Goal: Task Accomplishment & Management: Use online tool/utility

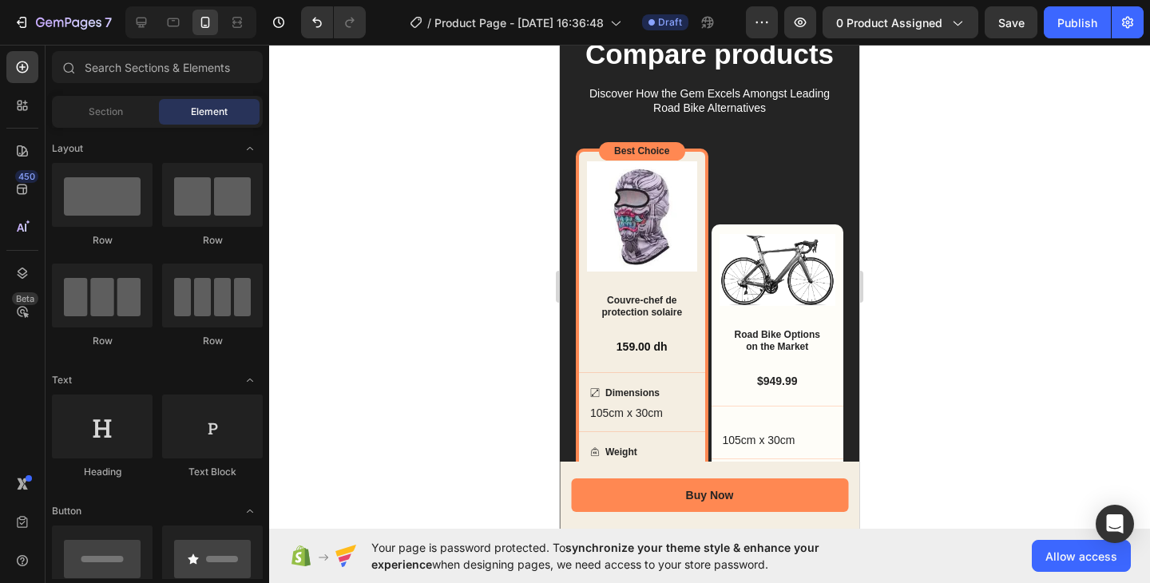
scroll to position [1783, 0]
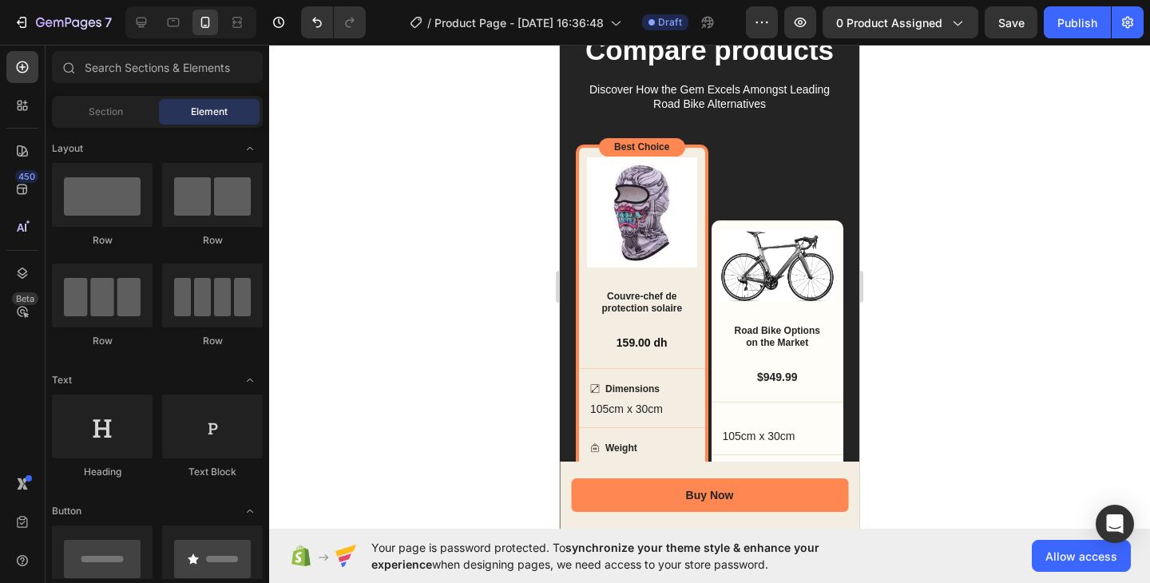
drag, startPoint x: 856, startPoint y: 259, endPoint x: 1419, endPoint y: 311, distance: 565.3
click at [759, 247] on img at bounding box center [777, 265] width 117 height 71
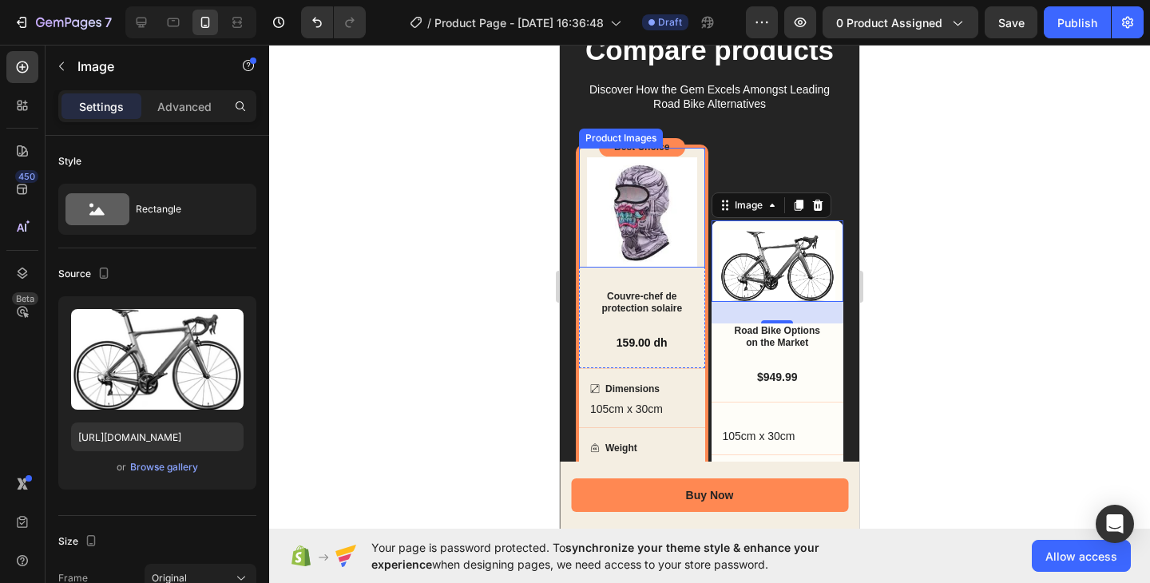
click at [663, 205] on img at bounding box center [642, 212] width 110 height 110
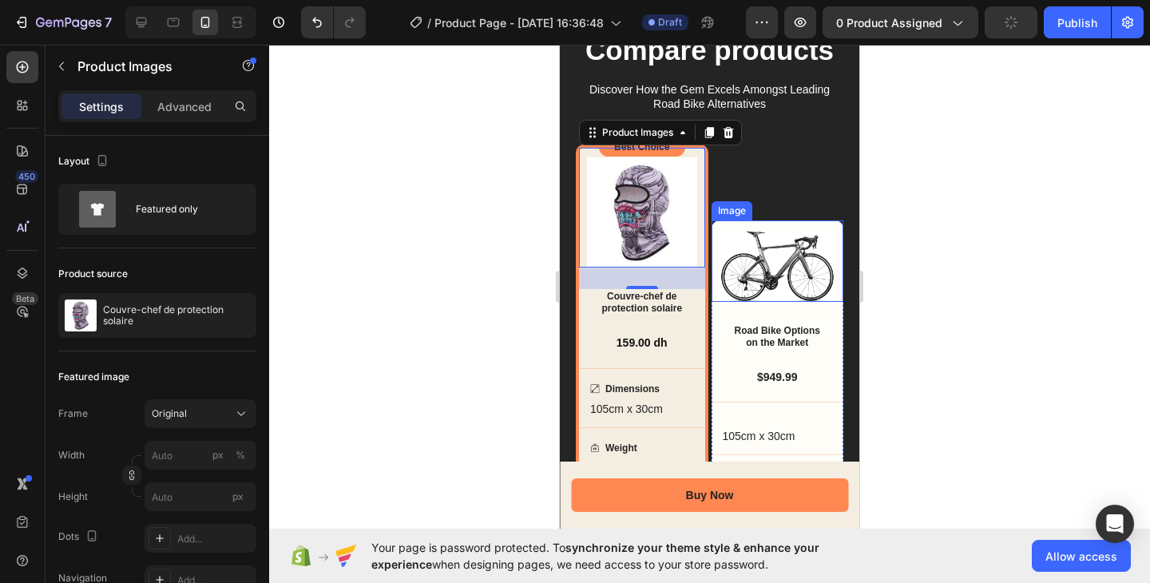
click at [773, 263] on img at bounding box center [777, 265] width 117 height 71
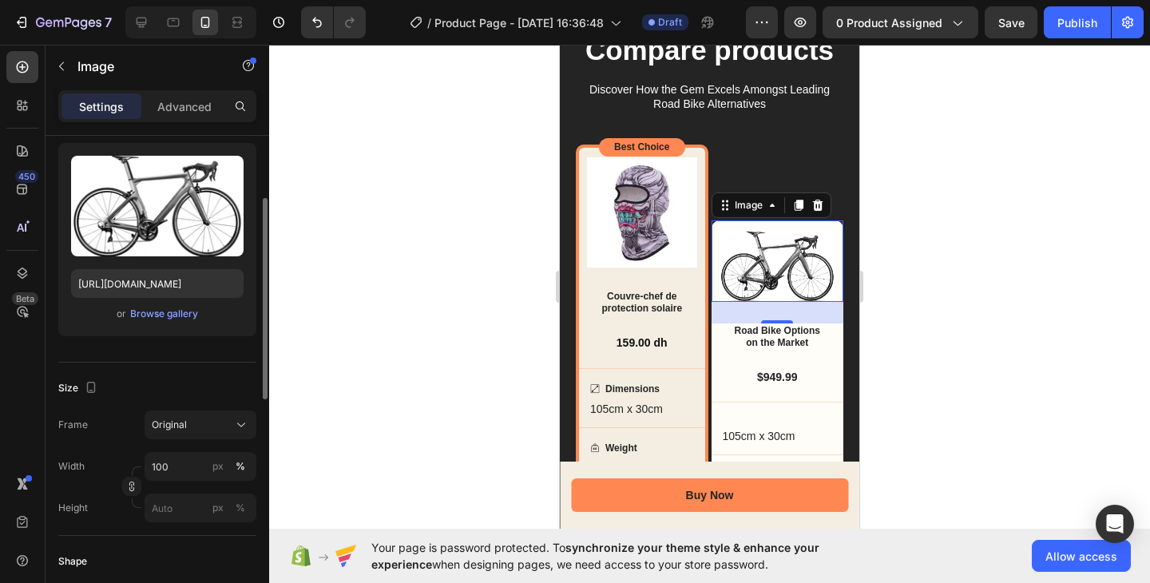
scroll to position [0, 0]
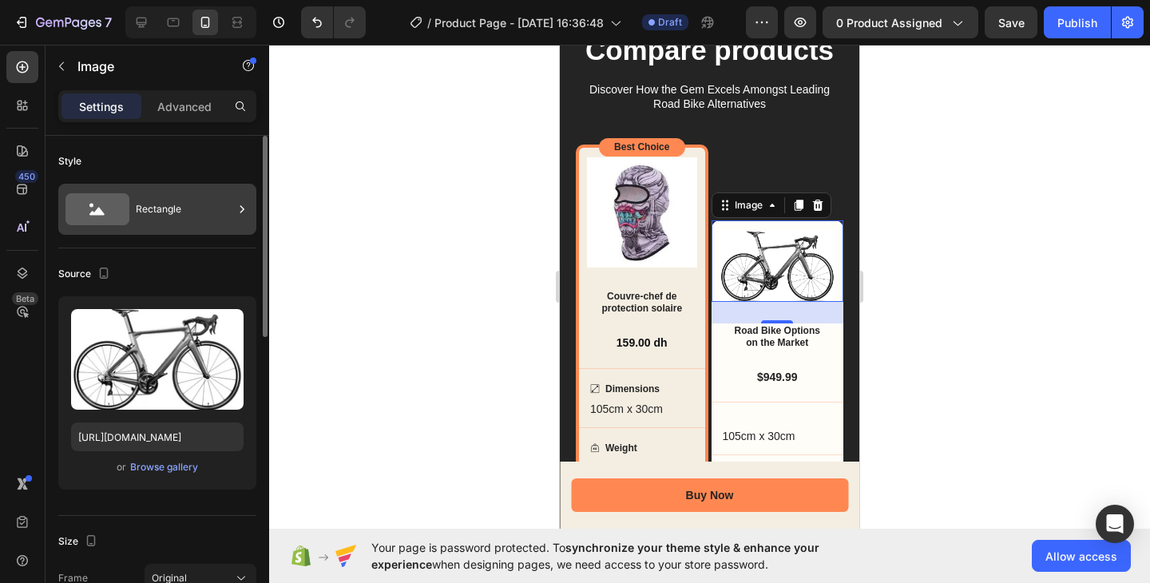
click at [164, 194] on div "Rectangle" at bounding box center [184, 209] width 97 height 37
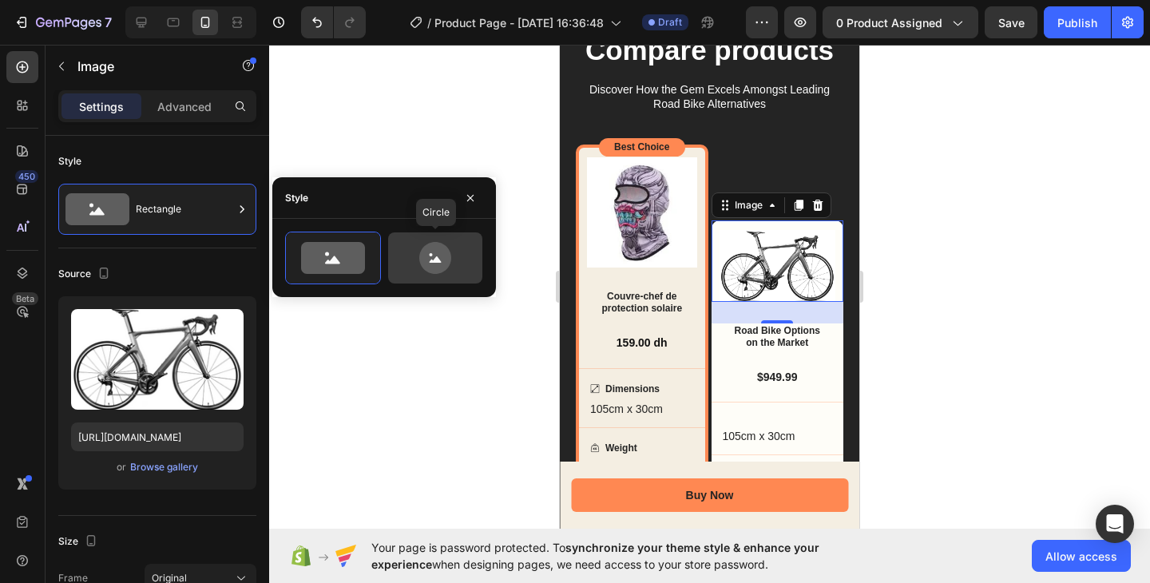
click at [425, 239] on div at bounding box center [435, 257] width 94 height 51
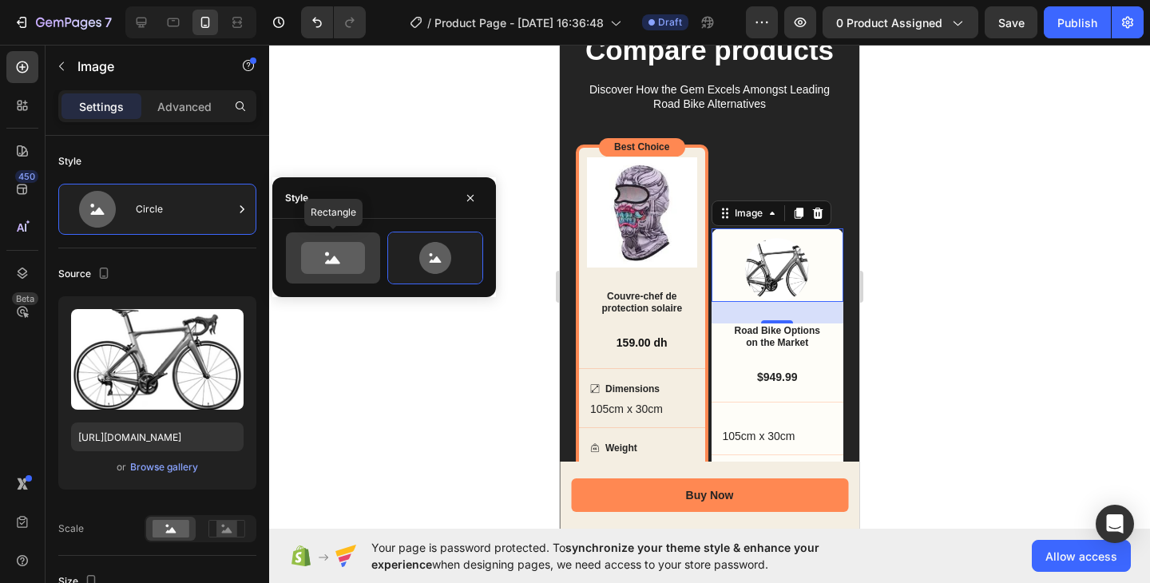
click at [364, 259] on icon at bounding box center [333, 258] width 64 height 32
type input "100"
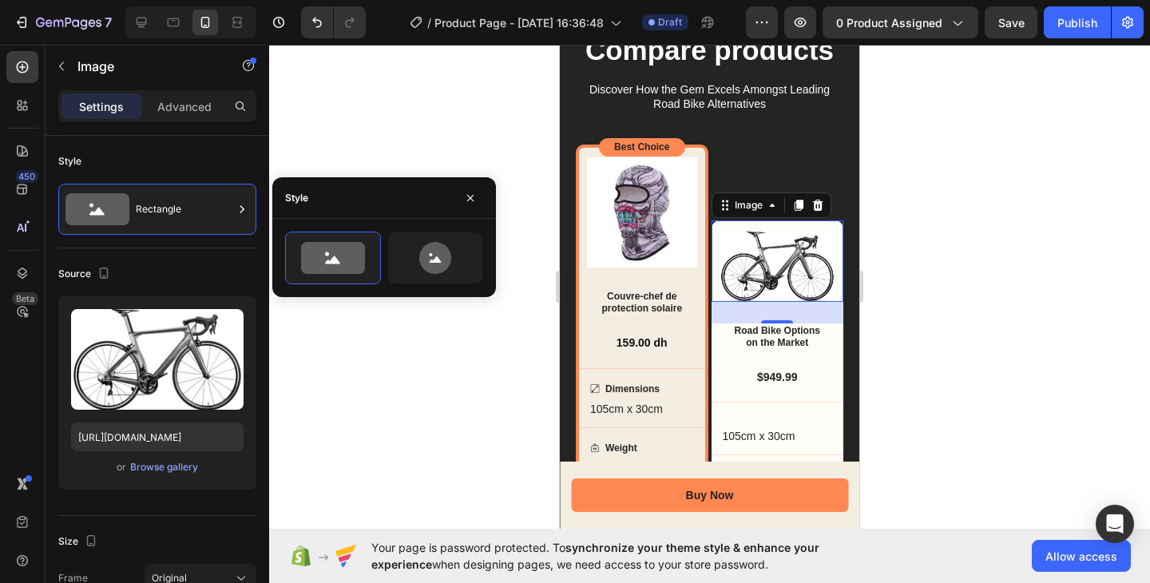
click at [196, 121] on div "Settings Advanced" at bounding box center [157, 106] width 198 height 32
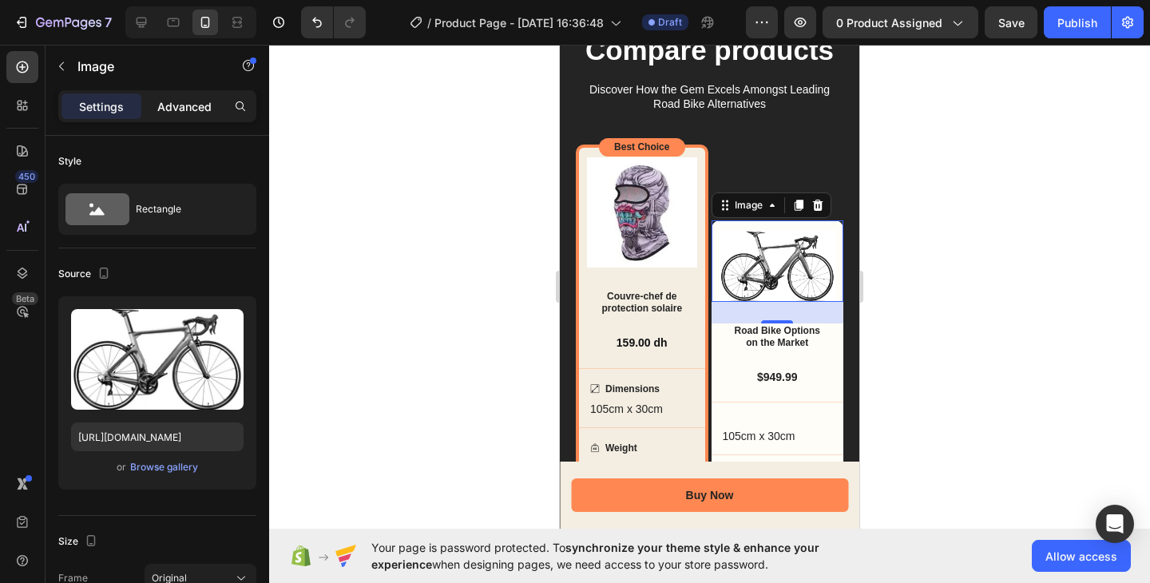
click at [197, 114] on div "Advanced" at bounding box center [184, 106] width 80 height 26
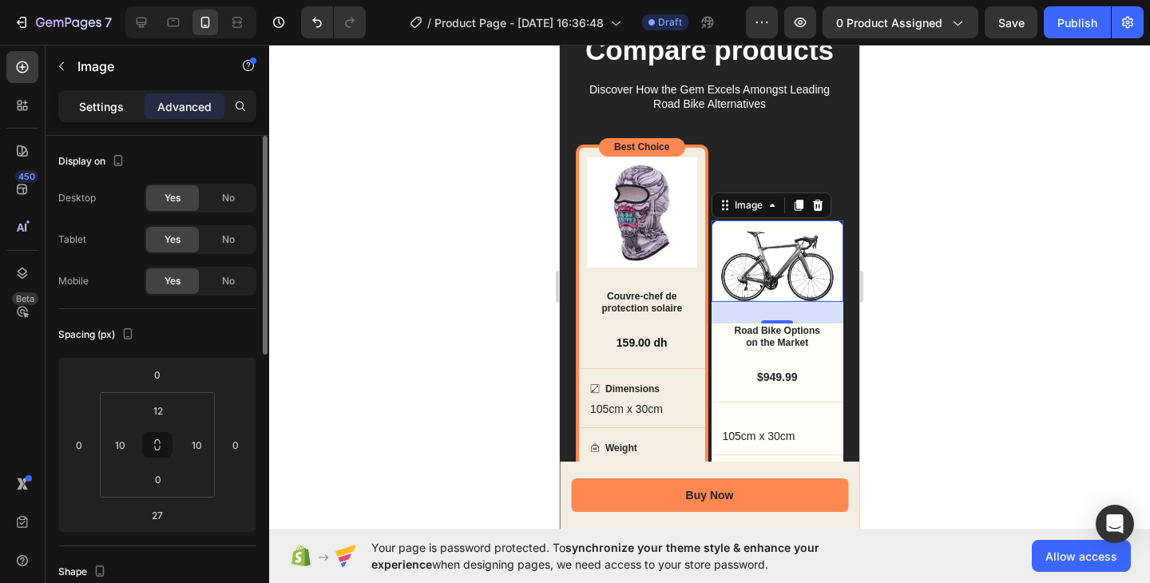
click at [105, 112] on p "Settings" at bounding box center [101, 106] width 45 height 17
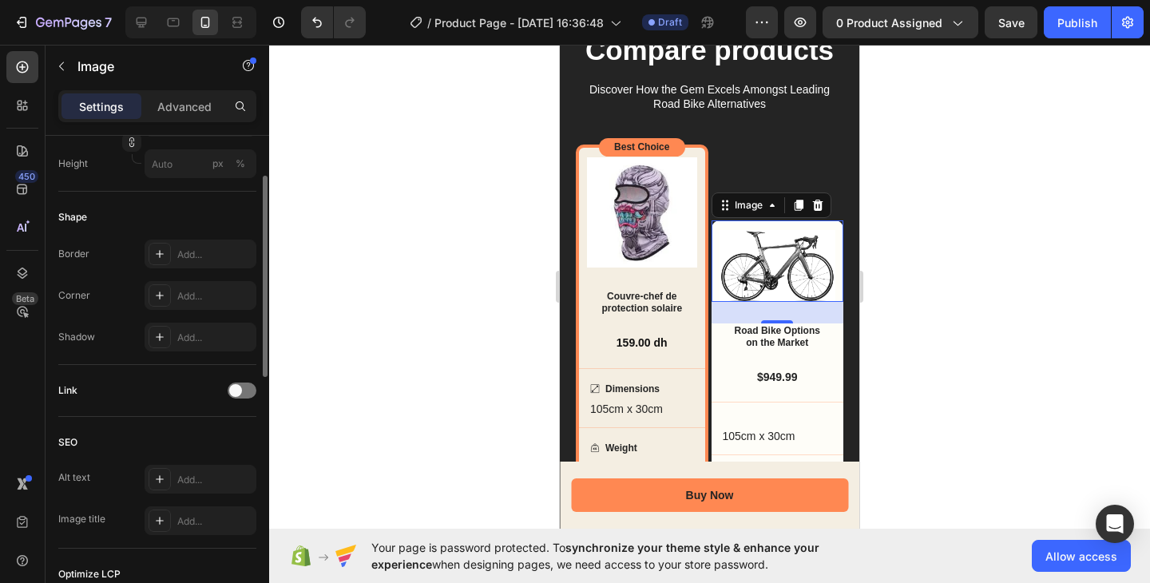
scroll to position [382, 0]
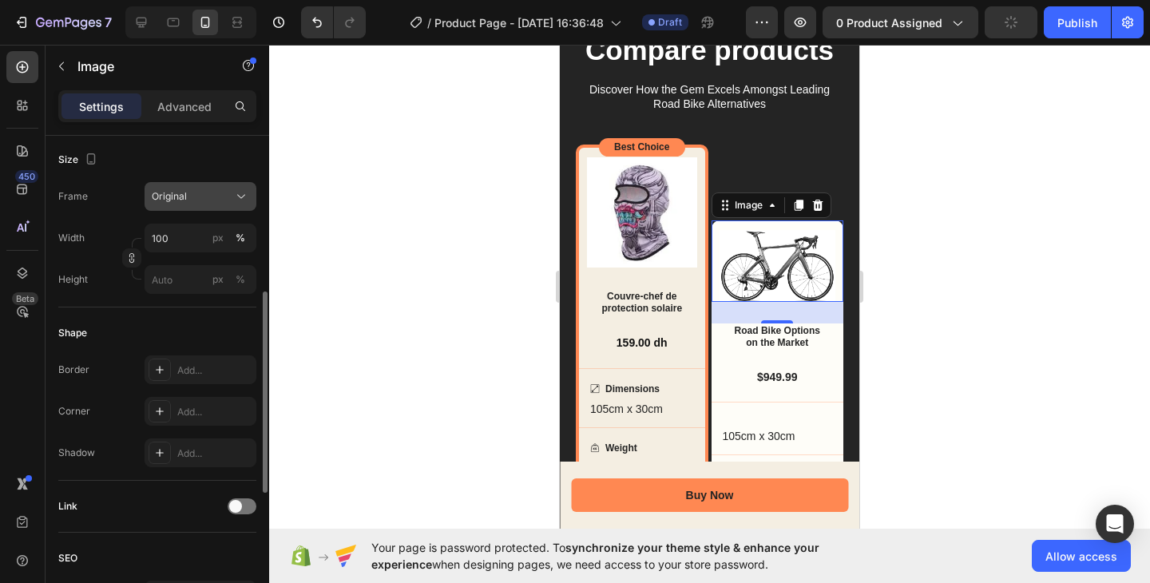
click at [200, 209] on button "Original" at bounding box center [200, 196] width 112 height 29
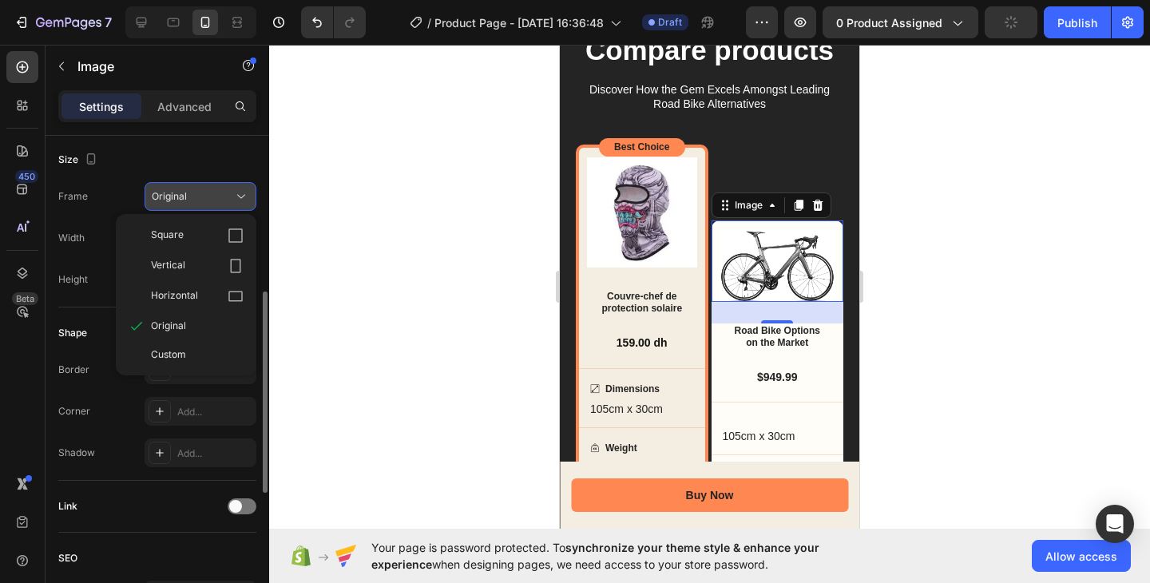
click at [200, 207] on button "Original" at bounding box center [200, 196] width 112 height 29
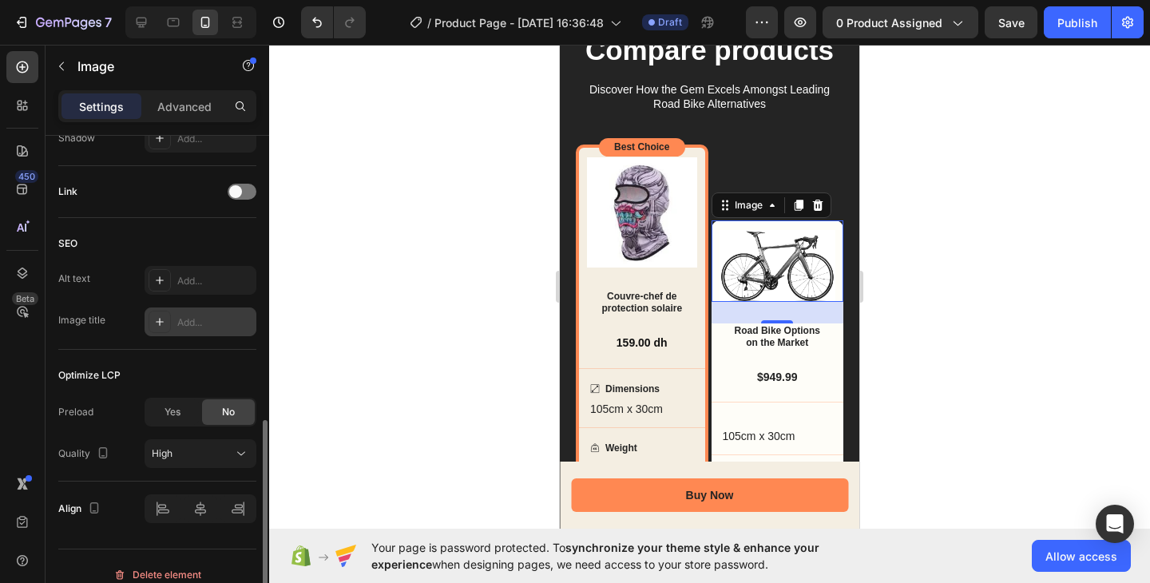
scroll to position [713, 0]
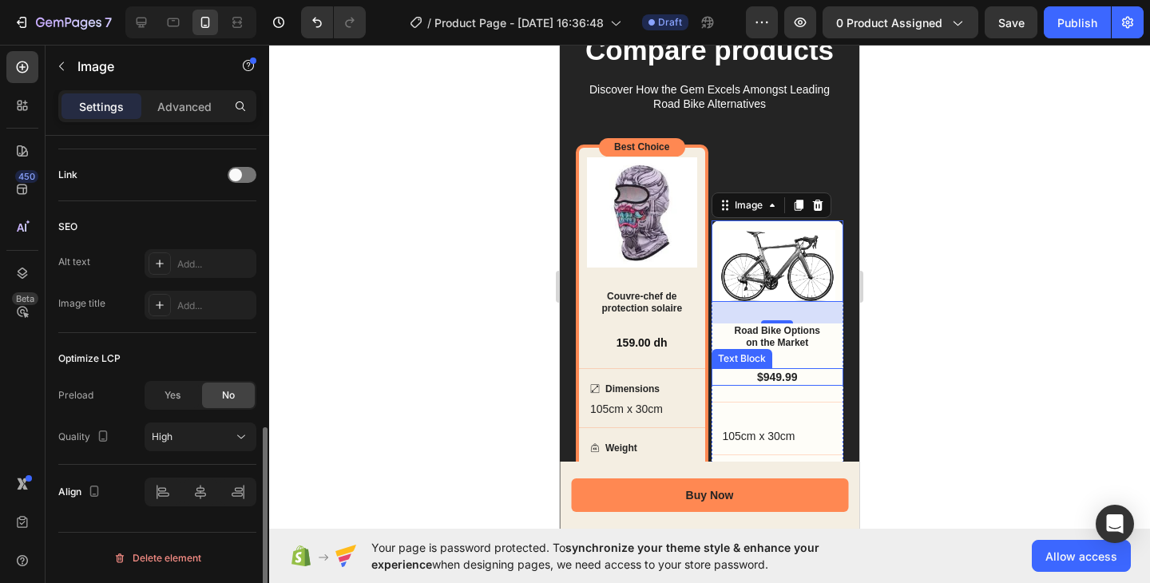
click at [823, 378] on div "$949.99" at bounding box center [777, 377] width 133 height 18
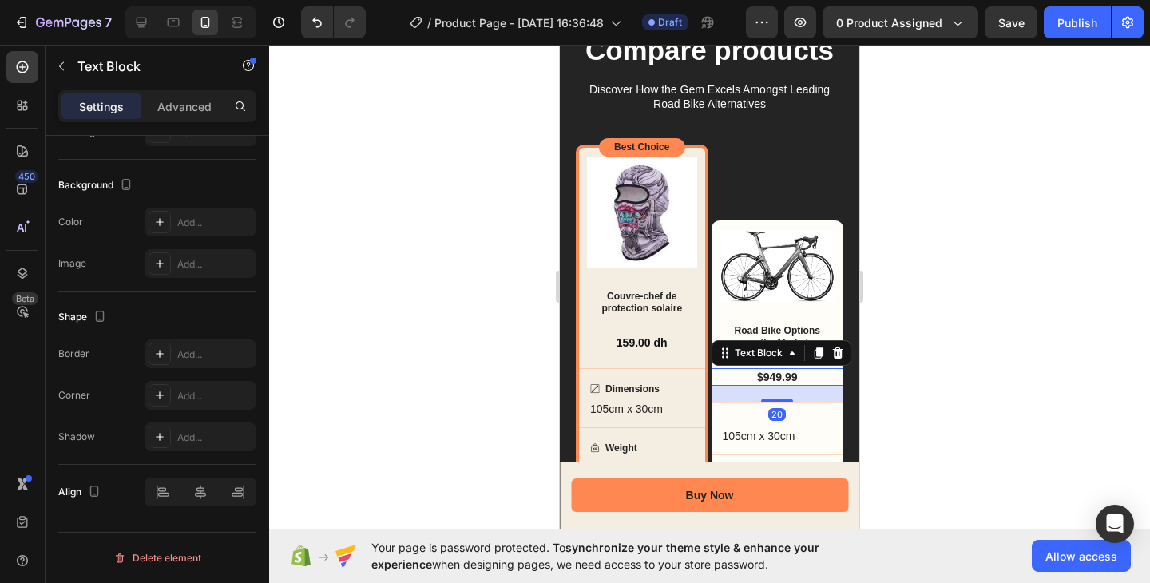
scroll to position [0, 0]
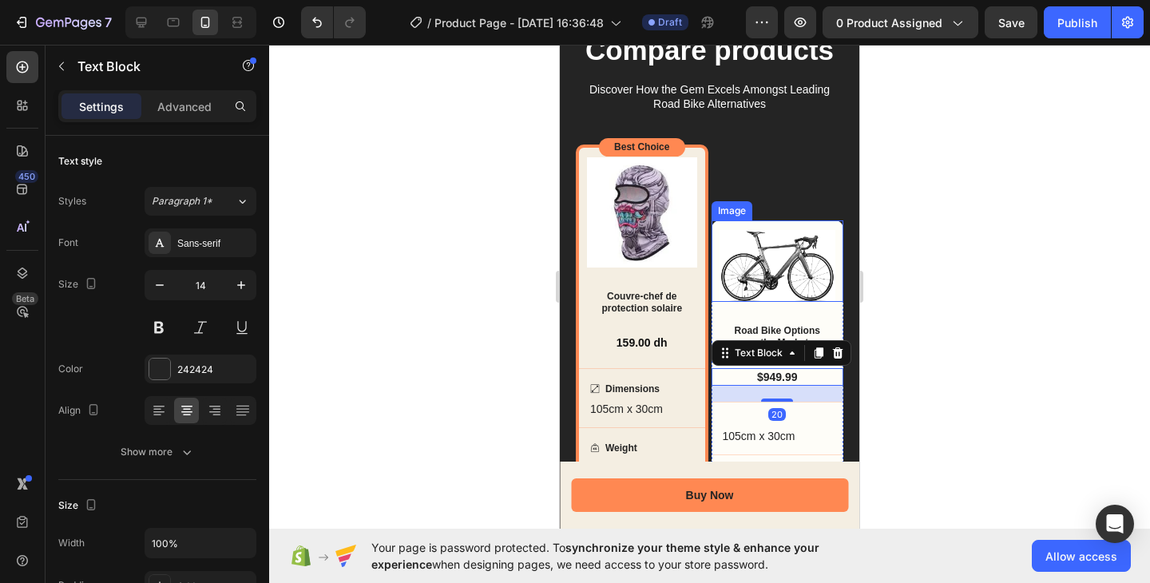
click at [807, 271] on img at bounding box center [777, 265] width 117 height 71
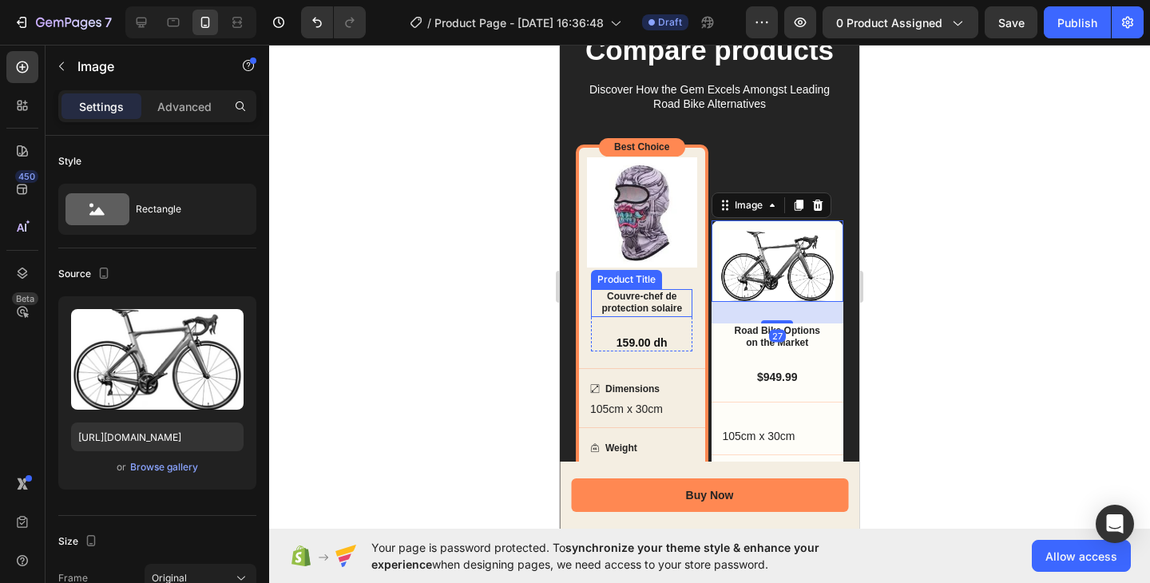
click at [651, 289] on h3 "Couvre-chef de protection solaire" at bounding box center [641, 303] width 101 height 28
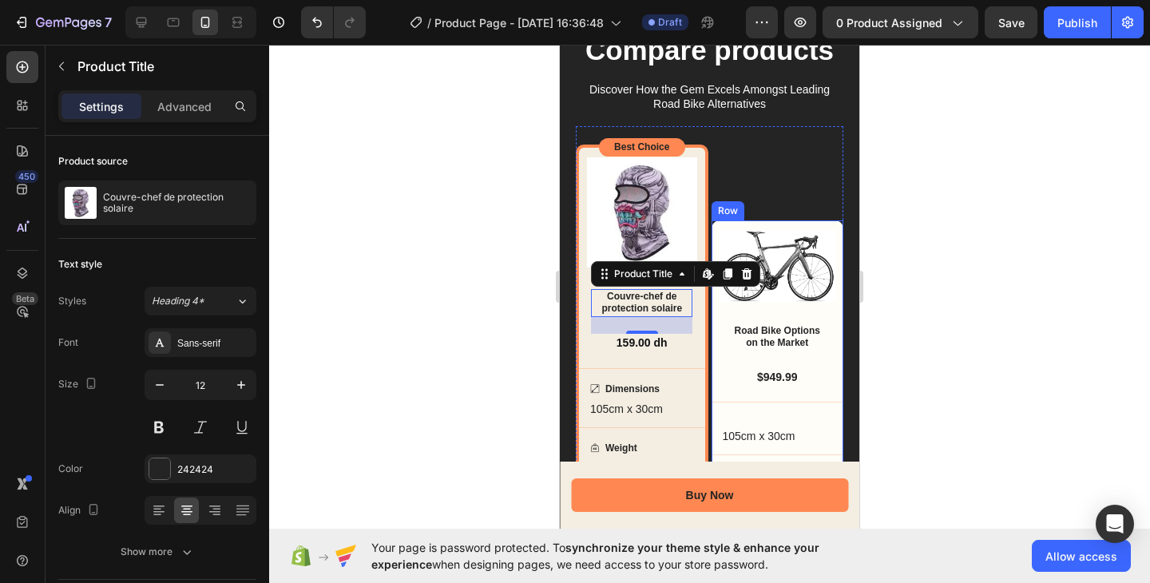
click at [721, 299] on div "Image Road Bike Options on the Market Text Block $949.99 Text Block 105cm x 30c…" at bounding box center [777, 443] width 133 height 447
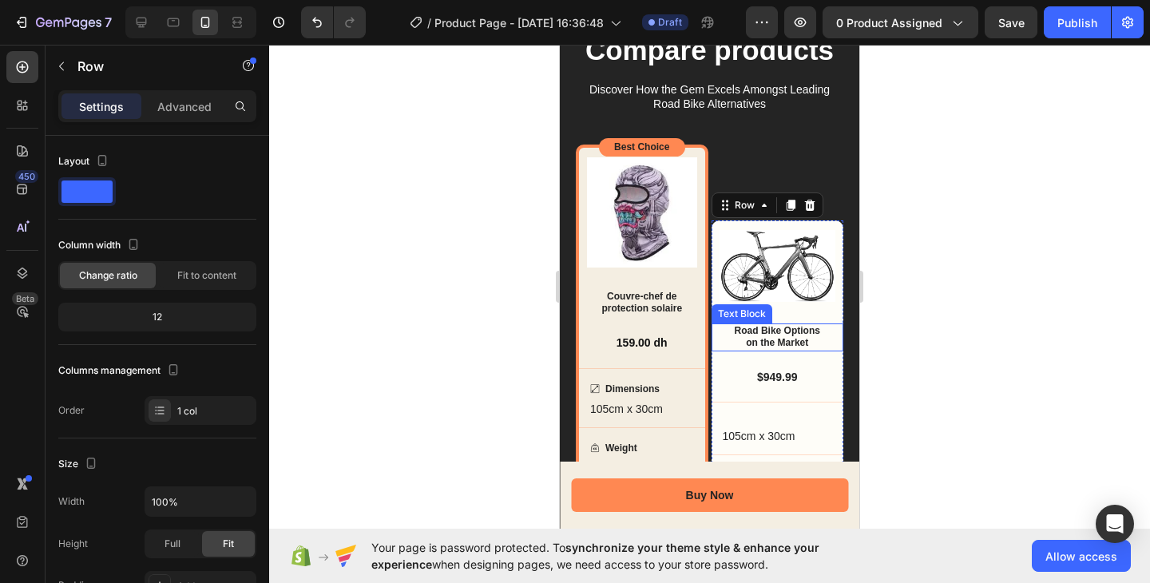
click at [729, 325] on p "Road Bike Options" at bounding box center [777, 331] width 97 height 13
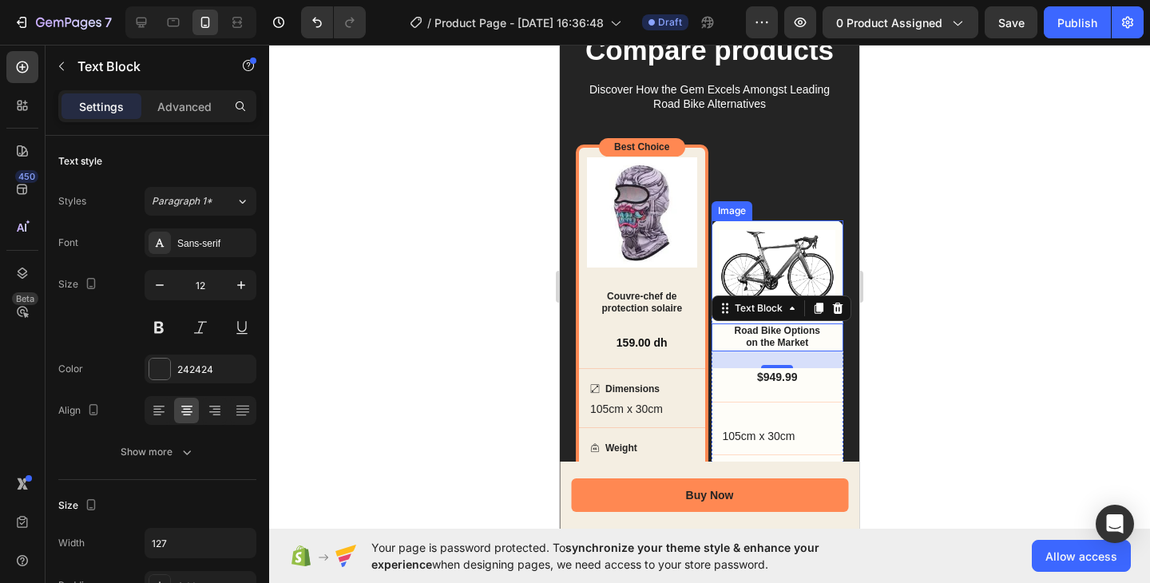
click at [793, 233] on img at bounding box center [777, 265] width 117 height 71
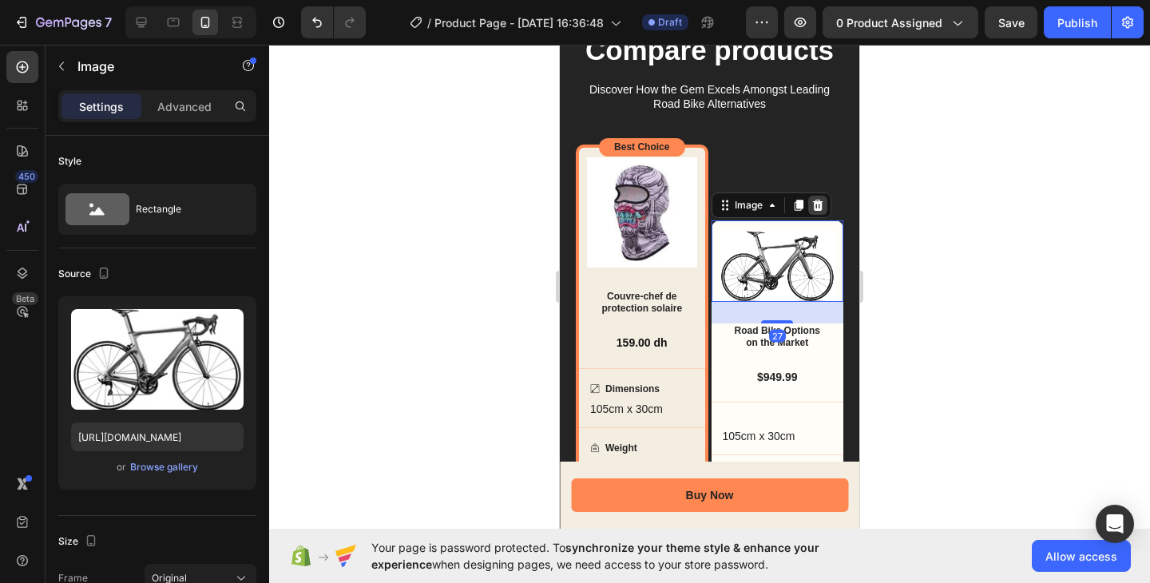
click at [812, 204] on icon at bounding box center [817, 205] width 10 height 11
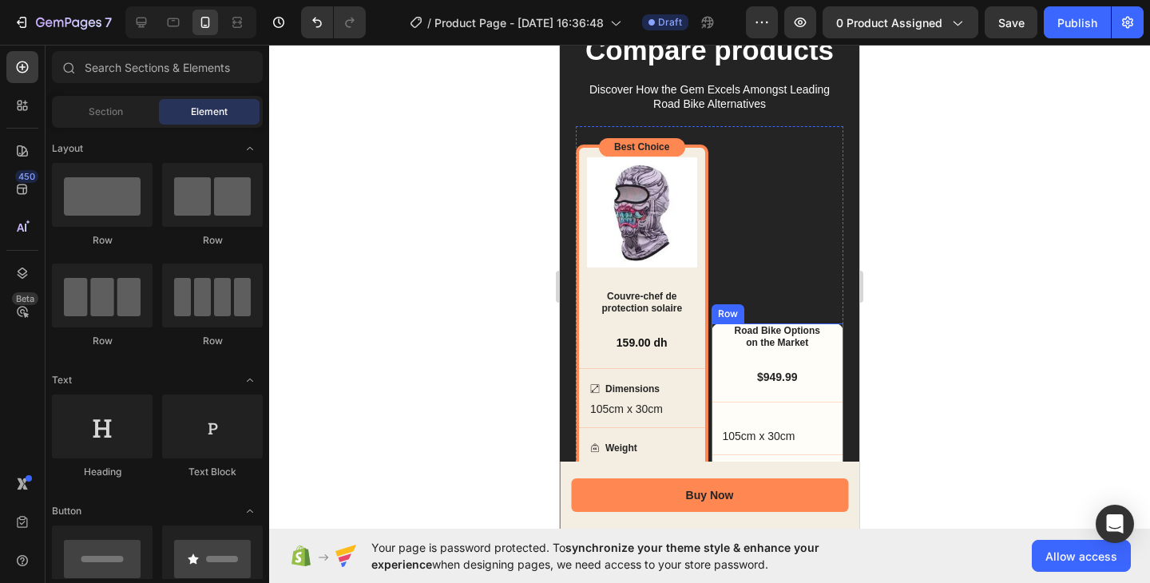
click at [807, 358] on div "Road Bike Options on the Market Text Block $949.99 Text Block 105cm x 30cm Text…" at bounding box center [777, 495] width 133 height 344
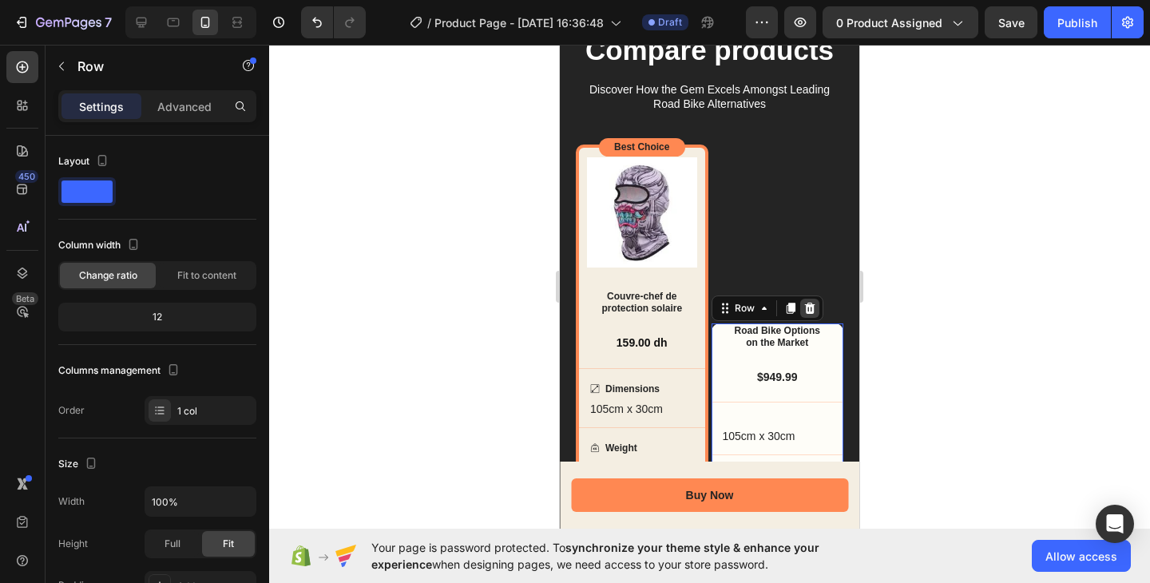
click at [804, 303] on icon at bounding box center [809, 308] width 10 height 11
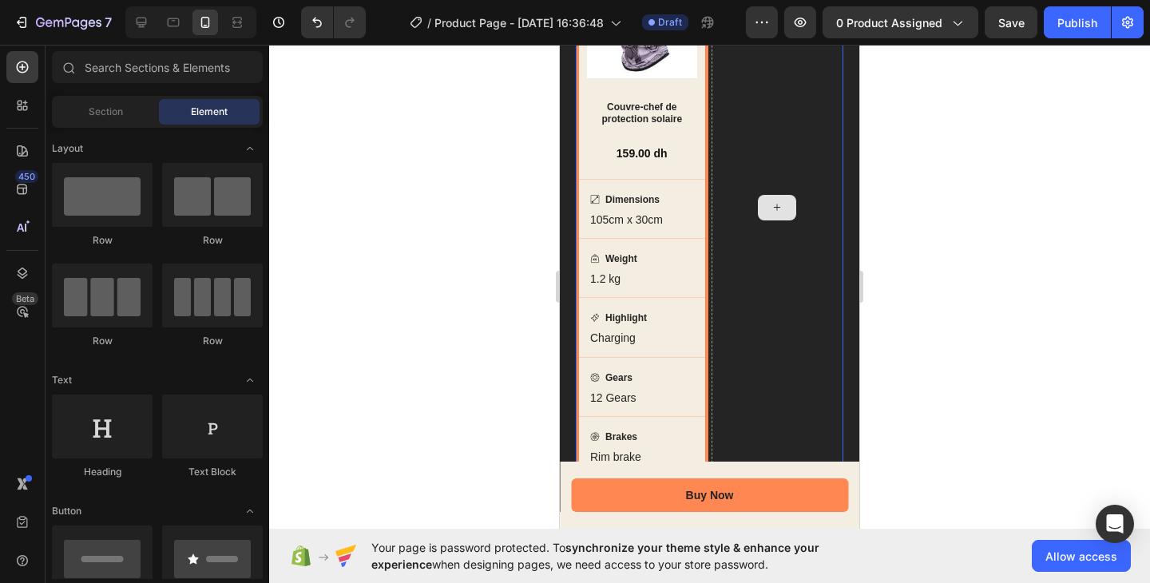
scroll to position [2003, 0]
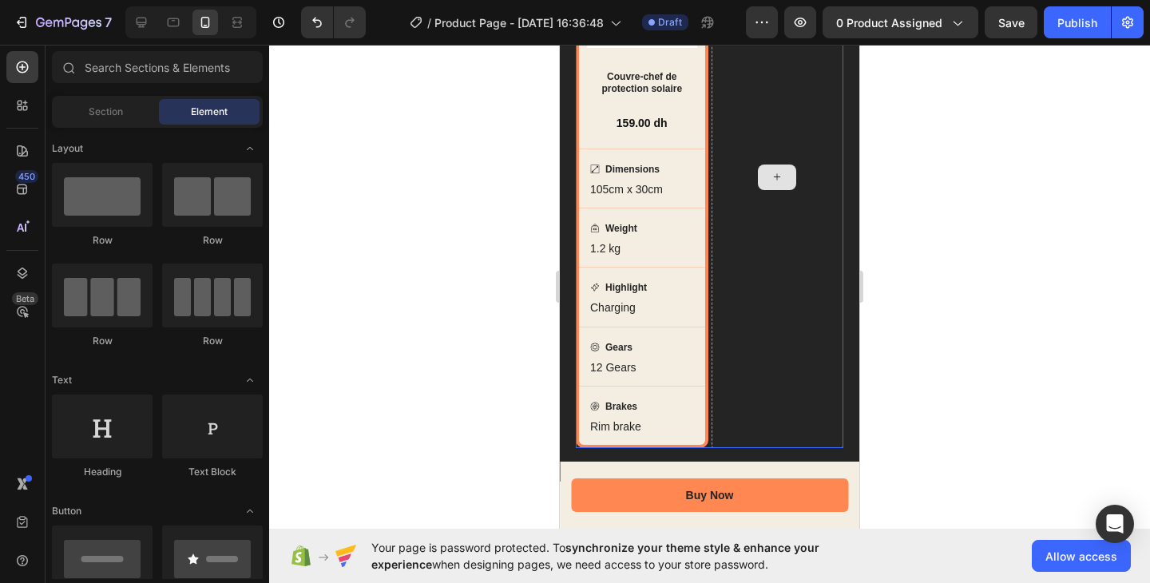
click at [770, 188] on div at bounding box center [777, 178] width 133 height 542
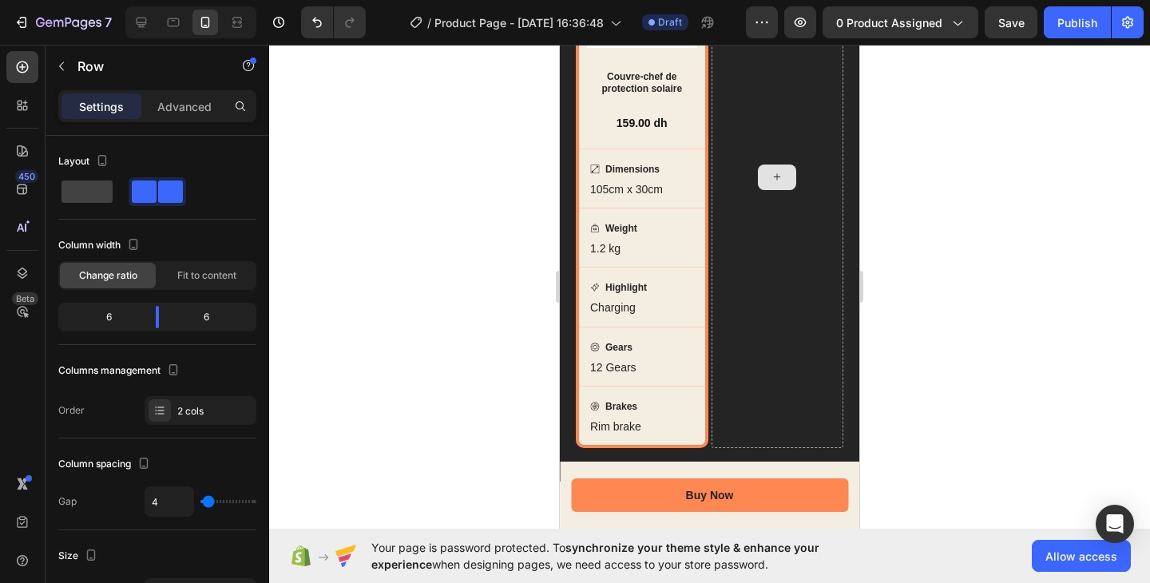
click at [770, 180] on icon at bounding box center [776, 177] width 13 height 14
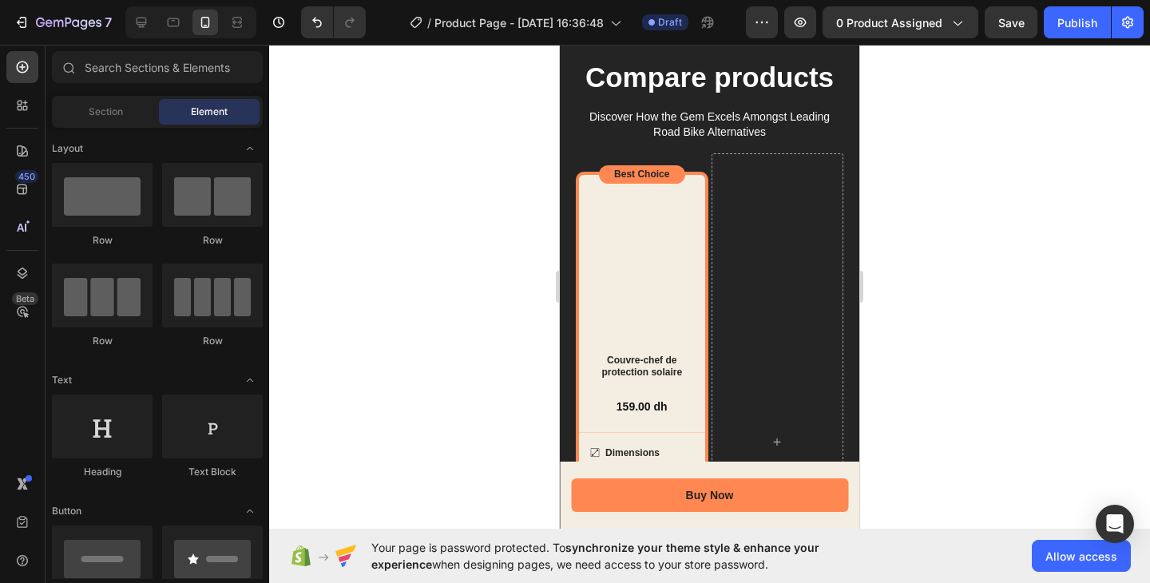
scroll to position [1953, 0]
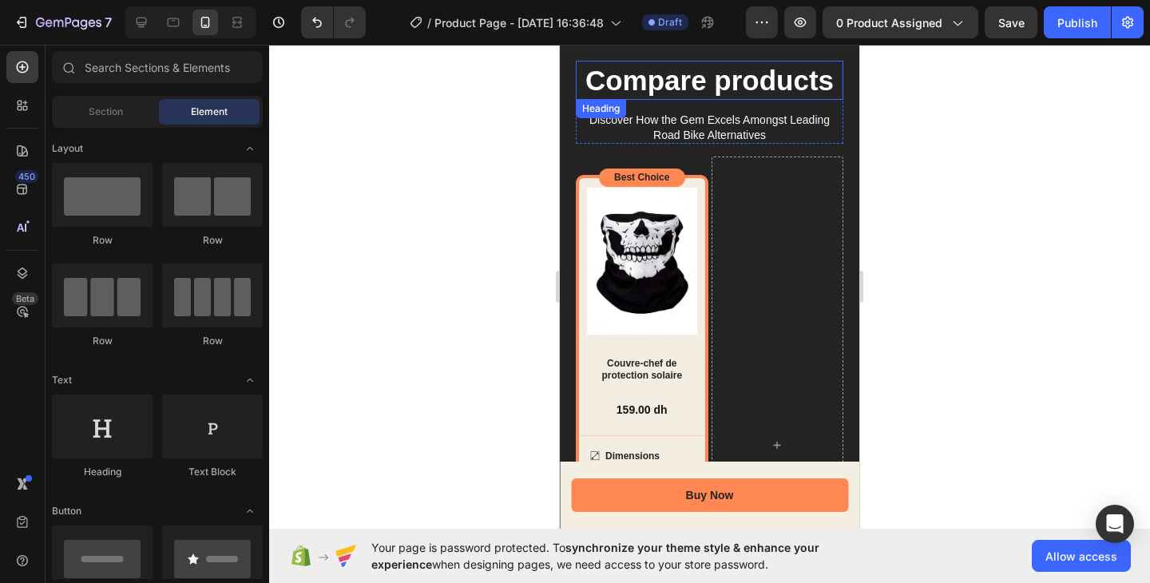
click at [780, 71] on h2 "Compare products" at bounding box center [709, 81] width 267 height 40
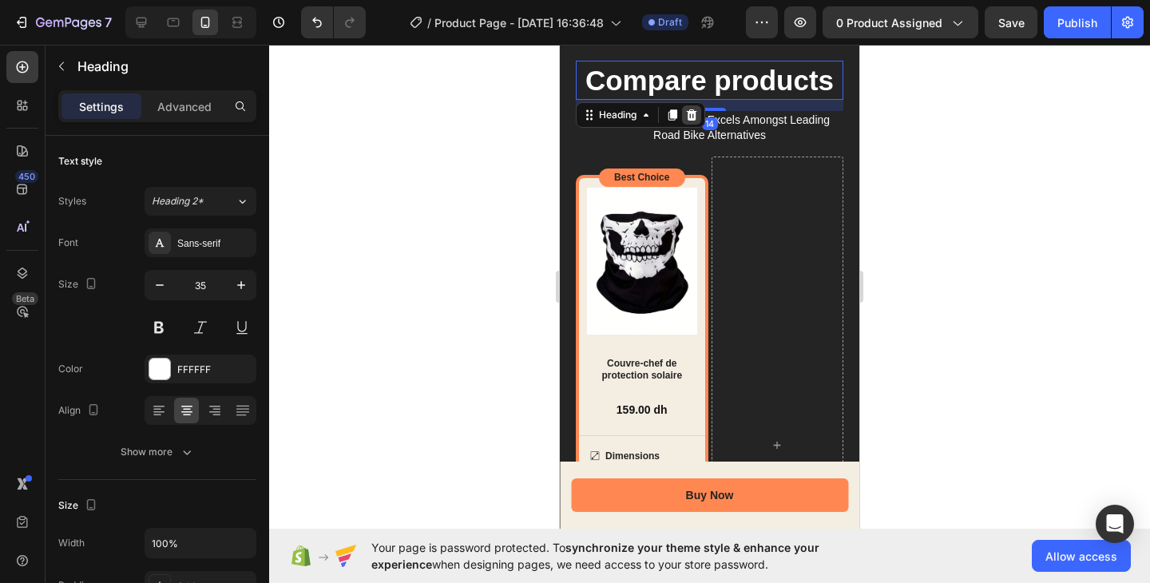
click at [695, 116] on icon at bounding box center [692, 114] width 10 height 11
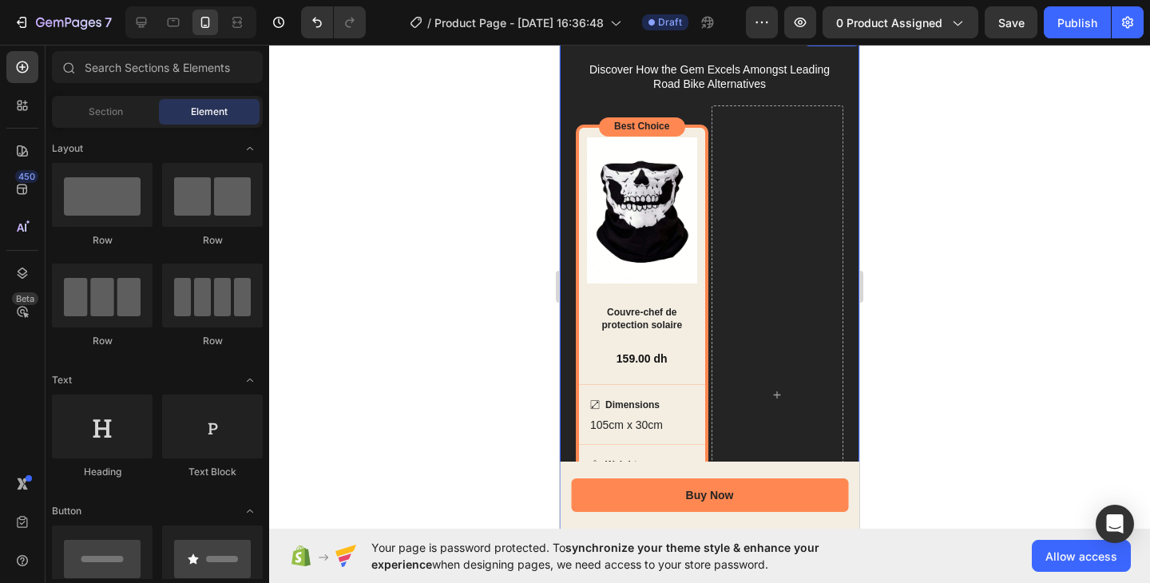
click at [838, 101] on div "Discover How the Gem Excels Amongst Leading Road Bike Alternatives Text Block R…" at bounding box center [709, 372] width 299 height 691
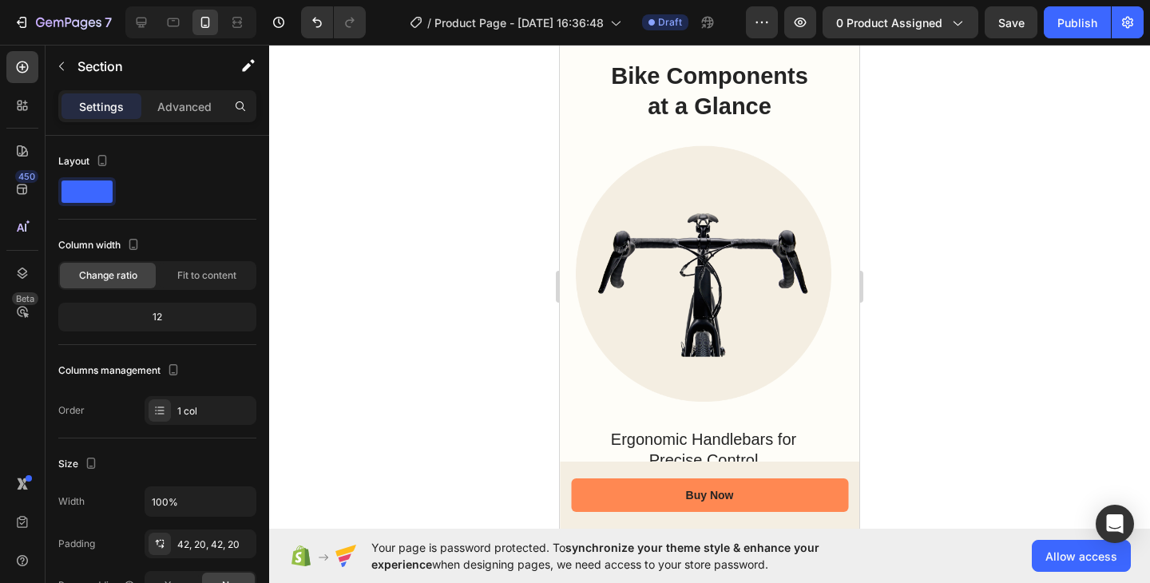
scroll to position [1751, 0]
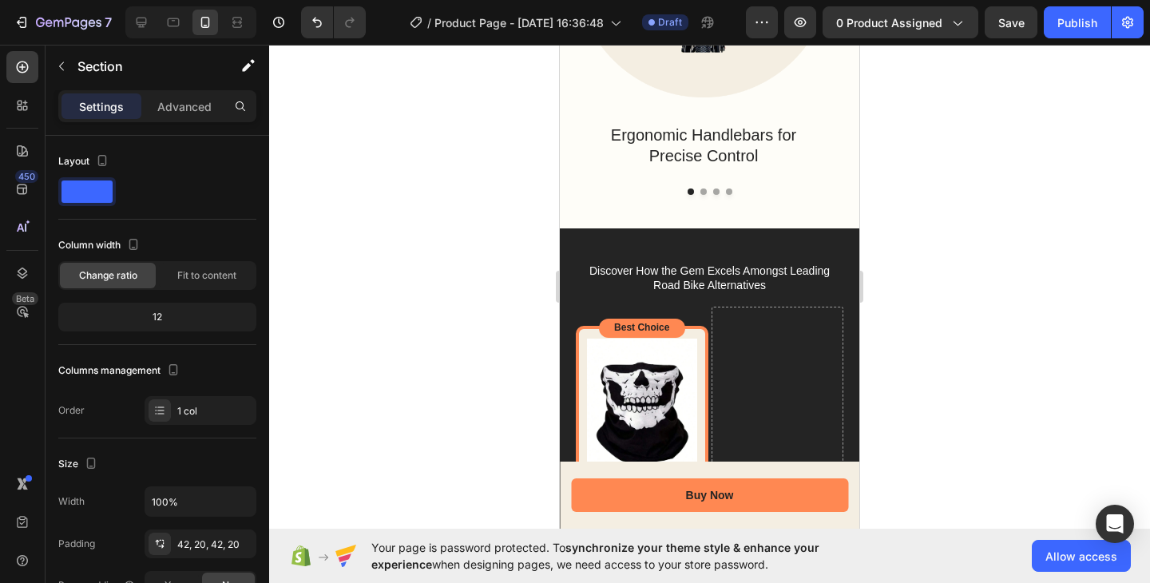
click at [833, 256] on div "Discover How the Gem Excels Amongst Leading Road Bike Alternatives Text Block R…" at bounding box center [709, 573] width 299 height 691
click at [830, 279] on div "Discover How the Gem Excels Amongst Leading Road Bike Alternatives" at bounding box center [709, 278] width 267 height 32
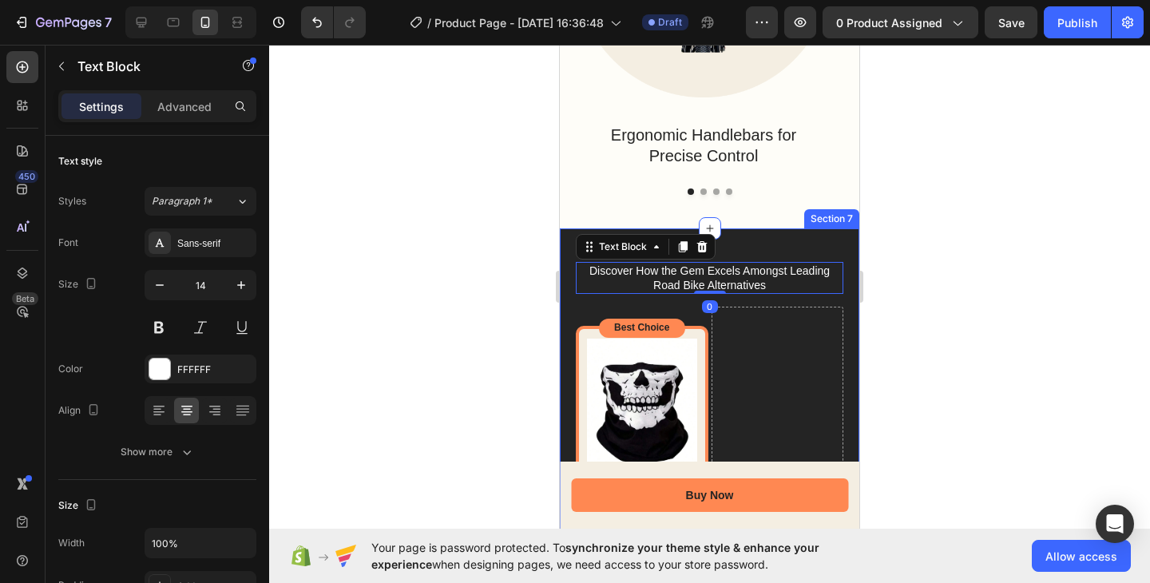
click at [831, 294] on div "Discover How the Gem Excels Amongst Leading Road Bike Alternatives Text Block 0…" at bounding box center [709, 573] width 299 height 691
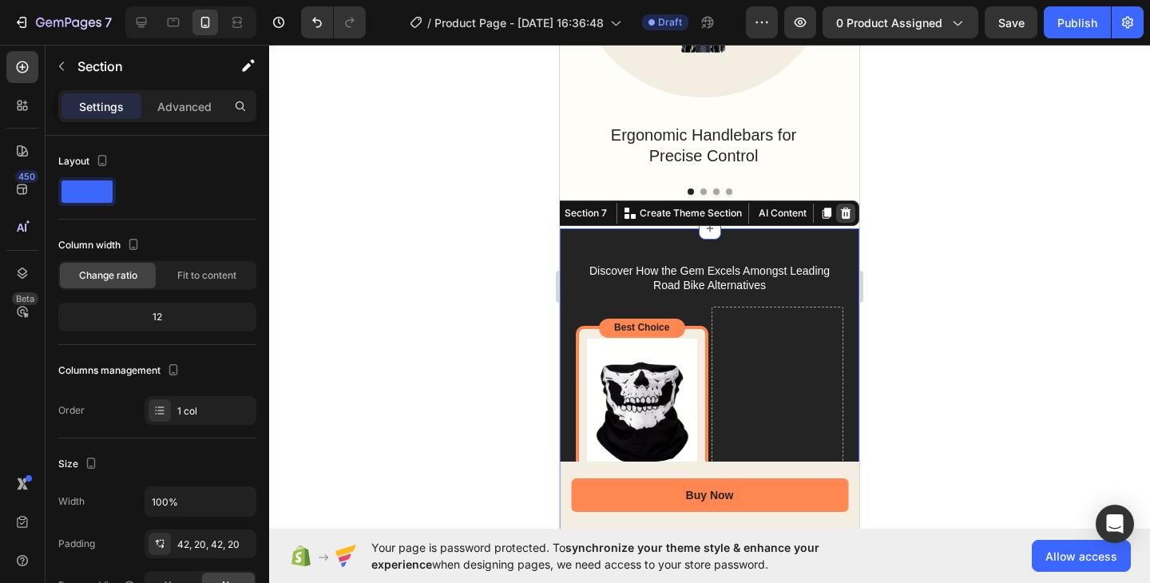
click at [836, 221] on div at bounding box center [845, 213] width 19 height 19
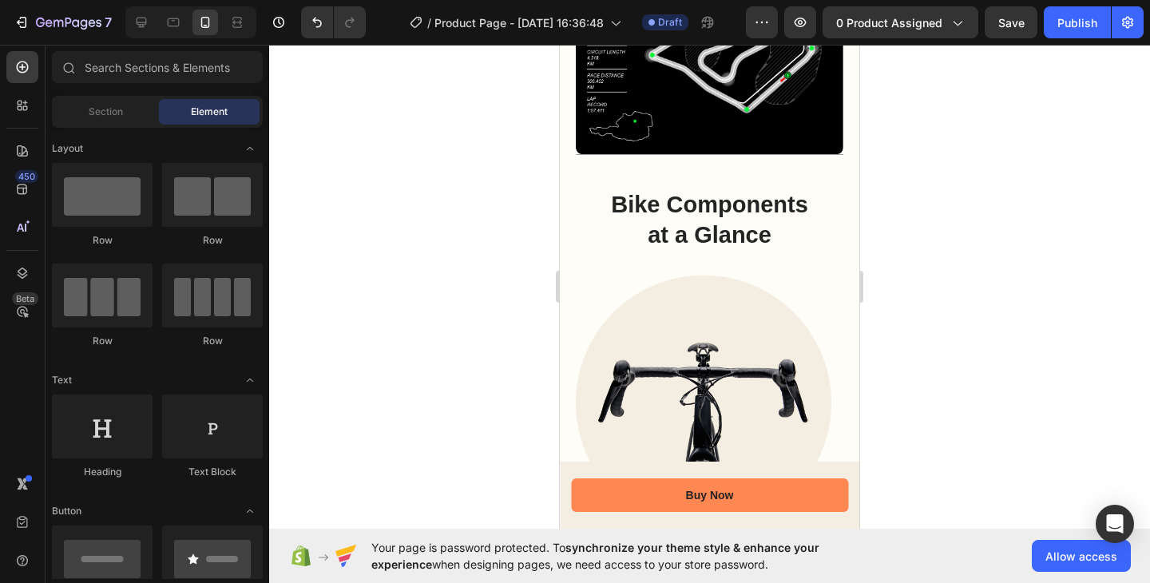
scroll to position [1342, 0]
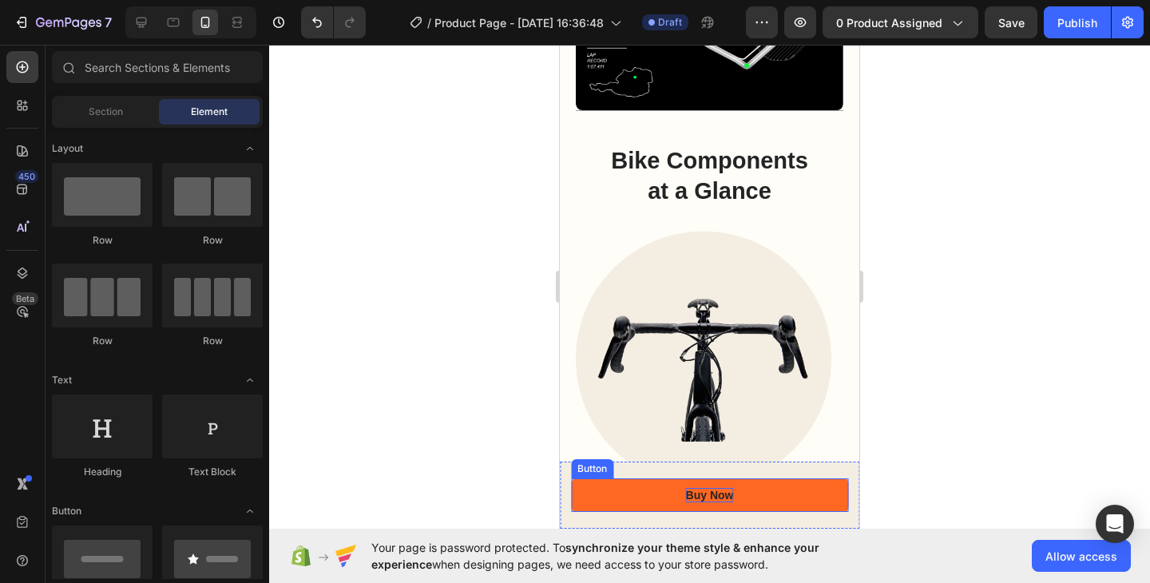
click at [708, 493] on div "Buy Now" at bounding box center [710, 495] width 48 height 14
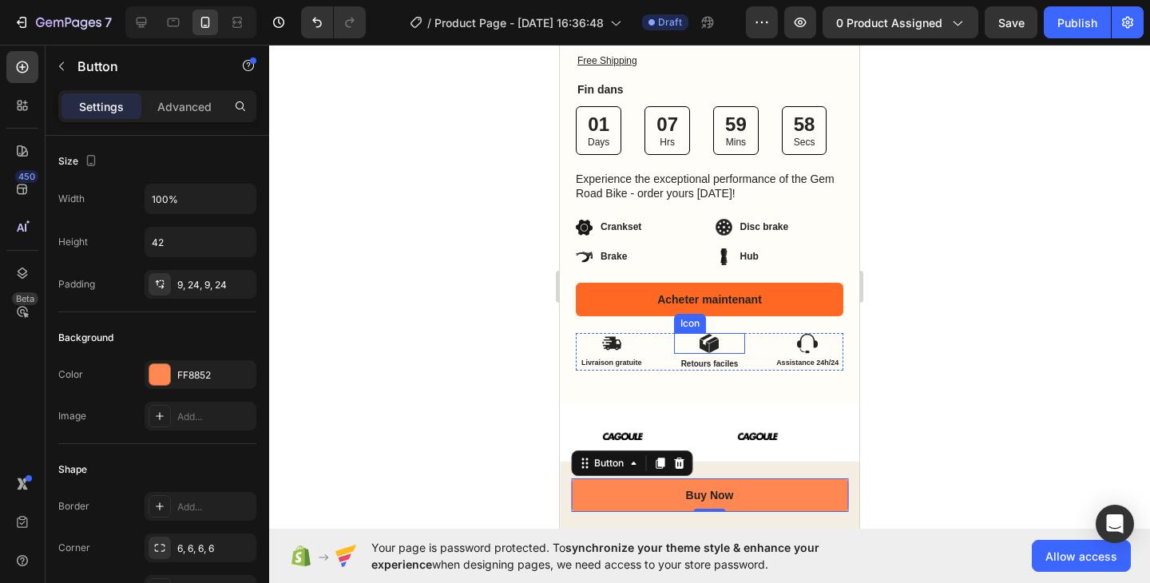
scroll to position [669, 0]
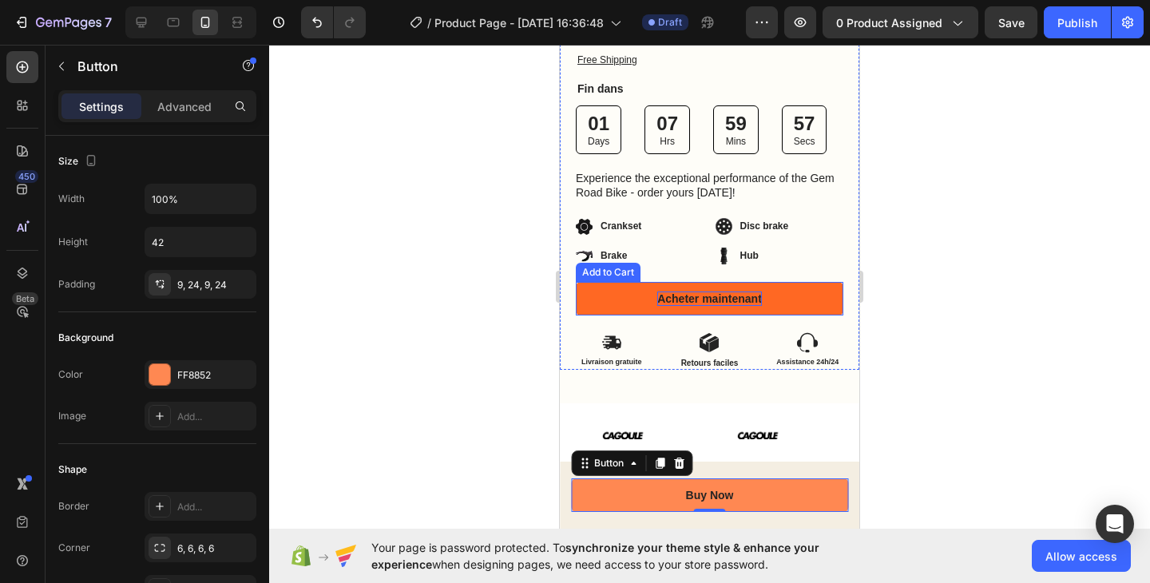
click at [708, 291] on div "Acheter maintenant" at bounding box center [709, 298] width 105 height 14
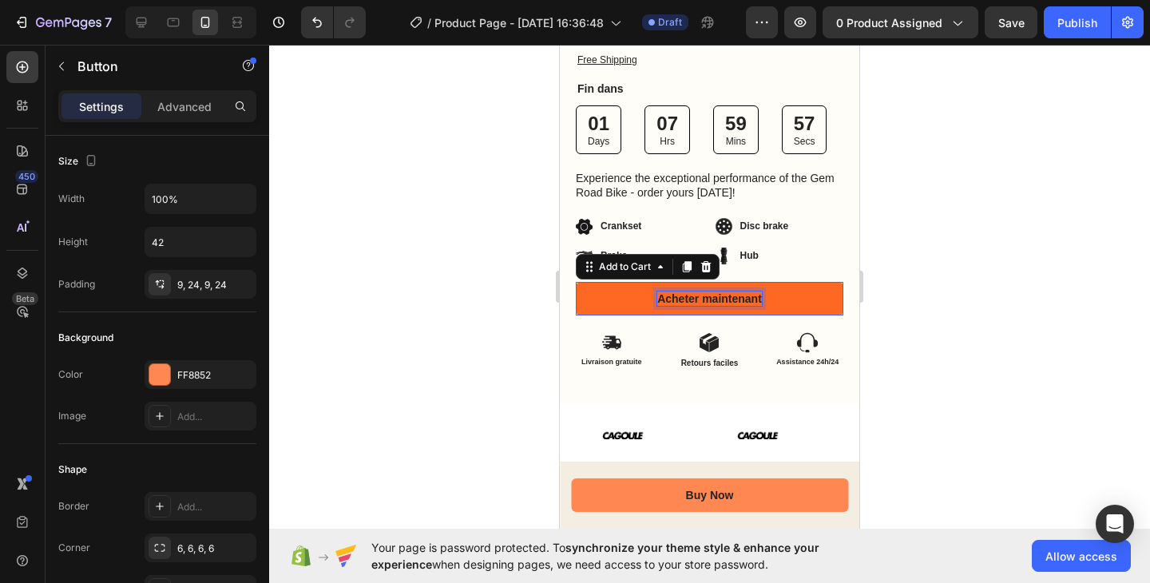
click at [708, 291] on p "Acheter maintenant" at bounding box center [709, 298] width 105 height 14
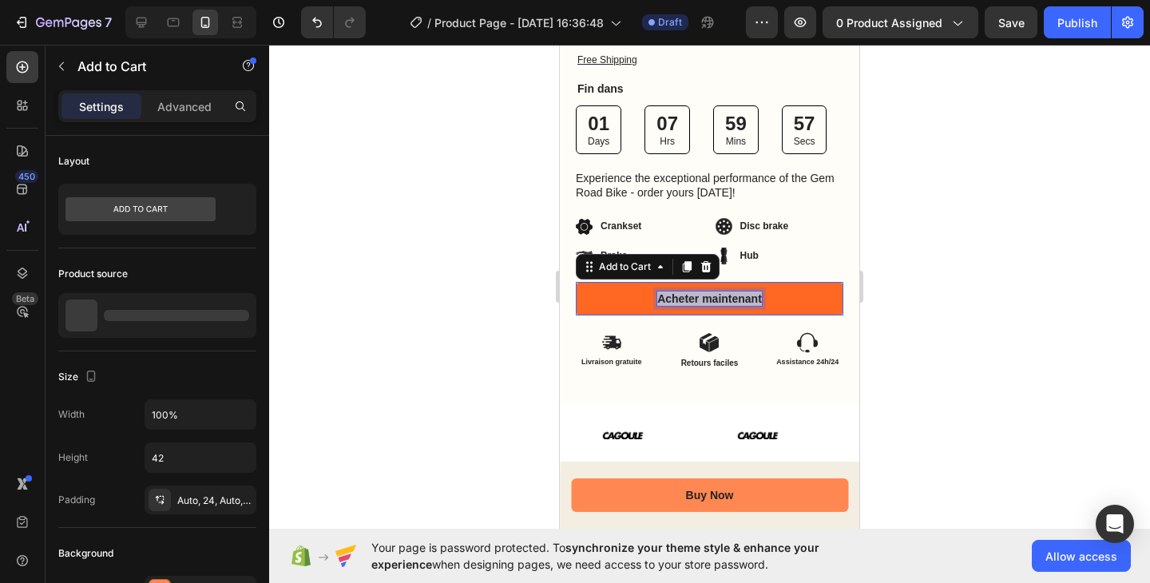
click at [708, 291] on p "Acheter maintenant" at bounding box center [709, 298] width 105 height 14
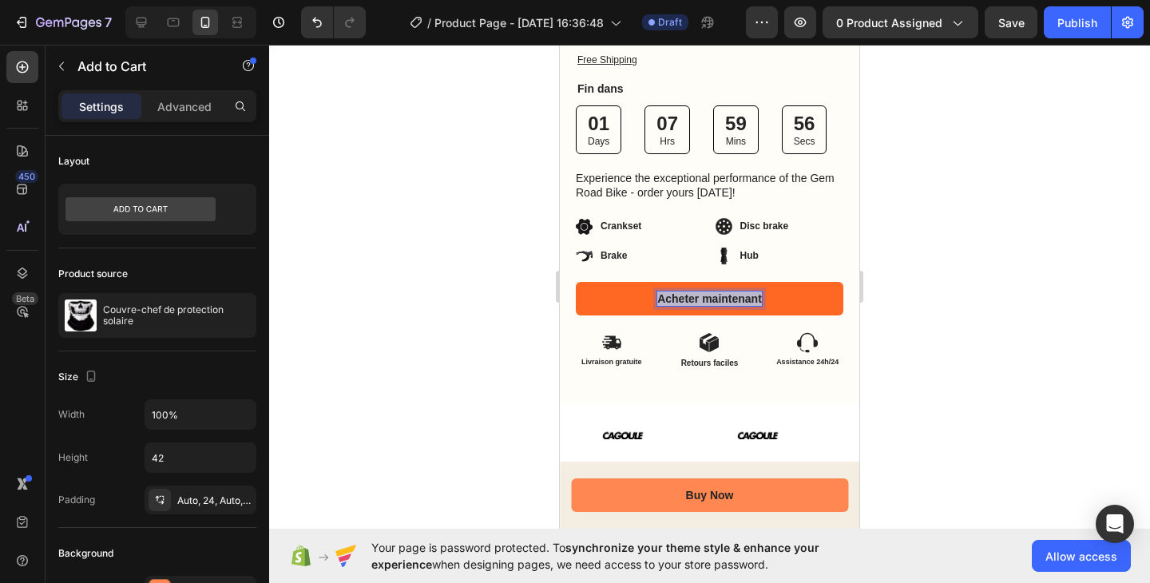
copy p "Acheter maintenant"
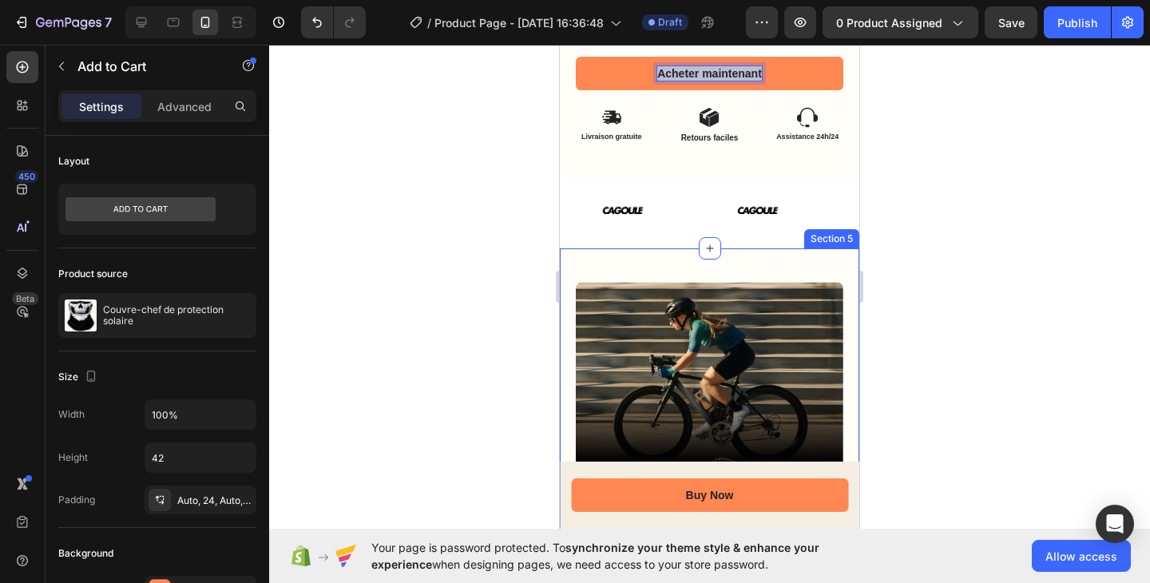
scroll to position [904, 0]
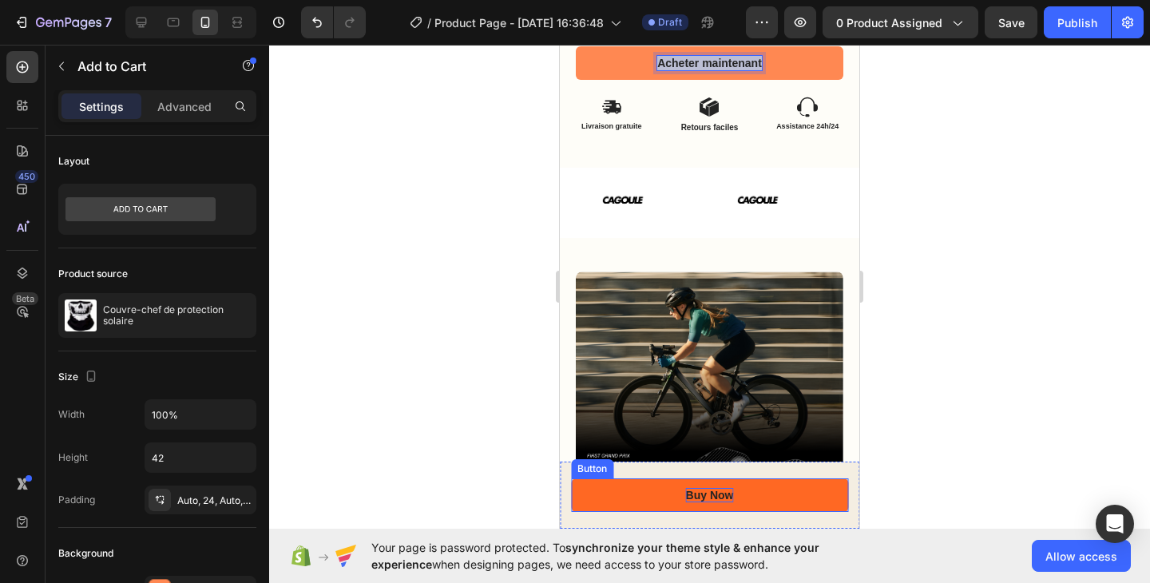
click at [705, 497] on div "Buy Now" at bounding box center [710, 495] width 48 height 14
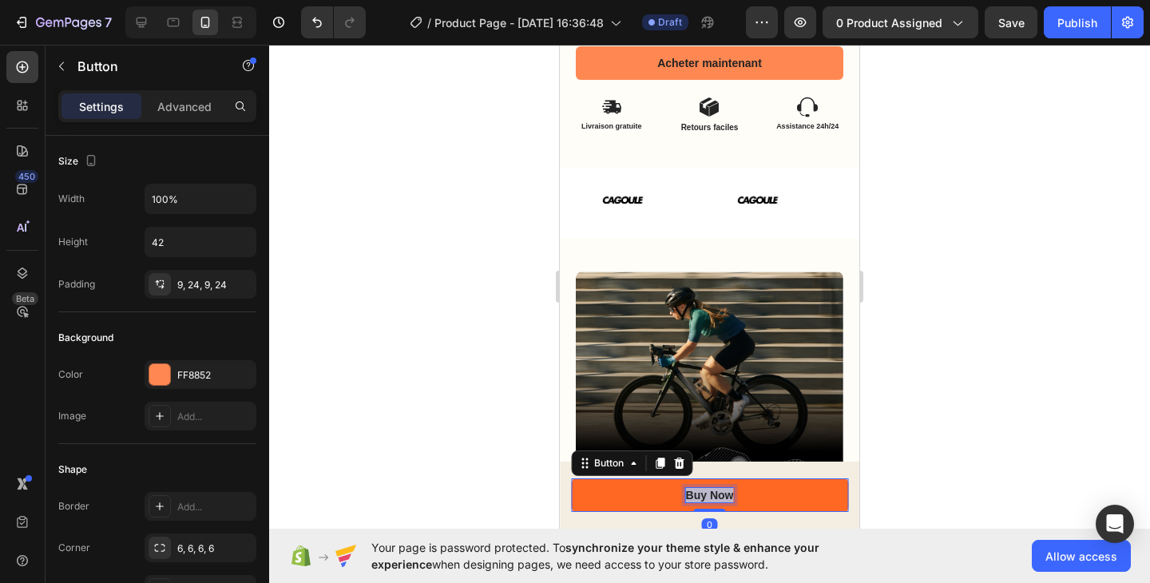
click at [705, 497] on p "Buy Now" at bounding box center [710, 495] width 48 height 14
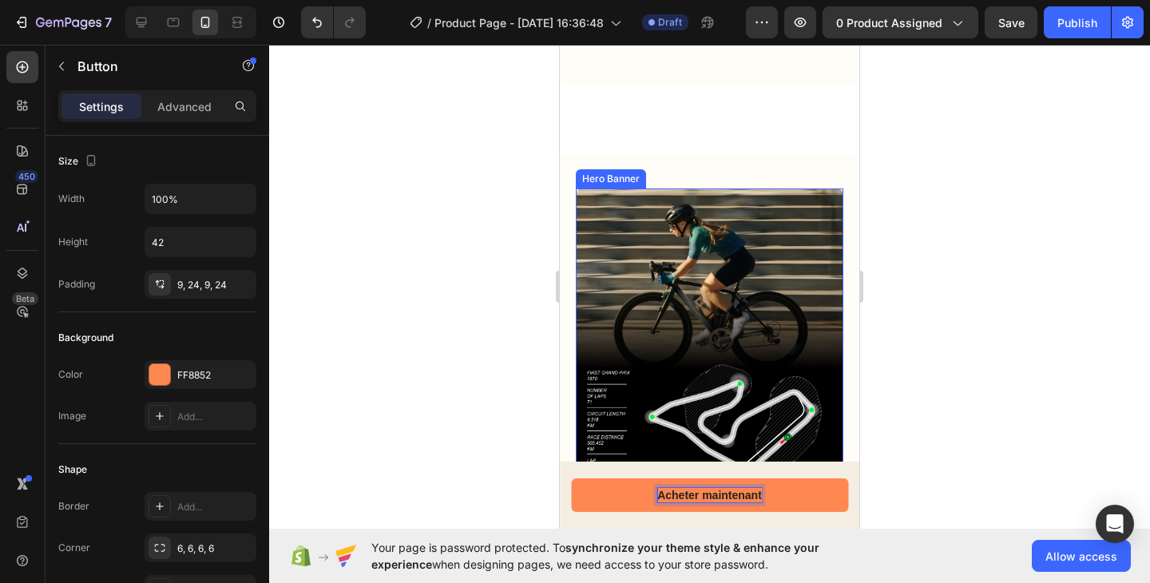
scroll to position [1387, 0]
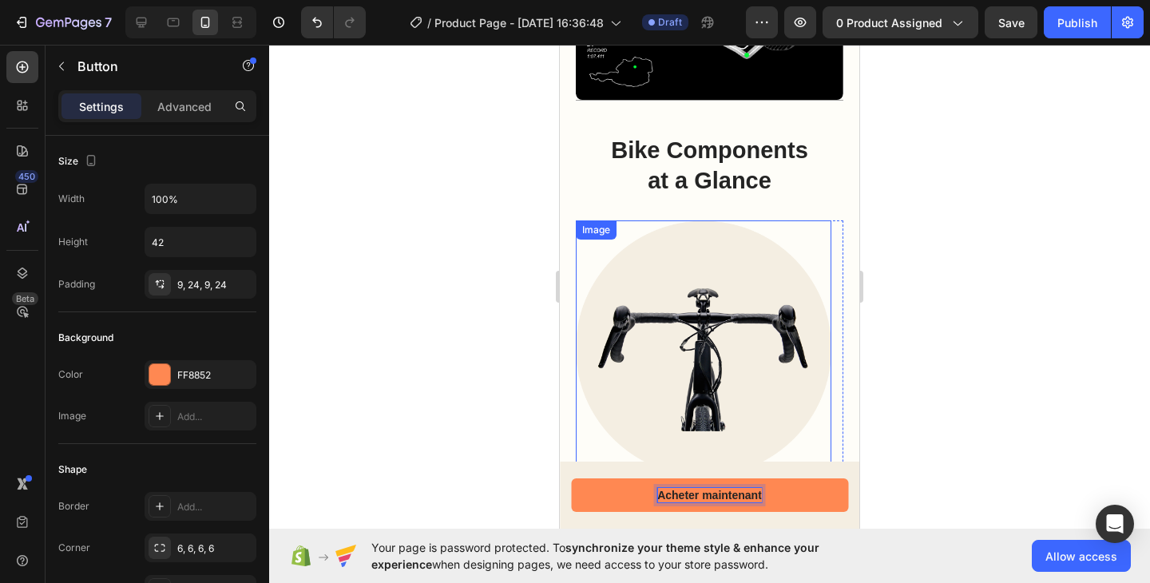
click at [723, 384] on img at bounding box center [703, 348] width 255 height 256
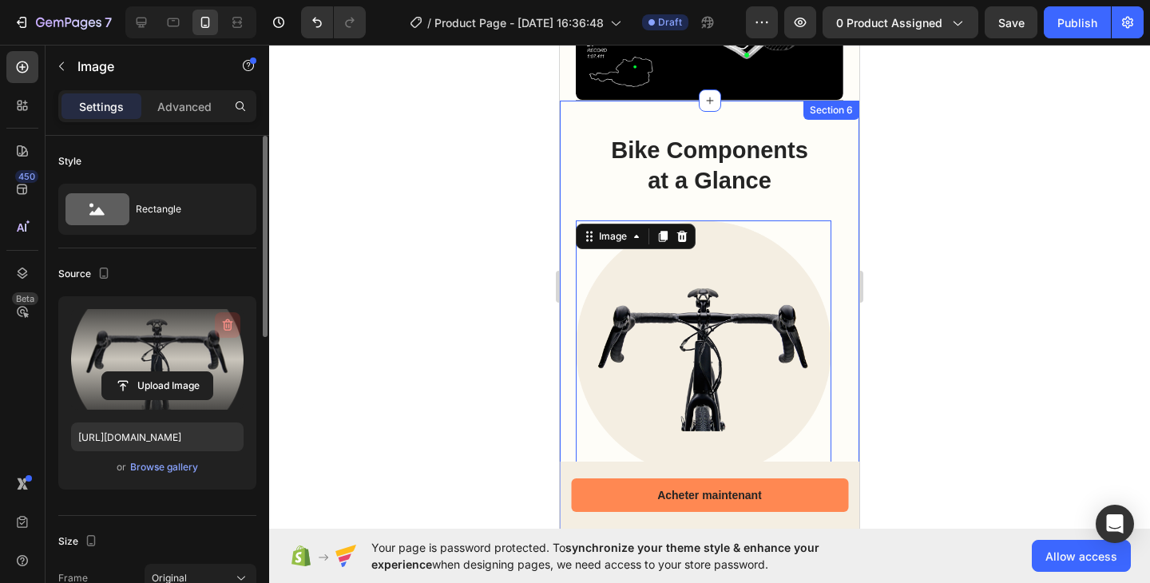
click at [232, 323] on icon "button" at bounding box center [228, 325] width 16 height 16
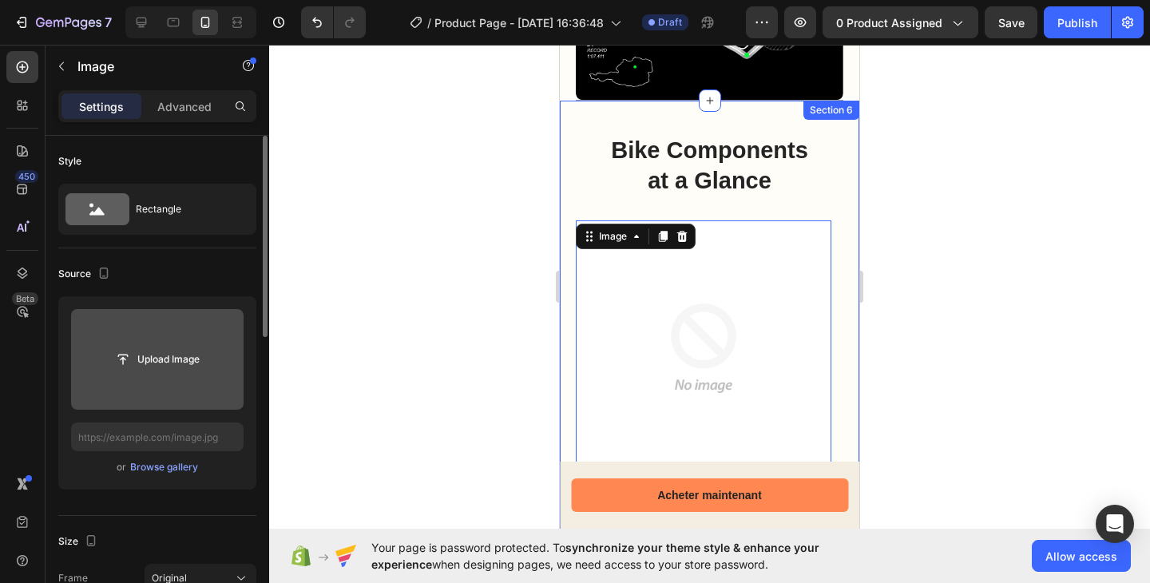
click at [160, 370] on input "file" at bounding box center [157, 359] width 110 height 27
click at [217, 361] on div "Upload Image" at bounding box center [157, 359] width 172 height 29
click at [169, 355] on input "file" at bounding box center [157, 359] width 110 height 27
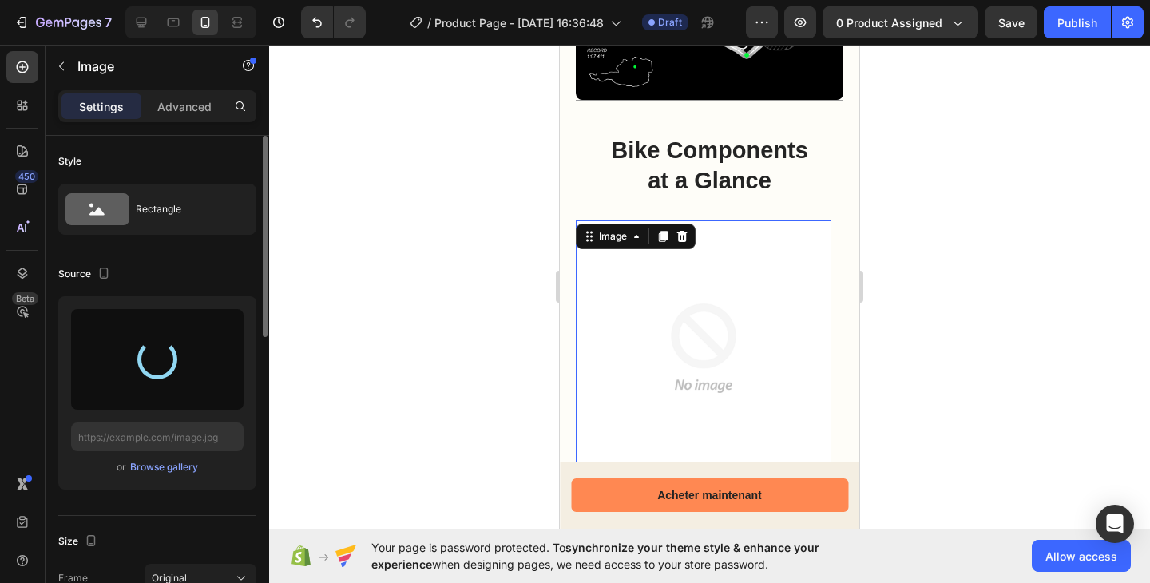
type input "https://cdn.shopify.com/s/files/1/0959/3746/2562/files/gempages_579621647326118…"
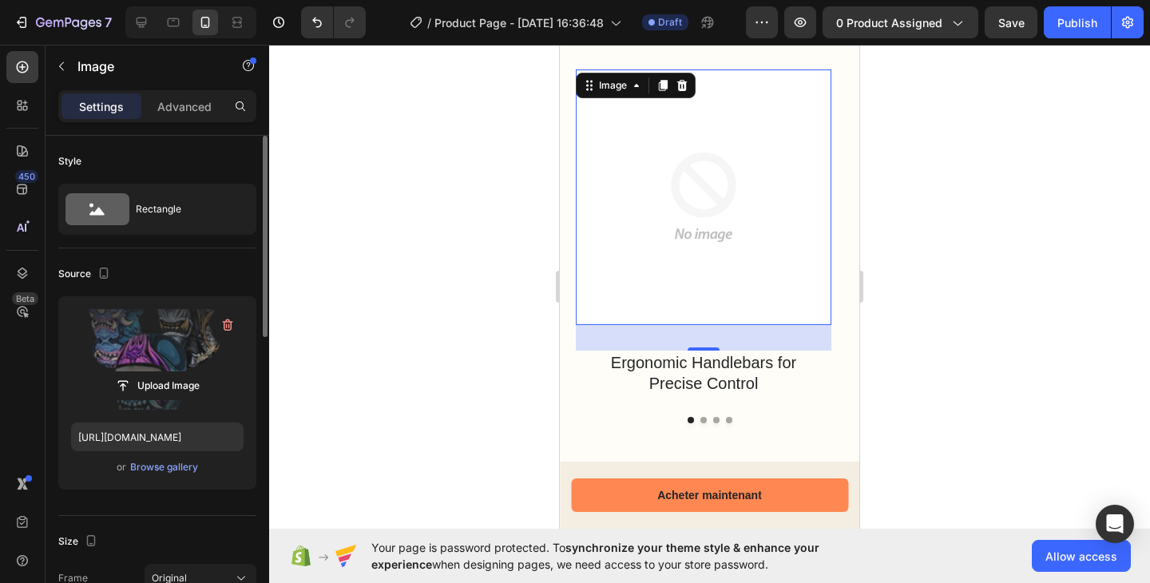
scroll to position [1637, 0]
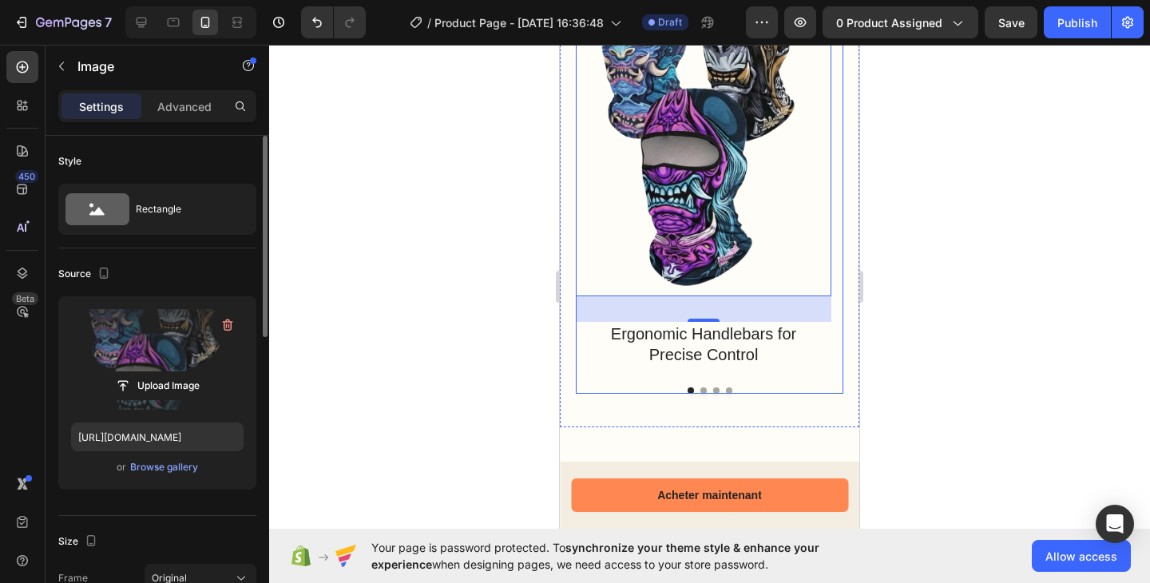
click at [700, 389] on button "Dot" at bounding box center [703, 390] width 6 height 6
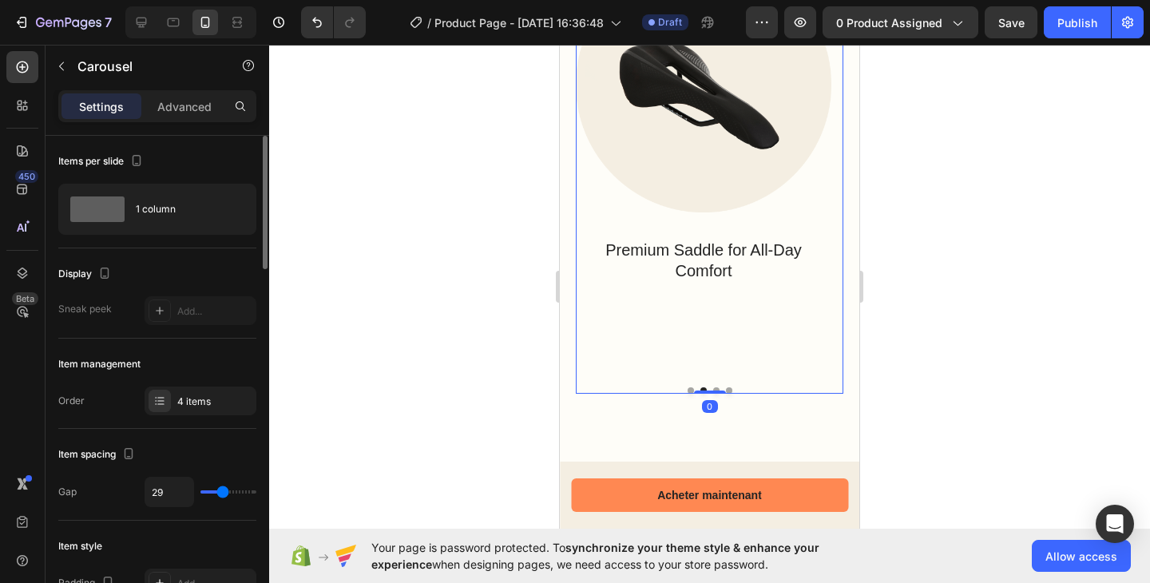
scroll to position [1419, 0]
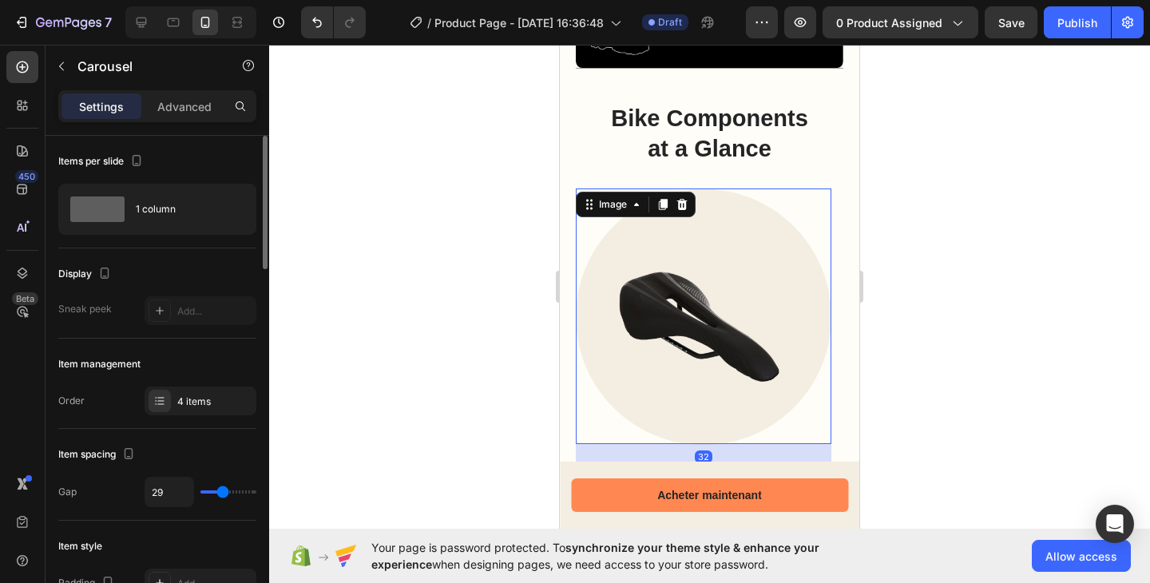
click at [698, 311] on img at bounding box center [703, 316] width 255 height 256
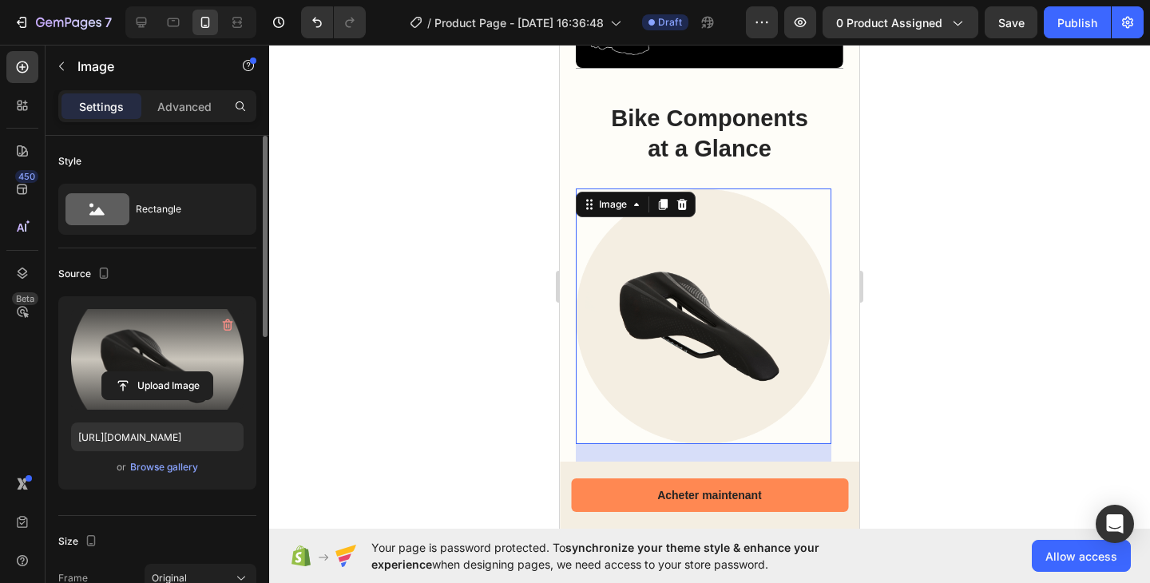
click at [200, 319] on label at bounding box center [157, 359] width 172 height 101
click at [200, 372] on input "file" at bounding box center [157, 385] width 110 height 27
click at [232, 323] on icon "button" at bounding box center [228, 325] width 16 height 16
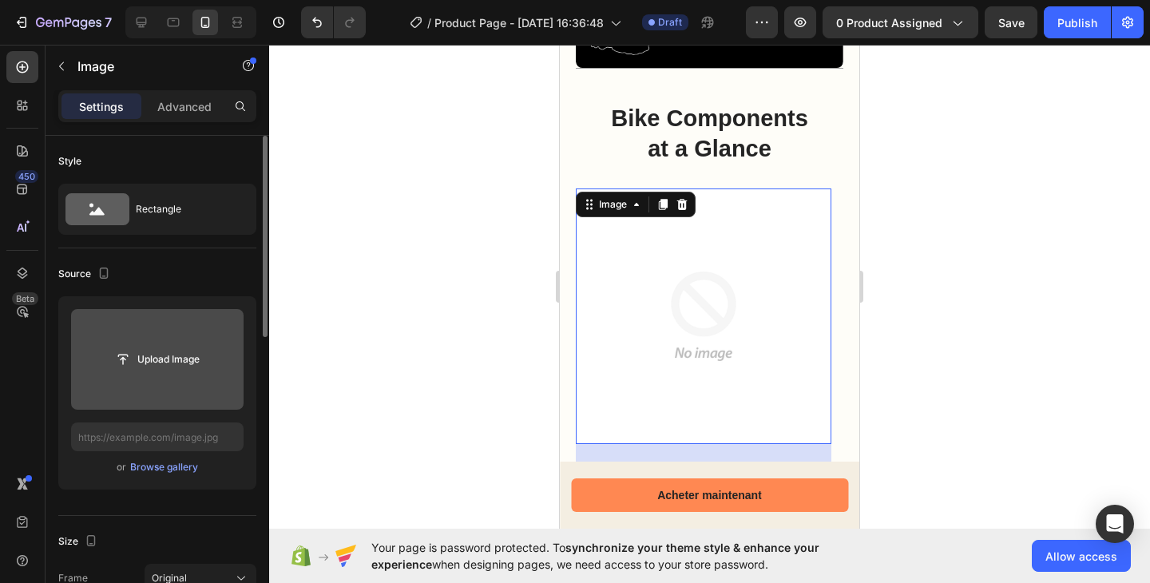
click at [180, 380] on input "file" at bounding box center [157, 359] width 172 height 101
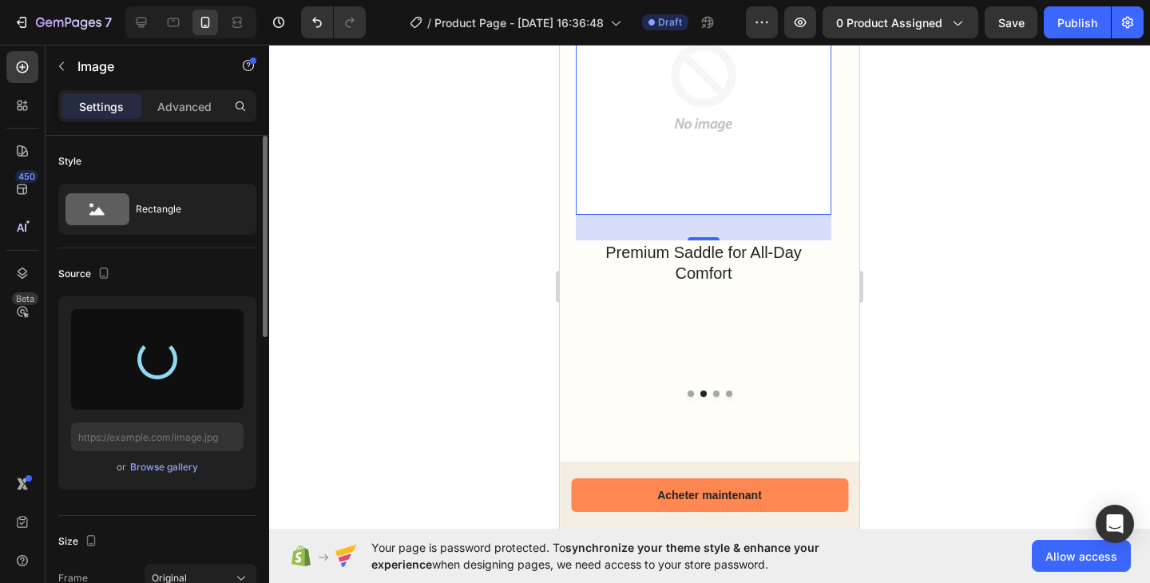
type input "https://cdn.shopify.com/s/files/1/0959/3746/2562/files/gempages_579621647326118…"
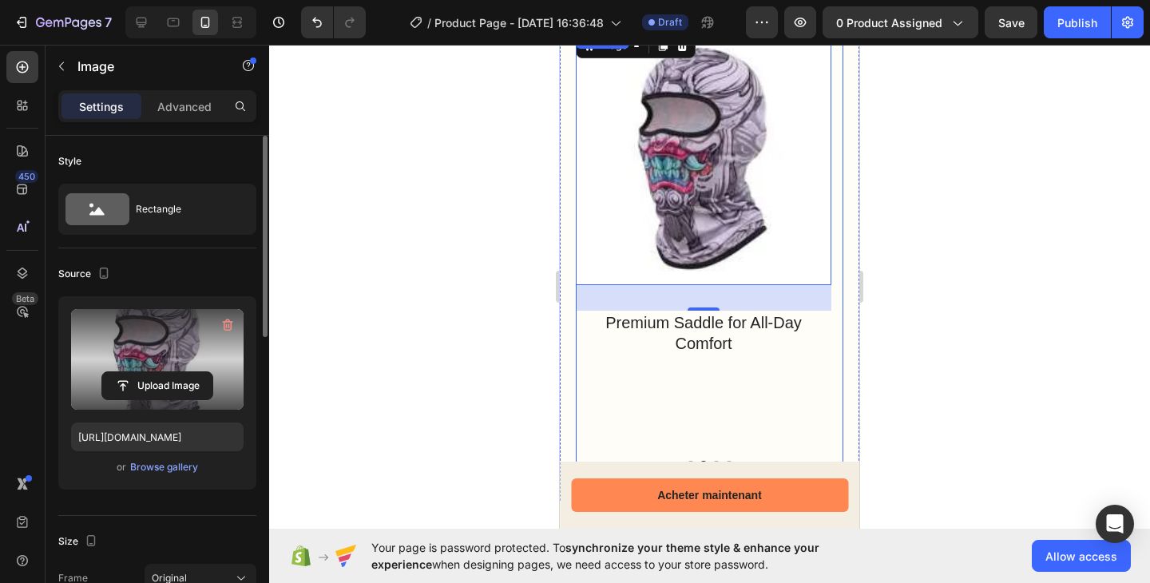
scroll to position [1501, 0]
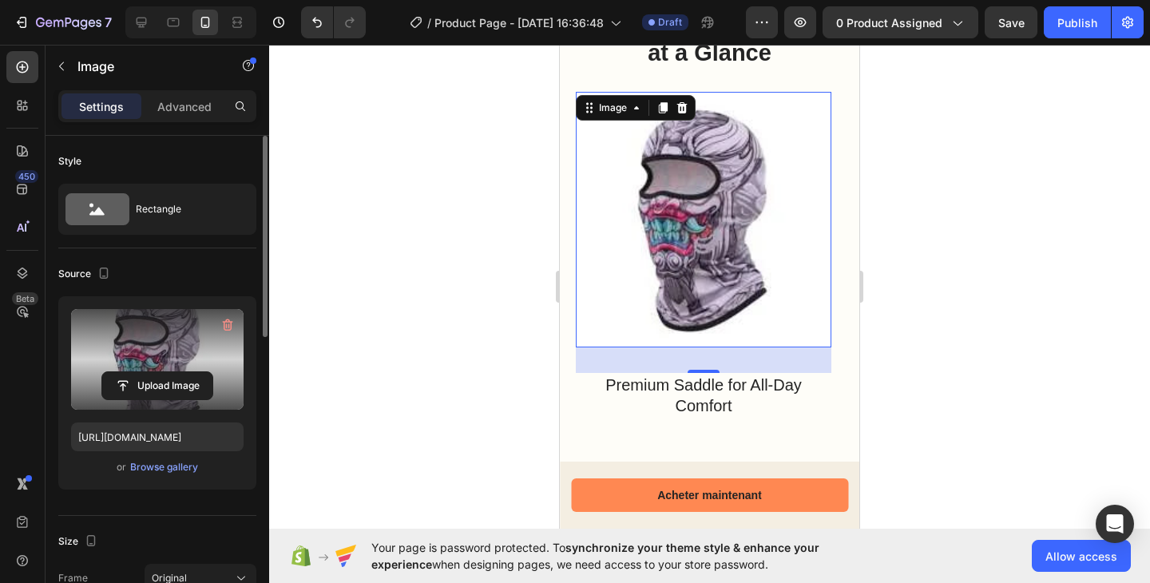
click at [680, 261] on img at bounding box center [703, 219] width 255 height 255
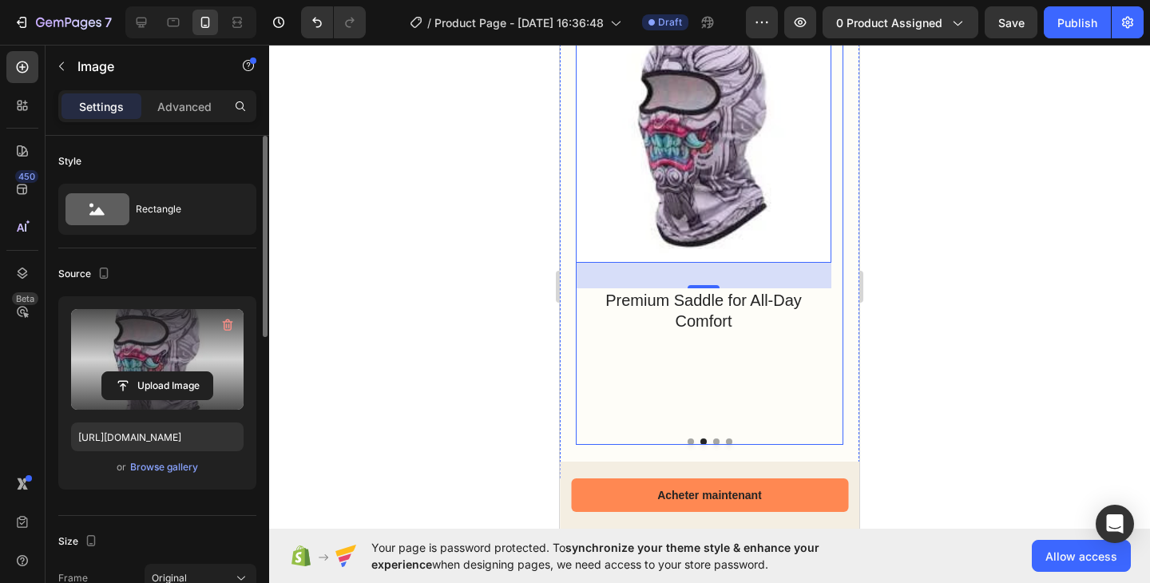
scroll to position [1586, 0]
click at [710, 441] on div "Image Ergonomic Handlebars for Precise Control Text Block Image 32 Premium Sadd…" at bounding box center [709, 224] width 267 height 437
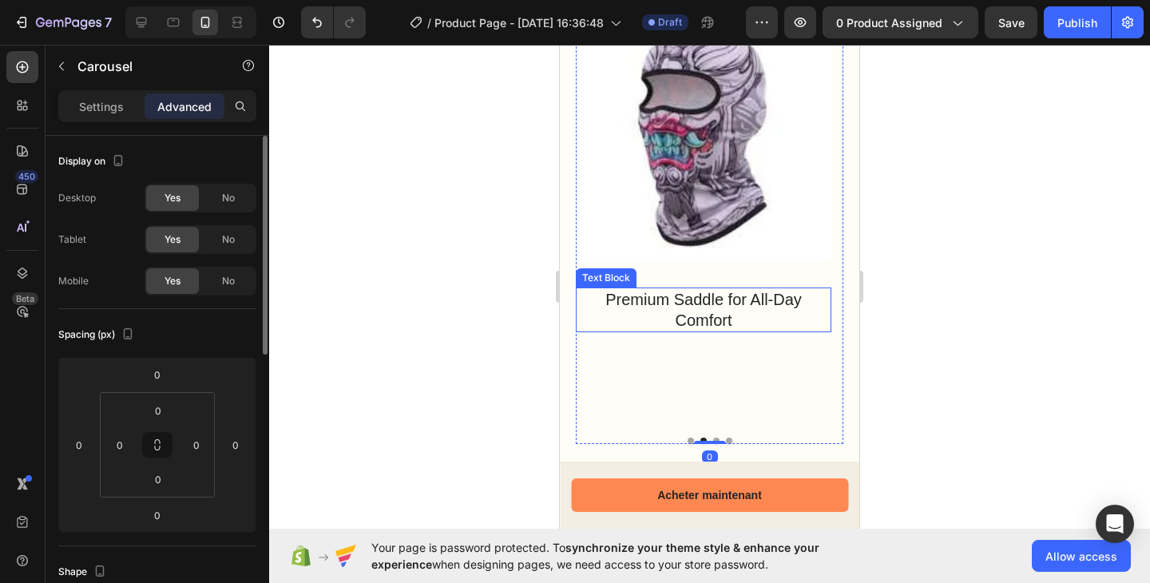
click at [751, 320] on p "Premium Saddle for All-Day Comfort" at bounding box center [703, 310] width 219 height 42
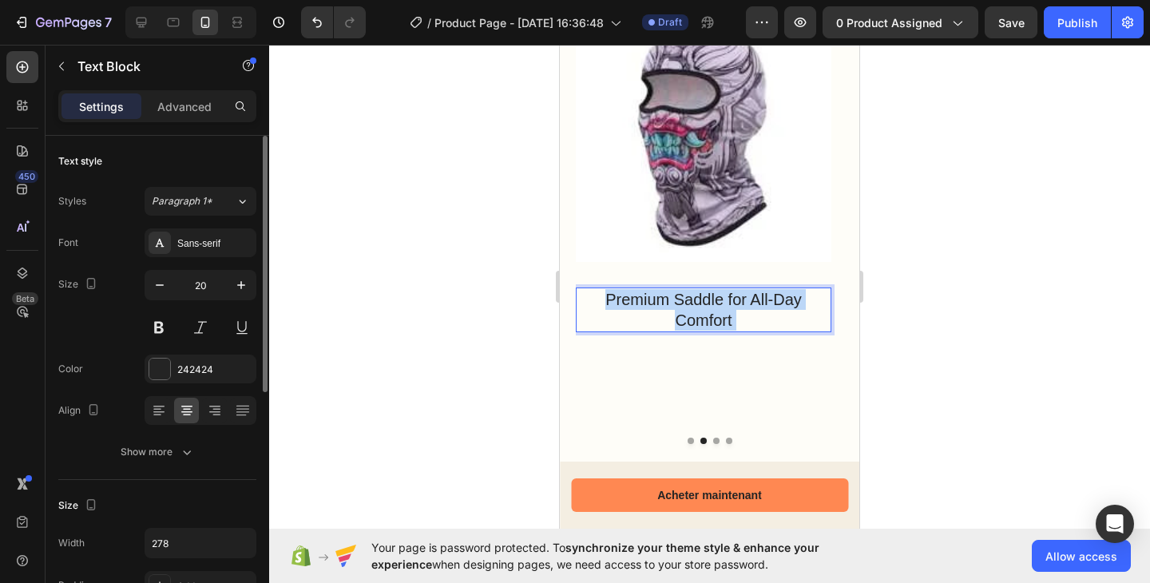
drag, startPoint x: 752, startPoint y: 320, endPoint x: 724, endPoint y: 321, distance: 28.0
click at [724, 321] on p "Premium Saddle for All-Day Comfort" at bounding box center [703, 310] width 219 height 42
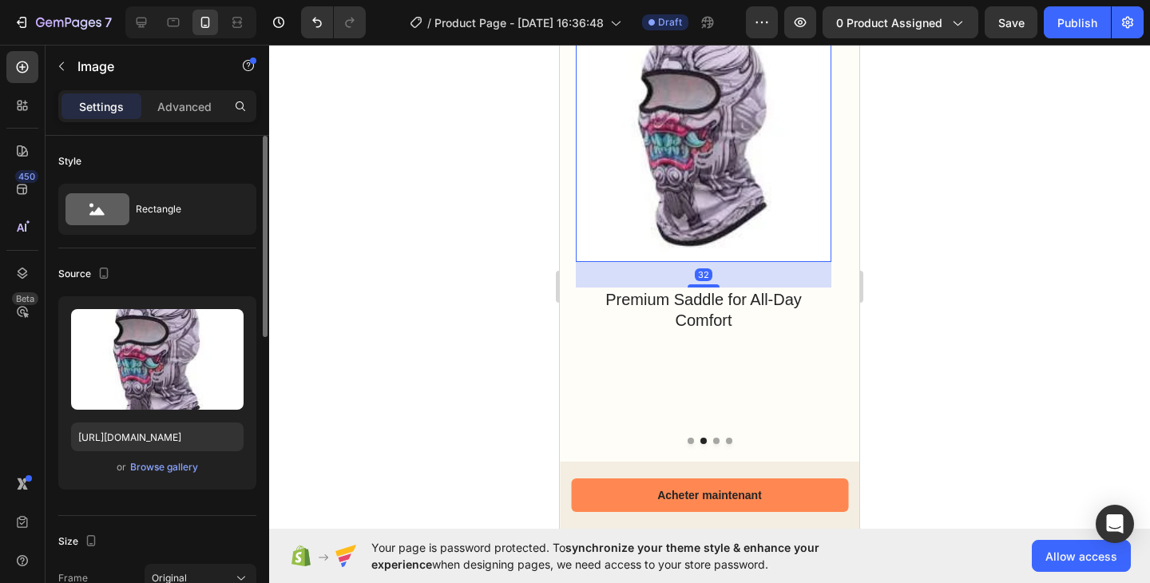
click at [743, 222] on img at bounding box center [703, 133] width 255 height 255
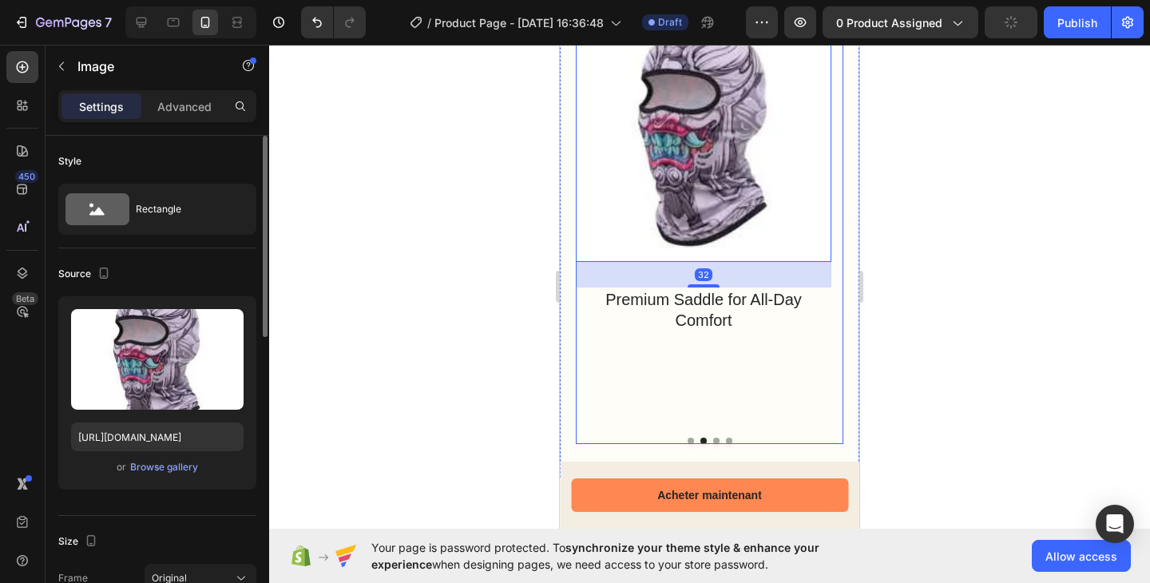
click at [714, 433] on div "Image Ergonomic Handlebars for Precise Control Text Block Image 32 Premium Sadd…" at bounding box center [709, 224] width 267 height 437
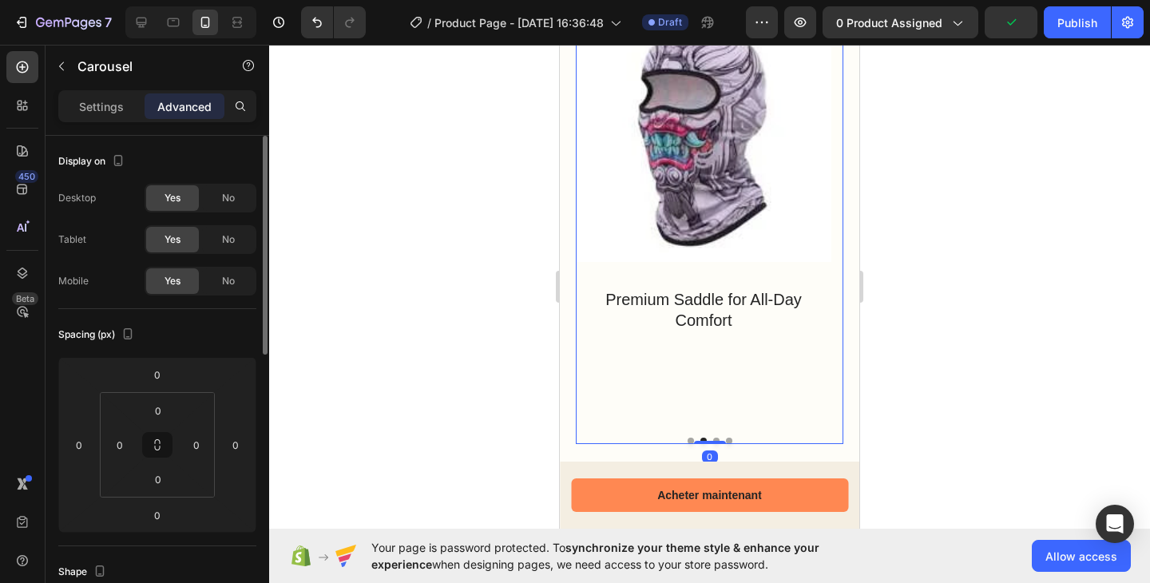
click at [713, 439] on button "Dot" at bounding box center [716, 440] width 6 height 6
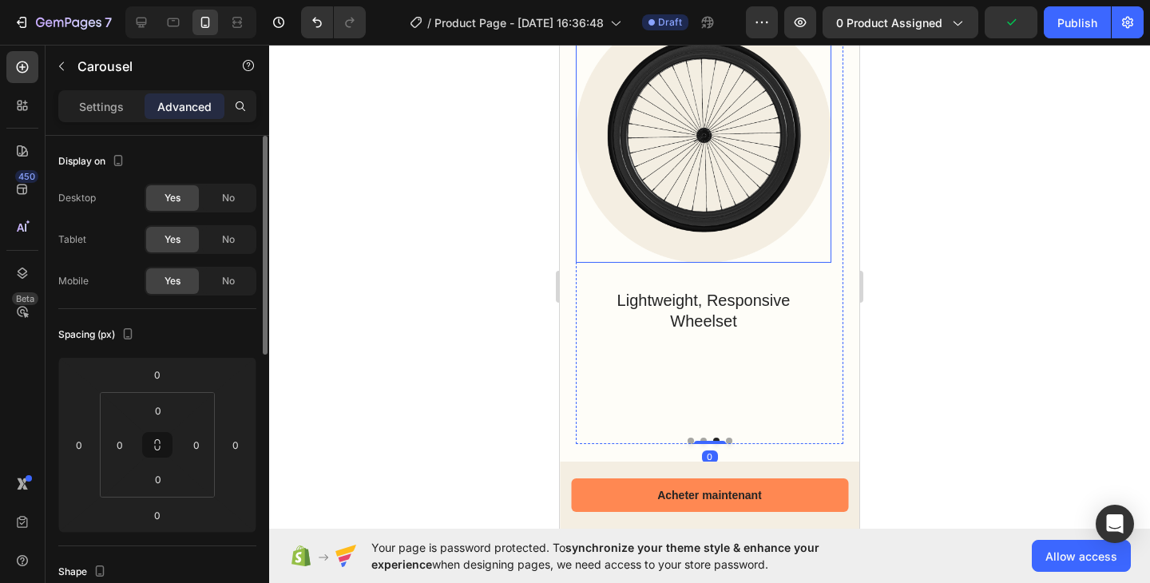
click at [709, 207] on img at bounding box center [703, 134] width 255 height 256
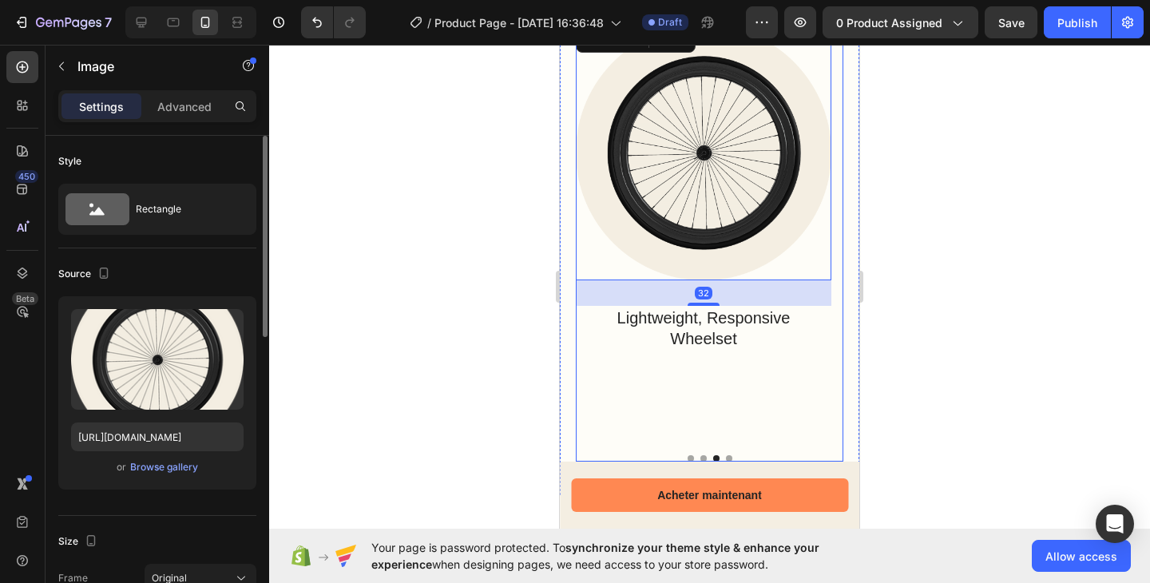
scroll to position [1122, 0]
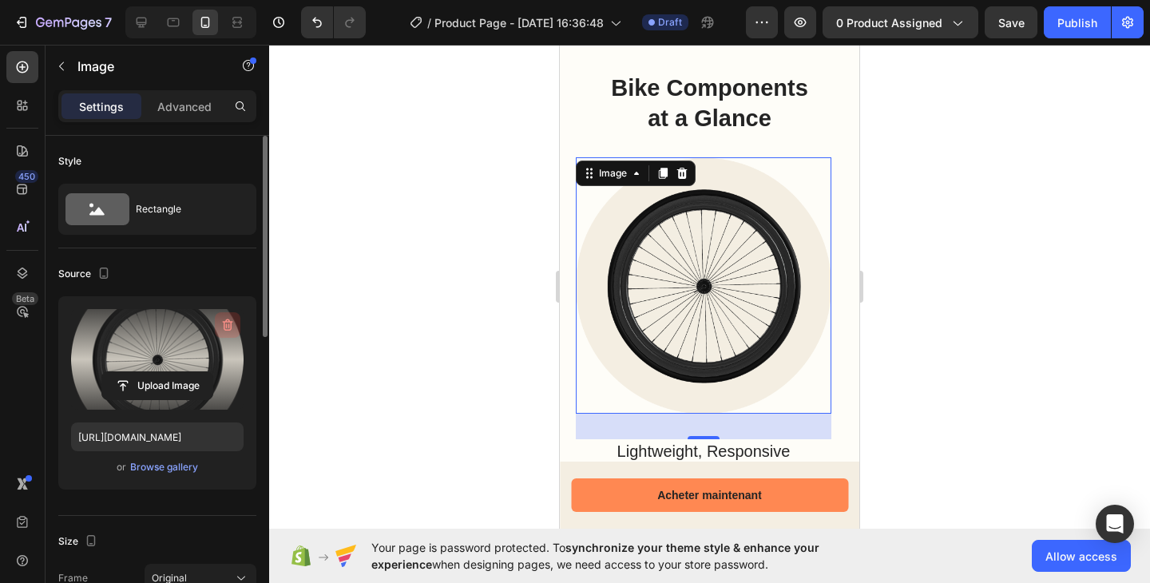
click at [223, 320] on icon "button" at bounding box center [228, 325] width 16 height 16
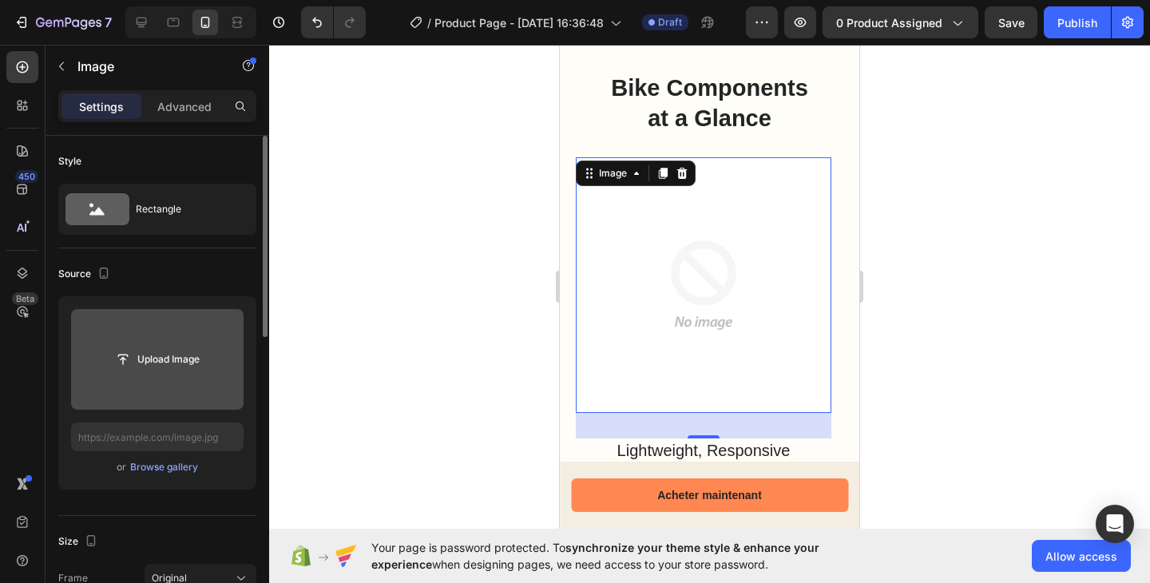
click at [184, 359] on input "file" at bounding box center [157, 359] width 110 height 27
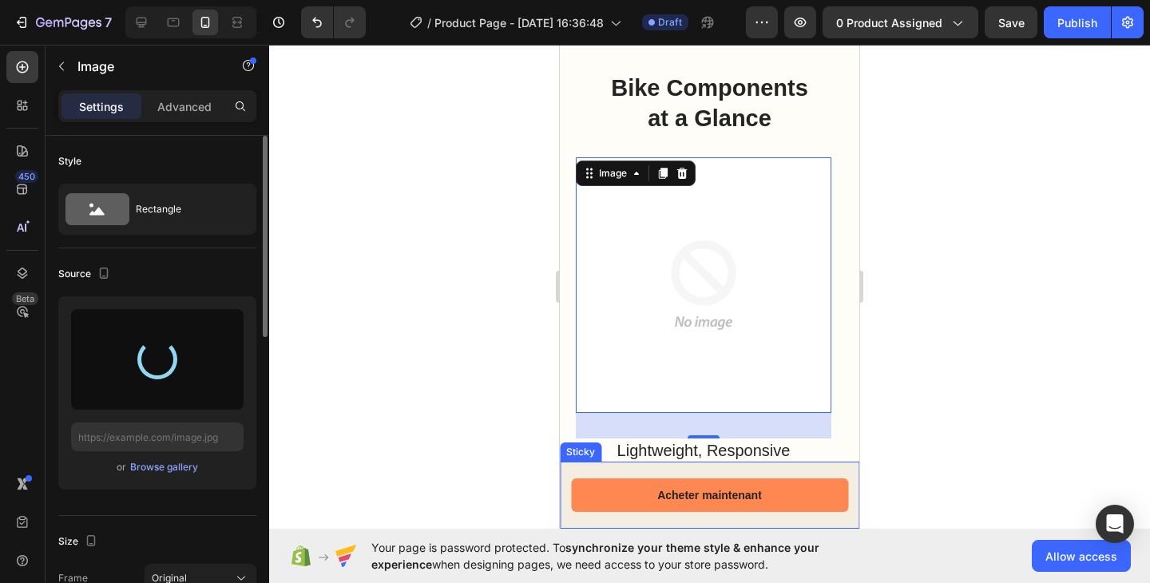
type input "https://cdn.shopify.com/s/files/1/0959/3746/2562/files/gempages_579621647326118…"
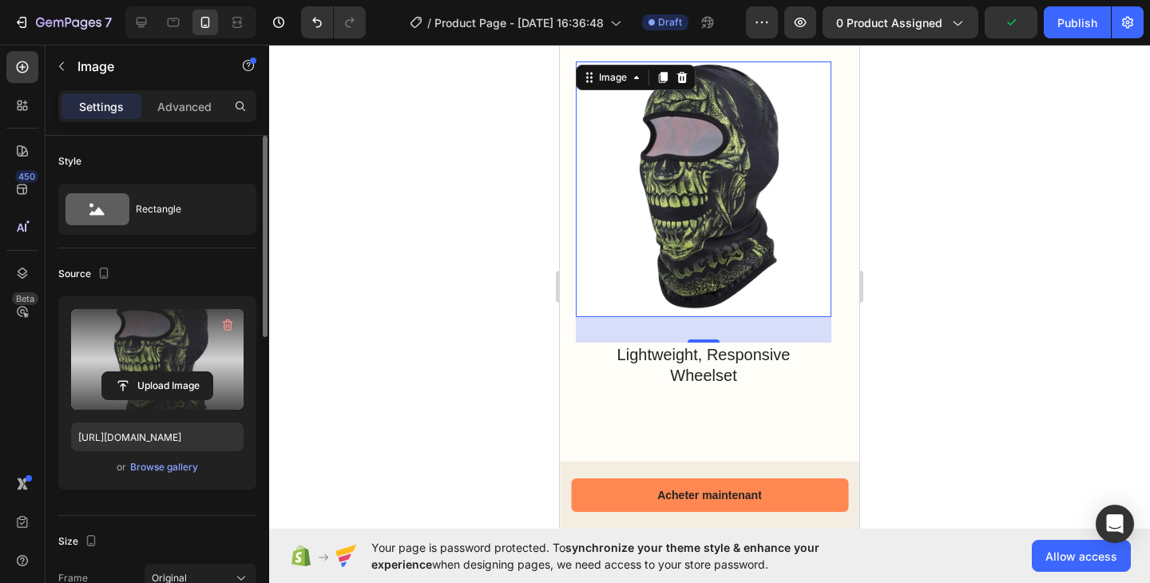
scroll to position [1241, 0]
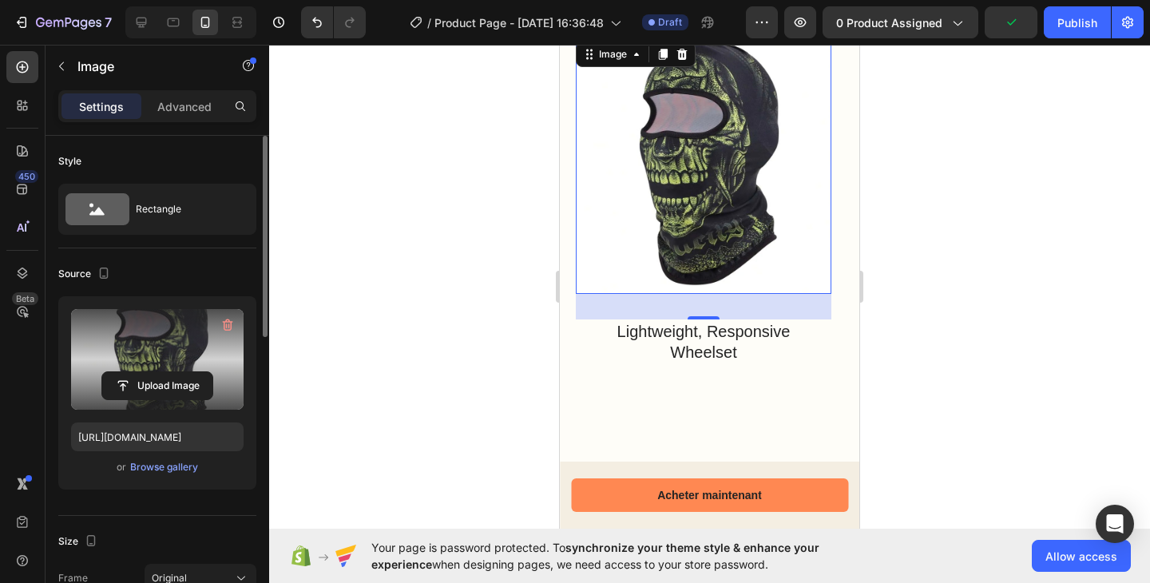
click at [723, 385] on div "Image 32 Lightweight, Responsive Wheelset Text Block" at bounding box center [703, 243] width 255 height 410
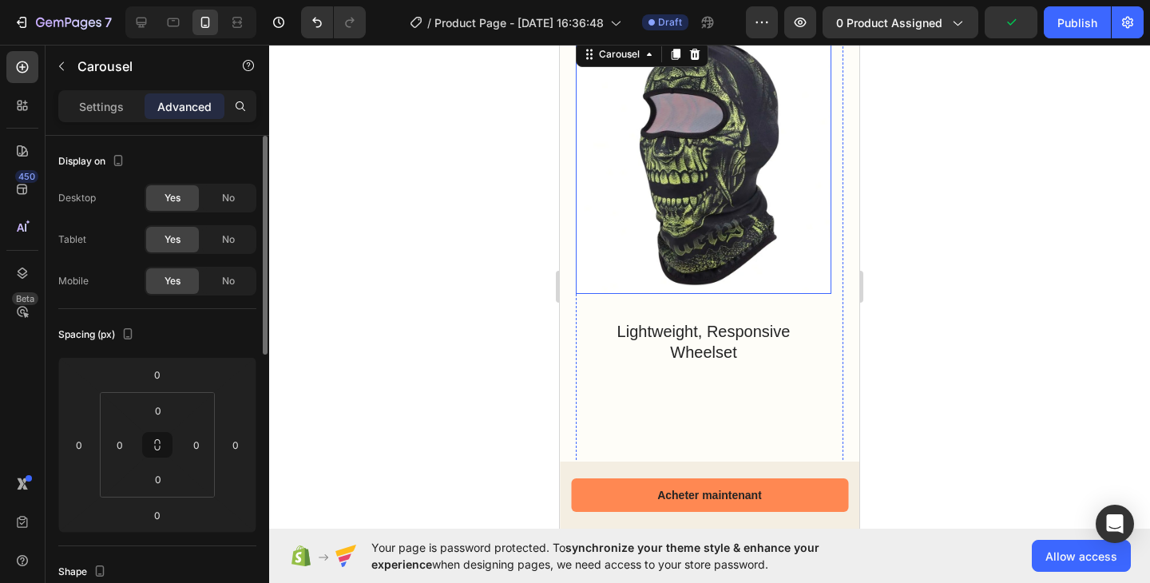
click at [734, 280] on img at bounding box center [703, 165] width 255 height 255
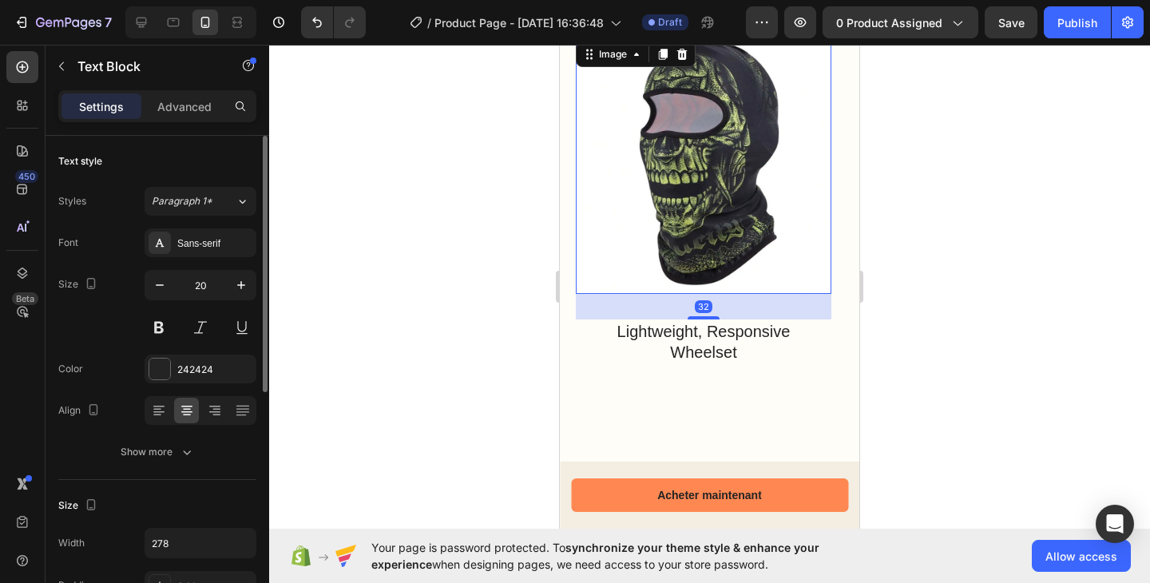
click at [737, 321] on p "Lightweight, Responsive Wheelset" at bounding box center [703, 342] width 219 height 42
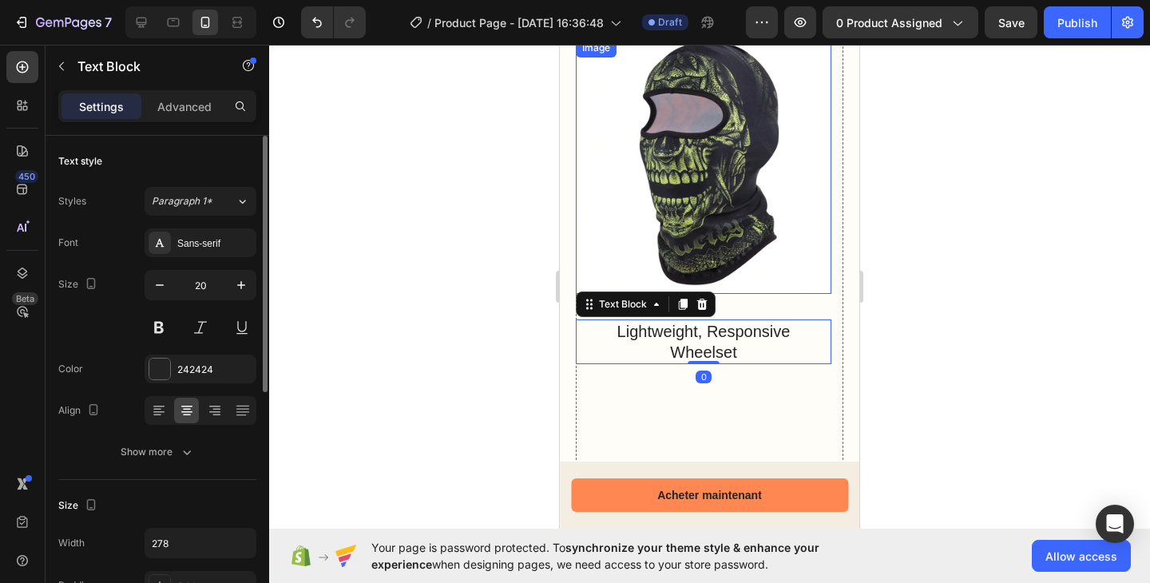
click at [700, 224] on img at bounding box center [703, 165] width 255 height 255
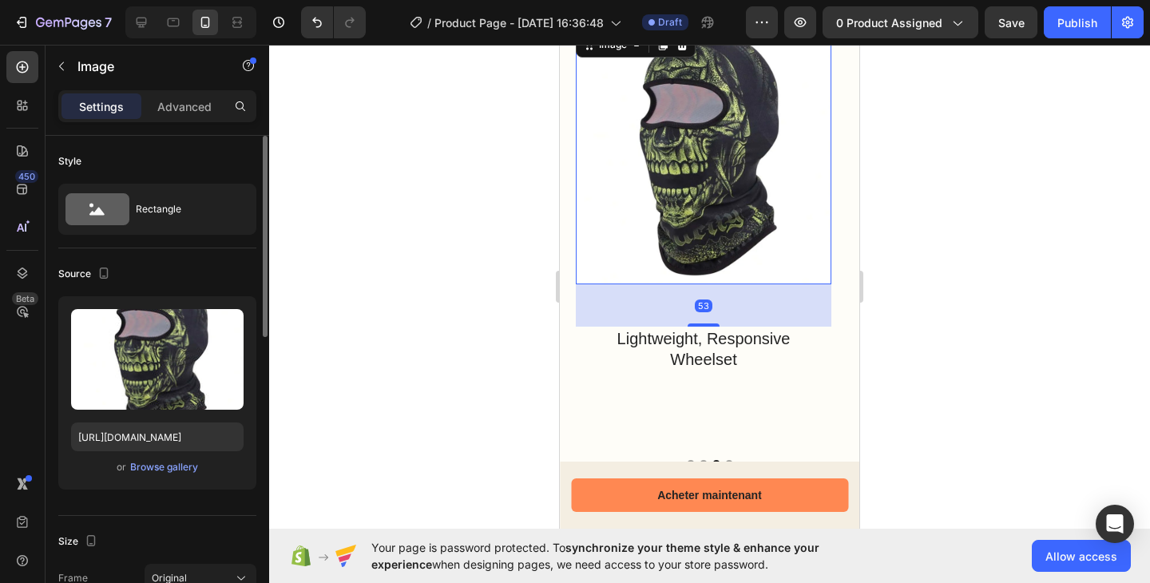
scroll to position [1525, 0]
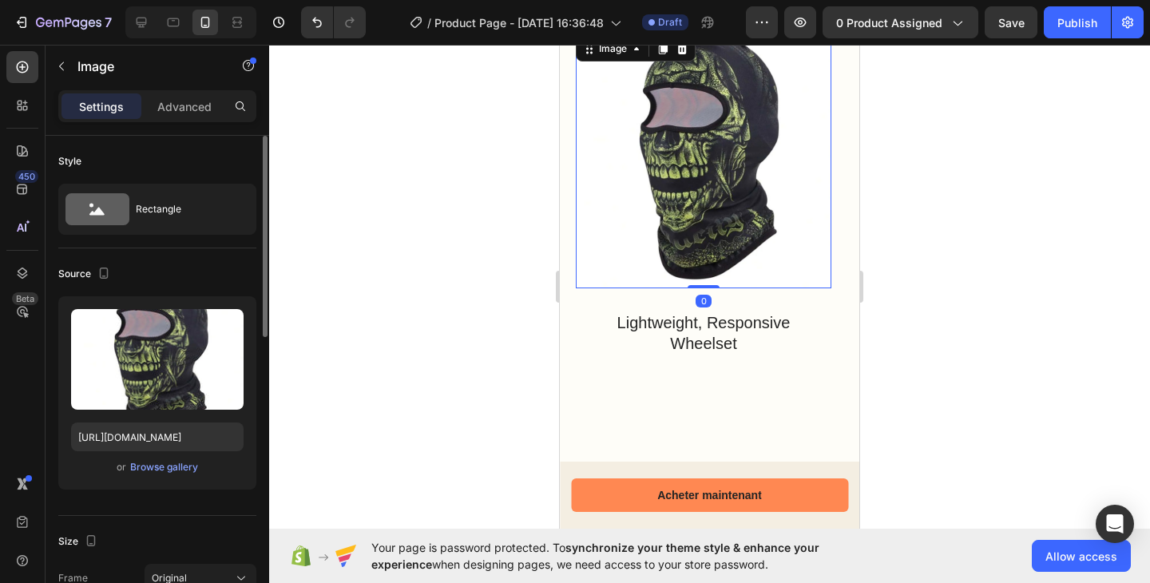
drag, startPoint x: 696, startPoint y: 307, endPoint x: 695, endPoint y: 277, distance: 30.3
click at [695, 277] on div "Image 0" at bounding box center [703, 160] width 255 height 255
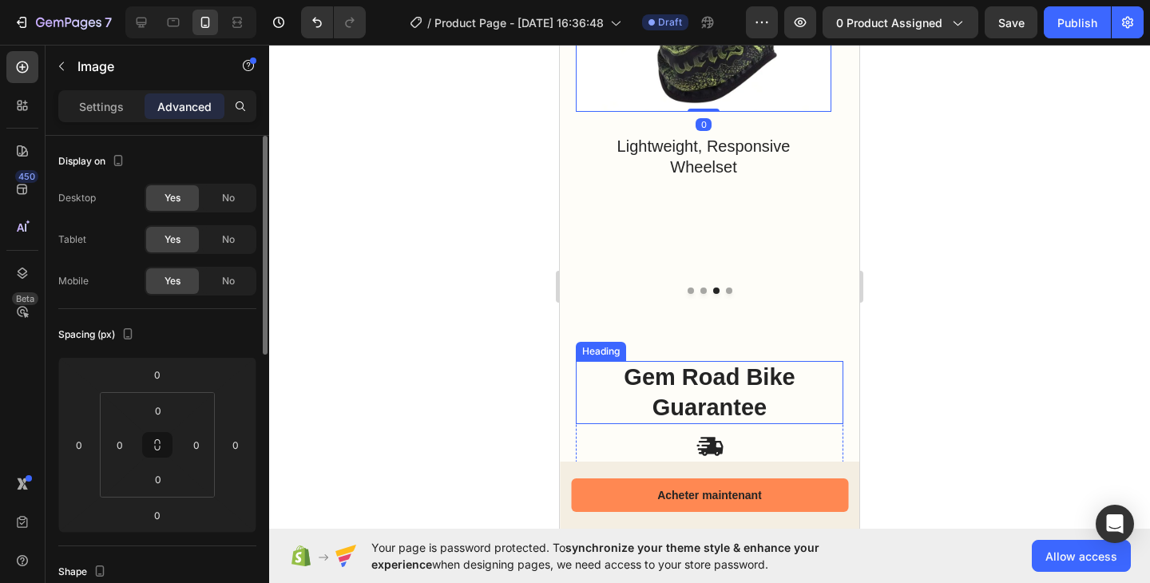
scroll to position [1691, 0]
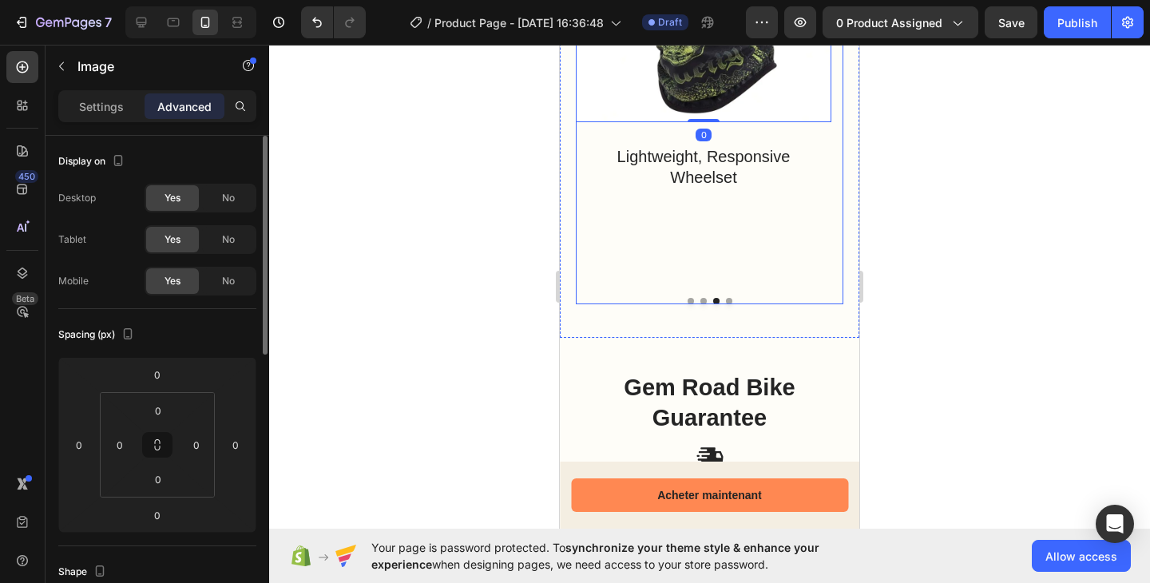
click at [726, 302] on button "Dot" at bounding box center [729, 301] width 6 height 6
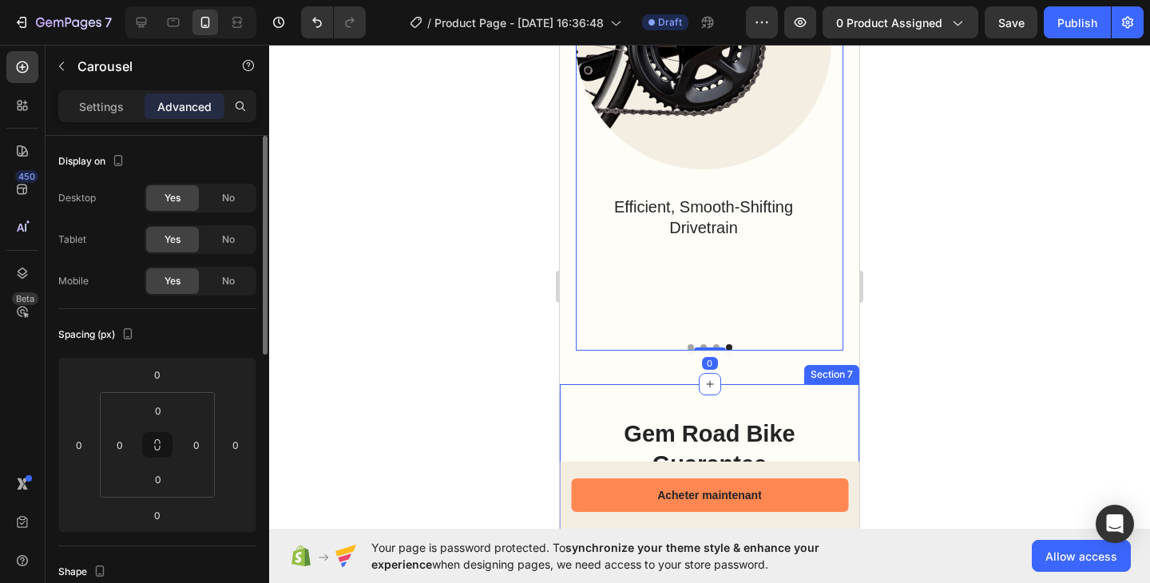
scroll to position [1474, 0]
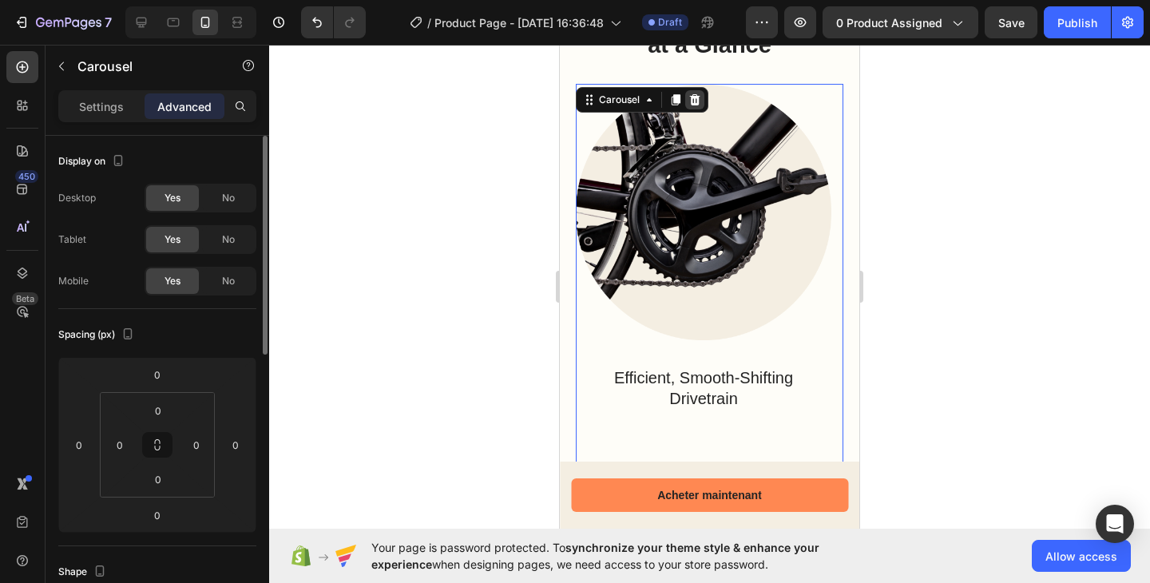
click at [695, 107] on div at bounding box center [694, 99] width 19 height 19
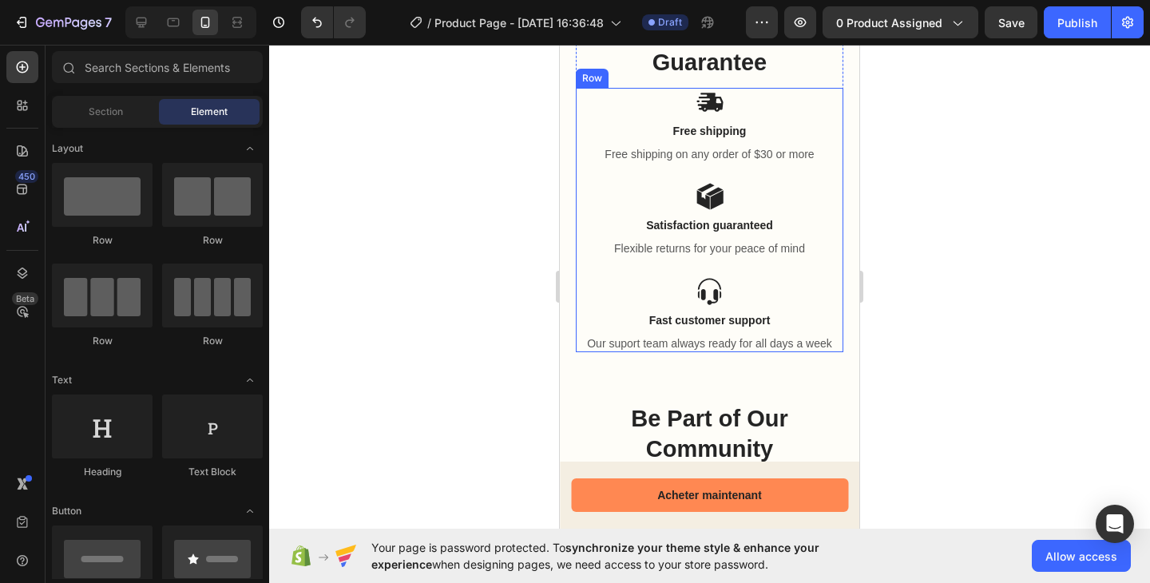
scroll to position [1340, 0]
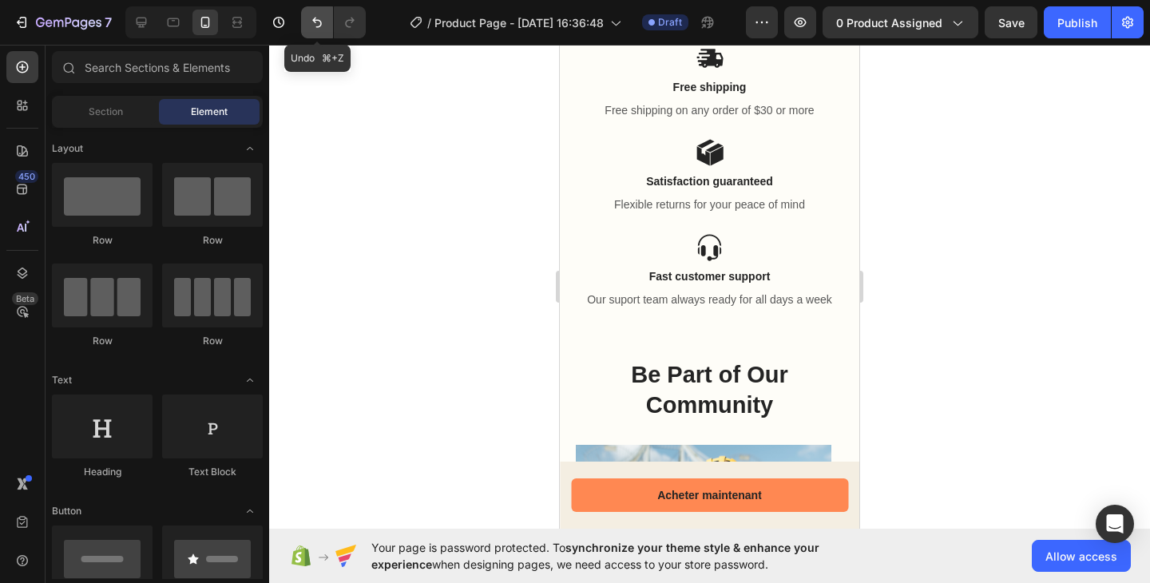
click at [330, 24] on button "Undo/Redo" at bounding box center [317, 22] width 32 height 32
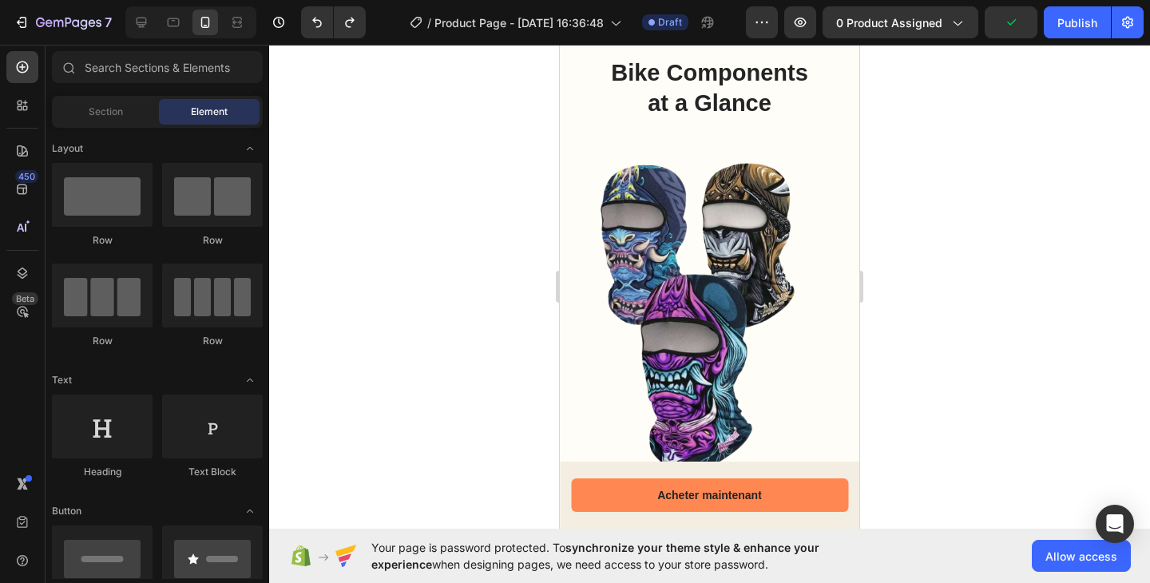
scroll to position [1658, 0]
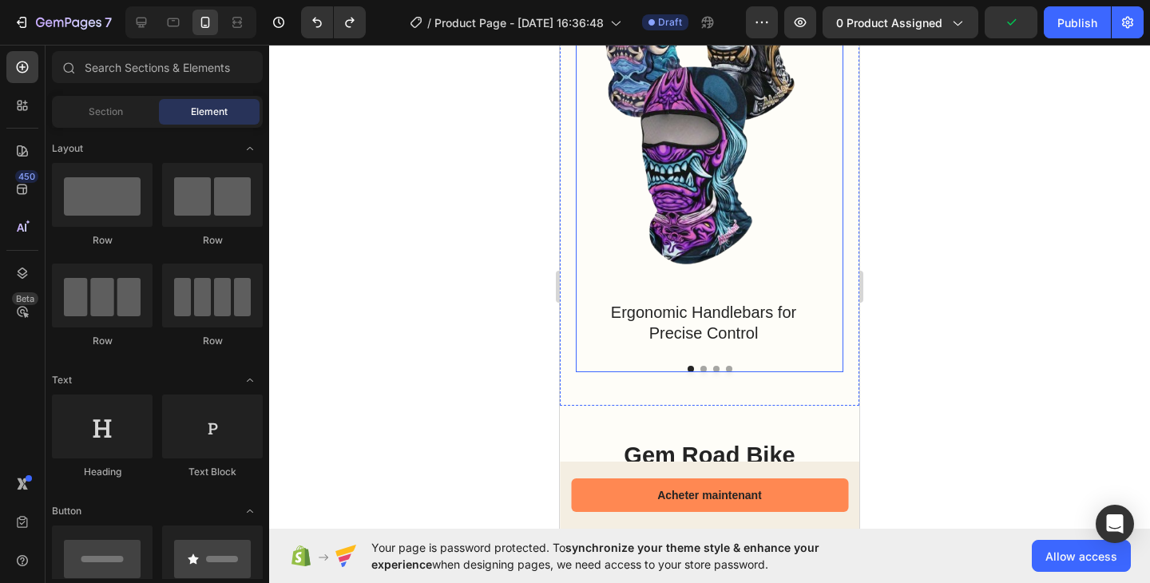
click at [726, 367] on button "Dot" at bounding box center [729, 369] width 6 height 6
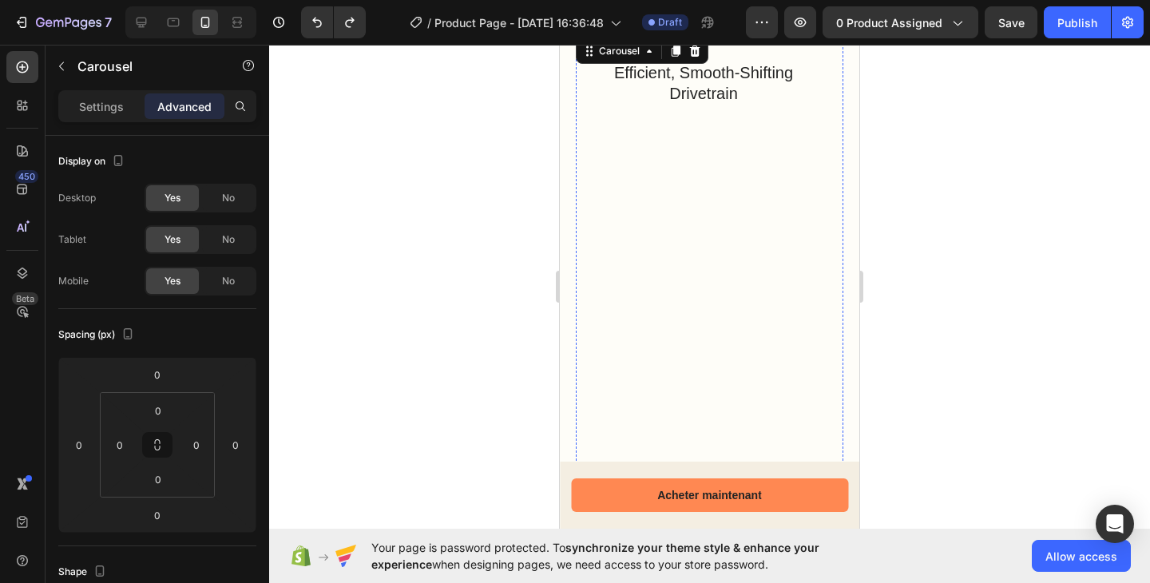
scroll to position [1556, 0]
click at [624, 37] on img at bounding box center [703, 37] width 255 height 0
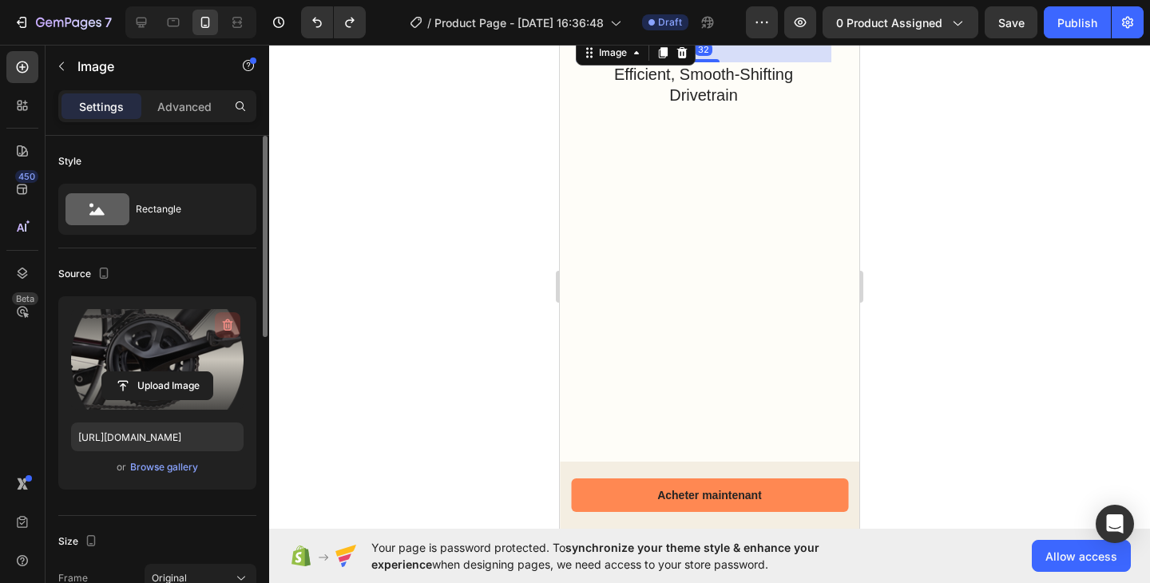
click at [224, 327] on icon "button" at bounding box center [228, 325] width 16 height 16
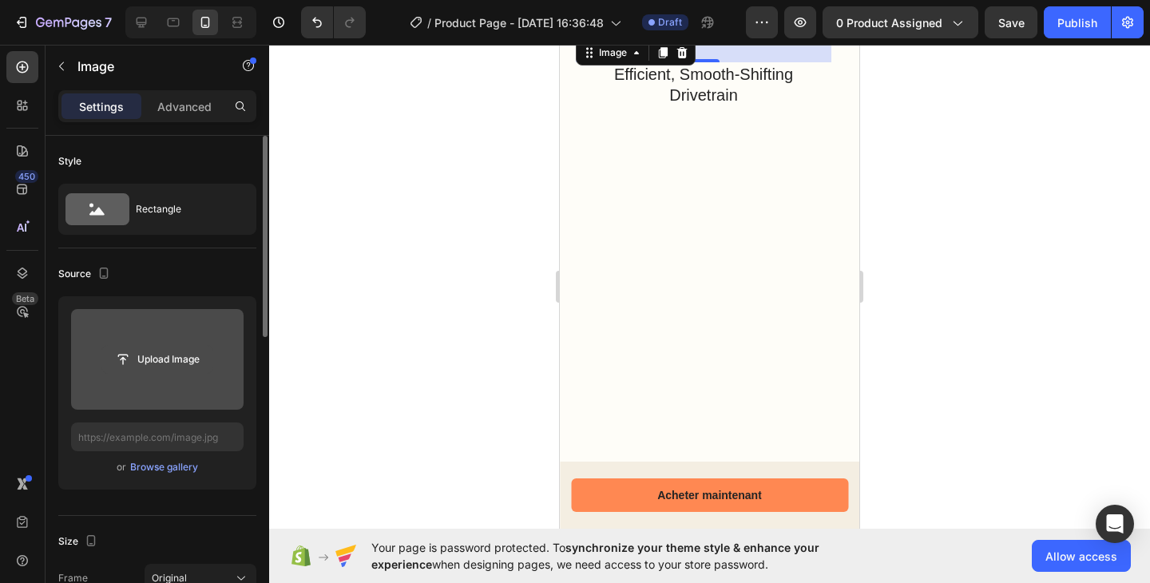
click at [153, 362] on input "file" at bounding box center [157, 359] width 110 height 27
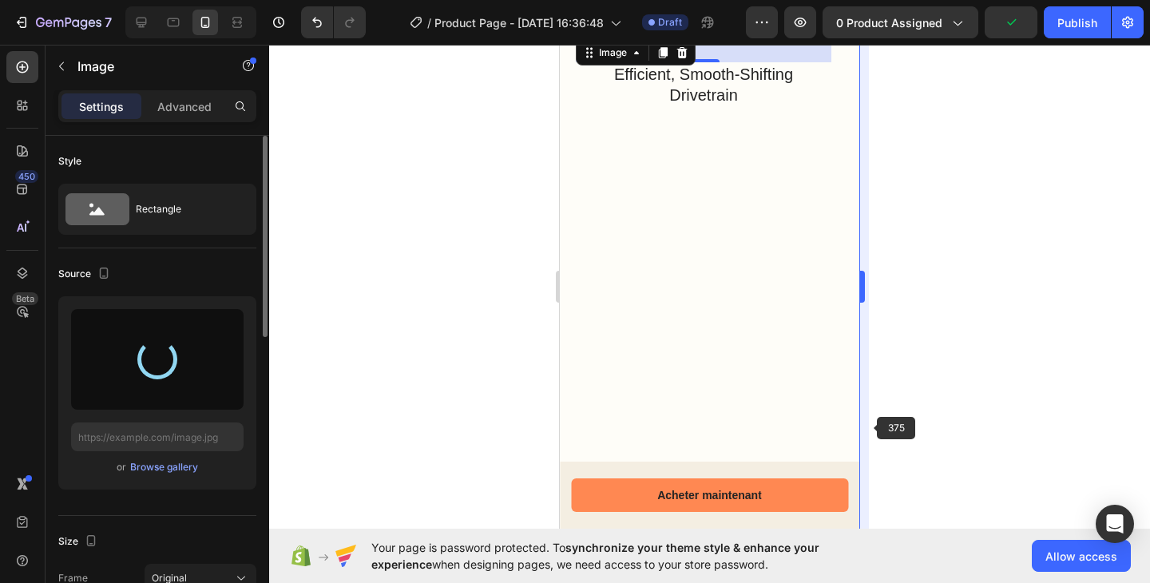
type input "https://cdn.shopify.com/s/files/1/0959/3746/2562/files/gempages_579621647326118…"
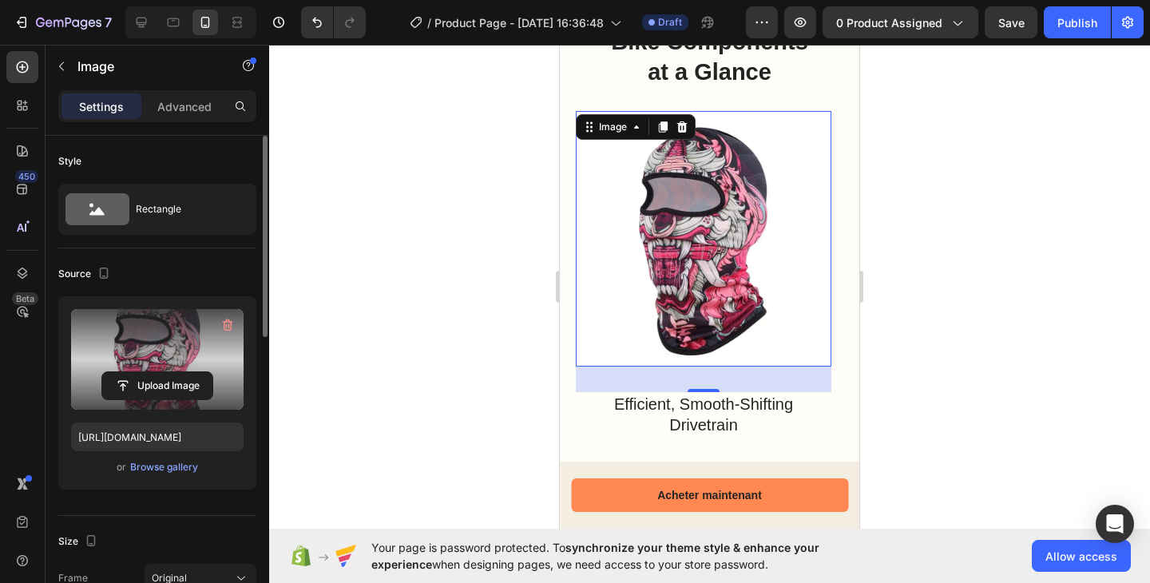
scroll to position [1569, 0]
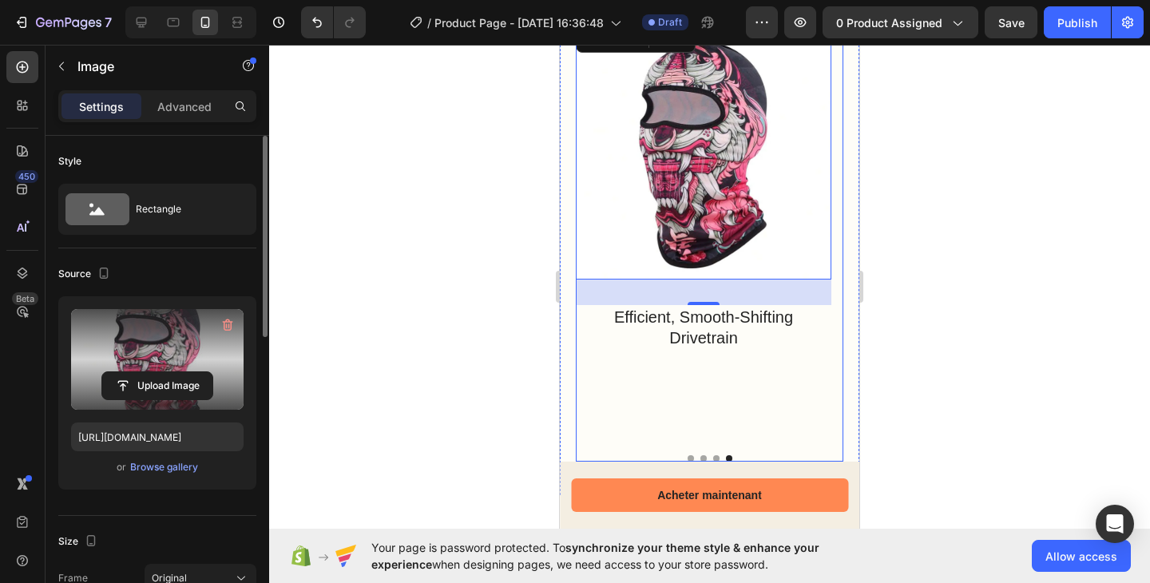
click at [685, 453] on div "Image Ergonomic Handlebars for Precise Control Text Block Image Premium Saddle …" at bounding box center [709, 242] width 267 height 437
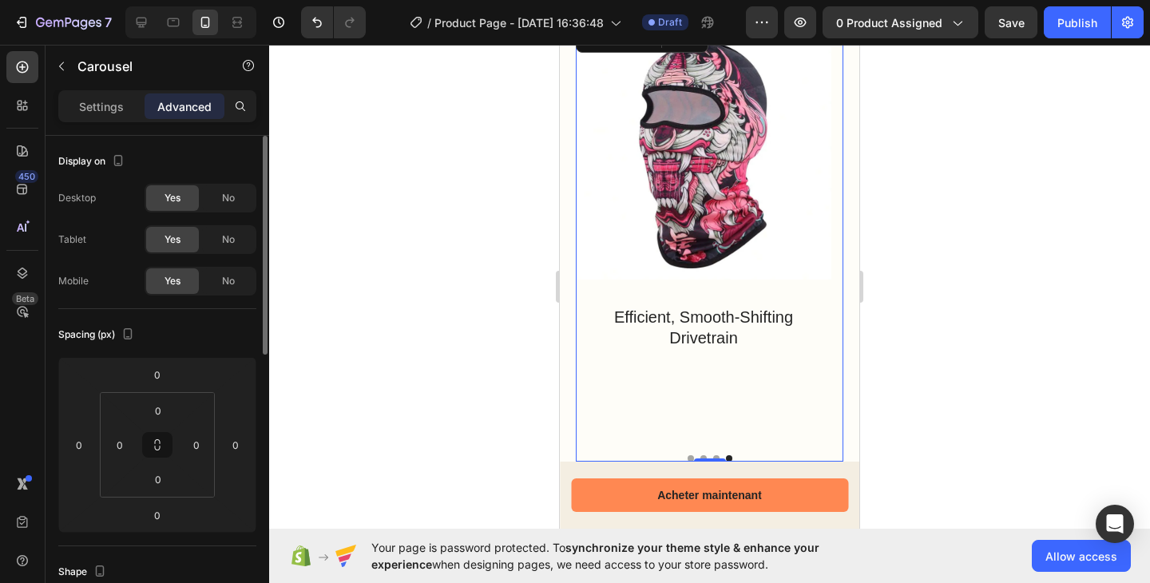
click at [687, 456] on button "Dot" at bounding box center [690, 458] width 6 height 6
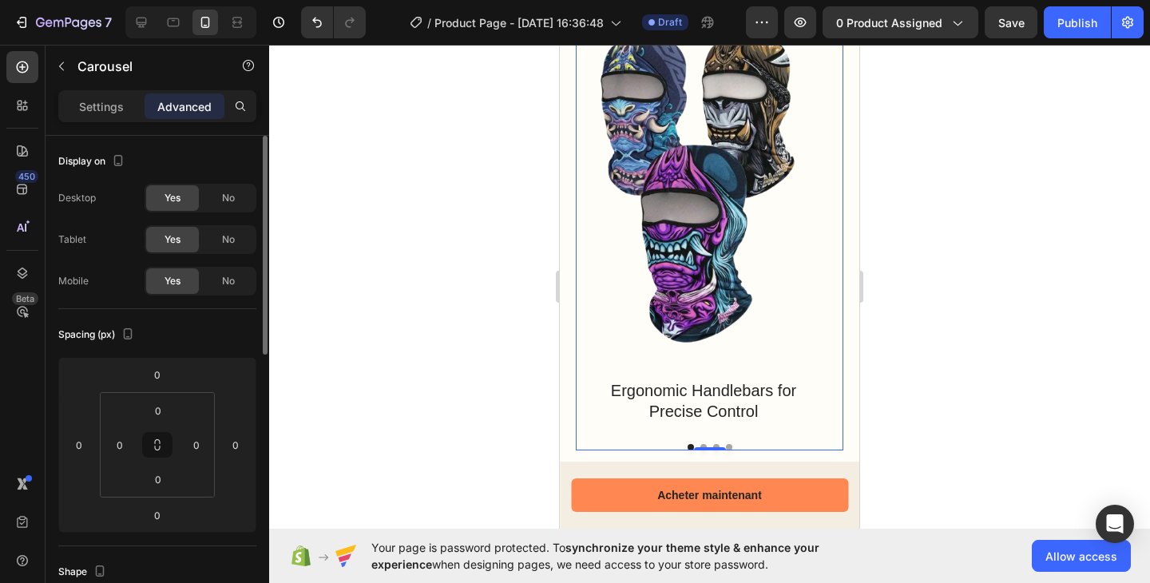
scroll to position [1593, 0]
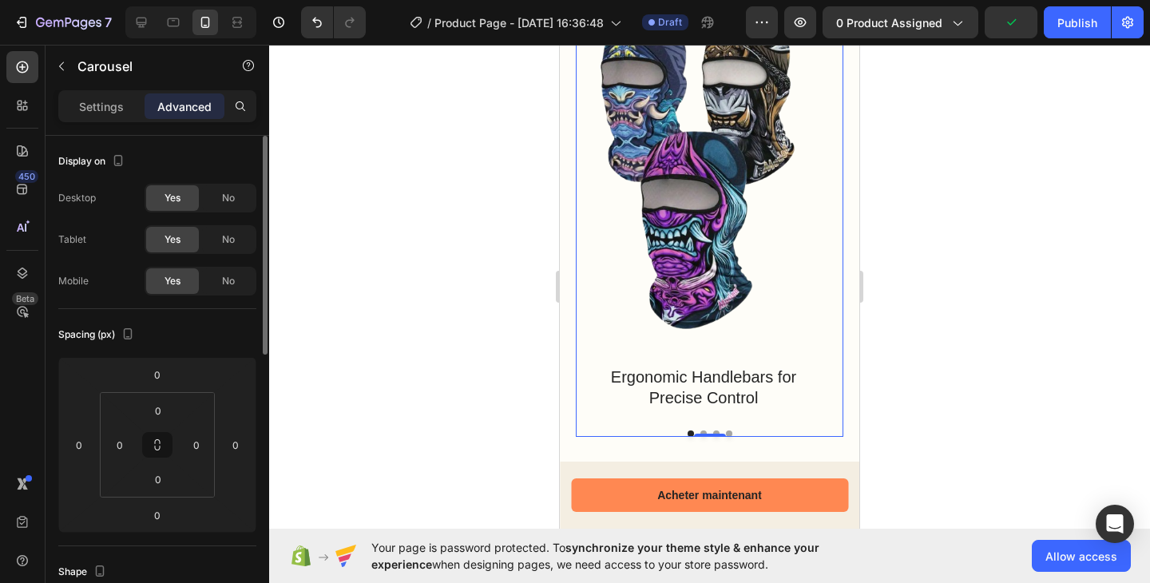
click at [700, 430] on button "Dot" at bounding box center [703, 433] width 6 height 6
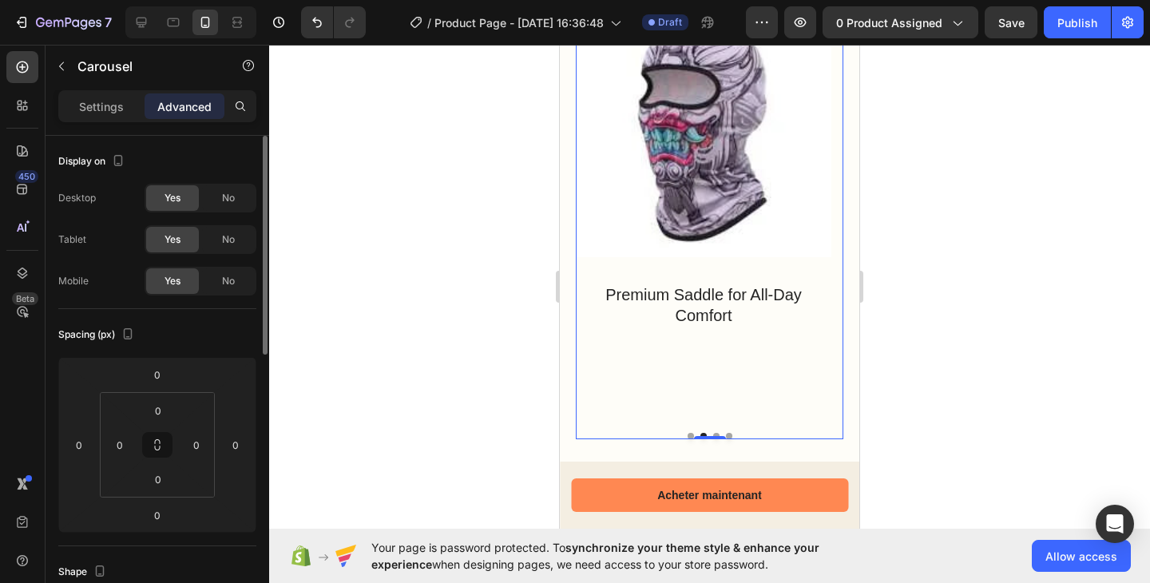
scroll to position [1590, 0]
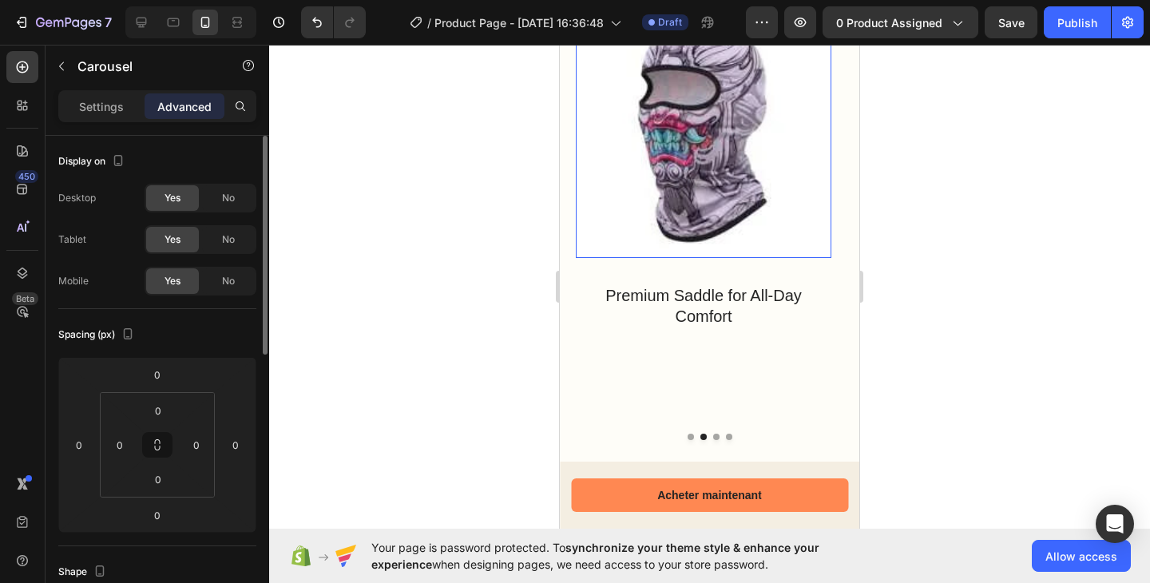
click at [683, 168] on img at bounding box center [703, 129] width 255 height 255
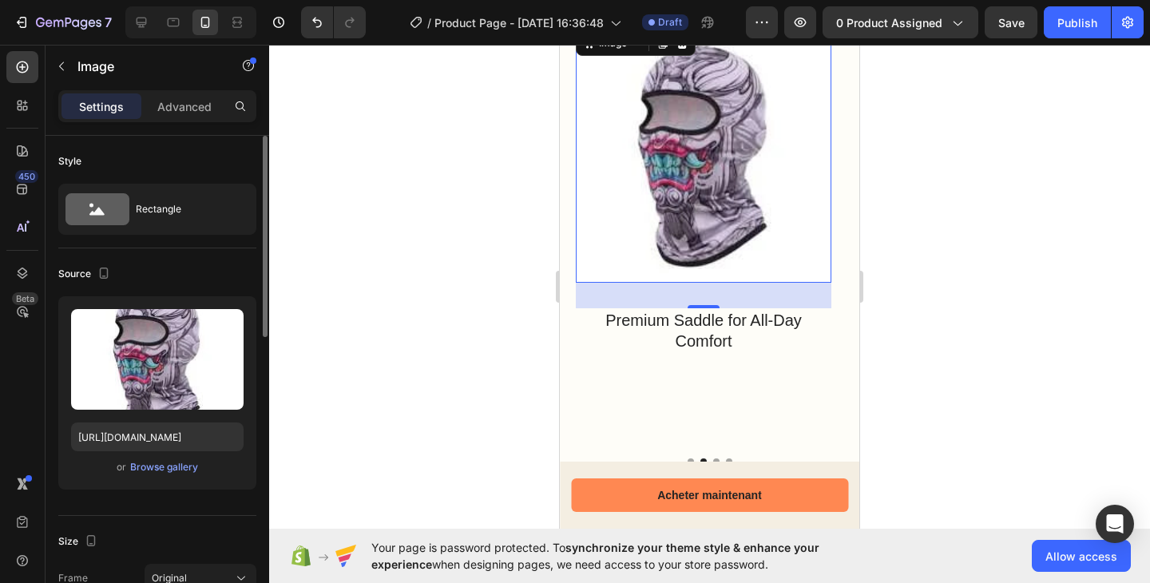
scroll to position [1503, 0]
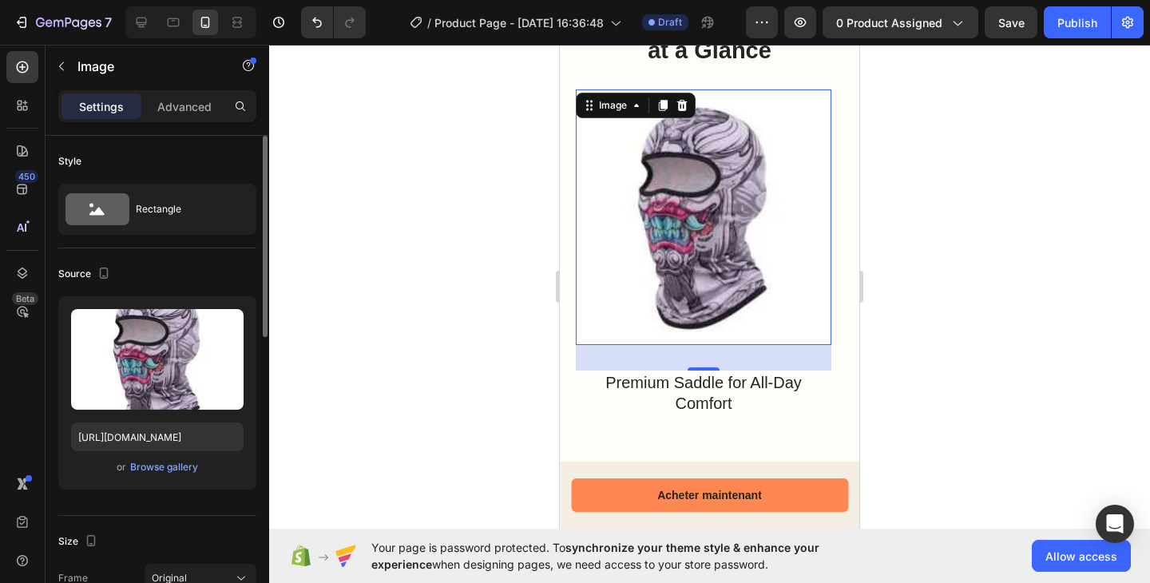
click at [676, 235] on img at bounding box center [703, 216] width 255 height 255
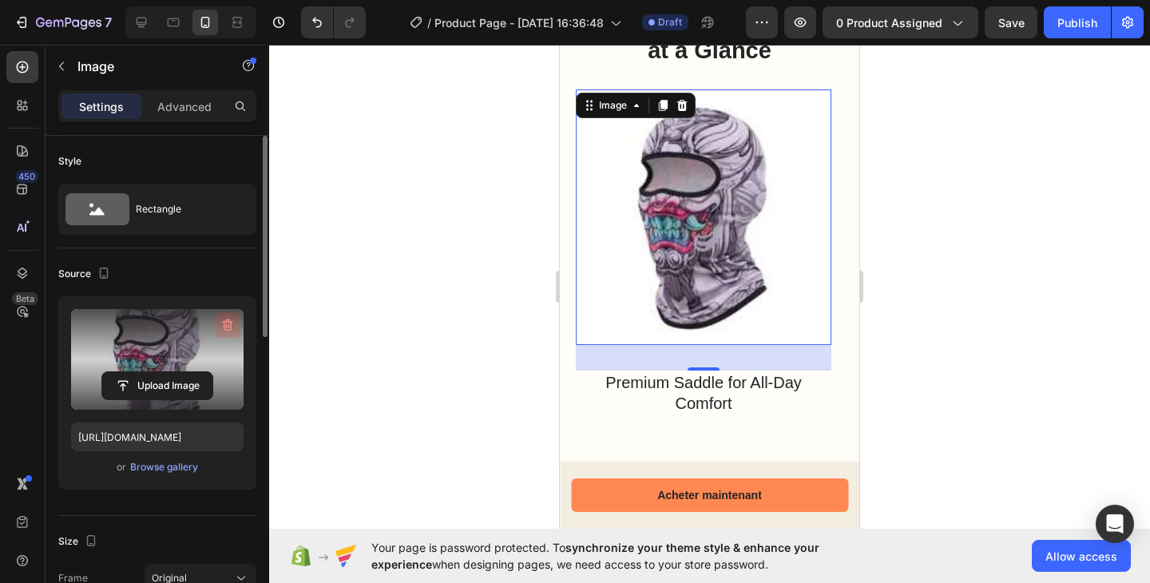
click at [222, 330] on icon "button" at bounding box center [228, 325] width 16 height 16
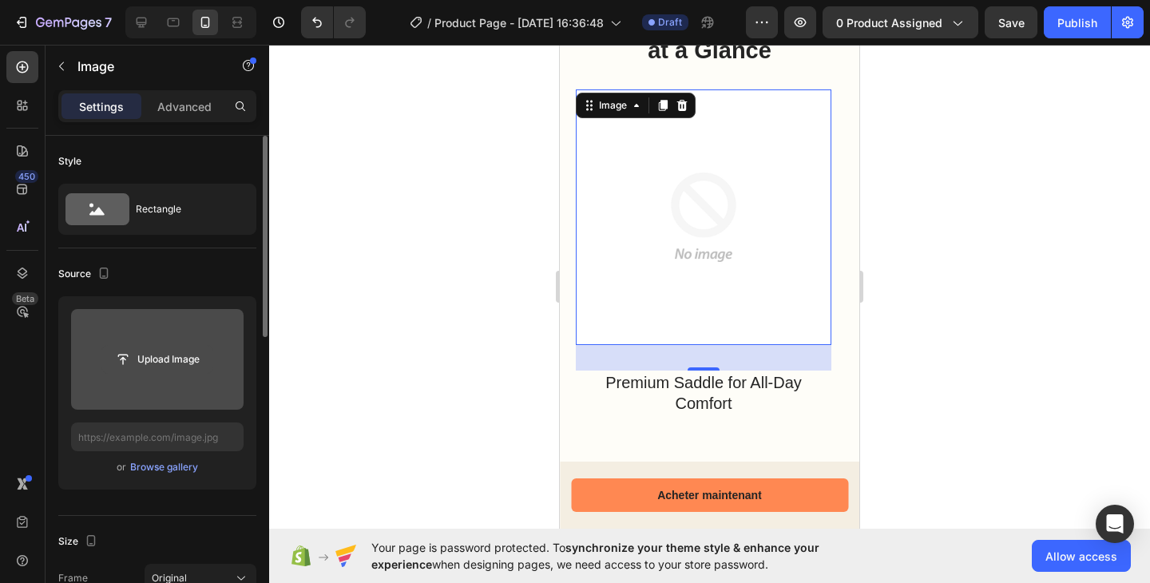
click at [185, 362] on input "file" at bounding box center [157, 359] width 110 height 27
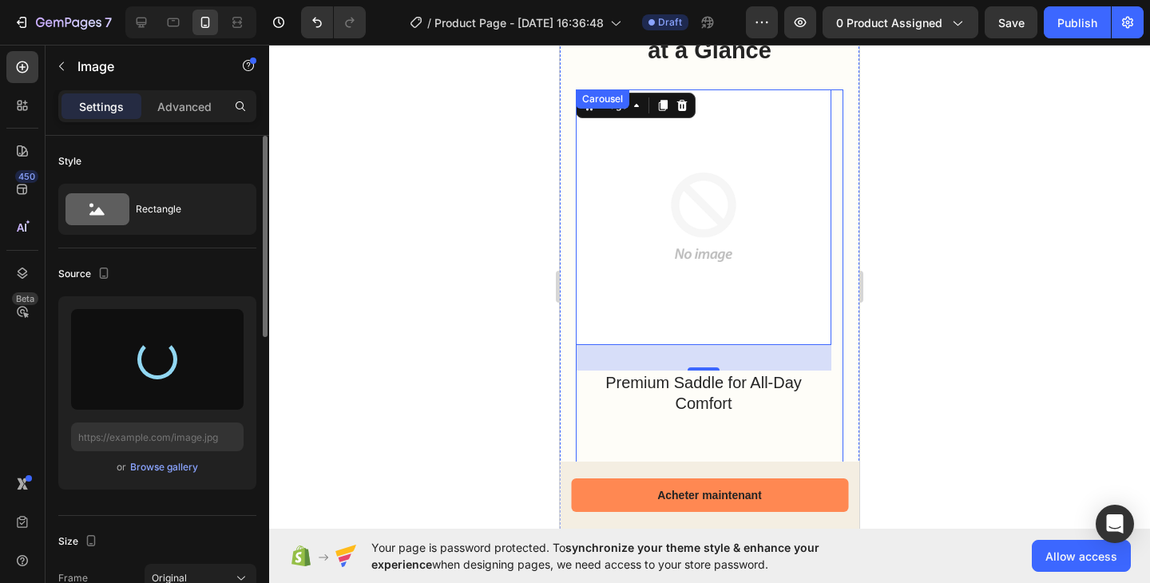
type input "https://cdn.shopify.com/s/files/1/0959/3746/2562/files/gempages_579621647326118…"
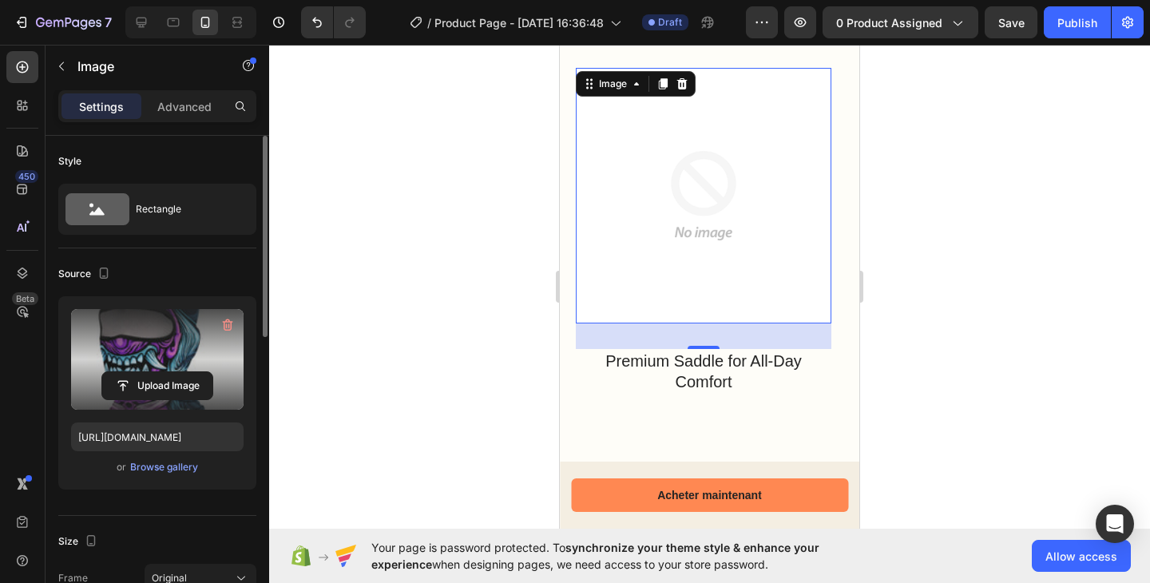
scroll to position [1720, 0]
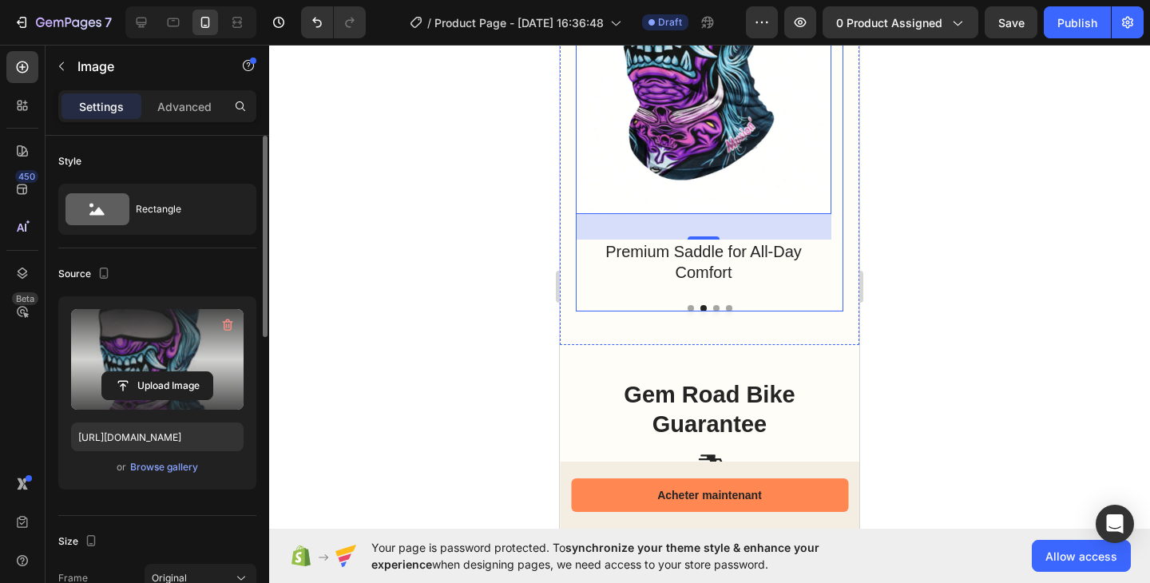
click at [713, 305] on button "Dot" at bounding box center [716, 308] width 6 height 6
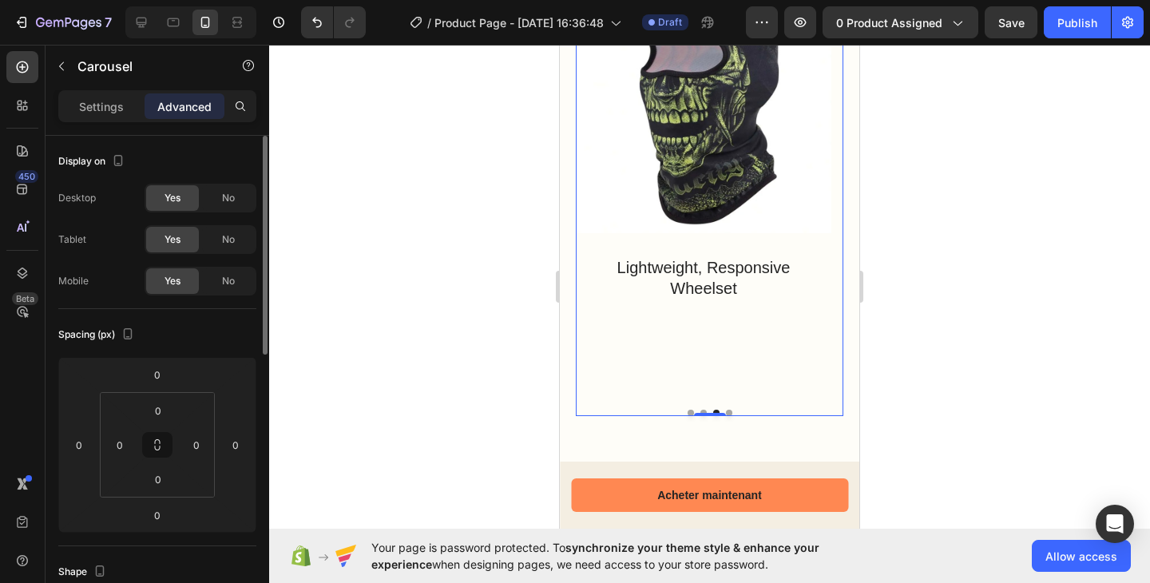
scroll to position [1630, 0]
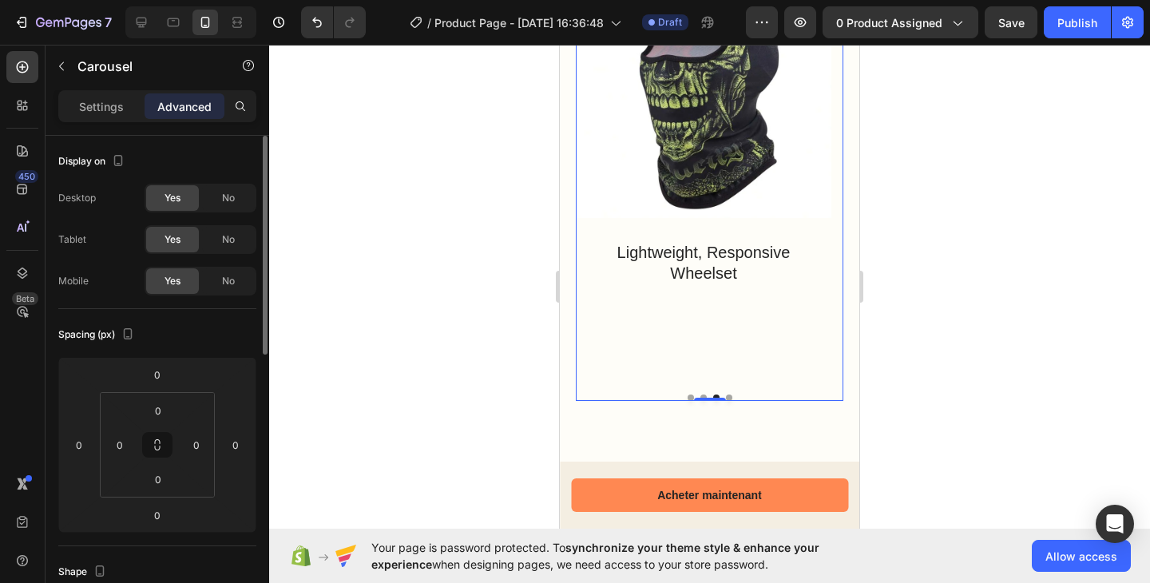
click at [726, 394] on button "Dot" at bounding box center [729, 397] width 6 height 6
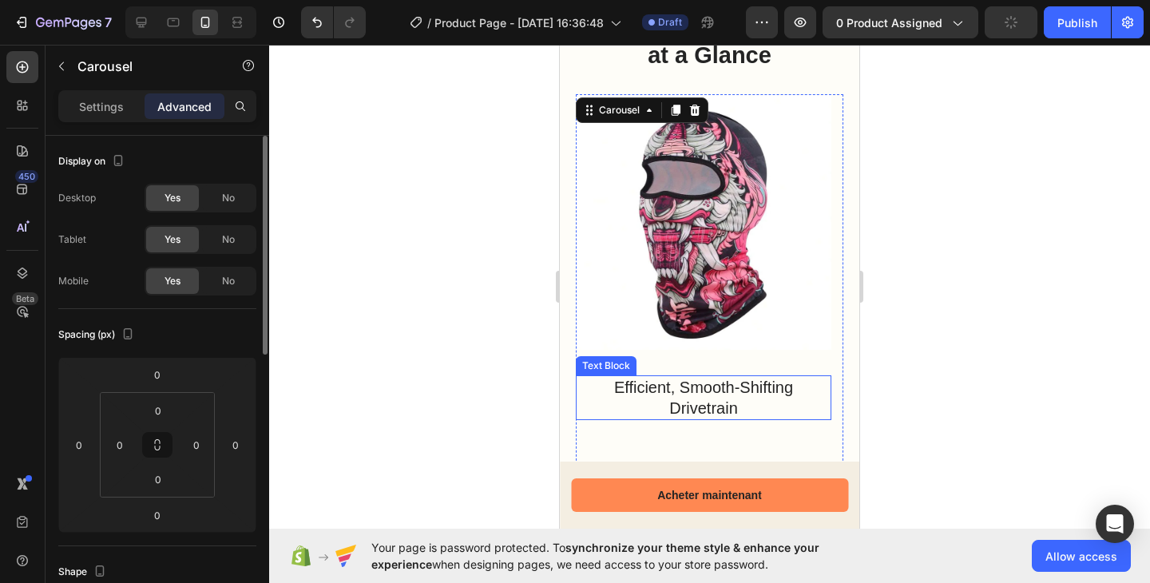
scroll to position [1705, 0]
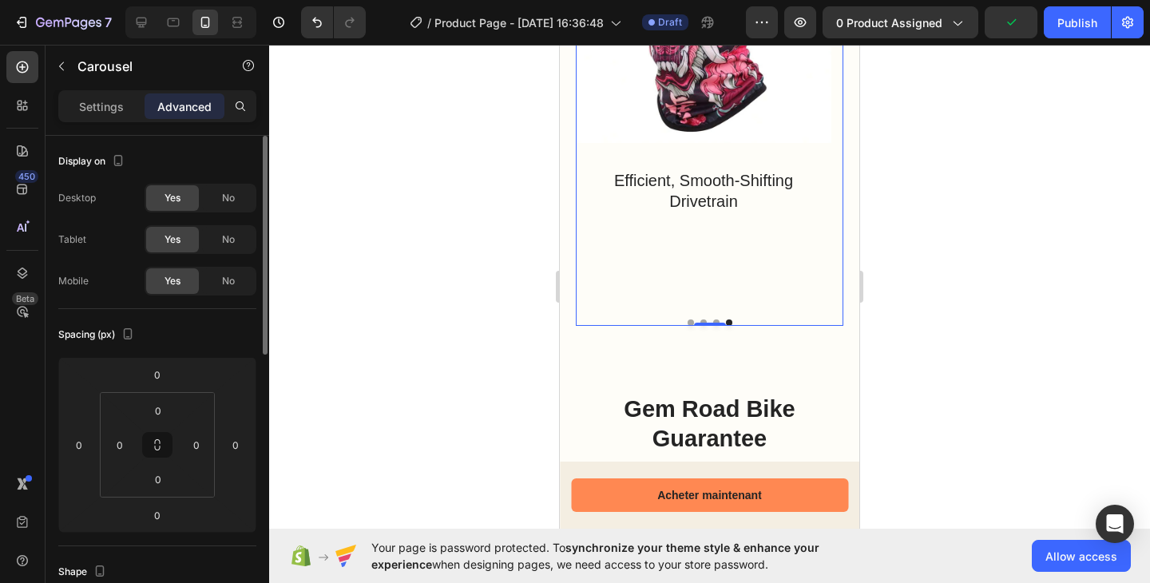
click at [687, 319] on button "Dot" at bounding box center [690, 322] width 6 height 6
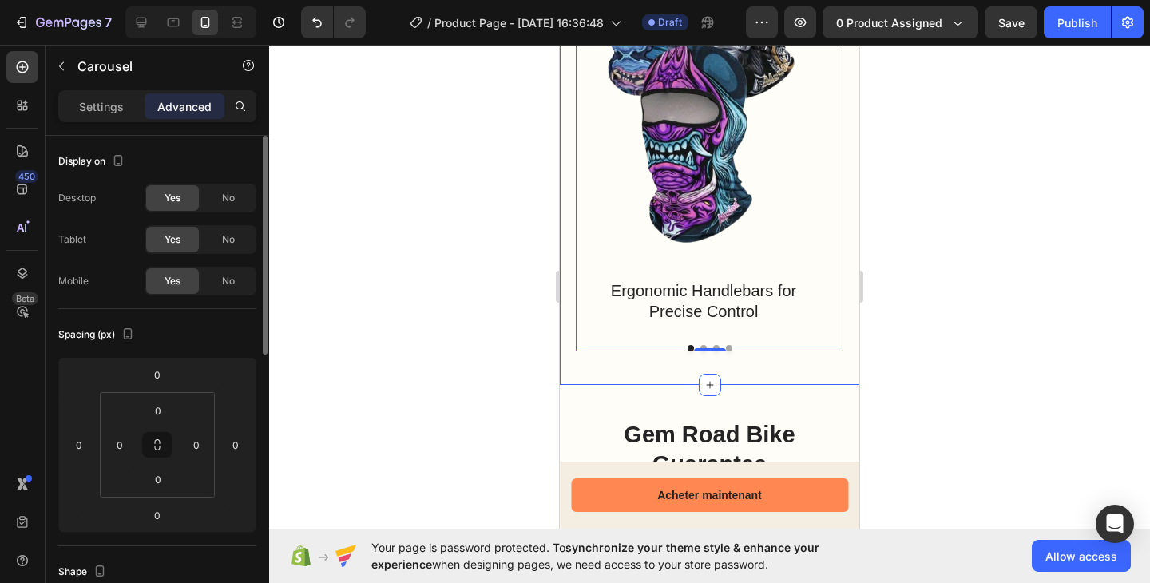
scroll to position [1612, 0]
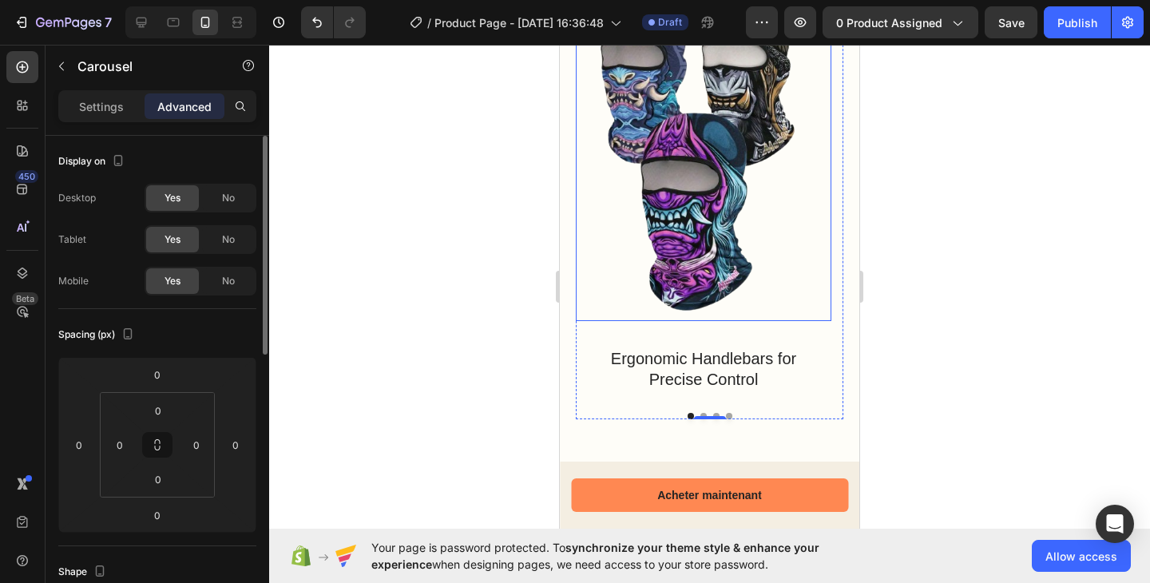
click at [722, 235] on img at bounding box center [703, 151] width 255 height 340
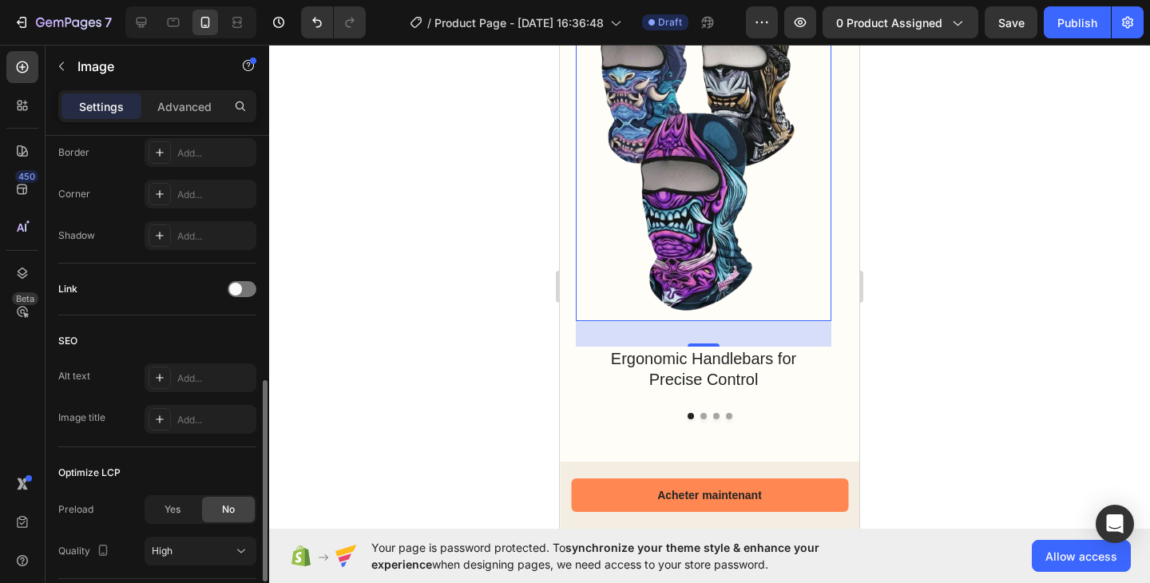
scroll to position [495, 0]
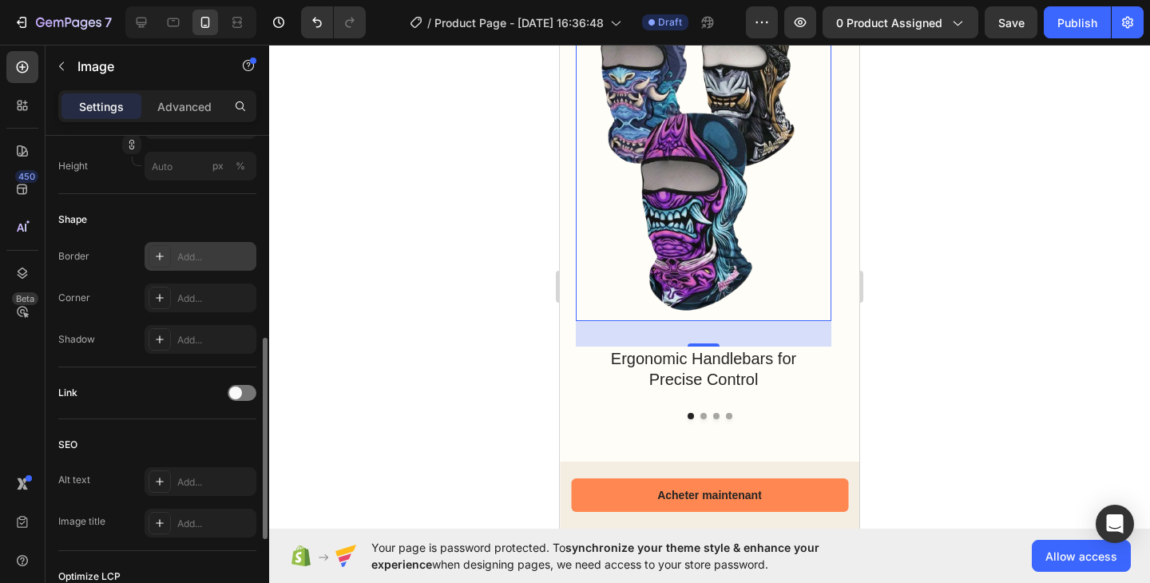
click at [158, 265] on div at bounding box center [159, 256] width 22 height 22
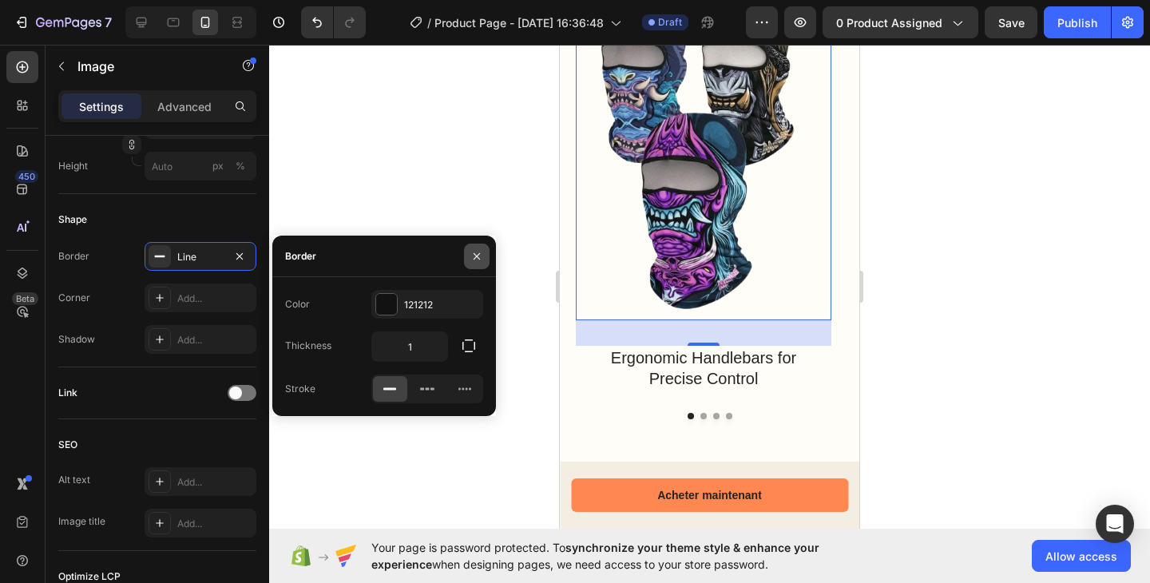
click at [484, 254] on button "button" at bounding box center [477, 256] width 26 height 26
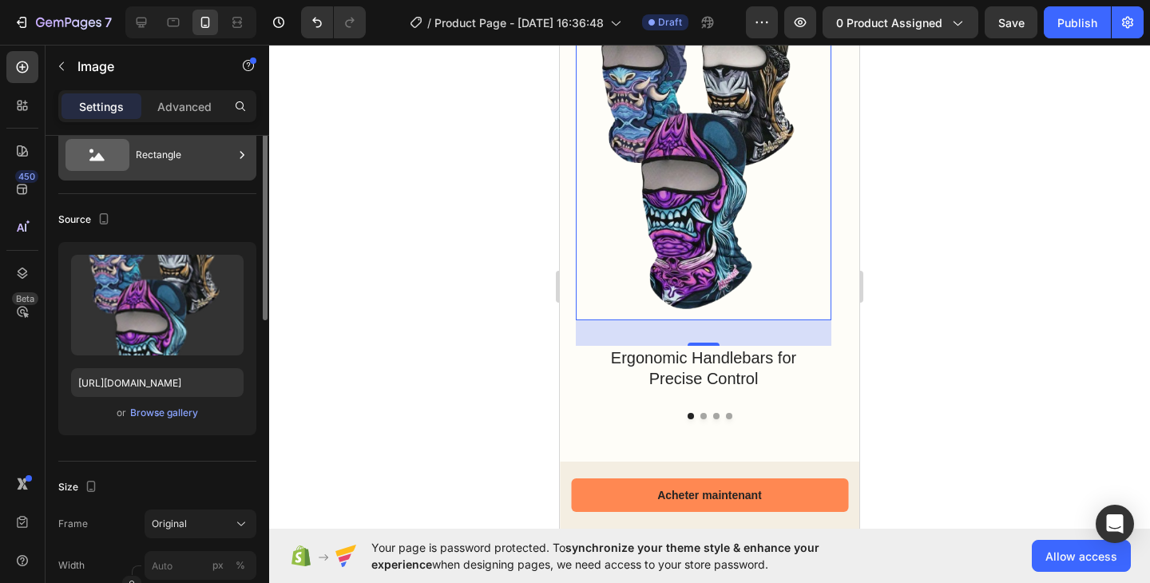
scroll to position [27, 0]
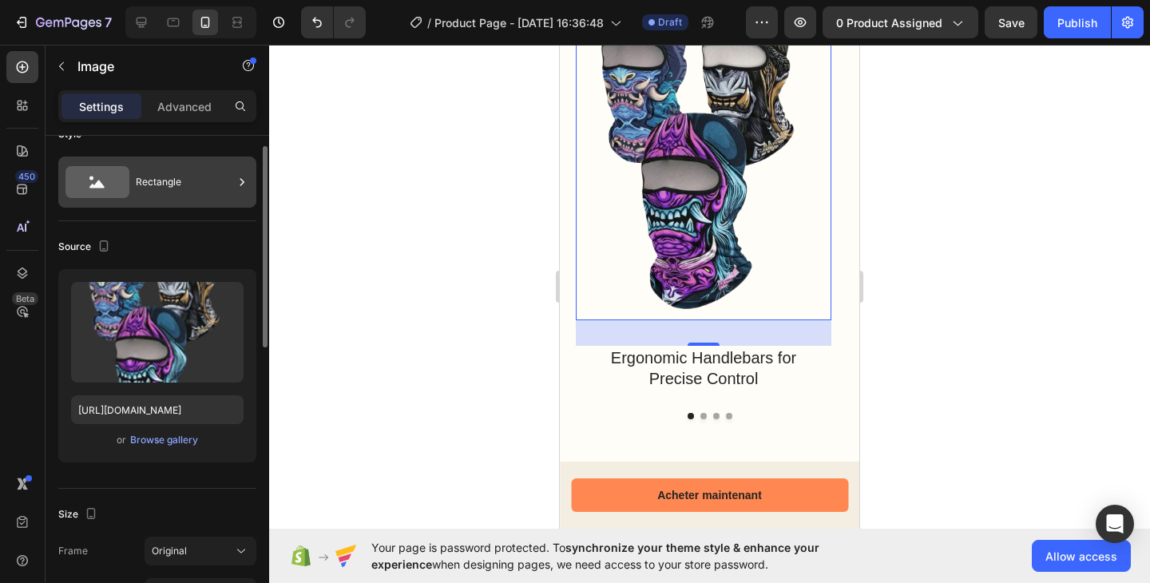
click at [194, 182] on div "Rectangle" at bounding box center [184, 182] width 97 height 37
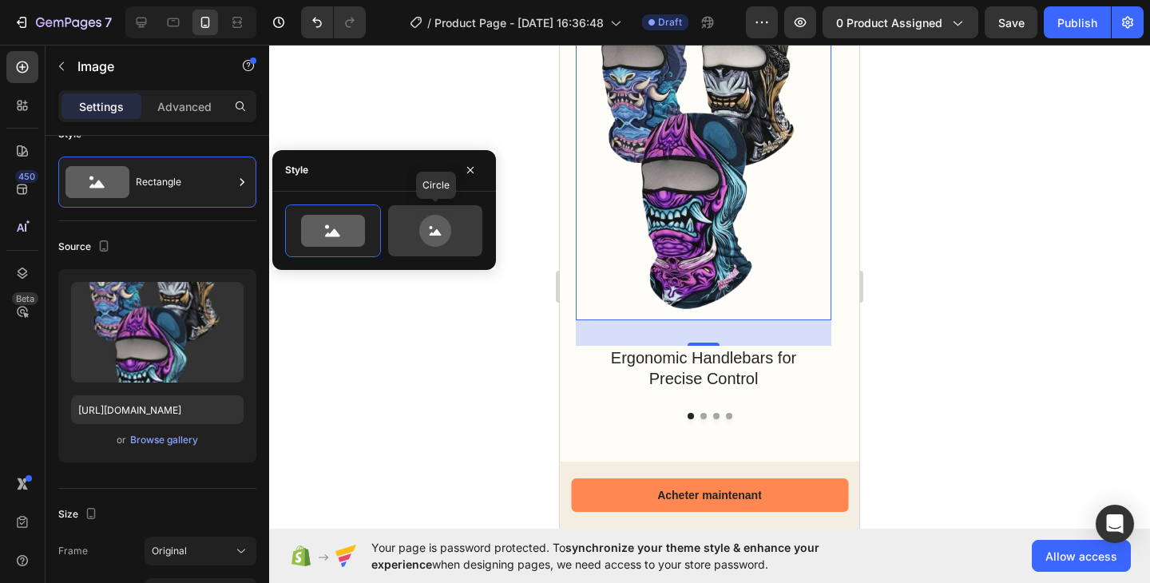
click at [433, 239] on icon at bounding box center [435, 231] width 32 height 32
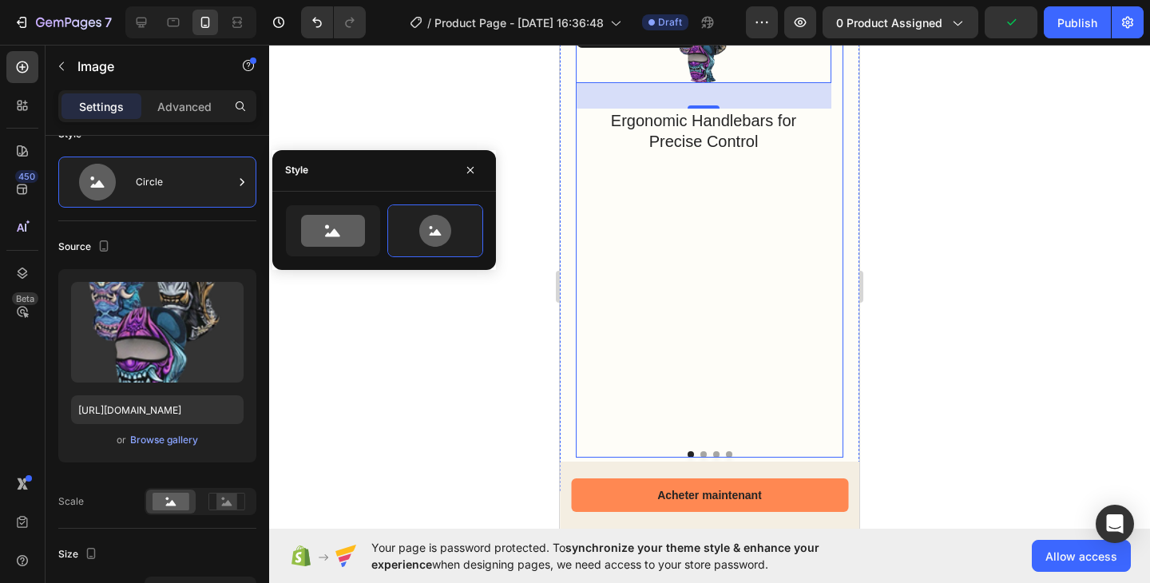
scroll to position [1375, 0]
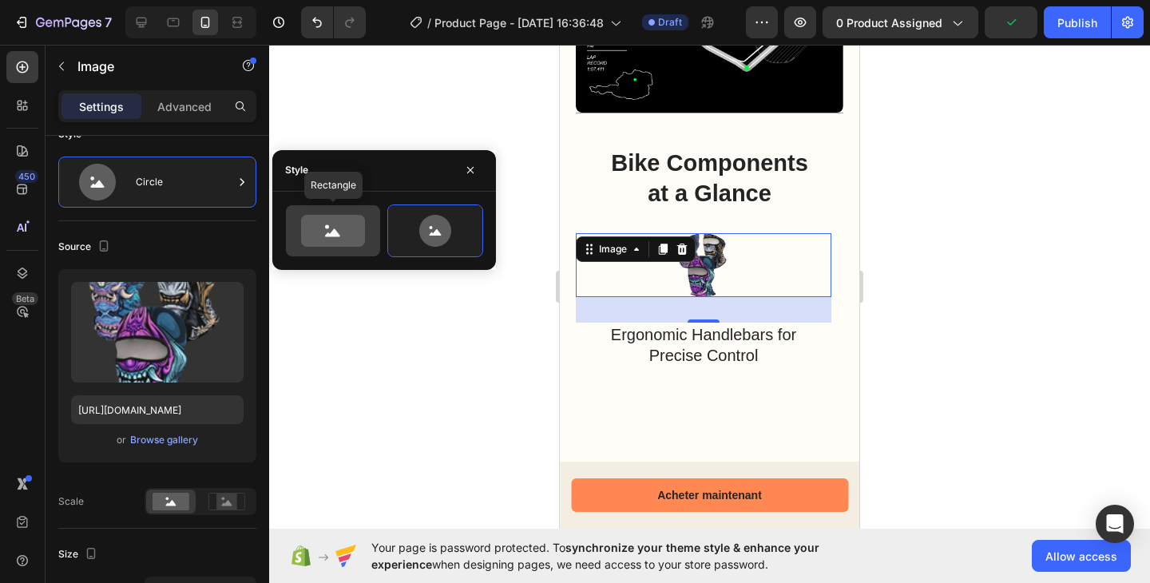
click at [345, 243] on icon at bounding box center [333, 231] width 64 height 32
type input "100"
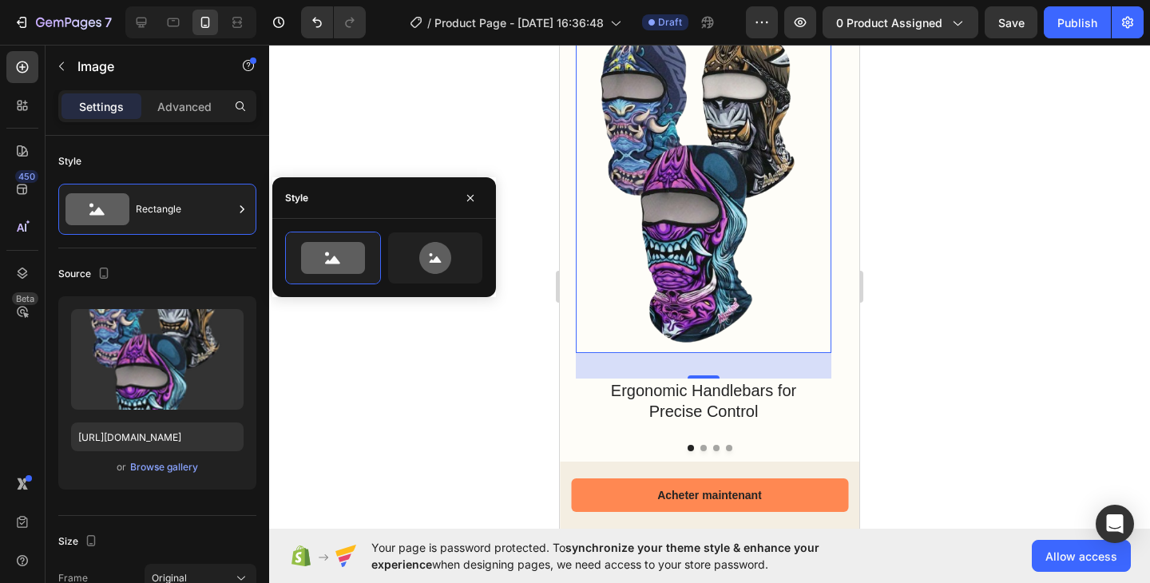
scroll to position [1680, 0]
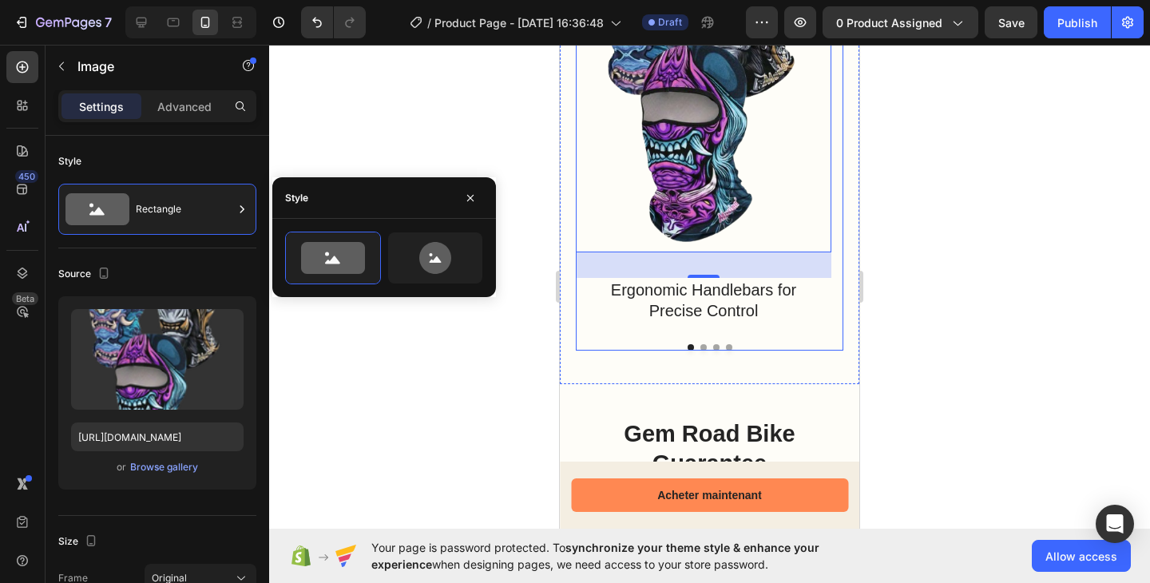
click at [700, 345] on button "Dot" at bounding box center [703, 347] width 6 height 6
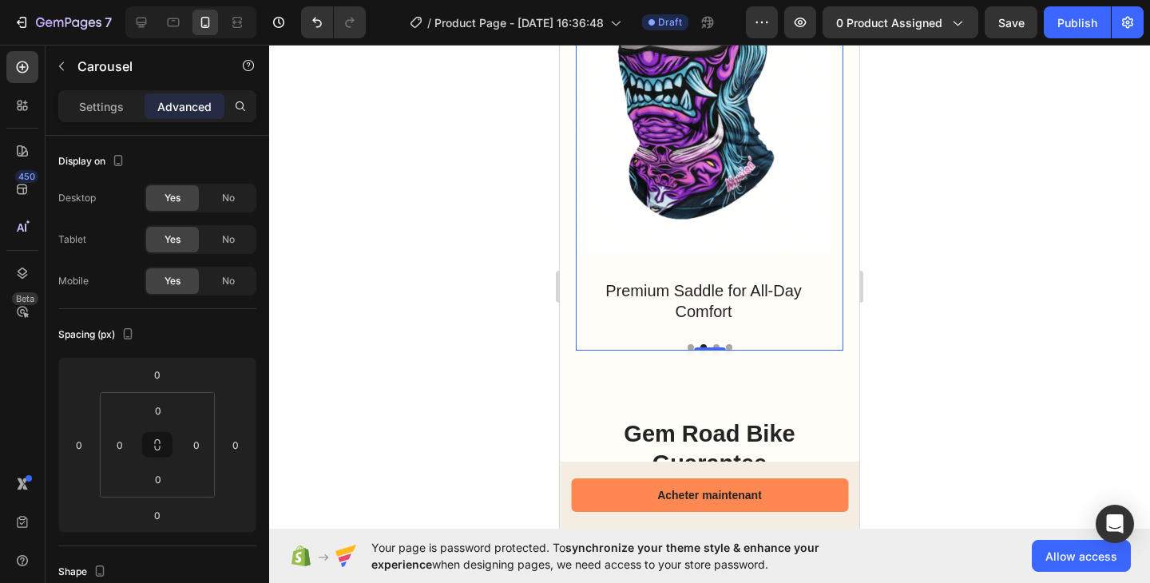
click at [713, 344] on button "Dot" at bounding box center [716, 347] width 6 height 6
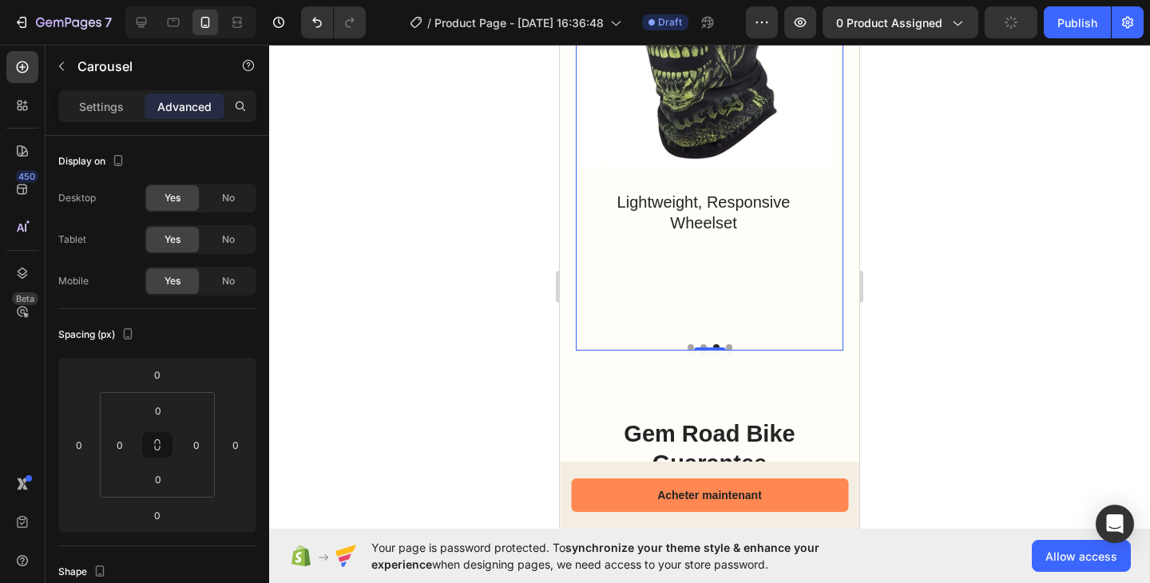
click at [726, 345] on button "Dot" at bounding box center [729, 347] width 6 height 6
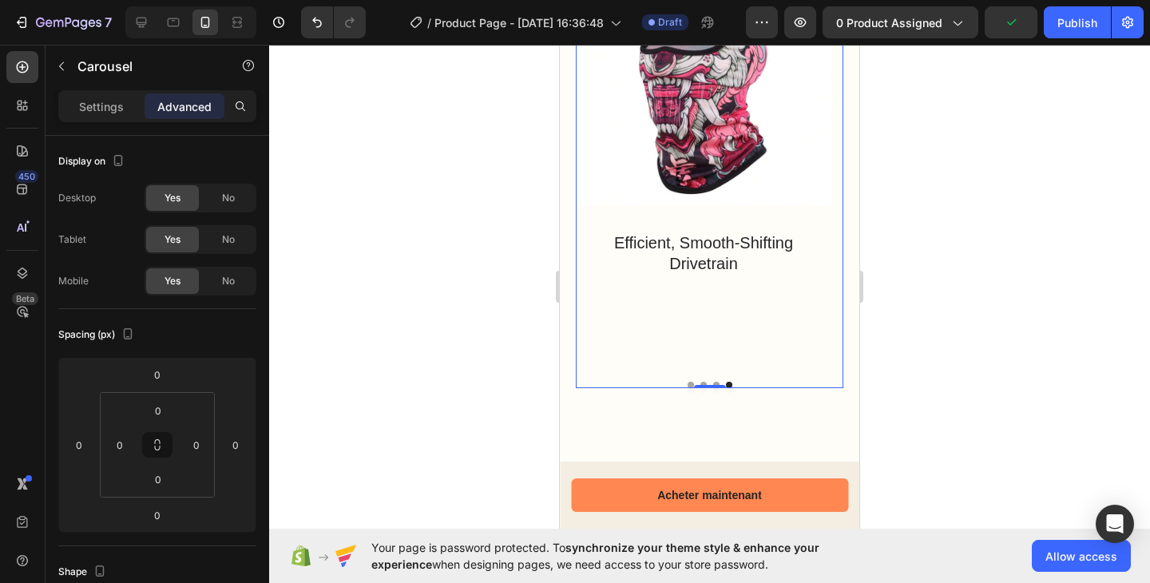
scroll to position [1614, 0]
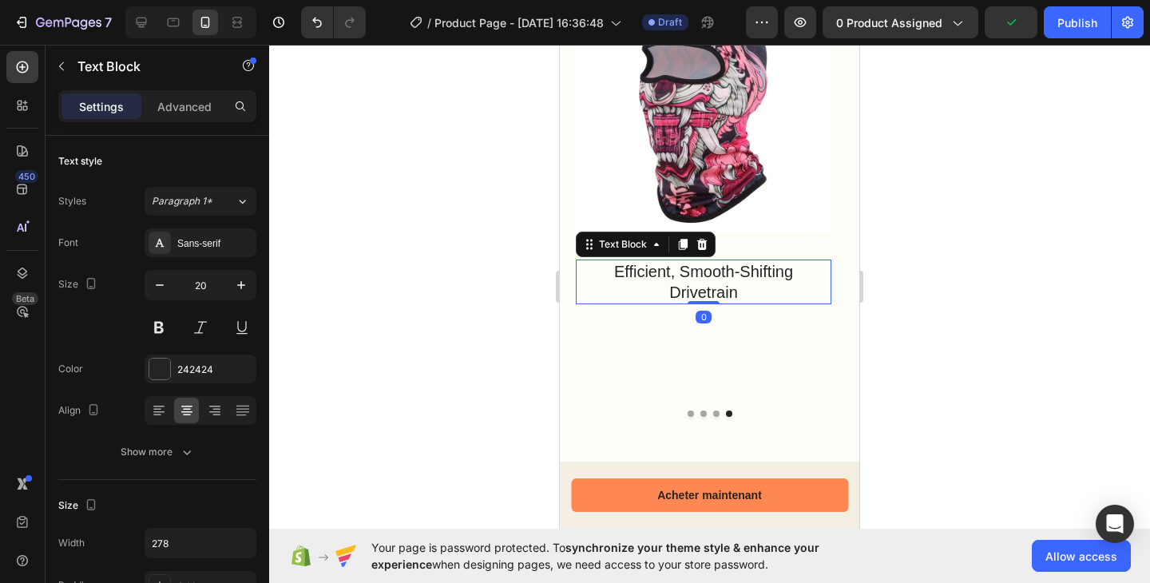
click at [700, 275] on p "Efficient, Smooth-Shifting Drivetrain" at bounding box center [703, 282] width 219 height 42
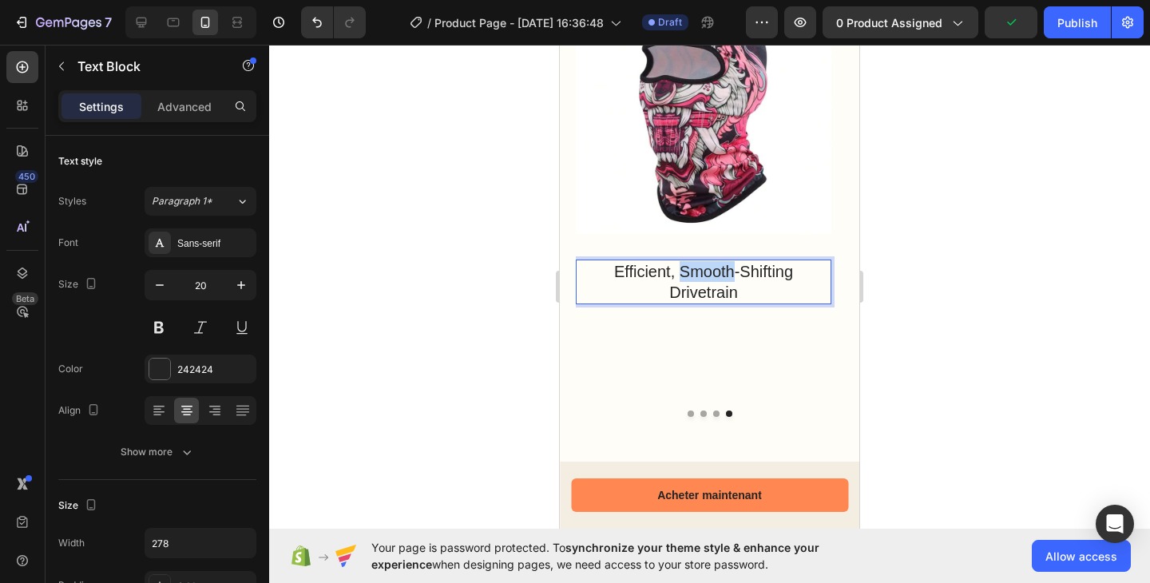
click at [700, 275] on p "Efficient, Smooth-Shifting Drivetrain" at bounding box center [703, 282] width 219 height 42
click at [705, 288] on p "Efficient, Smooth-Shifting Drivetrain" at bounding box center [703, 282] width 219 height 42
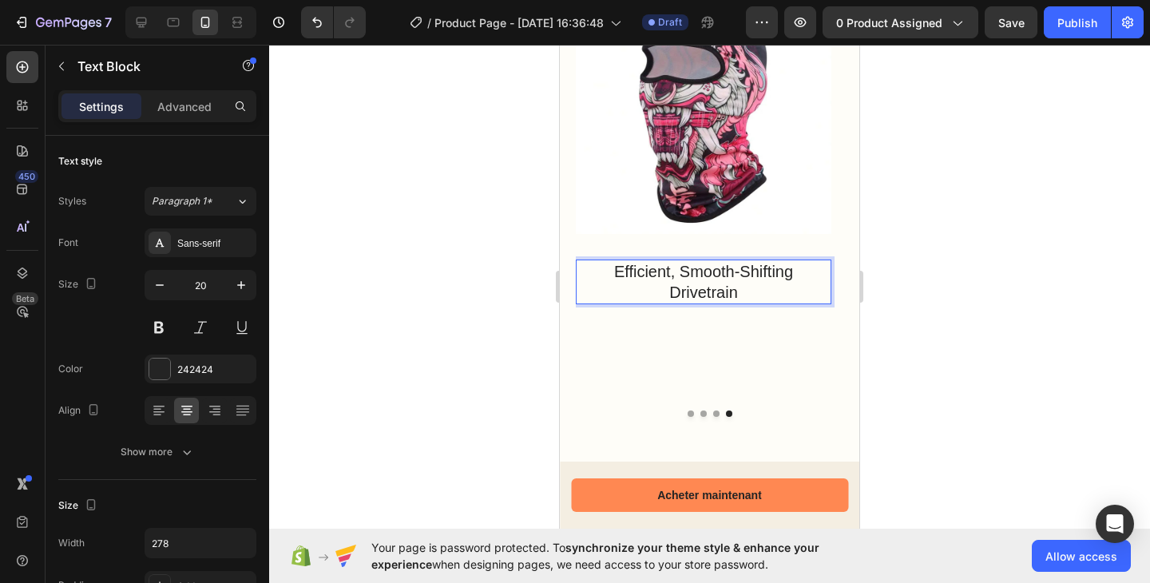
click at [732, 290] on p "Efficient, Smooth-Shifting Drivetrain" at bounding box center [703, 282] width 219 height 42
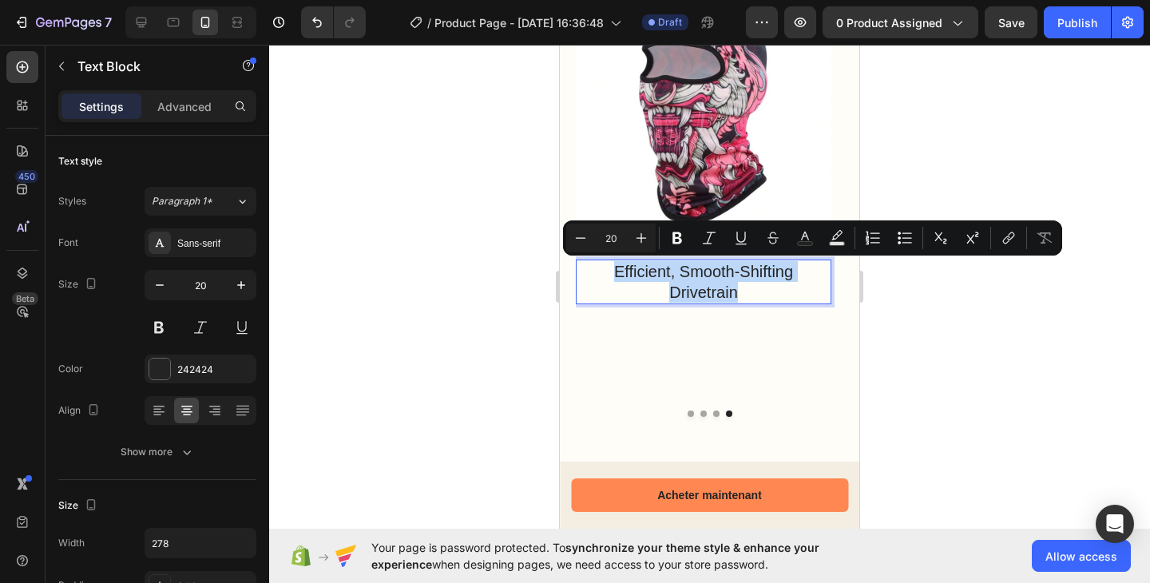
click at [732, 290] on p "Efficient, Smooth-Shifting Drivetrain" at bounding box center [703, 282] width 219 height 42
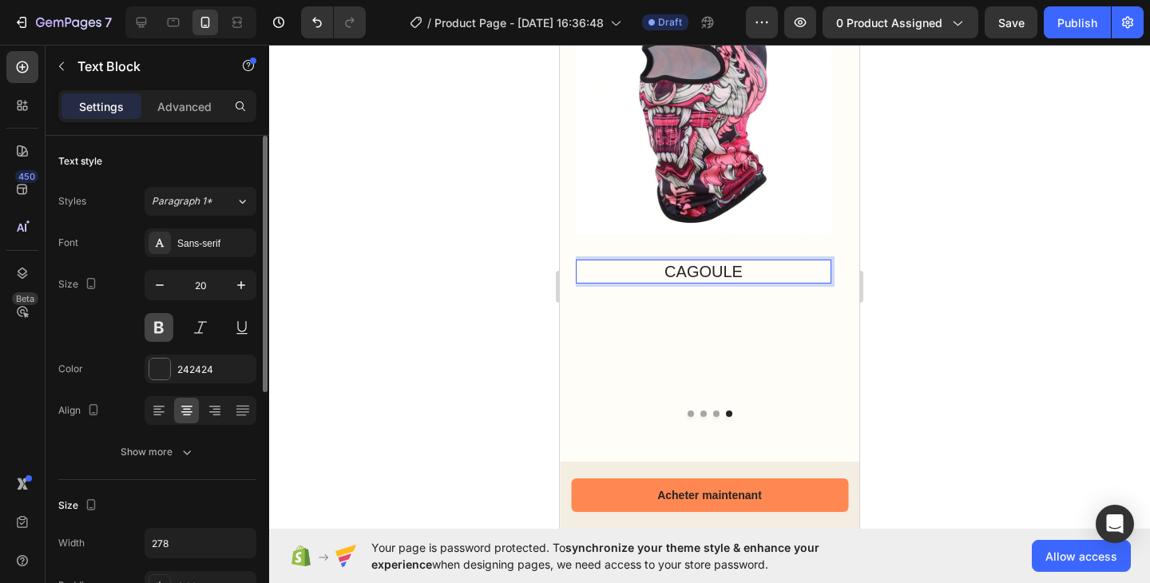
click at [160, 327] on button at bounding box center [158, 327] width 29 height 29
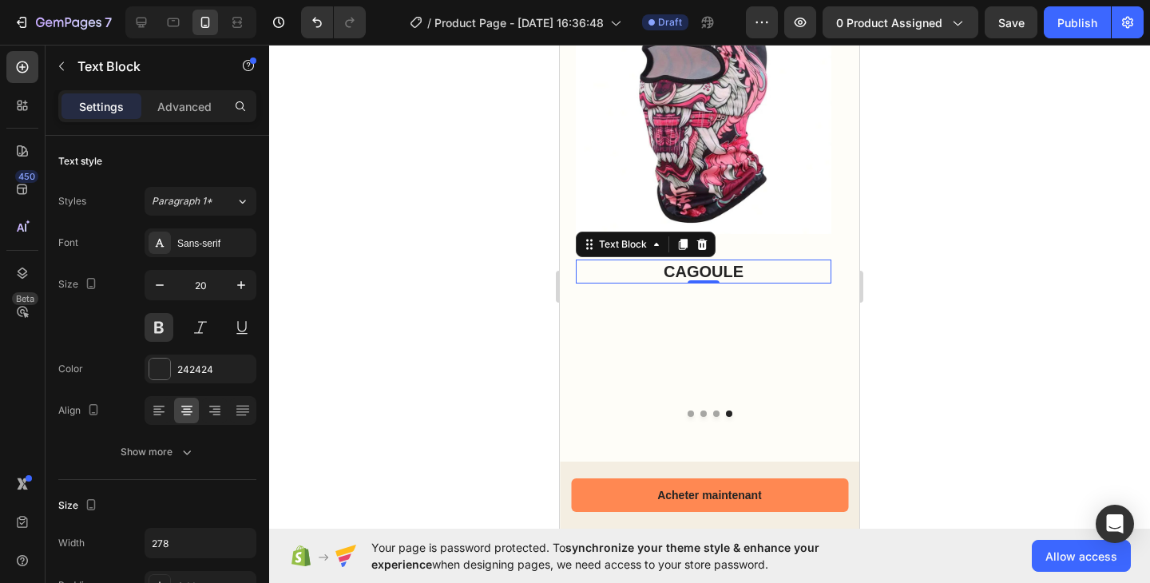
click at [728, 266] on p "CAGOULE" at bounding box center [703, 271] width 219 height 21
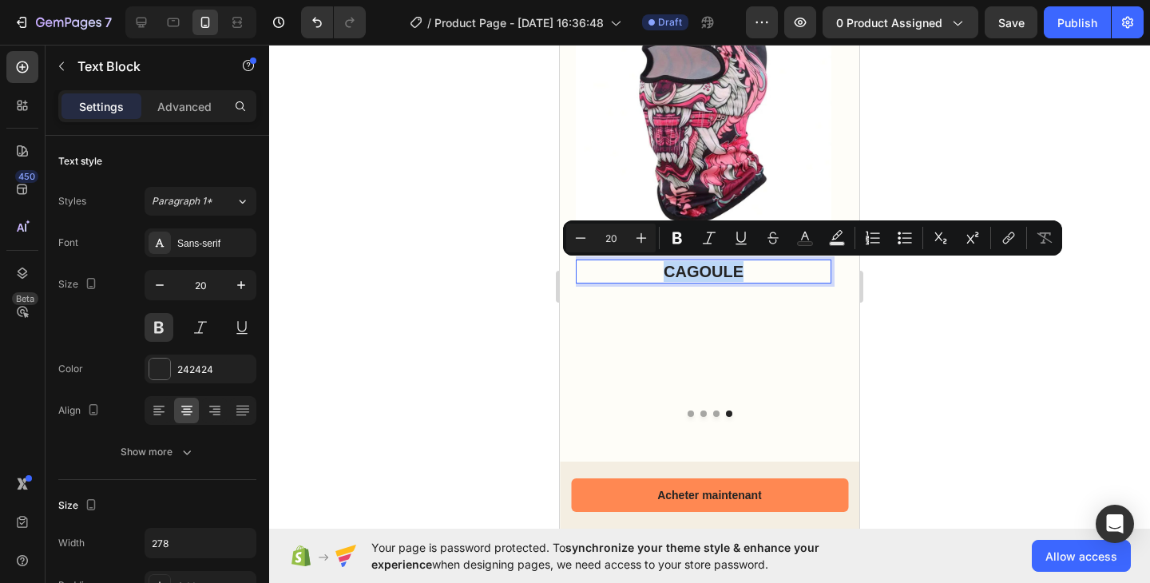
copy p "CAGOULE"
click at [713, 410] on button "Dot" at bounding box center [716, 413] width 6 height 6
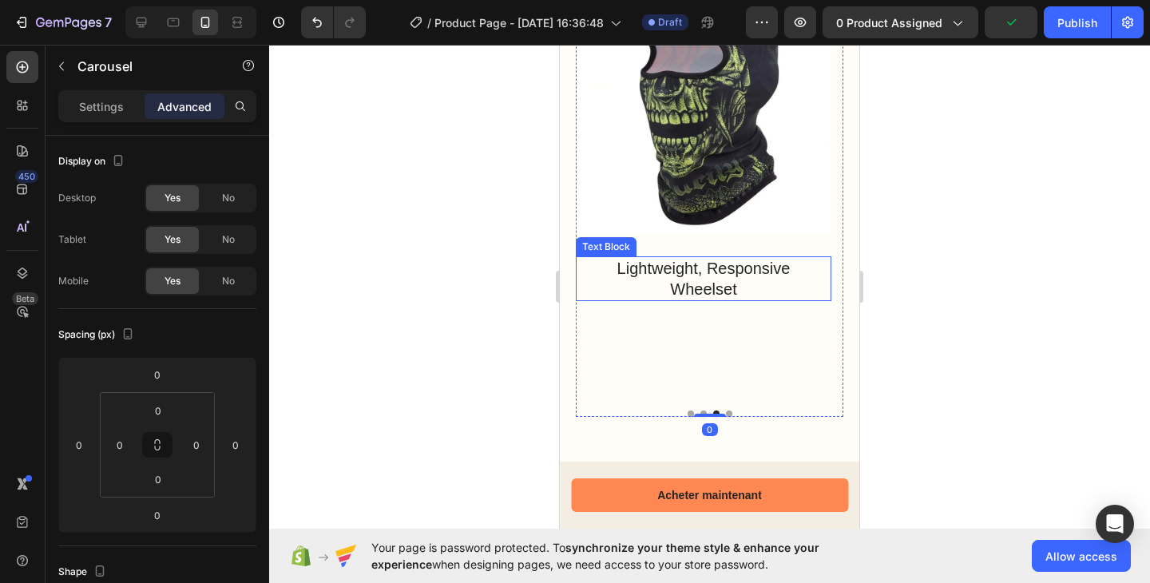
click at [702, 278] on p "Lightweight, Responsive Wheelset" at bounding box center [703, 279] width 219 height 42
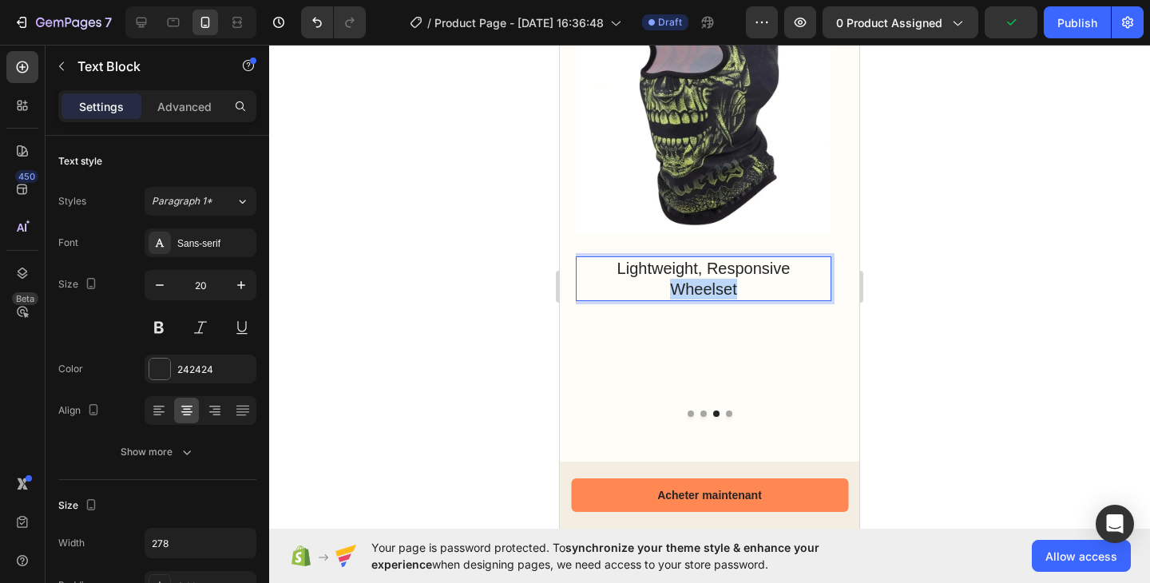
click at [702, 278] on p "Lightweight, Responsive Wheelset" at bounding box center [703, 279] width 219 height 42
click at [719, 279] on p "Lightweight, Responsive Wheelset" at bounding box center [703, 279] width 219 height 42
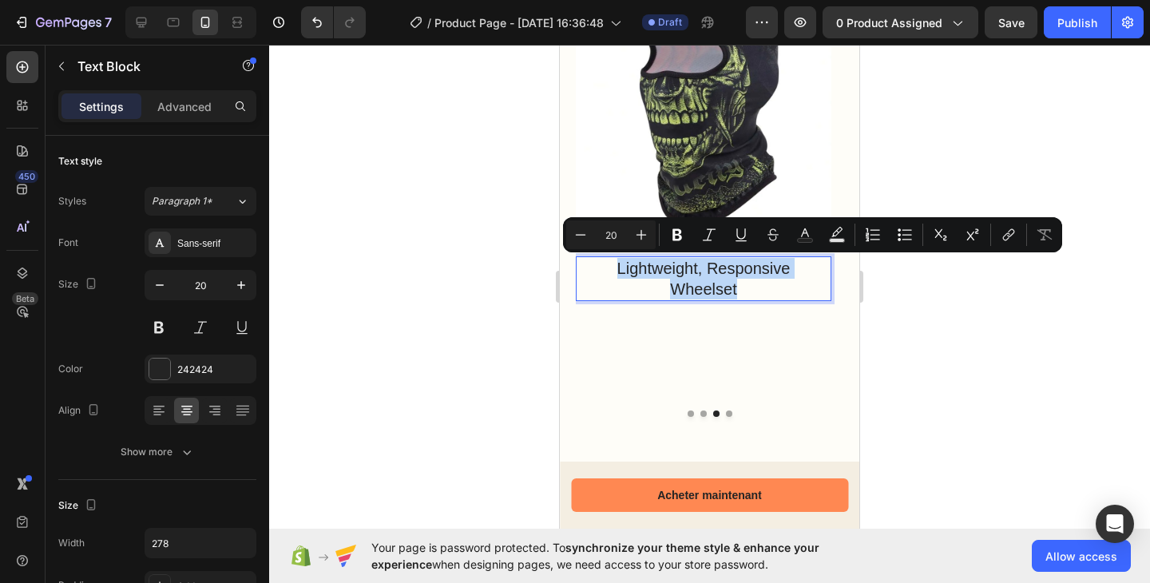
click at [719, 279] on p "Lightweight, Responsive Wheelset" at bounding box center [703, 279] width 219 height 42
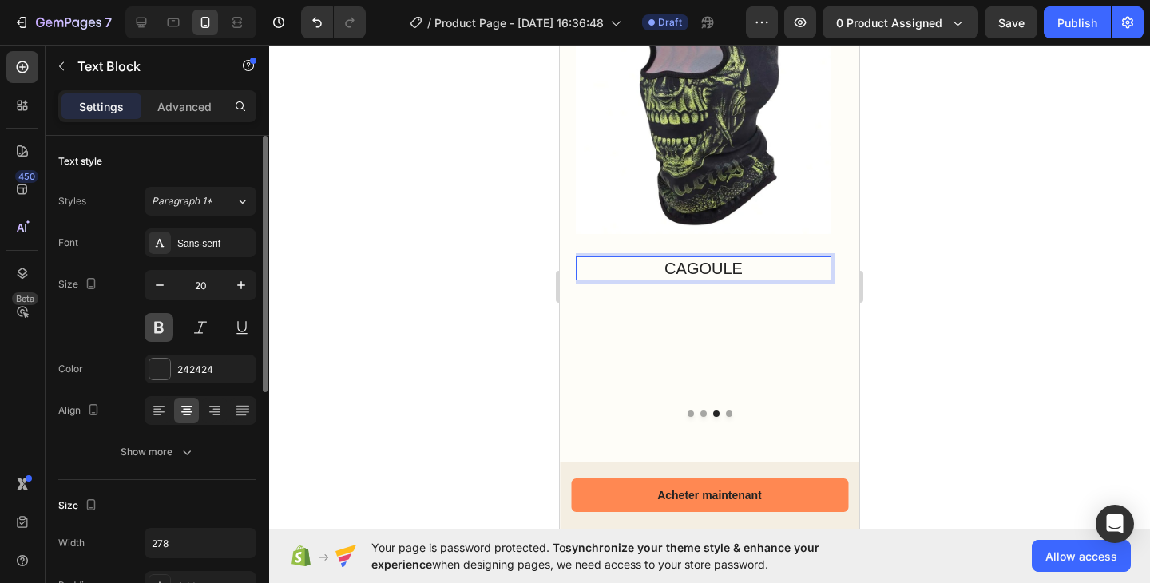
click at [156, 326] on button at bounding box center [158, 327] width 29 height 29
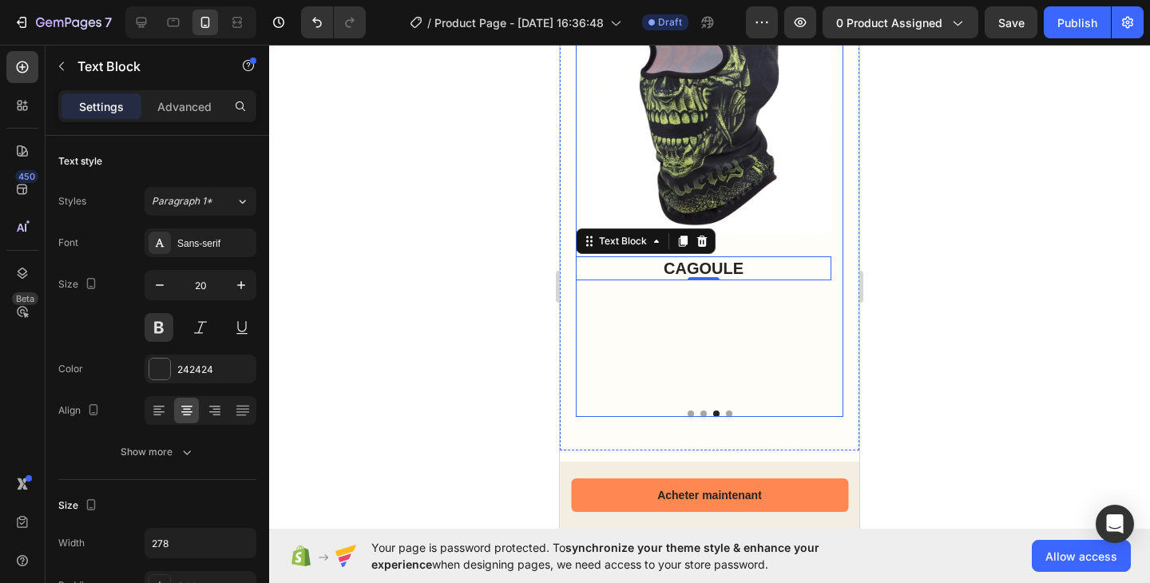
click at [698, 413] on div "Image Ergonomic Handlebars for Precise Control Text Block Image Premium Saddle …" at bounding box center [709, 196] width 267 height 437
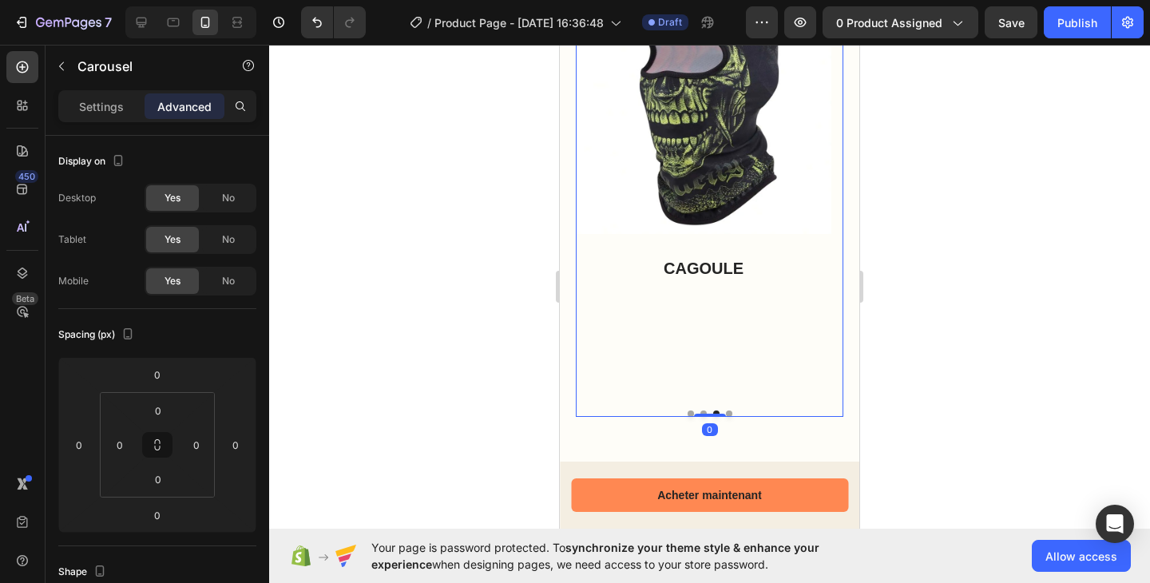
click at [700, 410] on button "Dot" at bounding box center [703, 413] width 6 height 6
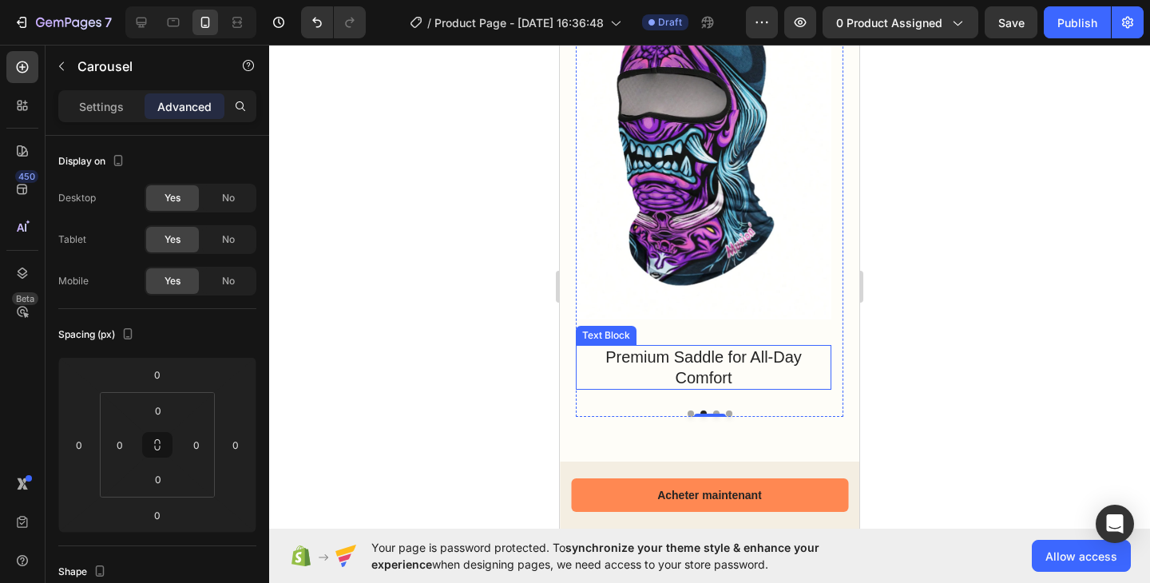
click at [717, 364] on p "Premium Saddle for All-Day Comfort" at bounding box center [703, 367] width 219 height 42
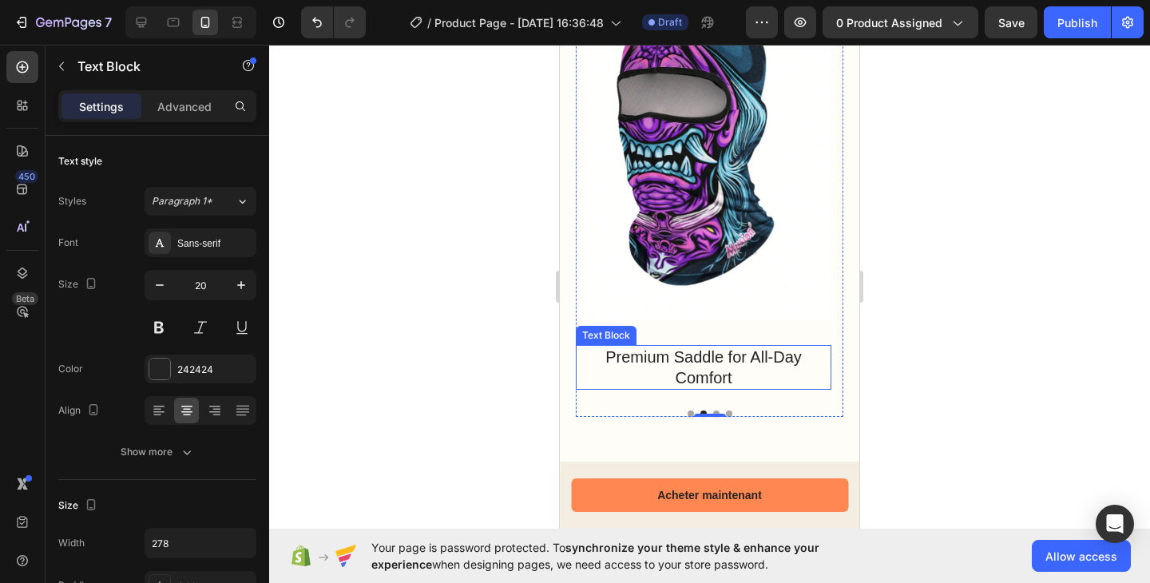
click at [717, 364] on p "Premium Saddle for All-Day Comfort" at bounding box center [703, 367] width 219 height 42
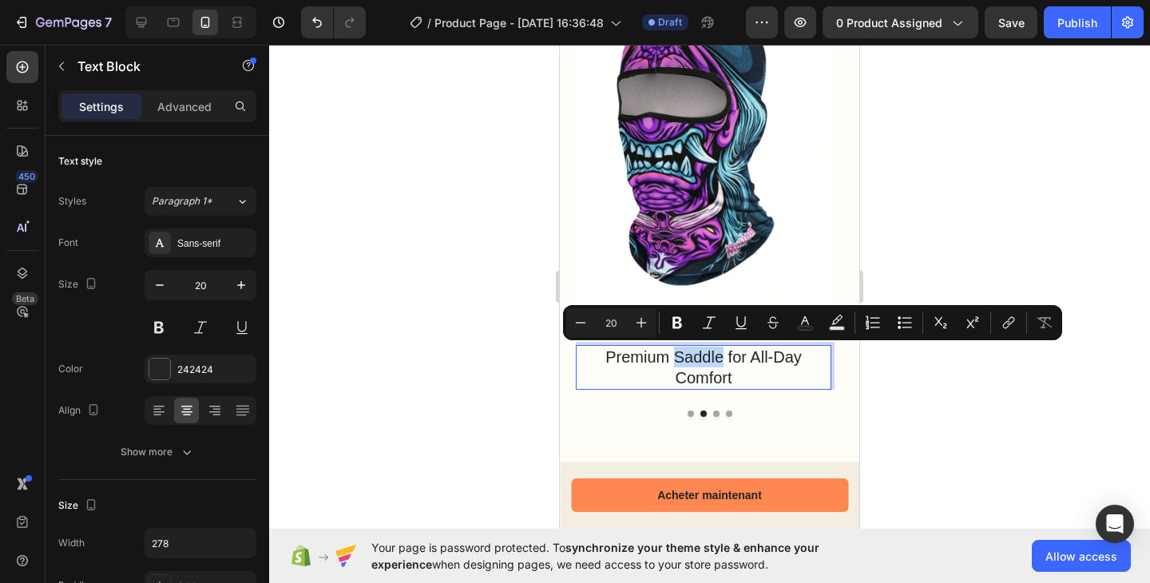
click at [717, 364] on p "Premium Saddle for All-Day Comfort" at bounding box center [703, 367] width 219 height 42
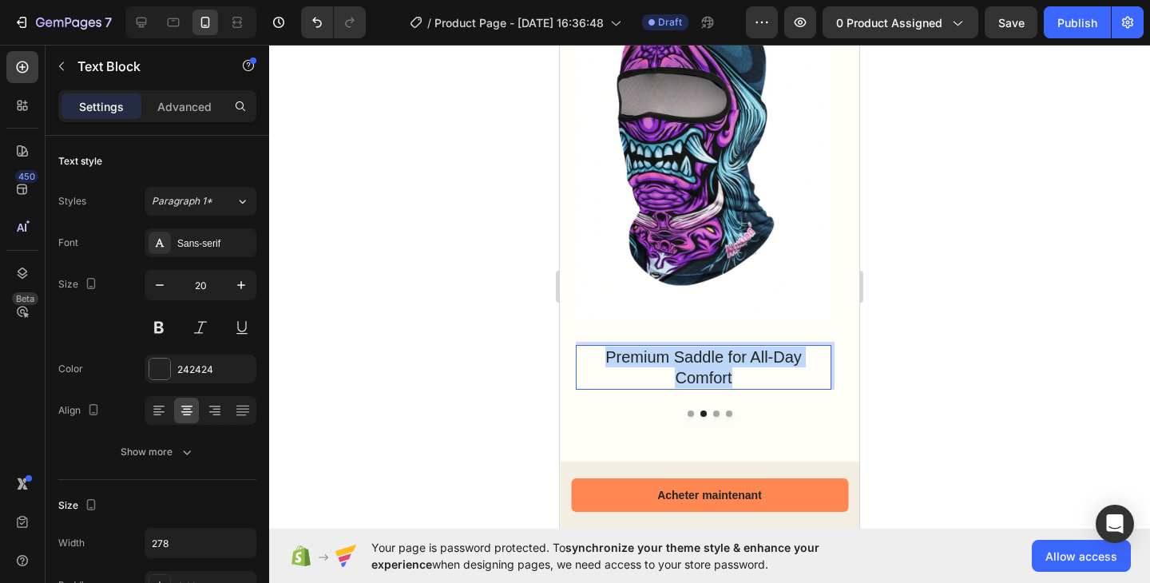
click at [717, 364] on p "Premium Saddle for All-Day Comfort" at bounding box center [703, 367] width 219 height 42
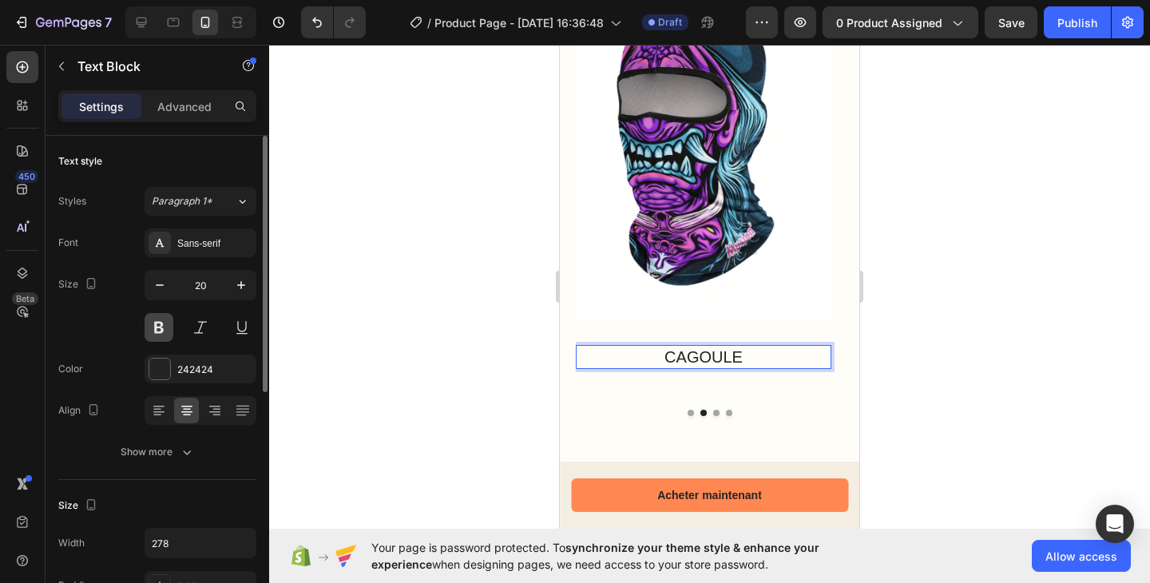
click at [160, 325] on button at bounding box center [158, 327] width 29 height 29
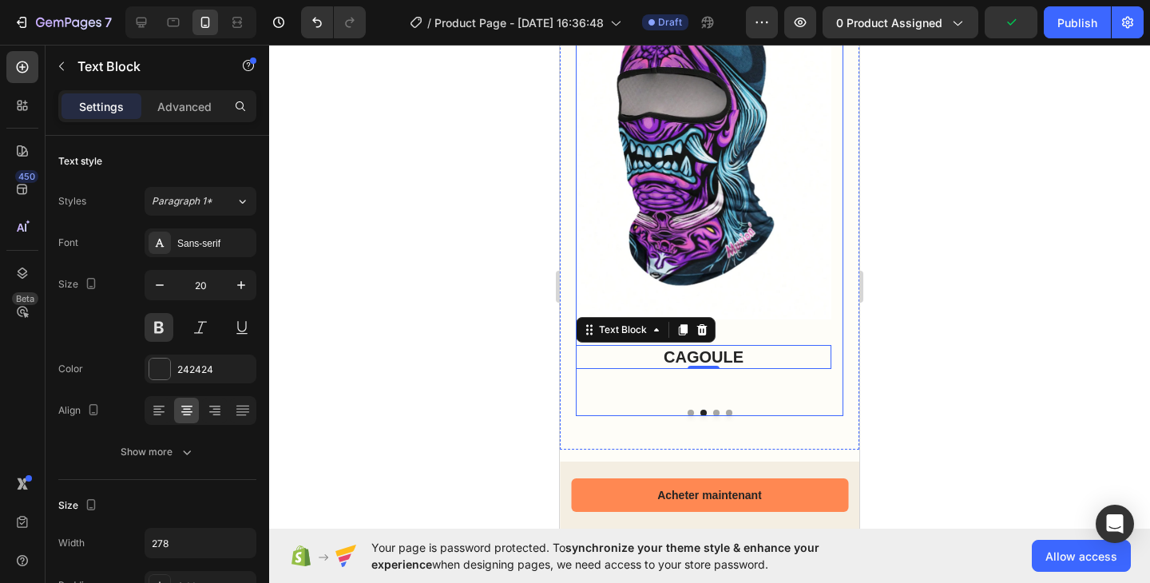
click at [687, 413] on button "Dot" at bounding box center [690, 413] width 6 height 6
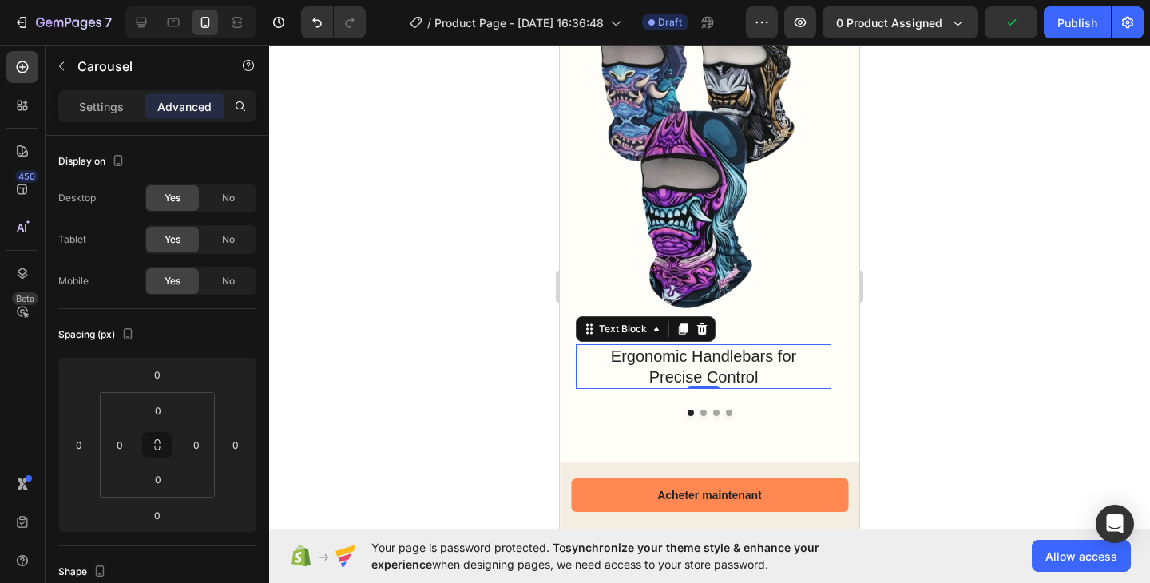
click at [691, 376] on p "Ergonomic Handlebars for Precise Control" at bounding box center [703, 367] width 219 height 42
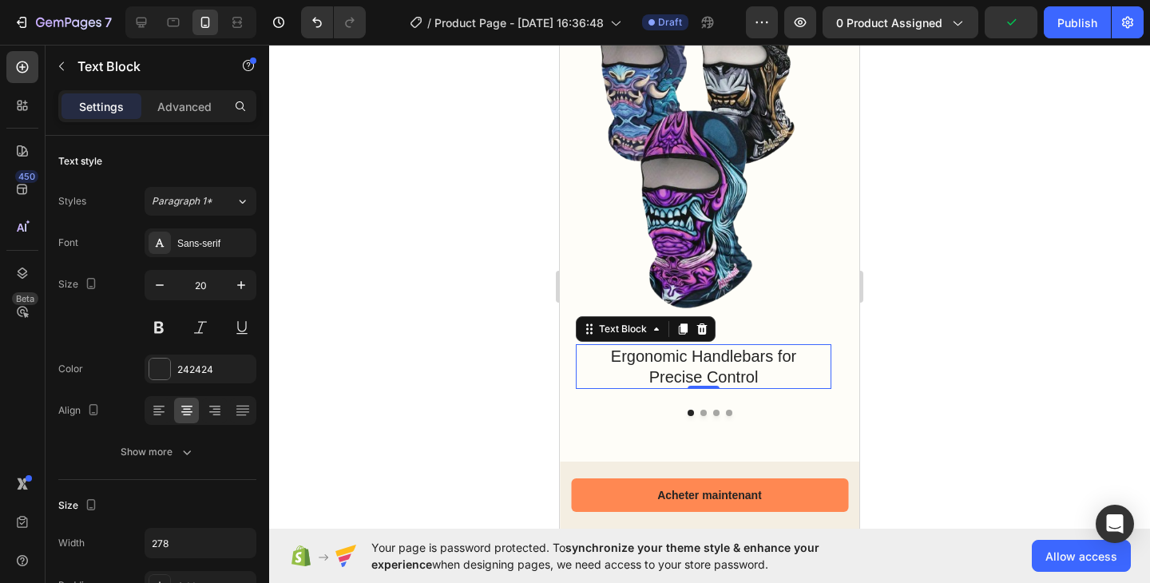
click at [691, 376] on p "Ergonomic Handlebars for Precise Control" at bounding box center [703, 367] width 219 height 42
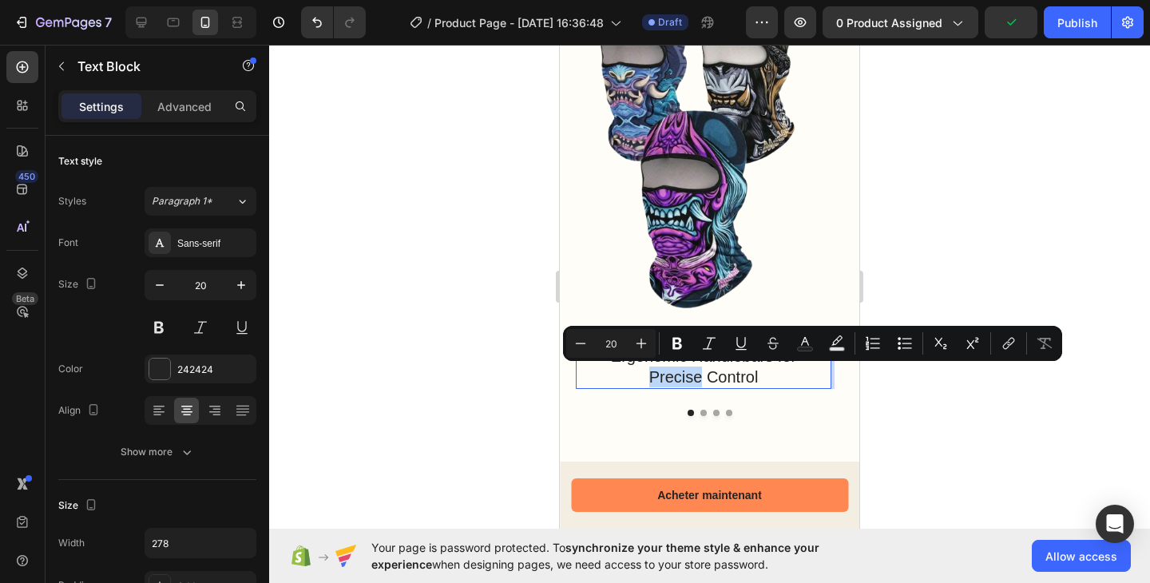
click at [694, 373] on p "Ergonomic Handlebars for Precise Control" at bounding box center [703, 367] width 219 height 42
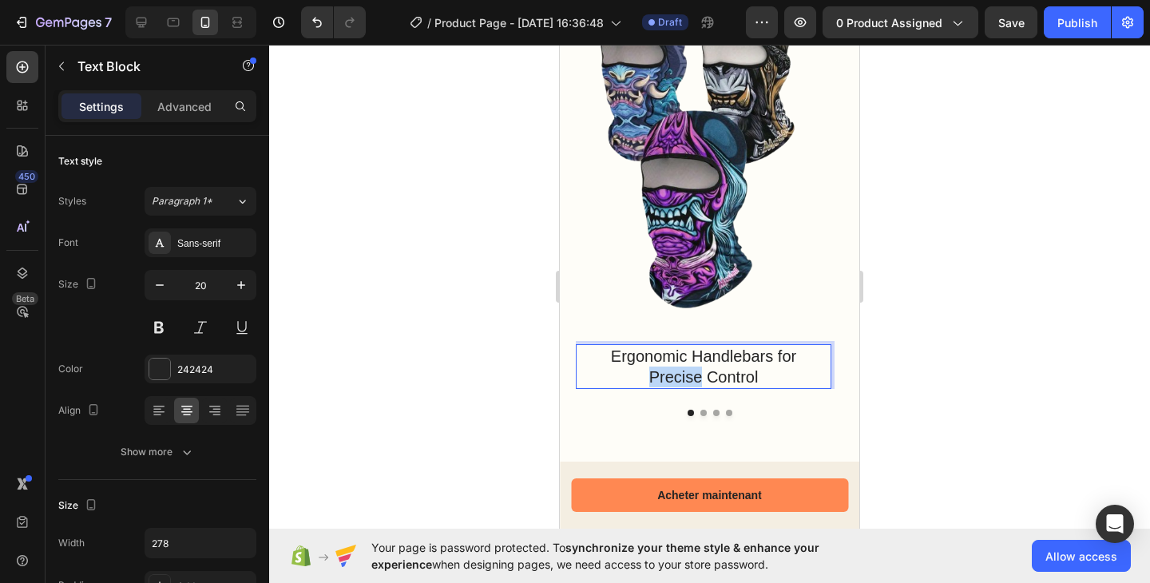
click at [694, 373] on p "Ergonomic Handlebars for Precise Control" at bounding box center [703, 367] width 219 height 42
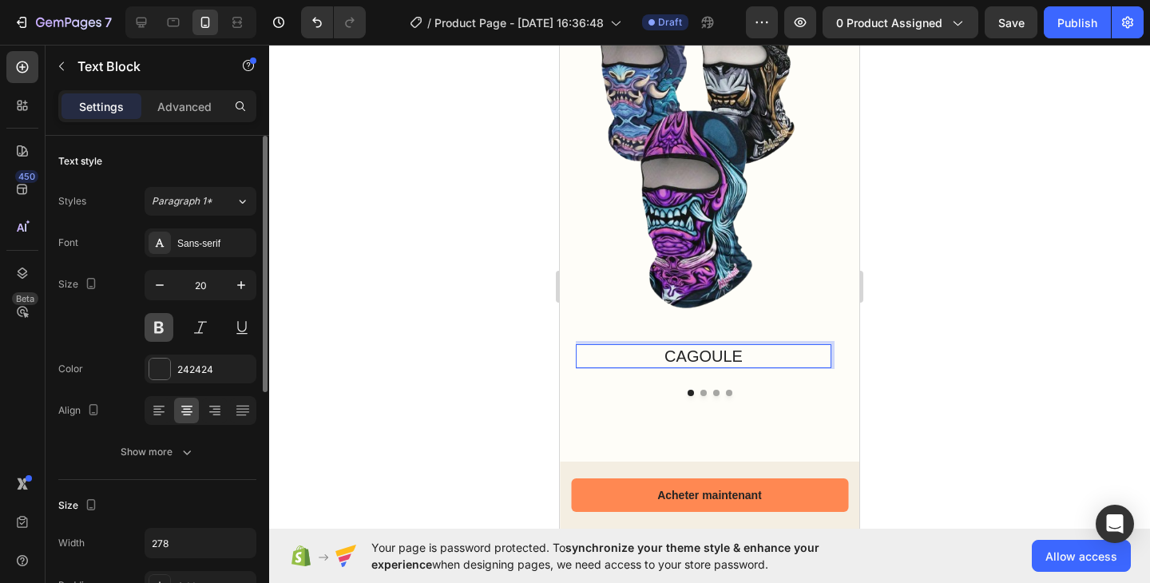
click at [166, 336] on button at bounding box center [158, 327] width 29 height 29
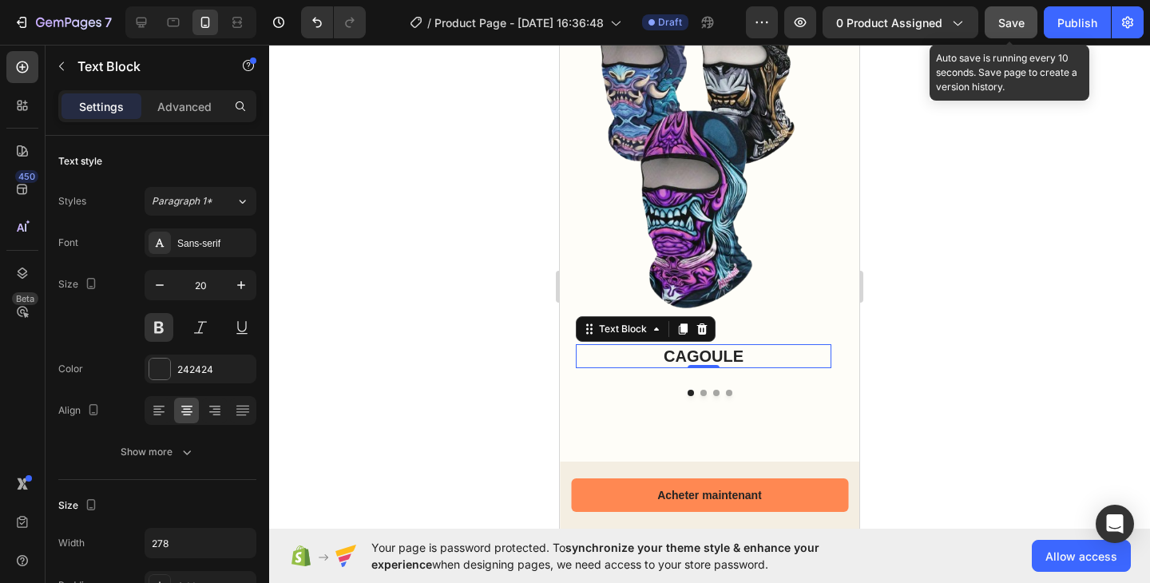
click at [1011, 14] on div "Save" at bounding box center [1011, 22] width 26 height 17
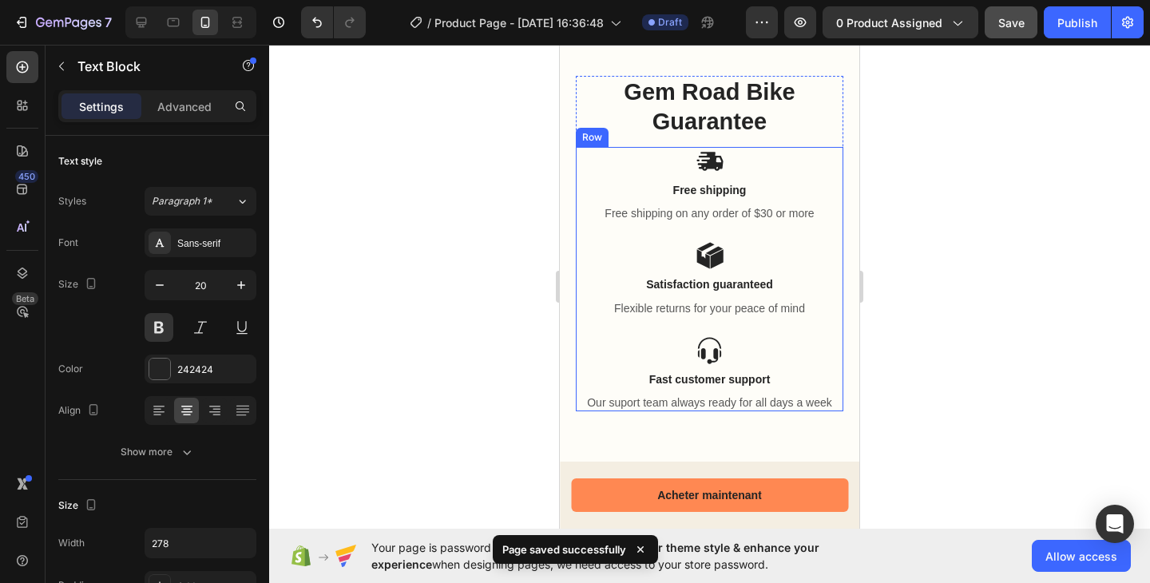
scroll to position [1866, 0]
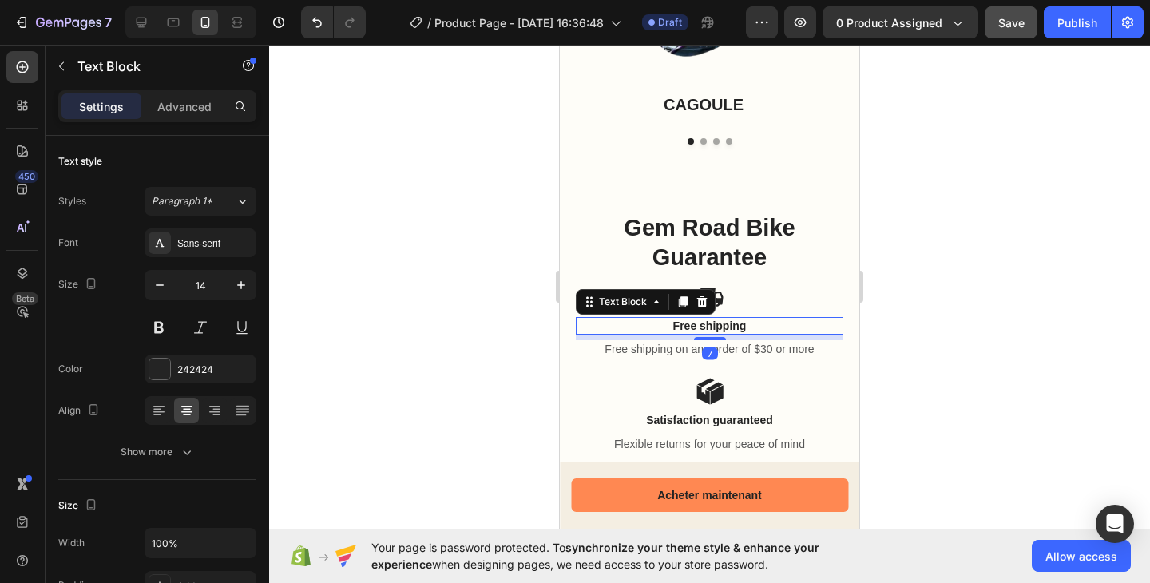
click at [726, 326] on p "Free shipping" at bounding box center [709, 326] width 264 height 14
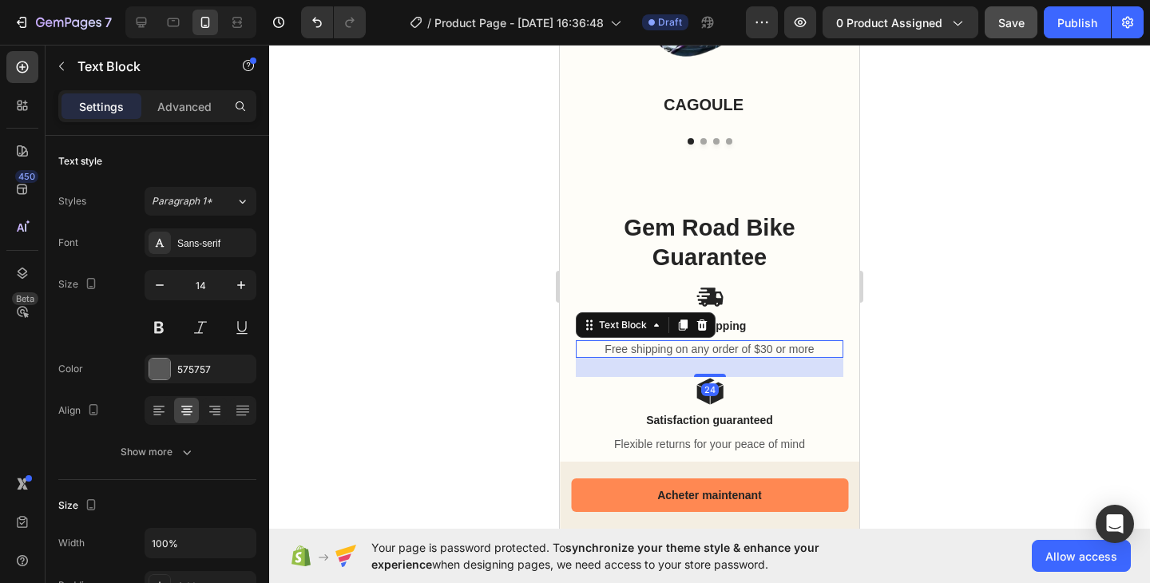
click at [727, 349] on p "Free shipping on any order of $30 or more" at bounding box center [709, 349] width 264 height 14
click at [714, 346] on p "Free shipping on any order of $30 or more" at bounding box center [709, 349] width 264 height 14
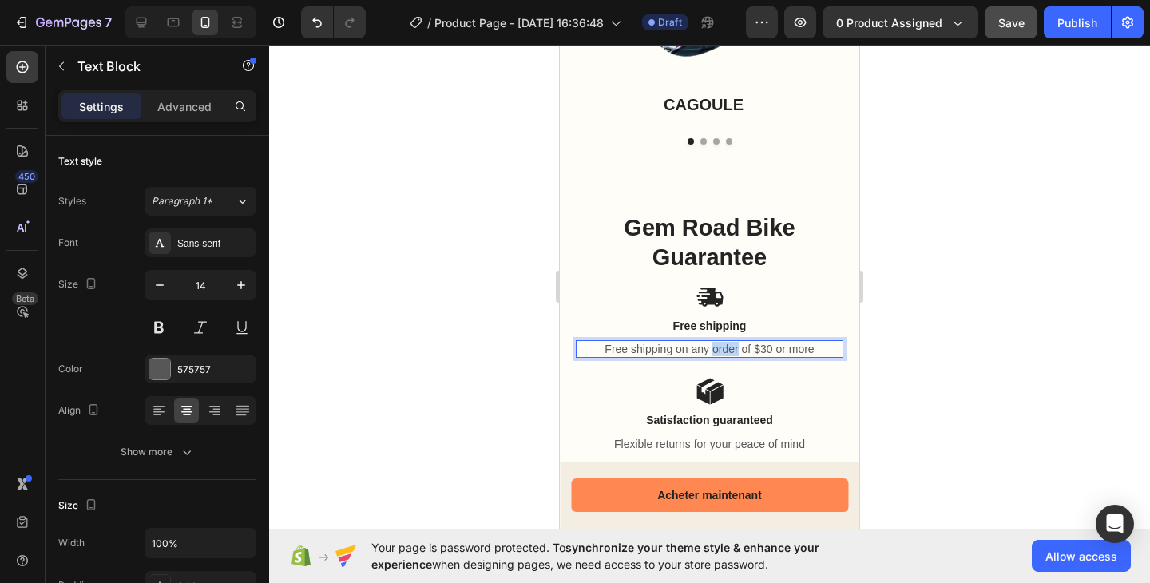
click at [714, 346] on p "Free shipping on any order of $30 or more" at bounding box center [709, 349] width 264 height 14
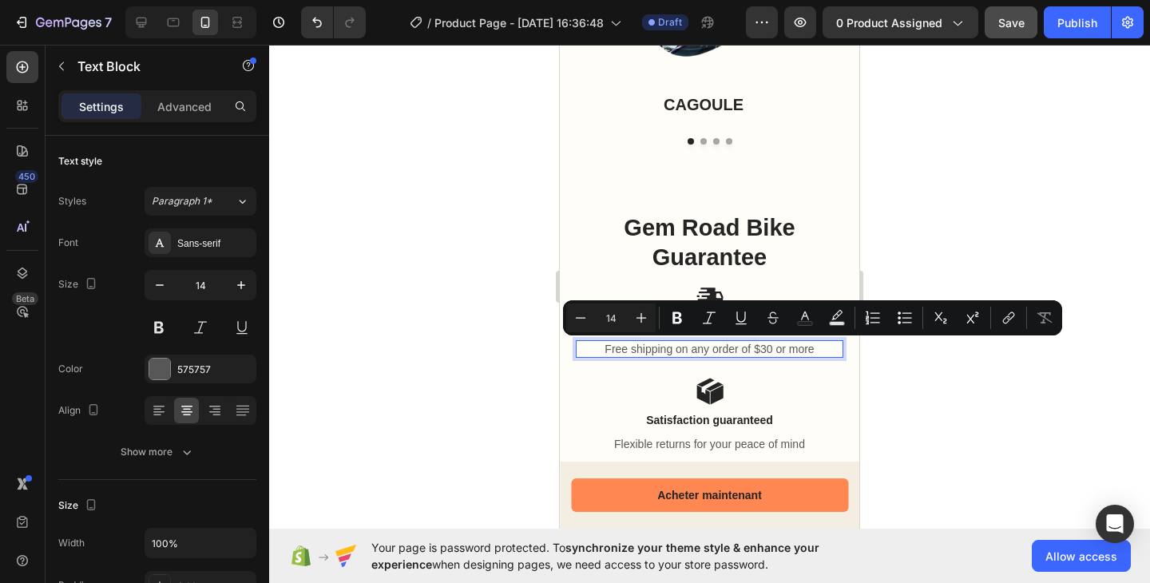
click at [765, 352] on p "Free shipping on any order of $30 or more" at bounding box center [709, 349] width 264 height 14
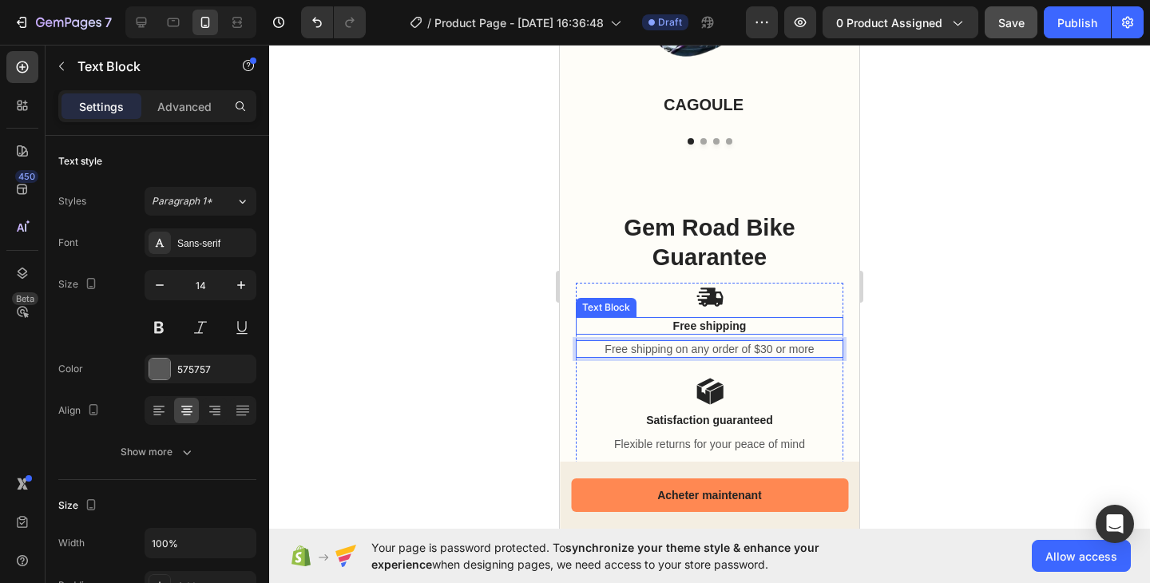
click at [726, 327] on p "Free shipping" at bounding box center [709, 326] width 264 height 14
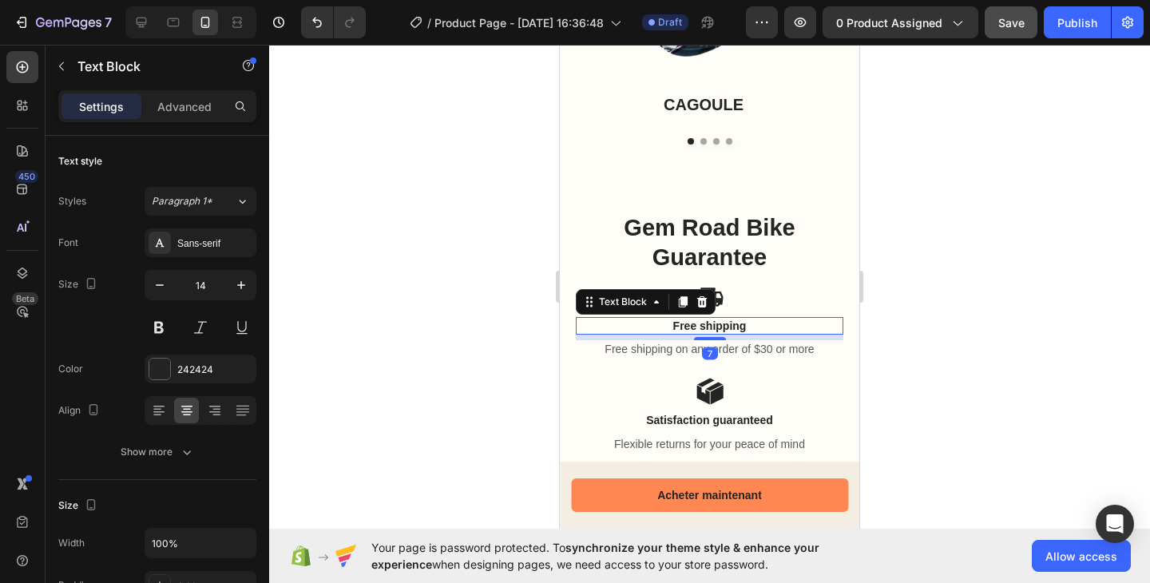
click at [726, 327] on p "Free shipping" at bounding box center [709, 326] width 264 height 14
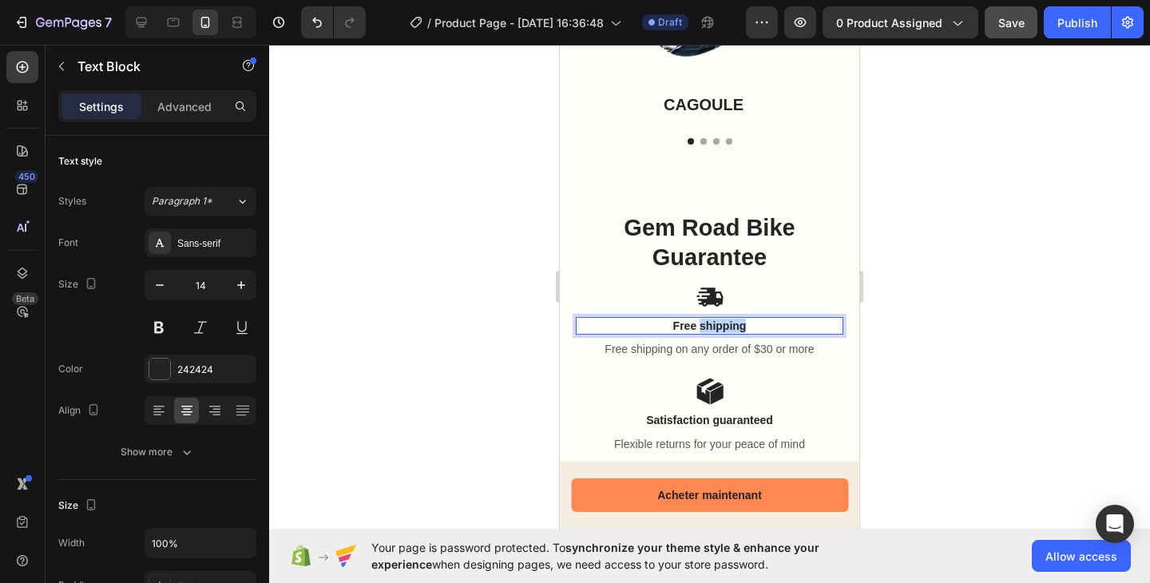
click at [726, 327] on p "Free shipping" at bounding box center [709, 326] width 264 height 14
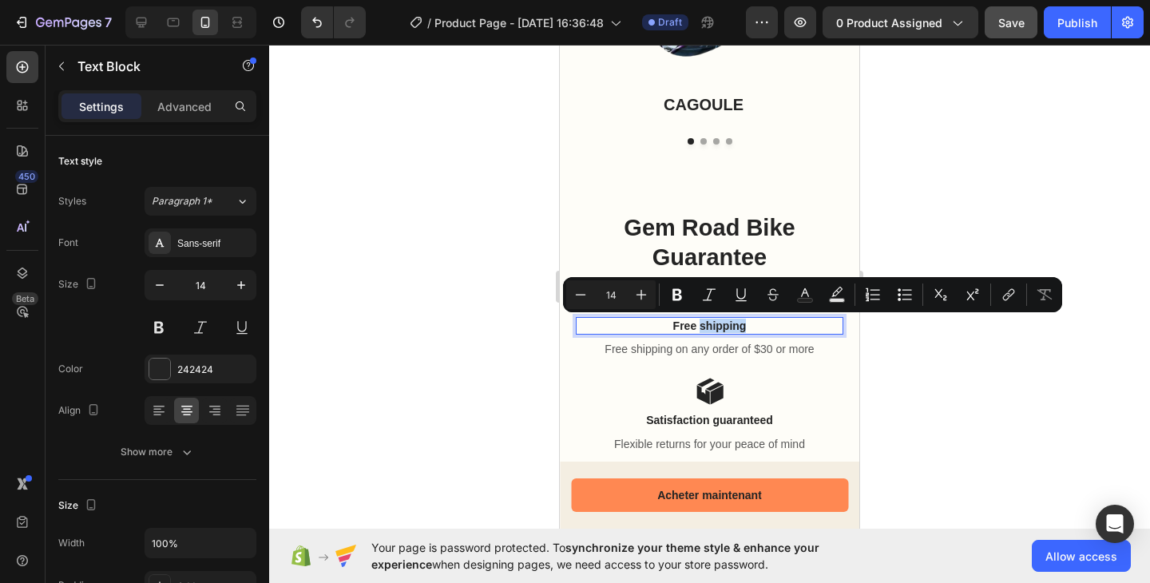
click at [726, 327] on p "Free shipping" at bounding box center [709, 326] width 264 height 14
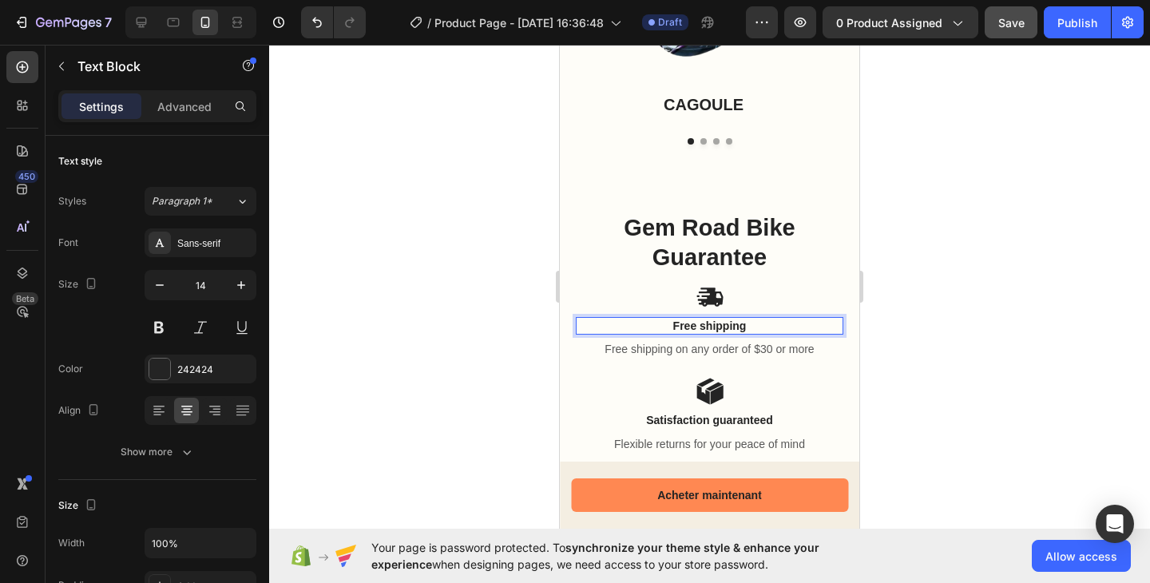
click at [726, 327] on p "Free shipping" at bounding box center [709, 326] width 264 height 14
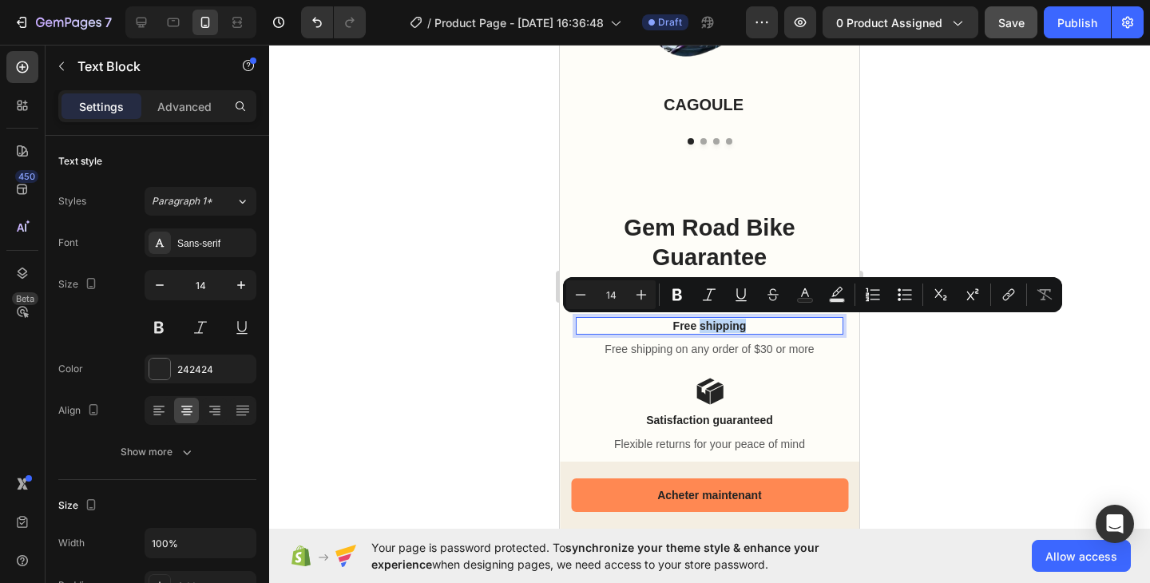
click at [726, 327] on p "Free shipping" at bounding box center [709, 326] width 264 height 14
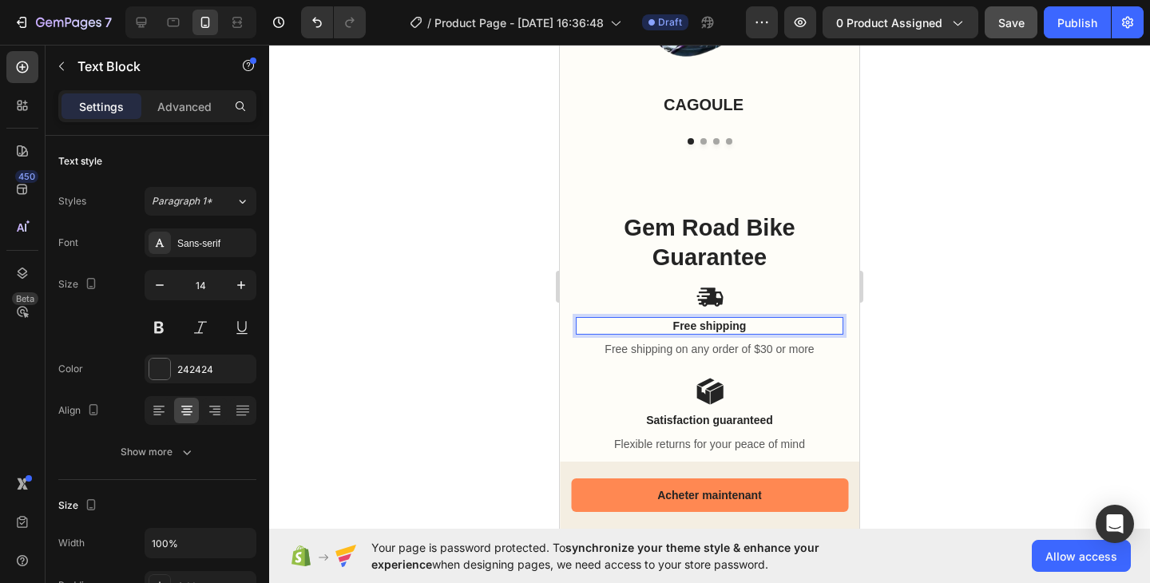
click at [726, 327] on p "Free shipping" at bounding box center [709, 326] width 264 height 14
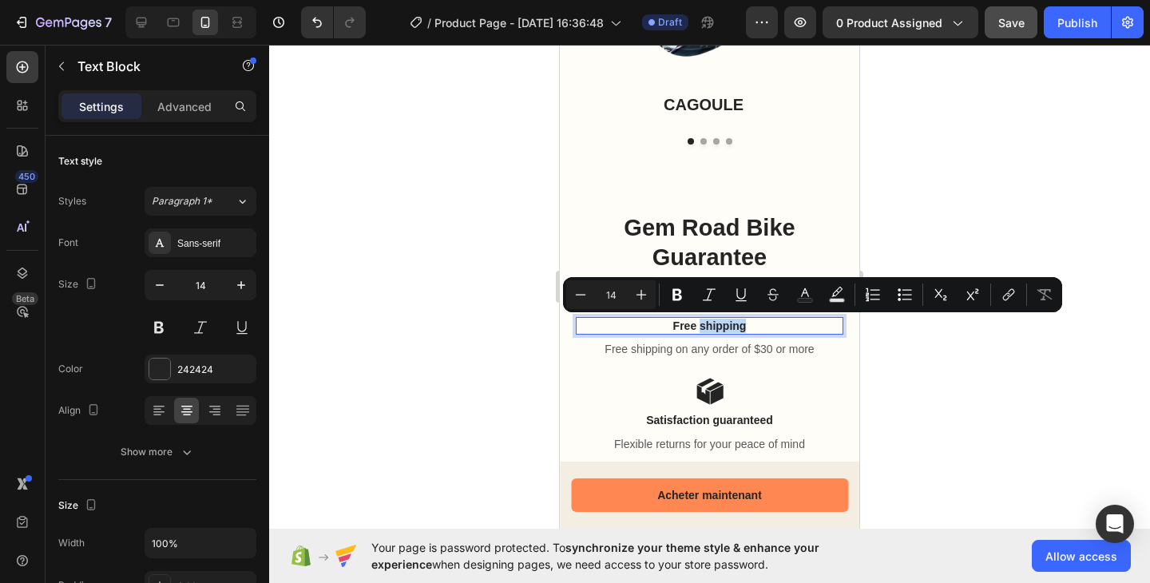
click at [726, 327] on p "Free shipping" at bounding box center [709, 326] width 264 height 14
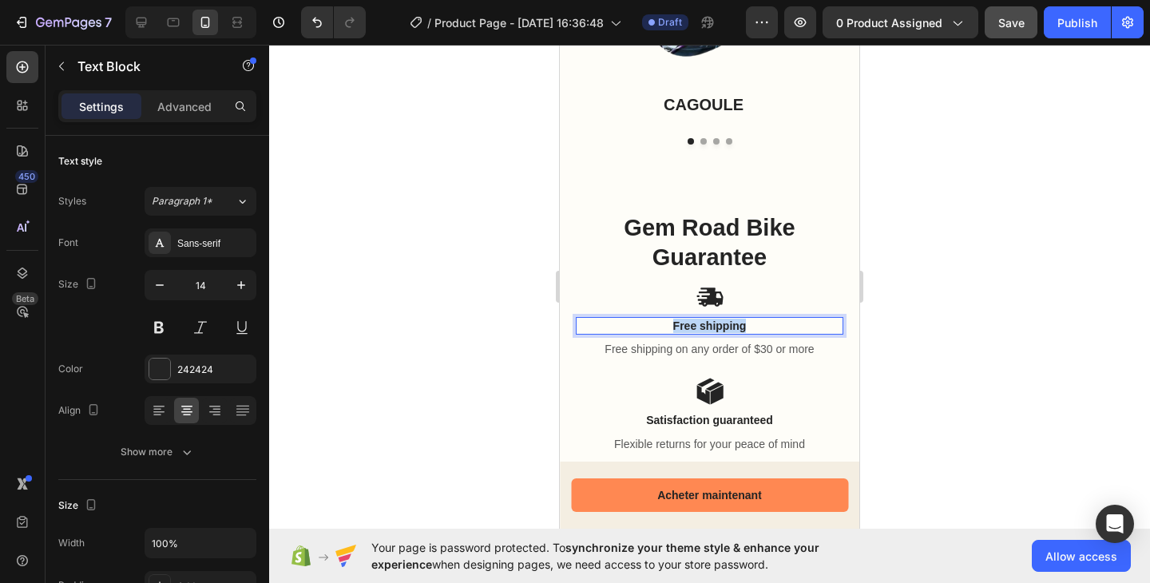
click at [726, 327] on p "Free shipping" at bounding box center [709, 326] width 264 height 14
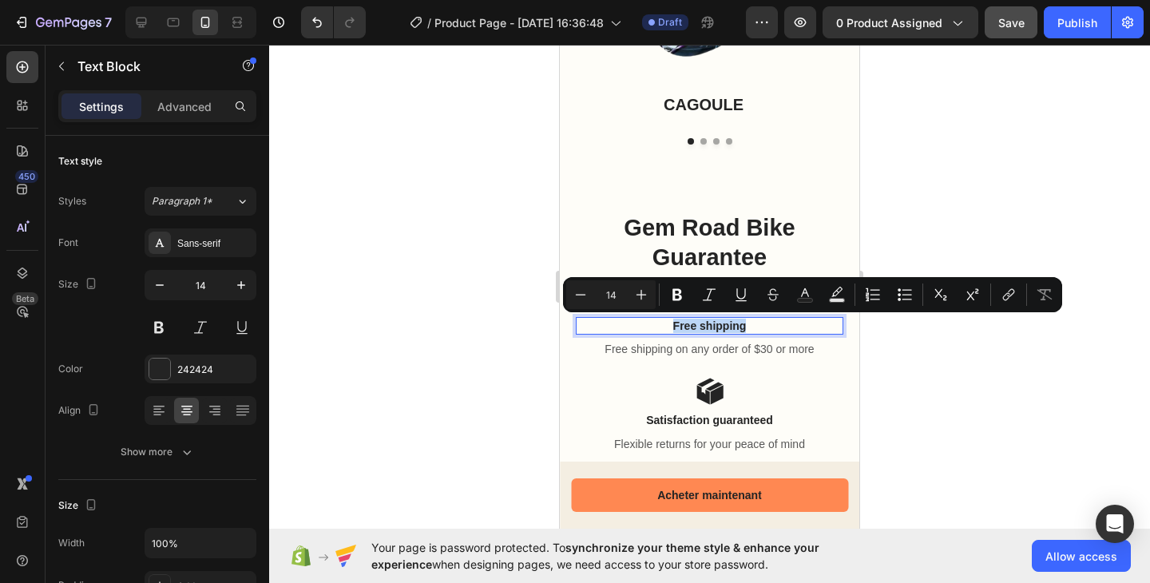
copy p "Free shipping"
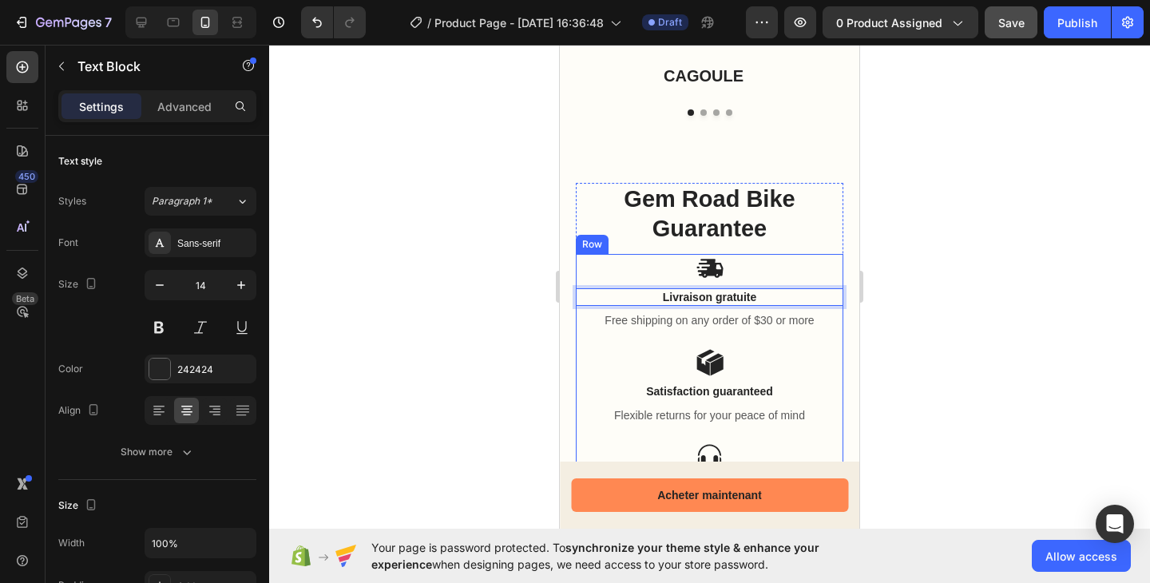
scroll to position [1909, 0]
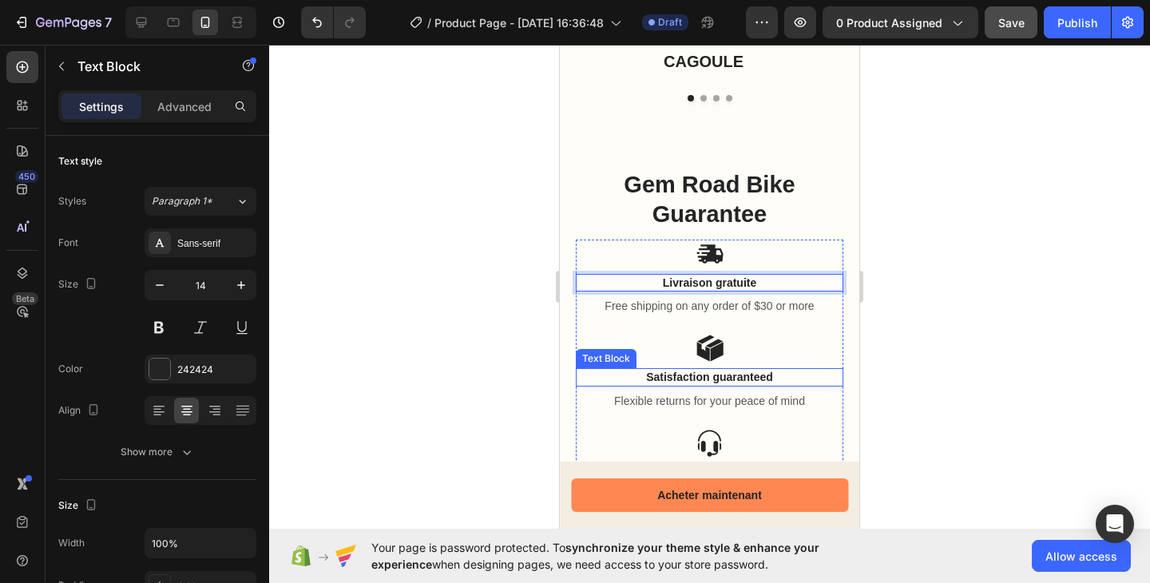
click at [695, 379] on p "Satisfaction guaranteed" at bounding box center [709, 377] width 264 height 14
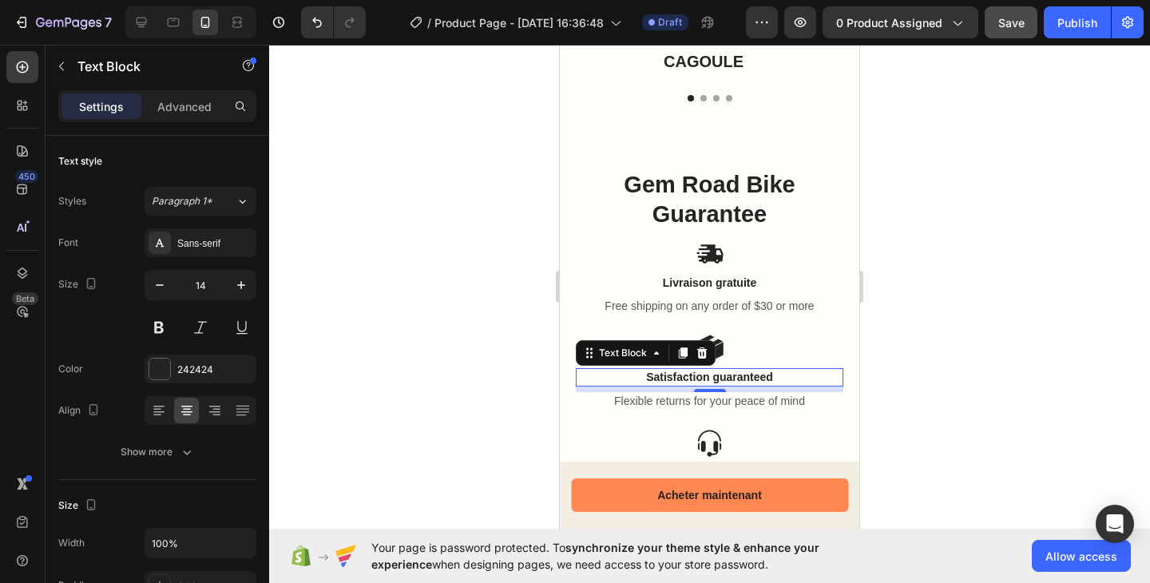
click at [695, 379] on p "Satisfaction guaranteed" at bounding box center [709, 377] width 264 height 14
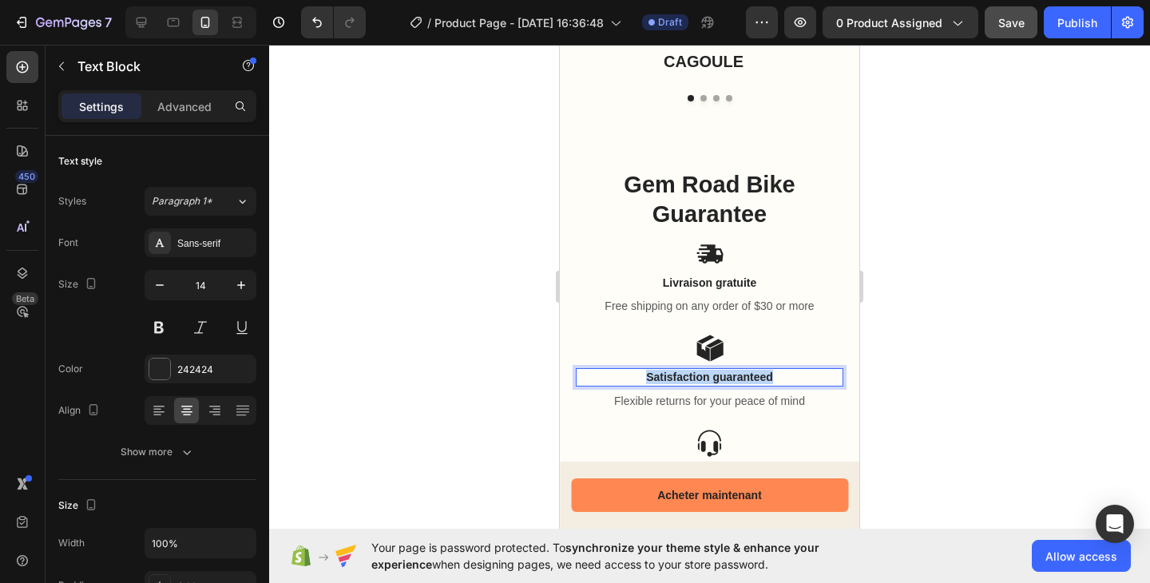
click at [695, 379] on p "Satisfaction guaranteed" at bounding box center [709, 377] width 264 height 14
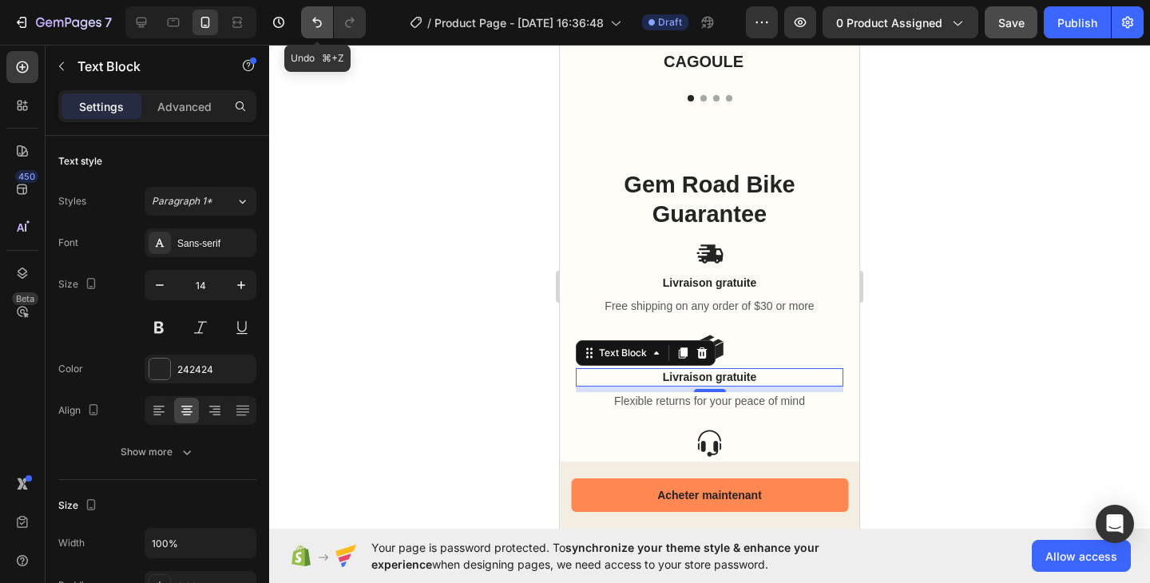
click at [312, 23] on icon "Undo/Redo" at bounding box center [317, 22] width 16 height 16
click at [314, 28] on icon "Undo/Redo" at bounding box center [317, 22] width 16 height 16
click at [343, 25] on icon "Undo/Redo" at bounding box center [350, 22] width 16 height 16
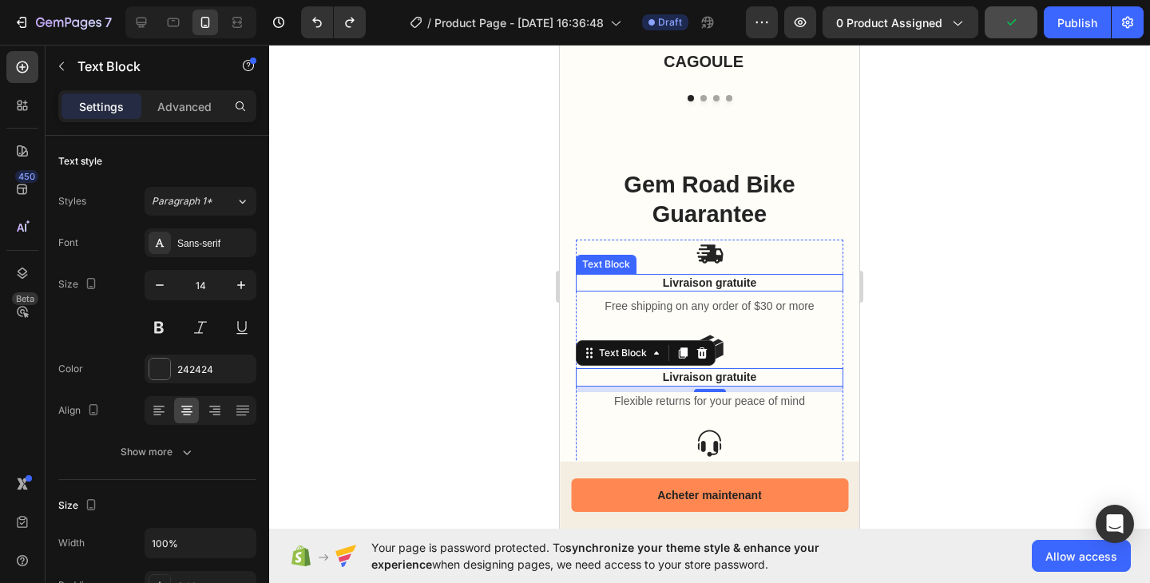
click at [692, 289] on p "Livraison gratuite" at bounding box center [709, 282] width 264 height 14
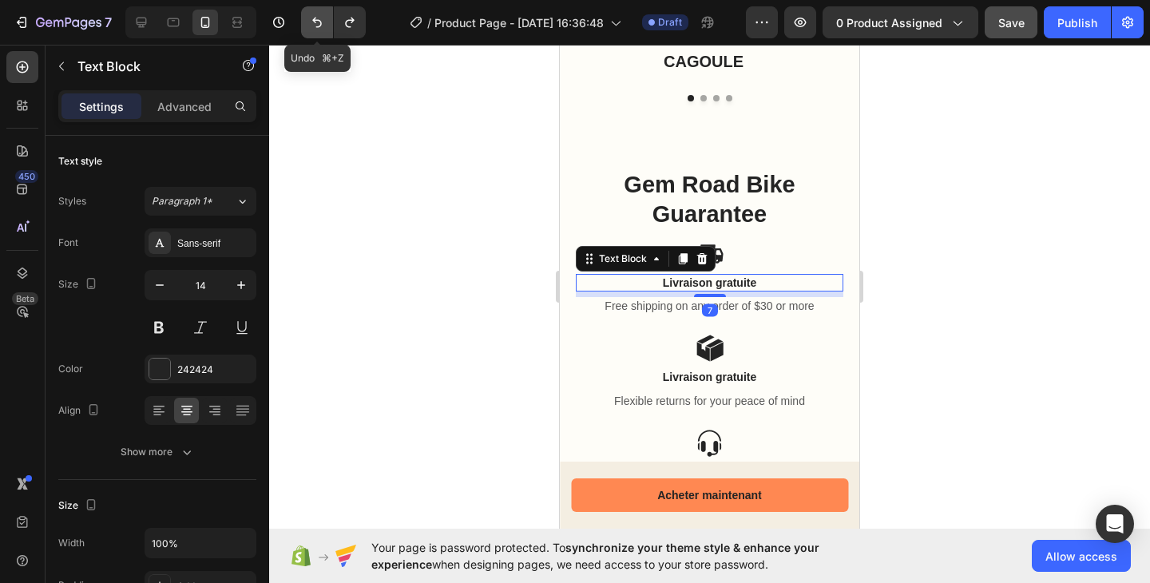
click at [312, 29] on icon "Undo/Redo" at bounding box center [317, 22] width 16 height 16
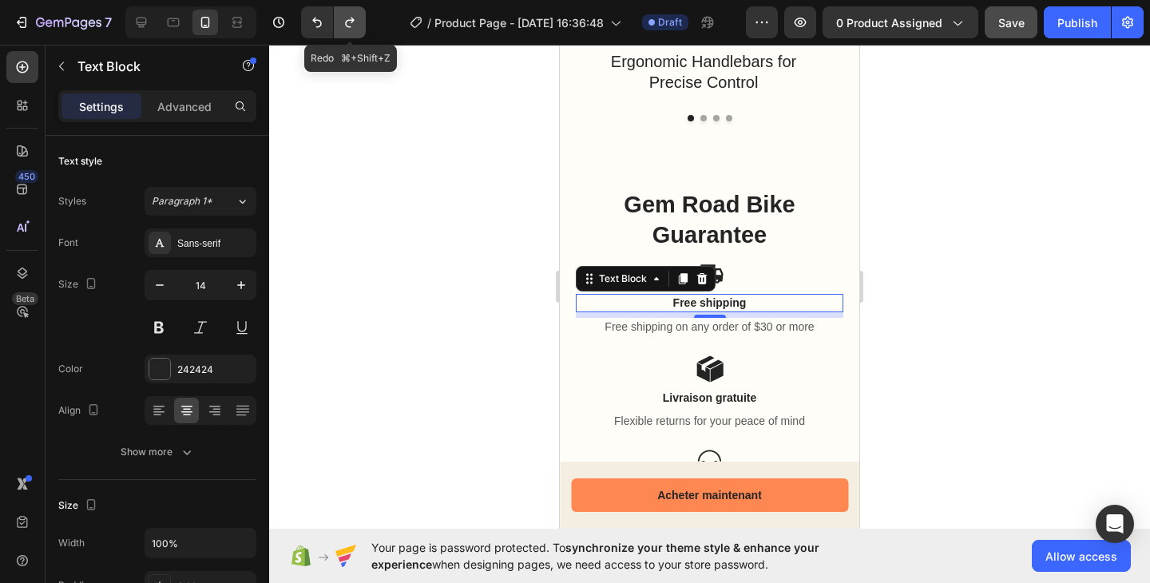
click at [357, 25] on icon "Undo/Redo" at bounding box center [350, 22] width 16 height 16
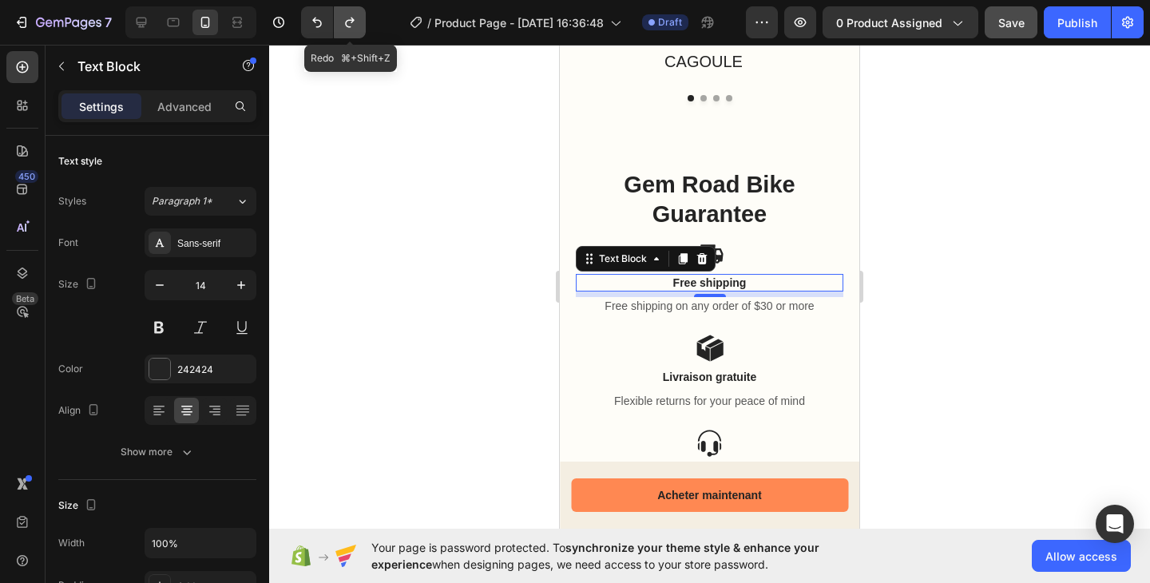
click at [357, 25] on icon "Undo/Redo" at bounding box center [350, 22] width 16 height 16
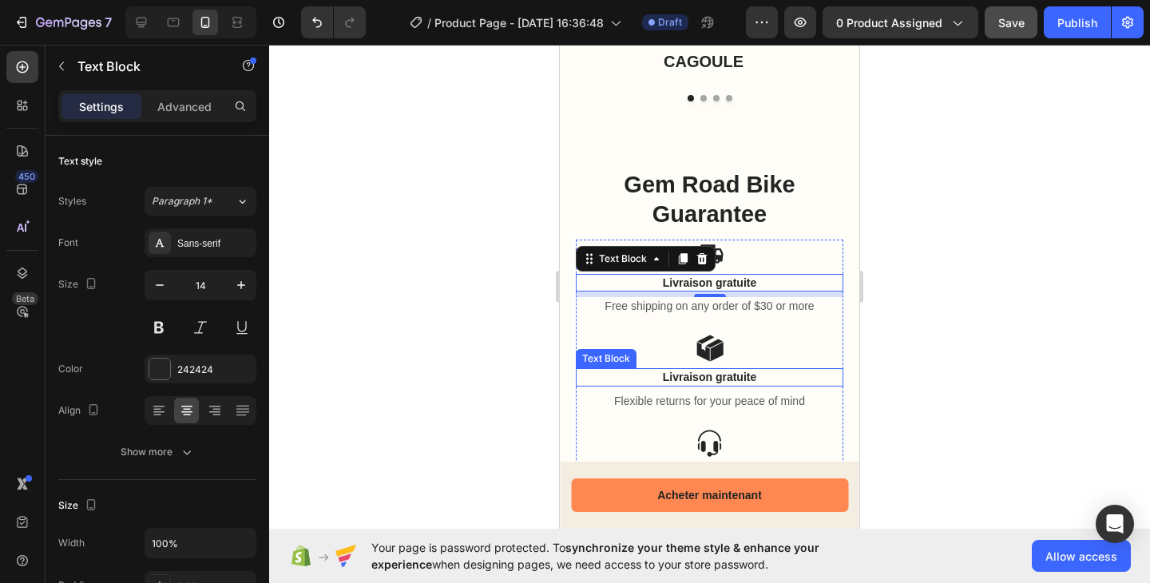
click at [720, 372] on p "Livraison gratuite" at bounding box center [709, 377] width 264 height 14
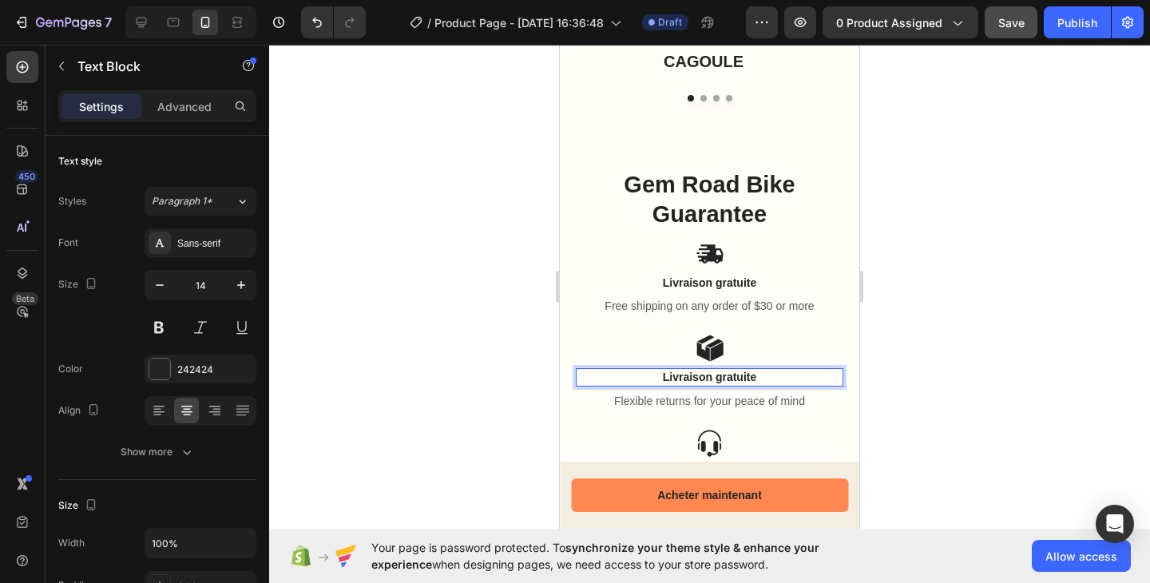
click at [720, 372] on p "Livraison gratuite" at bounding box center [709, 377] width 264 height 14
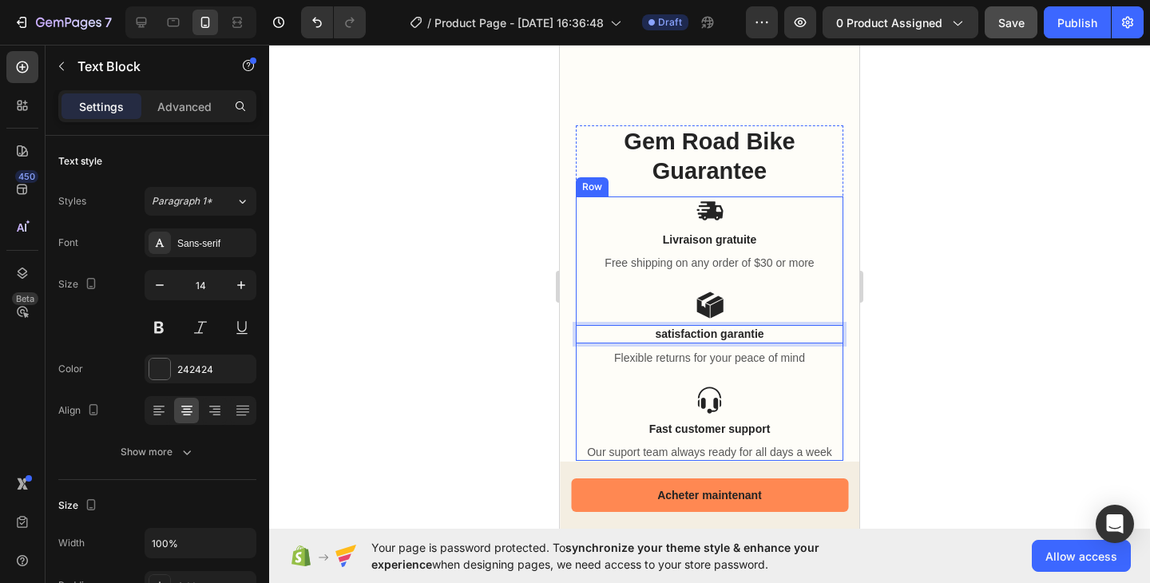
scroll to position [2024, 0]
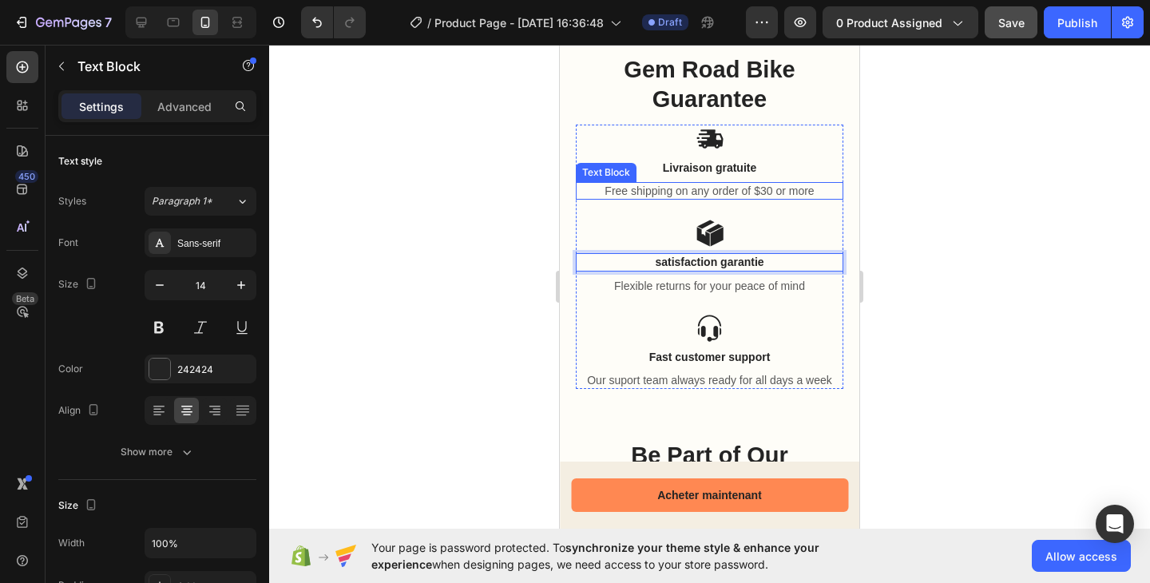
click at [736, 191] on p "Free shipping on any order of $30 or more" at bounding box center [709, 191] width 264 height 14
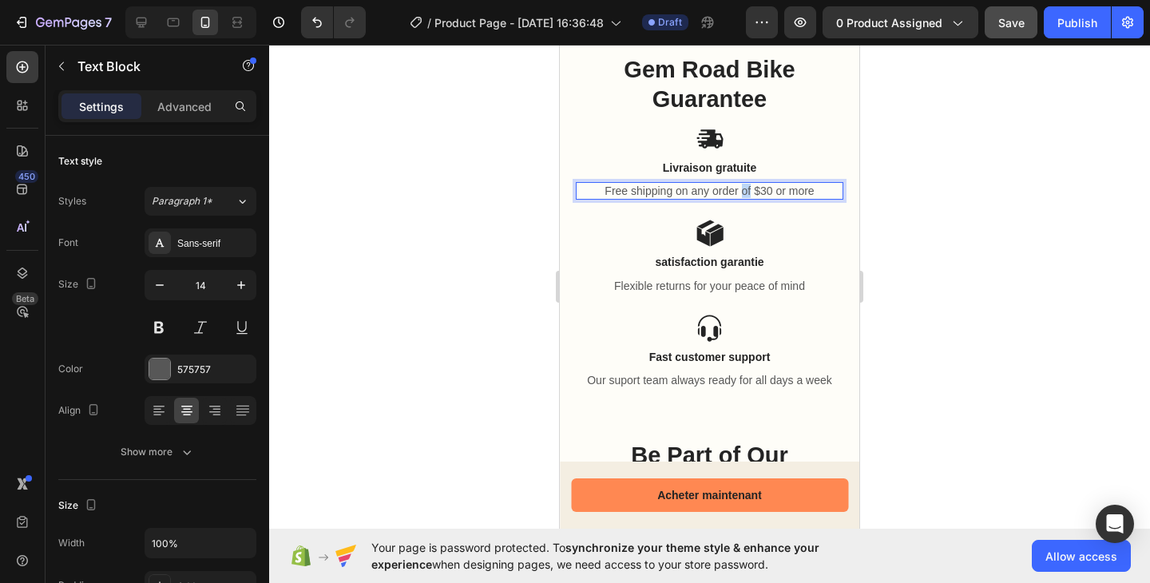
click at [736, 191] on p "Free shipping on any order of $30 or more" at bounding box center [709, 191] width 264 height 14
click at [784, 192] on p "livraison gratuite par tous au maroc" at bounding box center [709, 191] width 264 height 14
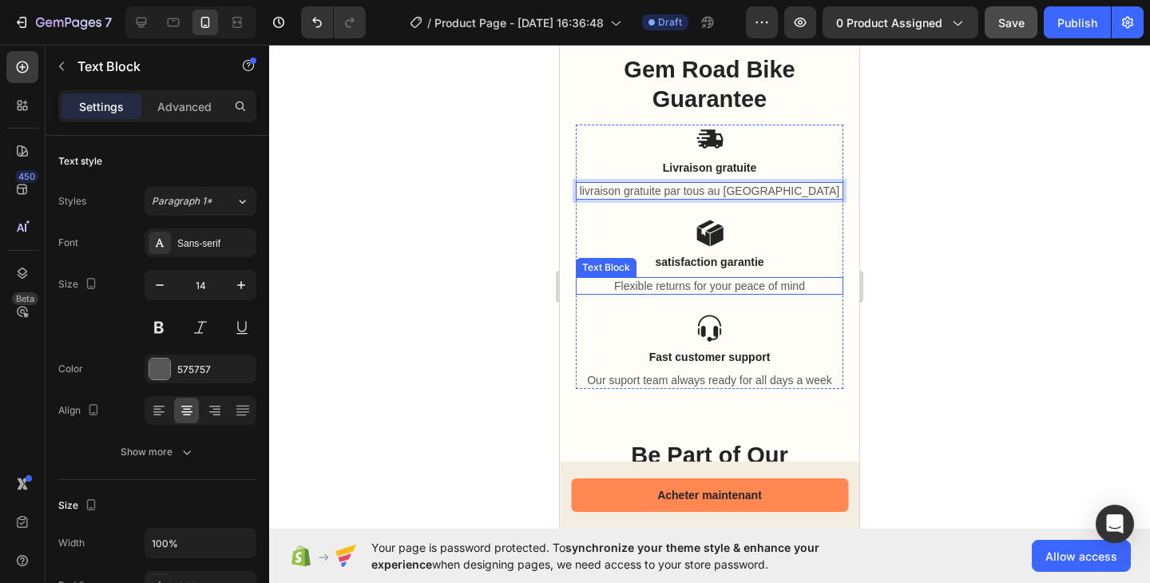
click at [758, 283] on p "Flexible returns for your peace of mind" at bounding box center [709, 286] width 264 height 14
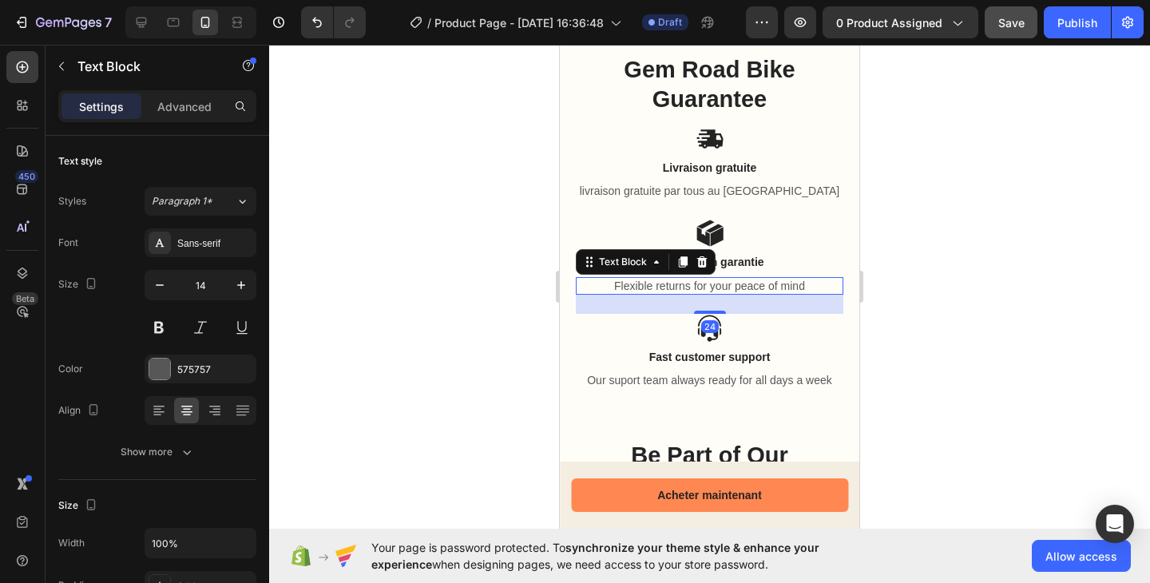
click at [758, 283] on p "Flexible returns for your peace of mind" at bounding box center [709, 286] width 264 height 14
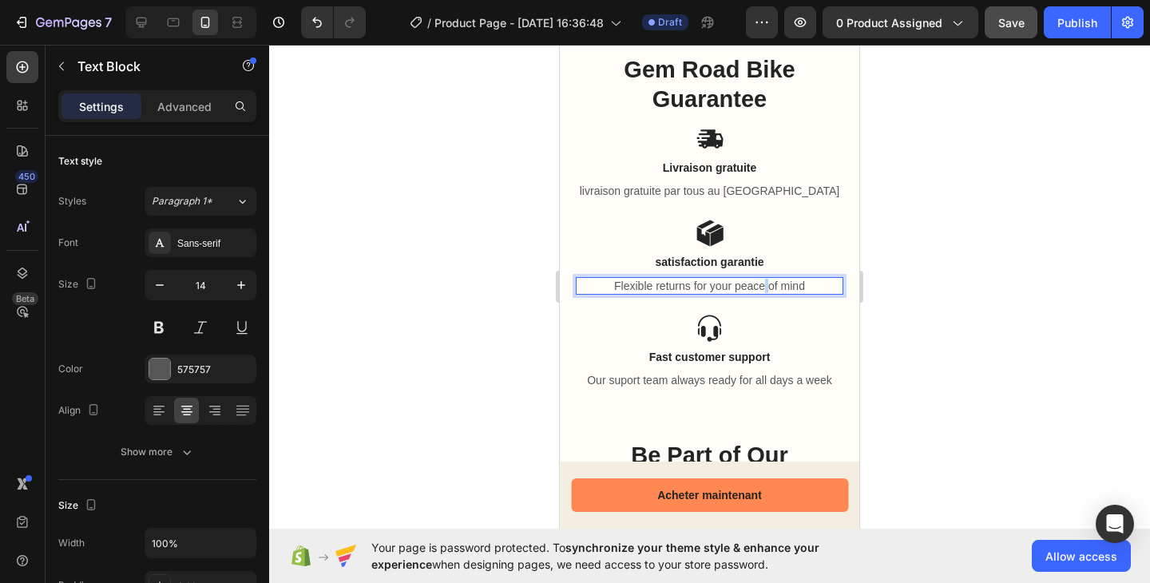
click at [758, 283] on p "Flexible returns for your peace of mind" at bounding box center [709, 286] width 264 height 14
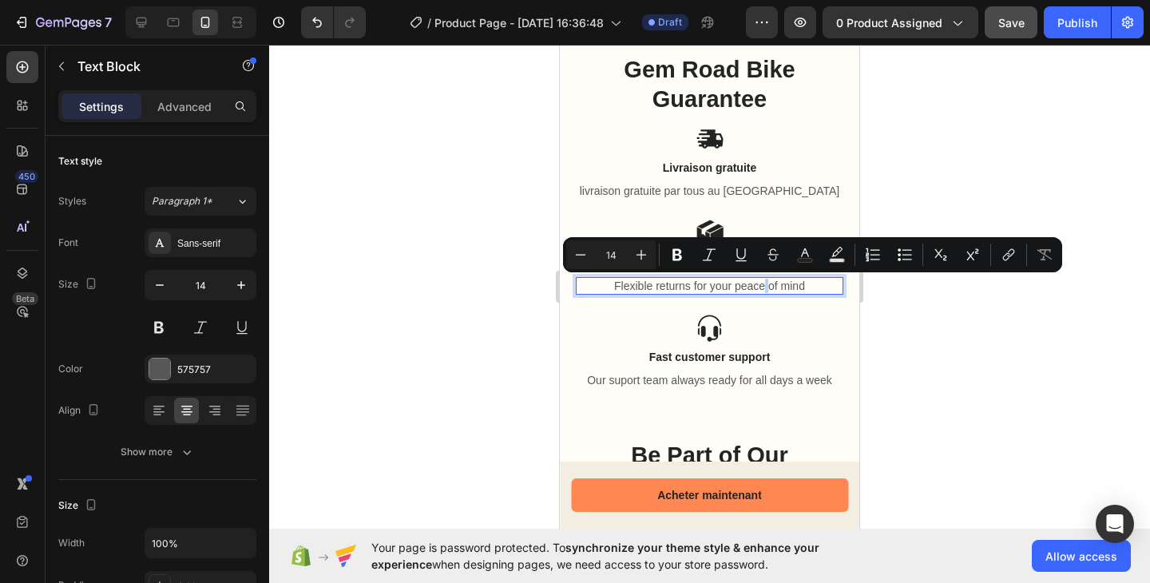
click at [758, 283] on p "Flexible returns for your peace of mind" at bounding box center [709, 286] width 264 height 14
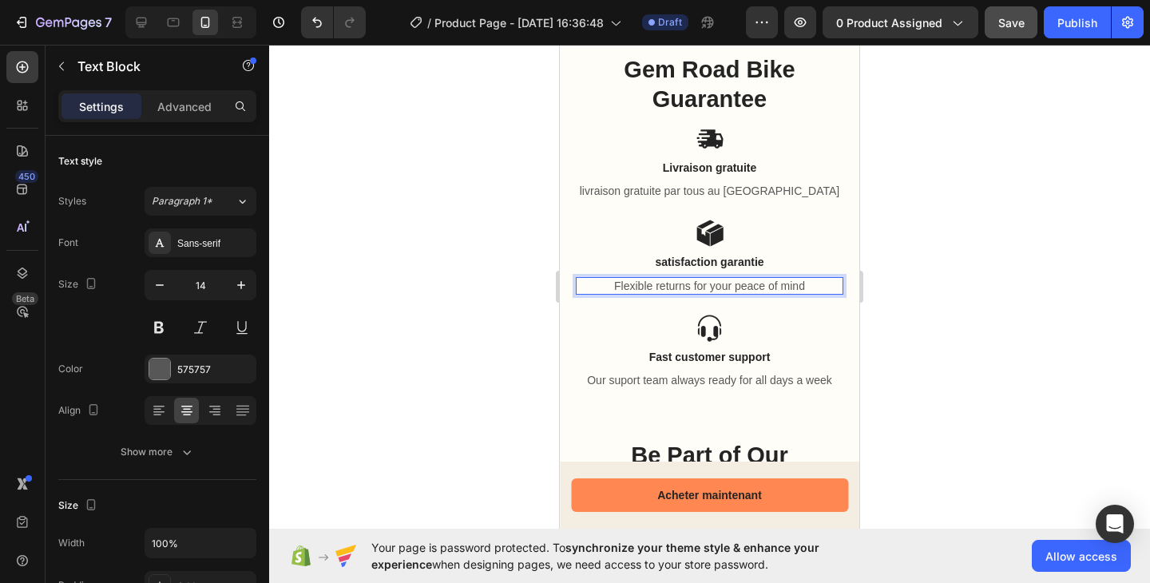
click at [758, 283] on p "Flexible returns for your peace of mind" at bounding box center [709, 286] width 264 height 14
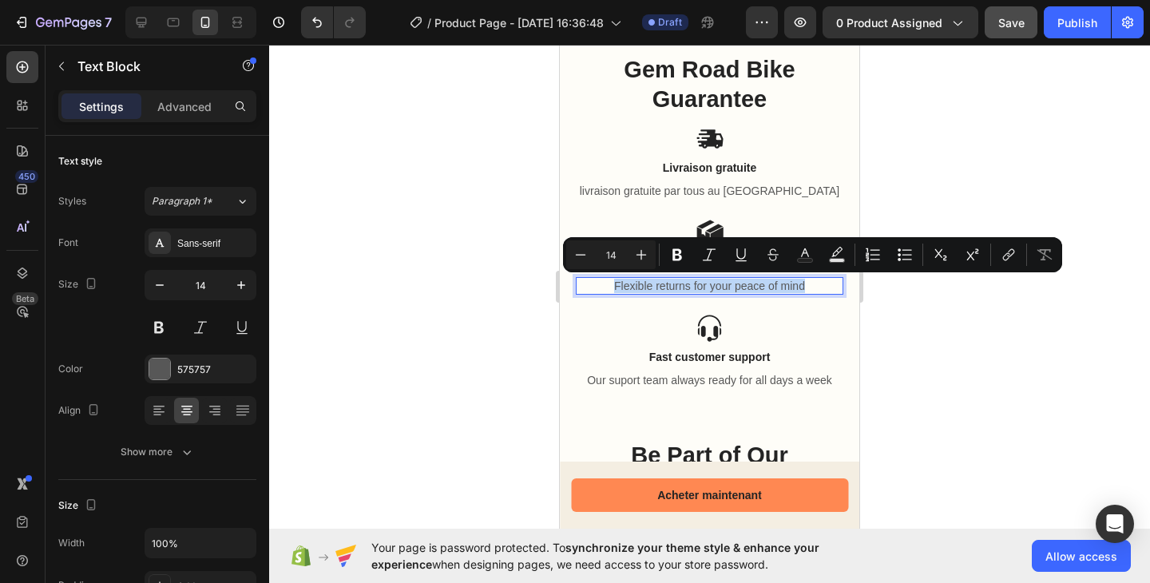
copy p "Flexible returns for your peace of mind"
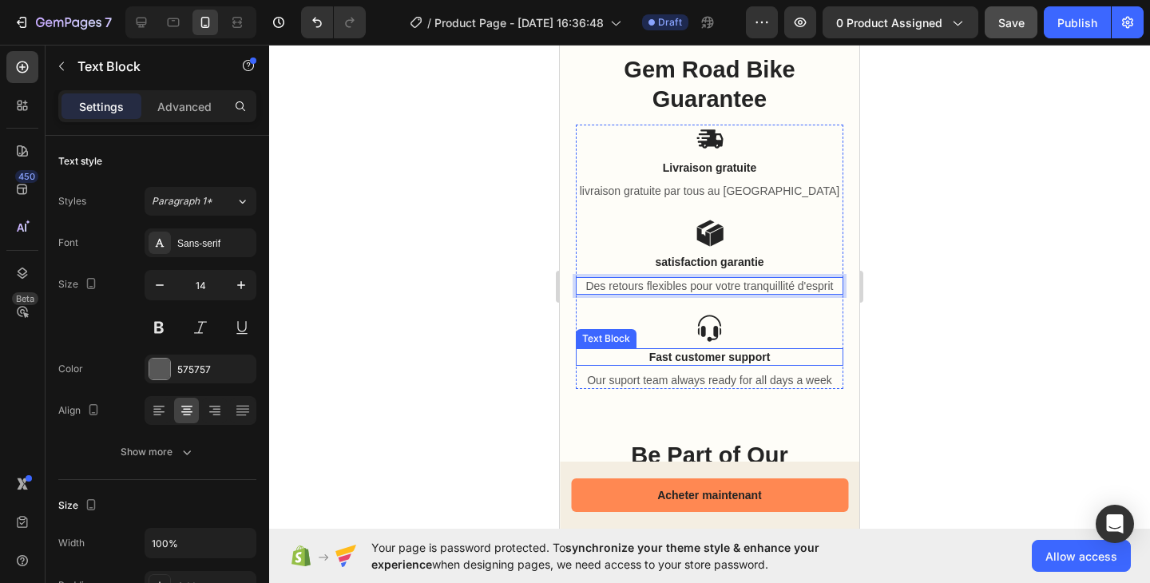
click at [733, 358] on p "Fast customer support" at bounding box center [709, 357] width 264 height 14
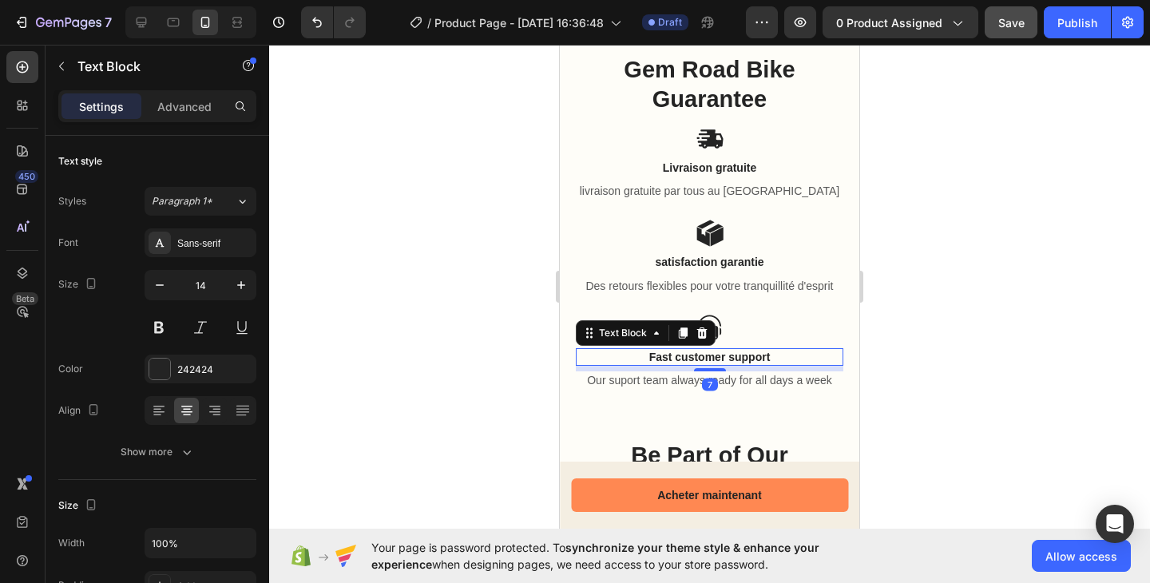
click at [733, 358] on p "Fast customer support" at bounding box center [709, 357] width 264 height 14
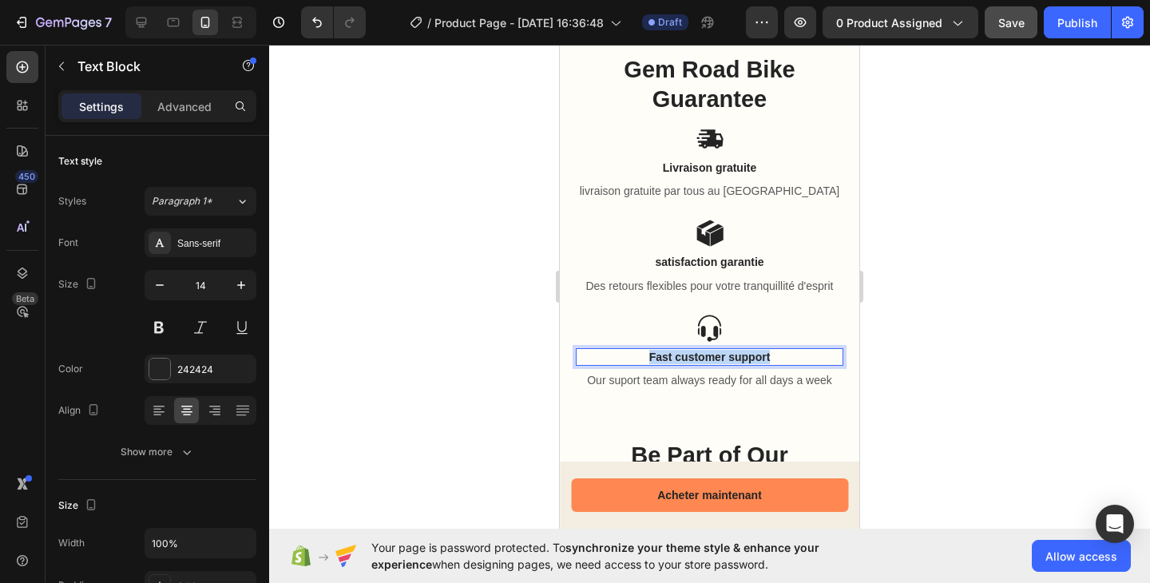
click at [733, 358] on p "Fast customer support" at bounding box center [709, 357] width 264 height 14
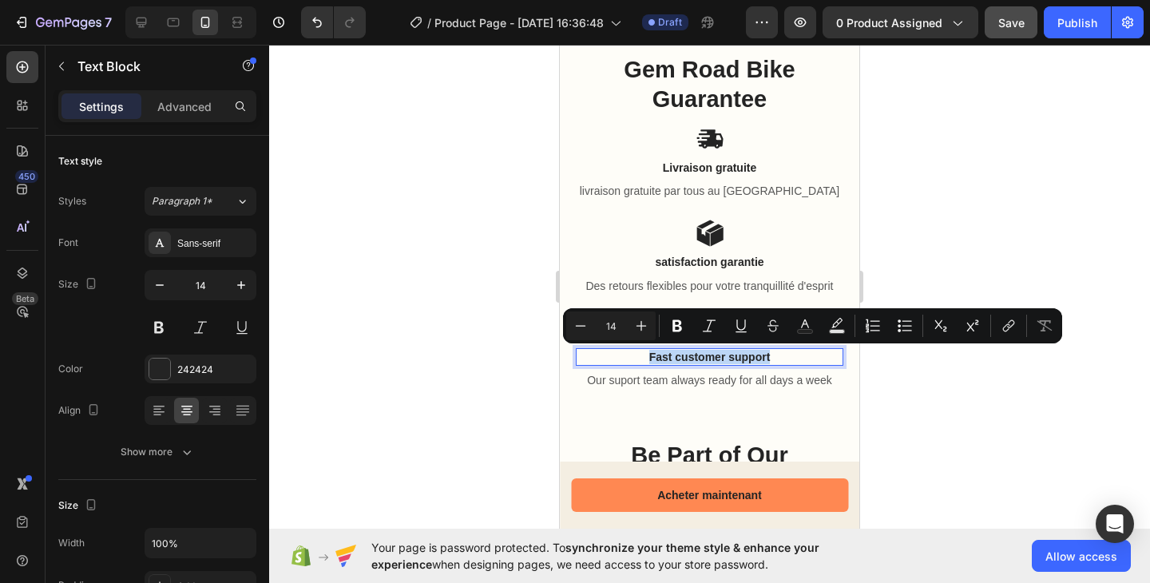
copy p "Fast customer support"
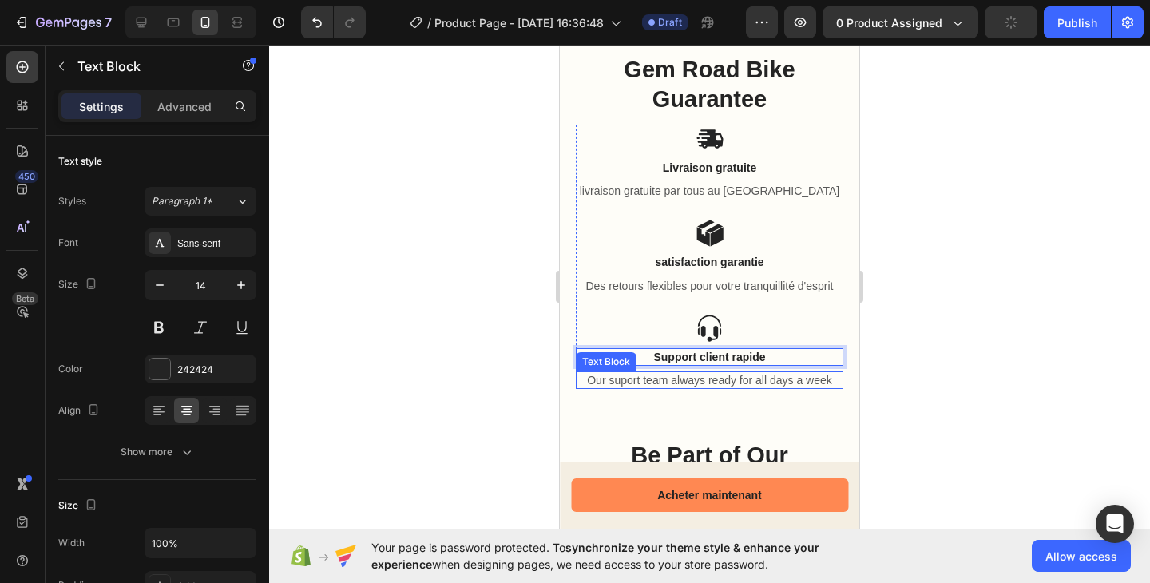
click at [695, 378] on p "Our suport team always ready for all days a week" at bounding box center [709, 380] width 264 height 14
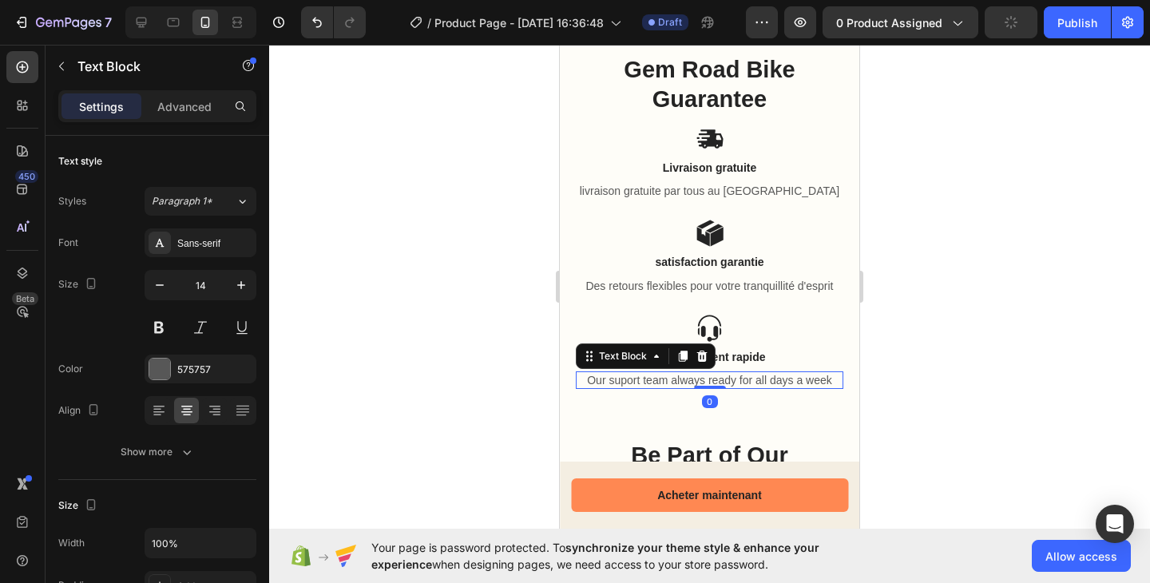
click at [695, 378] on p "Our suport team always ready for all days a week" at bounding box center [709, 380] width 264 height 14
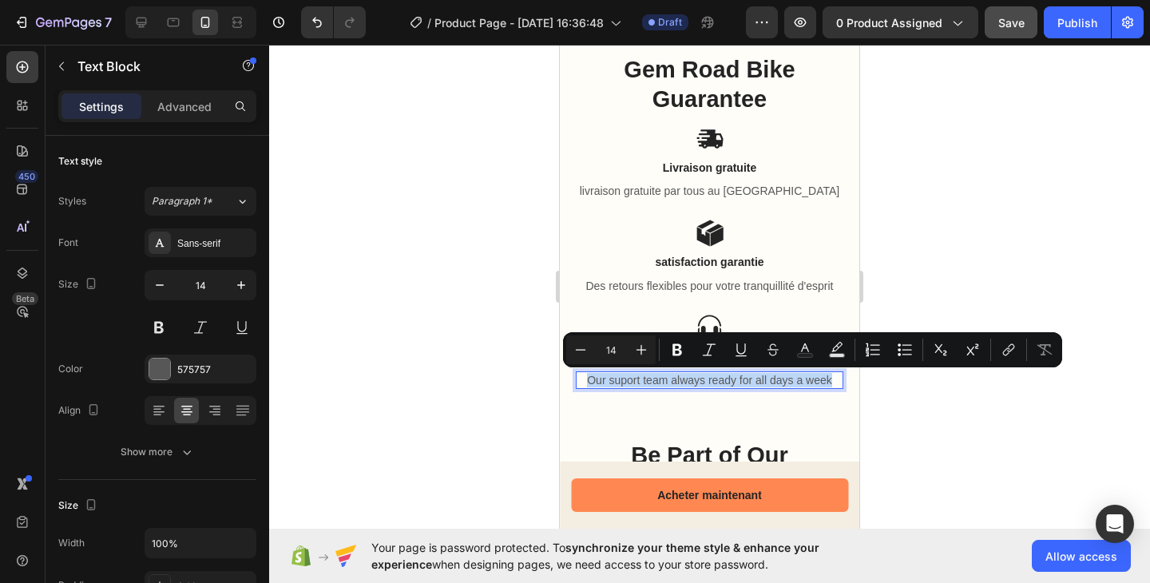
copy p "Our suport team always ready for all days a week"
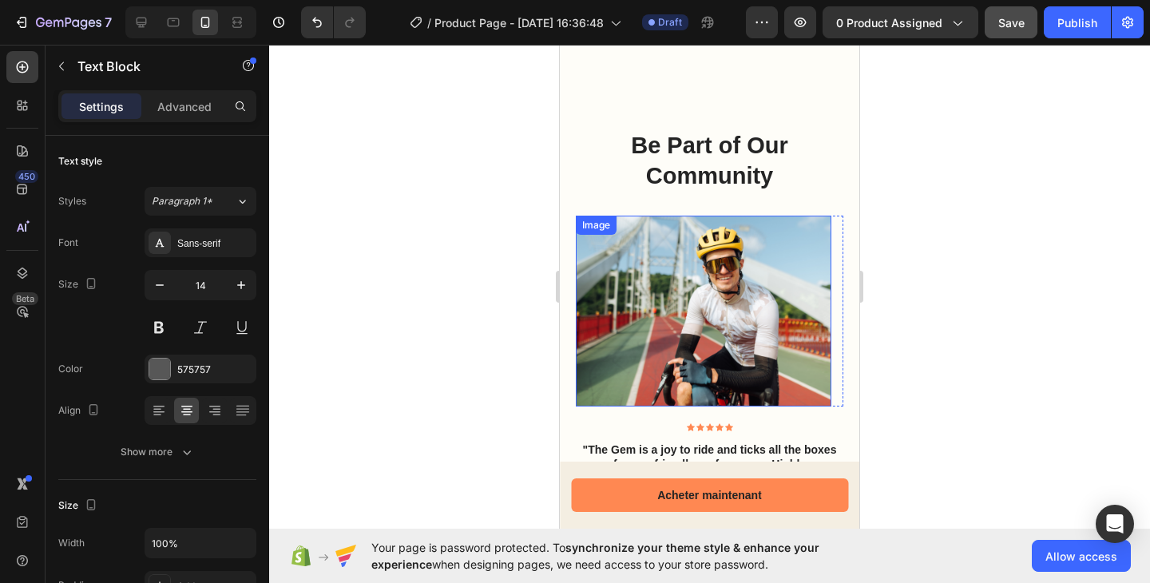
scroll to position [2424, 0]
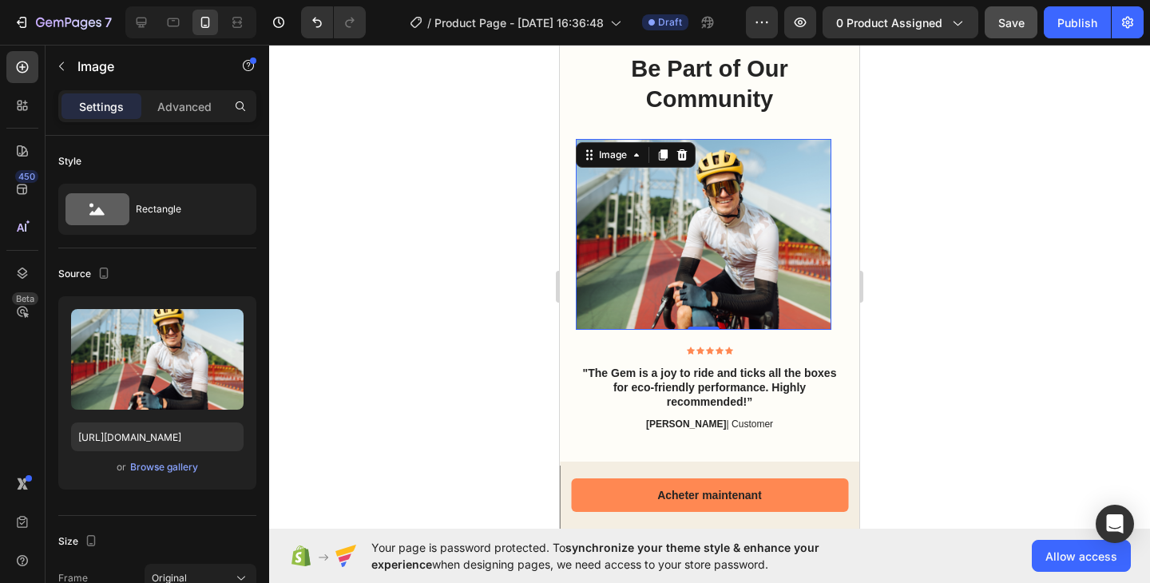
click at [725, 280] on img at bounding box center [703, 234] width 255 height 191
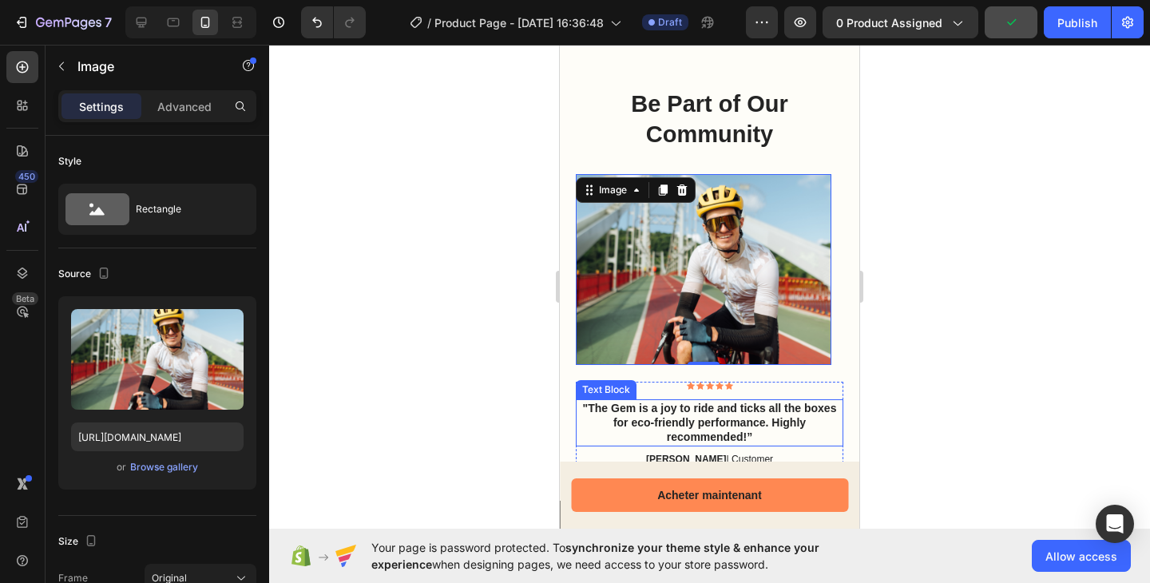
scroll to position [2236, 0]
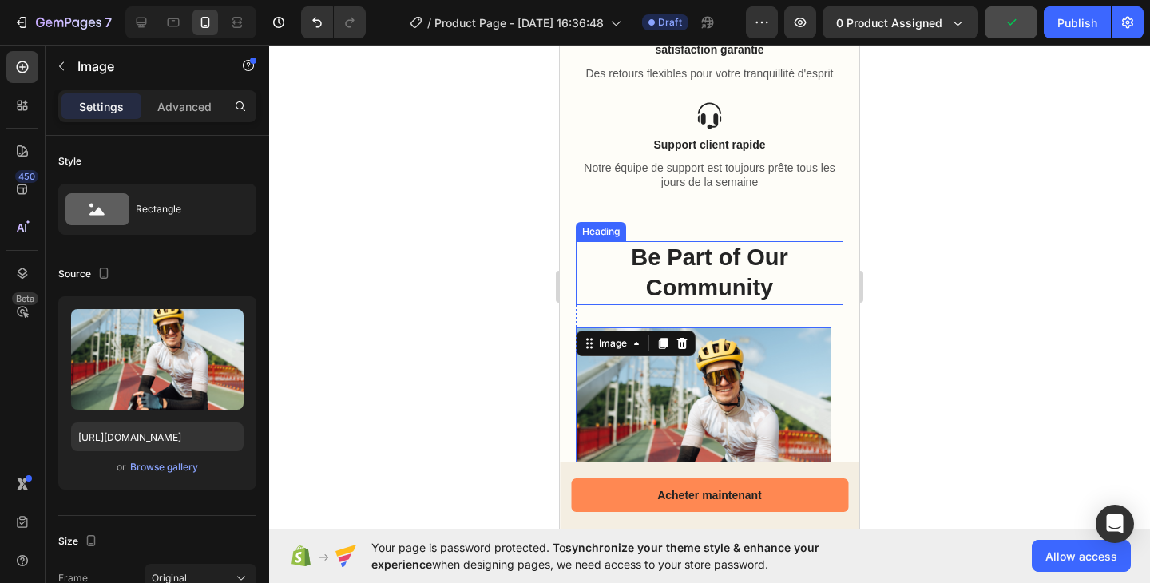
click at [732, 283] on h2 "Be Part of Our Community" at bounding box center [709, 272] width 267 height 63
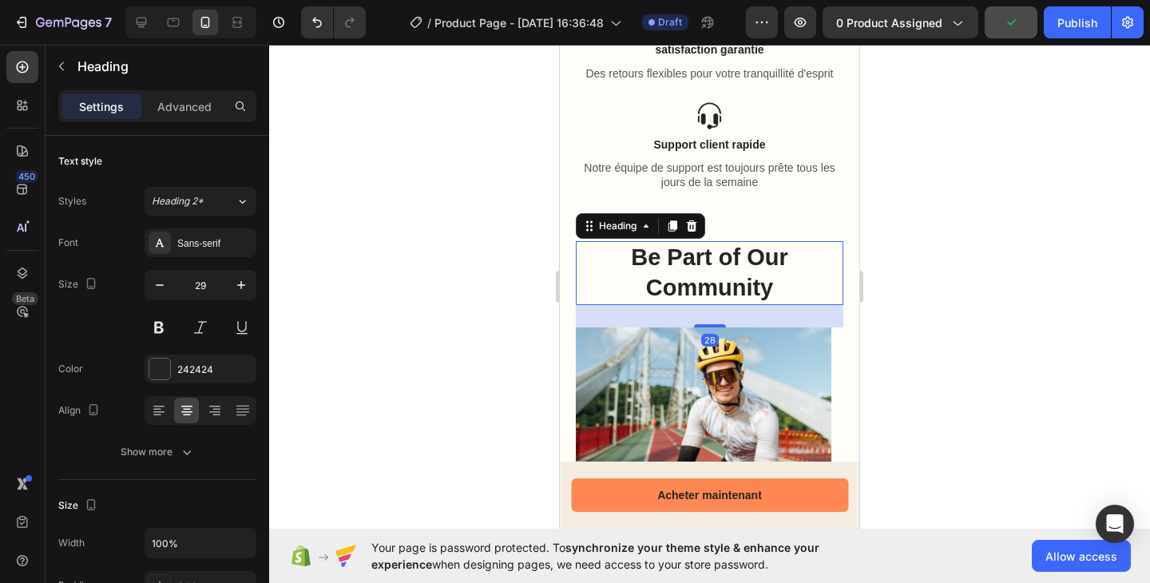
click at [732, 283] on h2 "Be Part of Our Community" at bounding box center [709, 272] width 267 height 63
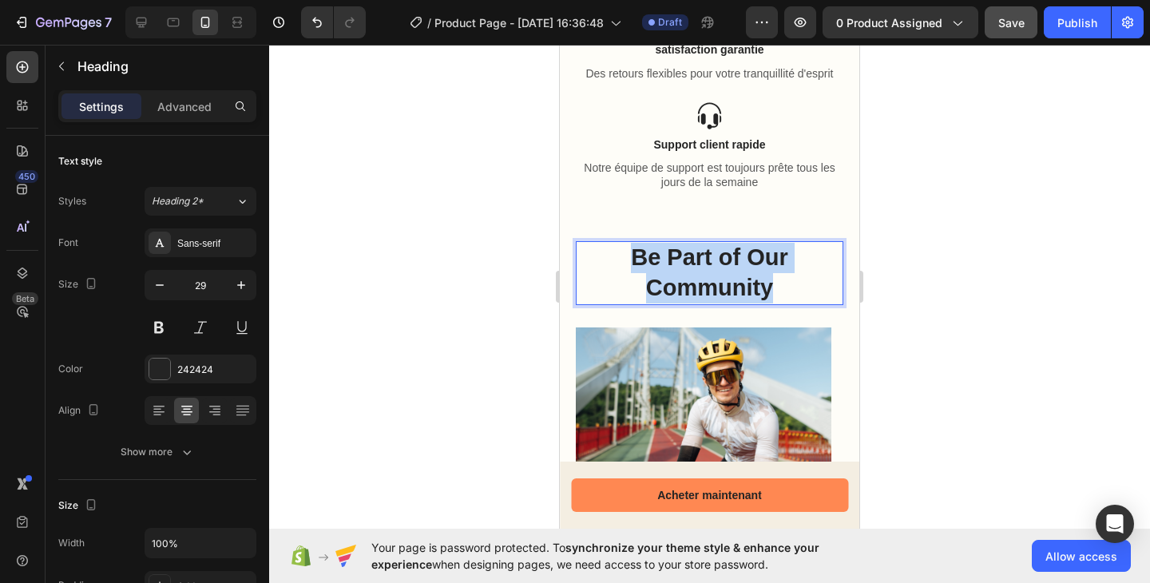
click at [732, 283] on p "Be Part of Our Community" at bounding box center [709, 273] width 264 height 60
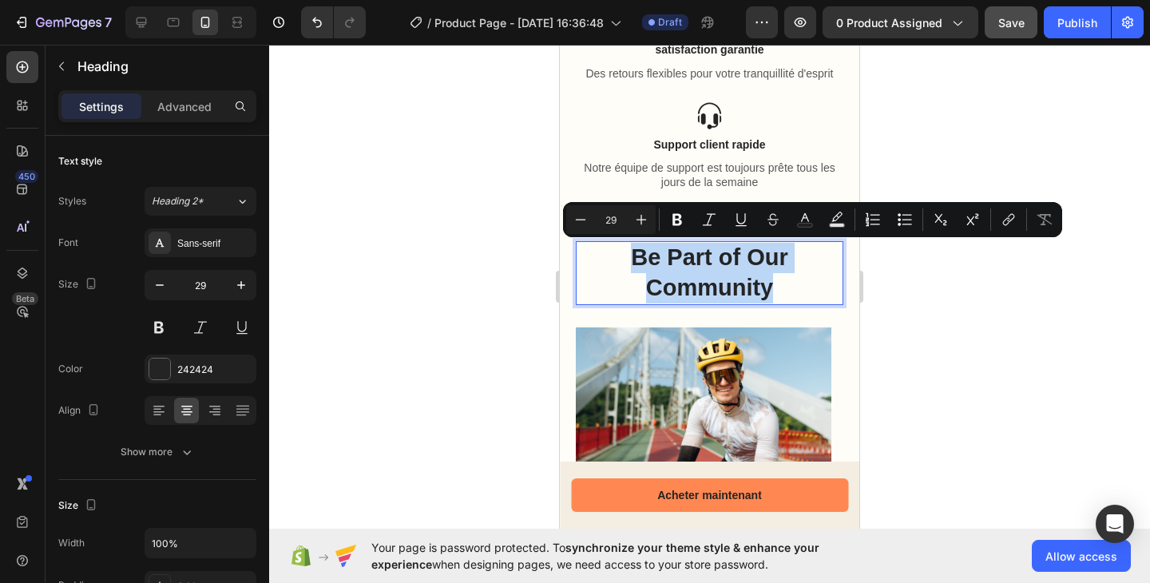
copy p "Be Part of Our Community"
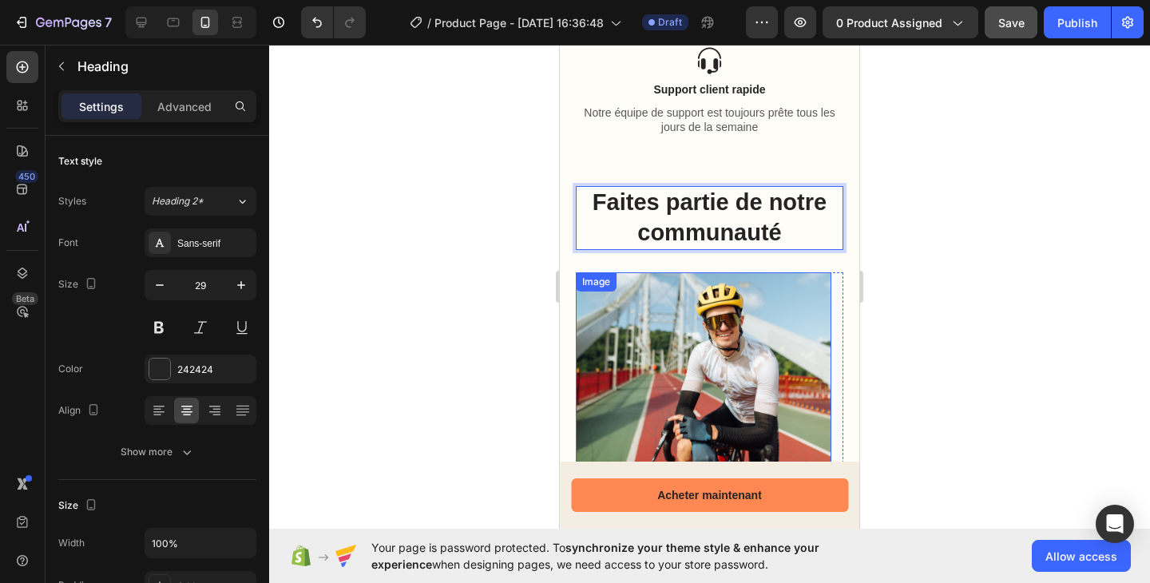
scroll to position [2347, 0]
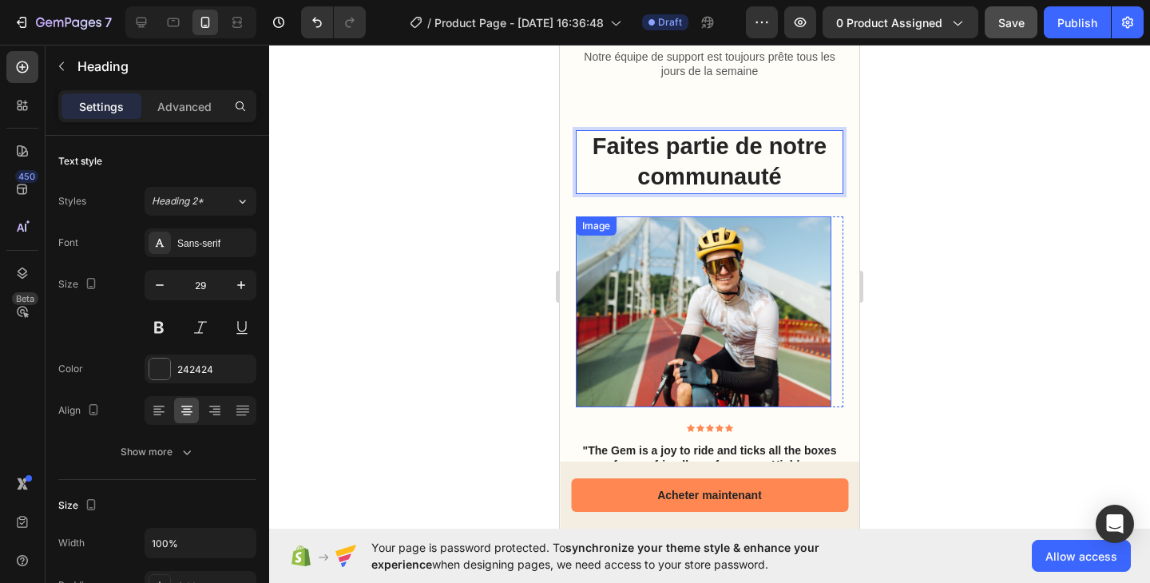
click at [721, 308] on img at bounding box center [703, 311] width 255 height 191
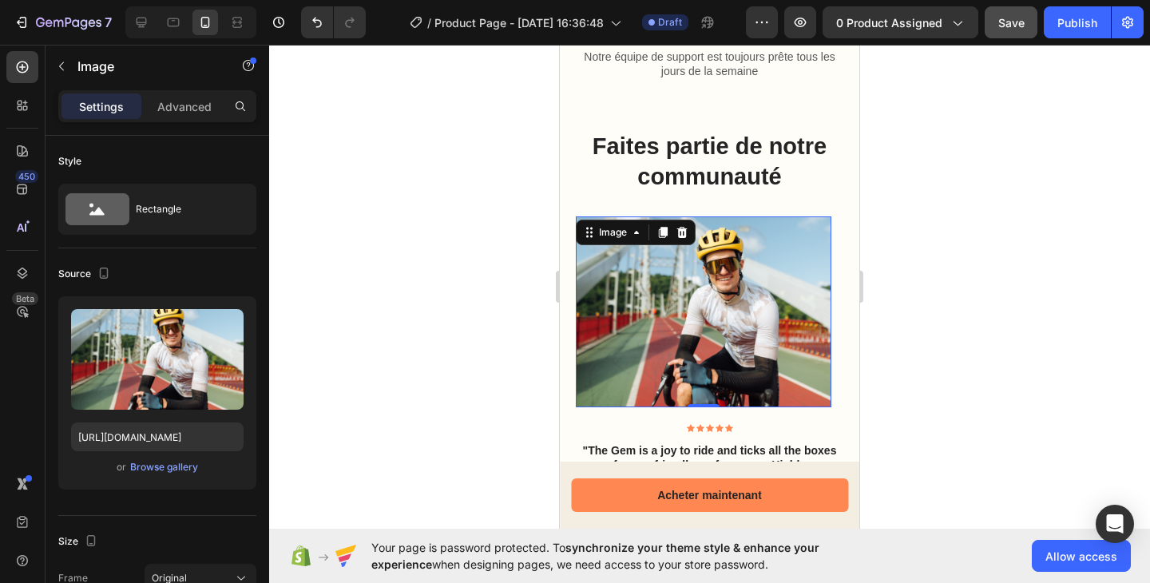
click at [697, 284] on img at bounding box center [703, 311] width 255 height 191
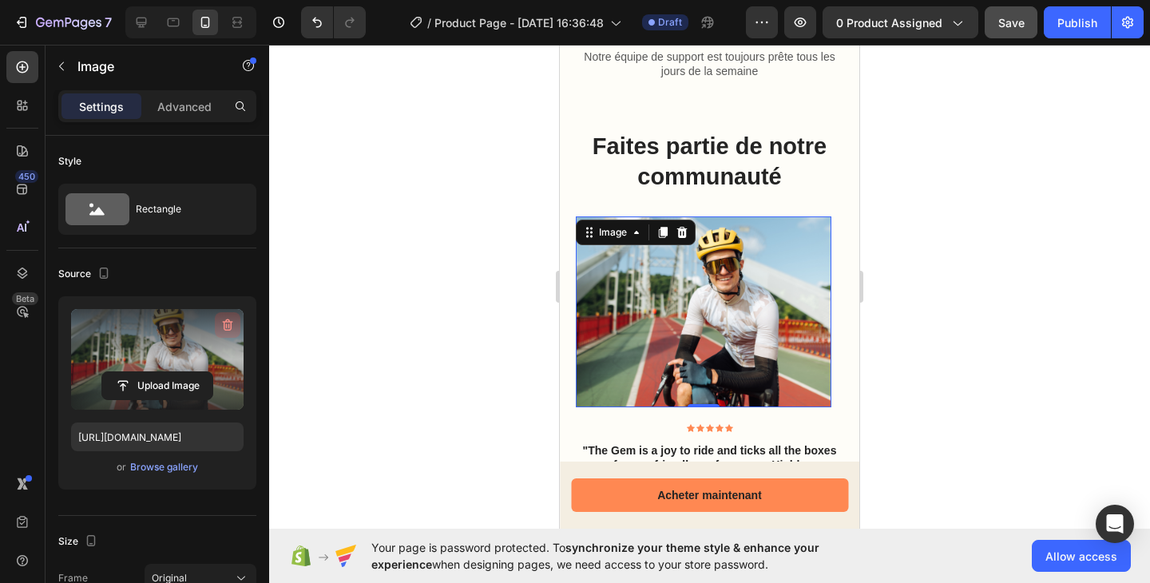
click at [222, 323] on icon "button" at bounding box center [228, 325] width 16 height 16
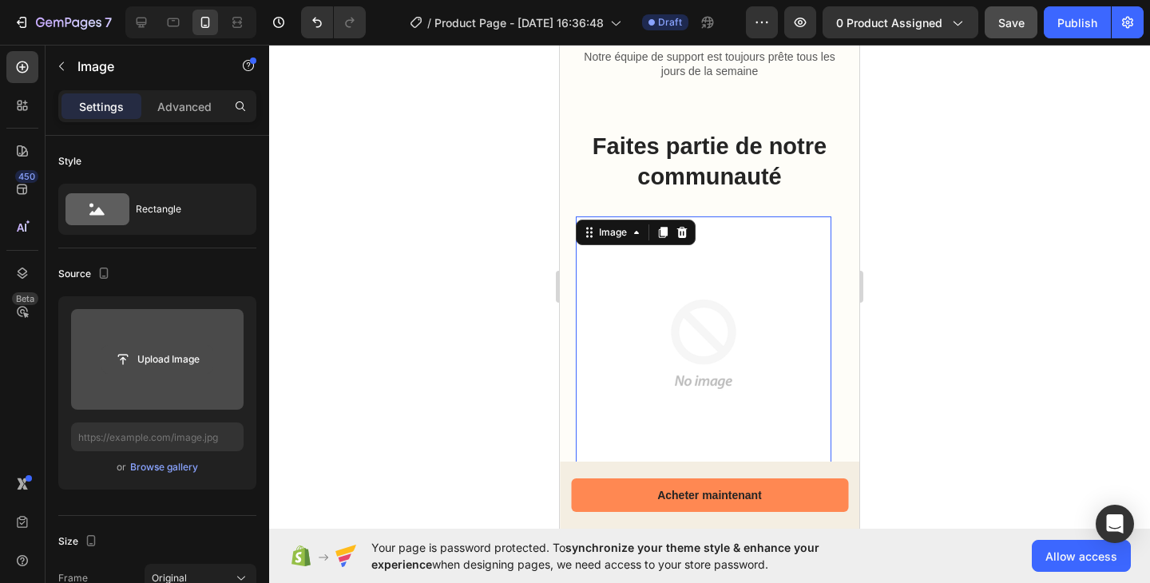
click at [177, 355] on input "file" at bounding box center [157, 359] width 110 height 27
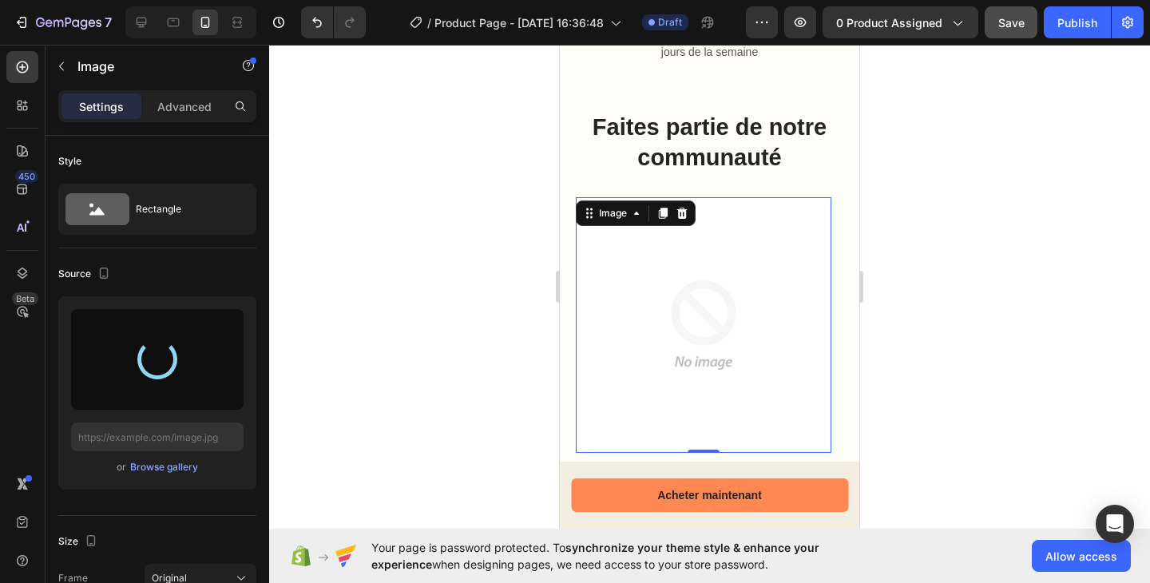
scroll to position [2366, 0]
type input "https://cdn.shopify.com/s/files/1/0959/3746/2562/files/gempages_579621647326118…"
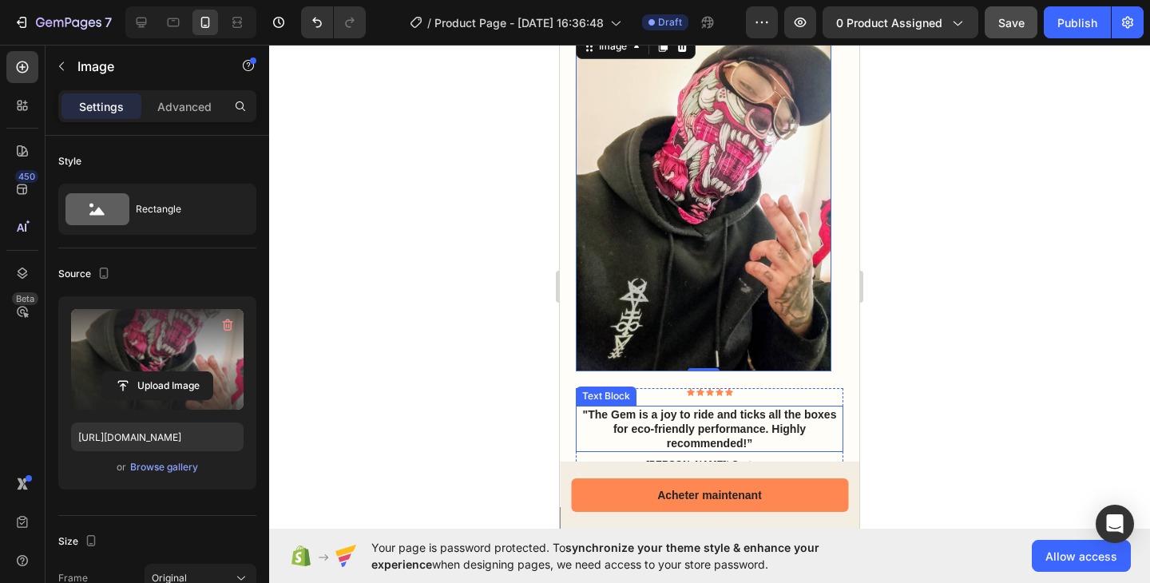
scroll to position [2534, 0]
click at [695, 434] on p ""The Gem is a joy to ride and ticks all the boxes for eco-friendly performance.…" at bounding box center [709, 428] width 264 height 44
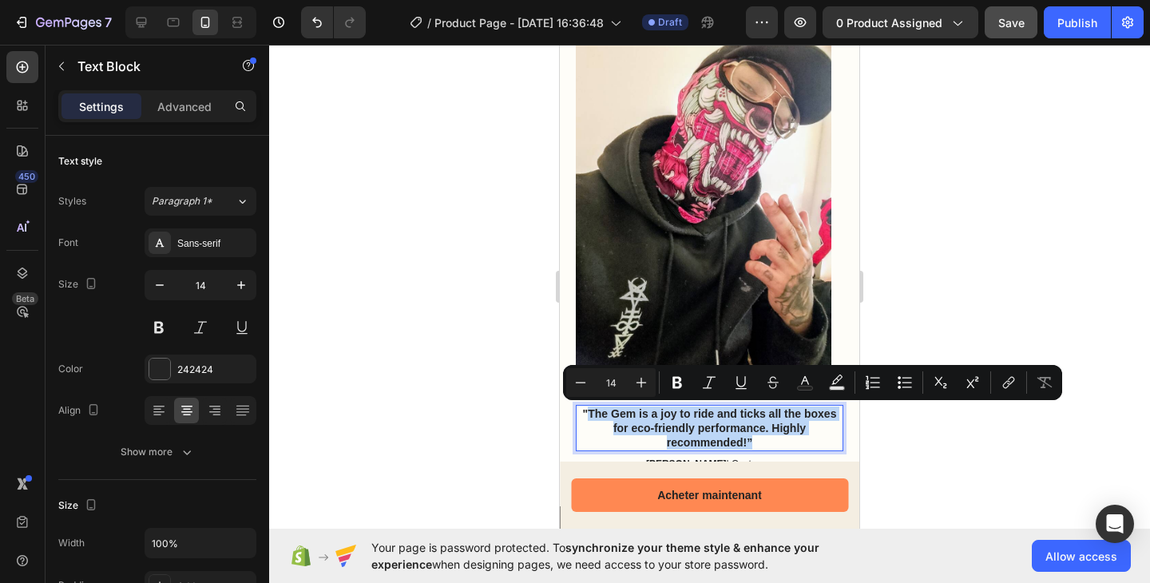
drag, startPoint x: 740, startPoint y: 439, endPoint x: 613, endPoint y: 412, distance: 129.8
click at [613, 412] on p ""The Gem is a joy to ride and ticks all the boxes for eco-friendly performance.…" at bounding box center [709, 428] width 264 height 44
click at [650, 425] on p ""The Gem is a joy to ride and ticks all the boxes for eco-friendly performance.…" at bounding box center [709, 428] width 264 height 44
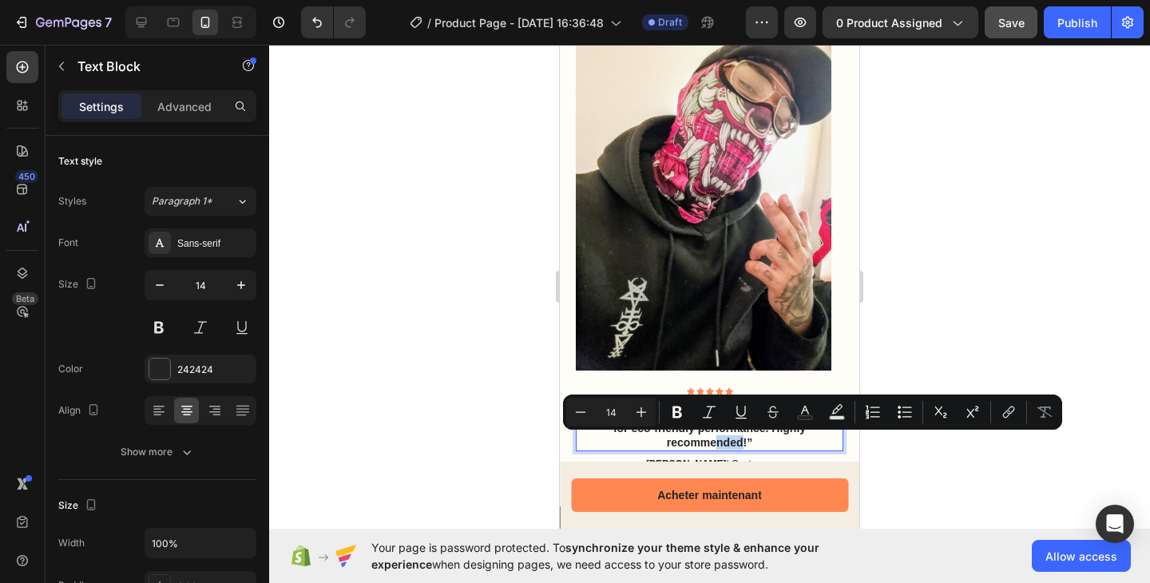
drag, startPoint x: 738, startPoint y: 441, endPoint x: 727, endPoint y: 441, distance: 10.4
click at [710, 437] on p ""The Gem is a joy to ride and ticks all the boxes for eco-friendly performance.…" at bounding box center [709, 428] width 264 height 44
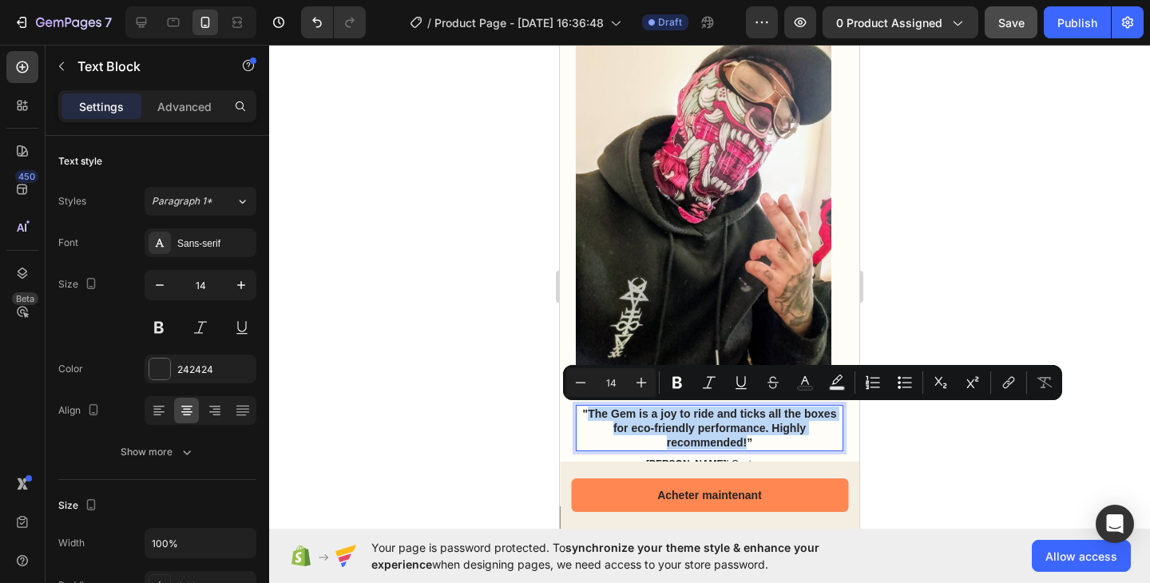
drag, startPoint x: 742, startPoint y: 443, endPoint x: 600, endPoint y: 410, distance: 145.0
click at [600, 410] on p ""The Gem is a joy to ride and ticks all the boxes for eco-friendly performance.…" at bounding box center [709, 428] width 264 height 44
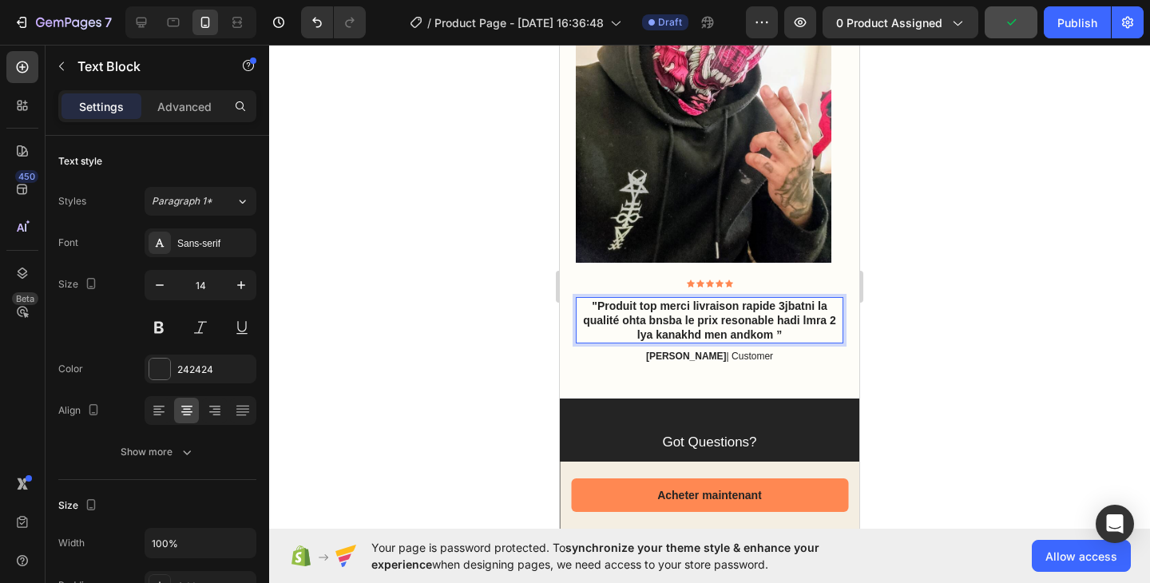
scroll to position [2642, 0]
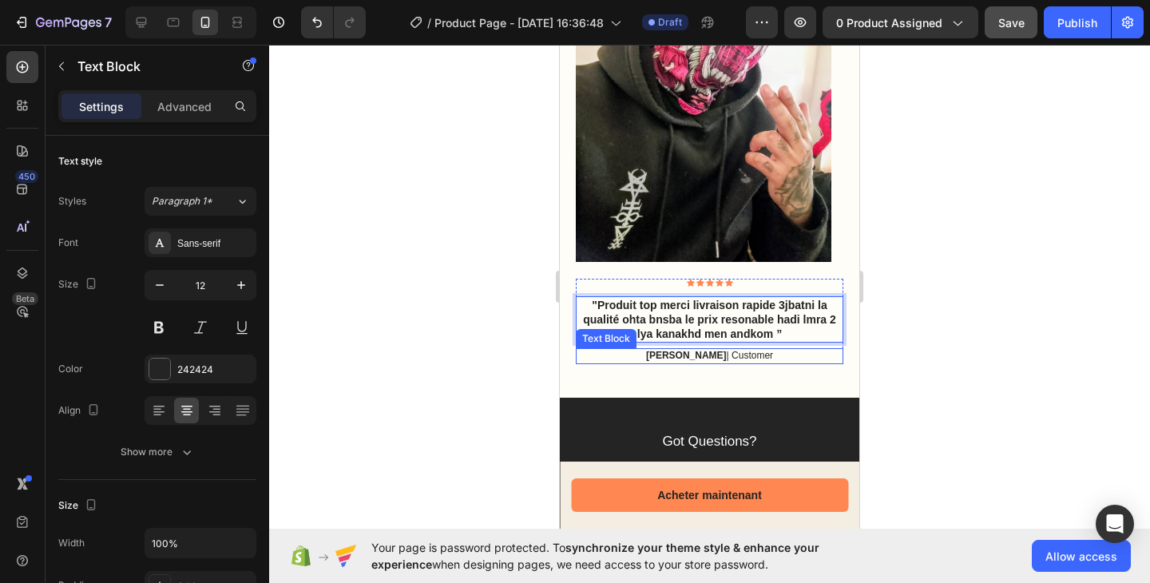
click at [680, 353] on strong "Reylo B" at bounding box center [686, 355] width 81 height 11
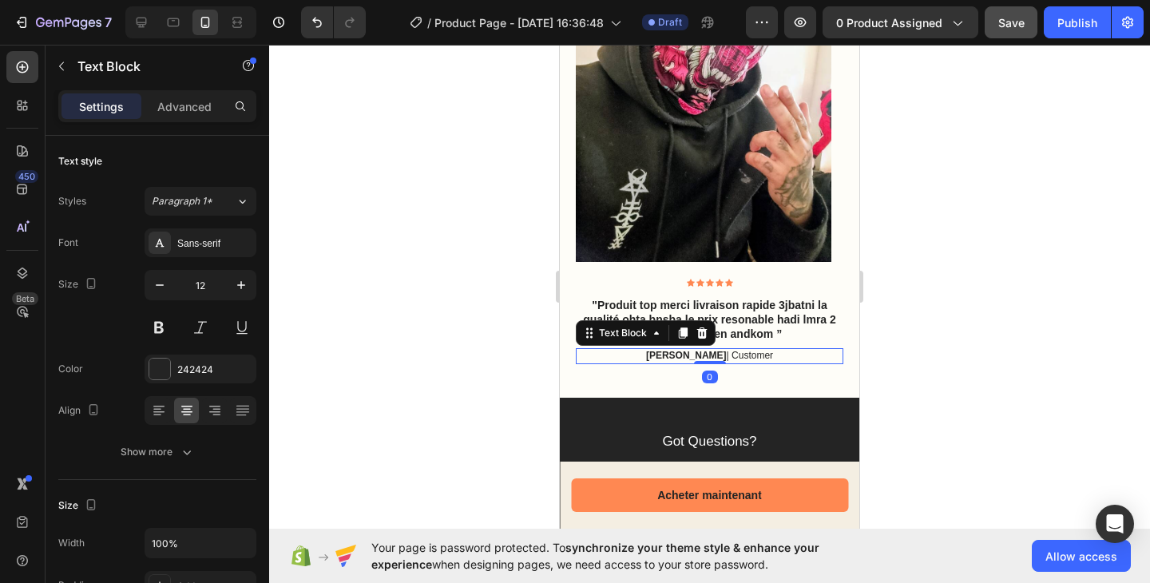
click at [680, 353] on strong "Reylo B" at bounding box center [686, 355] width 81 height 11
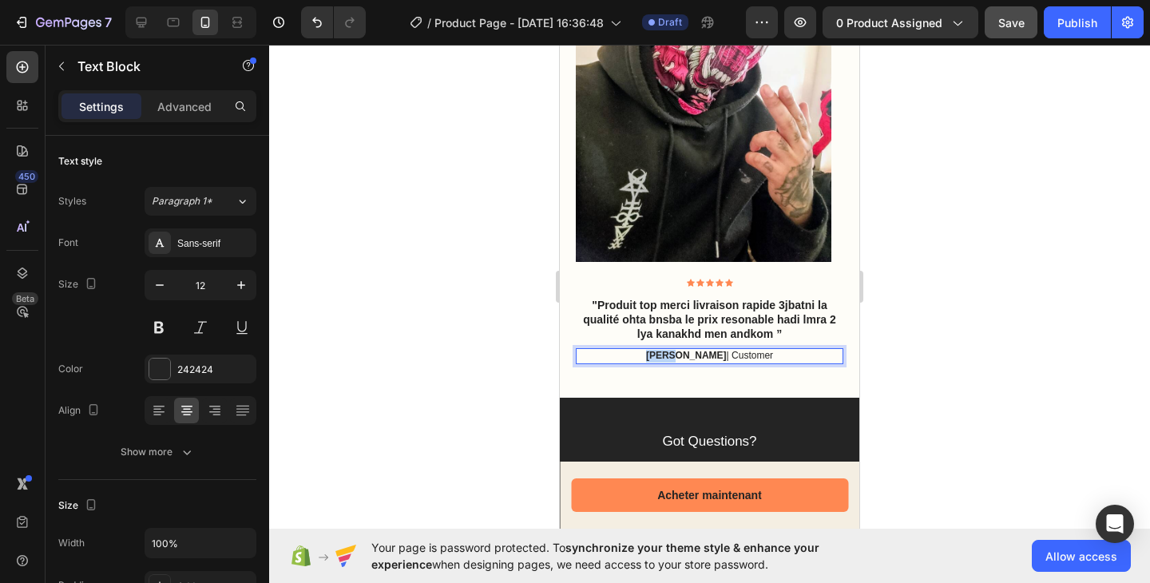
click at [680, 353] on strong "Reylo B" at bounding box center [686, 355] width 81 height 11
click at [710, 355] on p "Reylo B | Customer" at bounding box center [709, 356] width 264 height 13
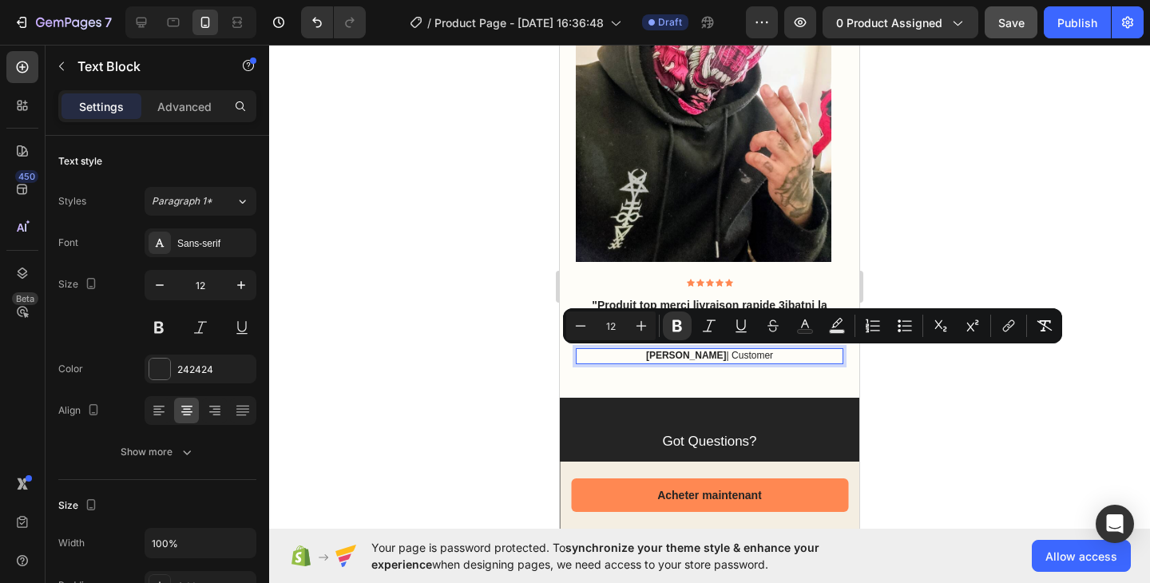
click at [710, 356] on p "Reylo B | Customer" at bounding box center [709, 356] width 264 height 13
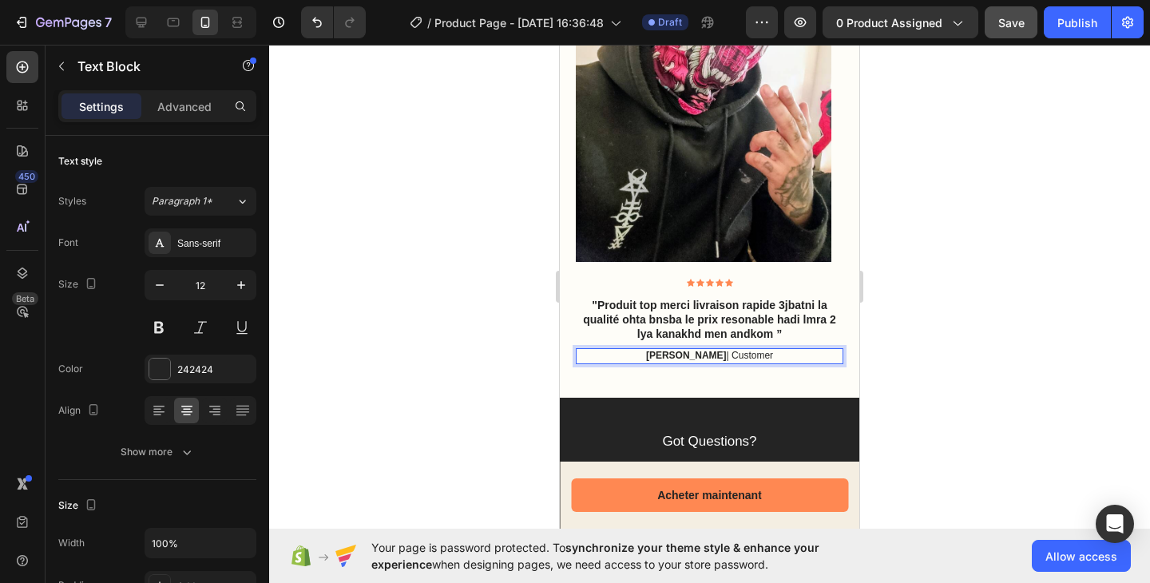
click at [710, 356] on p "Reylo B | Customer" at bounding box center [709, 356] width 264 height 13
click at [689, 357] on strong "Reylo B" at bounding box center [683, 355] width 81 height 11
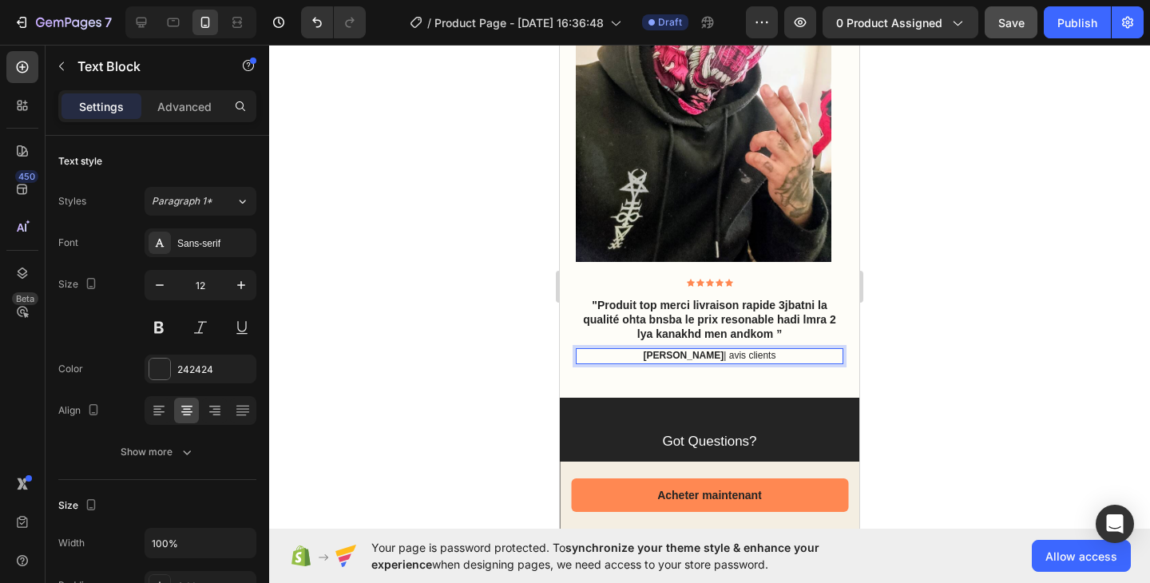
click at [686, 355] on strong "Reylo B" at bounding box center [683, 355] width 81 height 11
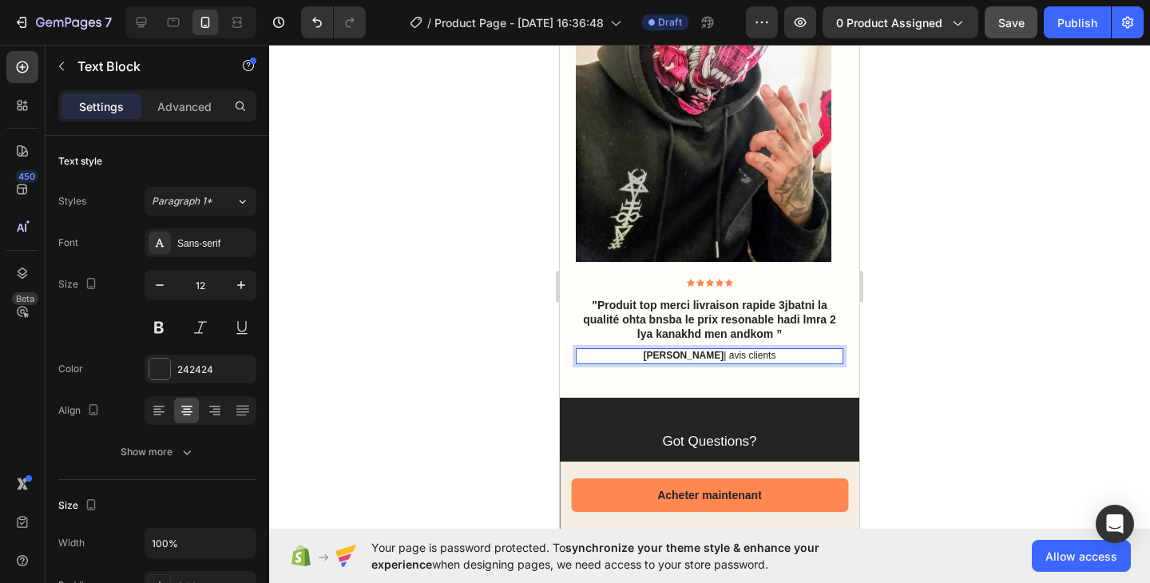
click at [677, 356] on strong "Reylo B" at bounding box center [683, 355] width 81 height 11
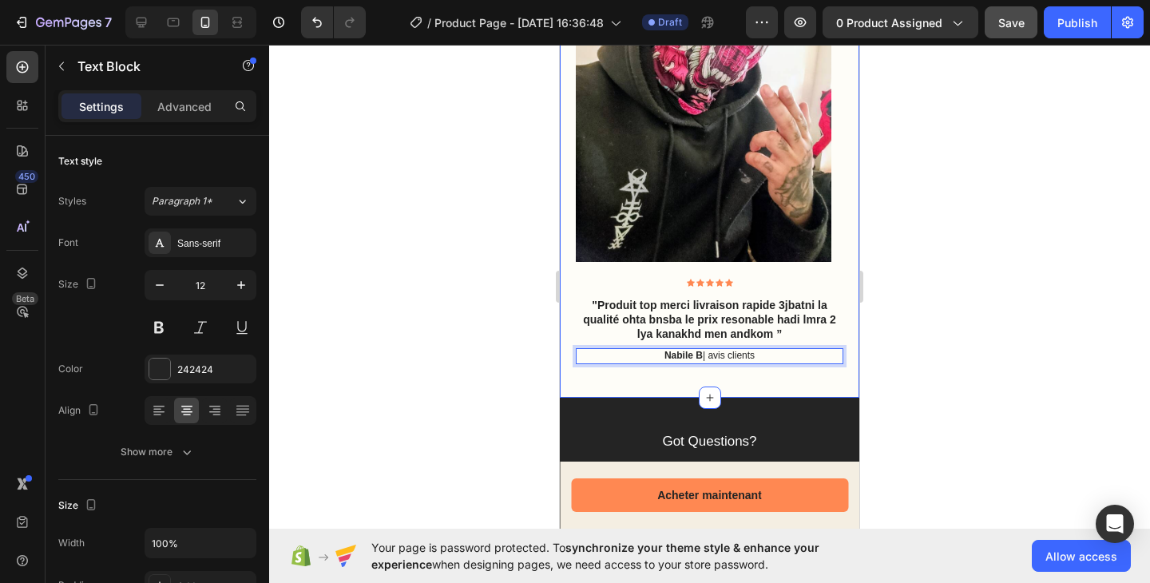
click at [694, 374] on div "Faites partie de notre communauté Heading Image Image Image Carousel Row Icon I…" at bounding box center [709, 99] width 299 height 596
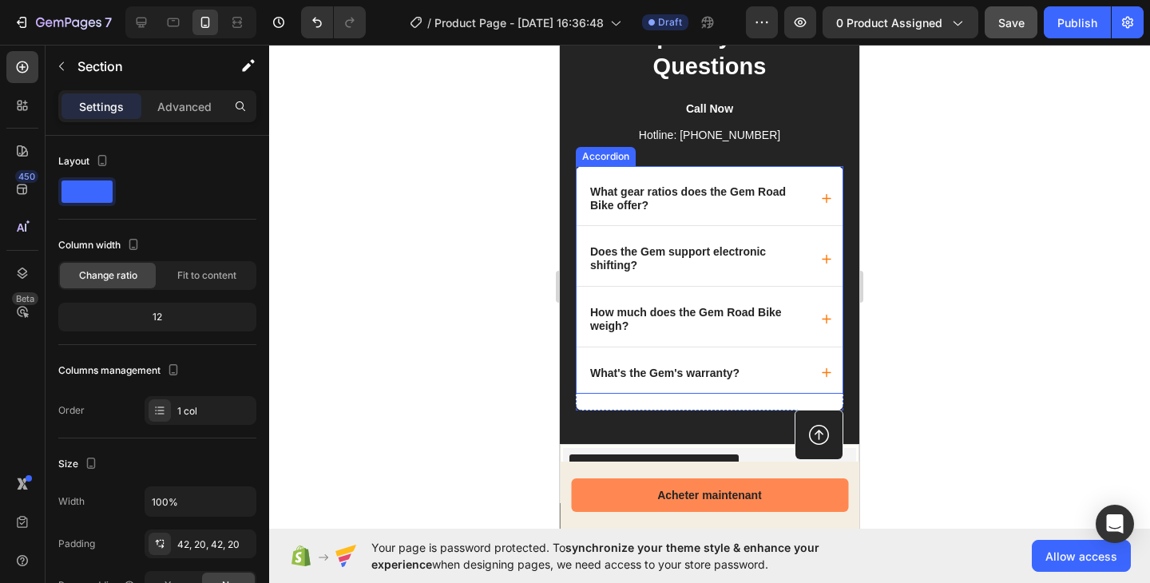
scroll to position [3081, 0]
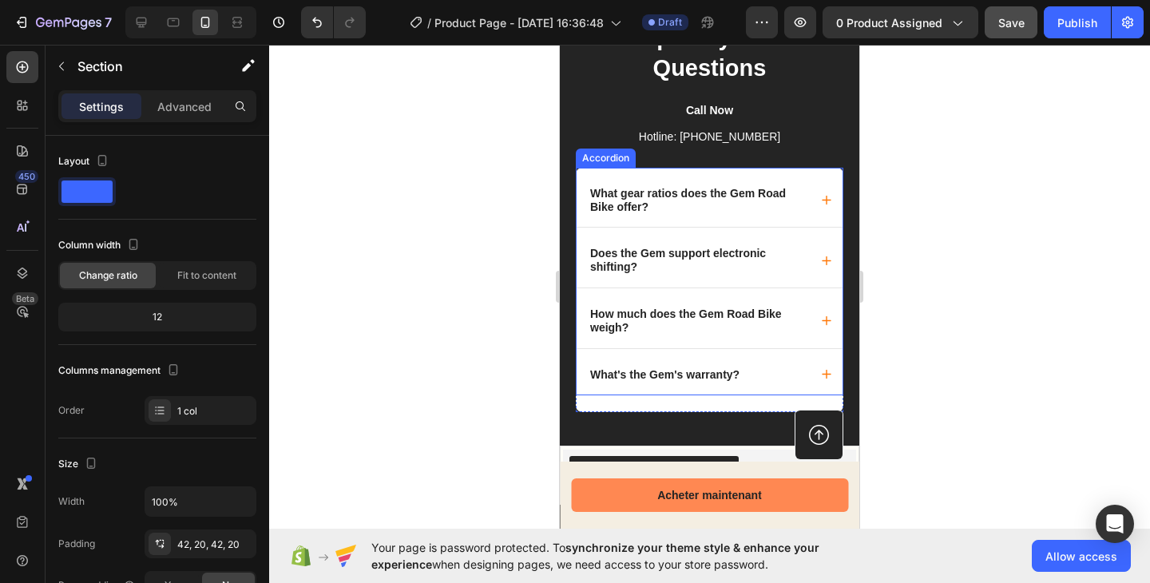
click at [805, 188] on div "What gear ratios does the Gem Road Bike offer?" at bounding box center [709, 198] width 266 height 60
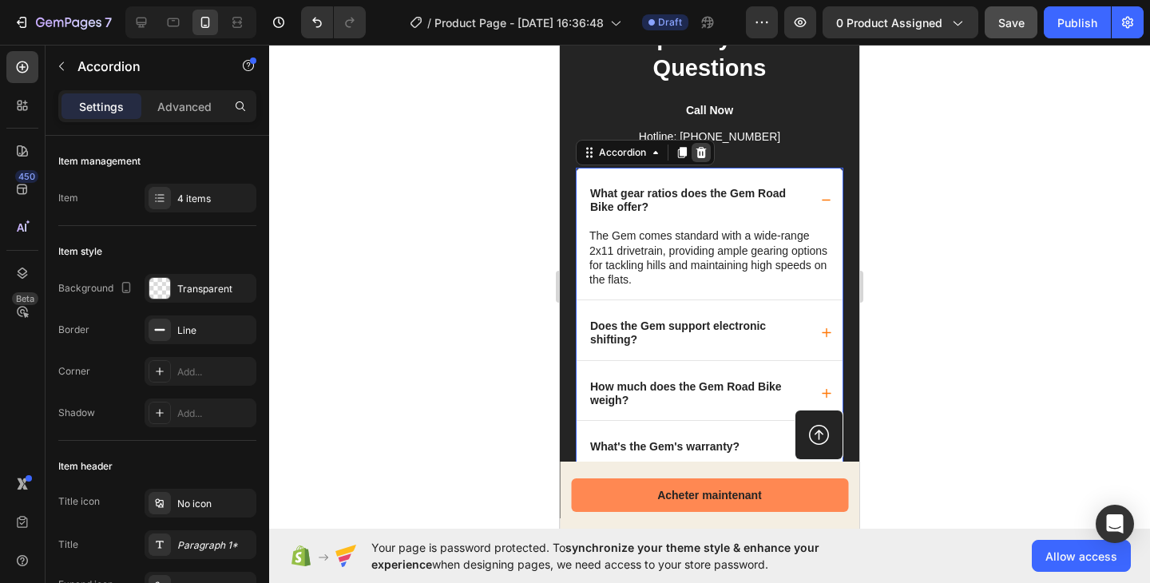
click at [697, 148] on icon at bounding box center [701, 152] width 10 height 11
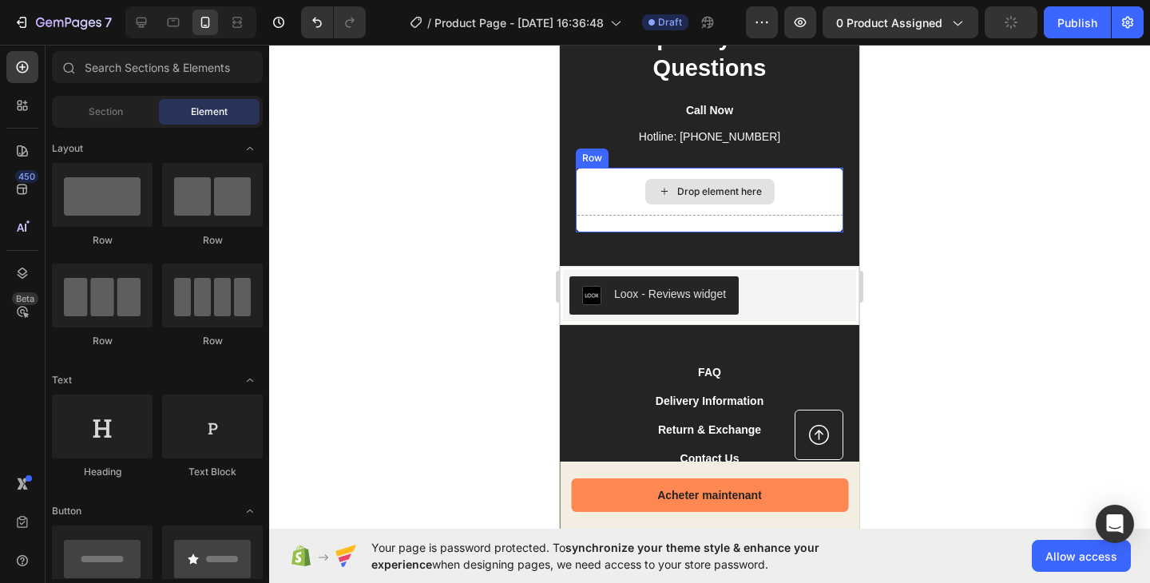
click at [789, 176] on div "Drop element here" at bounding box center [709, 192] width 267 height 48
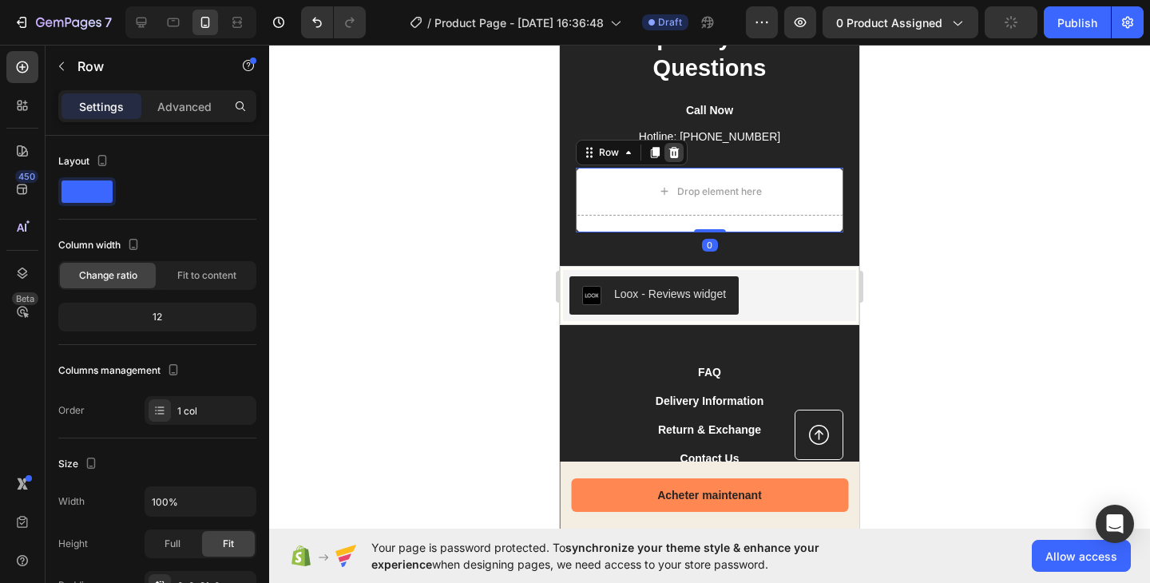
click at [674, 152] on icon at bounding box center [673, 152] width 13 height 13
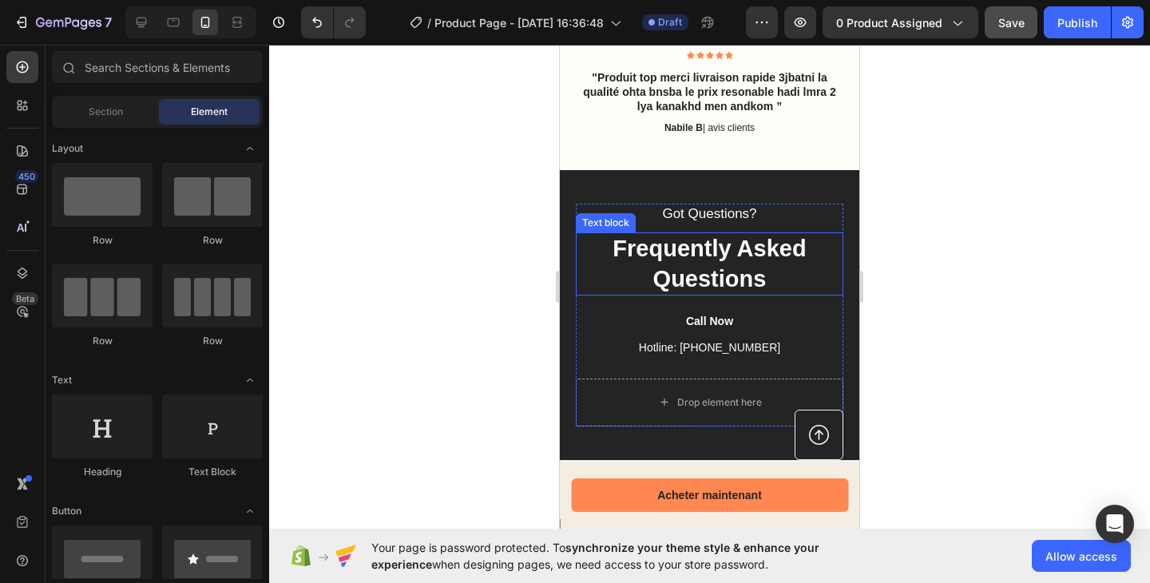
scroll to position [2892, 0]
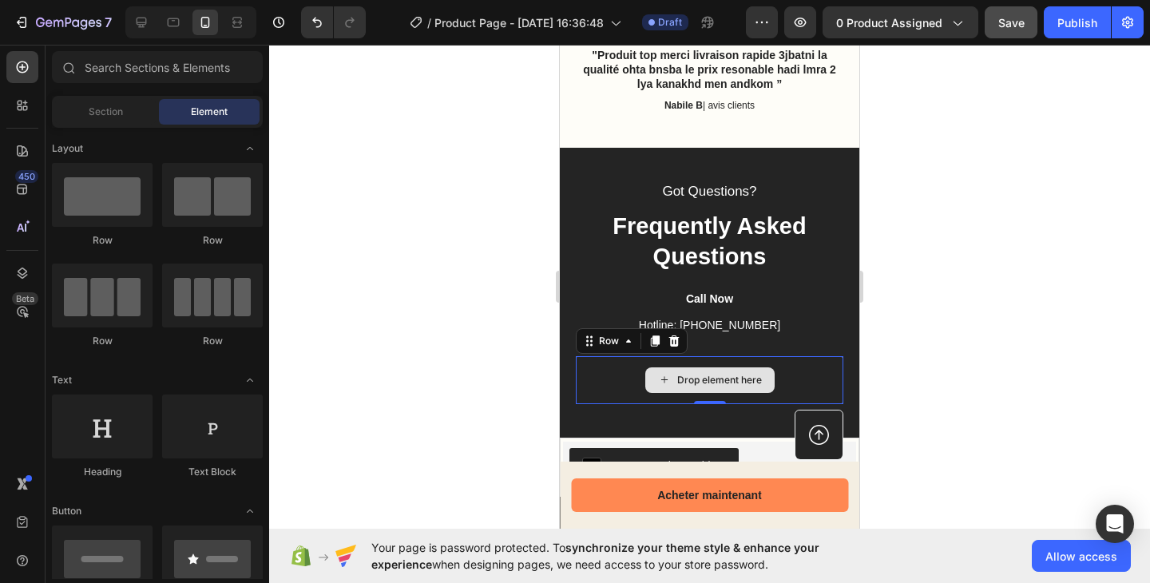
click at [794, 375] on div "Drop element here" at bounding box center [709, 380] width 267 height 48
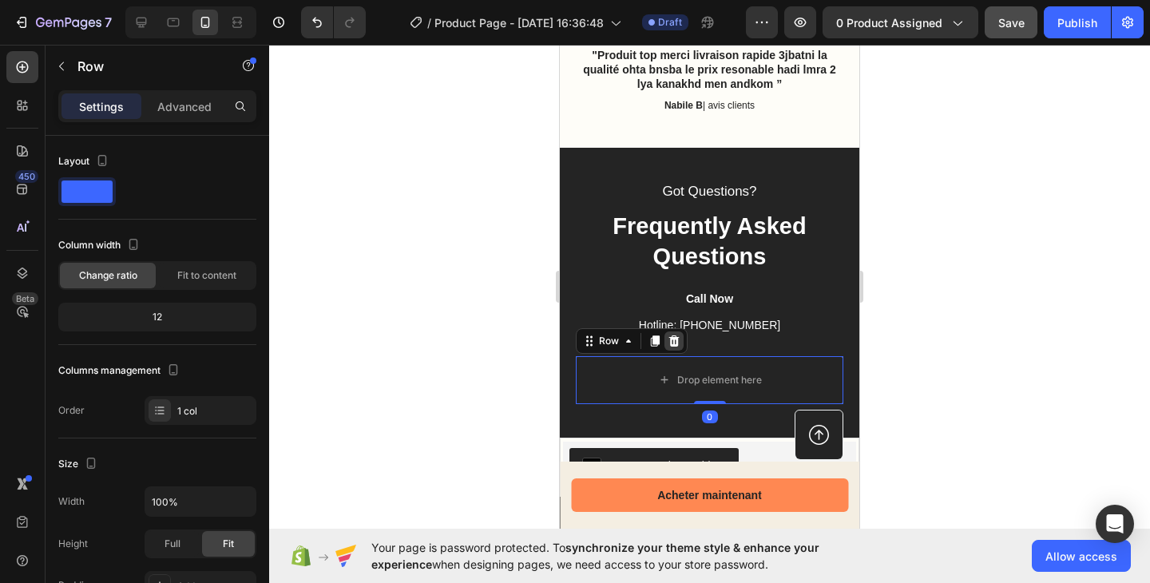
click at [675, 344] on icon at bounding box center [674, 340] width 10 height 11
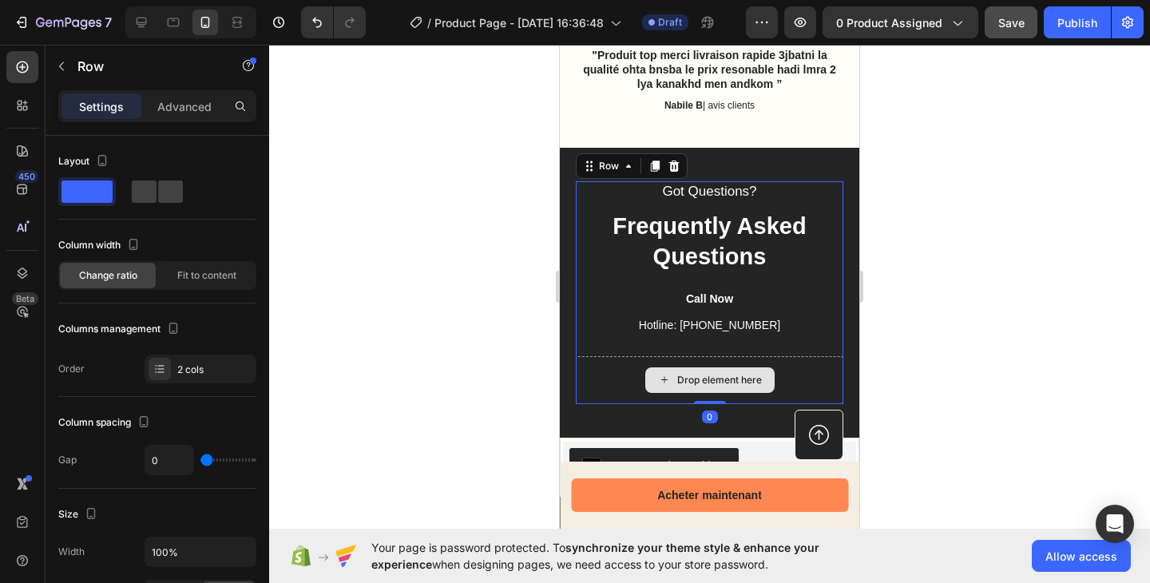
click at [797, 378] on div "Drop element here" at bounding box center [709, 380] width 267 height 48
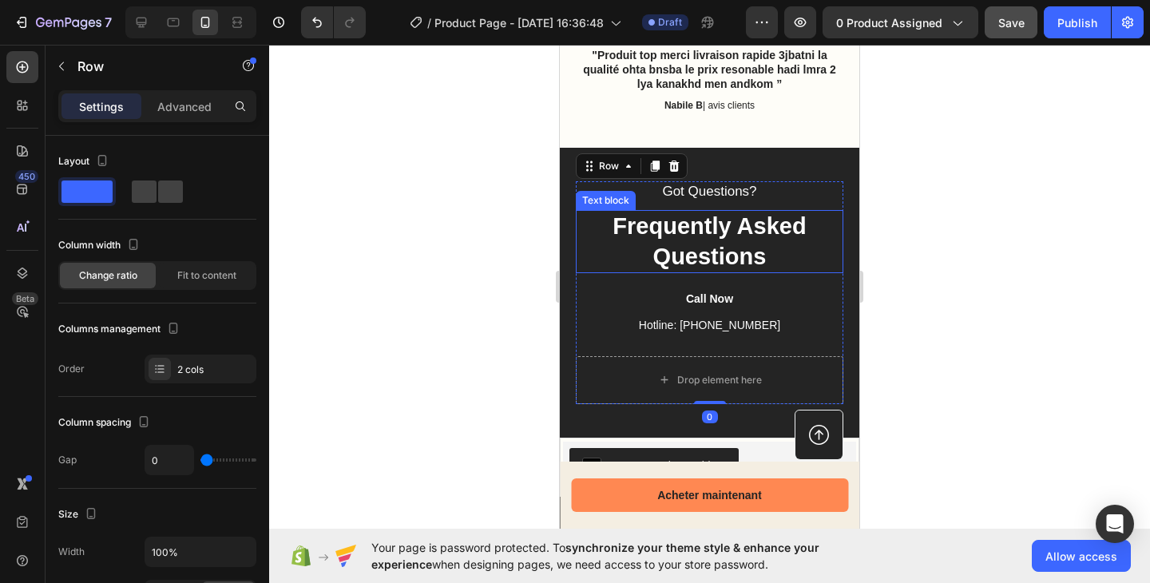
click at [750, 243] on p "Frequently Asked Questions" at bounding box center [709, 242] width 264 height 60
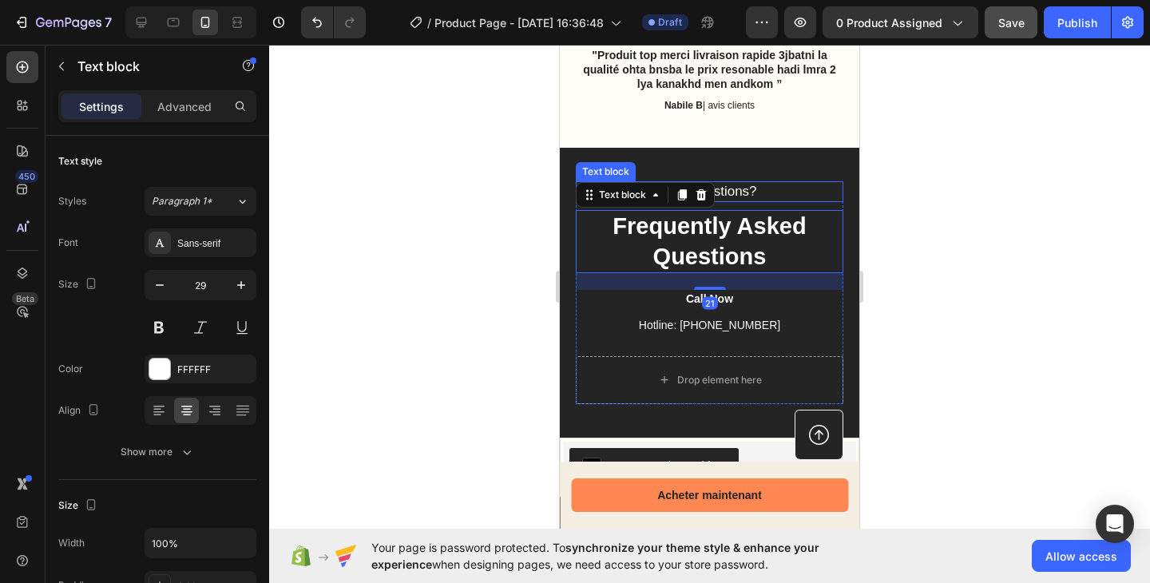
click at [726, 189] on p "Got Questions?" at bounding box center [709, 192] width 264 height 18
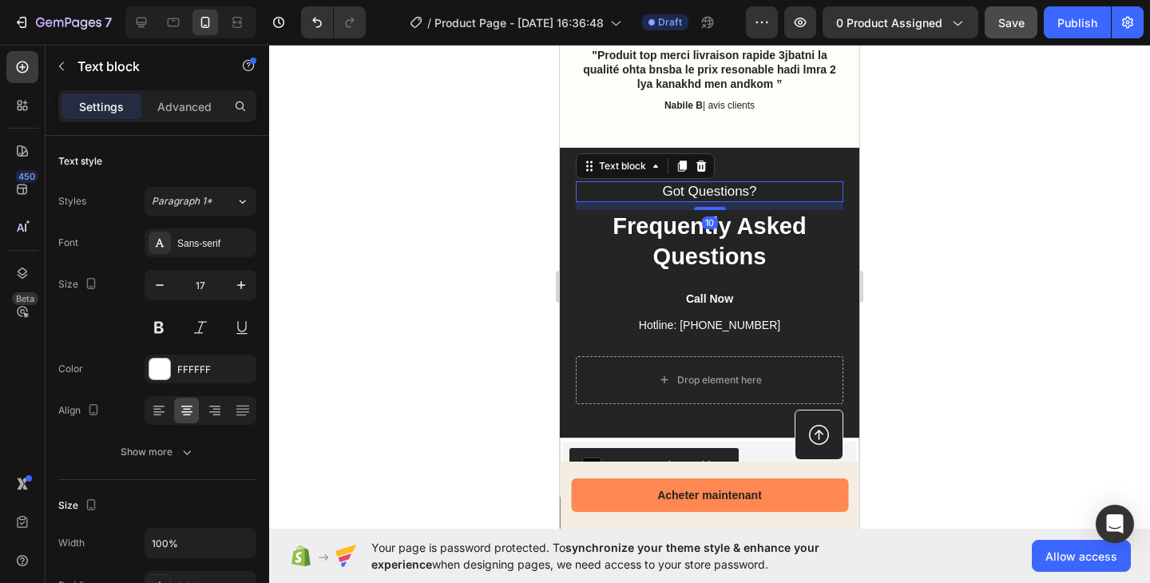
click at [726, 189] on p "Got Questions?" at bounding box center [709, 192] width 264 height 18
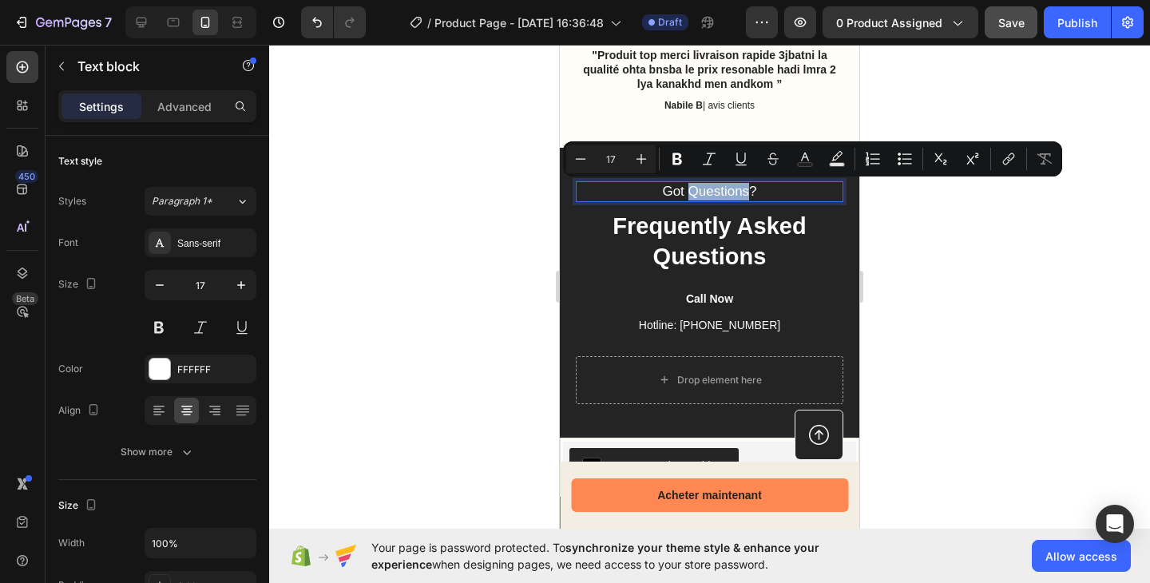
click at [726, 189] on p "Got Questions?" at bounding box center [709, 192] width 264 height 18
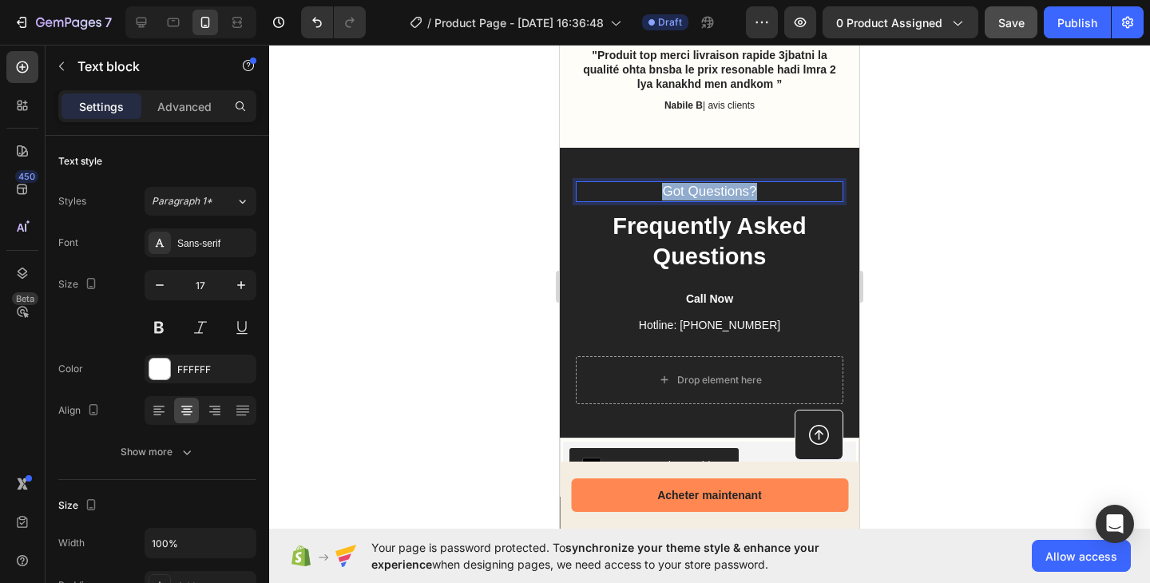
click at [726, 189] on p "Got Questions?" at bounding box center [709, 192] width 264 height 18
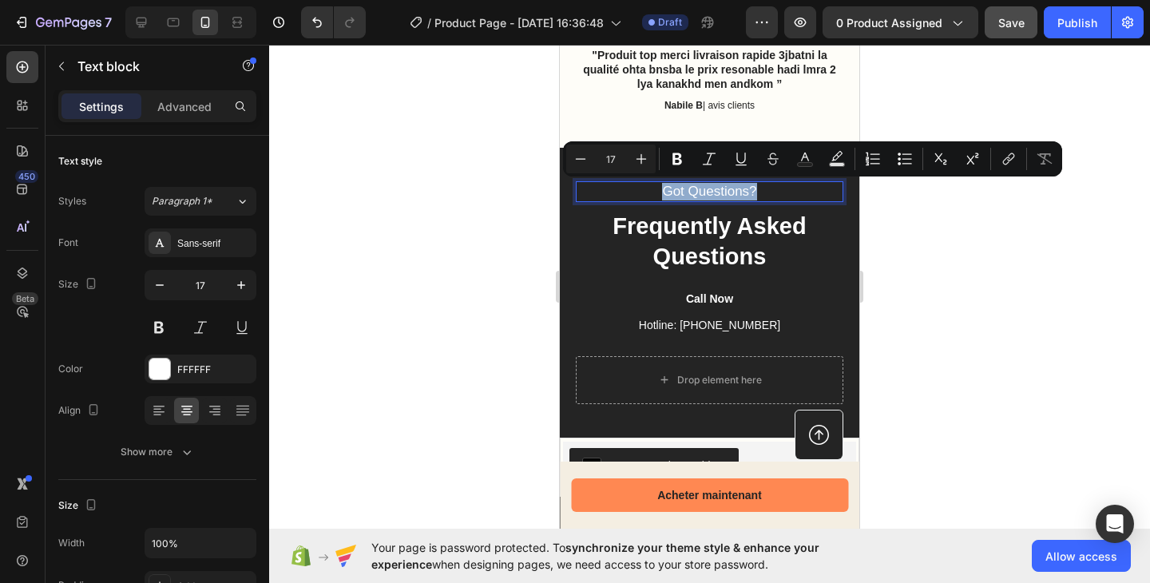
click at [726, 189] on p "Got Questions?" at bounding box center [709, 192] width 264 height 18
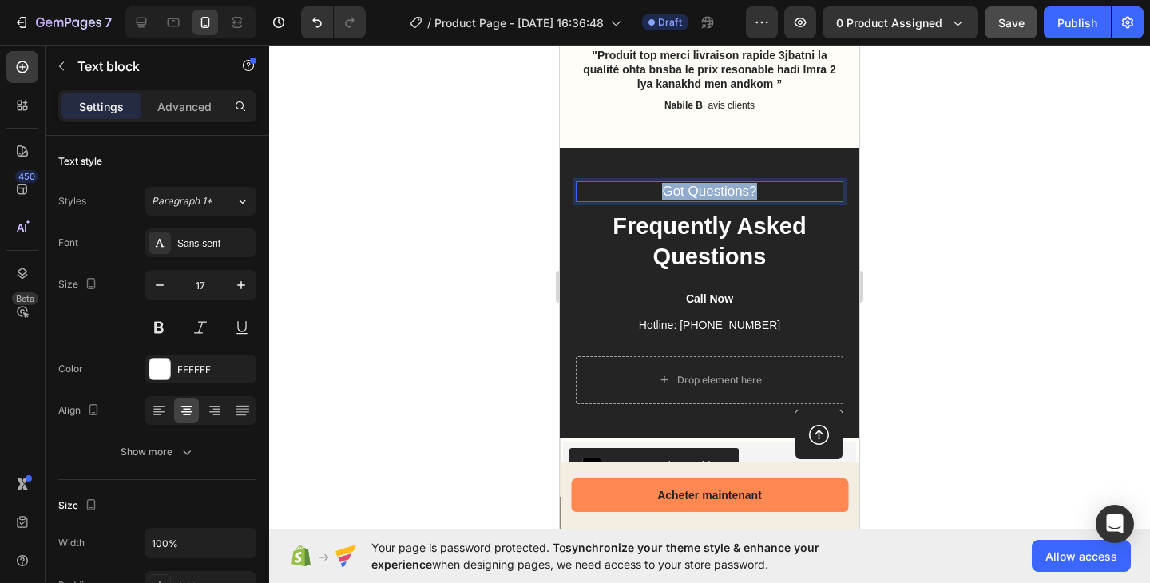
click at [726, 189] on p "Got Questions?" at bounding box center [709, 192] width 264 height 18
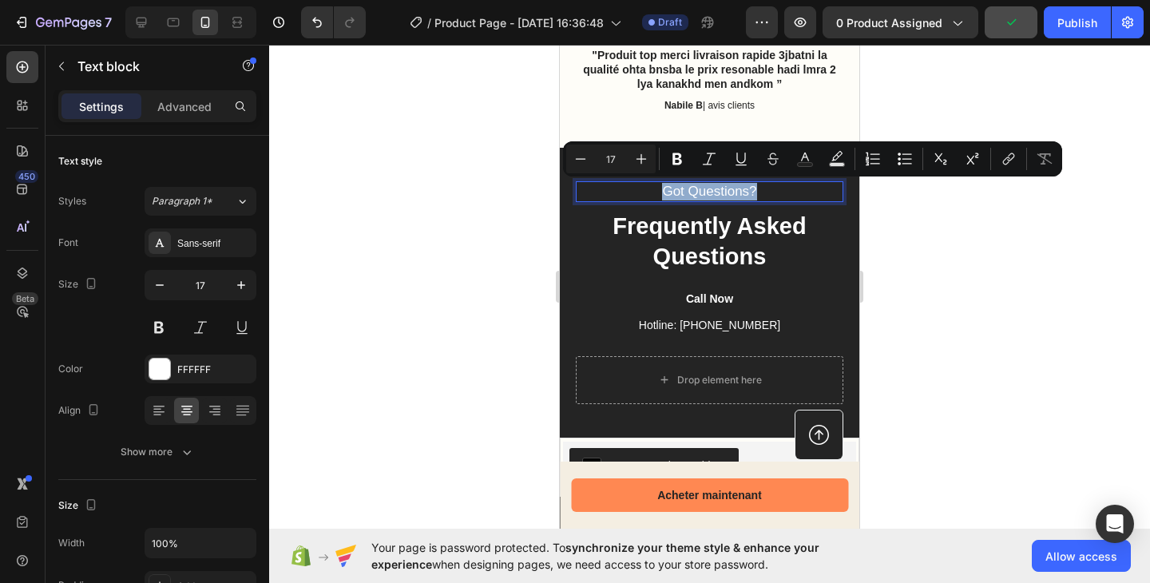
copy p "Got Questions?"
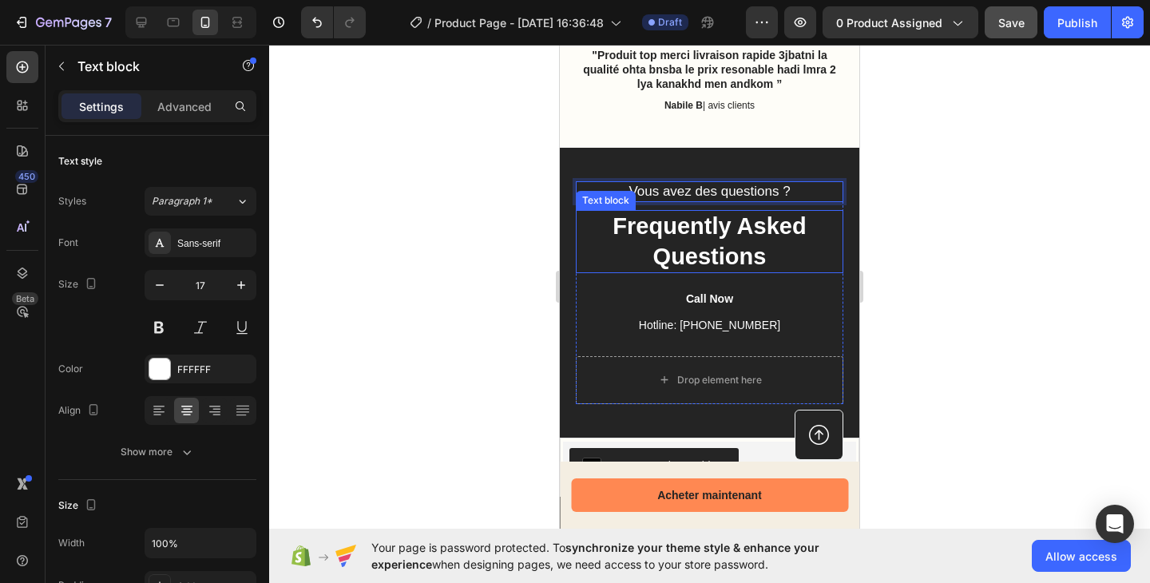
click at [712, 258] on p "Frequently Asked Questions" at bounding box center [709, 242] width 264 height 60
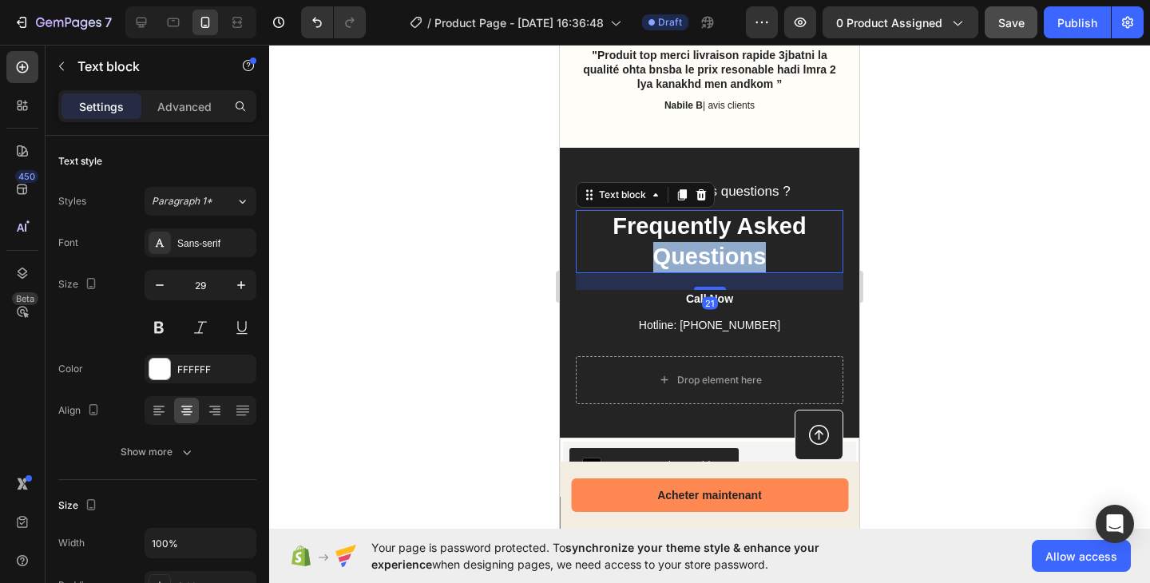
click at [712, 258] on p "Frequently Asked Questions" at bounding box center [709, 242] width 264 height 60
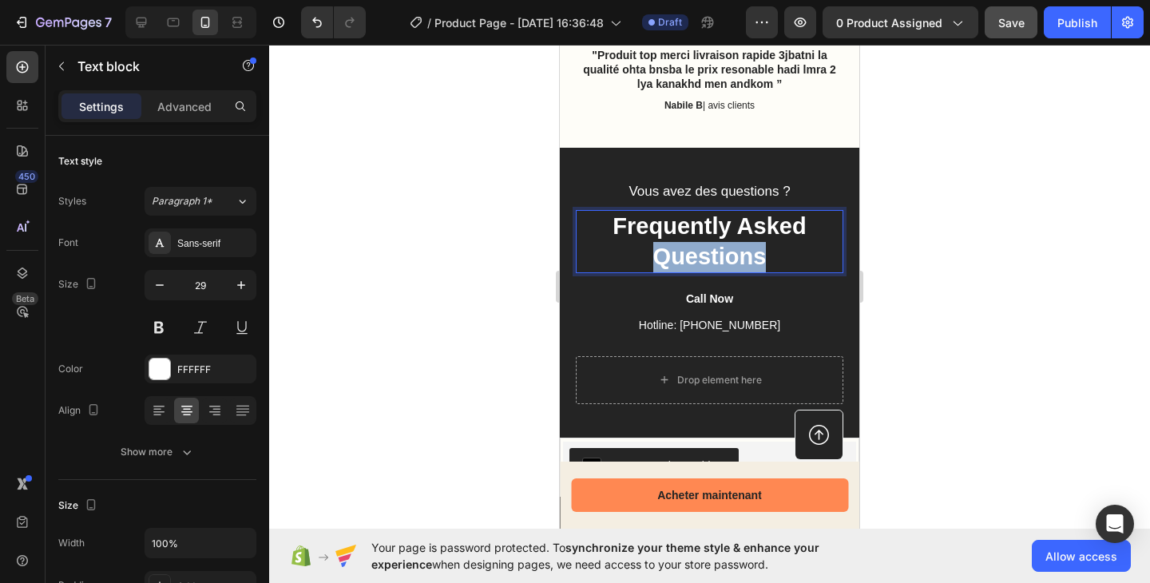
click at [712, 258] on p "Frequently Asked Questions" at bounding box center [709, 242] width 264 height 60
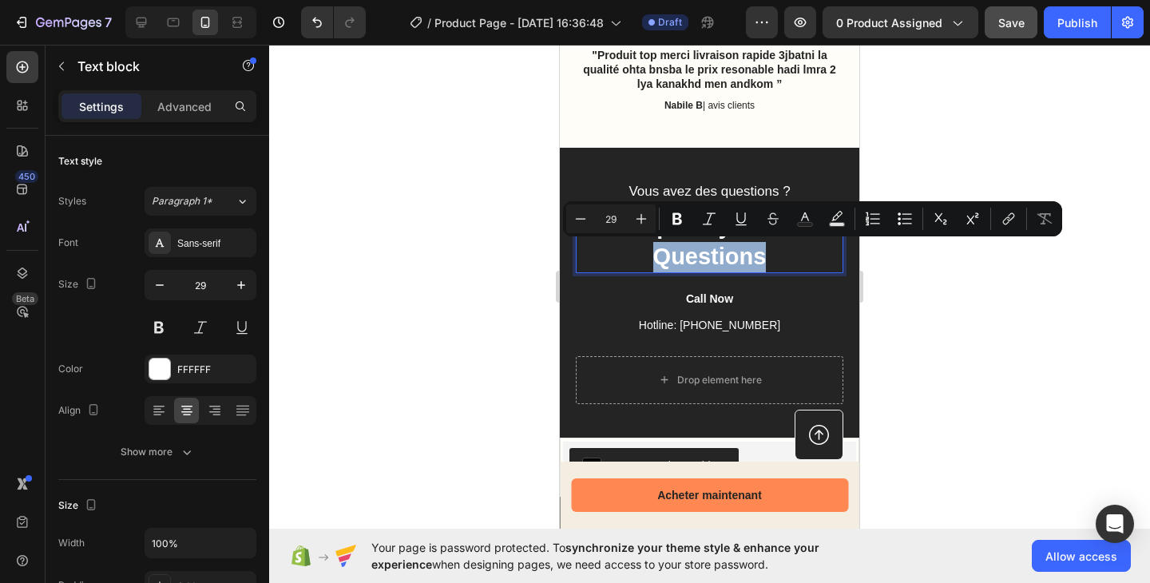
click at [774, 255] on p "Frequently Asked Questions" at bounding box center [709, 242] width 264 height 60
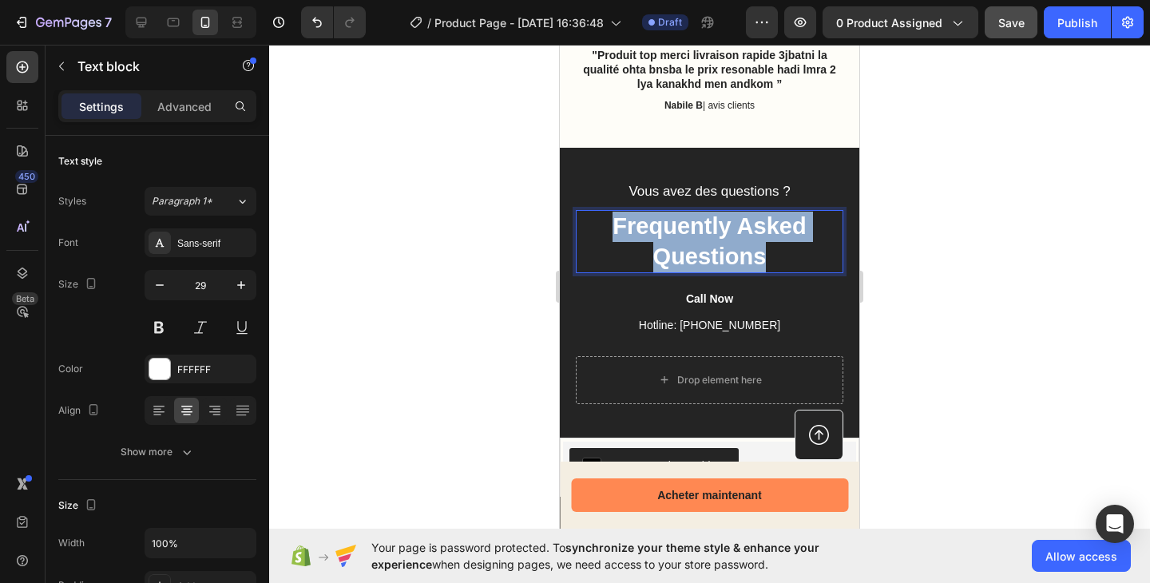
drag, startPoint x: 717, startPoint y: 249, endPoint x: 596, endPoint y: 226, distance: 122.7
click at [596, 226] on p "Frequently Asked Questions" at bounding box center [709, 242] width 264 height 60
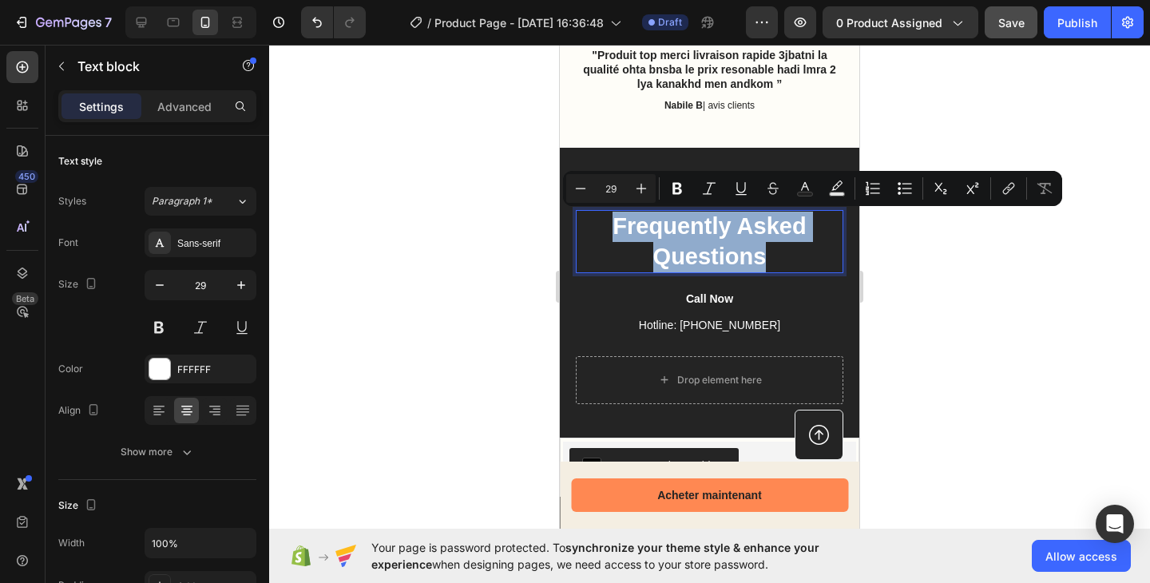
copy p "Frequently Asked Questions"
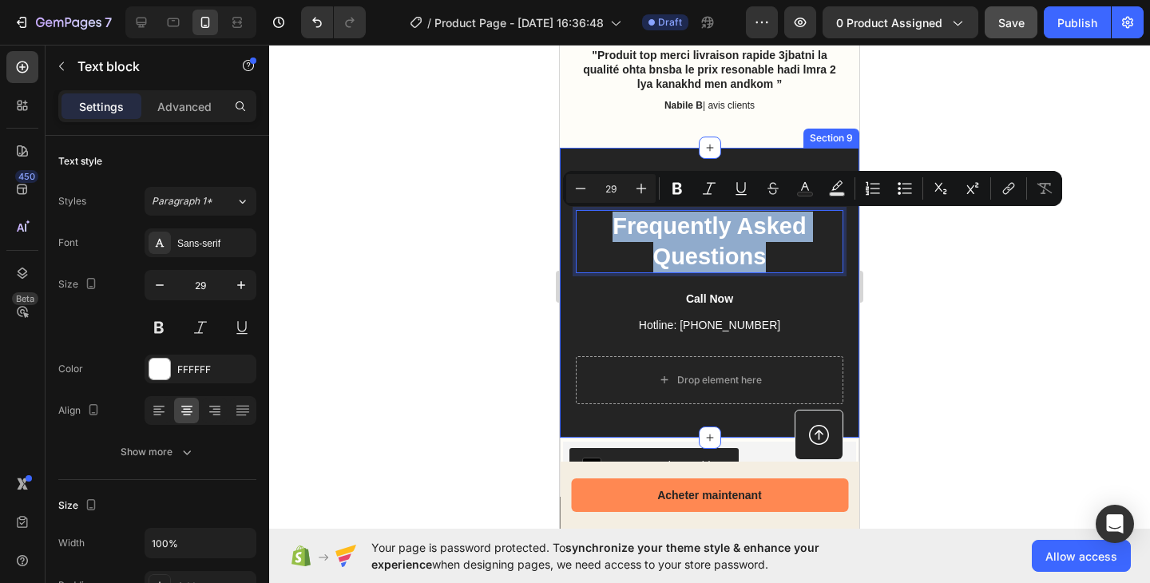
drag, startPoint x: 839, startPoint y: 287, endPoint x: 827, endPoint y: 275, distance: 16.4
click at [839, 287] on div "Vous avez des questions ? Text block Frequently Asked Questions Text block 21 C…" at bounding box center [709, 293] width 299 height 290
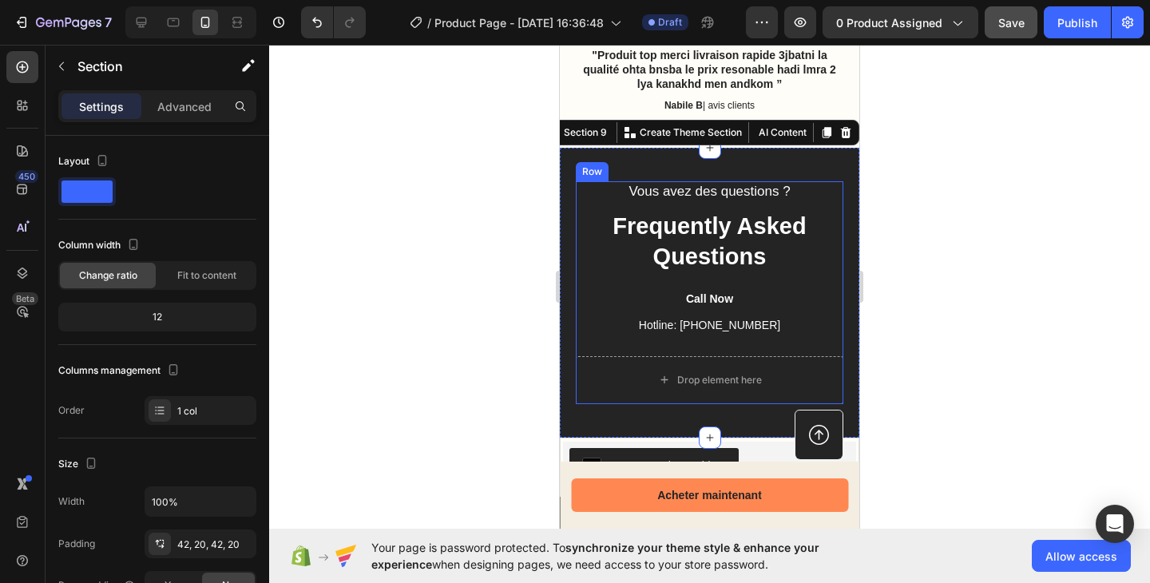
click at [813, 255] on p "Frequently Asked Questions" at bounding box center [709, 242] width 264 height 60
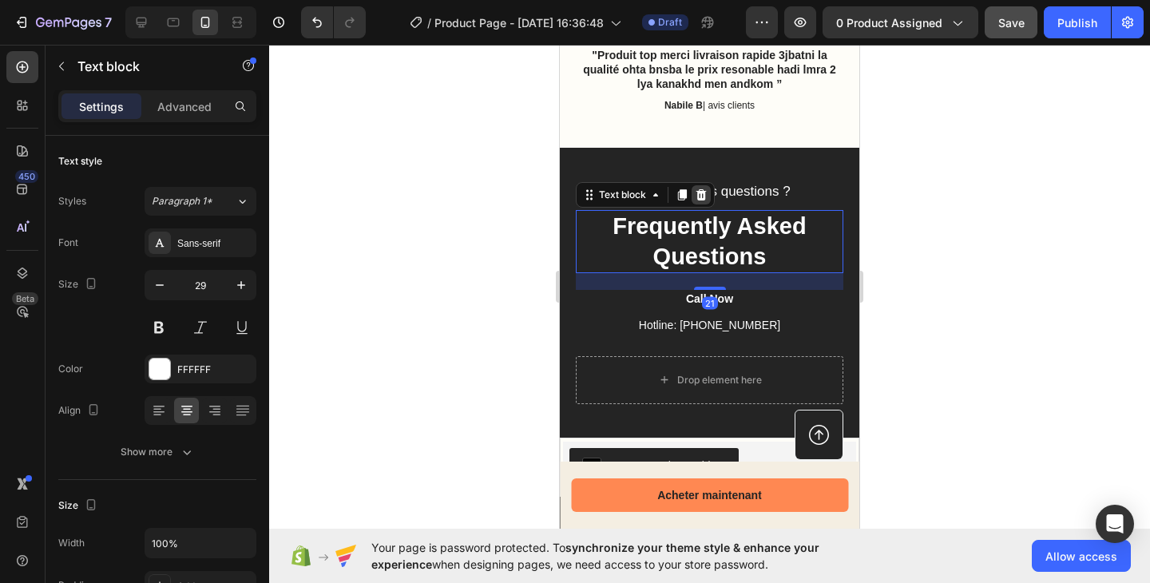
click at [697, 199] on icon at bounding box center [701, 194] width 13 height 13
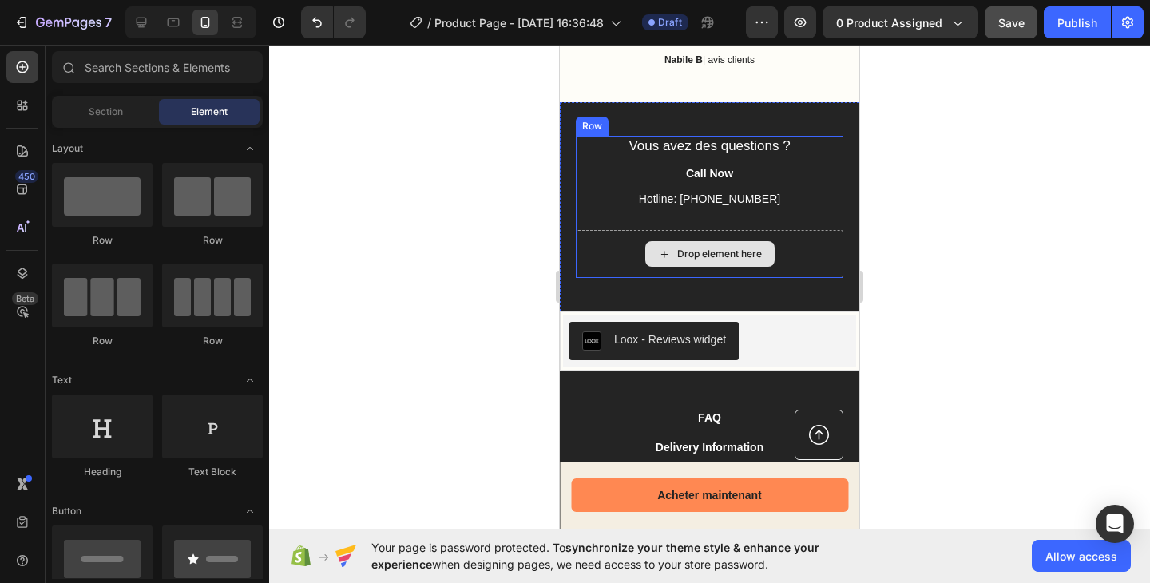
scroll to position [3003, 0]
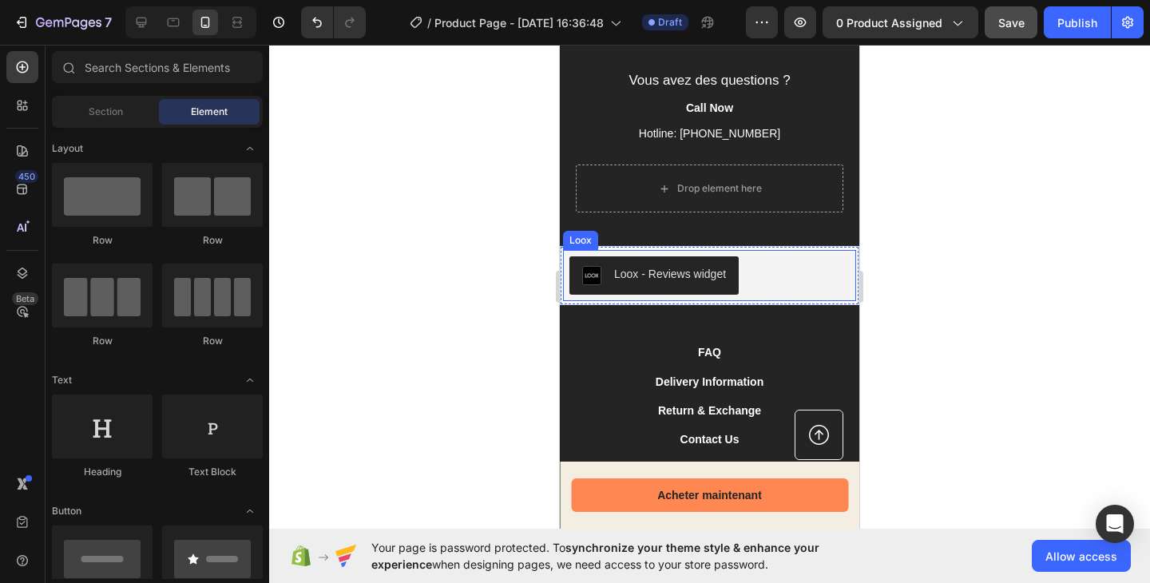
click at [761, 282] on div "Loox - Reviews widget" at bounding box center [709, 275] width 280 height 38
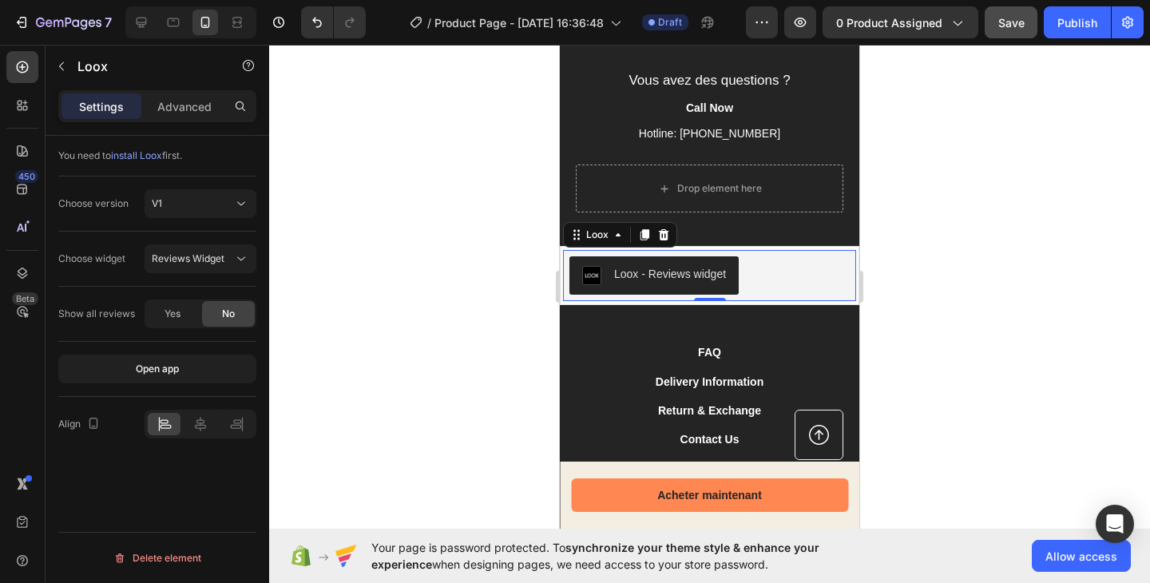
click at [663, 234] on icon at bounding box center [663, 234] width 13 height 13
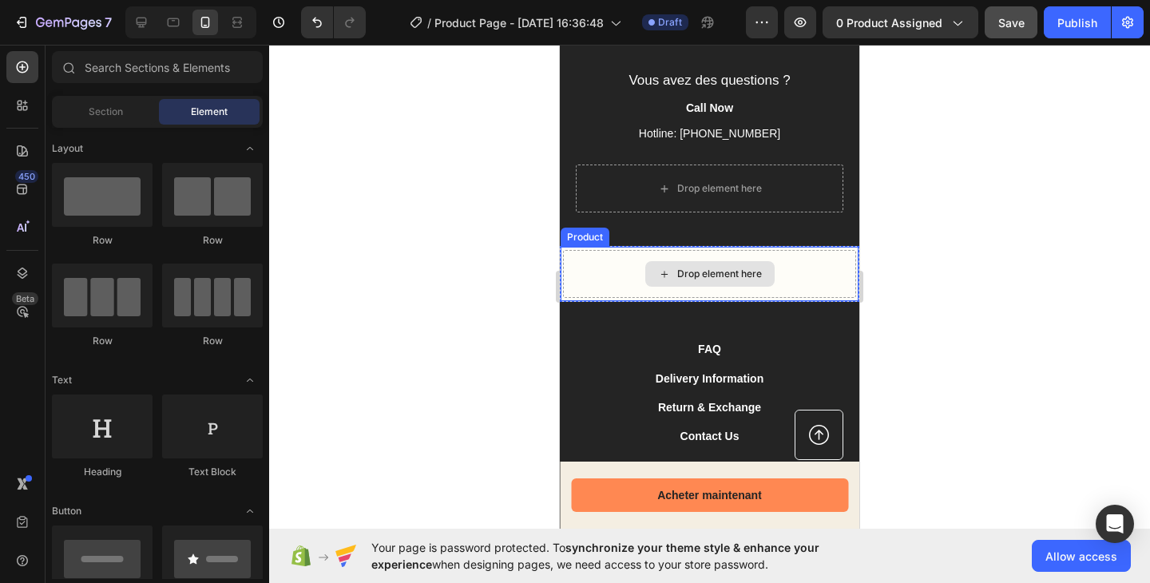
click at [791, 267] on div "Drop element here" at bounding box center [709, 274] width 293 height 48
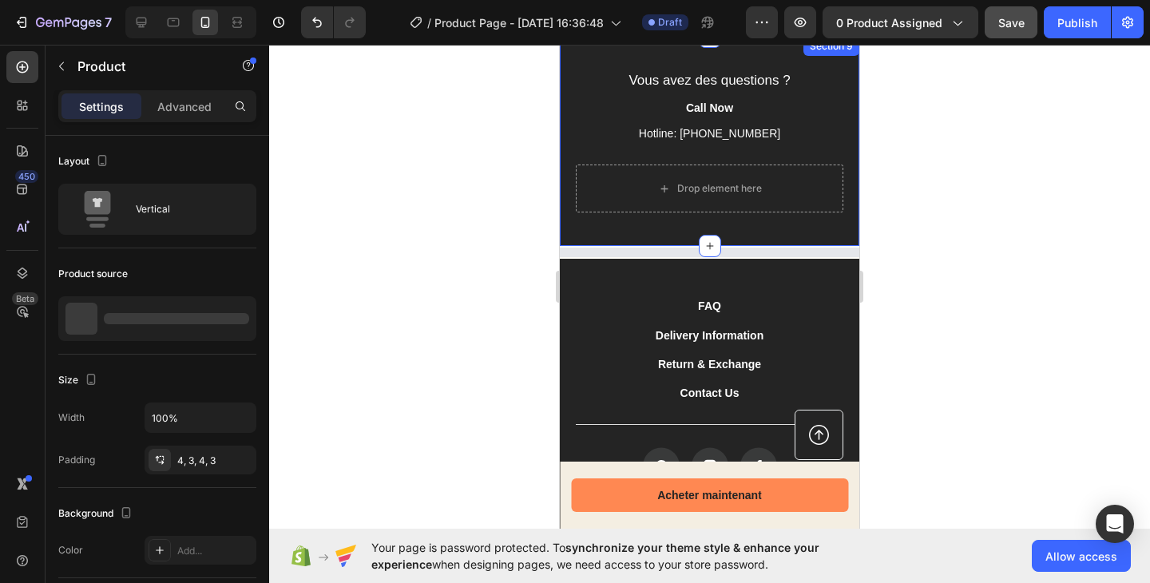
click at [669, 237] on div "Vous avez des questions ? Text block Call Now Text block Hotline: +000000000 Te…" at bounding box center [709, 142] width 299 height 210
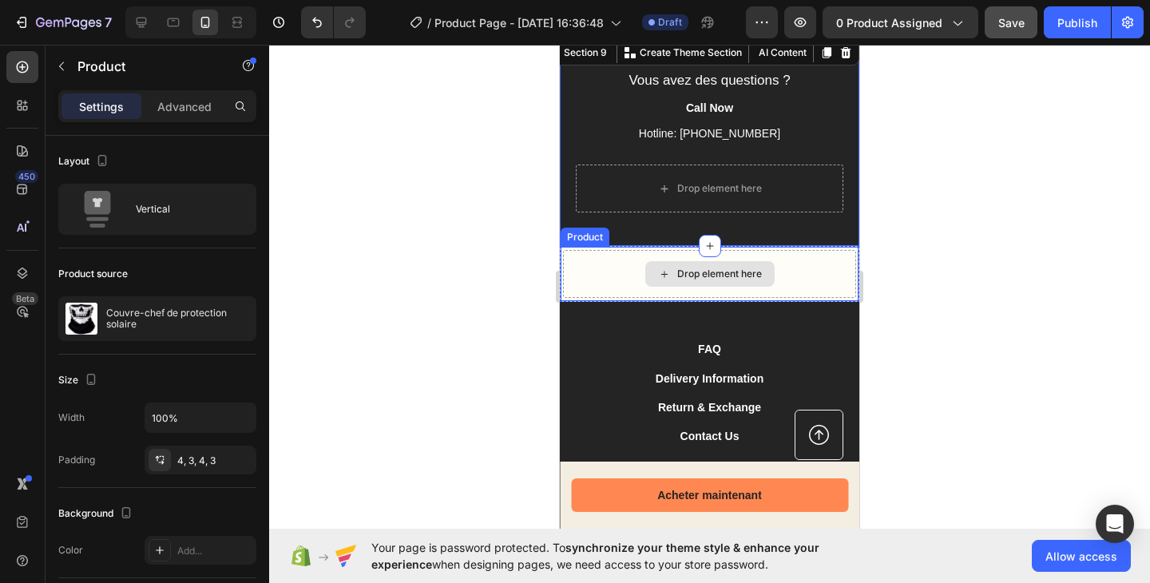
click at [823, 287] on div "Drop element here" at bounding box center [709, 274] width 293 height 48
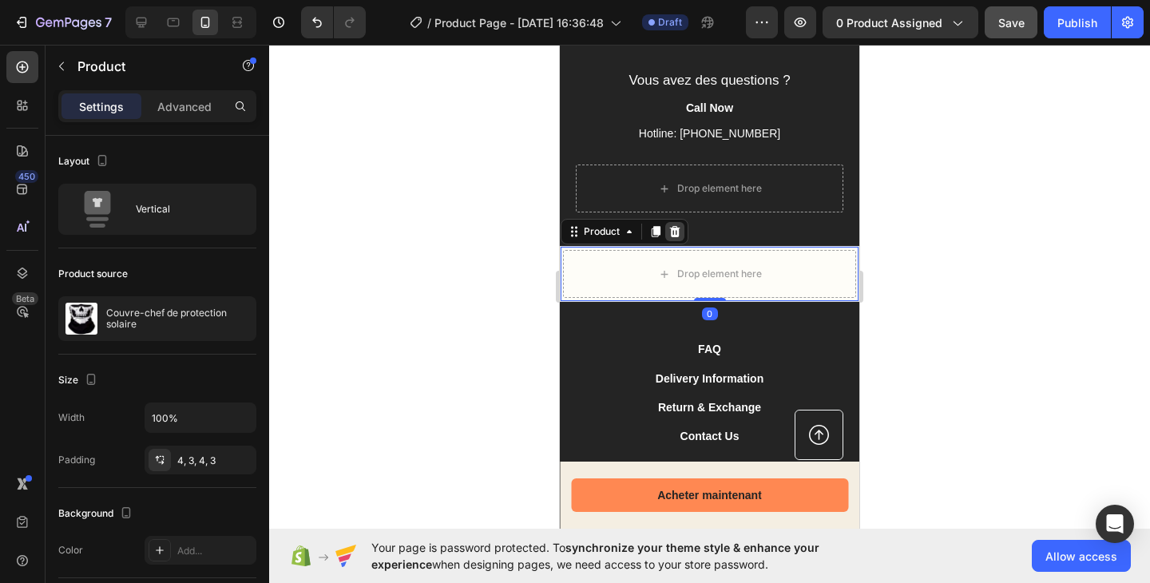
click at [675, 234] on icon at bounding box center [674, 231] width 13 height 13
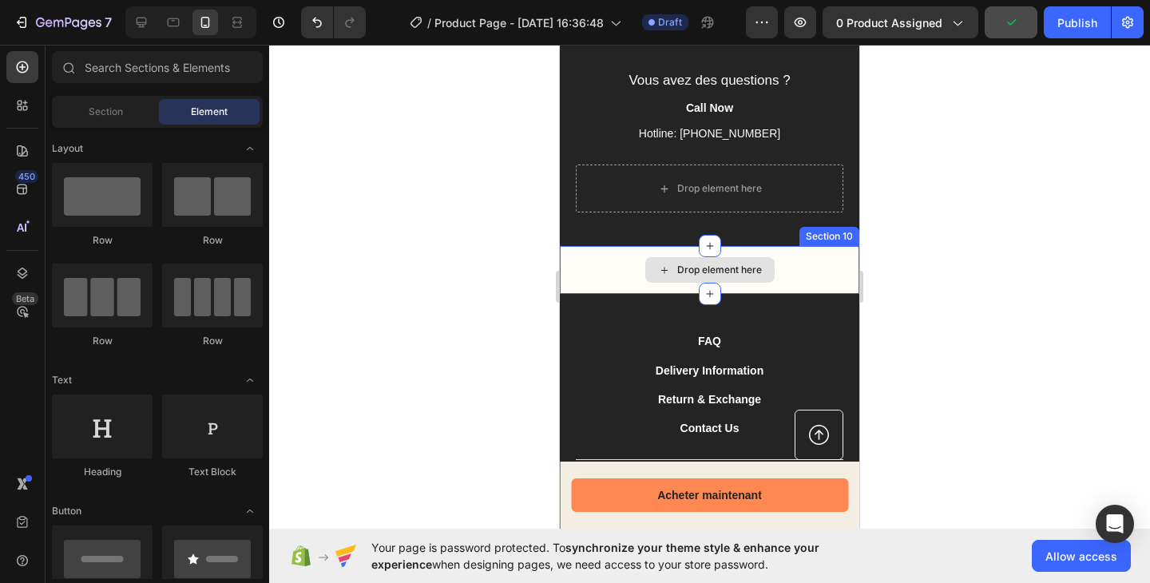
click at [782, 275] on div "Drop element here" at bounding box center [709, 270] width 299 height 48
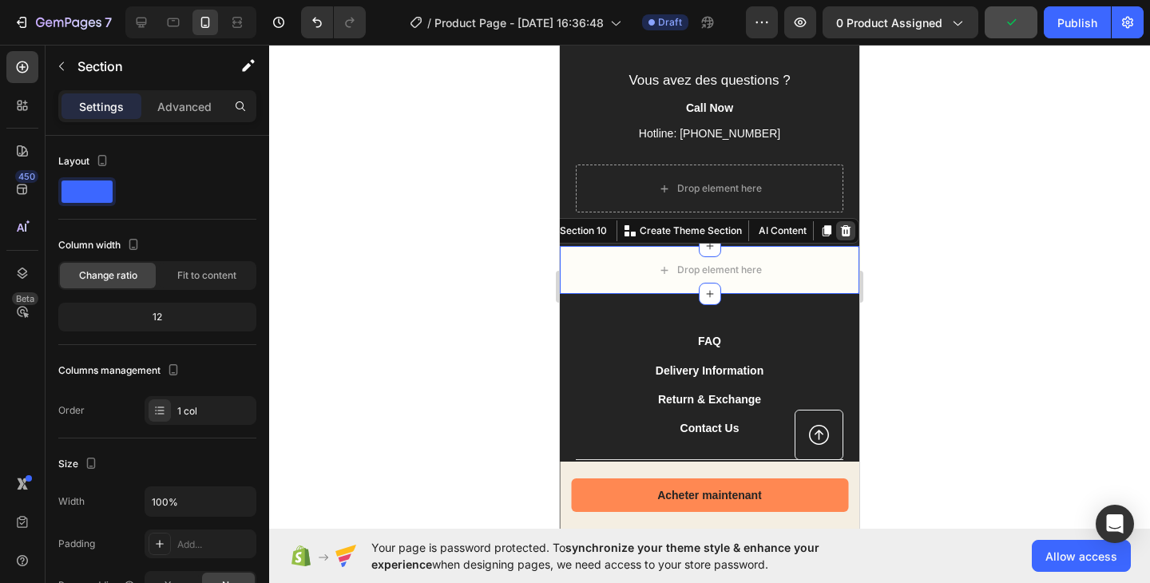
click at [841, 235] on icon at bounding box center [846, 230] width 10 height 11
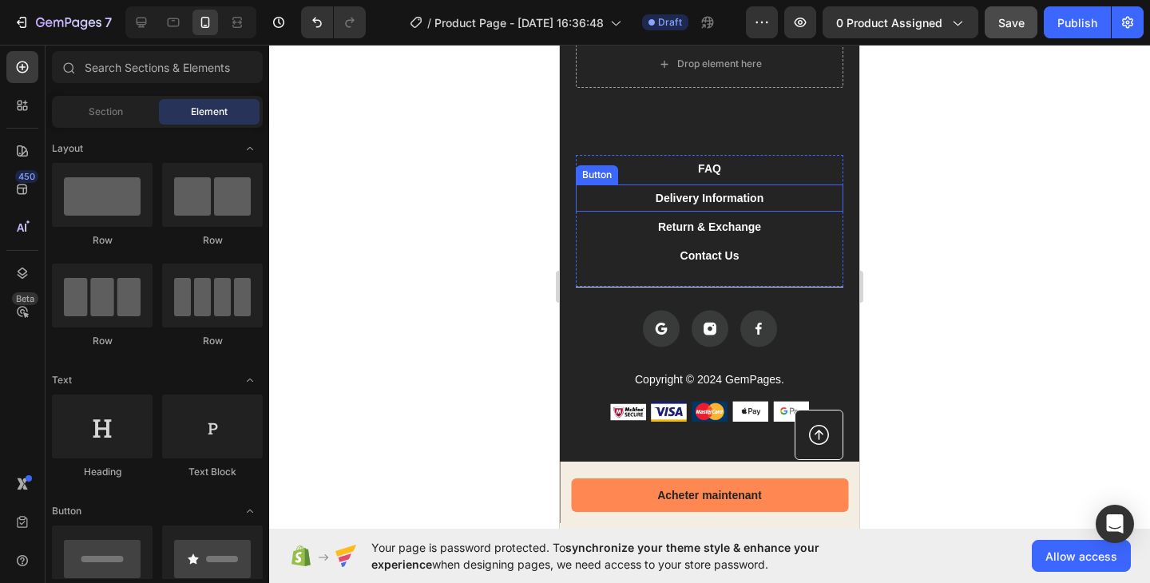
scroll to position [3212, 0]
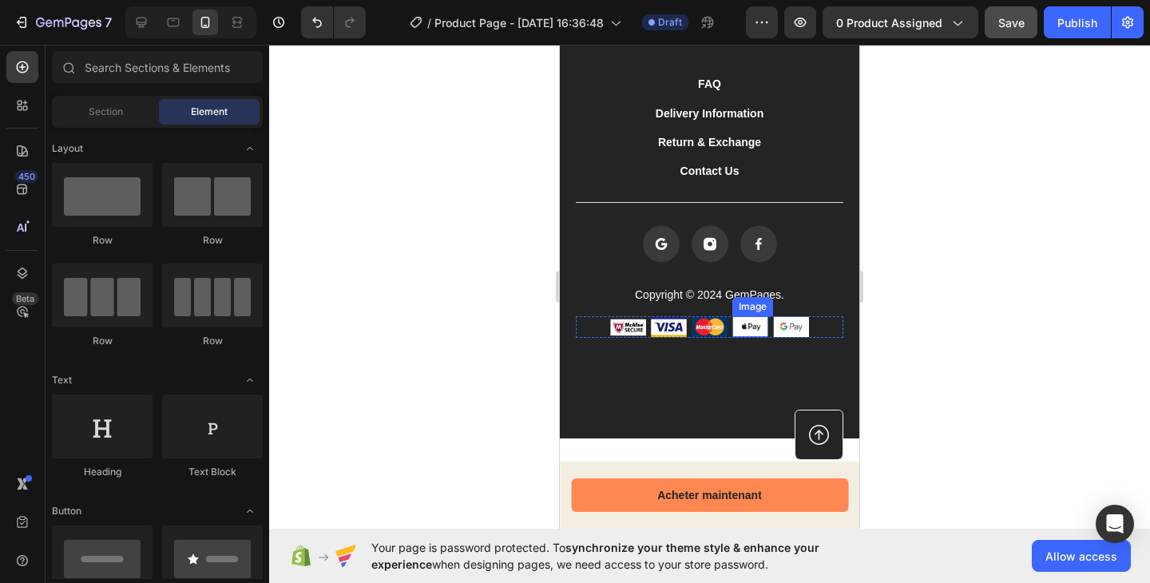
click at [732, 325] on img at bounding box center [750, 326] width 36 height 21
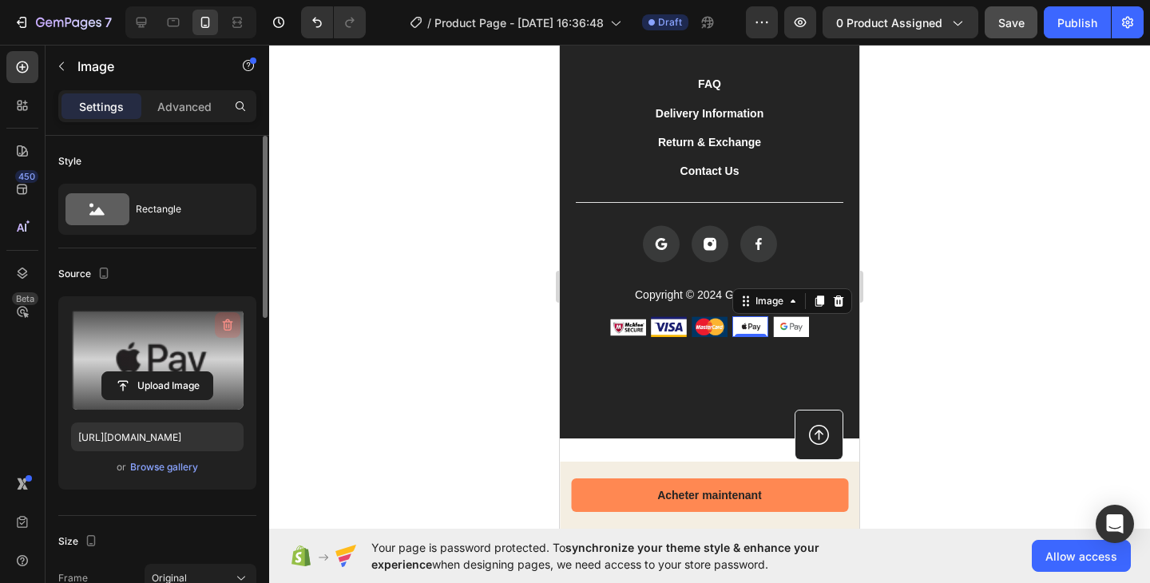
click at [224, 326] on icon "button" at bounding box center [228, 325] width 10 height 12
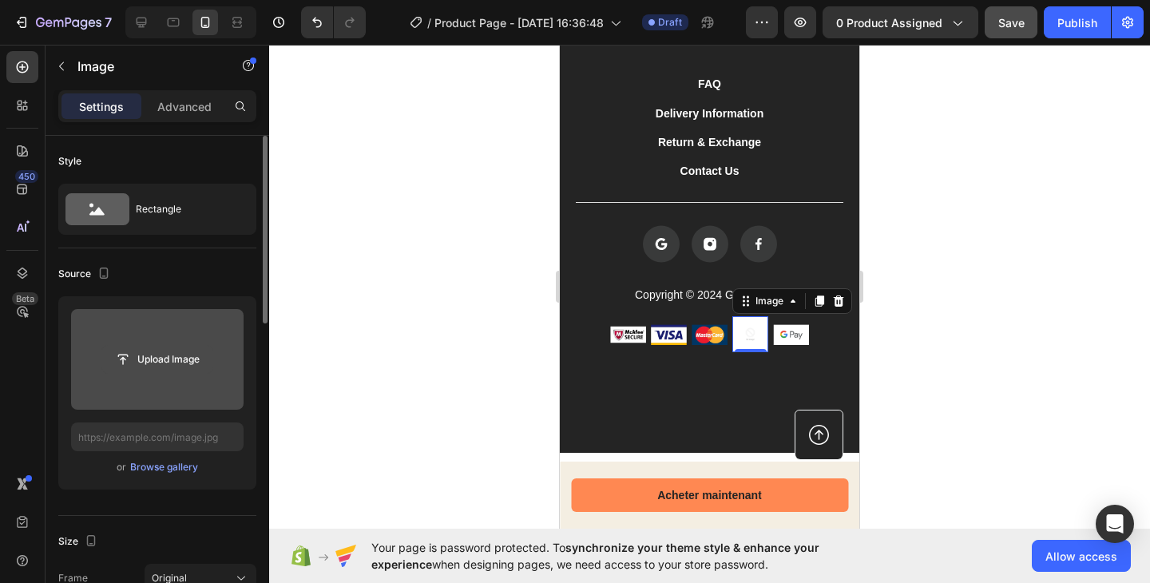
click at [161, 361] on input "file" at bounding box center [157, 359] width 110 height 27
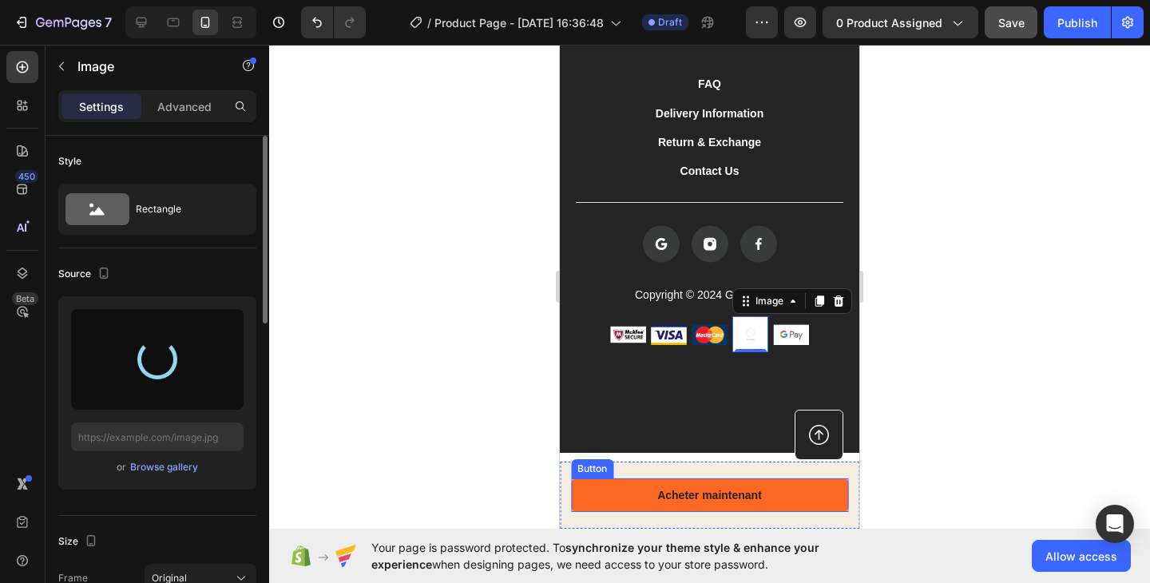
type input "https://cdn.shopify.com/s/files/1/0959/3746/2562/files/gempages_579621647326118…"
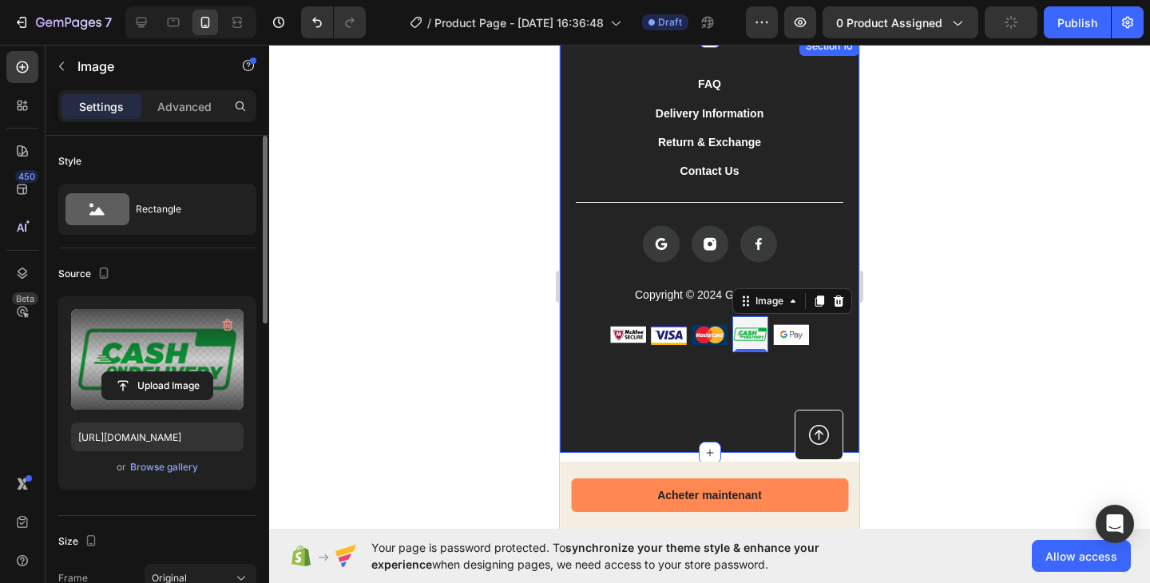
click at [722, 390] on div "FAQ Button Delivery Information Button Return & Exchange Button Contact Us Butt…" at bounding box center [709, 245] width 299 height 416
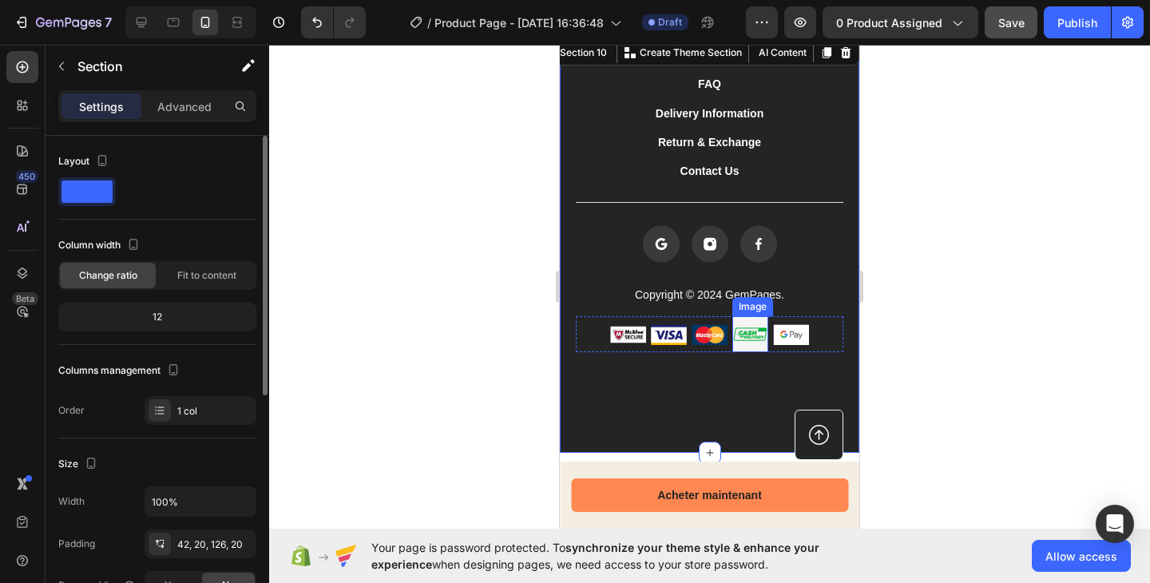
click at [738, 339] on img at bounding box center [750, 334] width 36 height 36
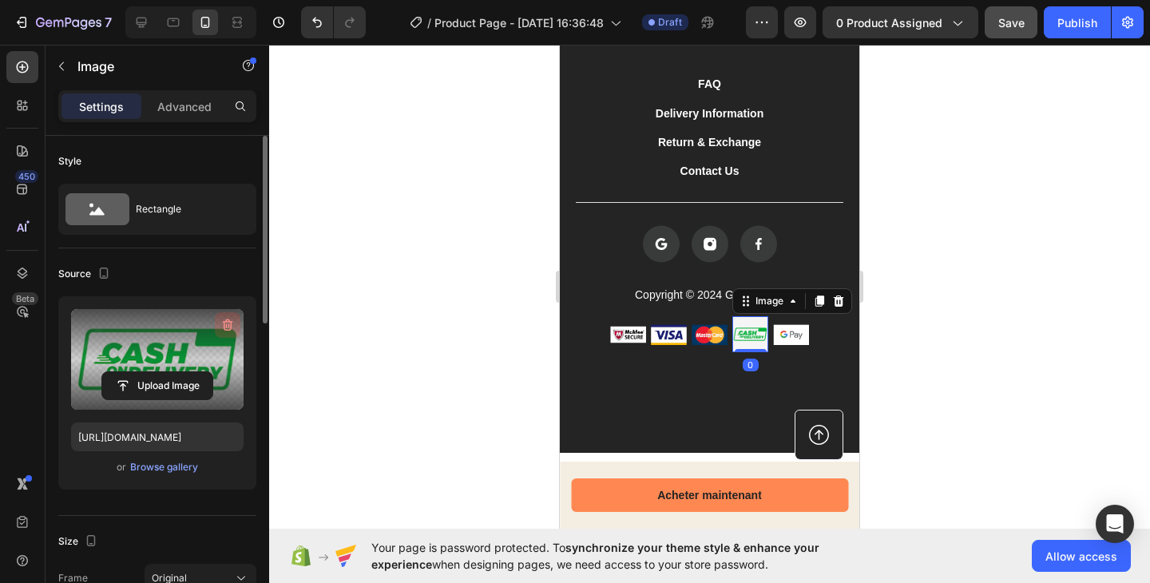
click at [229, 322] on icon "button" at bounding box center [228, 325] width 10 height 12
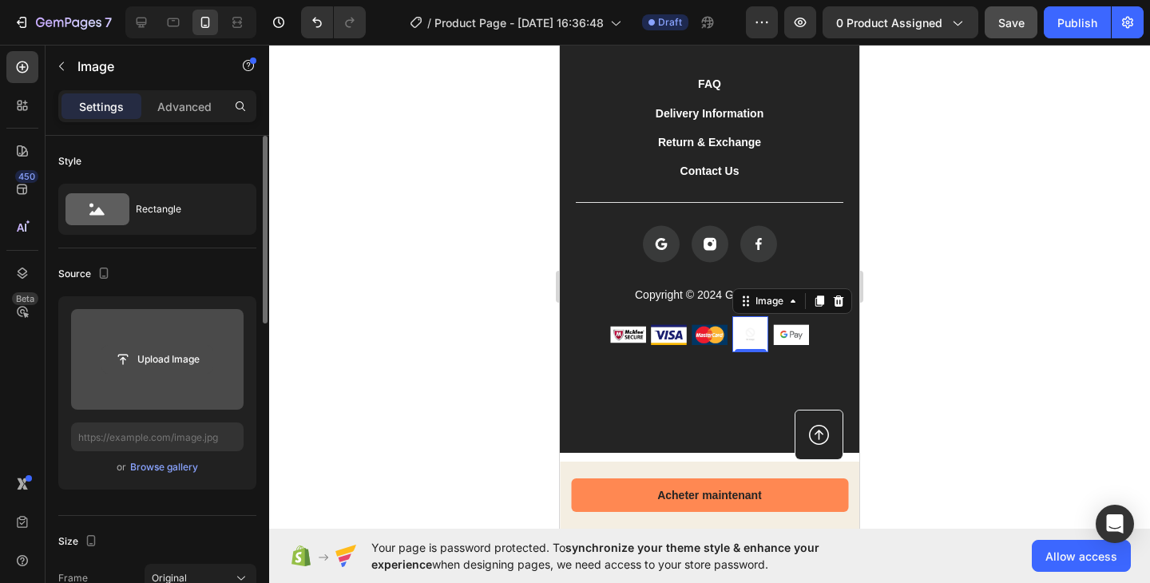
click at [184, 366] on input "file" at bounding box center [157, 359] width 110 height 27
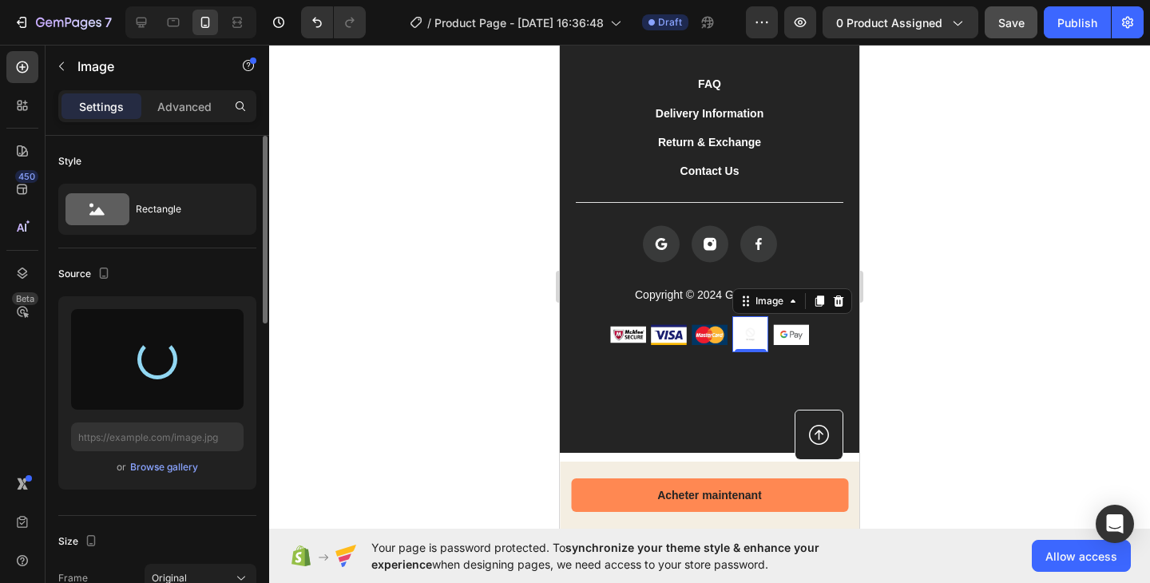
type input "https://cdn.shopify.com/s/files/1/0959/3746/2562/files/gempages_579621647326118…"
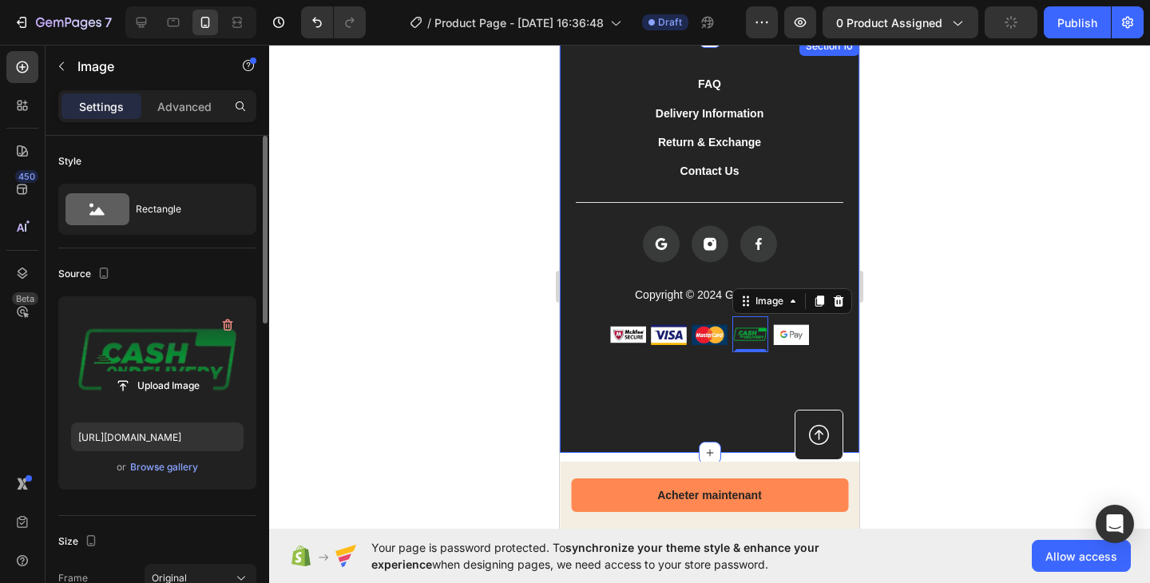
click at [705, 410] on div "FAQ Button Delivery Information Button Return & Exchange Button Contact Us Butt…" at bounding box center [709, 245] width 299 height 416
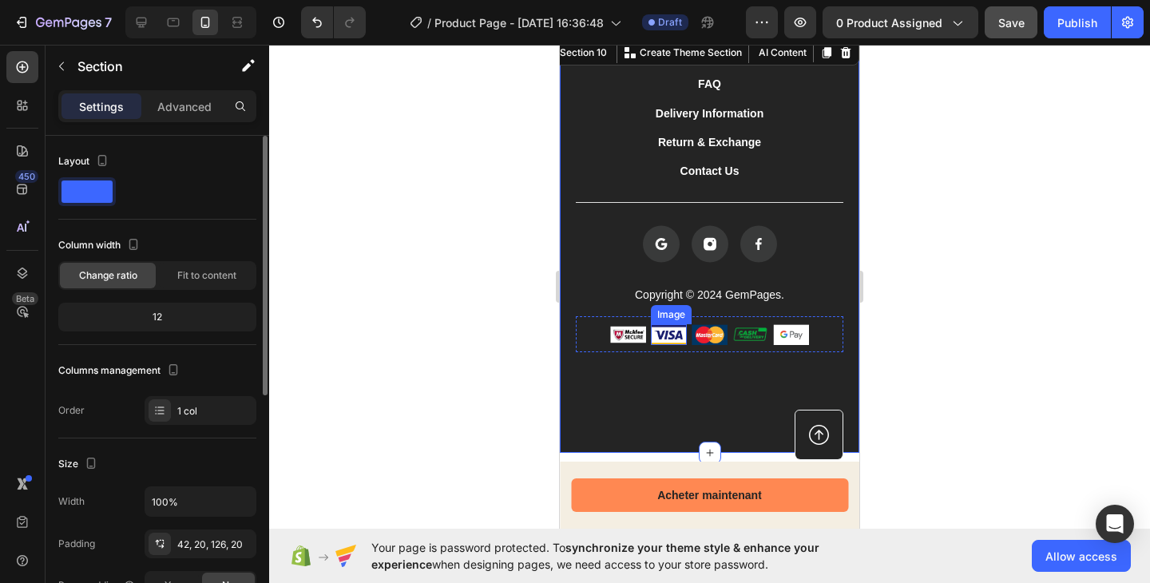
click at [651, 333] on img at bounding box center [669, 334] width 36 height 21
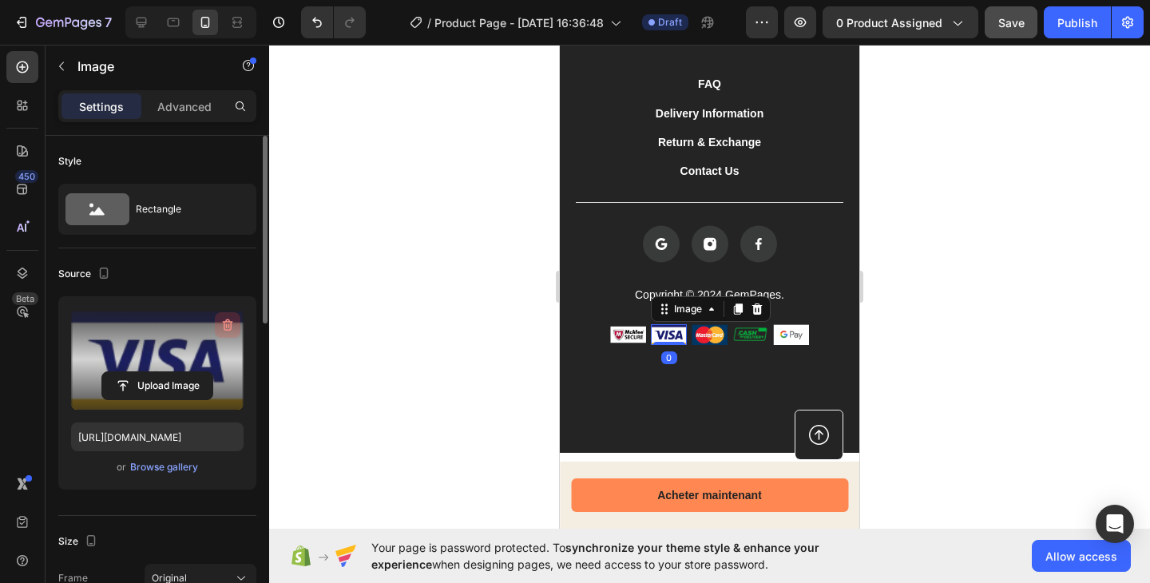
click at [228, 326] on icon "button" at bounding box center [229, 325] width 2 height 5
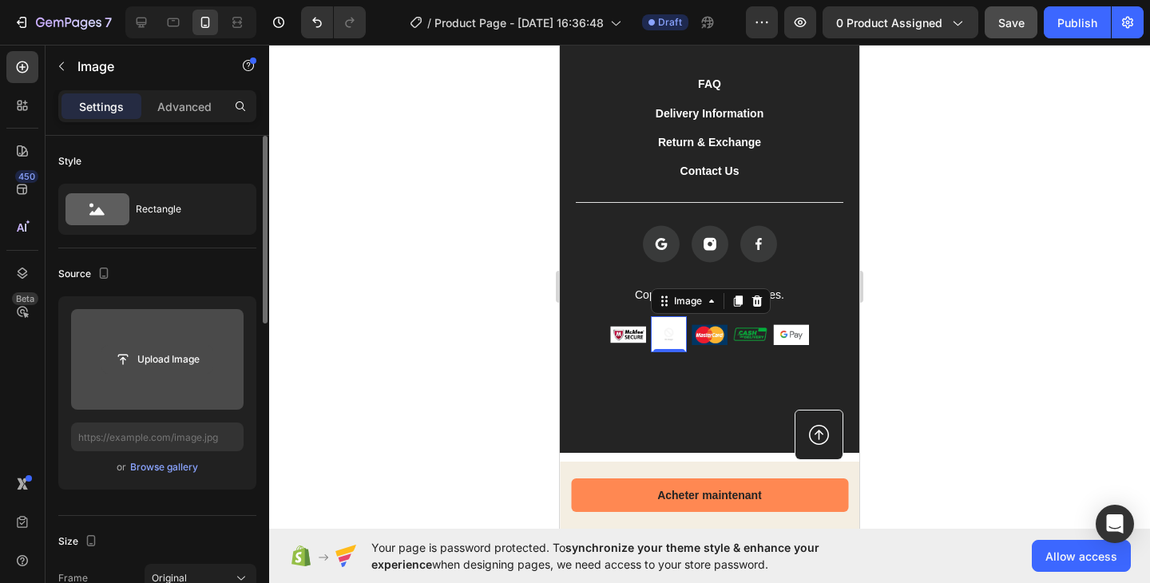
click at [190, 362] on input "file" at bounding box center [157, 359] width 110 height 27
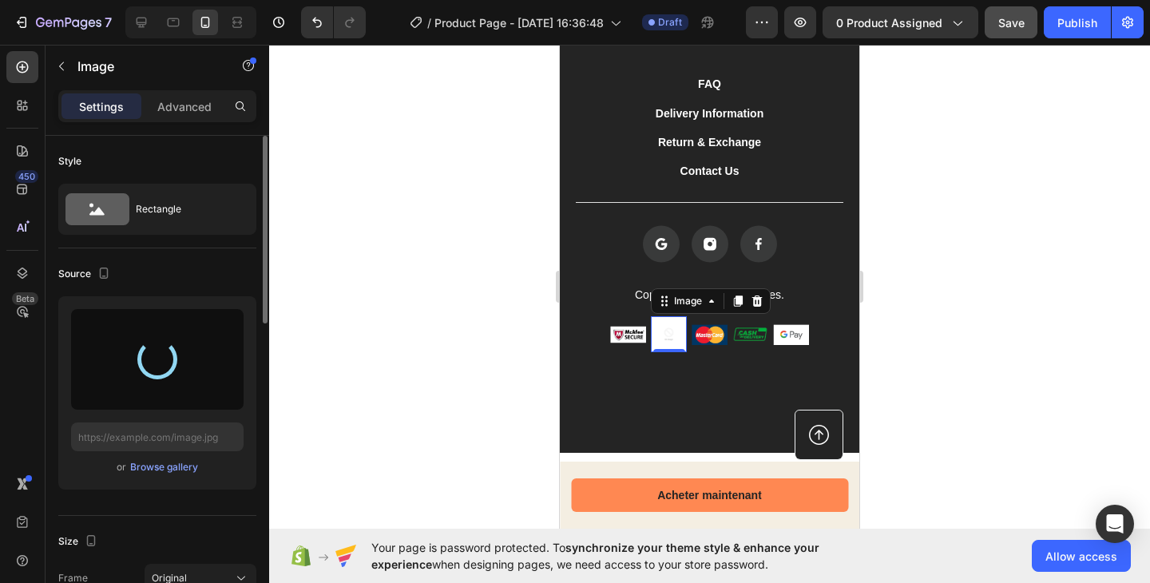
type input "https://cdn.shopify.com/s/files/1/0959/3746/2562/files/gempages_579621647326118…"
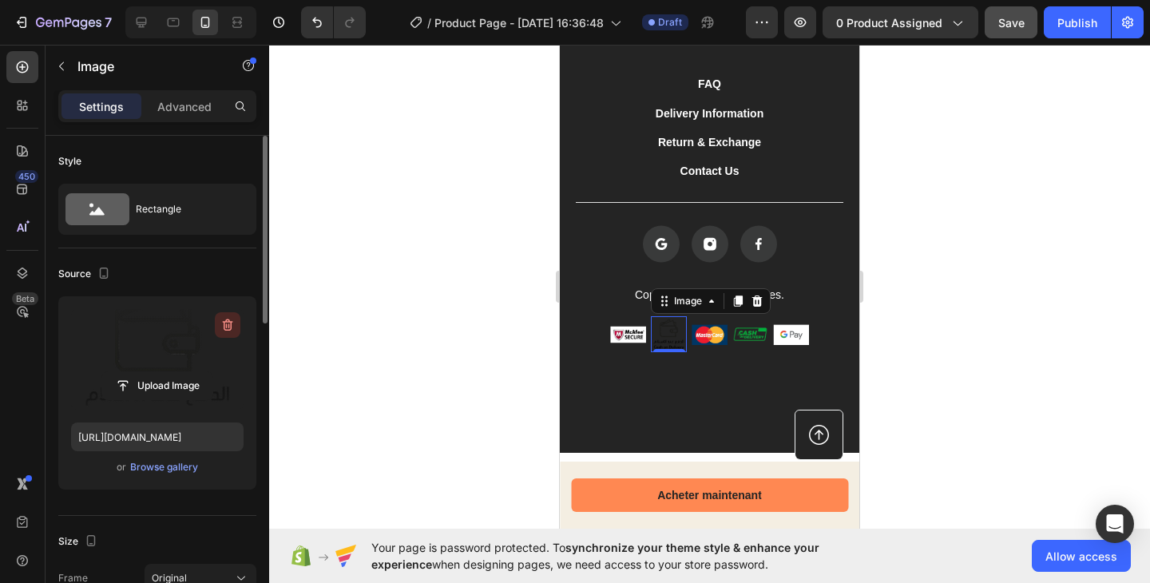
click at [222, 327] on icon "button" at bounding box center [228, 325] width 16 height 16
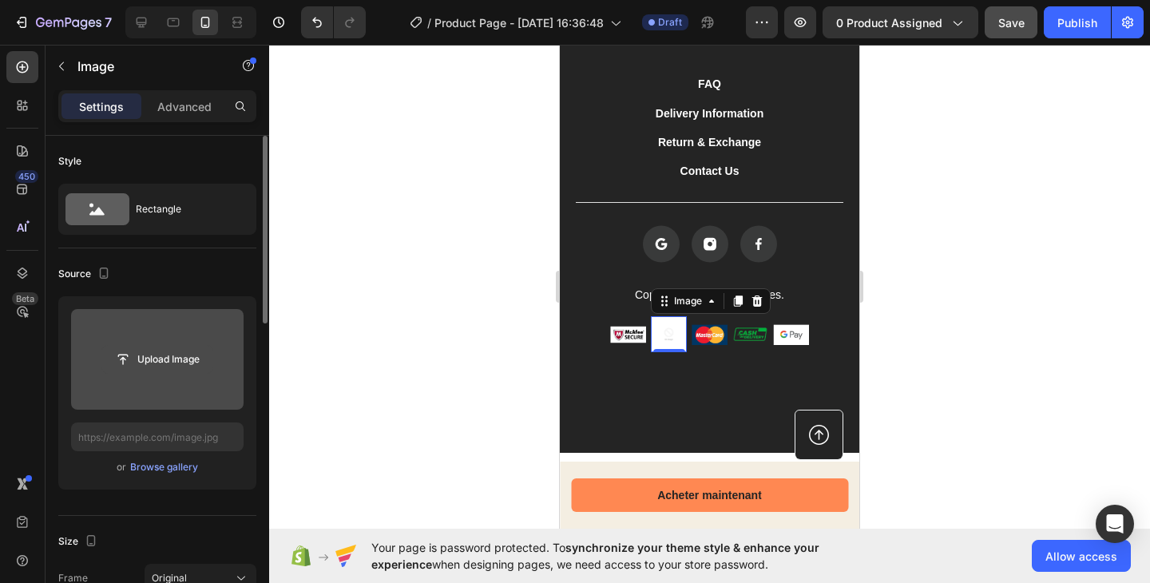
click at [197, 349] on input "file" at bounding box center [157, 359] width 110 height 27
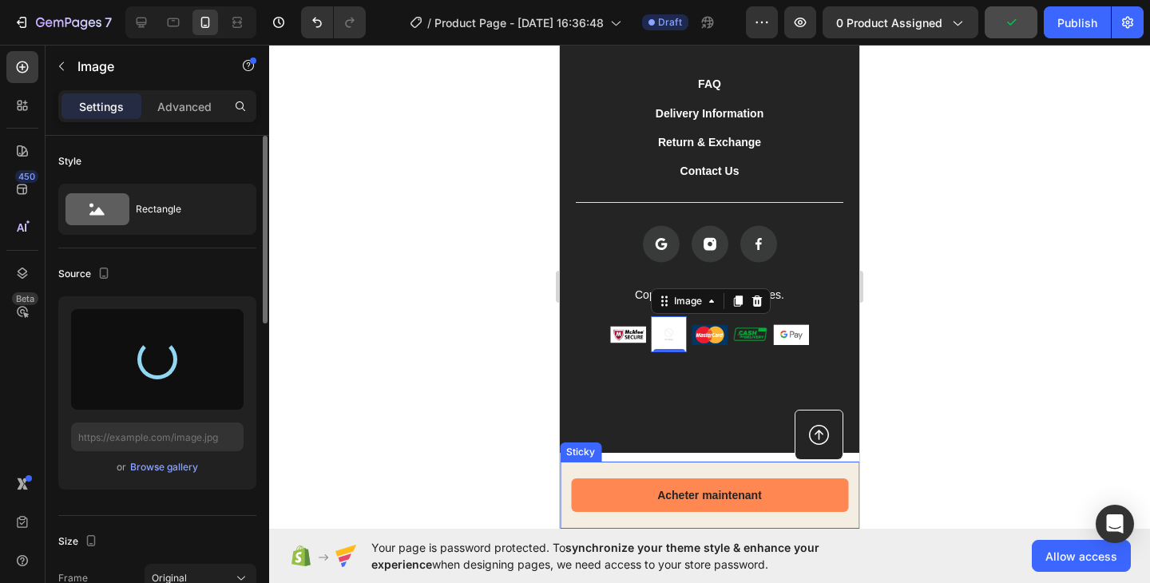
type input "https://cdn.shopify.com/s/files/1/0959/3746/2562/files/gempages_579621647326118…"
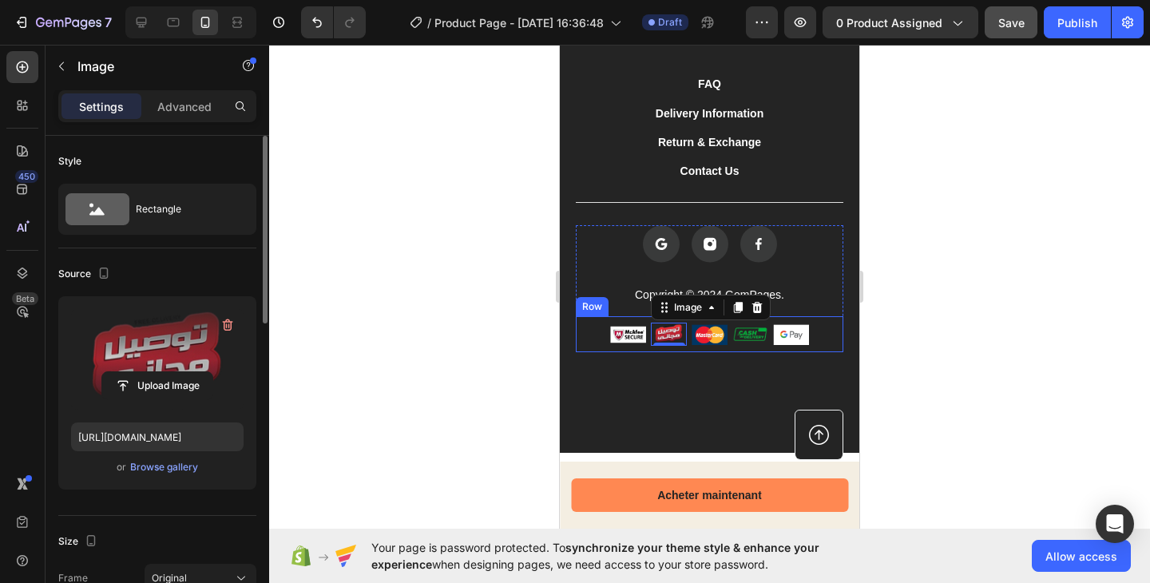
click at [628, 334] on img at bounding box center [628, 333] width 36 height 21
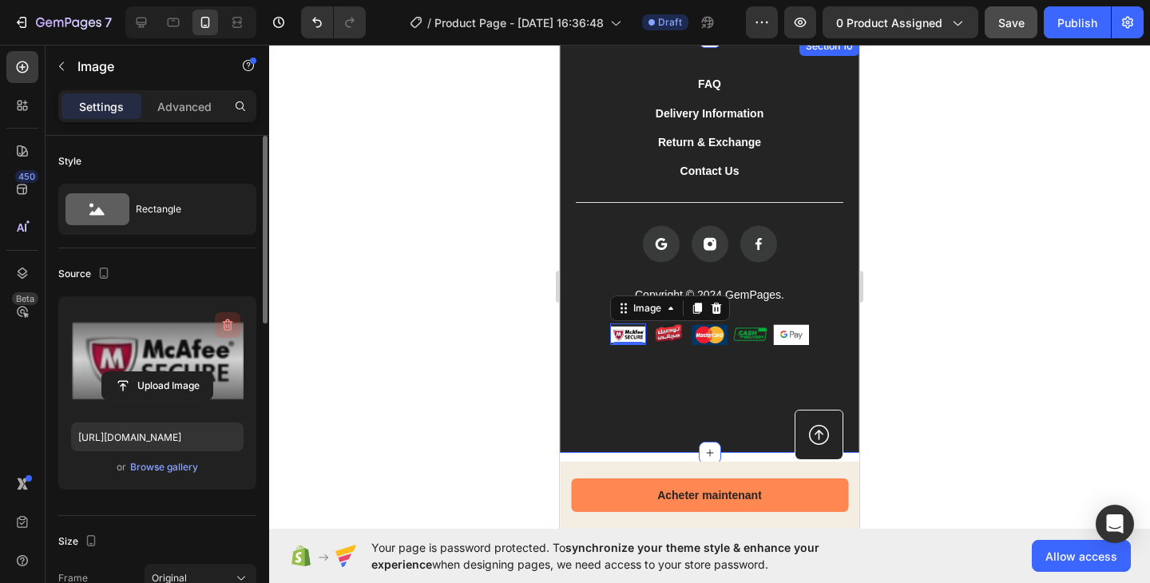
click at [226, 332] on icon "button" at bounding box center [228, 325] width 16 height 16
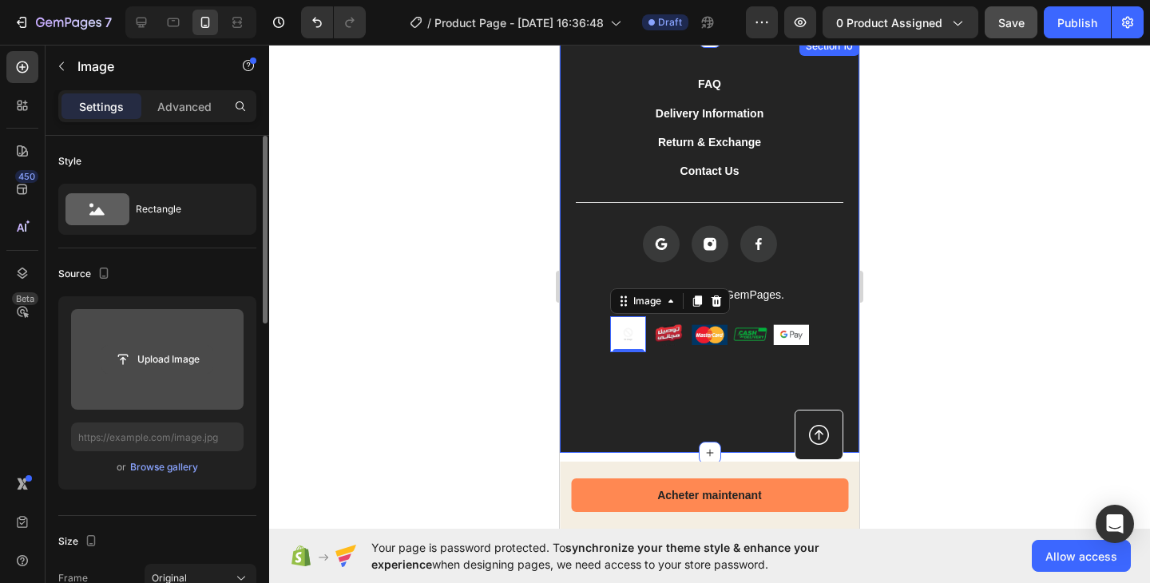
click at [194, 354] on input "file" at bounding box center [157, 359] width 110 height 27
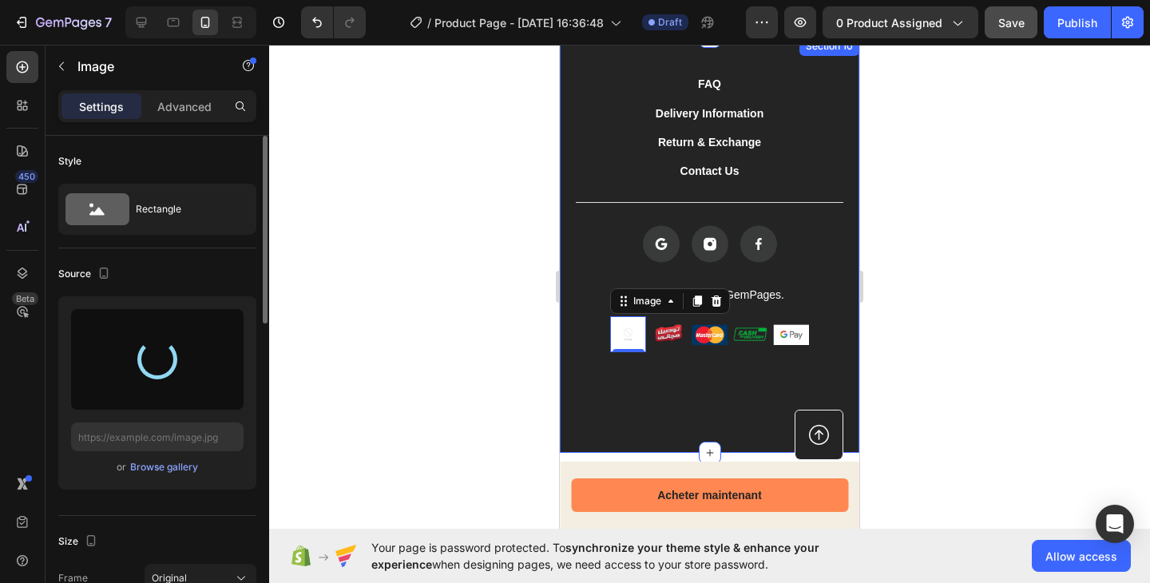
type input "https://cdn.shopify.com/s/files/1/0959/3746/2562/files/gempages_579621647326118…"
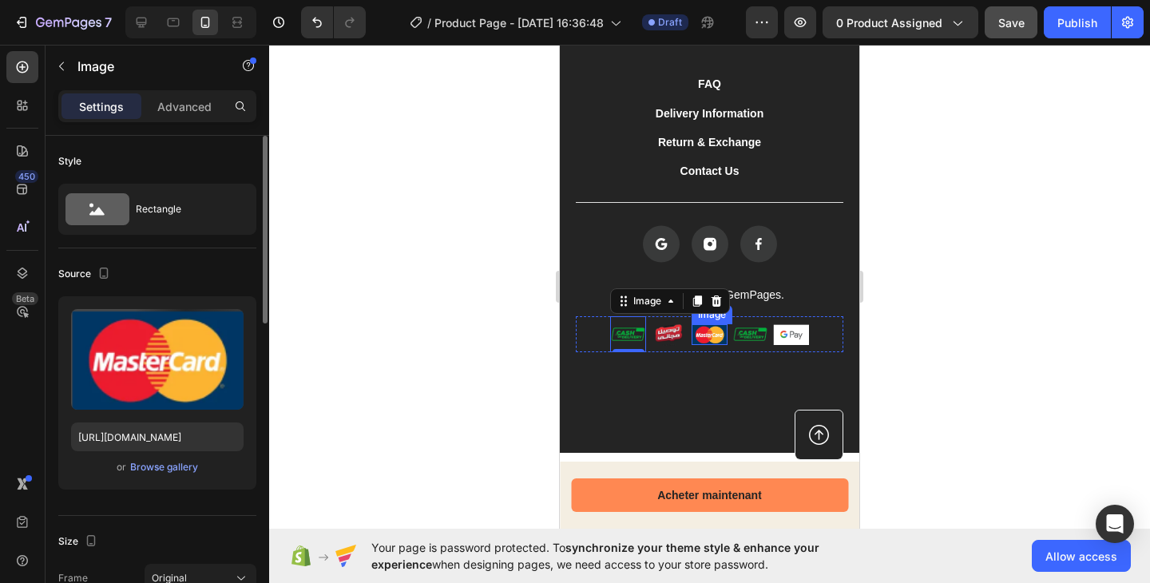
click at [701, 340] on img at bounding box center [709, 334] width 36 height 21
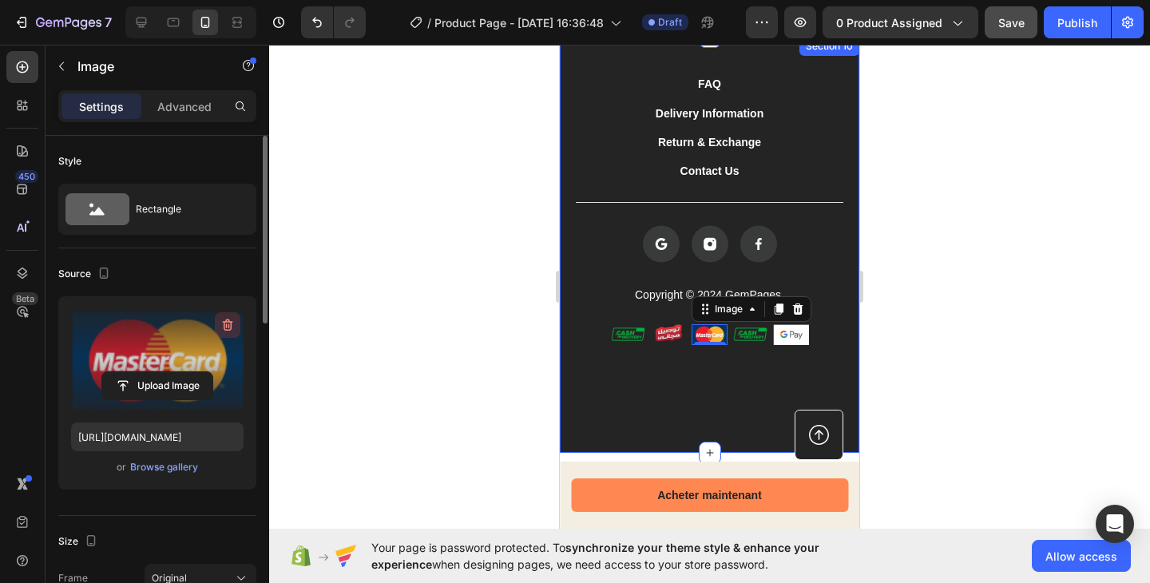
click at [228, 321] on icon "button" at bounding box center [228, 325] width 10 height 12
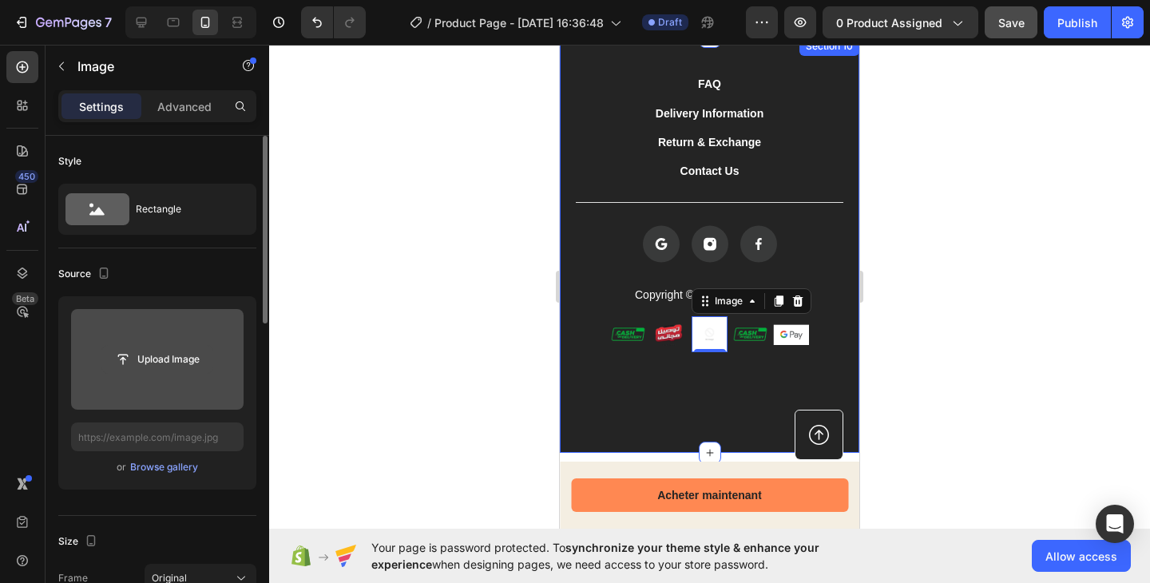
click at [199, 371] on input "file" at bounding box center [157, 359] width 110 height 27
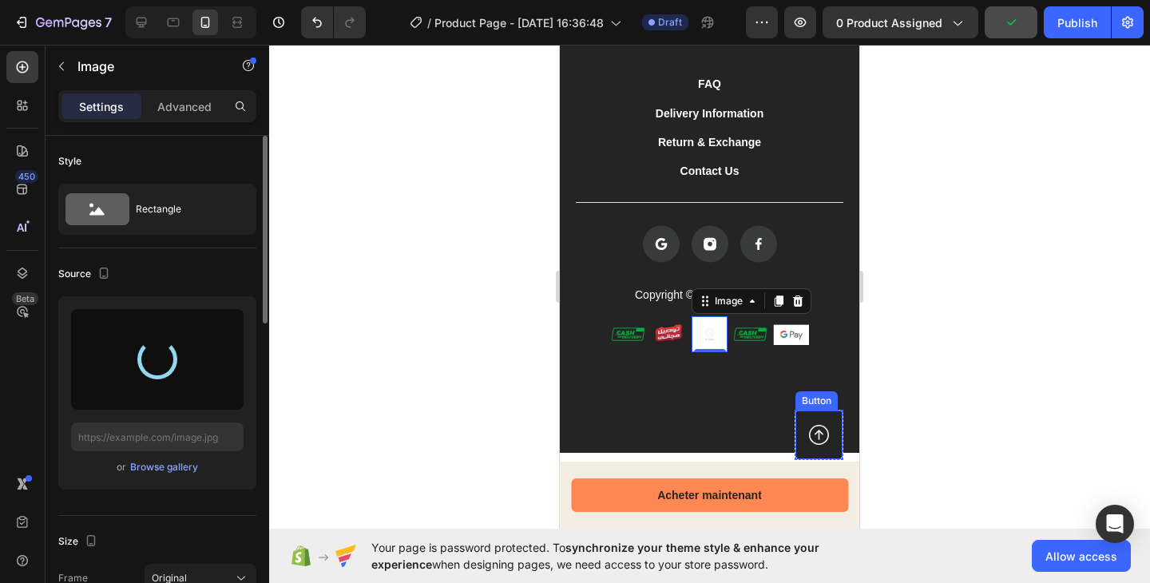
type input "https://cdn.shopify.com/s/files/1/0959/3746/2562/files/gempages_579621647326118…"
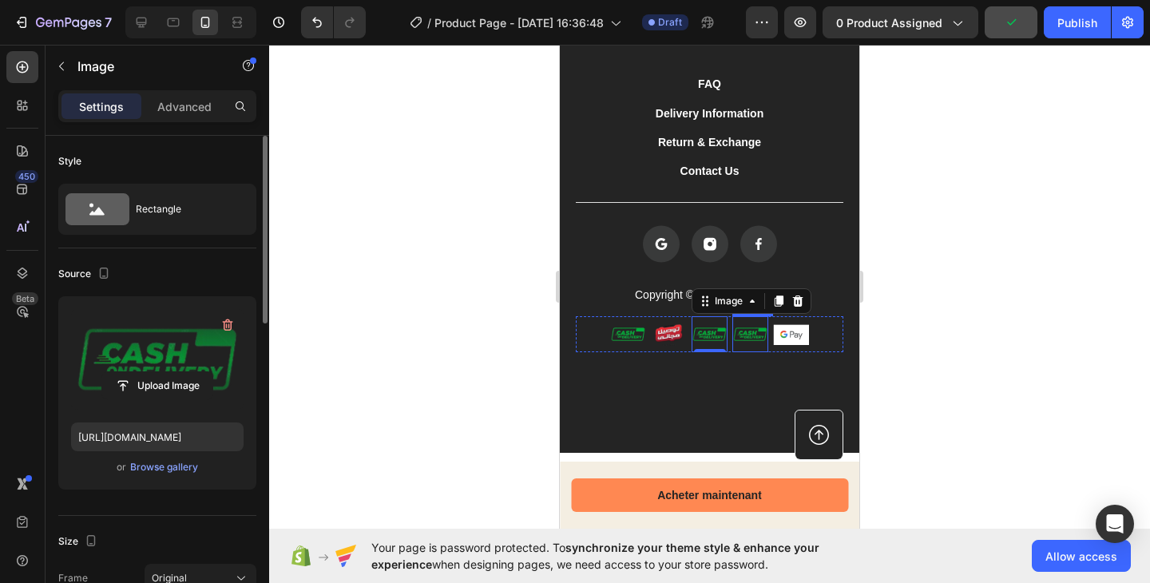
click at [746, 344] on img at bounding box center [750, 334] width 36 height 36
click at [232, 324] on icon "button" at bounding box center [228, 325] width 16 height 16
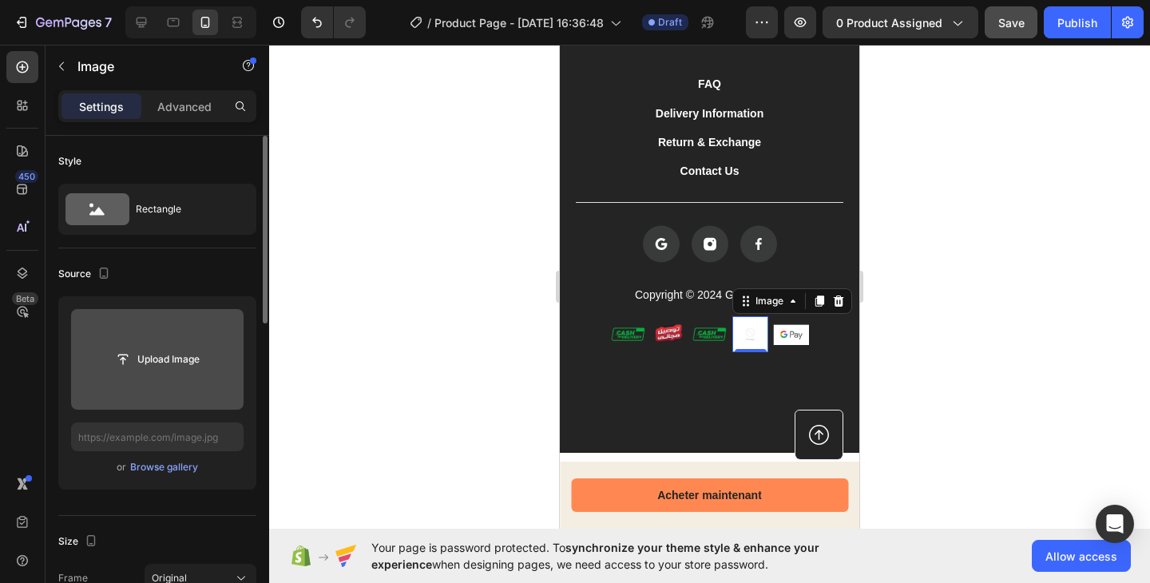
click at [199, 365] on input "file" at bounding box center [157, 359] width 110 height 27
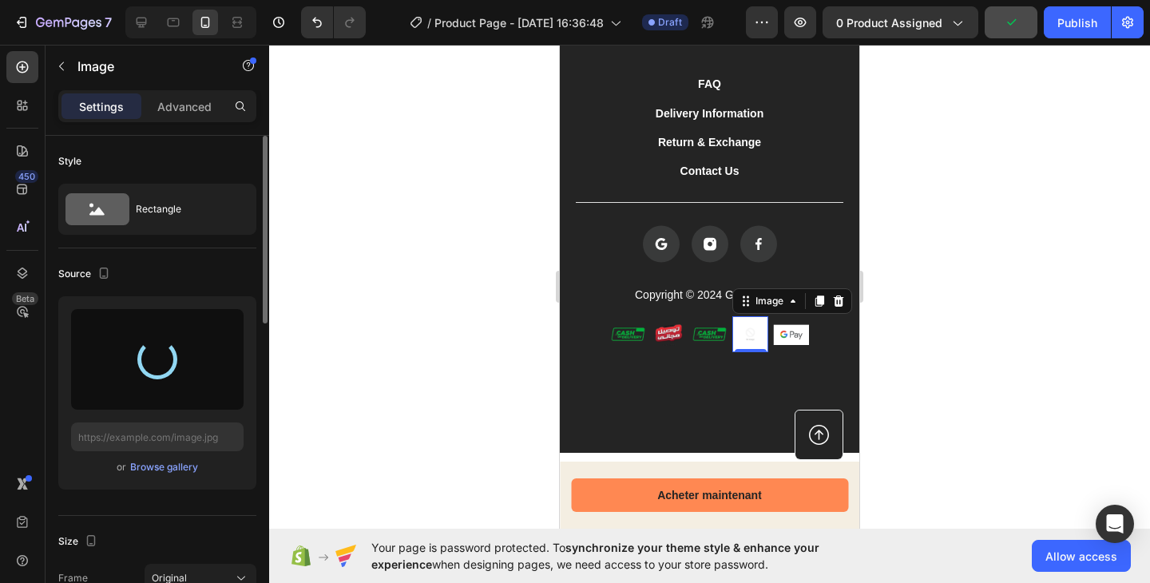
type input "https://cdn.shopify.com/s/files/1/0959/3746/2562/files/gempages_579621647326118…"
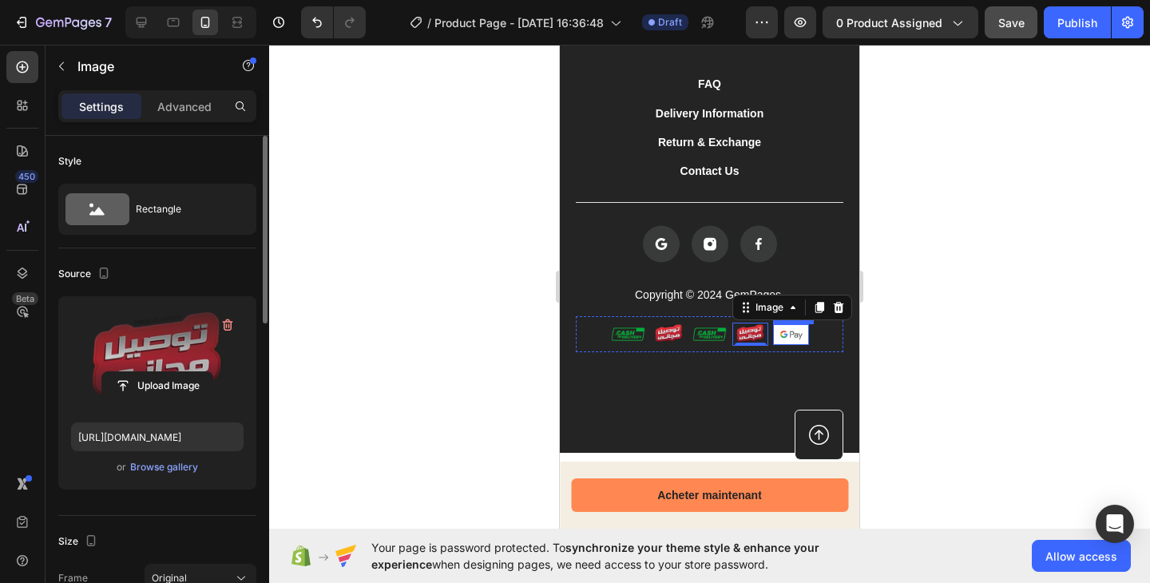
click at [787, 343] on div "Image" at bounding box center [791, 334] width 36 height 21
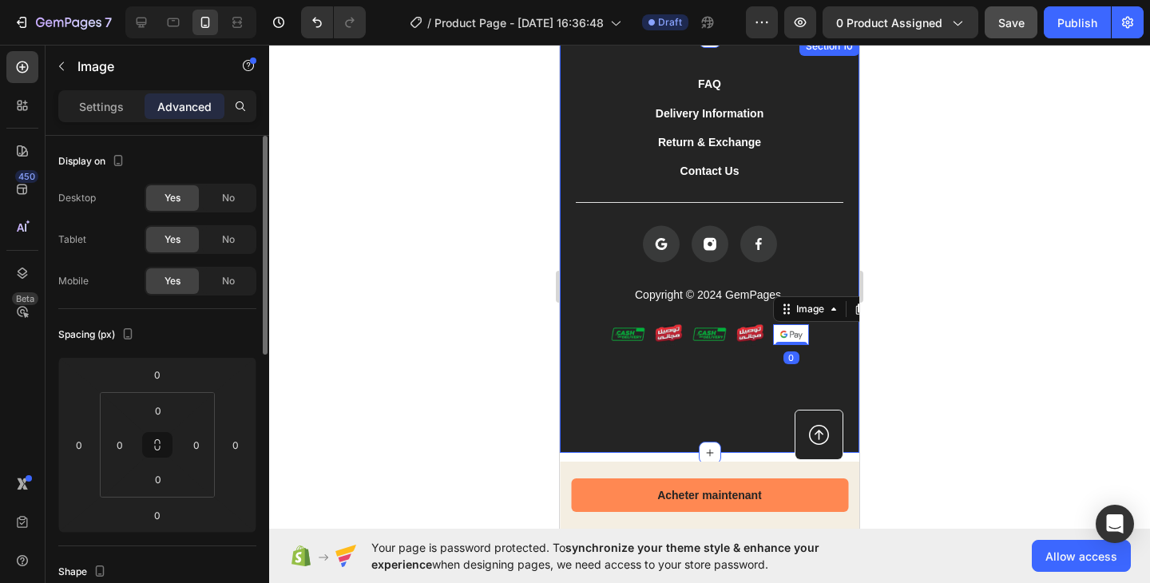
click at [723, 375] on div "FAQ Button Delivery Information Button Return & Exchange Button Contact Us Butt…" at bounding box center [709, 245] width 299 height 416
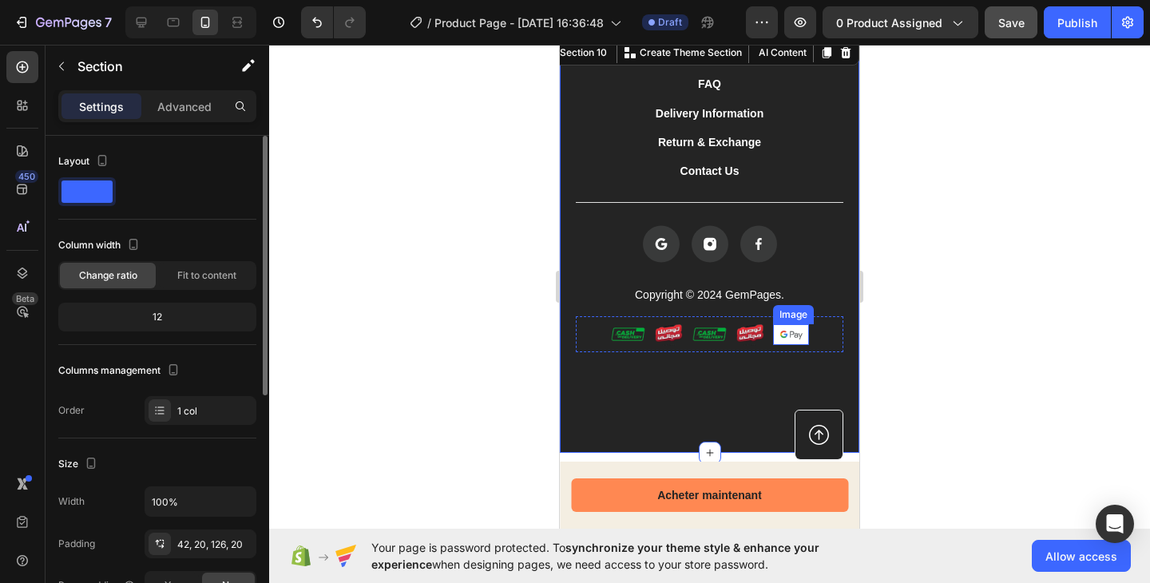
click at [799, 332] on img at bounding box center [791, 334] width 36 height 21
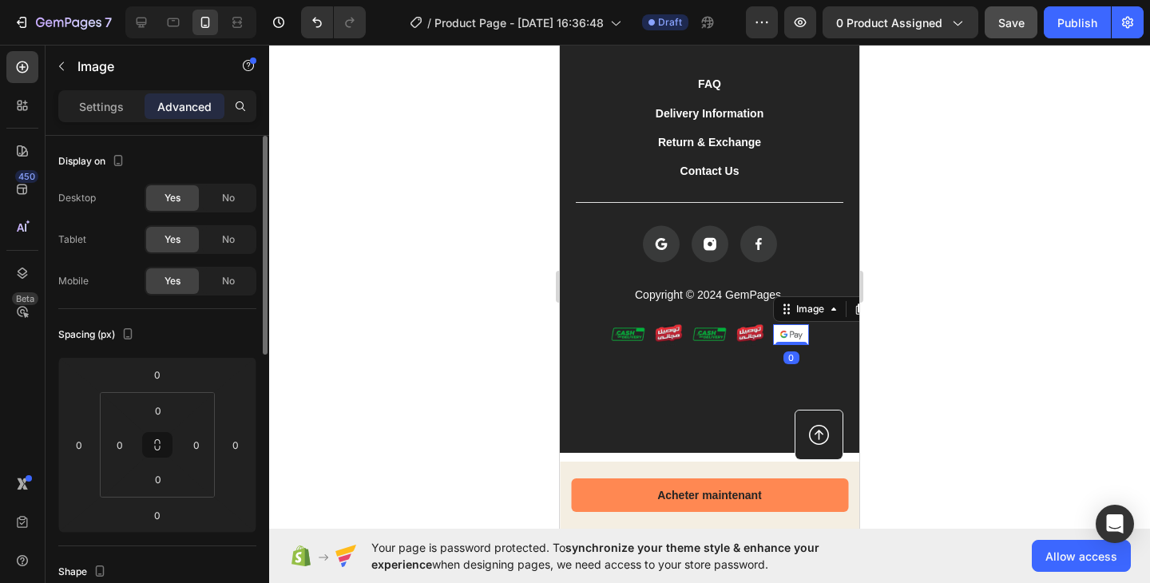
click at [790, 333] on img at bounding box center [791, 334] width 36 height 21
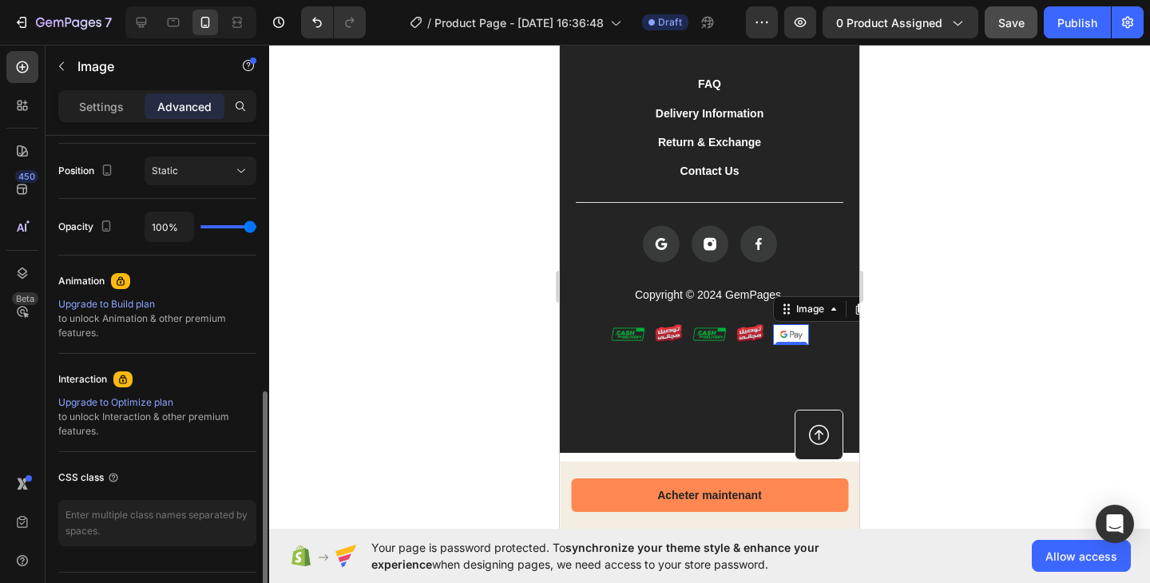
scroll to position [0, 0]
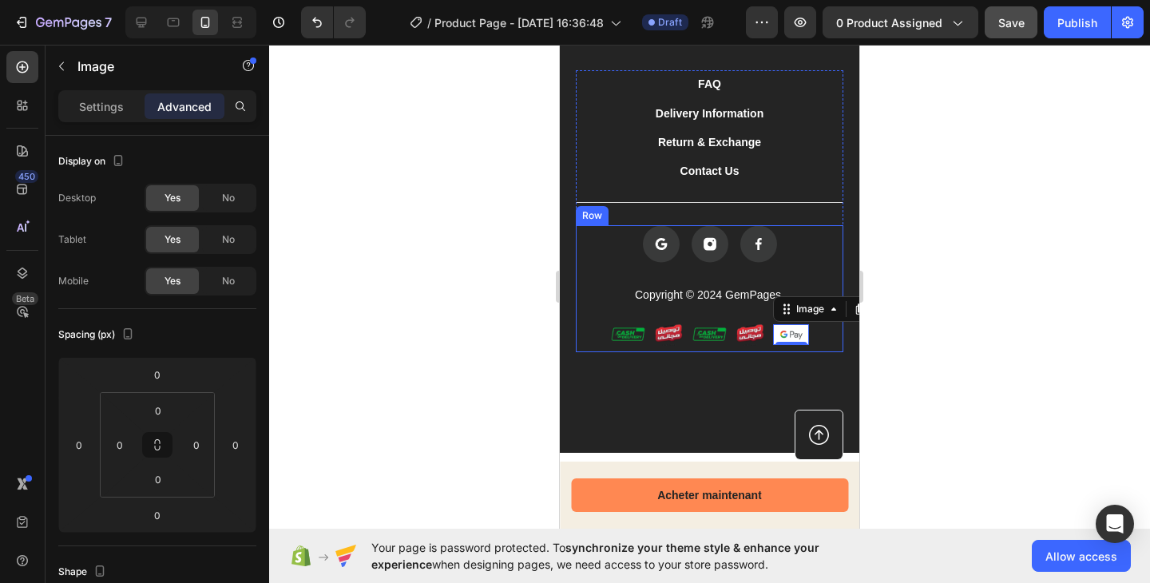
click at [694, 378] on div "FAQ Button Delivery Information Button Return & Exchange Button Contact Us Butt…" at bounding box center [709, 245] width 299 height 416
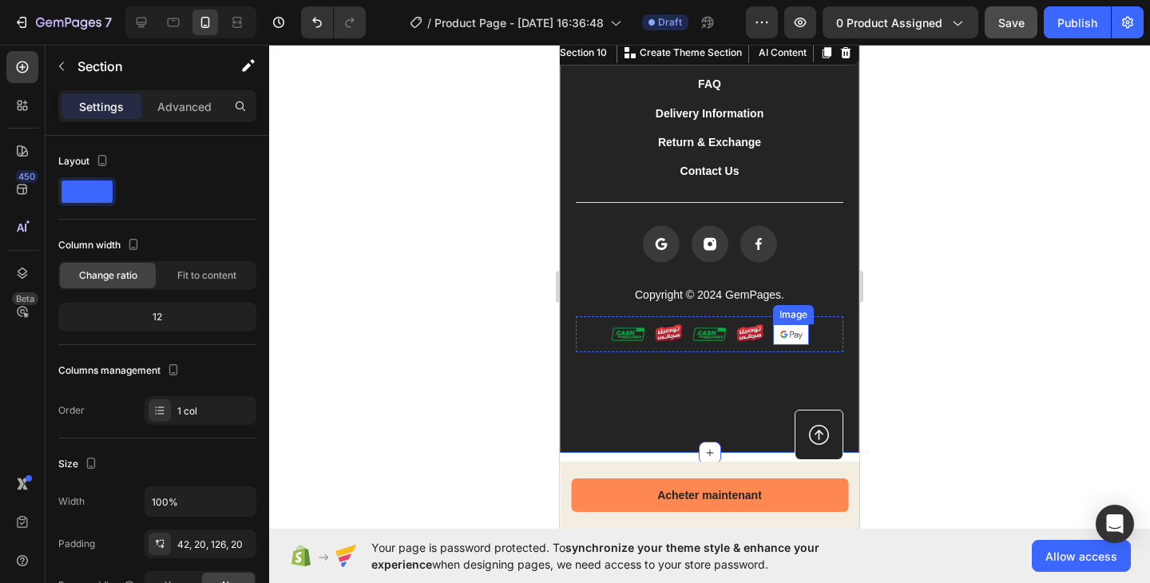
click at [780, 330] on img at bounding box center [791, 334] width 36 height 21
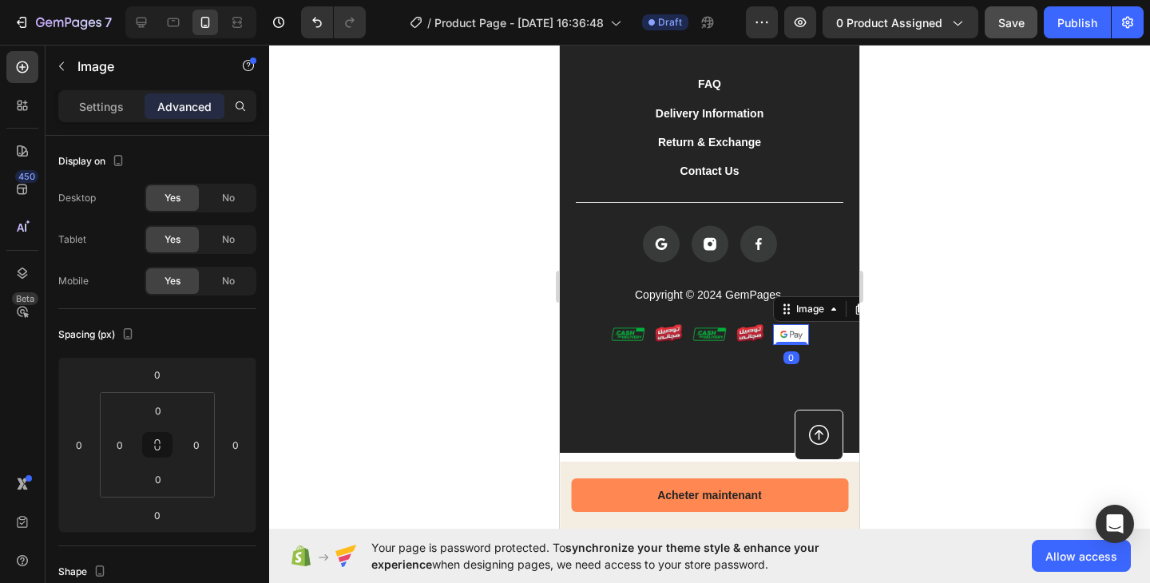
click at [780, 330] on img at bounding box center [791, 334] width 36 height 21
click at [755, 331] on img at bounding box center [750, 335] width 36 height 24
click at [773, 331] on img at bounding box center [791, 334] width 36 height 21
click at [110, 118] on div "Settings" at bounding box center [101, 106] width 80 height 26
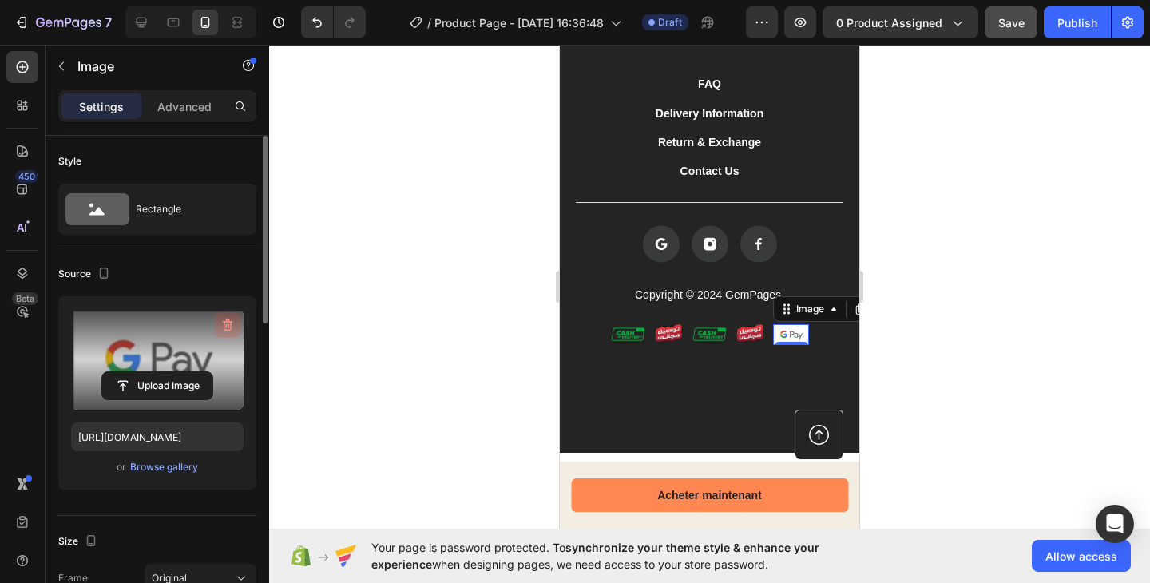
click at [228, 328] on icon "button" at bounding box center [228, 325] width 16 height 16
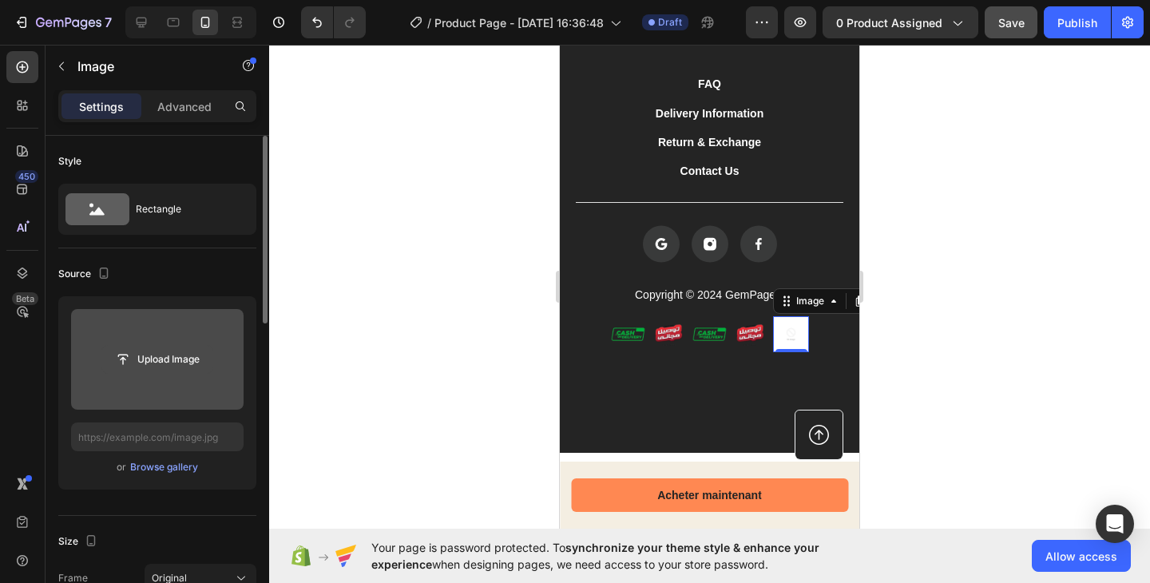
click at [190, 358] on input "file" at bounding box center [157, 359] width 110 height 27
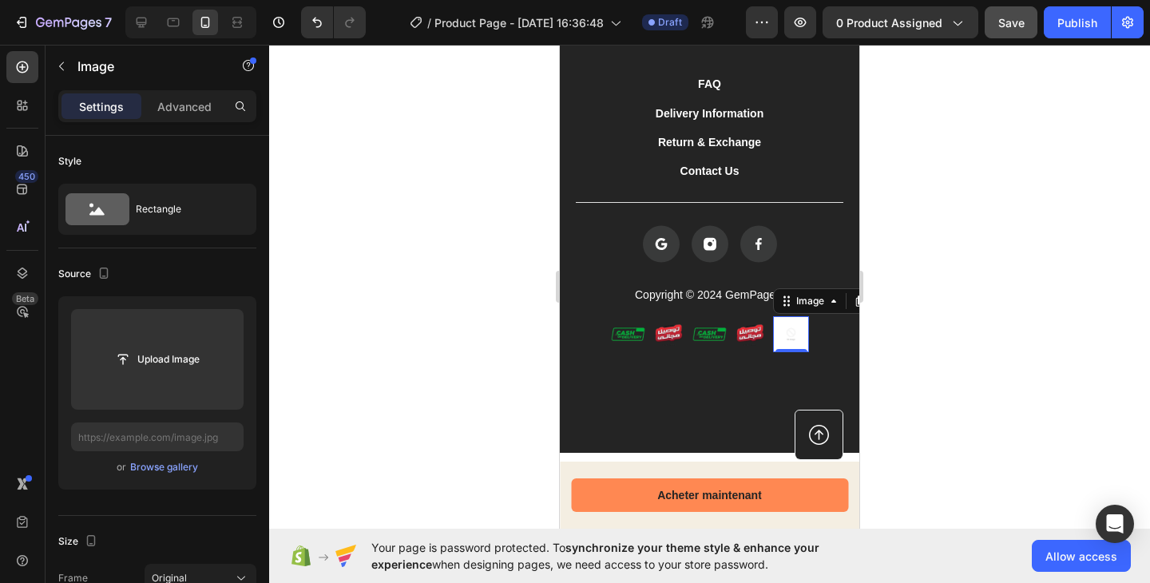
click at [757, 370] on div "FAQ Button Delivery Information Button Return & Exchange Button Contact Us Butt…" at bounding box center [709, 245] width 299 height 416
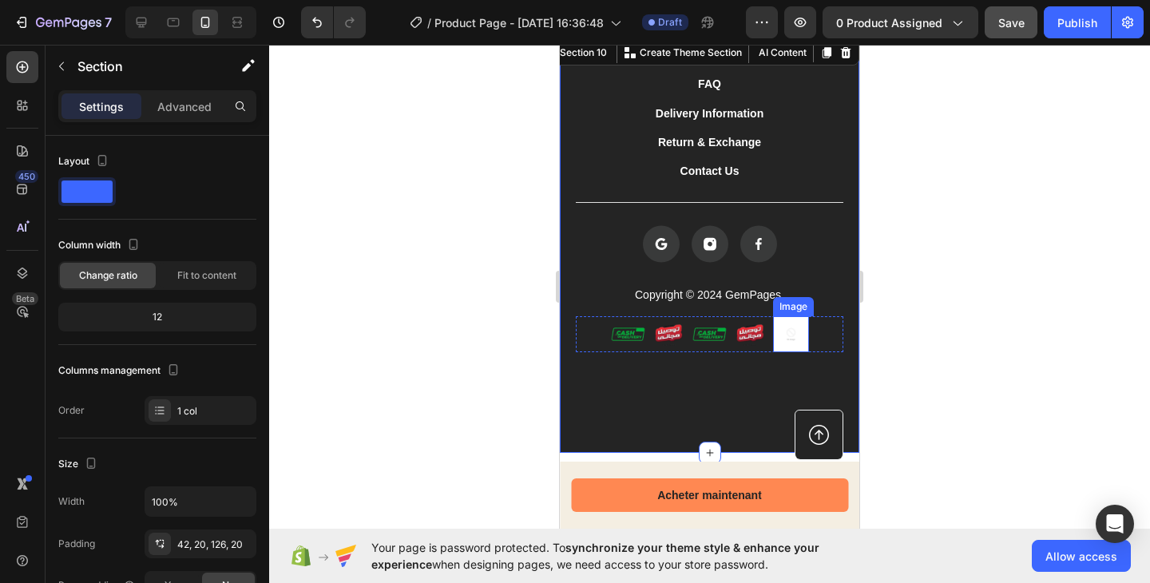
click at [790, 338] on img at bounding box center [791, 334] width 36 height 36
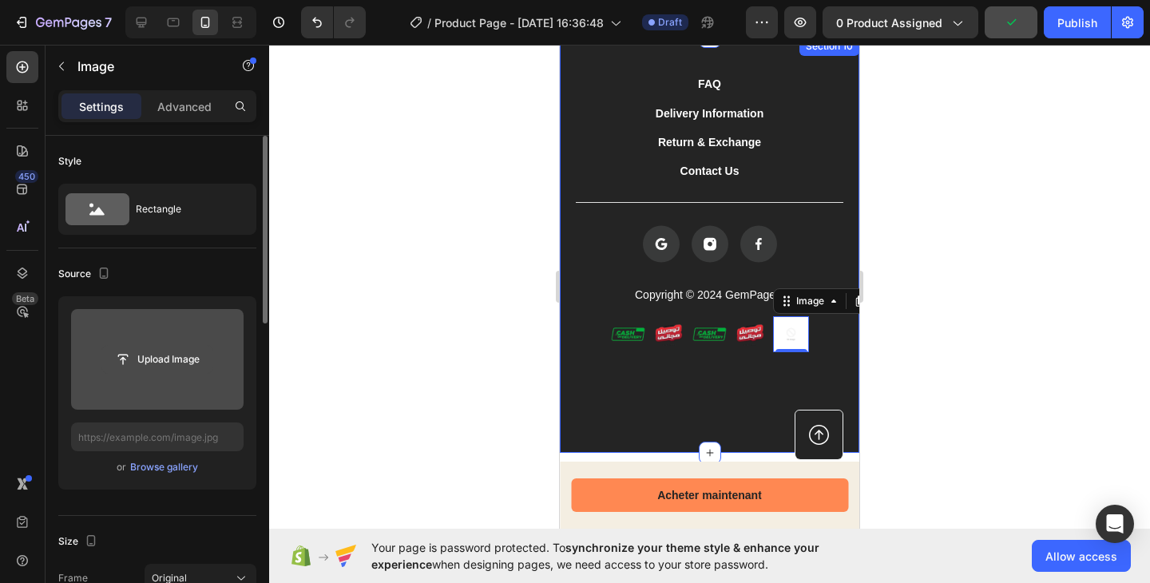
click at [194, 359] on input "file" at bounding box center [157, 359] width 110 height 27
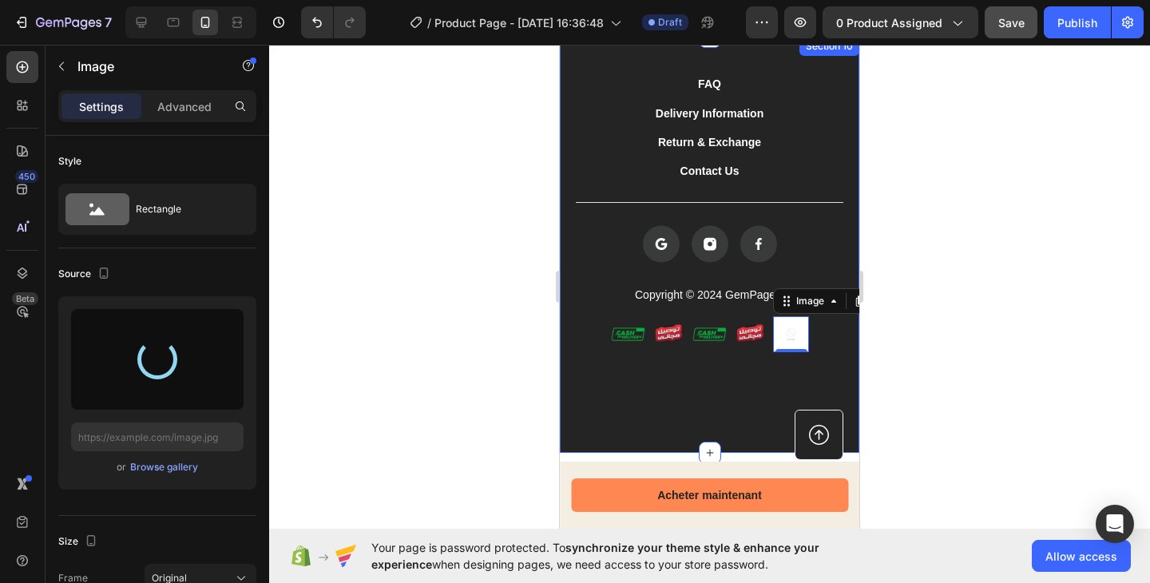
type input "https://cdn.shopify.com/s/files/1/0959/3746/2562/files/gempages_579621647326118…"
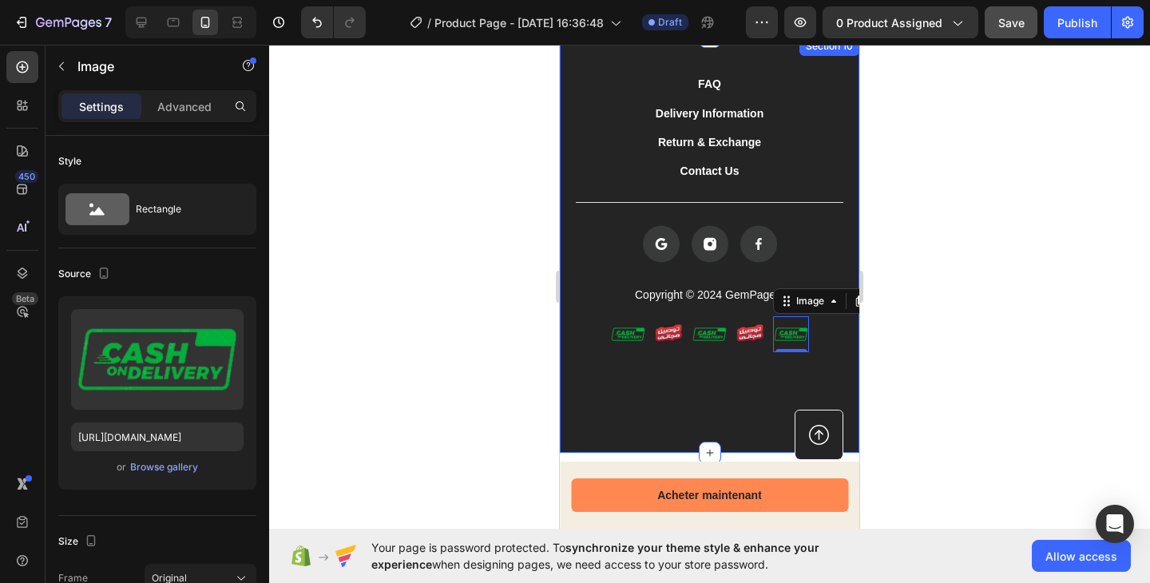
click at [687, 363] on div "FAQ Button Delivery Information Button Return & Exchange Button Contact Us Butt…" at bounding box center [709, 245] width 299 height 416
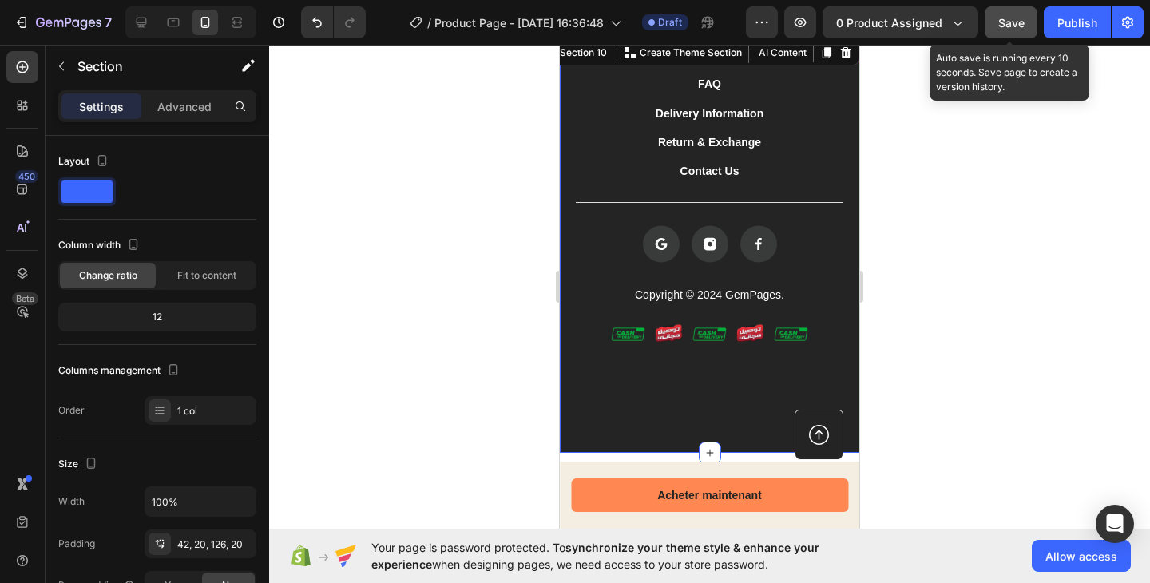
click at [1003, 33] on button "Save" at bounding box center [1010, 22] width 53 height 32
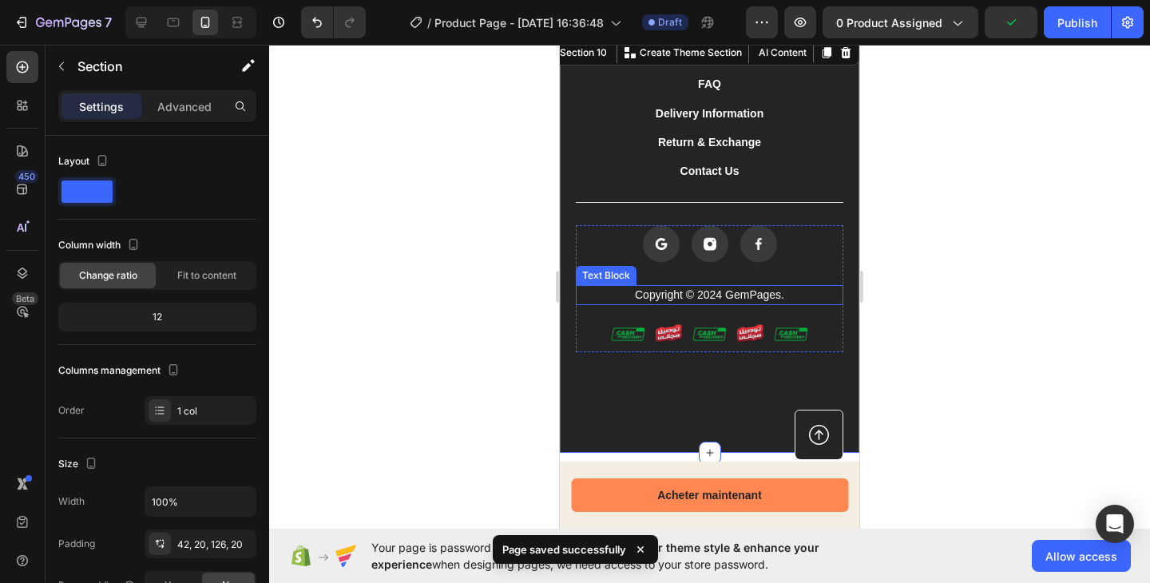
click at [744, 296] on p "Copyright © 2024 GemPages." at bounding box center [709, 295] width 264 height 17
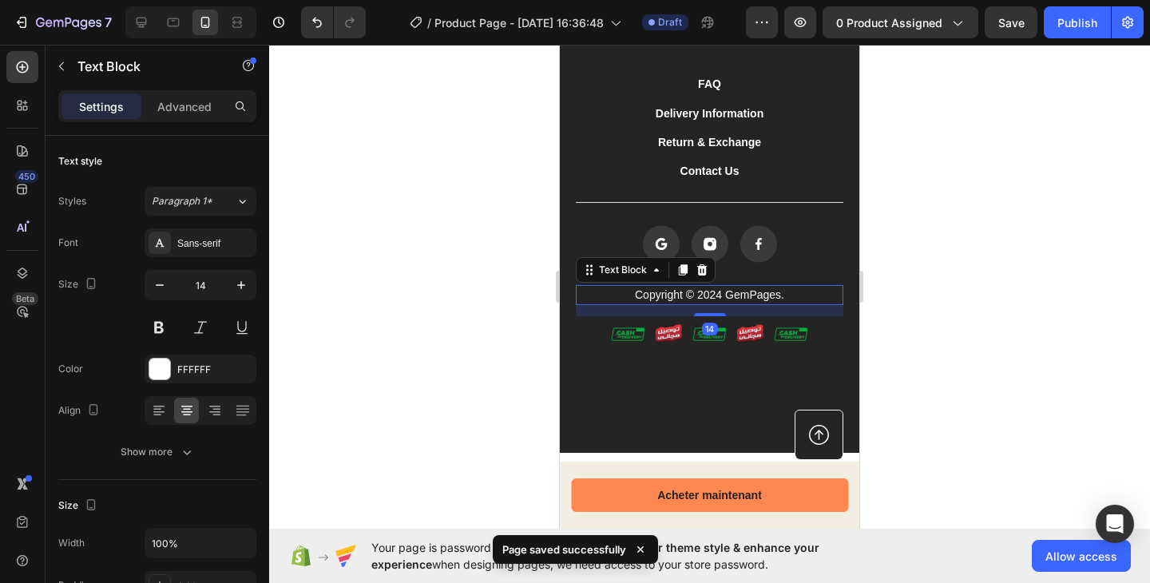
click at [736, 291] on p "Copyright © 2024 GemPages." at bounding box center [709, 295] width 264 height 17
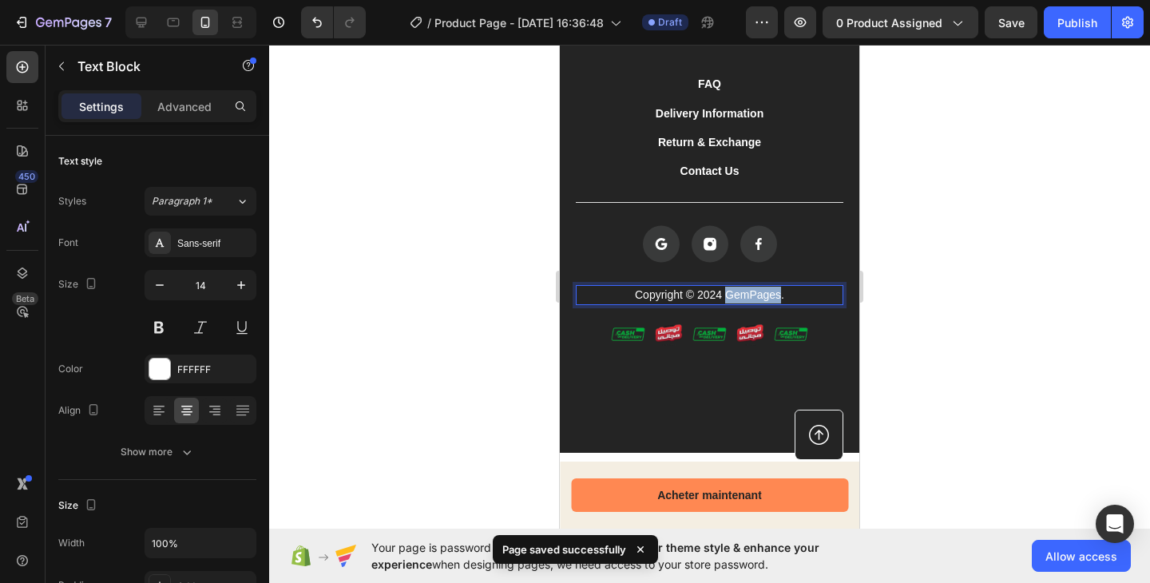
click at [736, 291] on p "Copyright © 2024 GemPages." at bounding box center [709, 295] width 264 height 17
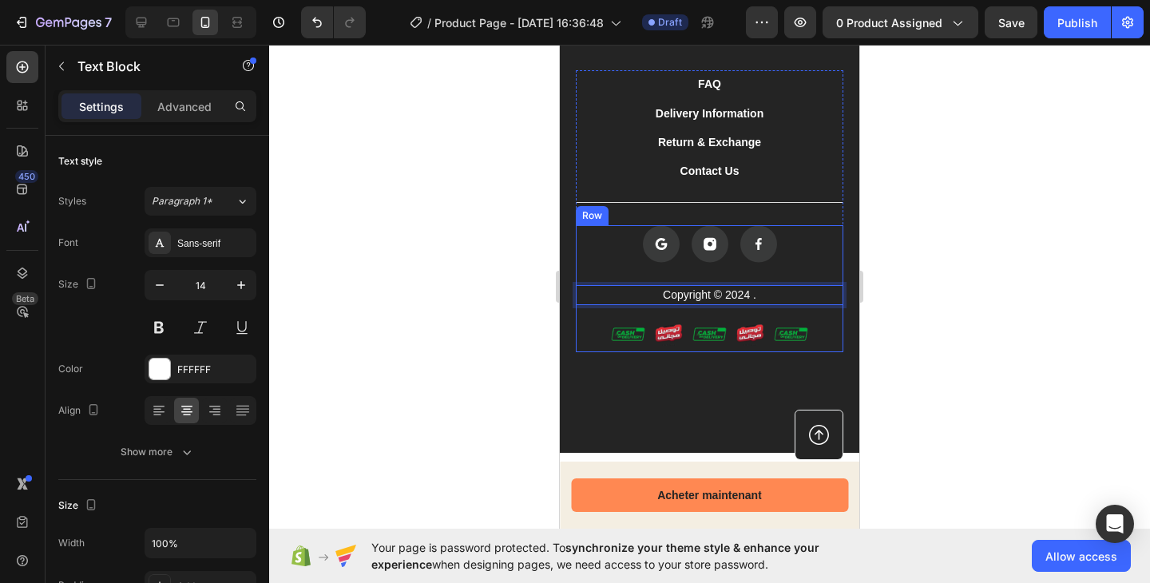
click at [806, 278] on div "Icon Icon Icon Row" at bounding box center [709, 255] width 267 height 60
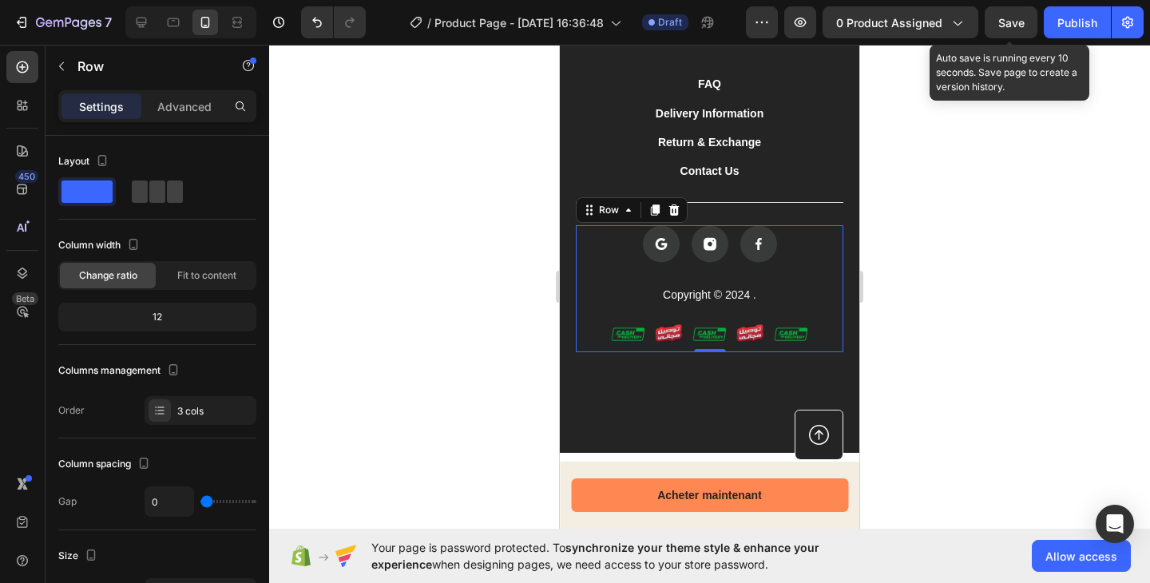
drag, startPoint x: 1009, startPoint y: 30, endPoint x: 995, endPoint y: 65, distance: 37.2
click at [1009, 31] on button "Save" at bounding box center [1010, 22] width 53 height 32
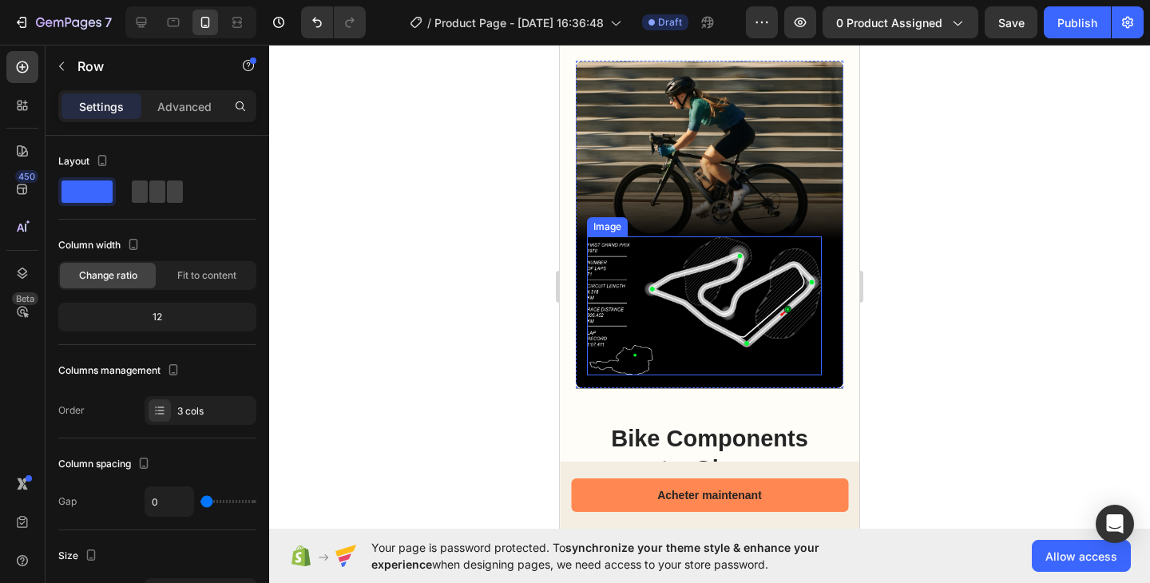
scroll to position [1063, 0]
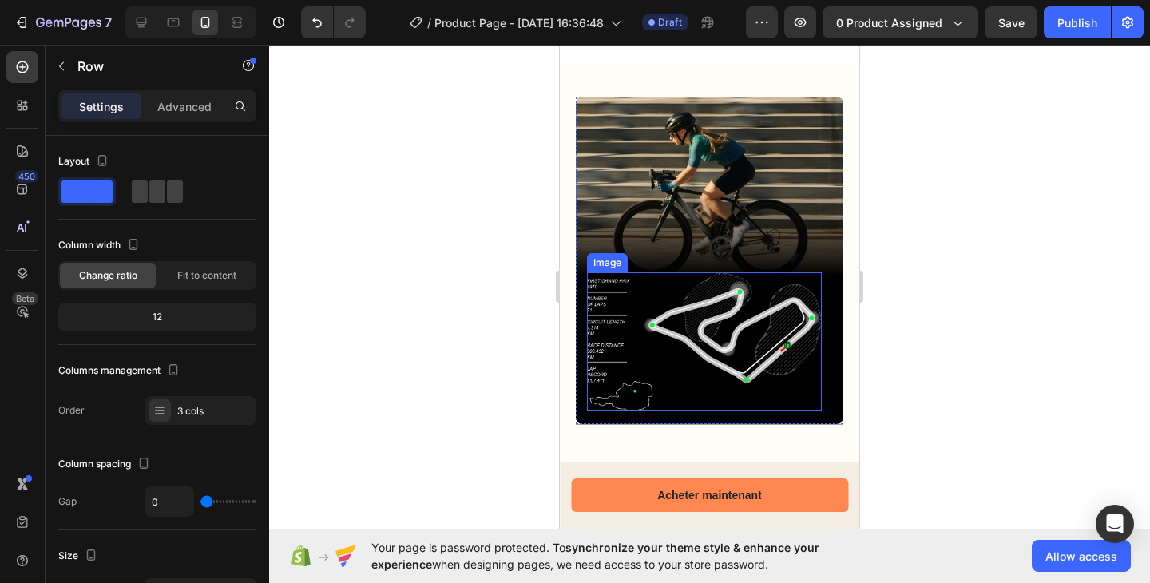
click at [732, 291] on img at bounding box center [704, 341] width 235 height 139
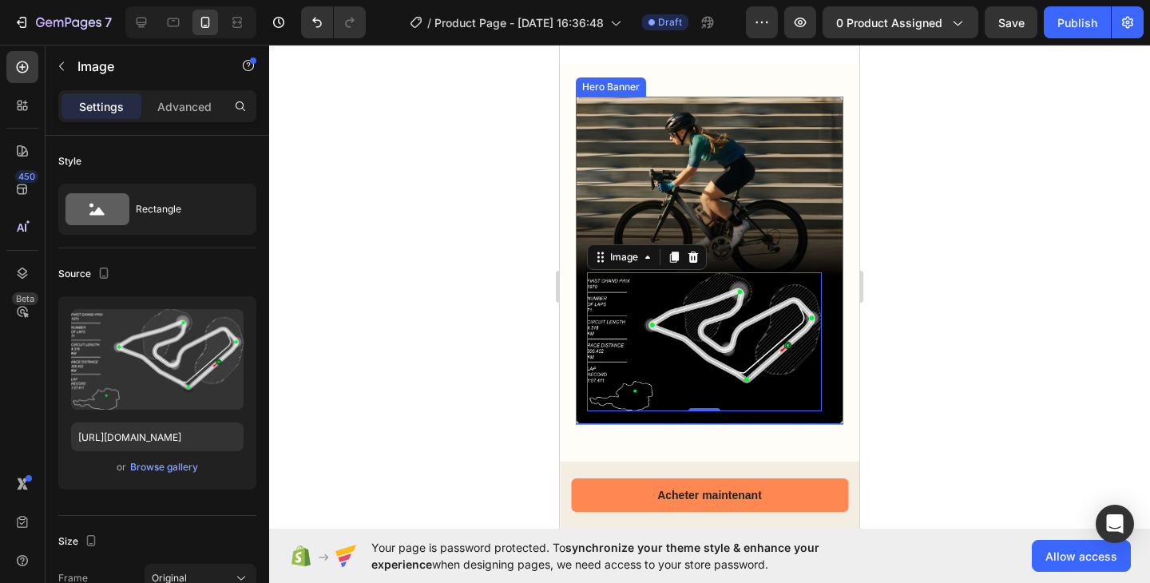
click at [740, 187] on div "Background Image" at bounding box center [709, 260] width 267 height 327
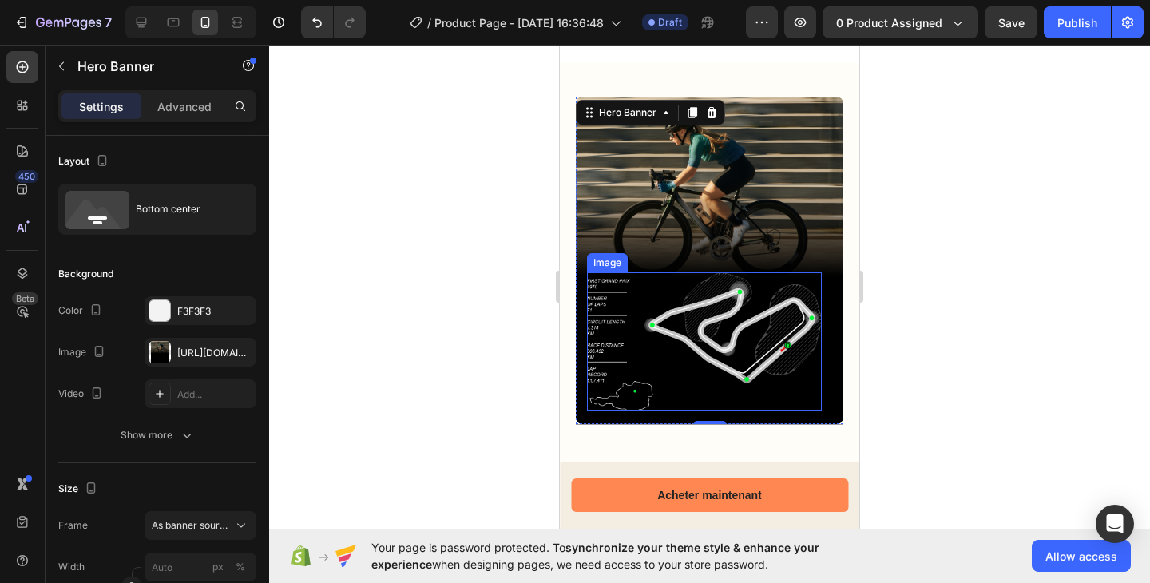
click at [722, 306] on img at bounding box center [704, 341] width 235 height 139
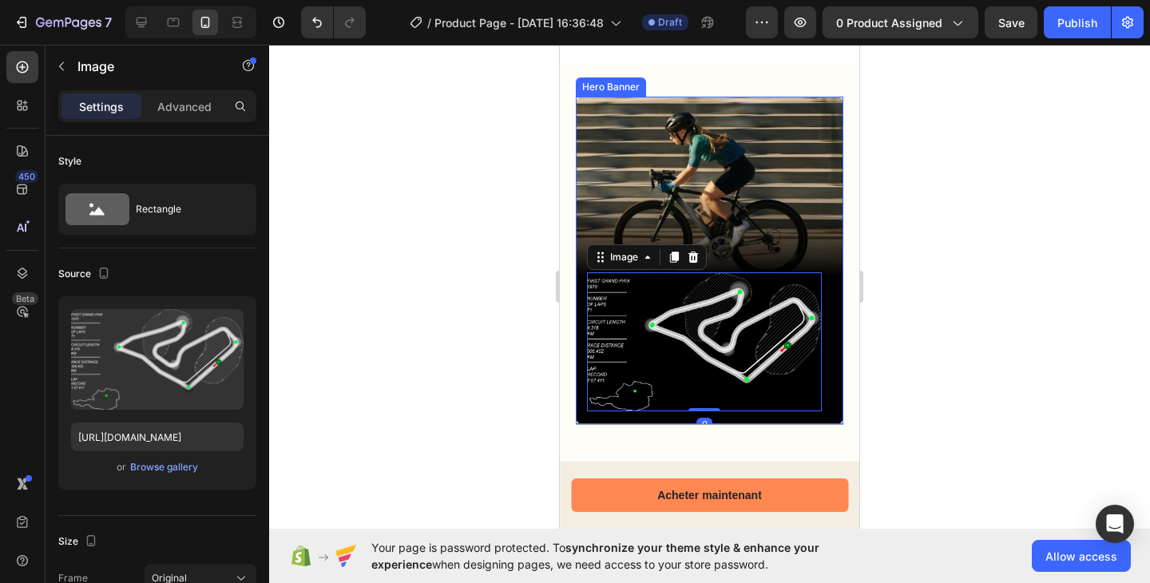
click at [722, 177] on div "Background Image" at bounding box center [709, 260] width 267 height 327
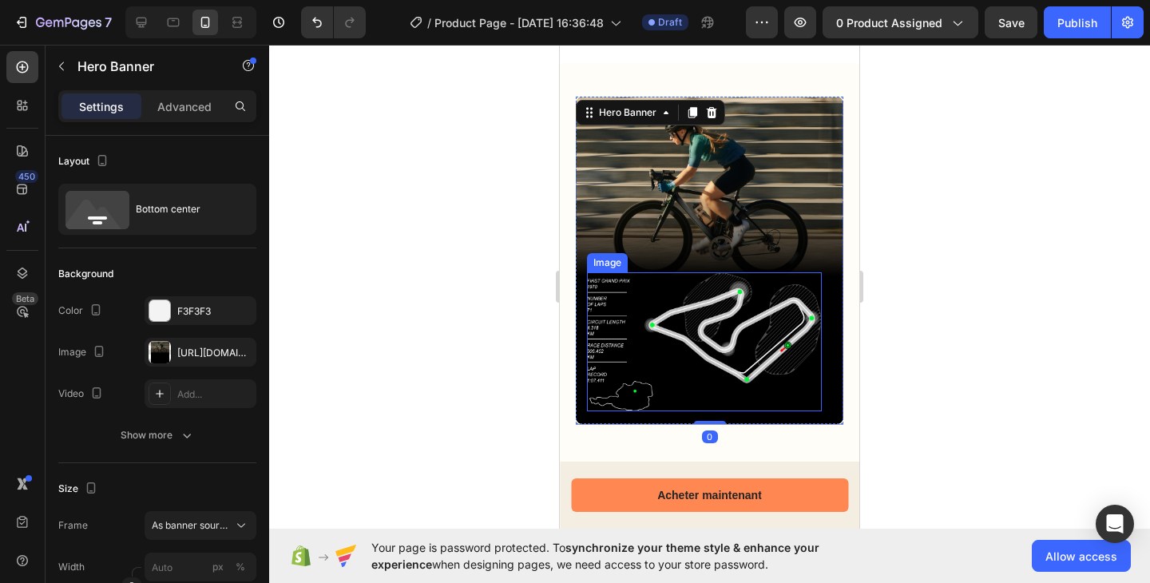
click at [706, 307] on img at bounding box center [704, 341] width 235 height 139
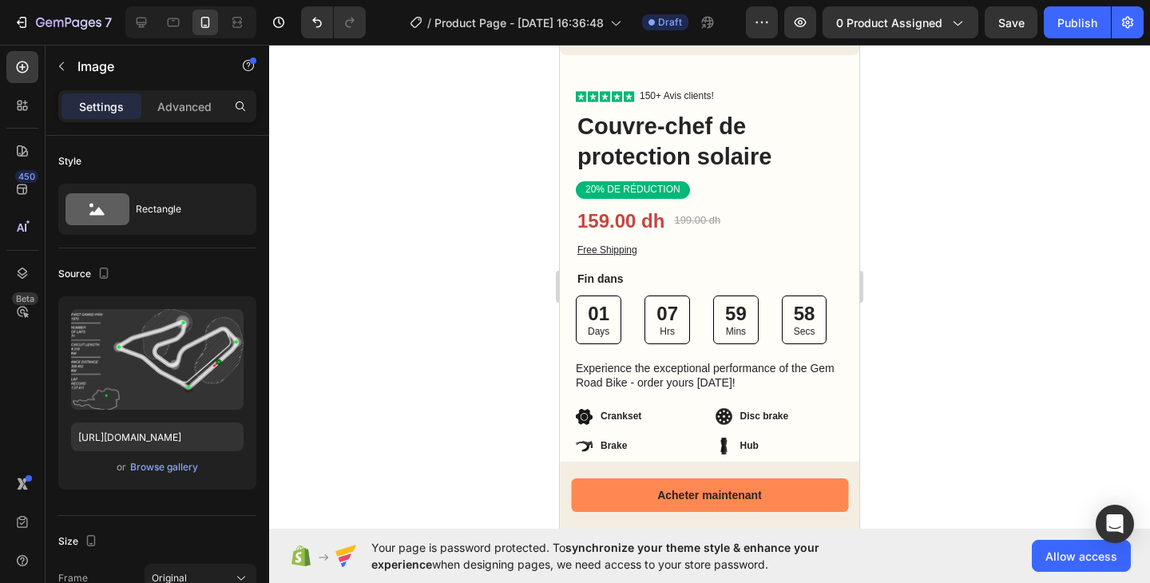
scroll to position [472, 0]
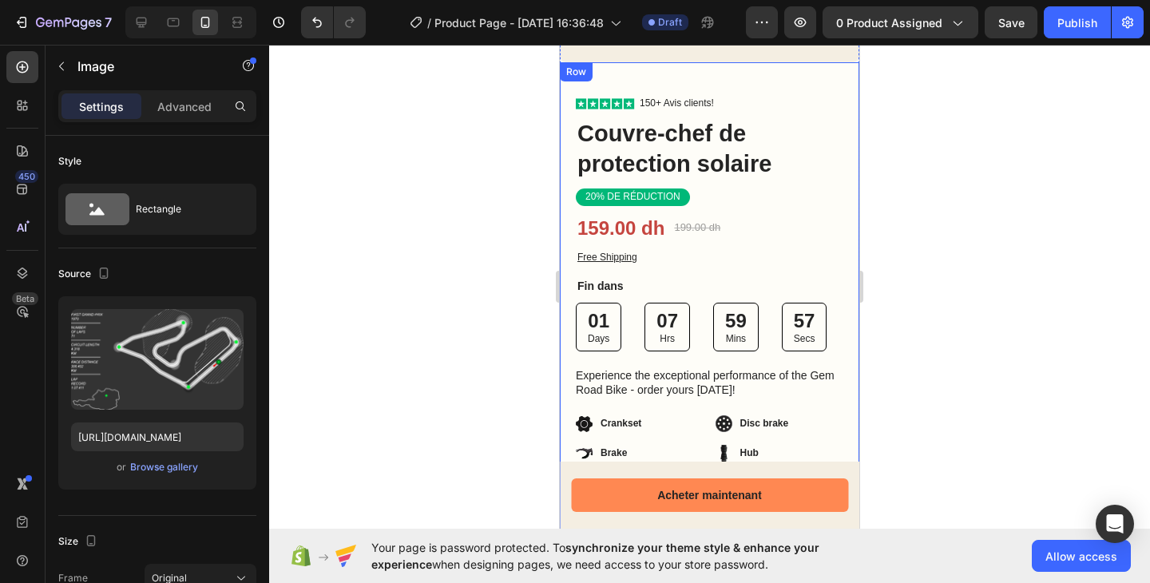
click at [619, 214] on div "159.00 dh" at bounding box center [621, 228] width 90 height 28
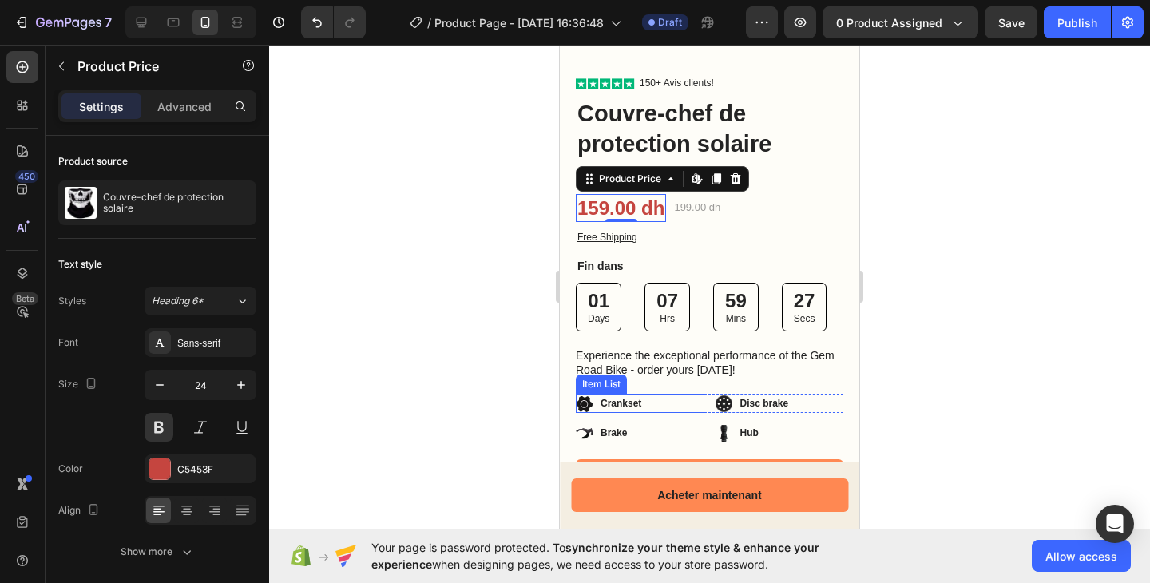
scroll to position [553, 0]
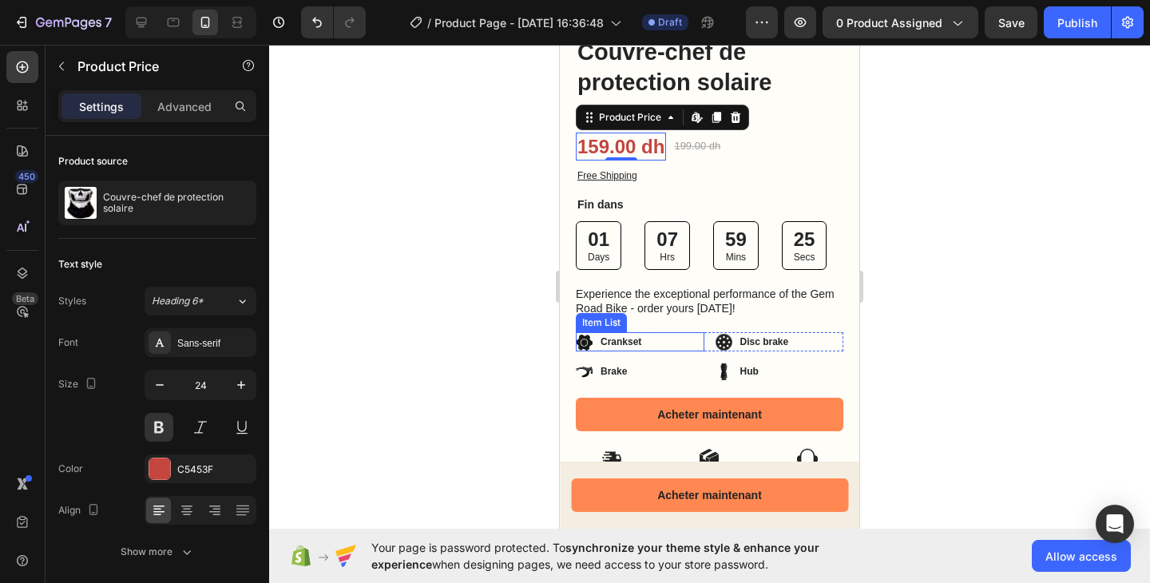
click at [605, 334] on p "Crankset" at bounding box center [620, 341] width 41 height 14
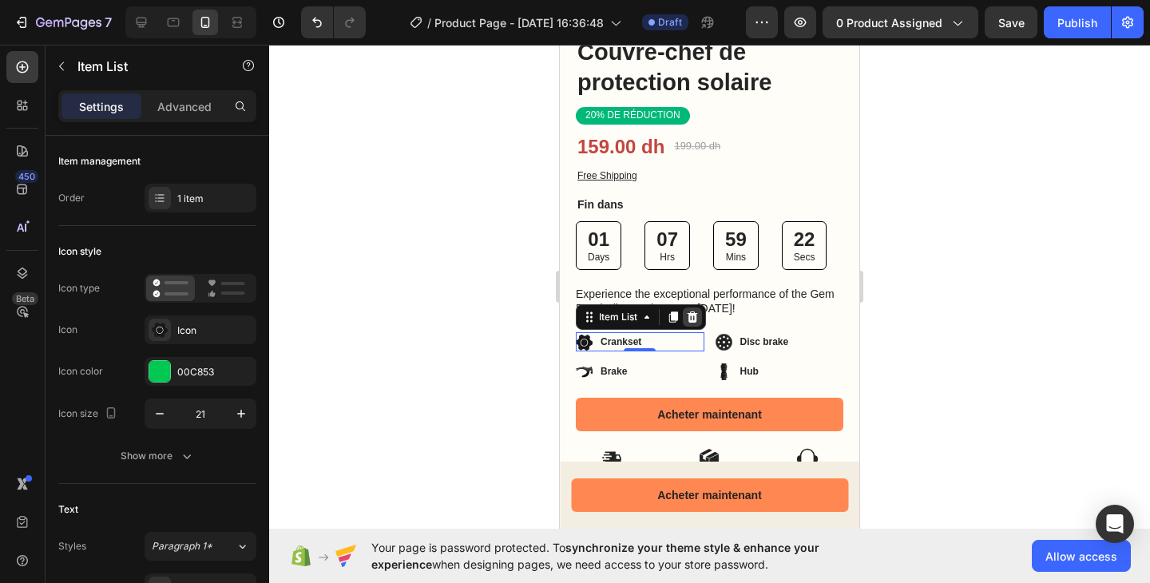
click at [684, 307] on div at bounding box center [692, 316] width 19 height 19
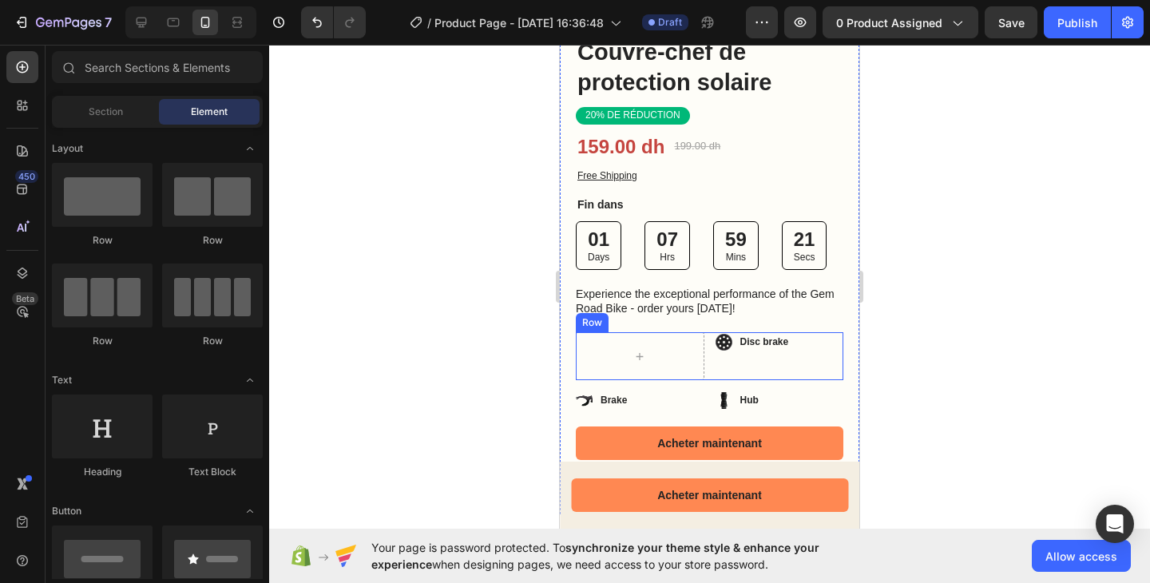
click at [750, 335] on div "Disc brake Item List" at bounding box center [779, 356] width 129 height 48
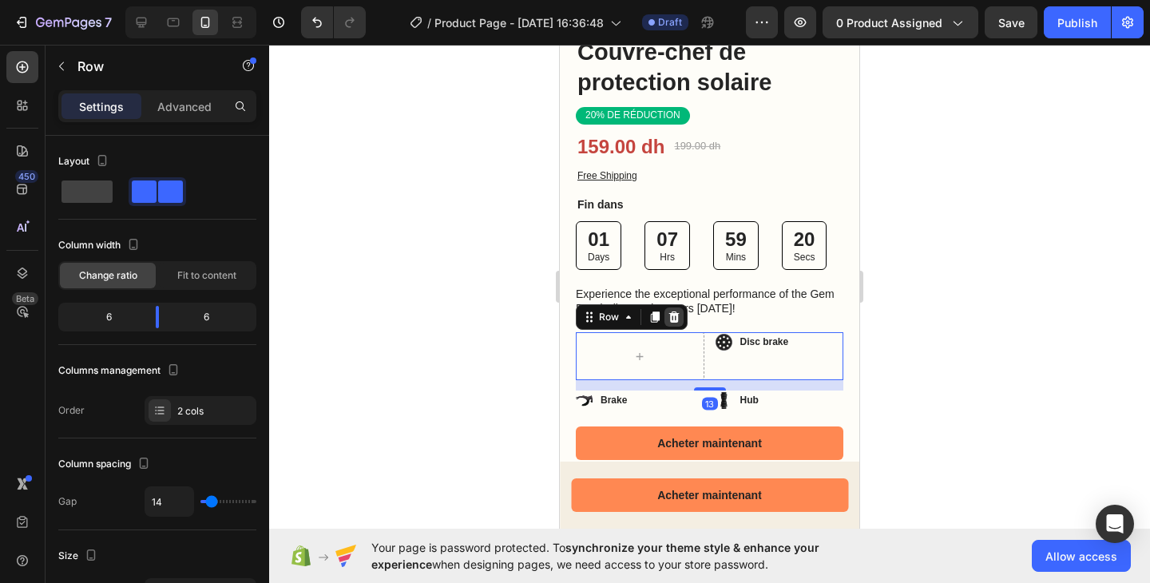
click at [679, 311] on icon at bounding box center [673, 317] width 13 height 13
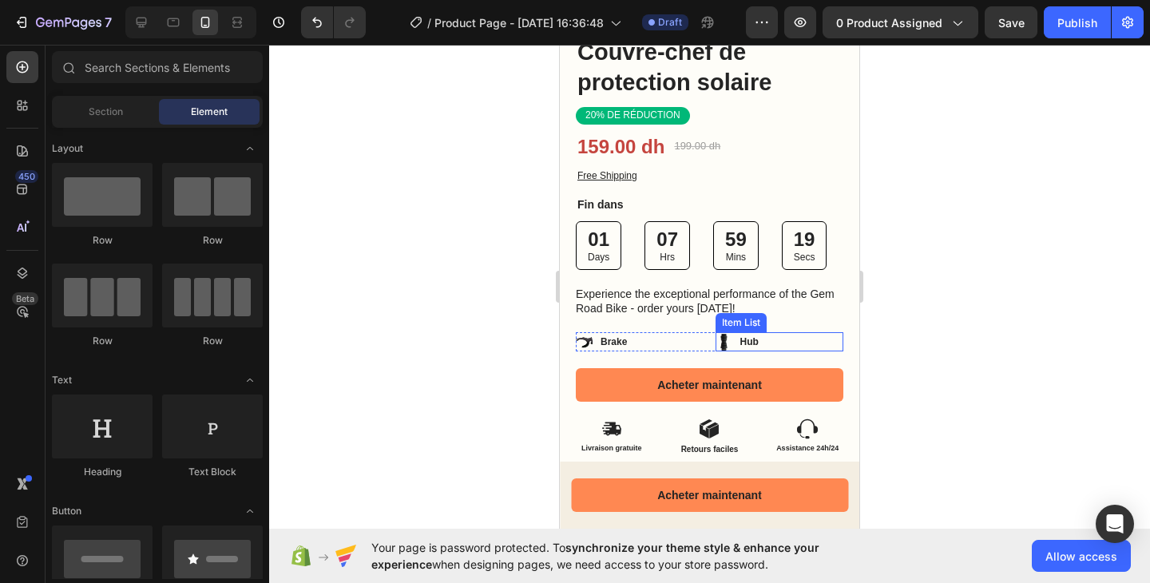
click at [774, 332] on div "Hub" at bounding box center [779, 341] width 129 height 19
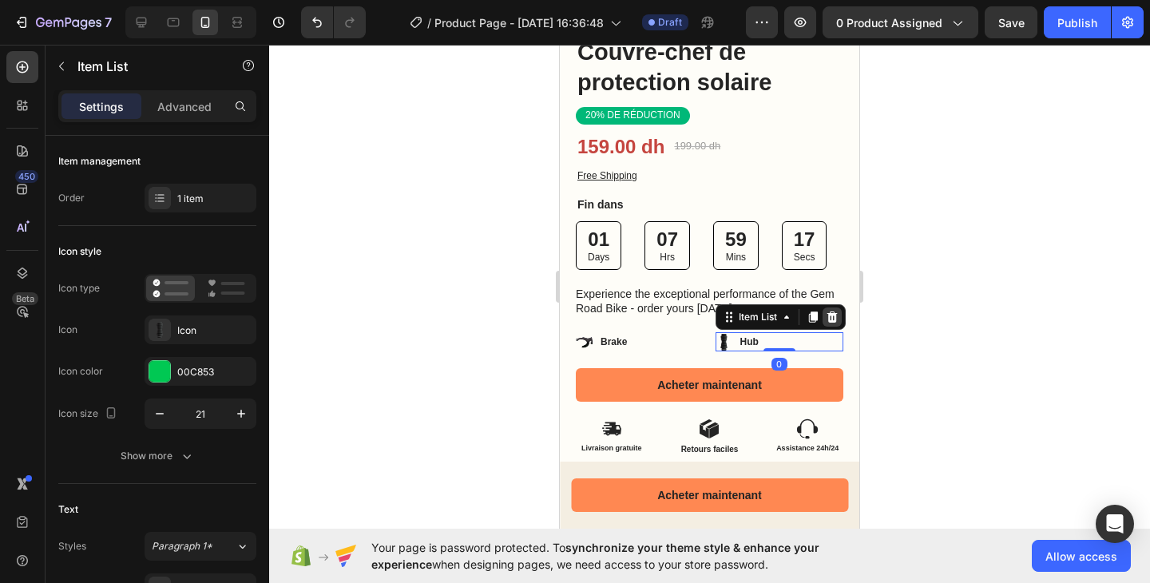
click at [826, 311] on icon at bounding box center [831, 316] width 10 height 11
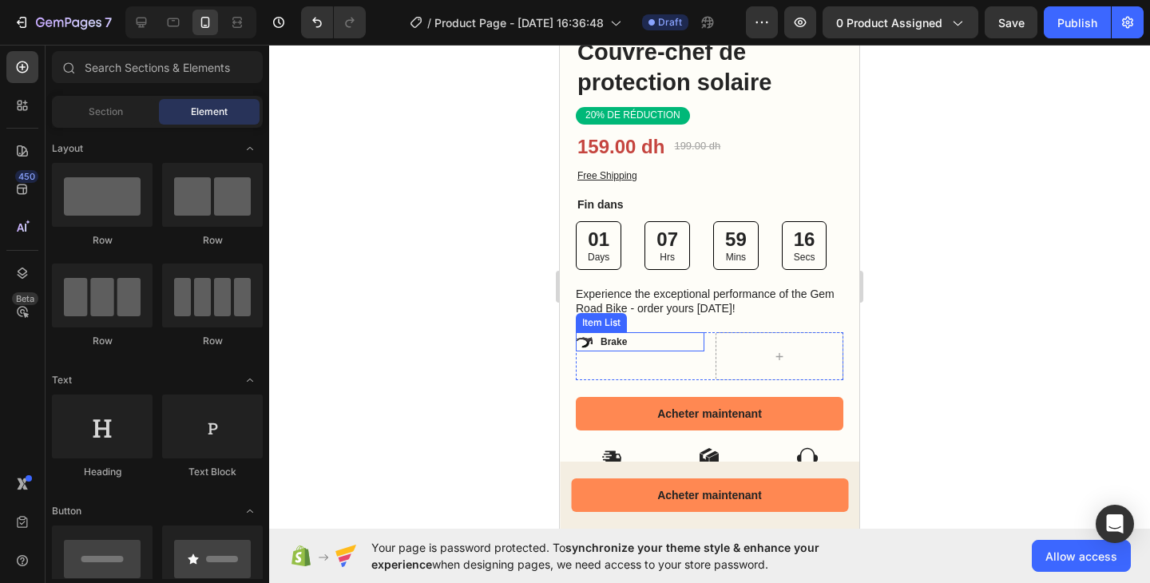
click at [675, 334] on div "Brake" at bounding box center [640, 341] width 129 height 19
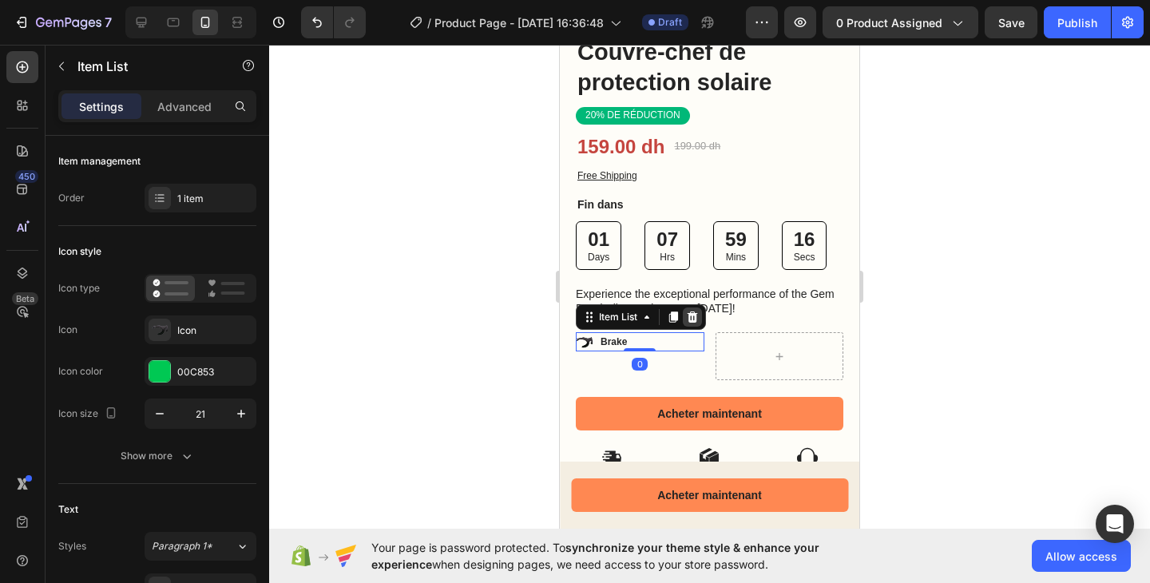
click at [693, 311] on icon at bounding box center [692, 316] width 10 height 11
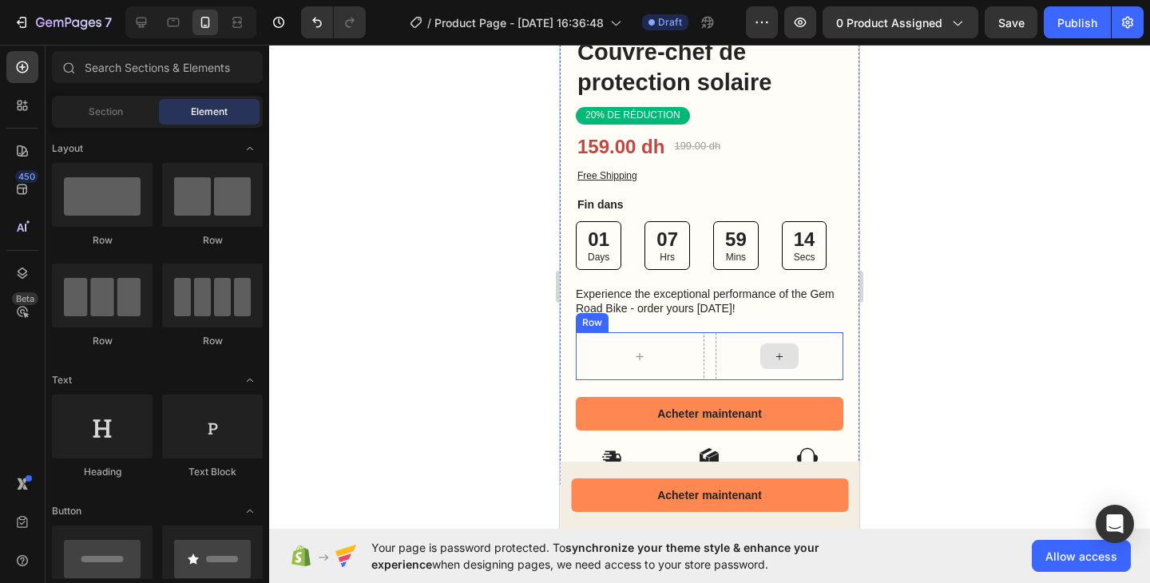
click at [715, 332] on div at bounding box center [779, 356] width 129 height 48
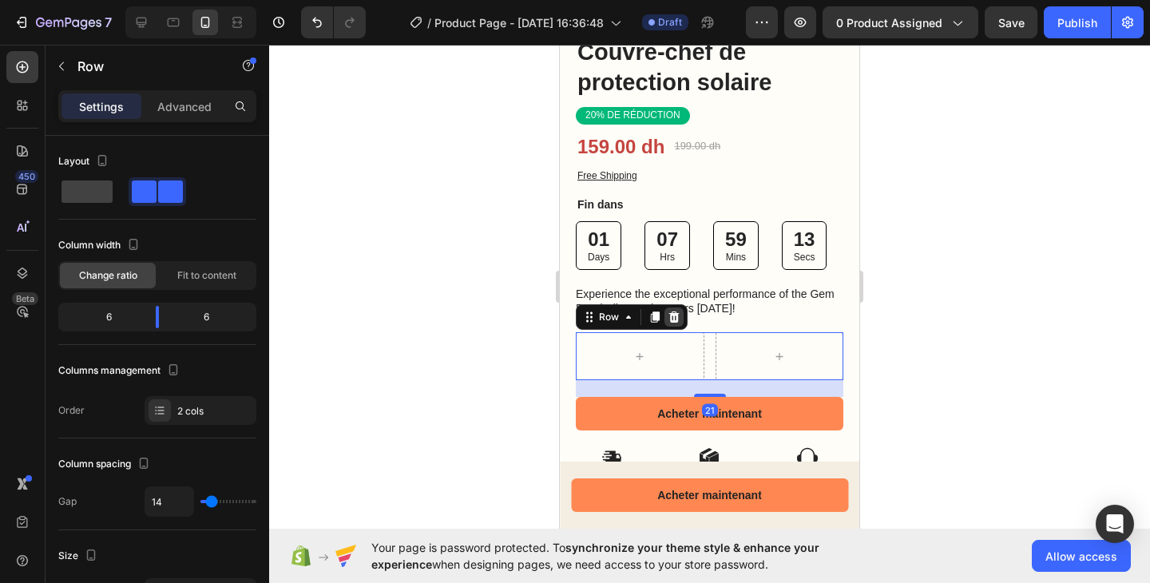
click at [677, 311] on icon at bounding box center [674, 316] width 10 height 11
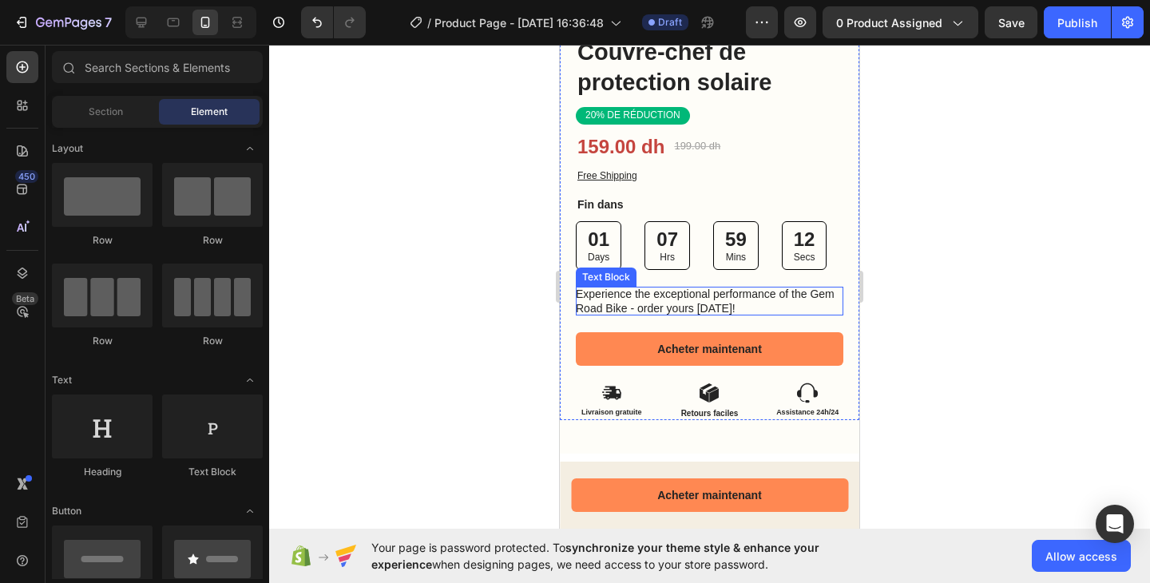
click at [655, 288] on p "Experience the exceptional performance of the Gem Road Bike - order yours today!" at bounding box center [709, 301] width 267 height 29
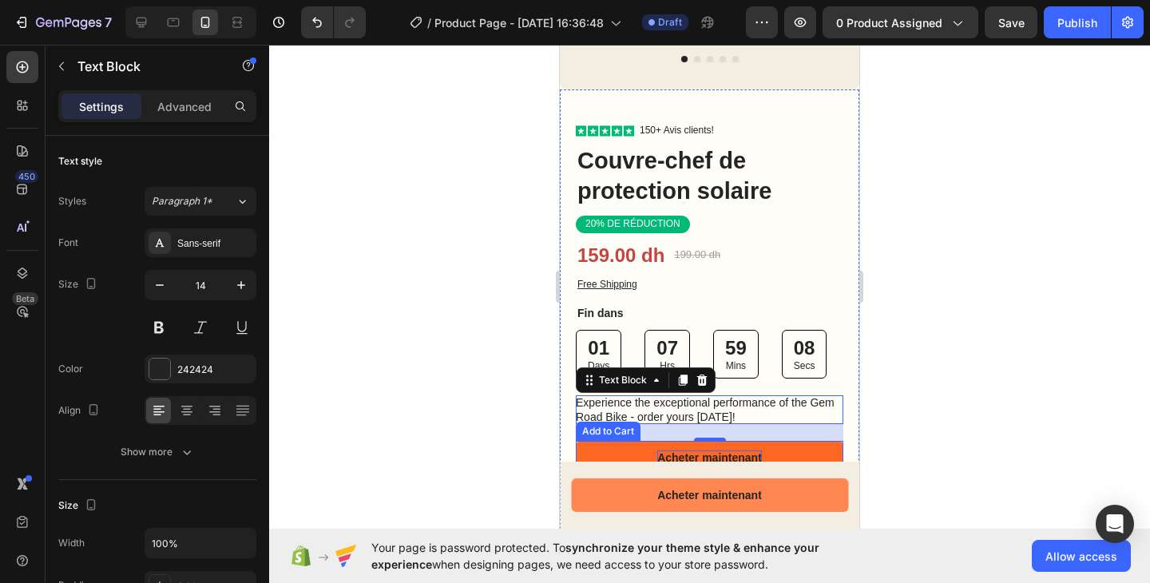
scroll to position [441, 0]
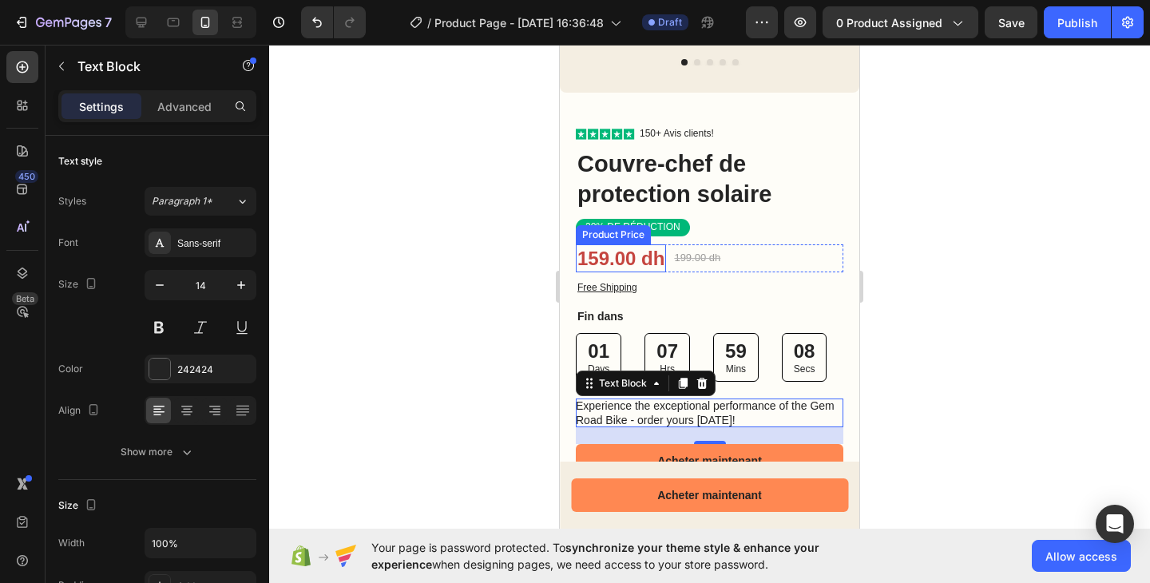
click at [633, 244] on div "159.00 dh" at bounding box center [621, 258] width 90 height 28
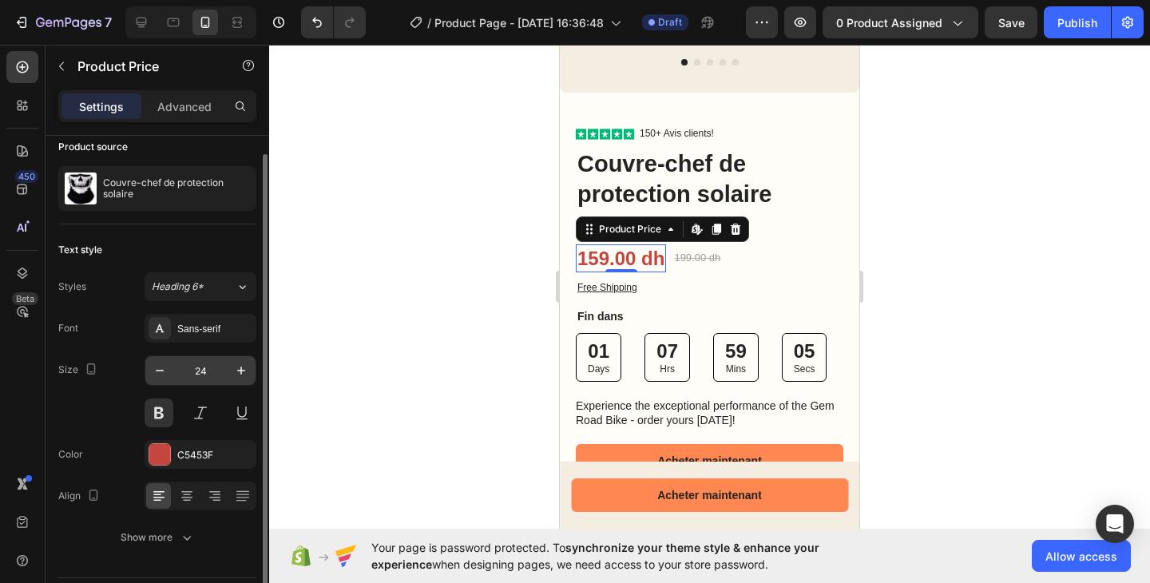
scroll to position [18, 0]
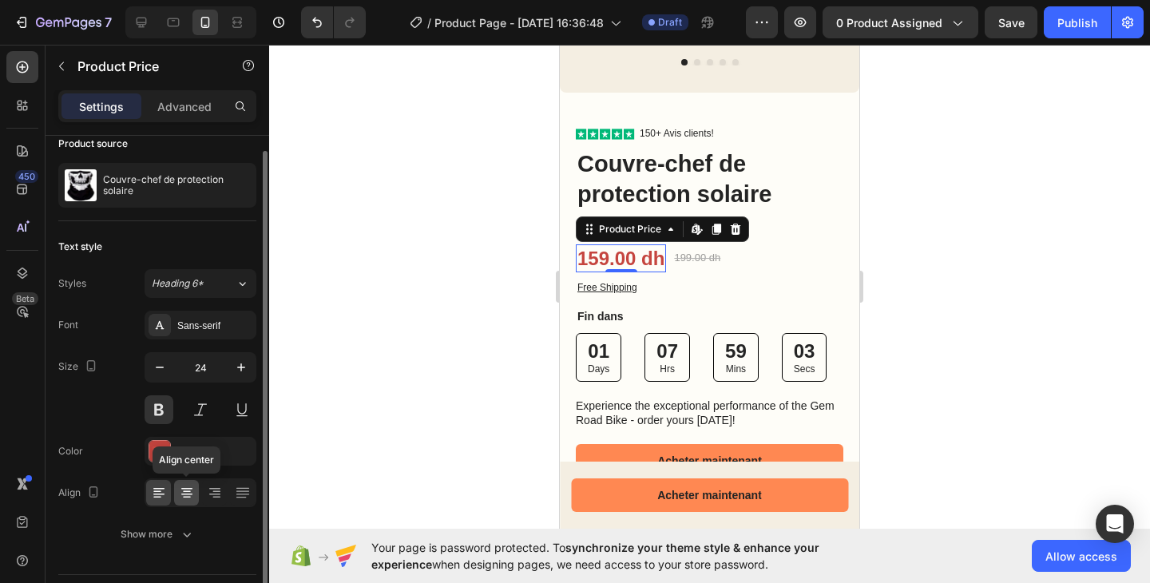
click at [191, 496] on icon at bounding box center [187, 493] width 16 height 16
click at [168, 494] on div at bounding box center [158, 493] width 25 height 26
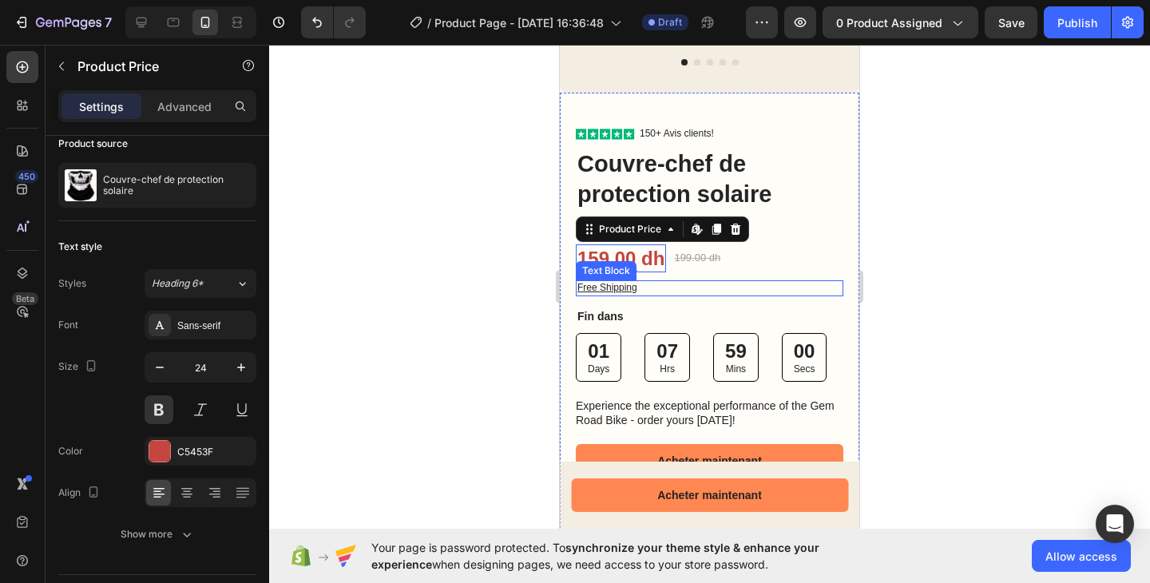
click at [722, 282] on p "Free Shipping" at bounding box center [709, 288] width 264 height 13
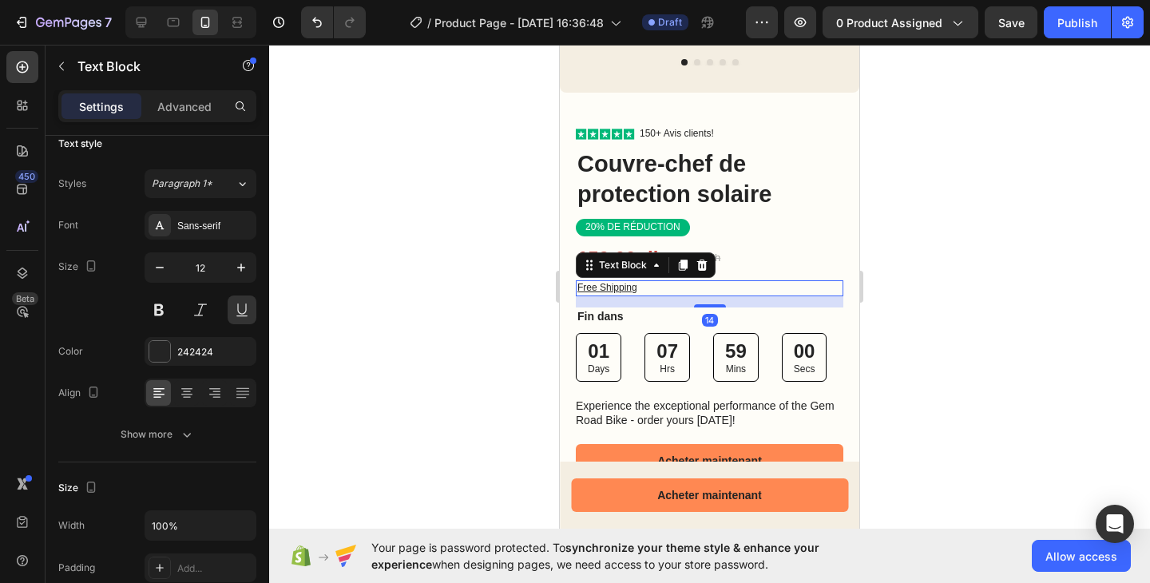
scroll to position [0, 0]
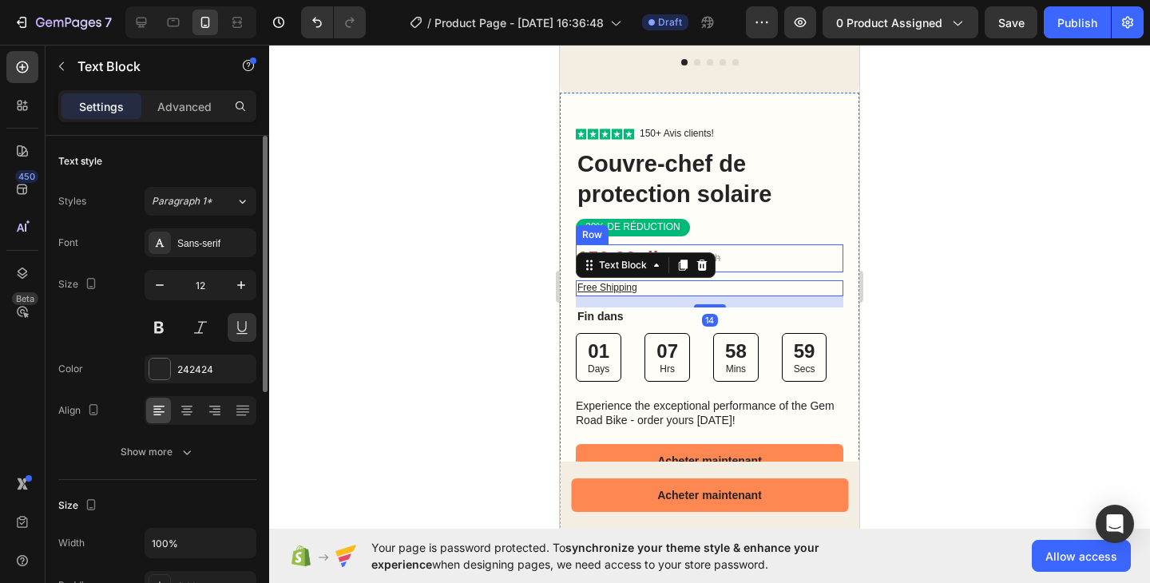
click at [738, 244] on div "159.00 dh Product Price Product Price 199.00 dh Product Price Product Price Row" at bounding box center [709, 258] width 267 height 28
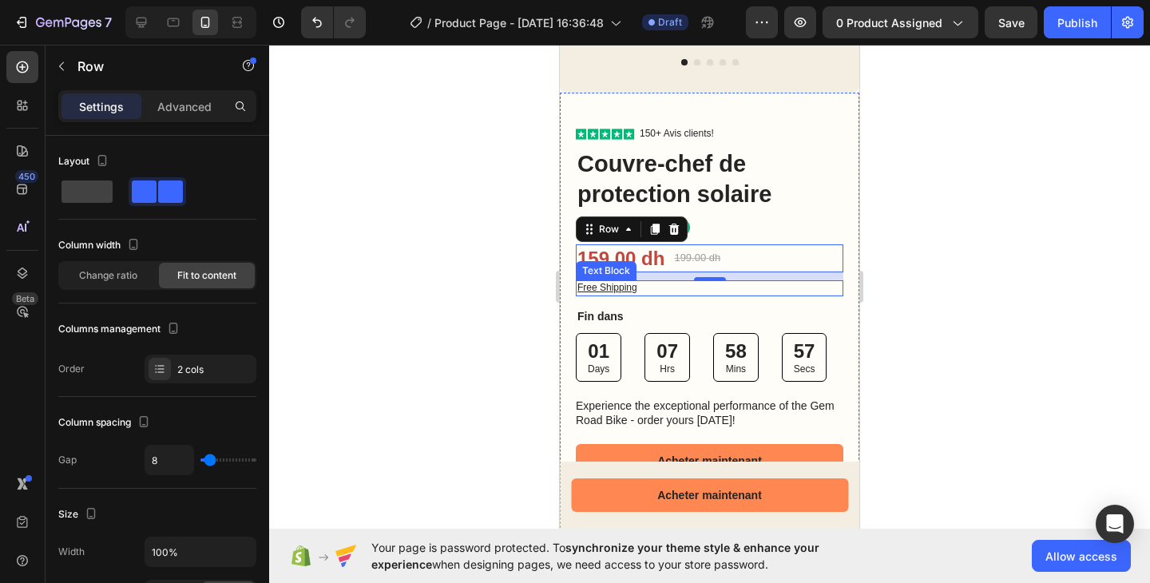
click at [615, 244] on div "159.00 dh" at bounding box center [621, 258] width 90 height 28
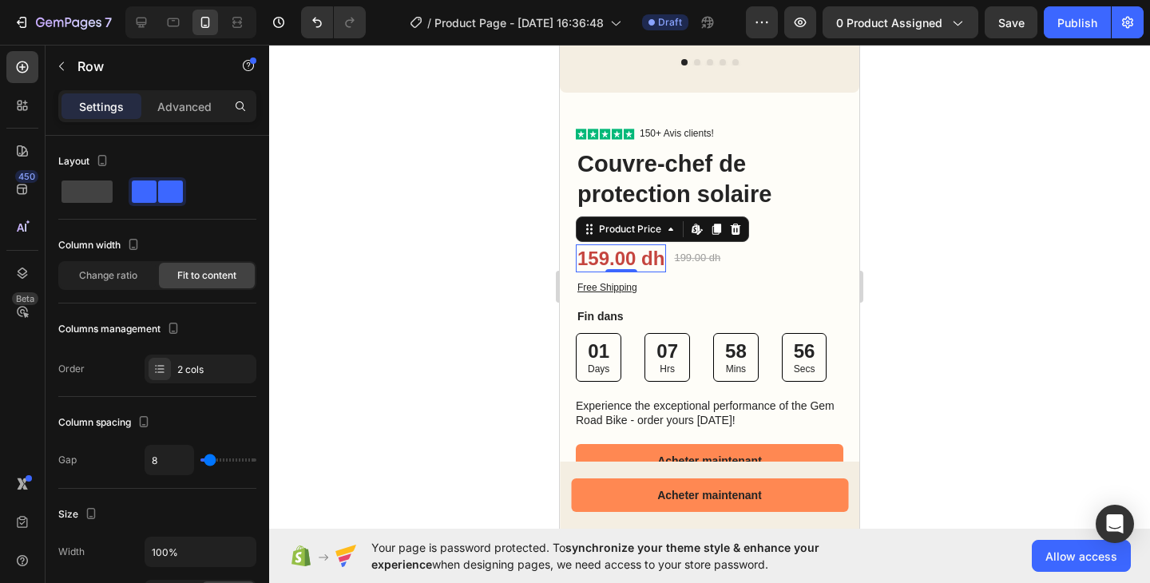
click at [615, 244] on div "159.00 dh" at bounding box center [621, 258] width 90 height 28
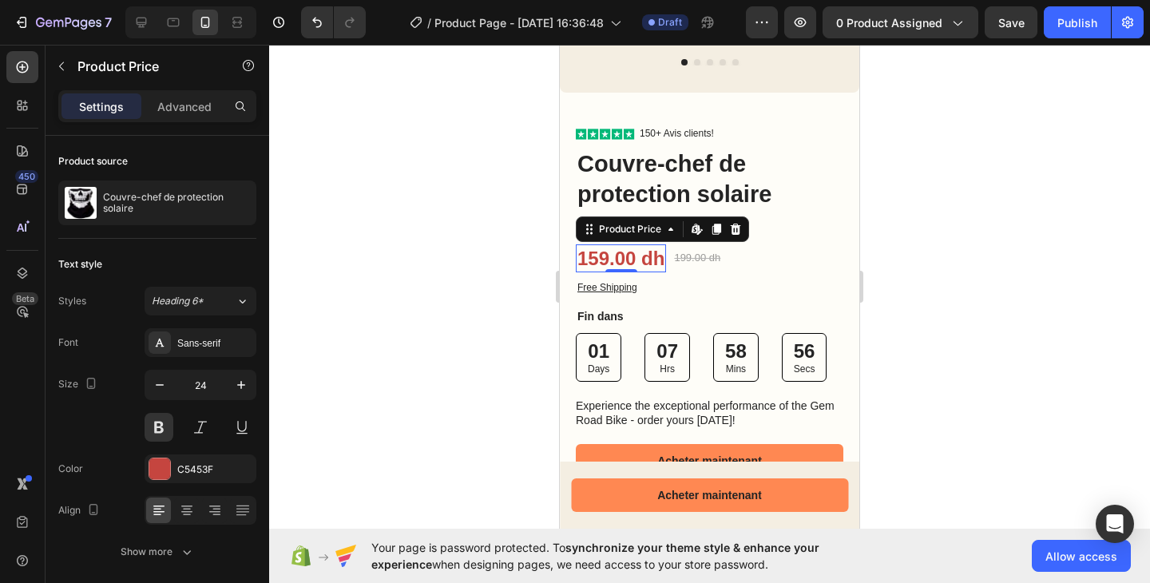
click at [615, 244] on div "159.00 dh" at bounding box center [621, 258] width 90 height 28
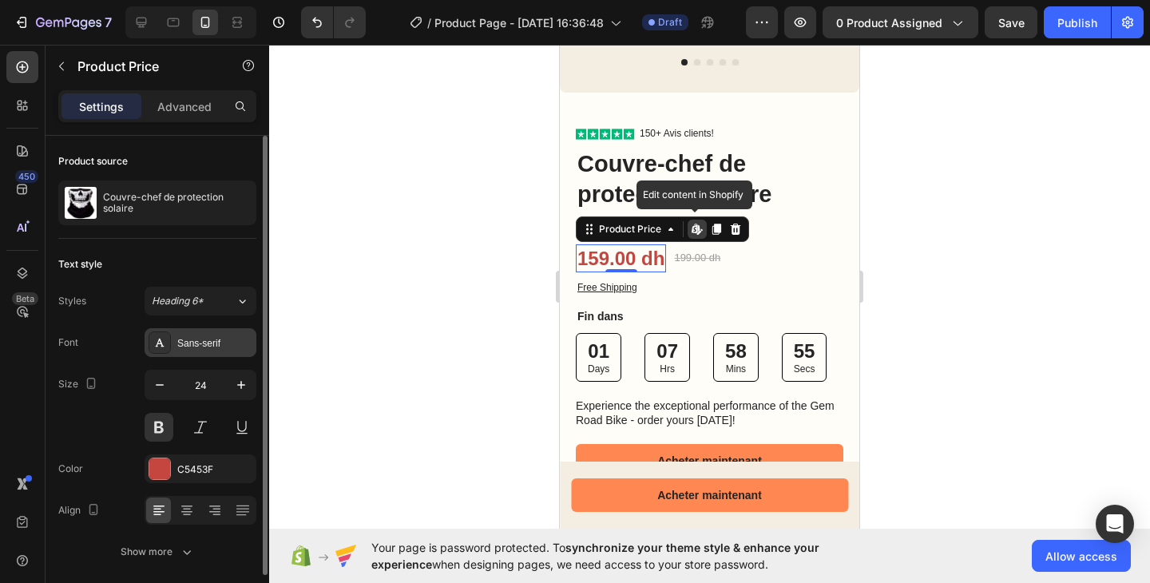
click at [204, 346] on div "Sans-serif" at bounding box center [214, 343] width 75 height 14
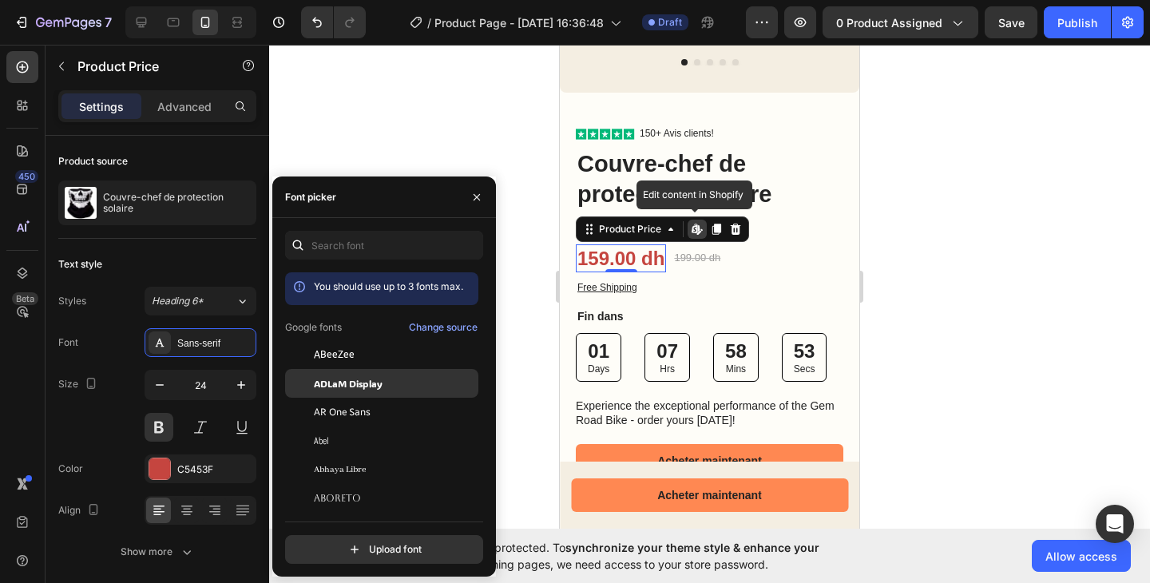
click at [343, 379] on span "ADLaM Display" at bounding box center [348, 383] width 69 height 14
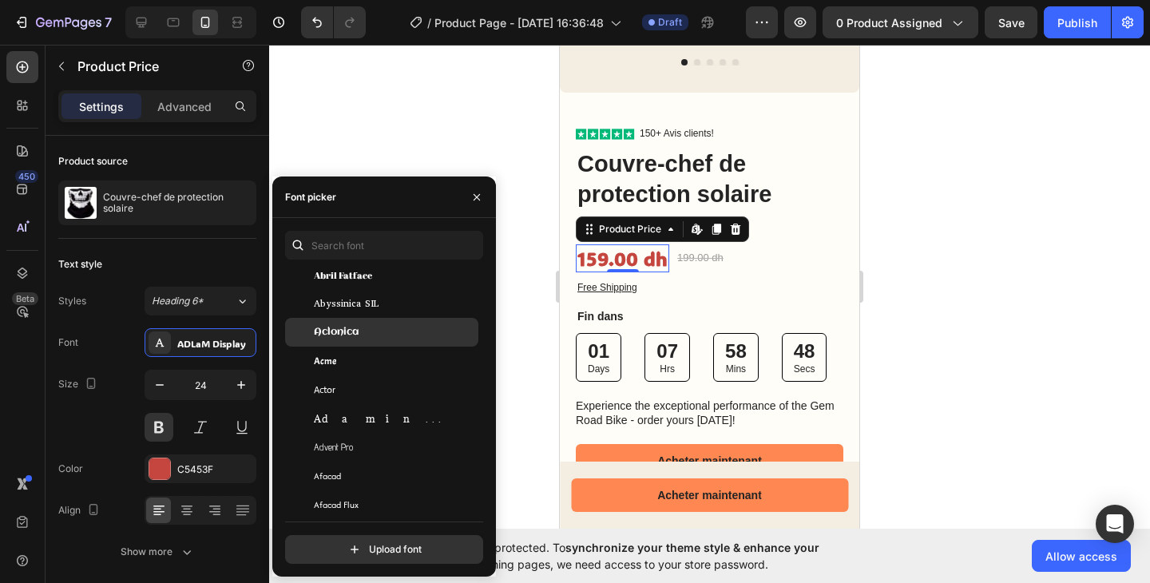
scroll to position [338, 0]
click at [345, 338] on div "Acme" at bounding box center [381, 332] width 193 height 29
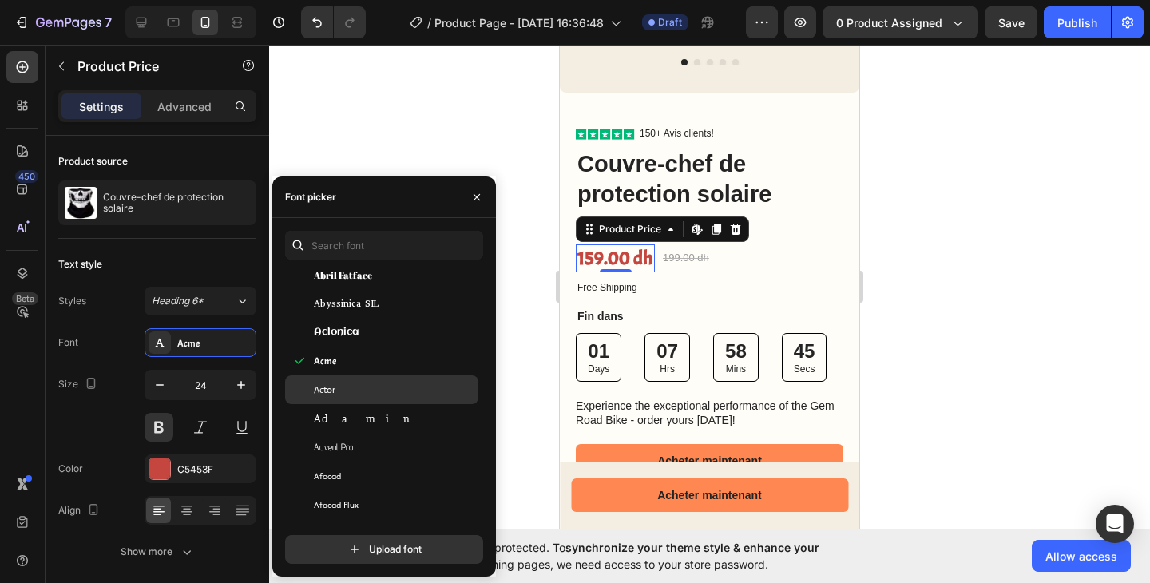
click at [346, 394] on div "Actor" at bounding box center [394, 389] width 161 height 14
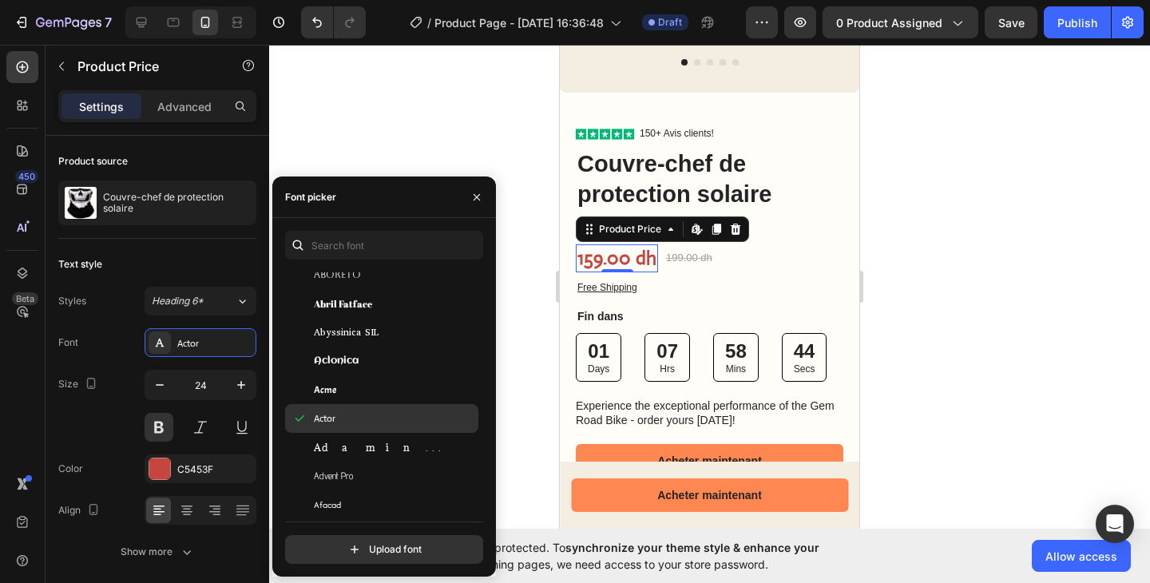
click at [345, 415] on div "Actor" at bounding box center [394, 418] width 161 height 14
click at [355, 453] on div "Adamina" at bounding box center [394, 447] width 161 height 14
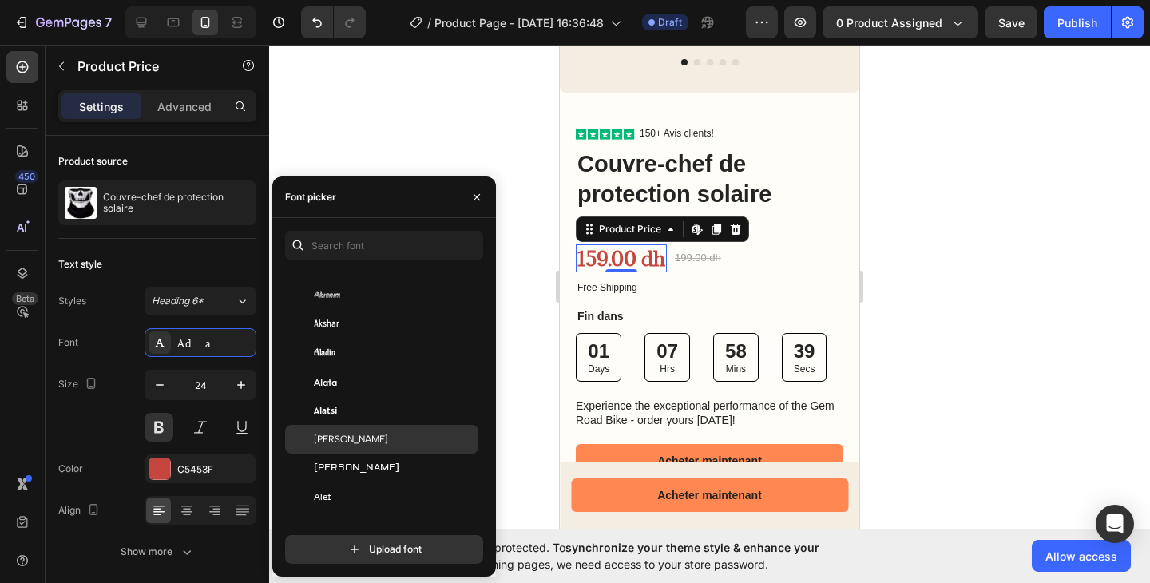
scroll to position [861, 0]
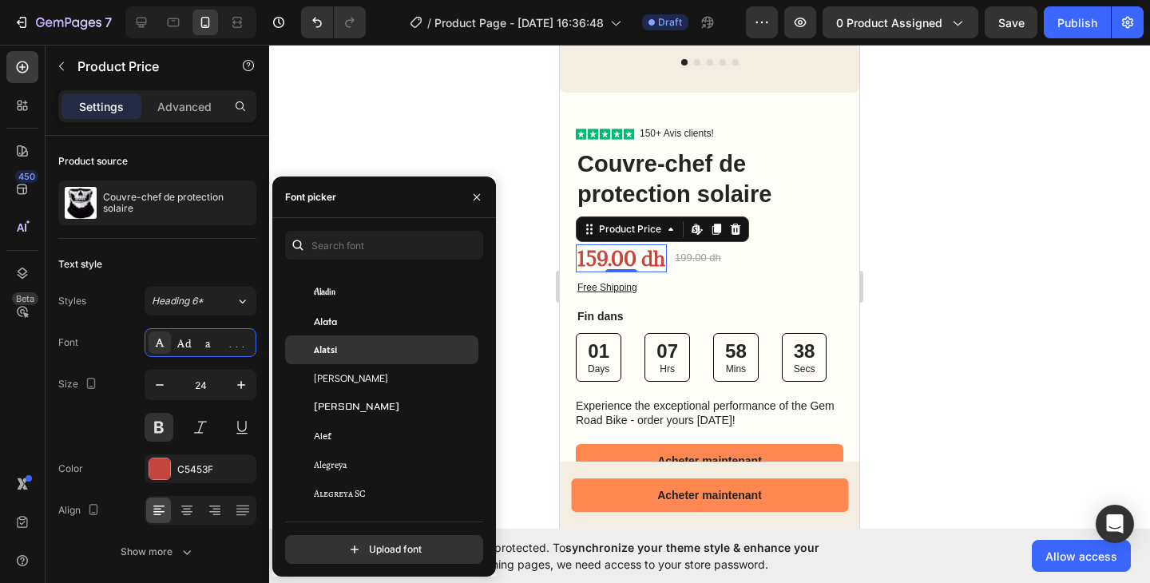
click at [362, 355] on div "Alatsi" at bounding box center [394, 349] width 161 height 14
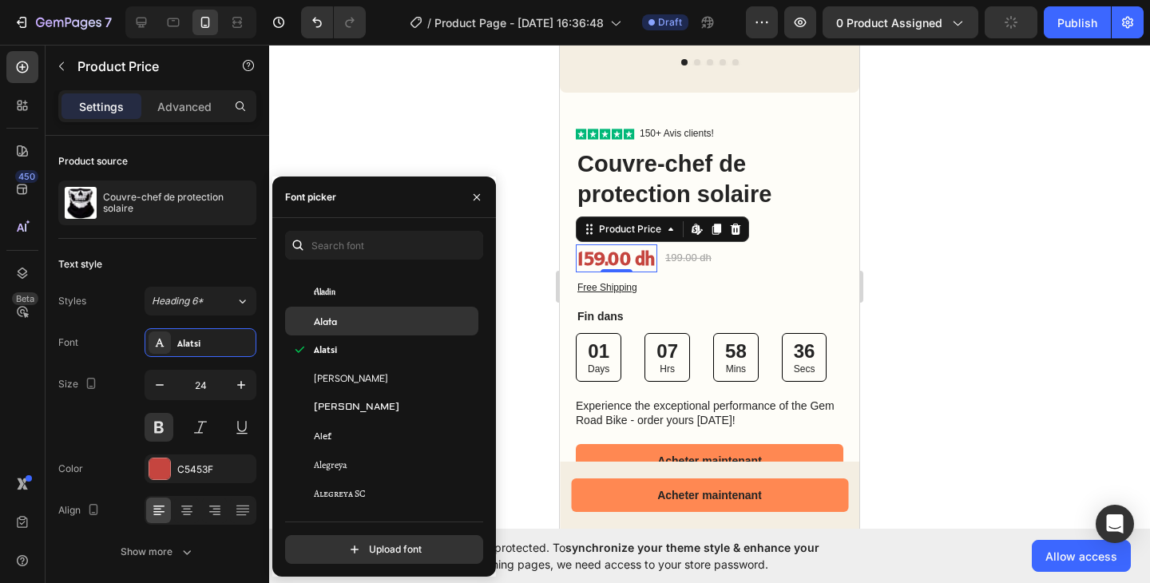
click at [360, 325] on div "Alata" at bounding box center [394, 321] width 161 height 14
click at [362, 324] on div "Alata" at bounding box center [394, 321] width 161 height 14
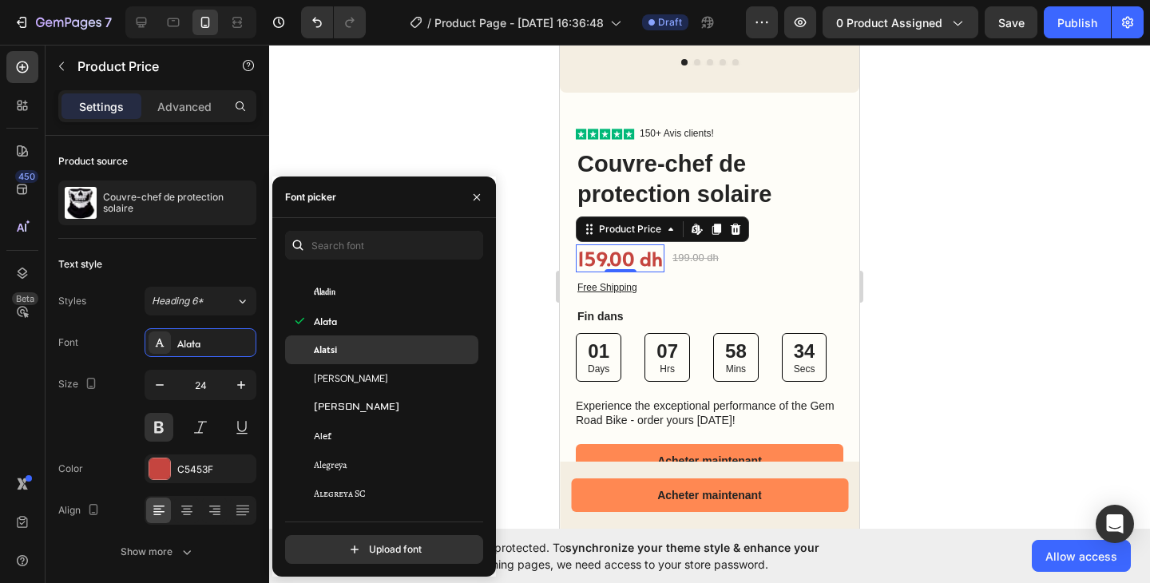
click at [357, 350] on div "Alatsi" at bounding box center [394, 349] width 161 height 14
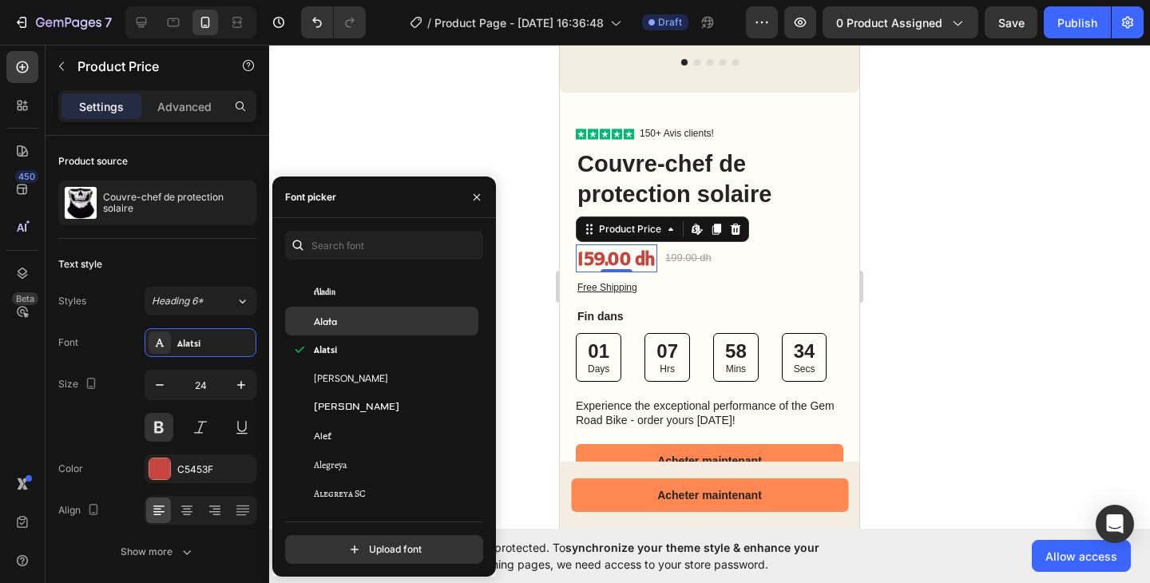
click at [357, 333] on div "Alata" at bounding box center [381, 321] width 193 height 29
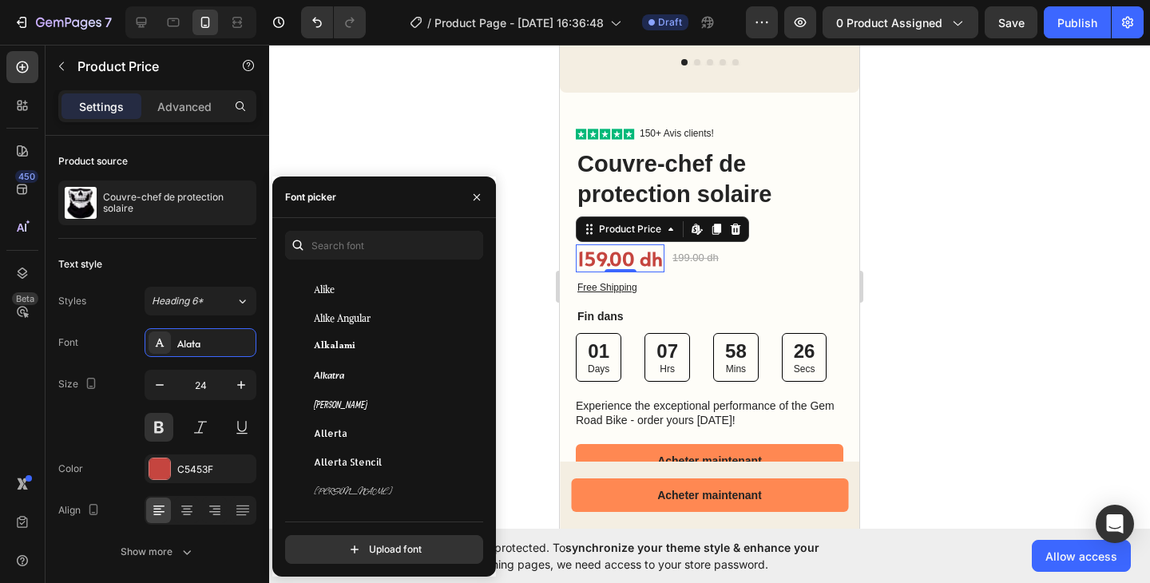
scroll to position [1309, 0]
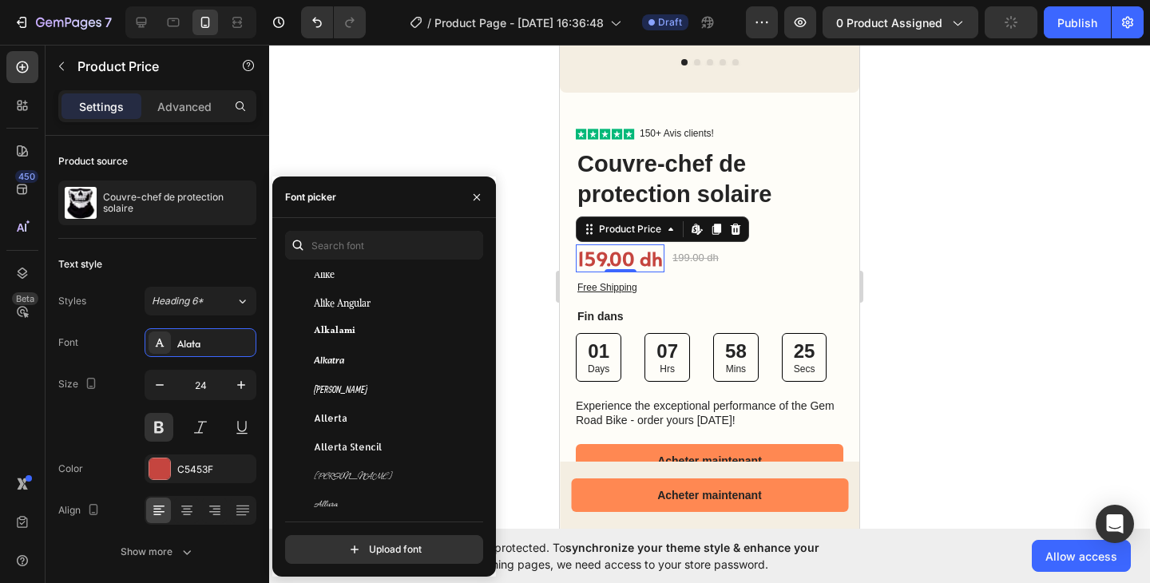
click at [348, 417] on div "Allerta" at bounding box center [394, 418] width 161 height 14
click at [348, 445] on span "Allerta Stencil" at bounding box center [348, 447] width 68 height 14
click at [342, 368] on div "Alkatra" at bounding box center [381, 360] width 193 height 29
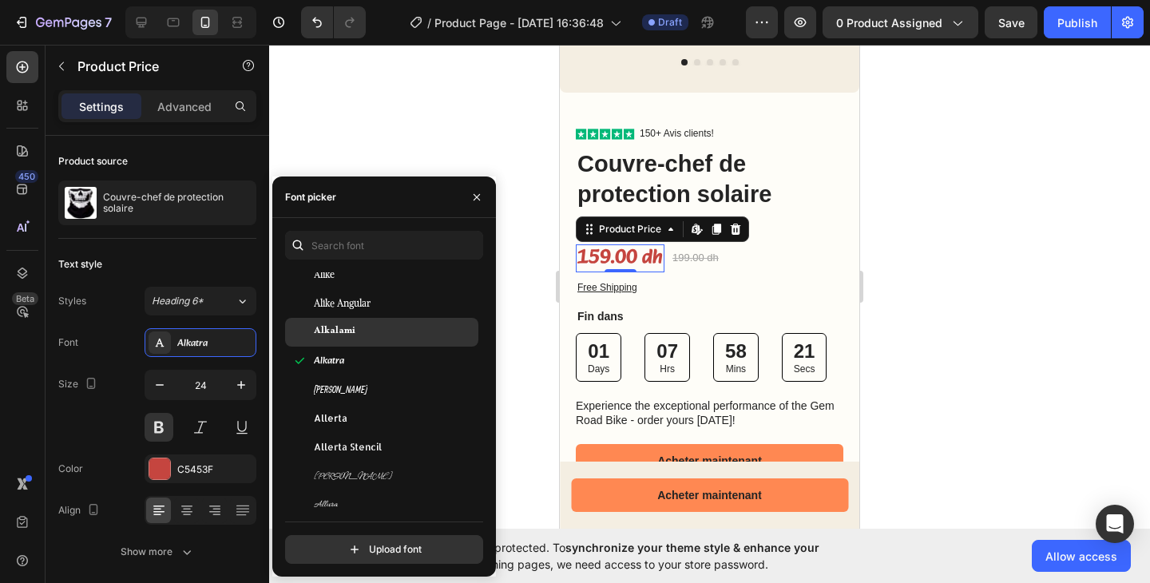
click at [350, 334] on span "Alkalami" at bounding box center [335, 332] width 42 height 14
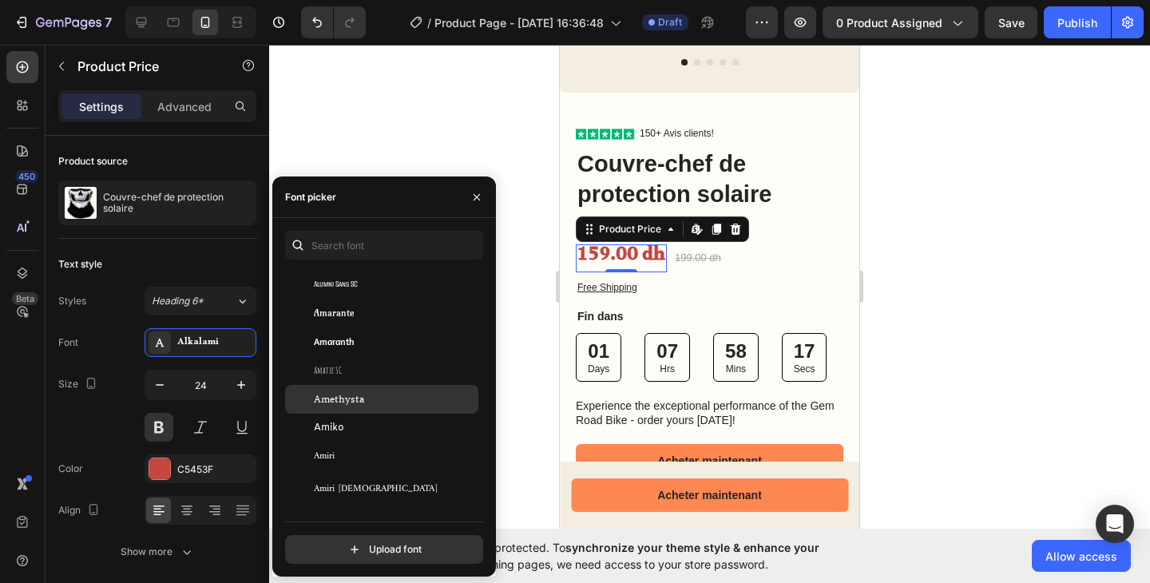
scroll to position [1860, 0]
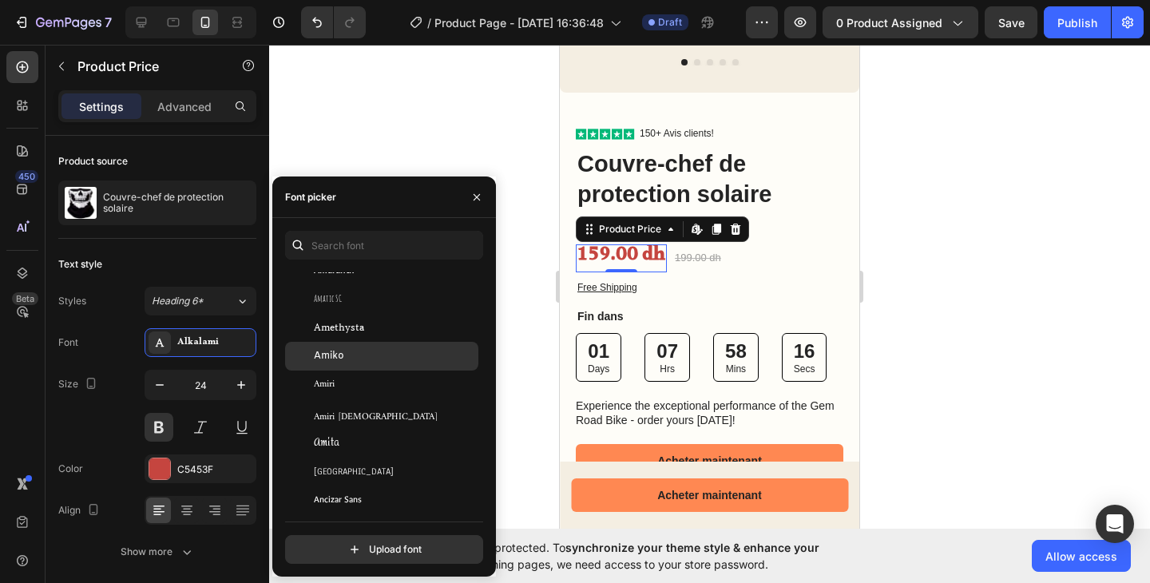
click at [359, 361] on div "Amiko" at bounding box center [394, 356] width 161 height 14
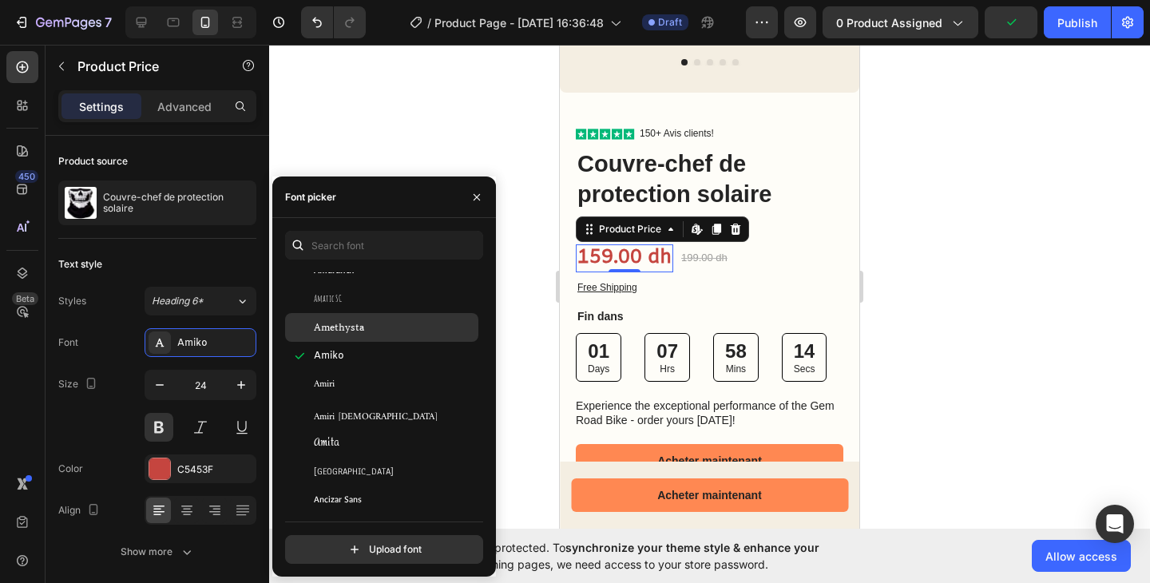
click at [369, 335] on div "Amethysta" at bounding box center [381, 327] width 193 height 29
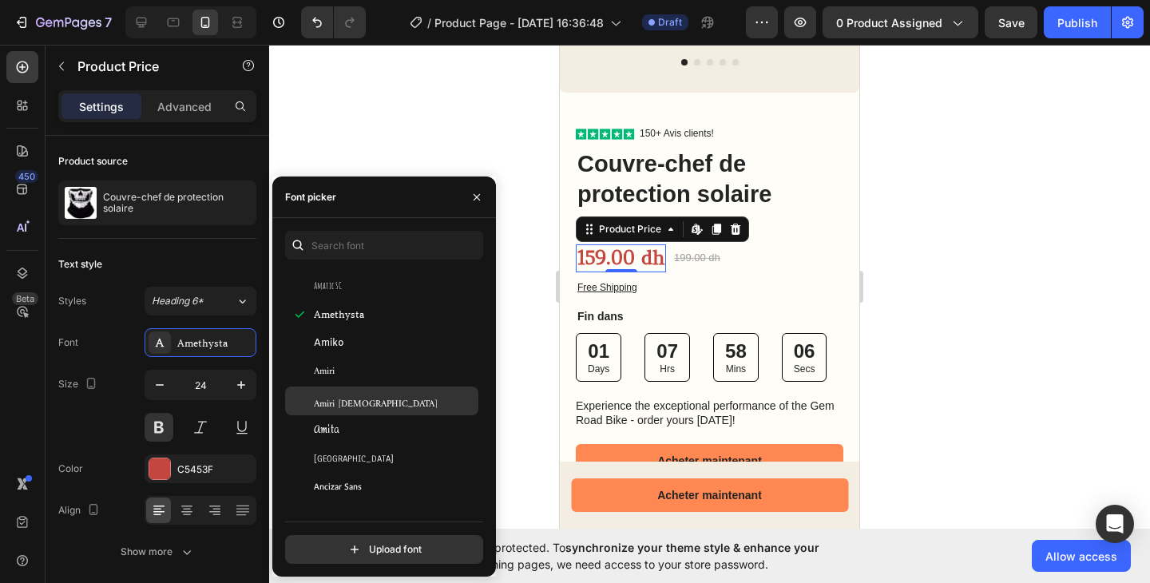
scroll to position [1882, 0]
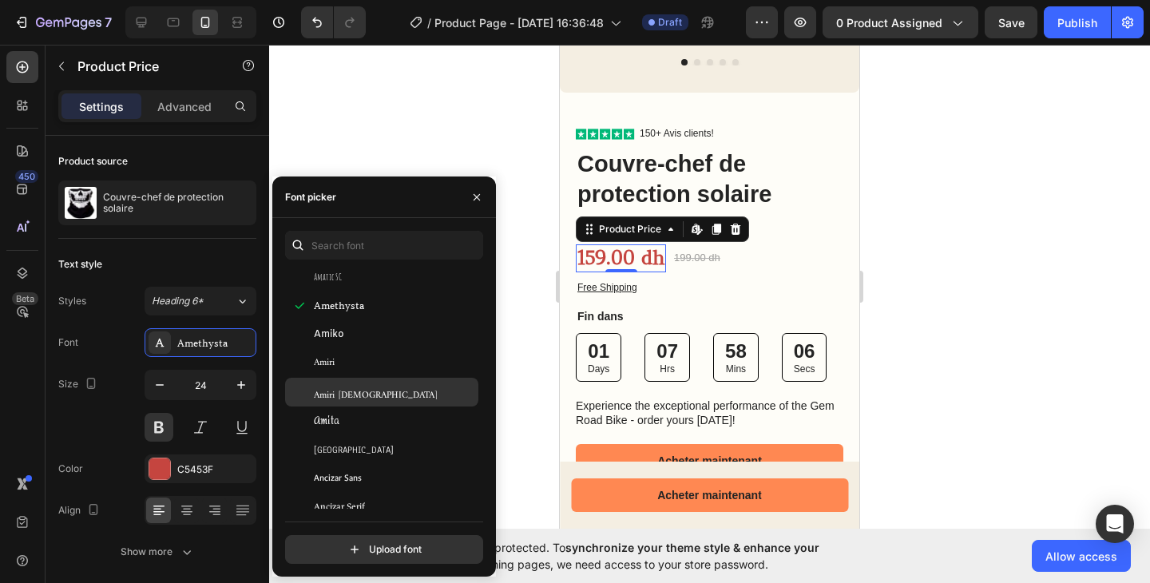
click at [354, 399] on div "Amiri Quran" at bounding box center [381, 392] width 193 height 29
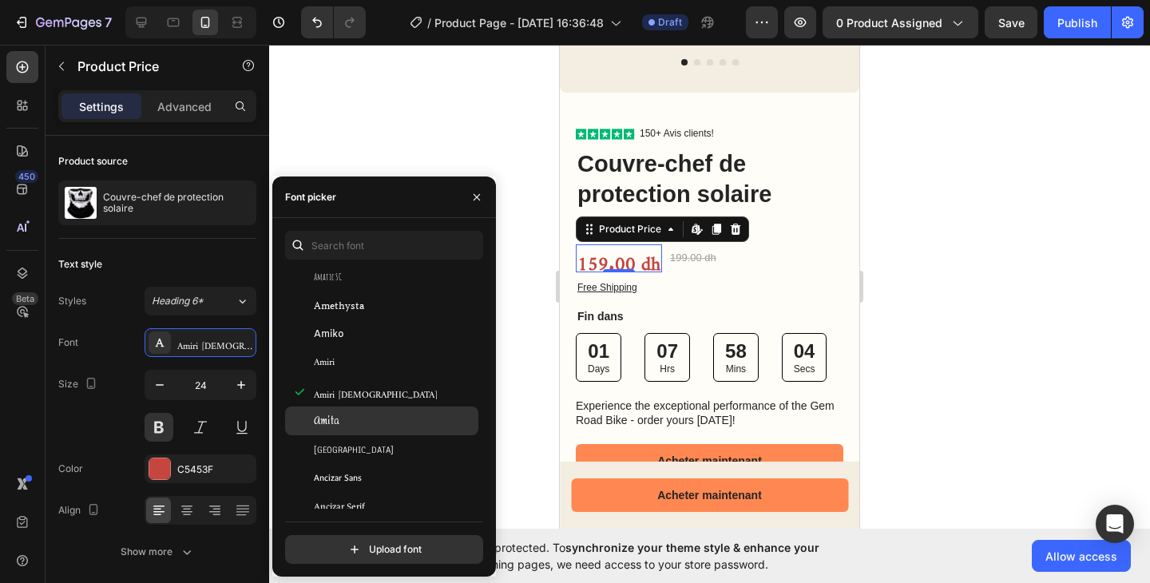
click at [353, 427] on div "Amita" at bounding box center [394, 421] width 161 height 14
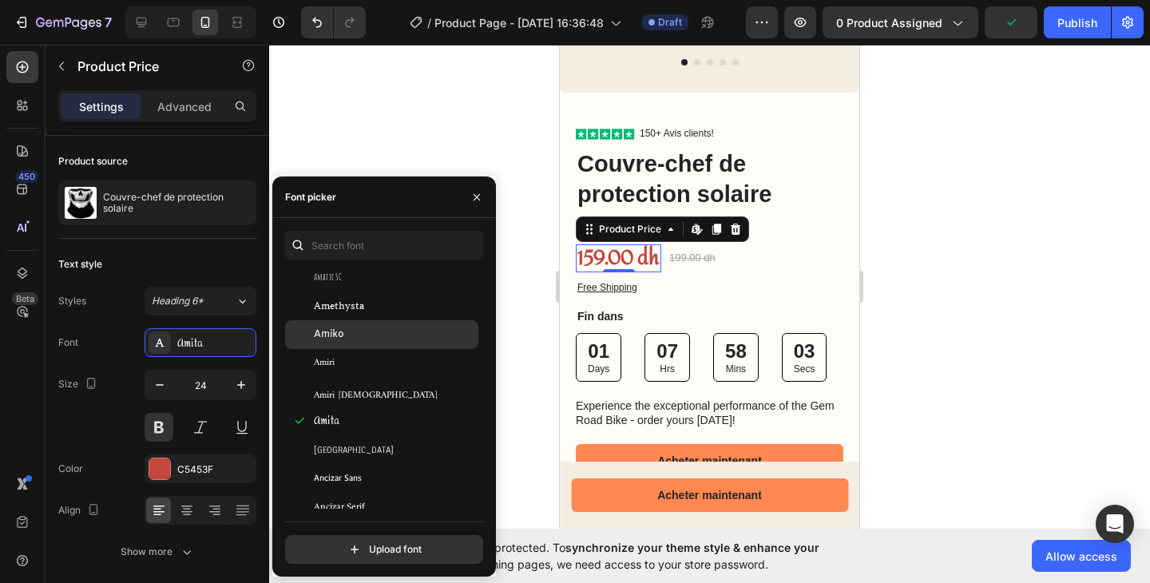
click at [359, 342] on div "Amiko" at bounding box center [381, 334] width 193 height 29
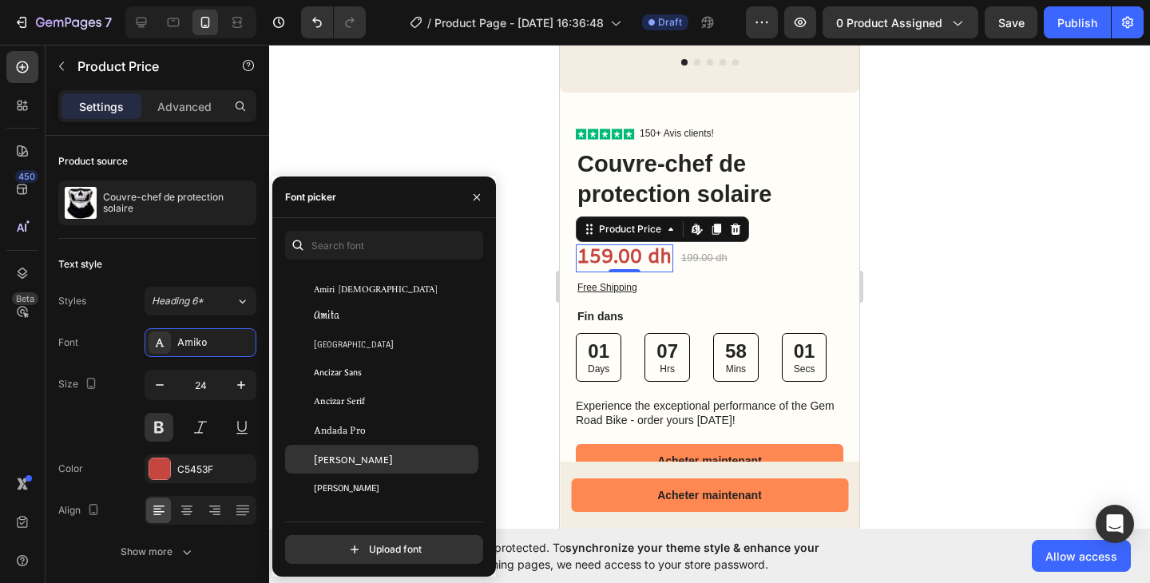
scroll to position [1990, 0]
click at [350, 464] on div "Andika" at bounding box center [381, 455] width 193 height 29
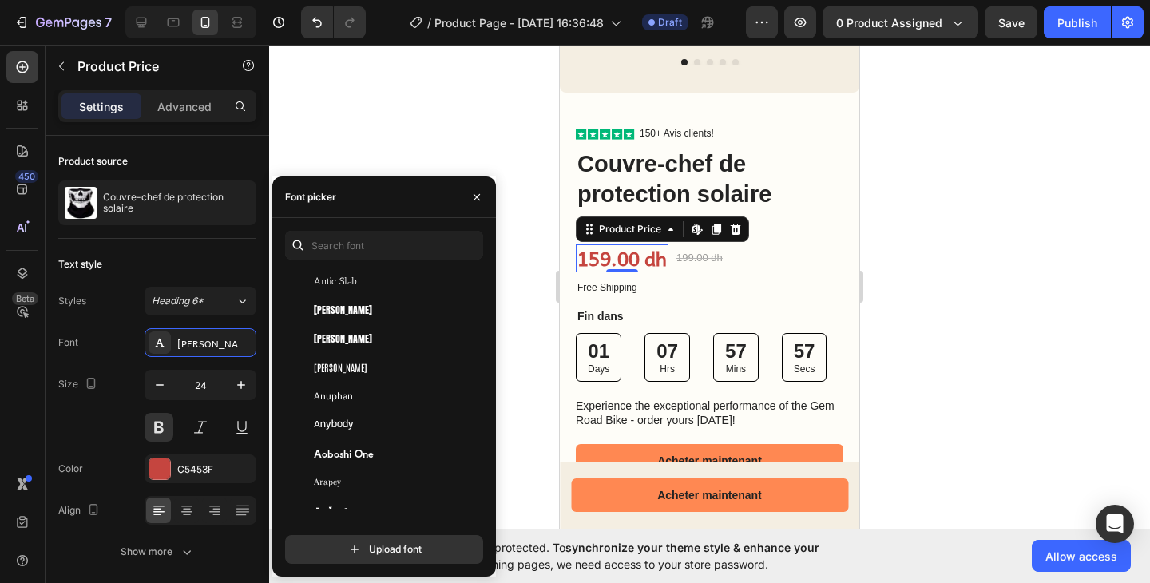
scroll to position [2901, 0]
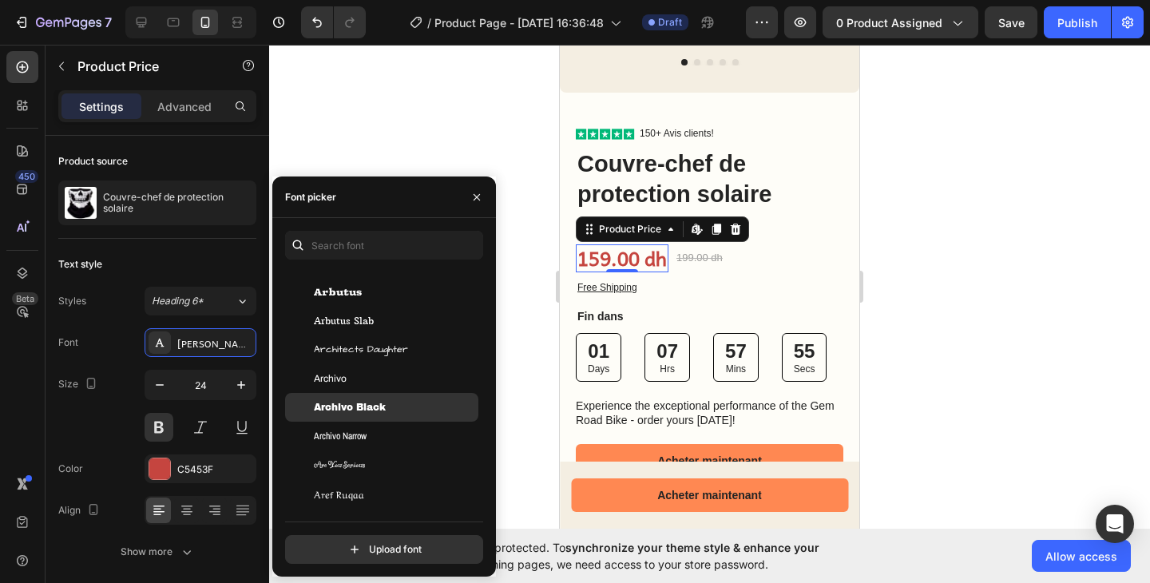
click at [359, 415] on div "Archivo Black" at bounding box center [381, 407] width 193 height 29
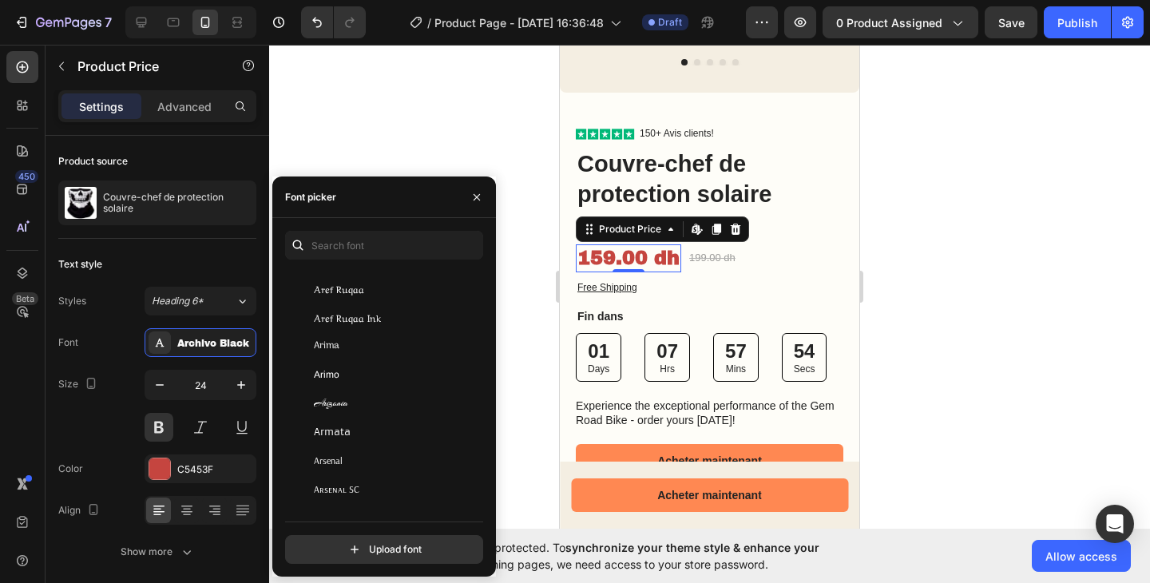
scroll to position [3131, 0]
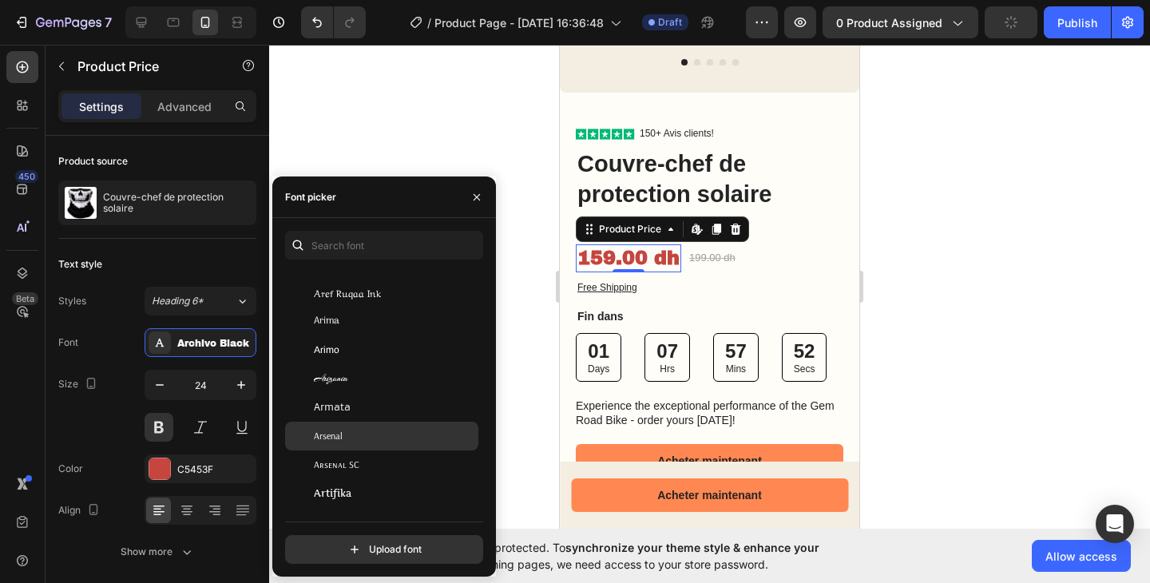
click at [352, 434] on div "Arsenal" at bounding box center [394, 436] width 161 height 14
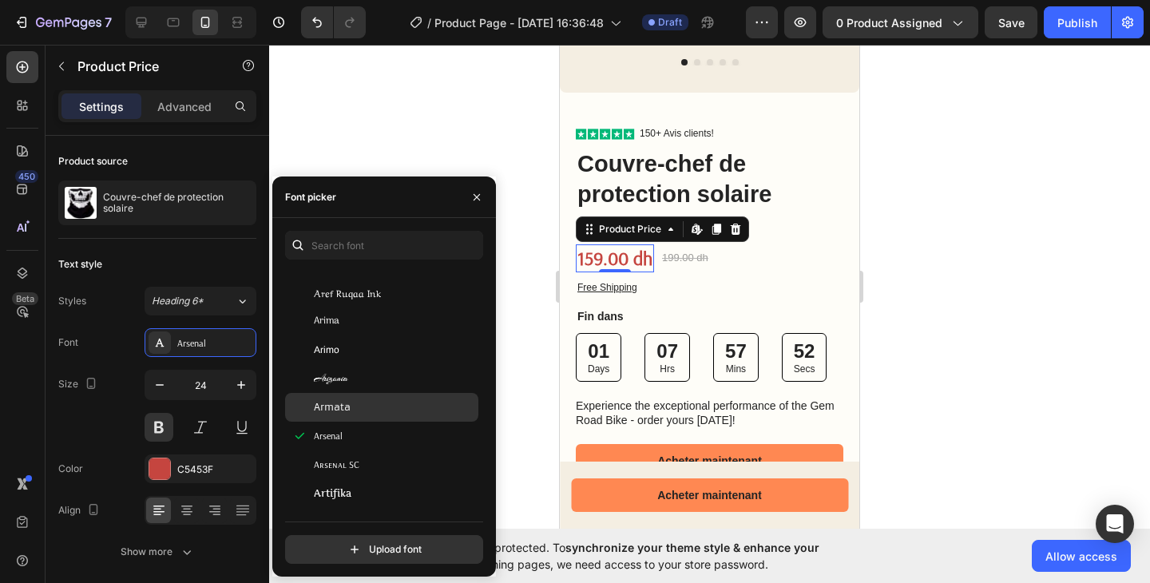
click at [355, 402] on div "Armata" at bounding box center [394, 407] width 161 height 14
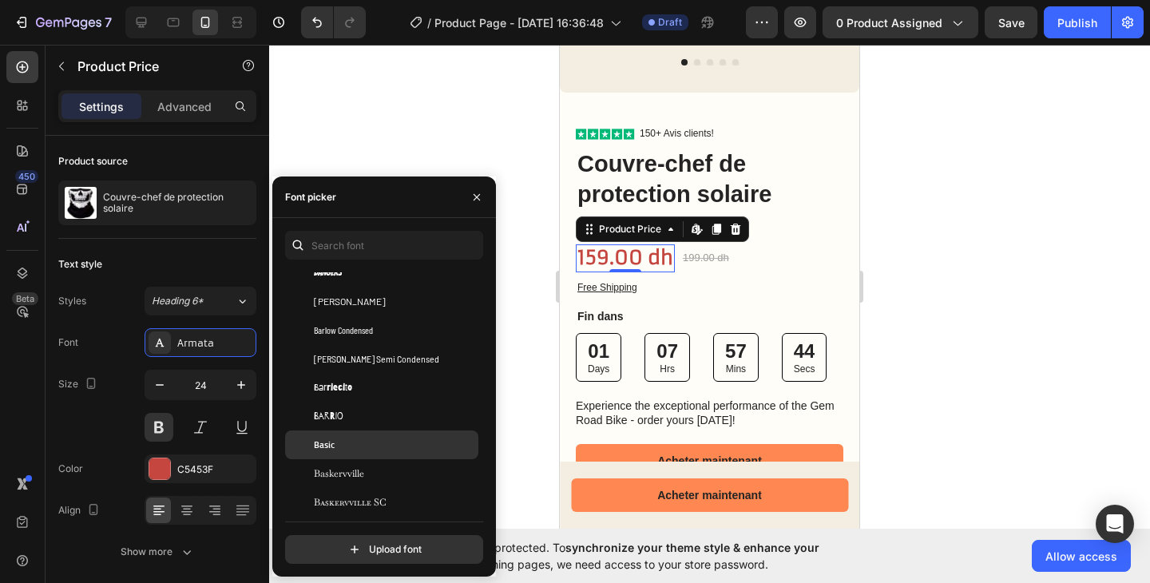
scroll to position [4955, 0]
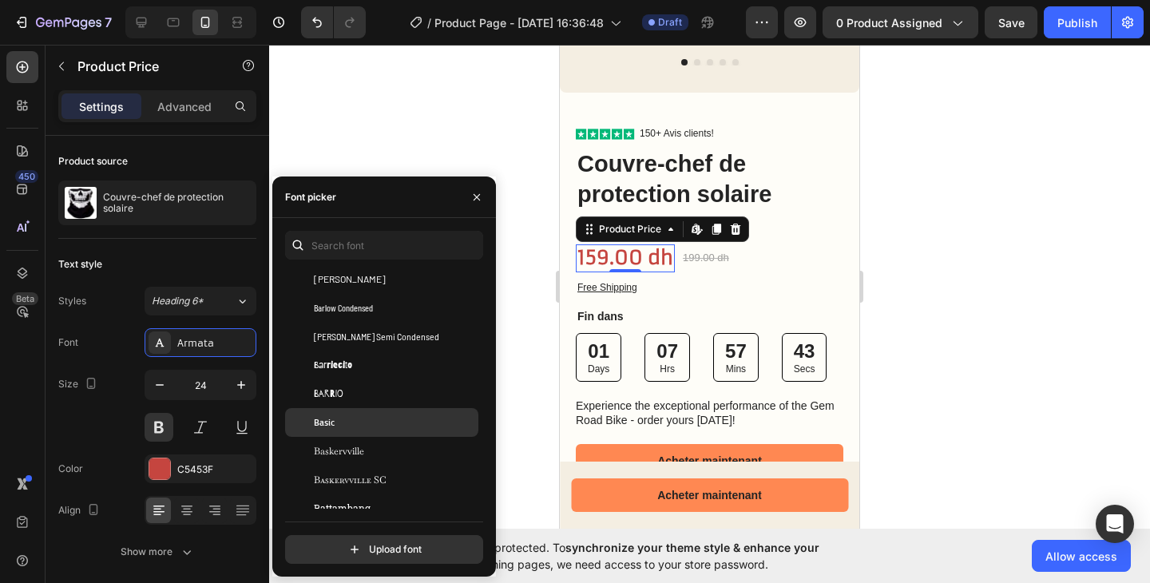
click at [361, 424] on div "Basic" at bounding box center [394, 422] width 161 height 14
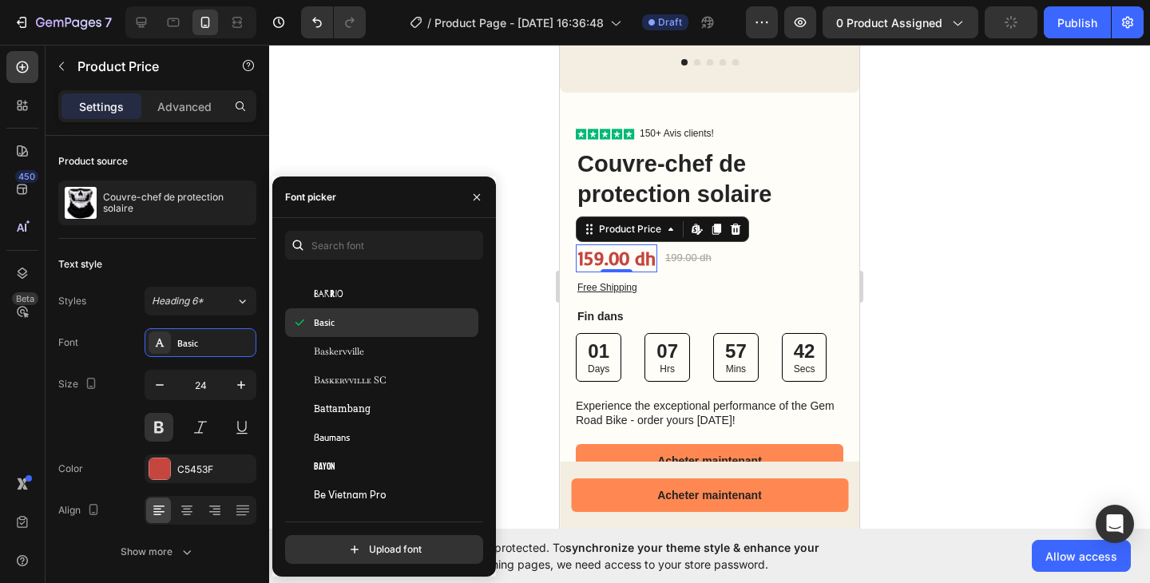
scroll to position [5082, 0]
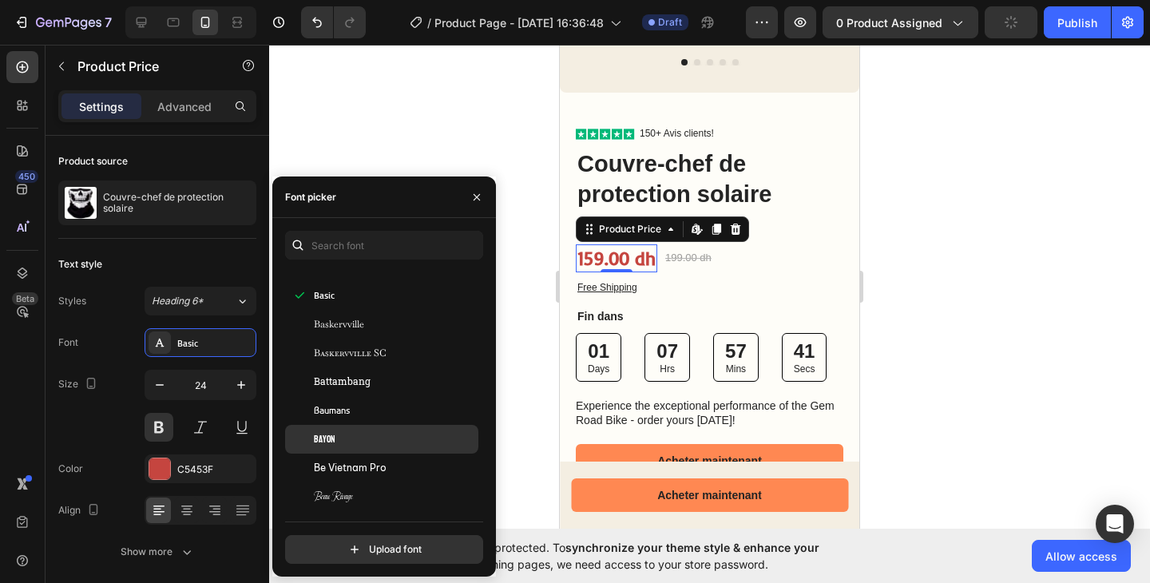
click at [357, 433] on div "Bayon" at bounding box center [394, 439] width 161 height 14
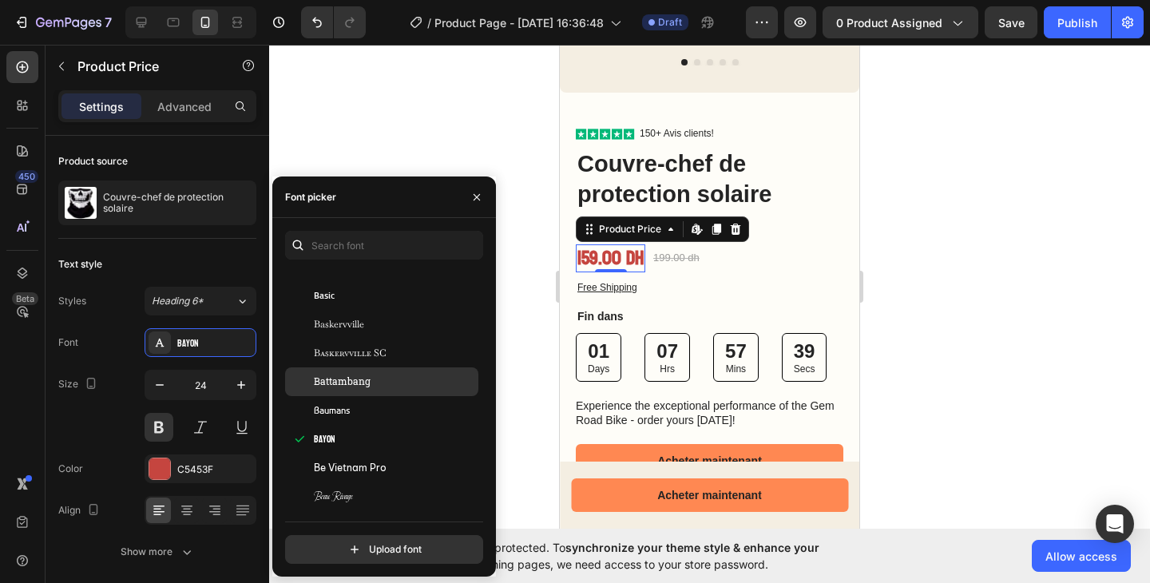
click at [366, 384] on span "Battambang" at bounding box center [342, 381] width 57 height 14
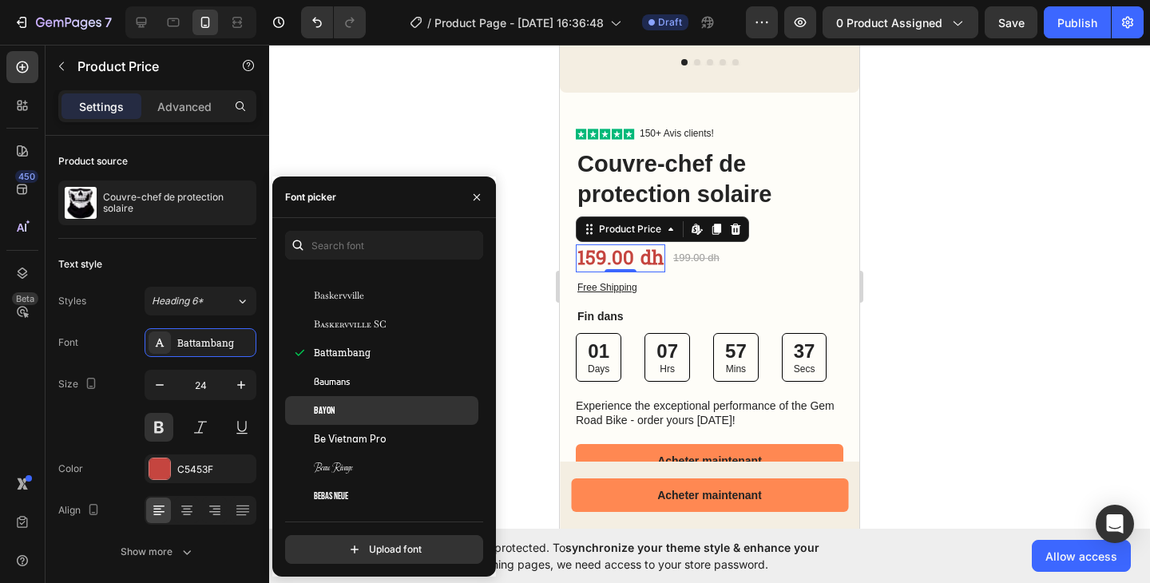
scroll to position [5178, 0]
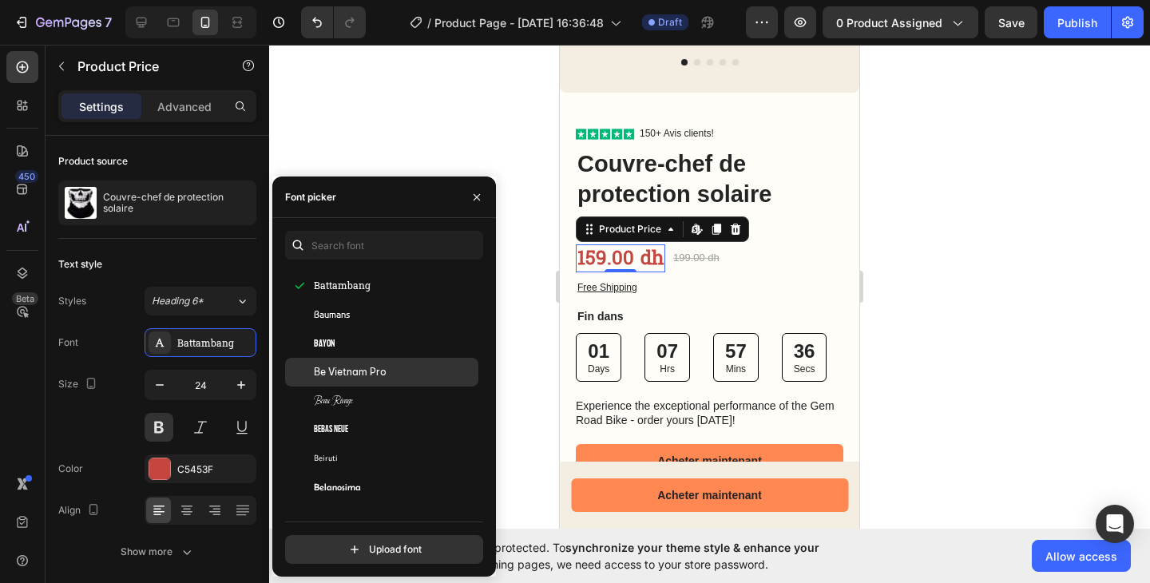
click at [369, 382] on div "Be Vietnam Pro" at bounding box center [381, 372] width 193 height 29
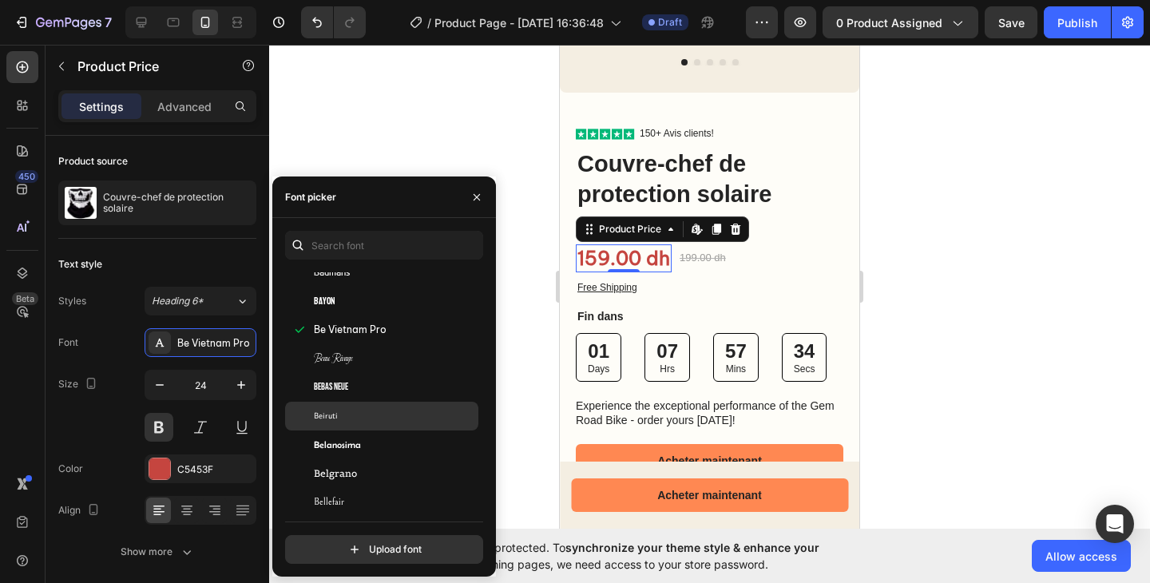
scroll to position [5250, 0]
click at [358, 414] on span "Belanosima" at bounding box center [337, 414] width 47 height 14
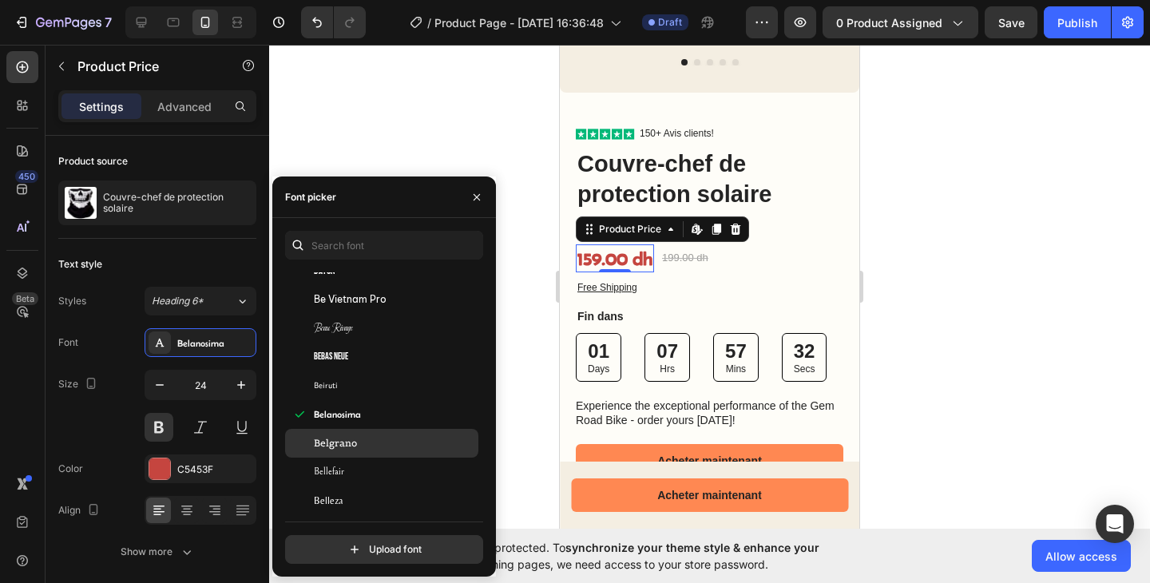
click at [355, 430] on div "Belgrano" at bounding box center [381, 443] width 193 height 29
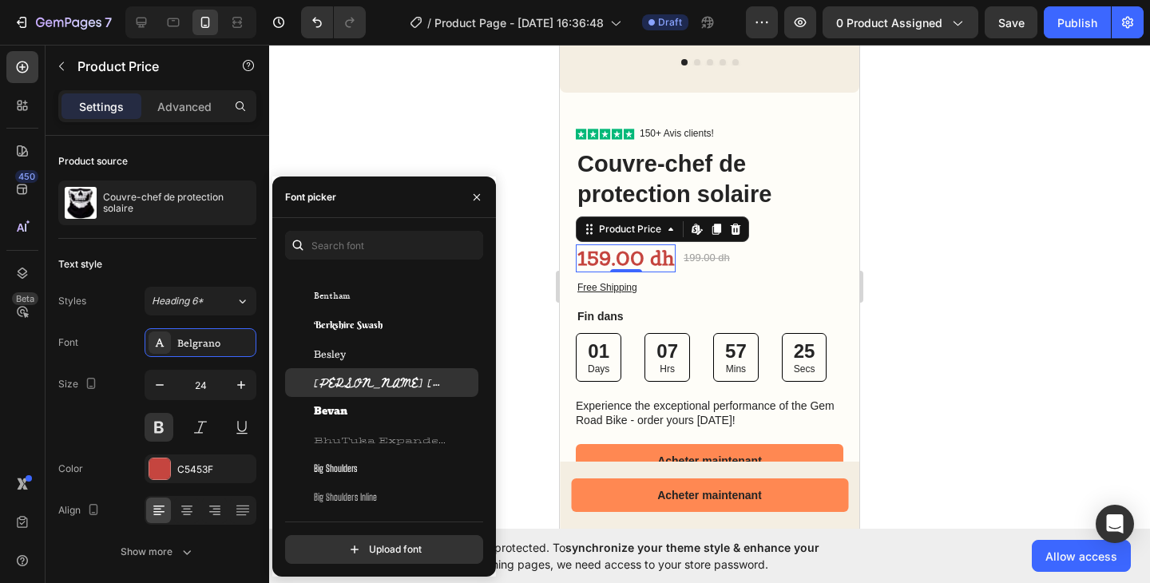
scroll to position [5638, 0]
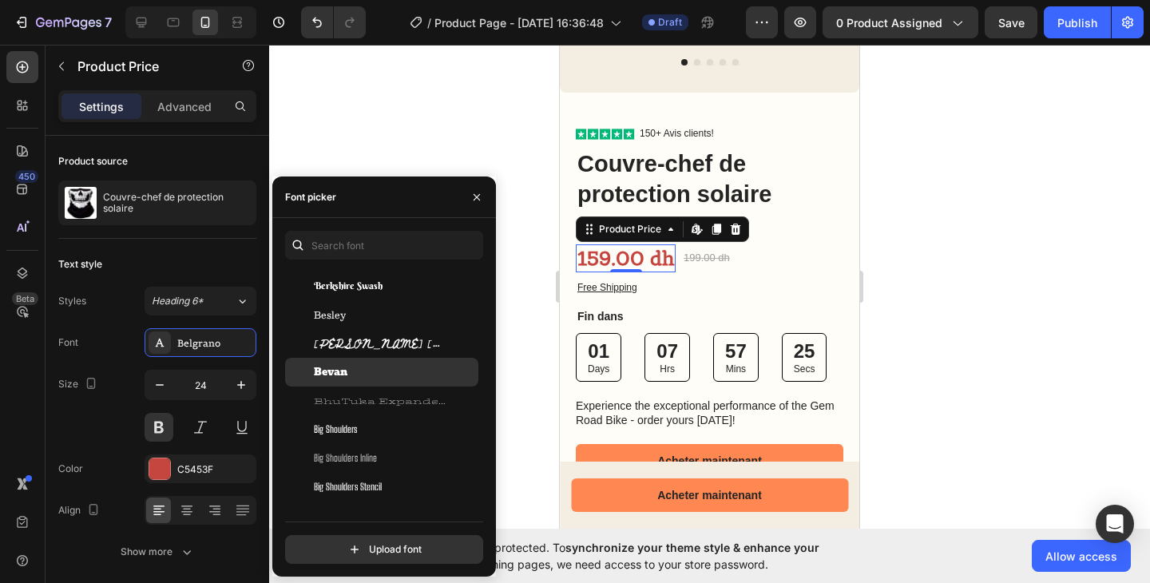
click at [366, 373] on div "Bevan" at bounding box center [394, 372] width 161 height 14
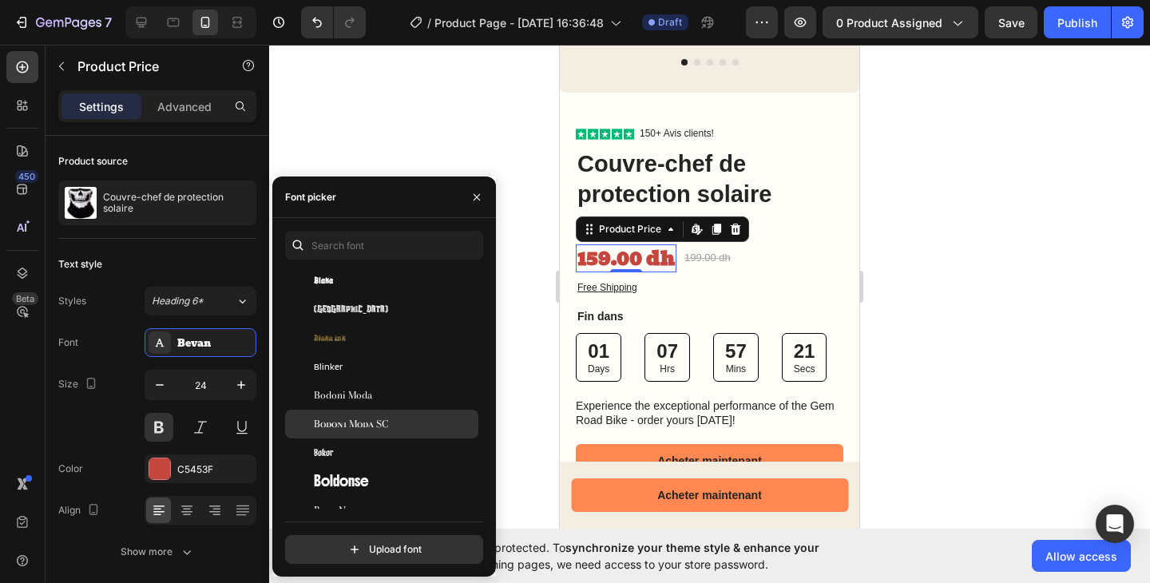
scroll to position [6510, 0]
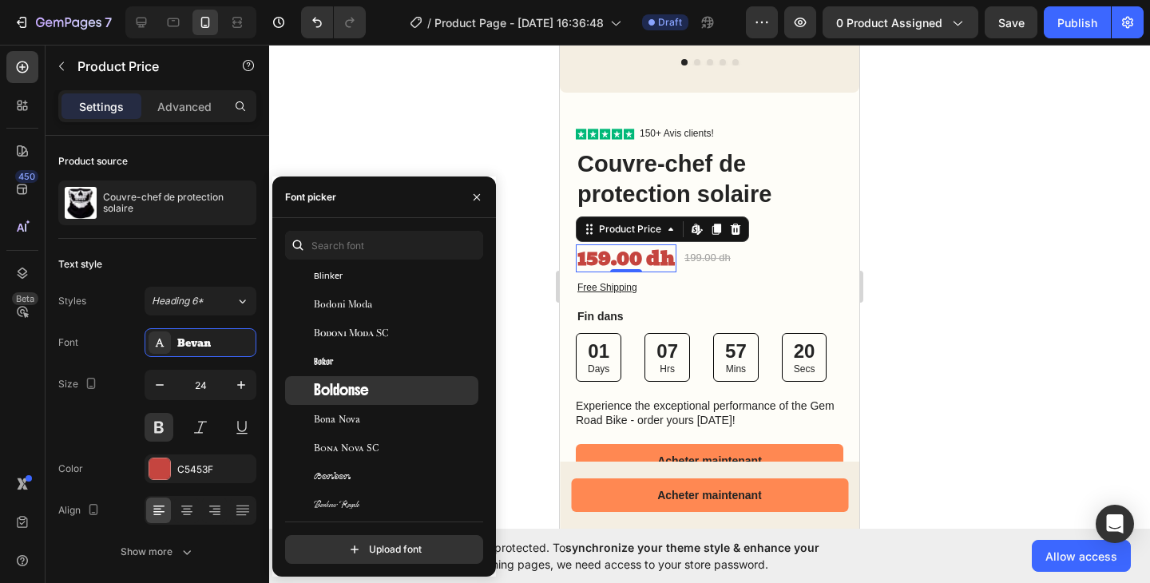
click at [372, 396] on div "Boldonse" at bounding box center [394, 390] width 161 height 14
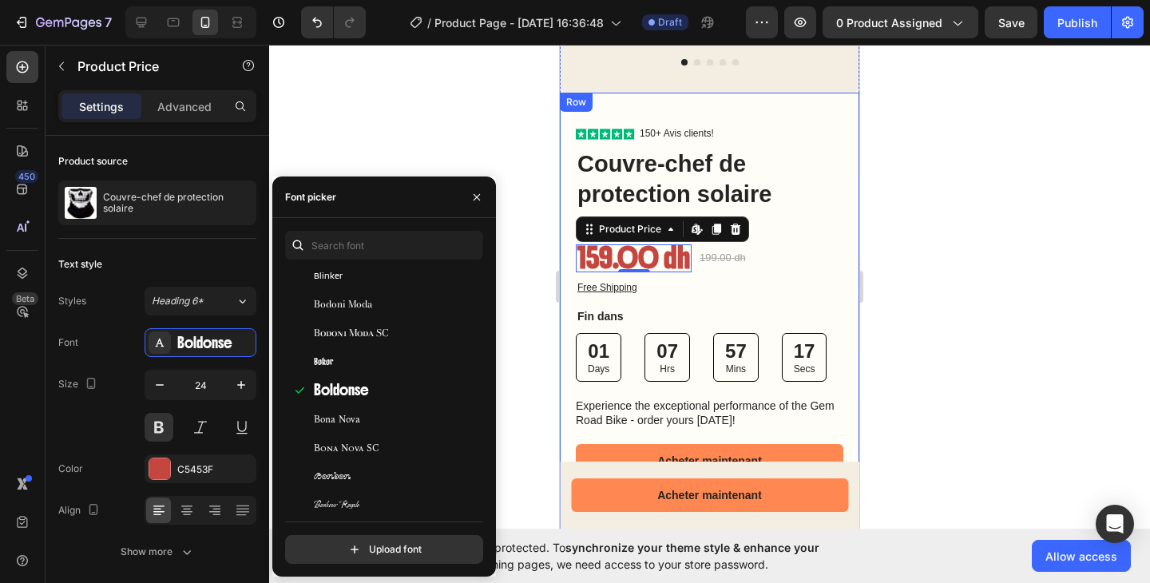
click at [706, 309] on p "Fin dans" at bounding box center [709, 316] width 264 height 14
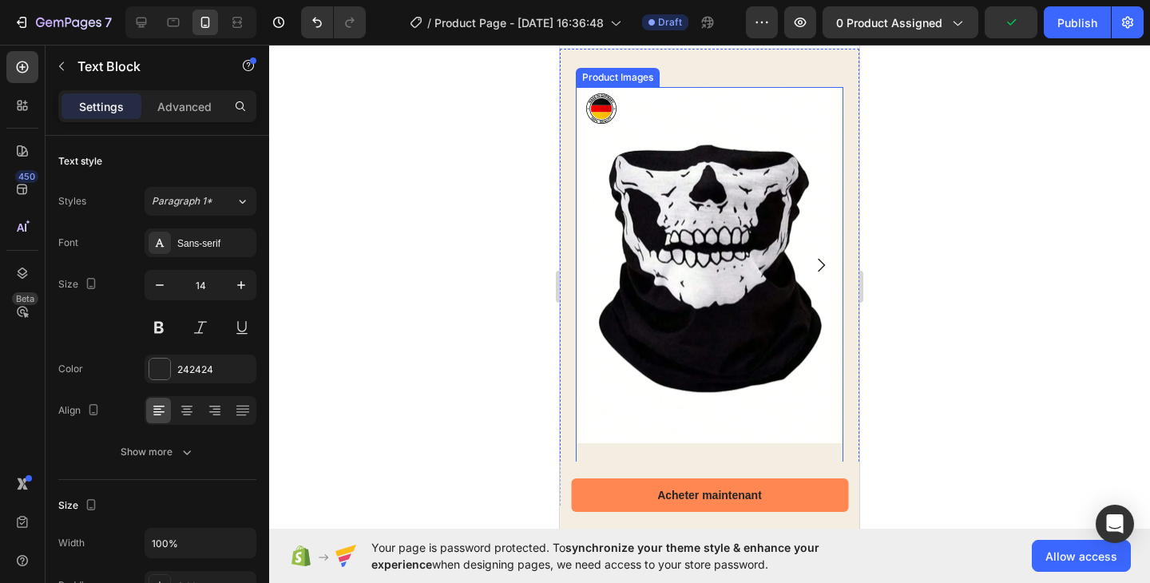
scroll to position [42, 0]
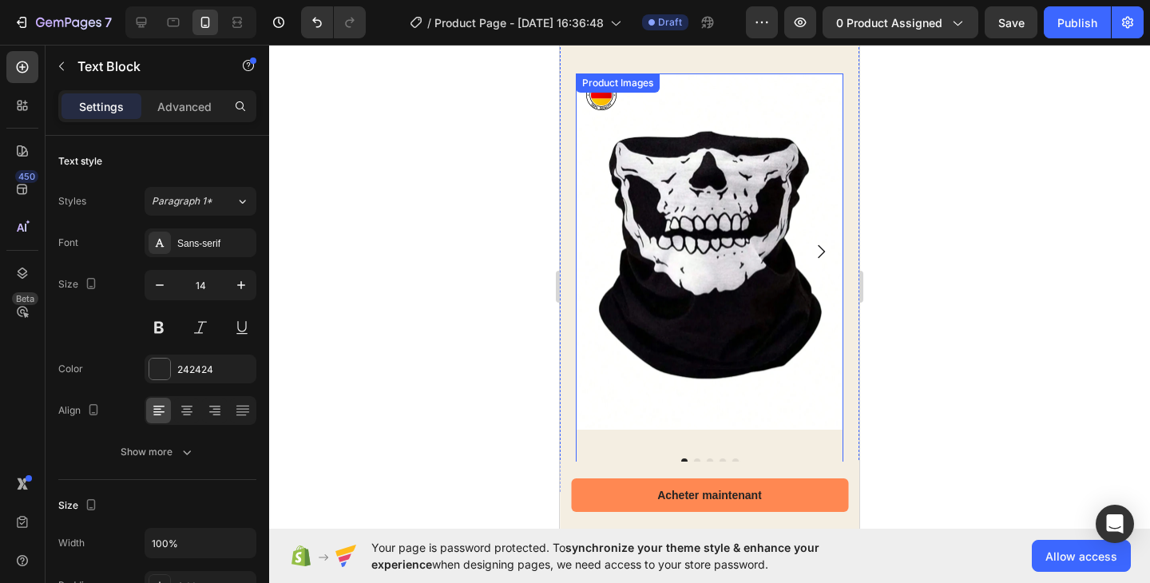
click at [692, 458] on div at bounding box center [709, 461] width 267 height 6
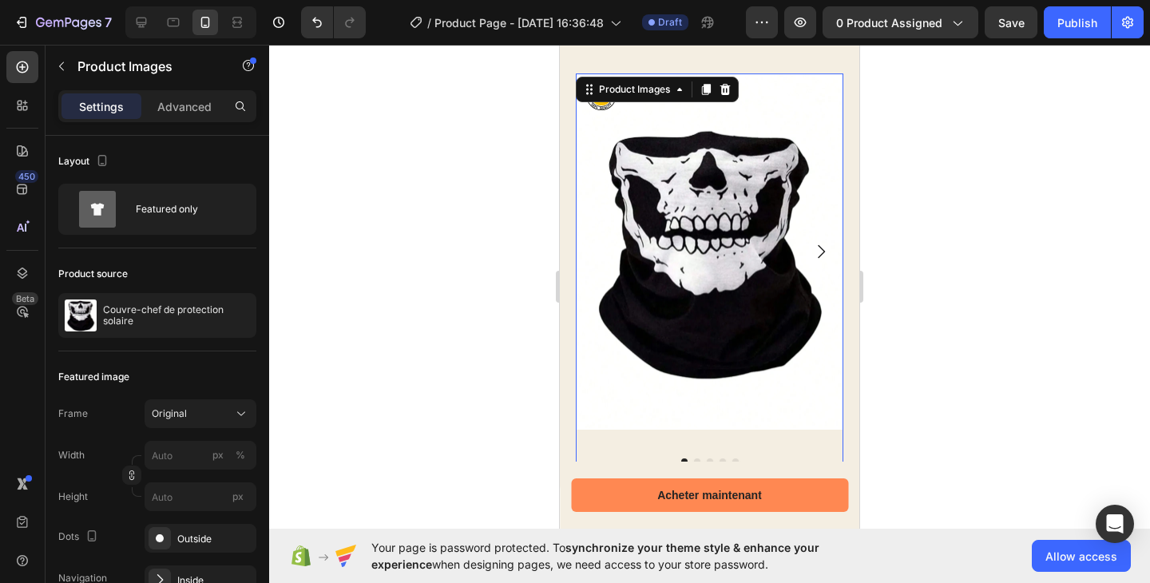
click at [694, 458] on button "Dot" at bounding box center [697, 461] width 6 height 6
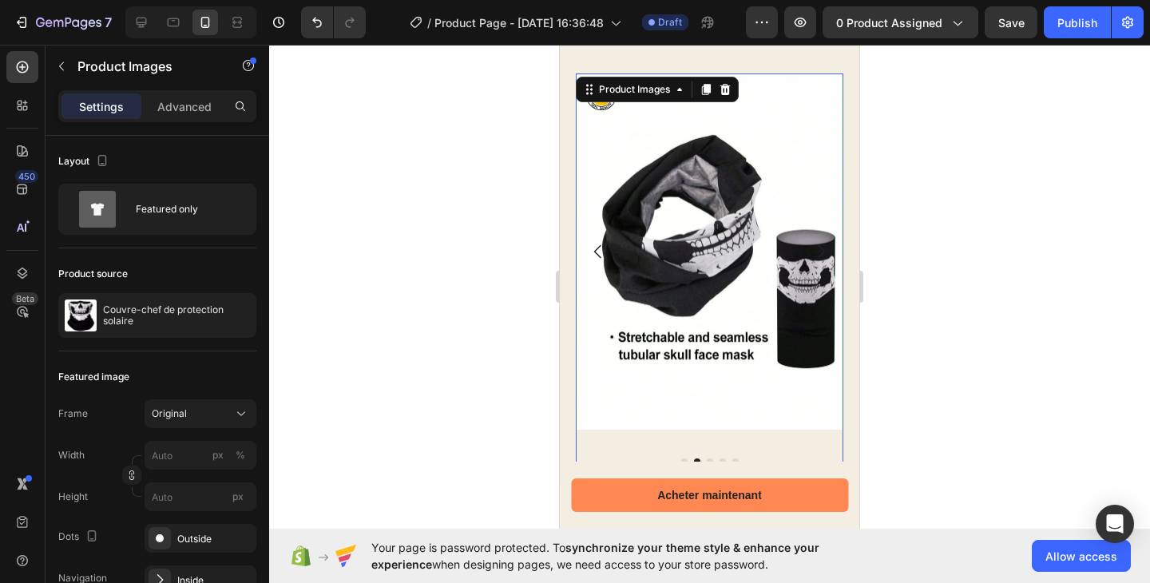
click at [706, 458] on button "Dot" at bounding box center [709, 461] width 6 height 6
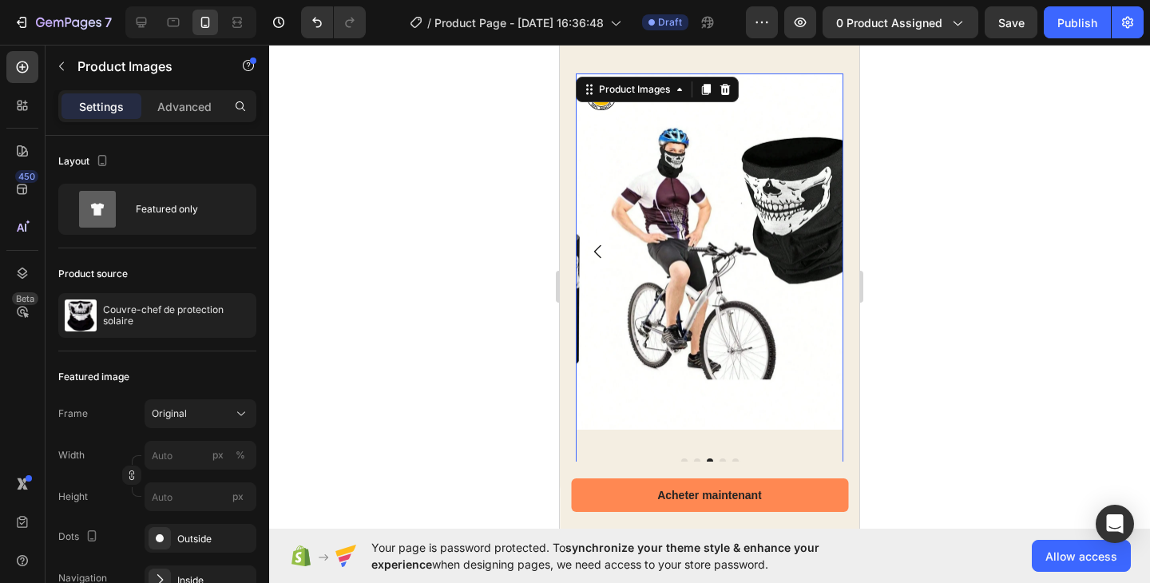
click at [719, 458] on button "Dot" at bounding box center [722, 461] width 6 height 6
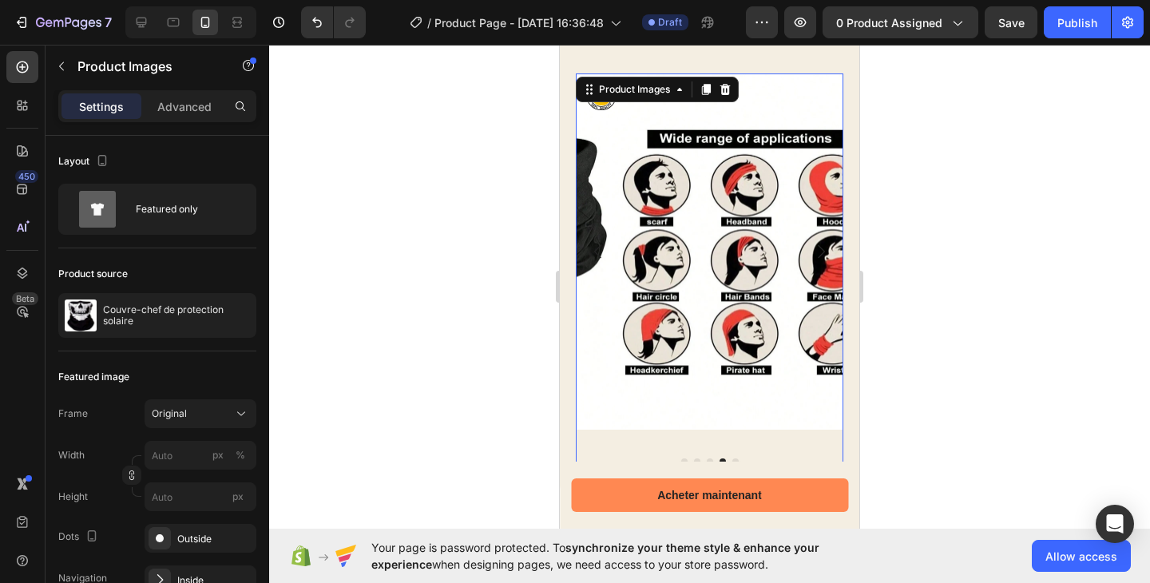
click at [732, 458] on button "Dot" at bounding box center [735, 461] width 6 height 6
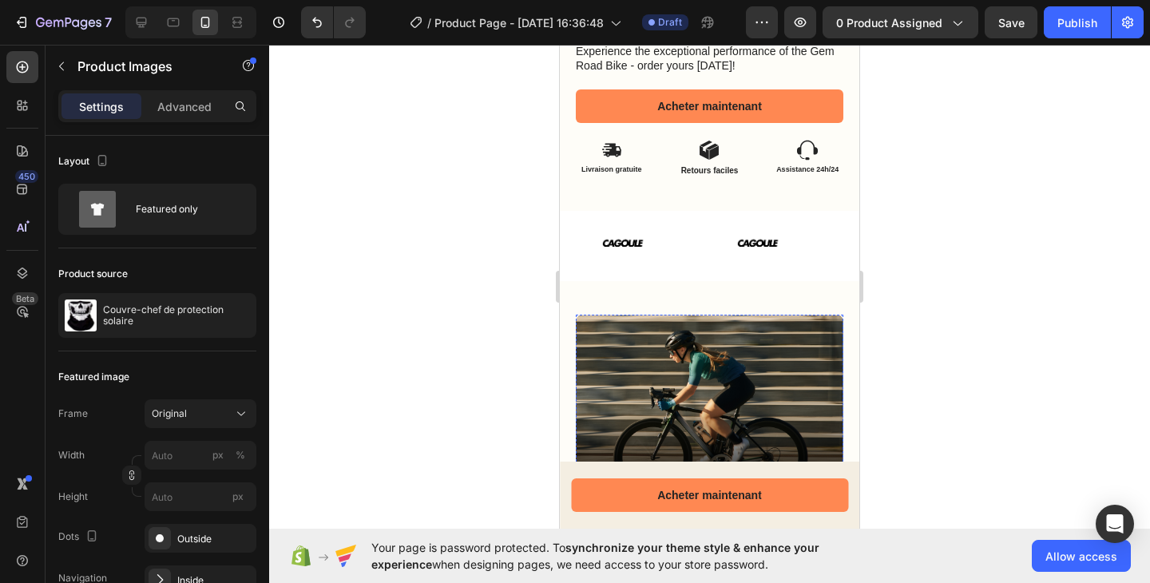
scroll to position [947, 0]
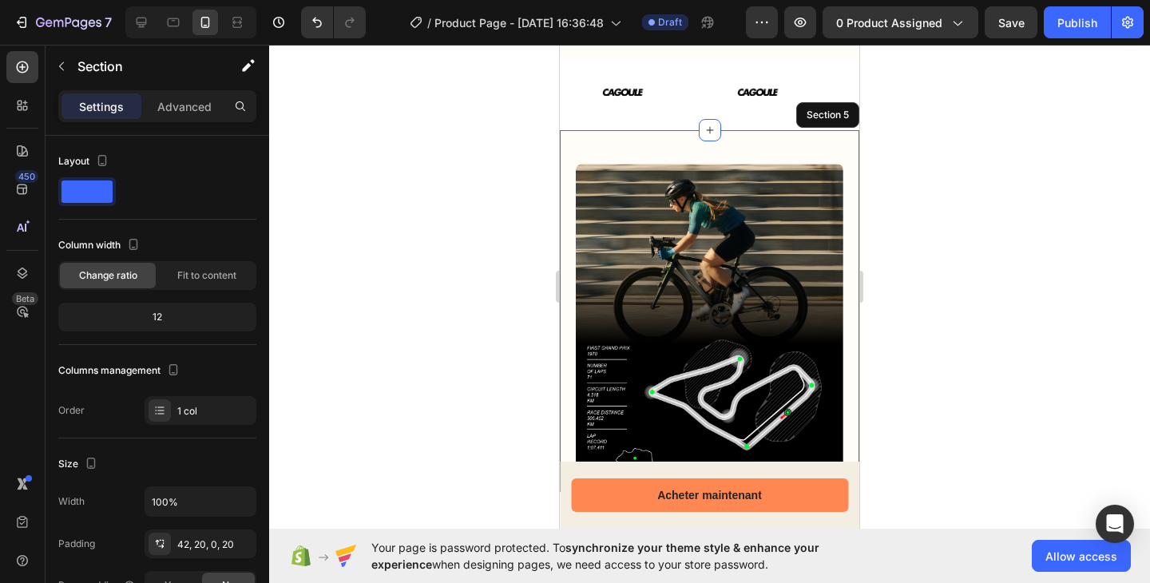
click at [569, 312] on div "Image Image Hero Banner Row Title Line Section 5" at bounding box center [709, 311] width 299 height 362
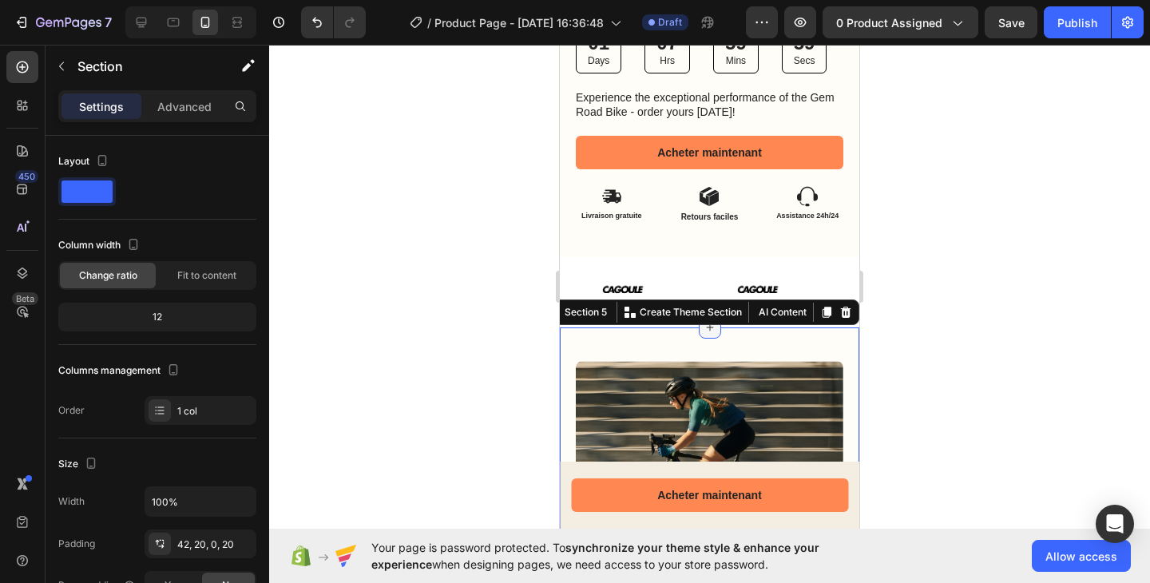
click at [703, 321] on icon at bounding box center [709, 327] width 13 height 13
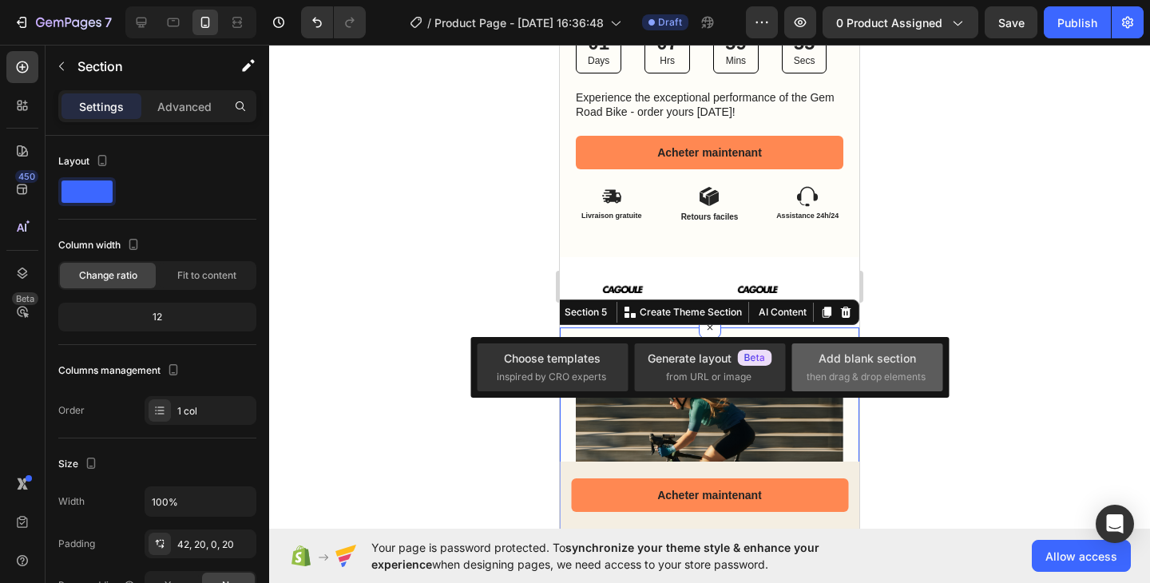
click at [837, 356] on div "Add blank section" at bounding box center [866, 358] width 97 height 17
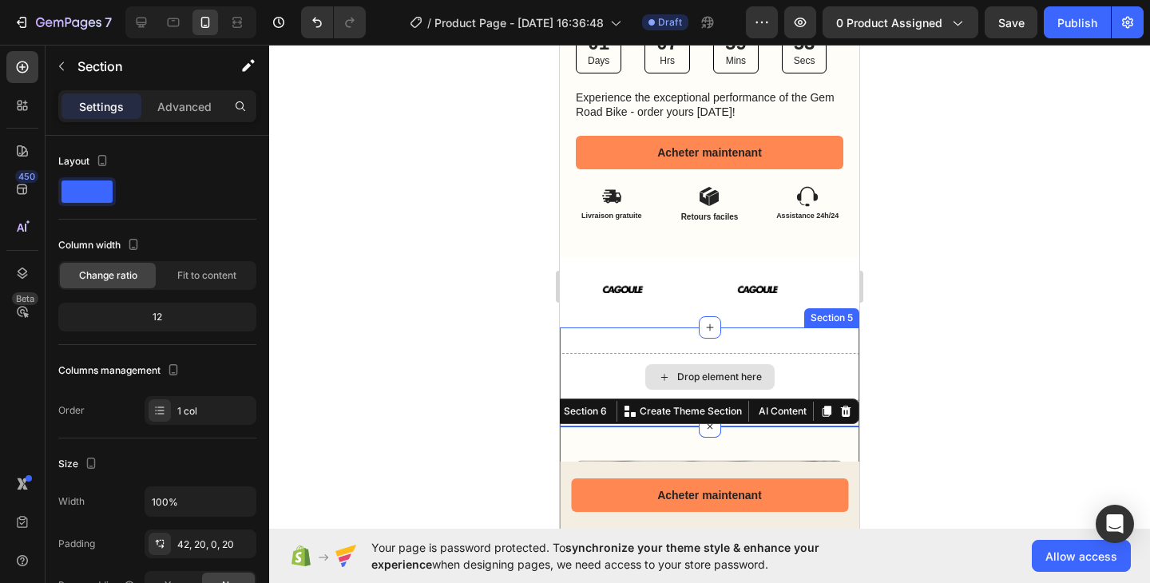
click at [628, 360] on div "Drop element here" at bounding box center [709, 377] width 299 height 48
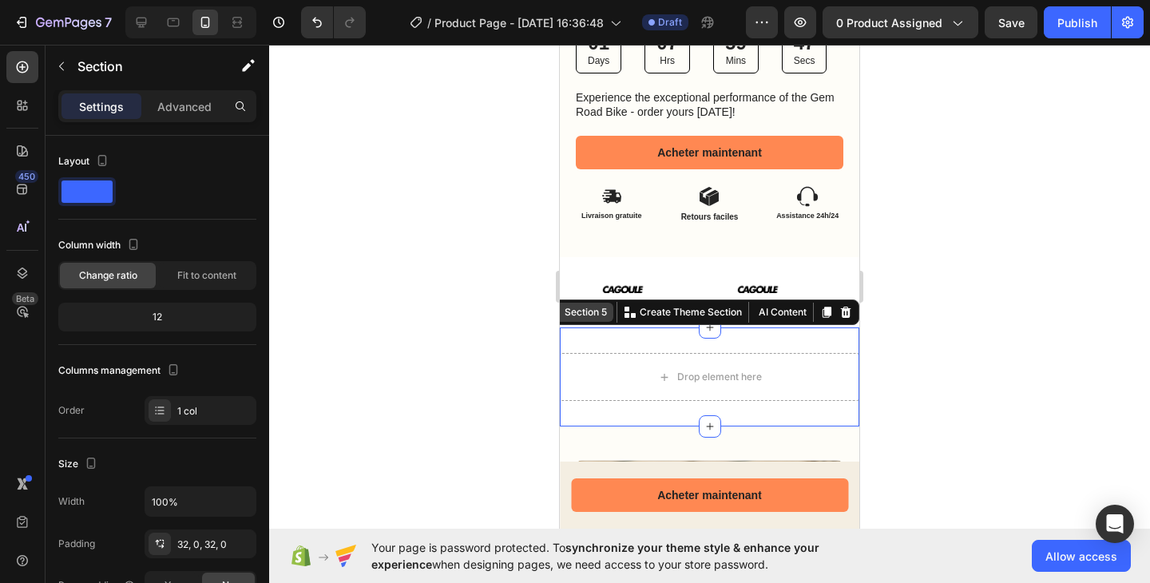
click at [588, 305] on div "Section 5" at bounding box center [585, 312] width 49 height 14
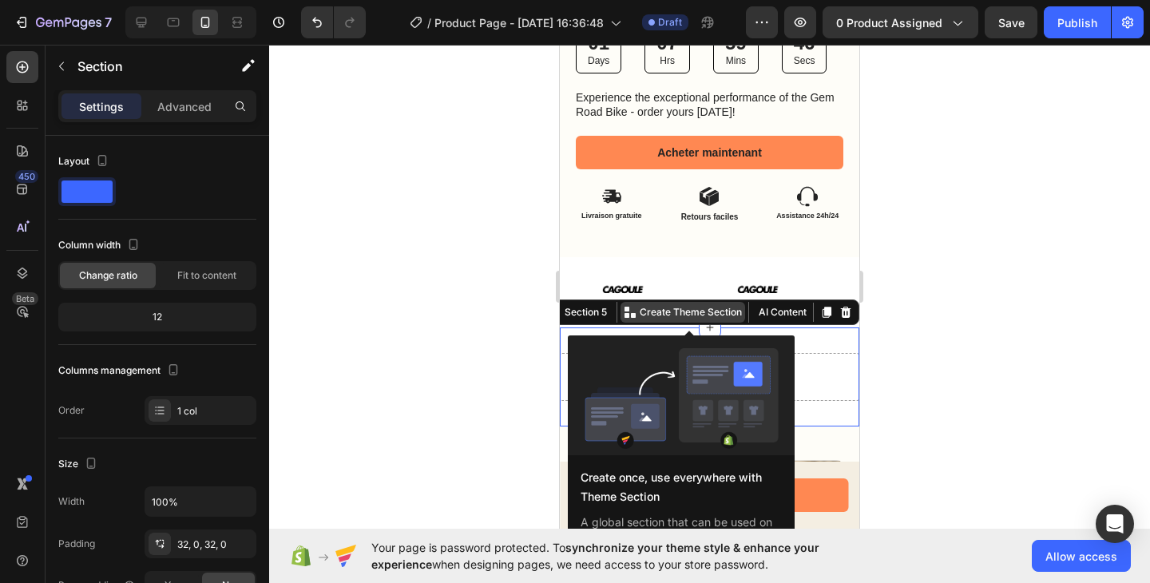
click at [659, 305] on p "Create Theme Section" at bounding box center [690, 312] width 102 height 14
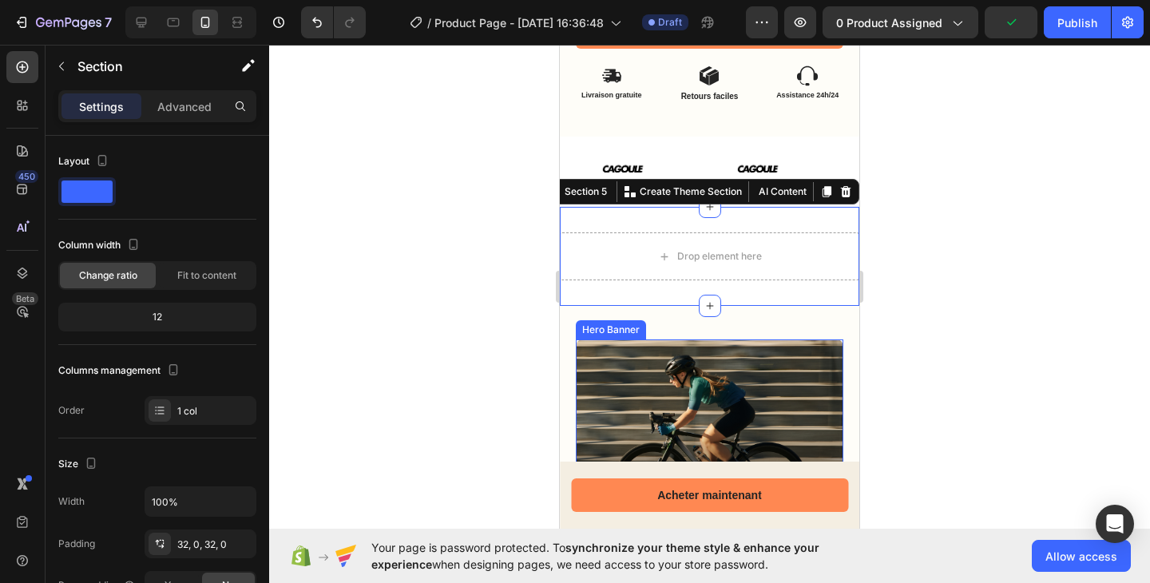
scroll to position [879, 0]
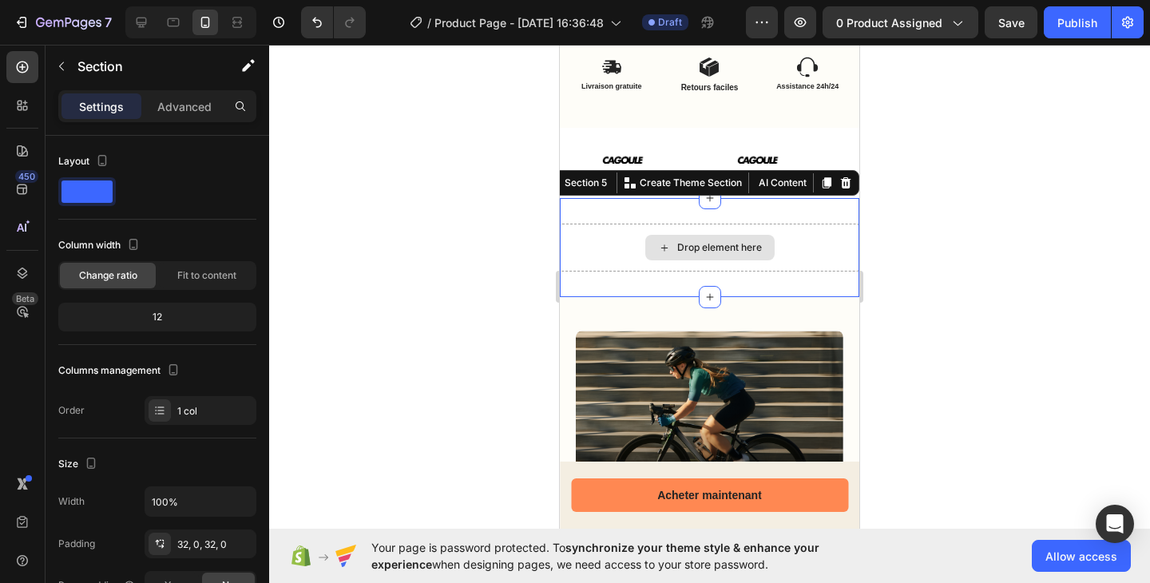
click at [811, 224] on div "Drop element here" at bounding box center [709, 248] width 299 height 48
click at [23, 116] on div at bounding box center [22, 105] width 32 height 32
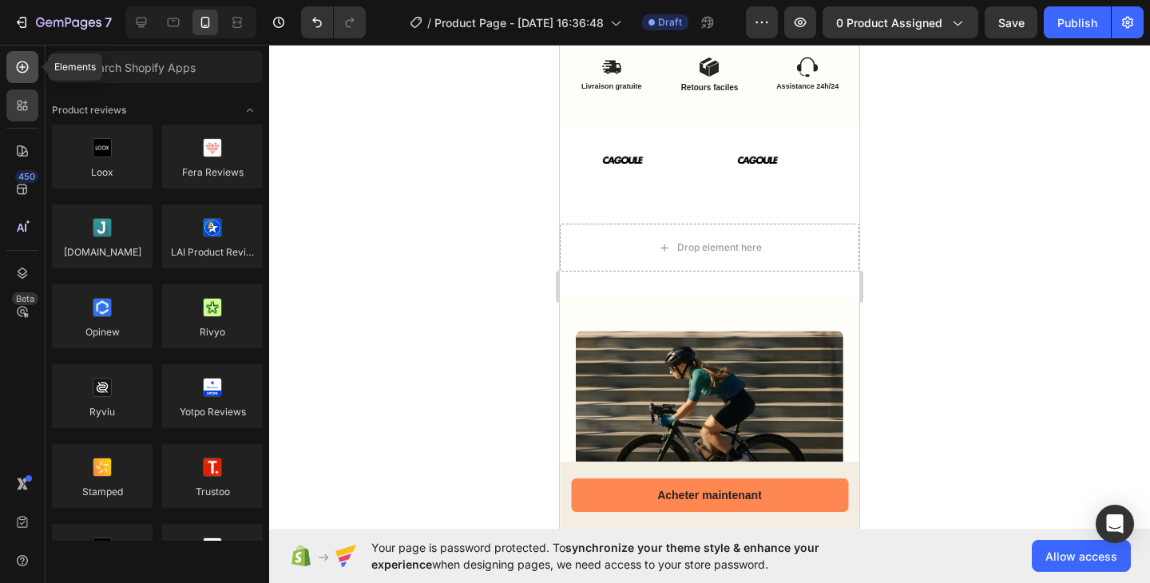
click at [23, 69] on icon at bounding box center [22, 67] width 16 height 16
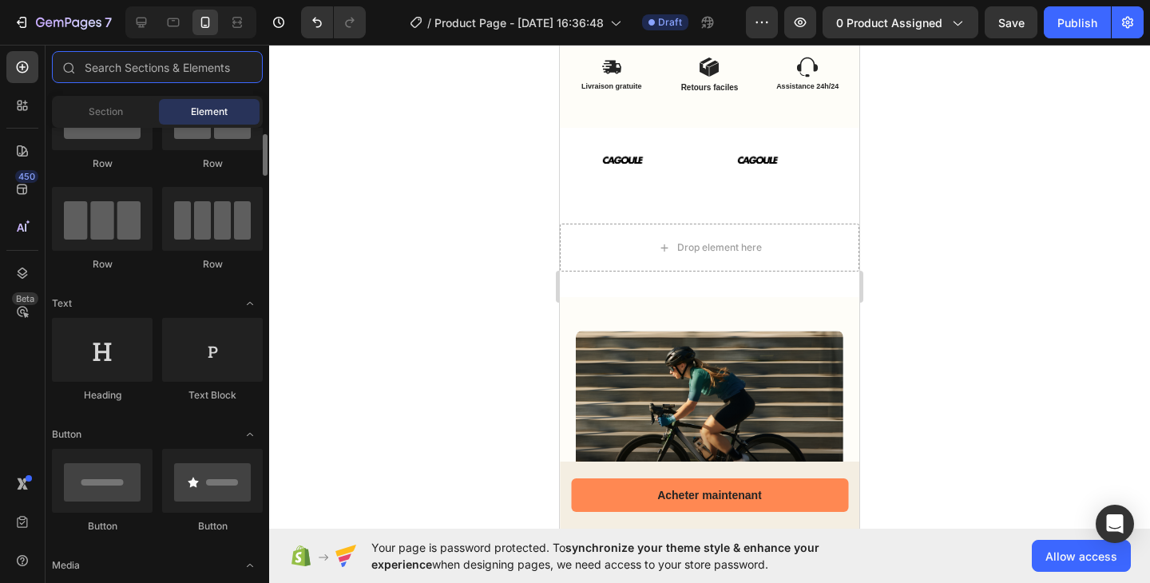
scroll to position [0, 0]
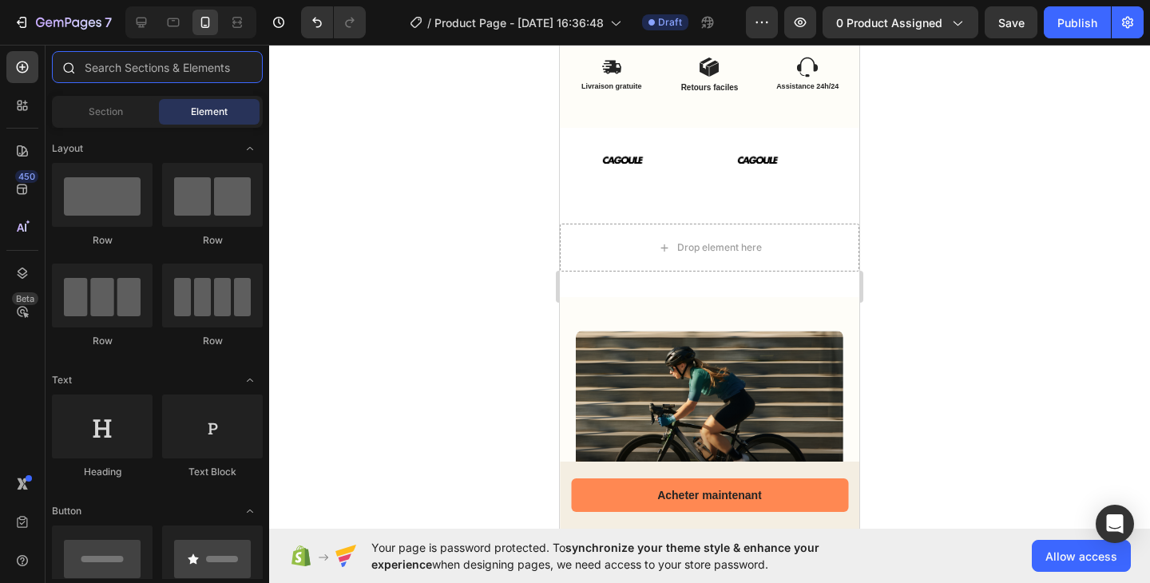
click at [151, 69] on input "text" at bounding box center [157, 67] width 211 height 32
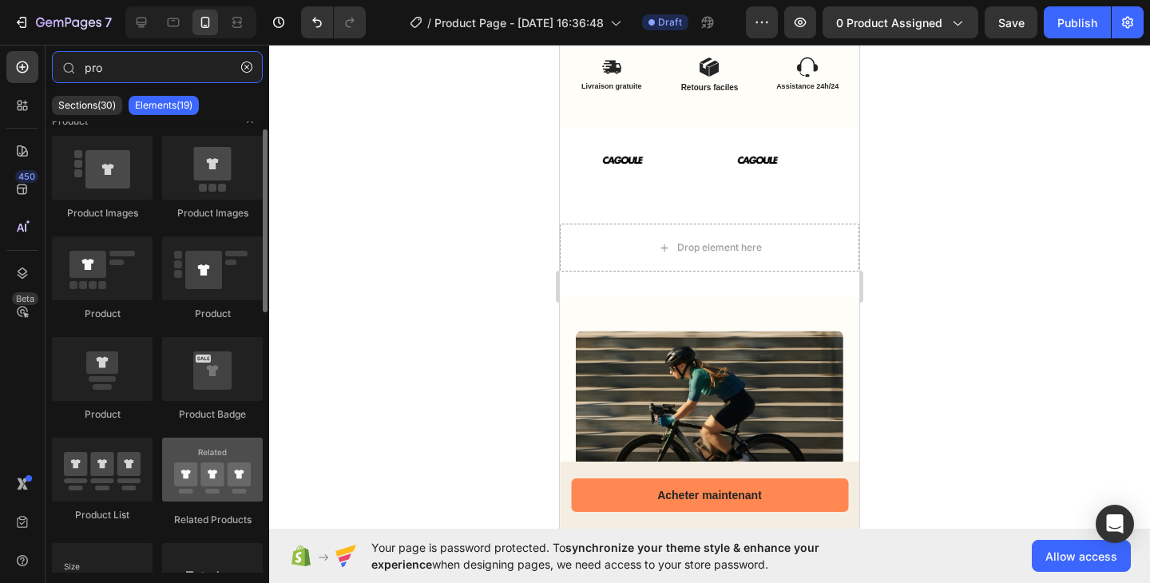
scroll to position [46, 0]
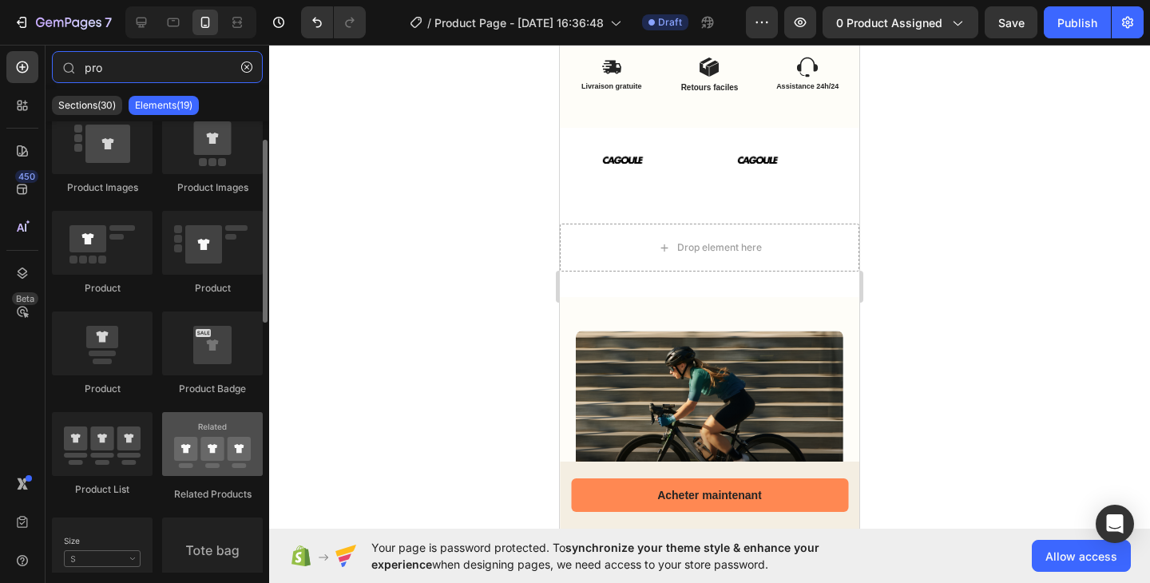
type input "pro"
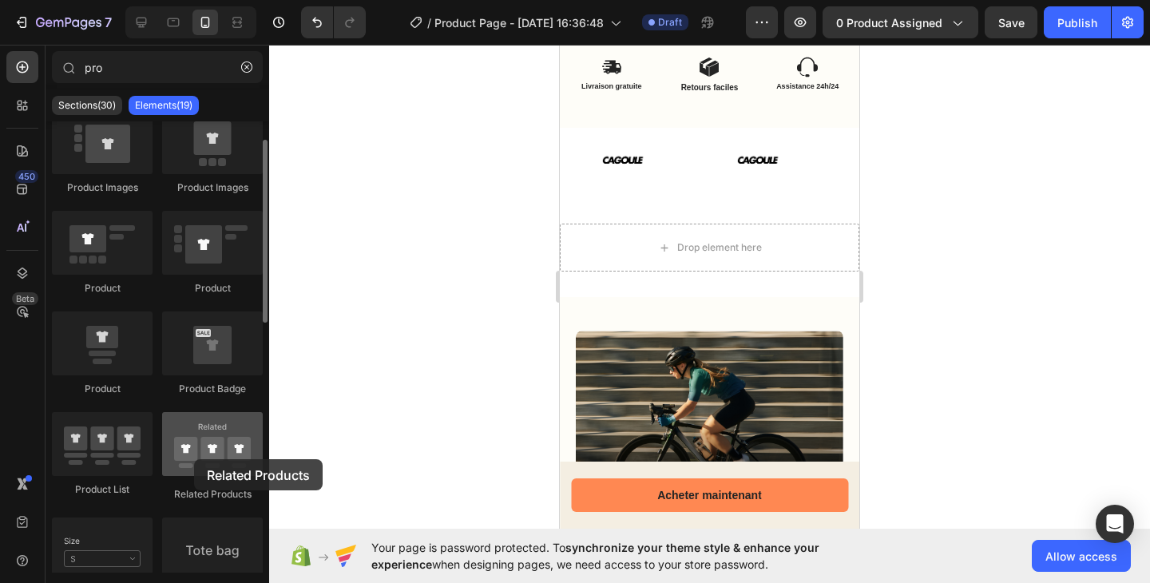
click at [194, 459] on div at bounding box center [212, 444] width 101 height 64
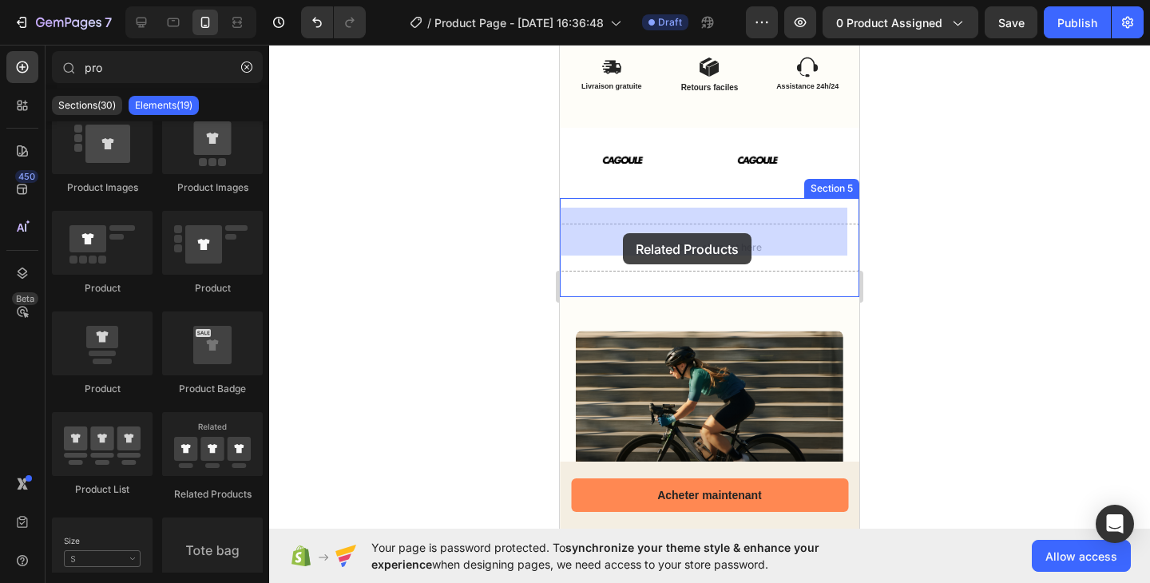
drag, startPoint x: 754, startPoint y: 501, endPoint x: 623, endPoint y: 233, distance: 298.8
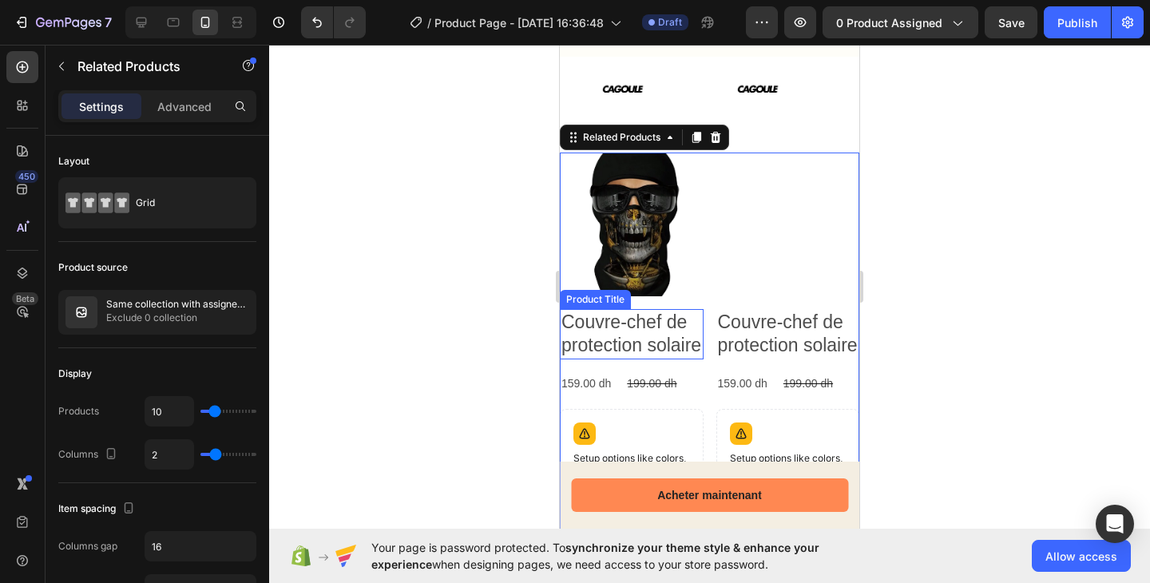
scroll to position [1158, 0]
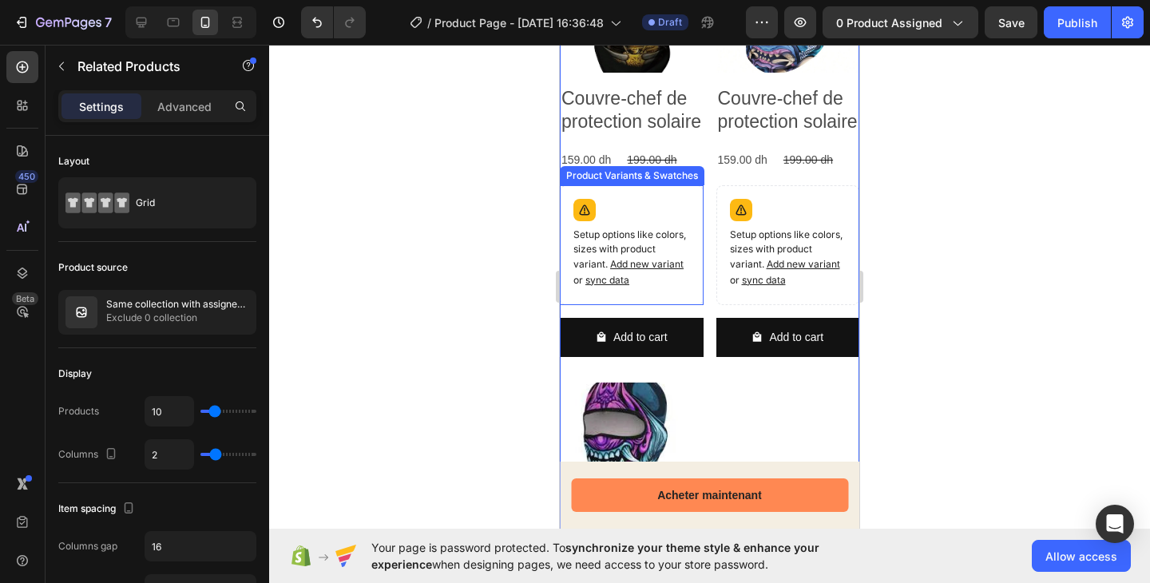
click at [685, 192] on div "Setup options like colors, sizes with product variant. Add new variant or sync …" at bounding box center [631, 244] width 129 height 105
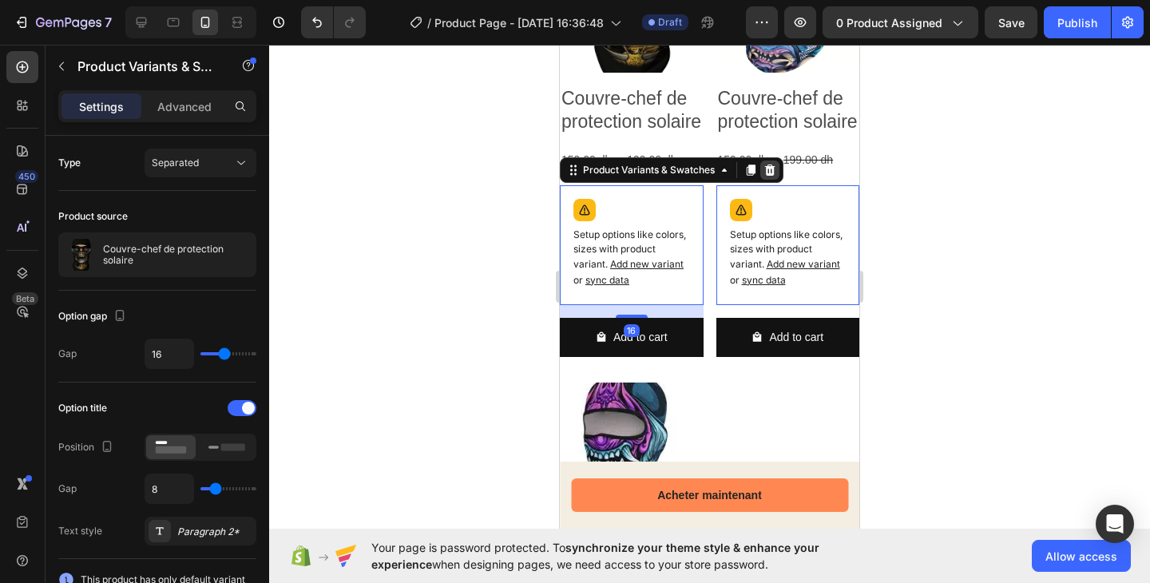
click at [766, 164] on icon at bounding box center [769, 170] width 13 height 13
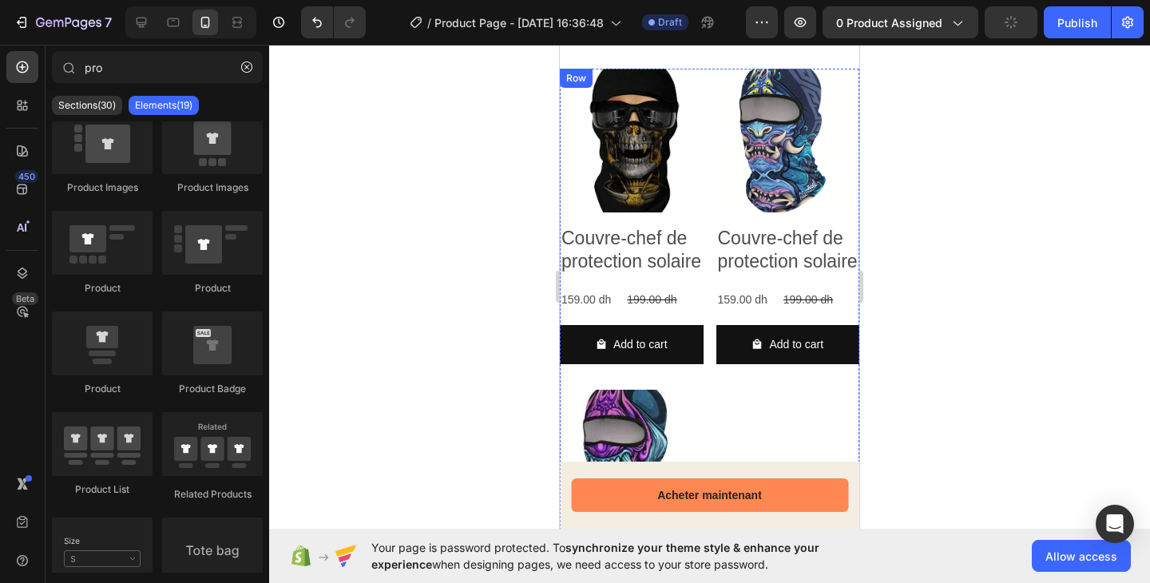
scroll to position [989, 0]
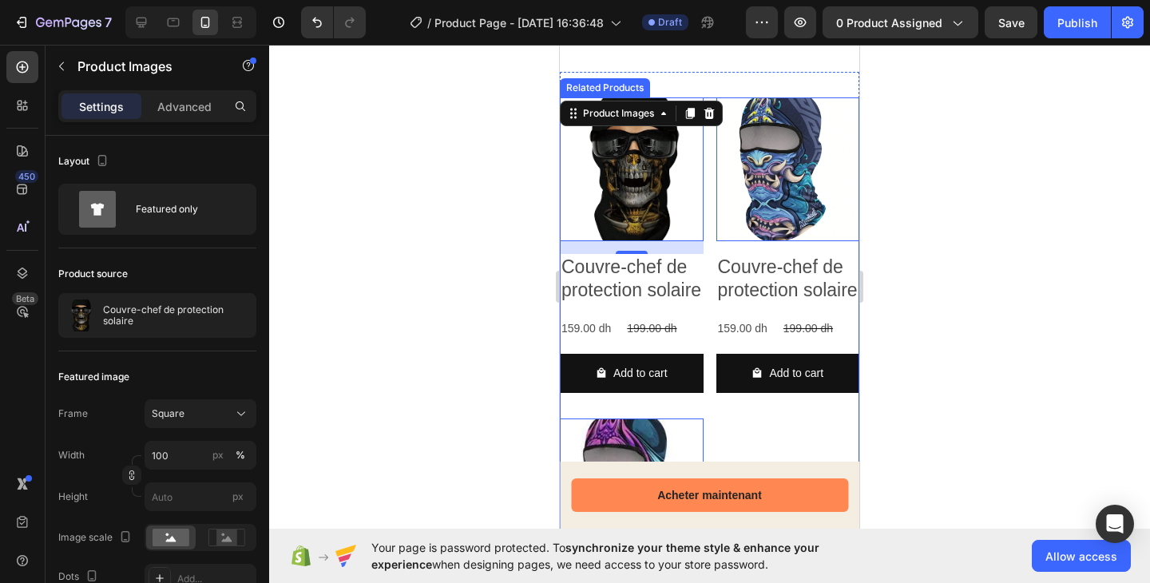
click at [697, 317] on div "Product Images 16 Couvre-chef de protection solaire Product Title 159.00 dh Pro…" at bounding box center [709, 411] width 299 height 628
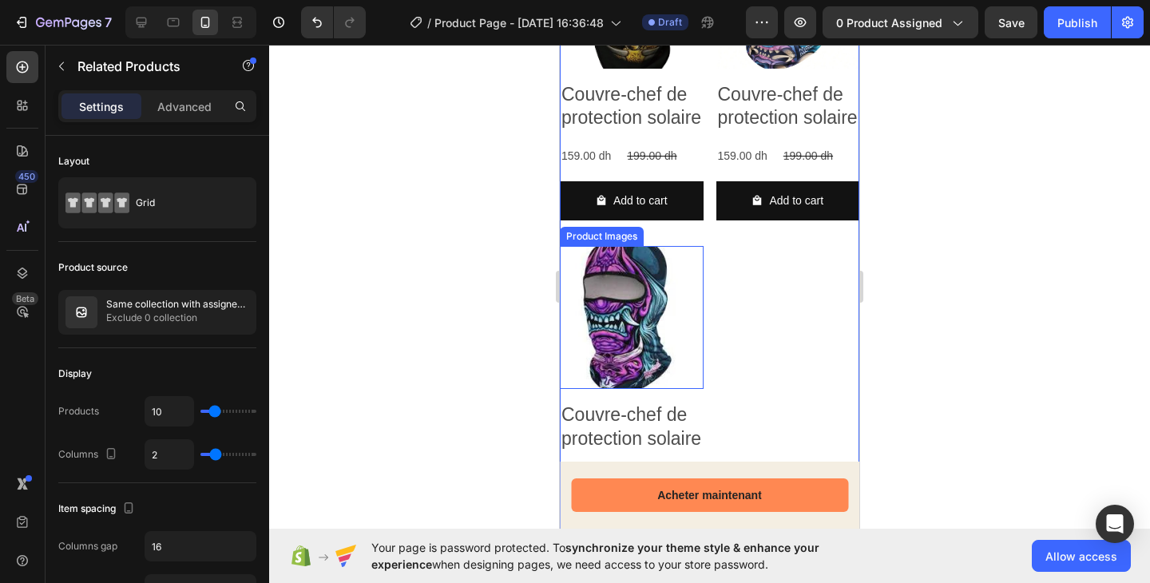
scroll to position [1163, 0]
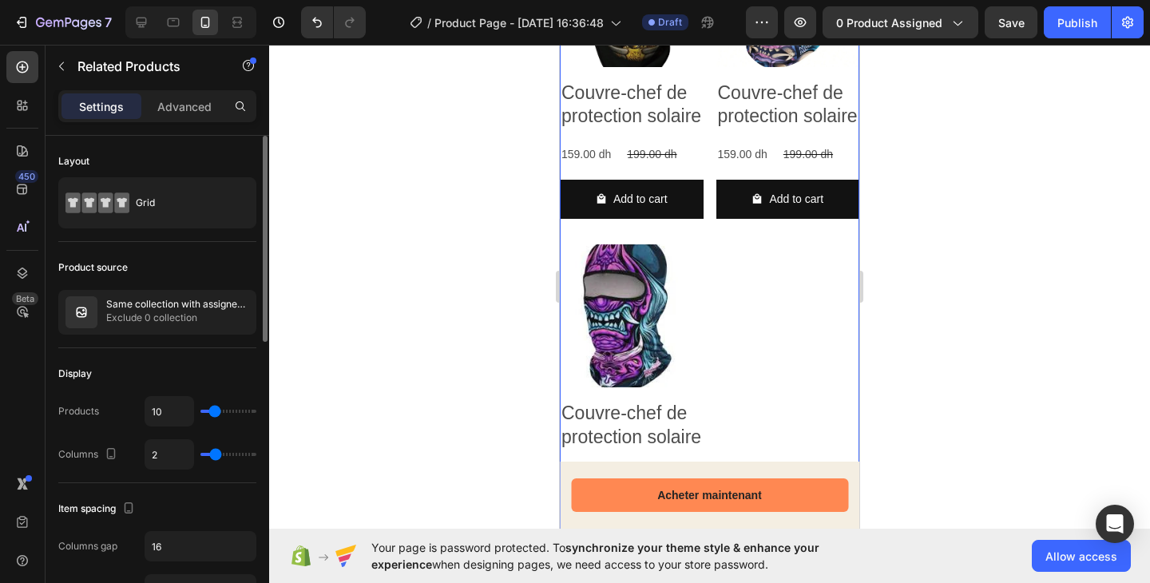
type input "11"
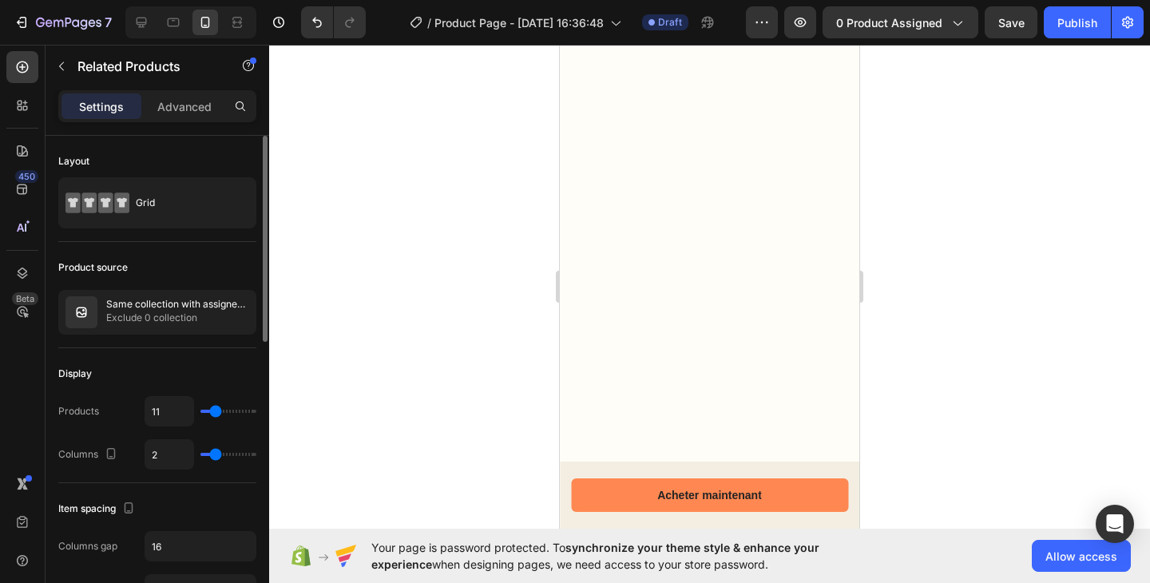
type input "8"
type input "7"
type input "6"
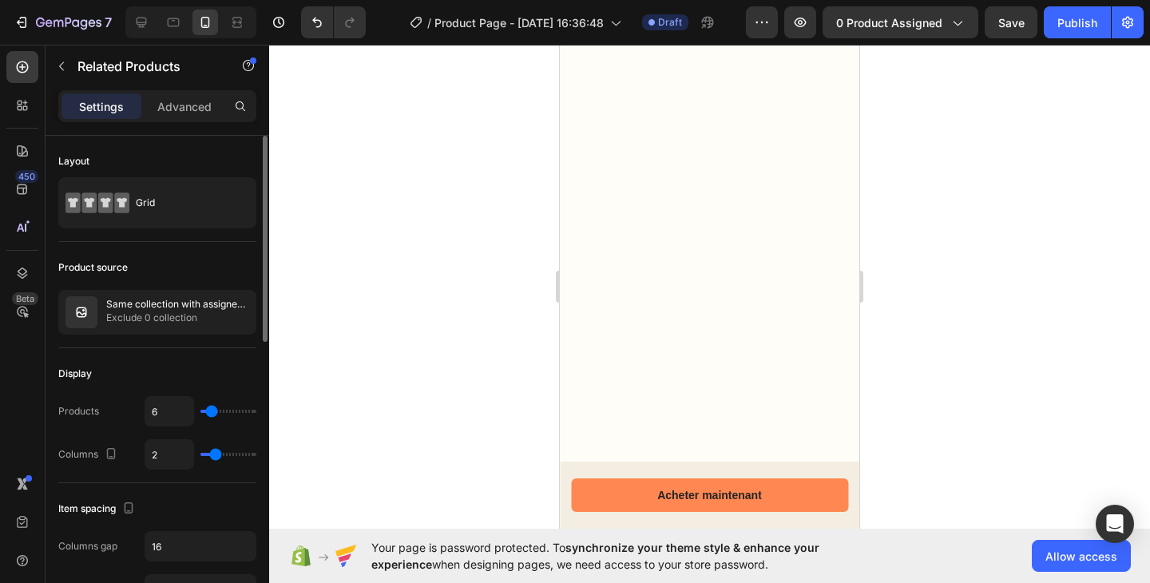
type input "6"
click at [211, 413] on input "range" at bounding box center [228, 411] width 56 height 3
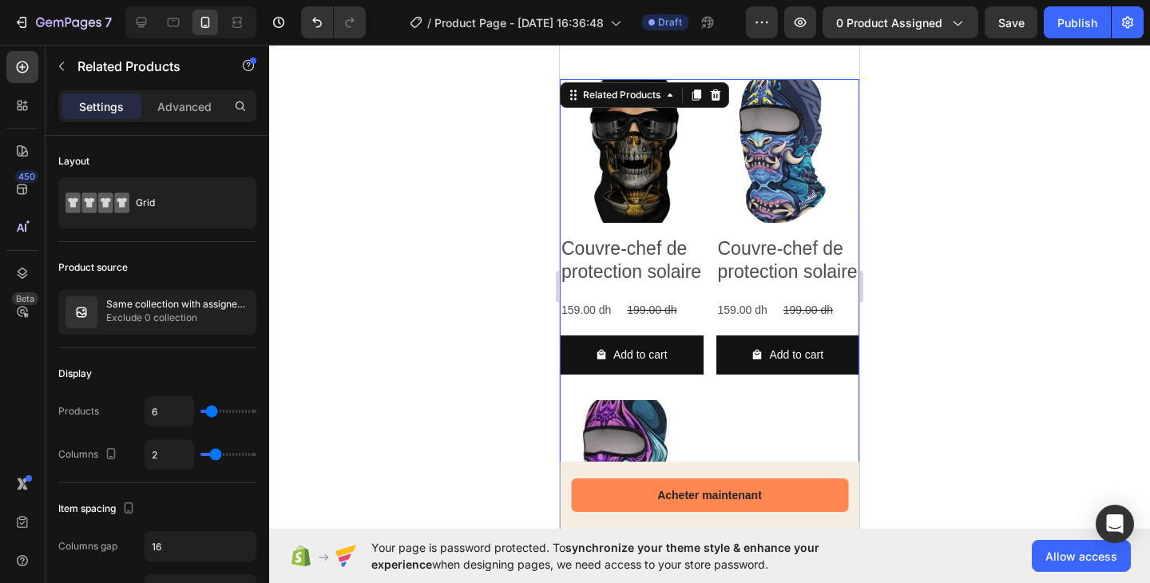
scroll to position [1016, 0]
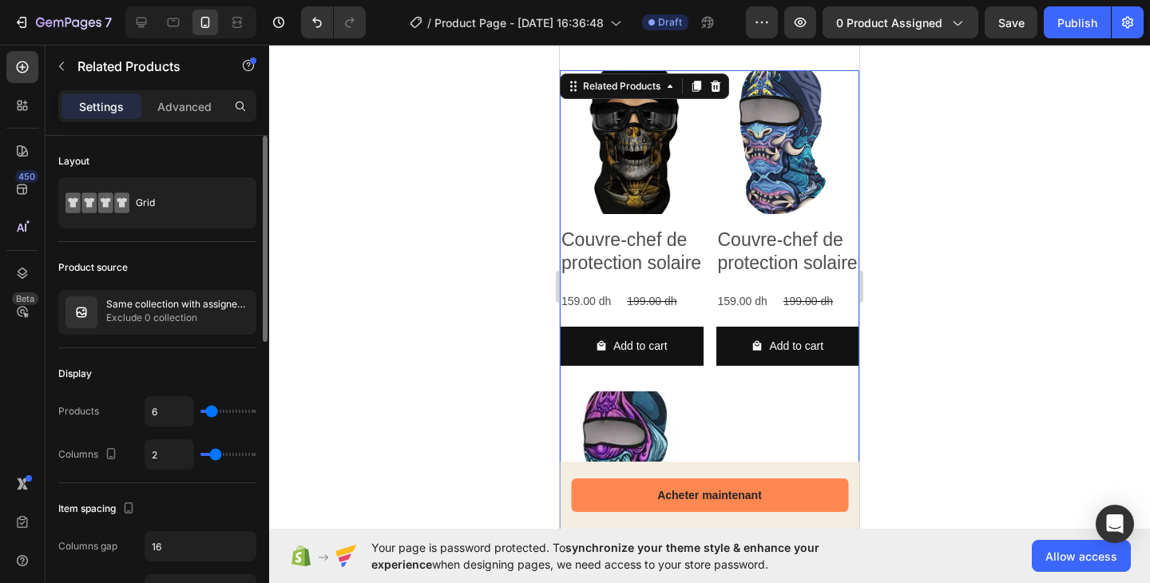
type input "7"
type input "6"
type input "5"
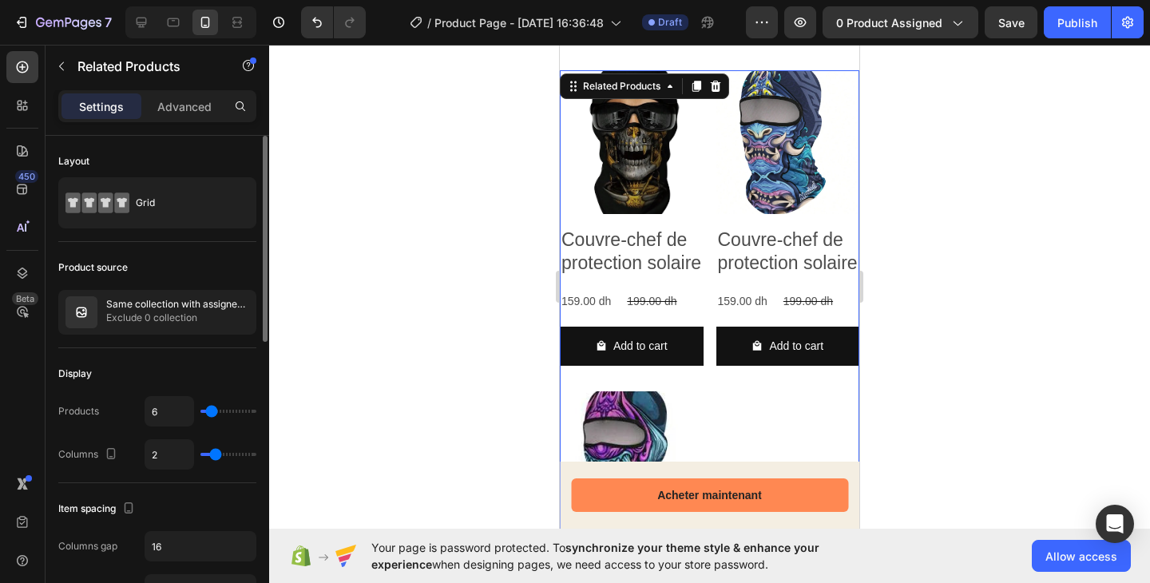
type input "5"
type input "4"
type input "3"
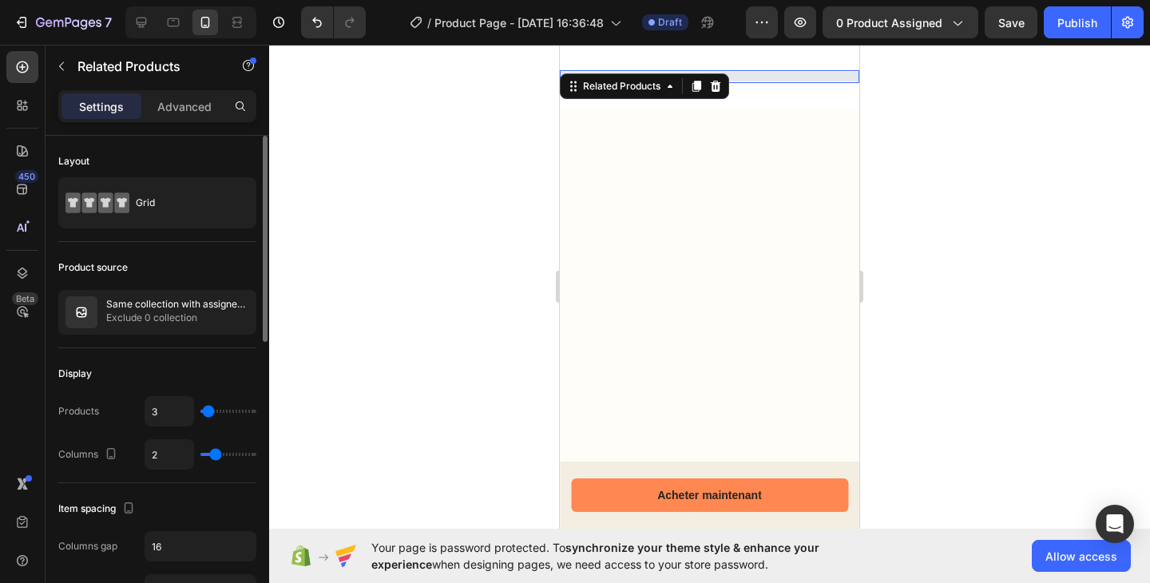
type input "2"
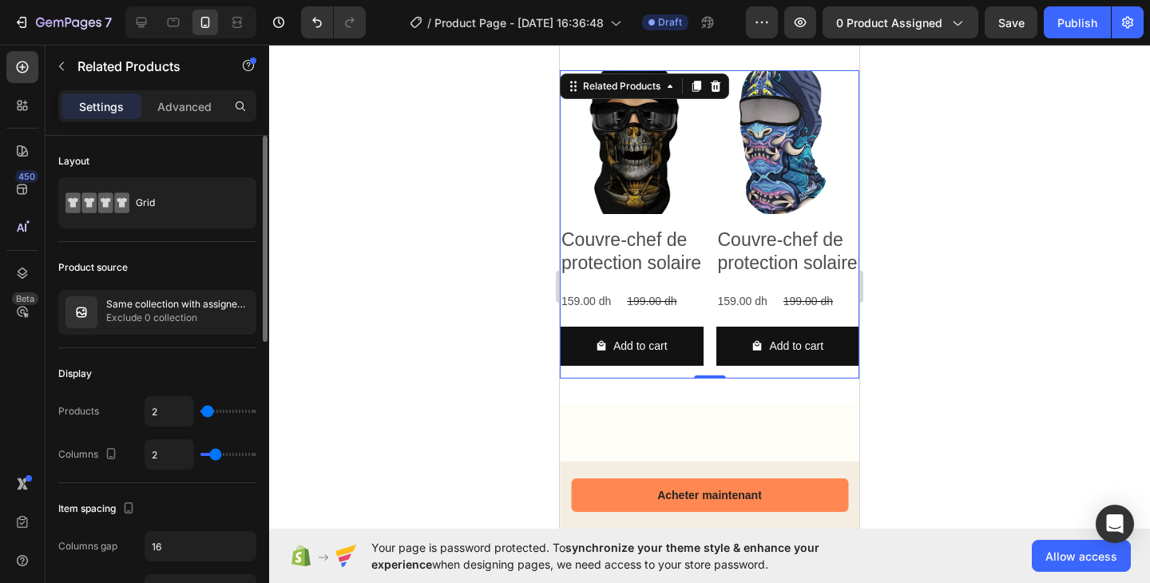
type input "2"
click at [207, 411] on input "range" at bounding box center [228, 411] width 56 height 3
type input "3"
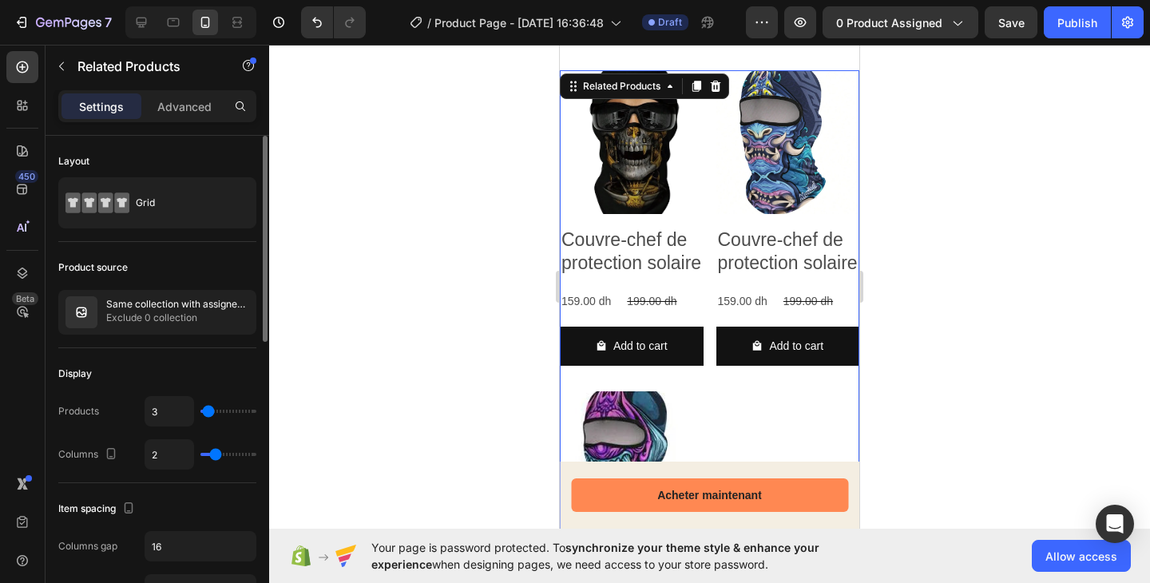
type input "4"
type input "5"
type input "4"
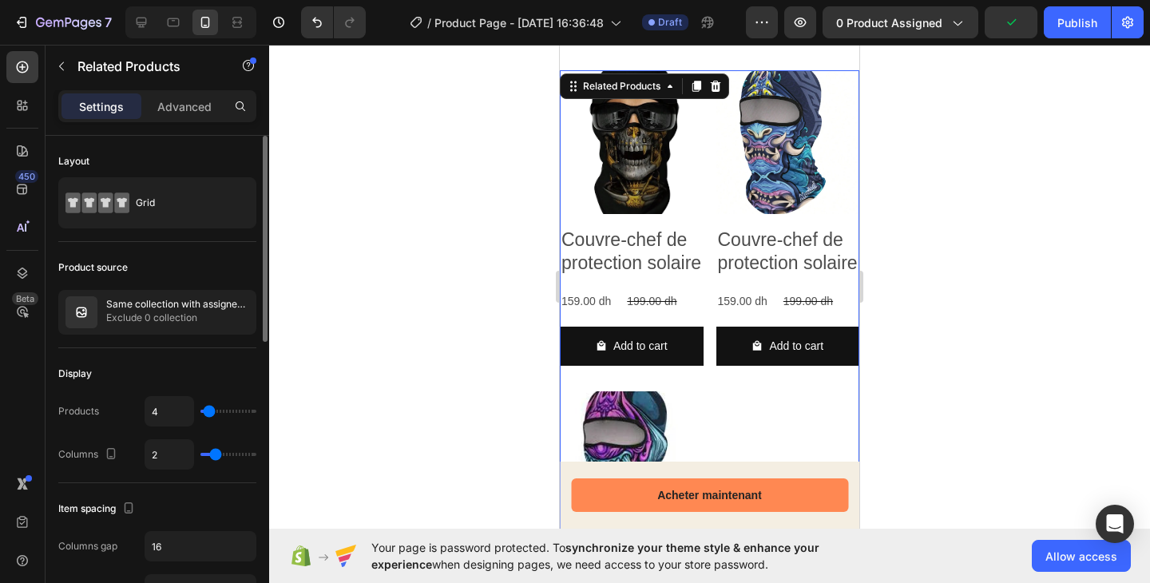
type input "4"
click at [209, 412] on input "range" at bounding box center [228, 411] width 56 height 3
type input "1"
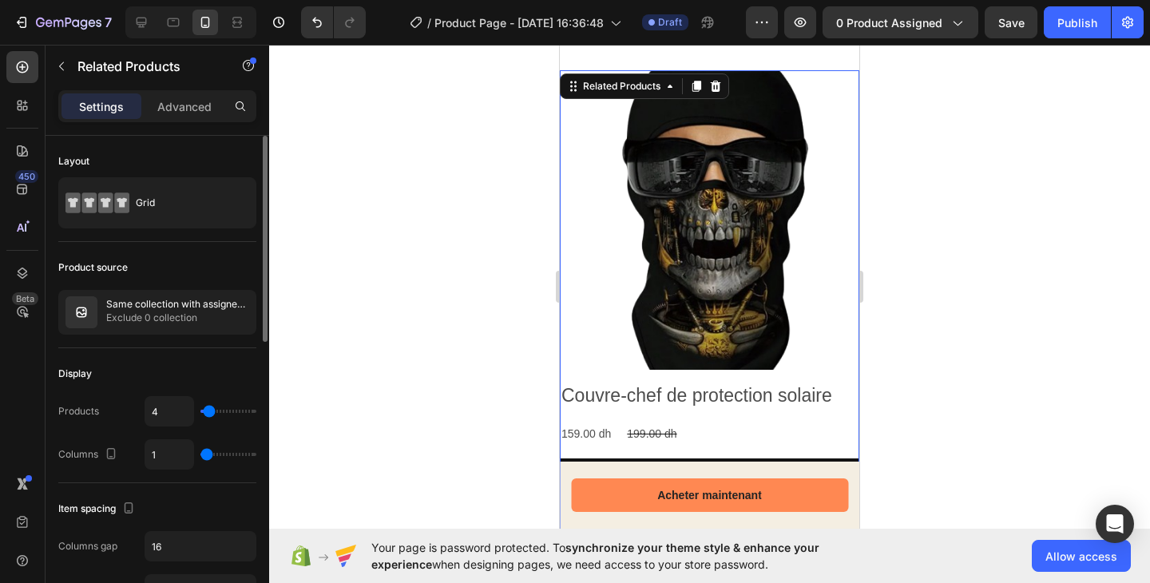
type input "2"
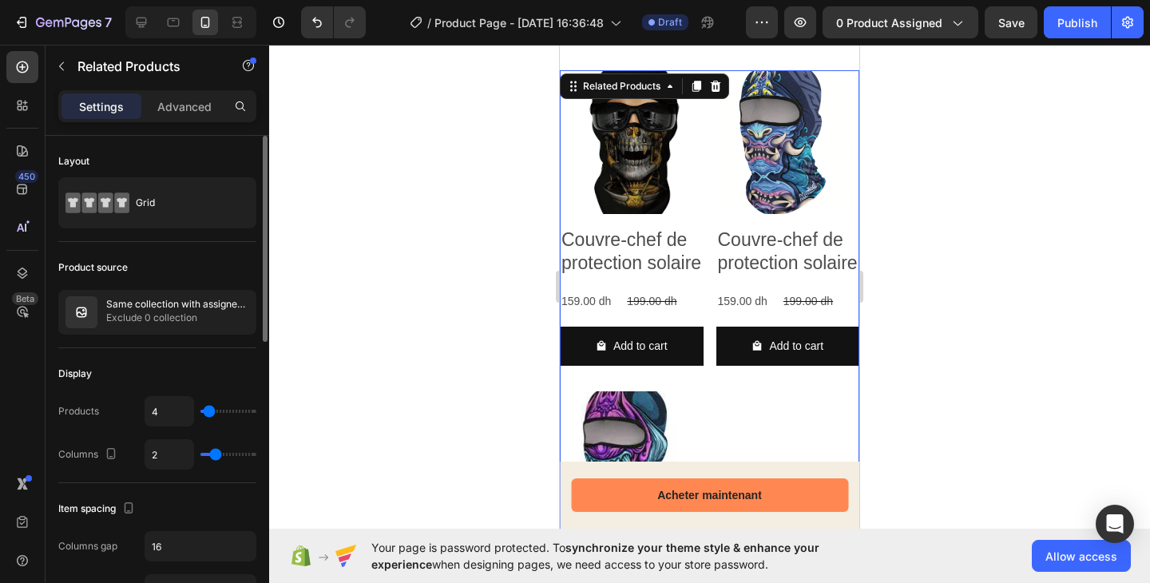
type input "3"
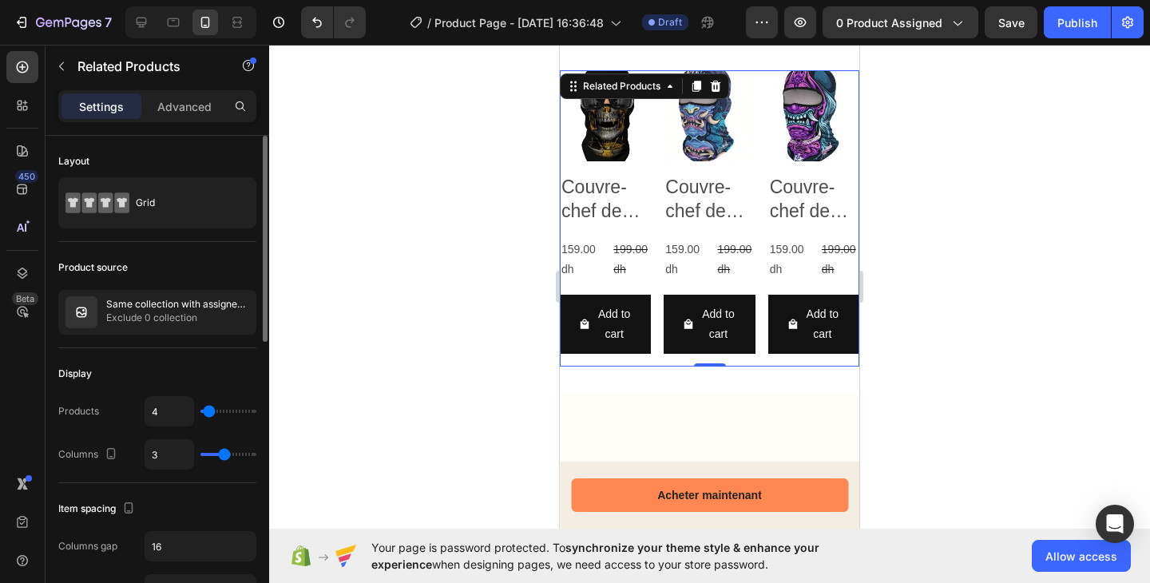
type input "4"
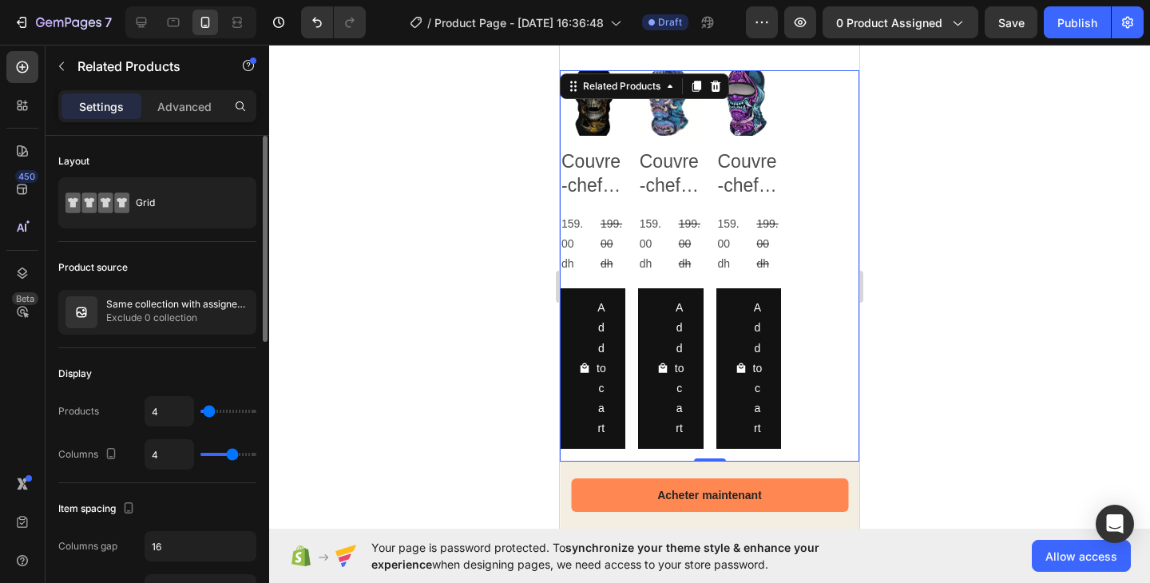
type input "3"
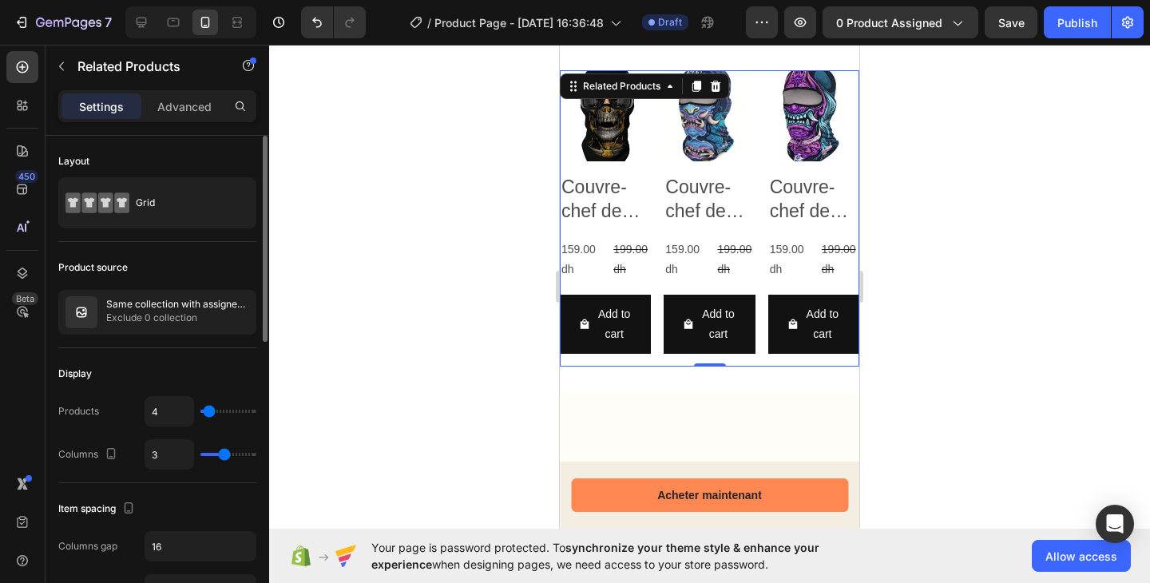
type input "3"
click at [223, 456] on input "range" at bounding box center [228, 454] width 56 height 3
type input "8"
type input "7"
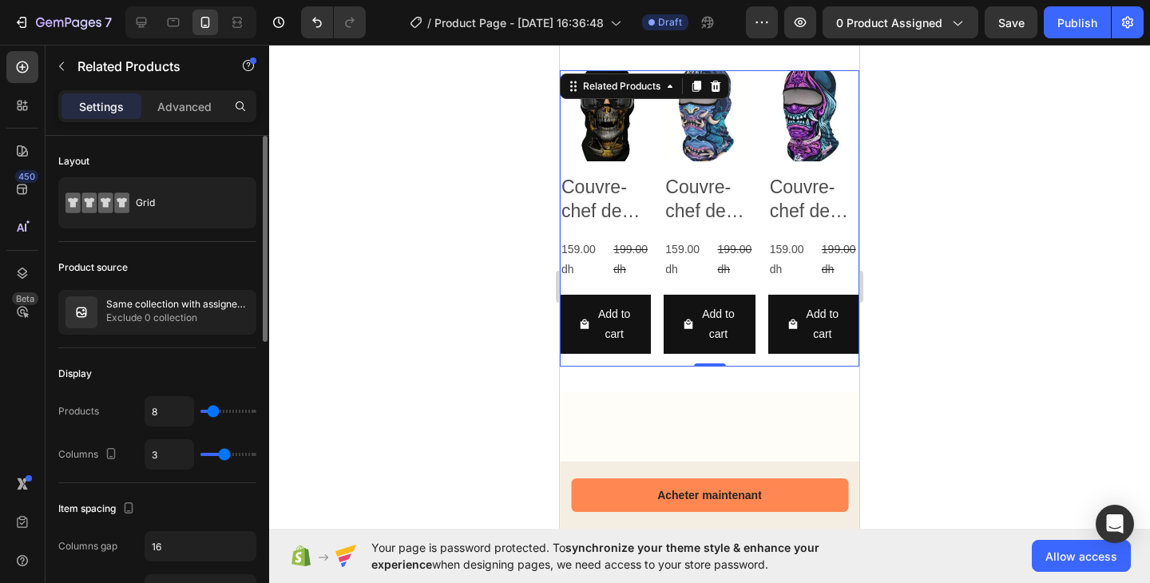
type input "7"
type input "6"
type input "5"
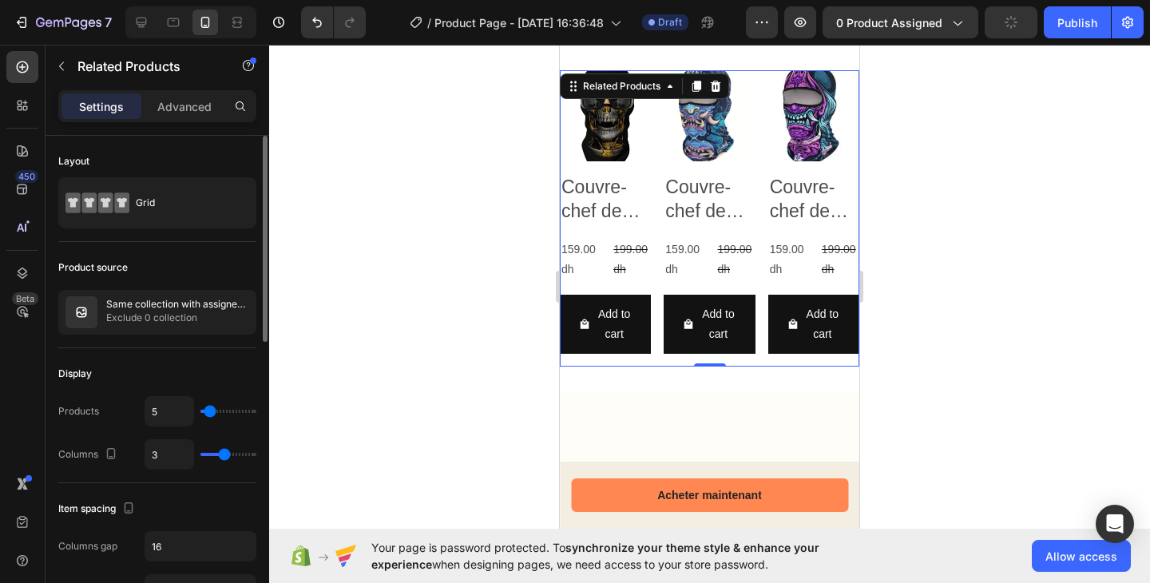
type input "4"
type input "3"
type input "1"
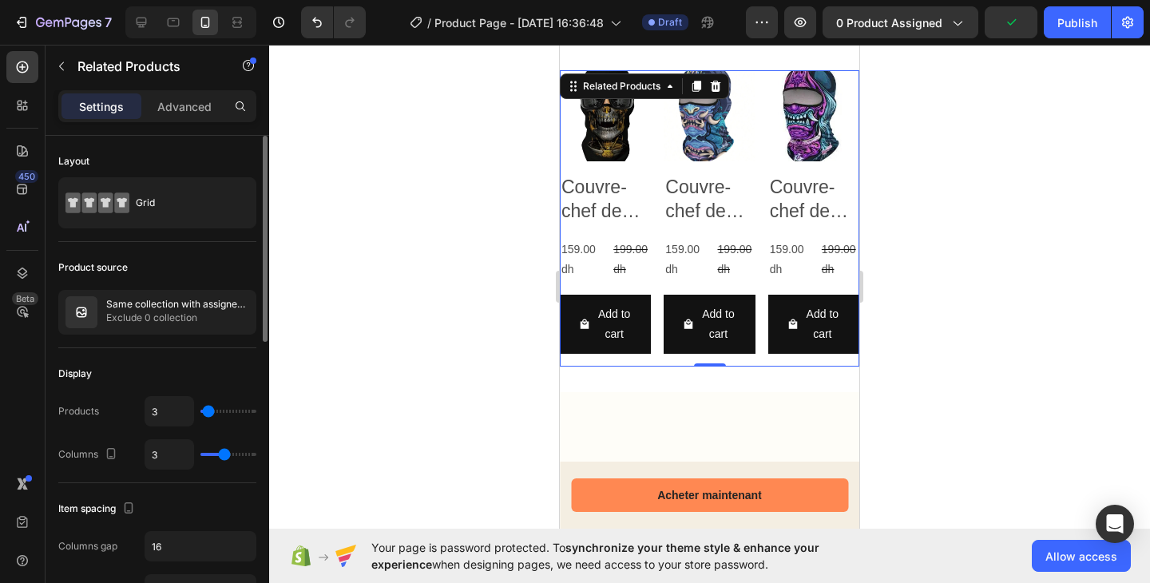
type input "1"
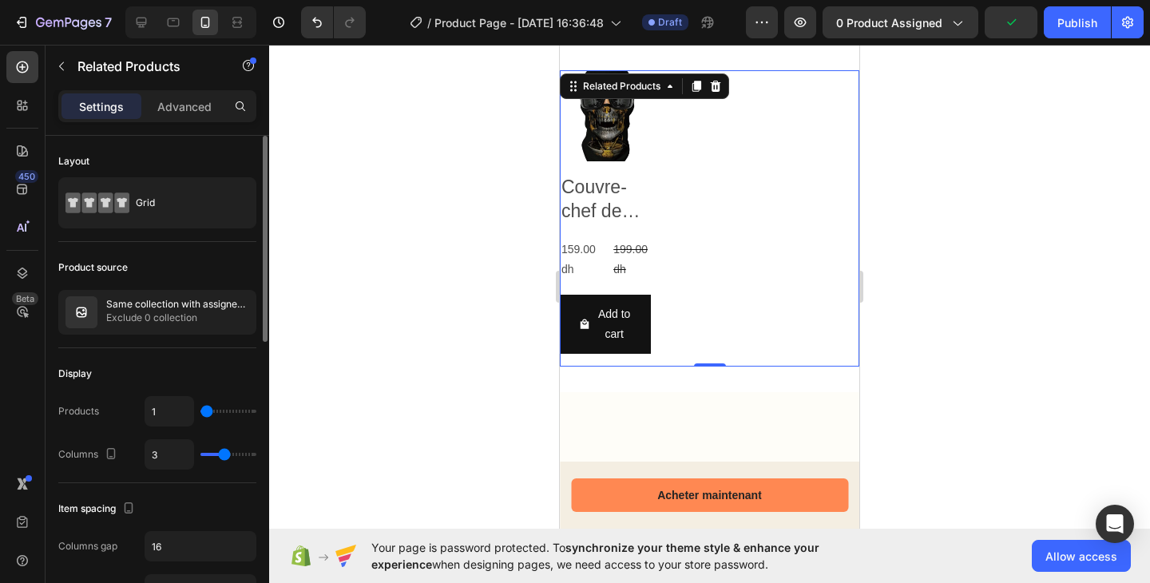
type input "2"
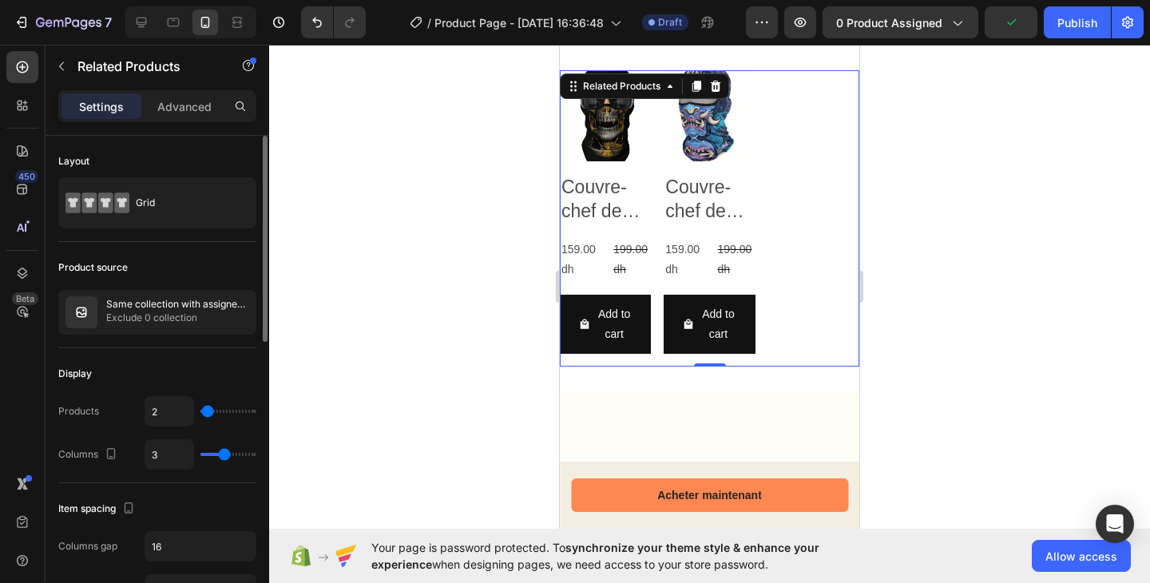
type input "3"
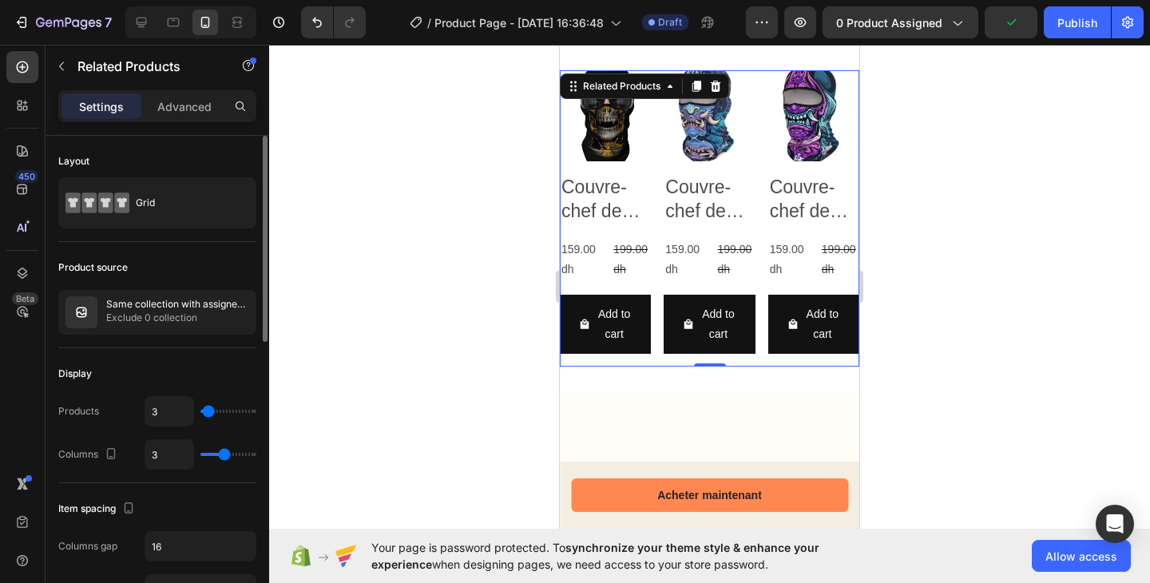
type input "4"
click at [208, 413] on input "range" at bounding box center [228, 411] width 56 height 3
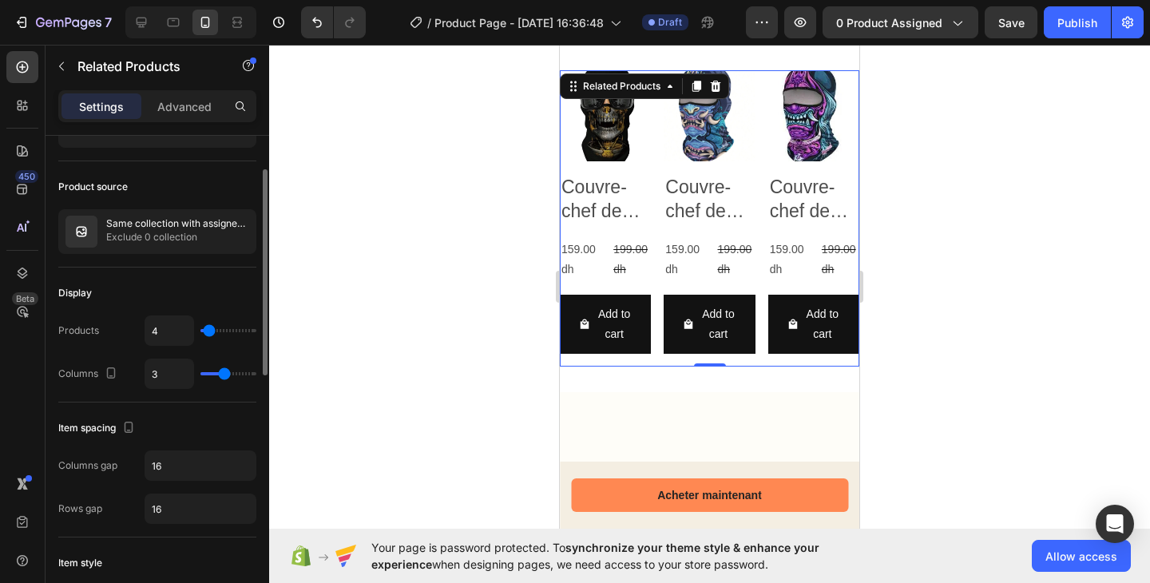
scroll to position [0, 0]
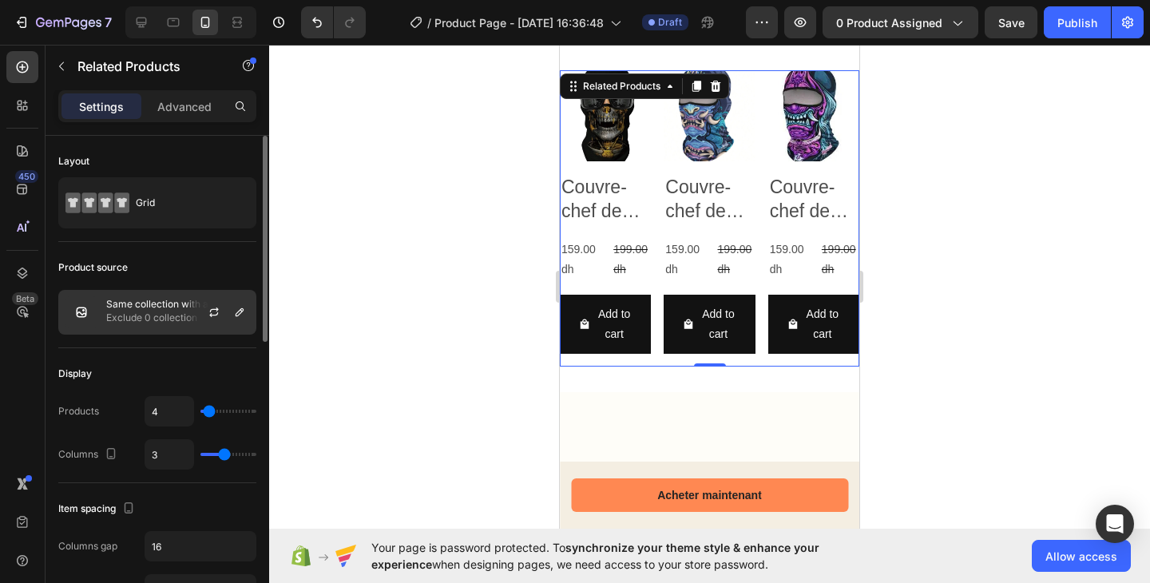
click at [128, 312] on p "Exclude 0 collection" at bounding box center [177, 318] width 143 height 16
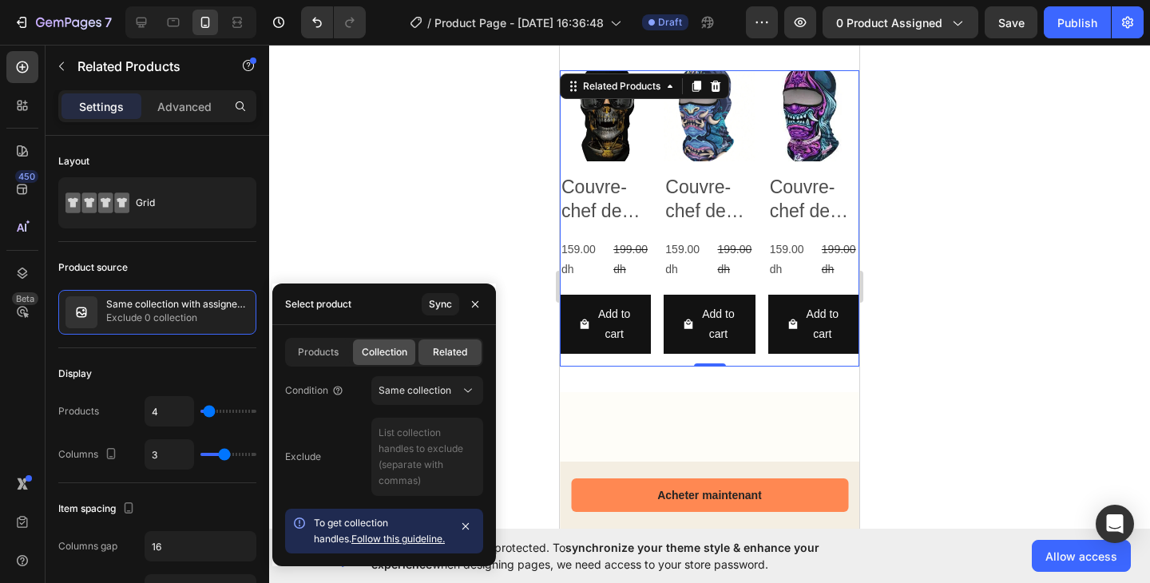
click at [369, 358] on span "Collection" at bounding box center [385, 352] width 46 height 14
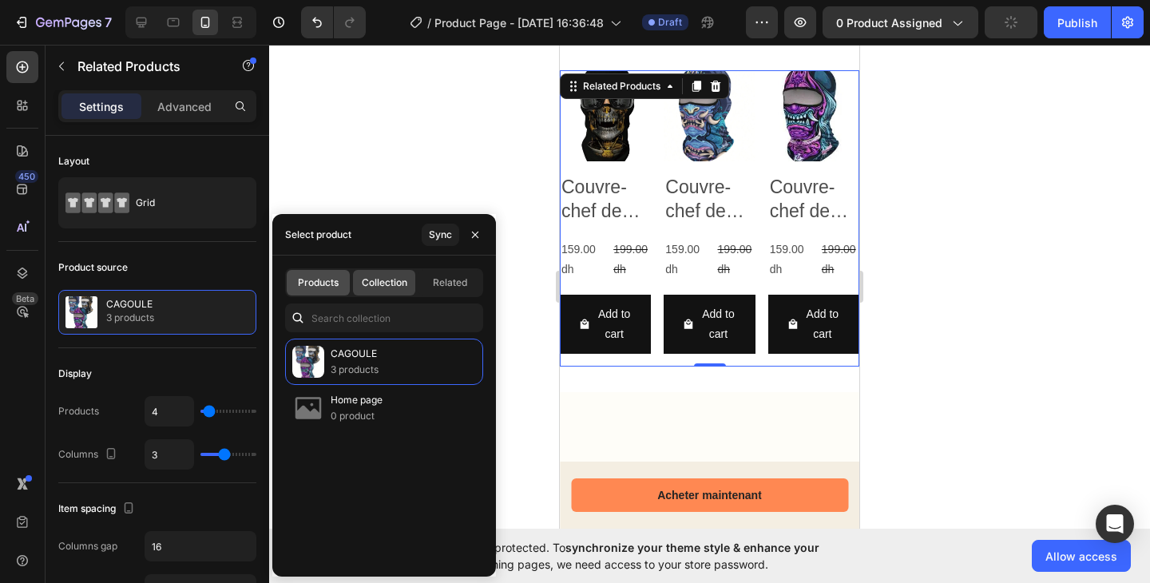
click at [341, 285] on div "Products" at bounding box center [318, 283] width 63 height 26
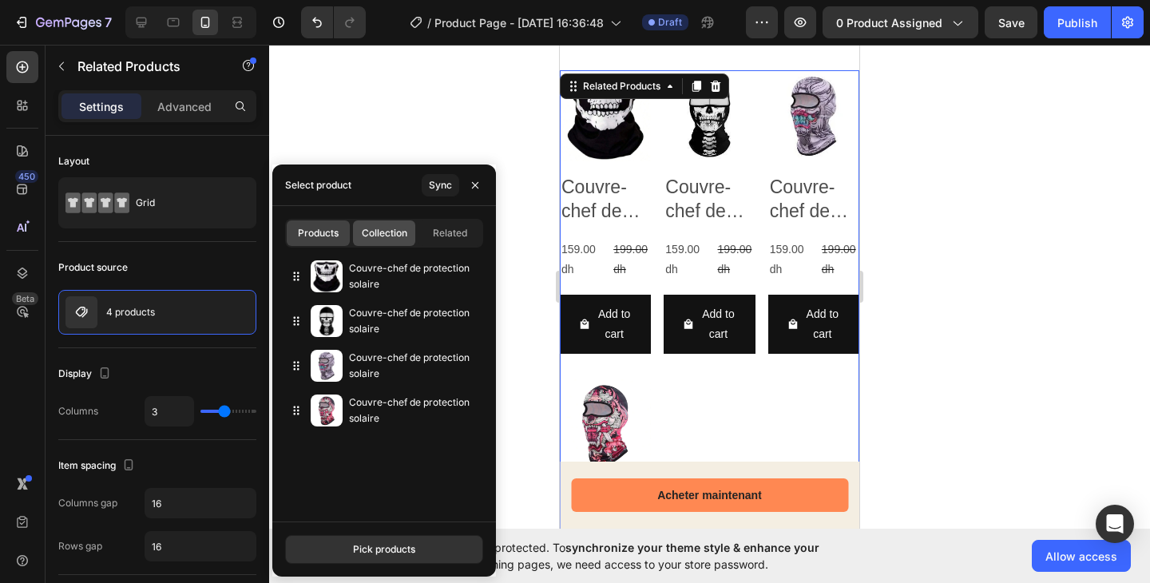
click at [379, 234] on span "Collection" at bounding box center [385, 233] width 46 height 14
type input "4"
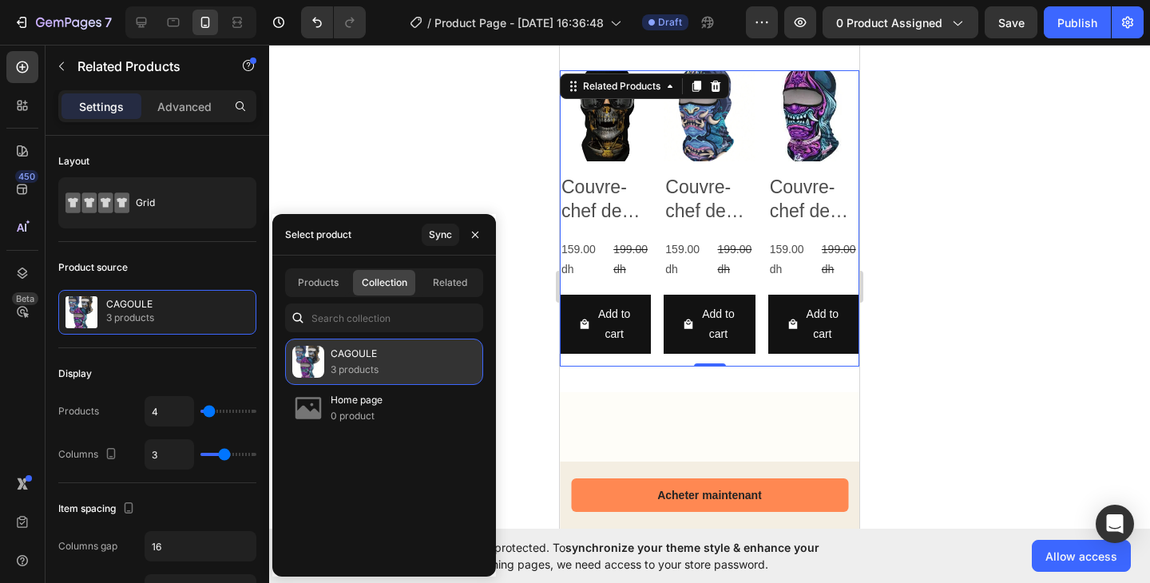
click at [389, 366] on div "CAGOULE 3 products" at bounding box center [384, 361] width 198 height 46
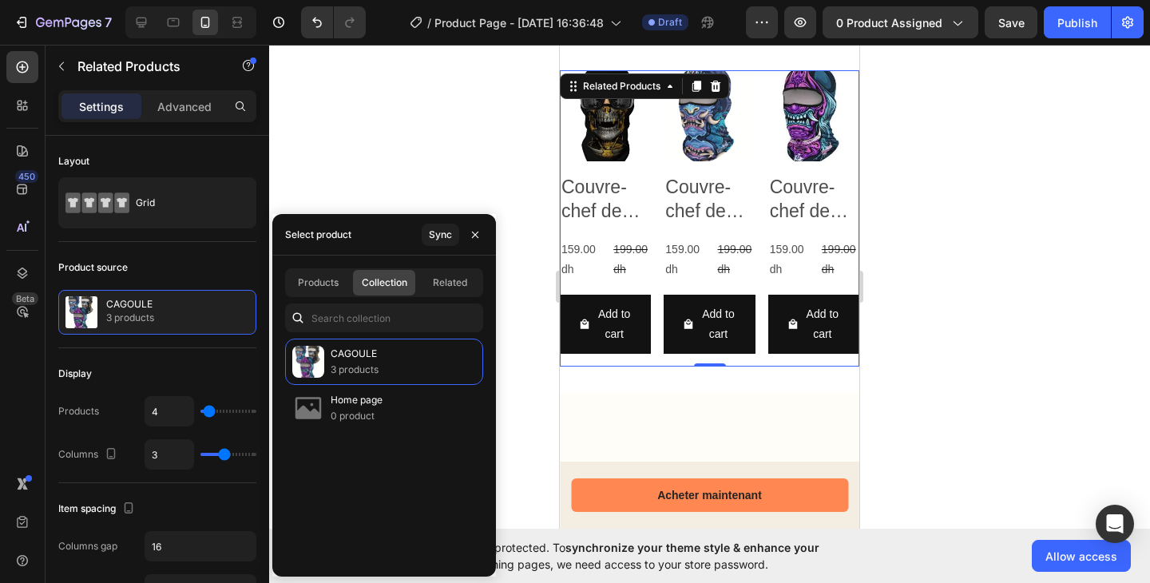
click at [636, 398] on div at bounding box center [709, 565] width 299 height 347
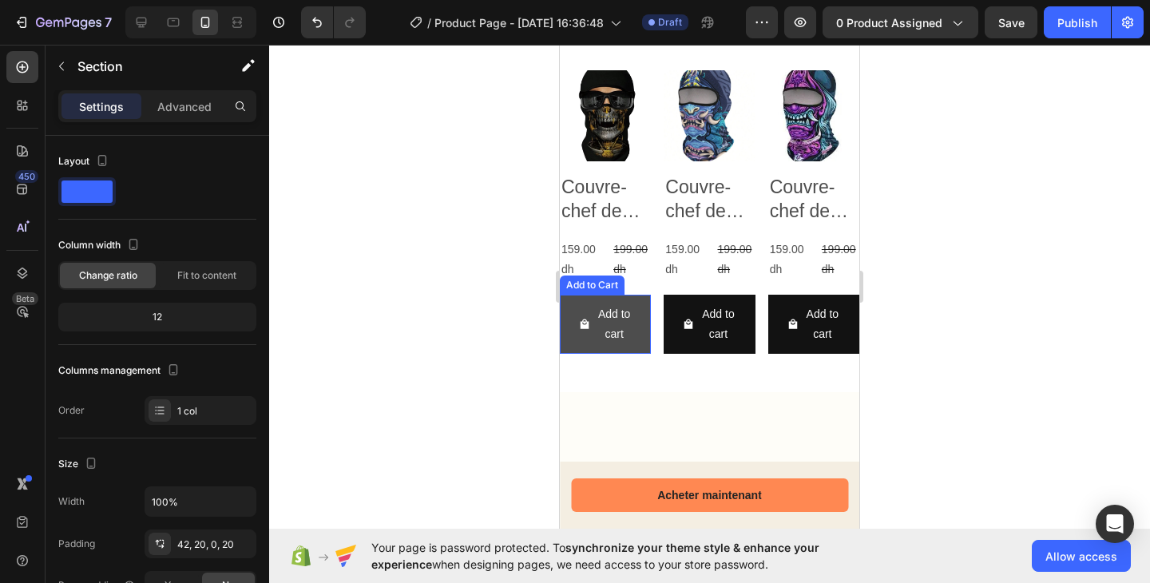
click at [643, 304] on button "Add to cart" at bounding box center [605, 324] width 91 height 59
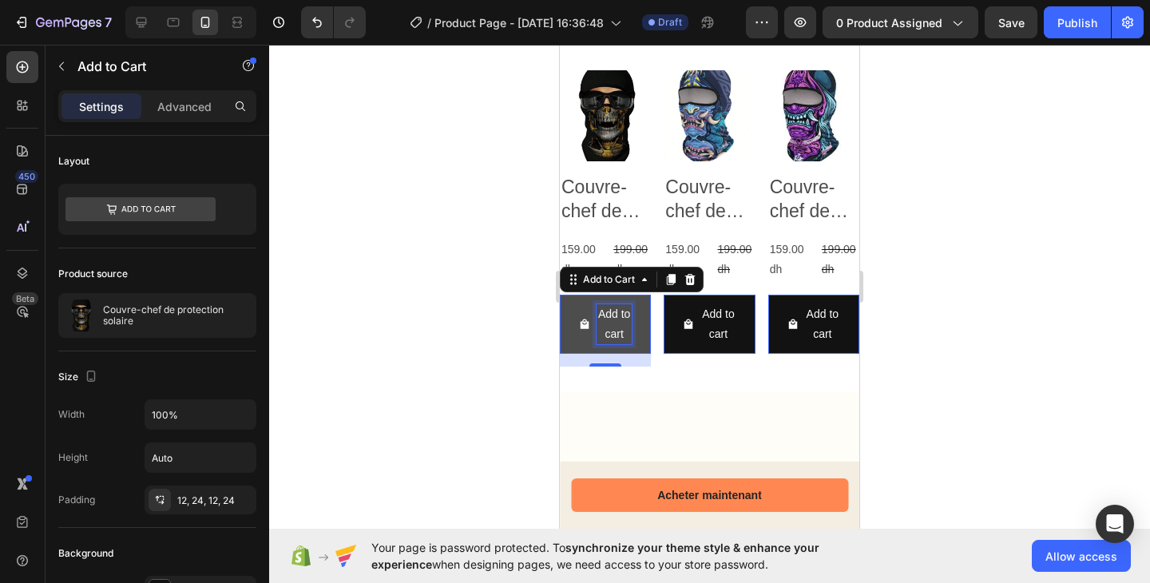
click at [624, 323] on div "Add to cart" at bounding box center [613, 324] width 35 height 40
click at [624, 323] on p "Add to cart" at bounding box center [613, 324] width 35 height 40
click at [639, 324] on button "Add to cart" at bounding box center [605, 324] width 91 height 59
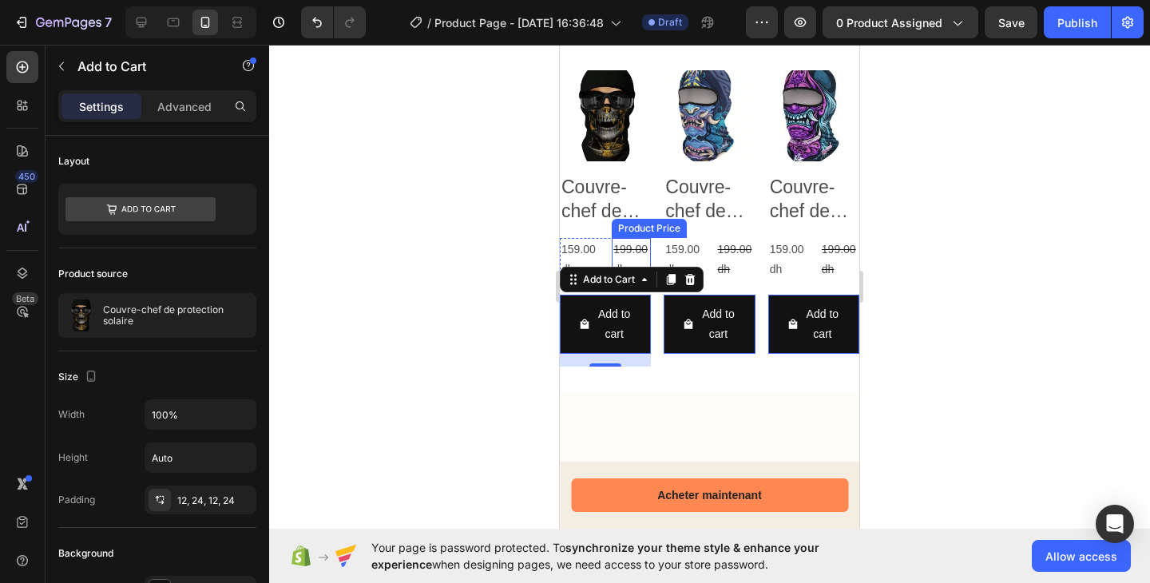
click at [623, 248] on div "199.00 dh" at bounding box center [630, 259] width 39 height 43
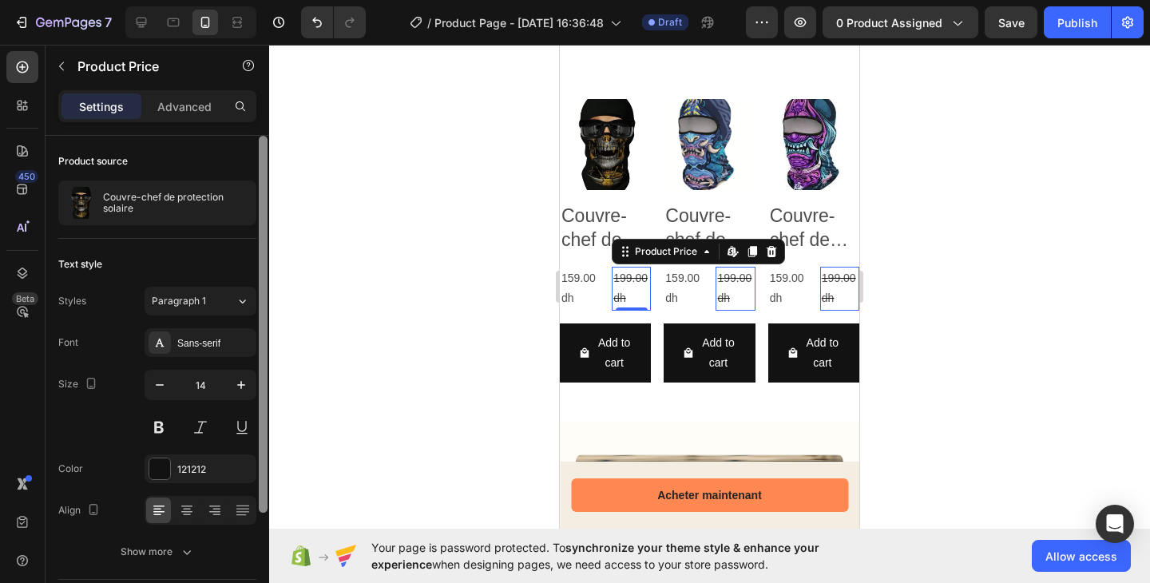
scroll to position [939, 0]
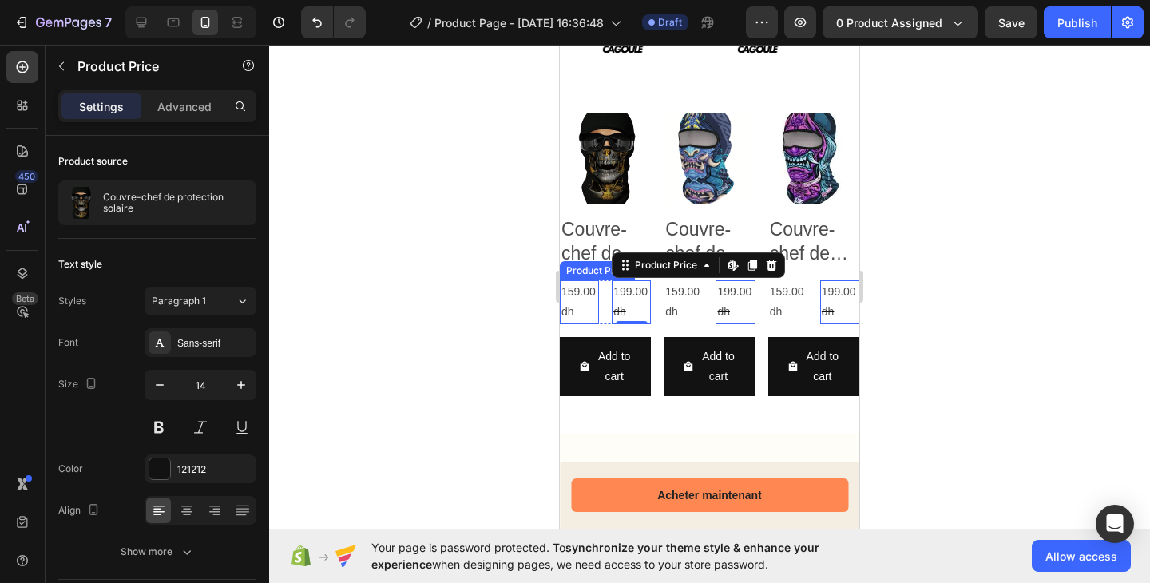
click at [571, 302] on div "159.00 dh" at bounding box center [579, 301] width 39 height 43
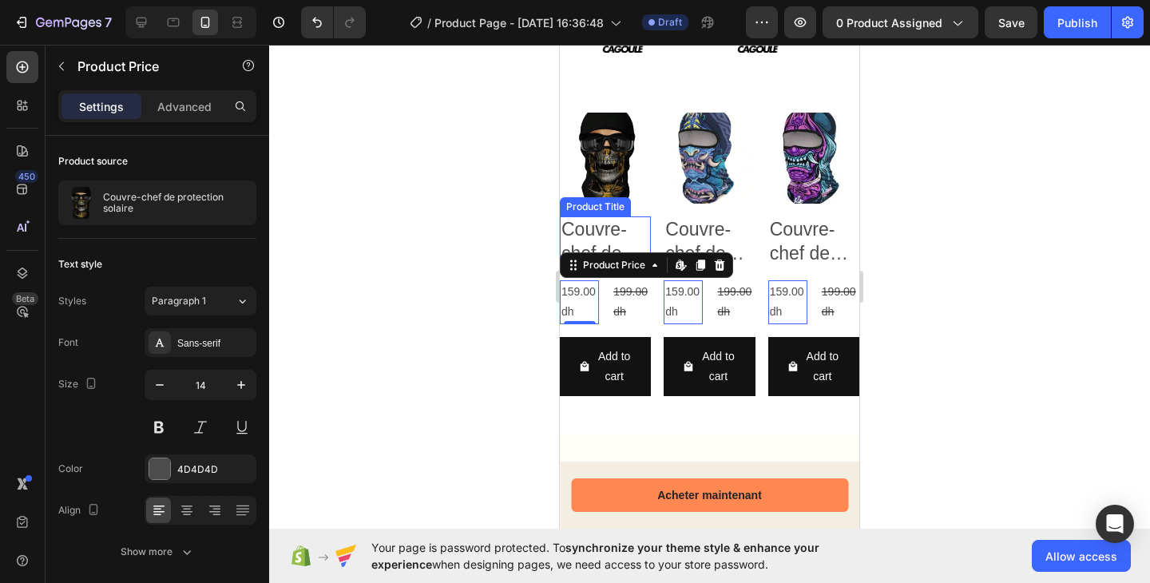
click at [626, 233] on h2 "Couvre-chef de protection solaire" at bounding box center [605, 241] width 91 height 51
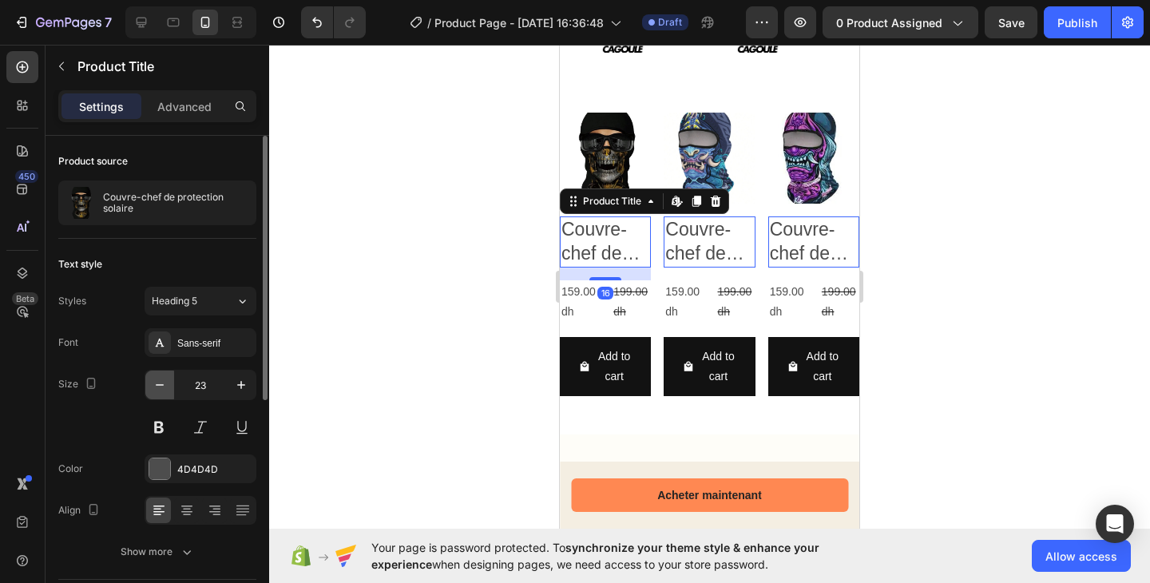
click at [153, 386] on icon "button" at bounding box center [160, 385] width 16 height 16
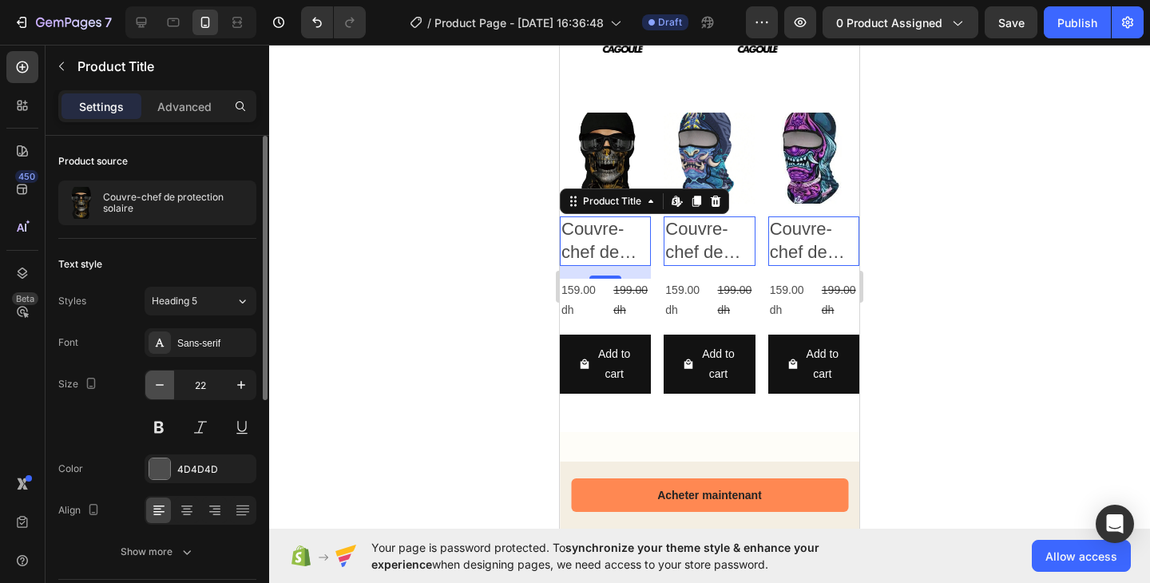
click at [153, 386] on icon "button" at bounding box center [160, 385] width 16 height 16
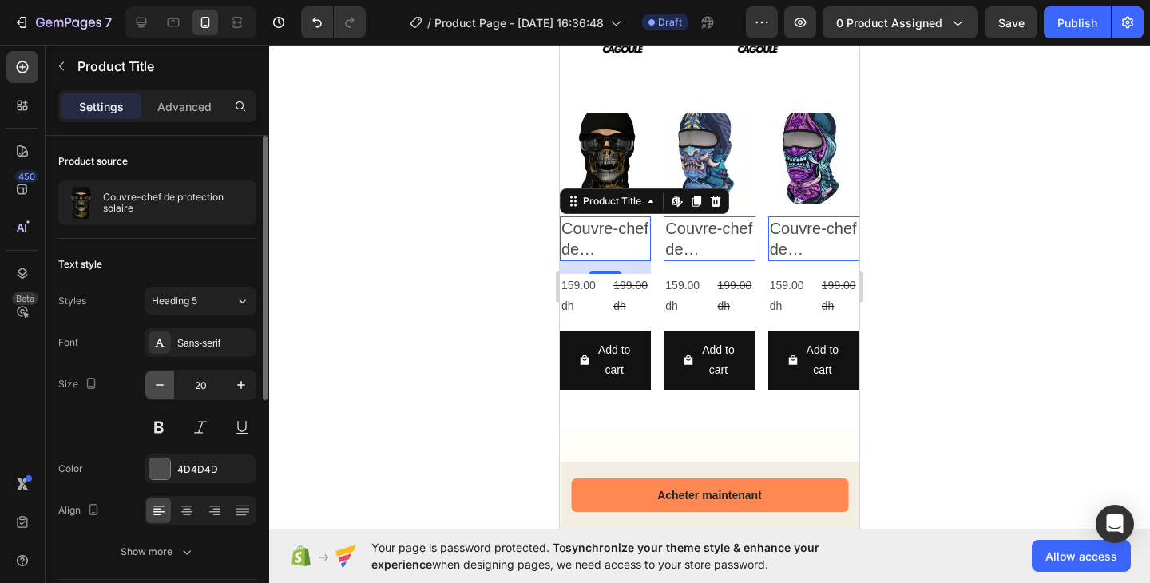
click at [153, 386] on icon "button" at bounding box center [160, 385] width 16 height 16
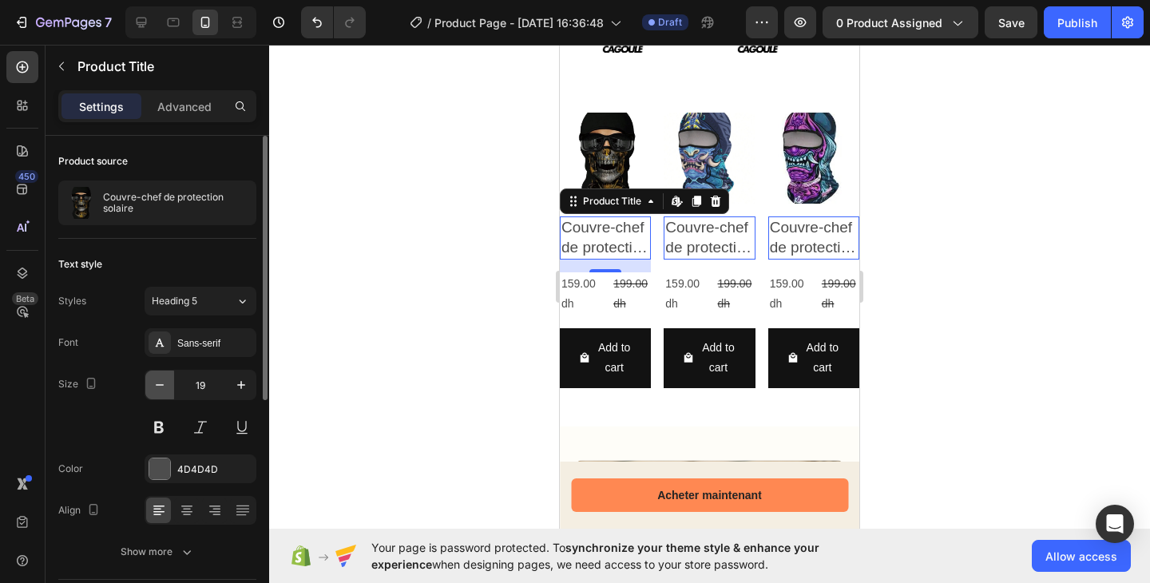
click at [153, 386] on icon "button" at bounding box center [160, 385] width 16 height 16
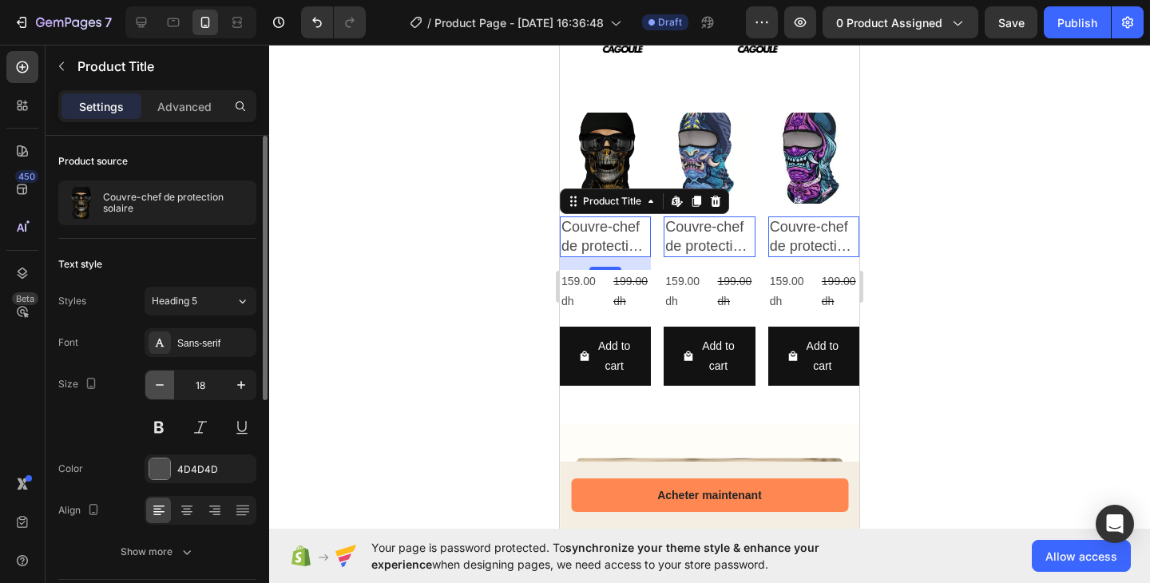
click at [153, 386] on icon "button" at bounding box center [160, 385] width 16 height 16
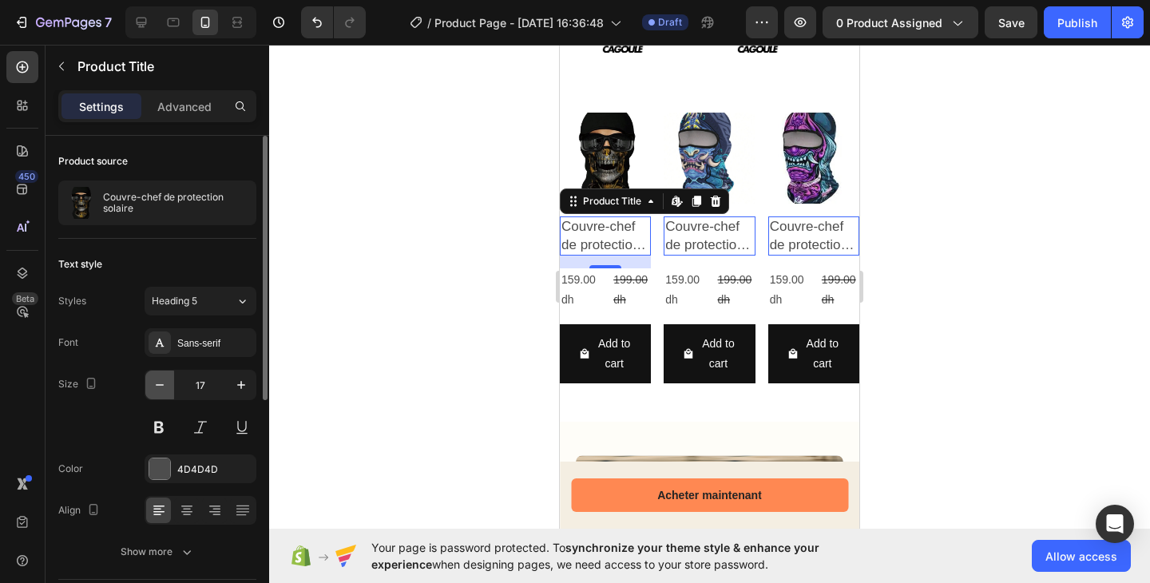
click at [153, 386] on icon "button" at bounding box center [160, 385] width 16 height 16
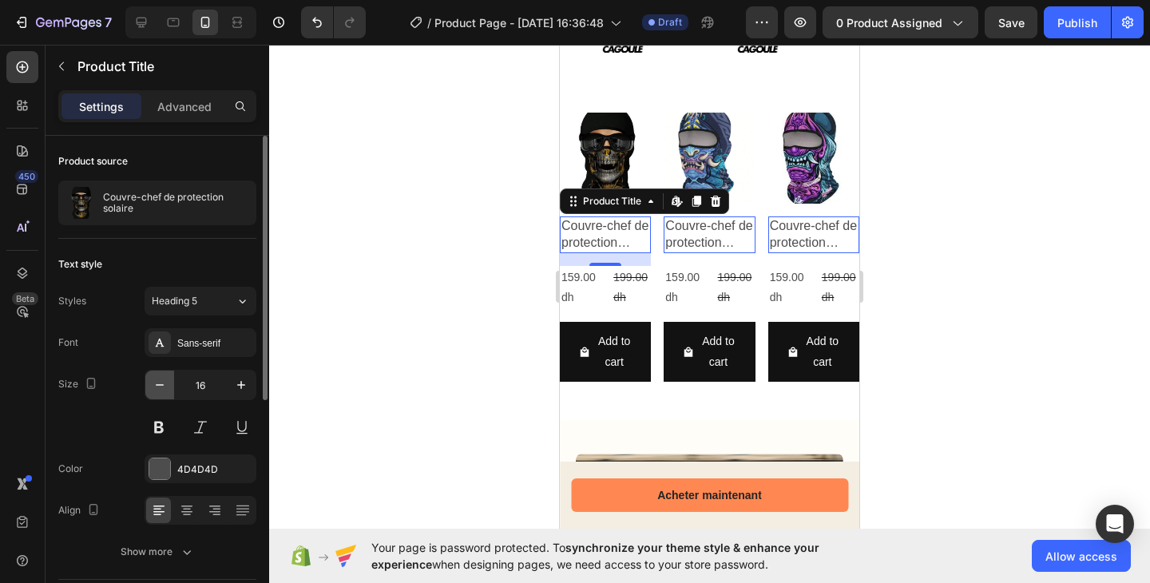
click at [153, 386] on icon "button" at bounding box center [160, 385] width 16 height 16
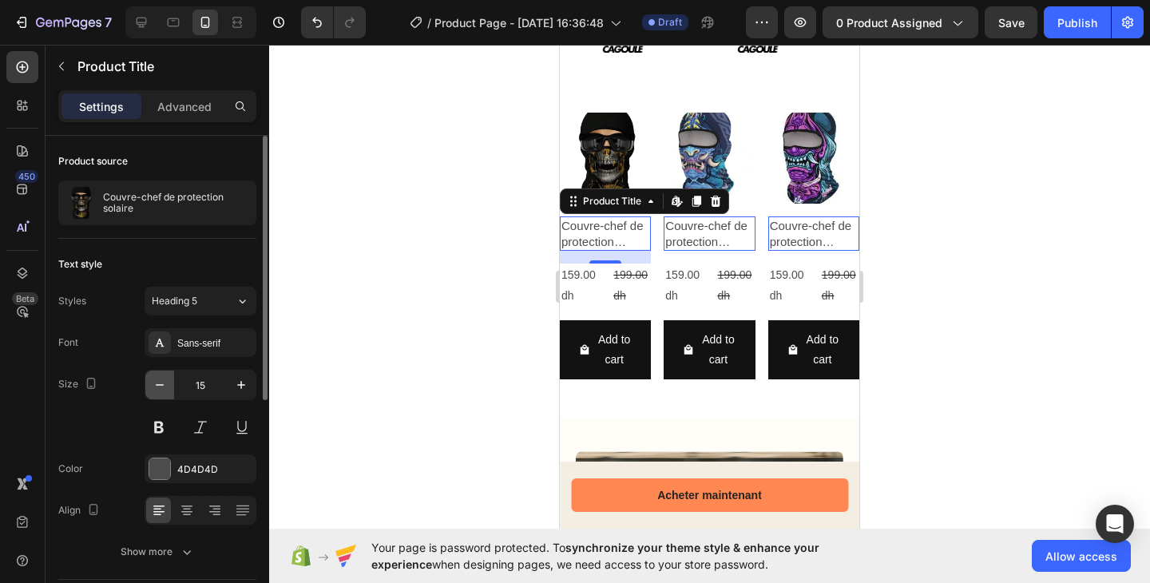
click at [153, 386] on icon "button" at bounding box center [160, 385] width 16 height 16
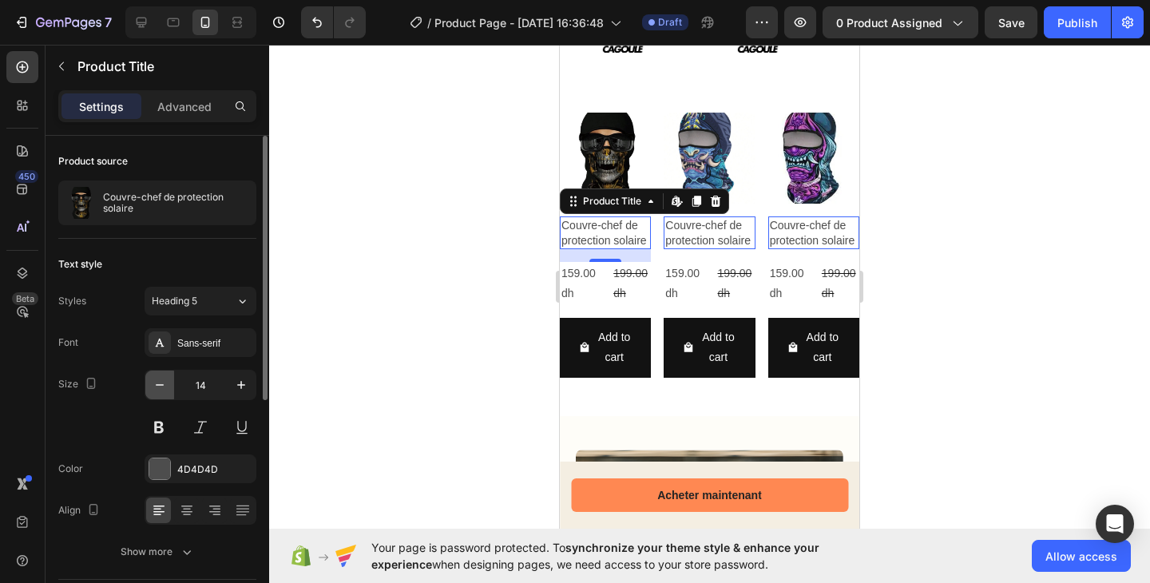
click at [153, 386] on icon "button" at bounding box center [160, 385] width 16 height 16
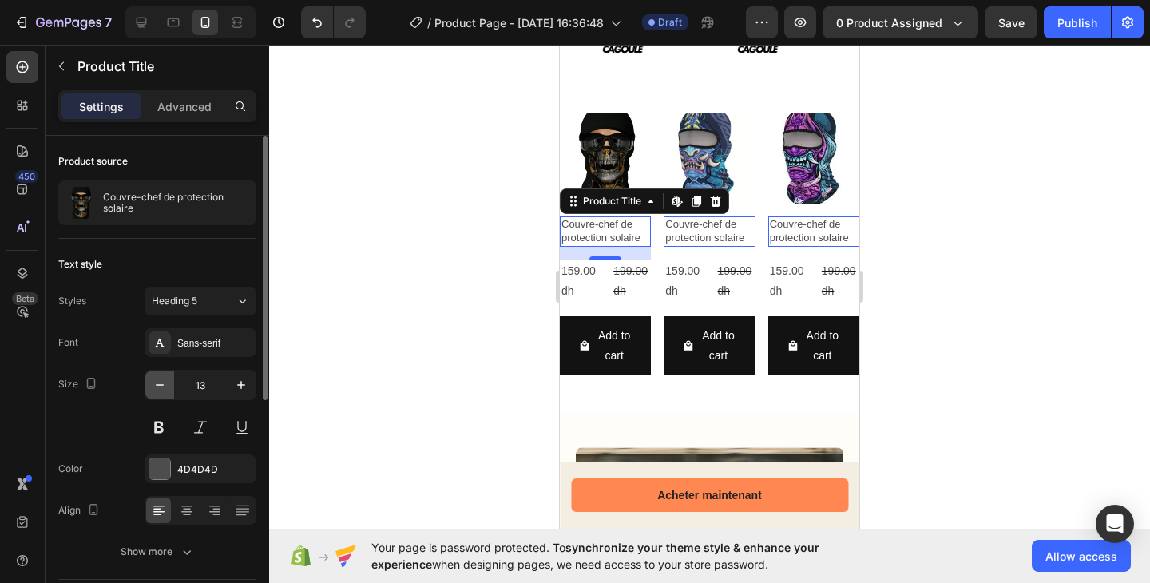
click at [153, 386] on icon "button" at bounding box center [160, 385] width 16 height 16
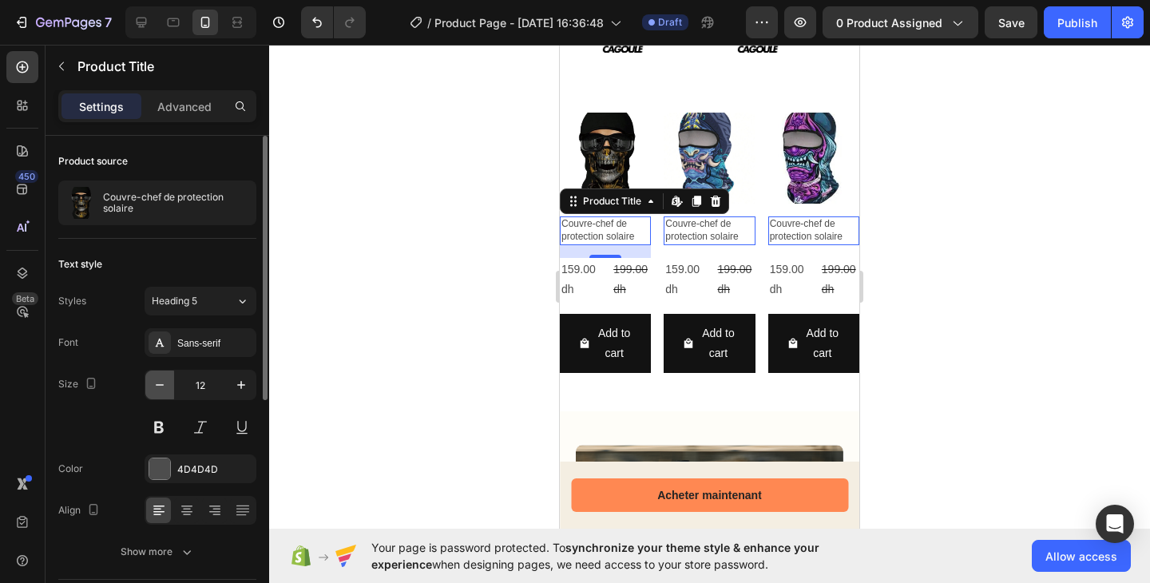
click at [153, 386] on icon "button" at bounding box center [160, 385] width 16 height 16
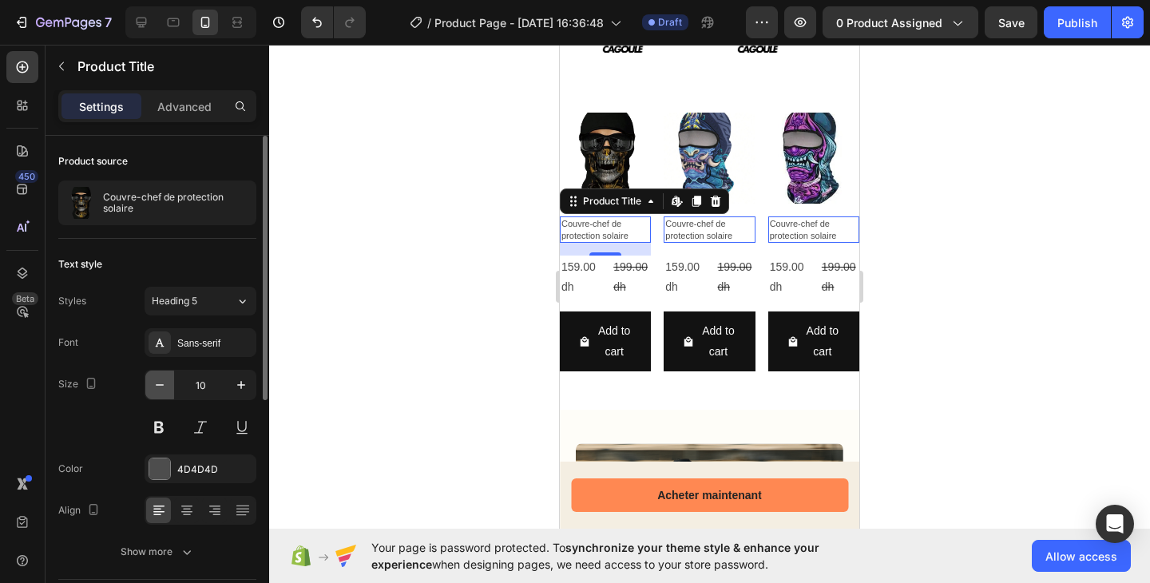
click at [153, 386] on icon "button" at bounding box center [160, 385] width 16 height 16
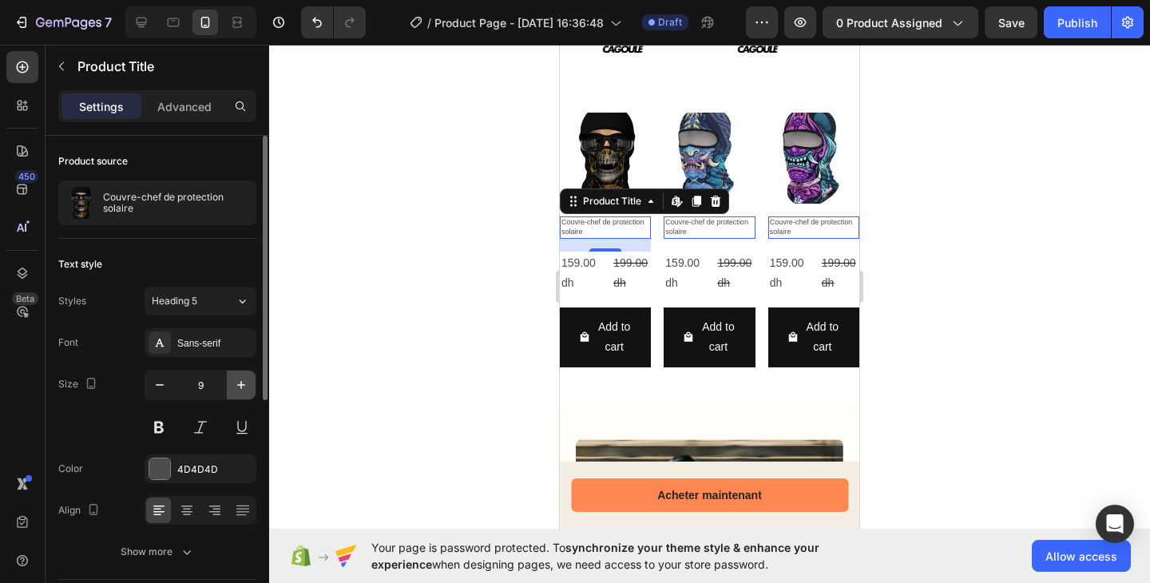
click at [239, 387] on icon "button" at bounding box center [241, 385] width 16 height 16
type input "10"
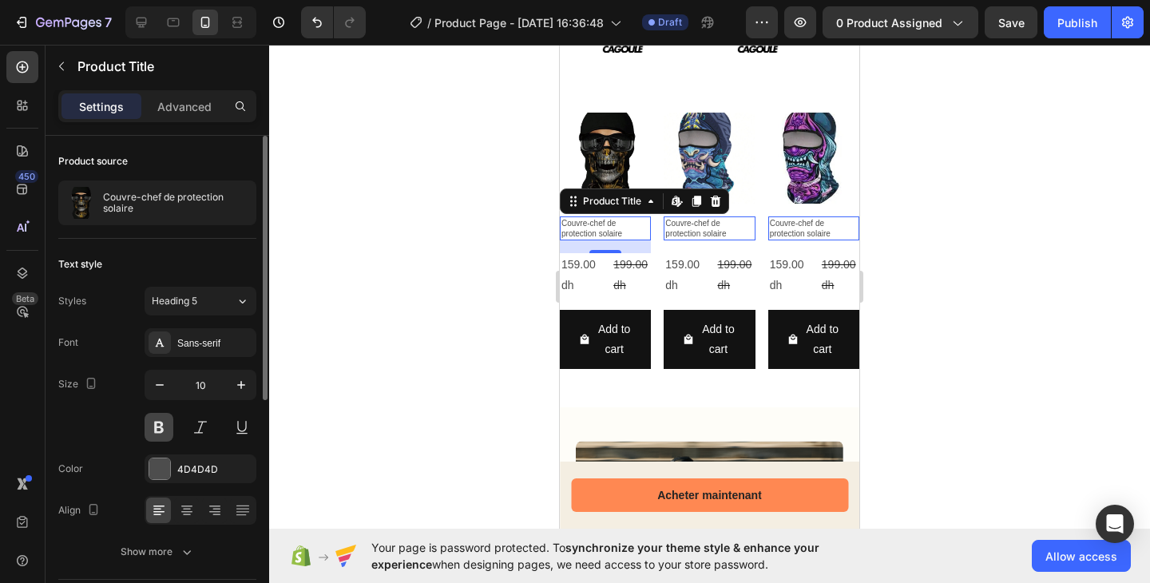
click at [165, 435] on button at bounding box center [158, 427] width 29 height 29
click at [192, 507] on icon at bounding box center [187, 510] width 16 height 16
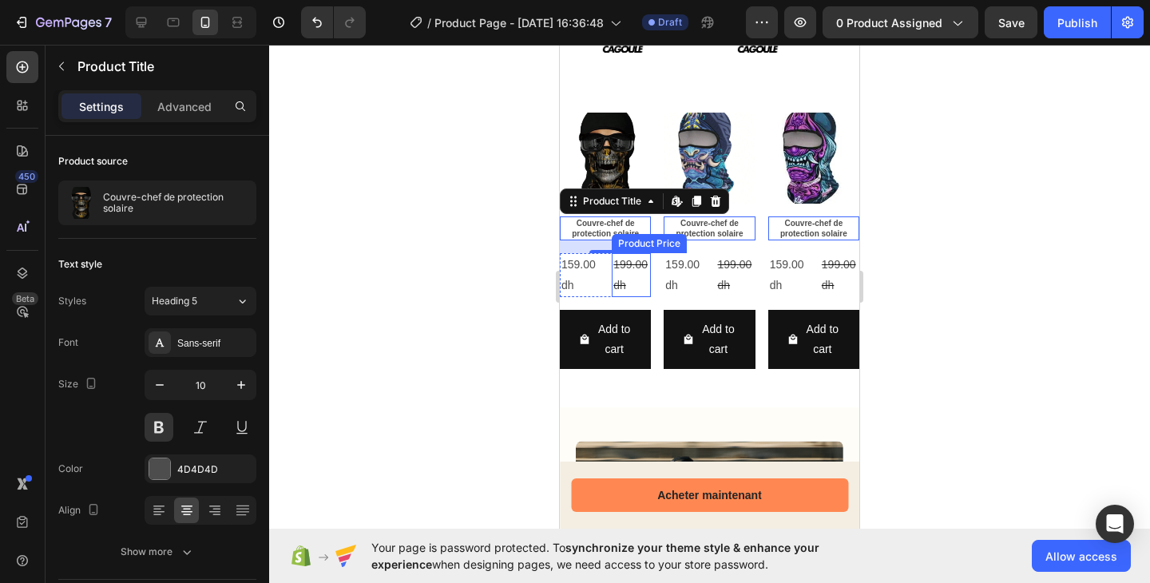
click at [616, 272] on div "199.00 dh" at bounding box center [630, 274] width 39 height 43
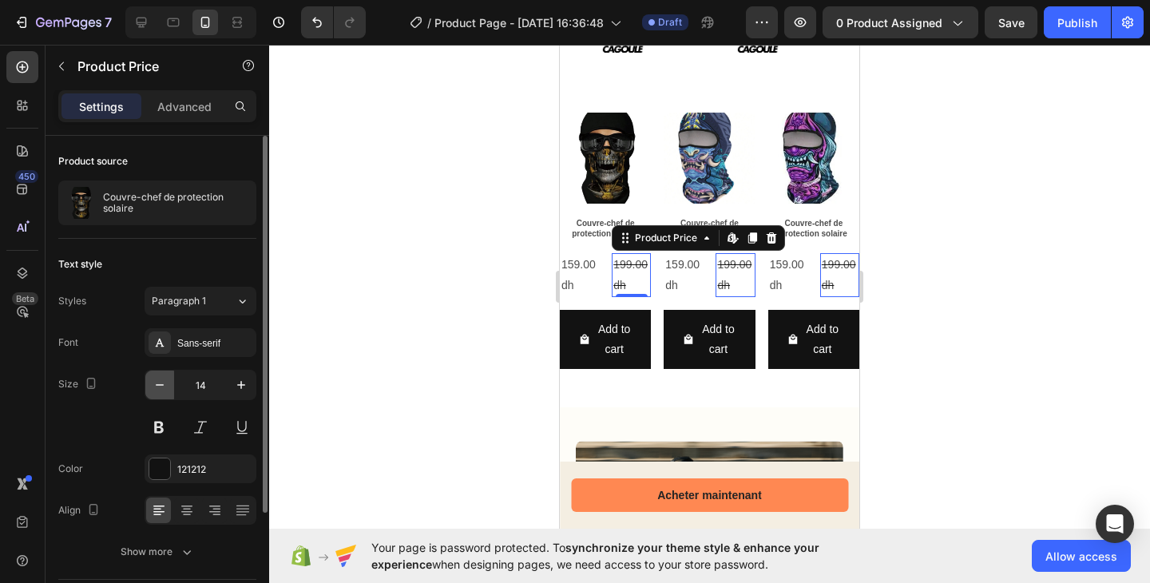
click at [168, 385] on button "button" at bounding box center [159, 384] width 29 height 29
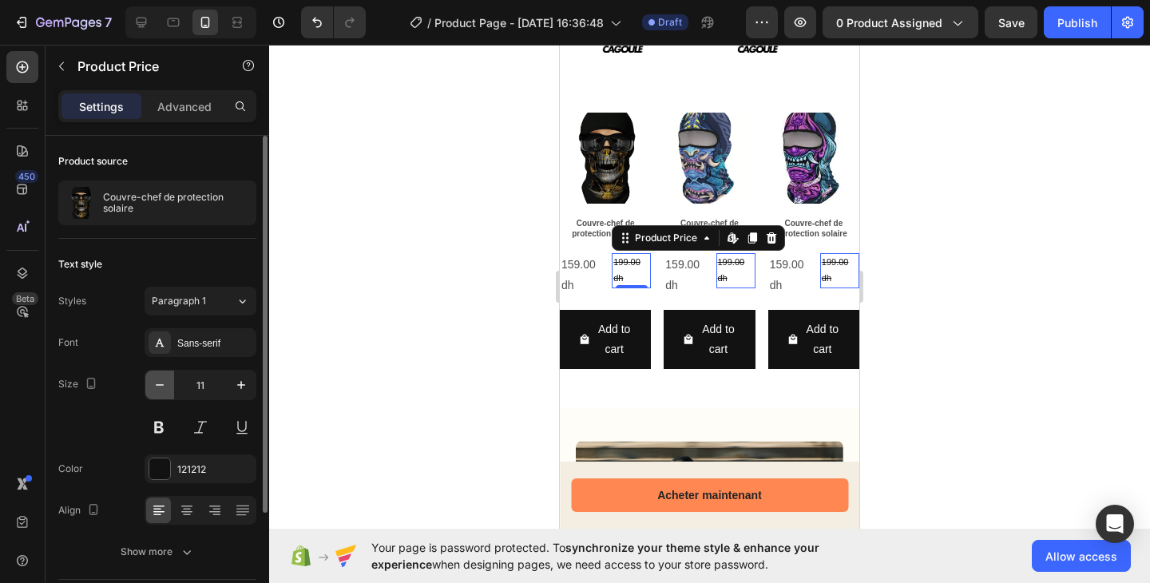
click at [168, 385] on button "button" at bounding box center [159, 384] width 29 height 29
type input "8"
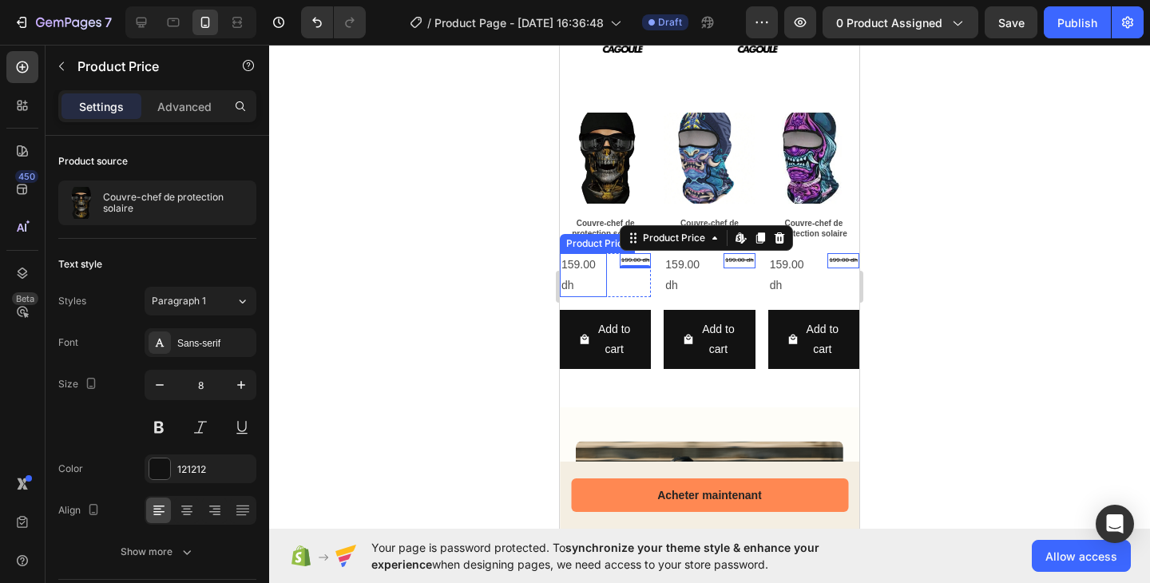
click at [580, 268] on div "159.00 dh" at bounding box center [583, 274] width 47 height 43
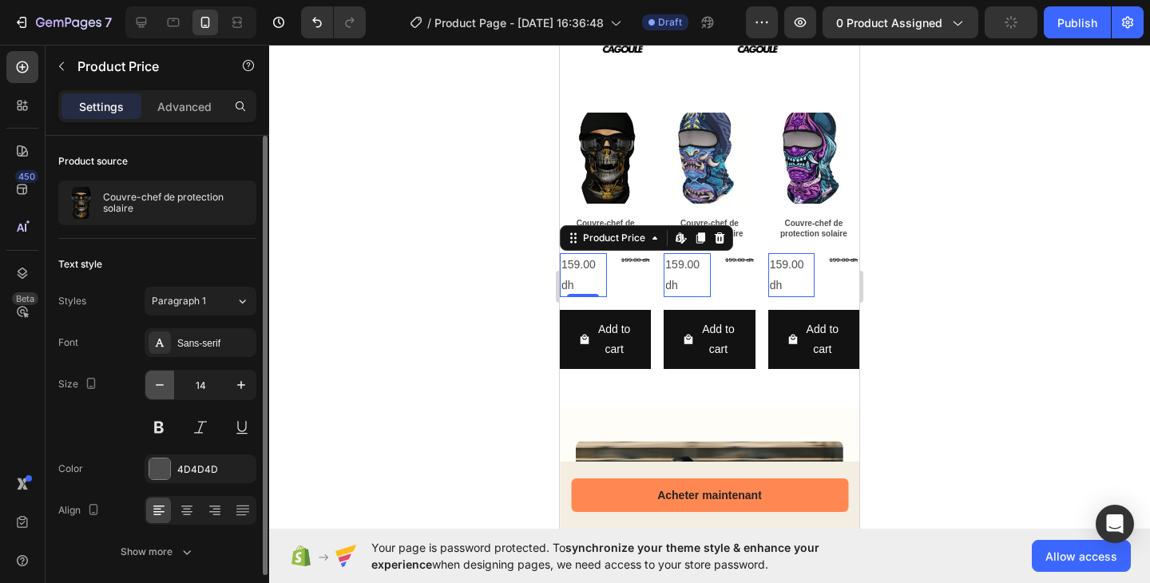
click at [172, 390] on button "button" at bounding box center [159, 384] width 29 height 29
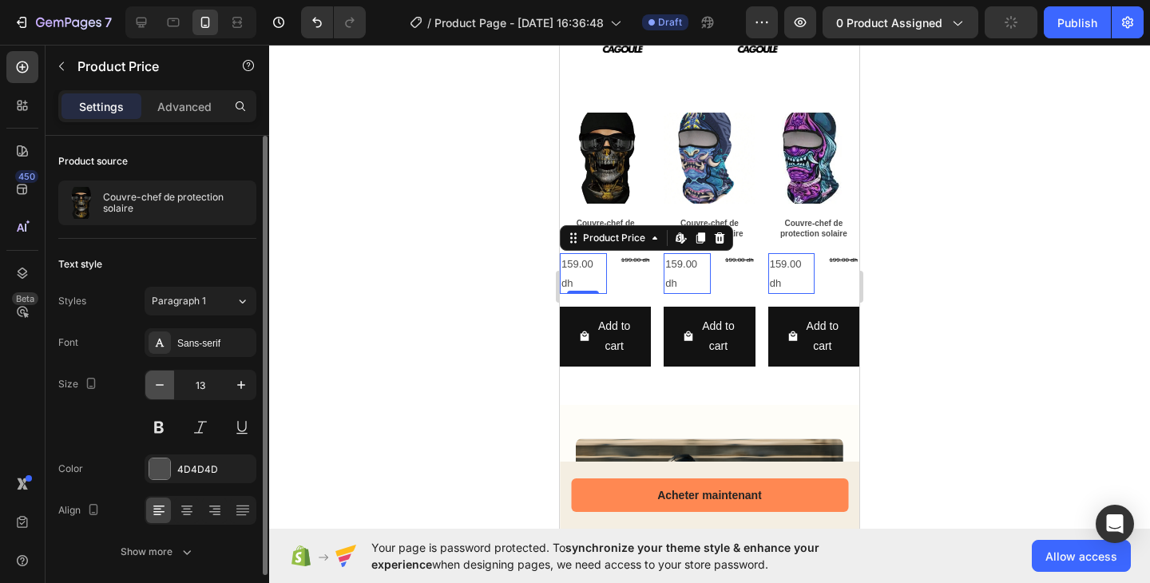
click at [172, 390] on button "button" at bounding box center [159, 384] width 29 height 29
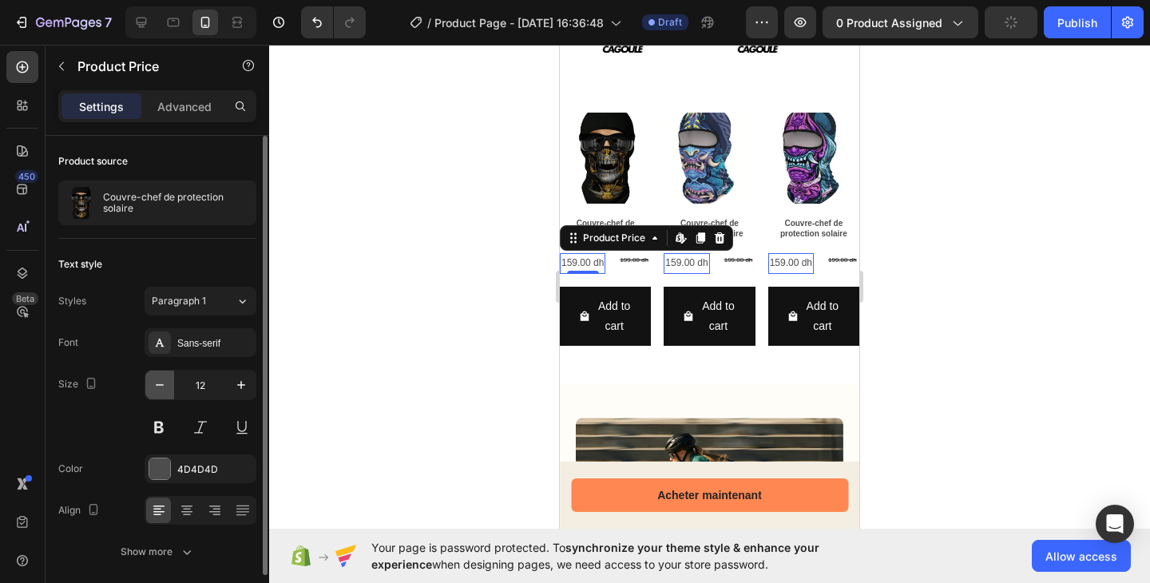
click at [172, 390] on button "button" at bounding box center [159, 384] width 29 height 29
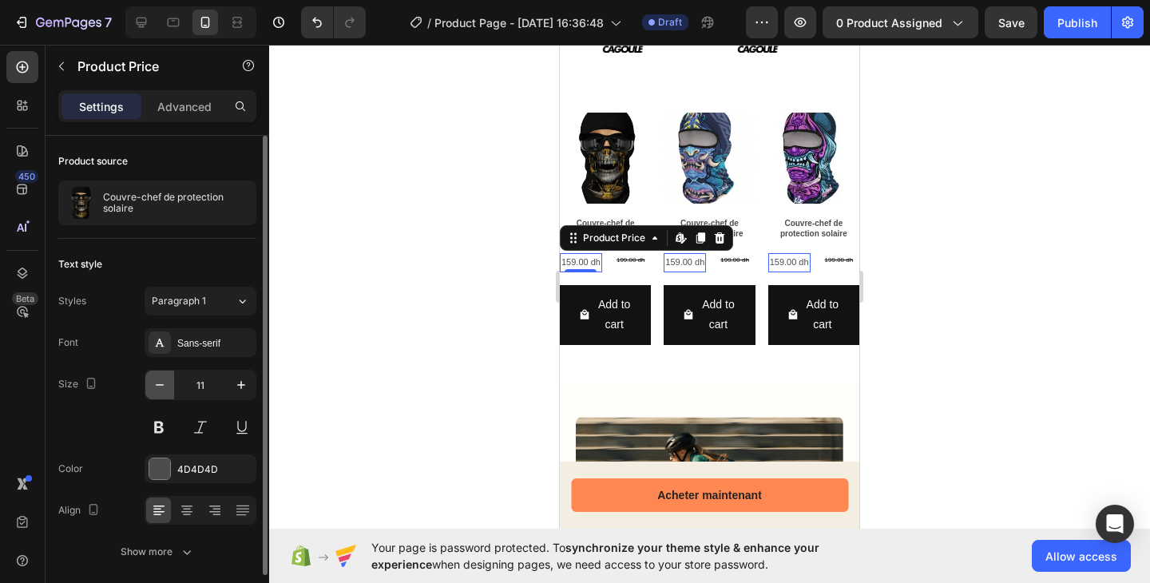
click at [172, 390] on button "button" at bounding box center [159, 384] width 29 height 29
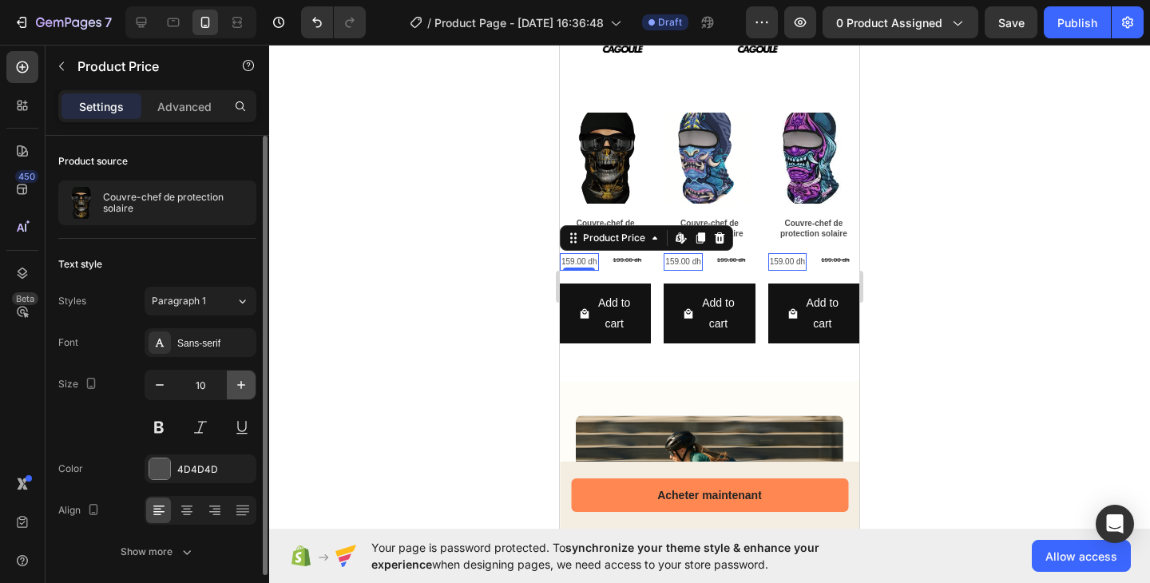
click at [236, 382] on icon "button" at bounding box center [241, 385] width 16 height 16
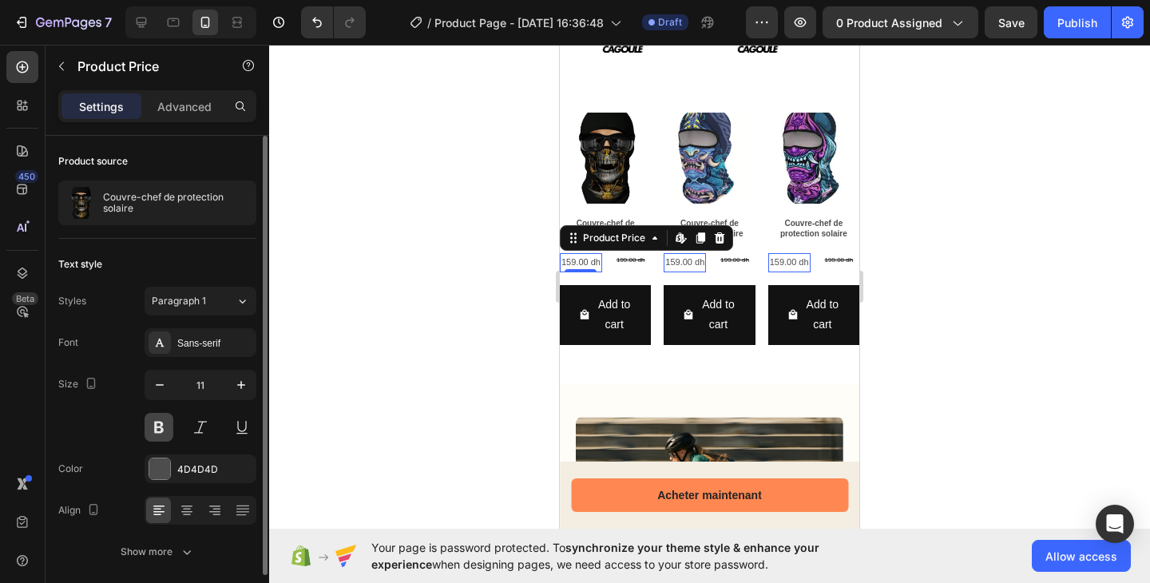
click at [165, 416] on button at bounding box center [158, 427] width 29 height 29
click at [166, 390] on icon "button" at bounding box center [160, 385] width 16 height 16
type input "10"
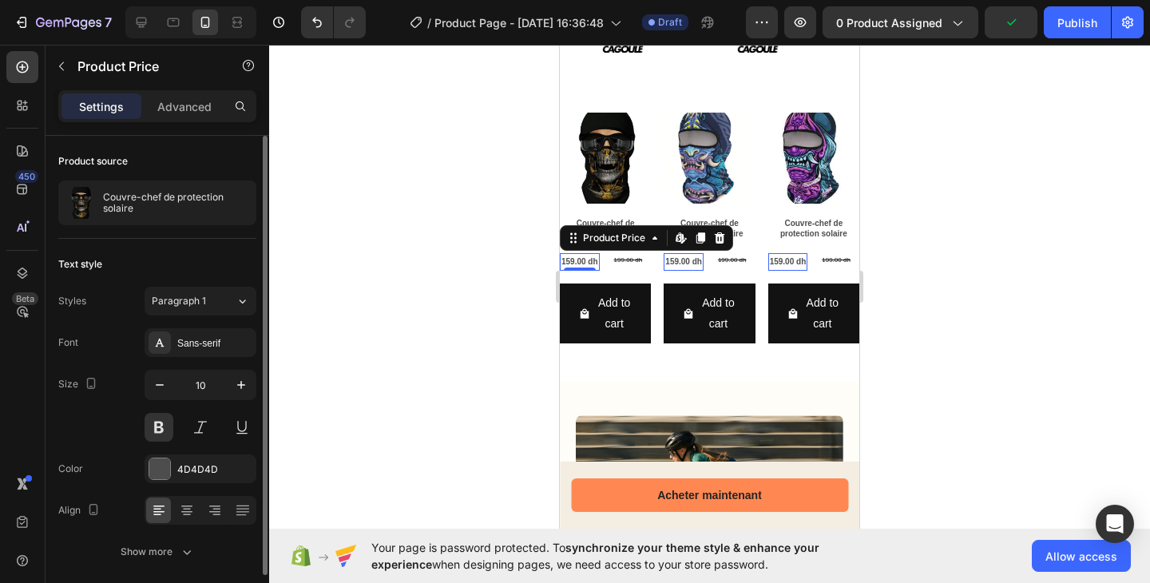
scroll to position [3, 0]
click at [569, 254] on div "159.00 dh" at bounding box center [580, 262] width 40 height 18
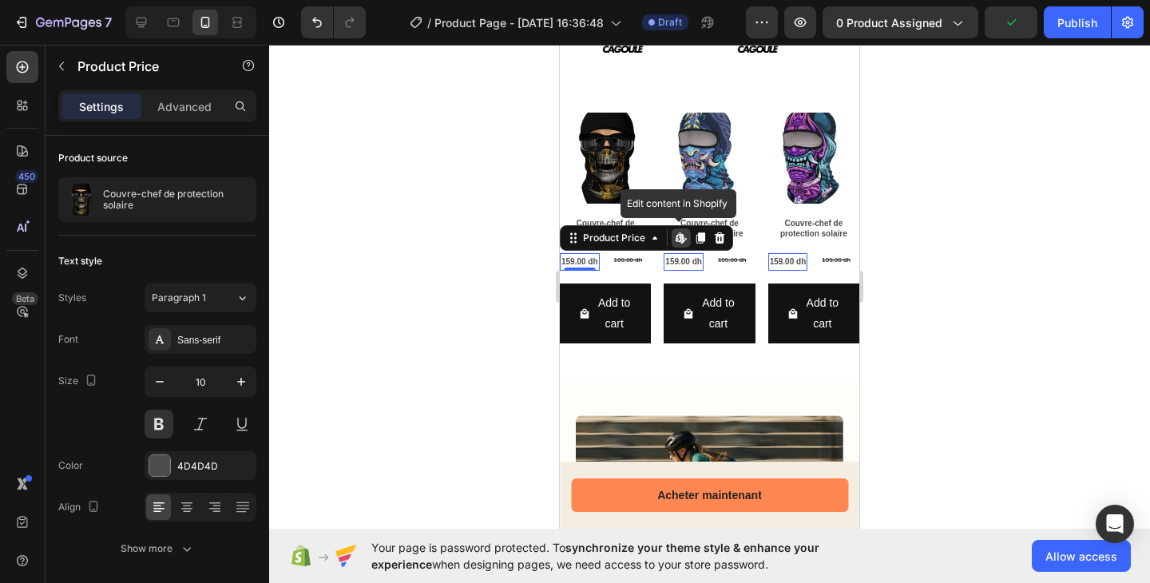
click at [569, 254] on div "159.00 dh" at bounding box center [580, 262] width 40 height 18
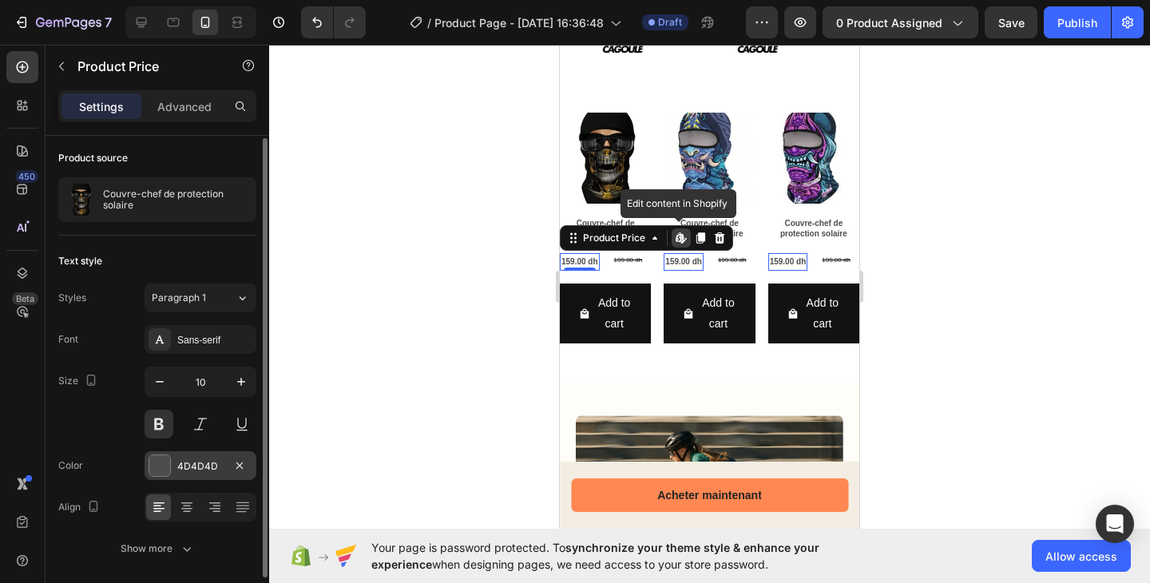
click at [173, 461] on div "4D4D4D" at bounding box center [200, 465] width 112 height 29
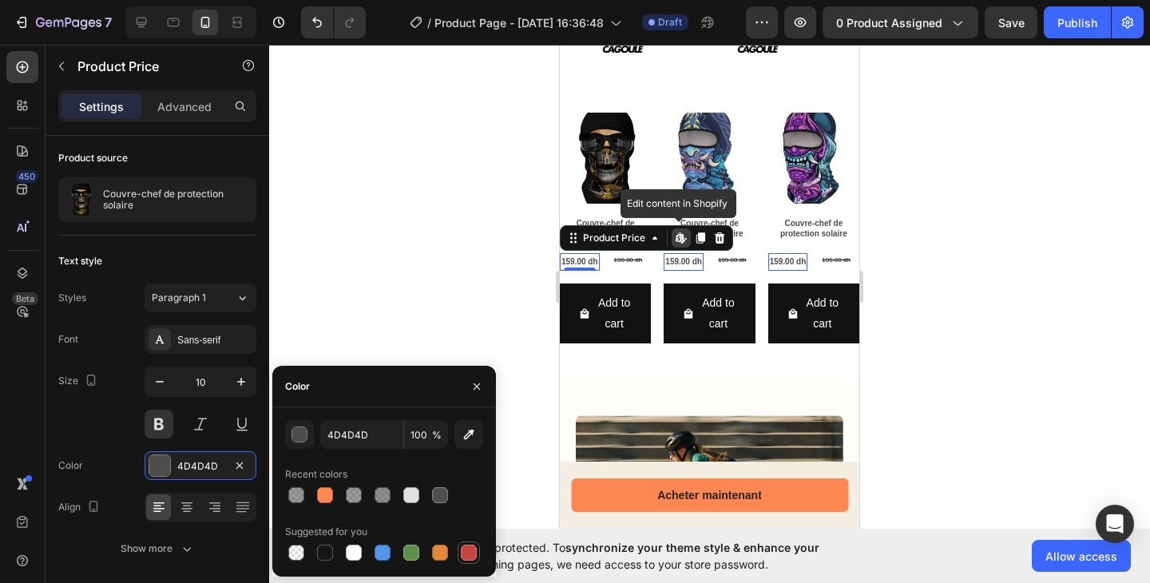
click at [469, 556] on div at bounding box center [469, 552] width 16 height 16
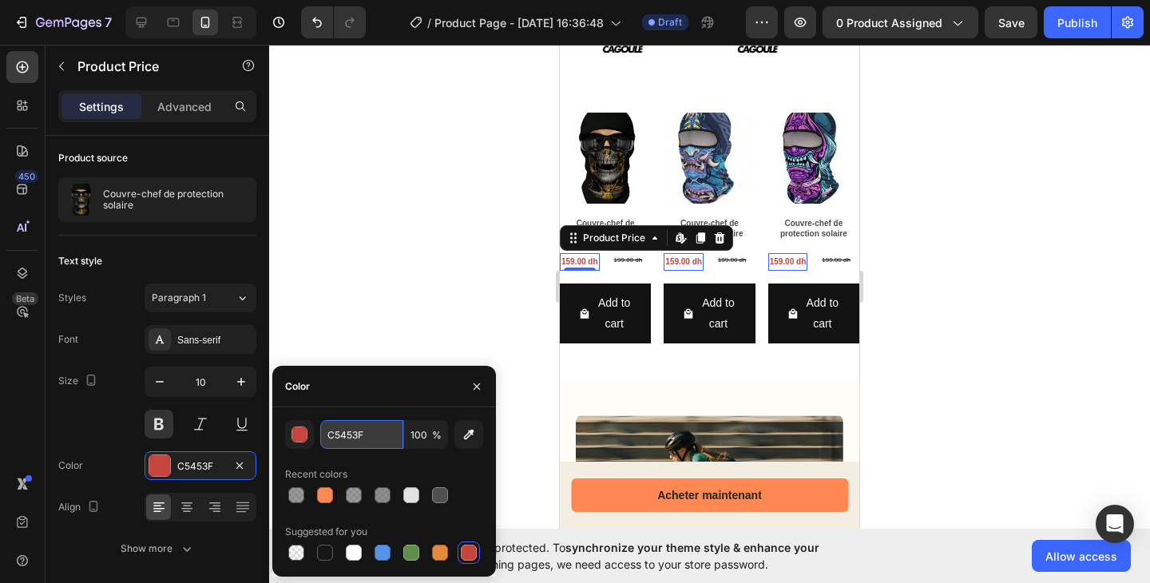
click at [350, 442] on input "C5453F" at bounding box center [361, 434] width 83 height 29
click at [358, 438] on input "C5453F" at bounding box center [361, 434] width 83 height 29
drag, startPoint x: 346, startPoint y: 437, endPoint x: 324, endPoint y: 433, distance: 22.6
click at [346, 437] on input "C5453F" at bounding box center [361, 434] width 83 height 29
click at [305, 436] on div "button" at bounding box center [300, 435] width 16 height 16
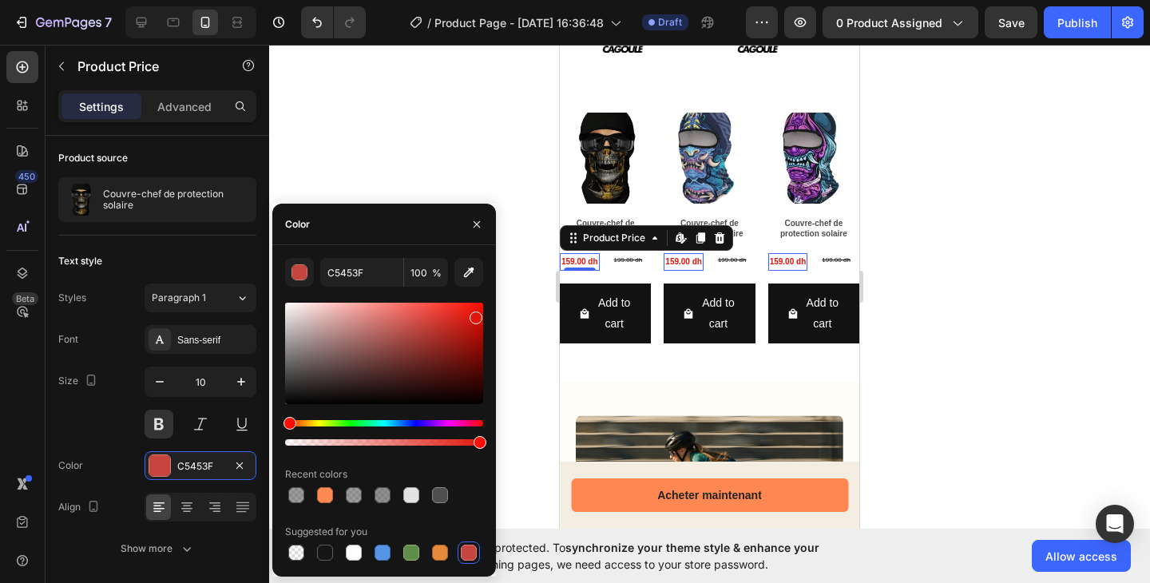
drag, startPoint x: 427, startPoint y: 330, endPoint x: 474, endPoint y: 314, distance: 49.7
click at [474, 314] on div at bounding box center [475, 317] width 13 height 13
type input "E0150B"
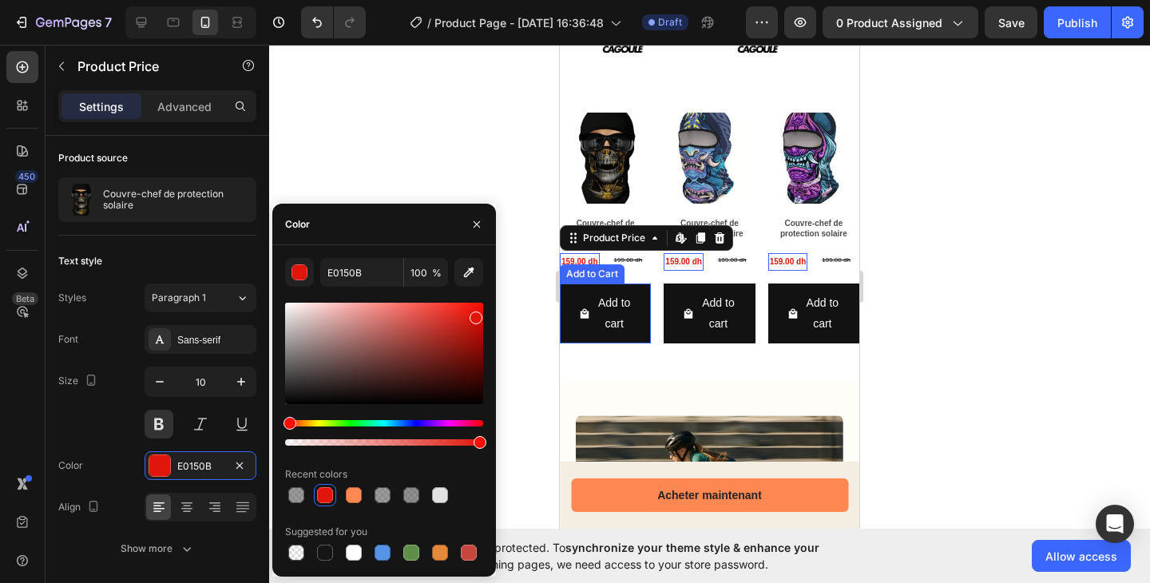
click at [609, 267] on div "Add to Cart" at bounding box center [592, 274] width 58 height 14
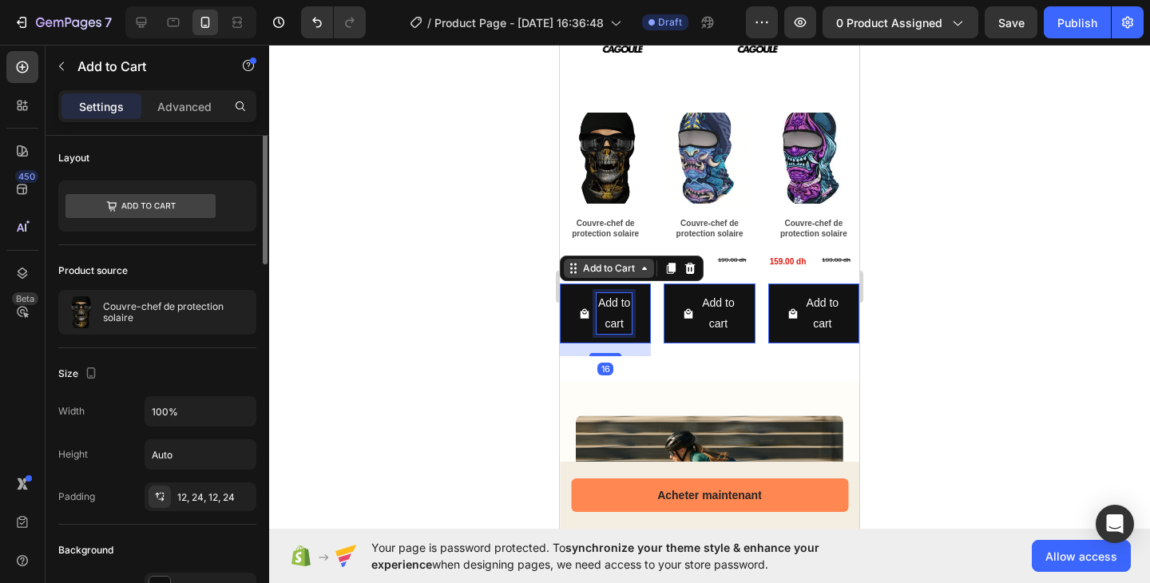
scroll to position [0, 0]
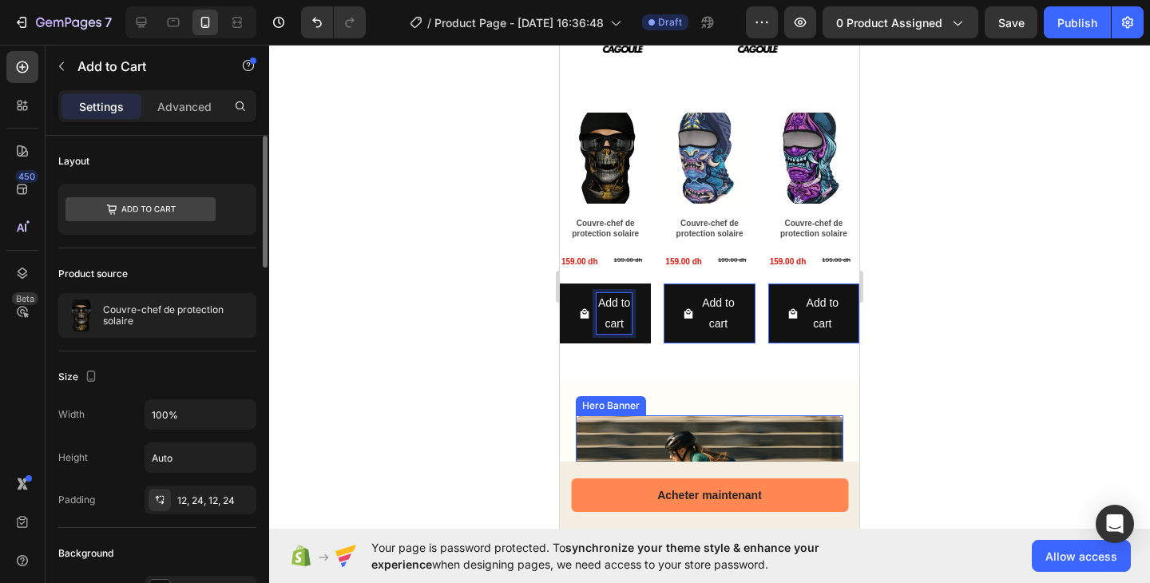
click at [635, 398] on div "Hero Banner" at bounding box center [611, 405] width 64 height 14
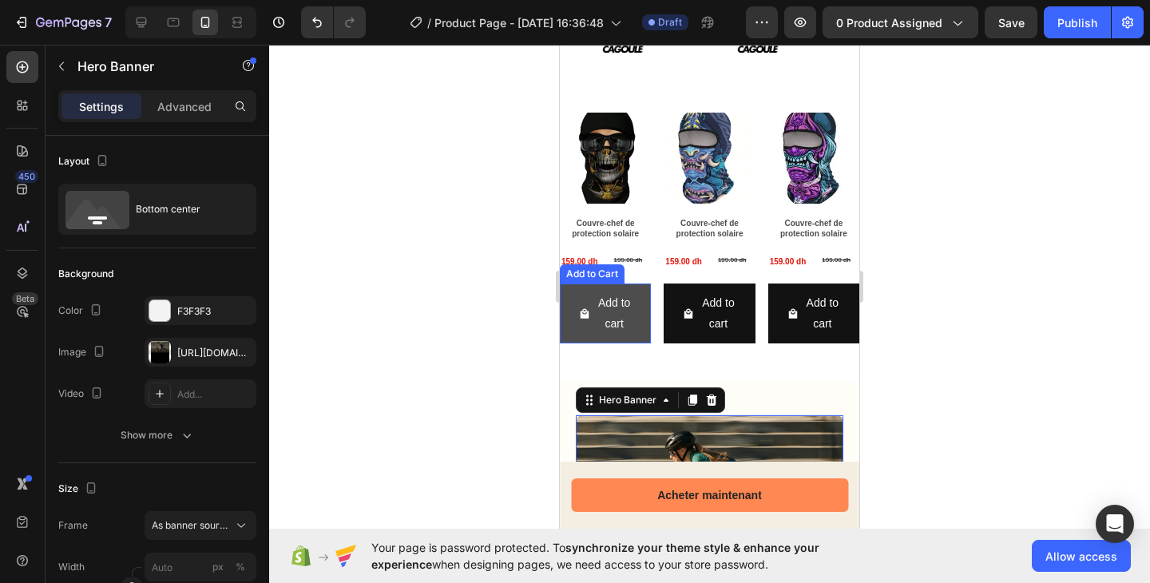
click at [583, 293] on span "Add to cart" at bounding box center [584, 313] width 11 height 40
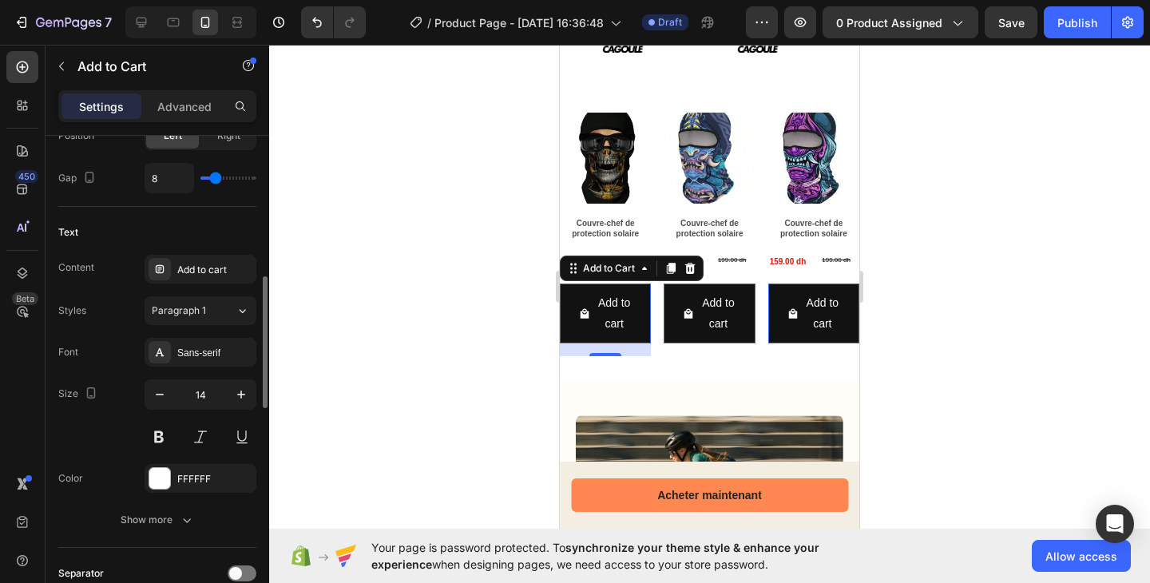
scroll to position [712, 0]
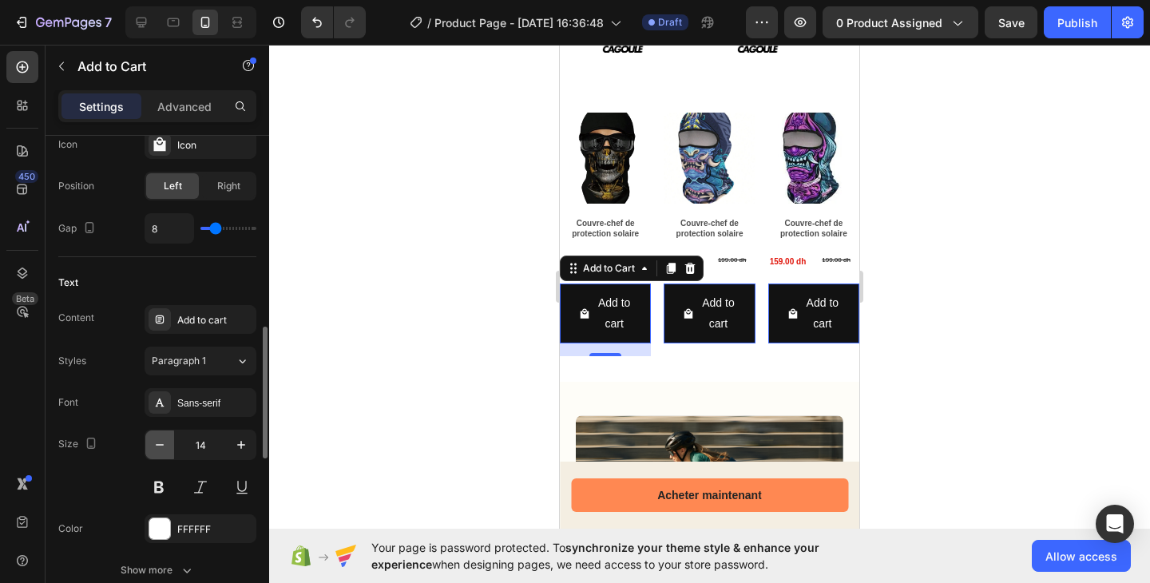
click at [166, 446] on icon "button" at bounding box center [160, 445] width 16 height 16
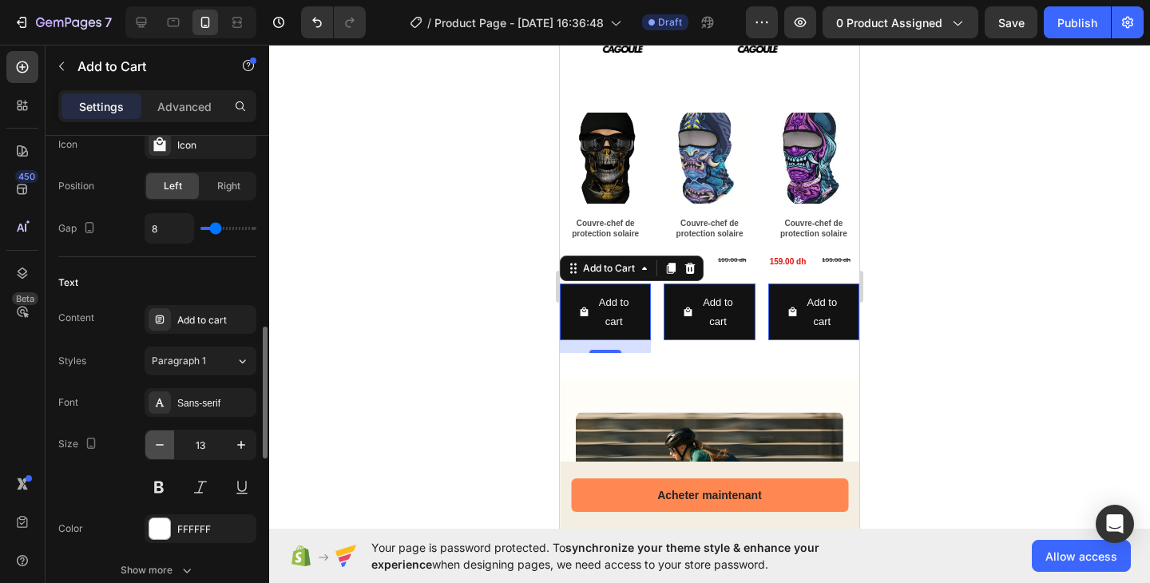
click at [166, 446] on icon "button" at bounding box center [160, 445] width 16 height 16
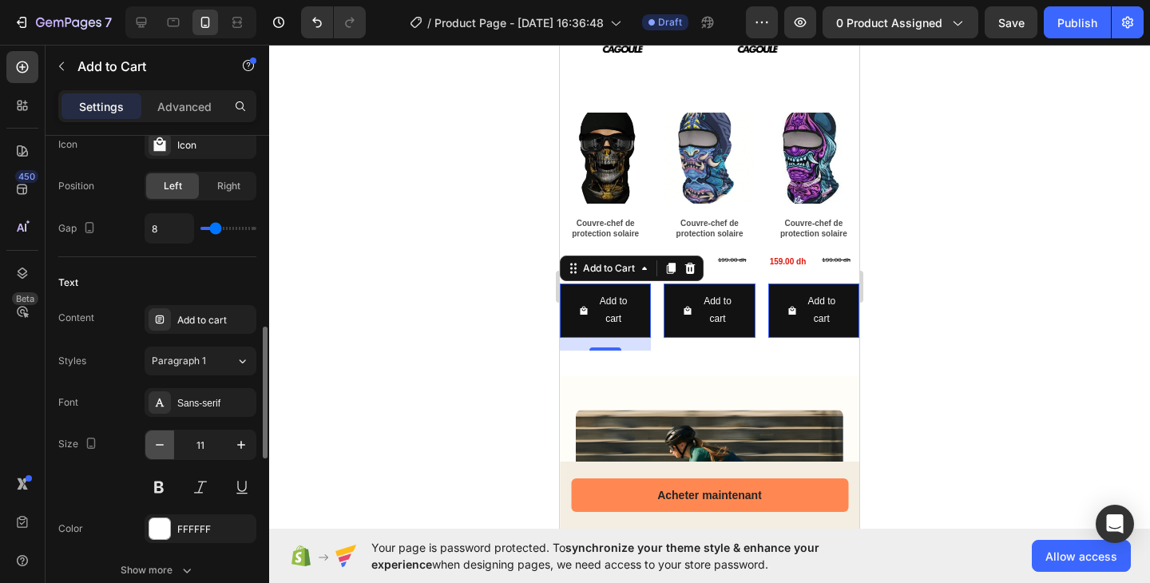
click at [166, 446] on icon "button" at bounding box center [160, 445] width 16 height 16
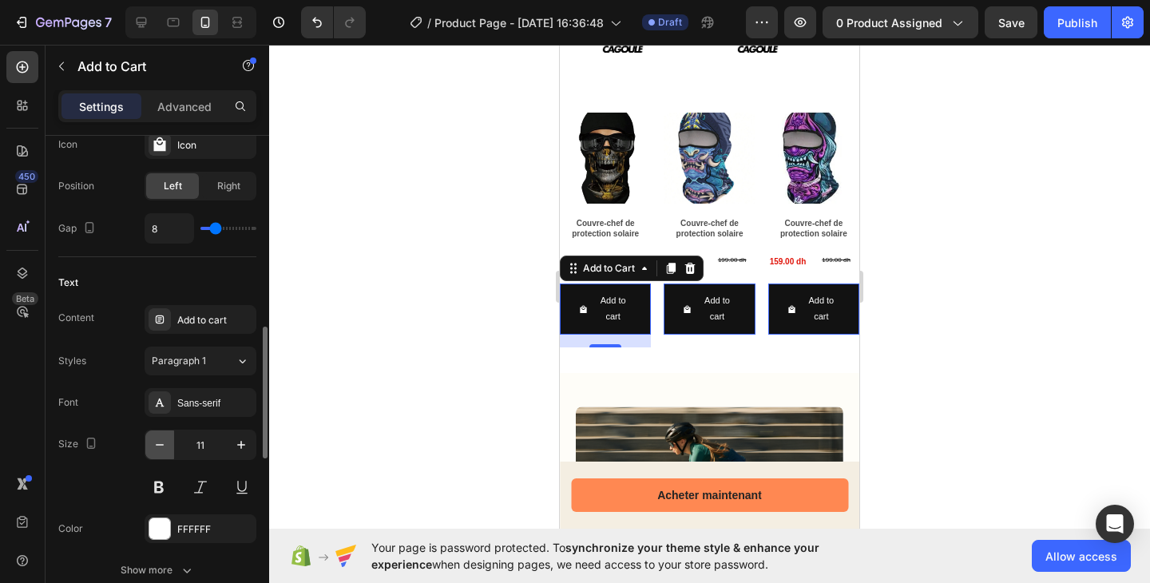
click at [166, 446] on icon "button" at bounding box center [160, 445] width 16 height 16
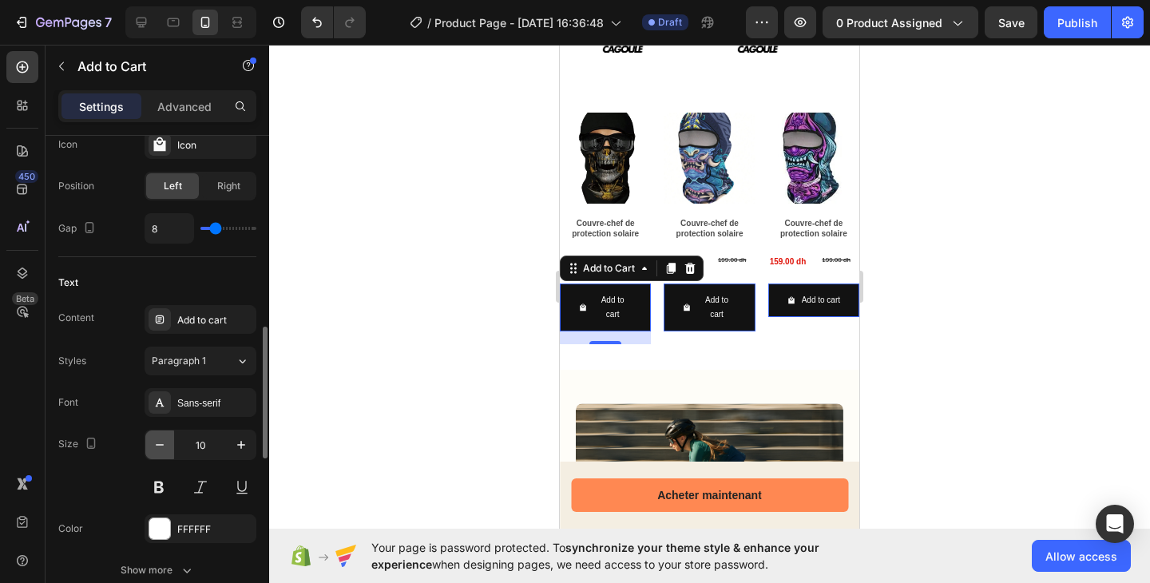
click at [166, 446] on icon "button" at bounding box center [160, 445] width 16 height 16
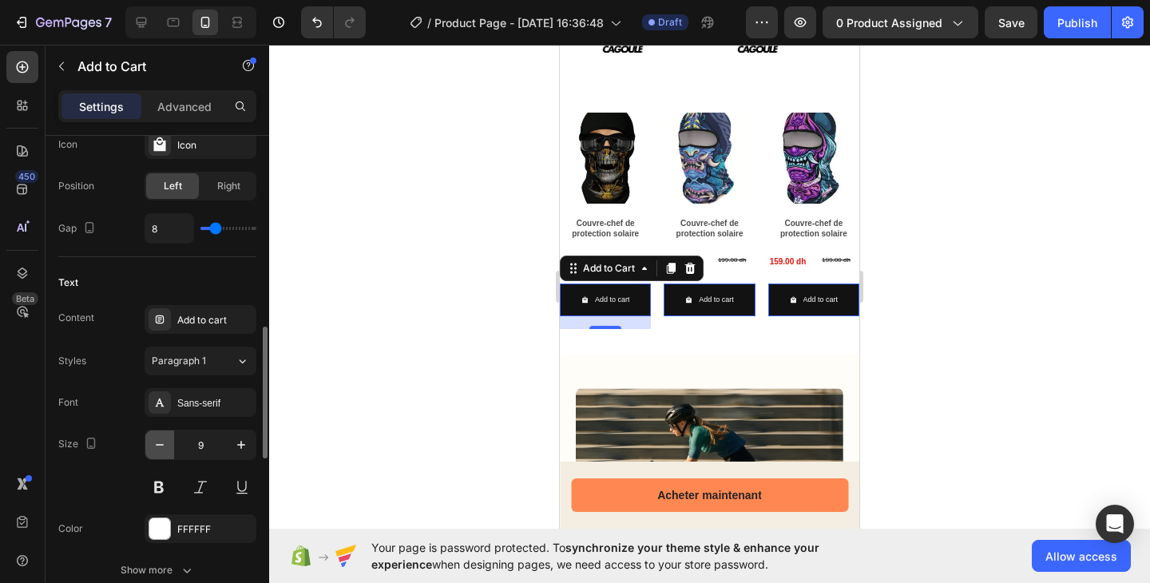
click at [166, 446] on icon "button" at bounding box center [160, 445] width 16 height 16
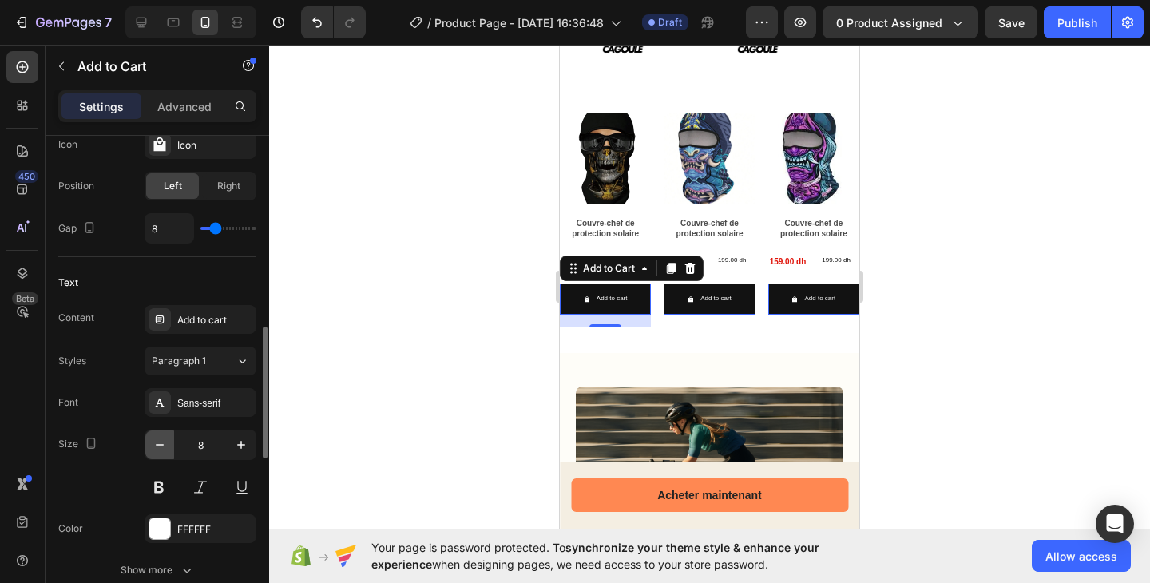
click at [166, 446] on icon "button" at bounding box center [160, 445] width 16 height 16
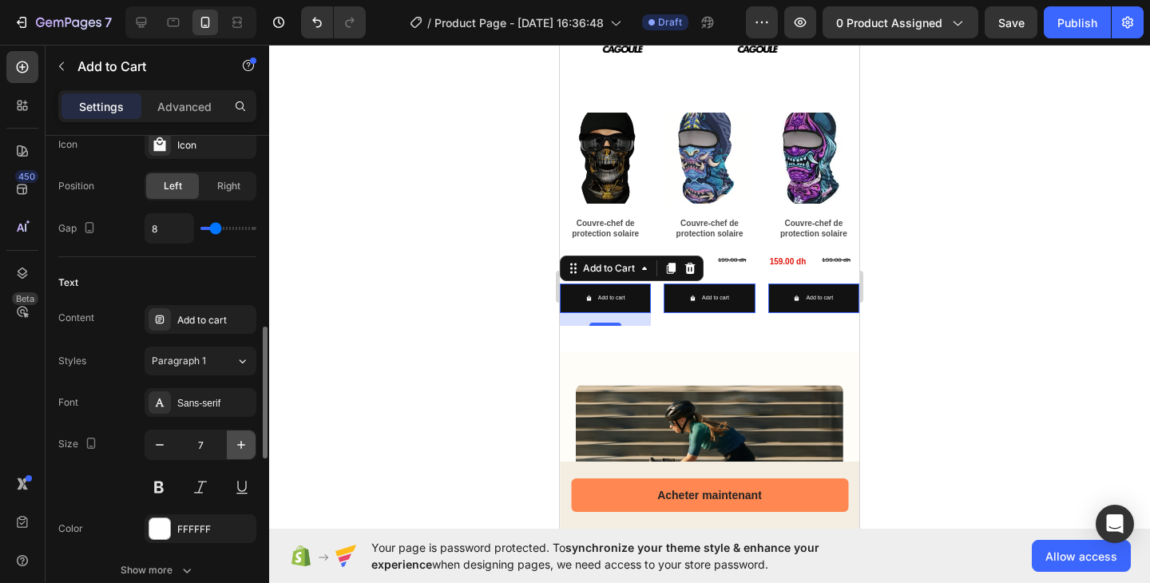
click at [243, 442] on icon "button" at bounding box center [241, 445] width 16 height 16
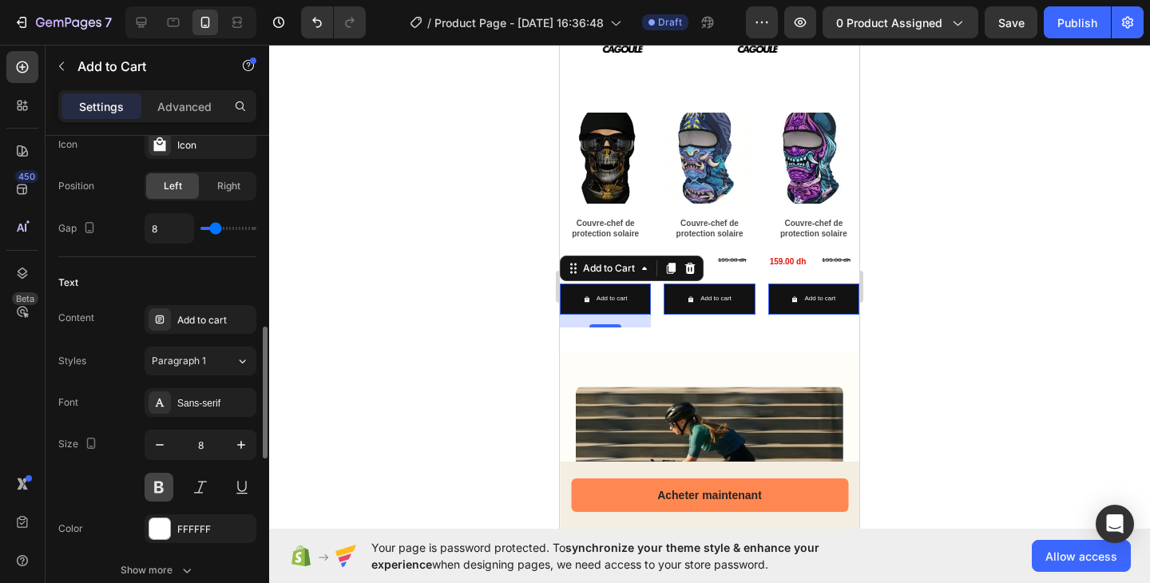
click at [162, 482] on button at bounding box center [158, 487] width 29 height 29
click at [622, 293] on p "Add to cart" at bounding box center [612, 298] width 34 height 11
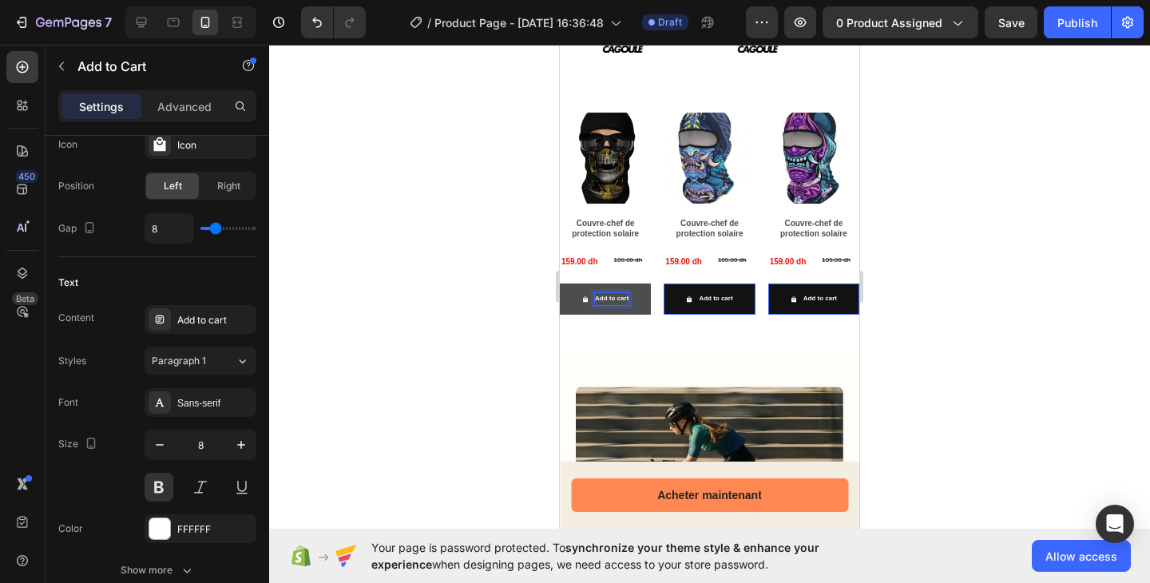
click at [622, 293] on p "Add to cart" at bounding box center [612, 298] width 34 height 11
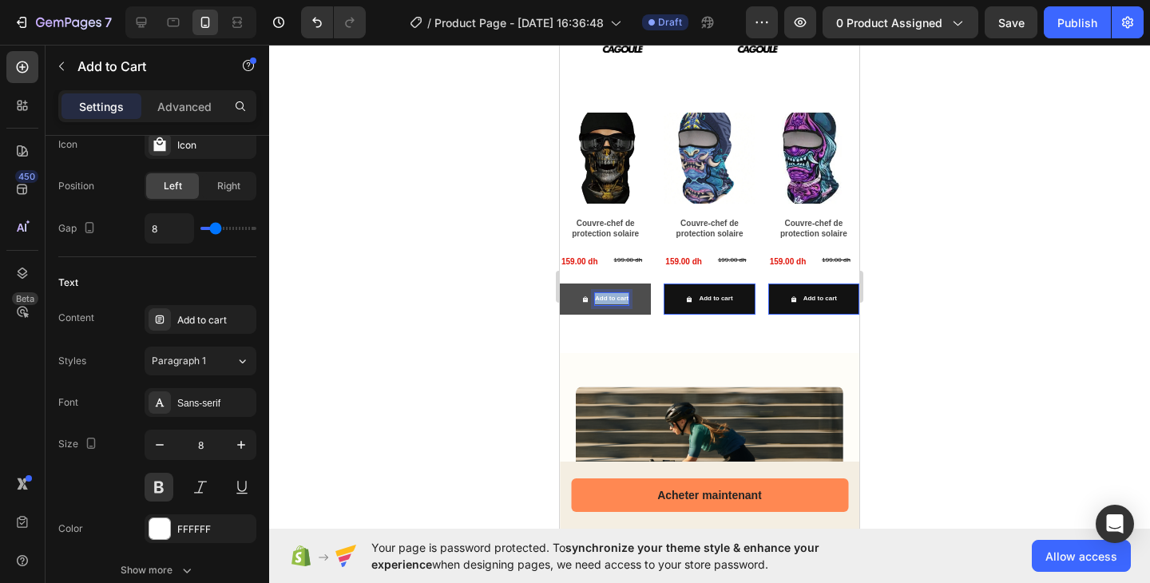
click at [622, 293] on p "Add to cart" at bounding box center [612, 298] width 34 height 11
click at [560, 283] on button "Ajouter" at bounding box center [605, 298] width 91 height 30
click at [560, 283] on button "Ajouter a" at bounding box center [605, 298] width 91 height 30
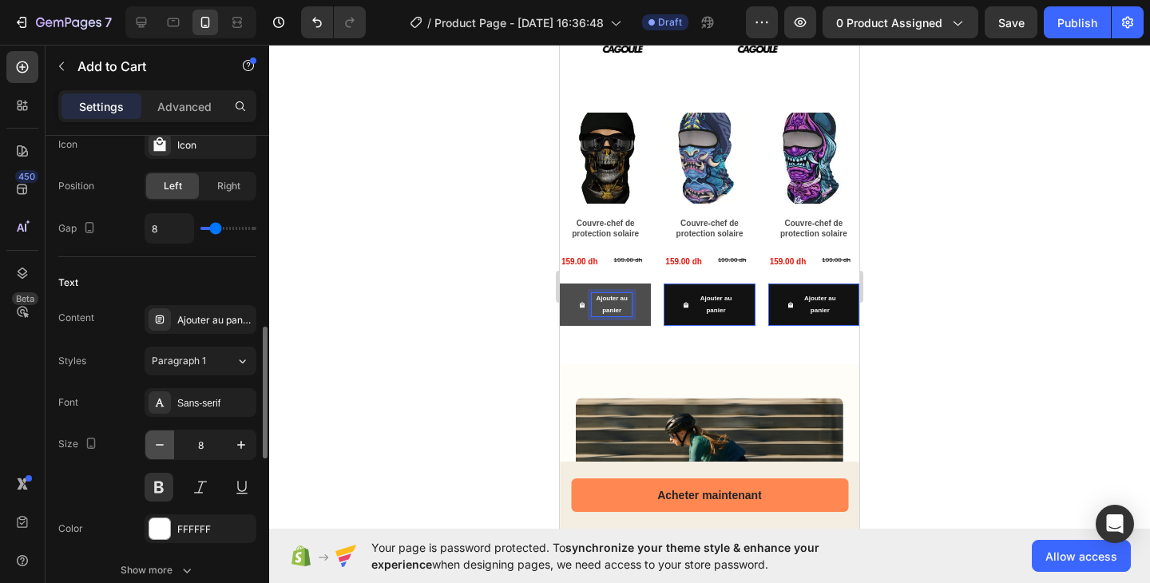
click at [173, 445] on button "button" at bounding box center [159, 444] width 29 height 29
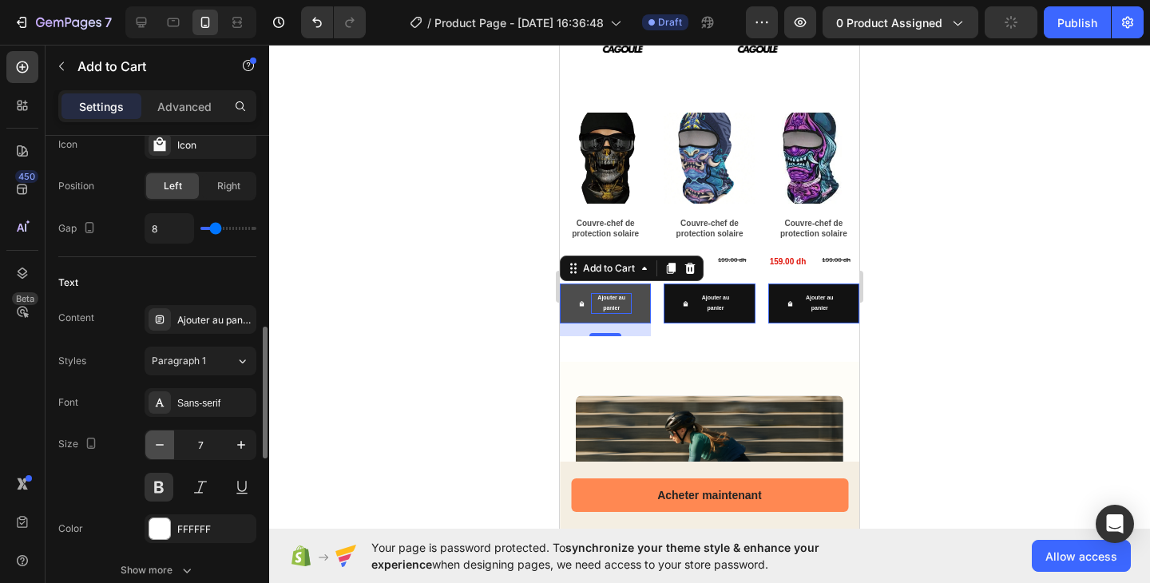
click at [173, 445] on button "button" at bounding box center [159, 444] width 29 height 29
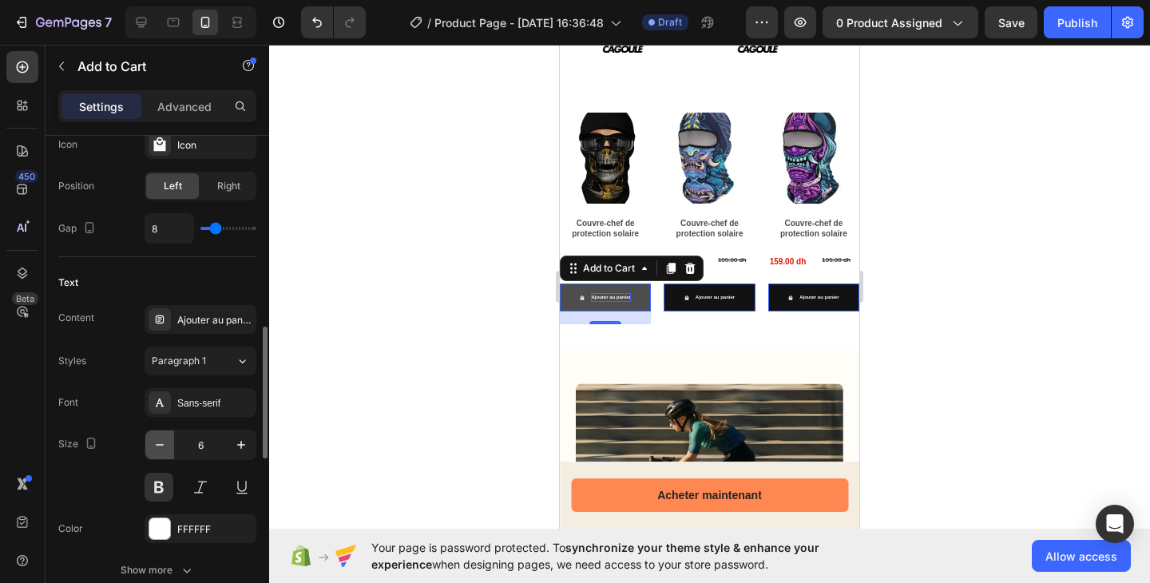
click at [173, 445] on button "button" at bounding box center [159, 444] width 29 height 29
type input "5"
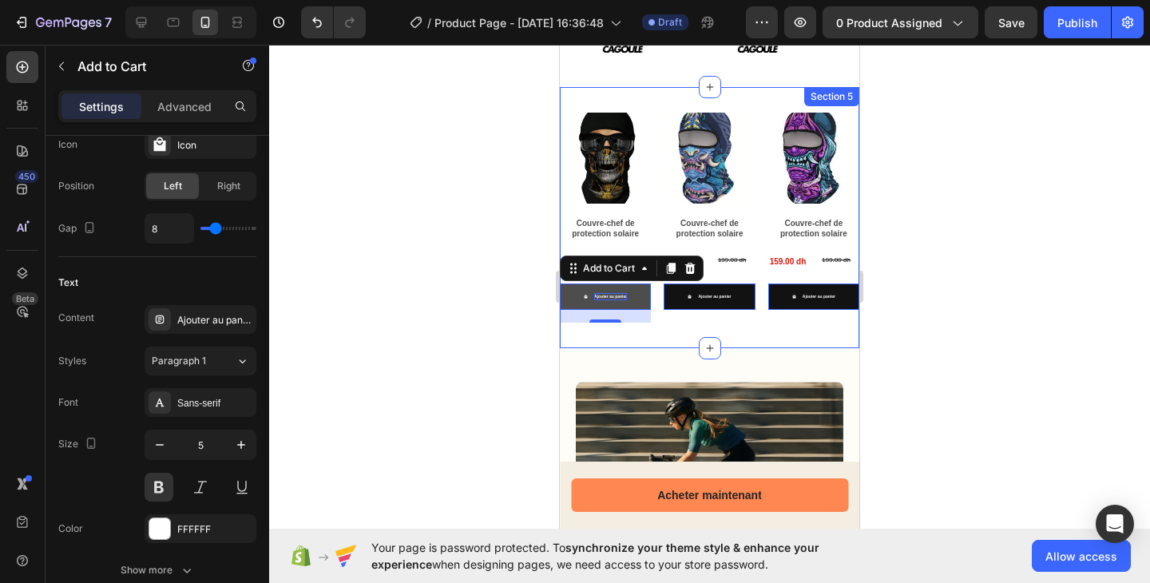
click at [679, 339] on div "Product Images Couvre-chef de protection solaire Product Title 159.00 dh Produc…" at bounding box center [709, 217] width 299 height 261
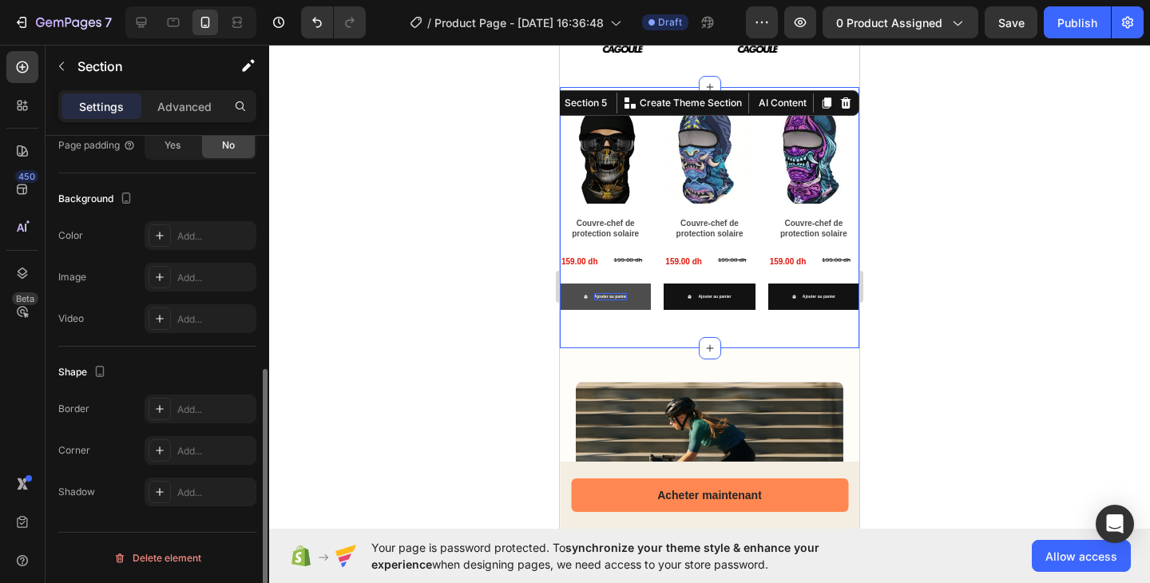
scroll to position [0, 0]
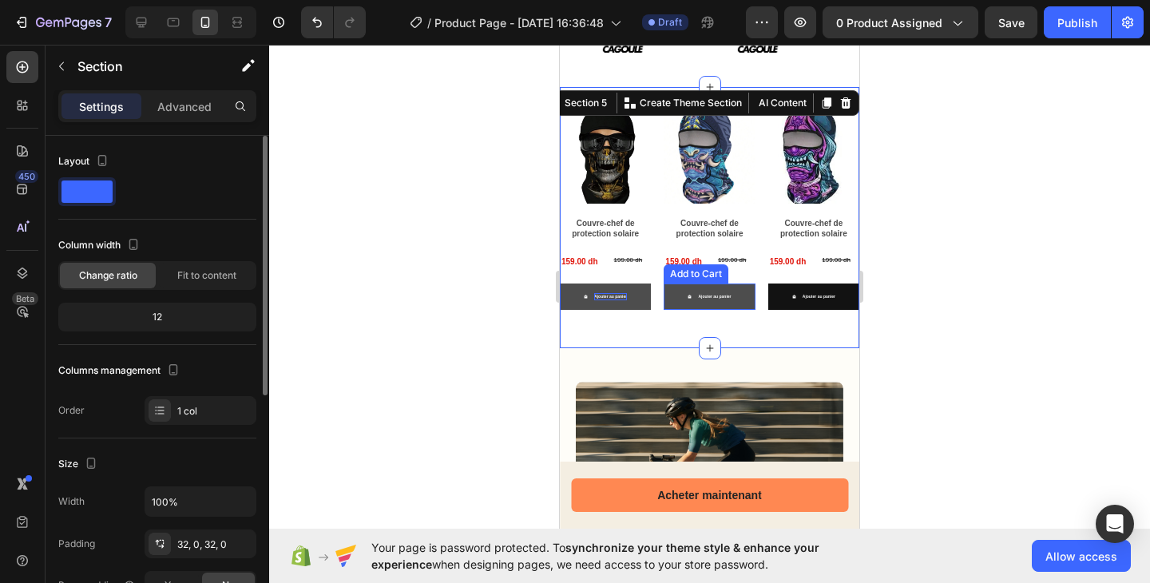
click at [651, 298] on button "Ajouter au panier" at bounding box center [605, 296] width 91 height 26
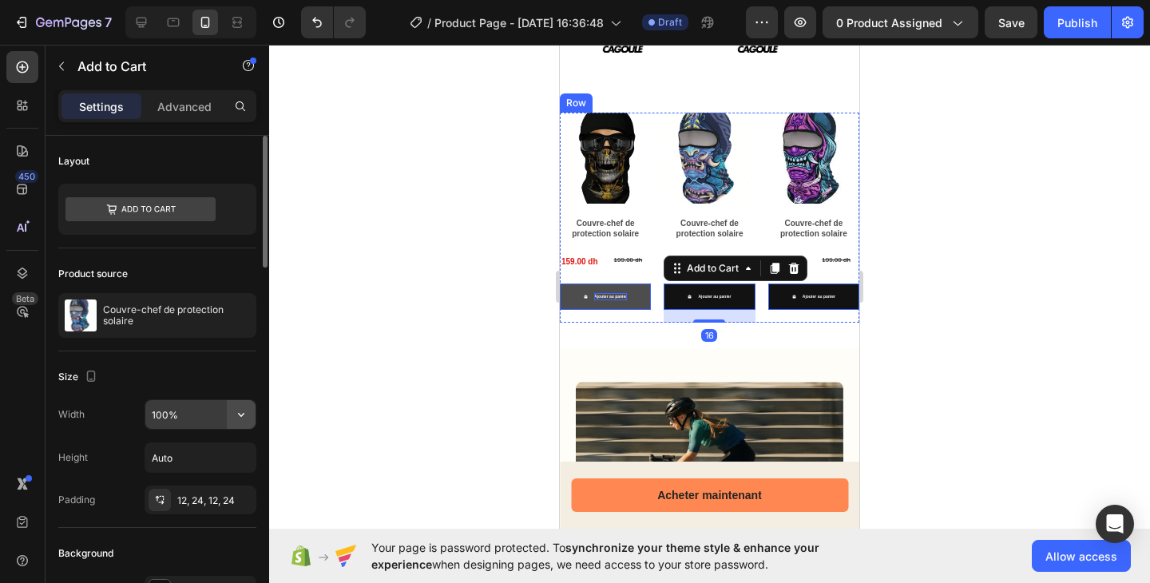
click at [249, 410] on button "button" at bounding box center [241, 414] width 29 height 29
click at [201, 457] on input "Auto" at bounding box center [200, 457] width 110 height 29
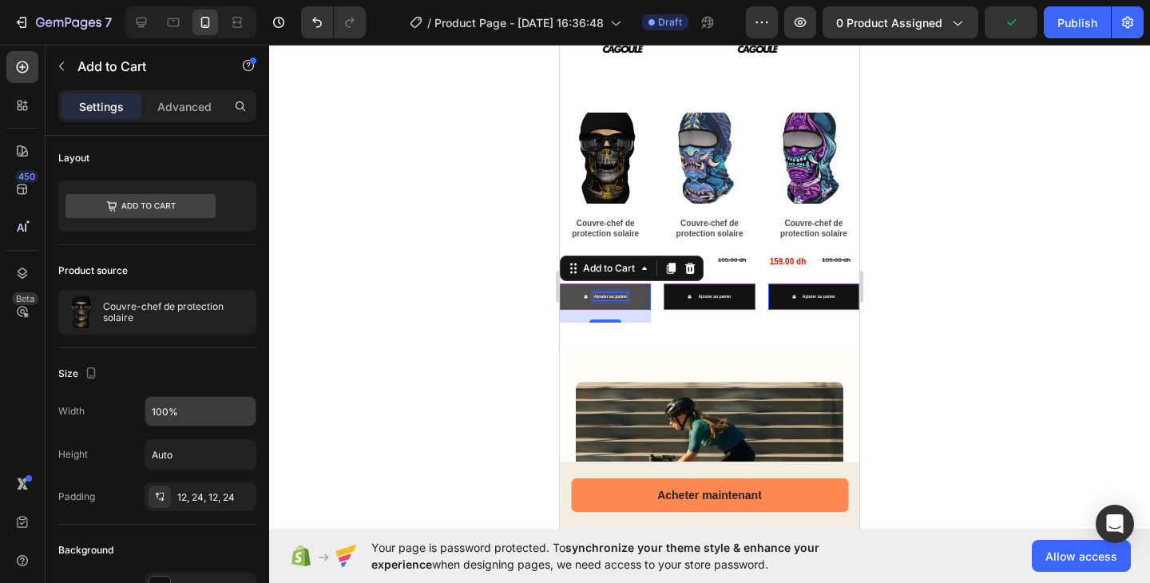
click at [608, 294] on p "Ajouter au panier" at bounding box center [610, 296] width 33 height 7
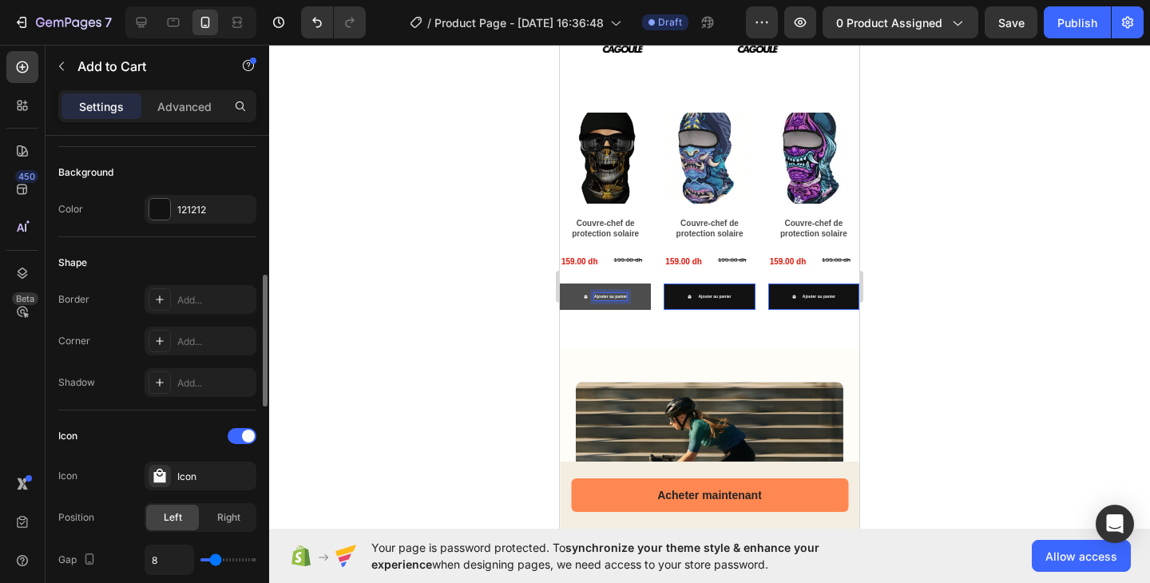
scroll to position [489, 0]
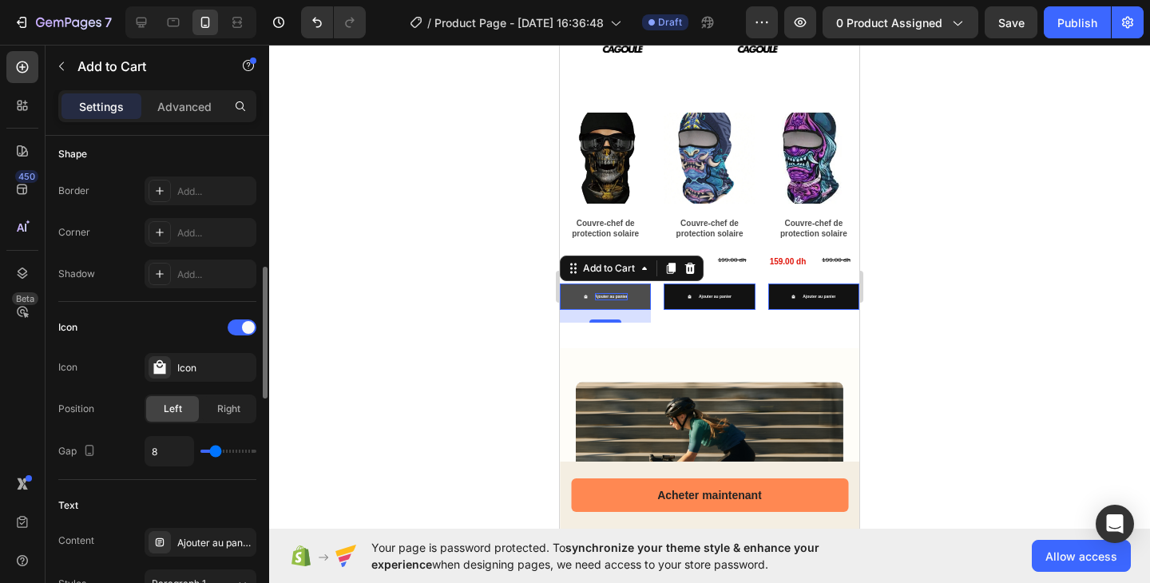
type input "9"
type input "10"
type input "11"
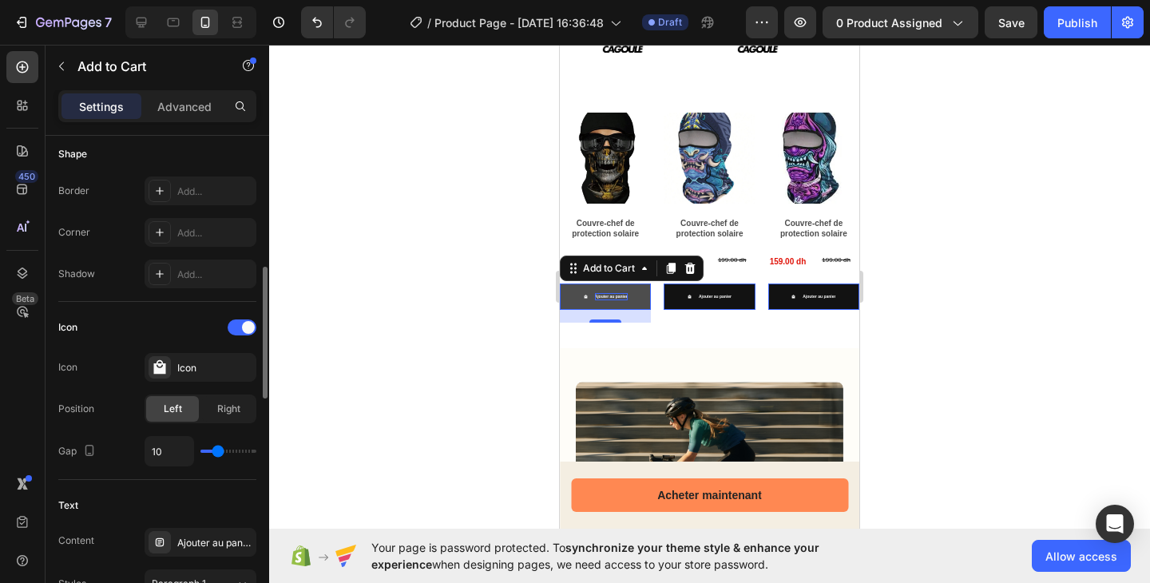
type input "11"
type input "12"
type input "13"
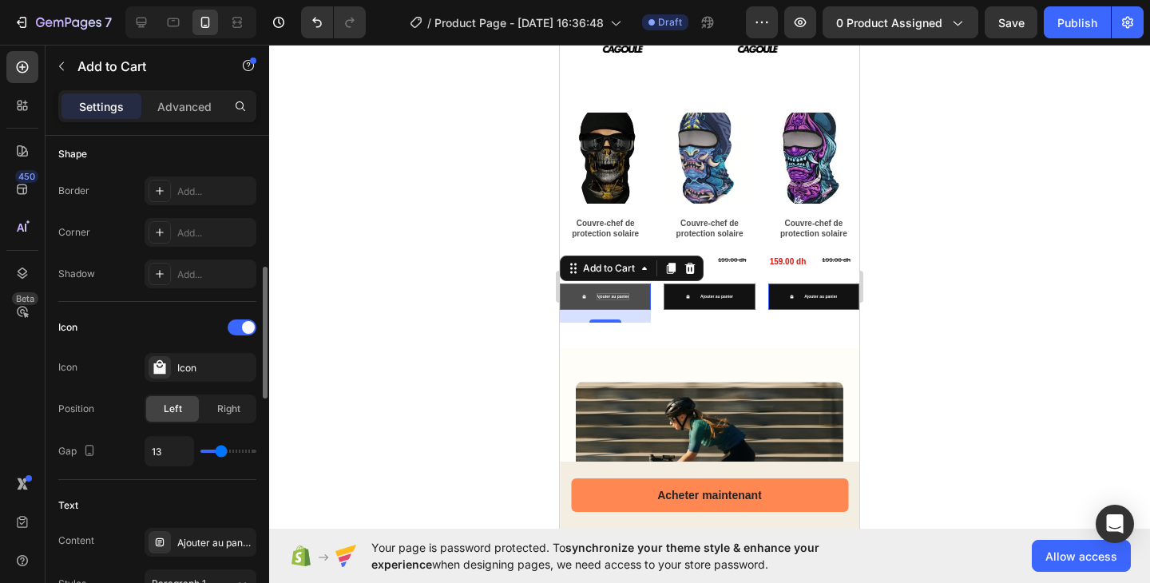
type input "12"
type input "11"
type input "9"
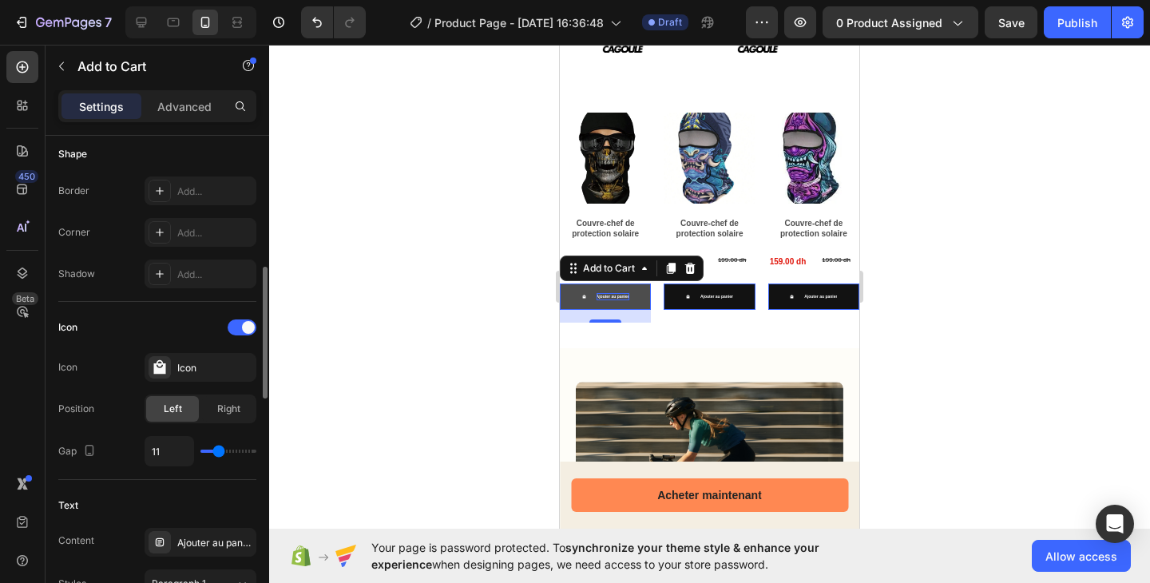
type input "9"
type input "8"
type input "7"
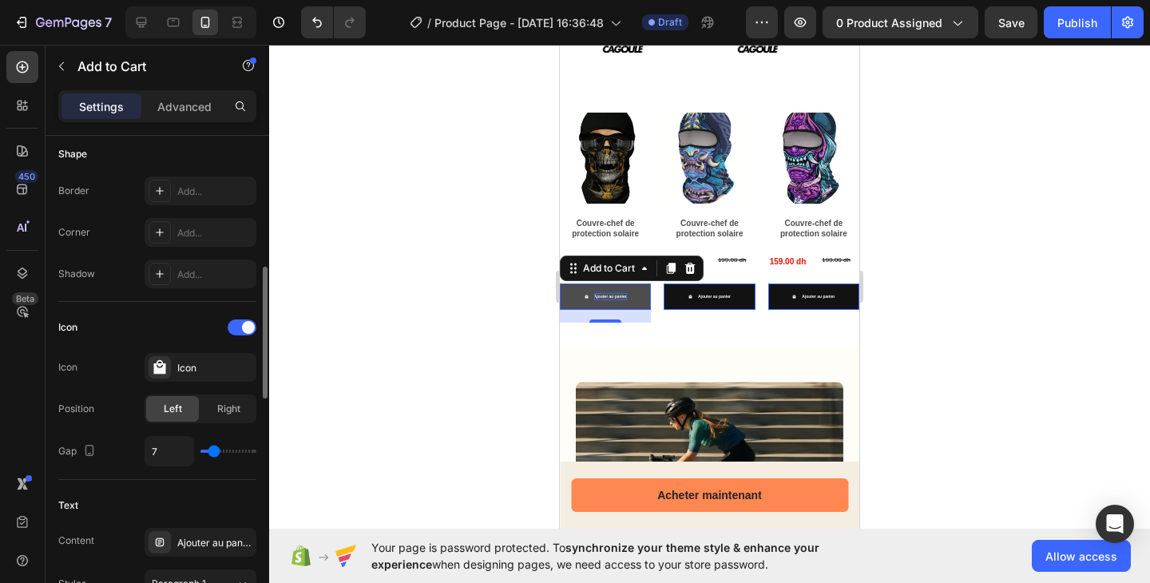
type input "8"
type input "12"
type input "13"
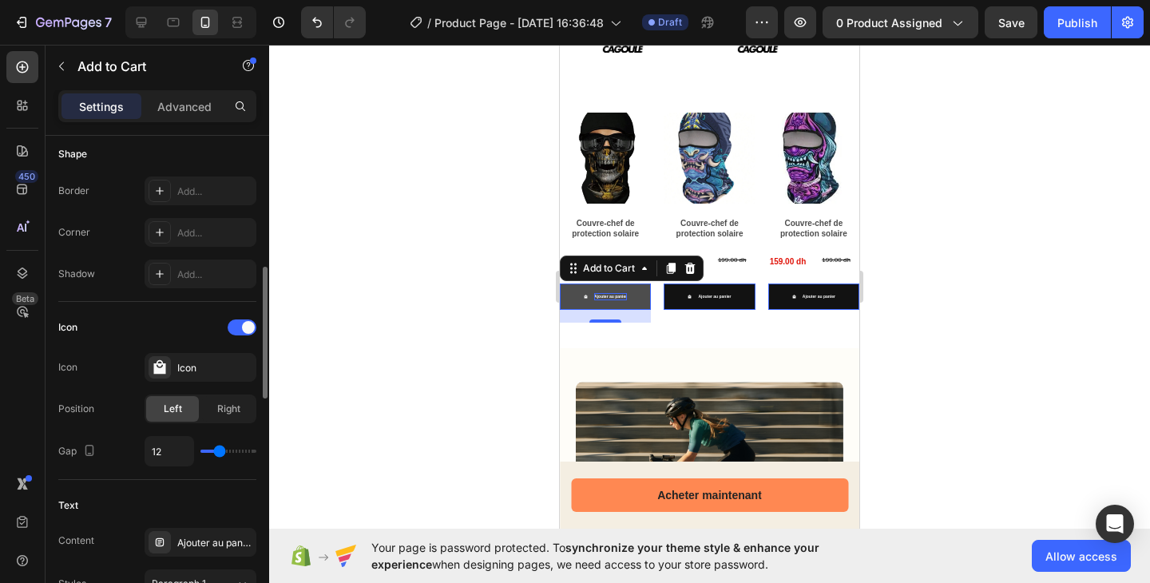
type input "13"
type input "12"
type input "11"
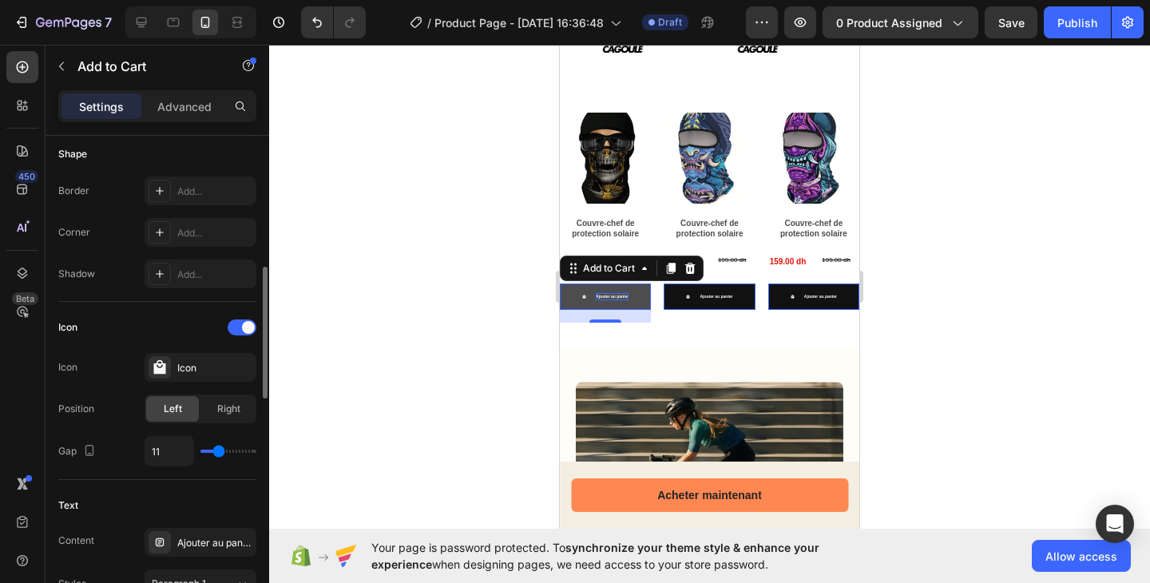
type input "10"
type input "8"
type input "7"
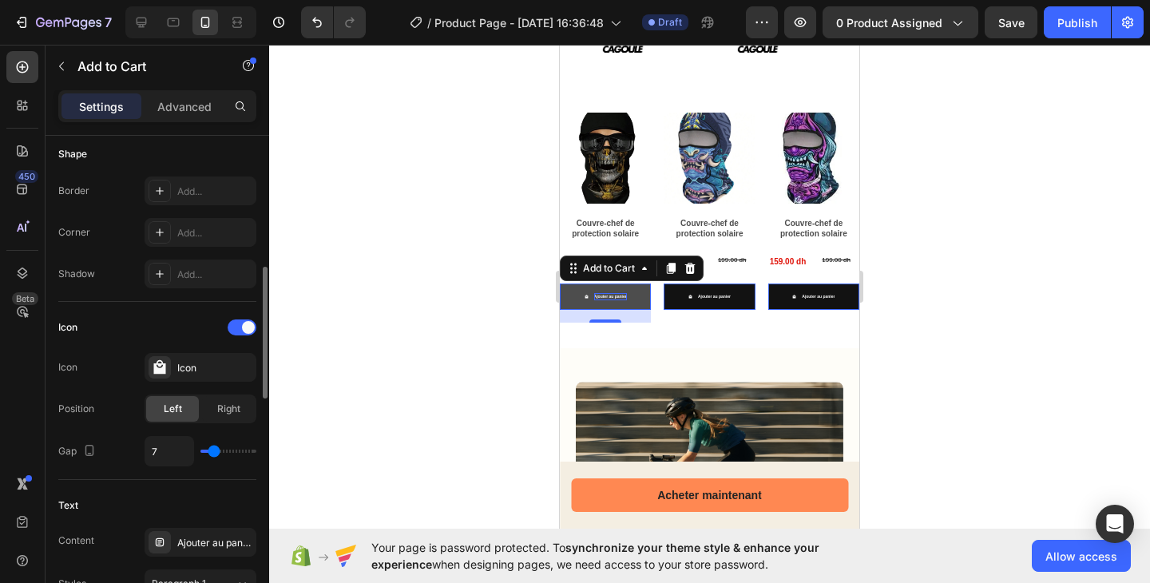
type input "7"
click at [214, 450] on input "range" at bounding box center [228, 450] width 56 height 3
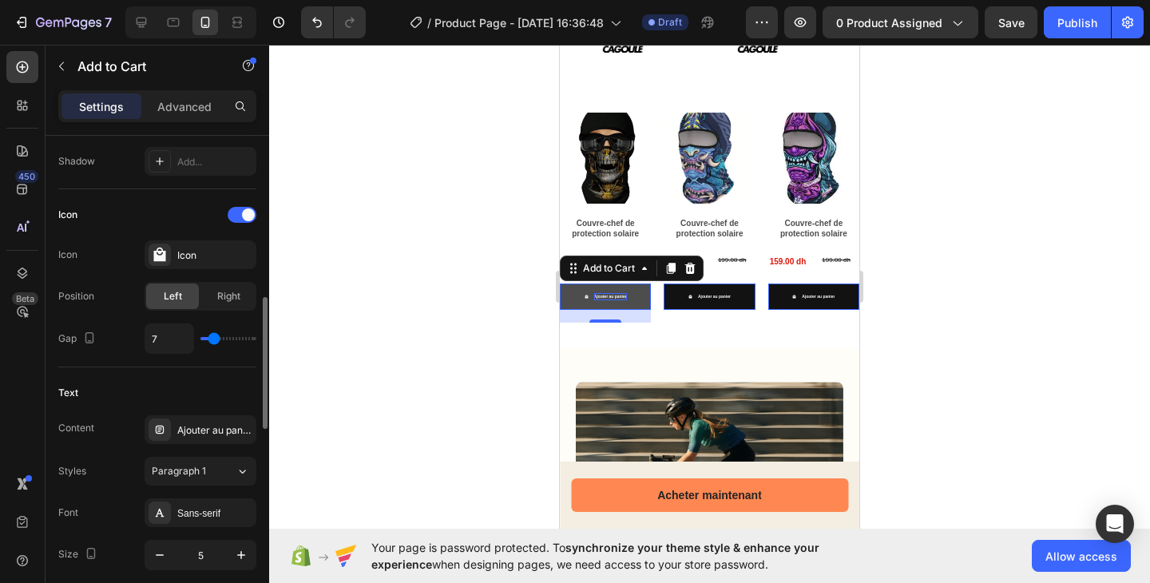
scroll to position [792, 0]
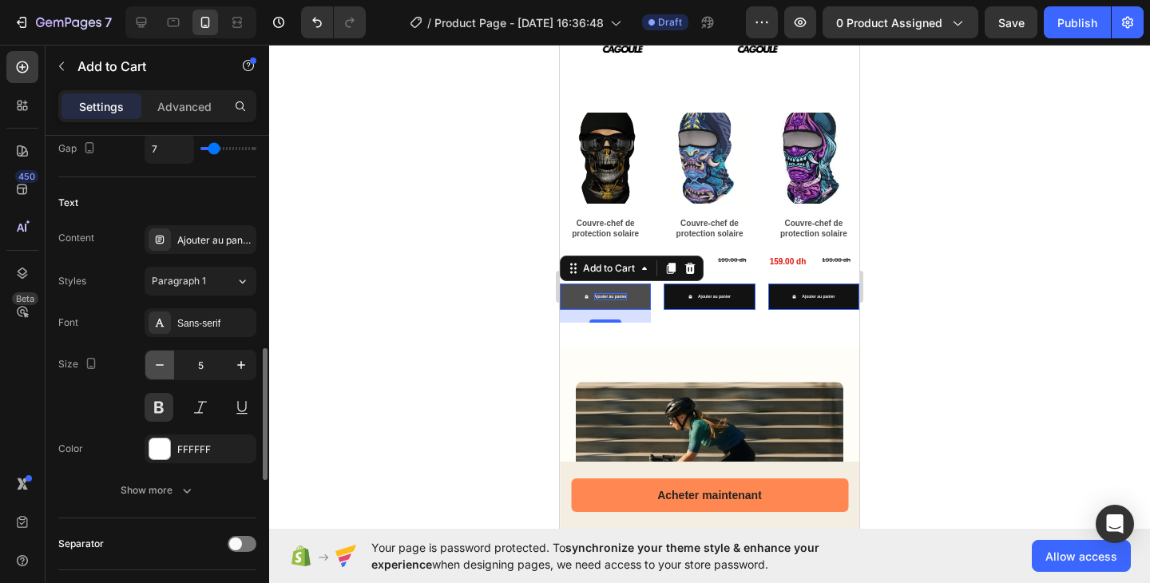
click at [160, 366] on icon "button" at bounding box center [160, 365] width 16 height 16
click at [236, 368] on icon "button" at bounding box center [241, 365] width 16 height 16
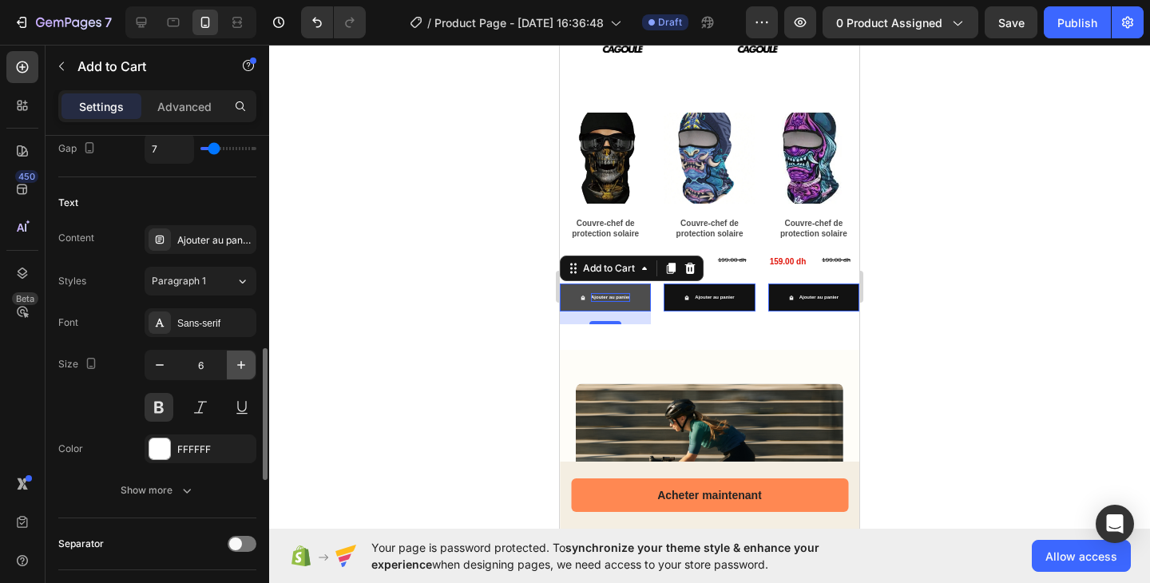
click at [236, 368] on icon "button" at bounding box center [241, 365] width 16 height 16
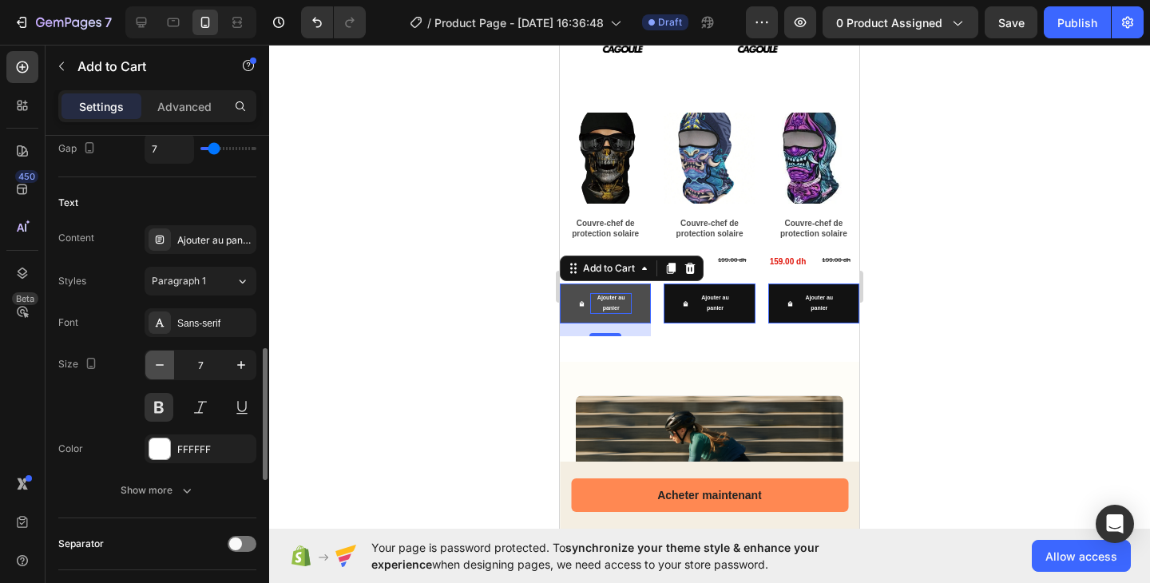
click at [153, 368] on icon "button" at bounding box center [160, 365] width 16 height 16
type input "6"
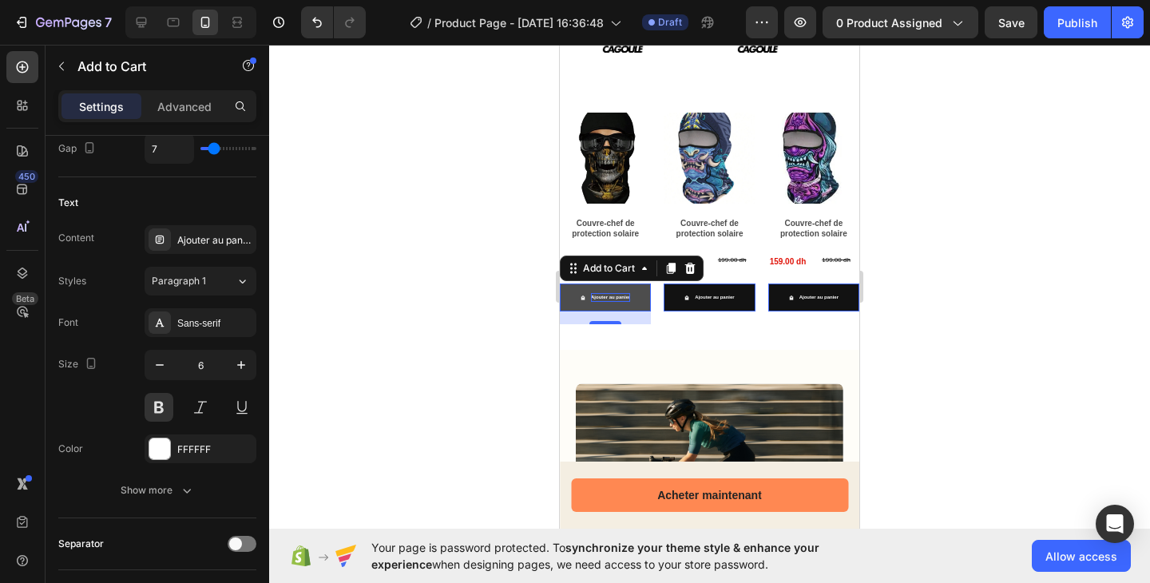
click at [669, 349] on div "Product Images Couvre-chef de protection solaire Product Title 159.00 dh Produc…" at bounding box center [709, 218] width 299 height 263
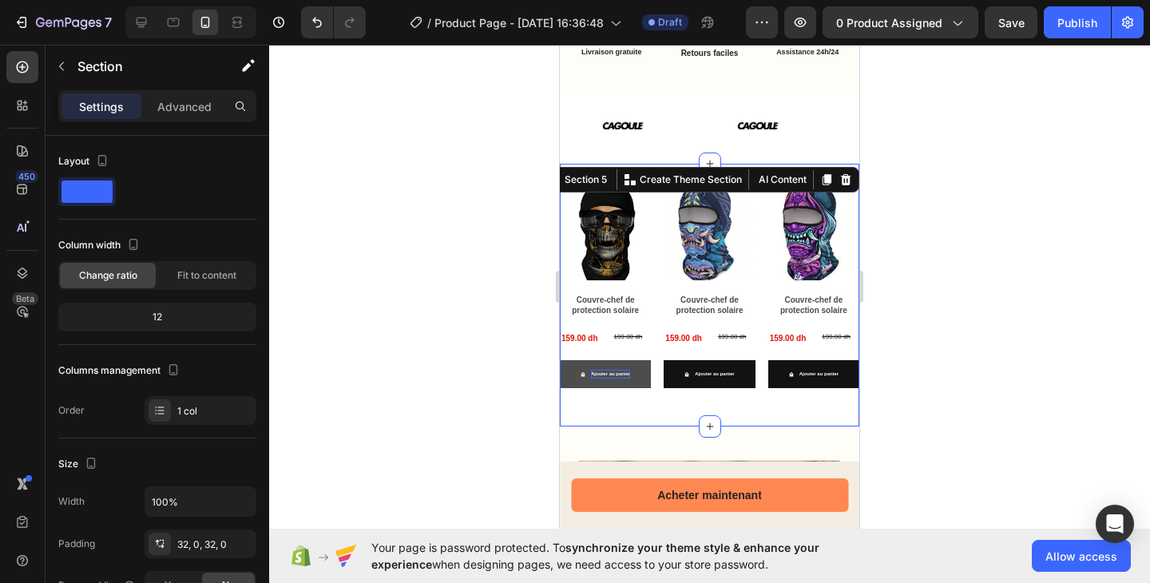
scroll to position [820, 0]
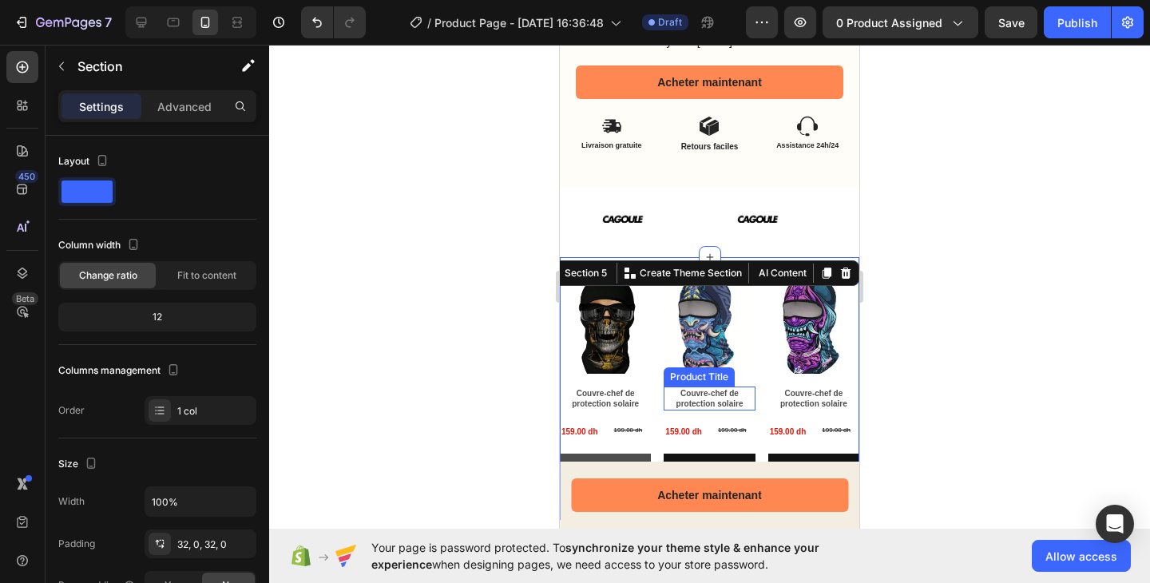
click at [651, 386] on h2 "Couvre-chef de protection solaire" at bounding box center [605, 398] width 91 height 24
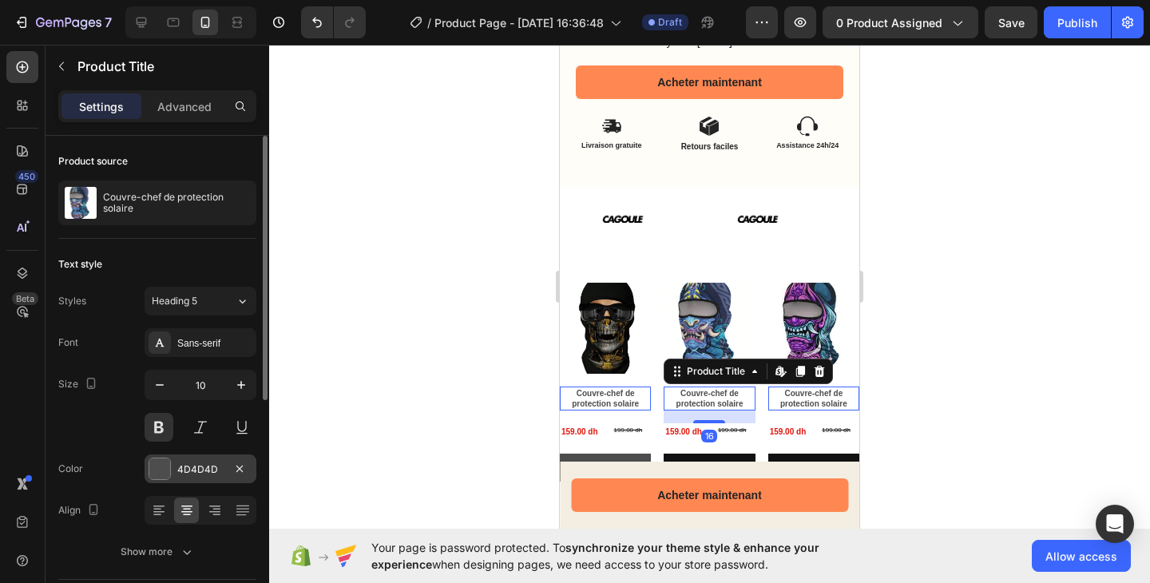
click at [166, 462] on div at bounding box center [159, 468] width 21 height 21
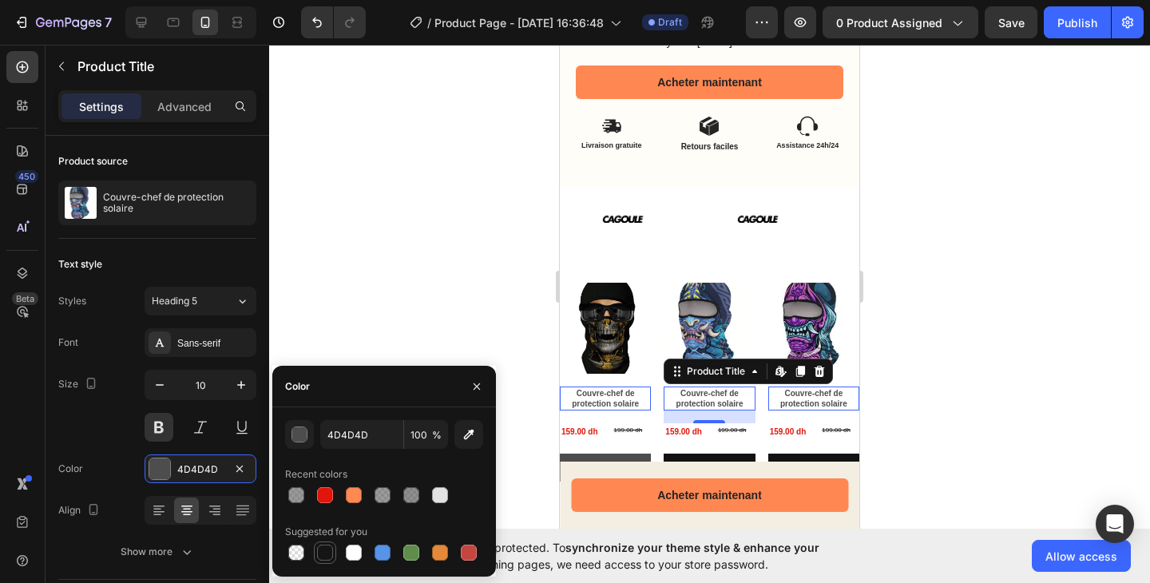
click at [327, 548] on div at bounding box center [325, 552] width 16 height 16
type input "151515"
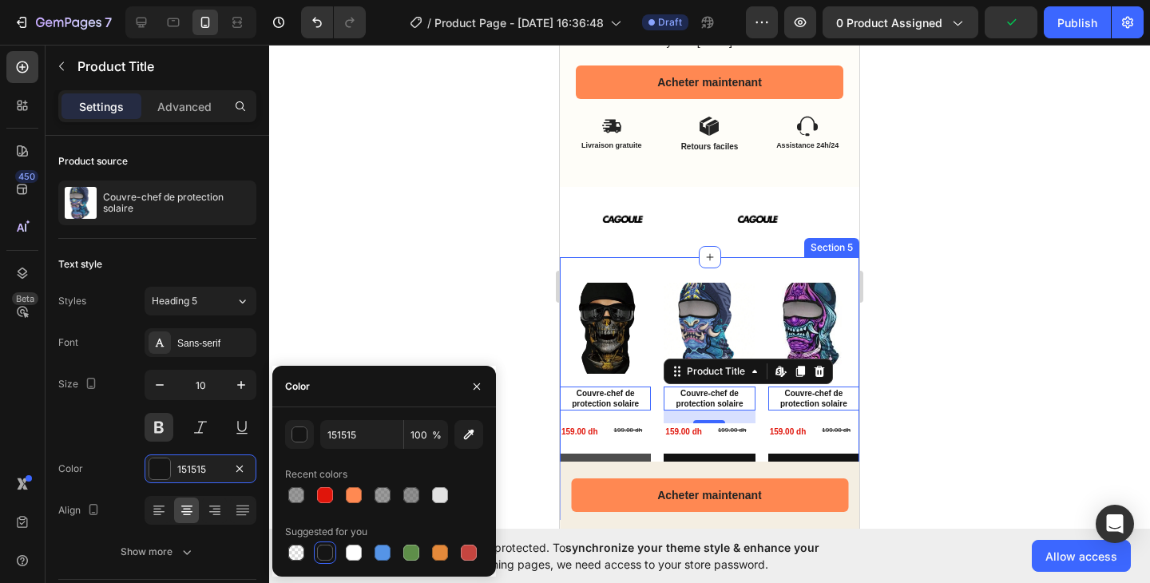
click at [734, 257] on div "Product Images Couvre-chef de protection solaire Product Title Edit content in …" at bounding box center [709, 388] width 299 height 263
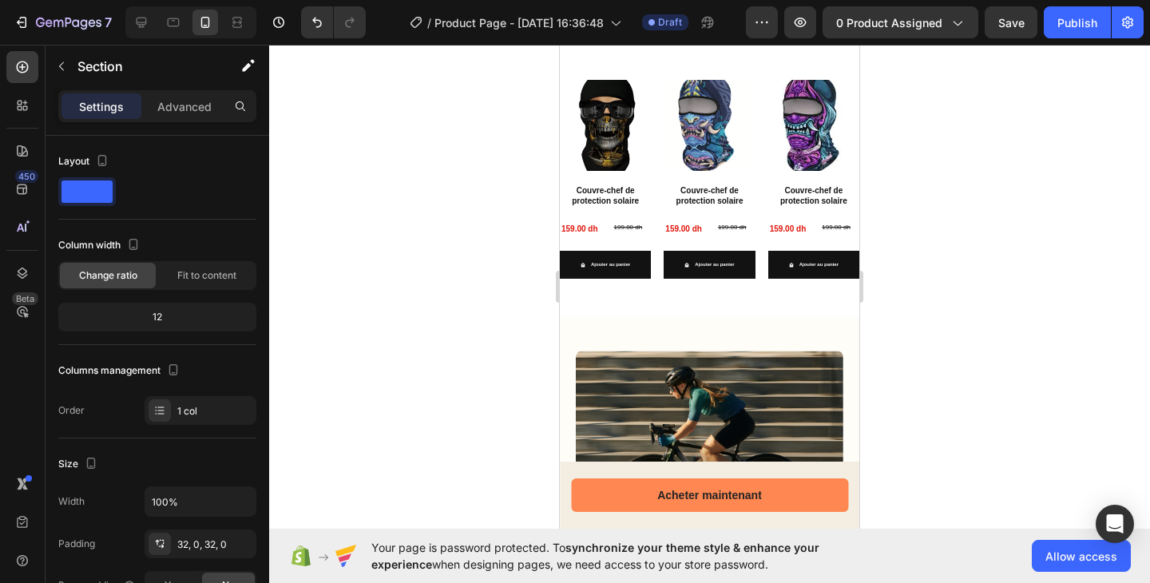
scroll to position [981, 0]
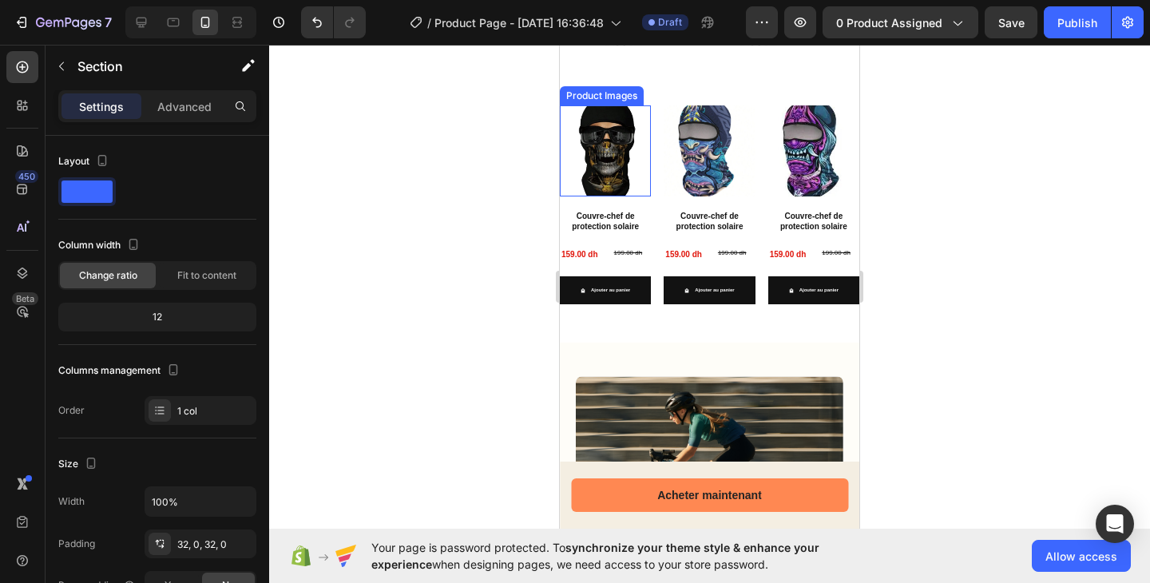
click at [595, 168] on img at bounding box center [605, 150] width 91 height 91
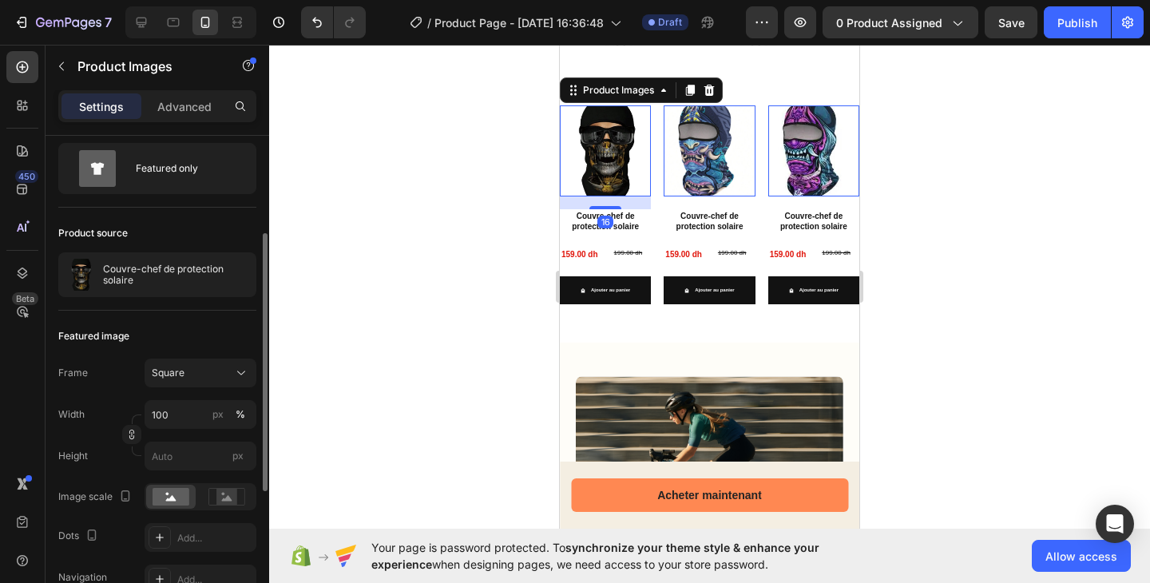
scroll to position [91, 0]
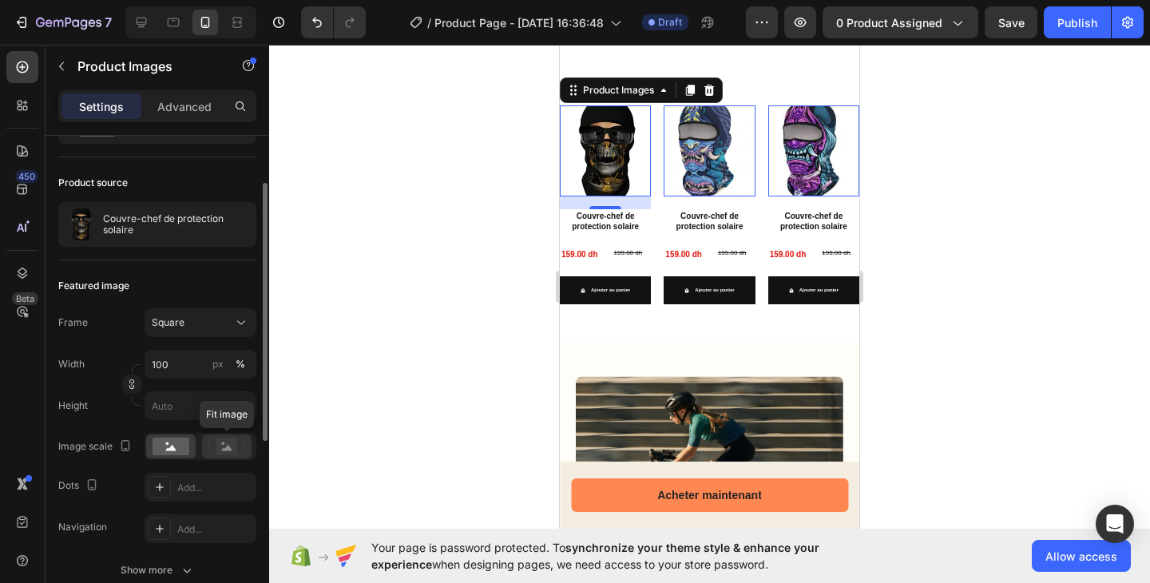
click at [217, 444] on rect at bounding box center [226, 446] width 21 height 16
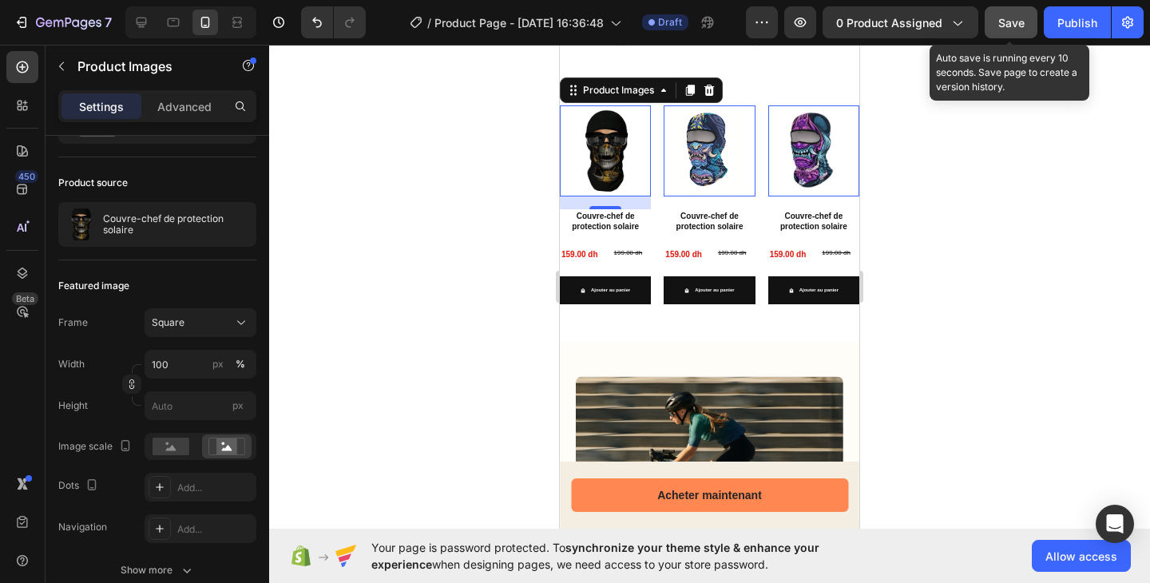
click at [1004, 24] on span "Save" at bounding box center [1011, 23] width 26 height 14
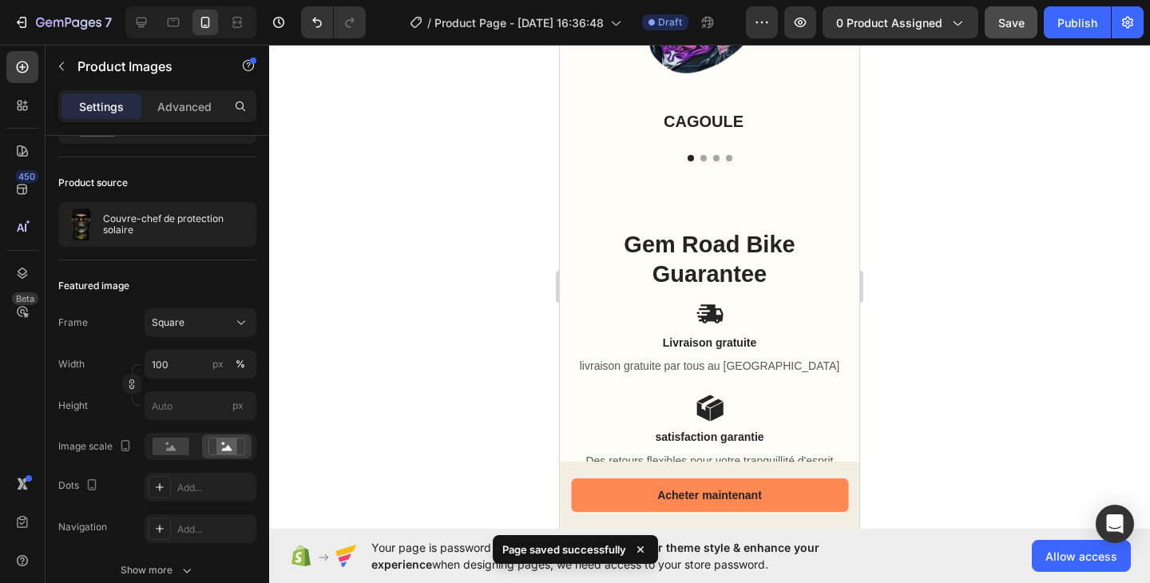
scroll to position [2073, 0]
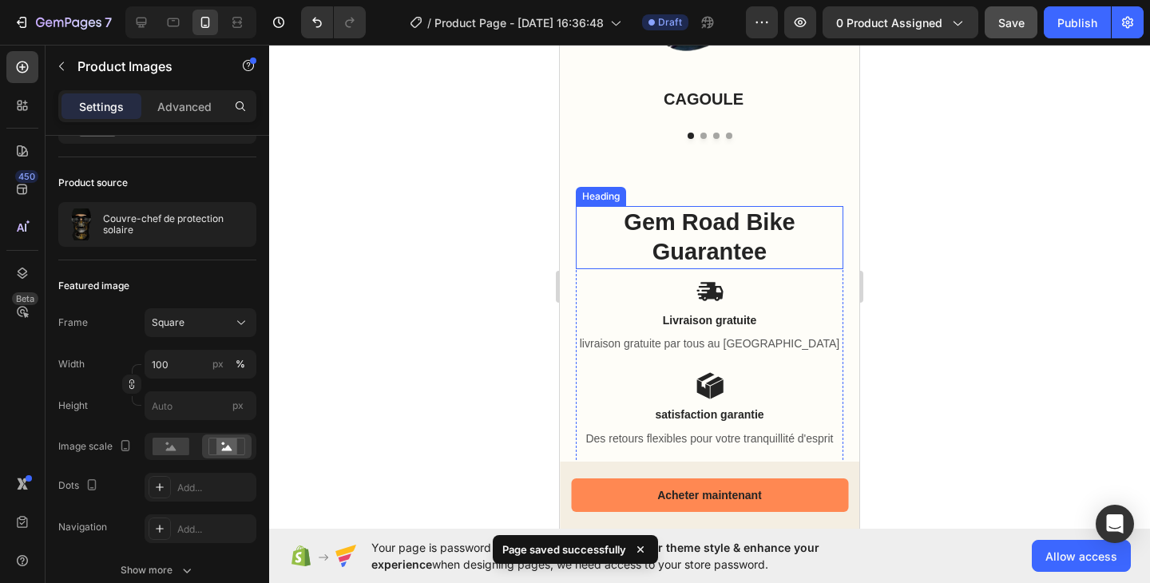
click at [699, 237] on h2 "Gem Road Bike Guarantee" at bounding box center [709, 237] width 267 height 63
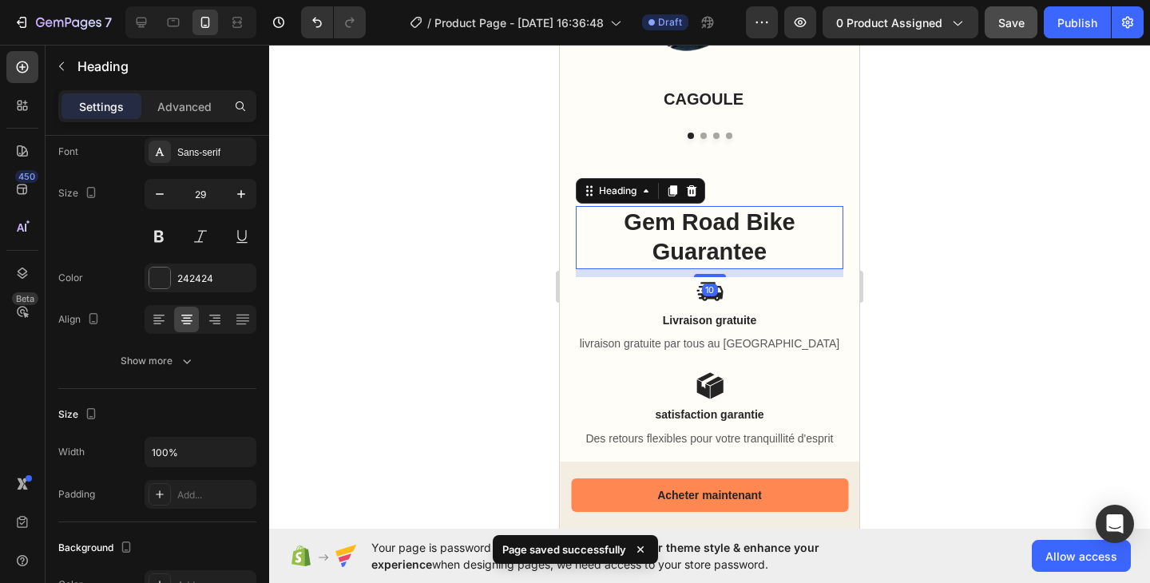
scroll to position [0, 0]
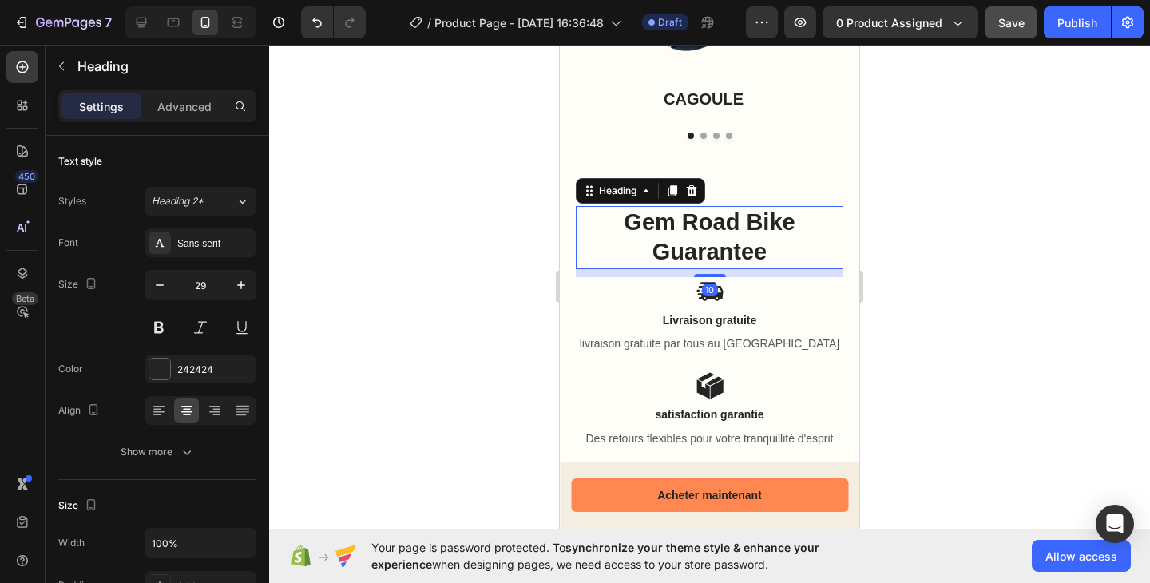
click at [675, 232] on h2 "Gem Road Bike Guarantee" at bounding box center [709, 237] width 267 height 63
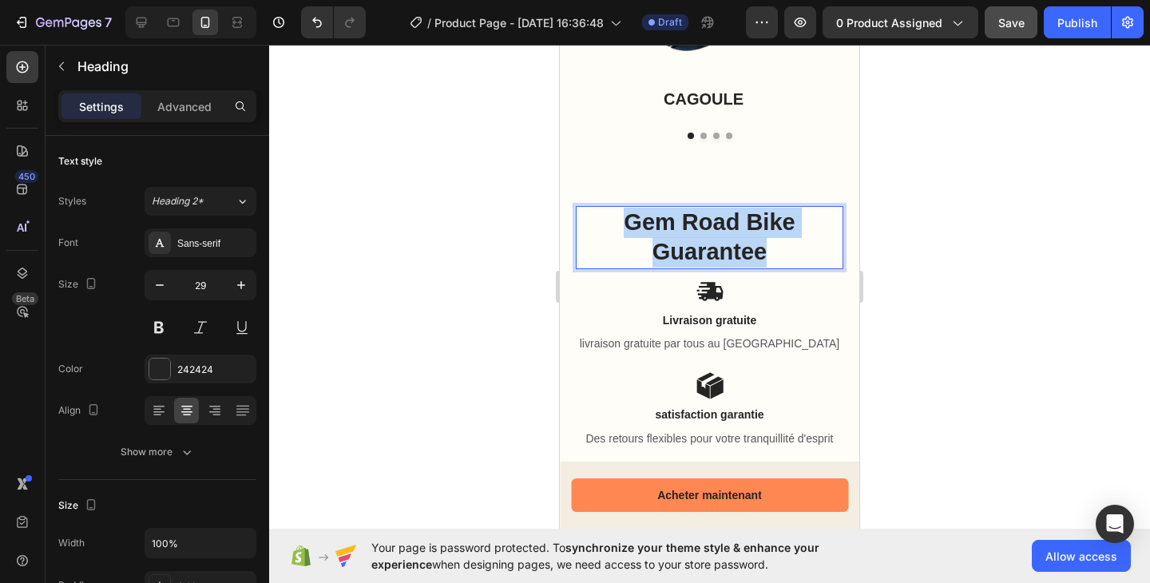
click at [675, 232] on p "Gem Road Bike Guarantee" at bounding box center [709, 238] width 264 height 60
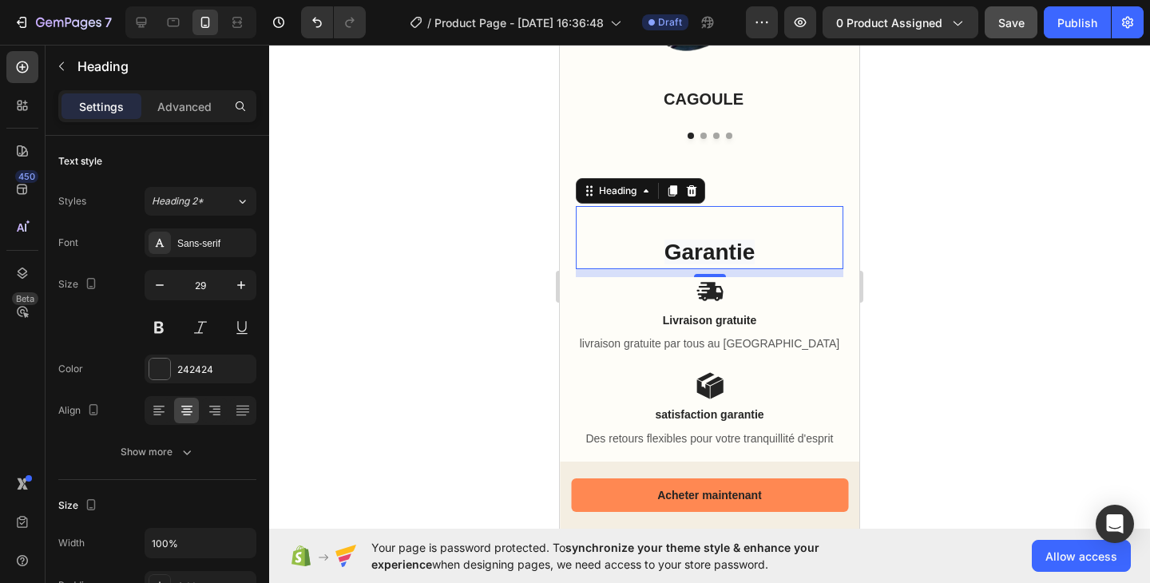
click at [886, 196] on div at bounding box center [709, 314] width 881 height 538
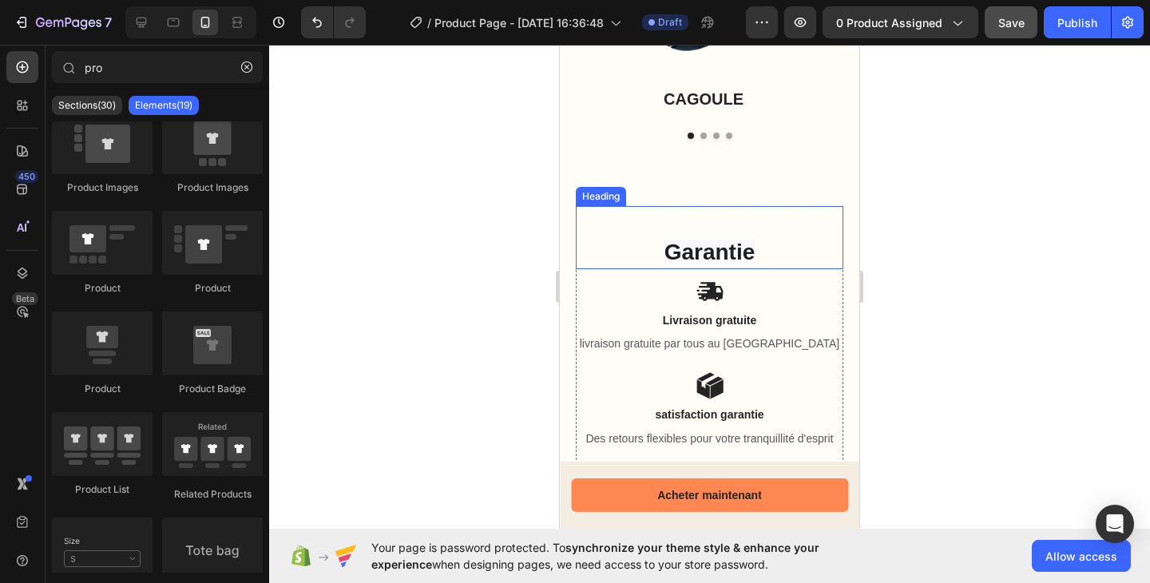
click at [784, 226] on p "⁠⁠⁠⁠⁠⁠⁠ Garantie" at bounding box center [709, 238] width 264 height 60
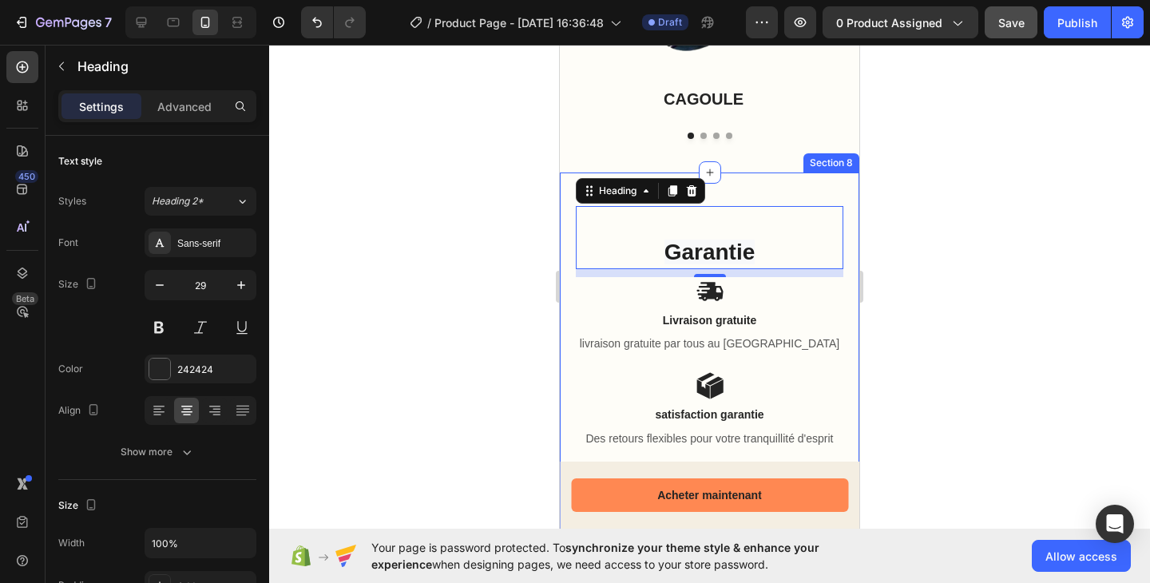
click at [569, 176] on div "⁠⁠⁠⁠⁠⁠⁠ Garantie Heading 10 Icon Livraison gratuite Text Block livraison gratui…" at bounding box center [709, 372] width 299 height 401
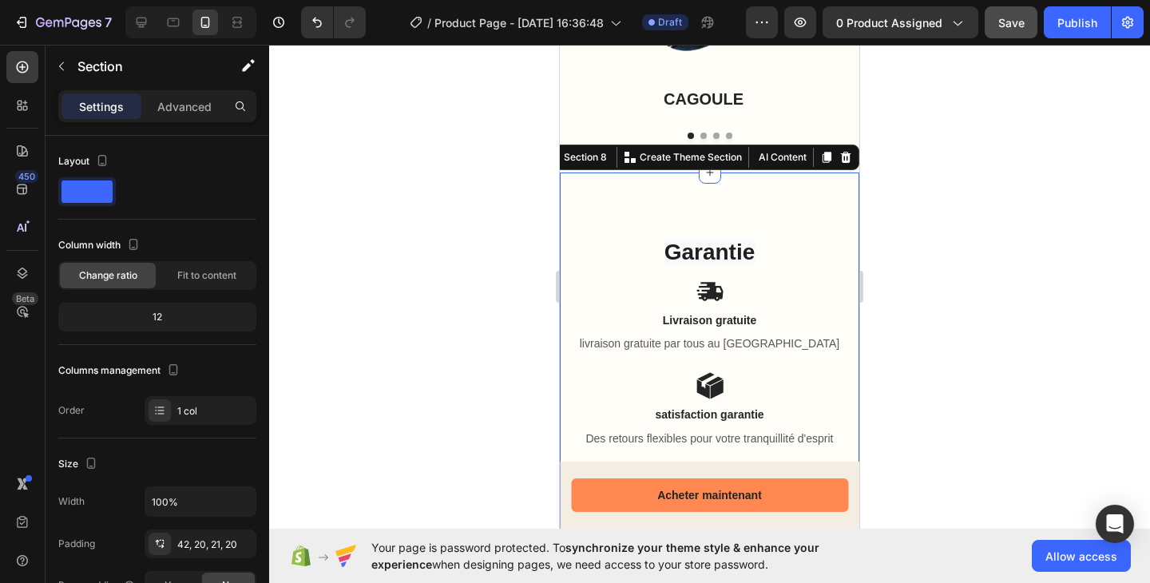
click at [678, 188] on div "⁠⁠⁠⁠⁠⁠⁠ Garantie Heading Icon Livraison gratuite Text Block livraison gratuite …" at bounding box center [709, 372] width 299 height 401
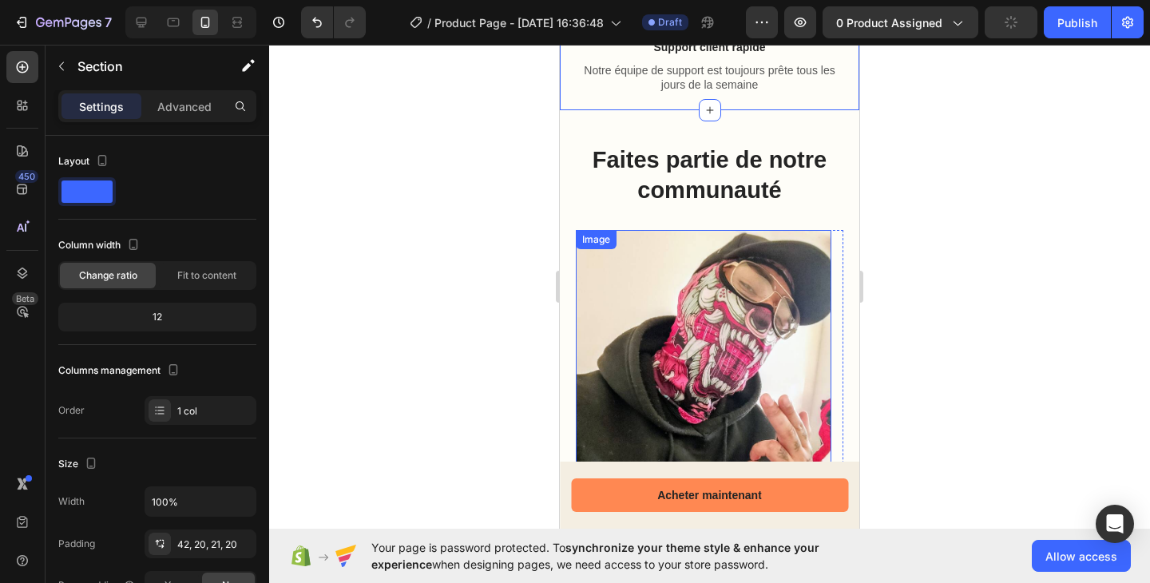
scroll to position [2471, 0]
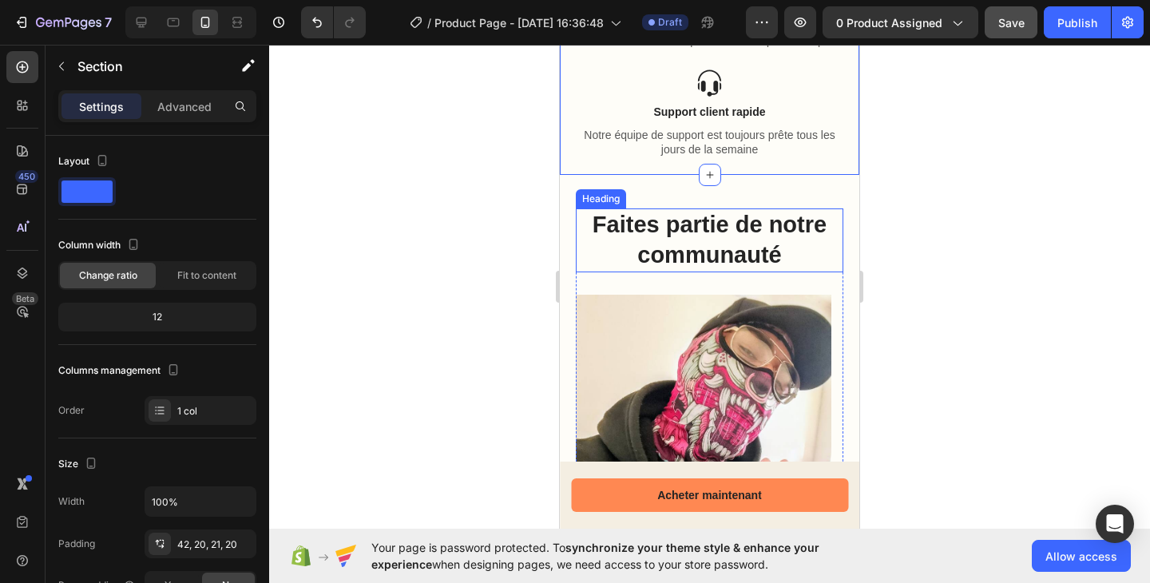
click at [683, 236] on h2 "Faites partie de notre communauté" at bounding box center [709, 239] width 267 height 63
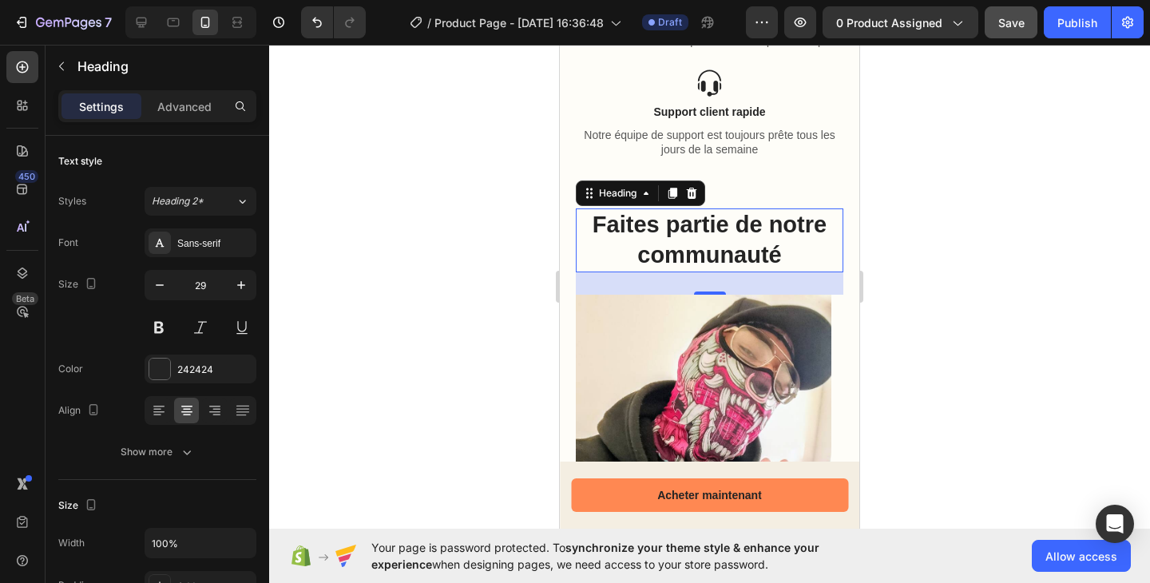
click at [647, 221] on h2 "Faites partie de notre communauté" at bounding box center [709, 239] width 267 height 63
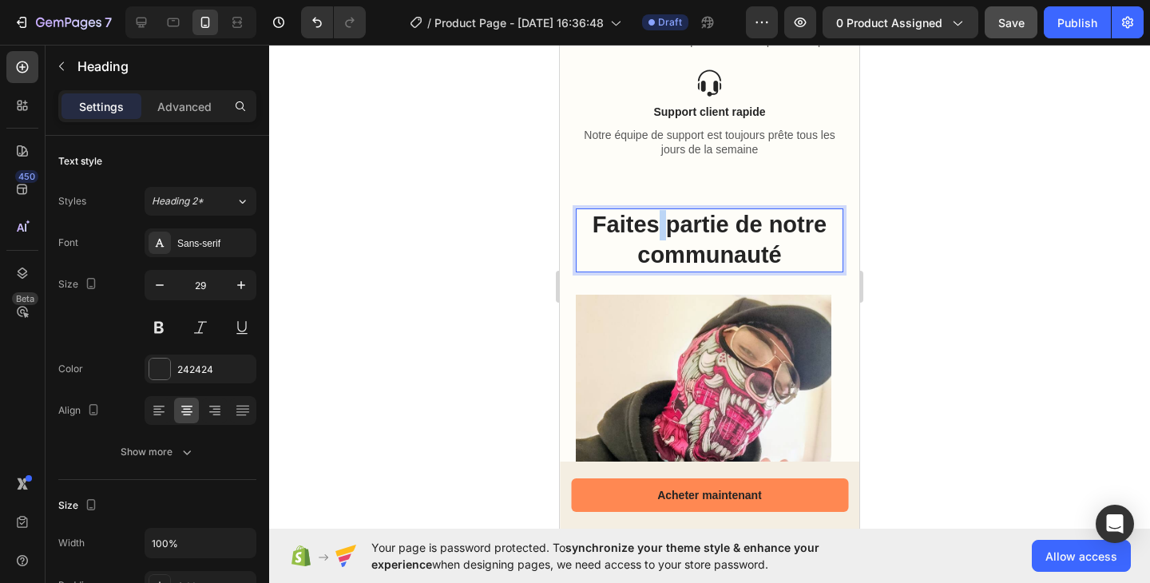
click at [647, 221] on p "Faites partie de notre communauté" at bounding box center [709, 240] width 264 height 60
click at [645, 228] on p "Faites partie de notre communauté" at bounding box center [709, 240] width 264 height 60
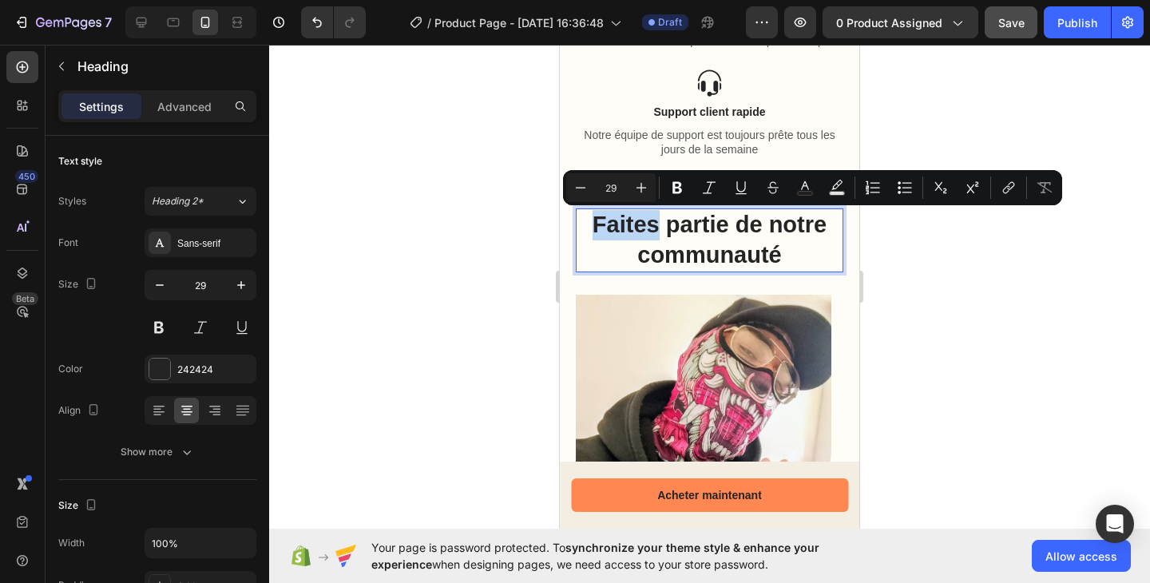
click at [645, 228] on p "Faites partie de notre communauté" at bounding box center [709, 240] width 264 height 60
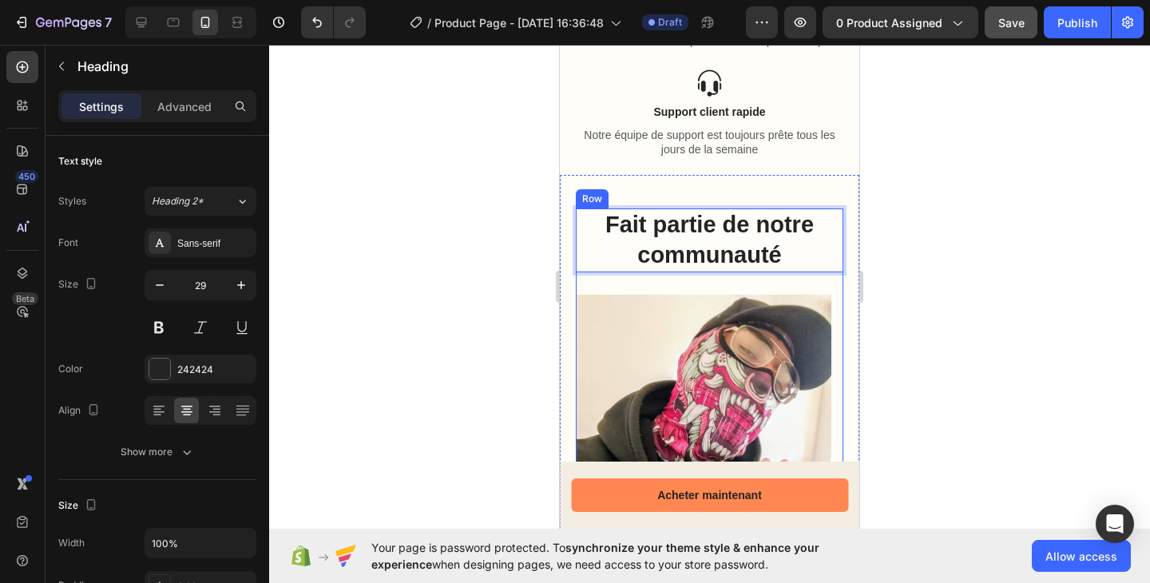
click at [606, 288] on div "Fait partie de notre communauté Heading 28 Image Image Image Carousel" at bounding box center [709, 429] width 267 height 443
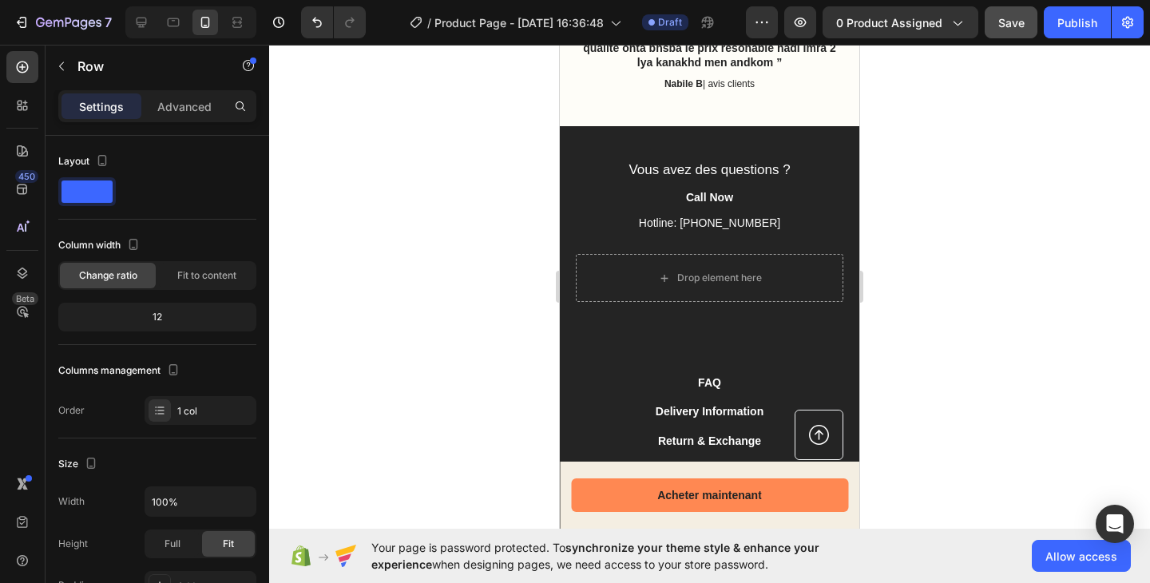
scroll to position [3117, 0]
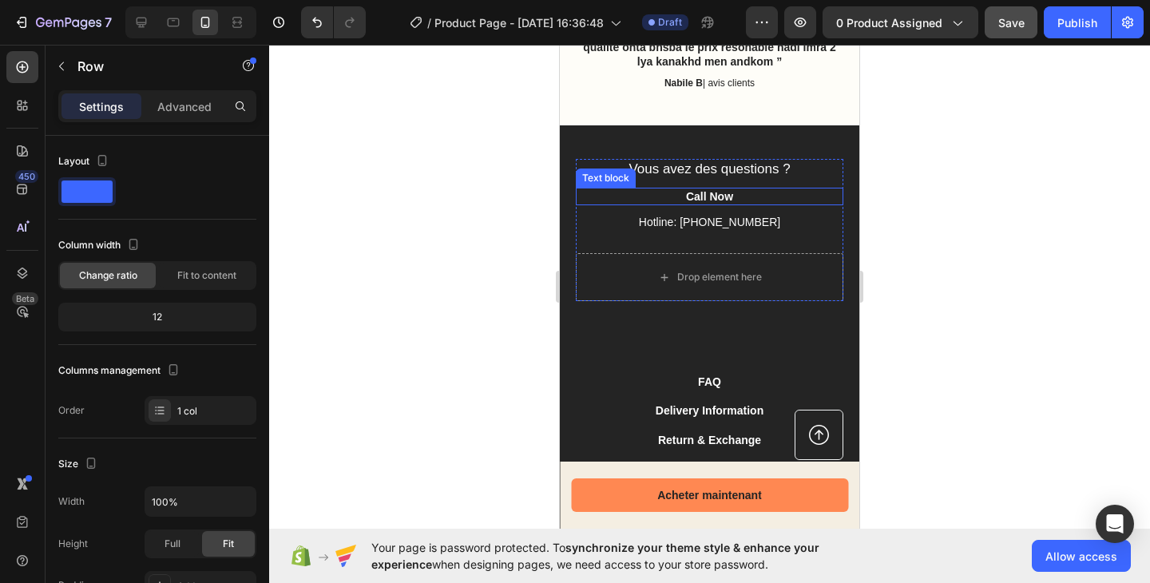
click at [711, 191] on p "Call Now" at bounding box center [709, 196] width 264 height 14
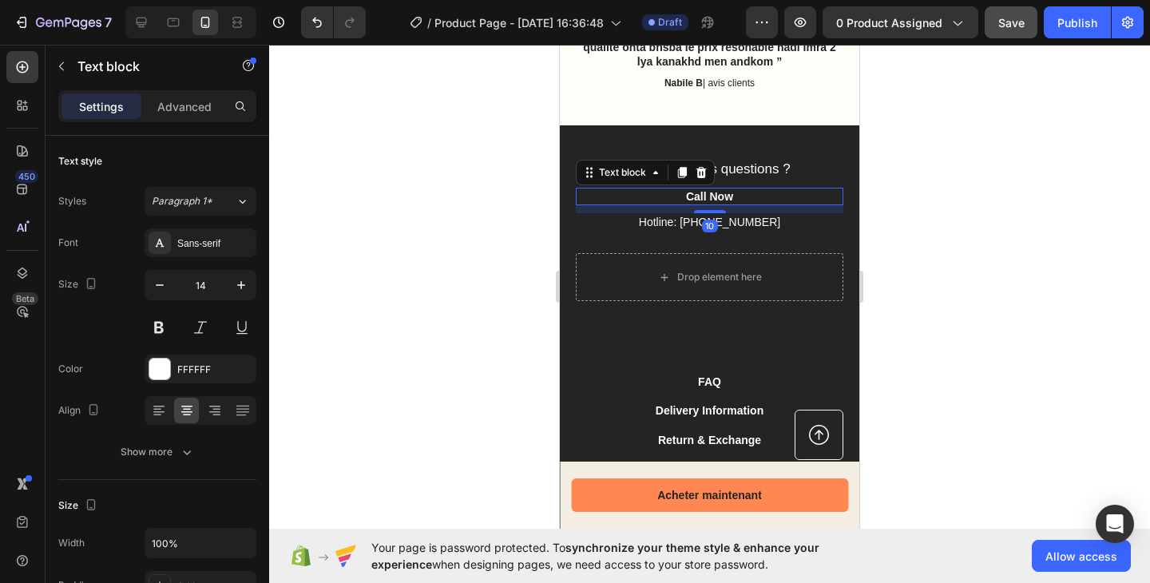
click at [711, 191] on p "Call Now" at bounding box center [709, 196] width 264 height 14
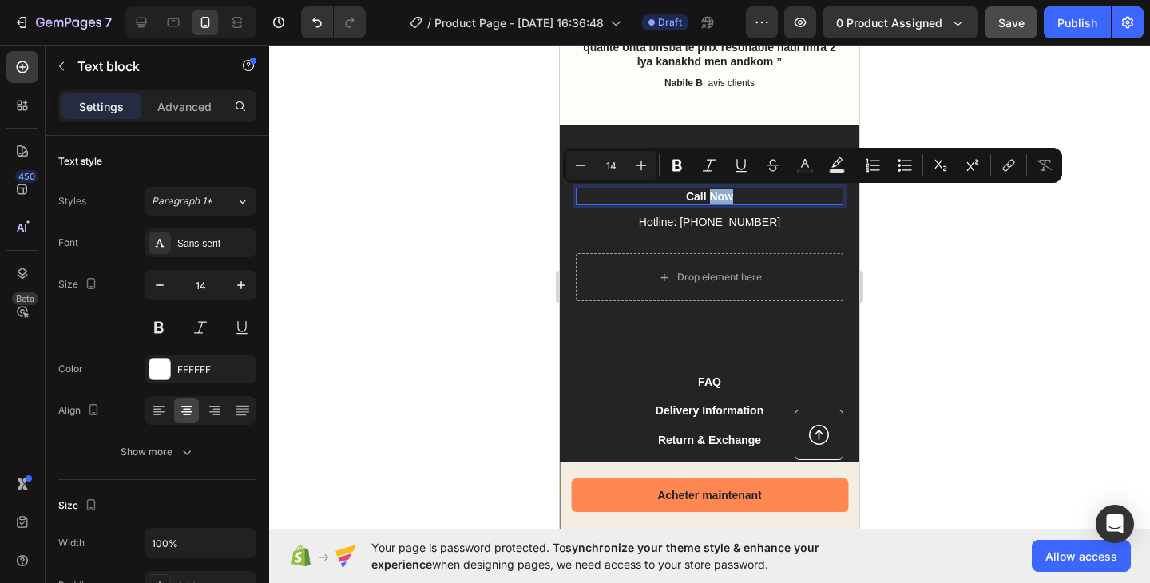
click at [711, 191] on p "Call Now" at bounding box center [709, 196] width 264 height 14
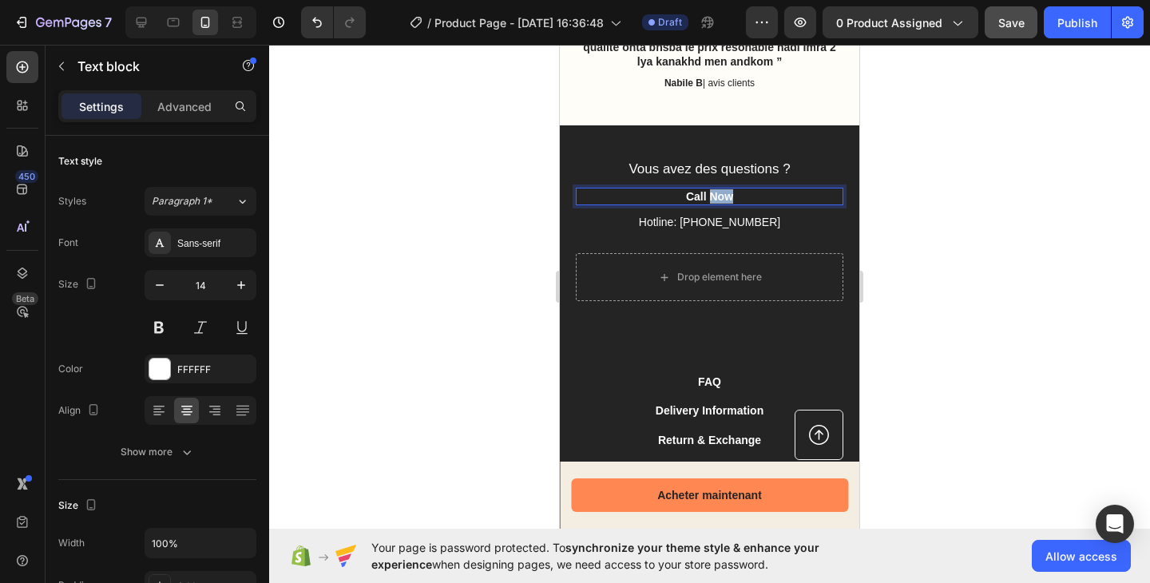
click at [711, 191] on p "Call Now" at bounding box center [709, 196] width 264 height 14
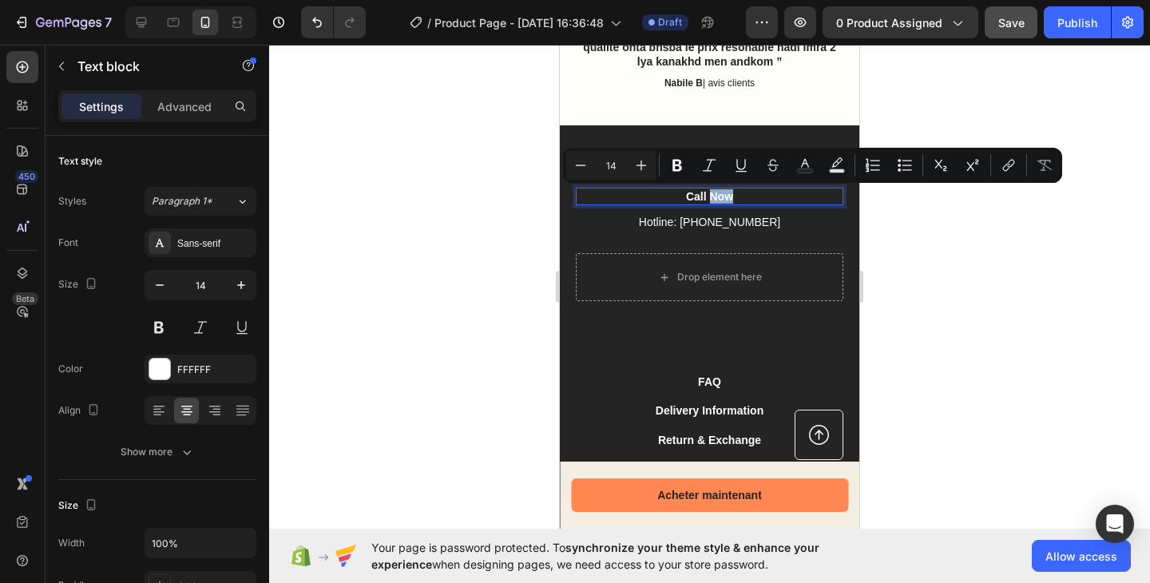
click at [711, 191] on p "Call Now" at bounding box center [709, 196] width 264 height 14
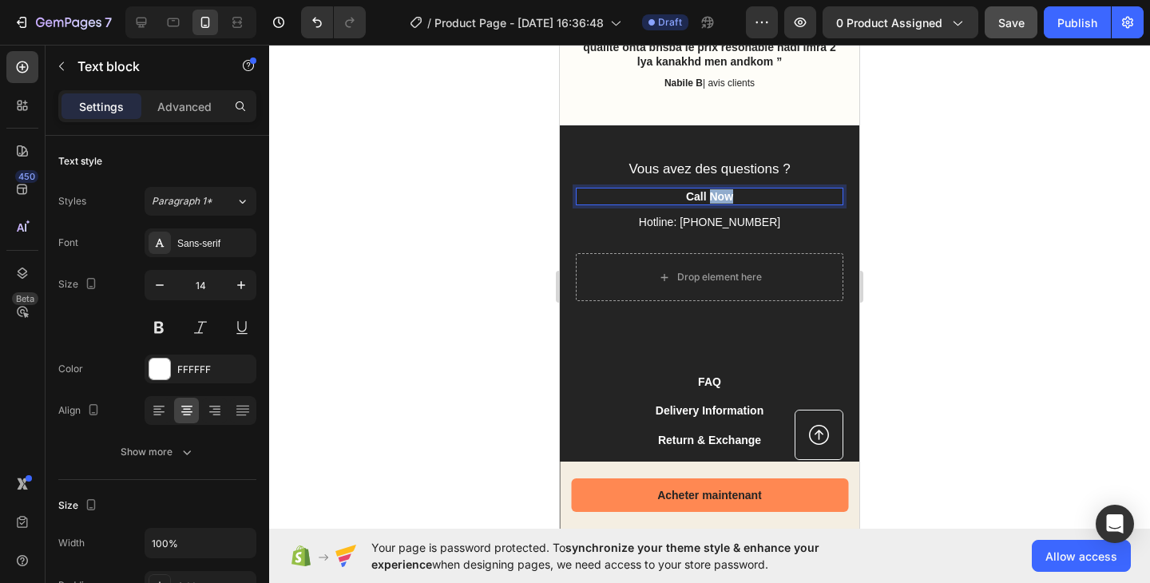
click at [711, 191] on p "Call Now" at bounding box center [709, 196] width 264 height 14
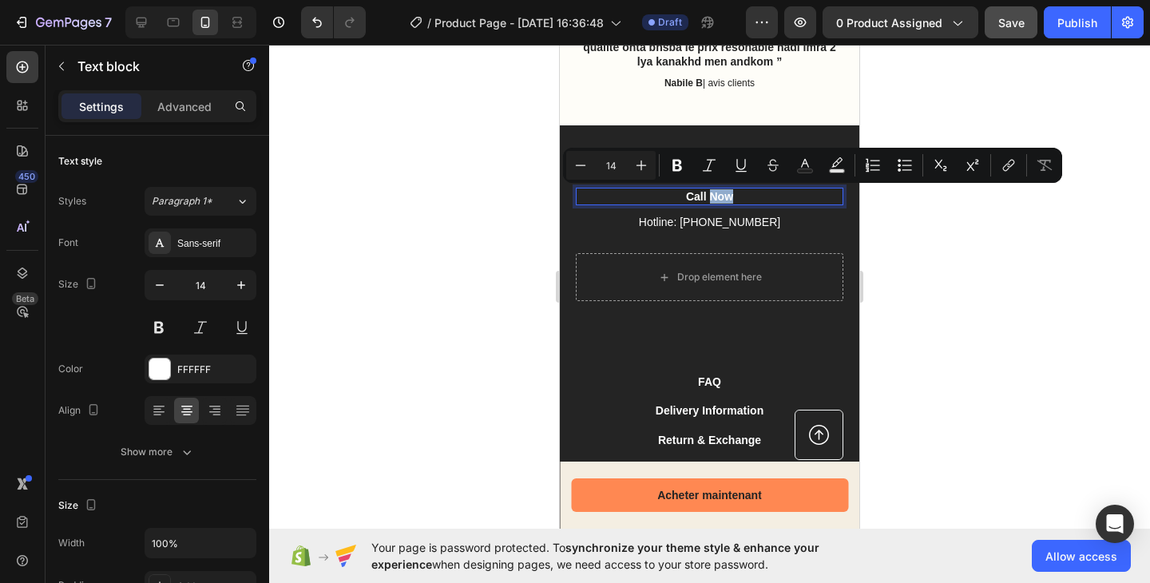
click at [711, 191] on p "Call Now" at bounding box center [709, 196] width 264 height 14
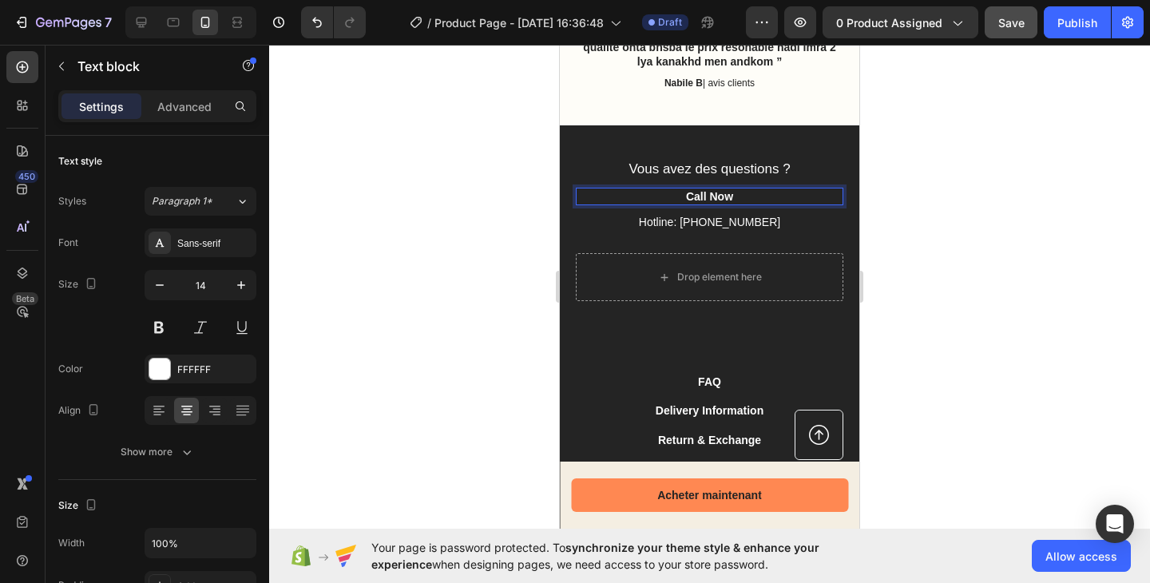
click at [711, 191] on p "Call Now" at bounding box center [709, 196] width 264 height 14
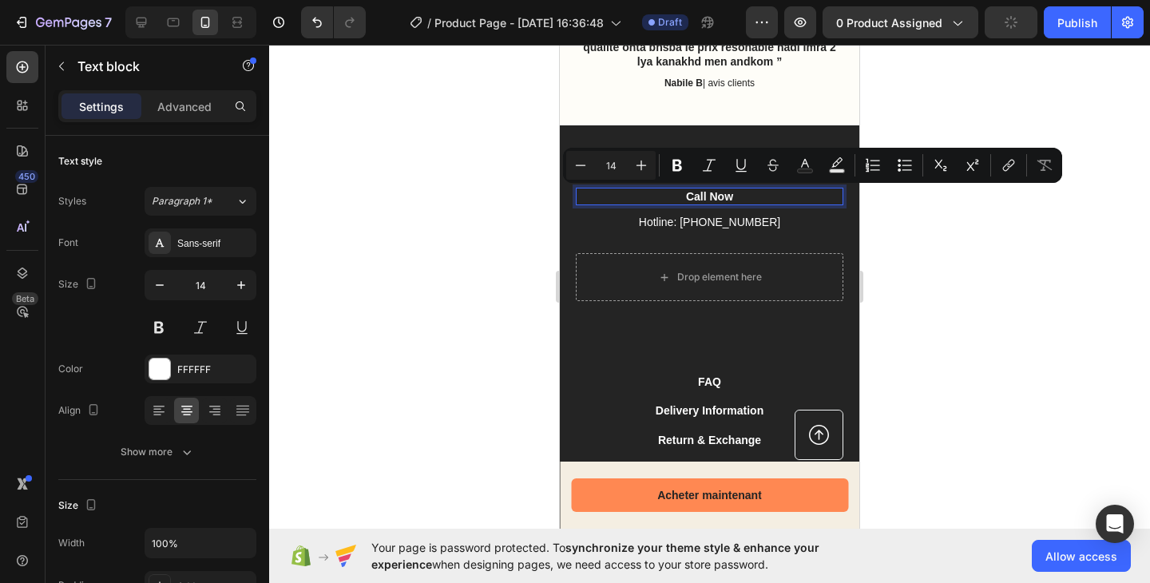
click at [687, 196] on p "Call Now" at bounding box center [709, 196] width 264 height 14
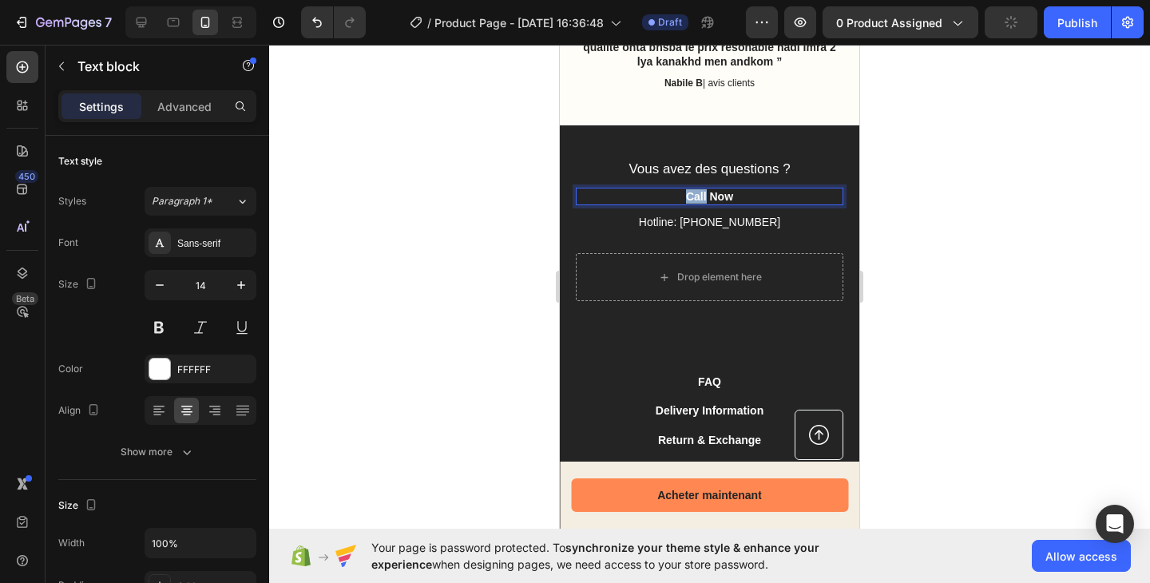
click at [687, 196] on p "Call Now" at bounding box center [709, 196] width 264 height 14
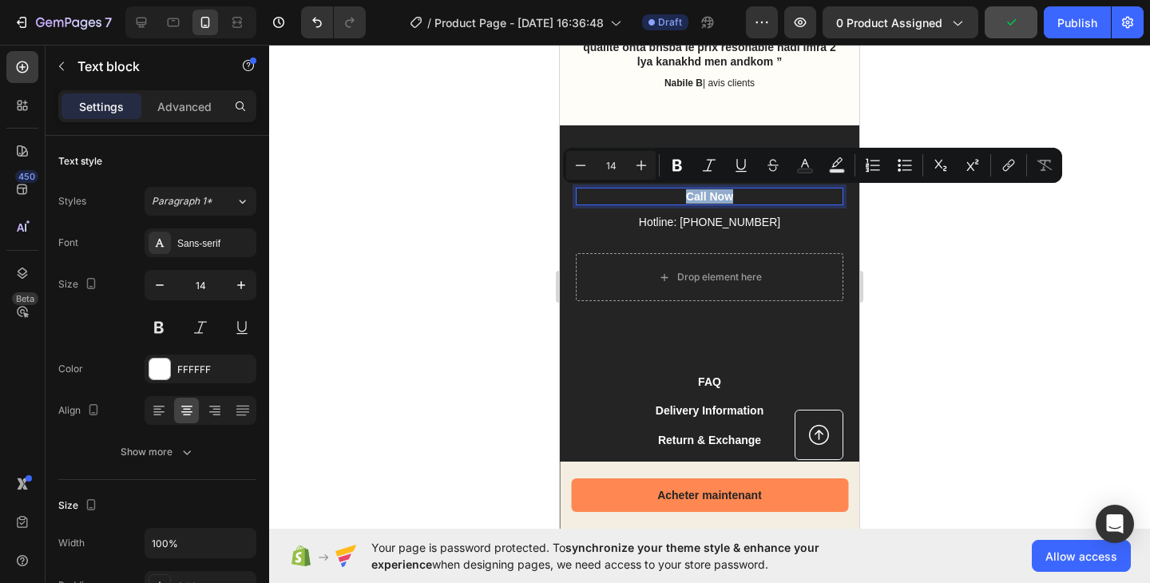
copy p "Call Now"
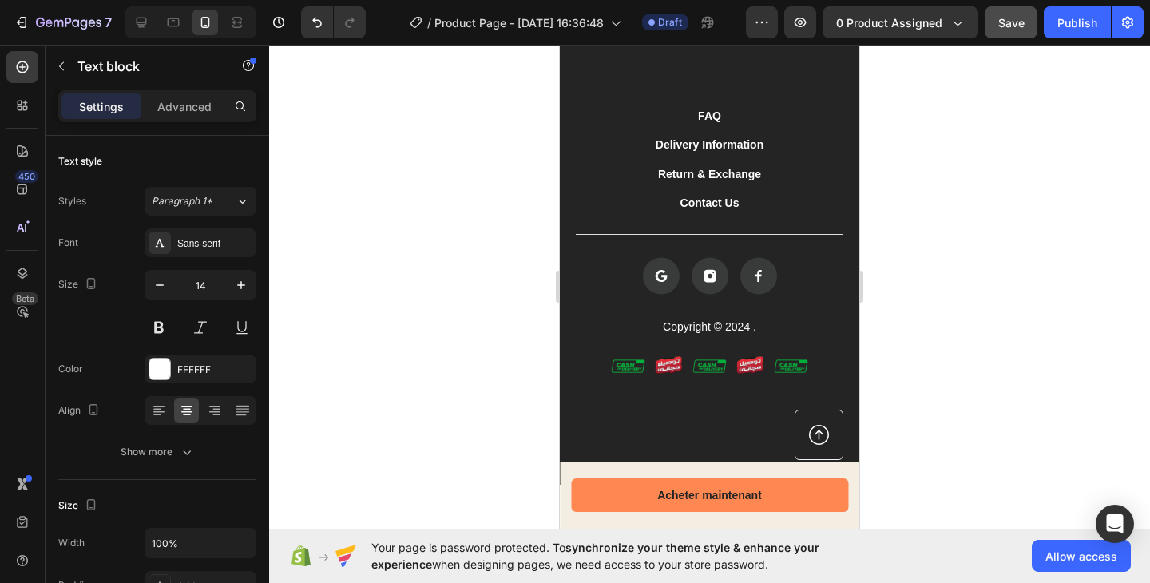
scroll to position [3582, 0]
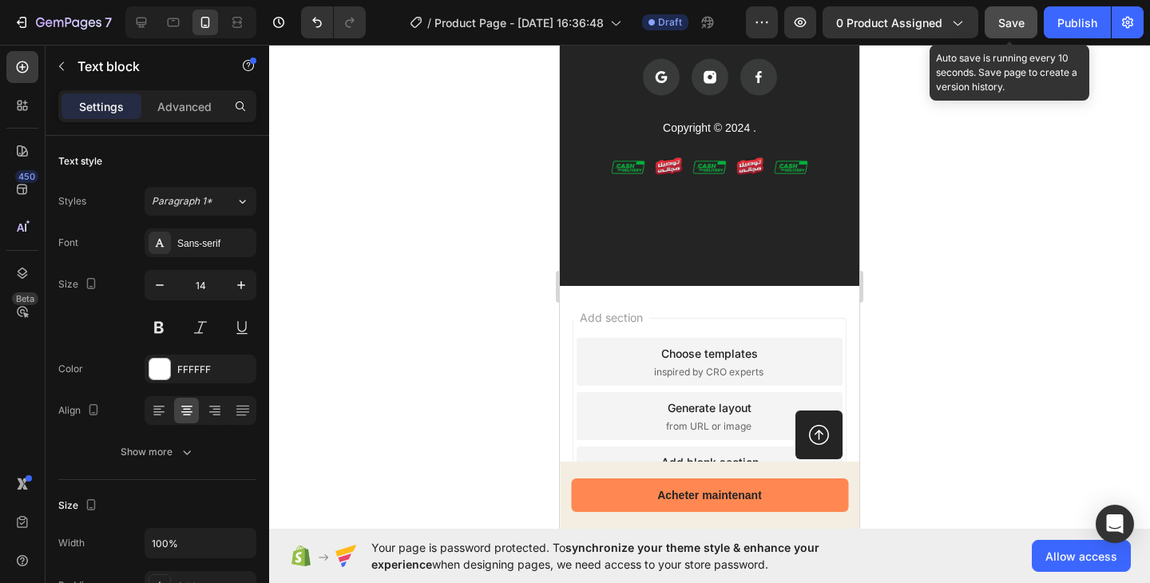
click at [992, 21] on button "Save" at bounding box center [1010, 22] width 53 height 32
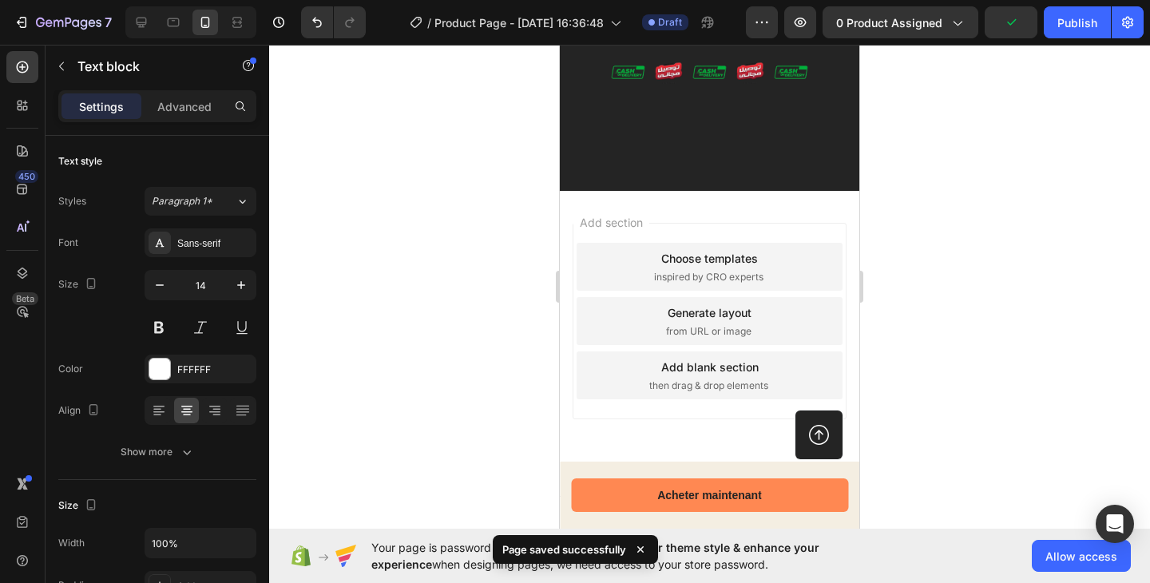
scroll to position [3678, 0]
click at [771, 268] on div "Choose templates inspired by CRO experts" at bounding box center [709, 266] width 266 height 48
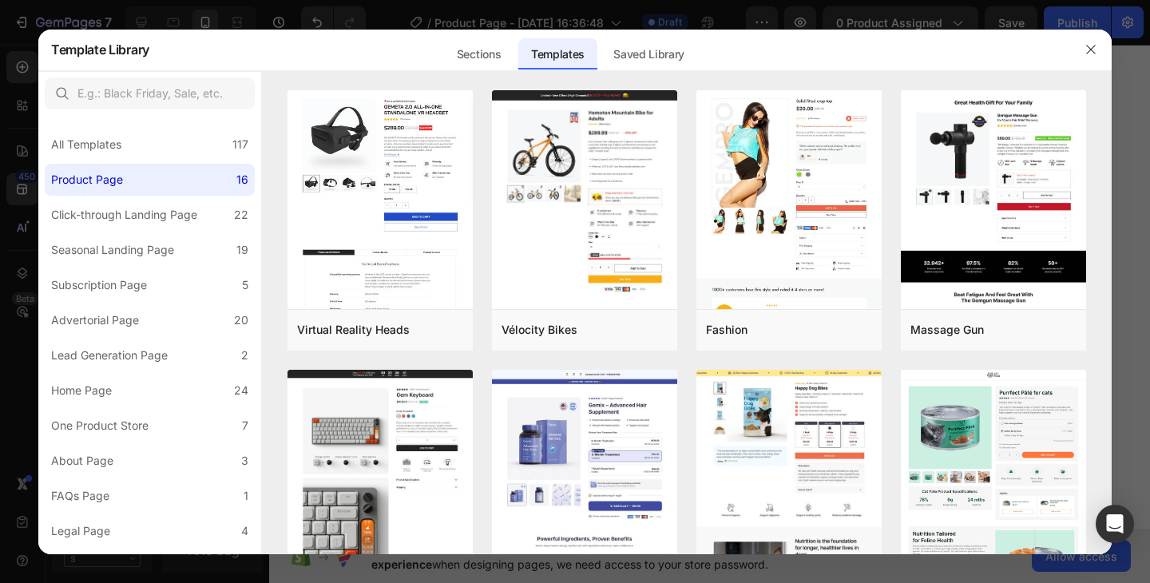
click at [1078, 53] on button "button" at bounding box center [1091, 50] width 26 height 26
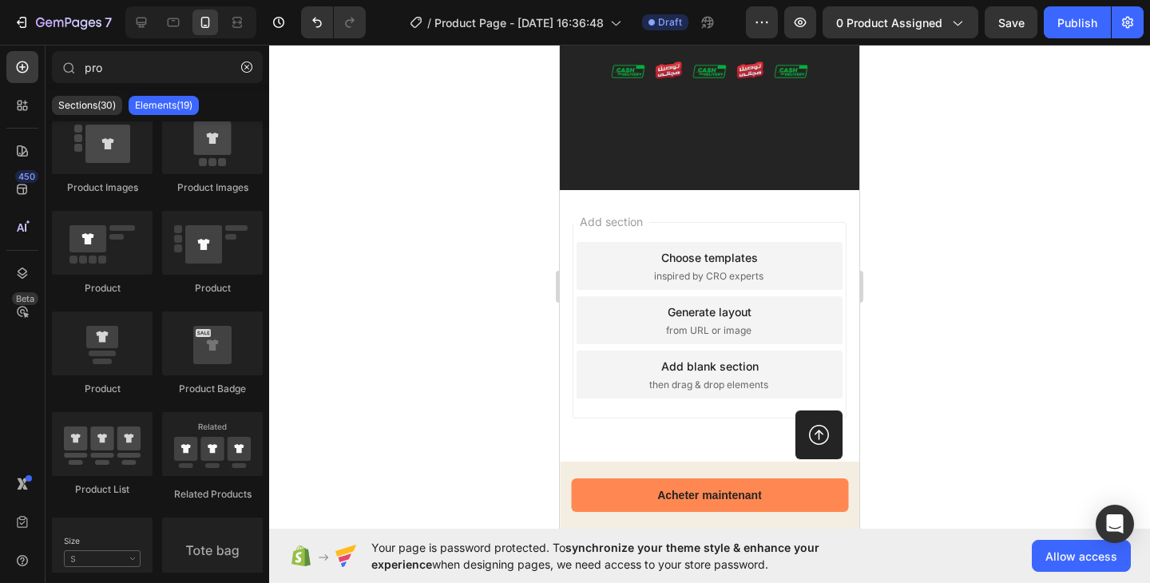
click at [757, 279] on div "inspired by CRO experts" at bounding box center [710, 276] width 112 height 14
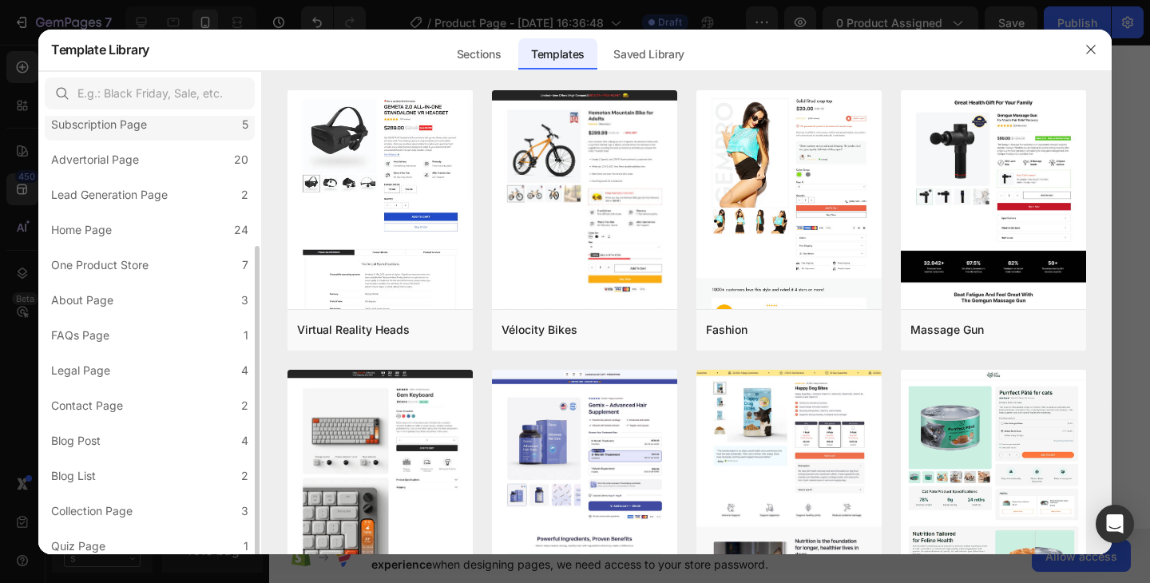
scroll to position [168, 0]
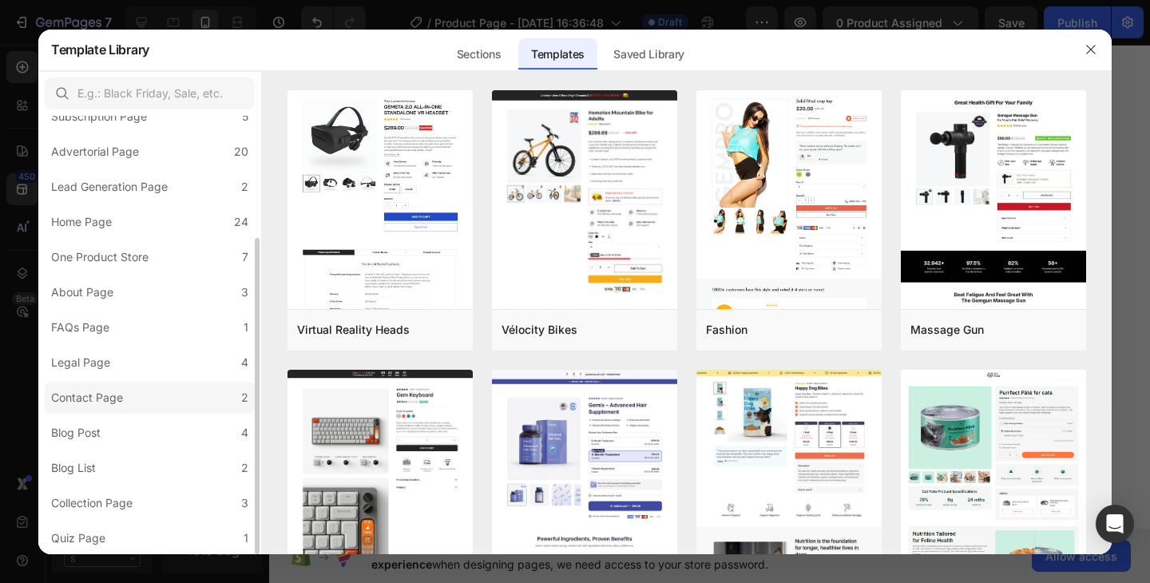
click at [112, 405] on div "Contact Page" at bounding box center [87, 397] width 72 height 19
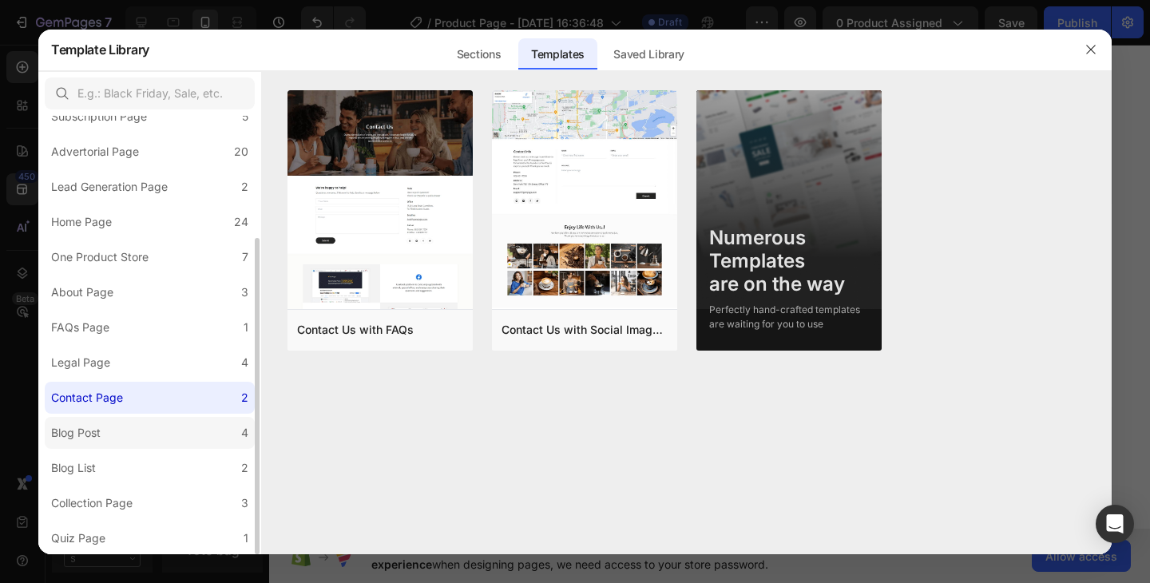
click at [103, 425] on div "Blog Post" at bounding box center [79, 432] width 56 height 19
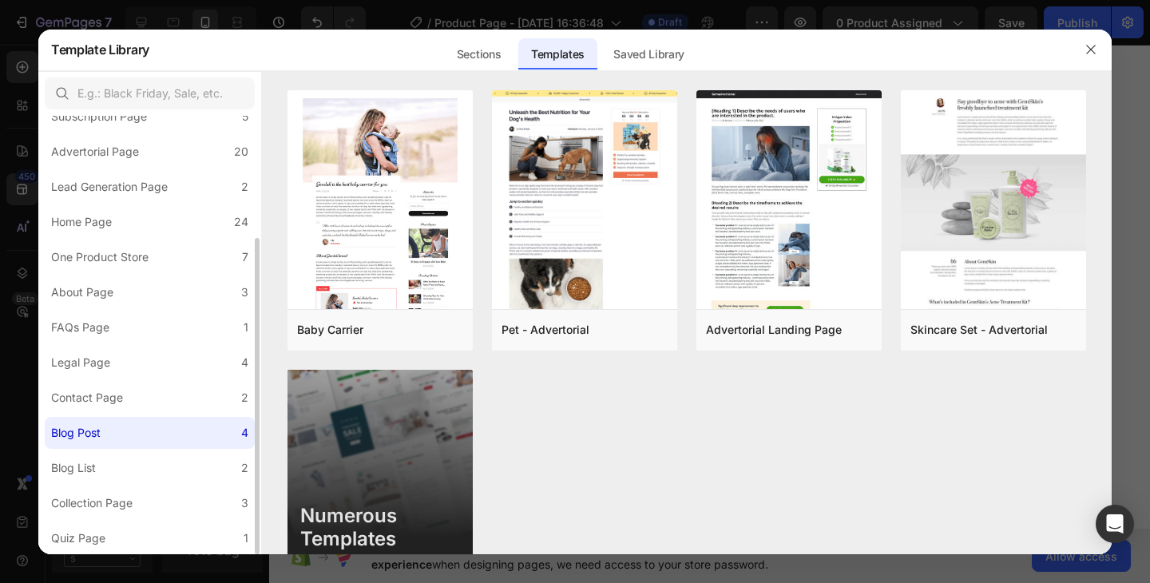
click at [127, 449] on div "All Templates 117 Product Page 16 Click-through Landing Page 22 Seasonal Landin…" at bounding box center [149, 250] width 223 height 607
click at [131, 466] on label "Blog List 2" at bounding box center [150, 468] width 210 height 32
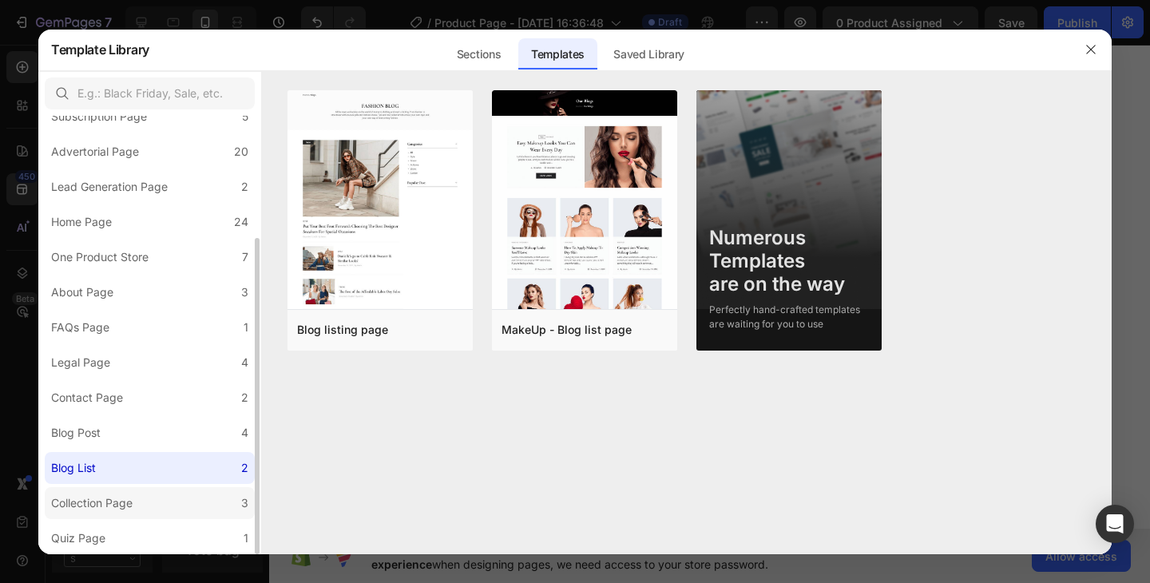
click at [137, 508] on div "Collection Page" at bounding box center [95, 502] width 88 height 19
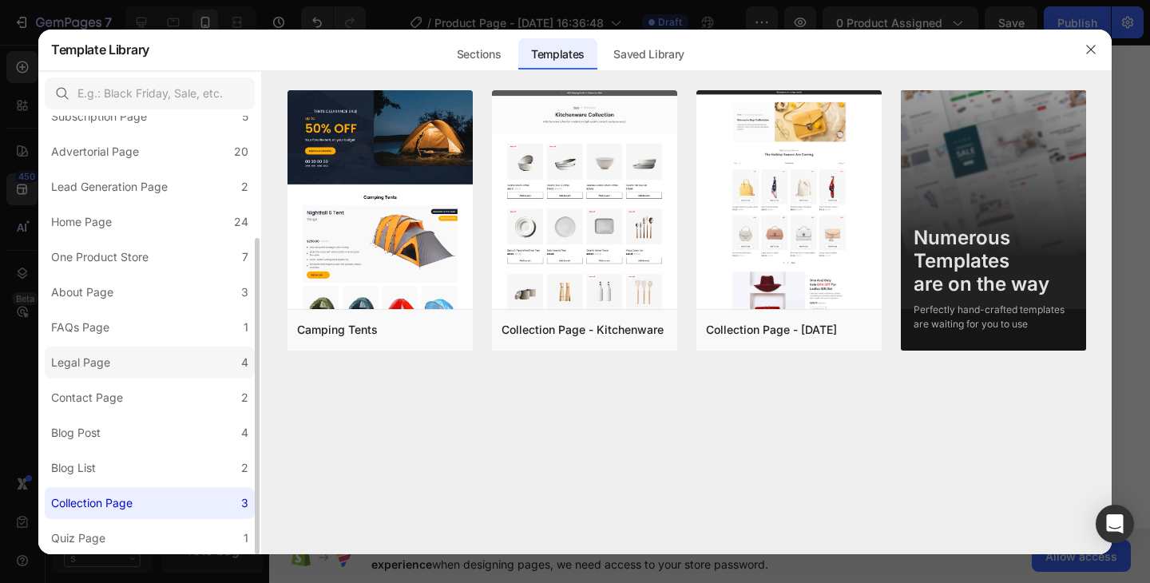
click at [136, 346] on label "Legal Page 4" at bounding box center [150, 362] width 210 height 32
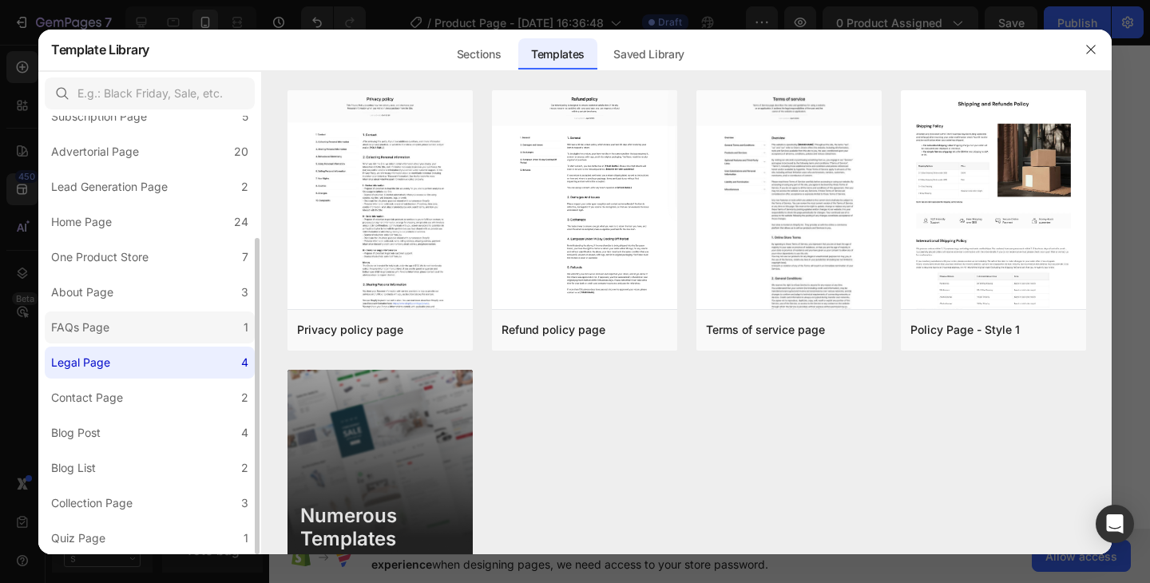
click at [140, 330] on label "FAQs Page 1" at bounding box center [150, 327] width 210 height 32
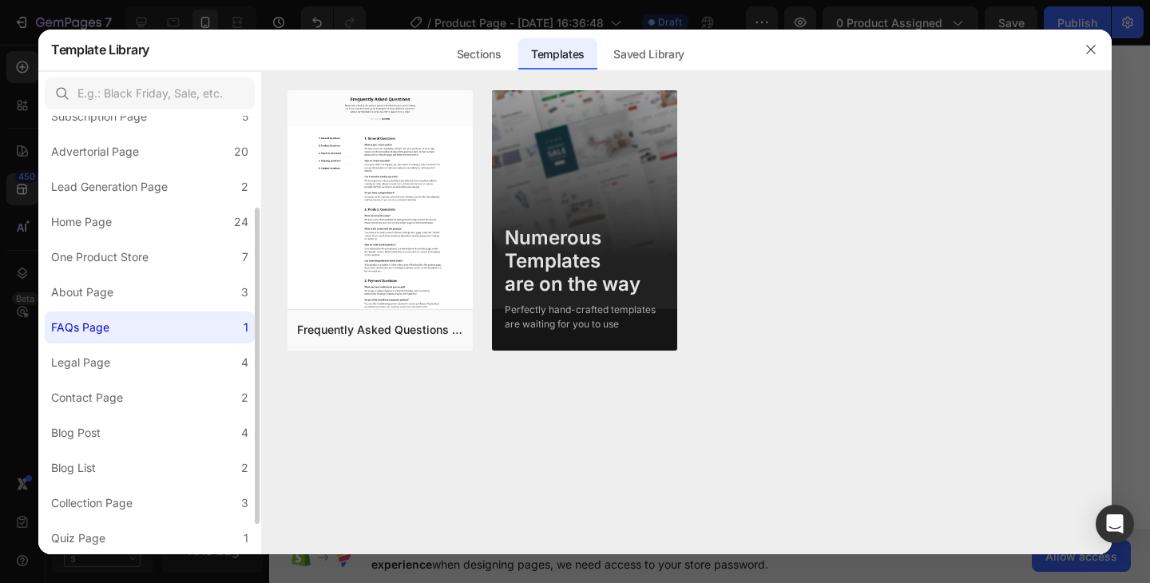
scroll to position [151, 0]
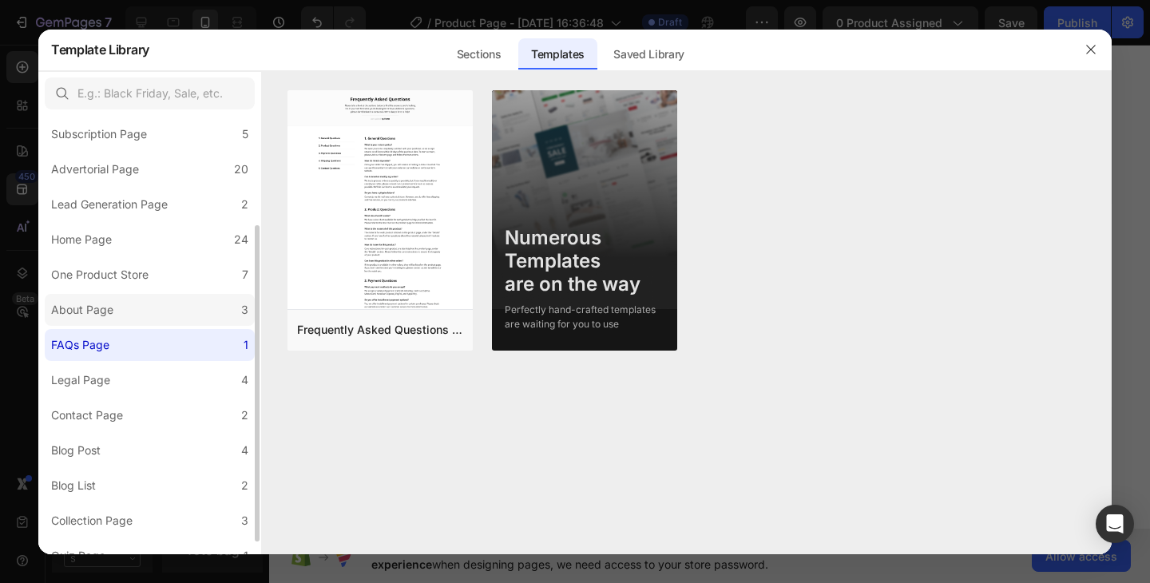
click at [143, 313] on label "About Page 3" at bounding box center [150, 310] width 210 height 32
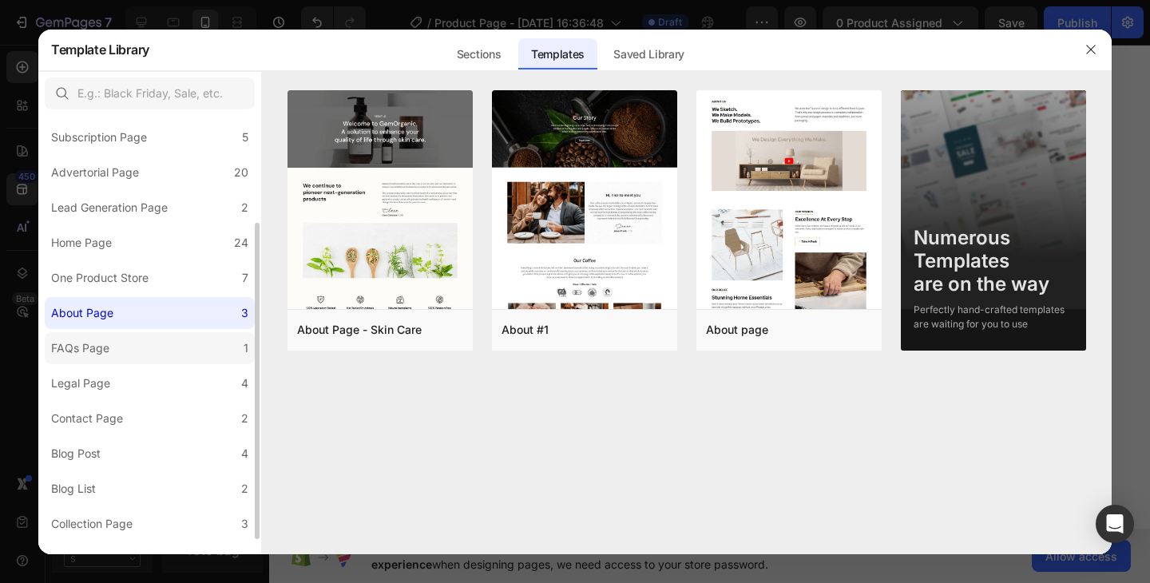
scroll to position [0, 0]
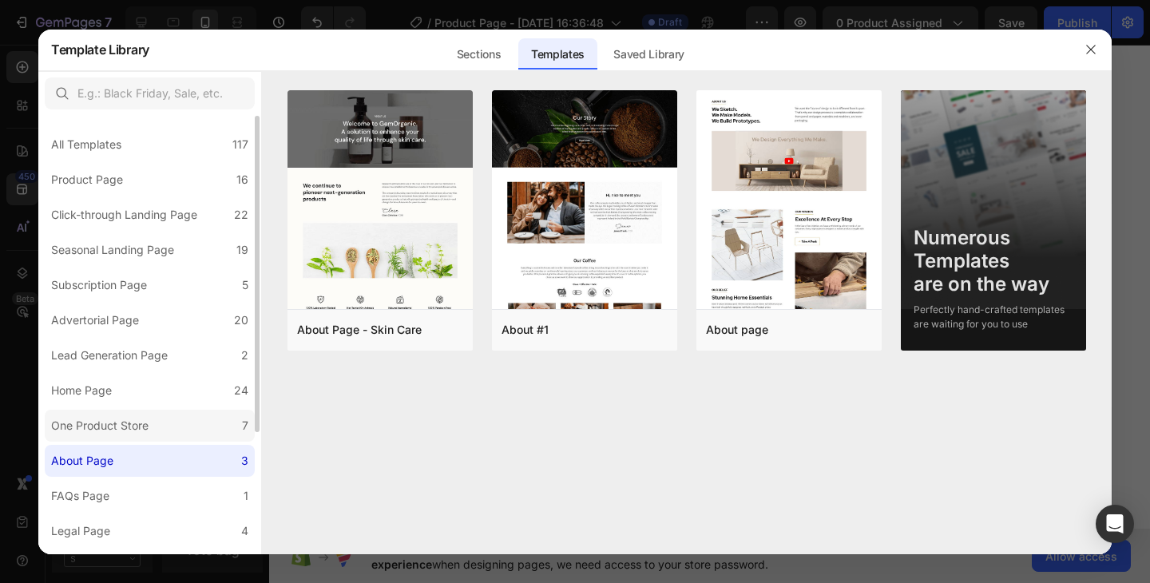
click at [145, 431] on div "One Product Store" at bounding box center [99, 425] width 97 height 19
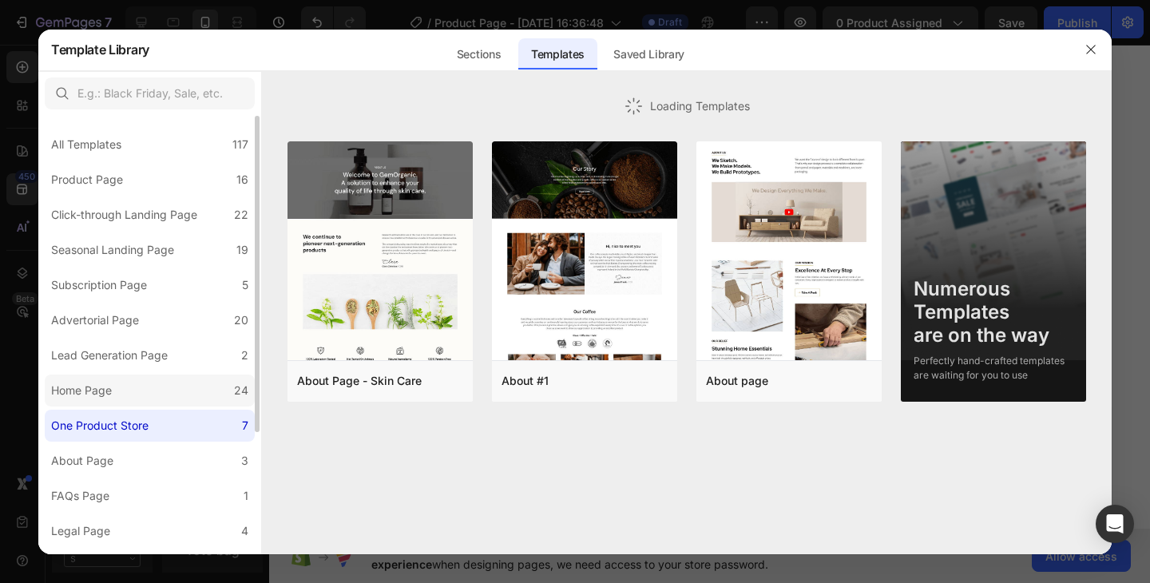
click at [152, 391] on label "Home Page 24" at bounding box center [150, 390] width 210 height 32
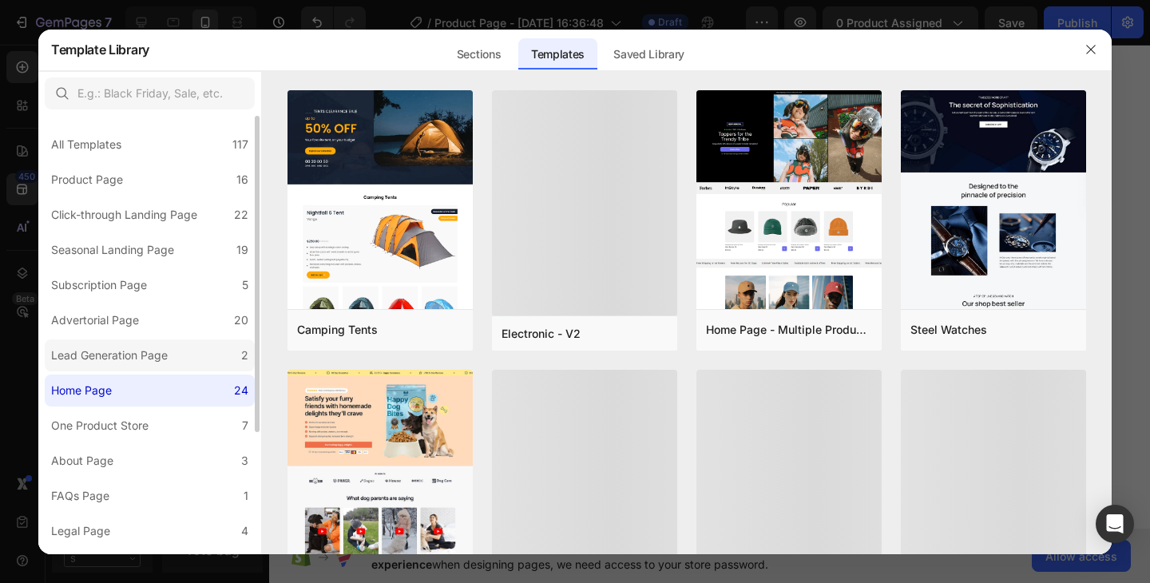
click at [161, 362] on div "Lead Generation Page" at bounding box center [109, 355] width 117 height 19
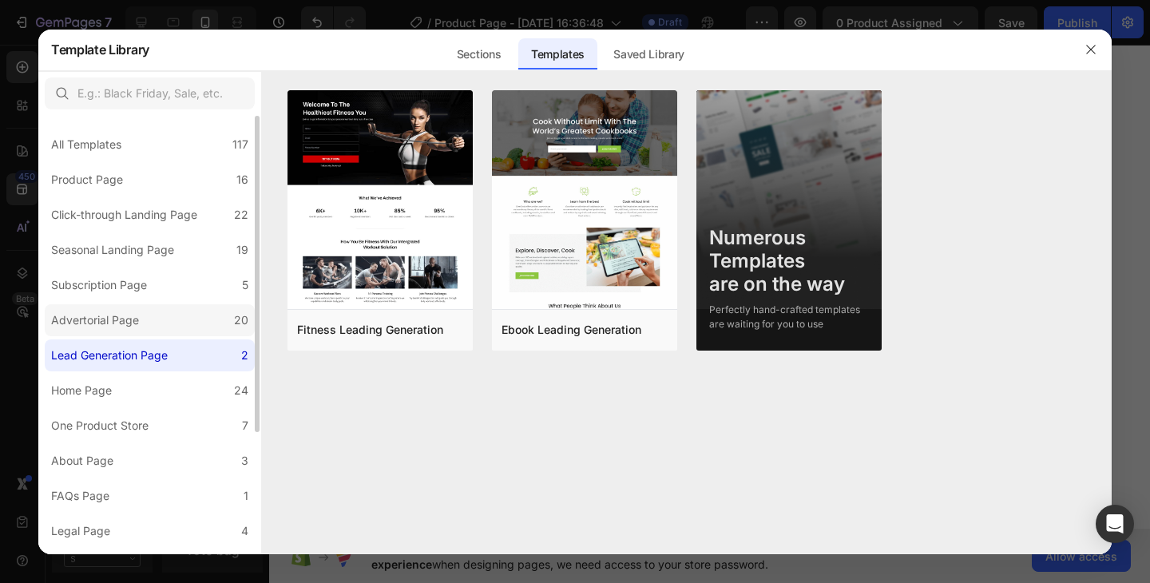
click at [168, 327] on label "Advertorial Page 20" at bounding box center [150, 320] width 210 height 32
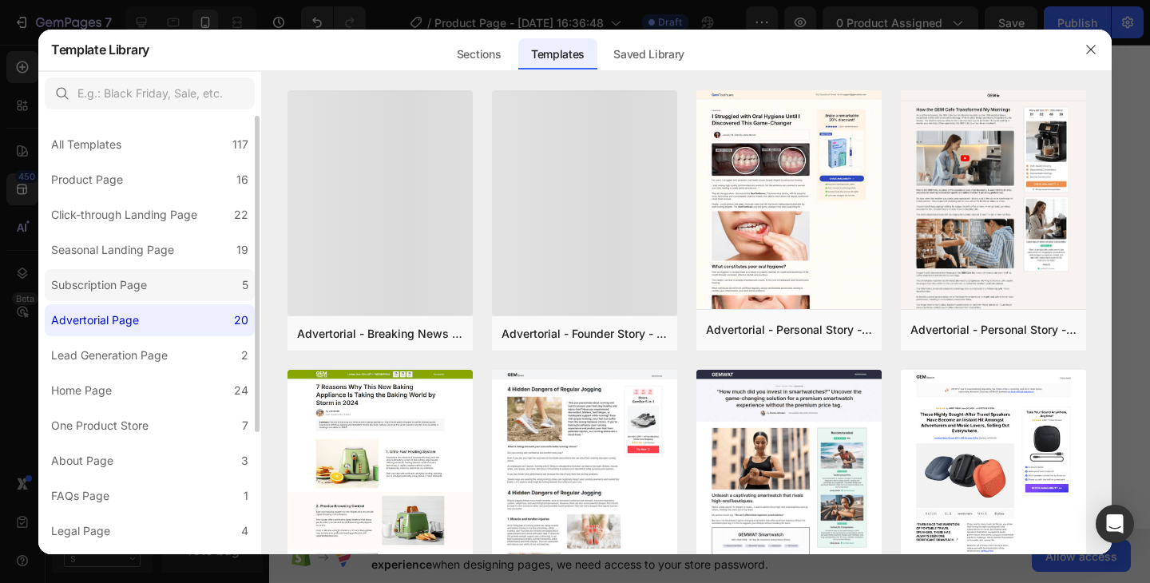
click at [175, 296] on label "Subscription Page 5" at bounding box center [150, 285] width 210 height 32
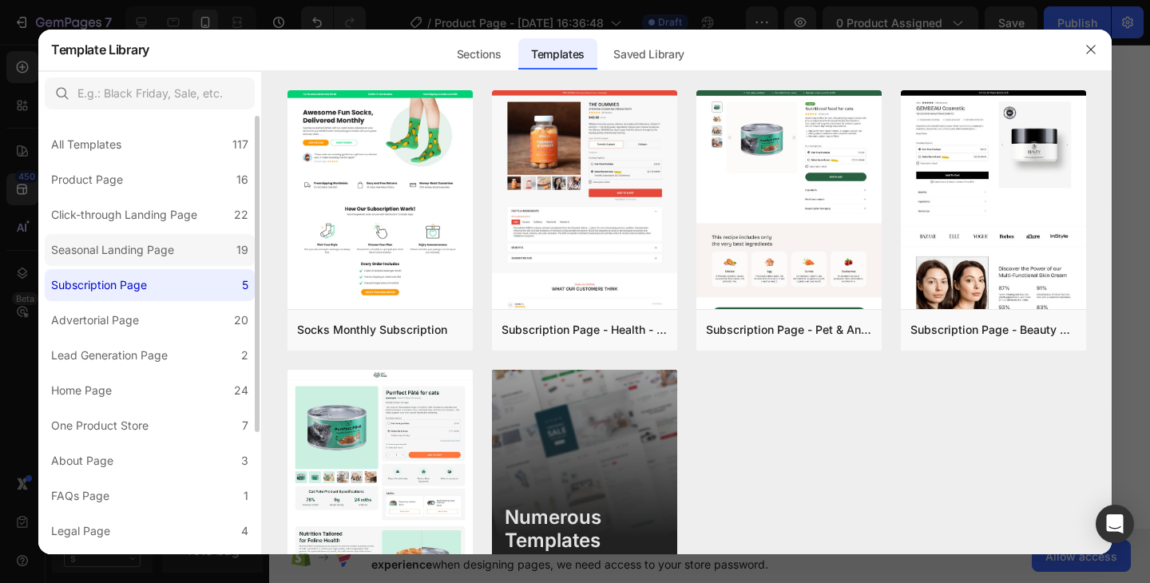
click at [184, 242] on label "Seasonal Landing Page 19" at bounding box center [150, 250] width 210 height 32
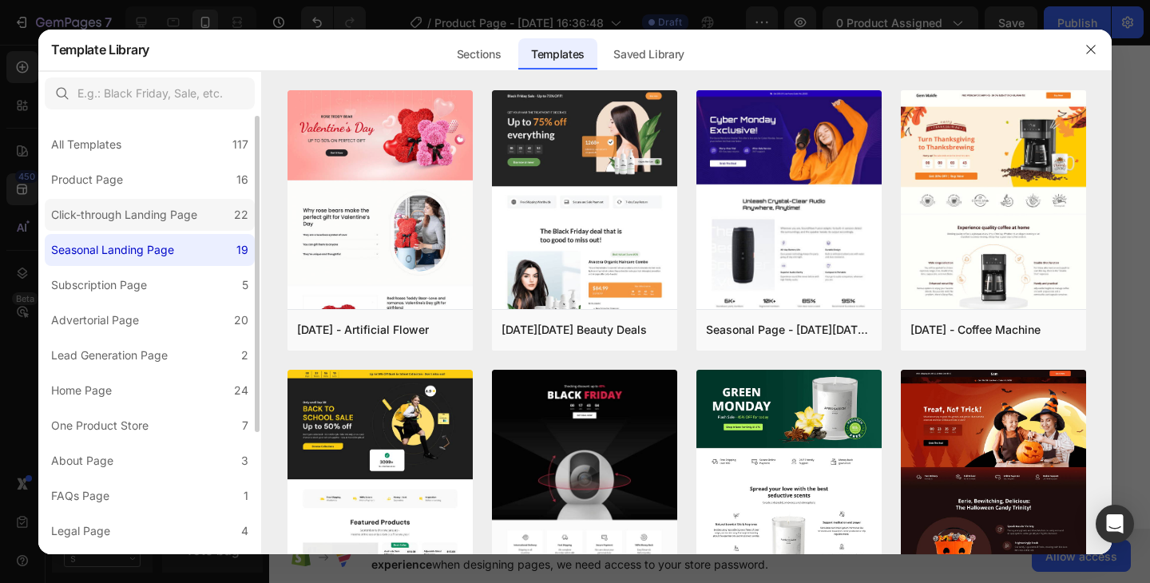
click at [190, 222] on div "Click-through Landing Page" at bounding box center [124, 214] width 146 height 19
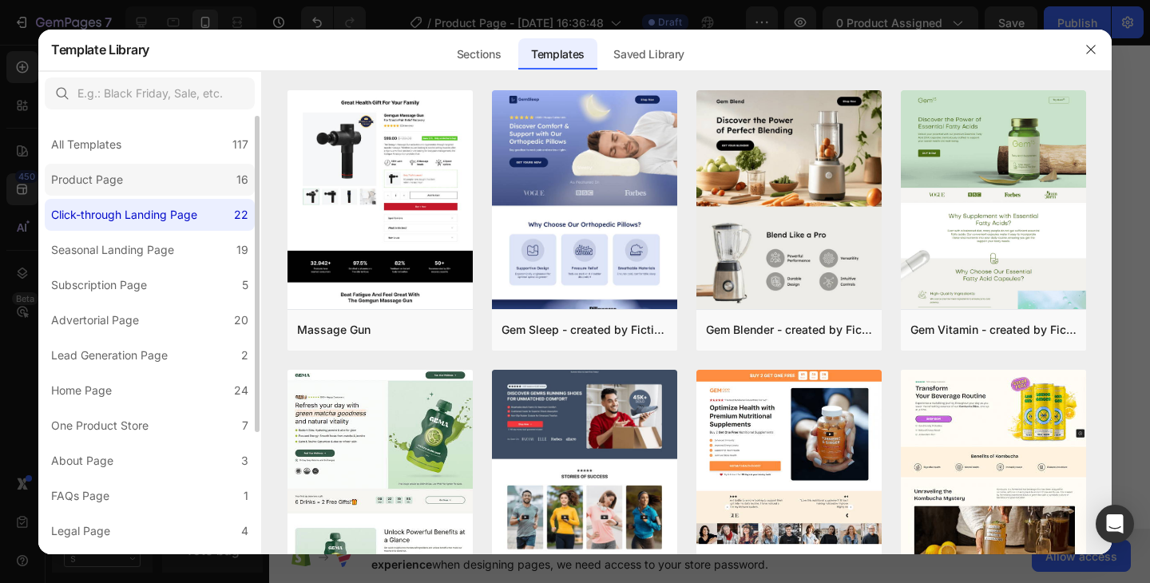
click at [192, 185] on label "Product Page 16" at bounding box center [150, 180] width 210 height 32
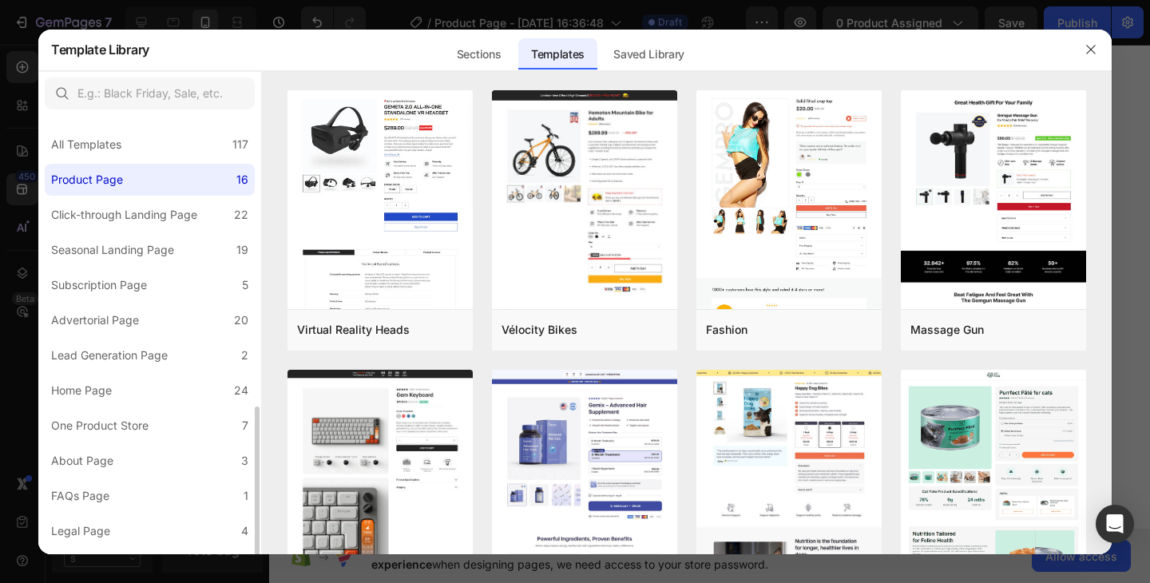
scroll to position [168, 0]
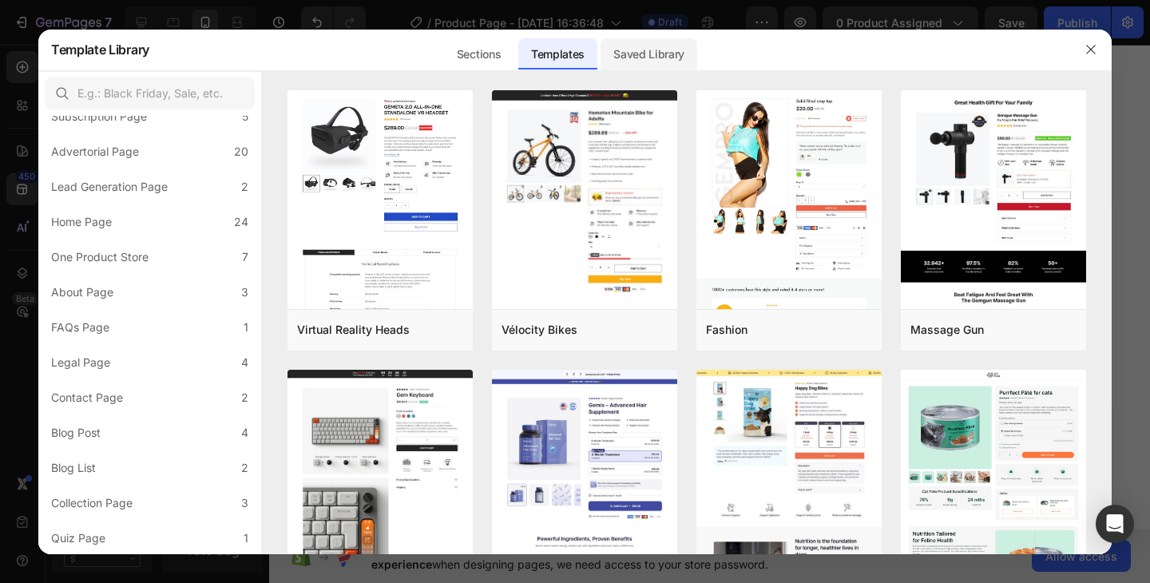
drag, startPoint x: 688, startPoint y: 66, endPoint x: 655, endPoint y: 64, distance: 32.8
click at [685, 65] on div "Saved Library" at bounding box center [648, 54] width 97 height 32
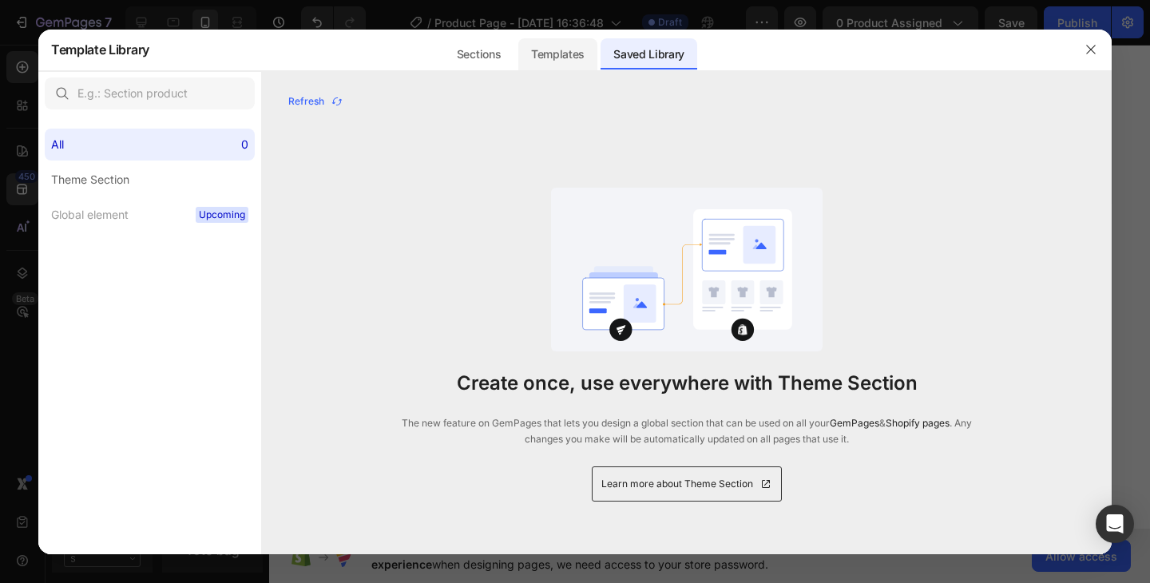
scroll to position [0, 0]
click at [499, 57] on div "Sections" at bounding box center [478, 54] width 69 height 32
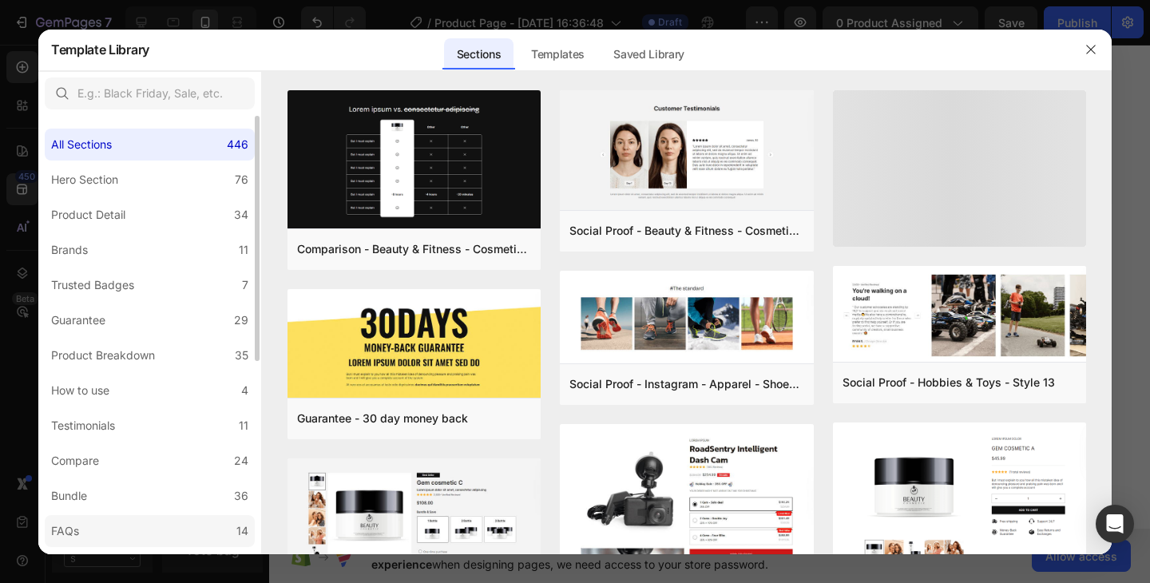
scroll to position [344, 0]
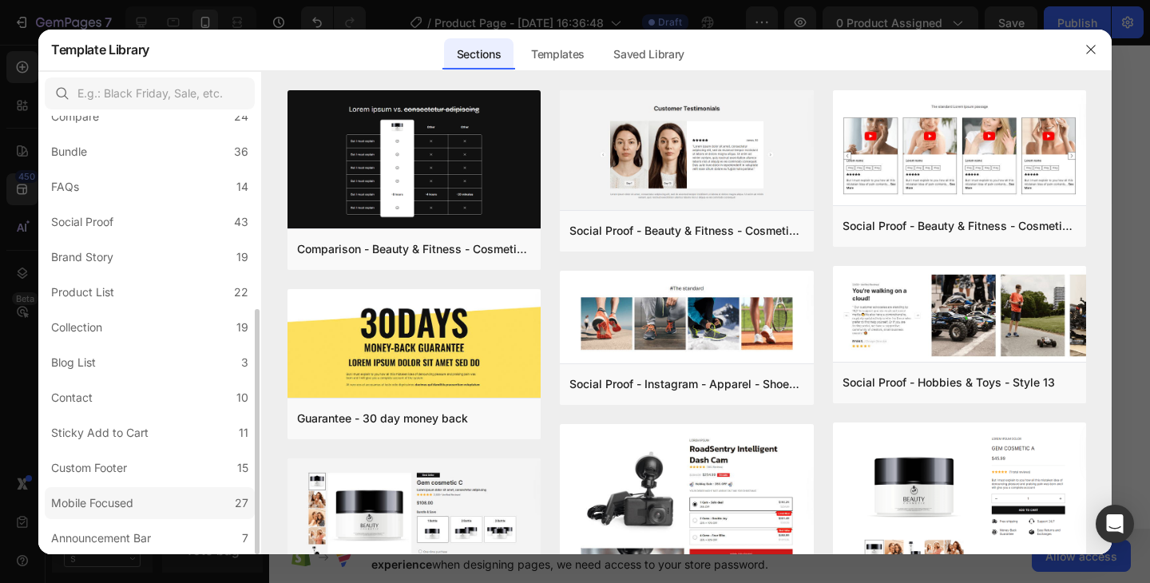
click at [139, 493] on div "Mobile Focused" at bounding box center [95, 502] width 89 height 19
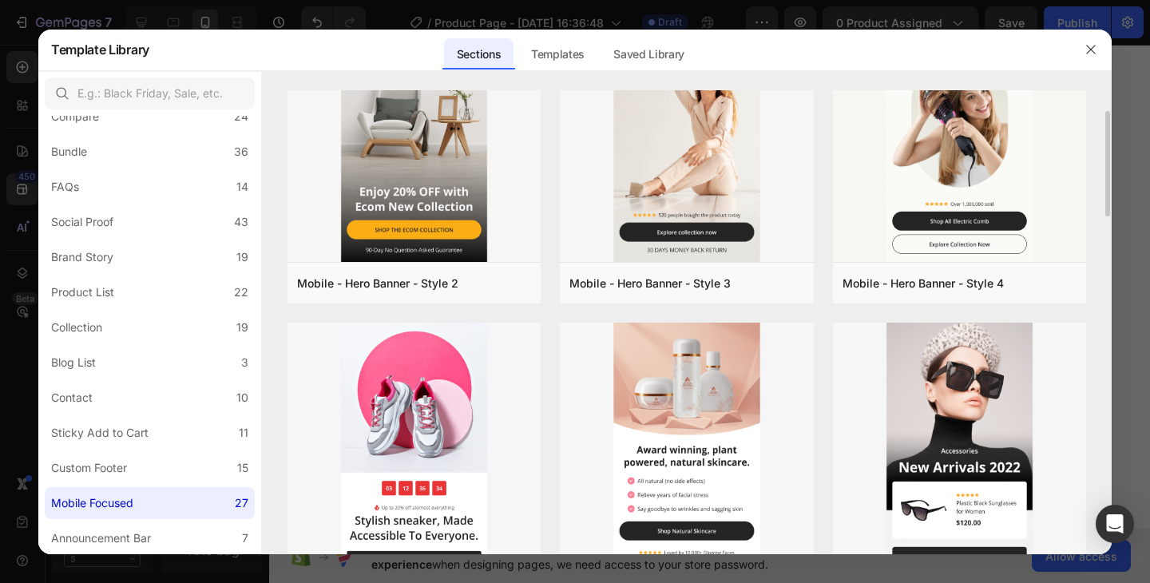
scroll to position [301, 0]
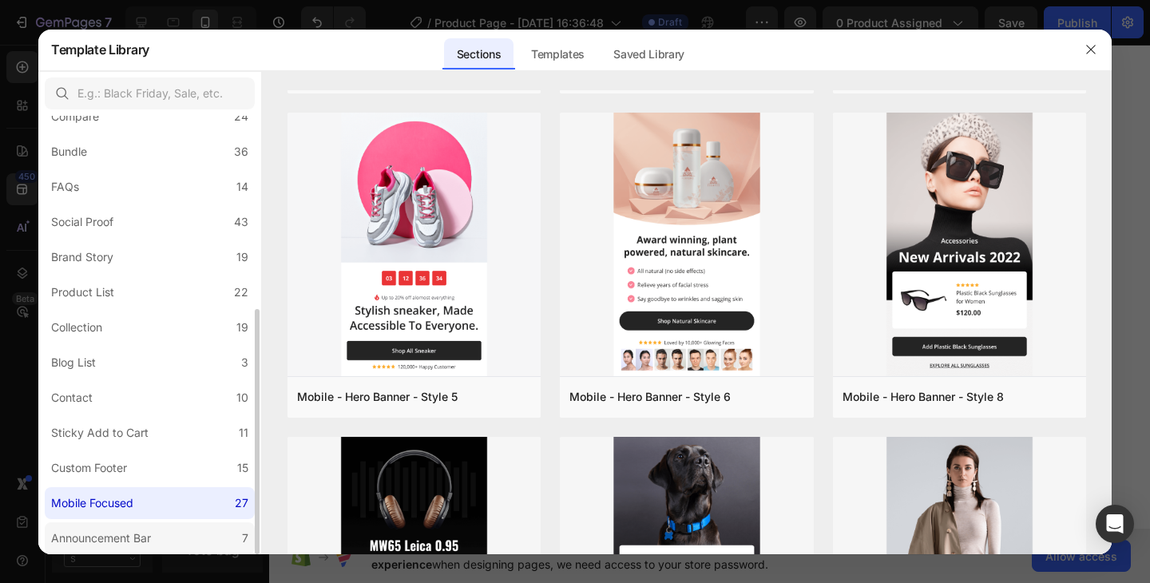
click at [101, 535] on div "Announcement Bar" at bounding box center [101, 537] width 100 height 19
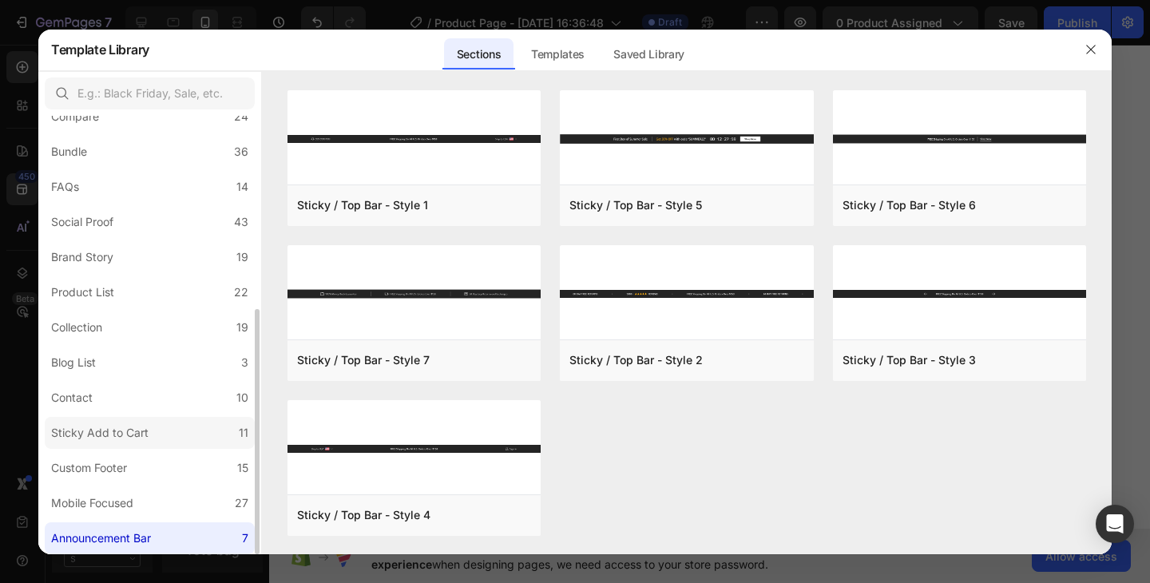
click at [109, 429] on div "Sticky Add to Cart" at bounding box center [99, 432] width 97 height 19
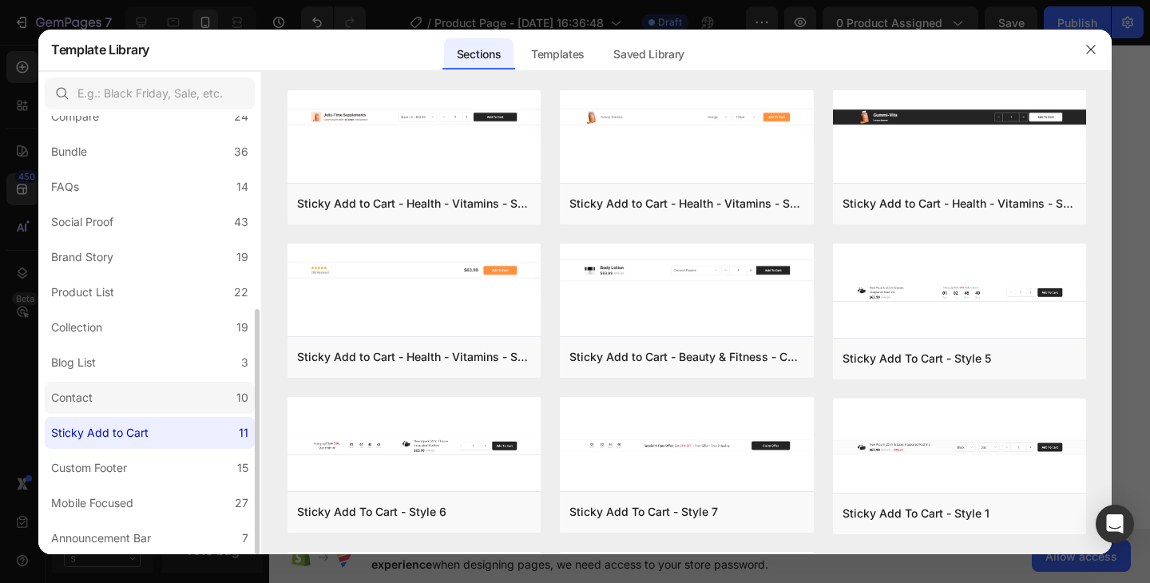
click at [87, 400] on div "Contact" at bounding box center [72, 397] width 42 height 19
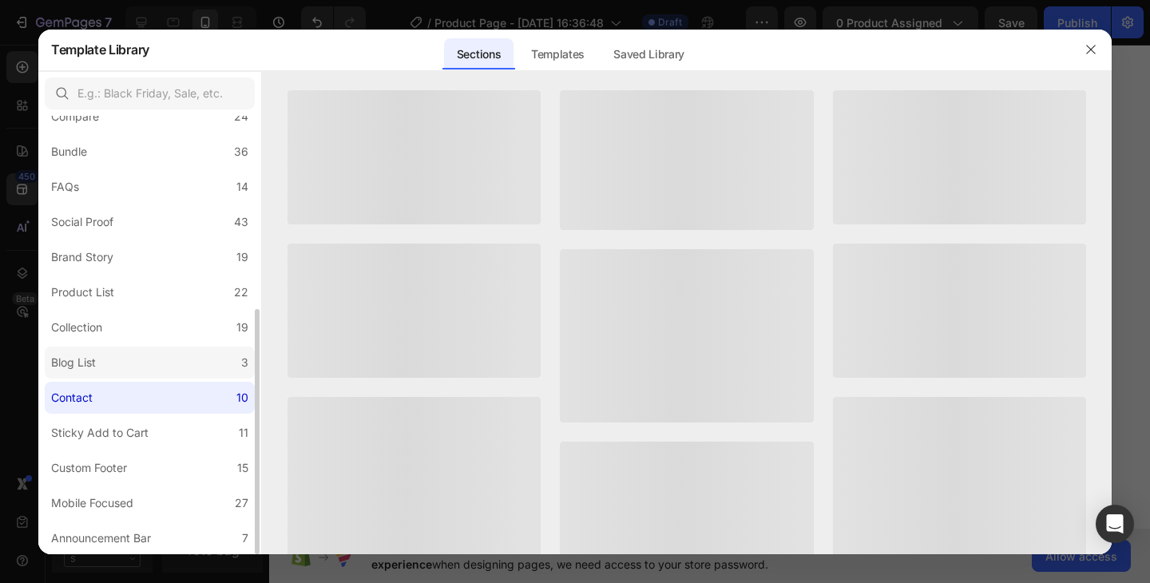
click at [106, 357] on label "Blog List 3" at bounding box center [150, 362] width 210 height 32
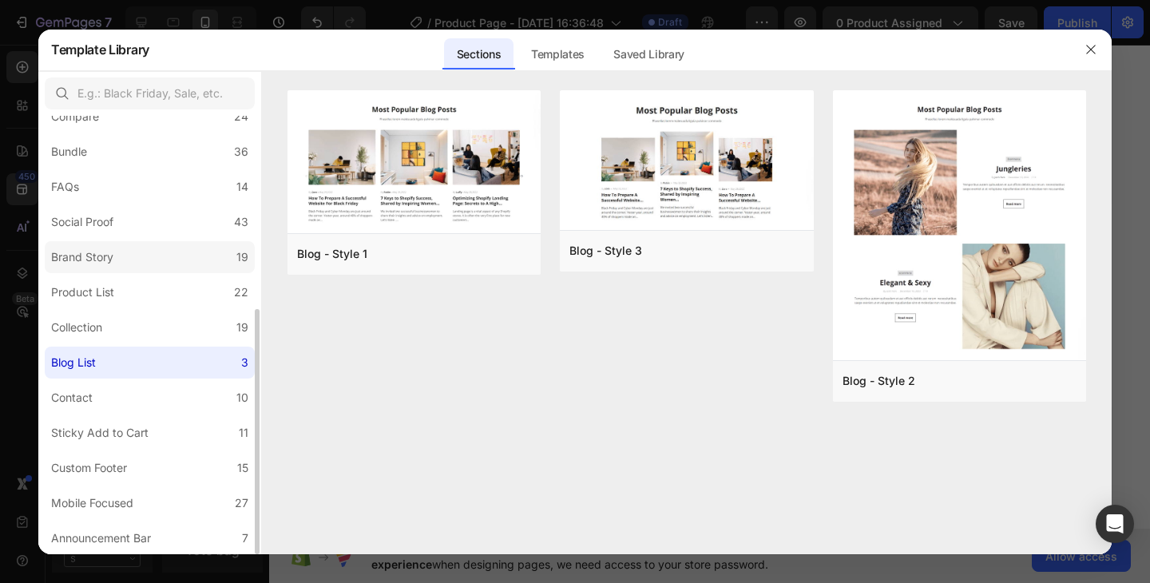
click at [129, 259] on label "Brand Story 19" at bounding box center [150, 257] width 210 height 32
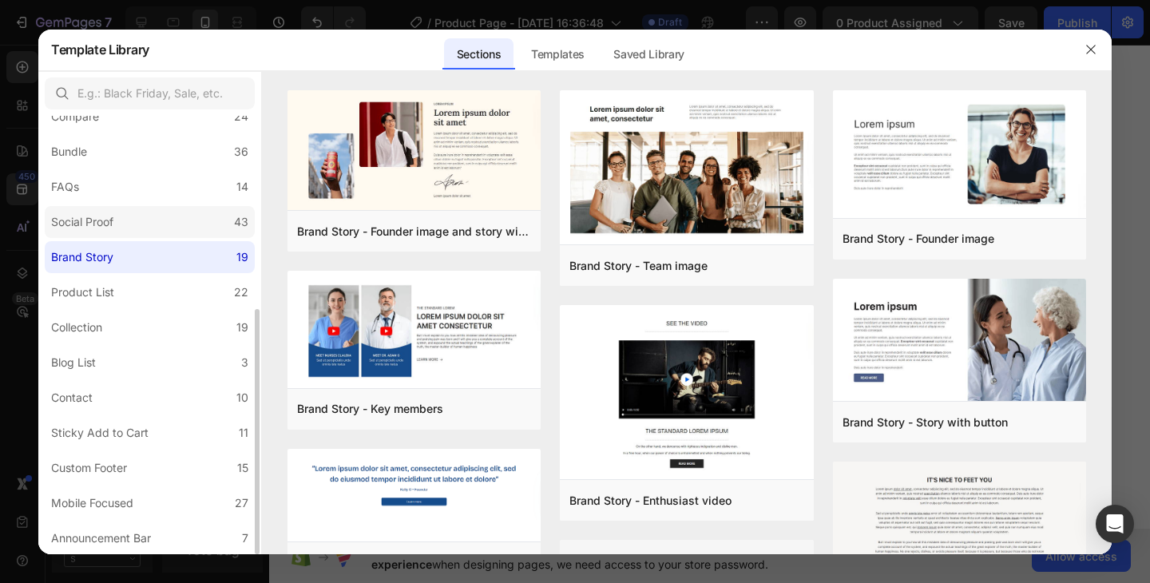
click at [131, 228] on label "Social Proof 43" at bounding box center [150, 222] width 210 height 32
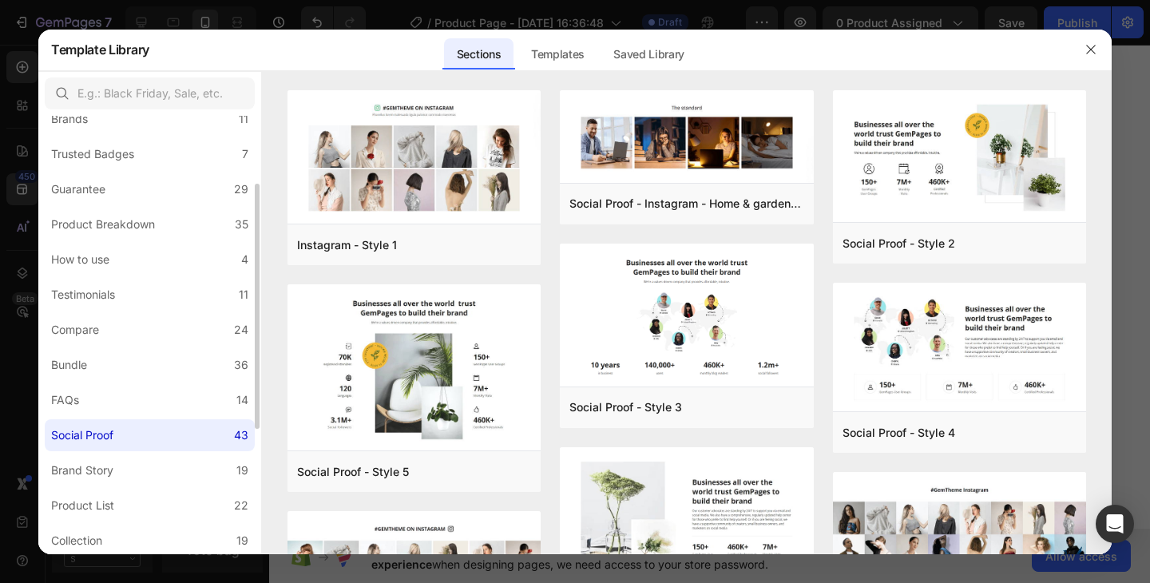
scroll to position [117, 0]
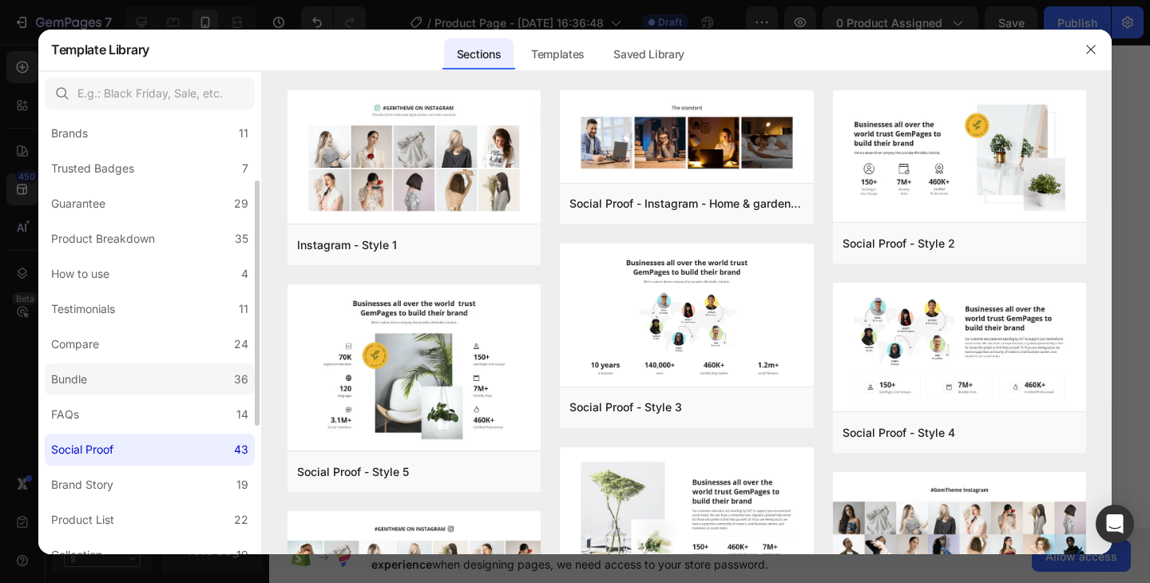
click at [120, 382] on label "Bundle 36" at bounding box center [150, 379] width 210 height 32
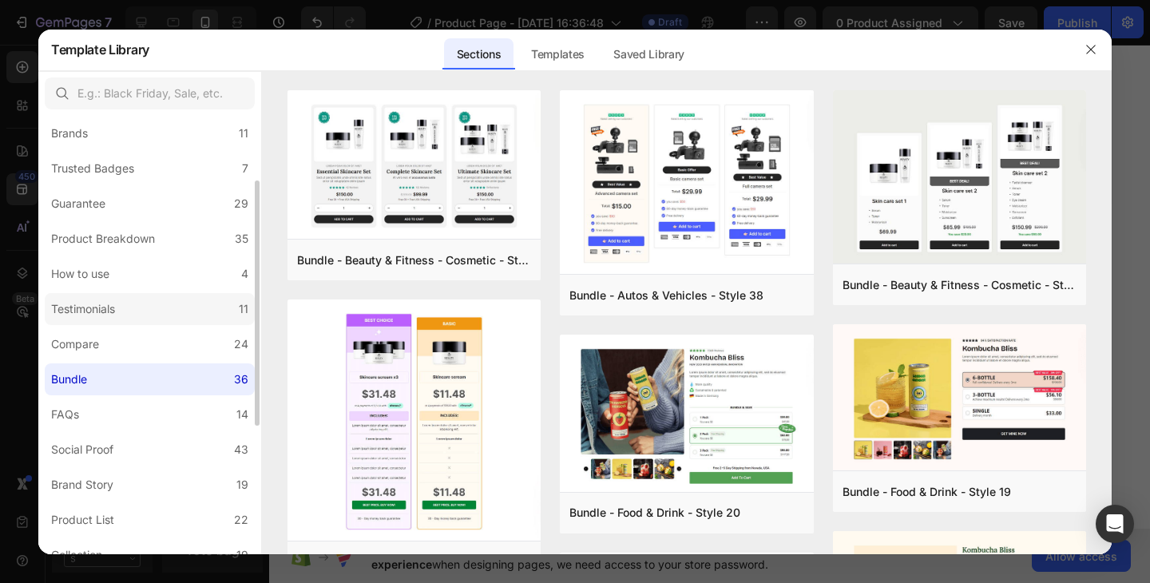
click at [128, 319] on label "Testimonials 11" at bounding box center [150, 309] width 210 height 32
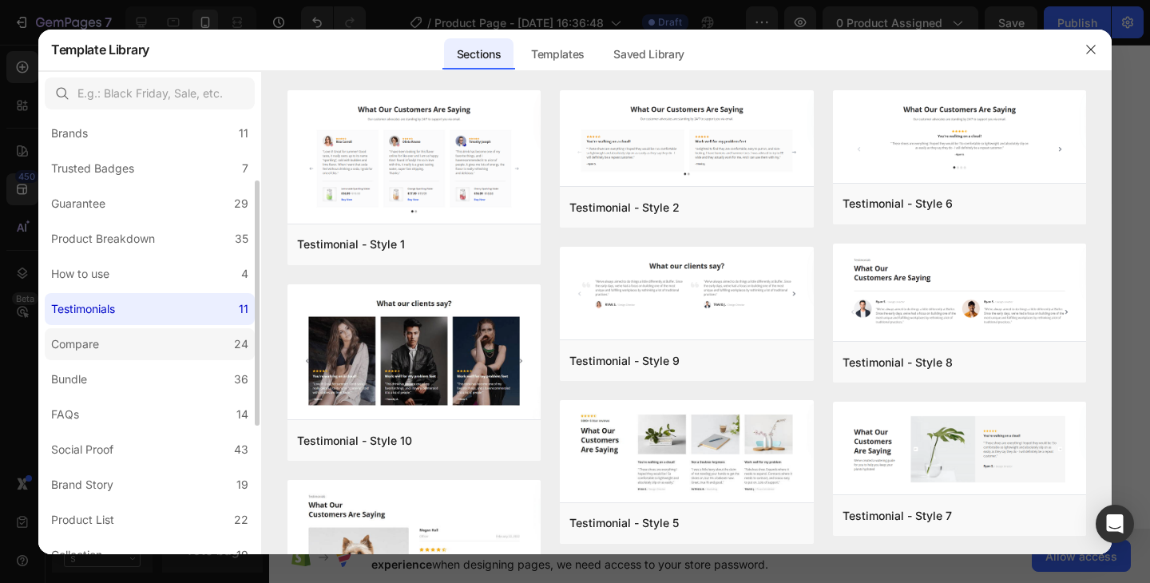
click at [128, 336] on label "Compare 24" at bounding box center [150, 344] width 210 height 32
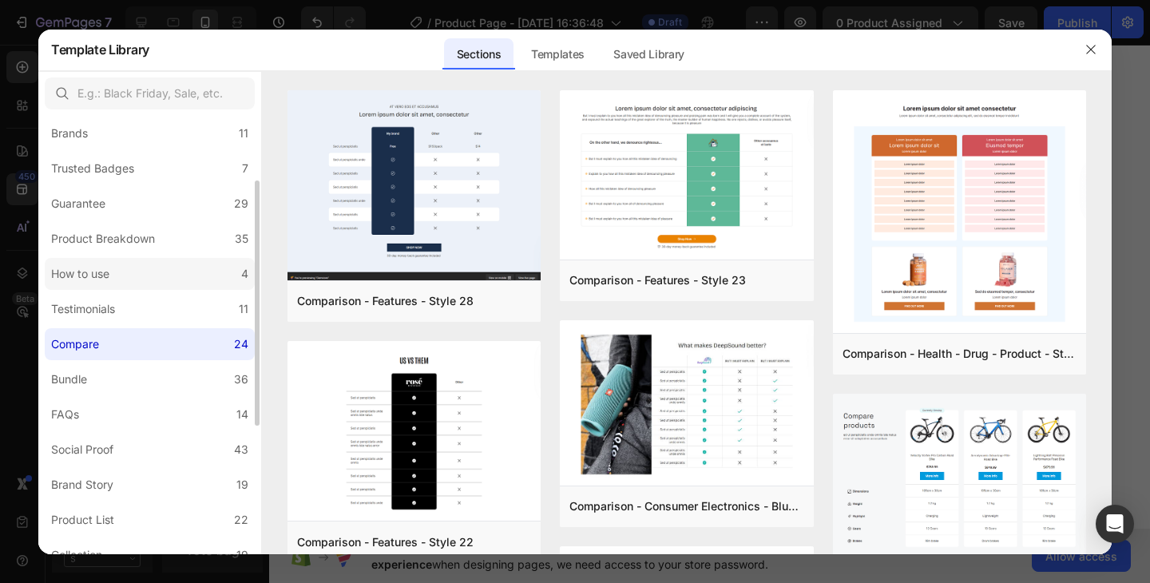
click at [132, 260] on label "How to use 4" at bounding box center [150, 274] width 210 height 32
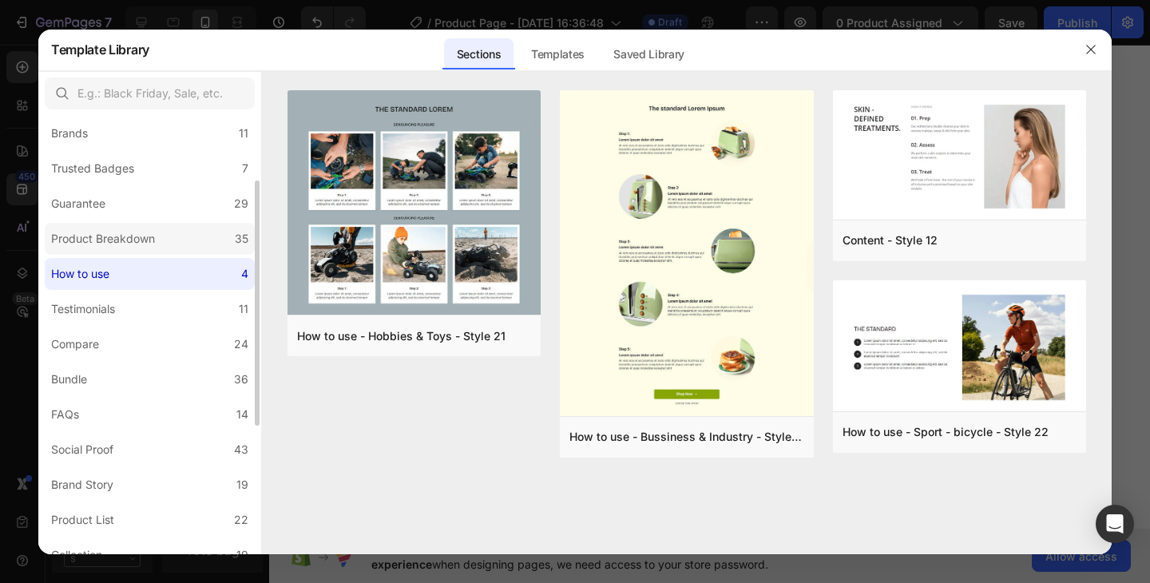
click at [129, 243] on div "Product Breakdown" at bounding box center [103, 238] width 104 height 19
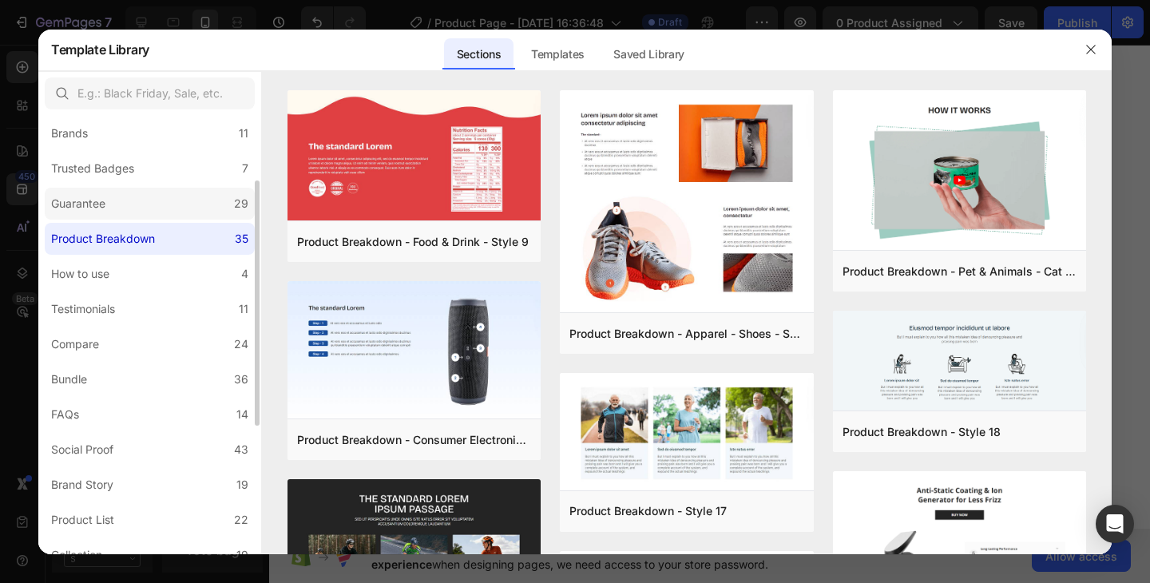
click at [137, 201] on label "Guarantee 29" at bounding box center [150, 204] width 210 height 32
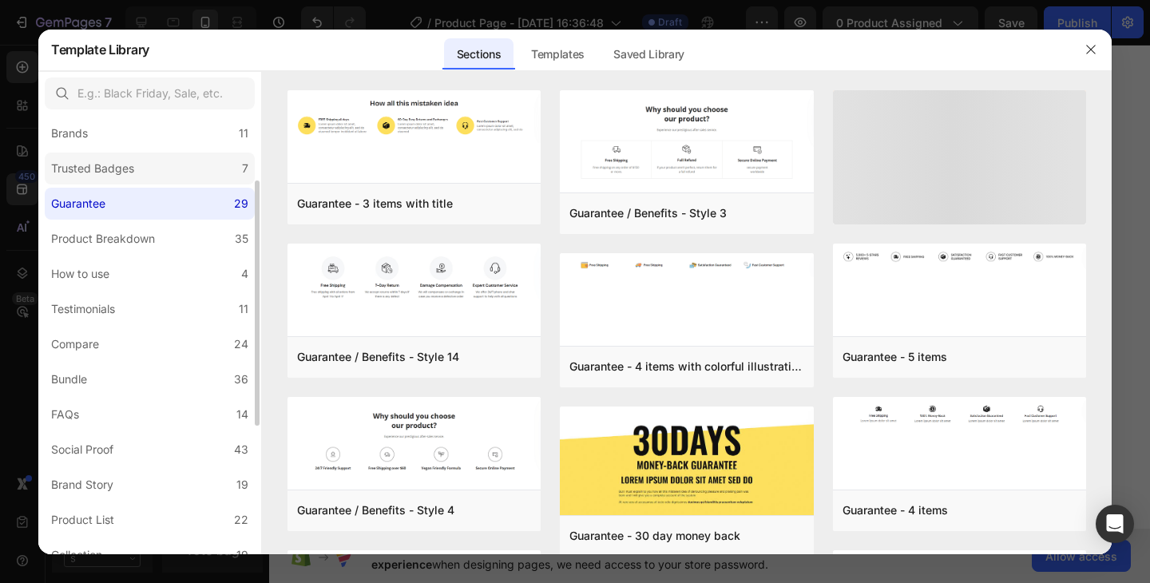
click at [137, 176] on div "Trusted Badges" at bounding box center [95, 168] width 89 height 19
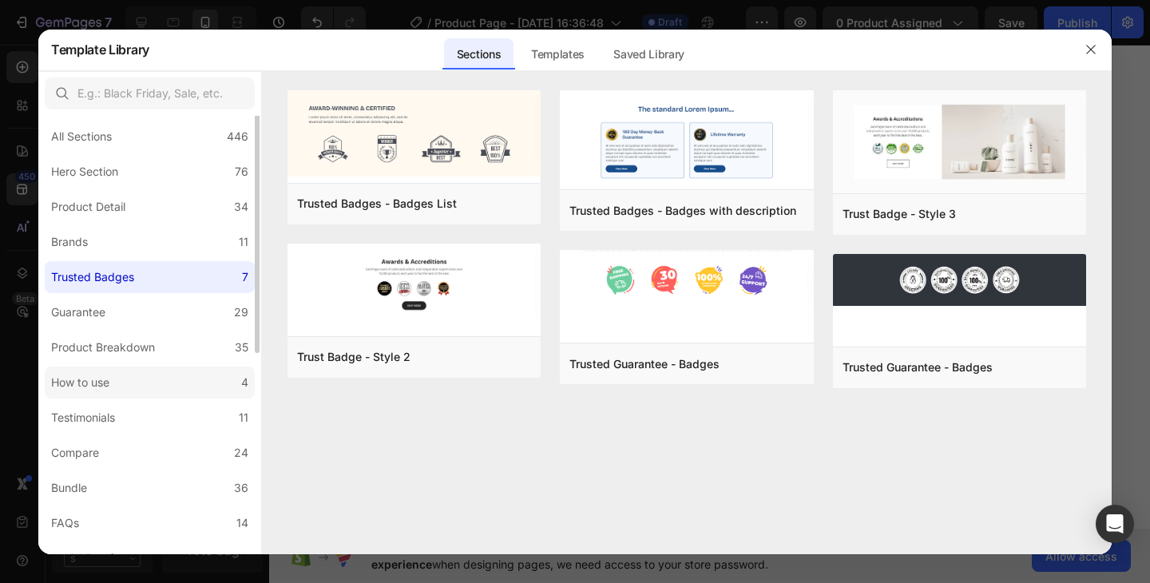
scroll to position [0, 0]
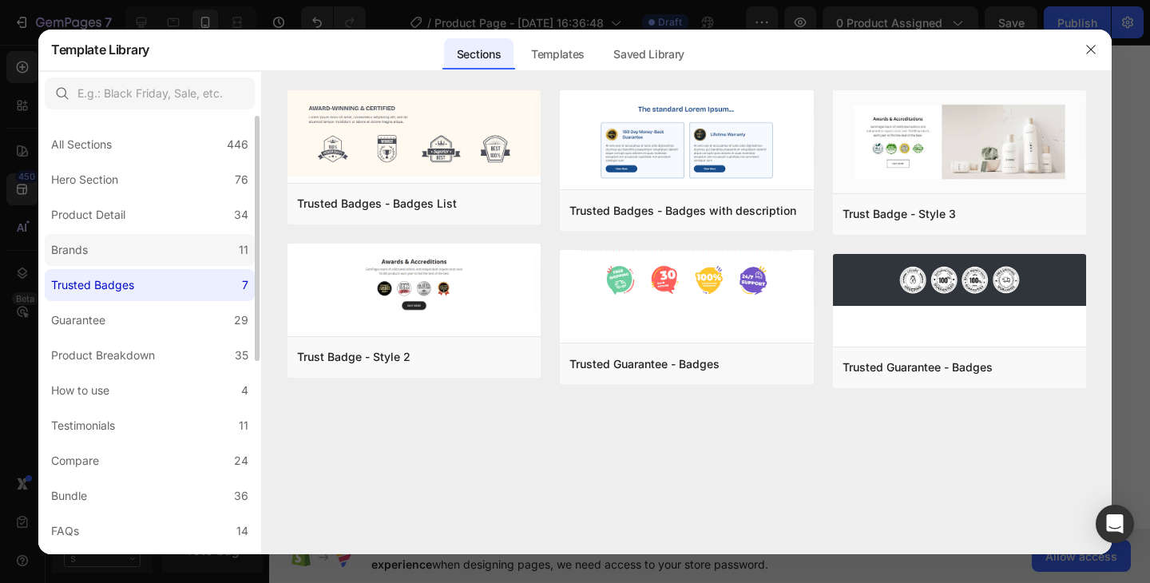
click at [142, 253] on label "Brands 11" at bounding box center [150, 250] width 210 height 32
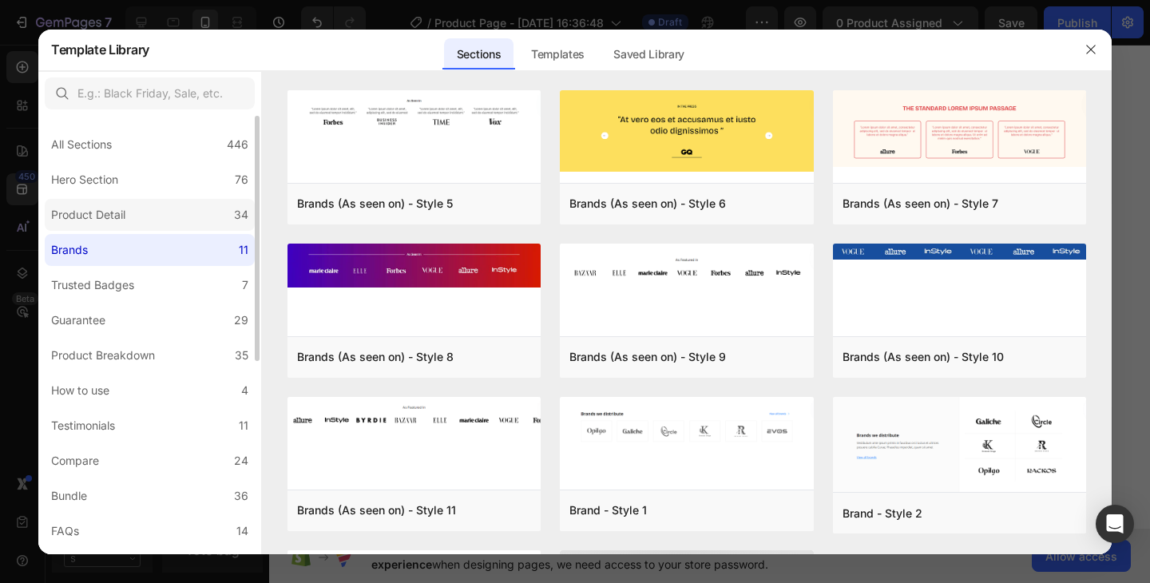
click at [150, 216] on label "Product Detail 34" at bounding box center [150, 215] width 210 height 32
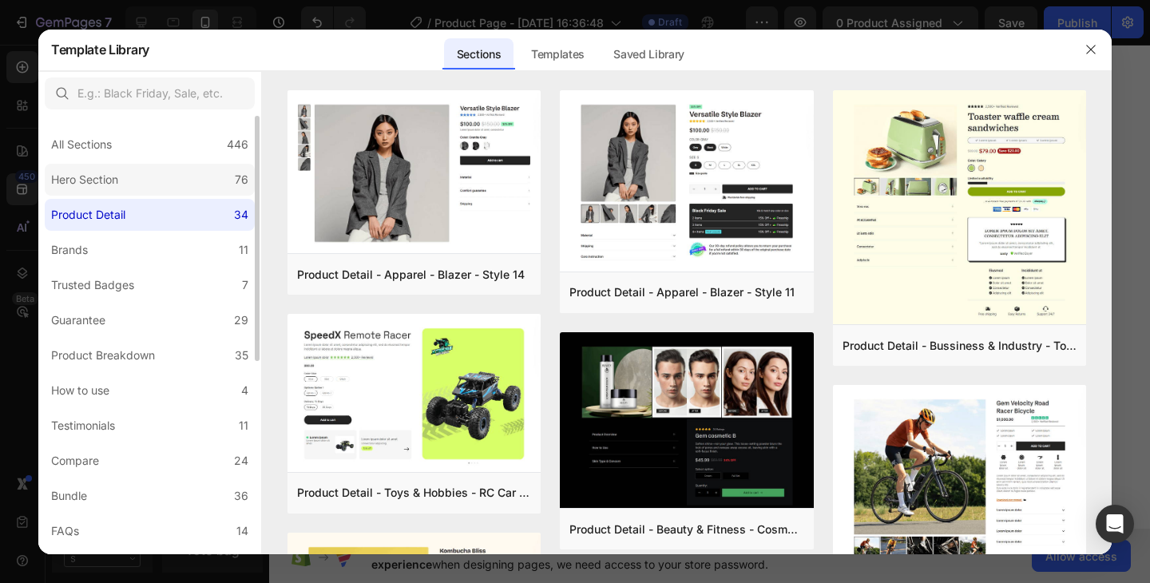
click at [144, 184] on label "Hero Section 76" at bounding box center [150, 180] width 210 height 32
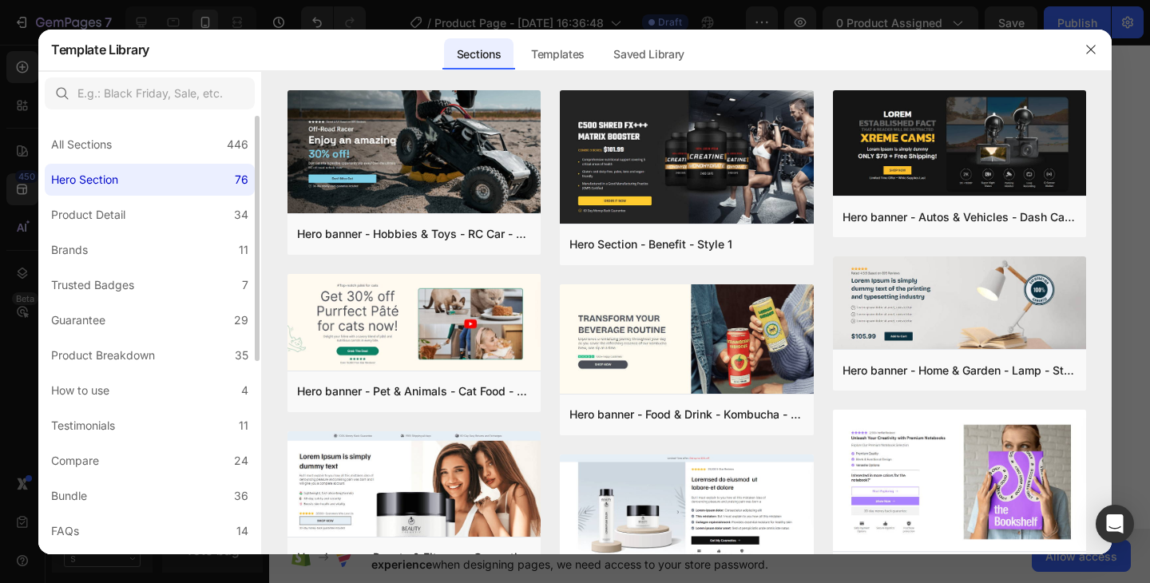
click at [143, 189] on label "Hero Section 76" at bounding box center [150, 180] width 210 height 32
click at [144, 182] on label "Hero Section 76" at bounding box center [150, 180] width 210 height 32
click at [144, 178] on label "Hero Section 76" at bounding box center [150, 180] width 210 height 32
click at [144, 176] on label "Hero Section 76" at bounding box center [150, 180] width 210 height 32
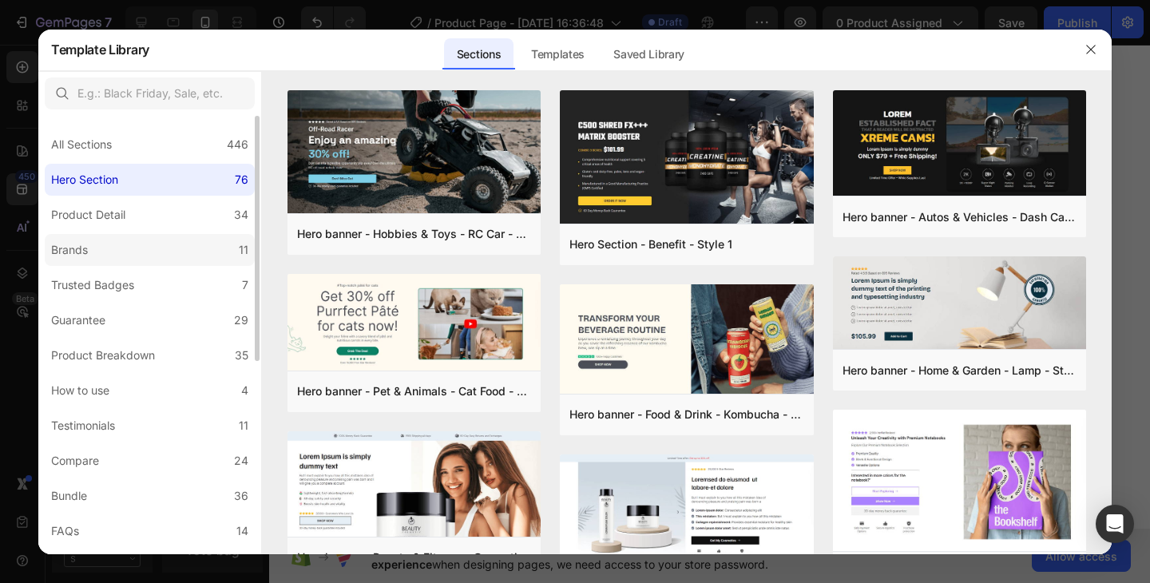
click at [169, 239] on label "Brands 11" at bounding box center [150, 250] width 210 height 32
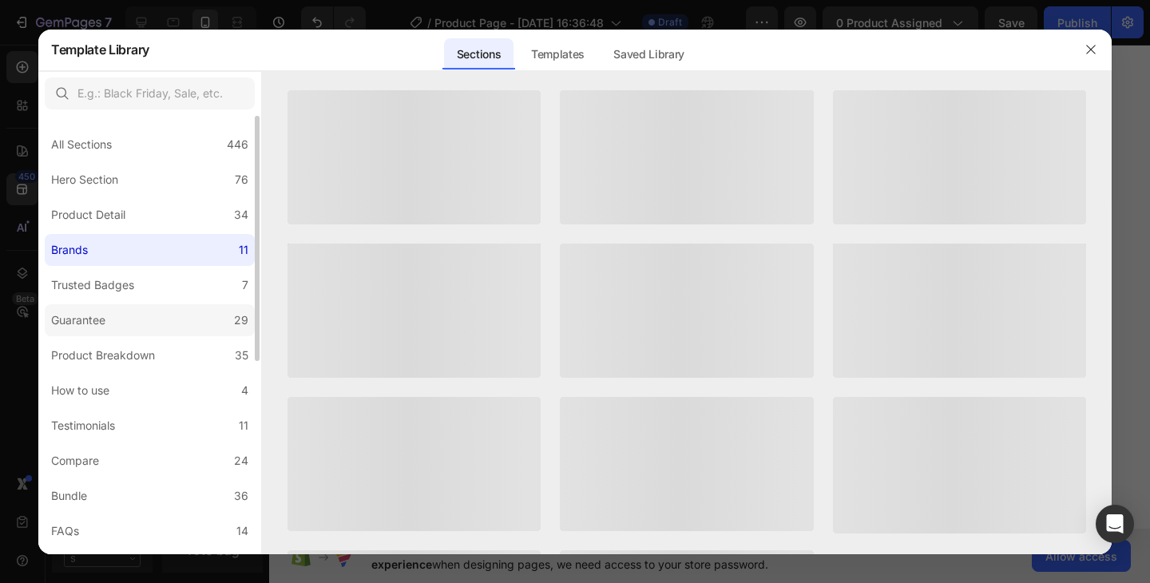
click at [147, 311] on label "Guarantee 29" at bounding box center [150, 320] width 210 height 32
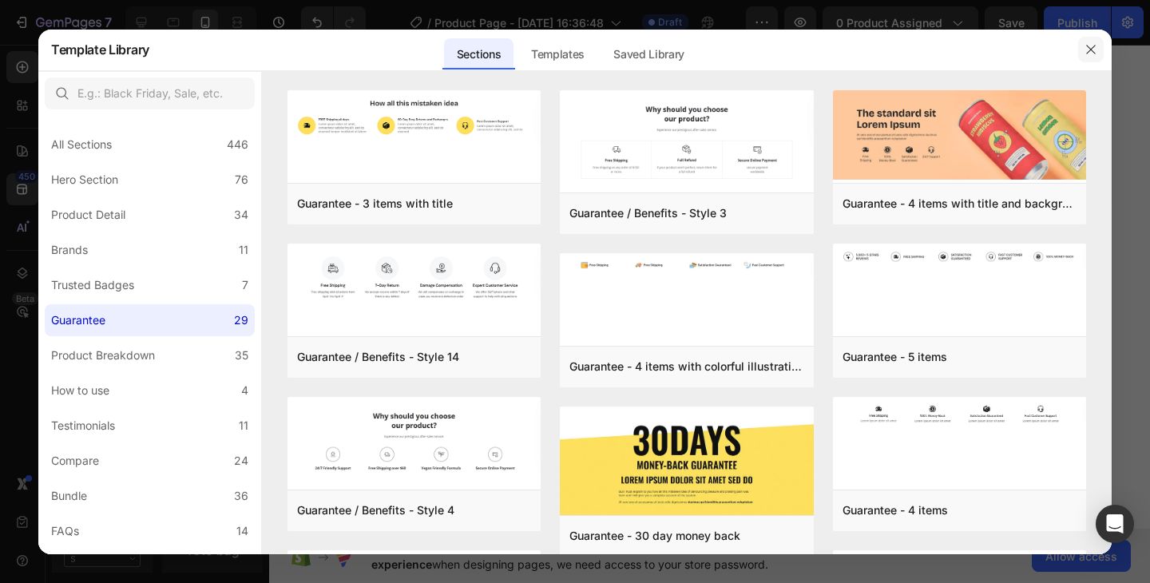
click at [1087, 53] on icon "button" at bounding box center [1090, 49] width 9 height 9
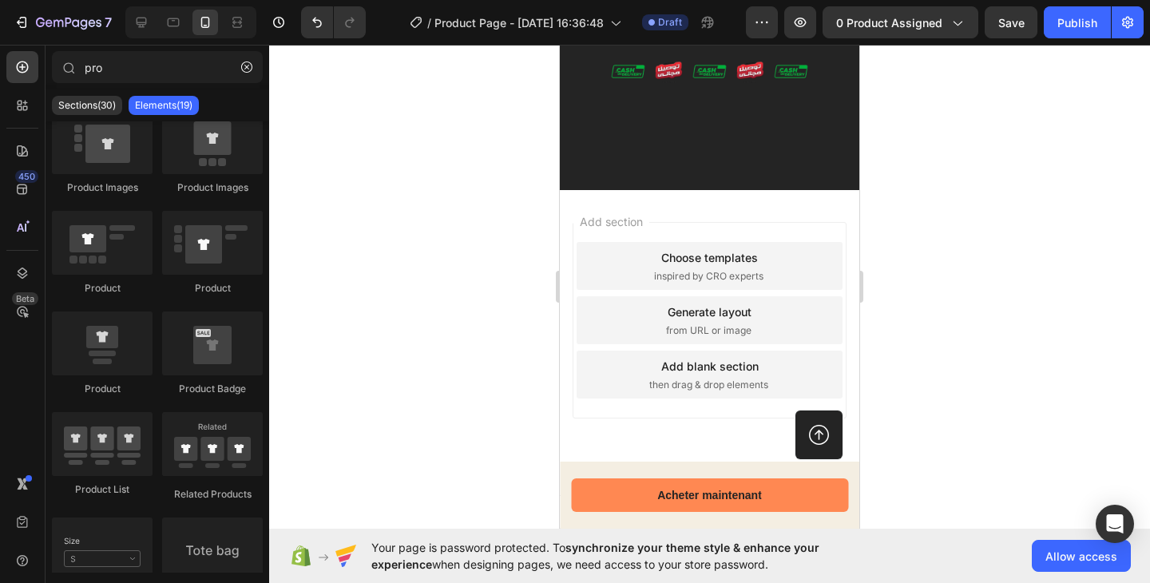
click at [745, 231] on div "Add section Choose templates inspired by CRO experts Generate layout from URL o…" at bounding box center [709, 320] width 274 height 196
click at [719, 232] on div "Add section Choose templates inspired by CRO experts Generate layout from URL o…" at bounding box center [709, 320] width 274 height 196
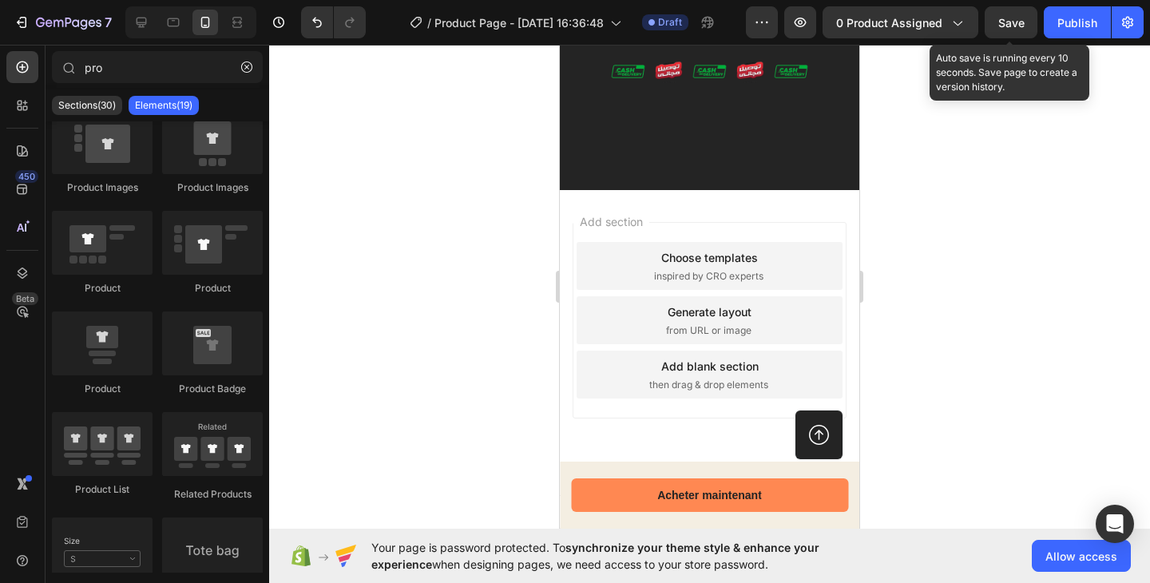
click at [1007, 29] on span "Save" at bounding box center [1011, 23] width 26 height 14
click at [1005, 27] on icon "button" at bounding box center [1011, 22] width 16 height 16
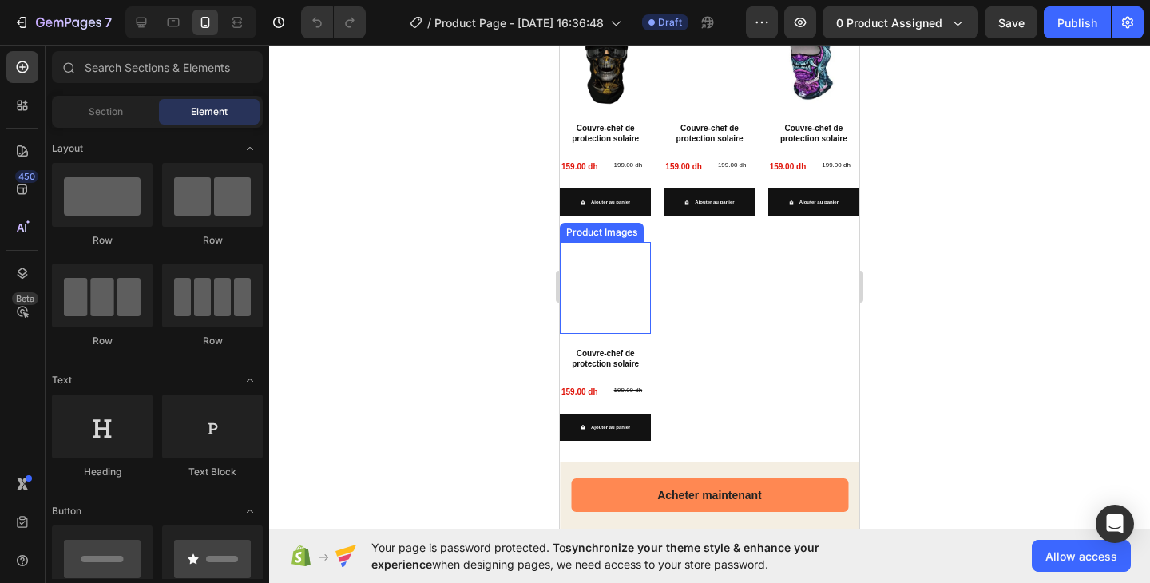
scroll to position [1059, 0]
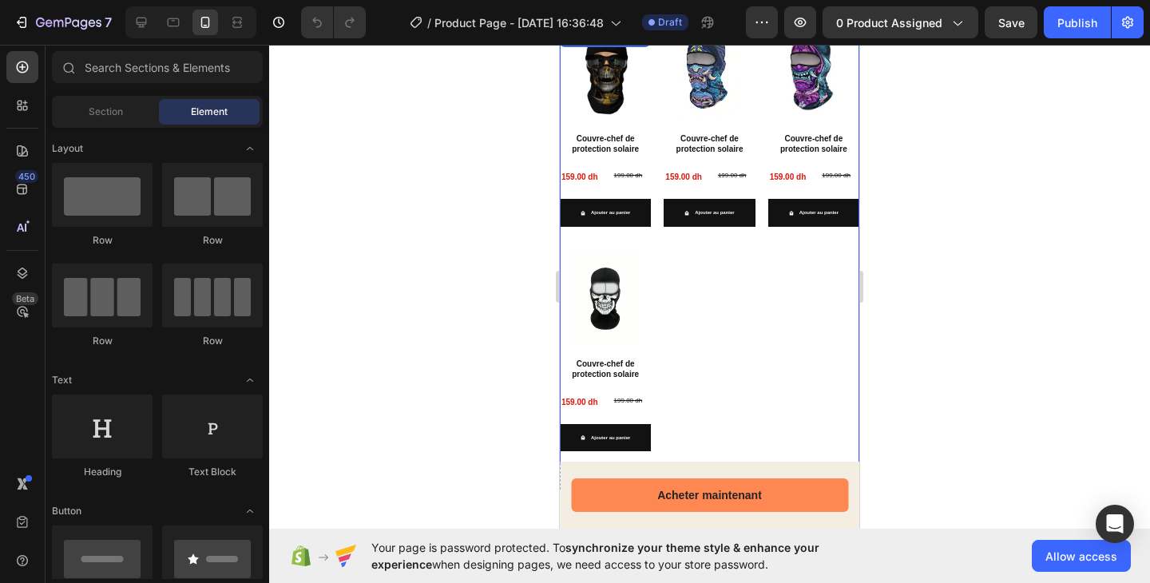
click at [651, 199] on div "Product Images Couvre-chef de protection solaire Product Title 159.00 dh Produc…" at bounding box center [709, 246] width 299 height 436
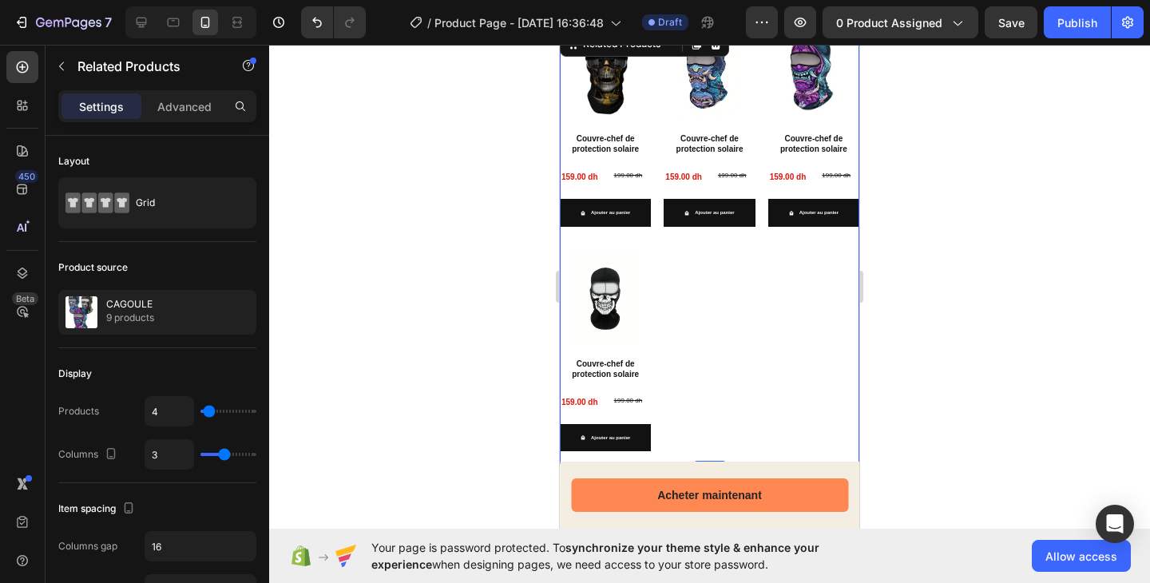
click at [655, 132] on div "Product Images Couvre-chef de protection solaire Product Title 159.00 dh Produc…" at bounding box center [709, 246] width 299 height 436
type input "8"
type input "7"
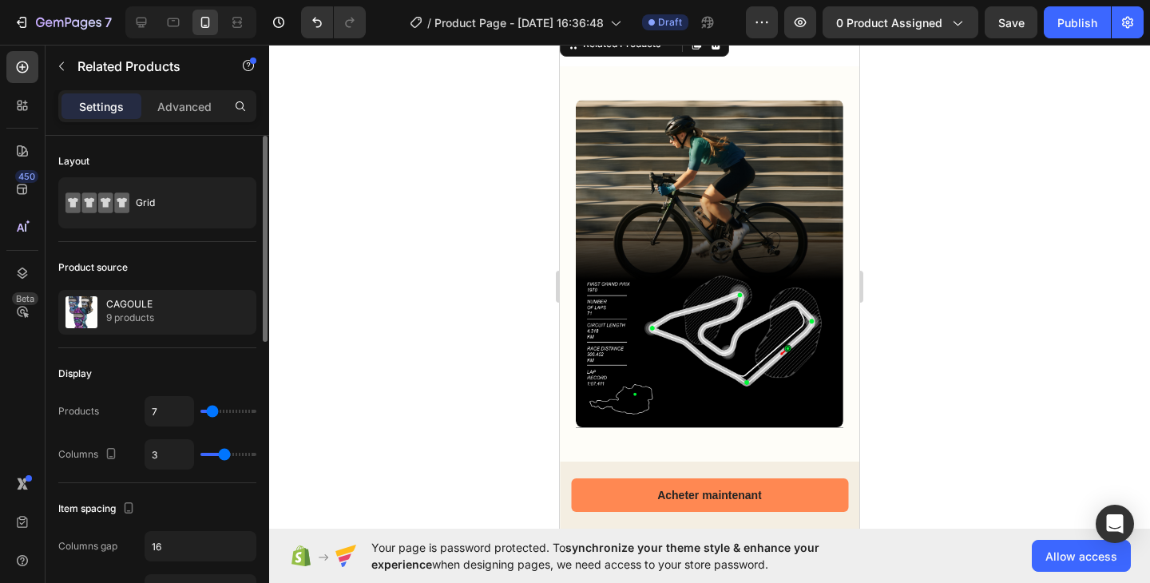
type input "6"
type input "5"
type input "4"
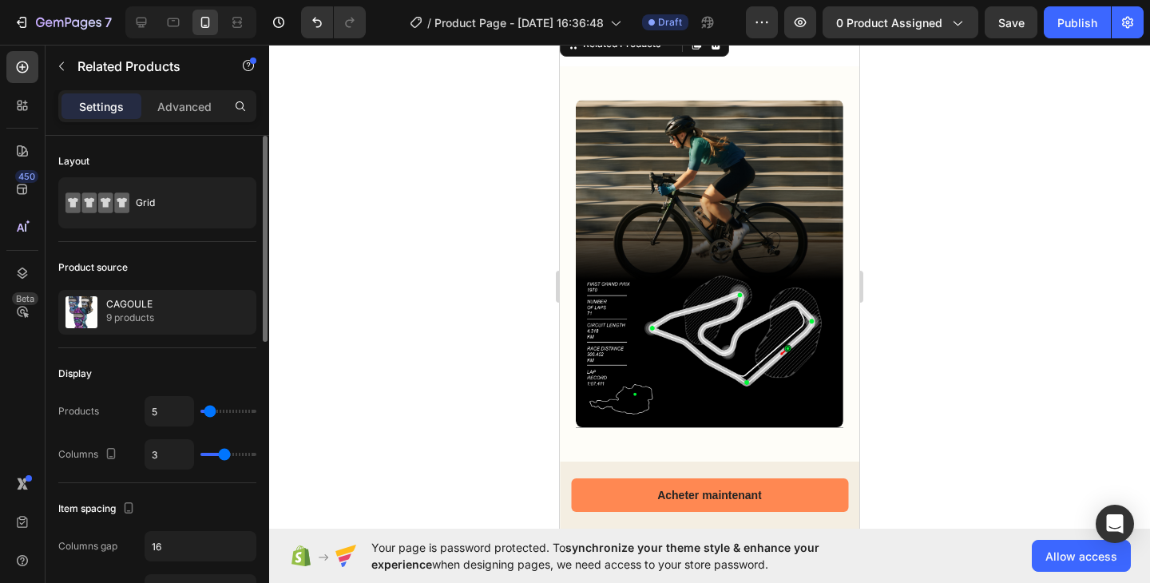
type input "4"
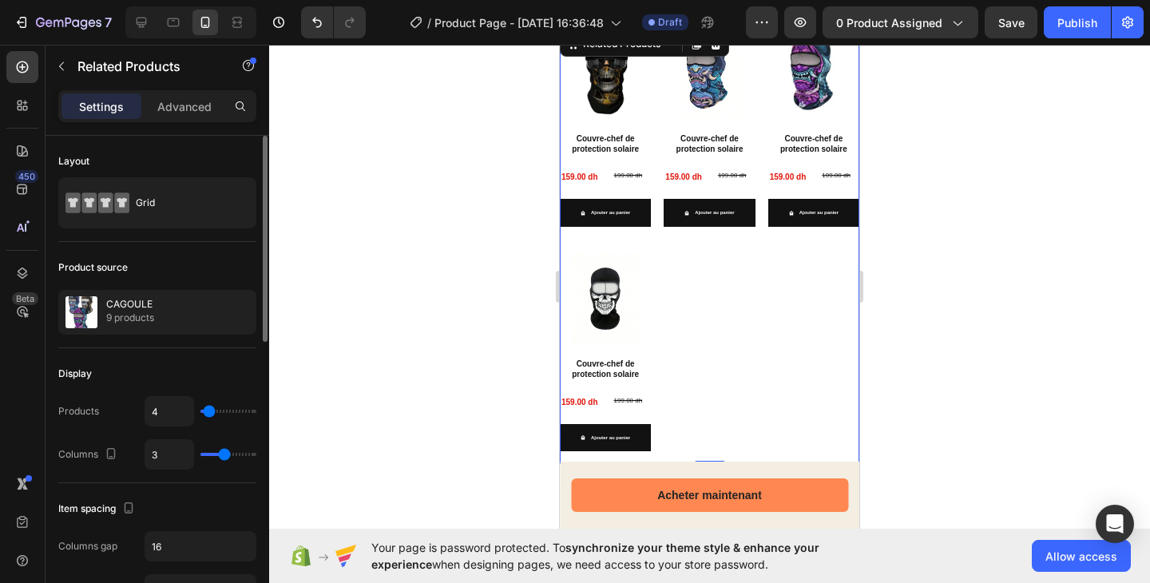
type input "3"
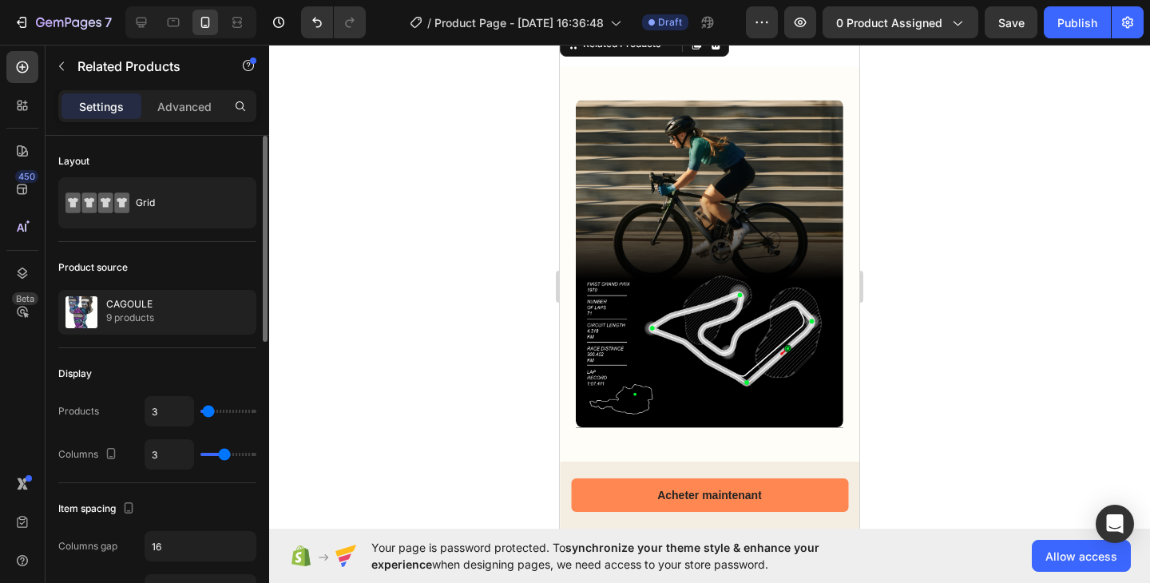
type input "3"
click at [208, 410] on input "range" at bounding box center [228, 411] width 56 height 3
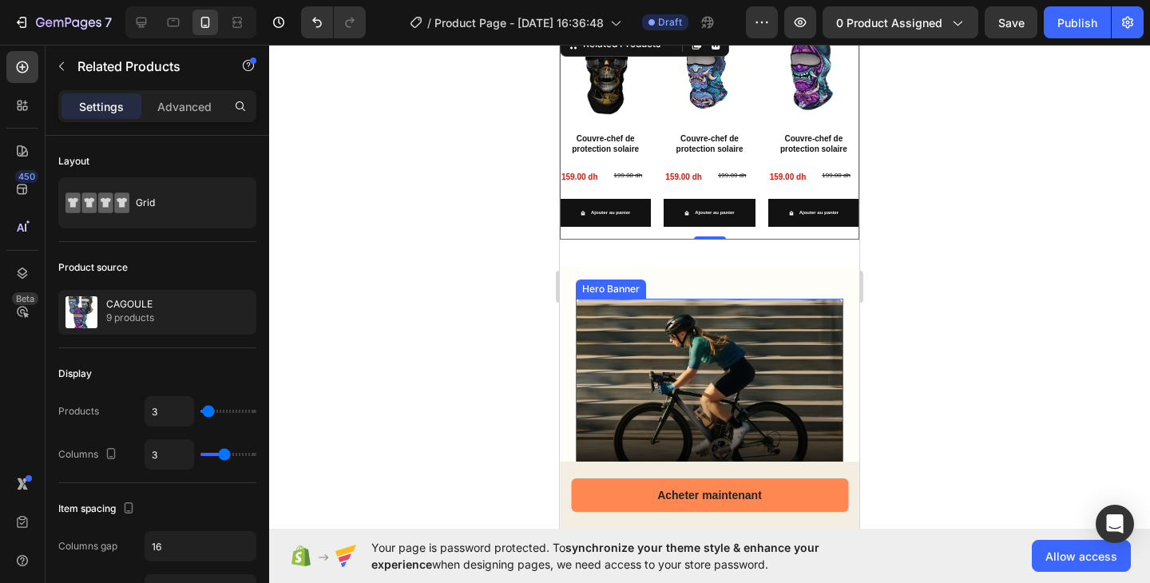
scroll to position [952, 0]
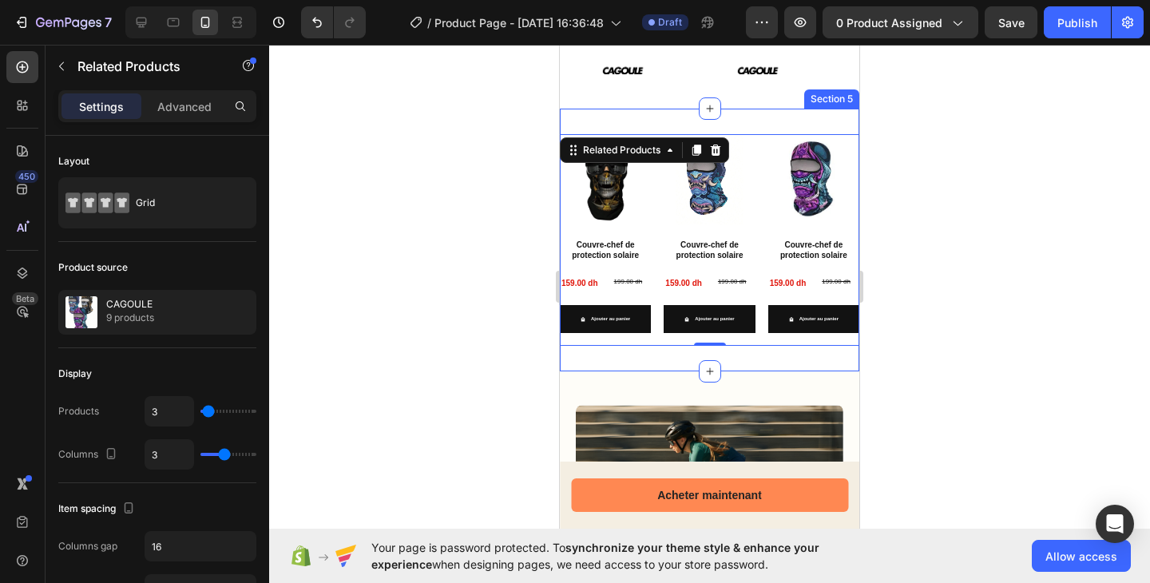
click at [786, 356] on div "Product Images Couvre-chef de protection solaire Product Title 159.00 dh Produc…" at bounding box center [709, 240] width 299 height 263
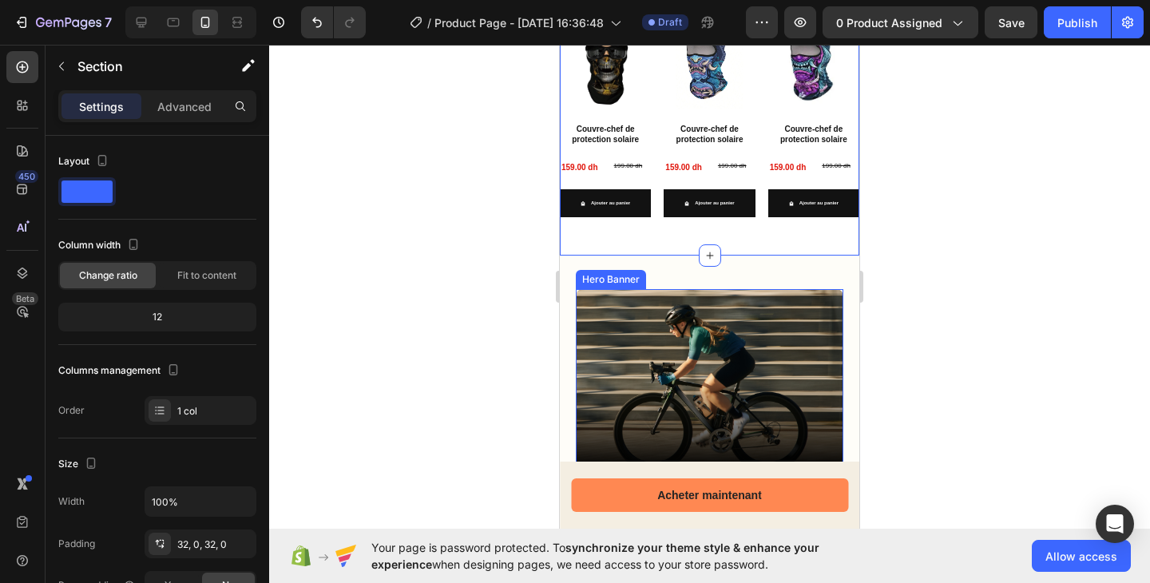
scroll to position [1127, 0]
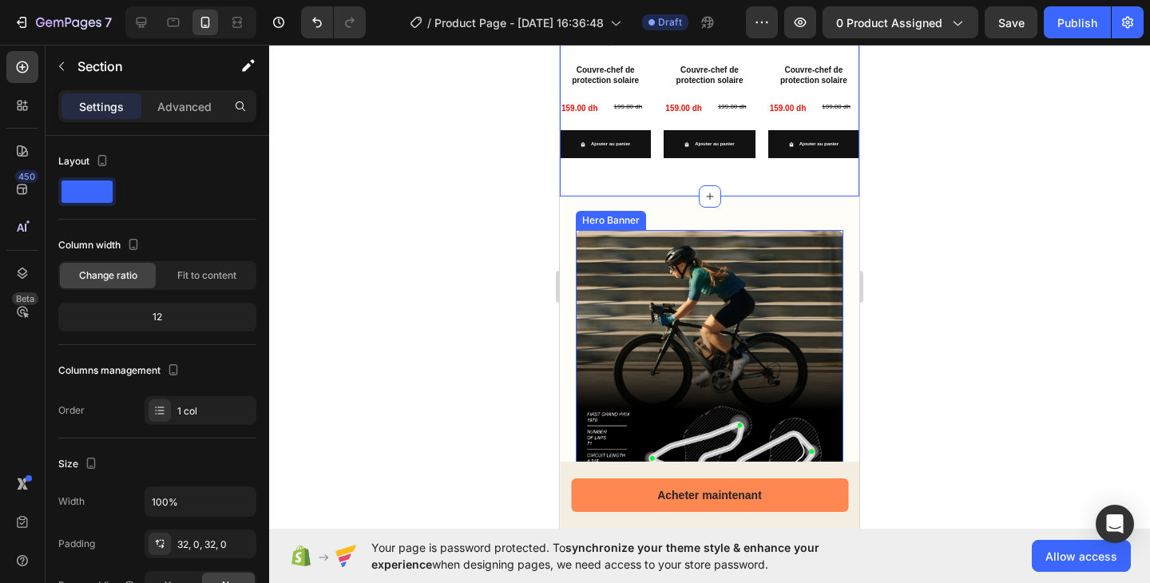
click at [724, 338] on div "Background Image" at bounding box center [709, 393] width 267 height 327
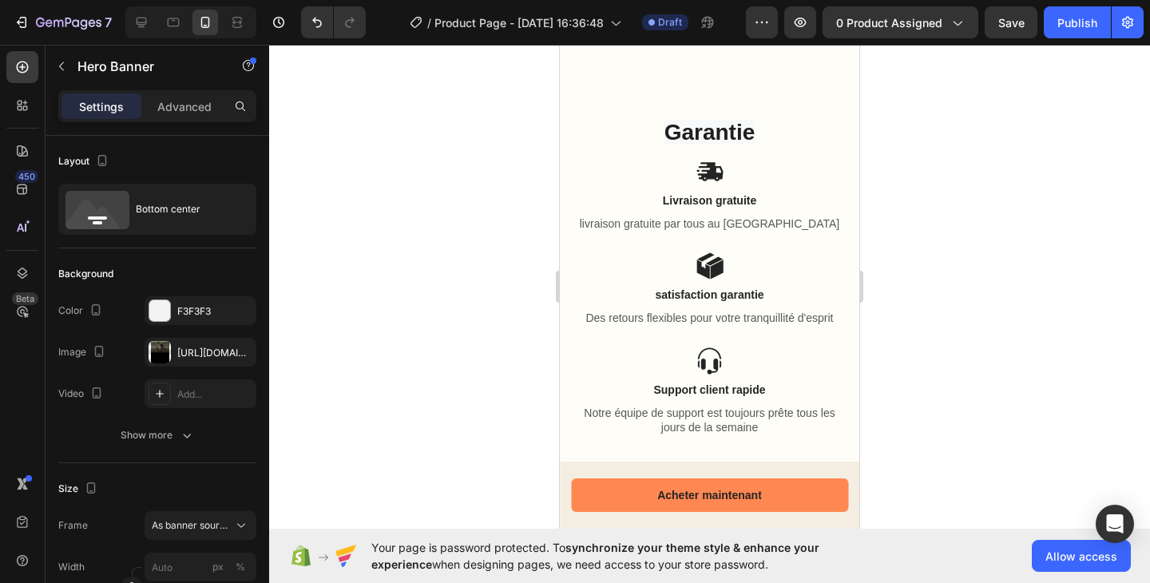
scroll to position [1862, 0]
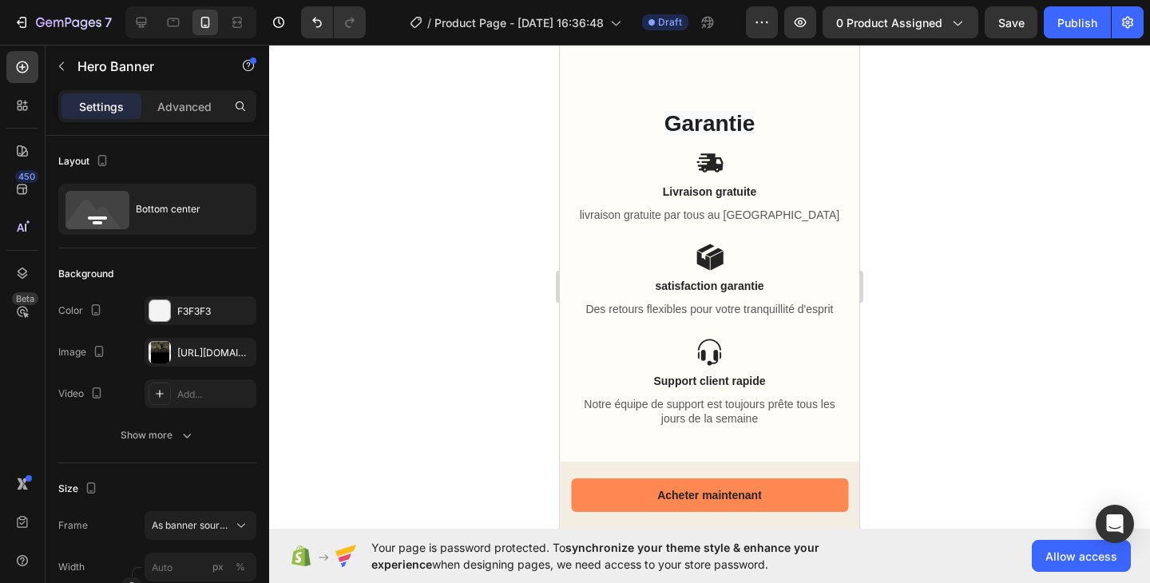
click at [700, 10] on button "Dot" at bounding box center [703, 6] width 6 height 6
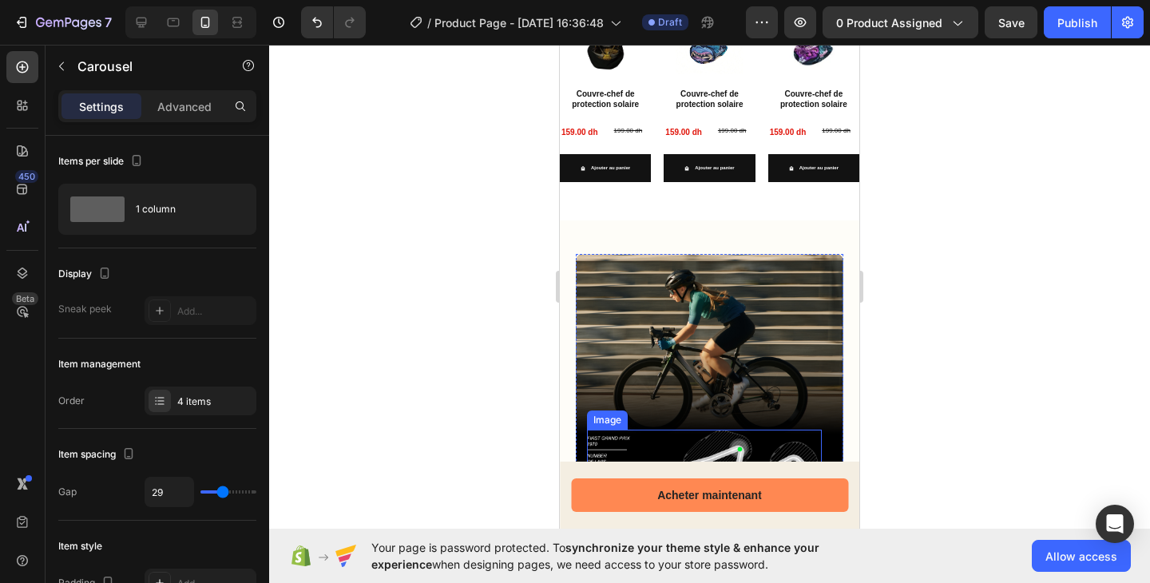
scroll to position [1073, 0]
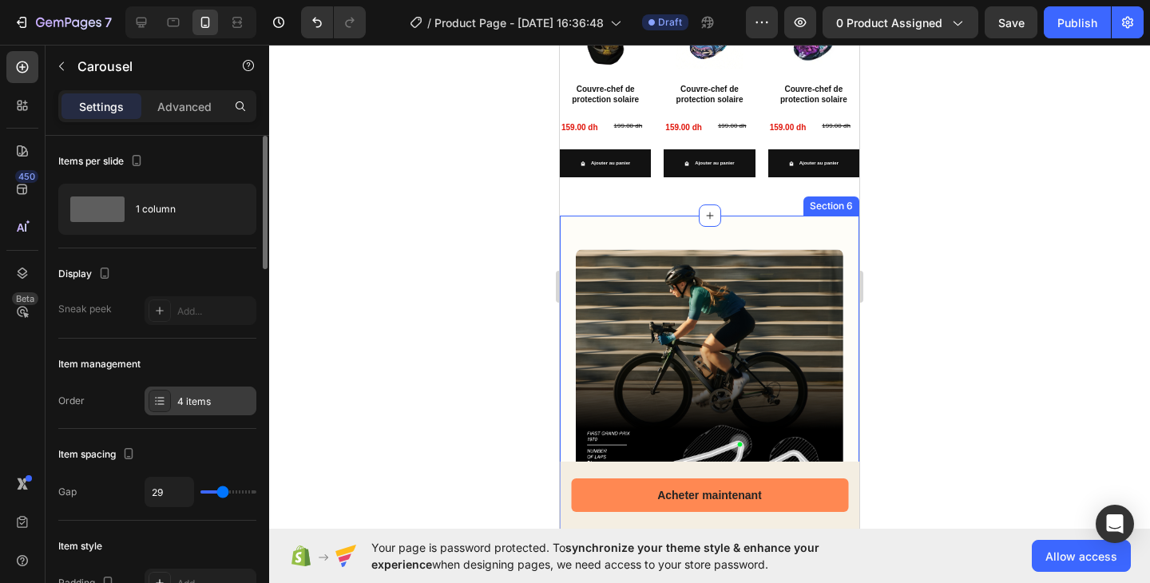
click at [167, 394] on div at bounding box center [159, 401] width 22 height 22
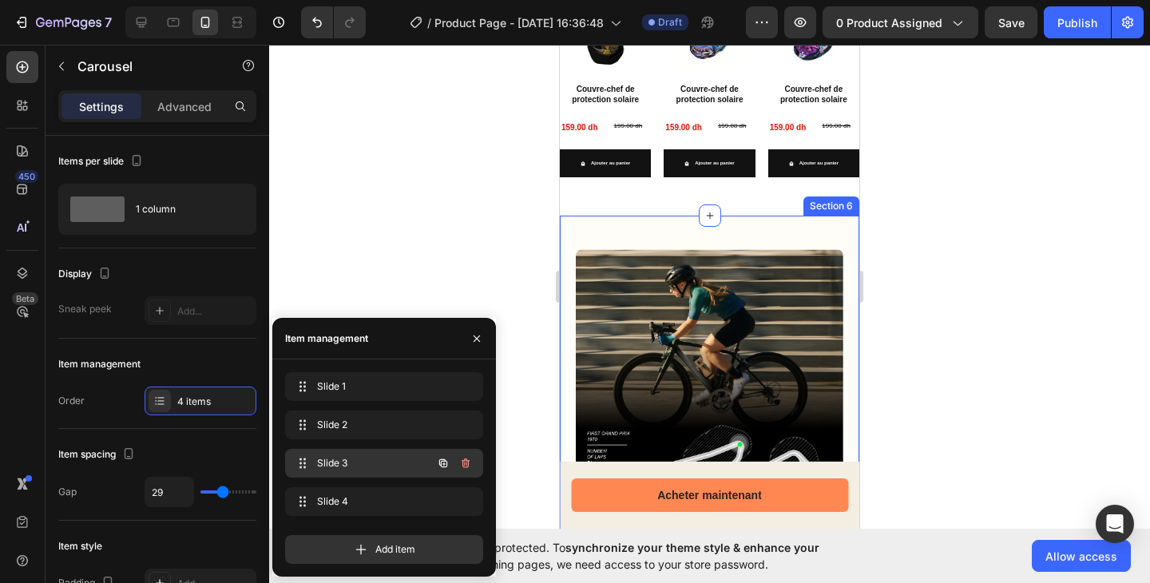
click at [322, 457] on span "Slide 3" at bounding box center [362, 463] width 90 height 14
click at [315, 459] on div "Slide 3 Slide 3" at bounding box center [361, 463] width 140 height 22
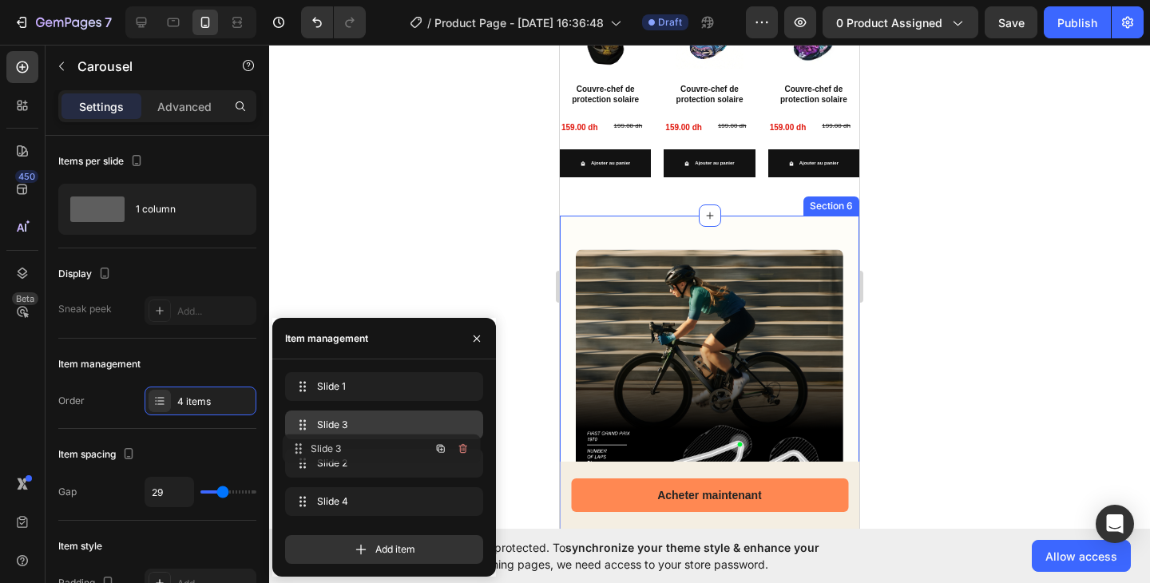
drag, startPoint x: 311, startPoint y: 460, endPoint x: 308, endPoint y: 449, distance: 11.6
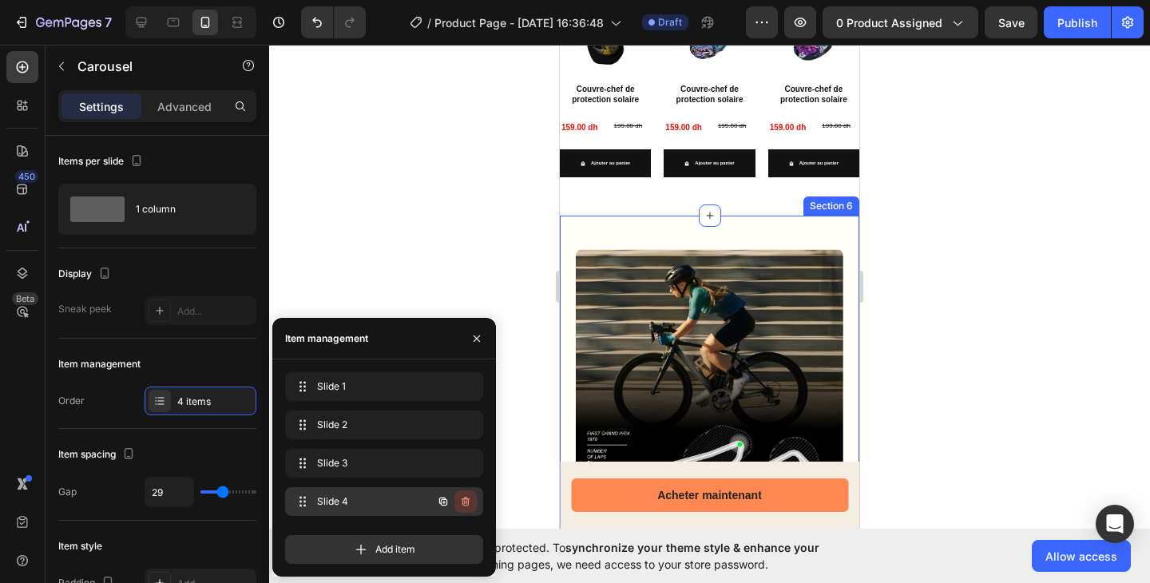
click at [468, 501] on icon "button" at bounding box center [465, 502] width 8 height 10
click at [450, 501] on div "Delete" at bounding box center [455, 501] width 30 height 14
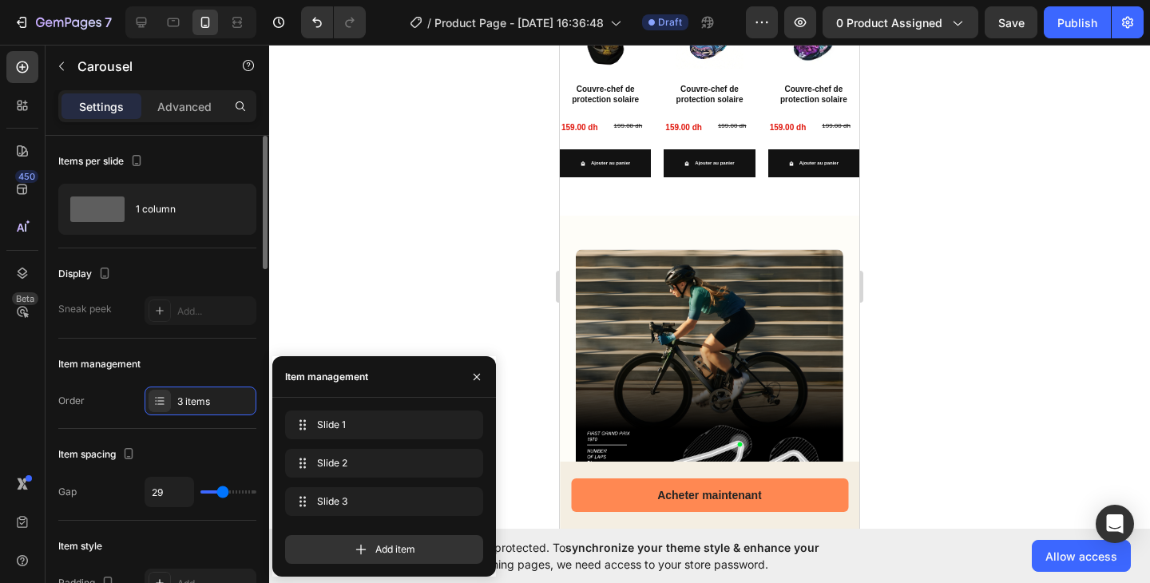
click at [204, 373] on div "Item management" at bounding box center [157, 364] width 198 height 26
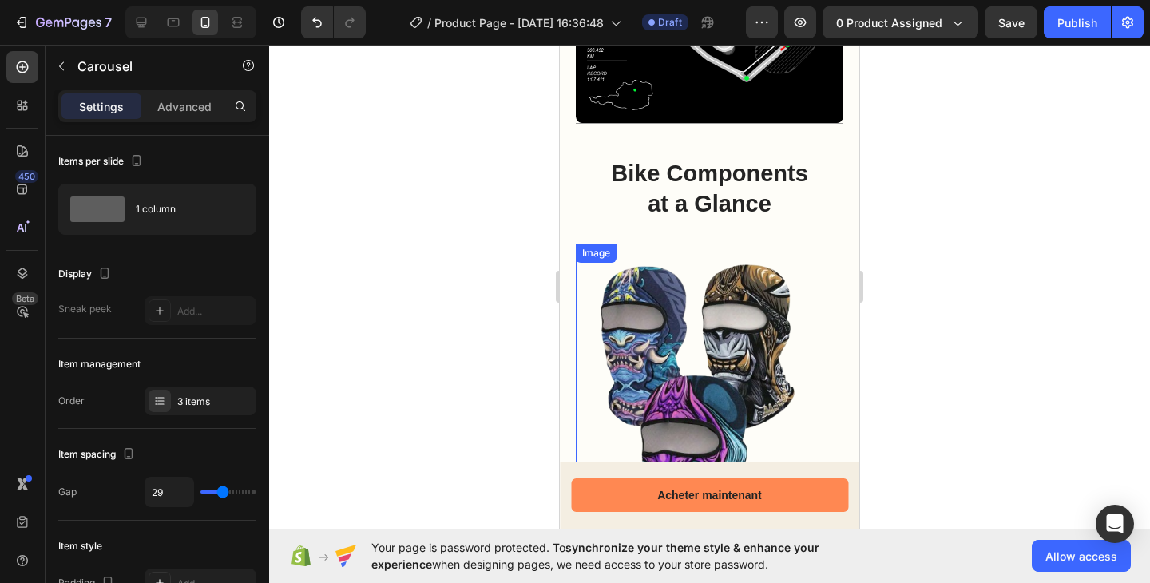
scroll to position [1740, 0]
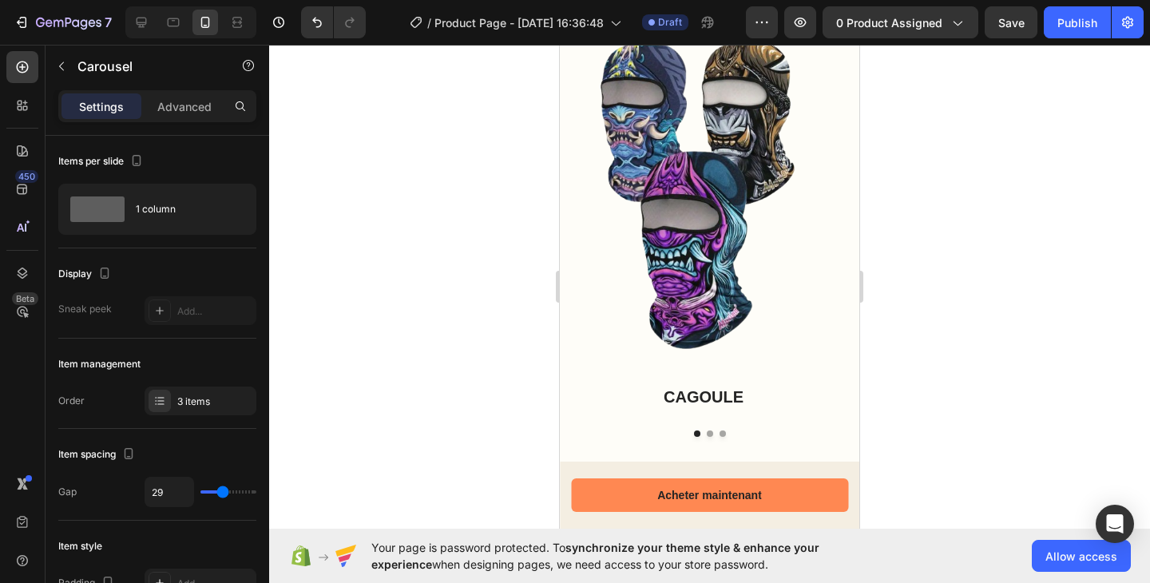
click at [706, 434] on button "Dot" at bounding box center [709, 433] width 6 height 6
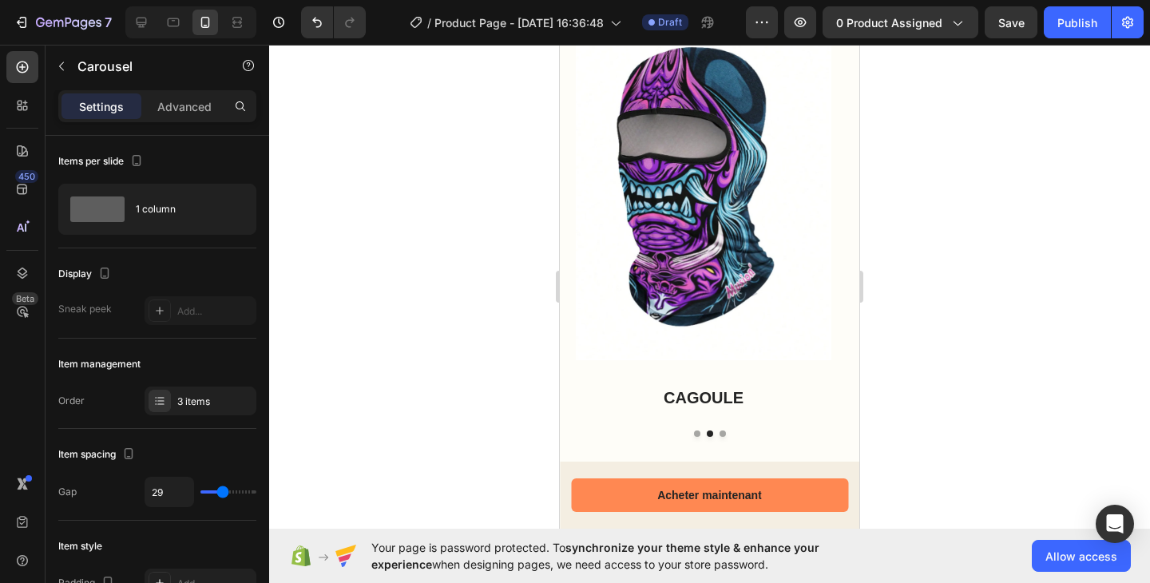
click at [719, 433] on button "Dot" at bounding box center [722, 433] width 6 height 6
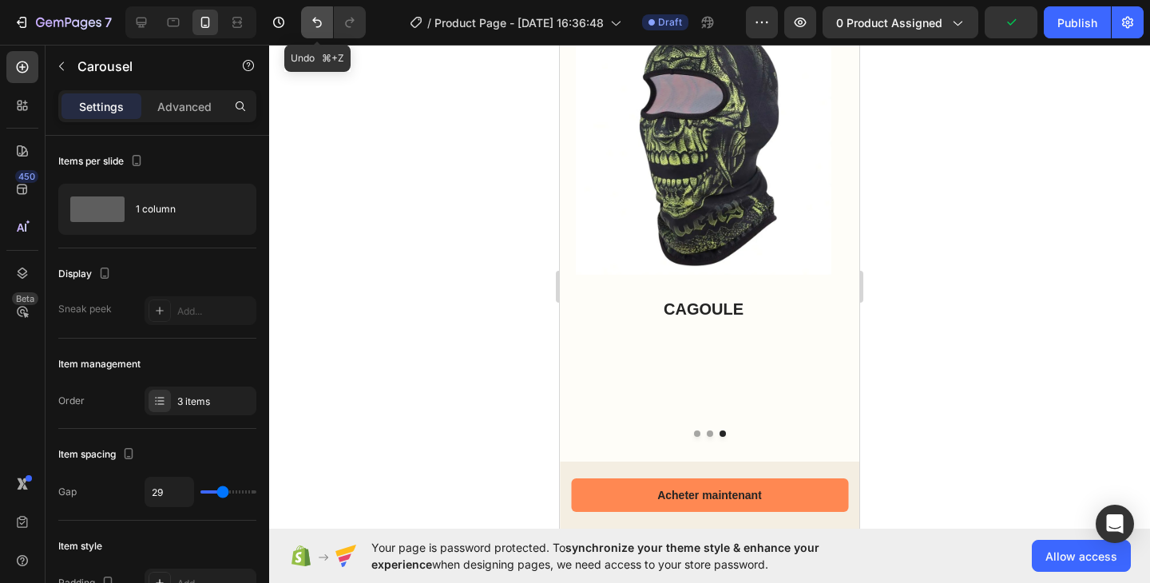
click at [310, 20] on icon "Undo/Redo" at bounding box center [317, 22] width 16 height 16
click at [726, 432] on button "Dot" at bounding box center [729, 433] width 6 height 6
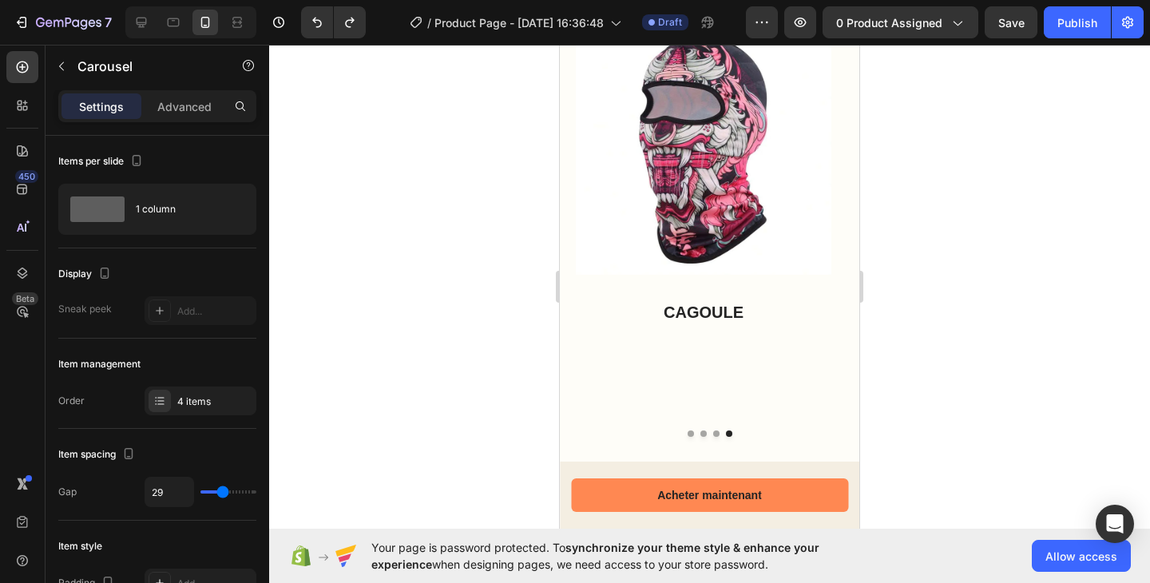
click at [687, 430] on button "Dot" at bounding box center [690, 433] width 6 height 6
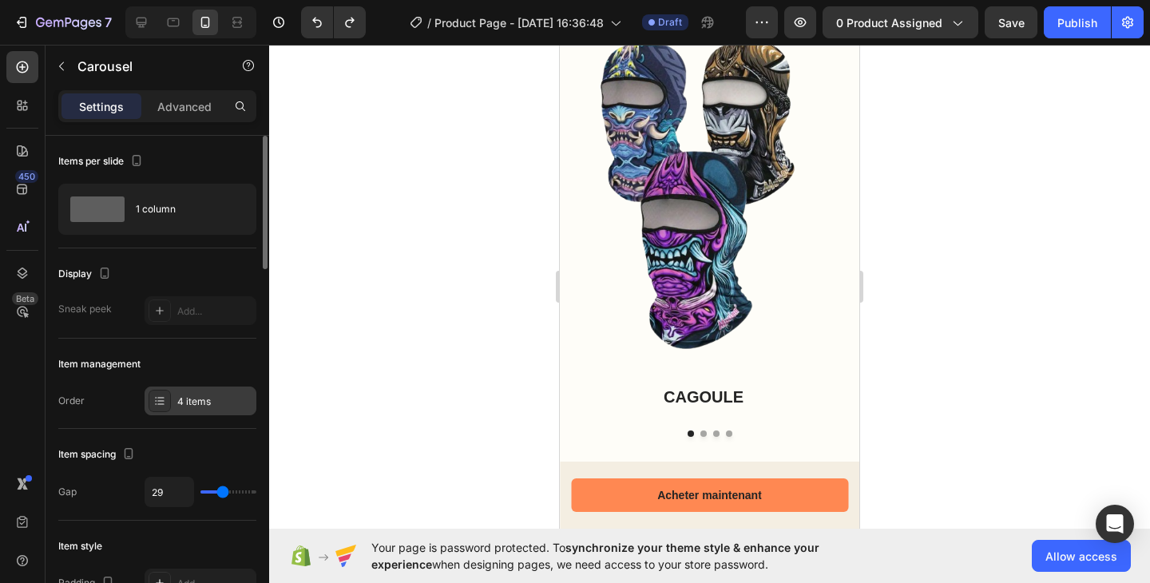
click at [173, 398] on div "4 items" at bounding box center [200, 400] width 112 height 29
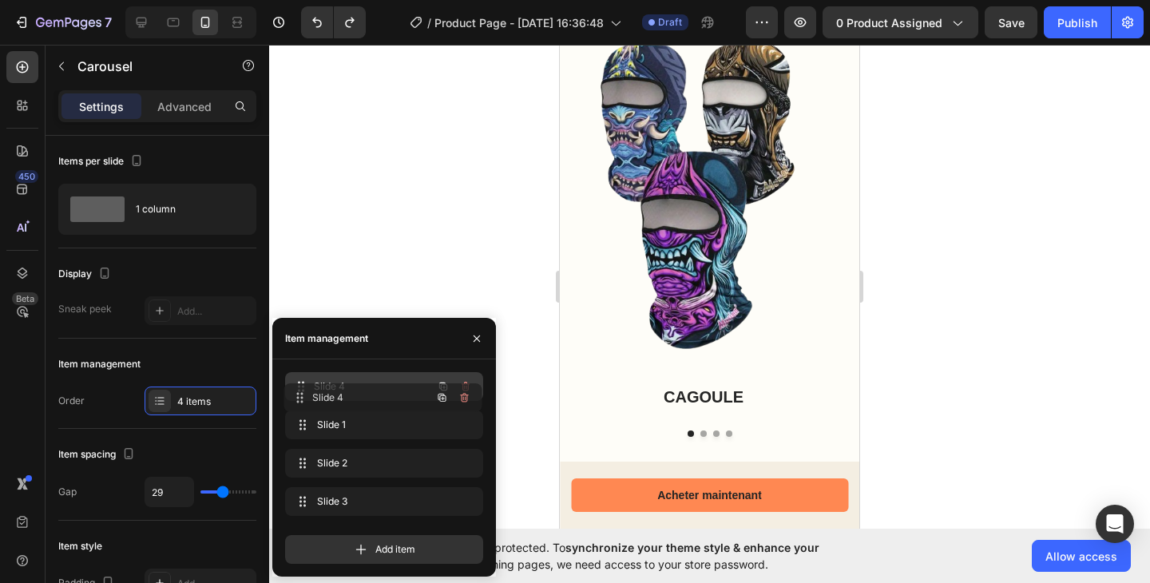
drag, startPoint x: 351, startPoint y: 496, endPoint x: 350, endPoint y: 392, distance: 103.8
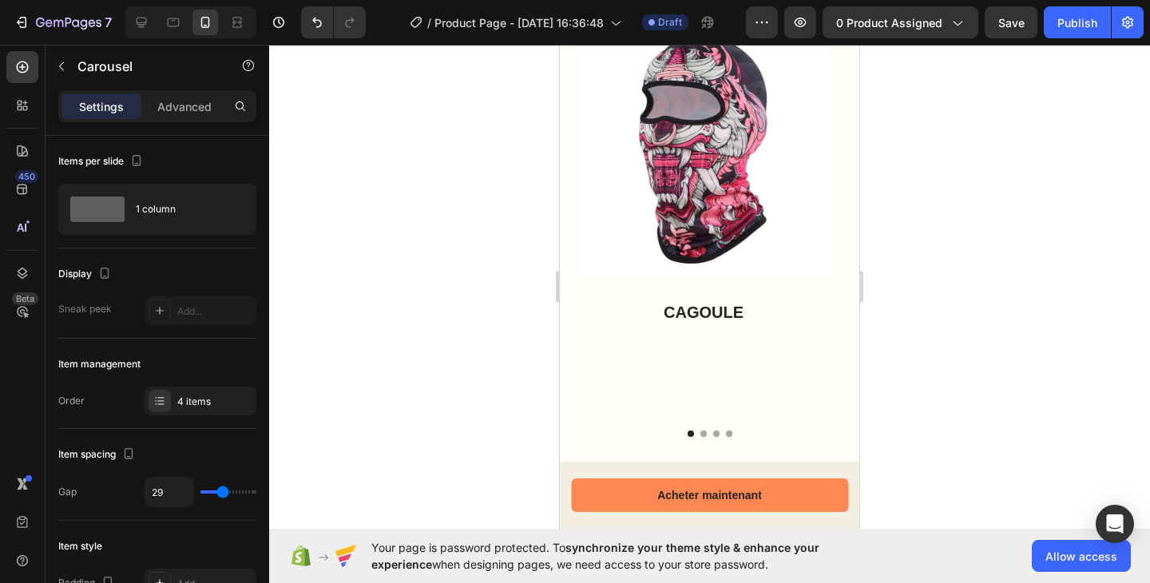
click at [700, 433] on button "Dot" at bounding box center [703, 433] width 6 height 6
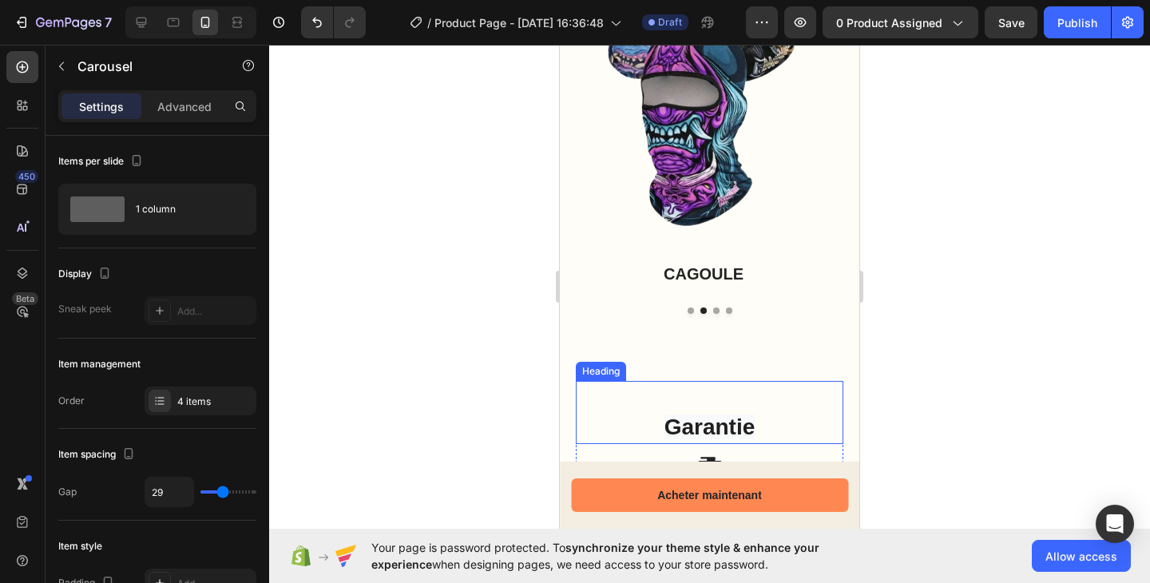
scroll to position [1791, 0]
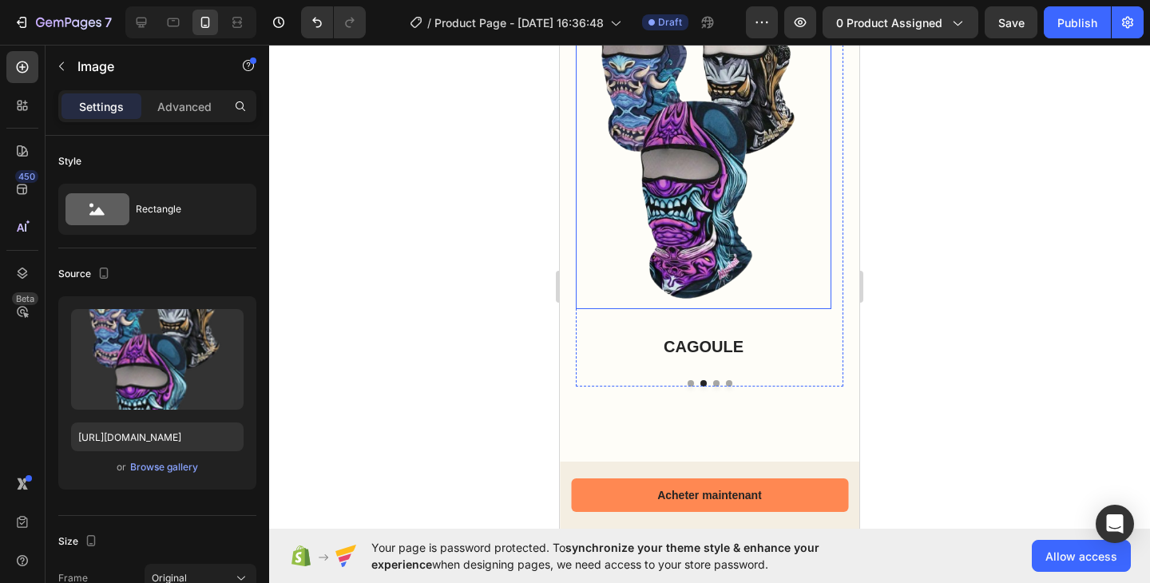
click at [704, 281] on img at bounding box center [703, 139] width 255 height 340
click at [730, 369] on div "Image CAGOULE Text Block Image 32 CAGOULE Text Block Image CAGOULE Text Block I…" at bounding box center [709, 177] width 267 height 417
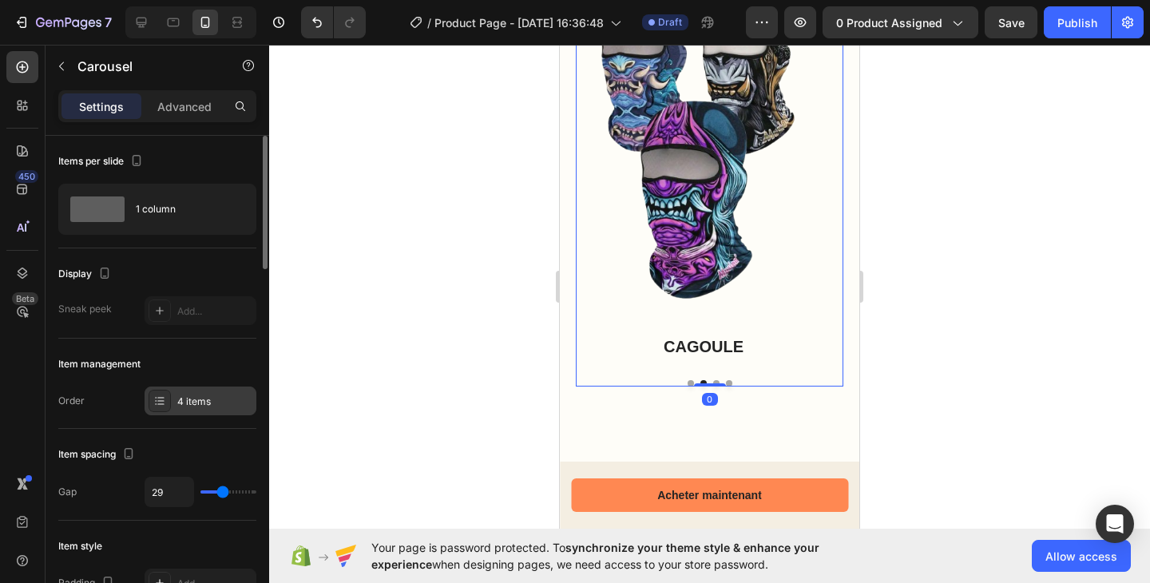
click at [167, 402] on div at bounding box center [159, 401] width 22 height 22
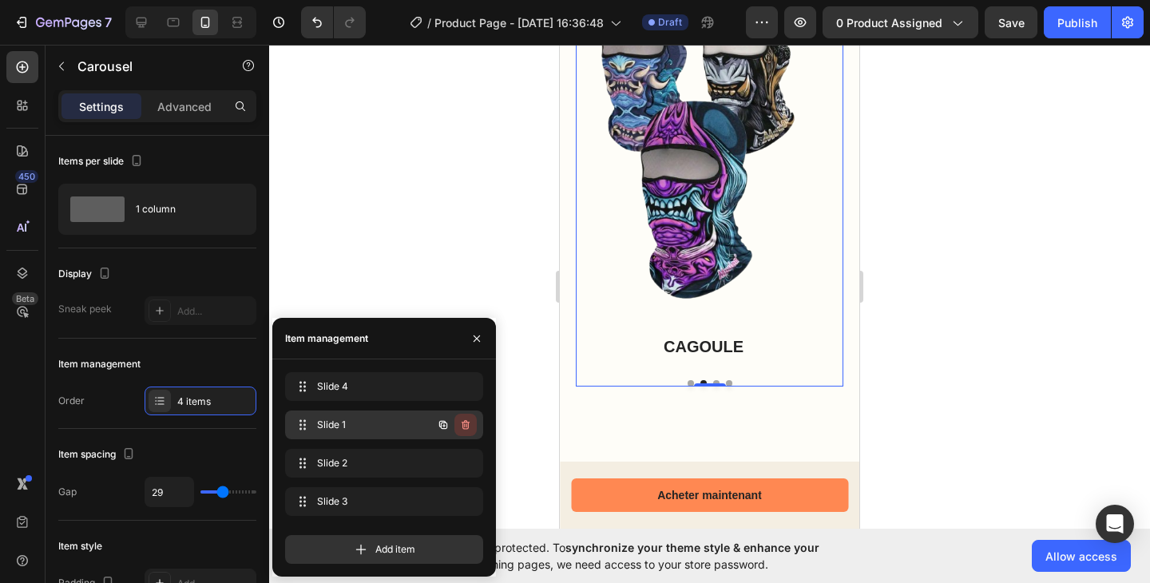
click at [472, 433] on button "button" at bounding box center [465, 425] width 22 height 22
click at [466, 427] on div "Delete" at bounding box center [455, 425] width 30 height 14
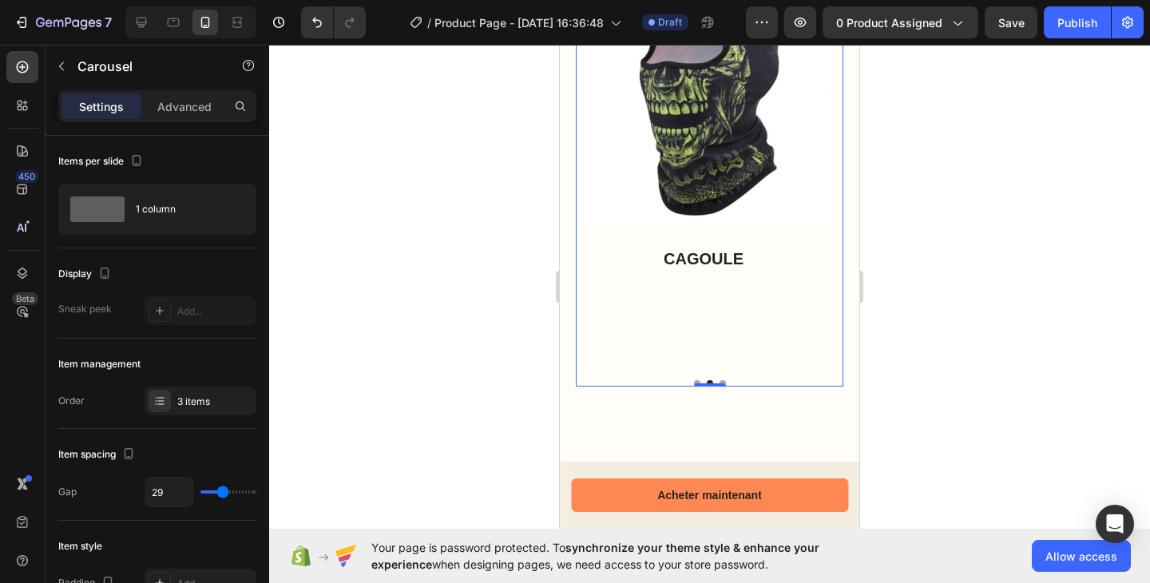
click at [694, 381] on button "Dot" at bounding box center [697, 383] width 6 height 6
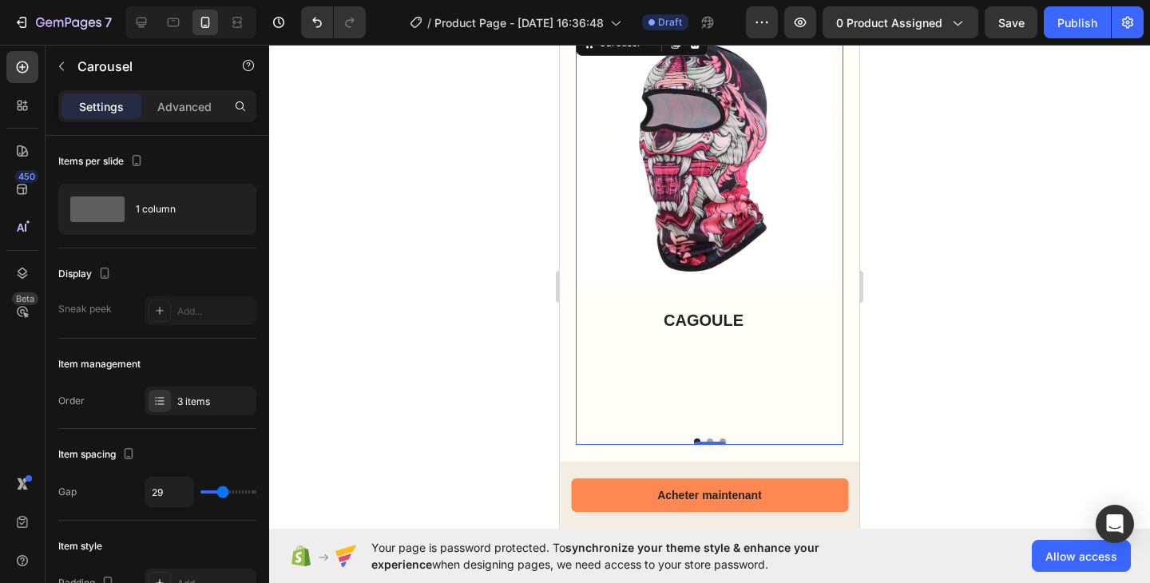
scroll to position [1733, 0]
click at [686, 332] on div "Image CAGOULE Text Block" at bounding box center [703, 221] width 255 height 390
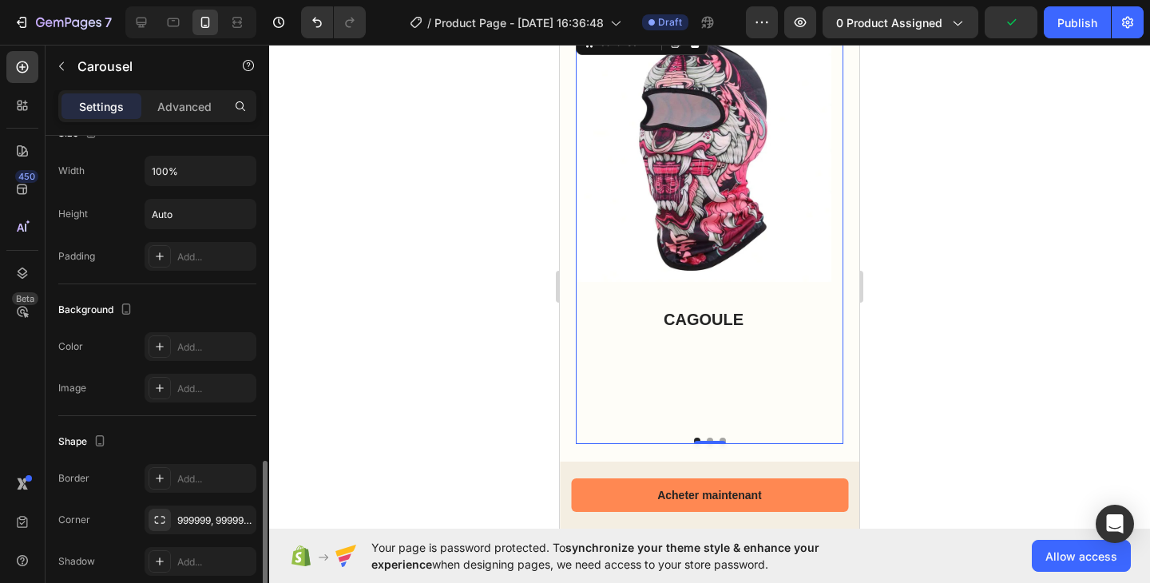
scroll to position [1320, 0]
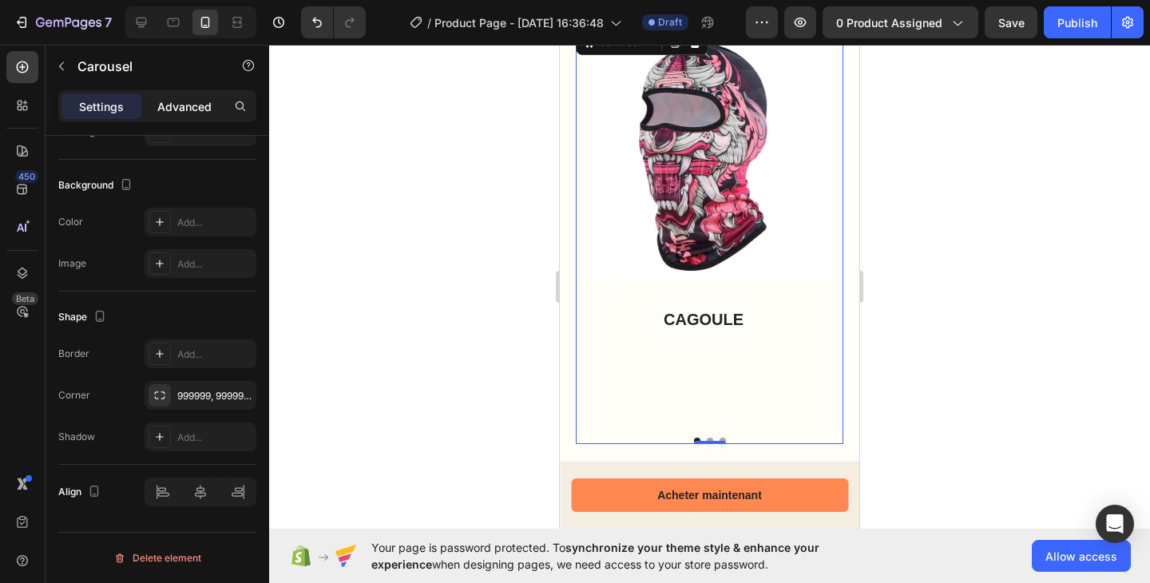
click at [171, 103] on p "Advanced" at bounding box center [184, 106] width 54 height 17
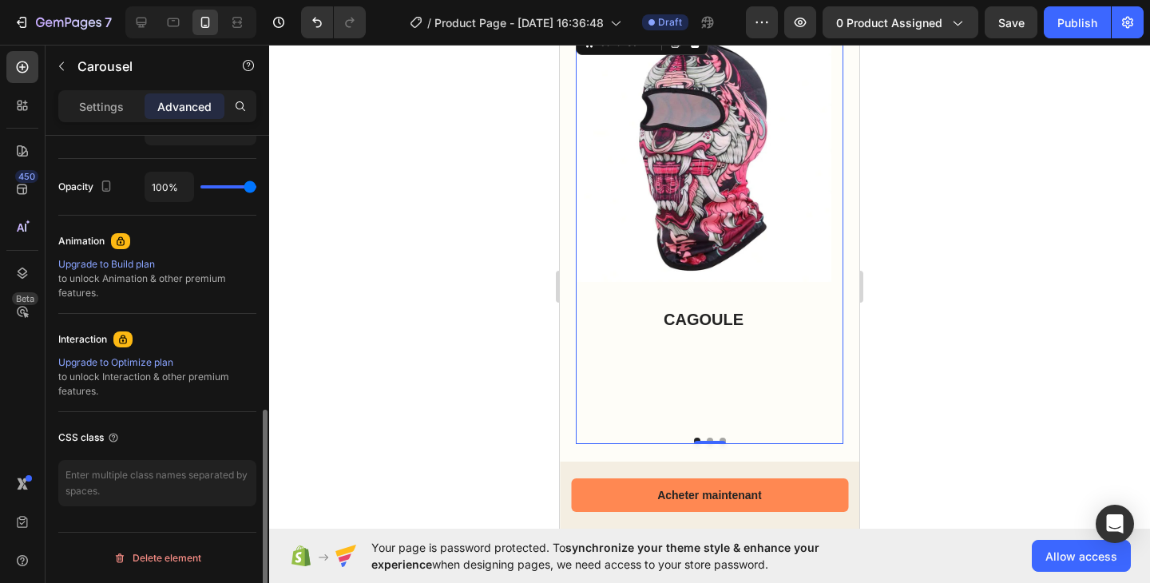
scroll to position [0, 0]
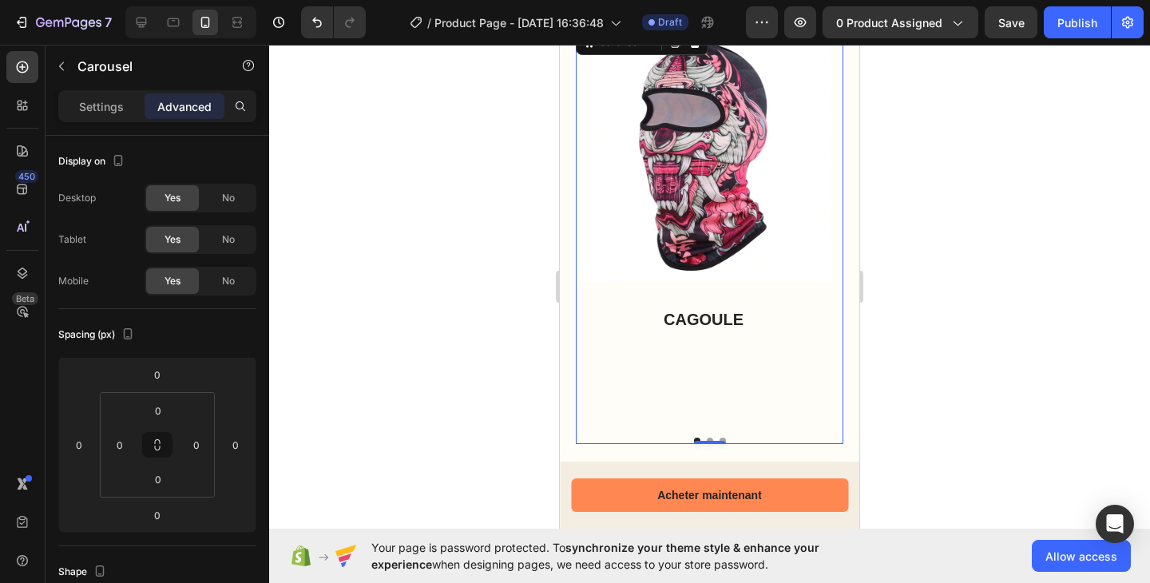
click at [690, 387] on div "Image CAGOULE Text Block" at bounding box center [703, 221] width 255 height 390
click at [845, 381] on div "Bike Components at a Glance Heading Row Image CAGOULE Text Block Image CAGOULE …" at bounding box center [709, 192] width 299 height 570
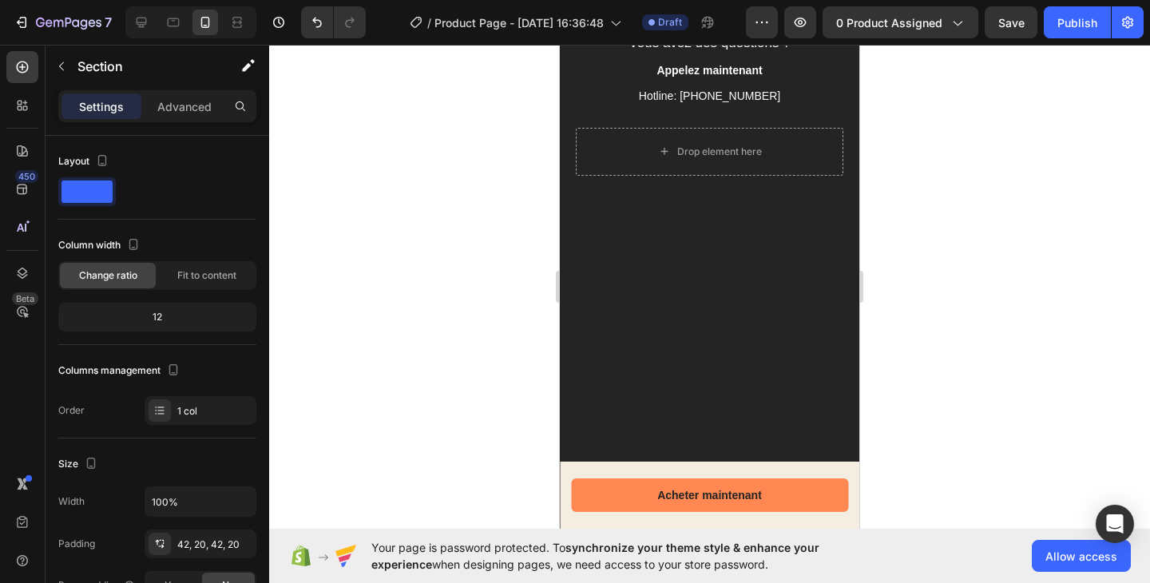
scroll to position [3330, 0]
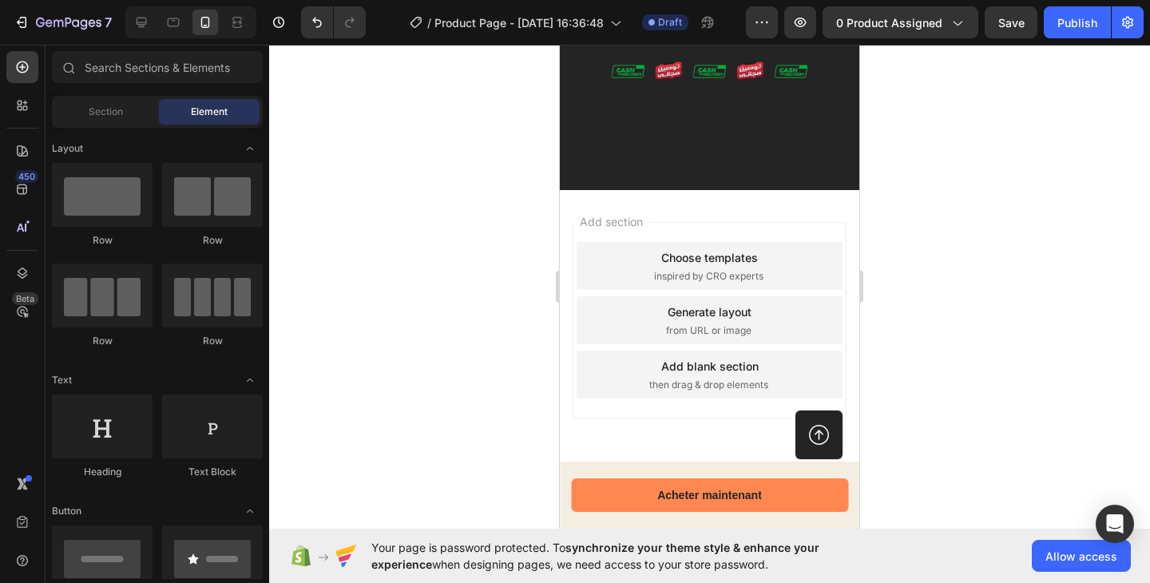
click at [804, 228] on div "Add section Choose templates inspired by CRO experts Generate layout from URL o…" at bounding box center [709, 320] width 274 height 196
click at [727, 420] on div "Add section Choose templates inspired by CRO experts Generate layout from URL o…" at bounding box center [709, 342] width 299 height 305
click at [615, 228] on span "Add section" at bounding box center [611, 221] width 76 height 17
click at [629, 266] on div "Choose templates inspired by CRO experts" at bounding box center [709, 266] width 266 height 48
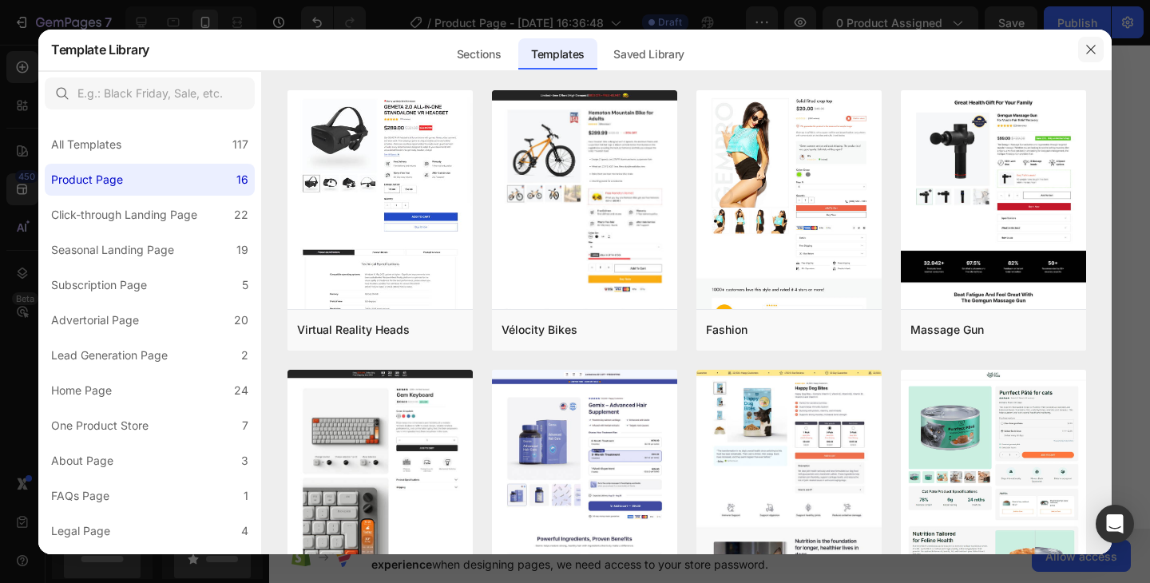
click at [1084, 51] on icon "button" at bounding box center [1090, 49] width 13 height 13
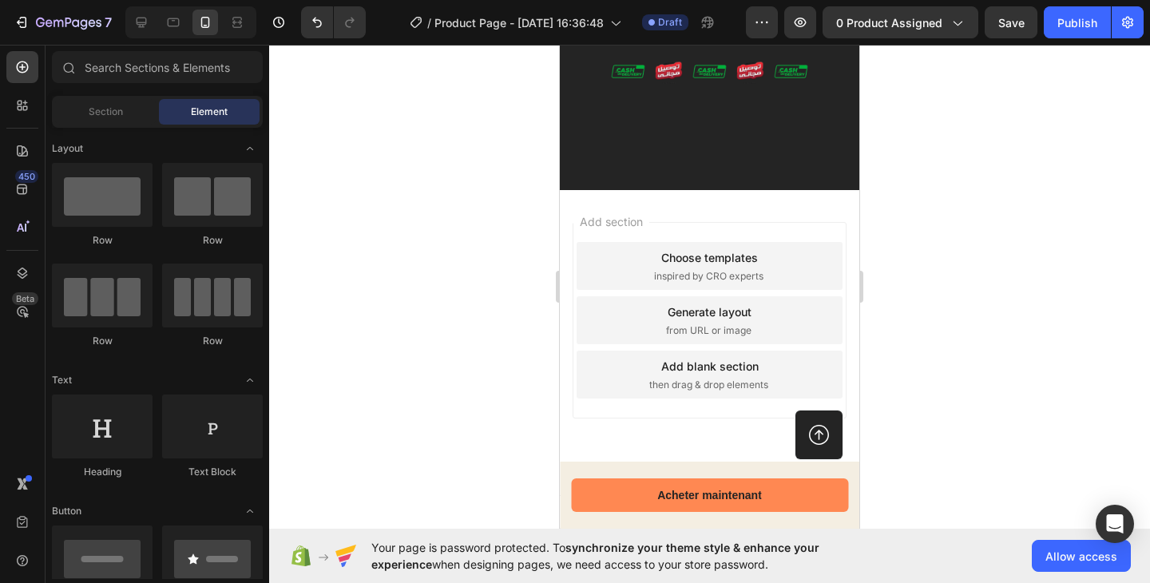
click at [649, 199] on div "Add section Choose templates inspired by CRO experts Generate layout from URL o…" at bounding box center [709, 342] width 299 height 305
click at [619, 221] on span "Add section" at bounding box center [611, 221] width 76 height 17
click at [797, 446] on link at bounding box center [818, 434] width 47 height 49
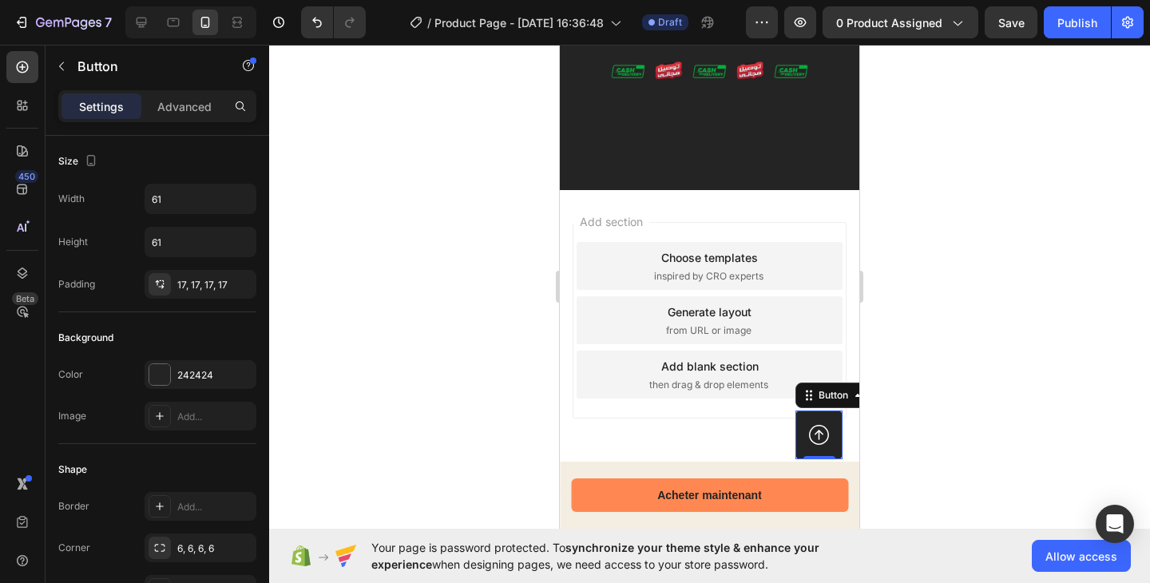
click at [809, 436] on icon at bounding box center [819, 435] width 20 height 20
click at [706, 436] on div "Add section Choose templates inspired by CRO experts Generate layout from URL o…" at bounding box center [709, 342] width 299 height 305
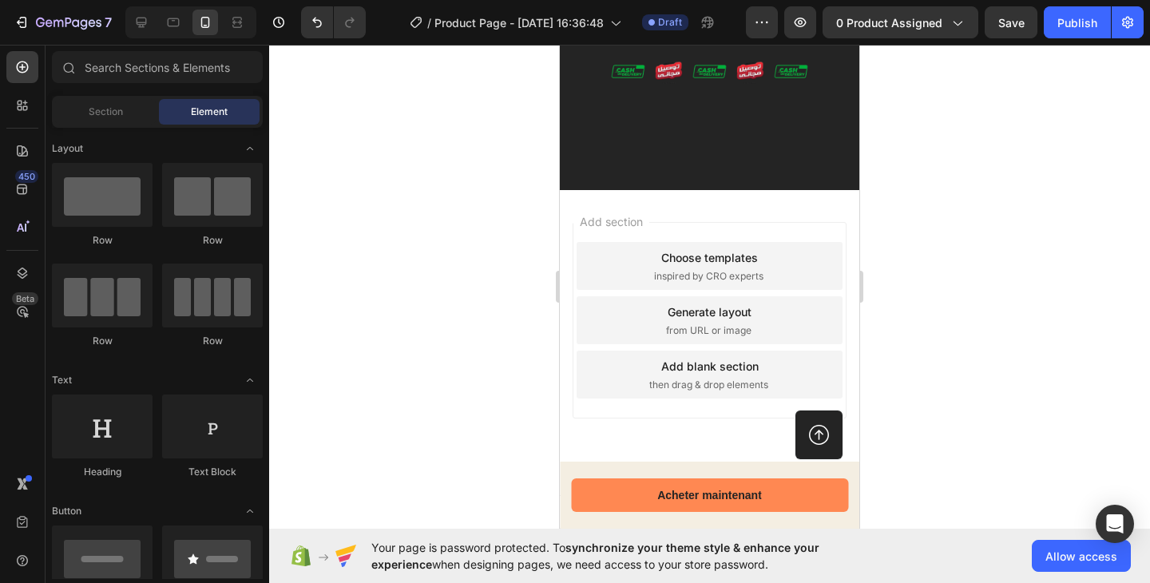
click at [699, 441] on div "Add section Choose templates inspired by CRO experts Generate layout from URL o…" at bounding box center [709, 342] width 299 height 305
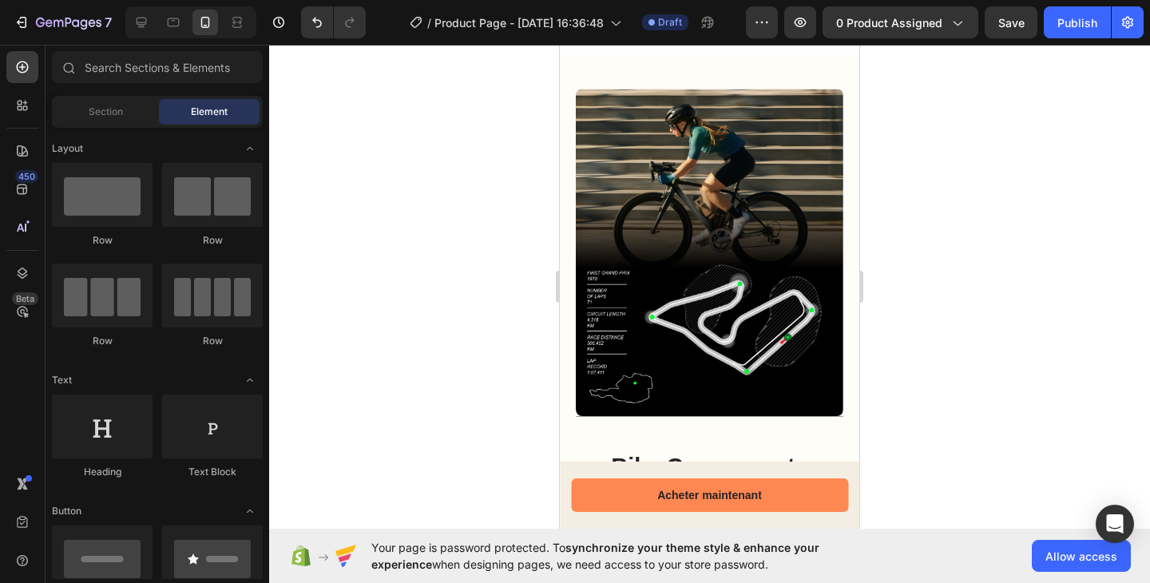
scroll to position [1274, 0]
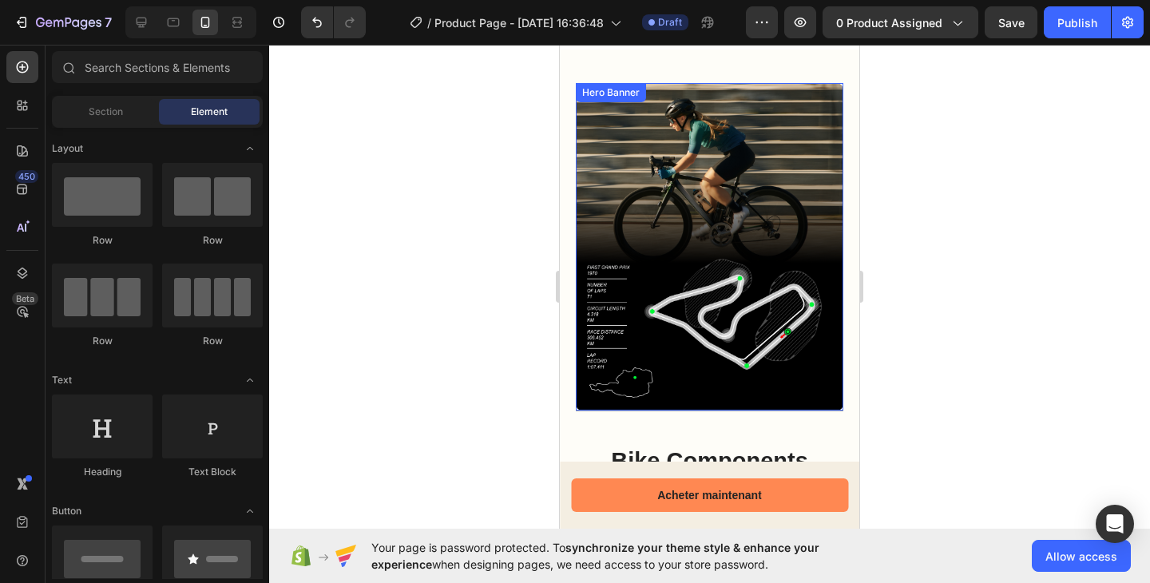
click at [693, 208] on div "Background Image" at bounding box center [709, 246] width 267 height 327
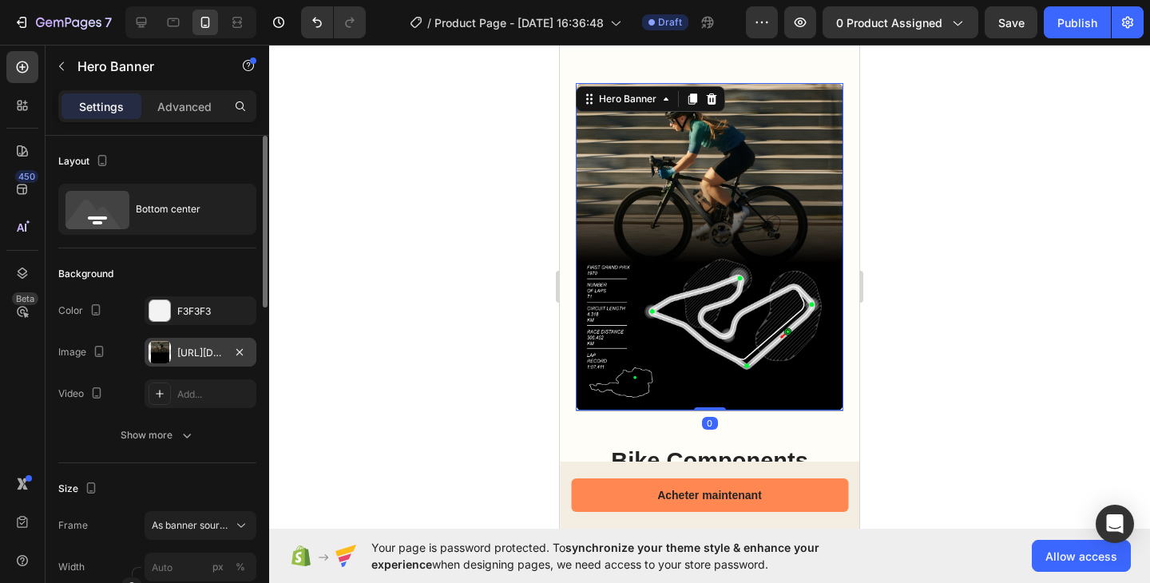
click at [195, 358] on div "https://cdn.shopify.com/s/files/1/0959/3746/2562/files/gempages_579621647326118…" at bounding box center [200, 353] width 46 height 14
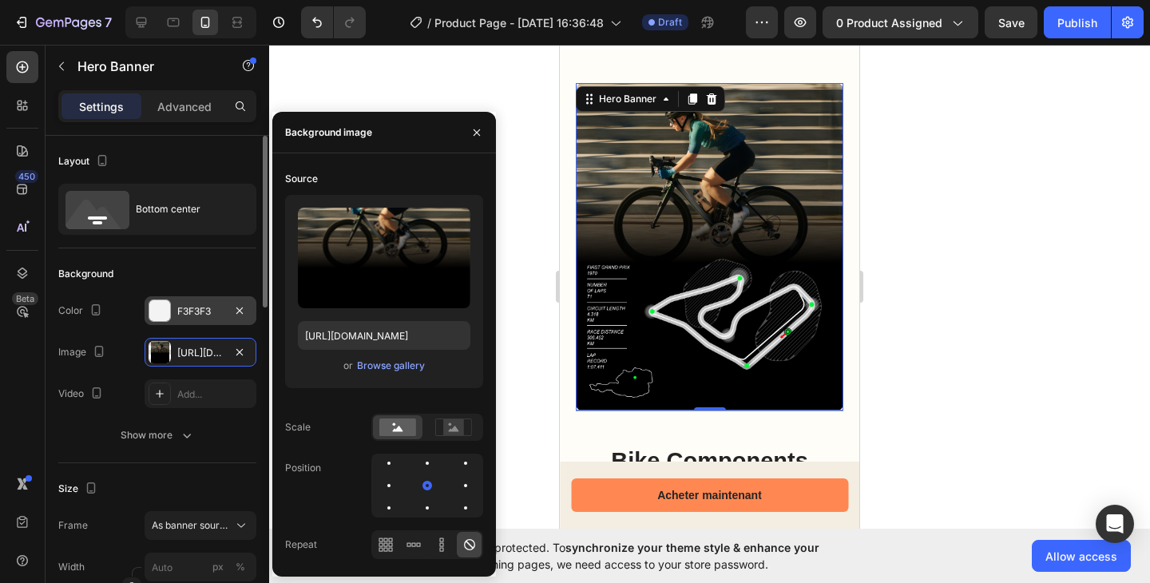
click at [188, 320] on div "F3F3F3" at bounding box center [200, 310] width 112 height 29
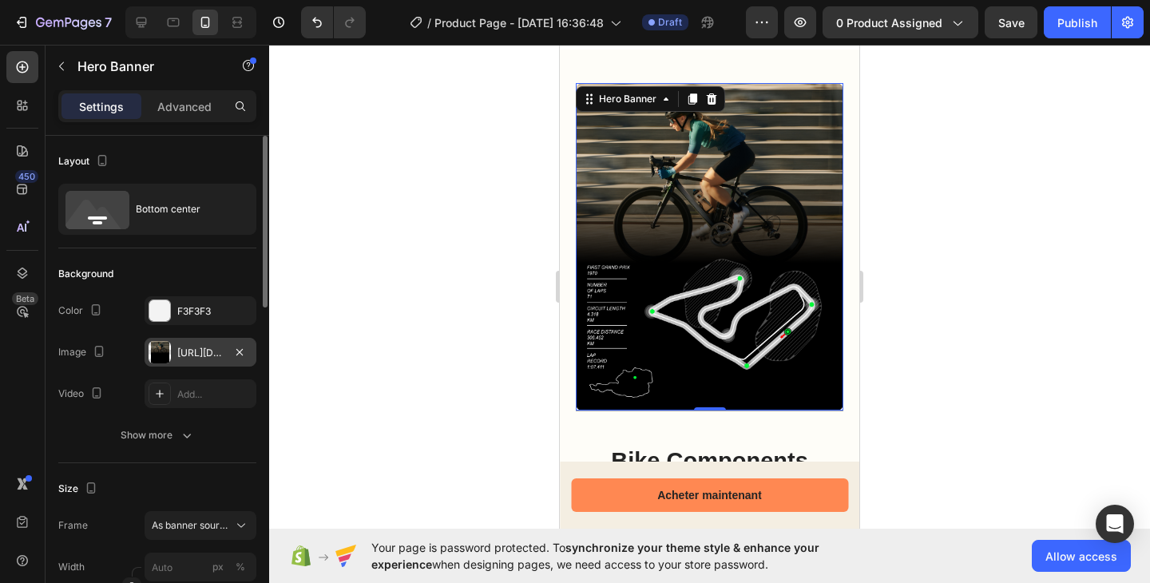
click at [192, 350] on div "https://cdn.shopify.com/s/files/1/0959/3746/2562/files/gempages_579621647326118…" at bounding box center [200, 353] width 46 height 14
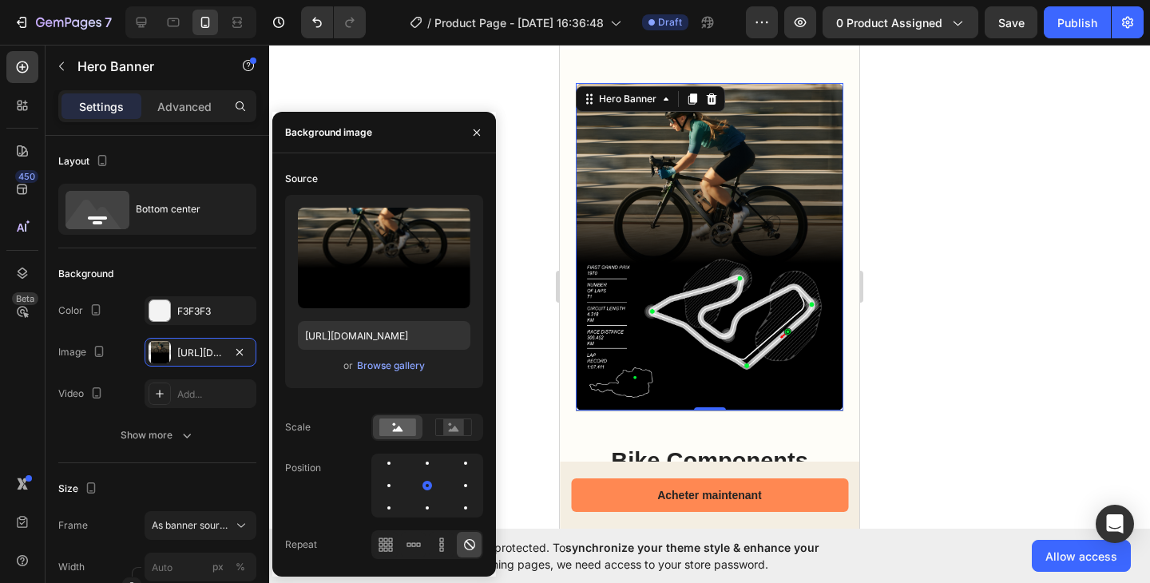
click at [662, 158] on div "Background Image" at bounding box center [709, 246] width 267 height 327
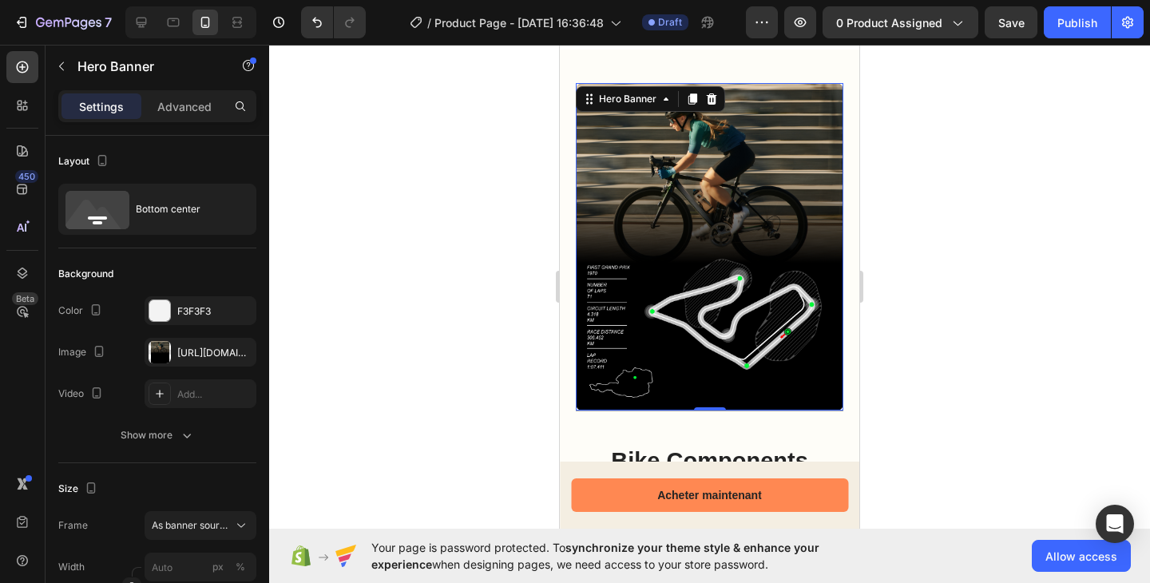
click at [662, 158] on div "Background Image" at bounding box center [709, 246] width 267 height 327
click at [666, 187] on div "Background Image" at bounding box center [709, 246] width 267 height 327
click at [693, 199] on div "Background Image" at bounding box center [709, 246] width 267 height 327
click at [184, 362] on div "https://cdn.shopify.com/s/files/1/0959/3746/2562/files/gempages_579621647326118…" at bounding box center [200, 352] width 112 height 29
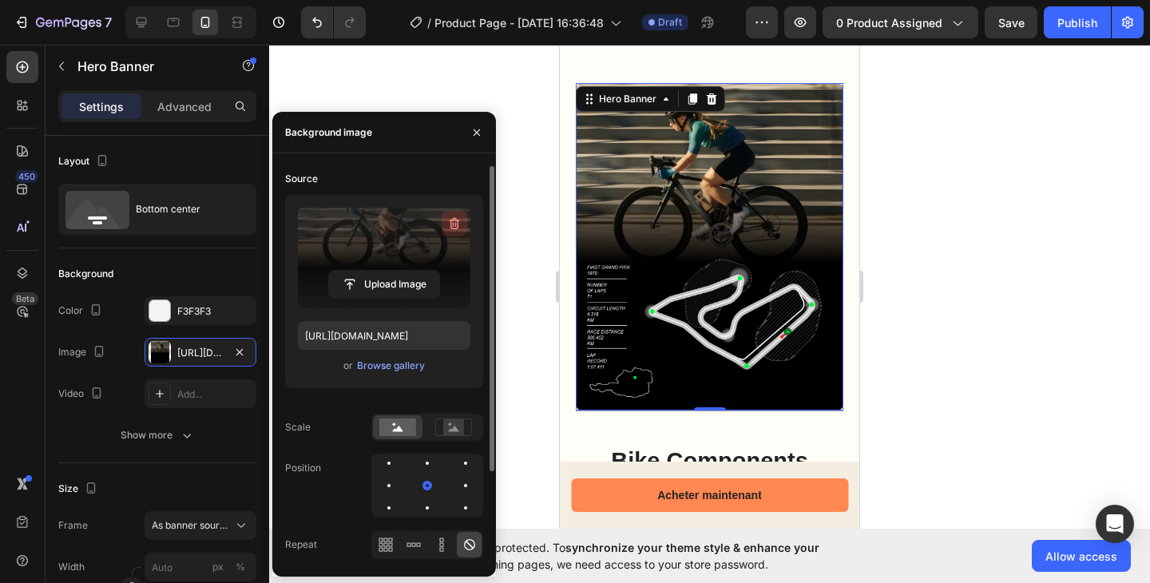
click at [450, 221] on icon "button" at bounding box center [454, 224] width 10 height 12
type input "100"
type input "Auto"
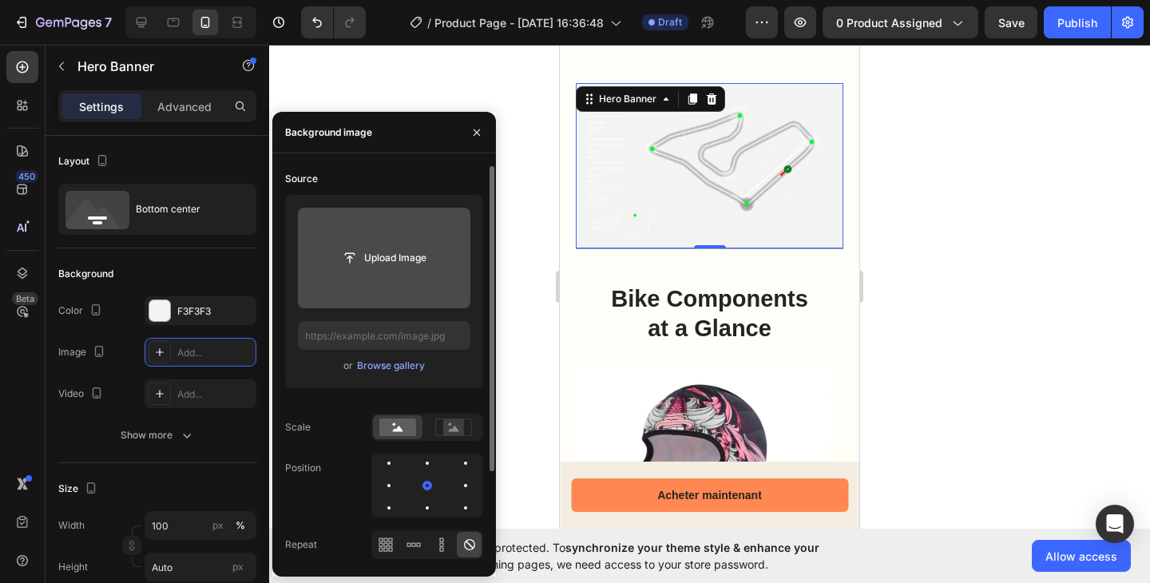
click at [405, 259] on input "file" at bounding box center [384, 257] width 110 height 27
click at [381, 262] on input "file" at bounding box center [384, 257] width 110 height 27
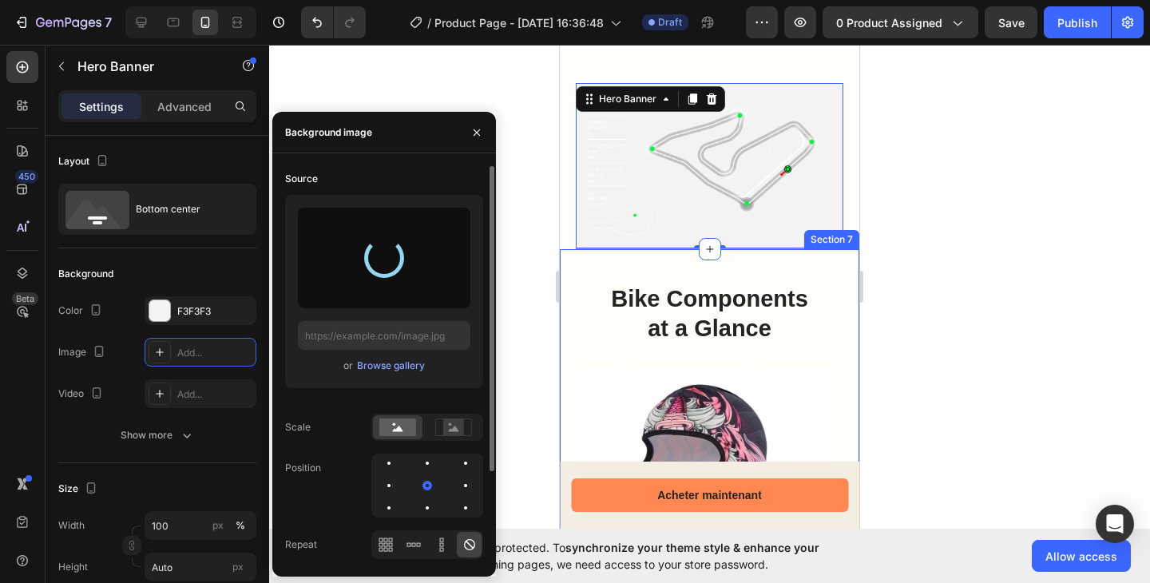
type input "https://cdn.shopify.com/s/files/1/0959/3746/2562/files/gempages_579621647326118…"
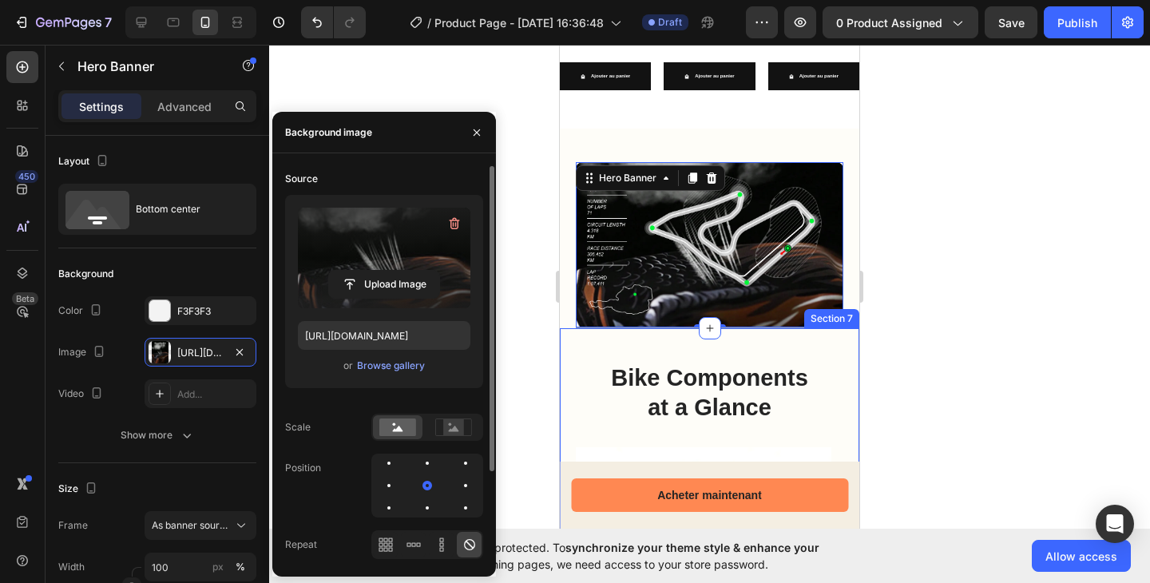
scroll to position [1187, 0]
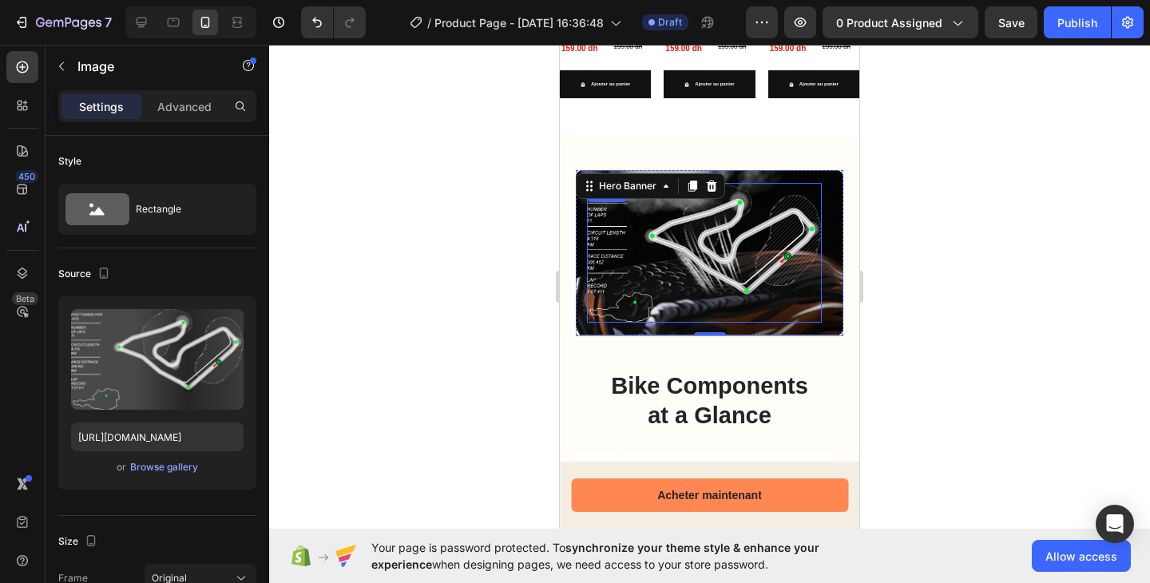
click at [740, 245] on img at bounding box center [704, 252] width 235 height 139
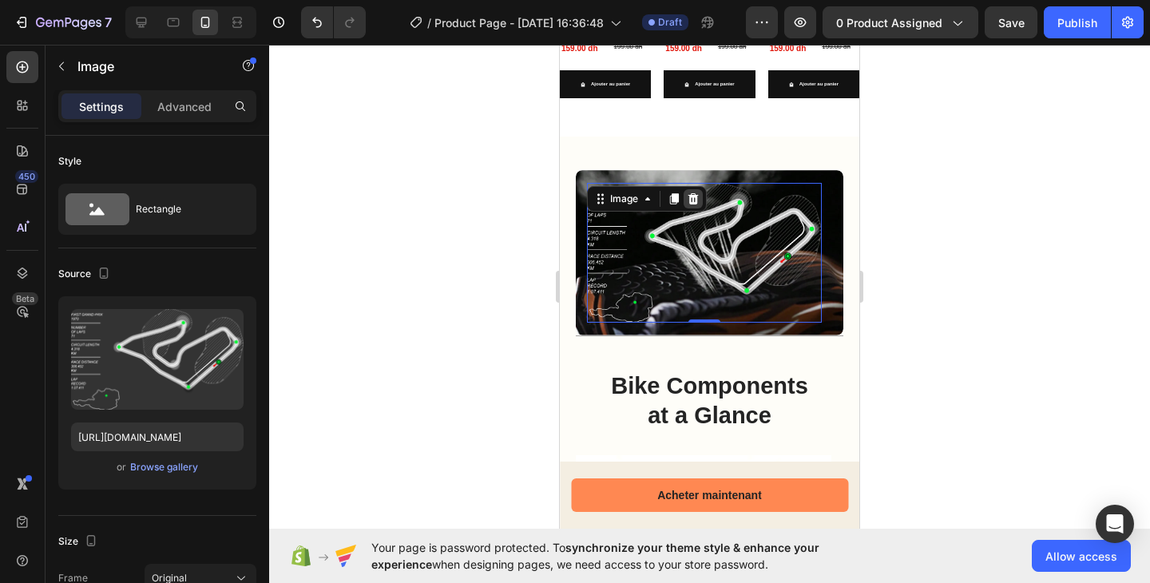
click at [698, 205] on icon at bounding box center [693, 198] width 13 height 13
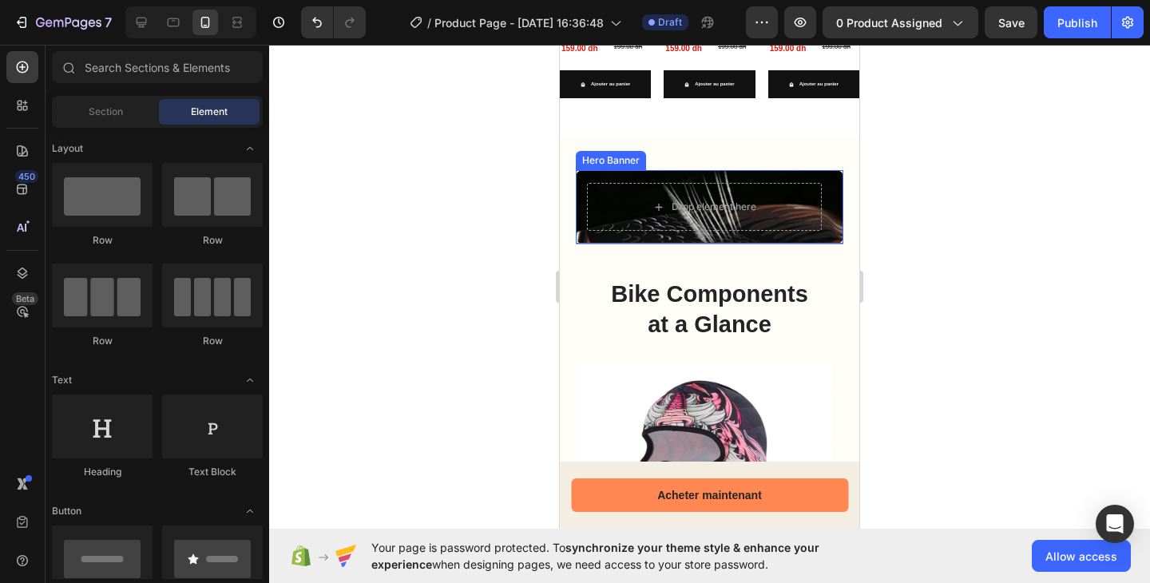
click at [825, 231] on div "Image Drop element here" at bounding box center [709, 206] width 267 height 73
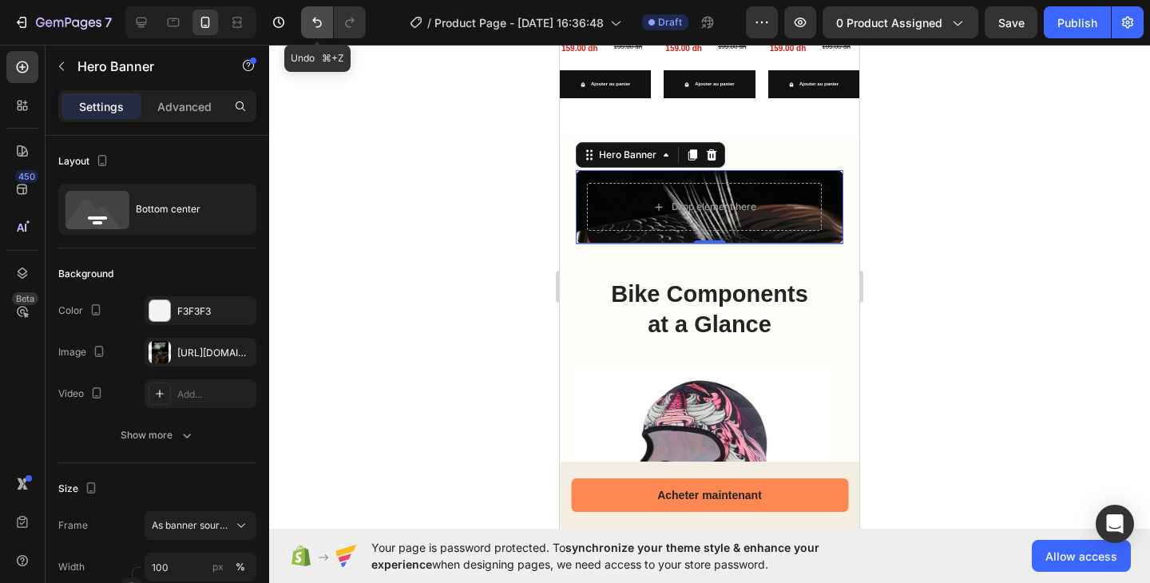
click at [314, 17] on icon "Undo/Redo" at bounding box center [317, 22] width 16 height 16
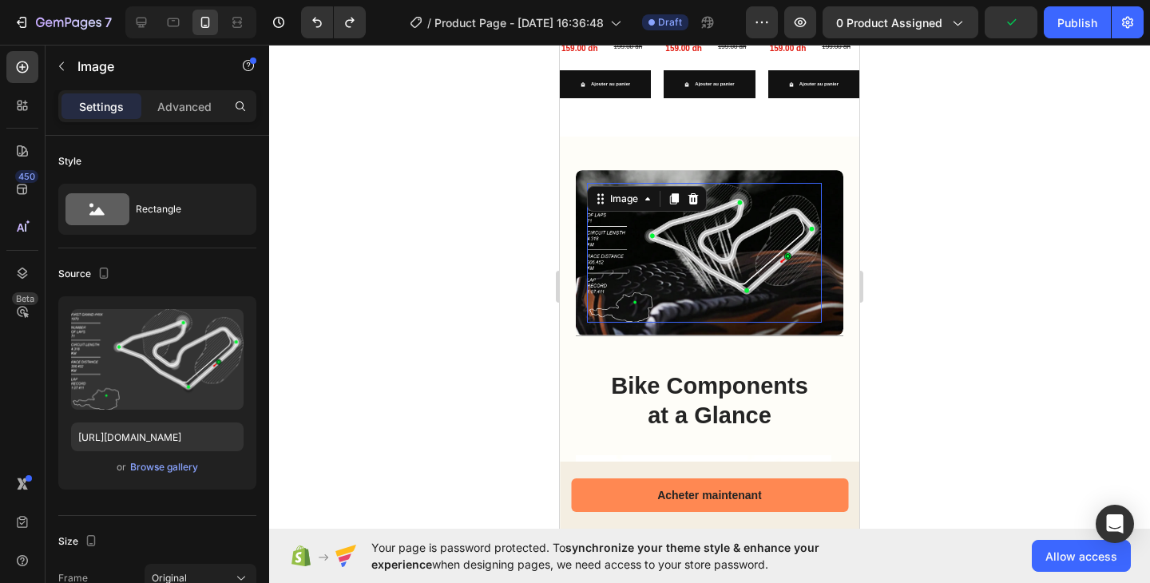
click at [684, 237] on img at bounding box center [704, 252] width 235 height 139
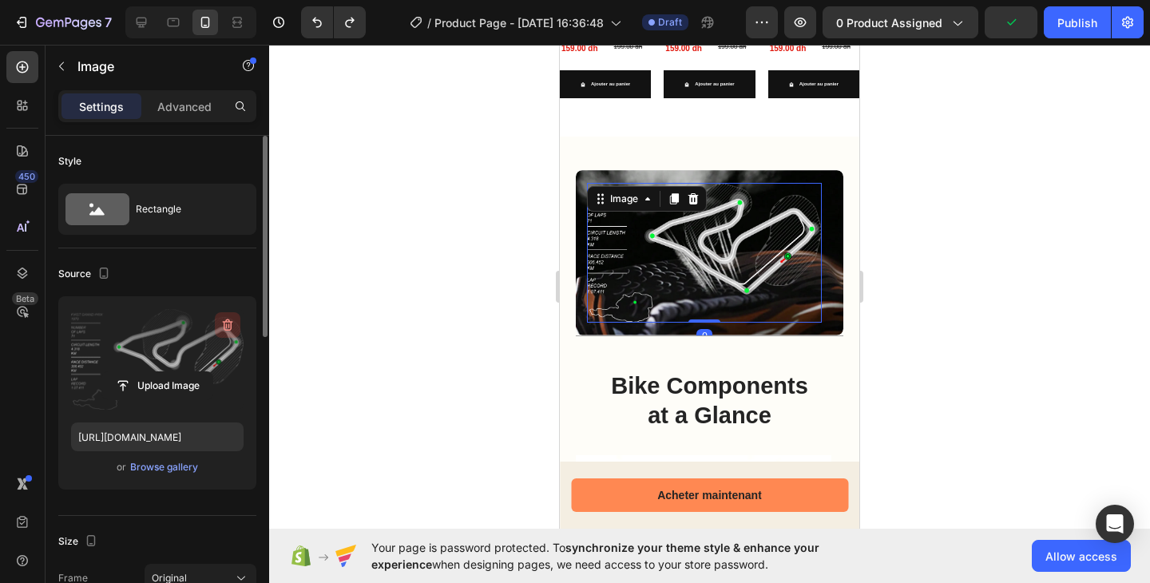
click at [222, 324] on icon "button" at bounding box center [228, 325] width 16 height 16
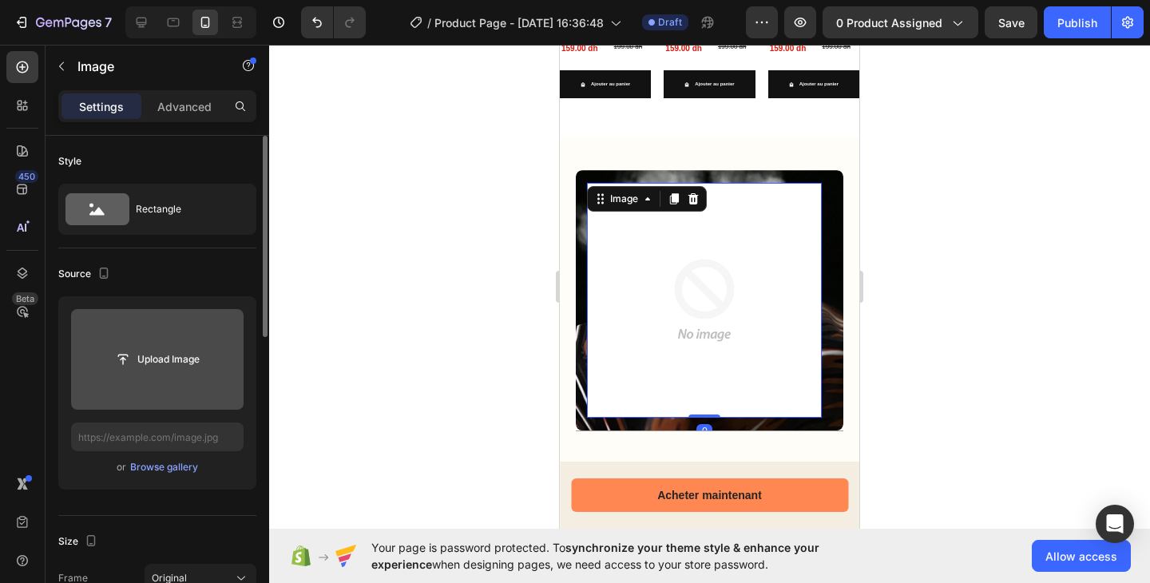
click at [196, 354] on input "file" at bounding box center [157, 359] width 110 height 27
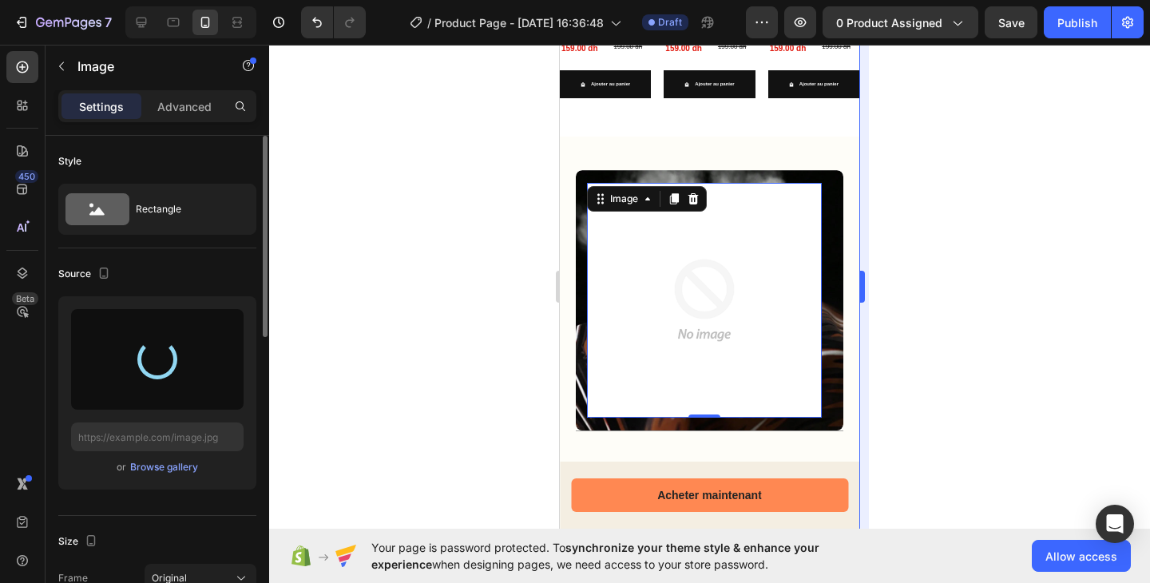
type input "https://cdn.shopify.com/s/files/1/0959/3746/2562/files/gempages_579621647326118…"
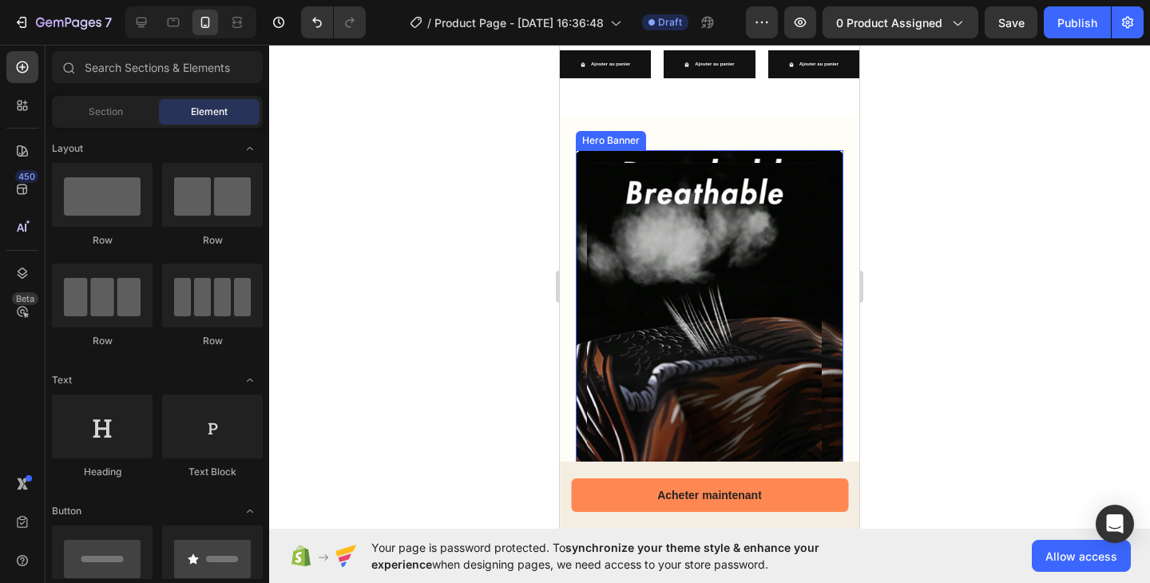
scroll to position [942, 0]
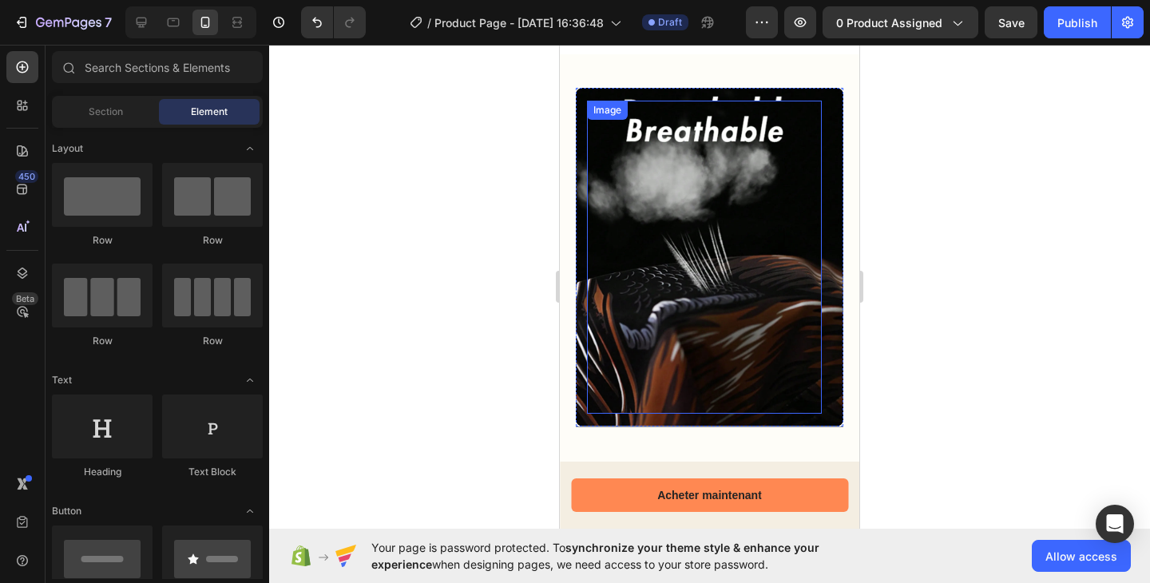
click at [748, 329] on img at bounding box center [704, 257] width 235 height 313
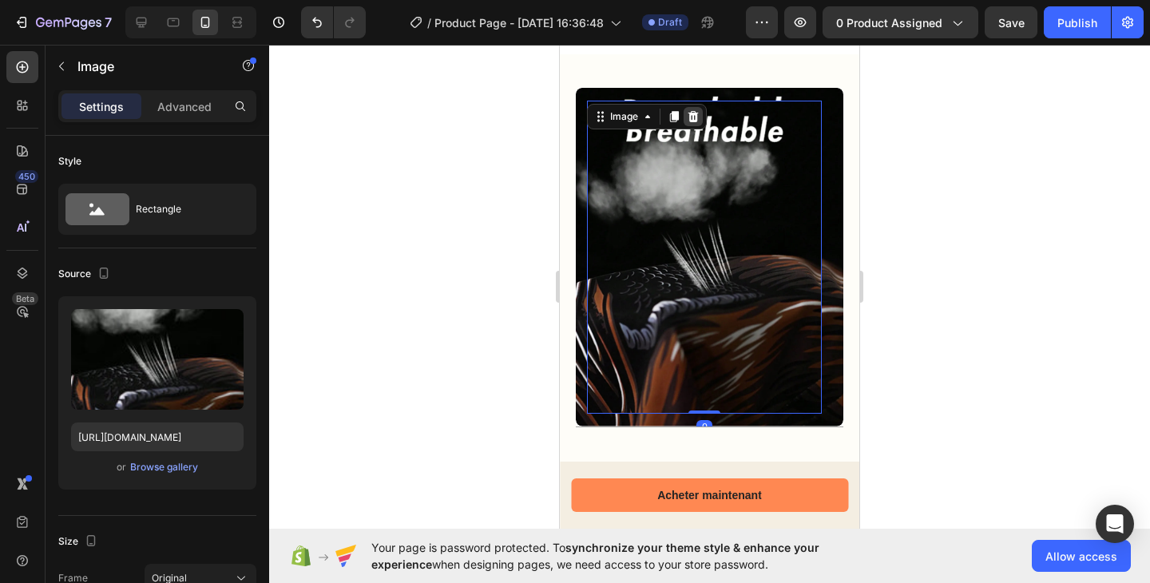
click at [696, 121] on icon at bounding box center [693, 116] width 10 height 11
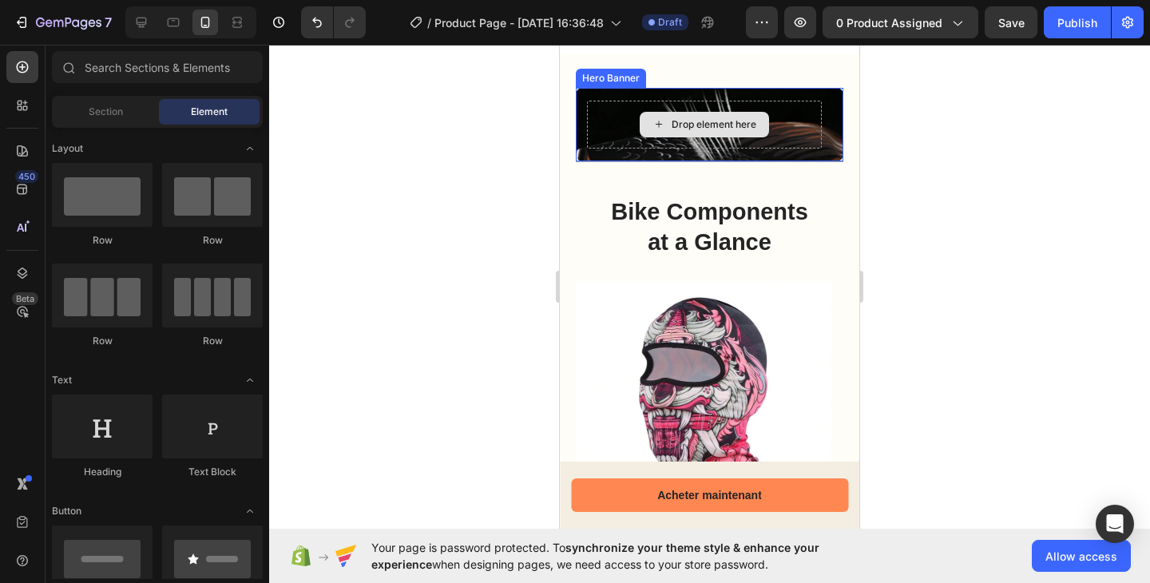
click at [778, 133] on div "Drop element here" at bounding box center [704, 125] width 235 height 48
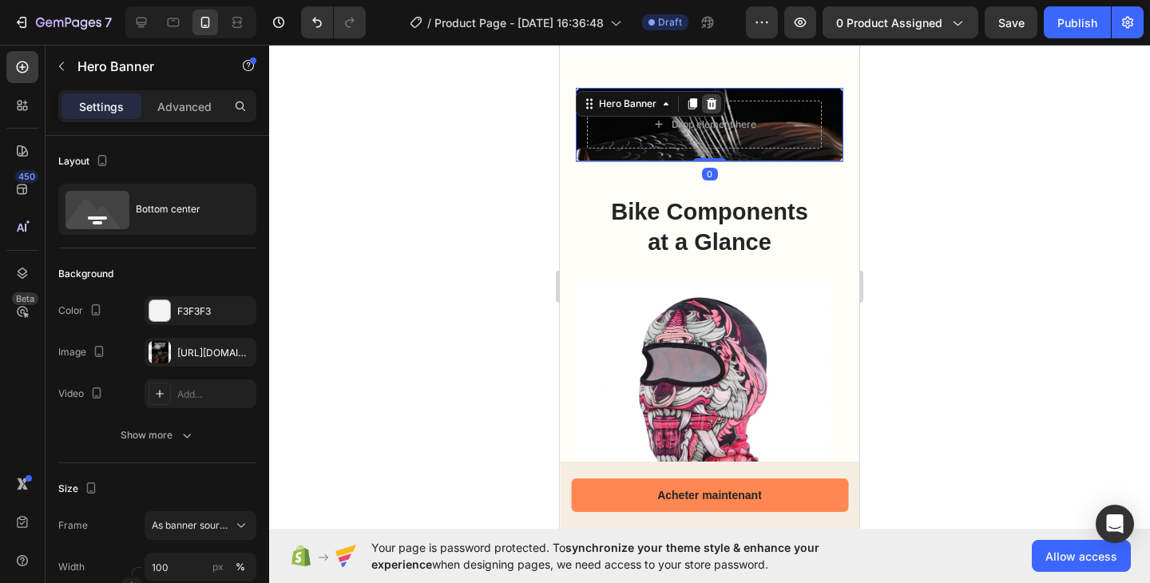
click at [719, 113] on div at bounding box center [711, 103] width 19 height 19
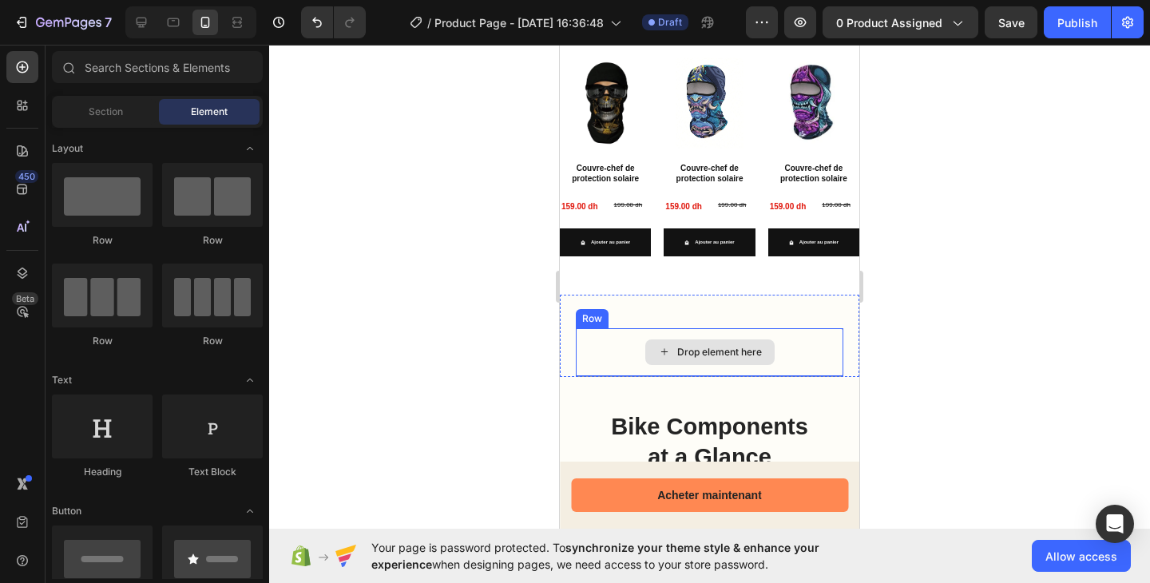
scroll to position [795, 0]
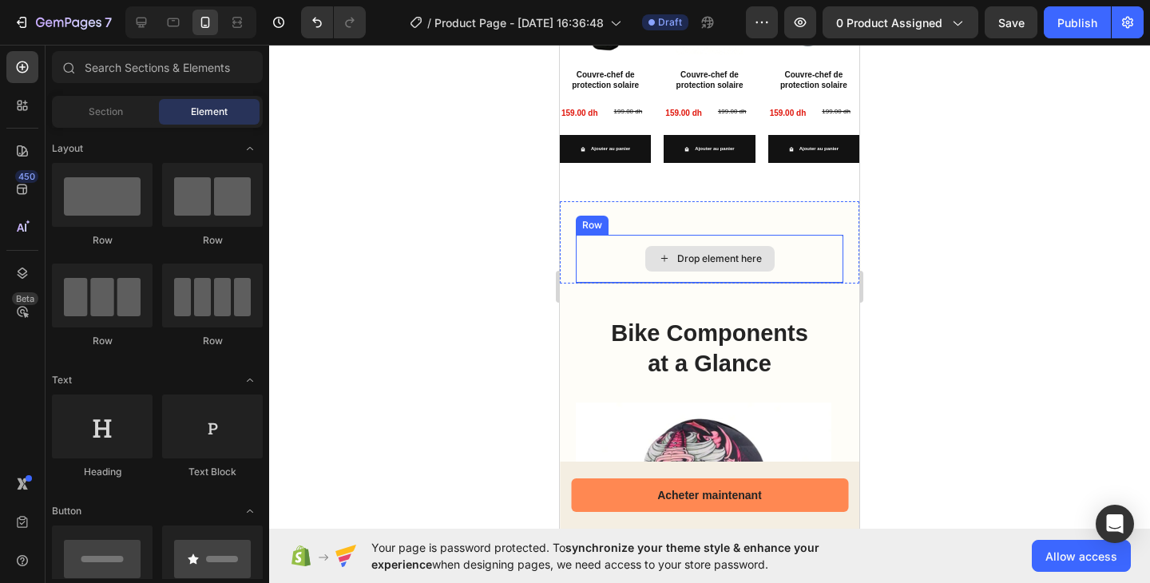
click at [798, 260] on div "Drop element here" at bounding box center [709, 259] width 267 height 48
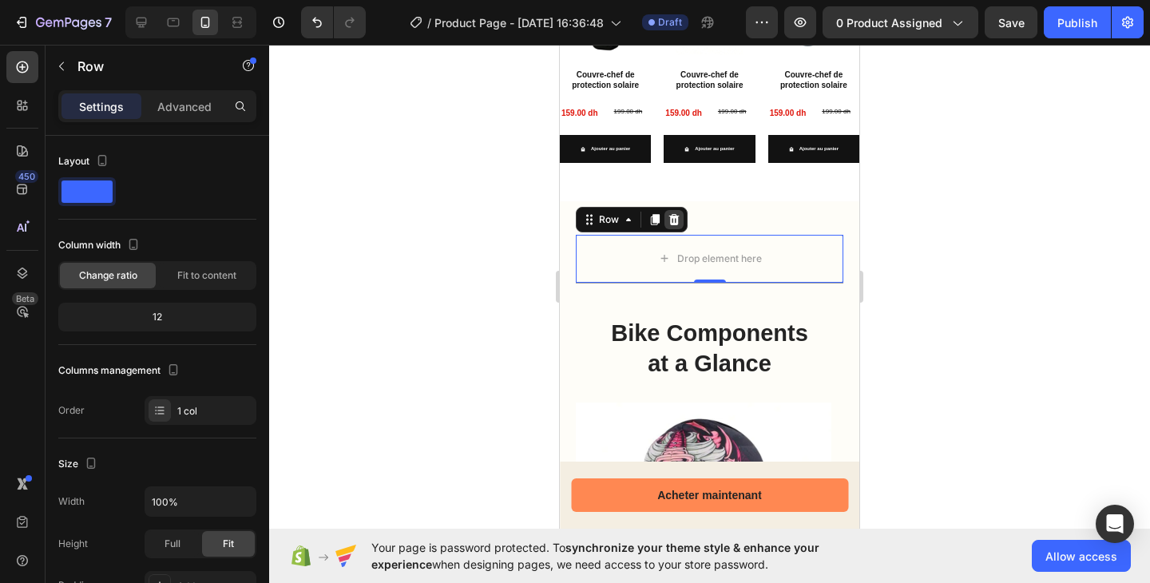
click at [675, 216] on div at bounding box center [673, 219] width 19 height 19
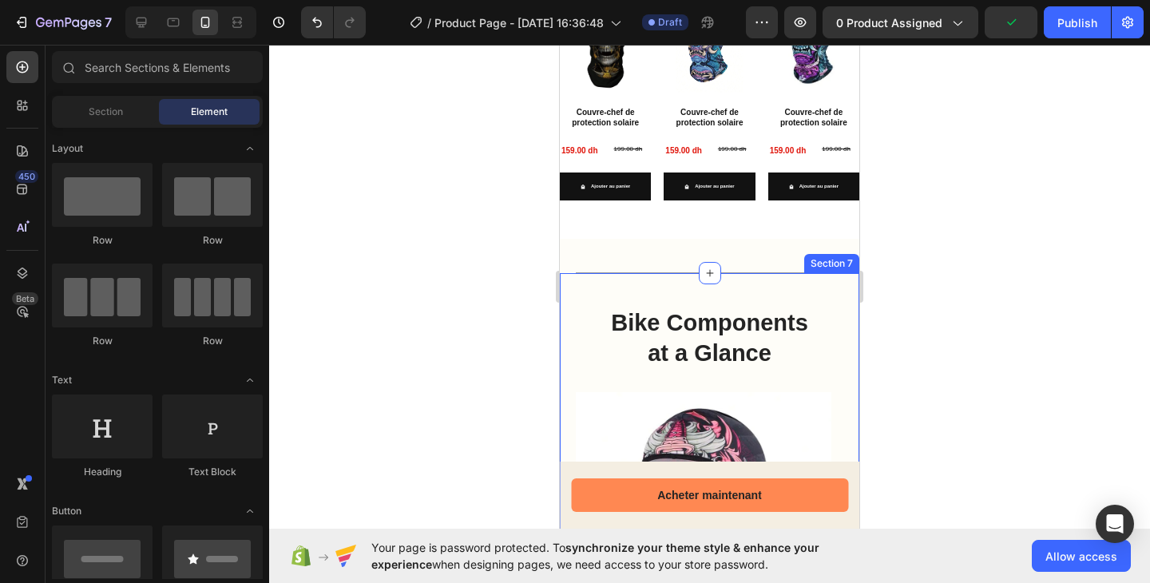
scroll to position [893, 0]
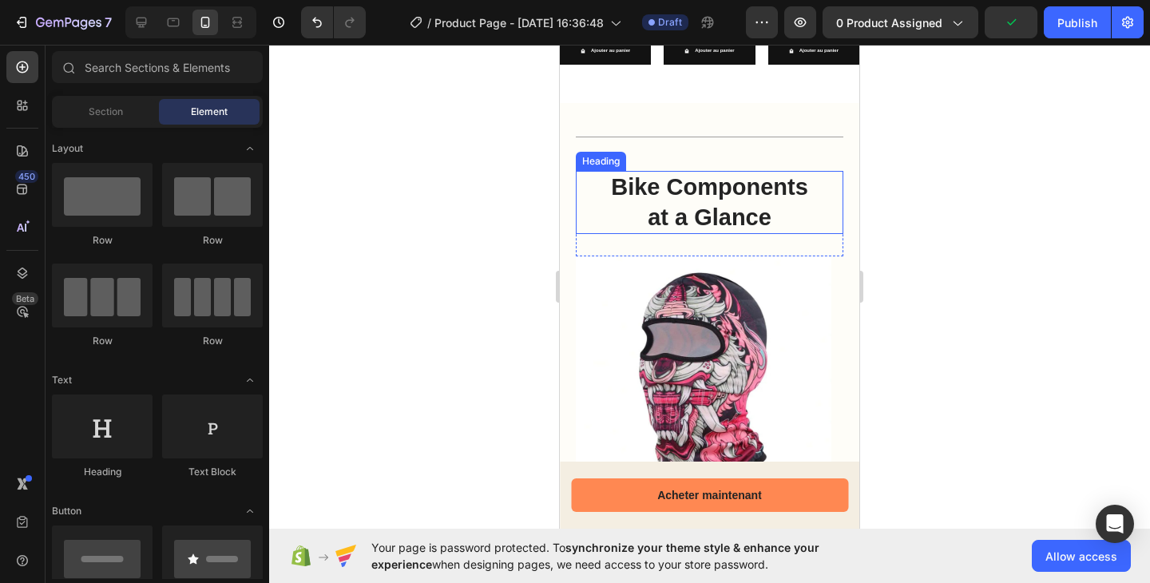
click at [708, 198] on h2 "Bike Components at a Glance" at bounding box center [709, 202] width 223 height 63
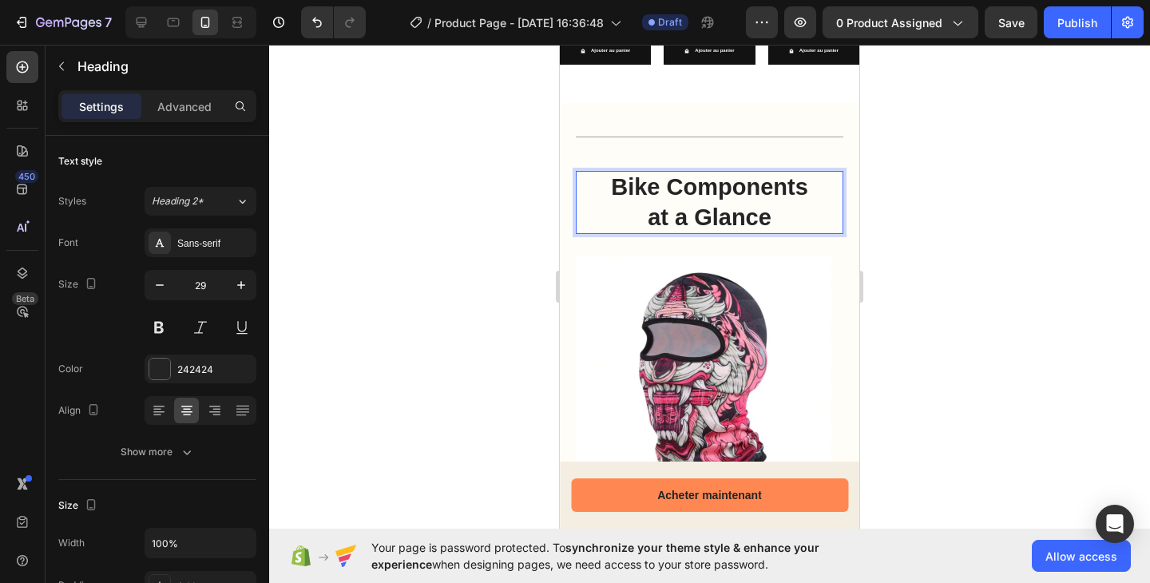
click at [708, 198] on h2 "Bike Components at a Glance" at bounding box center [709, 202] width 223 height 63
click at [708, 198] on p "Bike Components at a Glance" at bounding box center [710, 202] width 220 height 60
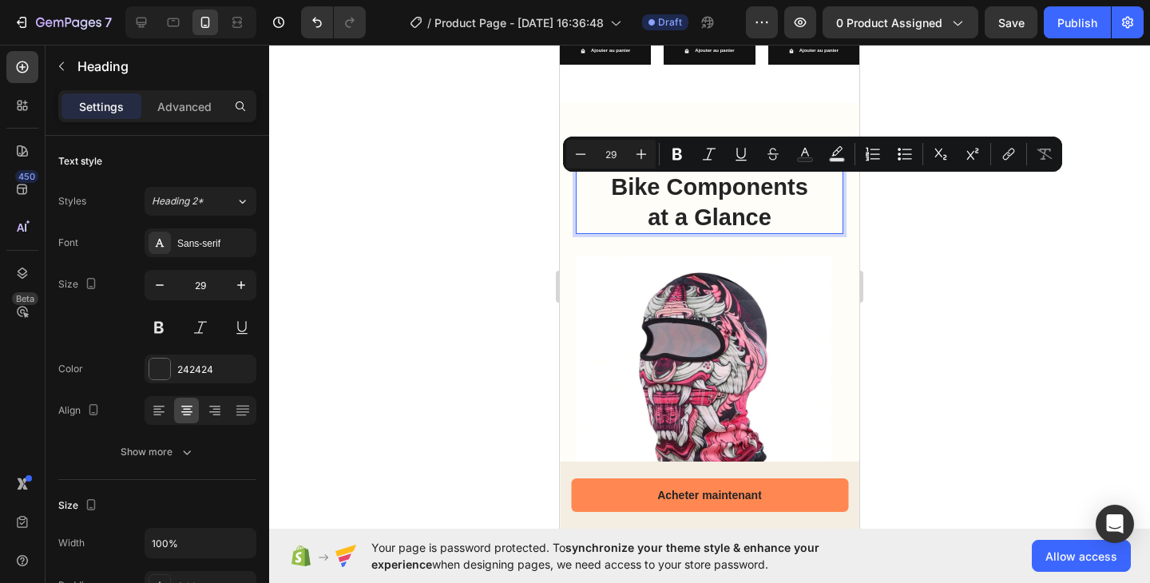
click at [759, 228] on p "Bike Components at a Glance" at bounding box center [710, 202] width 220 height 60
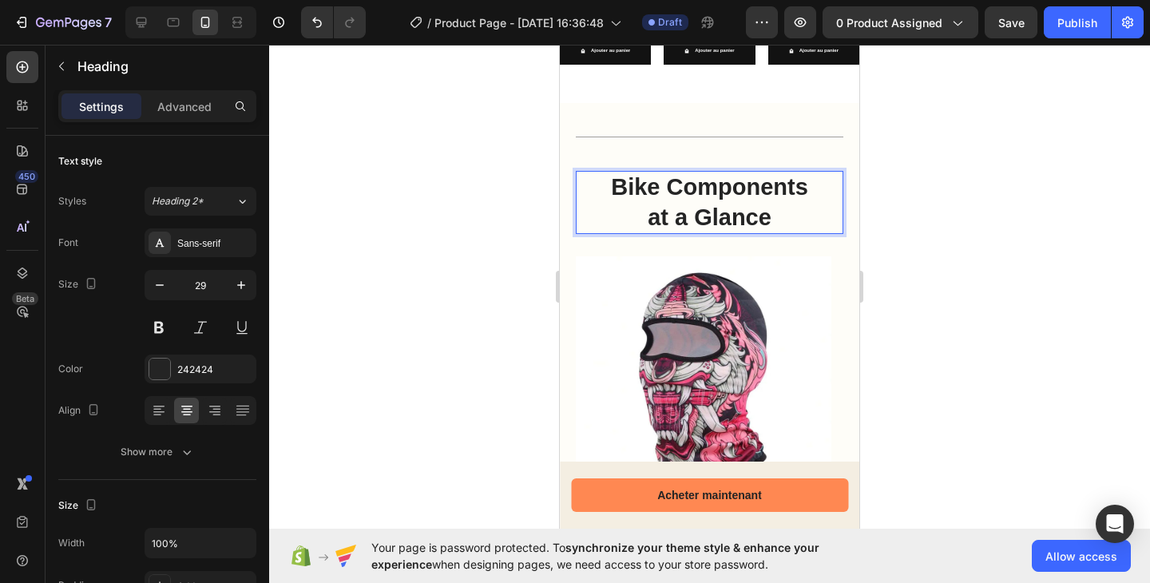
click at [759, 228] on p "Bike Components at a Glance" at bounding box center [710, 202] width 220 height 60
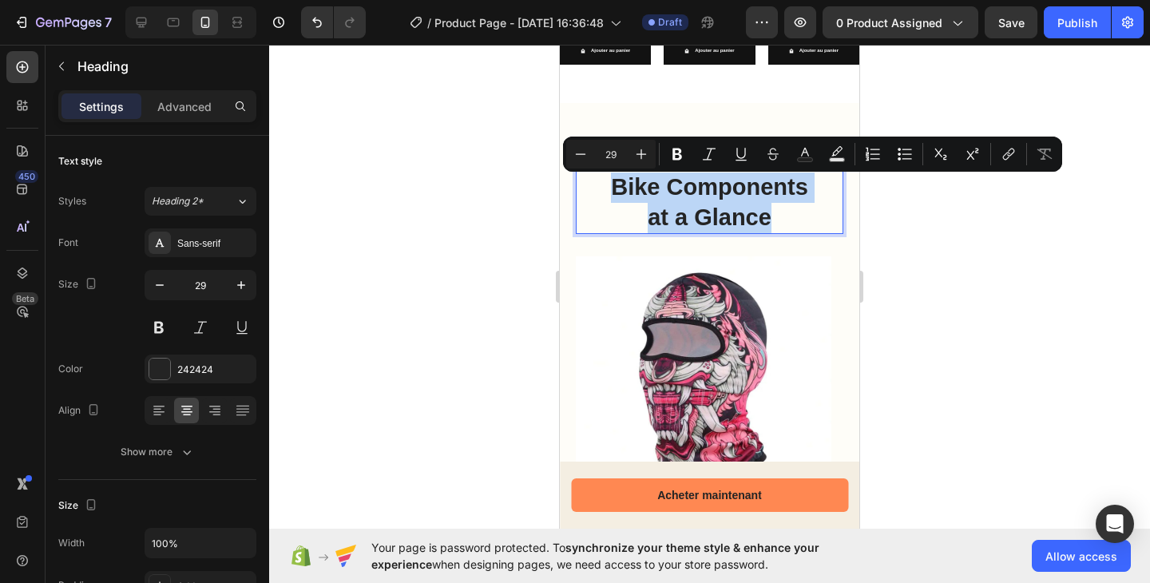
drag, startPoint x: 759, startPoint y: 228, endPoint x: 689, endPoint y: 207, distance: 73.3
click at [689, 207] on p "Bike Components at a Glance" at bounding box center [710, 202] width 220 height 60
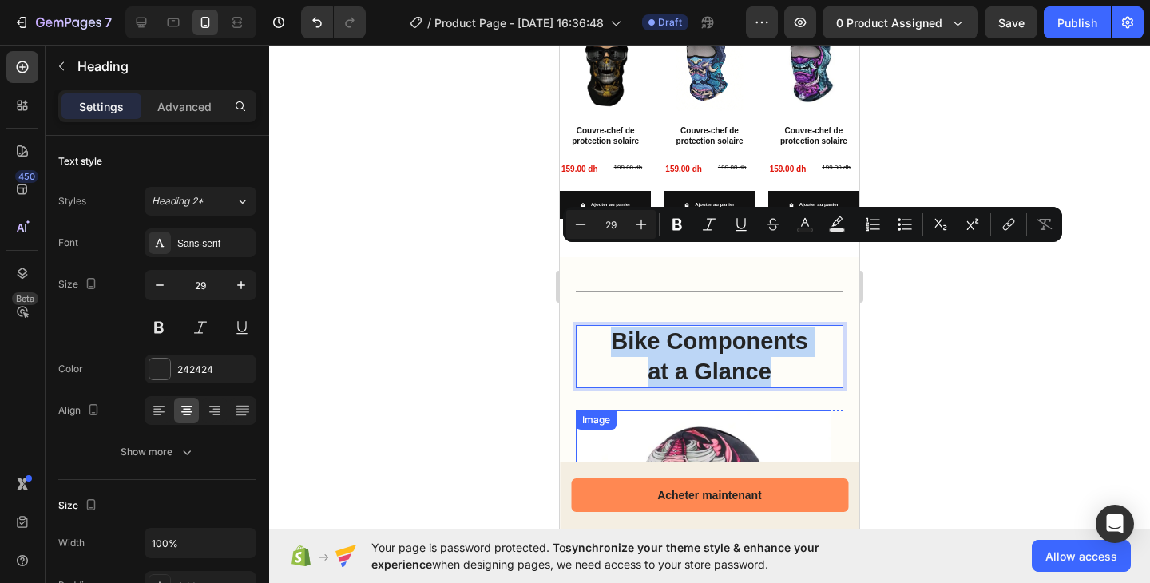
scroll to position [824, 0]
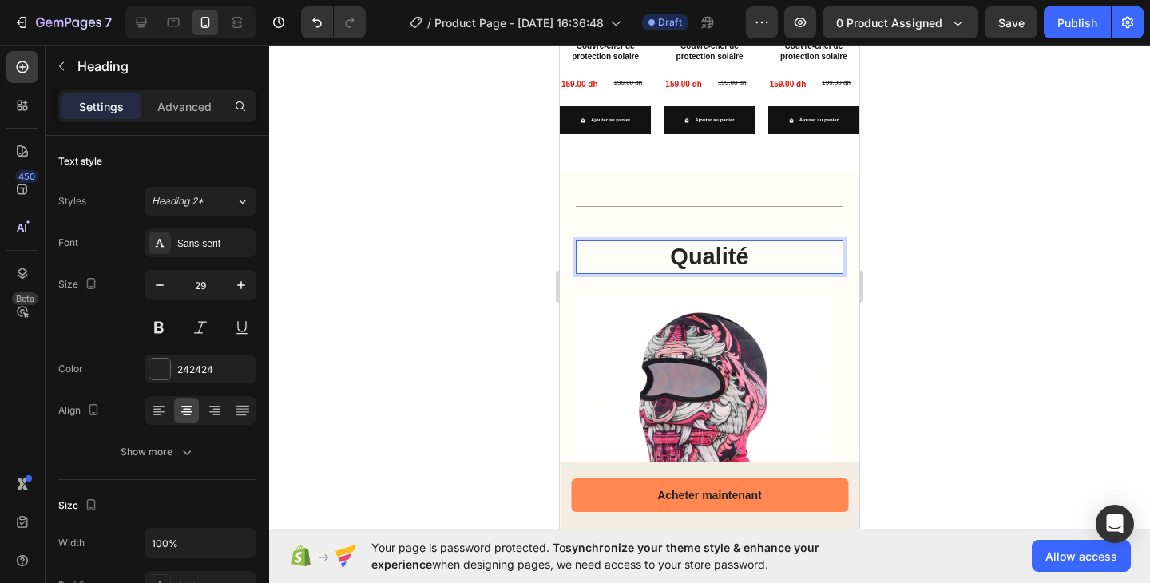
drag, startPoint x: 758, startPoint y: 260, endPoint x: 722, endPoint y: 259, distance: 35.2
click at [722, 259] on p "Qualité" at bounding box center [710, 257] width 220 height 30
drag, startPoint x: 722, startPoint y: 259, endPoint x: 657, endPoint y: 257, distance: 64.7
click at [657, 257] on p "Qualité" at bounding box center [710, 257] width 220 height 30
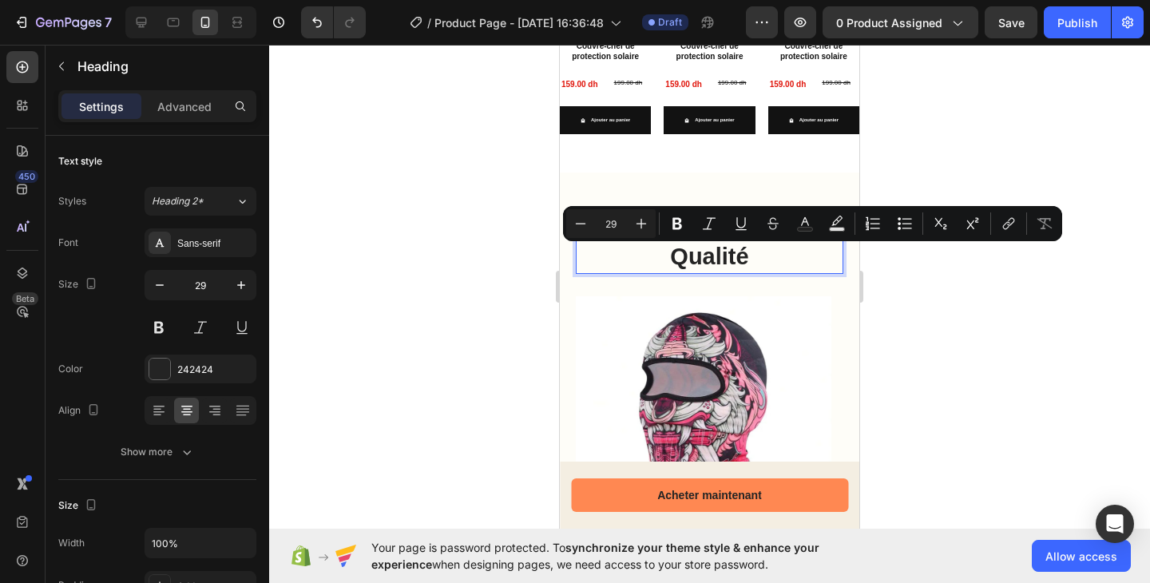
click at [728, 250] on p "Qualité" at bounding box center [710, 257] width 220 height 30
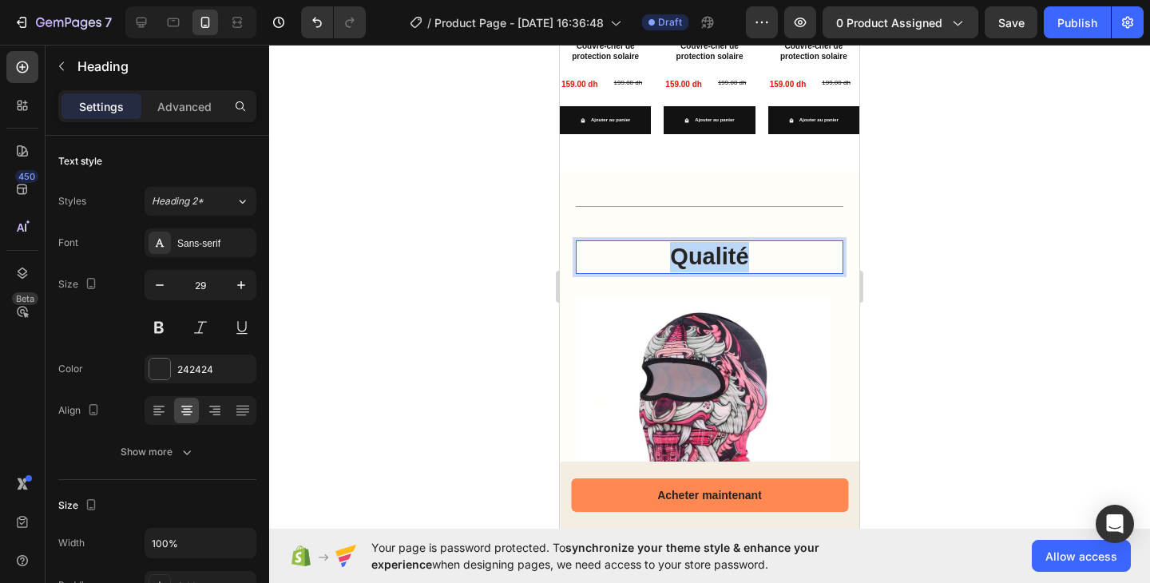
click at [728, 250] on p "Qualité" at bounding box center [710, 257] width 220 height 30
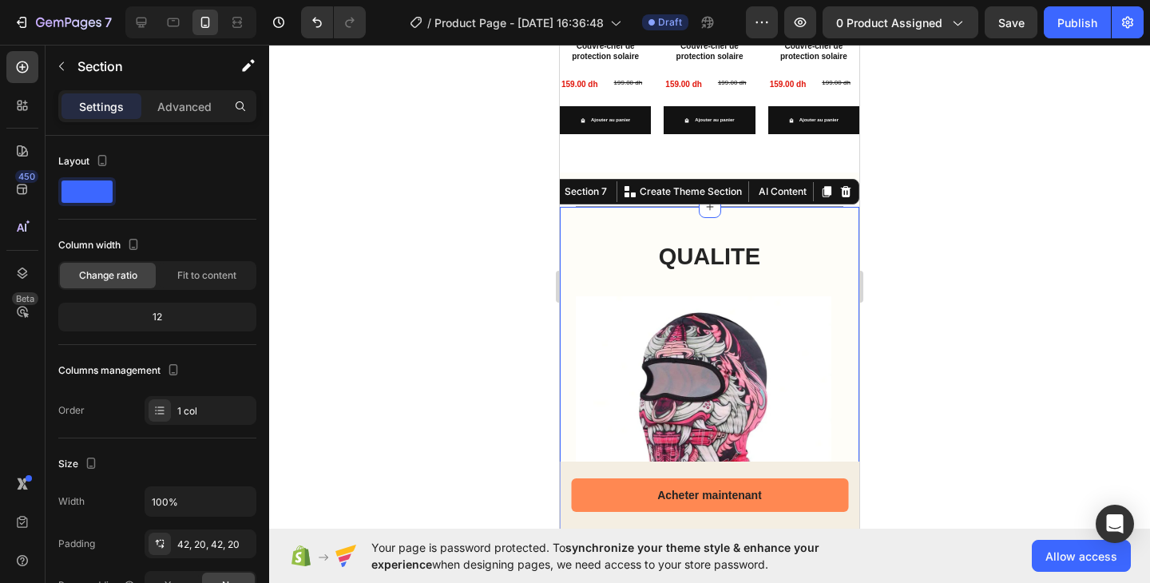
click at [701, 230] on div "QUALITE Heading Row Image CAGOULE Text Block Image CAGOULE Text Block Image CAG…" at bounding box center [709, 477] width 299 height 540
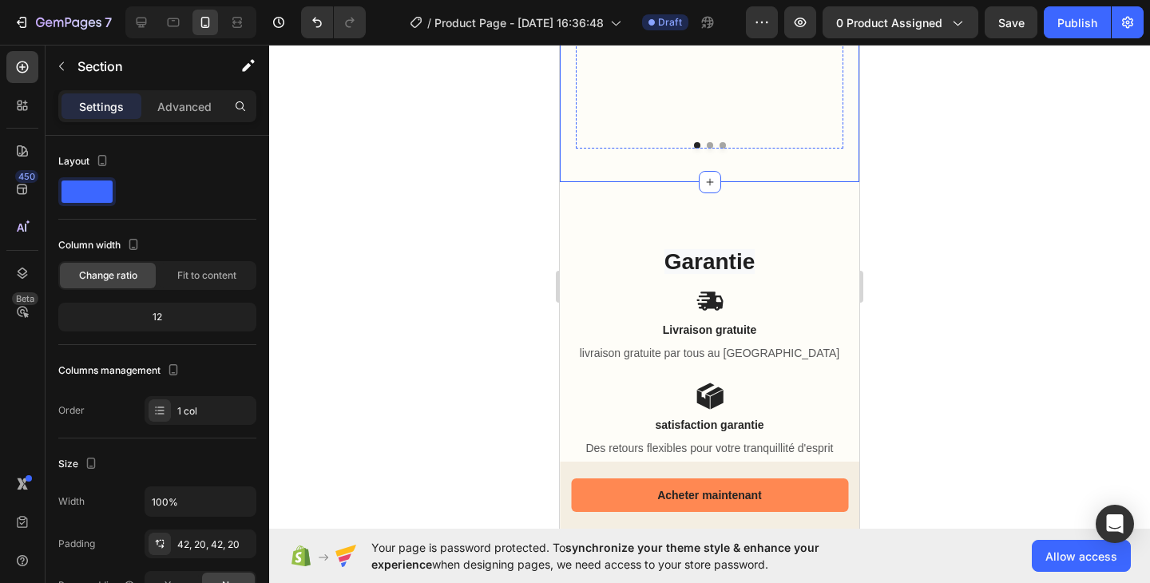
scroll to position [1408, 0]
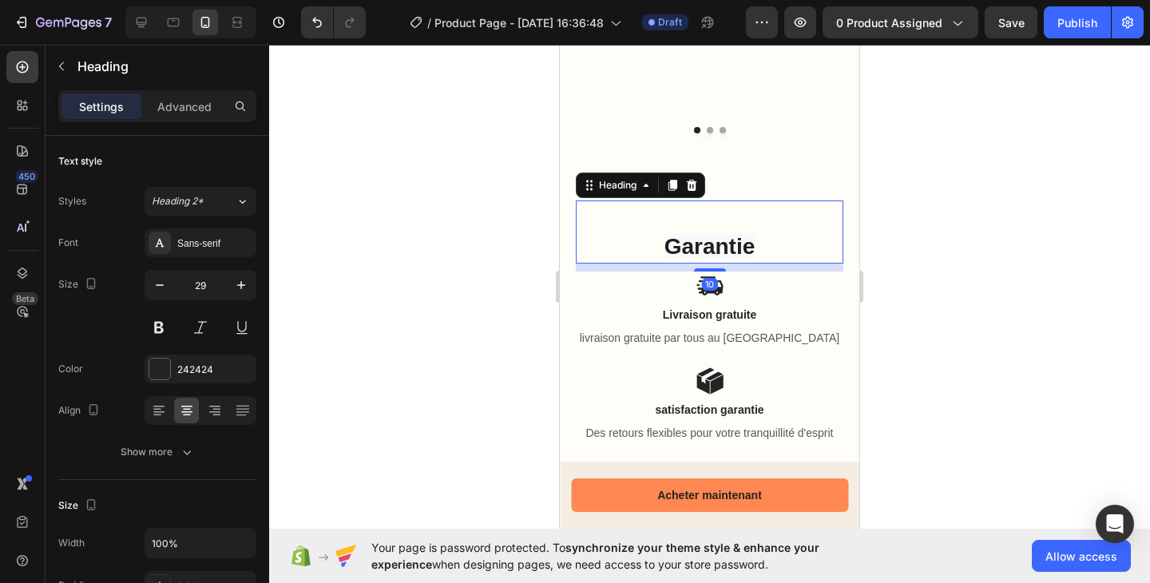
click at [722, 234] on span "Garantie" at bounding box center [709, 246] width 91 height 25
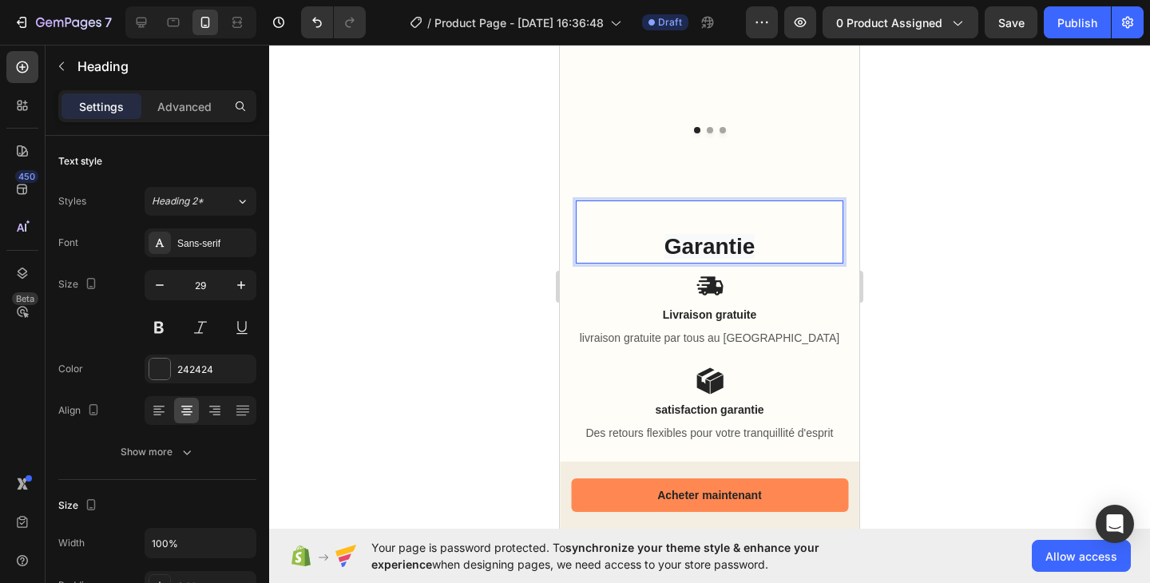
click at [722, 234] on span "Garantie" at bounding box center [709, 246] width 91 height 25
click at [636, 271] on div "Icon" at bounding box center [709, 285] width 267 height 29
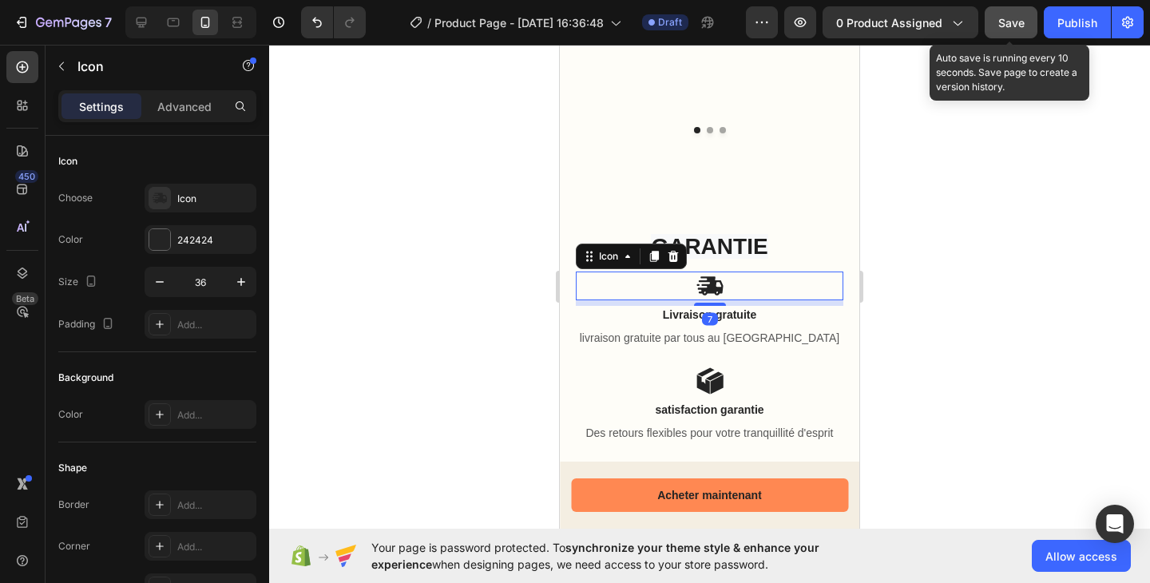
click at [1018, 24] on span "Save" at bounding box center [1011, 23] width 26 height 14
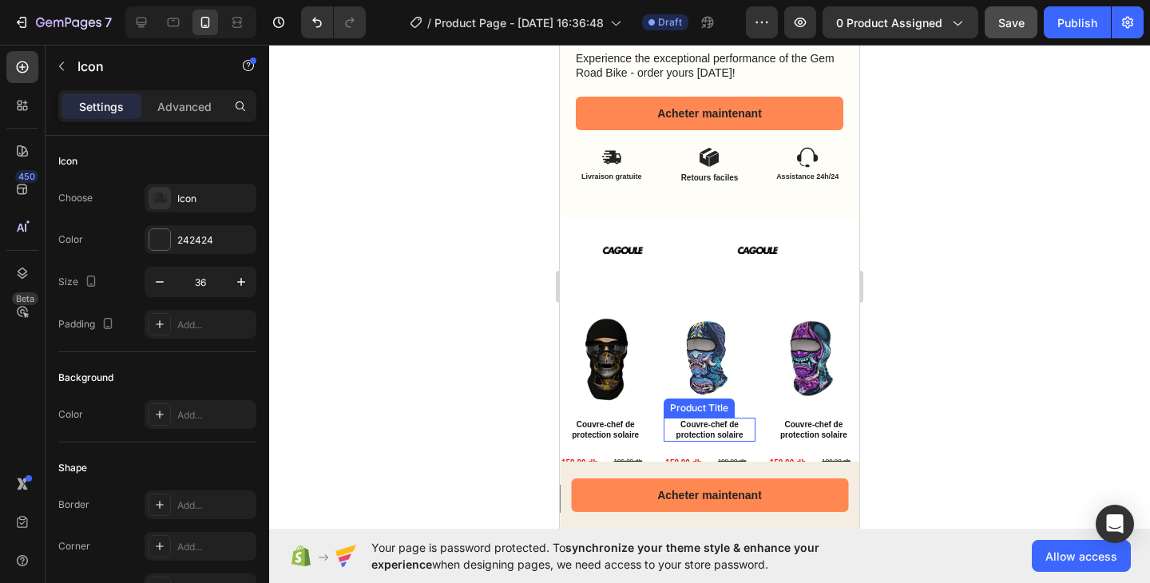
scroll to position [893, 0]
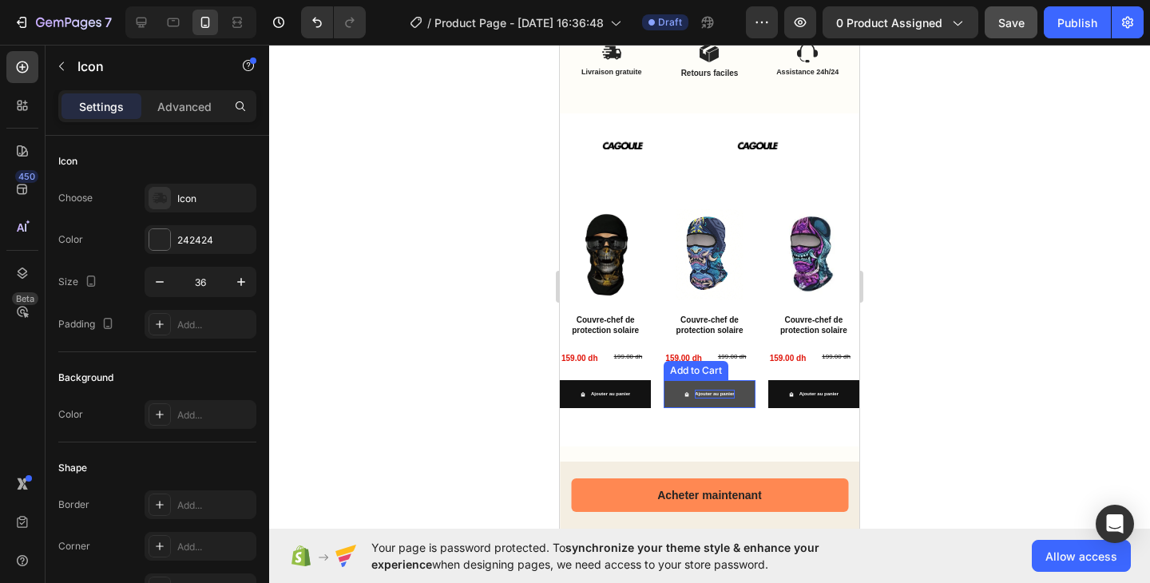
click at [630, 390] on div "Ajouter au panier" at bounding box center [610, 394] width 39 height 9
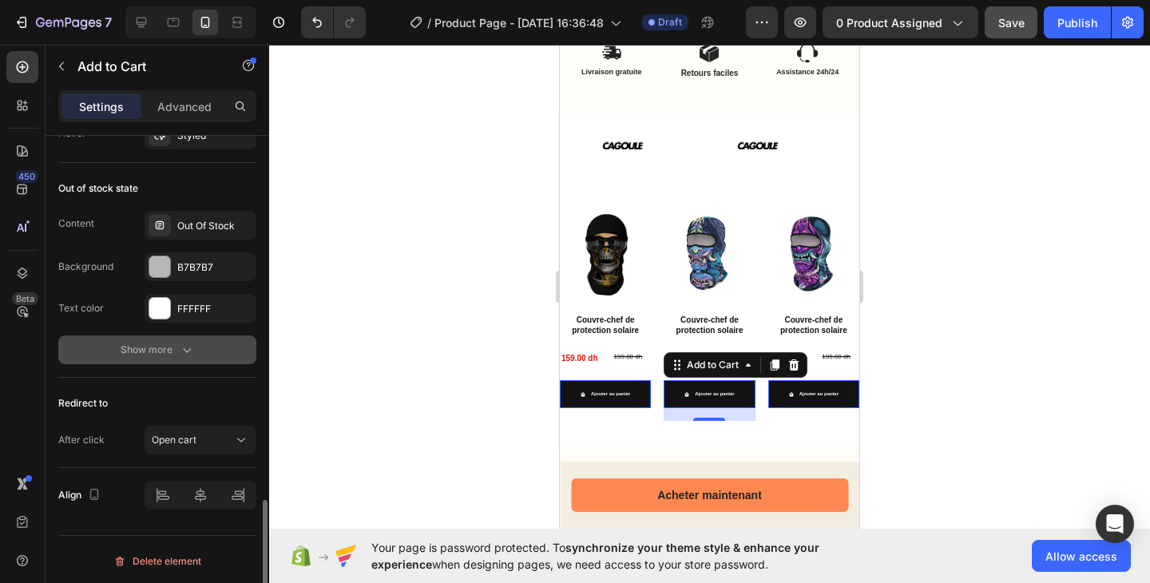
scroll to position [1344, 0]
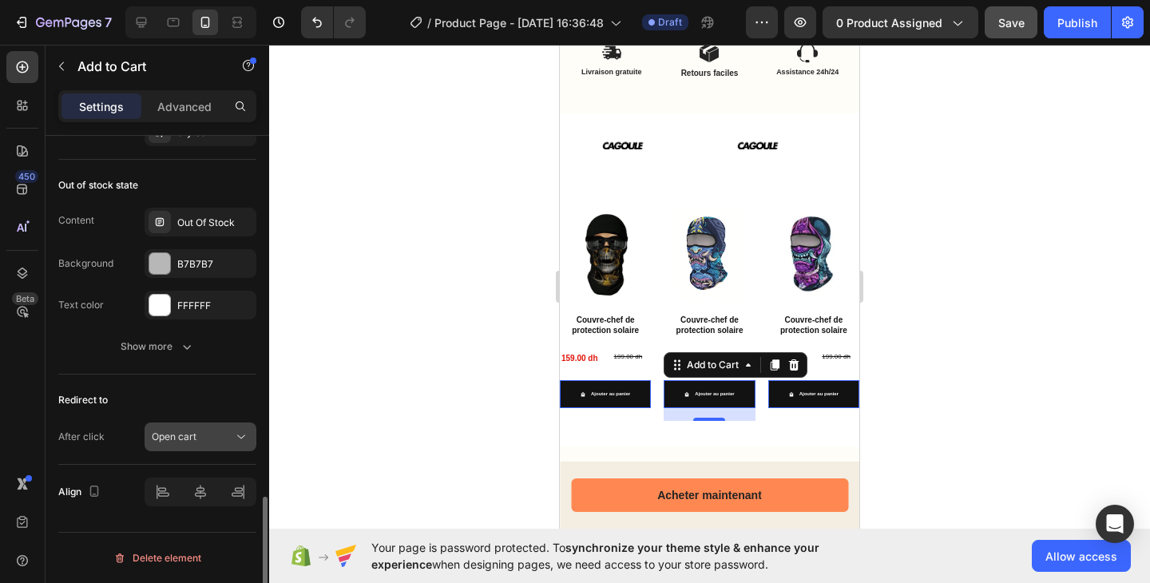
click at [189, 445] on button "Open cart" at bounding box center [200, 436] width 112 height 29
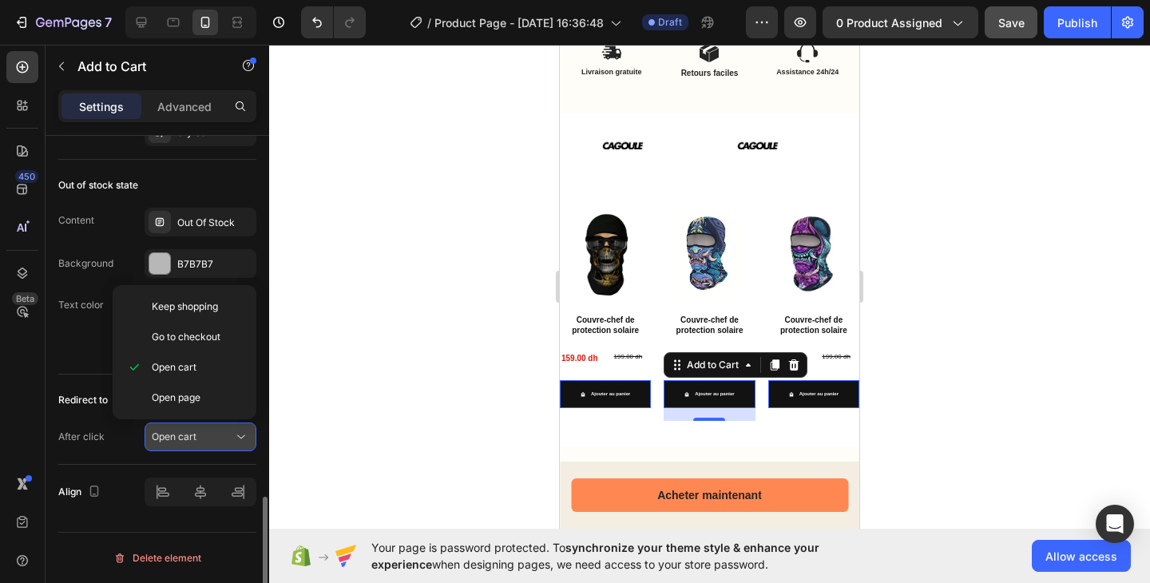
click at [203, 443] on div "Open cart" at bounding box center [192, 436] width 81 height 14
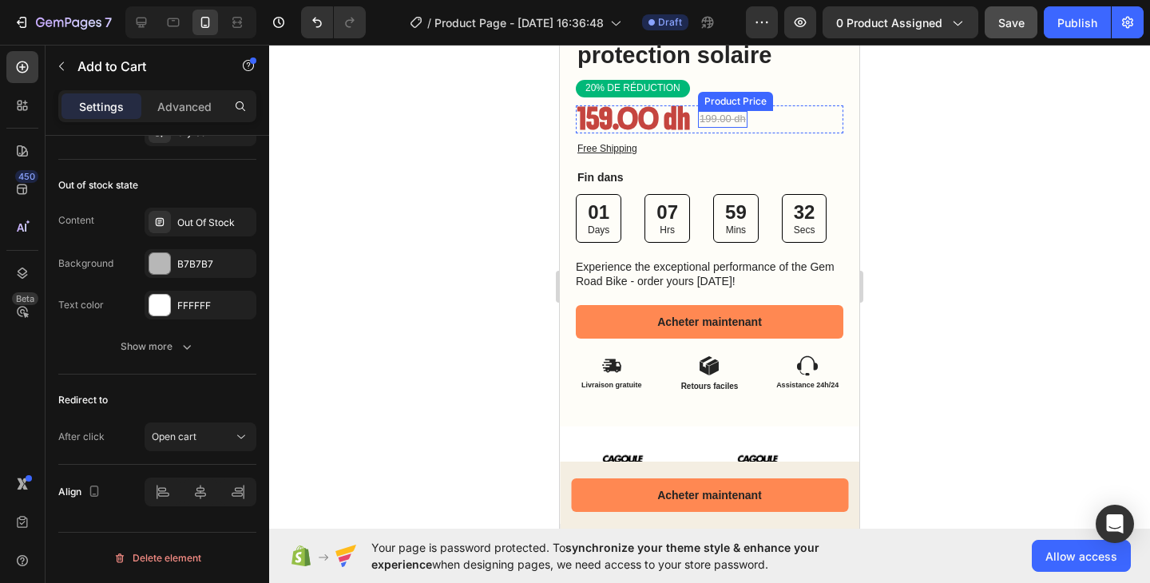
scroll to position [581, 0]
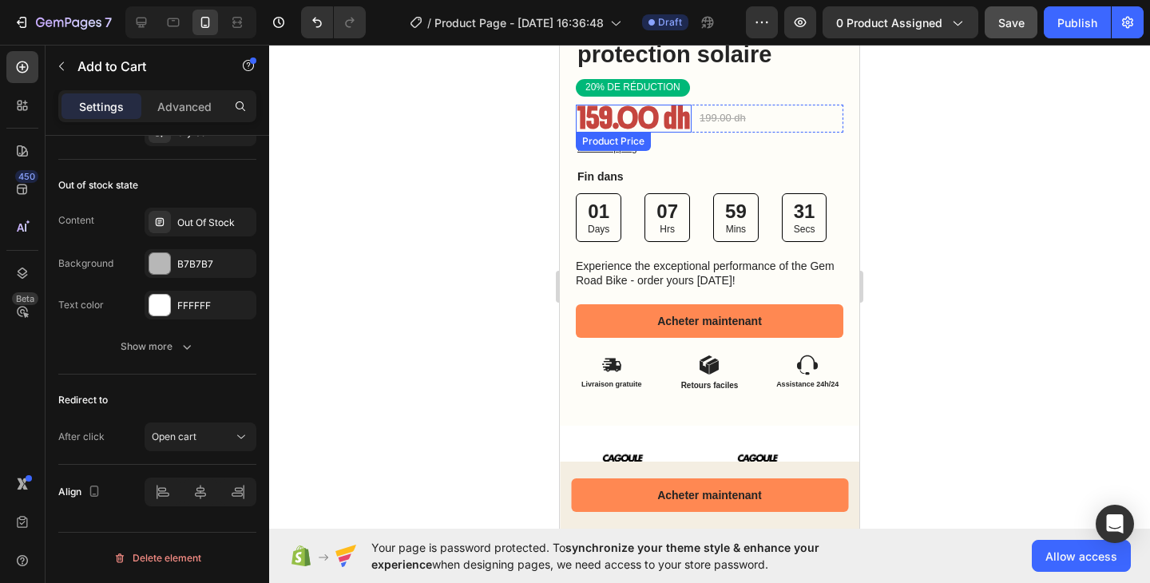
click at [627, 108] on div "159.00 dh" at bounding box center [634, 119] width 116 height 28
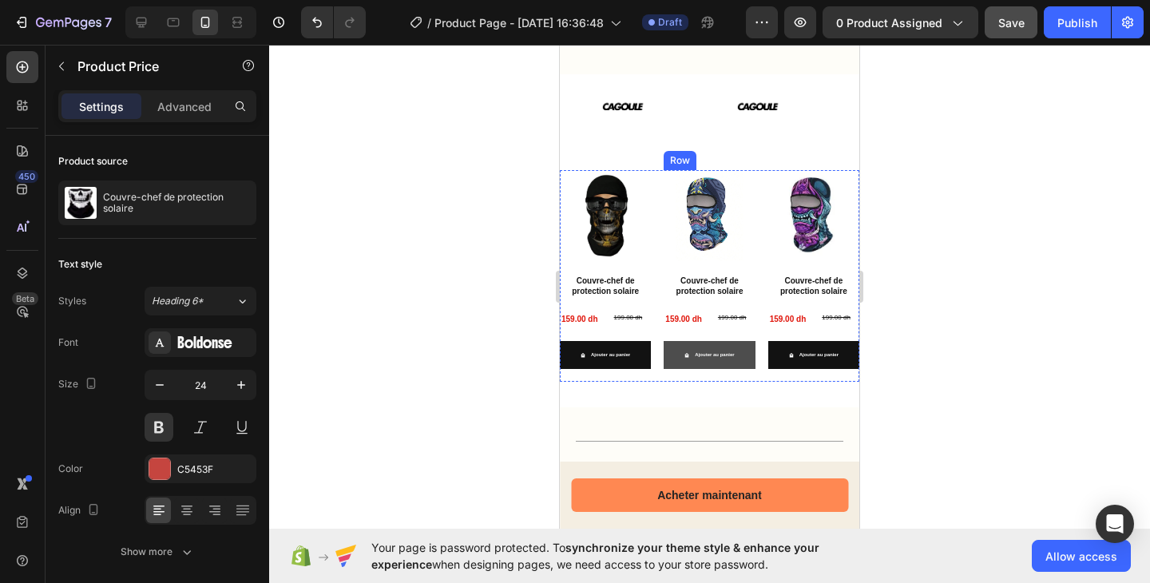
scroll to position [976, 0]
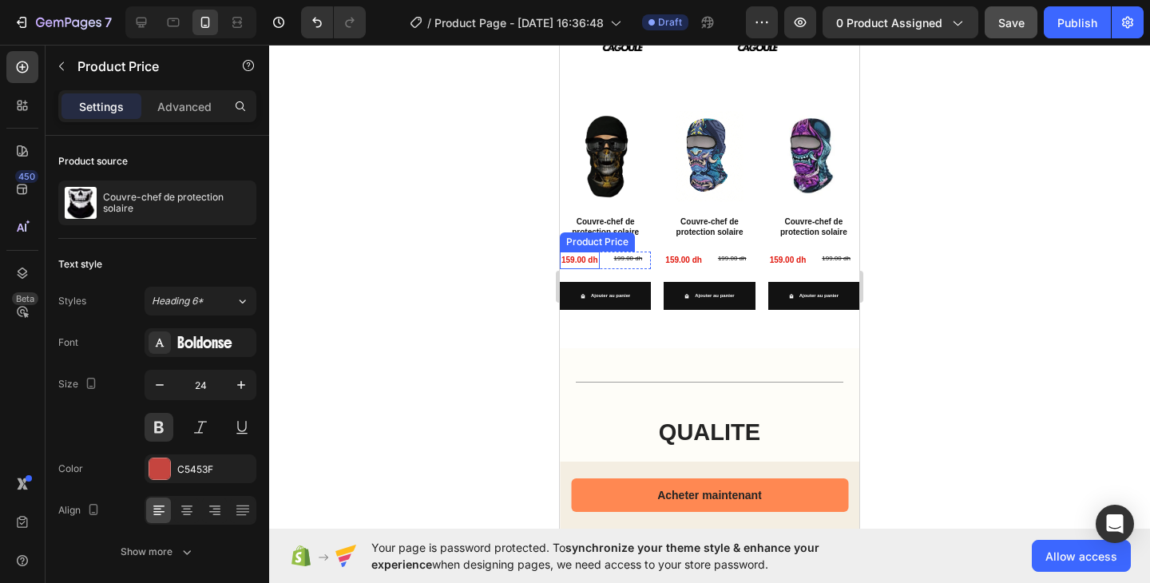
click at [582, 254] on div "159.00 dh" at bounding box center [580, 260] width 40 height 18
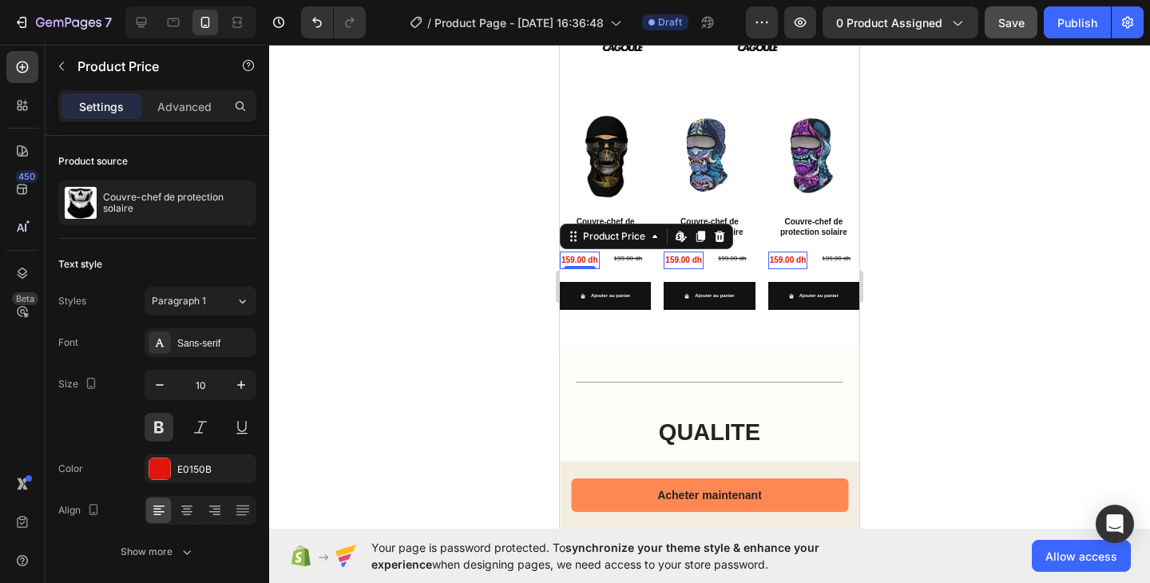
click at [582, 254] on div "159.00 dh" at bounding box center [580, 260] width 40 height 18
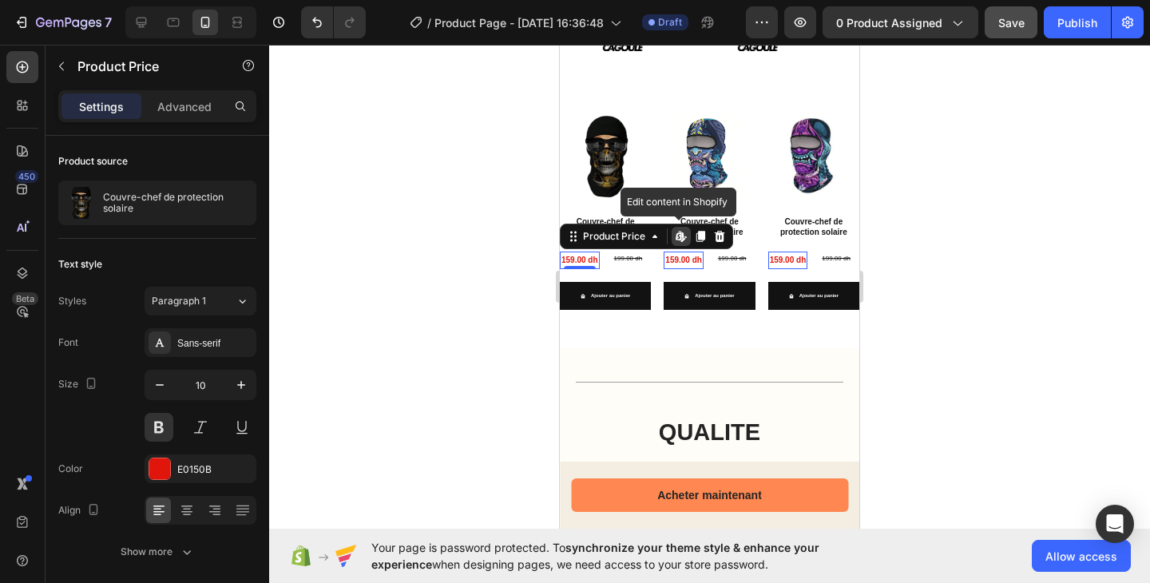
click at [582, 254] on div "159.00 dh" at bounding box center [580, 260] width 40 height 18
click at [584, 255] on div "159.00 dh" at bounding box center [580, 260] width 40 height 18
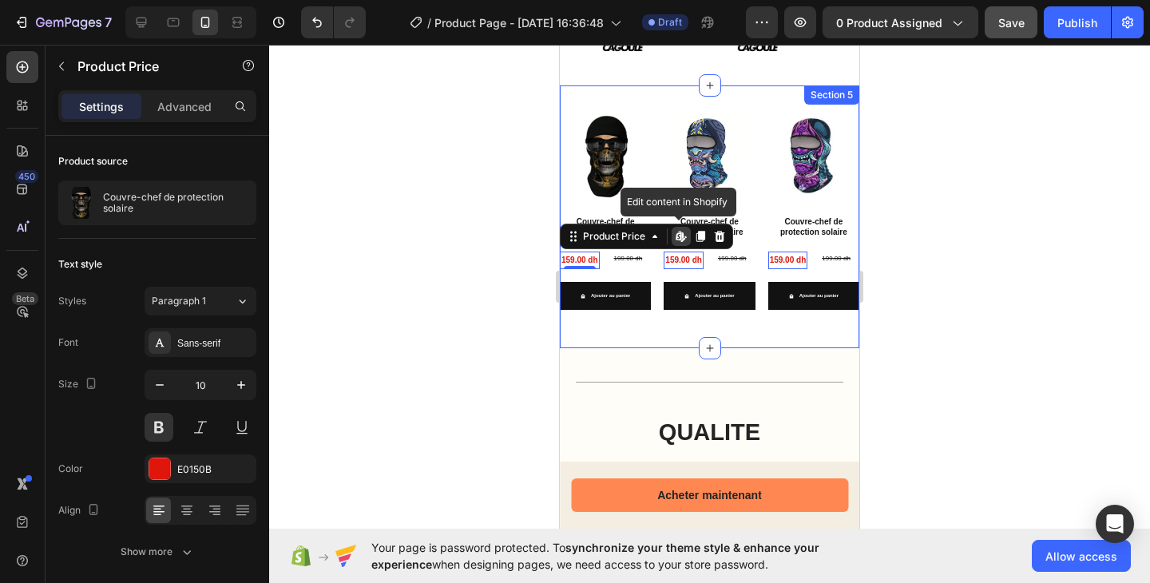
click at [584, 344] on div "Product Images Couvre-chef de protection solaire Product Title 159.00 dh Produc…" at bounding box center [709, 216] width 299 height 263
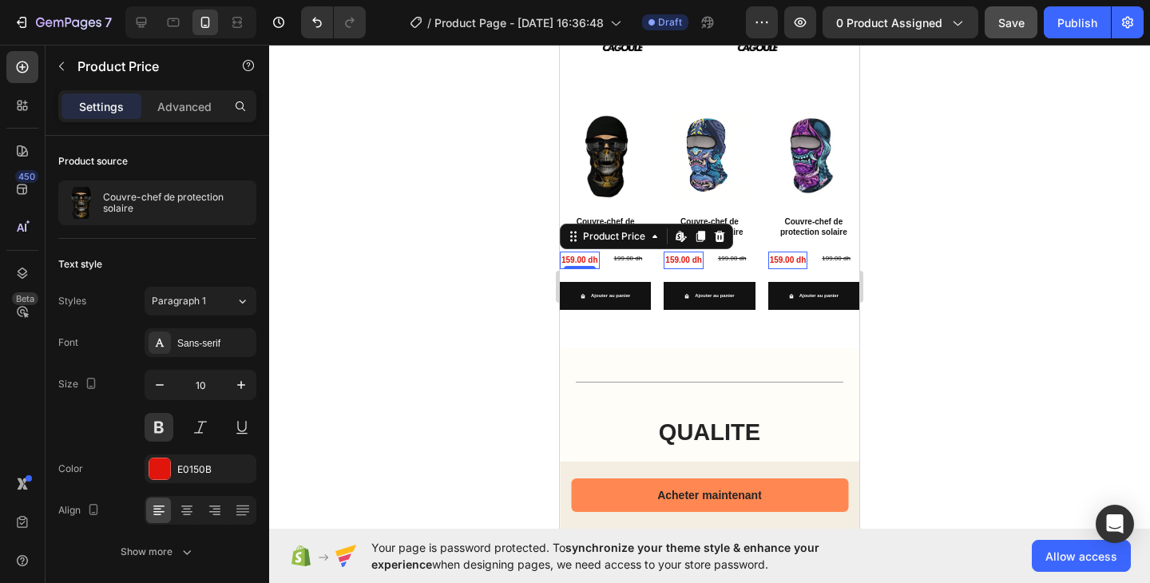
click at [580, 254] on div "159.00 dh" at bounding box center [580, 260] width 40 height 18
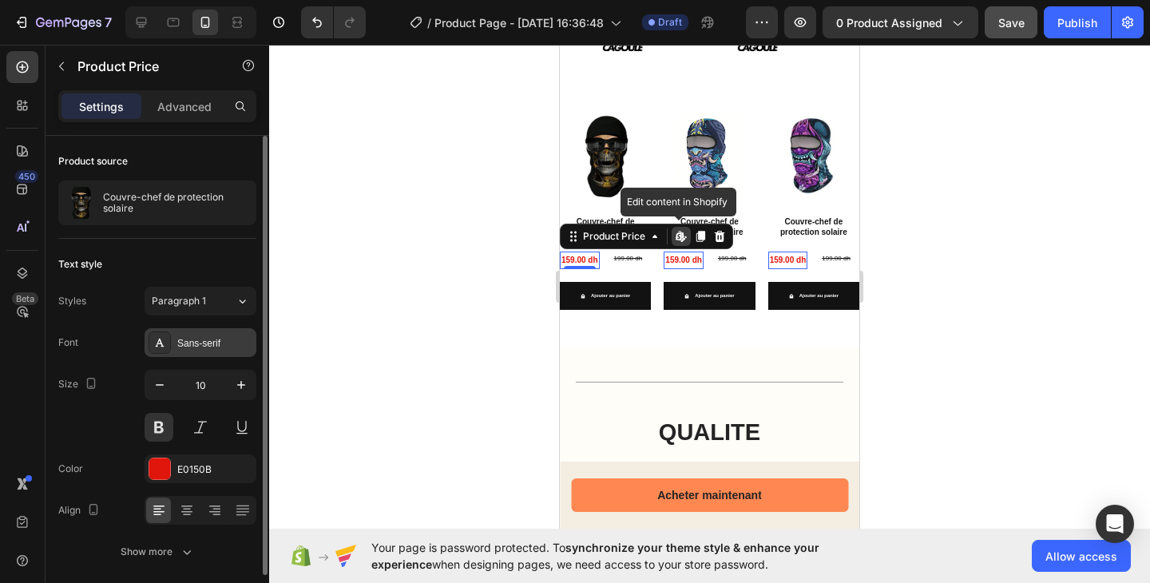
click at [208, 350] on div "Sans-serif" at bounding box center [200, 342] width 112 height 29
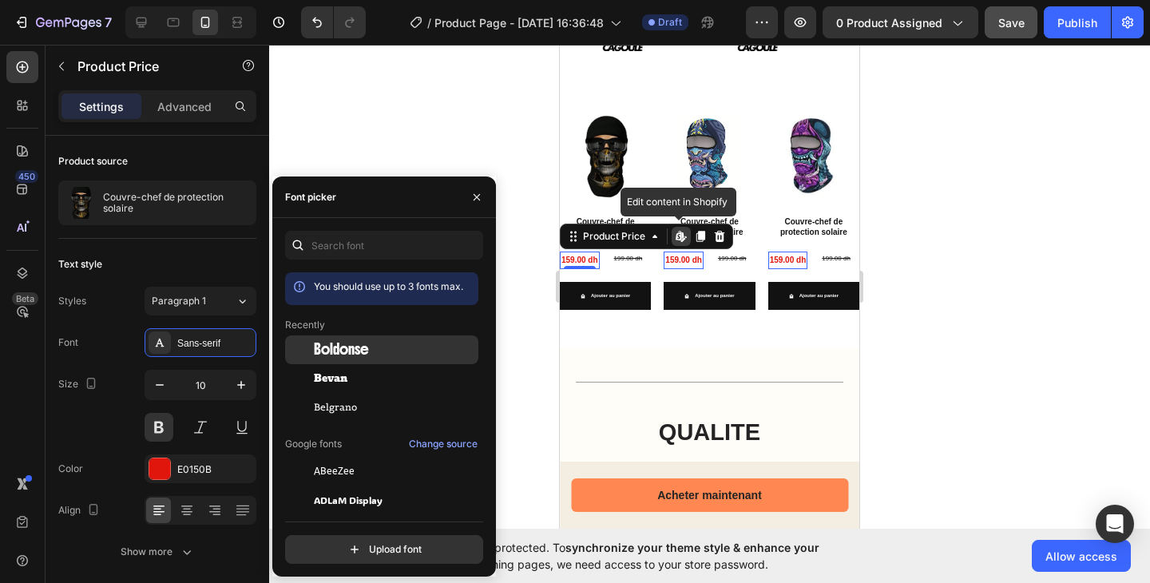
click at [345, 356] on span "Boldonse" at bounding box center [341, 349] width 55 height 14
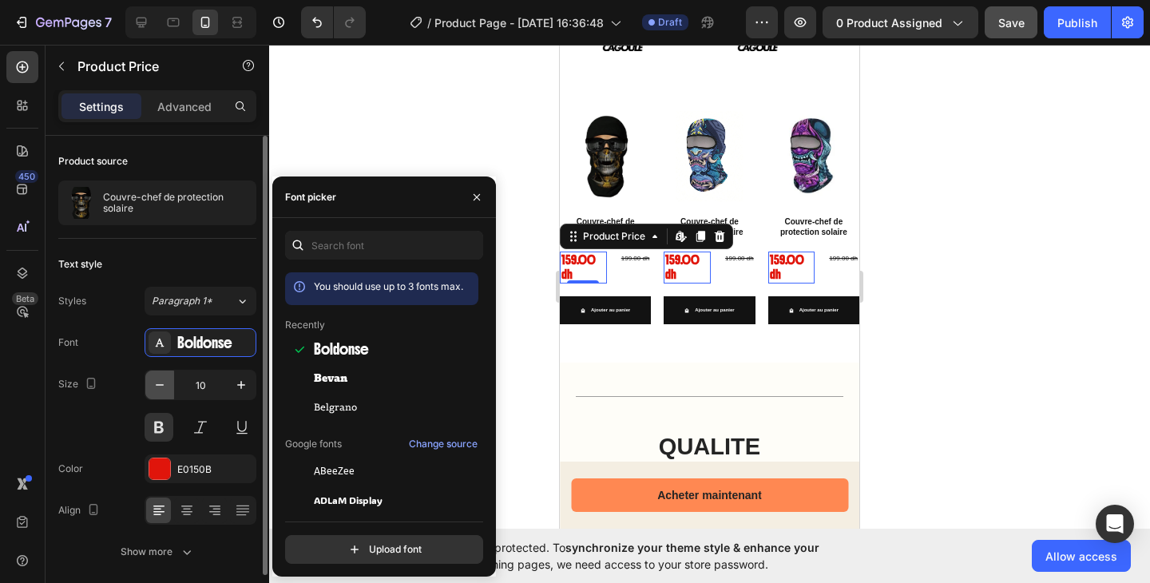
click at [164, 389] on icon "button" at bounding box center [160, 385] width 16 height 16
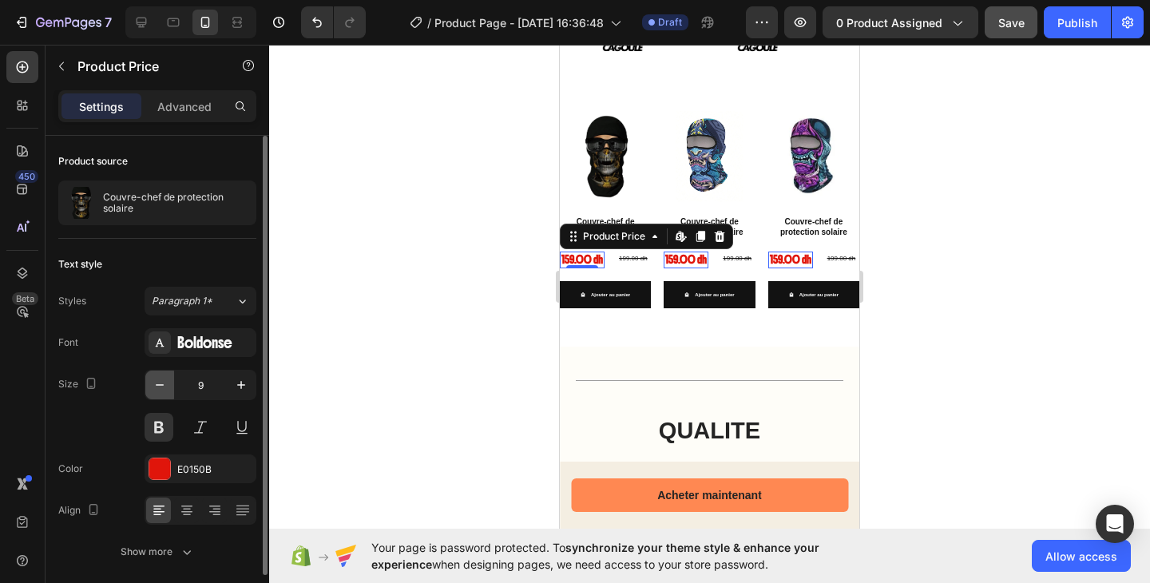
click at [164, 389] on icon "button" at bounding box center [160, 385] width 16 height 16
type input "8"
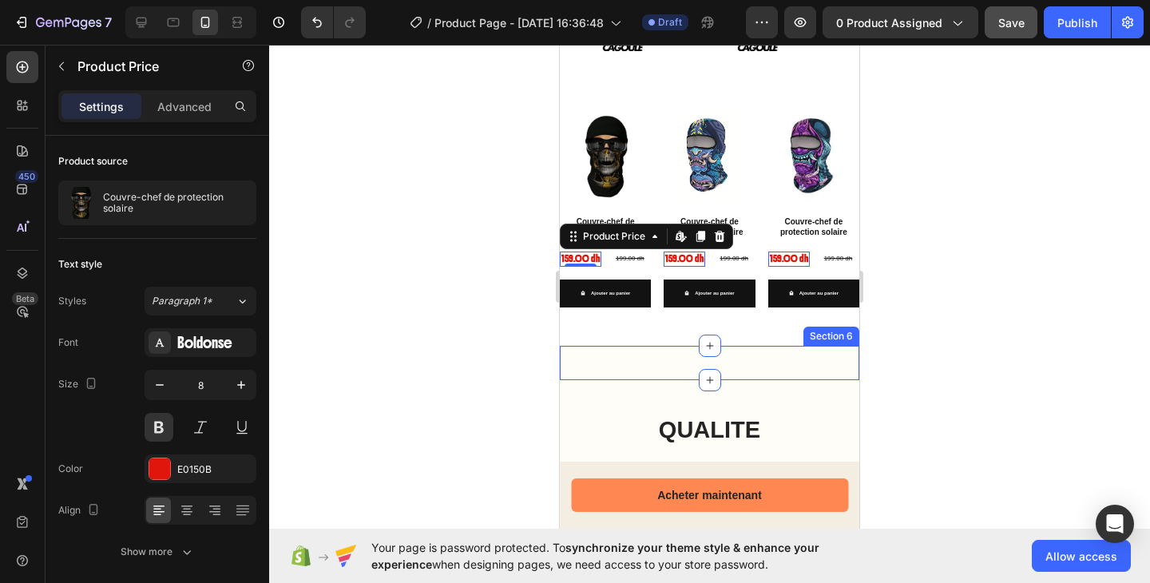
click at [642, 361] on div "Title Line Section 6" at bounding box center [709, 363] width 299 height 34
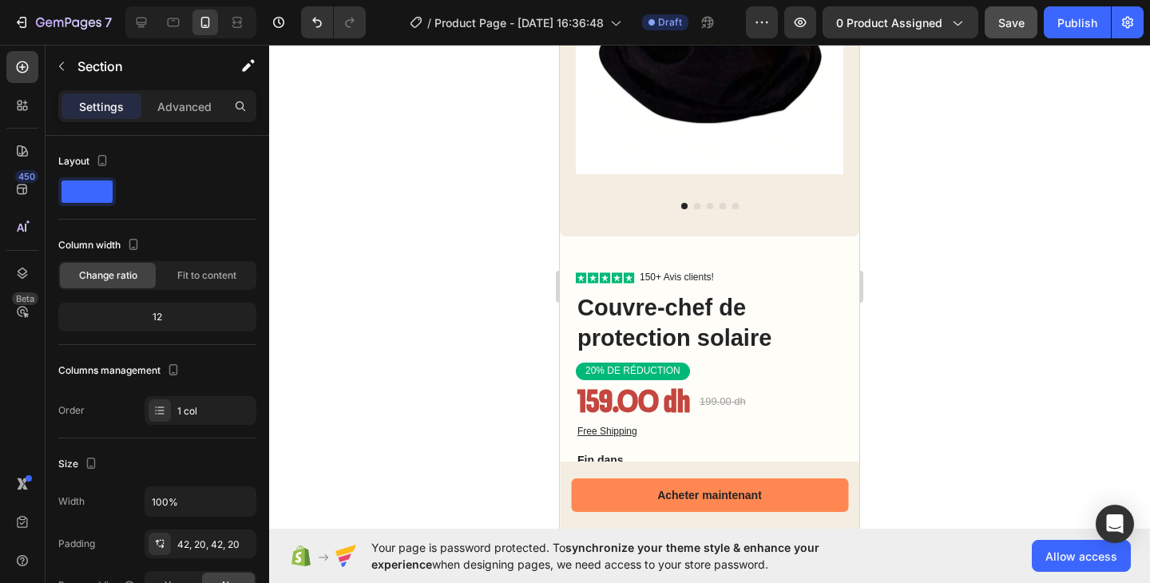
scroll to position [50, 0]
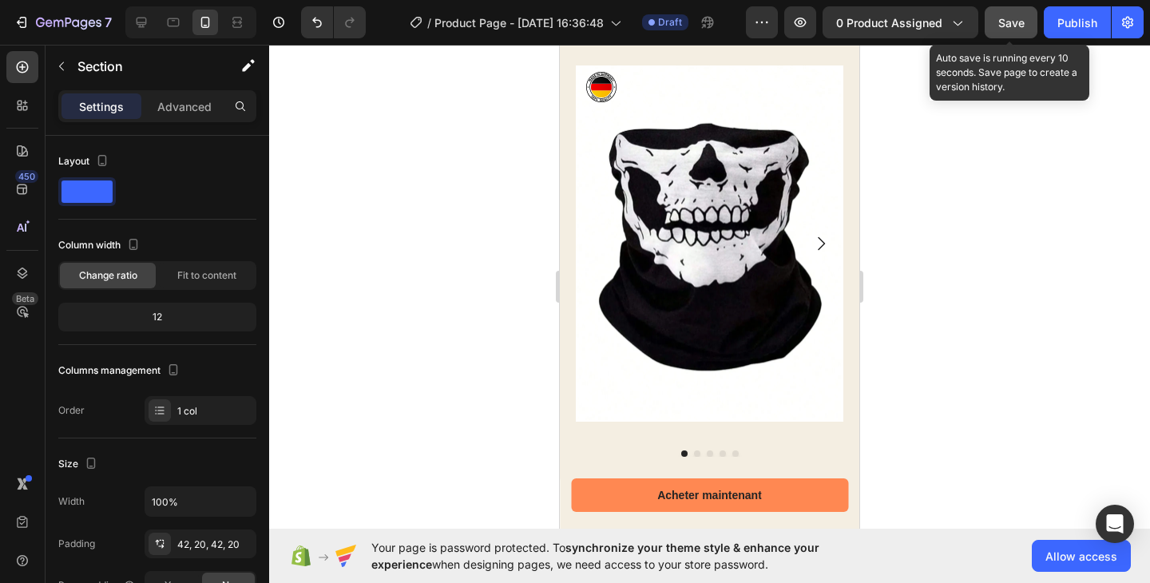
click at [1028, 21] on button "Save" at bounding box center [1010, 22] width 53 height 32
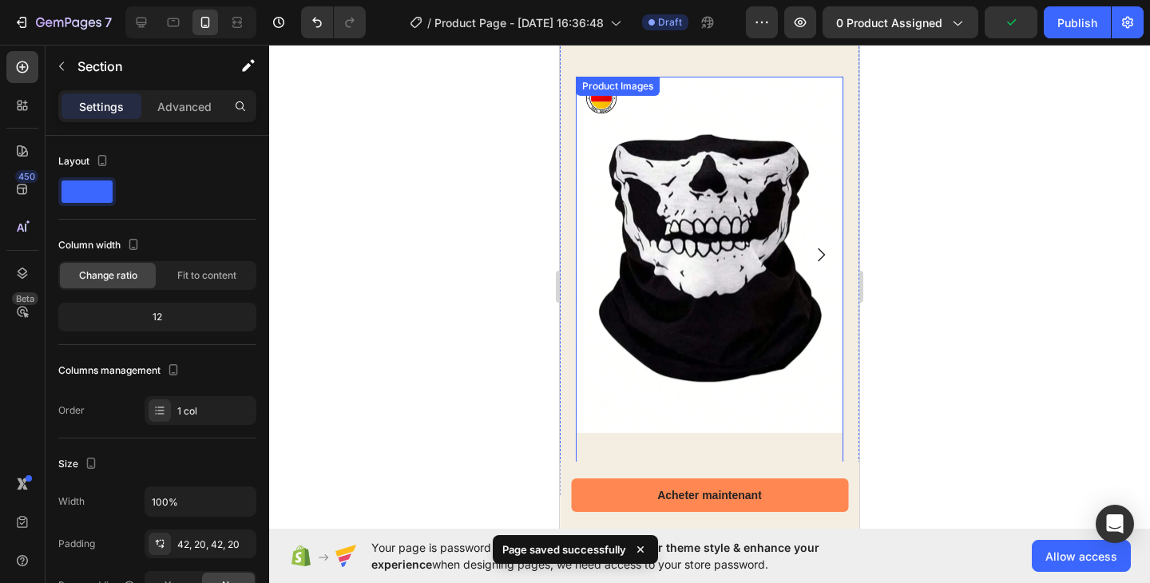
scroll to position [0, 0]
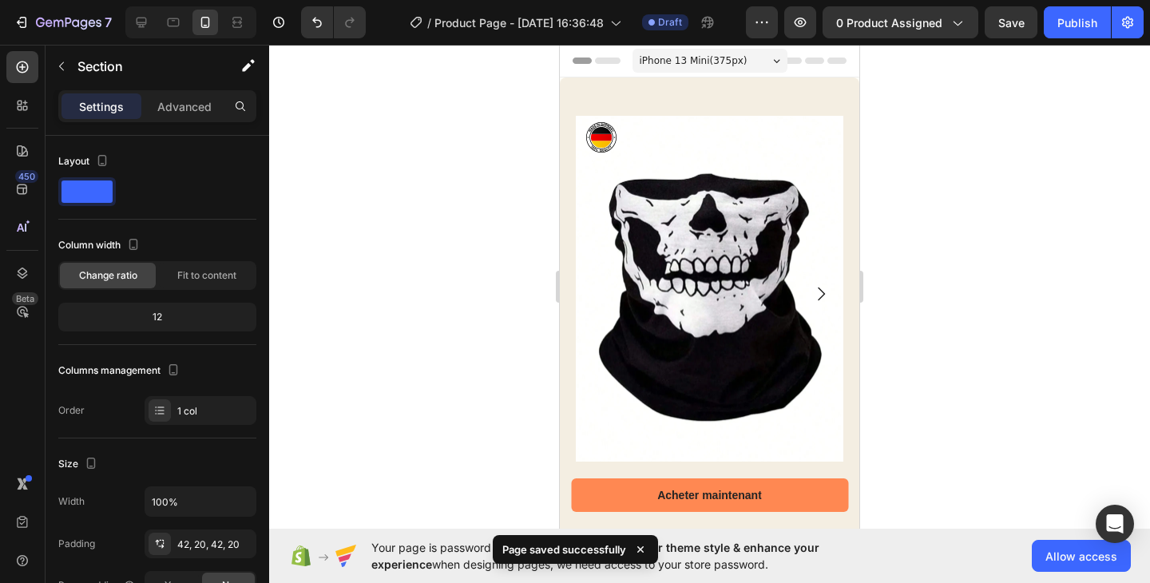
click at [702, 56] on span "iPhone 13 Mini ( 375 px)" at bounding box center [693, 61] width 108 height 16
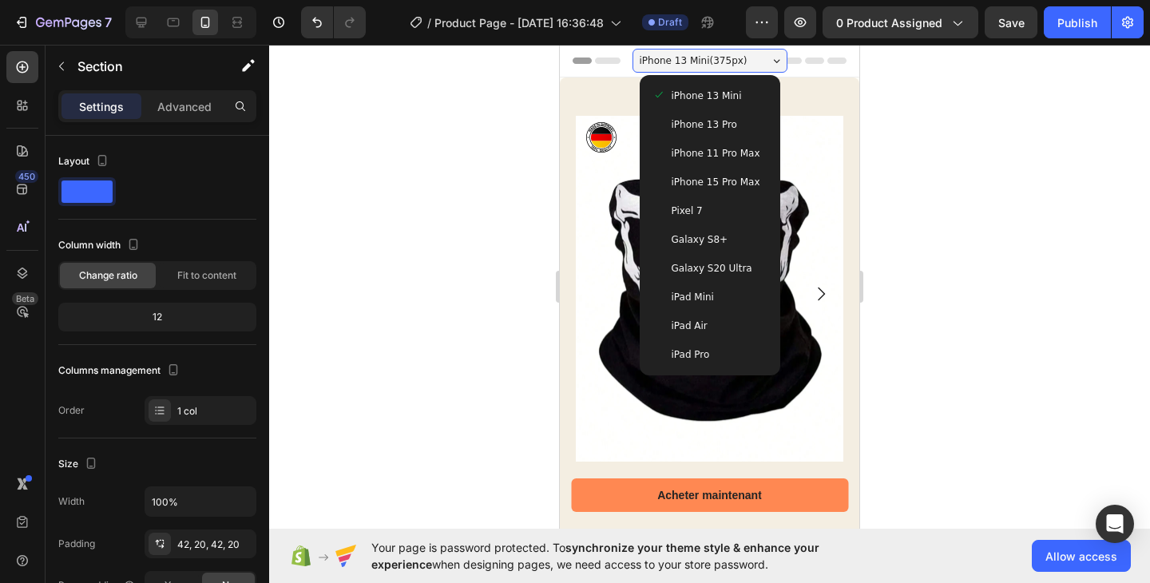
click at [726, 188] on span "iPhone 15 Pro Max" at bounding box center [715, 182] width 89 height 16
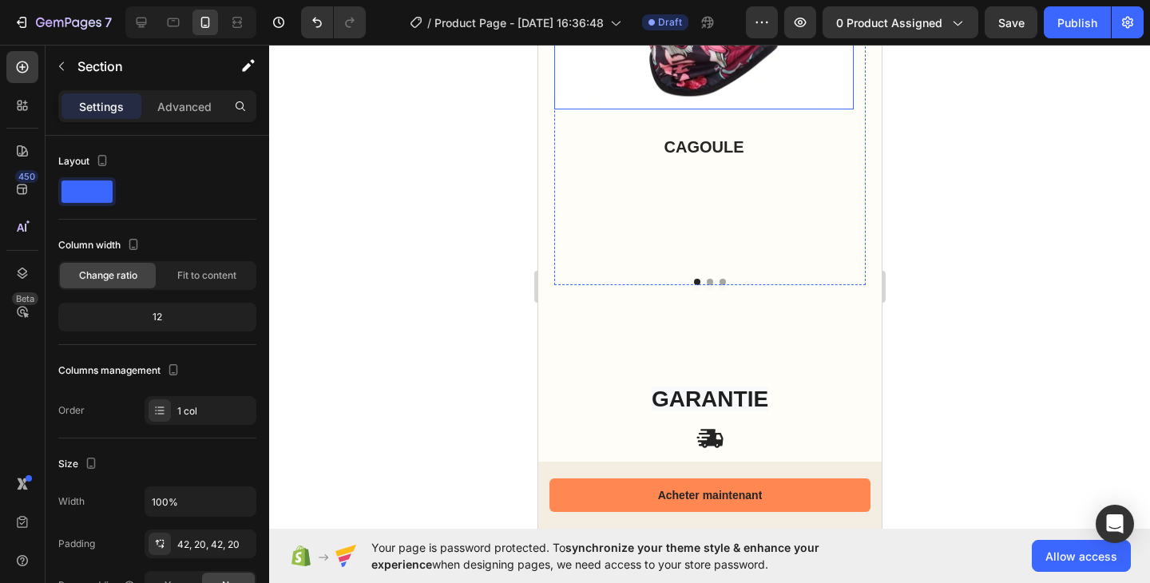
scroll to position [1605, 0]
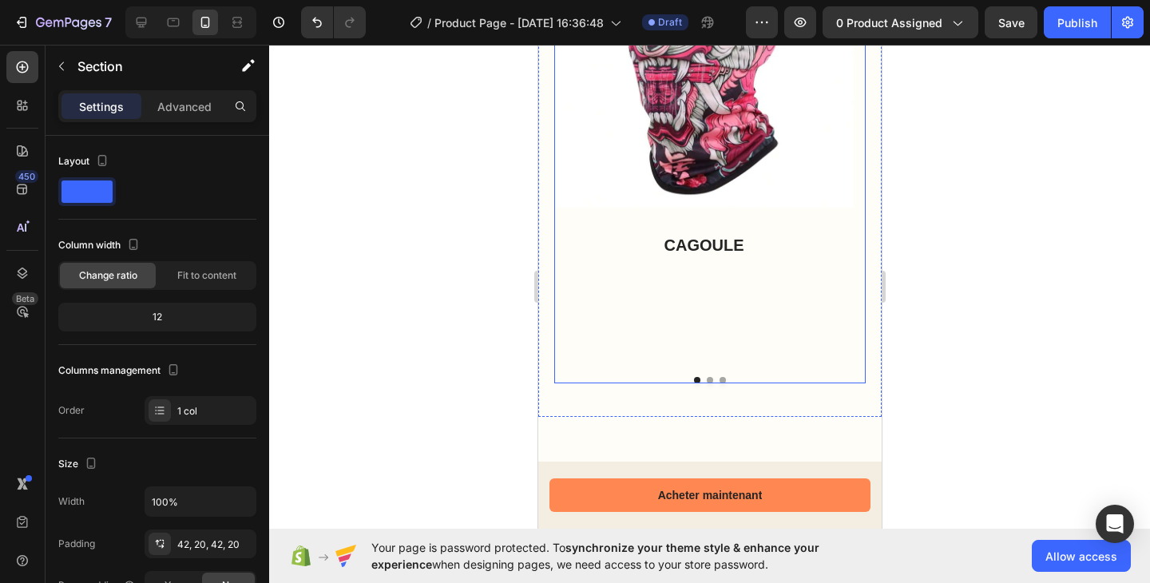
click at [706, 377] on button "Dot" at bounding box center [709, 380] width 6 height 6
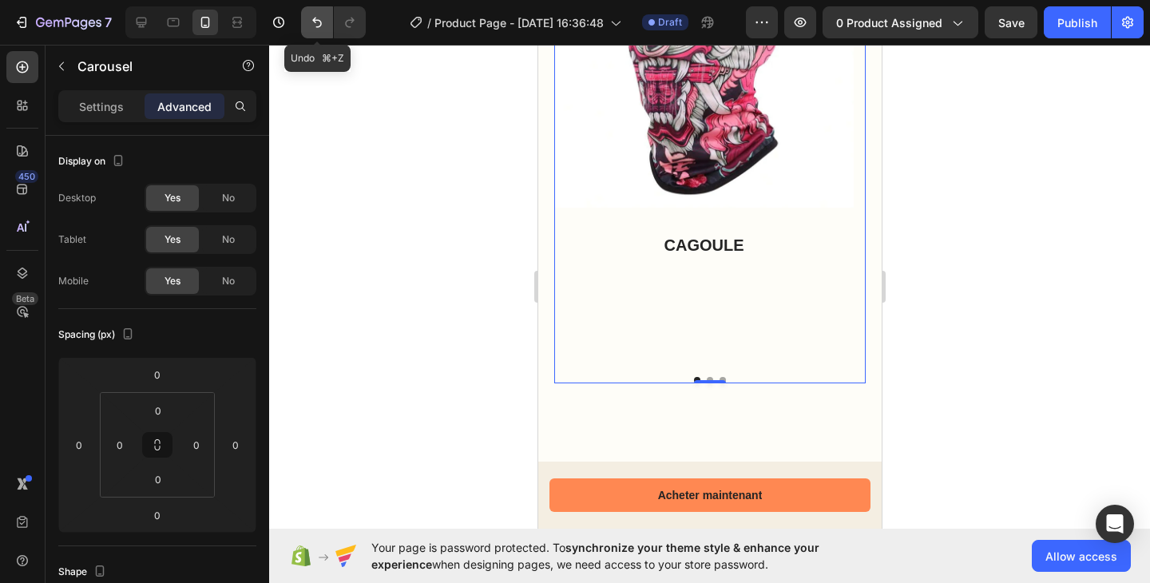
click at [309, 28] on icon "Undo/Redo" at bounding box center [317, 22] width 16 height 16
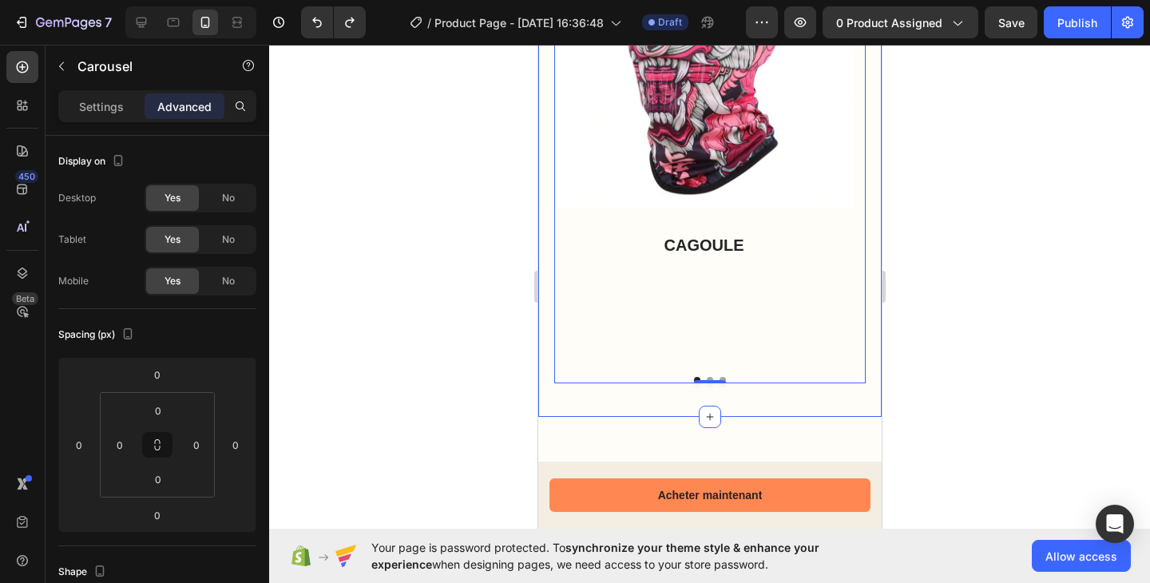
click at [604, 394] on div "QUALITE Heading Row Image CAGOULE Text Block Image CAGOULE Text Block Image CAG…" at bounding box center [708, 118] width 343 height 598
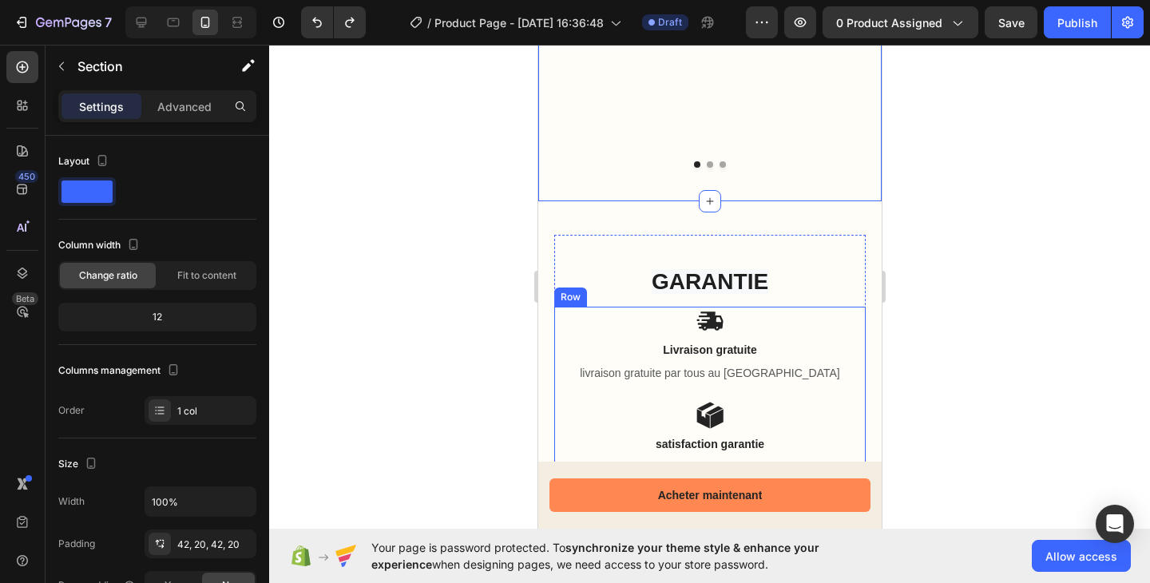
scroll to position [1806, 0]
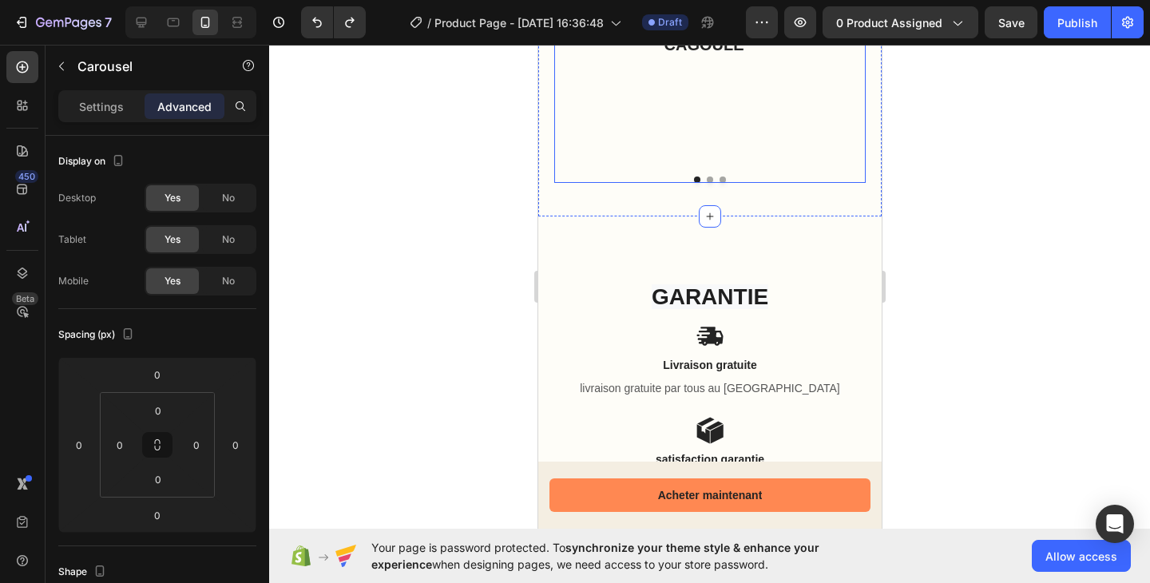
click at [700, 176] on div at bounding box center [708, 179] width 311 height 6
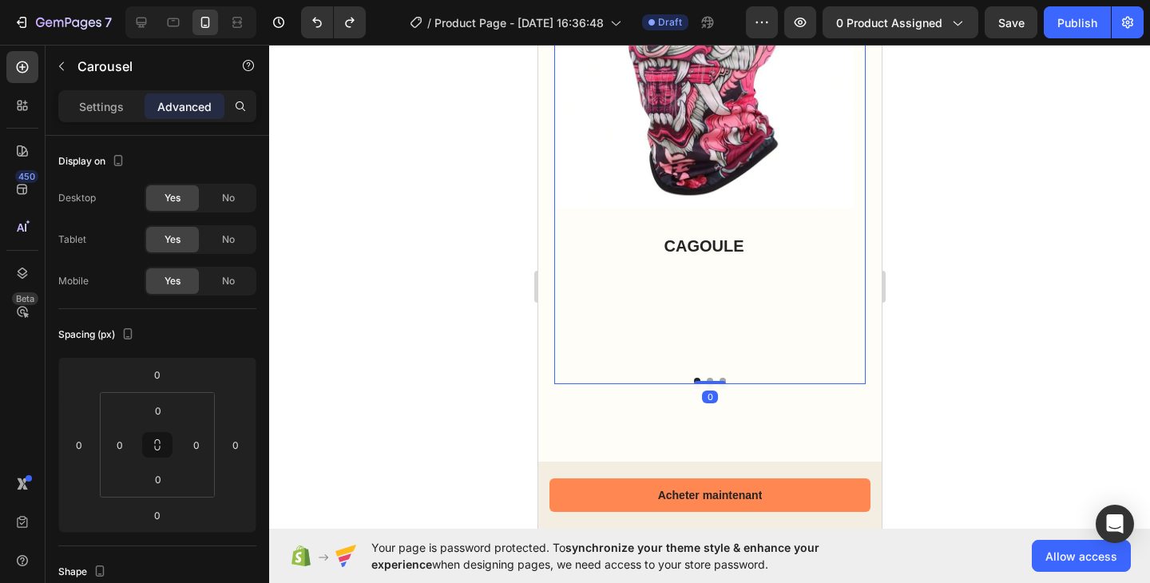
scroll to position [1586, 0]
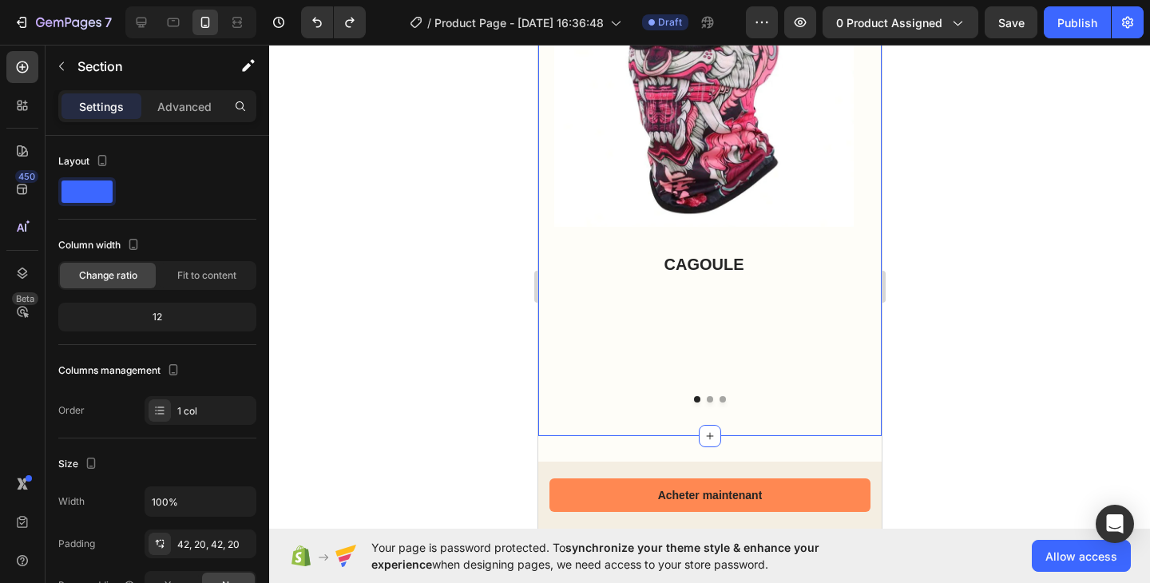
click at [857, 360] on div "QUALITE Heading Row Image CAGOULE Text Block Image CAGOULE Text Block Image CAG…" at bounding box center [708, 137] width 343 height 598
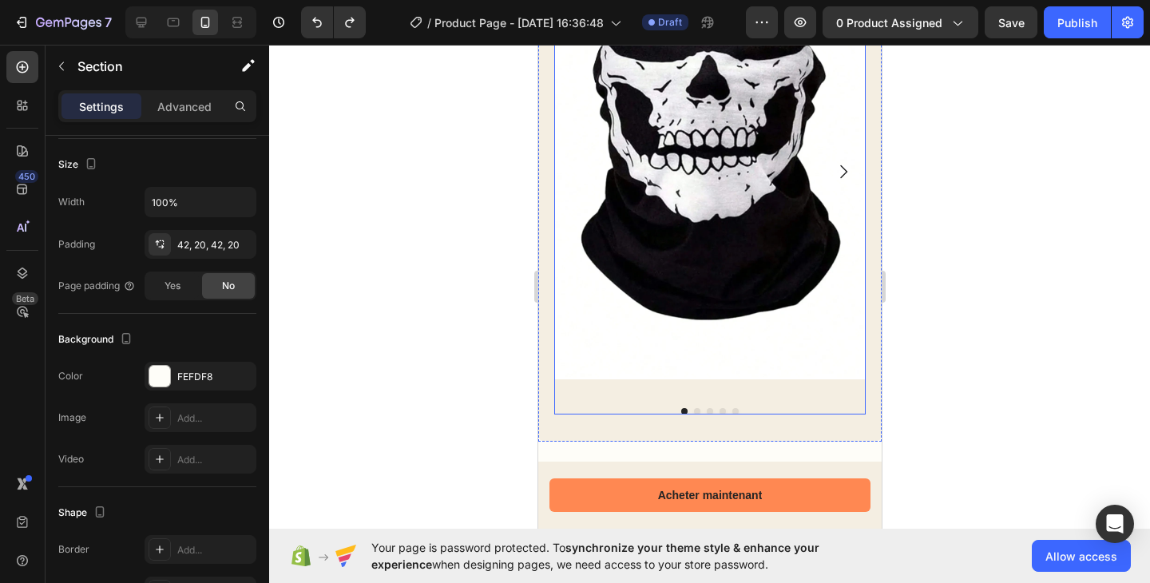
scroll to position [0, 0]
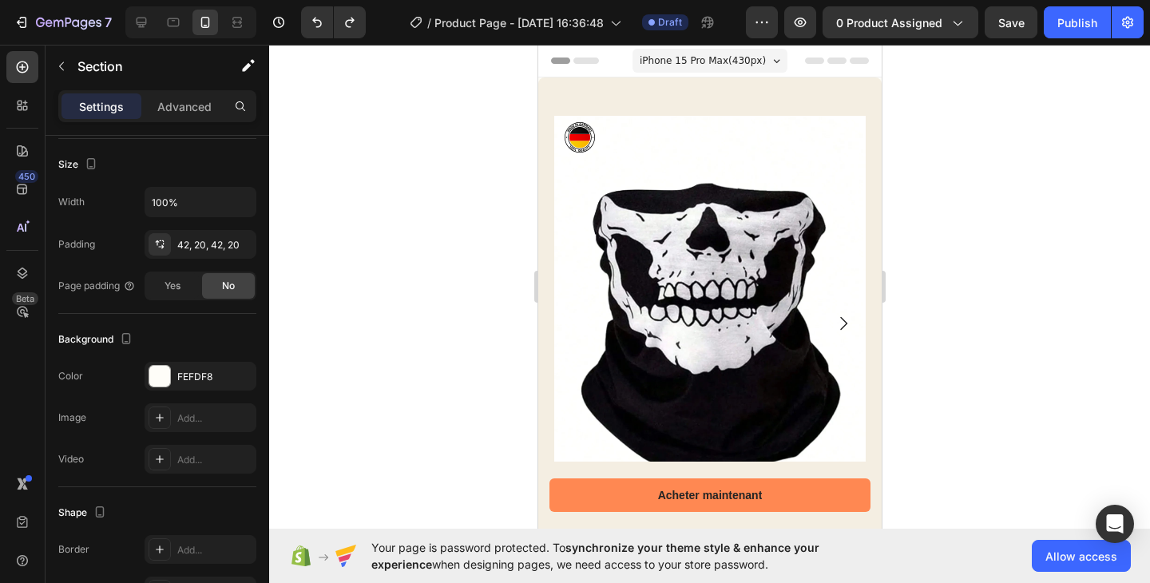
click at [732, 55] on span "iPhone 15 Pro Max ( 430 px)" at bounding box center [702, 61] width 126 height 16
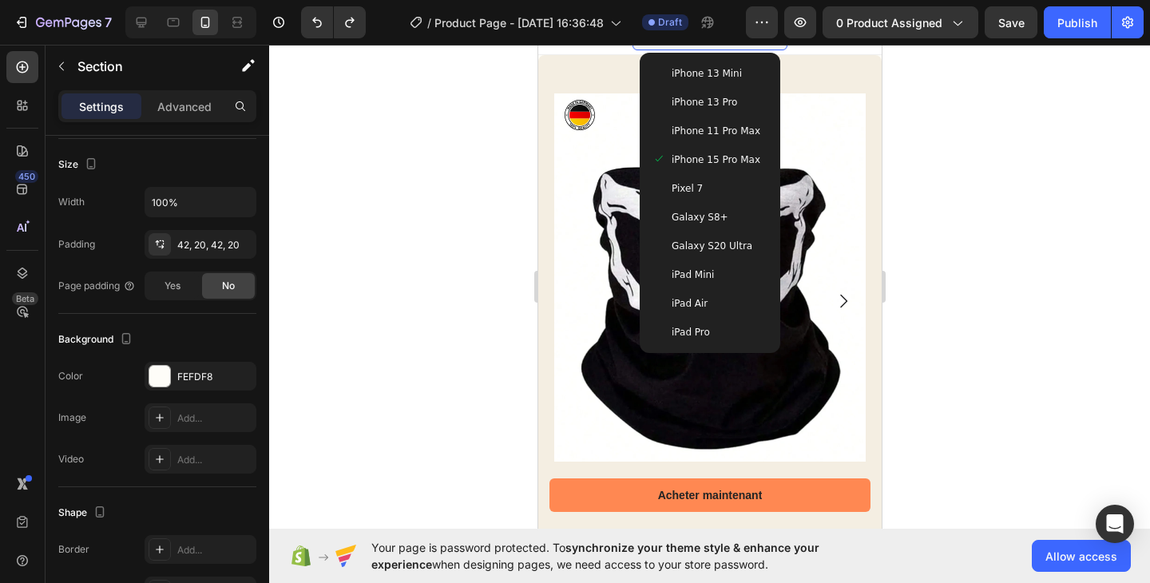
scroll to position [17, 0]
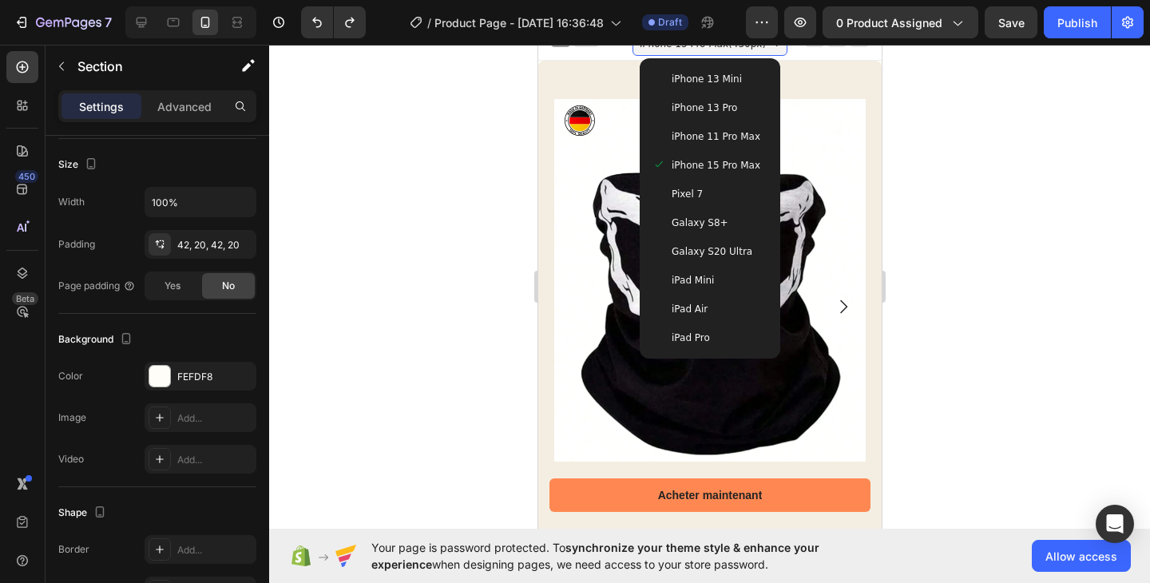
click at [728, 141] on span "iPhone 11 Pro Max" at bounding box center [715, 137] width 89 height 16
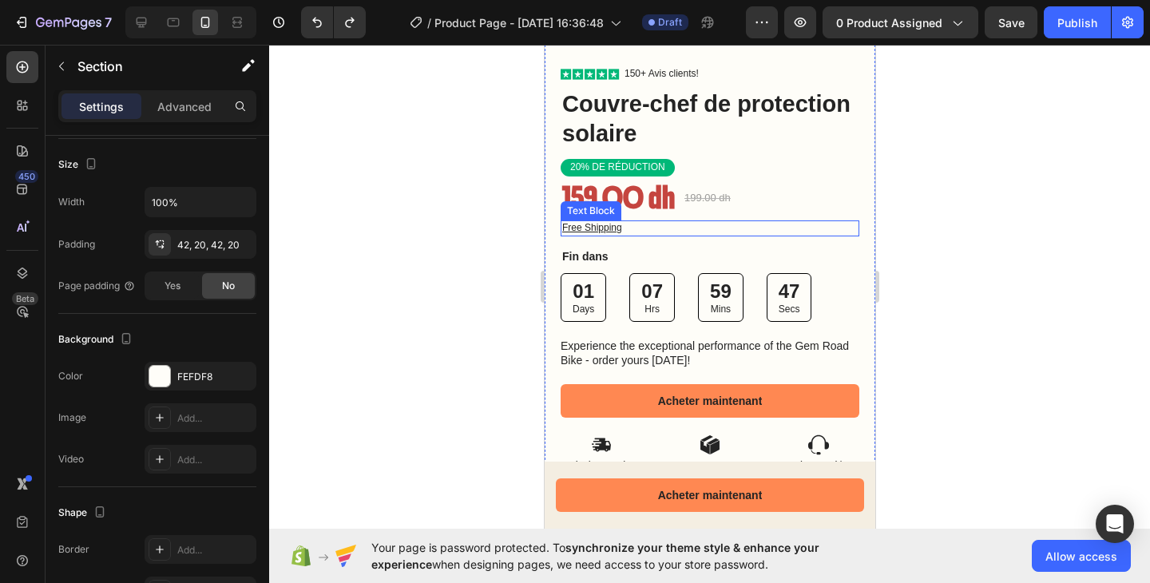
scroll to position [637, 0]
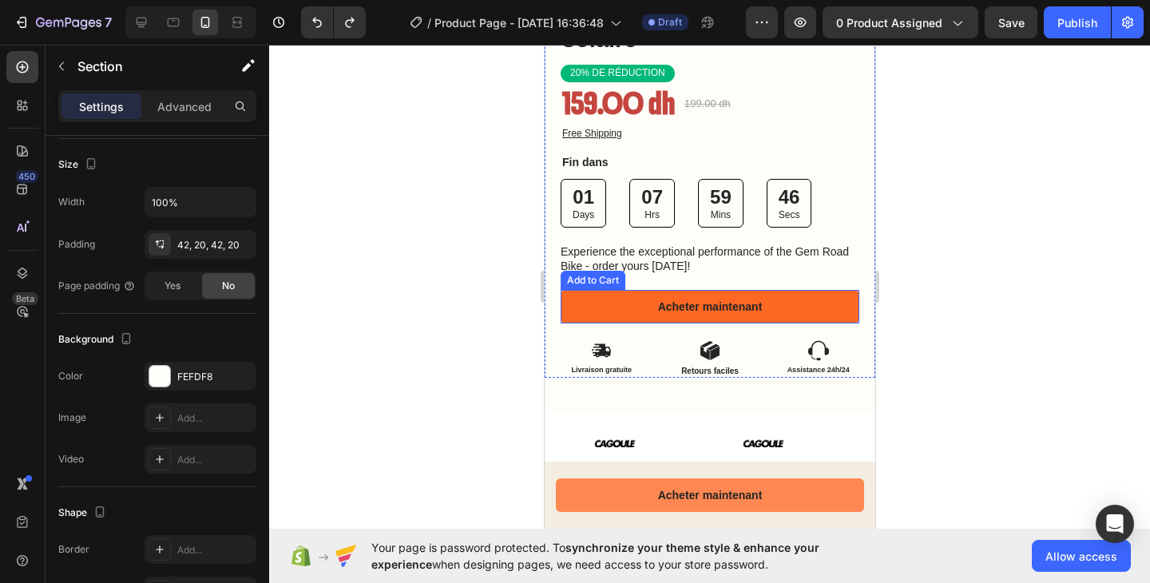
click at [800, 298] on button "Acheter maintenant" at bounding box center [709, 307] width 299 height 34
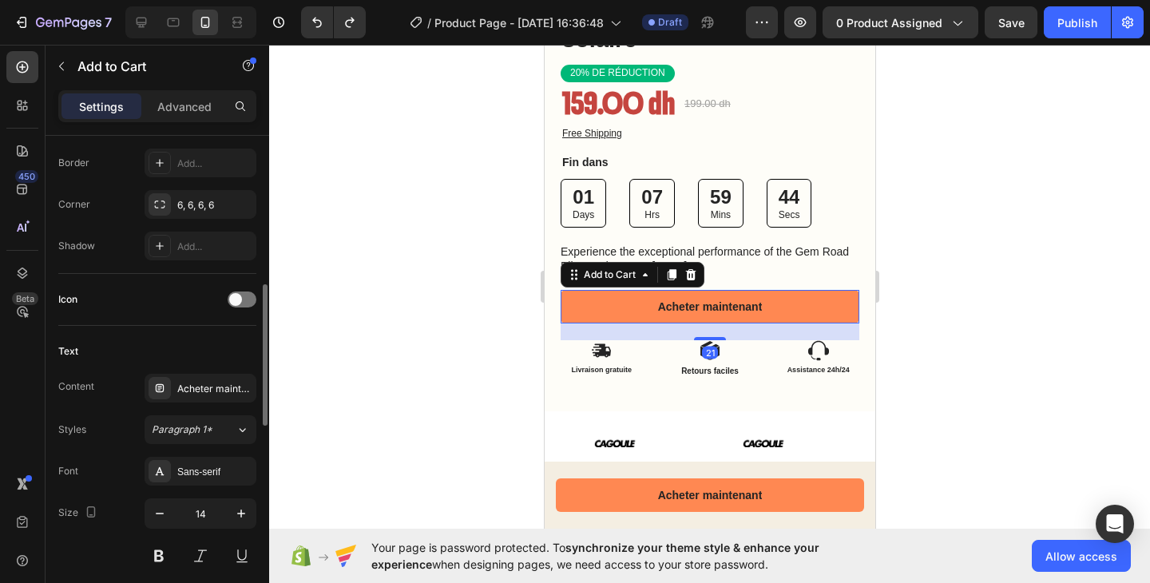
scroll to position [1218, 0]
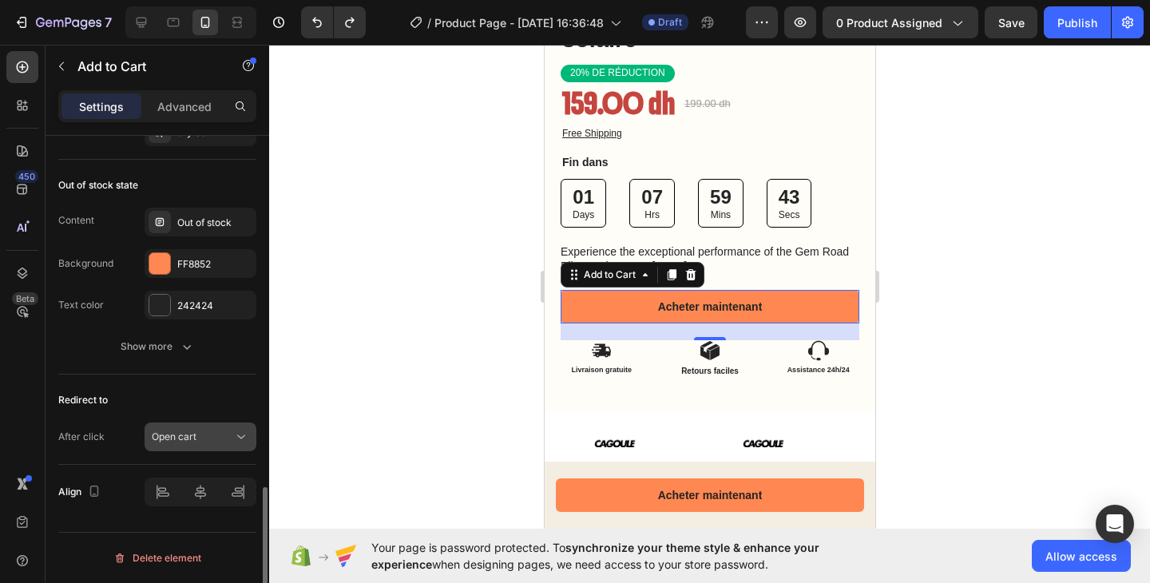
click at [183, 446] on button "Open cart" at bounding box center [200, 436] width 112 height 29
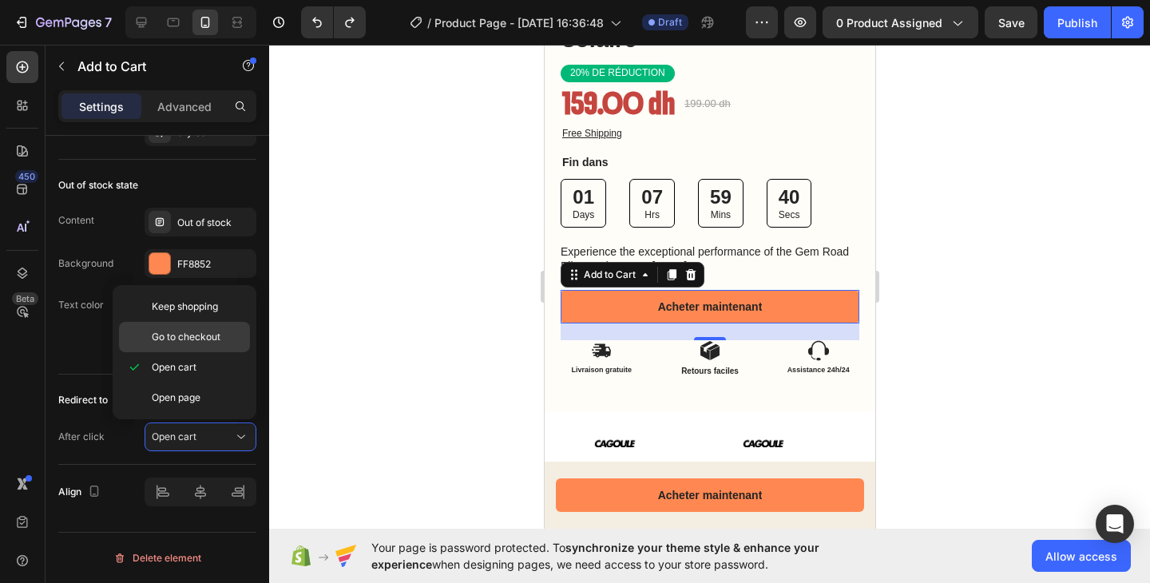
click at [211, 344] on div "Go to checkout" at bounding box center [184, 337] width 131 height 30
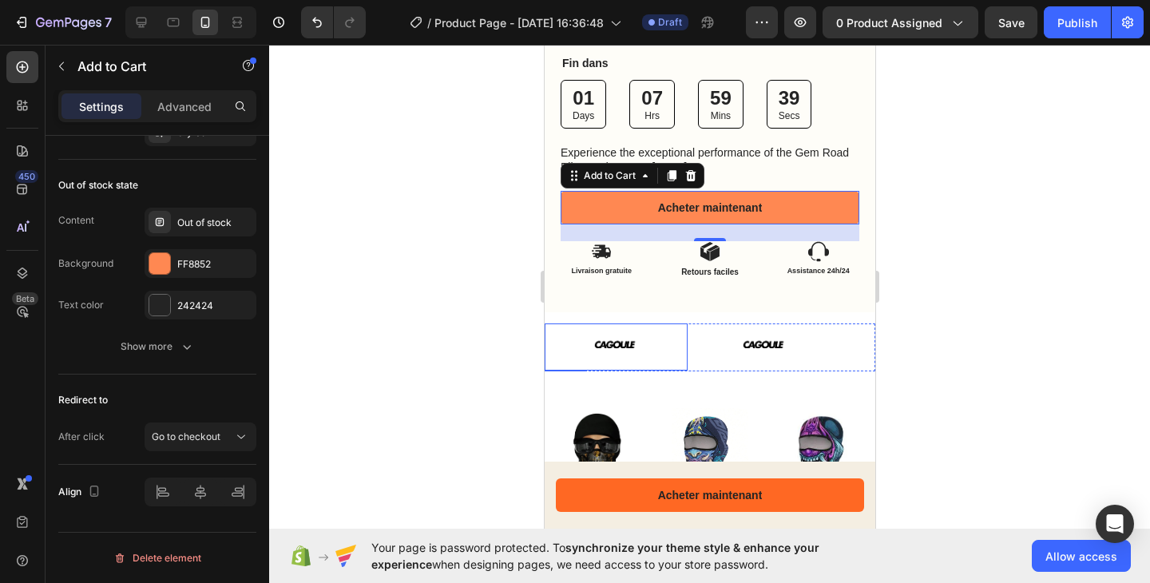
scroll to position [737, 0]
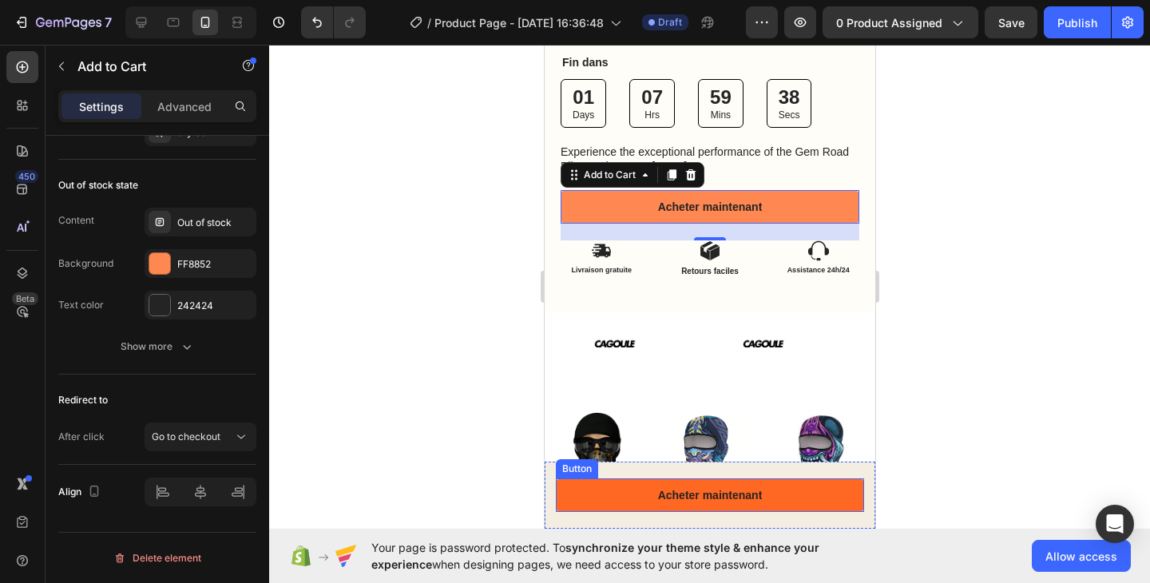
click at [626, 497] on link "Acheter maintenant" at bounding box center [709, 495] width 308 height 34
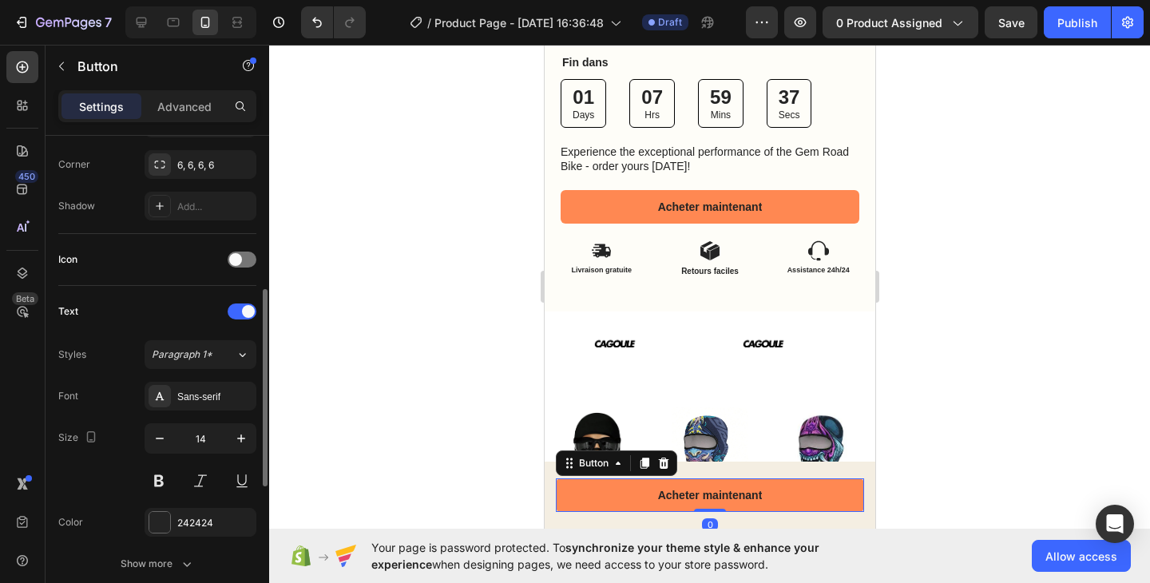
scroll to position [735, 0]
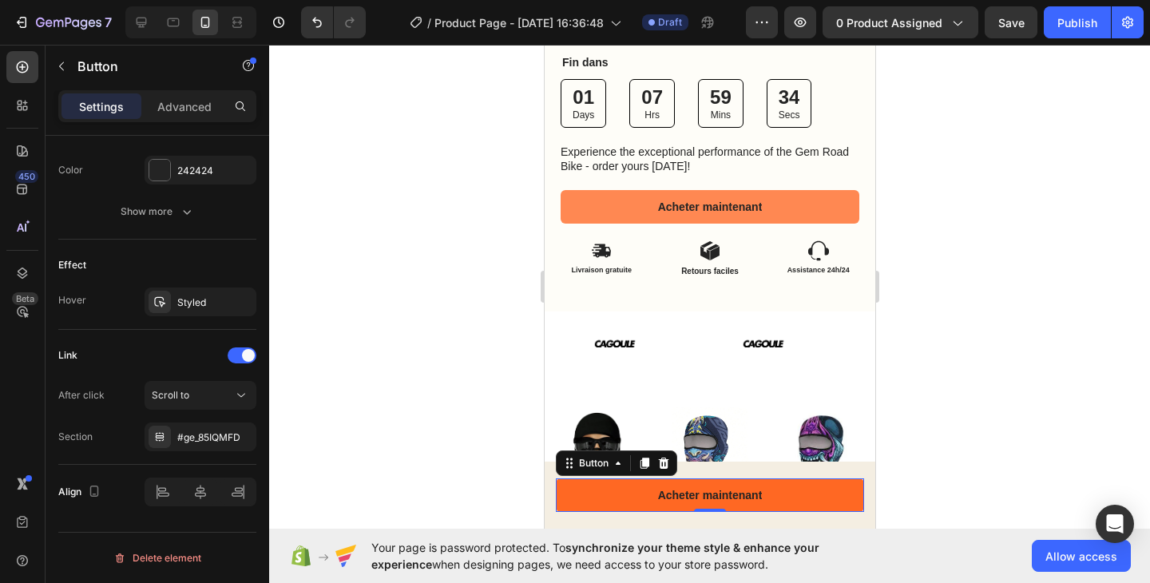
click at [588, 493] on link "Acheter maintenant" at bounding box center [709, 495] width 308 height 34
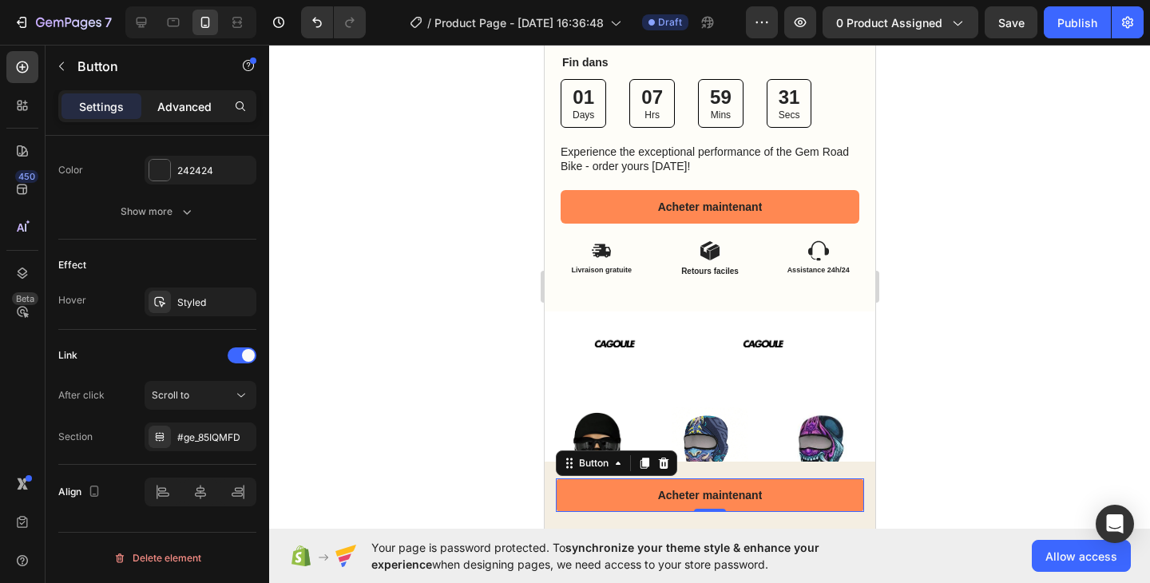
click at [179, 110] on p "Advanced" at bounding box center [184, 106] width 54 height 17
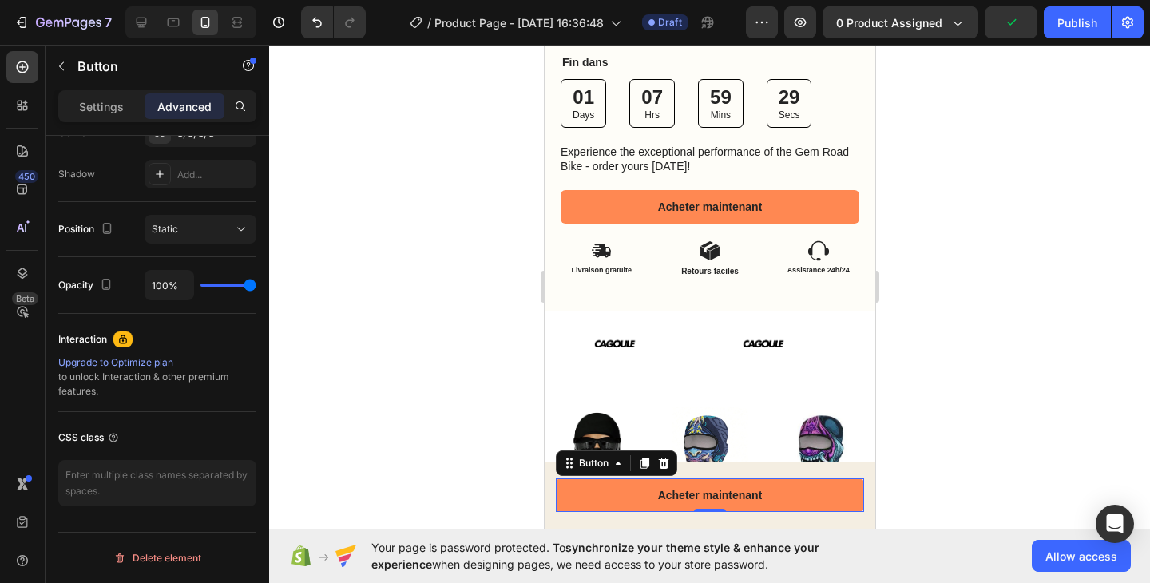
scroll to position [0, 0]
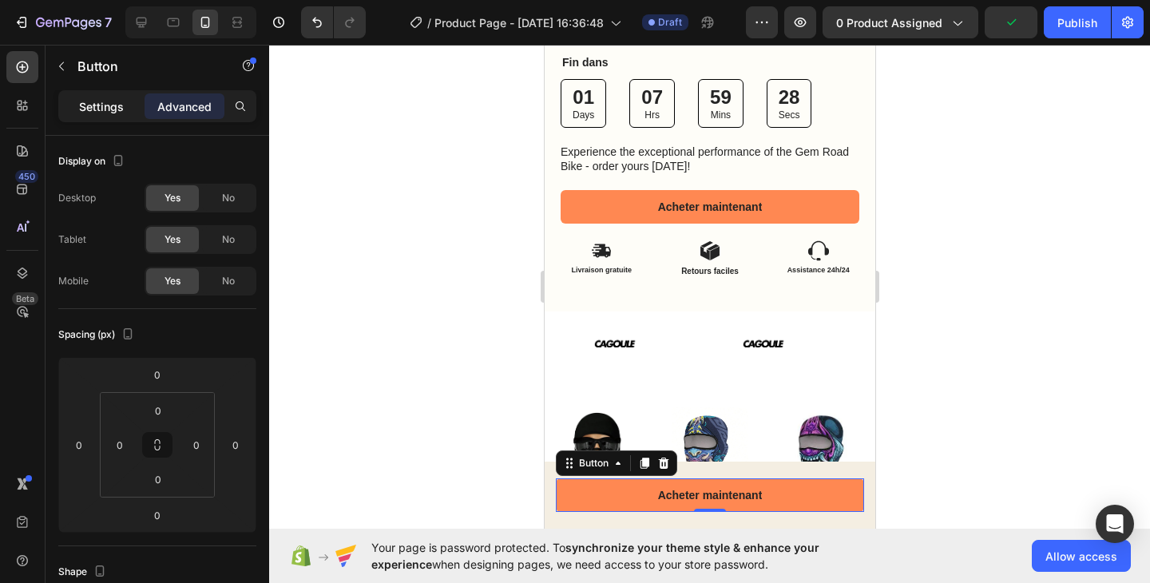
click at [108, 105] on p "Settings" at bounding box center [101, 106] width 45 height 17
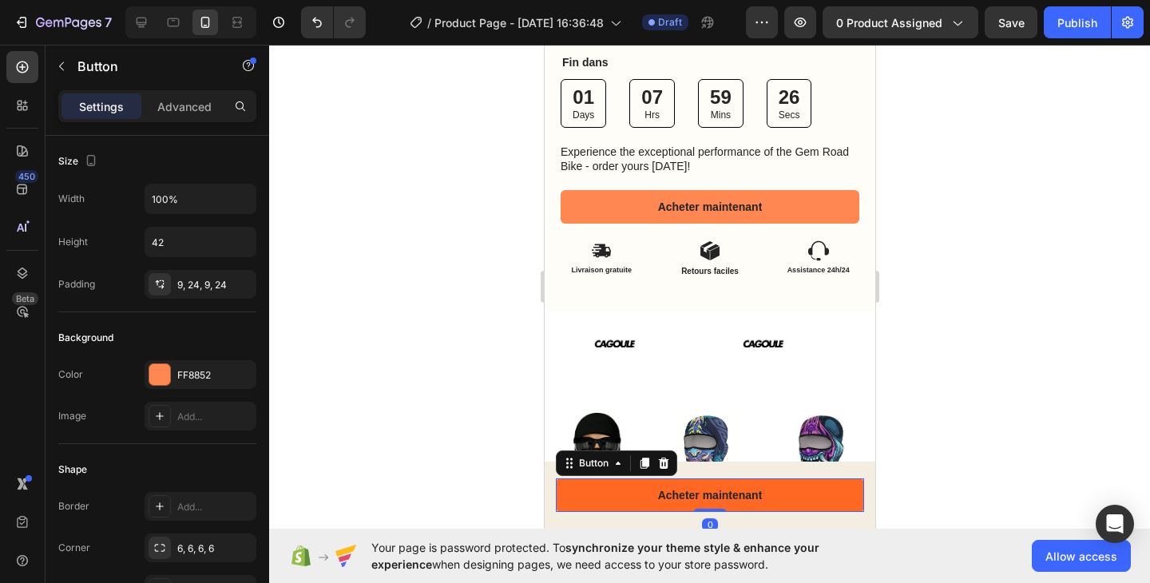
click at [604, 492] on link "Acheter maintenant" at bounding box center [709, 495] width 308 height 34
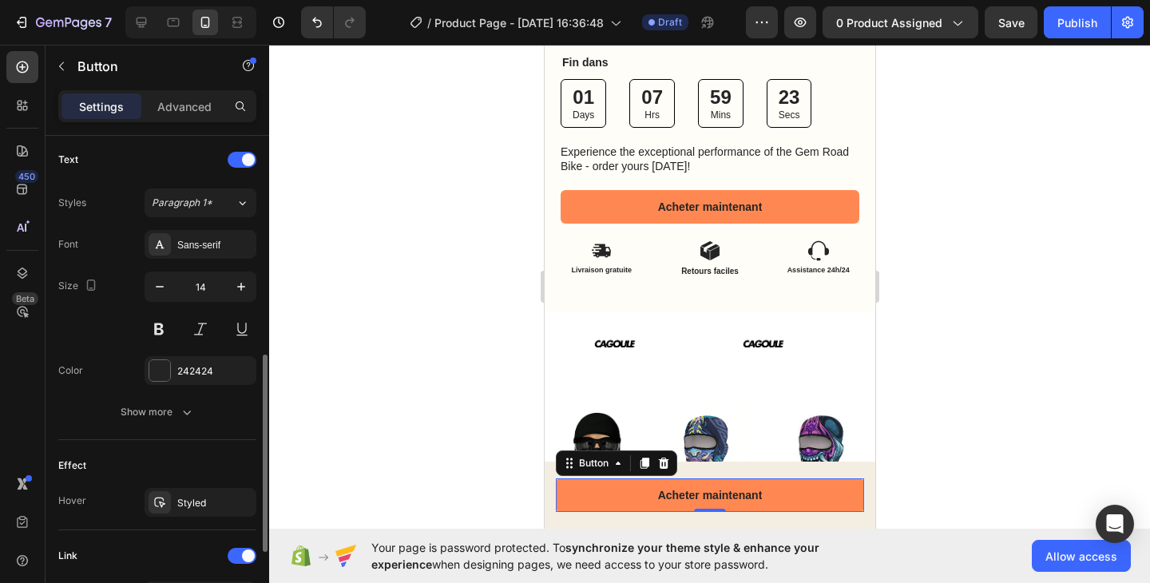
scroll to position [730, 0]
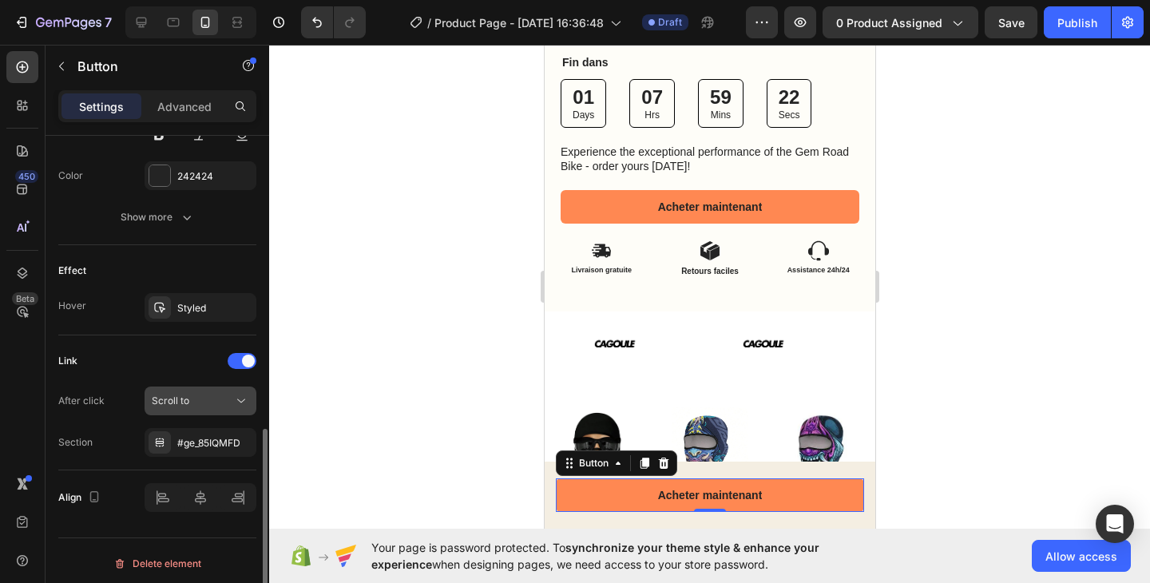
click at [200, 400] on div "Scroll to" at bounding box center [192, 401] width 81 height 14
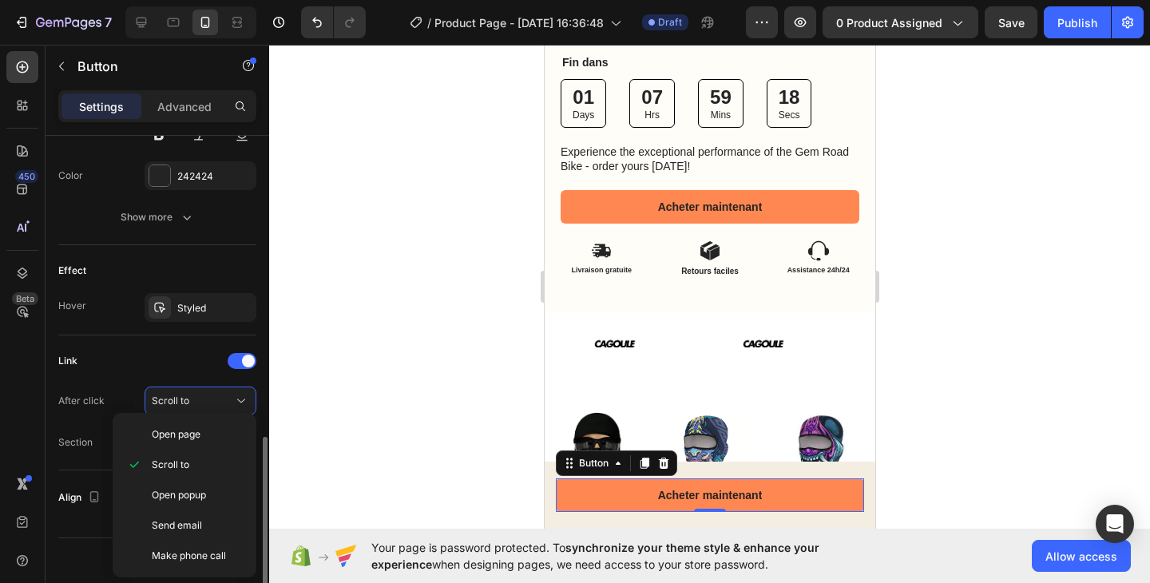
scroll to position [735, 0]
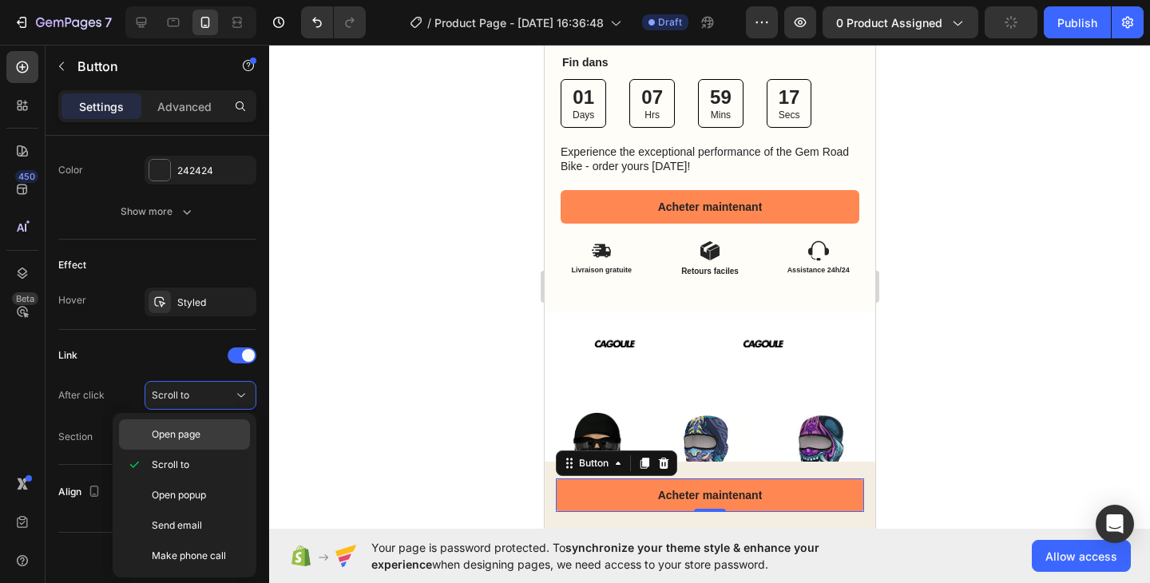
click at [160, 443] on div "Open page" at bounding box center [184, 434] width 131 height 30
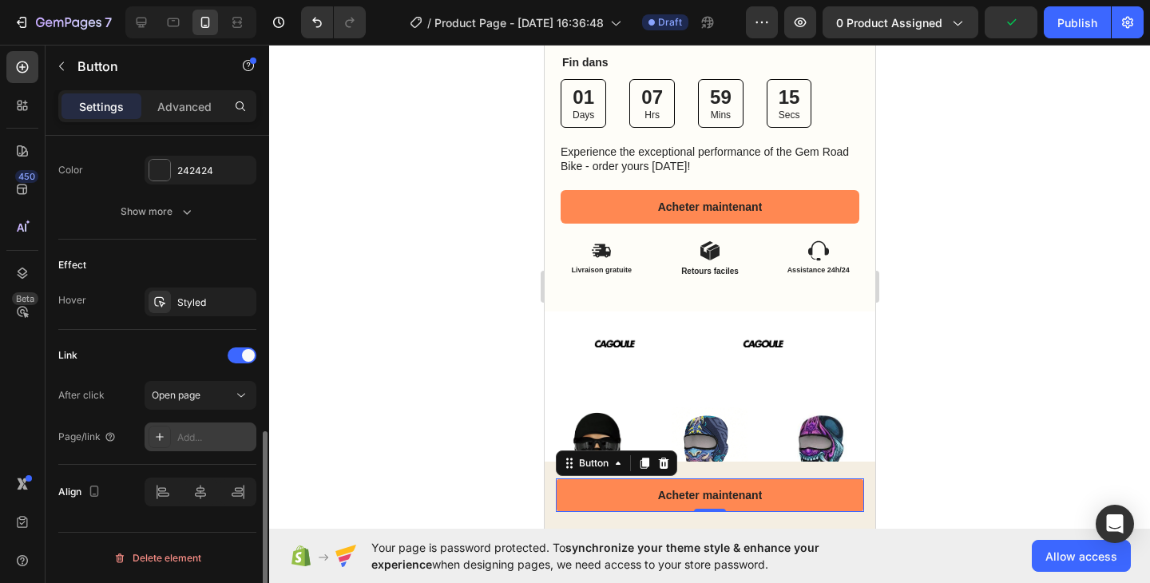
click at [153, 443] on div at bounding box center [159, 436] width 22 height 22
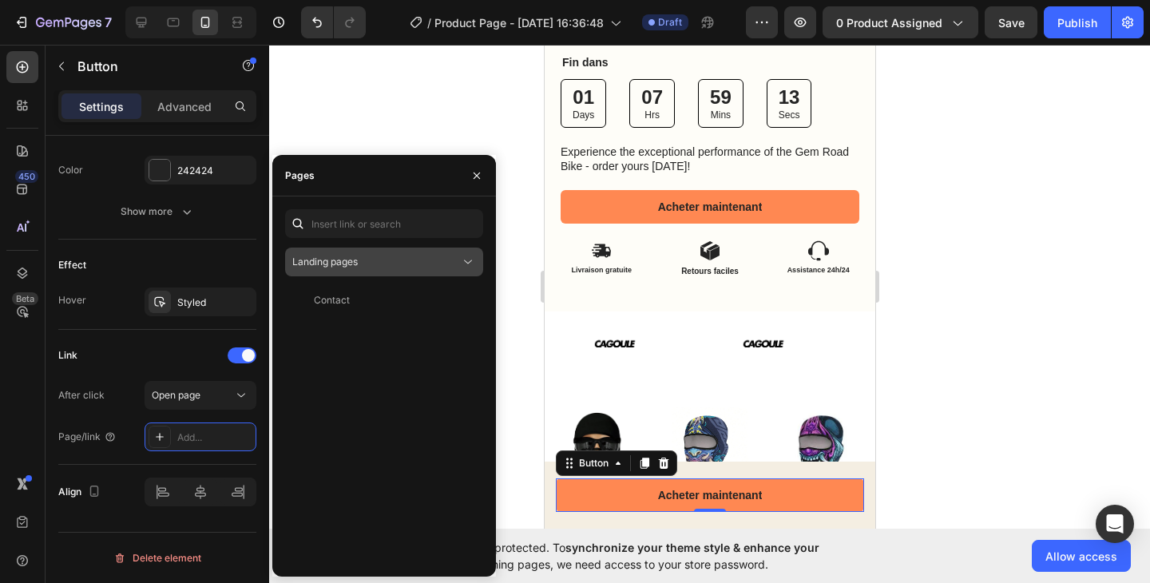
click at [342, 261] on span "Landing pages" at bounding box center [324, 261] width 65 height 12
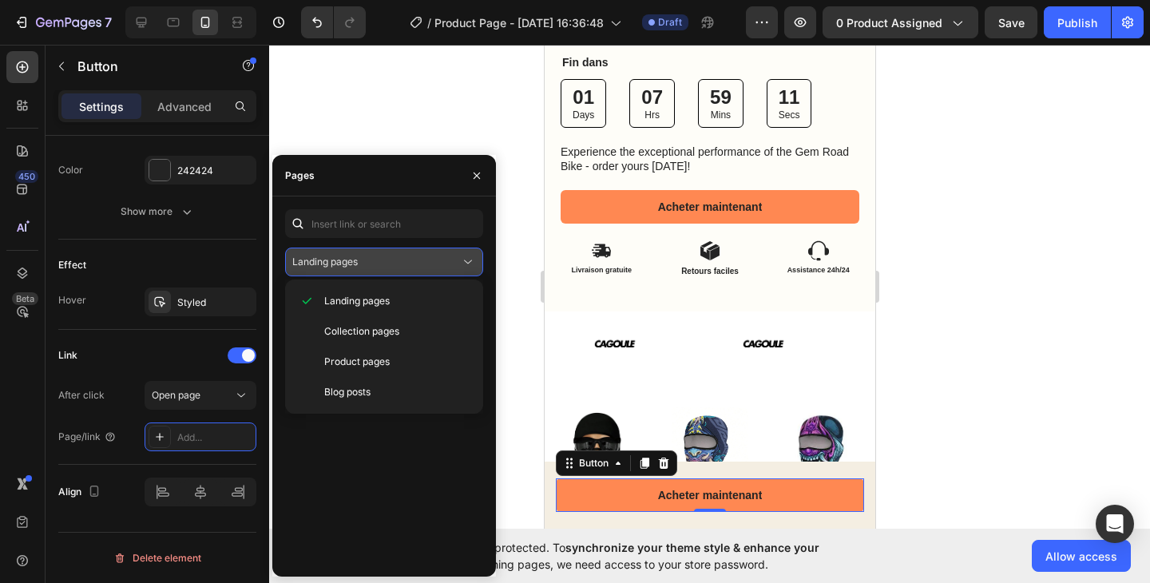
click at [349, 266] on span "Landing pages" at bounding box center [324, 261] width 65 height 12
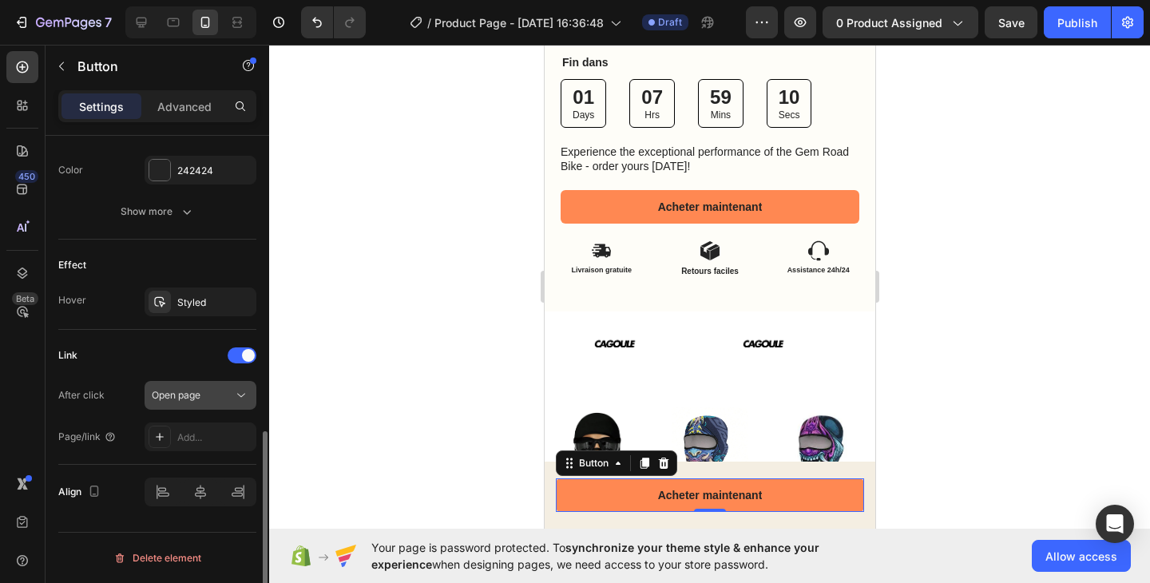
click at [229, 393] on div "Open page" at bounding box center [192, 395] width 81 height 14
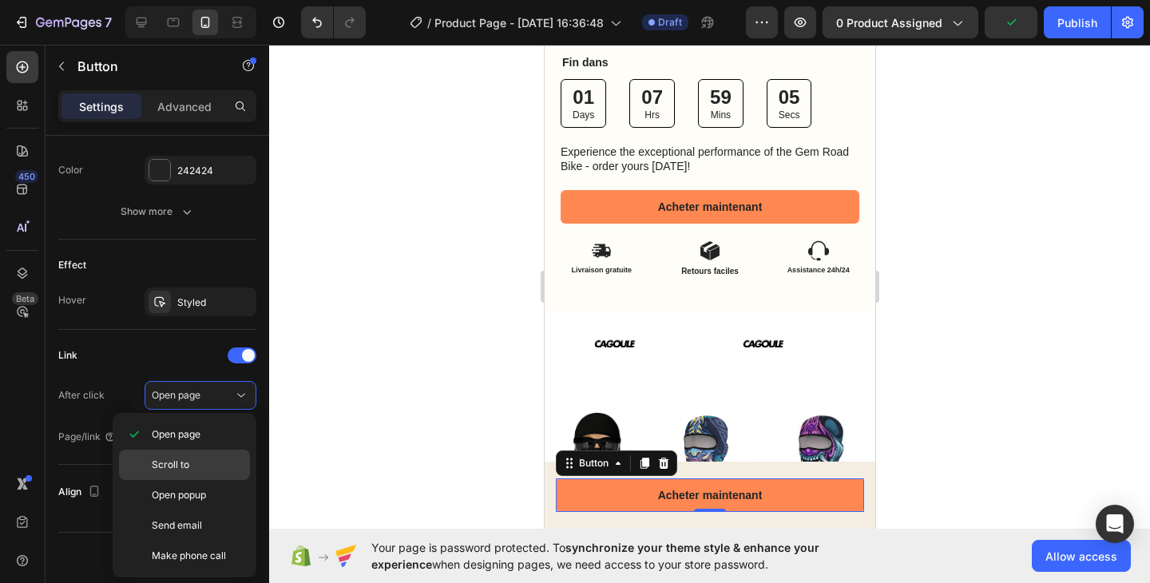
click at [186, 465] on span "Scroll to" at bounding box center [171, 464] width 38 height 14
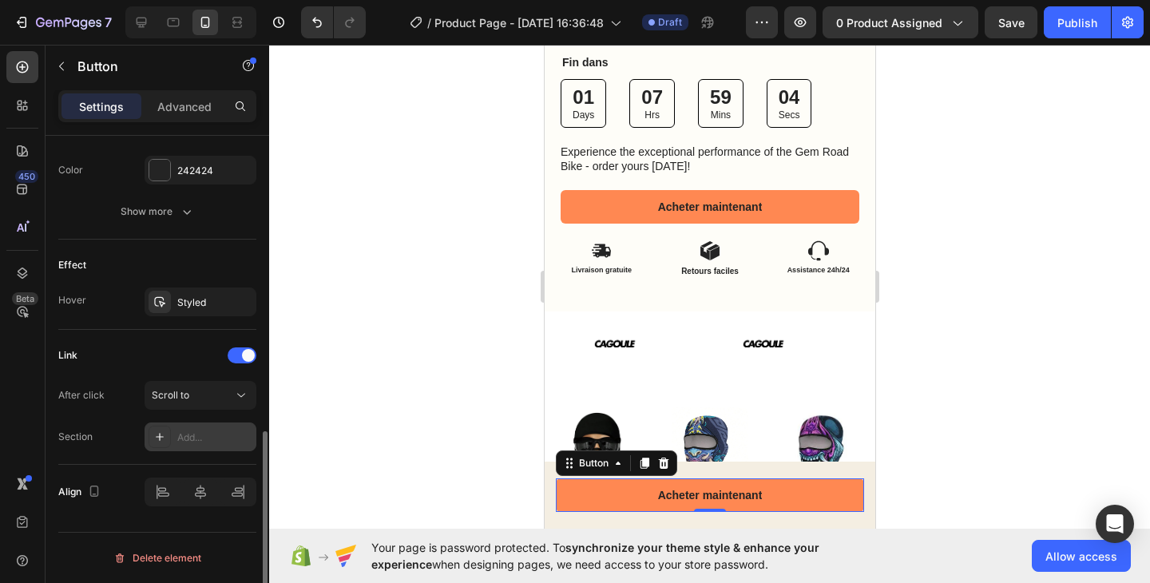
click at [167, 441] on div at bounding box center [159, 436] width 22 height 22
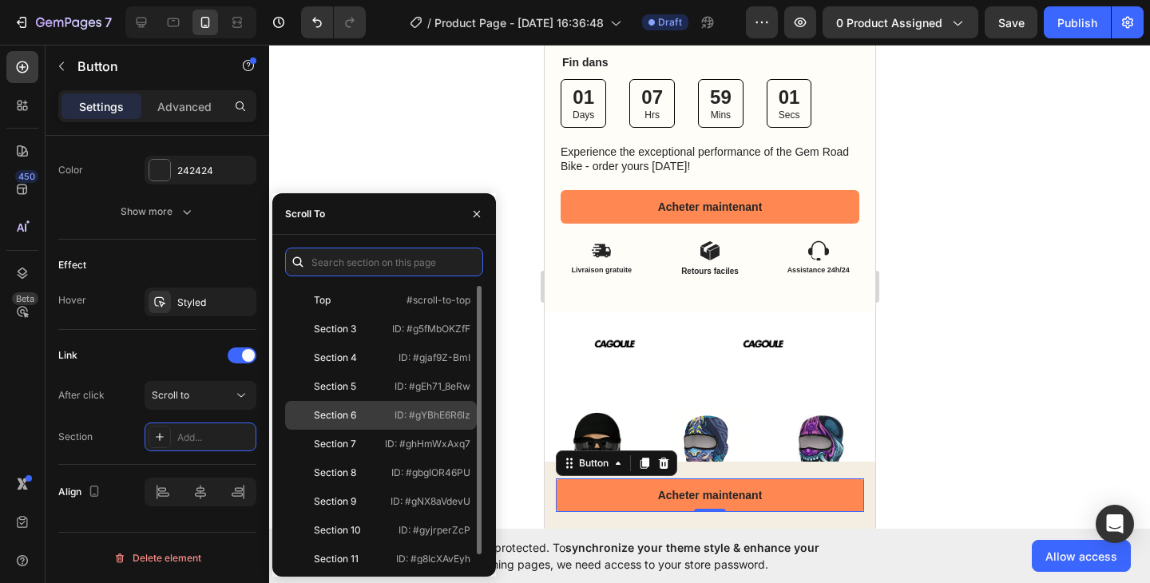
scroll to position [10, 0]
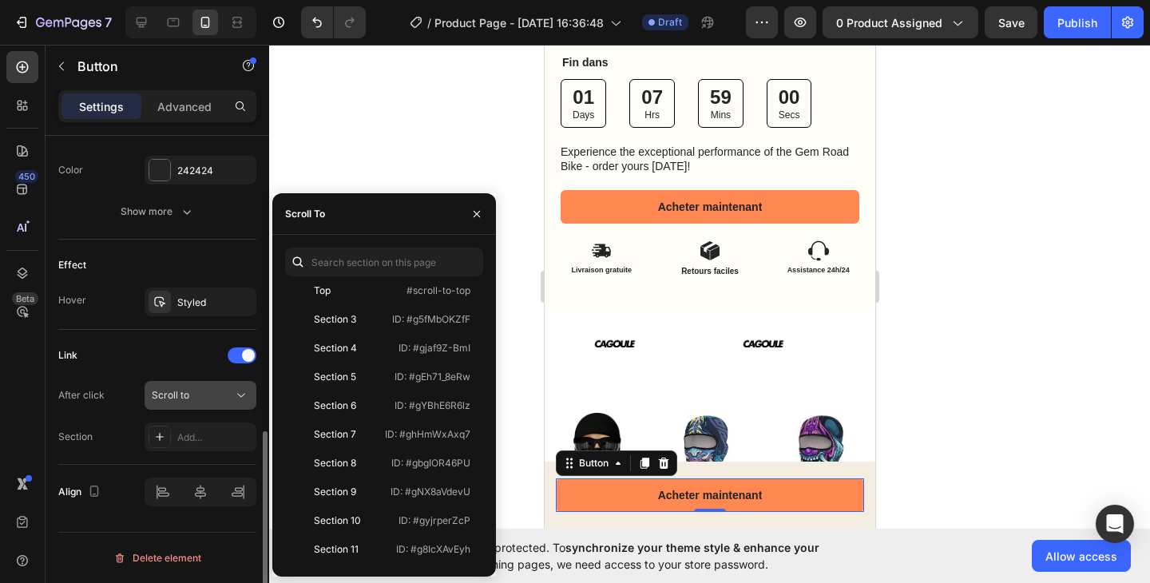
click at [168, 403] on button "Scroll to" at bounding box center [200, 395] width 112 height 29
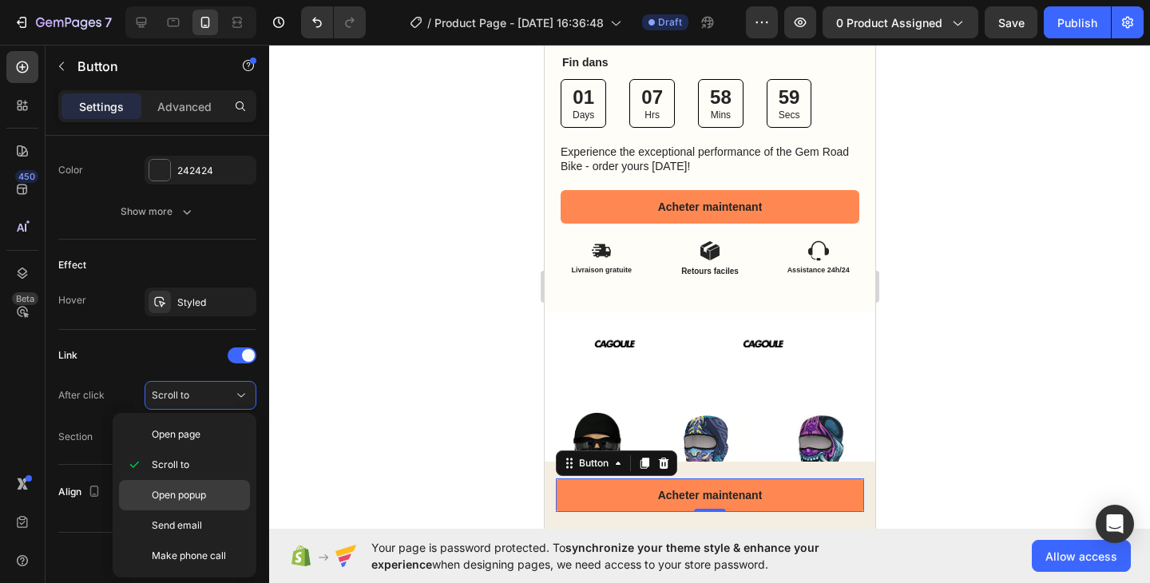
click at [206, 492] on span "Open popup" at bounding box center [179, 495] width 54 height 14
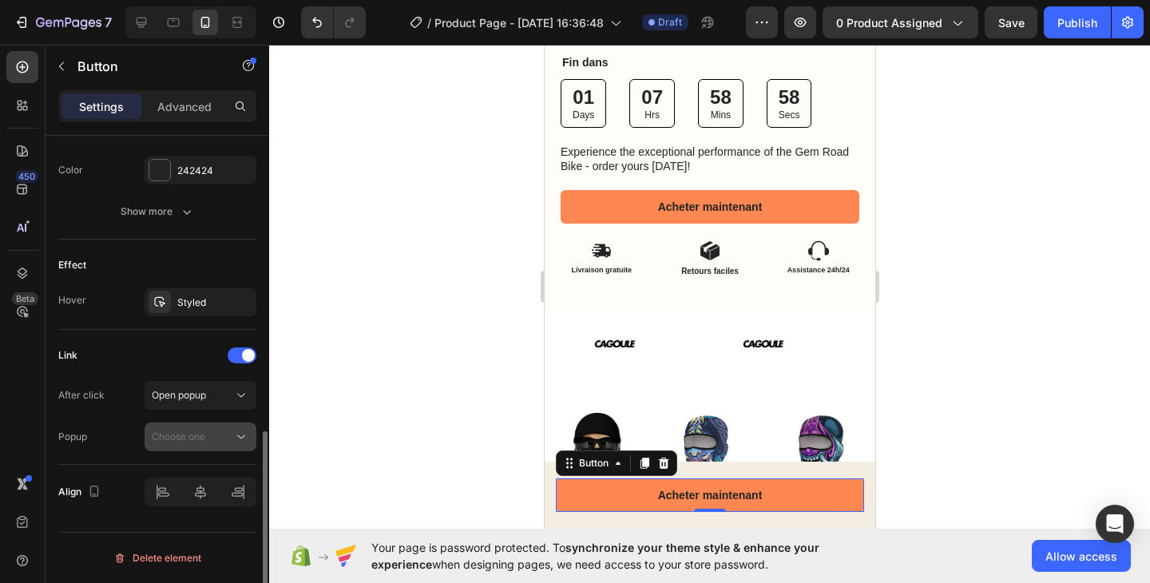
click at [224, 431] on div "Choose one" at bounding box center [192, 436] width 81 height 14
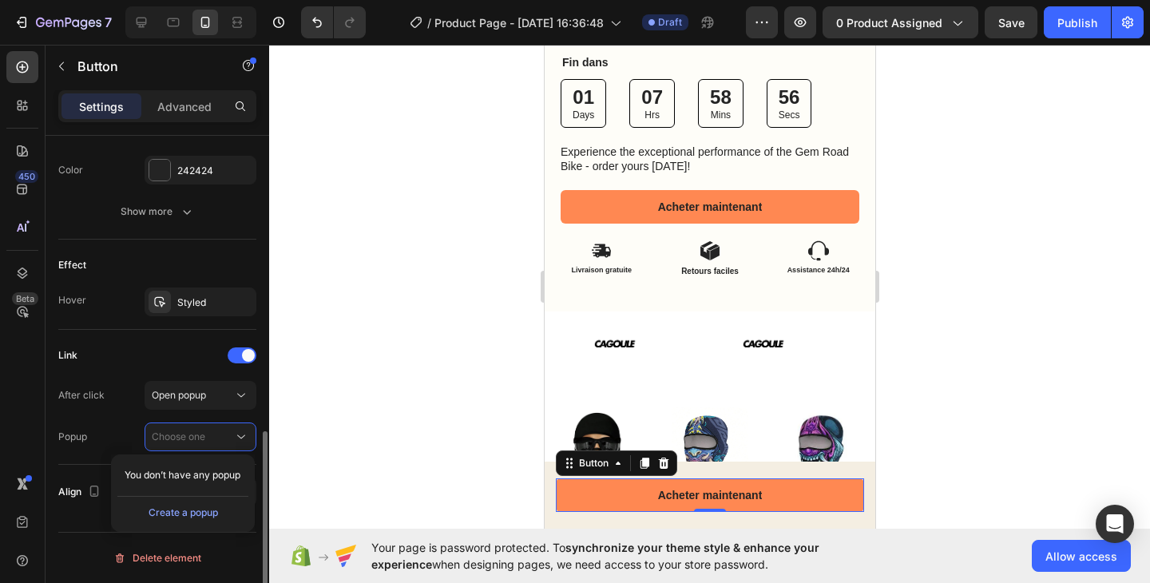
click at [219, 410] on div "After click Open popup Popup Choose one" at bounding box center [157, 416] width 198 height 70
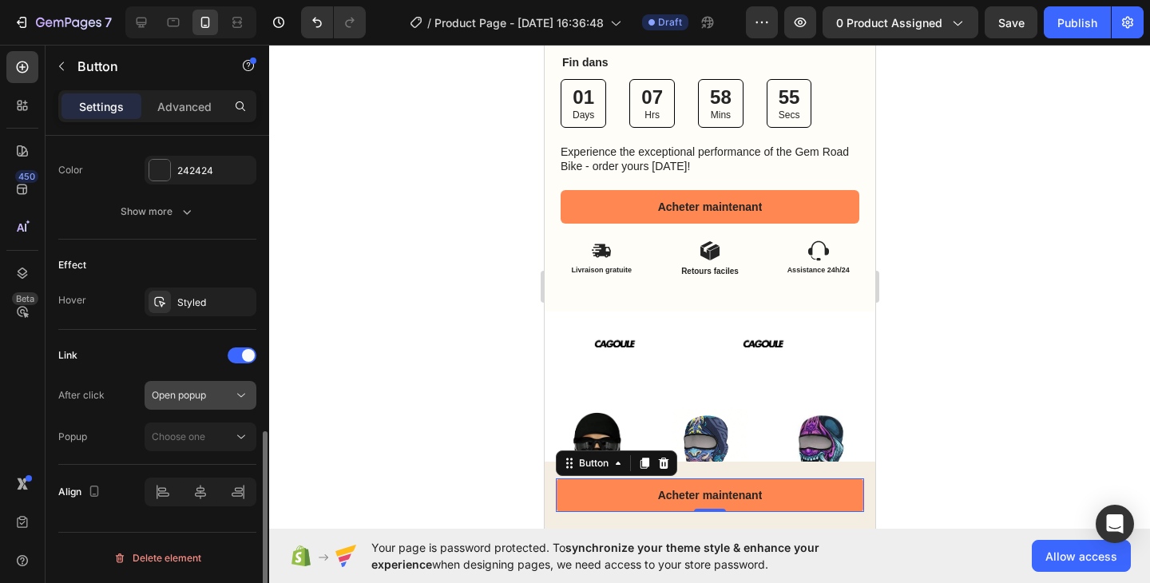
click at [220, 406] on button "Open popup" at bounding box center [200, 395] width 112 height 29
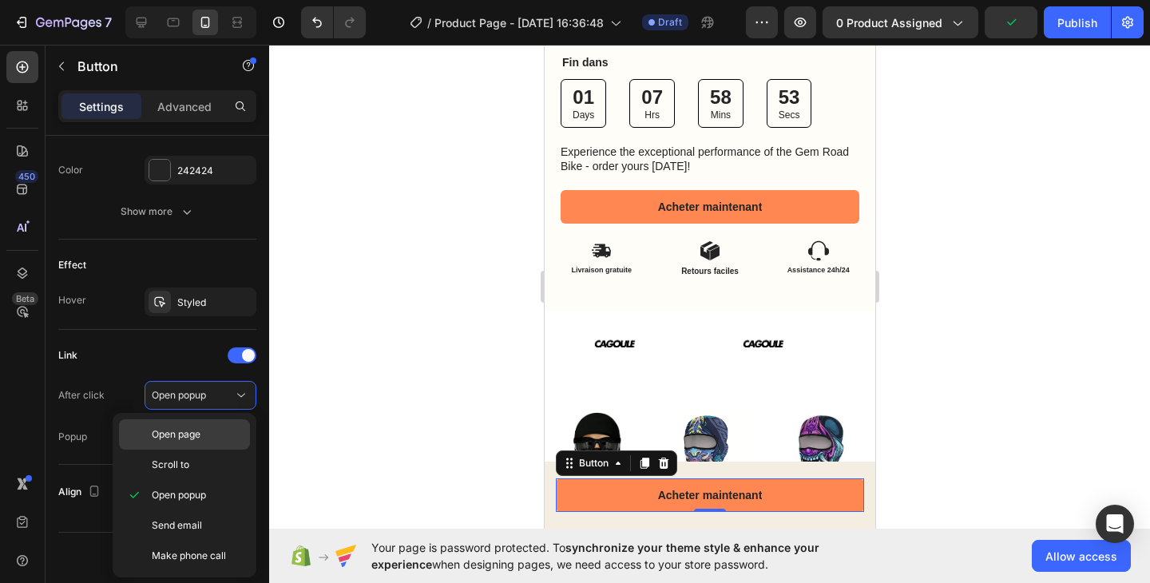
click at [178, 440] on span "Open page" at bounding box center [176, 434] width 49 height 14
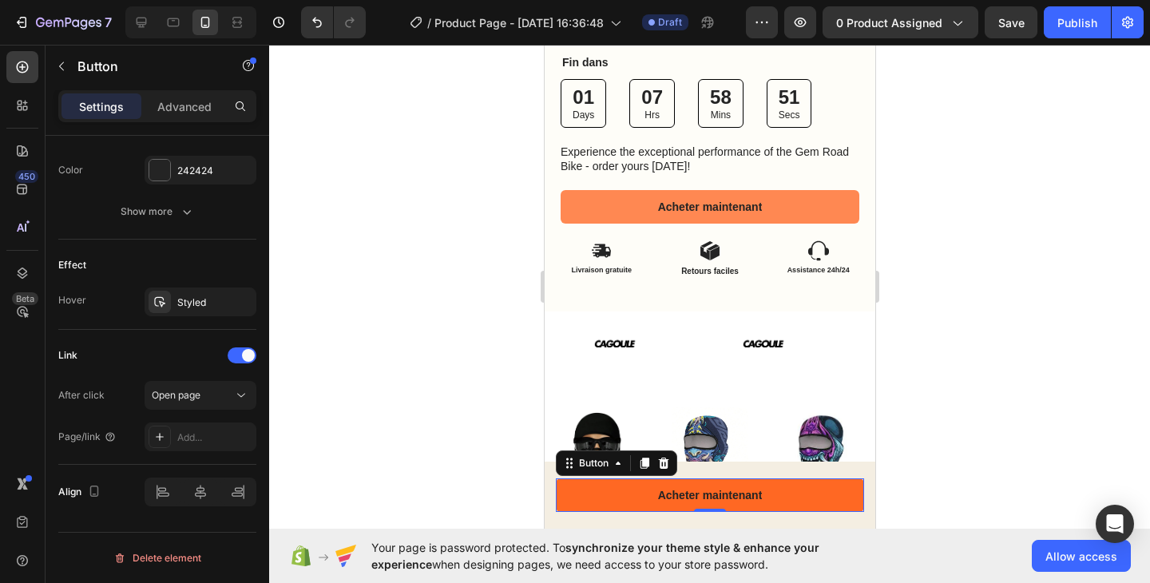
click at [578, 501] on button "Acheter maintenant" at bounding box center [709, 495] width 308 height 34
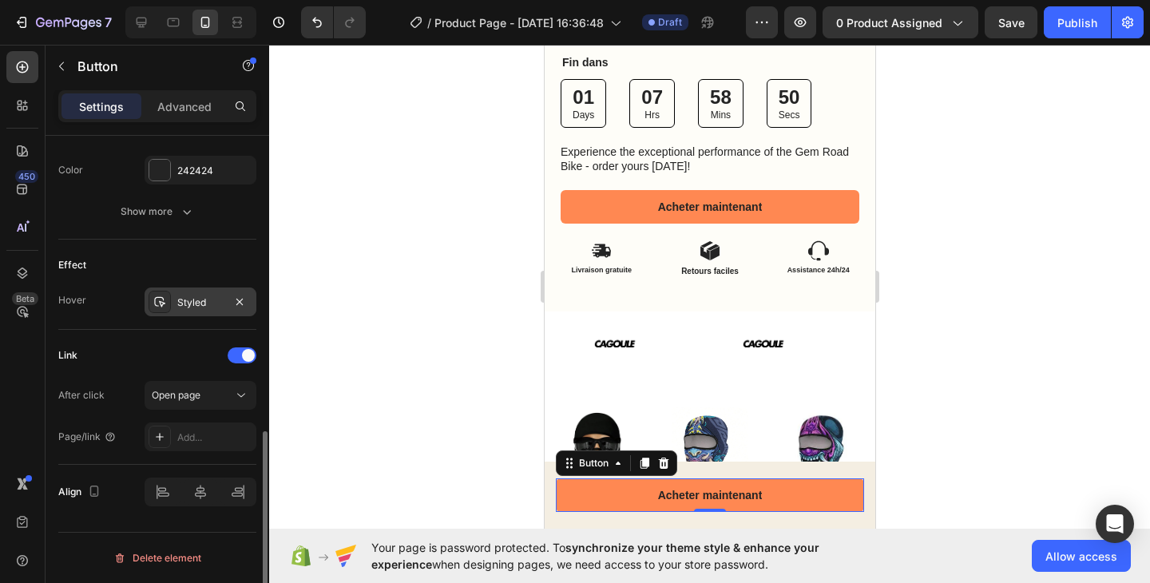
click at [170, 311] on div "Styled" at bounding box center [200, 301] width 112 height 29
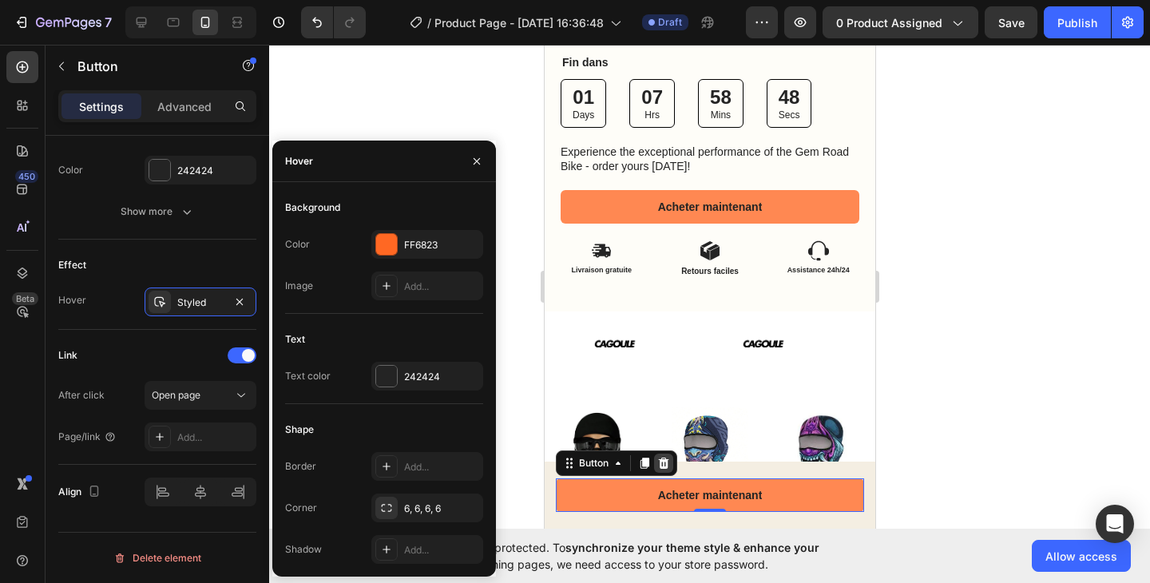
click at [669, 464] on div at bounding box center [662, 462] width 19 height 19
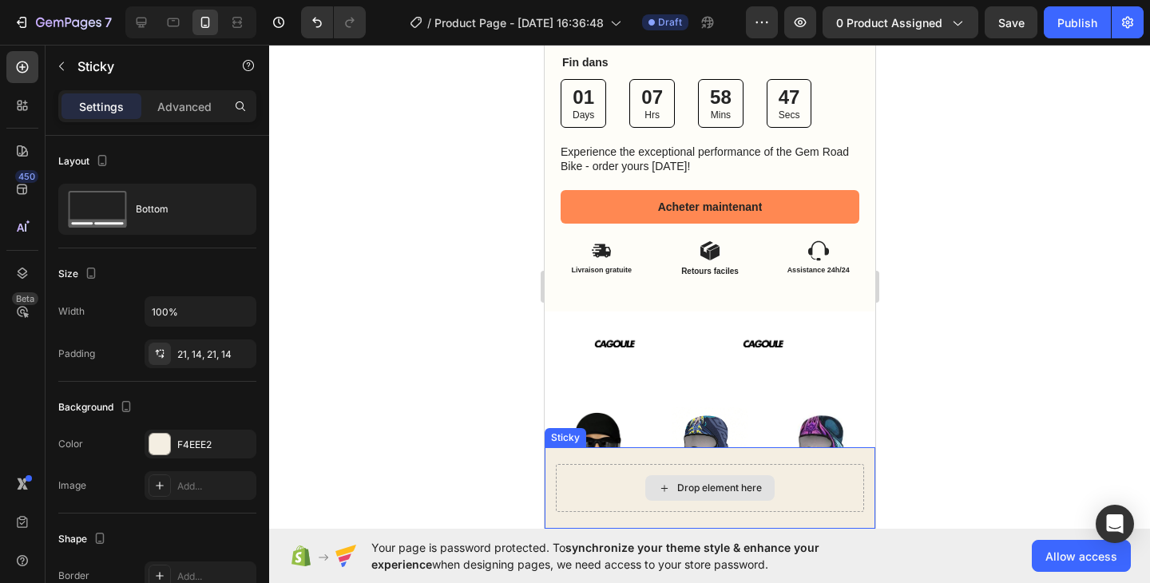
click at [617, 480] on div "Drop element here" at bounding box center [709, 488] width 308 height 48
click at [663, 433] on div at bounding box center [656, 431] width 19 height 19
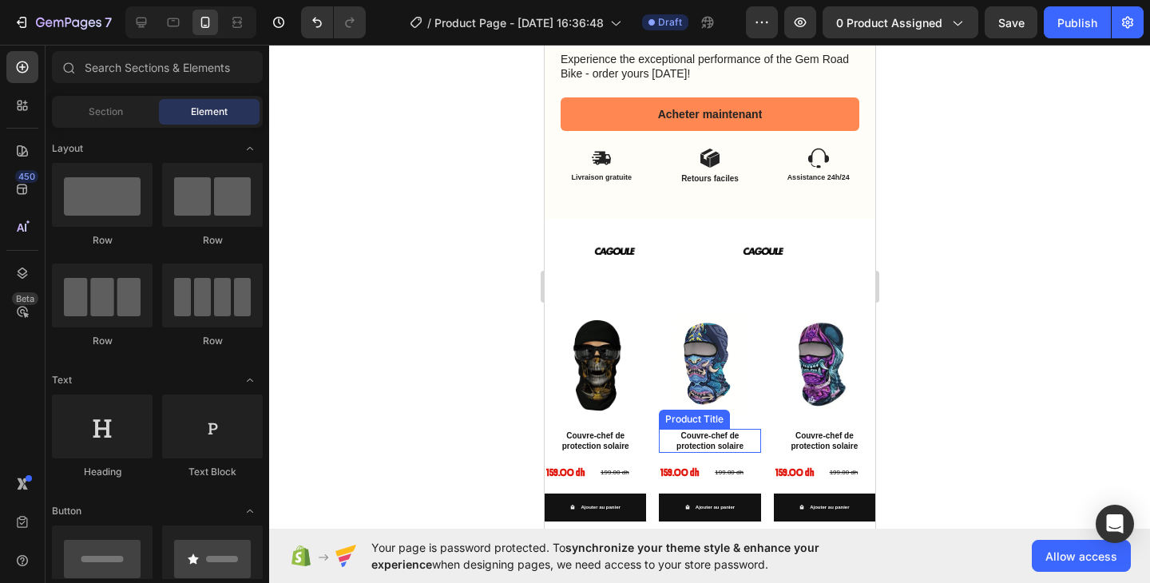
scroll to position [830, 0]
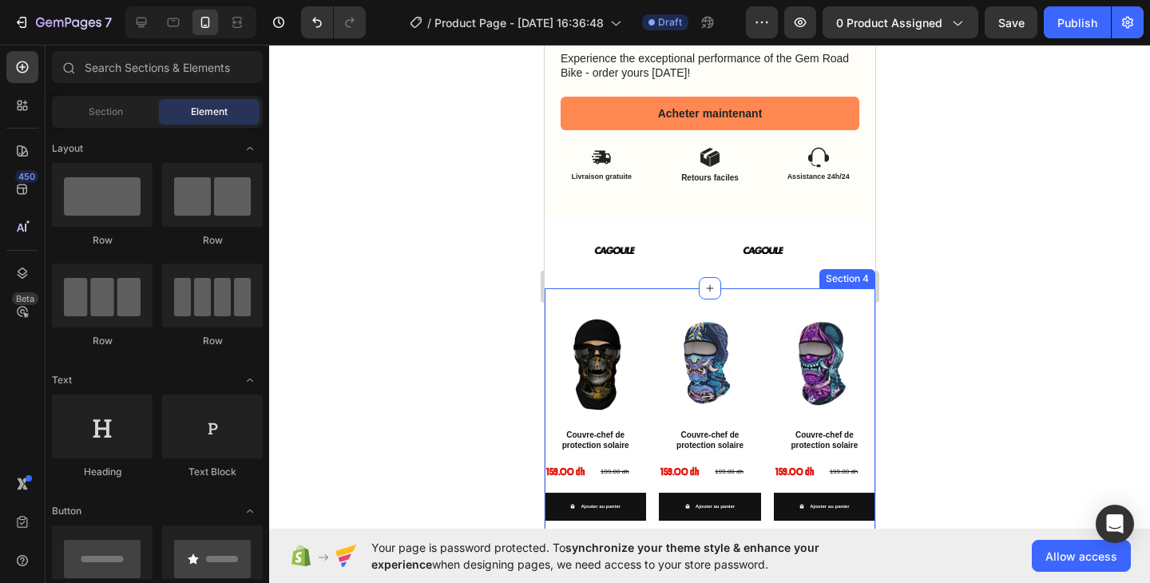
click at [763, 288] on div "Product Images Couvre-chef de protection solaire Product Title 159.00 dh Produc…" at bounding box center [709, 423] width 330 height 271
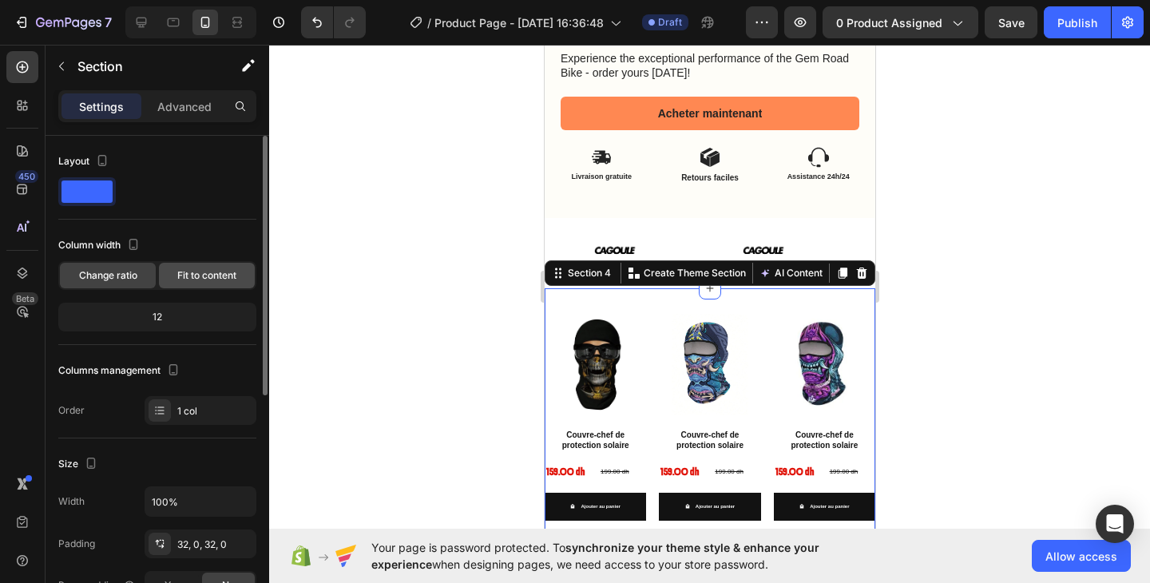
click at [192, 270] on span "Fit to content" at bounding box center [206, 275] width 59 height 14
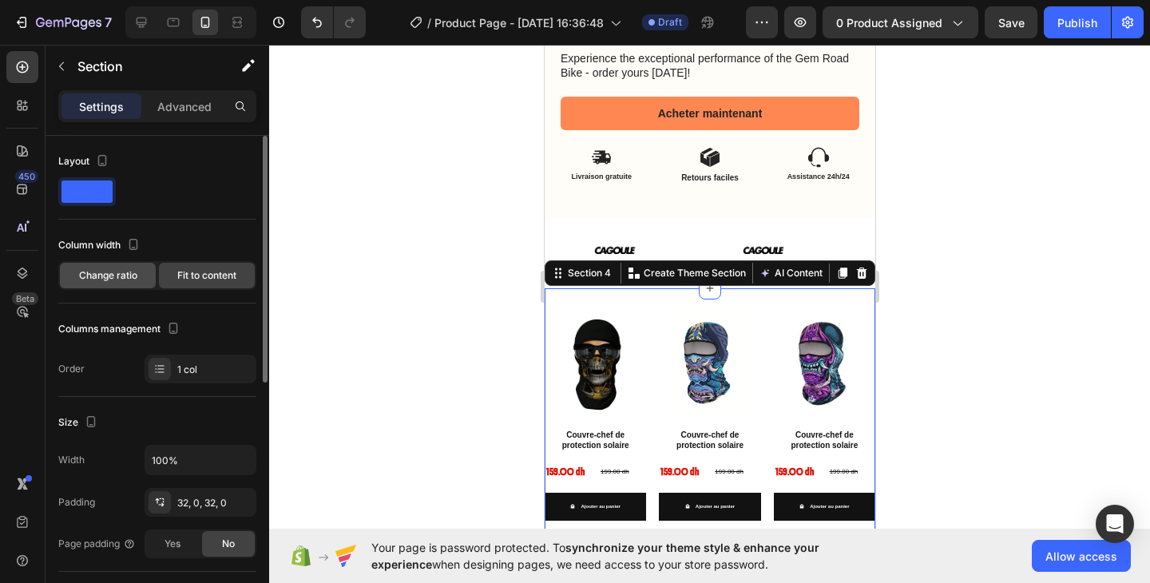
click at [131, 263] on div "Change ratio" at bounding box center [108, 276] width 96 height 26
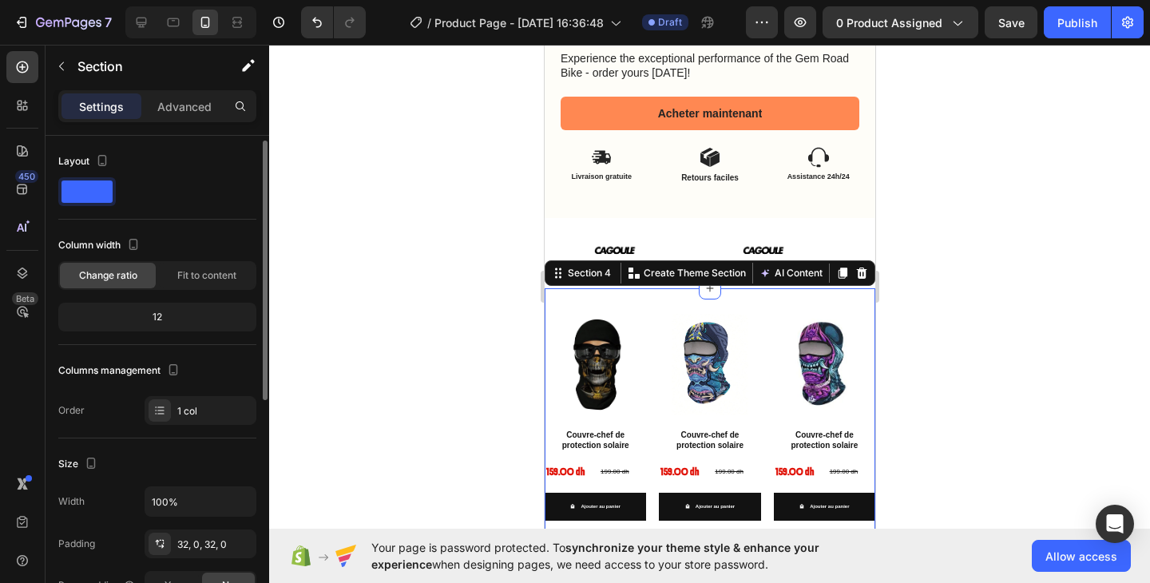
scroll to position [21, 0]
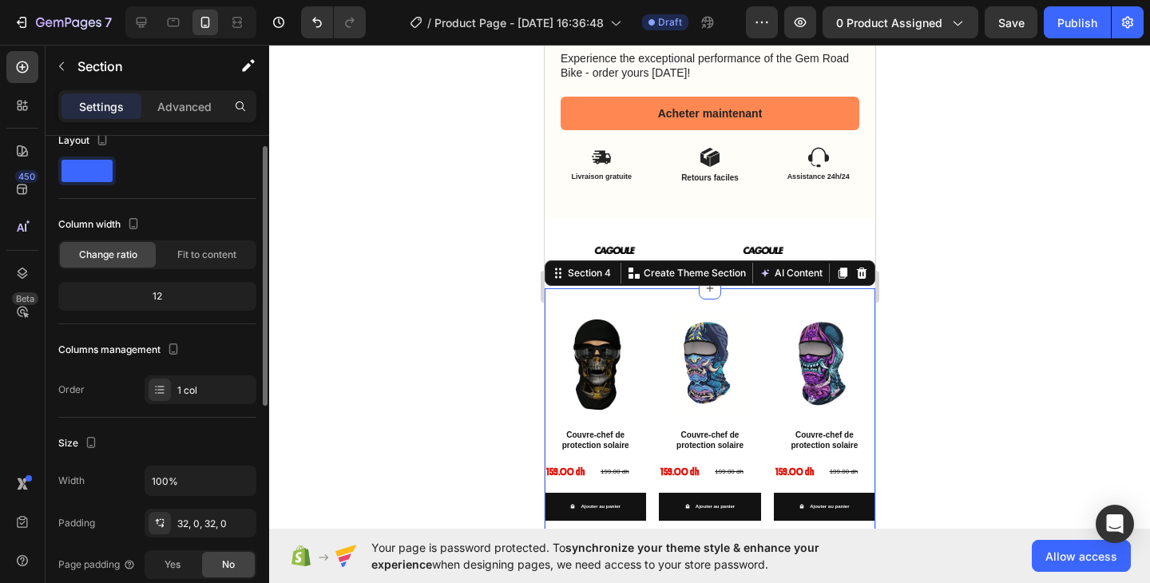
click at [164, 301] on div "12" at bounding box center [157, 296] width 192 height 22
click at [160, 298] on div "12" at bounding box center [157, 296] width 192 height 22
drag, startPoint x: 158, startPoint y: 296, endPoint x: 153, endPoint y: 283, distance: 13.6
click at [154, 290] on div "12" at bounding box center [157, 296] width 192 height 22
click at [169, 251] on div "Fit to content" at bounding box center [207, 255] width 96 height 26
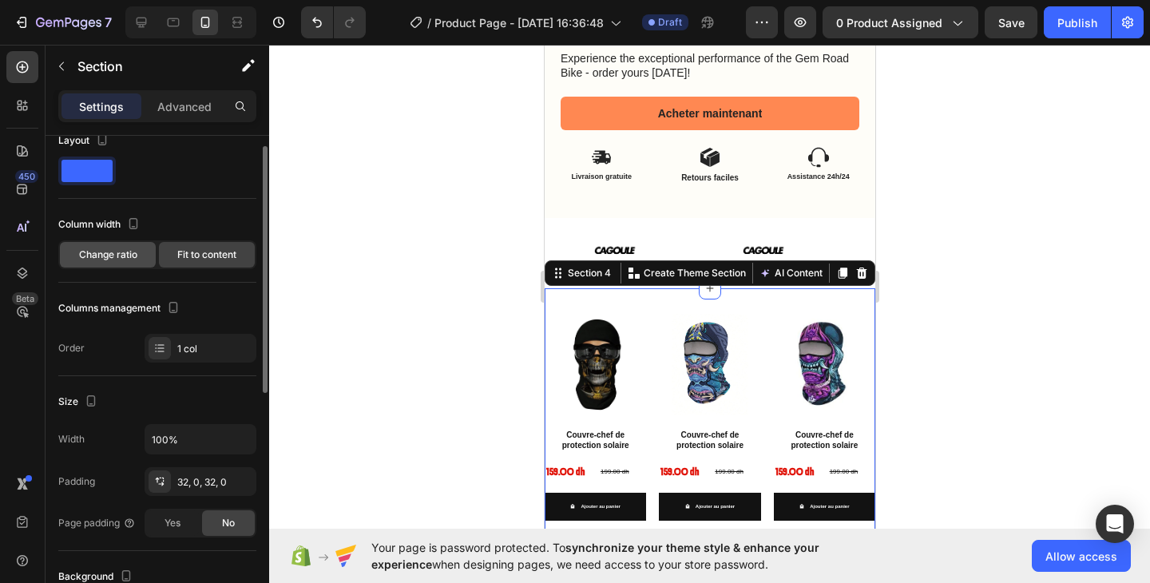
click at [128, 252] on span "Change ratio" at bounding box center [108, 254] width 58 height 14
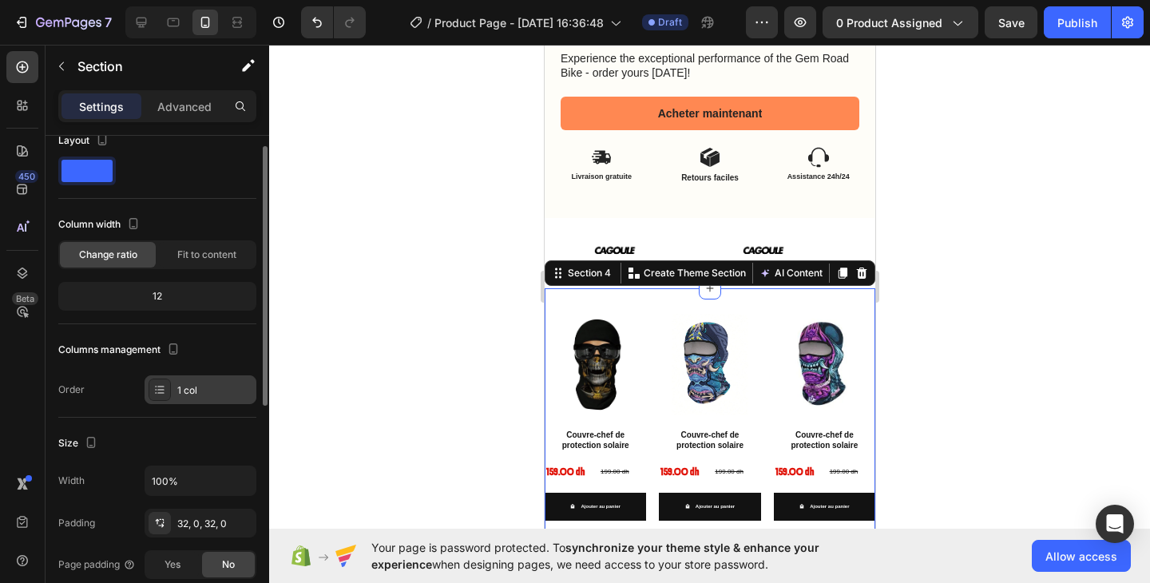
click at [164, 392] on icon at bounding box center [159, 389] width 13 height 13
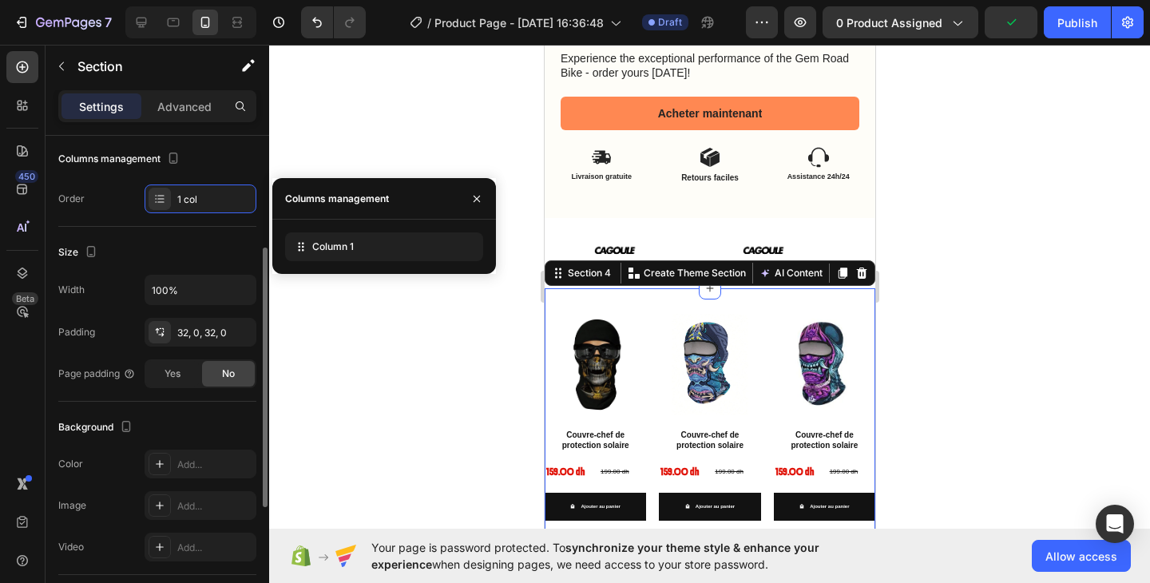
click at [186, 427] on div "Background" at bounding box center [157, 427] width 198 height 26
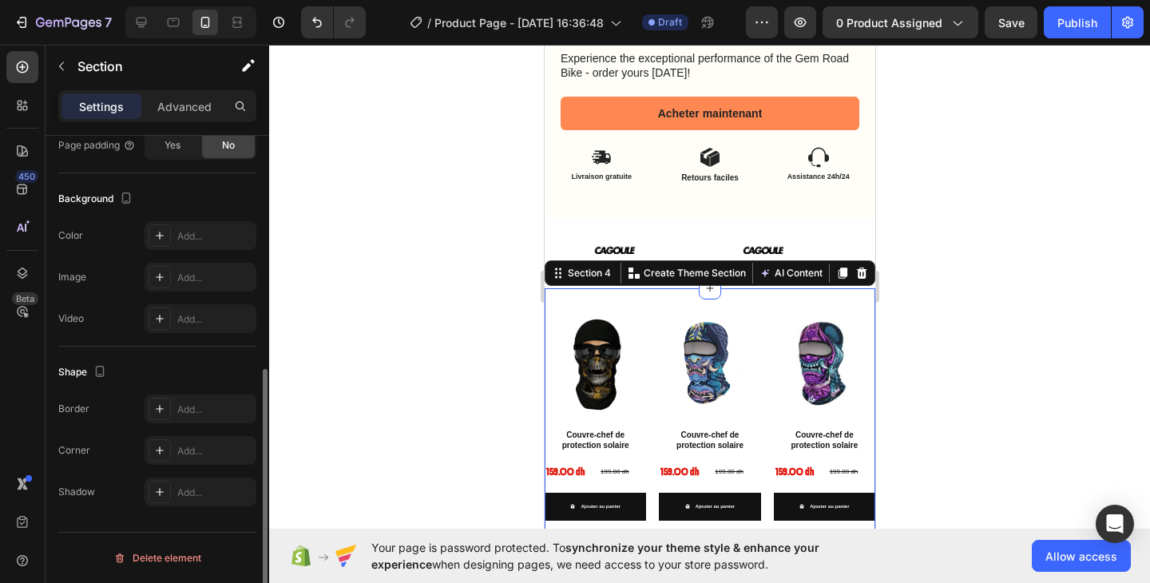
scroll to position [0, 0]
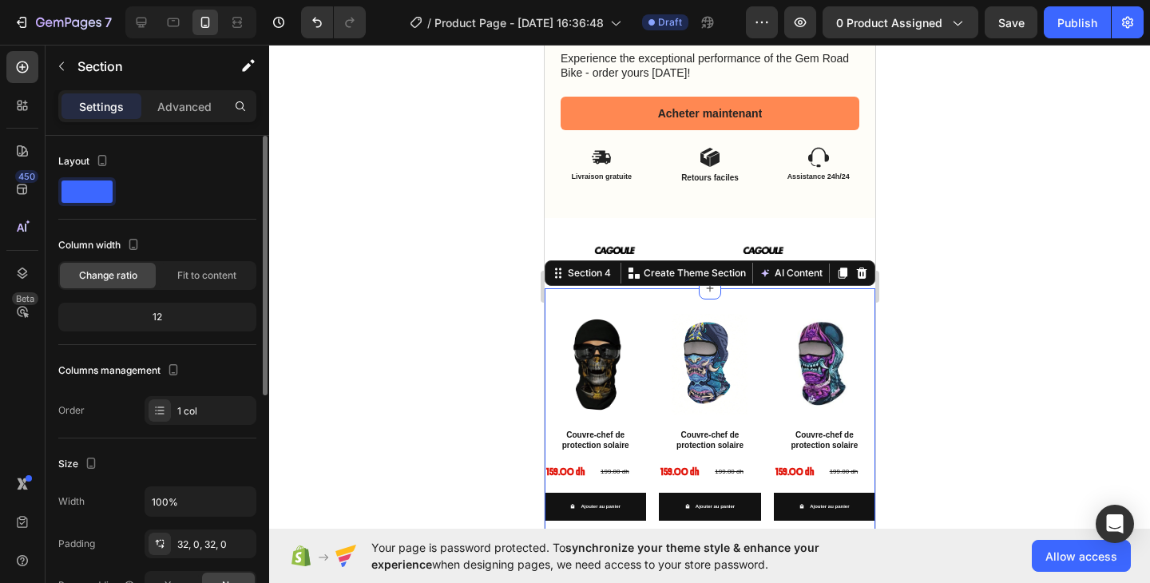
click at [194, 294] on div "Column width Change ratio Fit to content 12" at bounding box center [157, 288] width 198 height 113
click at [197, 283] on div "Fit to content" at bounding box center [207, 276] width 96 height 26
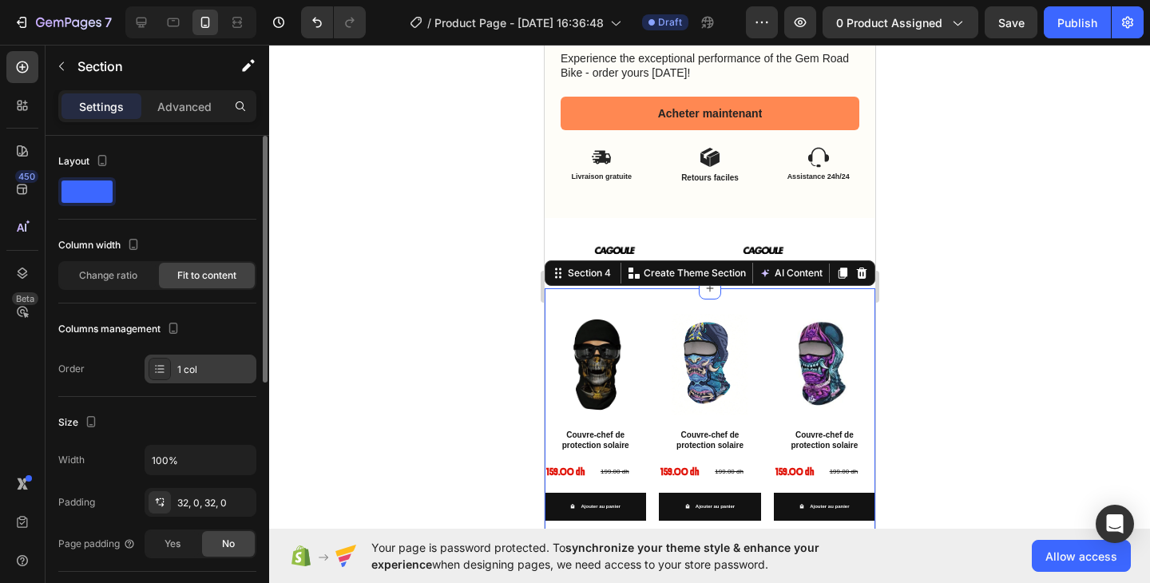
click at [167, 358] on div at bounding box center [159, 369] width 22 height 22
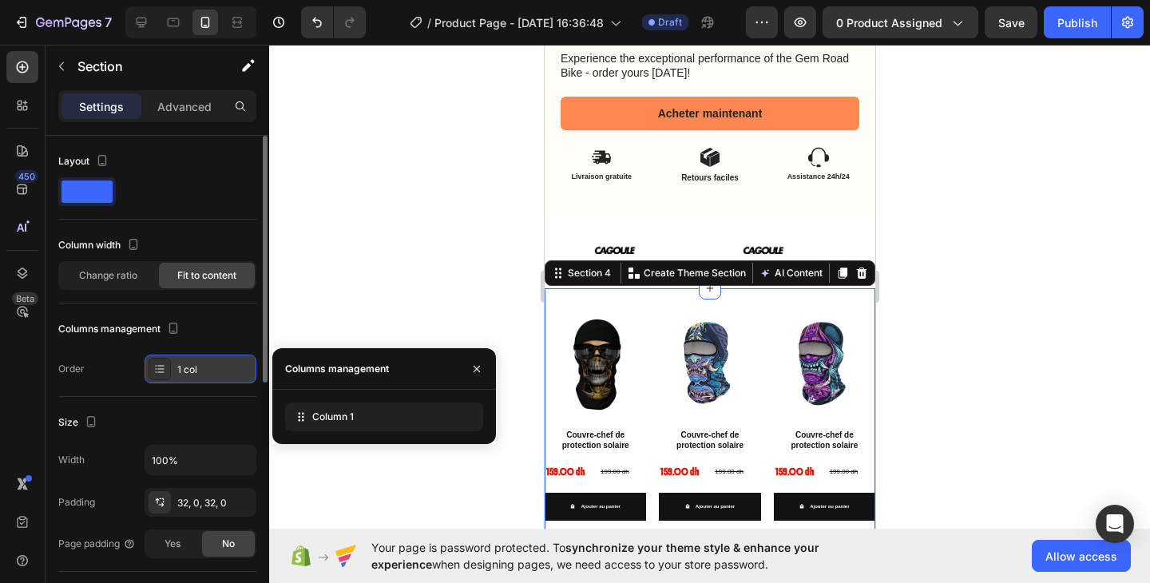
click at [204, 369] on div "1 col" at bounding box center [214, 369] width 75 height 14
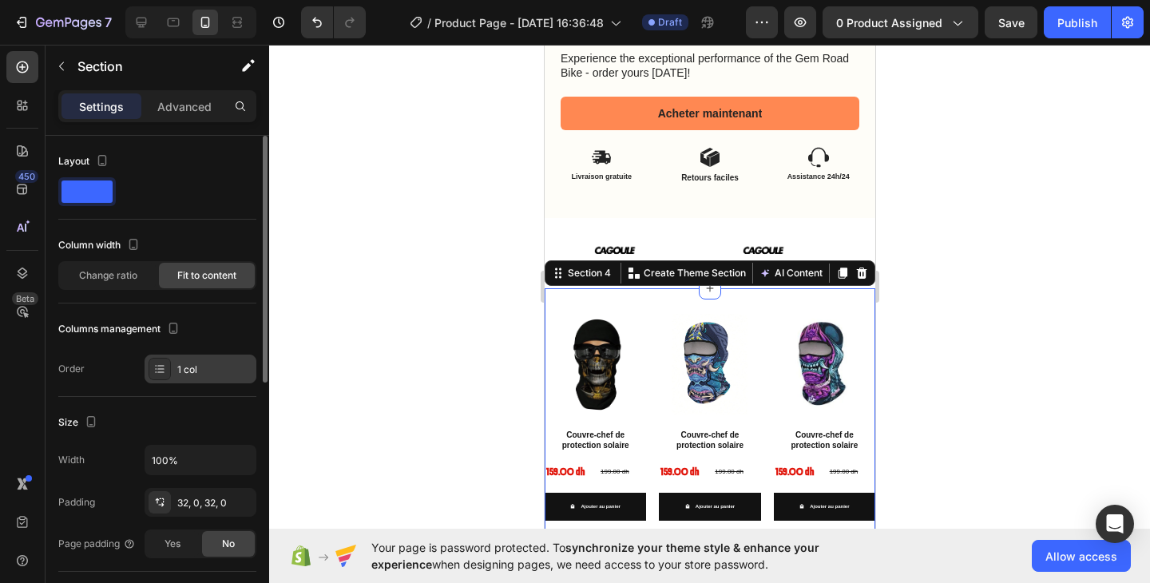
click at [204, 381] on div "1 col" at bounding box center [200, 368] width 112 height 29
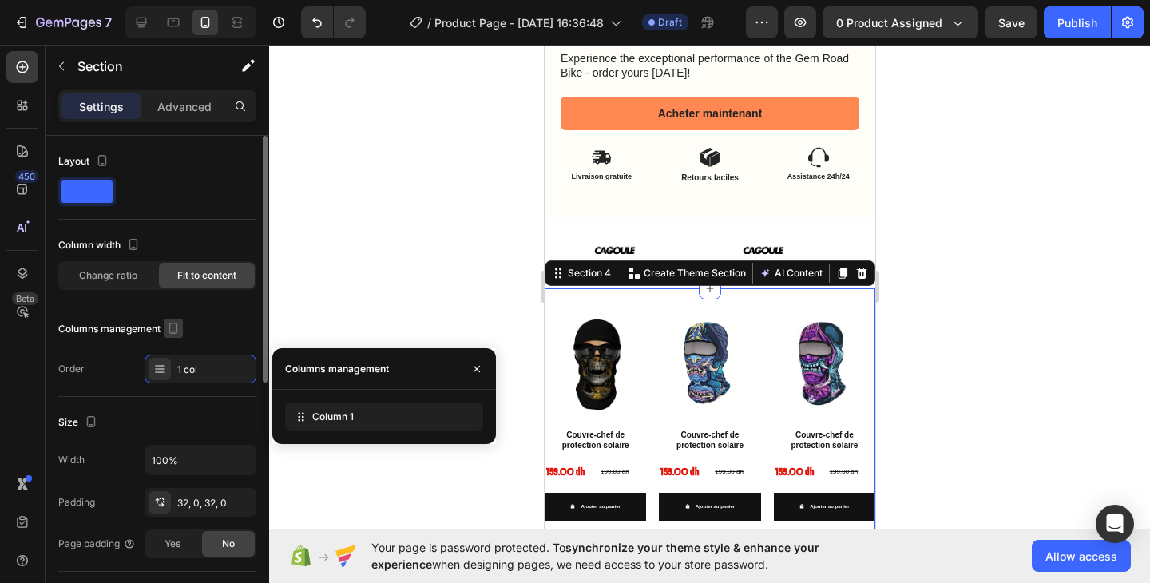
click at [175, 324] on icon "button" at bounding box center [173, 328] width 16 height 16
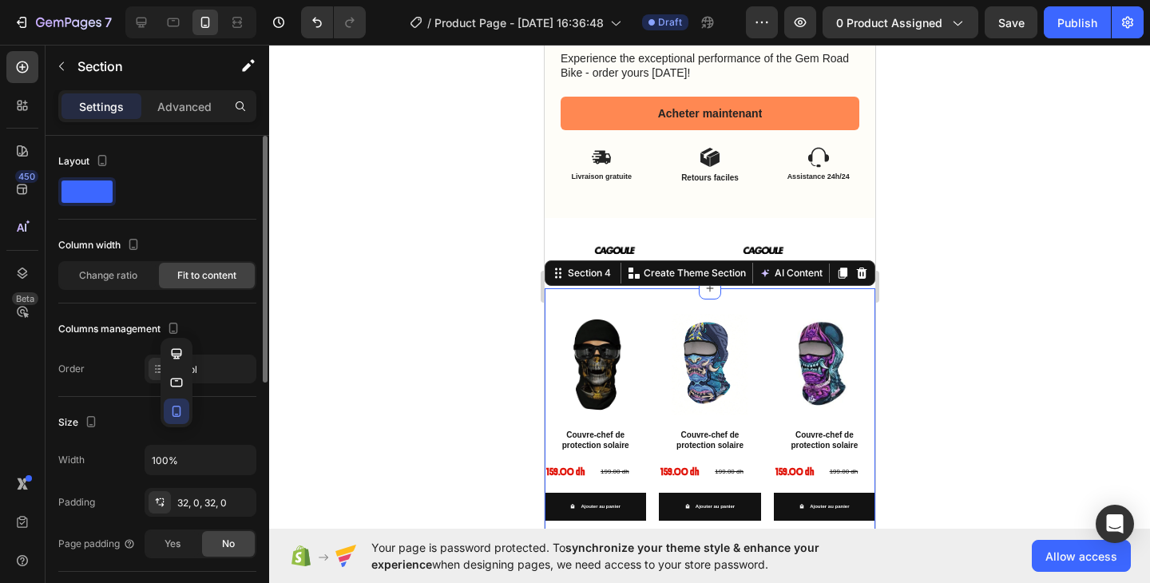
drag, startPoint x: 225, startPoint y: 364, endPoint x: 225, endPoint y: 279, distance: 84.6
click at [225, 364] on div "1 col" at bounding box center [214, 369] width 75 height 14
click at [196, 116] on div "Advanced" at bounding box center [184, 106] width 80 height 26
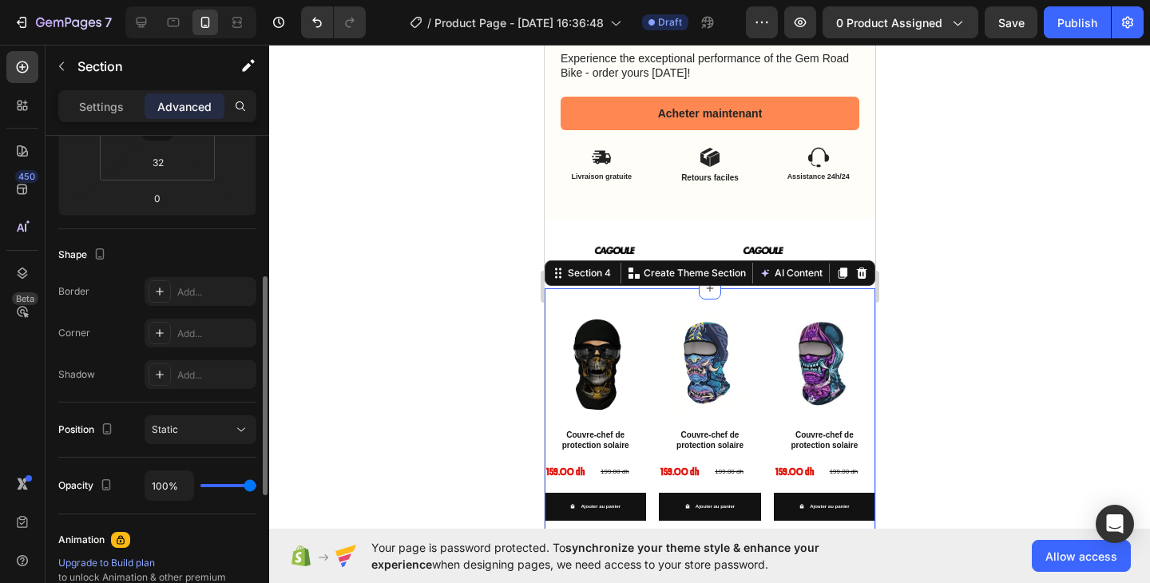
scroll to position [320, 0]
click at [209, 424] on div "Static" at bounding box center [192, 426] width 81 height 14
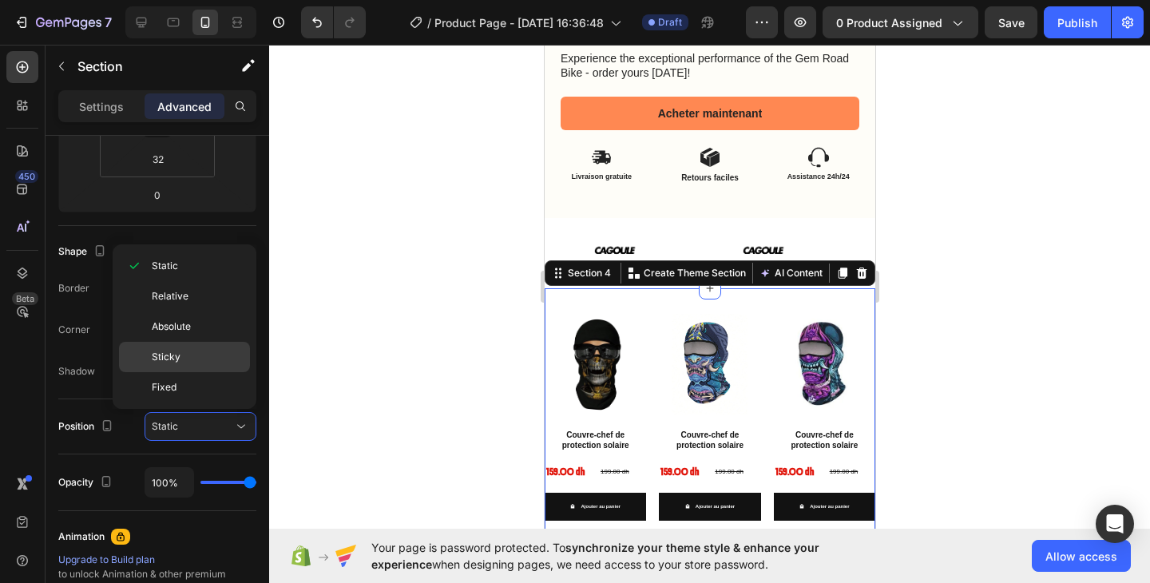
click at [188, 350] on p "Sticky" at bounding box center [197, 357] width 91 height 14
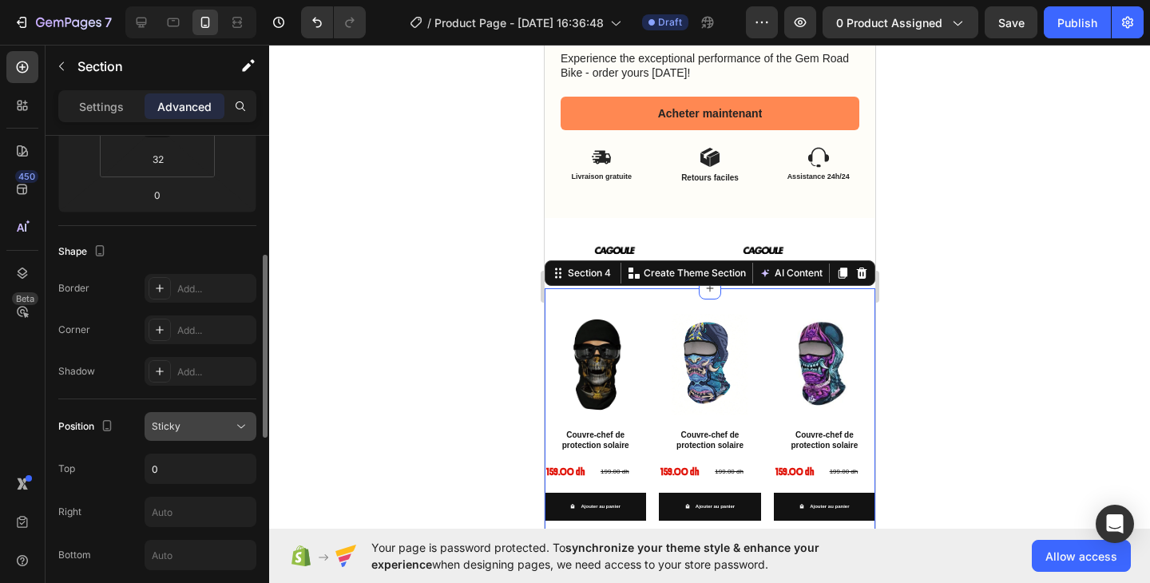
scroll to position [343, 0]
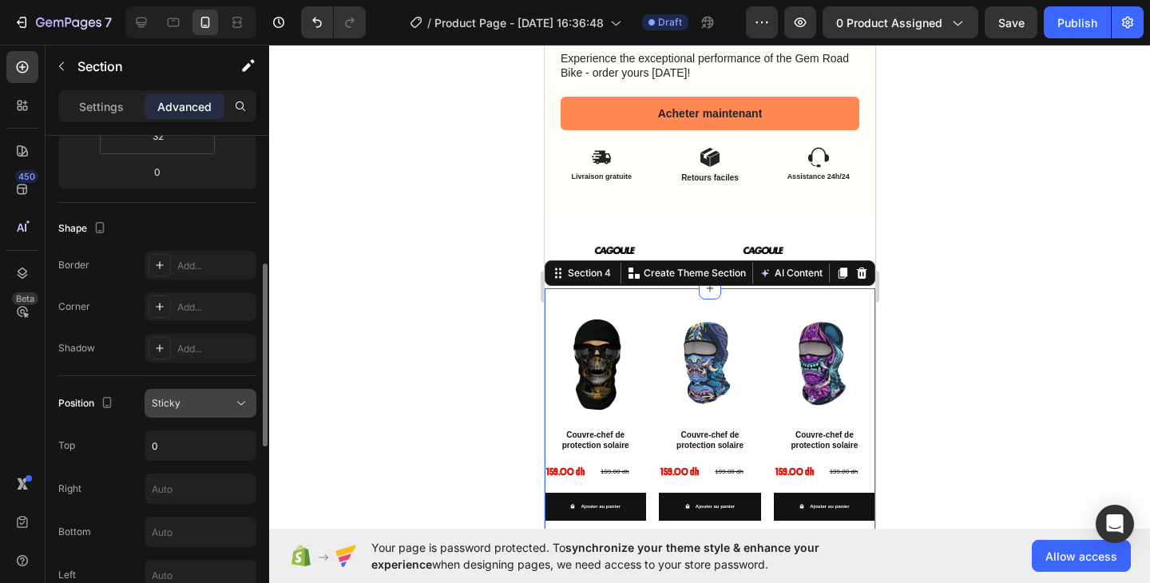
click at [191, 402] on div "Sticky" at bounding box center [192, 403] width 81 height 14
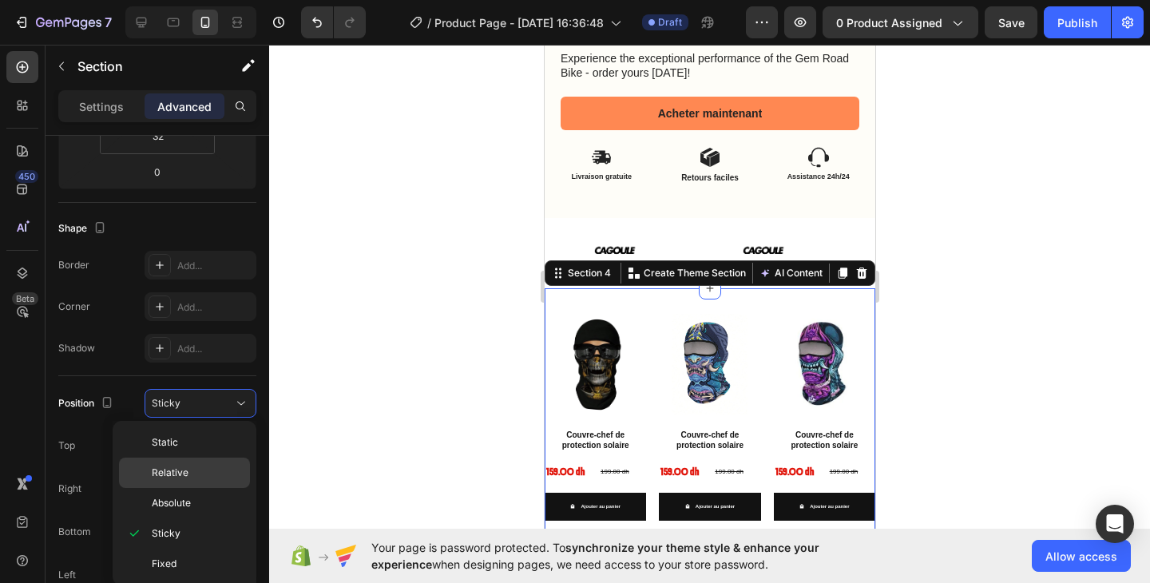
click at [180, 465] on span "Relative" at bounding box center [170, 472] width 37 height 14
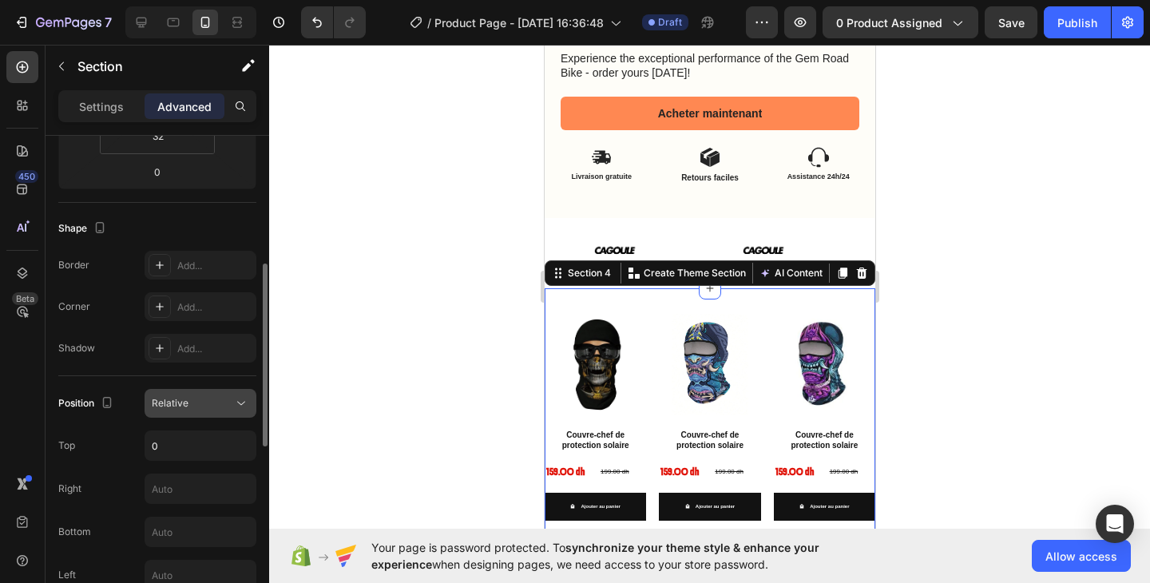
click at [198, 408] on div "Relative" at bounding box center [192, 403] width 81 height 14
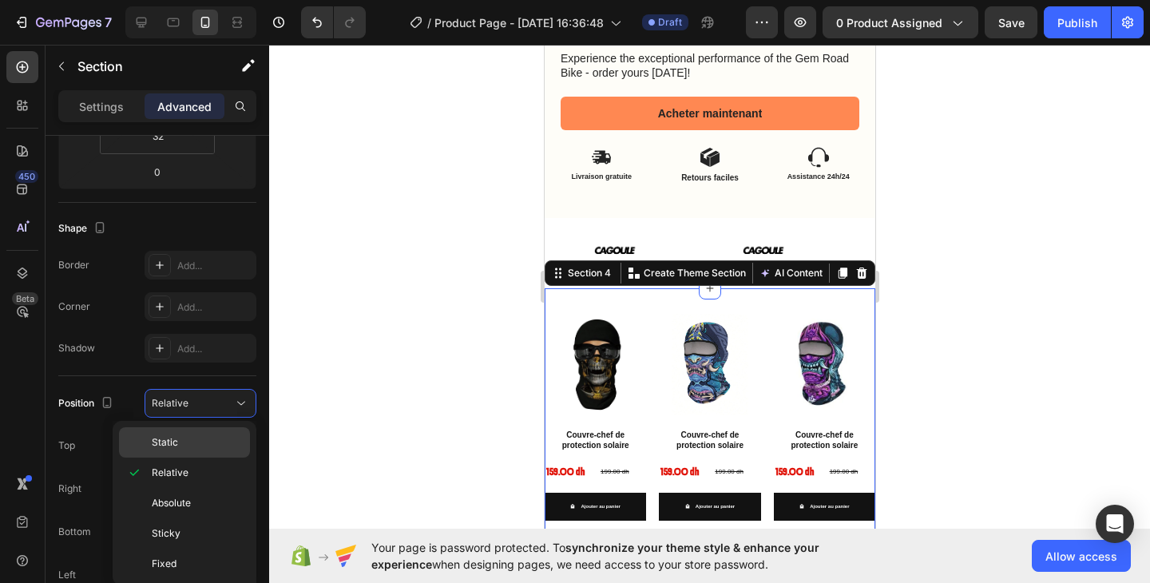
click at [192, 444] on p "Static" at bounding box center [197, 442] width 91 height 14
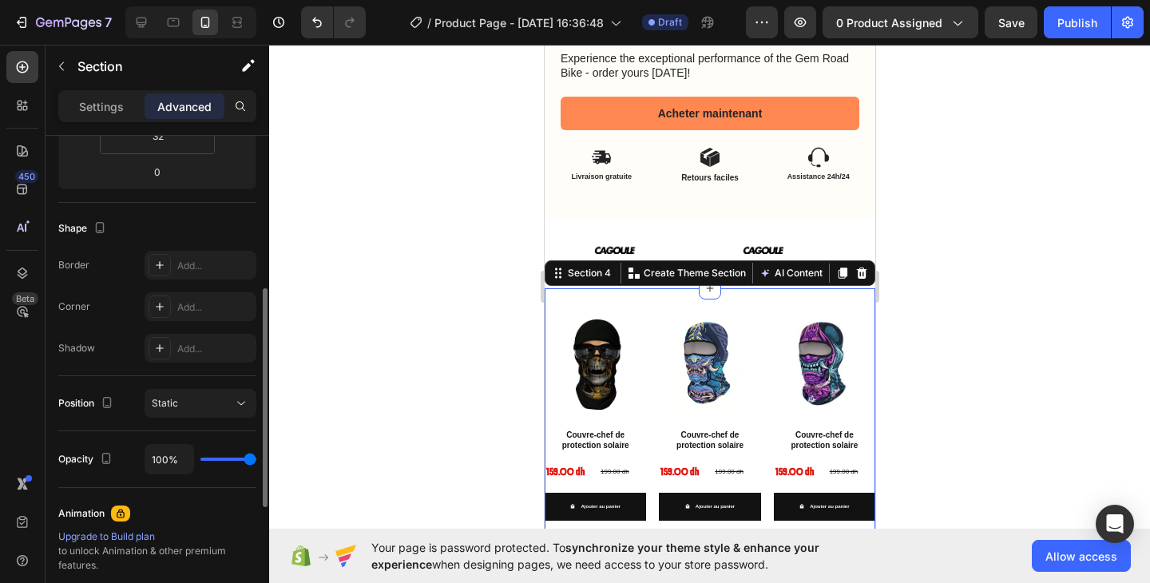
scroll to position [429, 0]
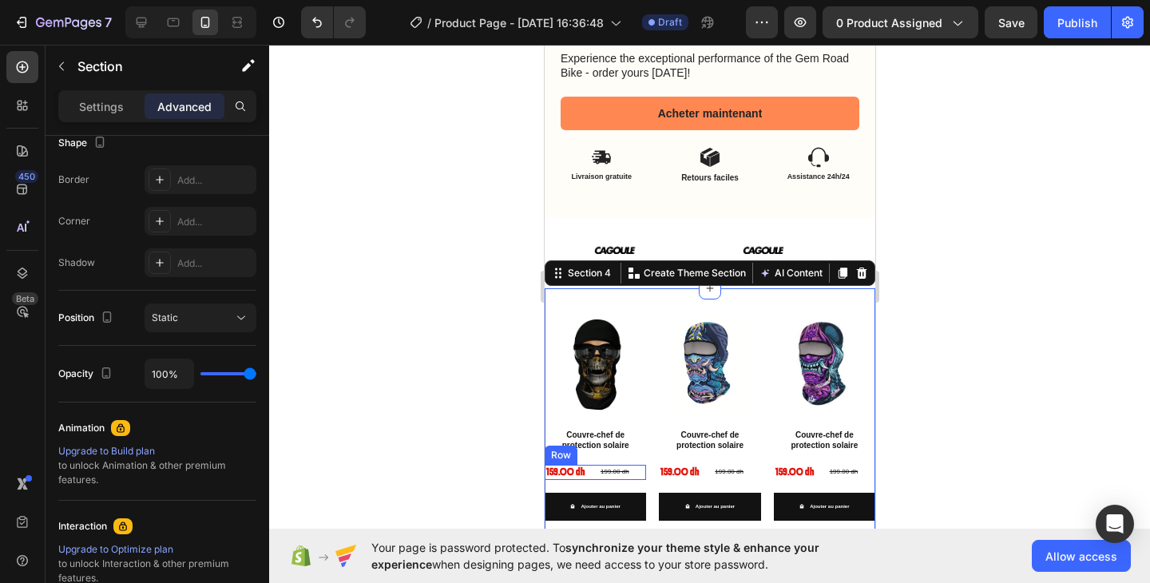
click at [627, 428] on h2 "Couvre-chef de protection solaire" at bounding box center [594, 440] width 101 height 24
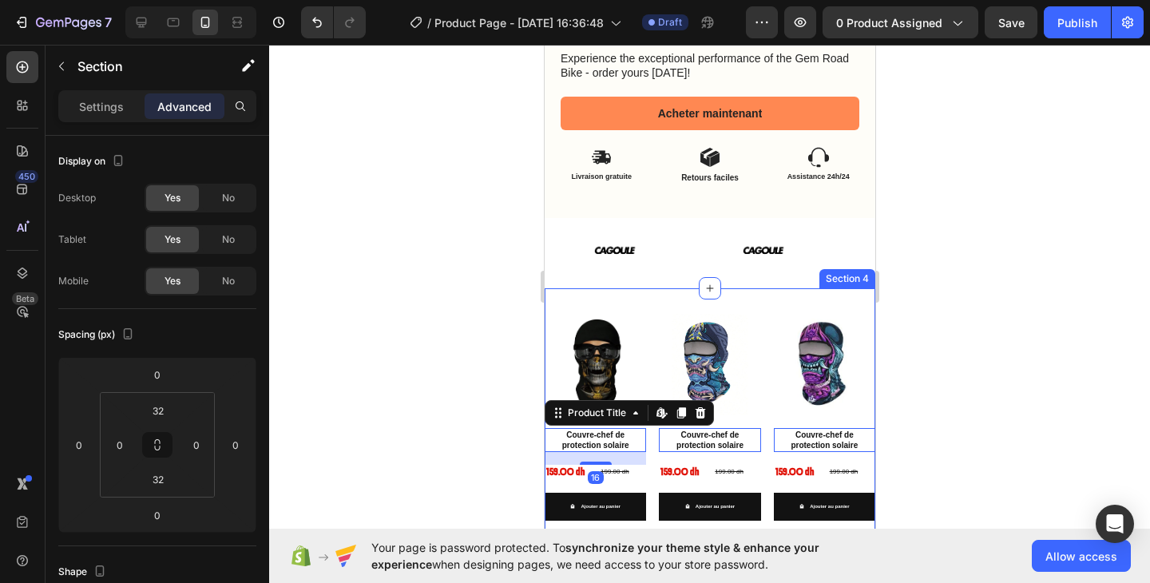
click at [648, 288] on div "Product Images Couvre-chef de protection solaire Product Title Edit content in …" at bounding box center [709, 423] width 330 height 271
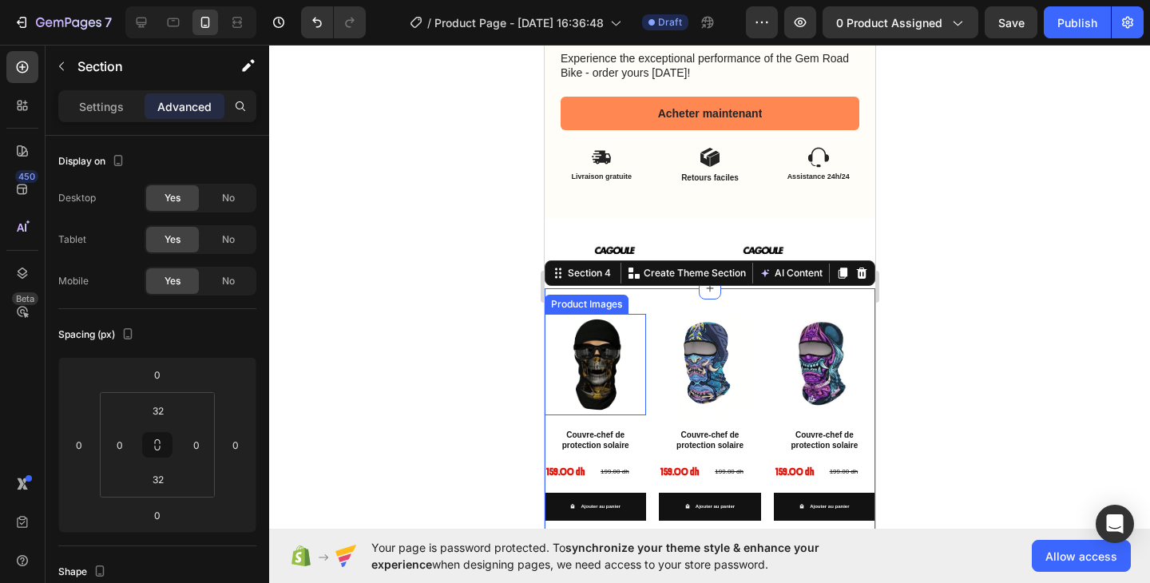
click at [132, 122] on div "Settings Advanced" at bounding box center [158, 113] width 224 height 46
click at [129, 115] on div "Settings" at bounding box center [101, 106] width 80 height 26
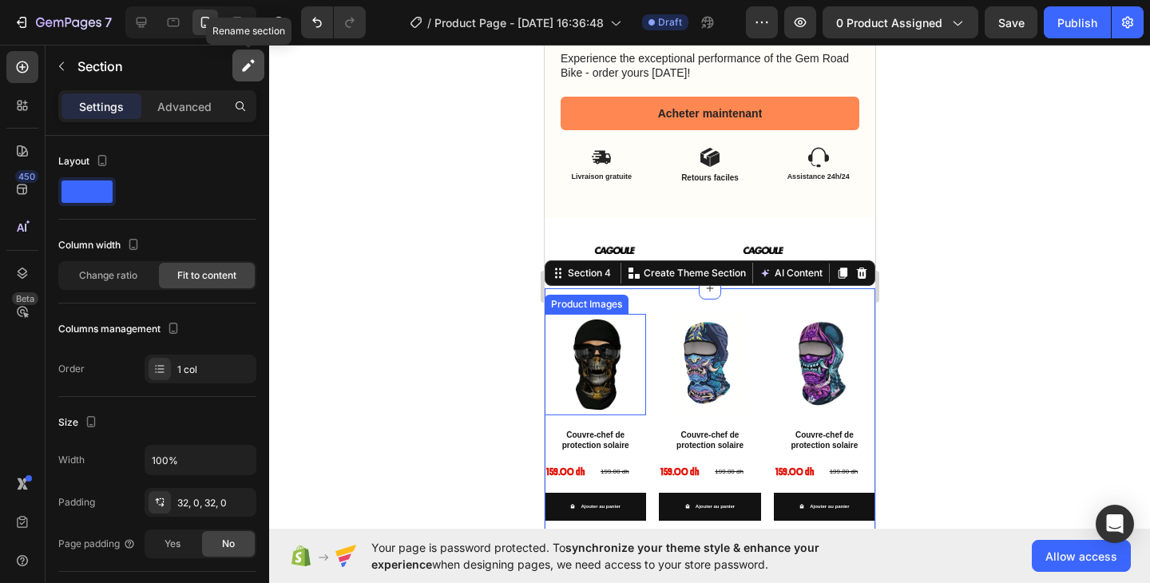
click at [241, 70] on icon "button" at bounding box center [248, 65] width 16 height 16
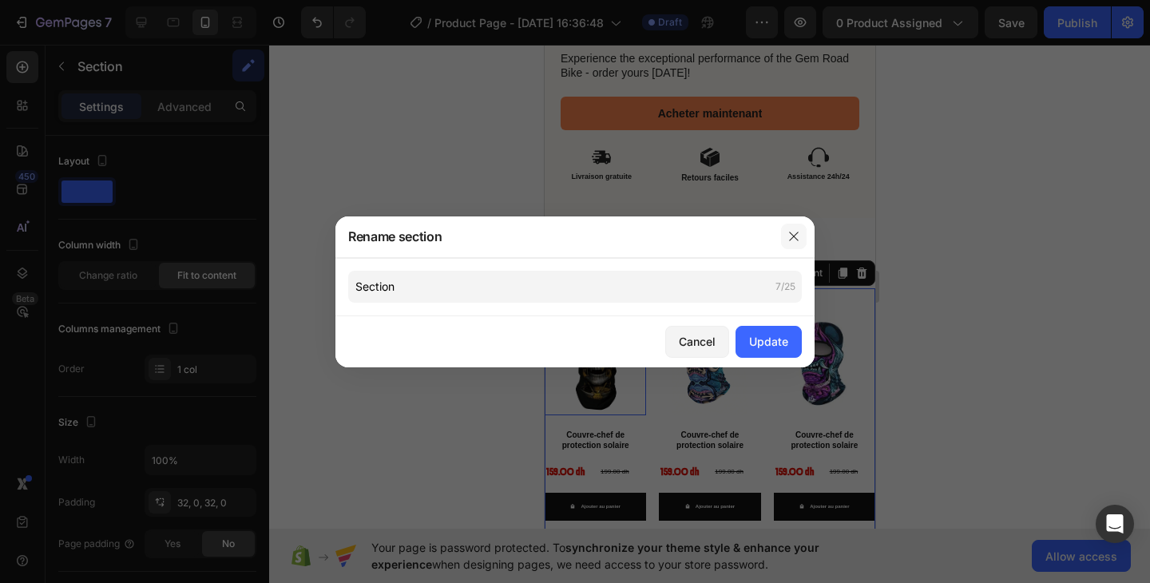
click at [781, 234] on button "button" at bounding box center [794, 237] width 26 height 26
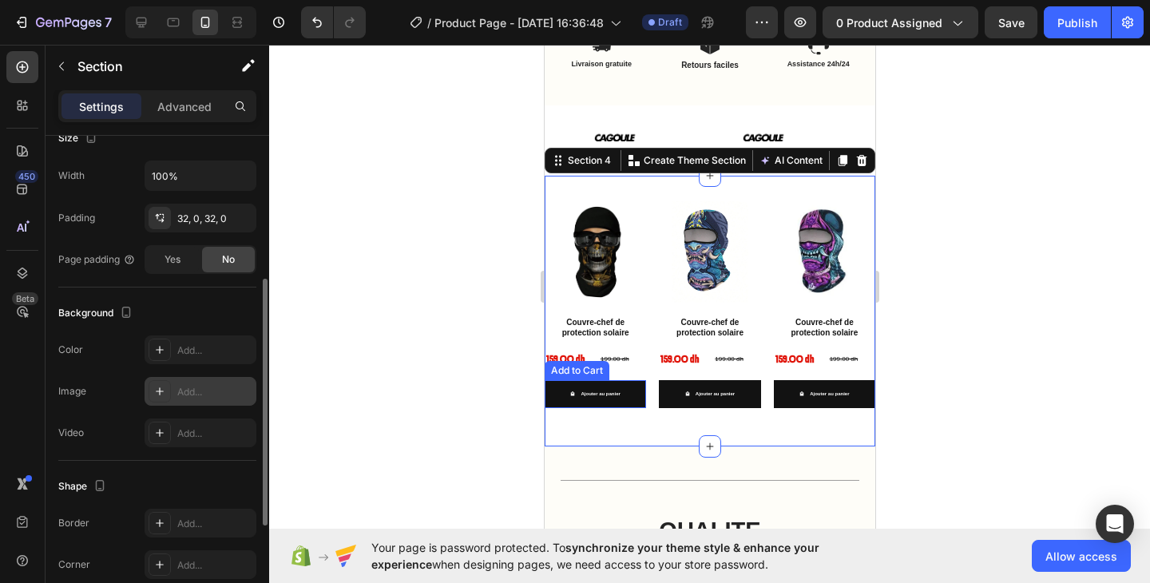
scroll to position [489, 0]
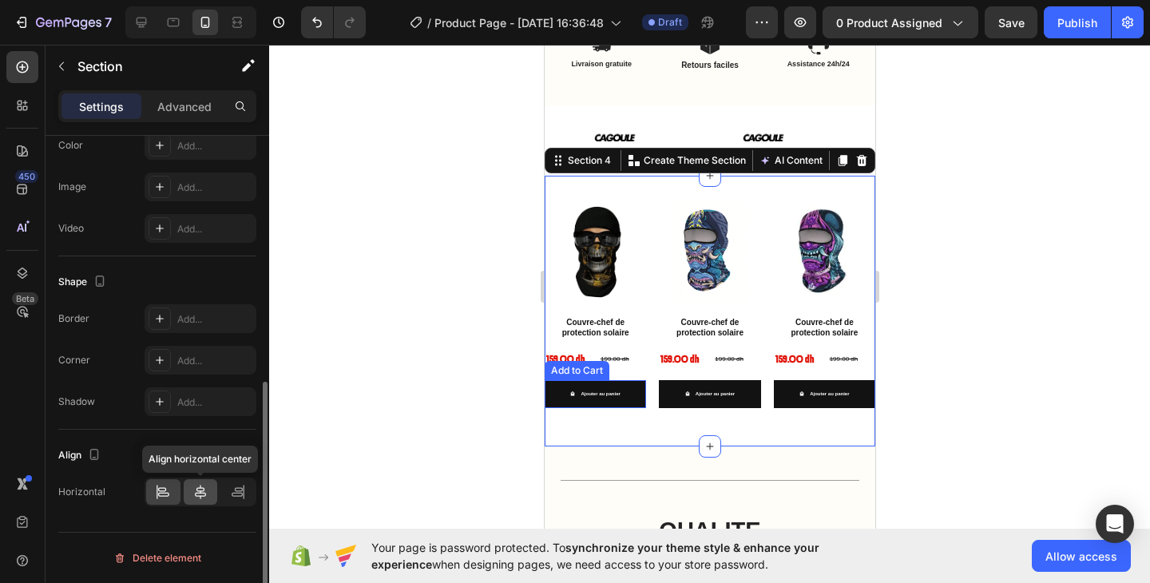
click at [206, 493] on icon at bounding box center [200, 492] width 16 height 16
click at [220, 493] on div "Align horizontal center" at bounding box center [200, 491] width 112 height 29
click at [224, 492] on div at bounding box center [237, 492] width 34 height 26
click at [176, 492] on div at bounding box center [163, 492] width 34 height 26
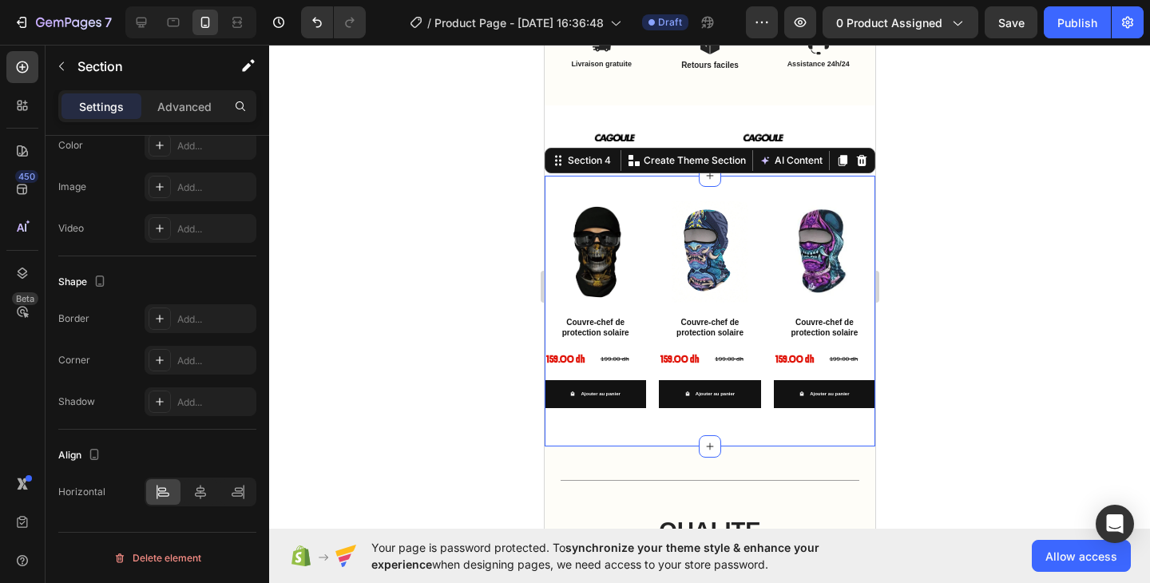
click at [613, 416] on div "Product Images Couvre-chef de protection solaire Product Title 159.00 dh Produc…" at bounding box center [709, 311] width 330 height 271
click at [643, 272] on div "Product Images Couvre-chef de protection solaire Product Title 159.00 dh Produc…" at bounding box center [709, 311] width 330 height 220
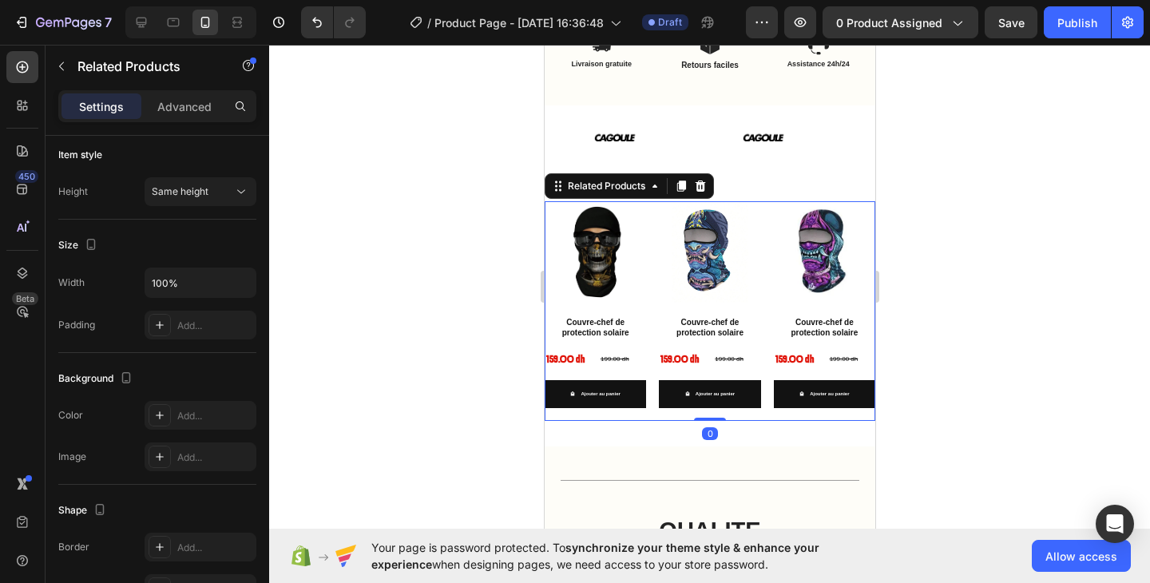
scroll to position [0, 0]
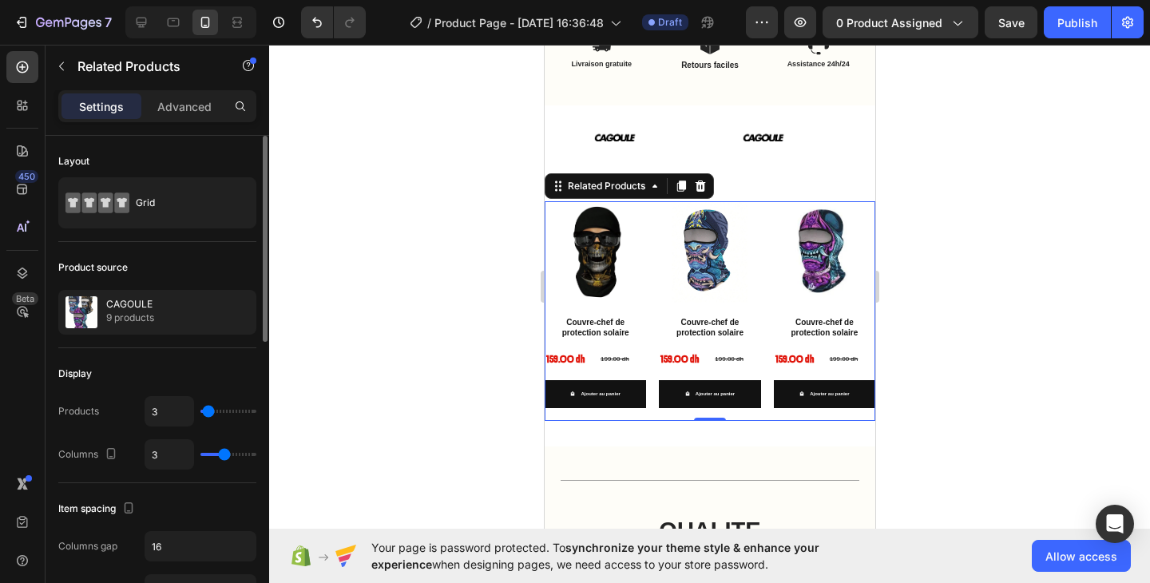
type input "9"
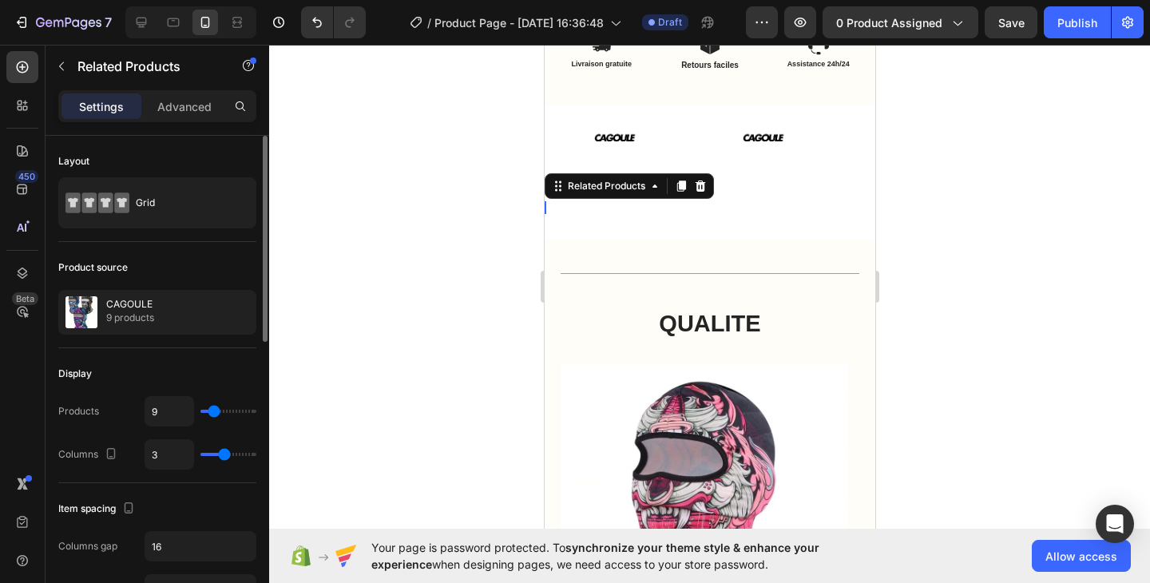
type input "9"
click at [214, 410] on input "range" at bounding box center [228, 411] width 56 height 3
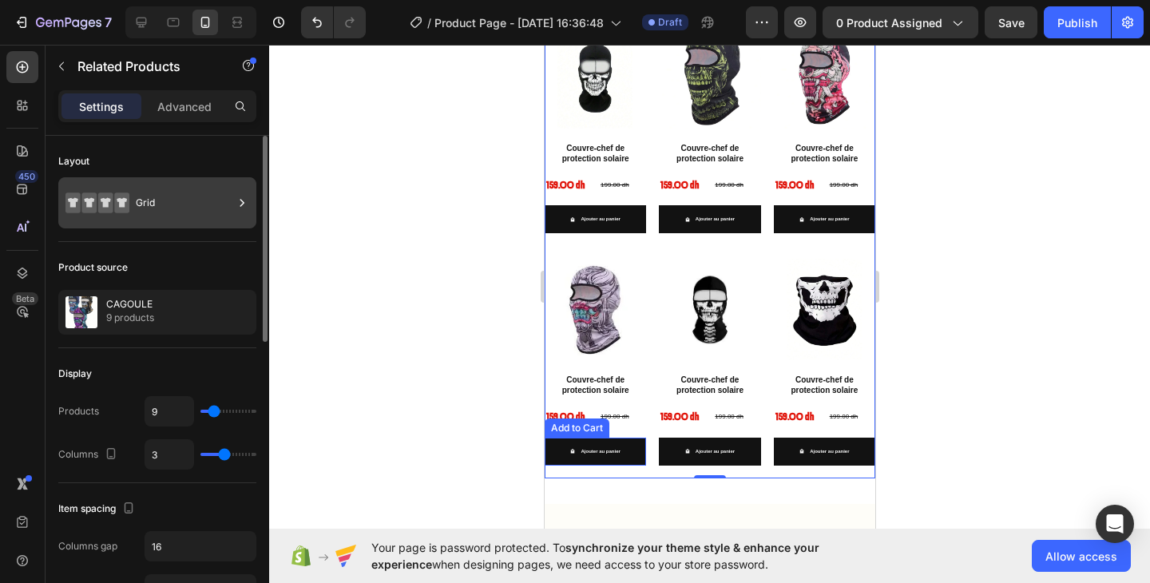
click at [169, 200] on div "Grid" at bounding box center [184, 202] width 97 height 37
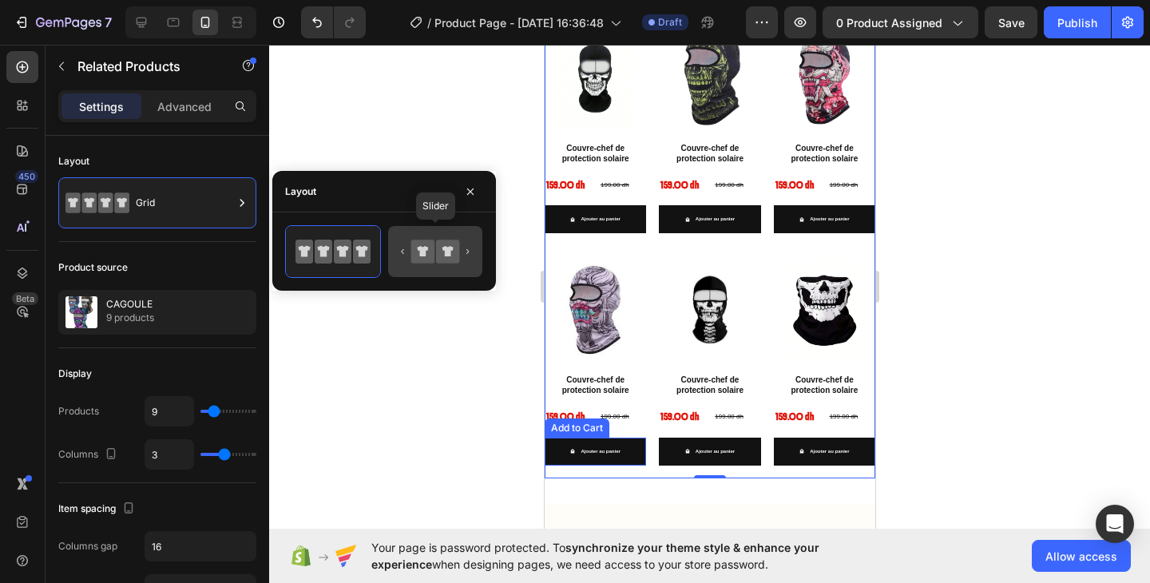
click at [433, 251] on icon at bounding box center [422, 250] width 23 height 23
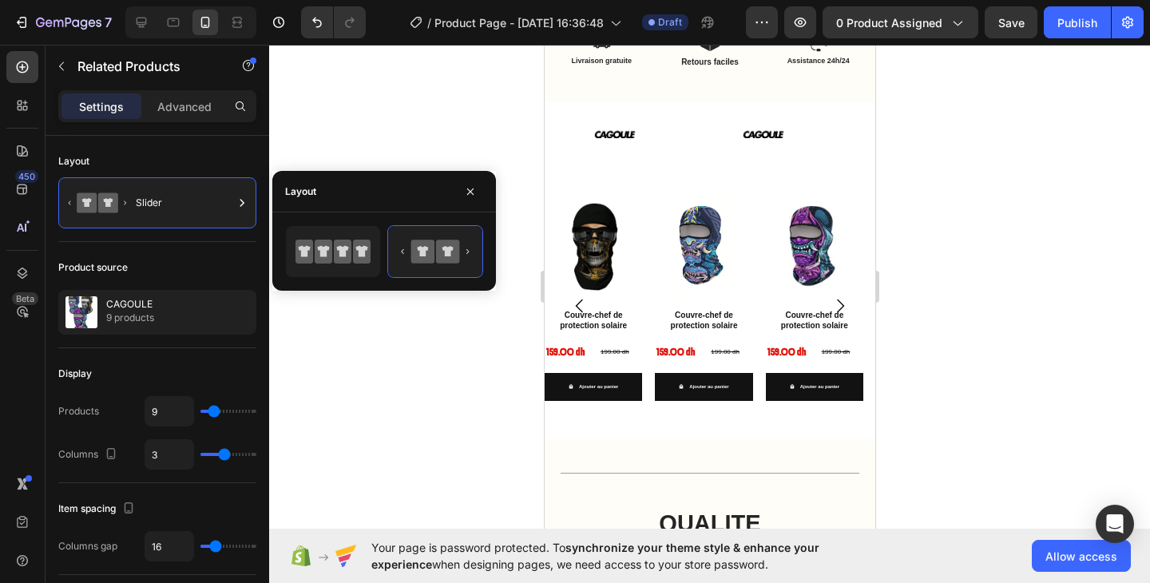
scroll to position [878, 0]
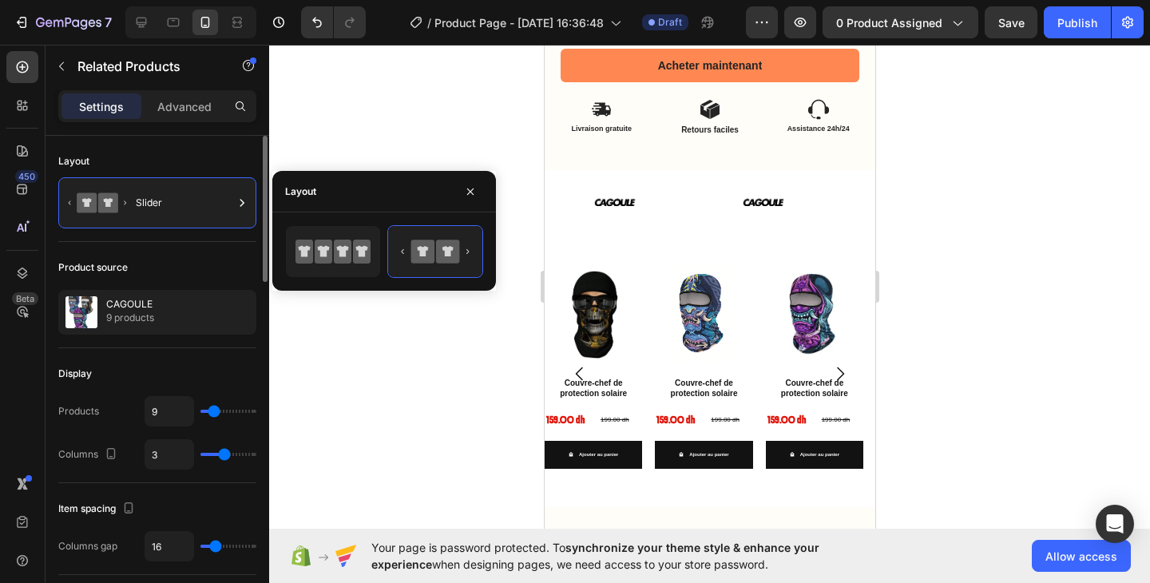
type input "4"
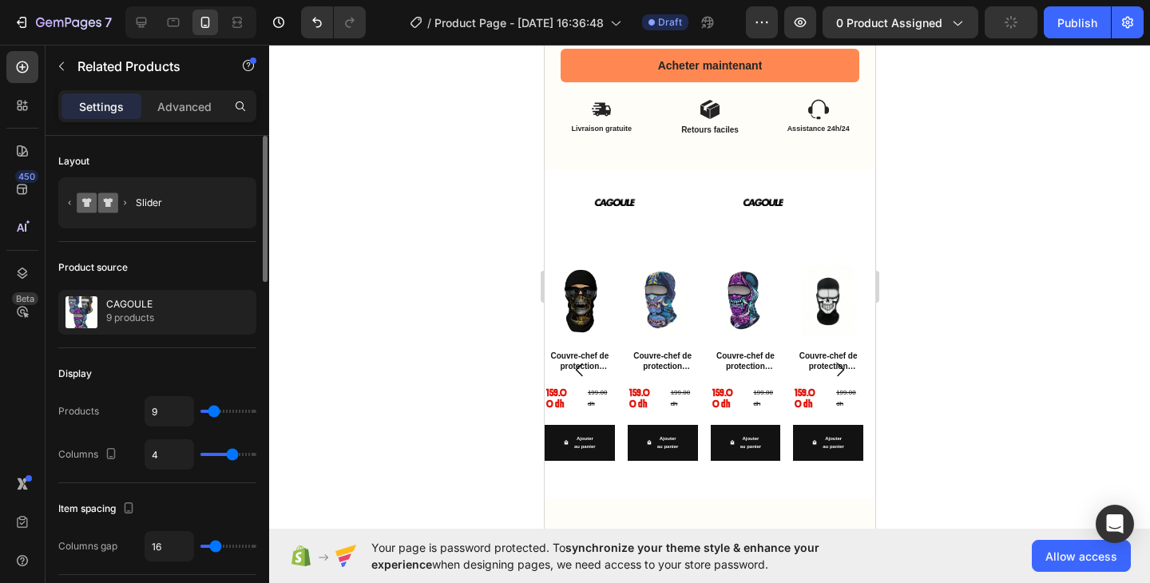
type input "3"
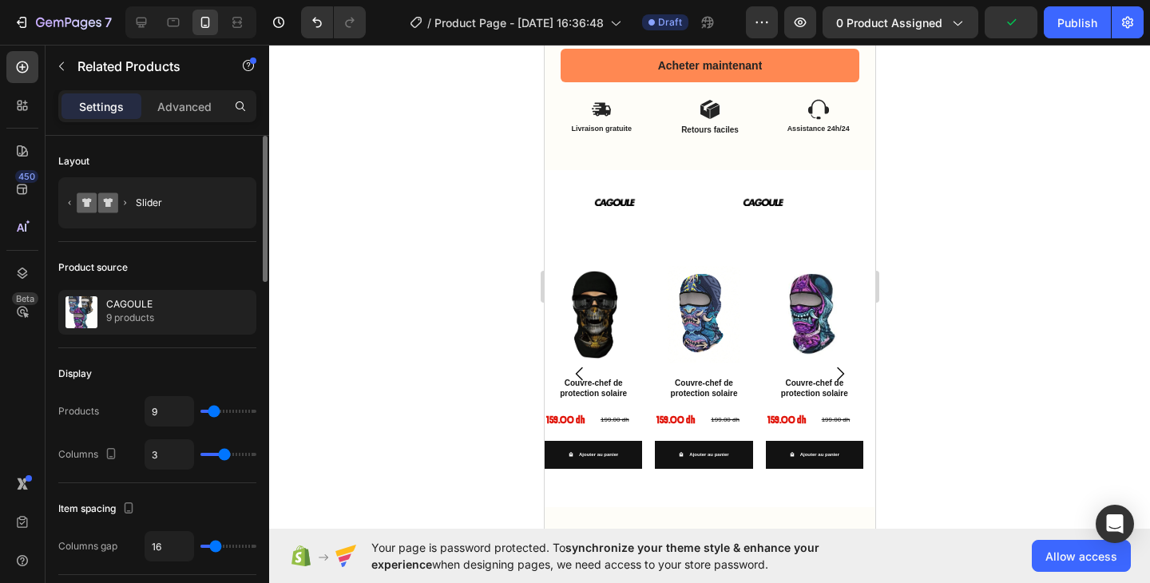
click at [227, 456] on input "range" at bounding box center [228, 454] width 56 height 3
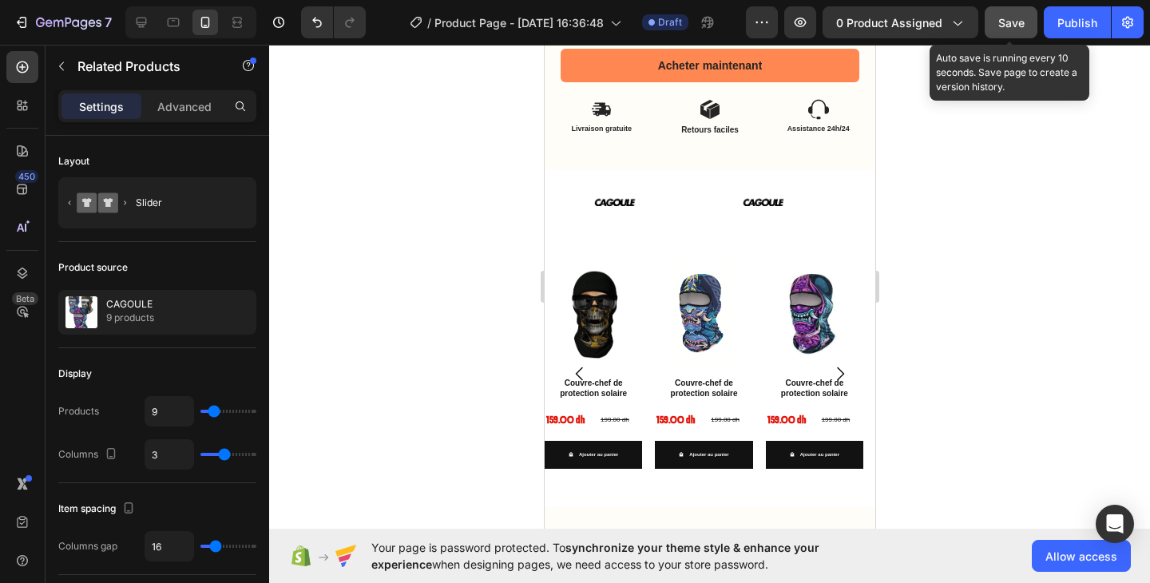
click at [988, 26] on button "Save" at bounding box center [1010, 22] width 53 height 32
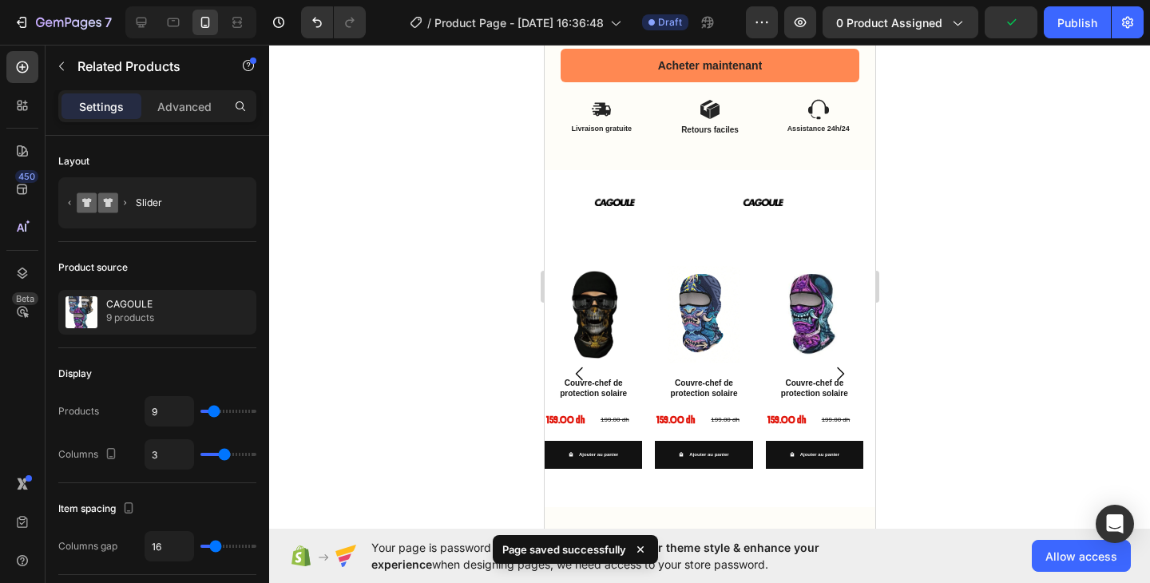
click at [833, 364] on icon "Carousel Next Arrow" at bounding box center [838, 373] width 19 height 19
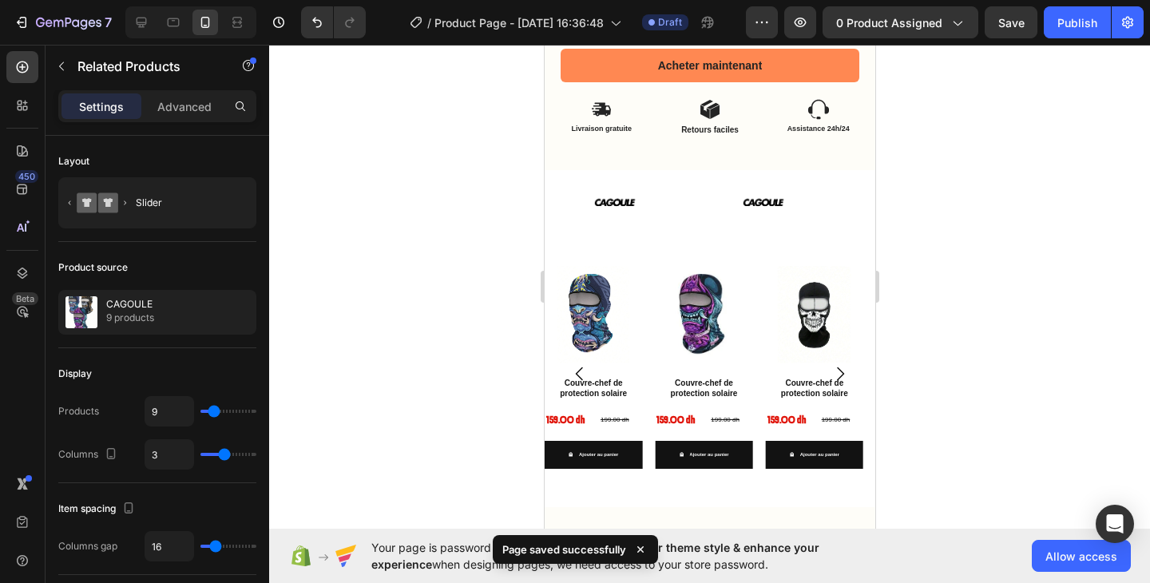
click at [833, 364] on icon "Carousel Next Arrow" at bounding box center [838, 373] width 19 height 19
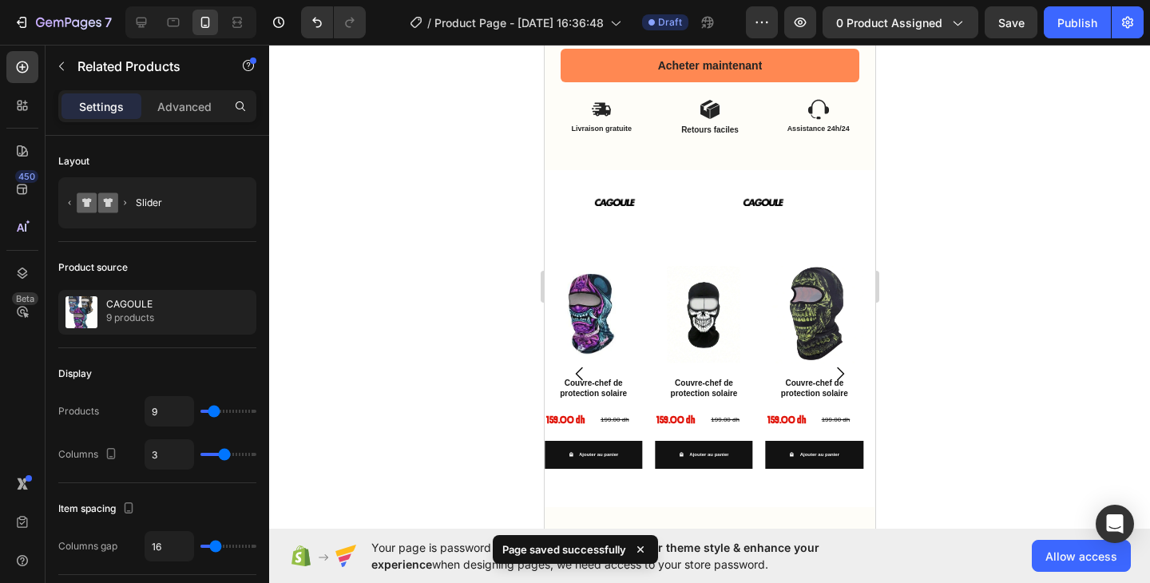
click at [833, 364] on icon "Carousel Next Arrow" at bounding box center [838, 373] width 19 height 19
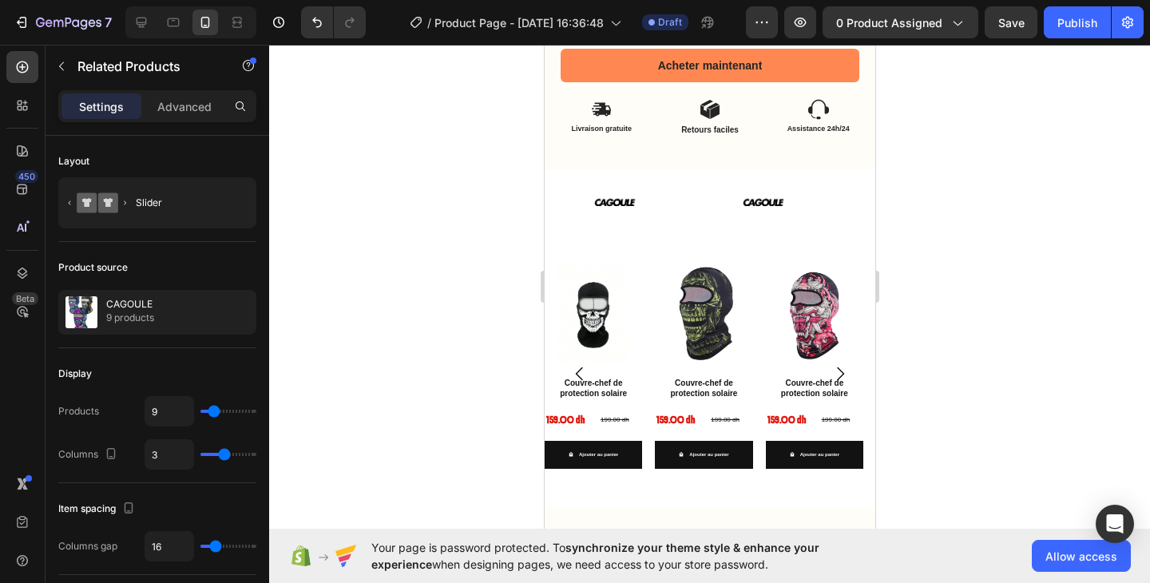
click at [833, 364] on icon "Carousel Next Arrow" at bounding box center [838, 373] width 19 height 19
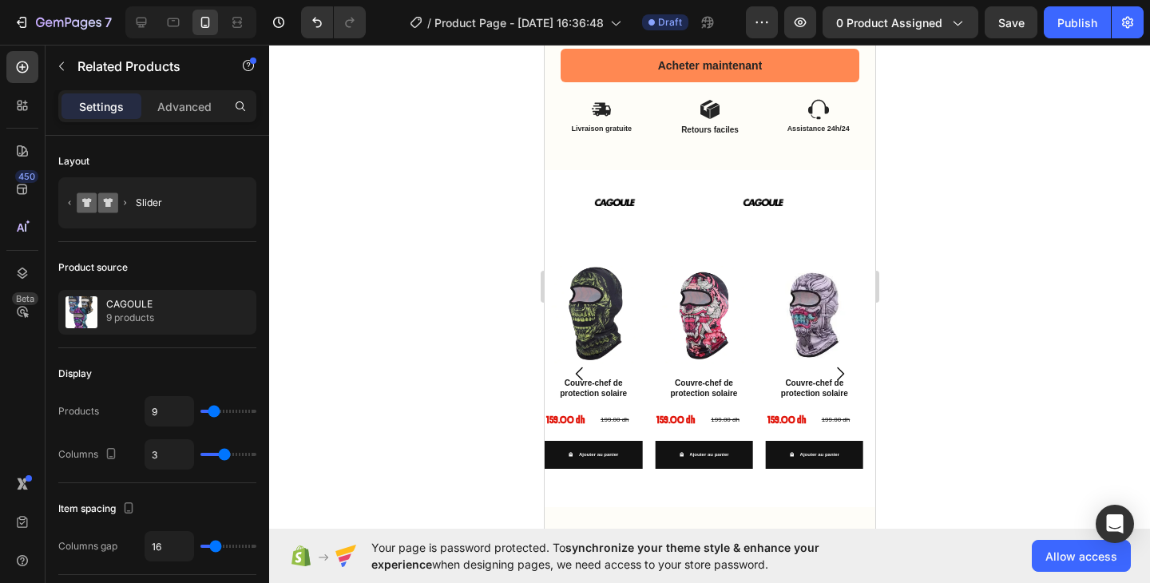
click at [833, 364] on icon "Carousel Next Arrow" at bounding box center [838, 373] width 19 height 19
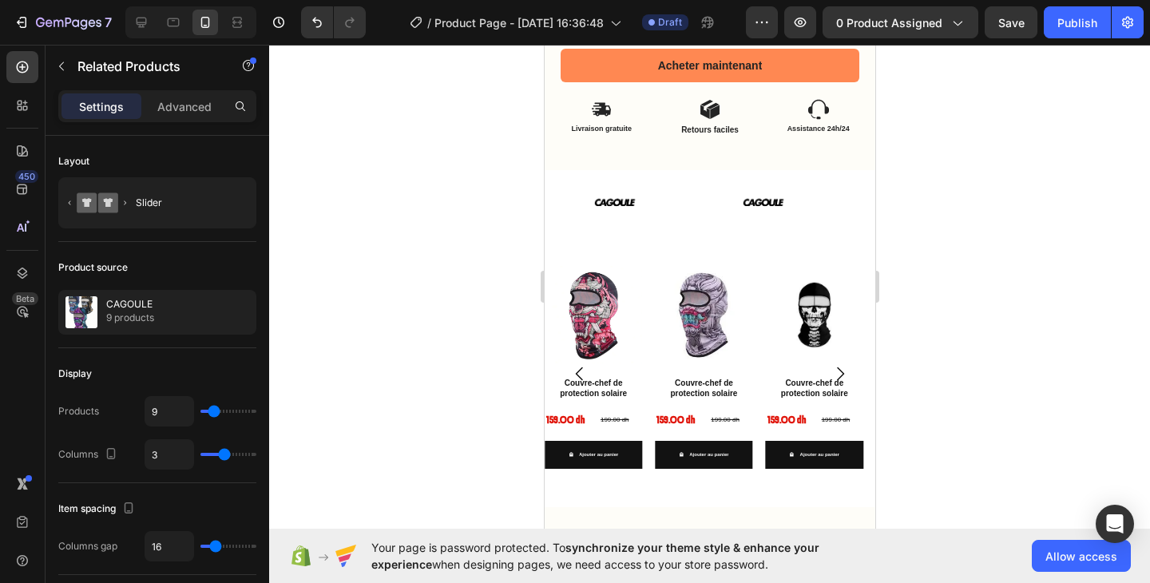
click at [833, 364] on icon "Carousel Next Arrow" at bounding box center [838, 373] width 19 height 19
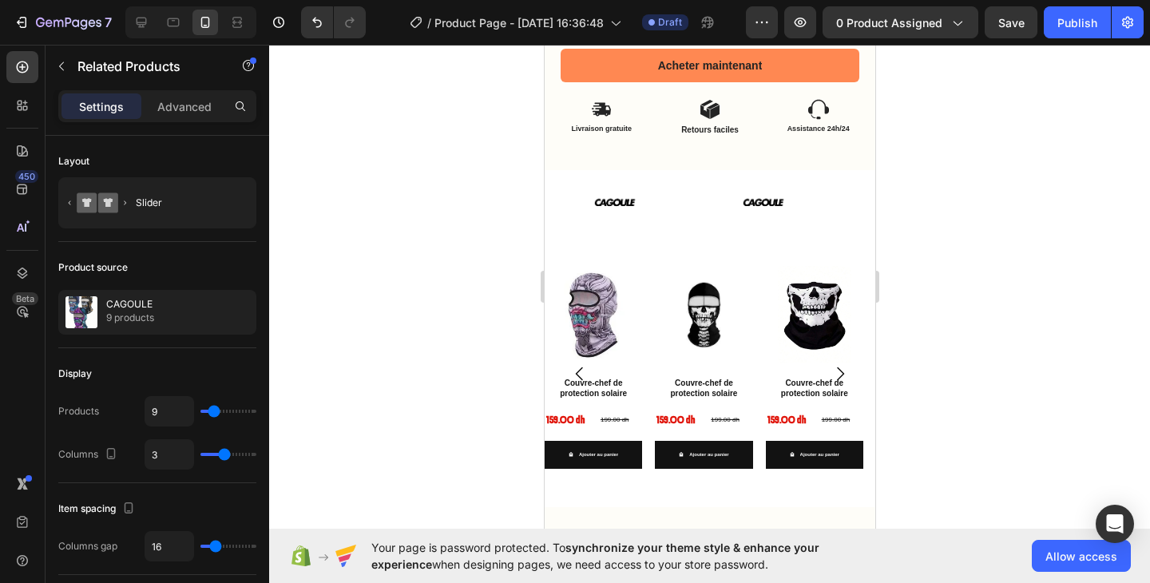
click at [833, 364] on icon "Carousel Next Arrow" at bounding box center [838, 373] width 19 height 19
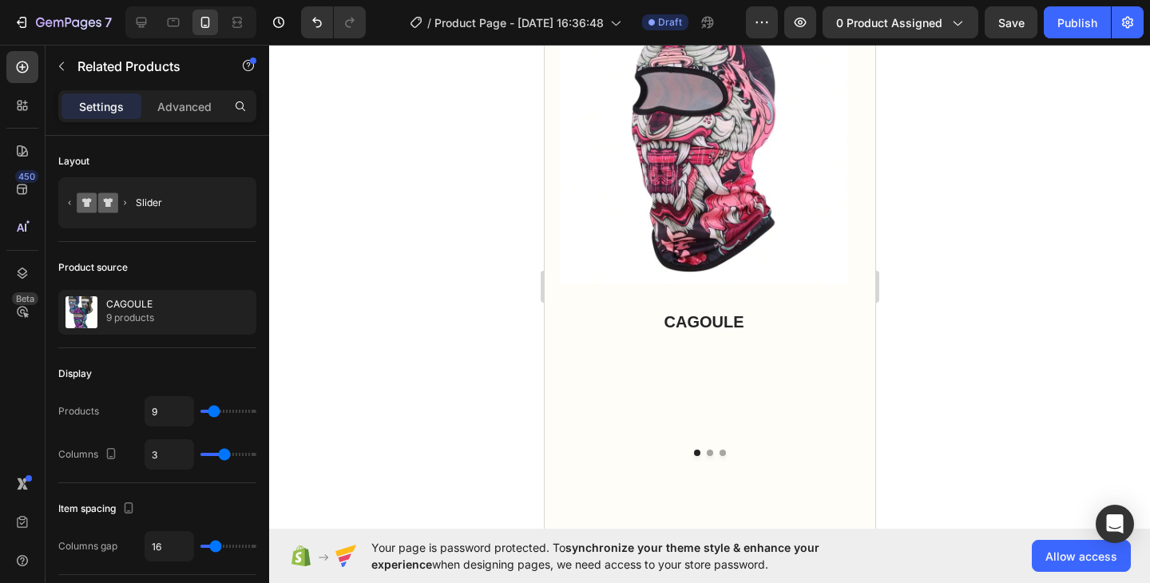
scroll to position [35, 0]
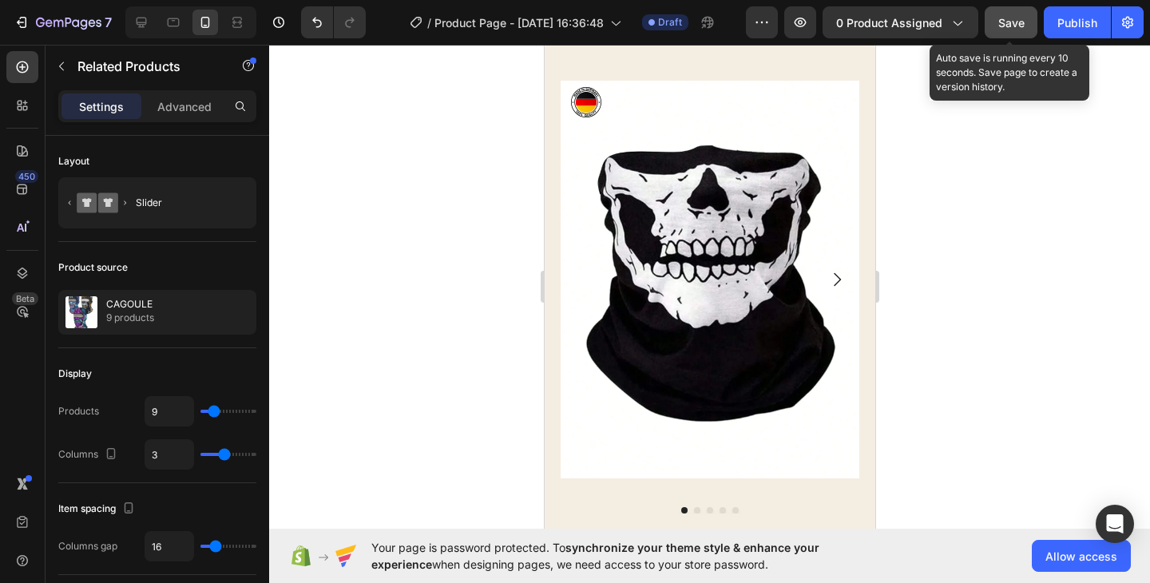
click at [1031, 31] on button "Save" at bounding box center [1010, 22] width 53 height 32
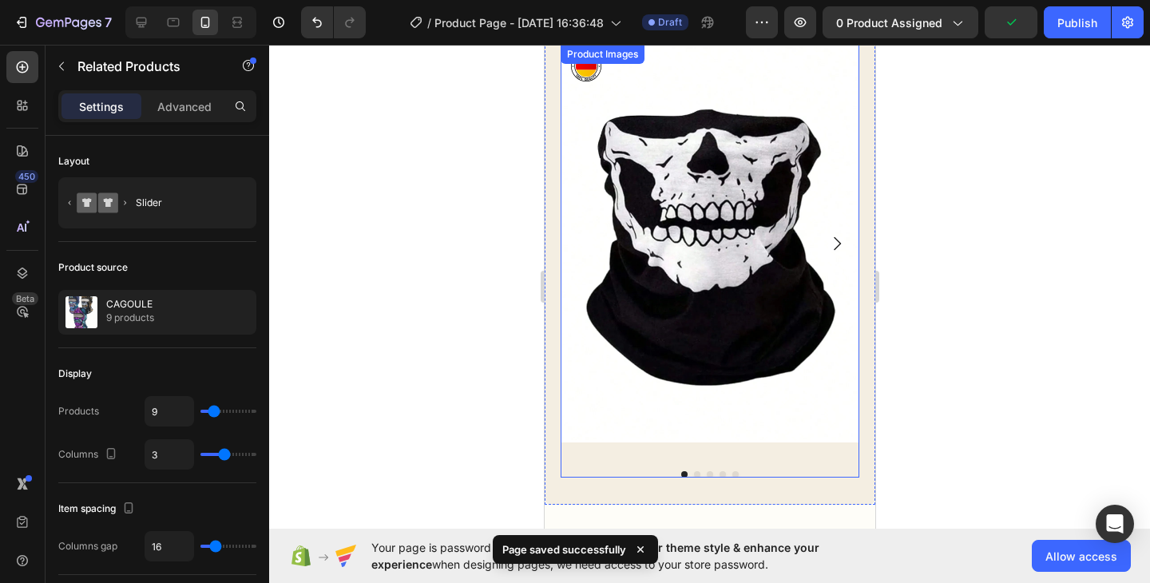
scroll to position [126, 0]
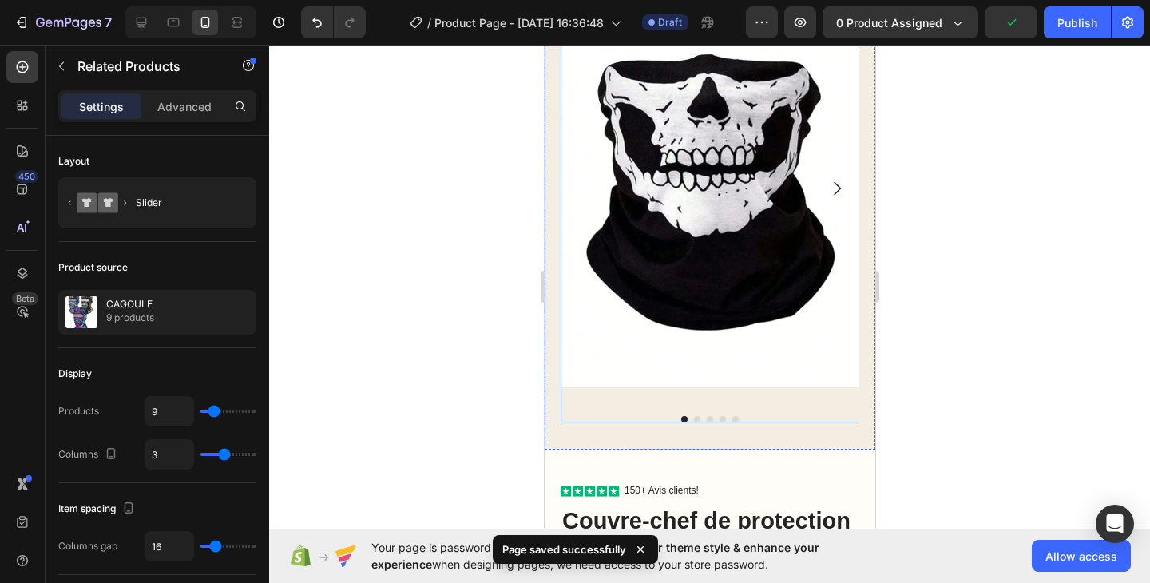
click at [774, 251] on img at bounding box center [709, 189] width 299 height 398
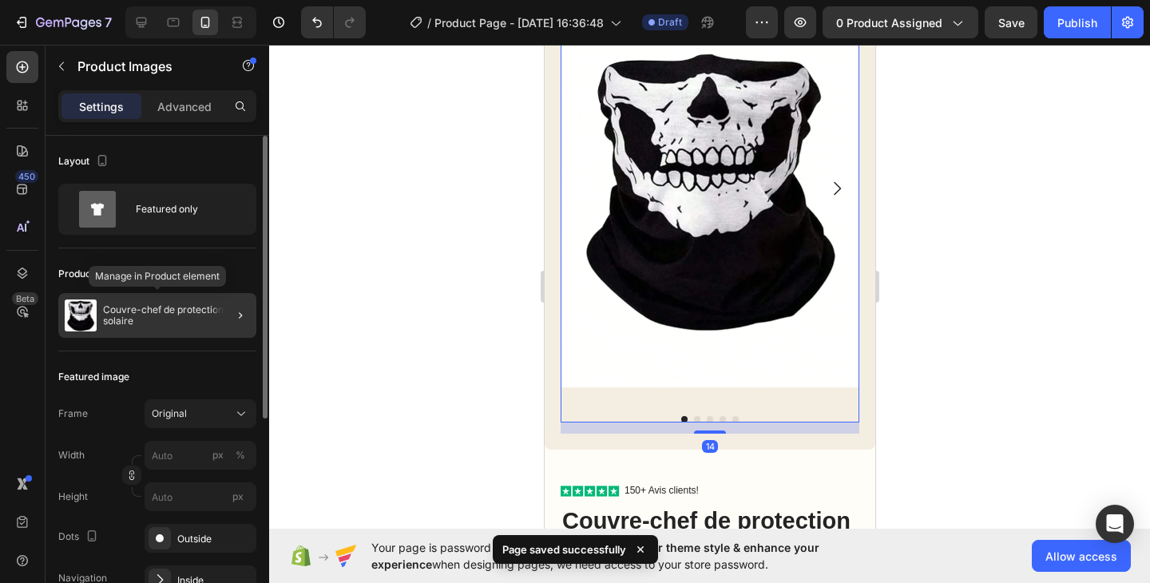
click at [145, 312] on p "Couvre-chef de protection solaire" at bounding box center [176, 315] width 147 height 22
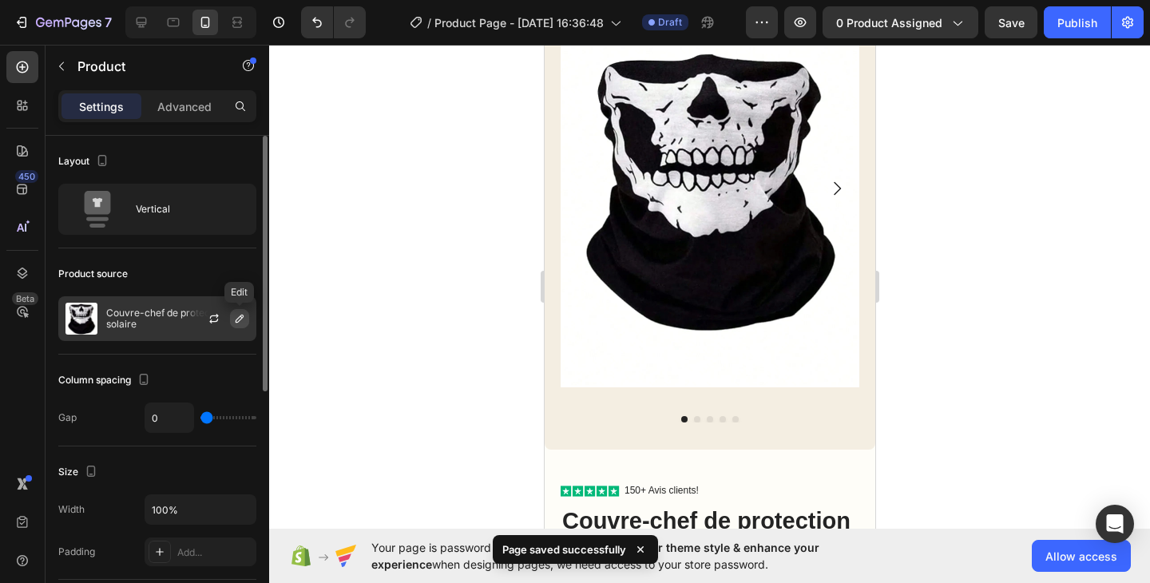
click at [233, 318] on icon "button" at bounding box center [239, 318] width 13 height 13
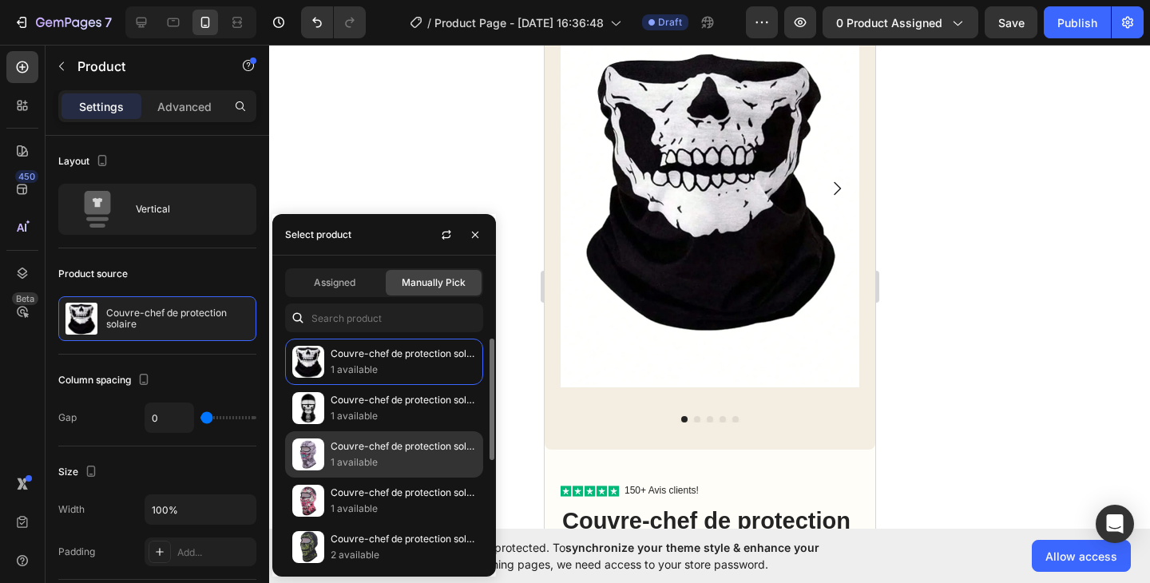
click at [359, 459] on p "1 available" at bounding box center [402, 462] width 145 height 16
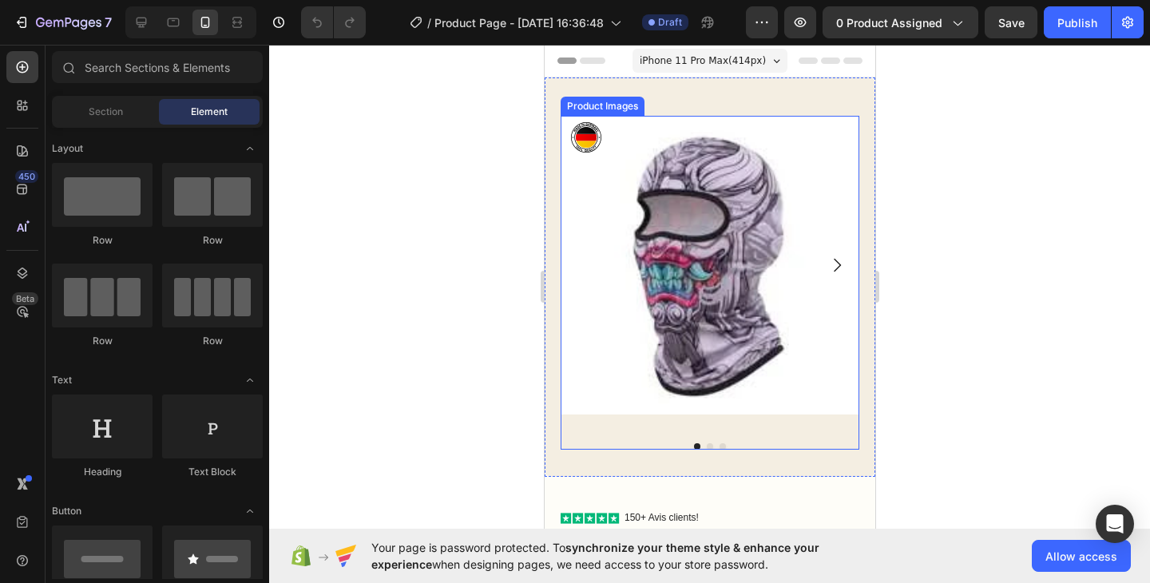
click at [780, 261] on img at bounding box center [709, 265] width 299 height 299
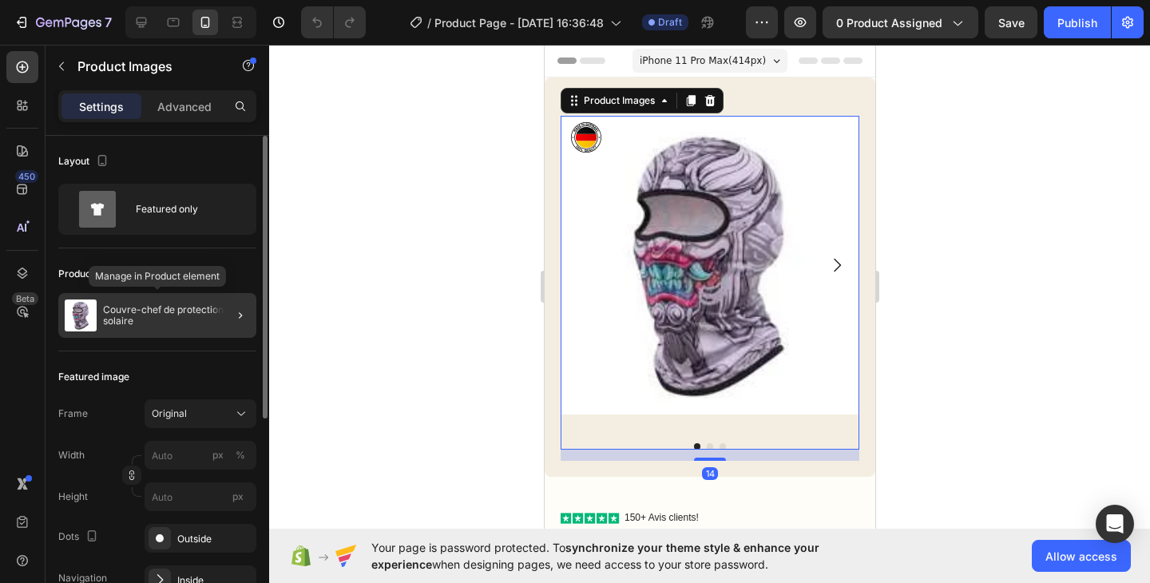
click at [131, 314] on p "Couvre-chef de protection solaire" at bounding box center [176, 315] width 147 height 22
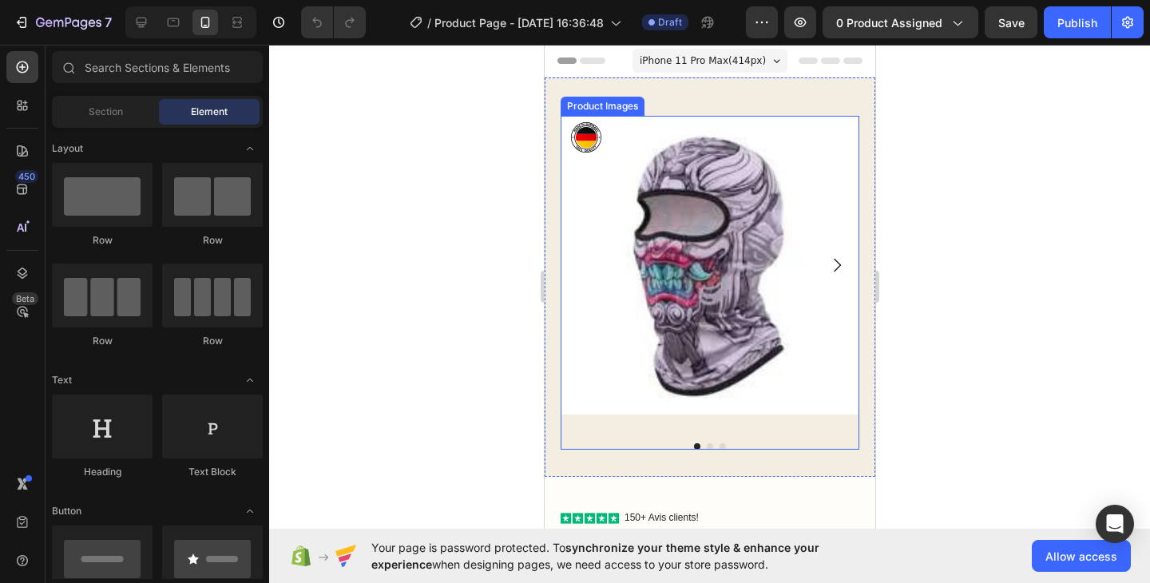
click at [668, 289] on img at bounding box center [709, 265] width 299 height 299
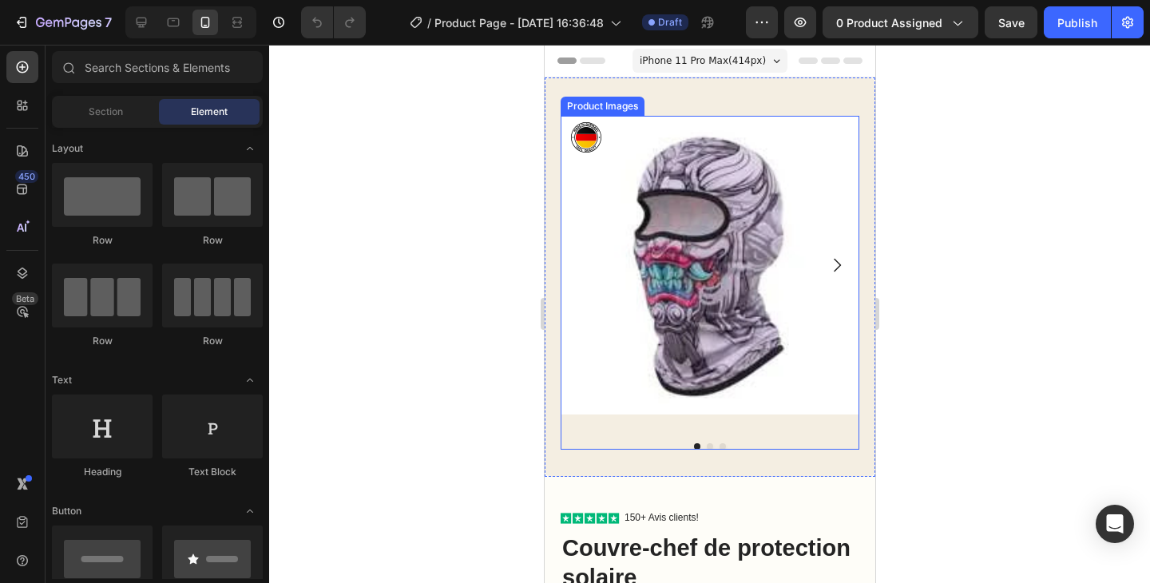
click at [704, 242] on img at bounding box center [709, 265] width 299 height 299
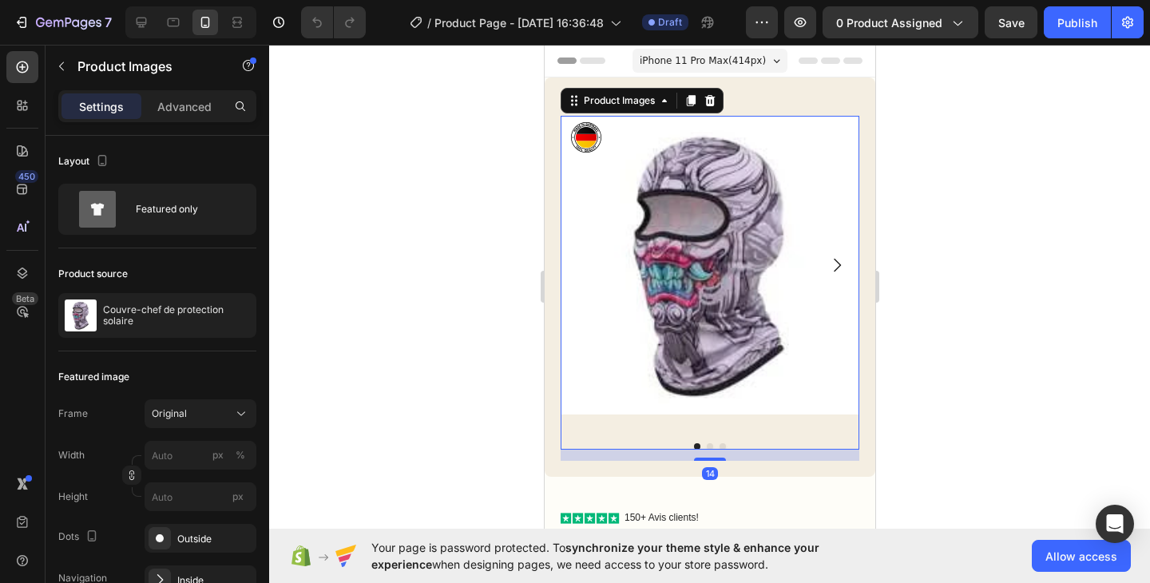
click at [704, 242] on img at bounding box center [709, 265] width 299 height 299
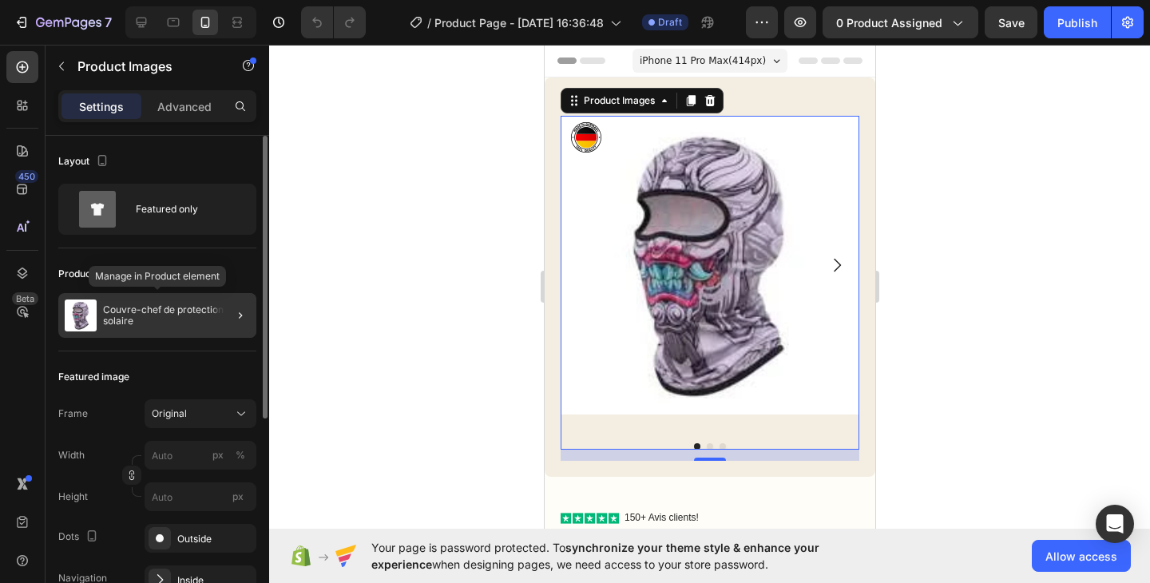
click at [153, 315] on p "Couvre-chef de protection solaire" at bounding box center [176, 315] width 147 height 22
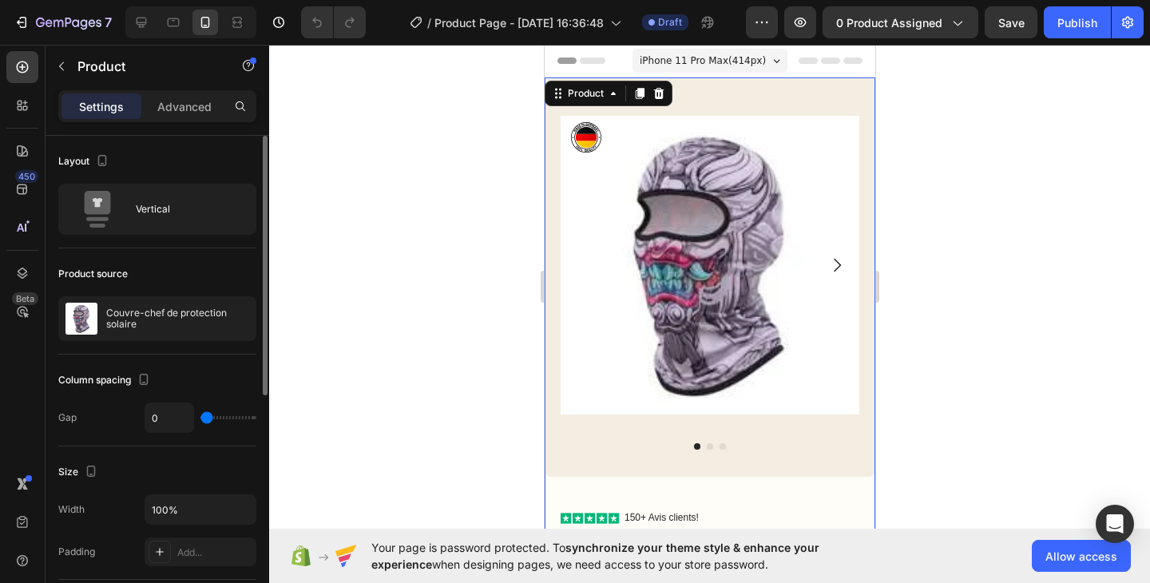
click at [153, 315] on p "Couvre-chef de protection solaire" at bounding box center [177, 318] width 143 height 22
click at [213, 320] on icon "button" at bounding box center [214, 318] width 13 height 13
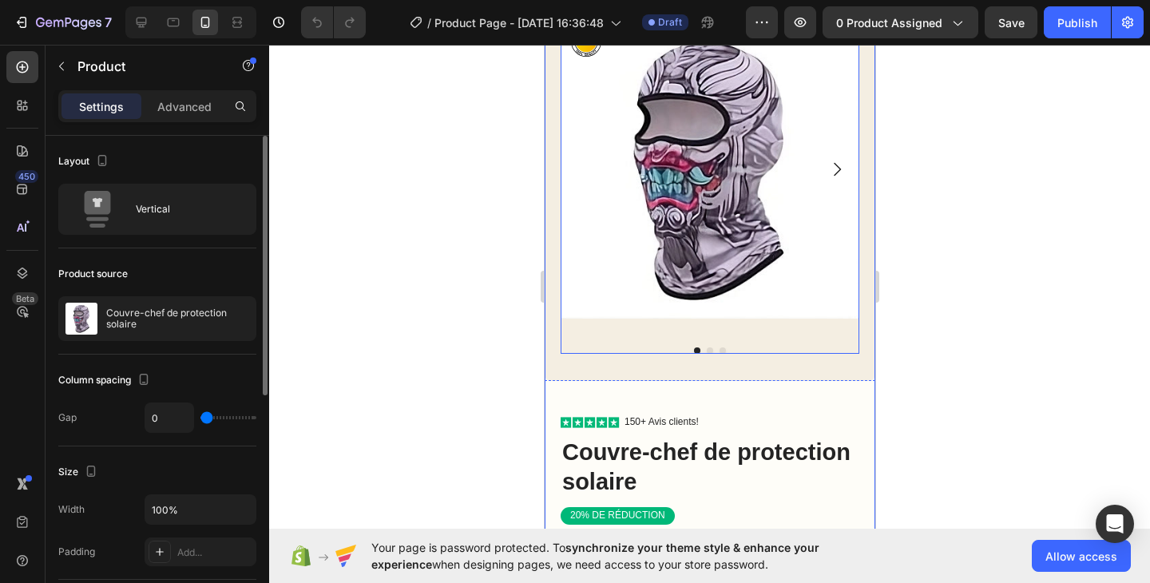
scroll to position [105, 0]
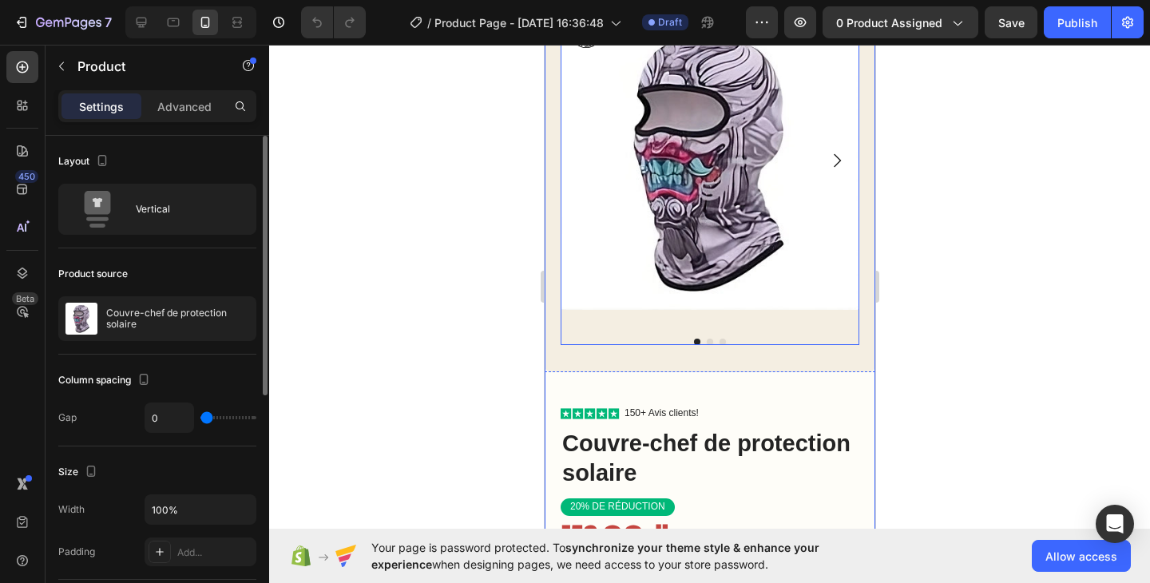
click at [706, 338] on div at bounding box center [709, 341] width 299 height 6
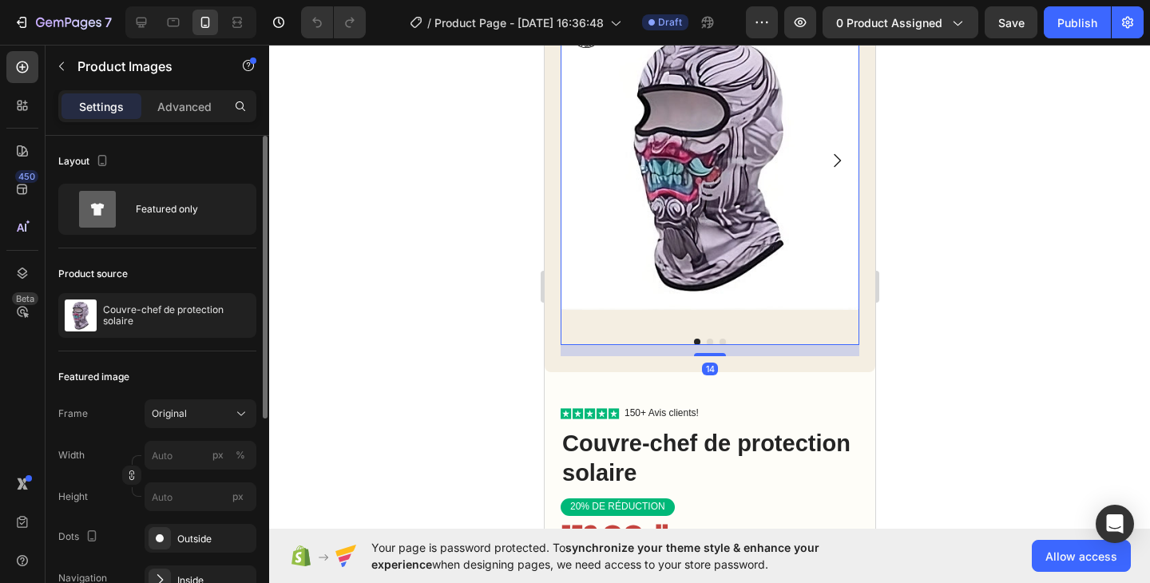
click at [706, 338] on button "Dot" at bounding box center [709, 341] width 6 height 6
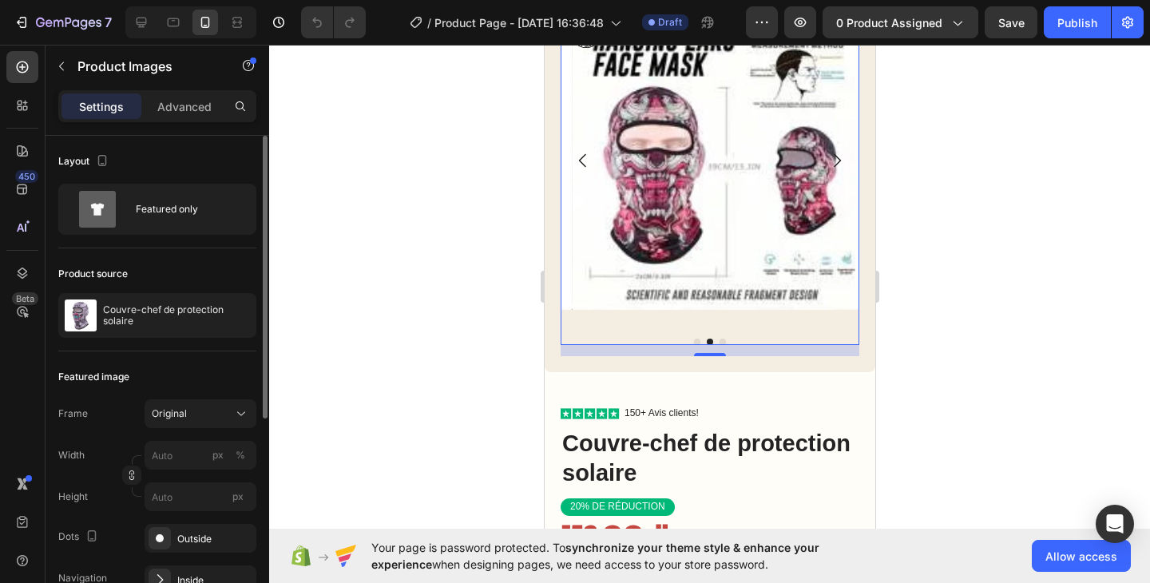
click at [718, 338] on button "Dot" at bounding box center [721, 341] width 6 height 6
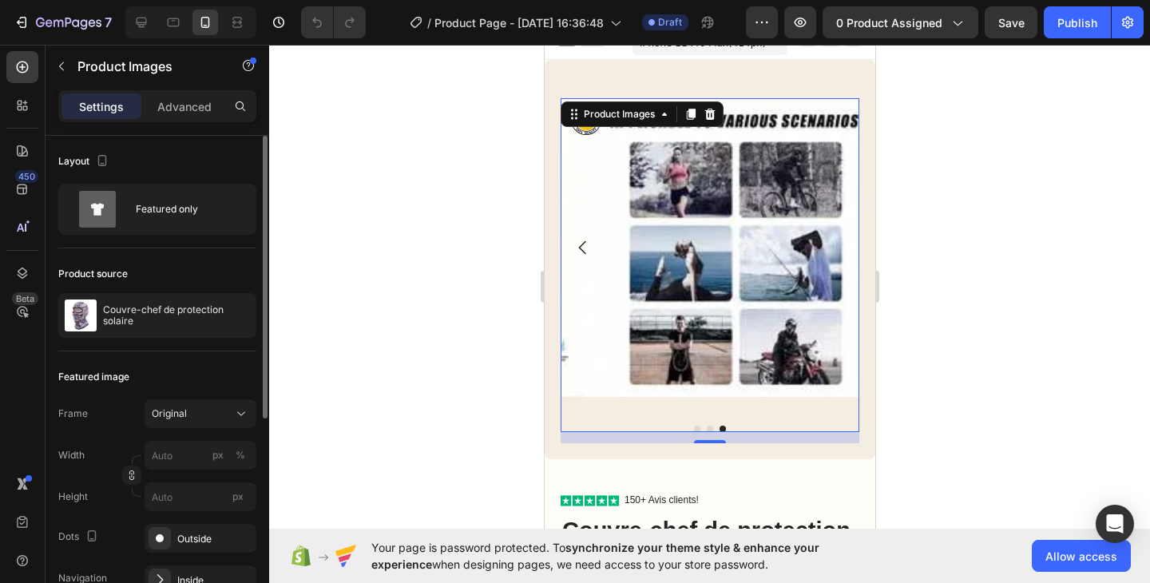
scroll to position [2, 0]
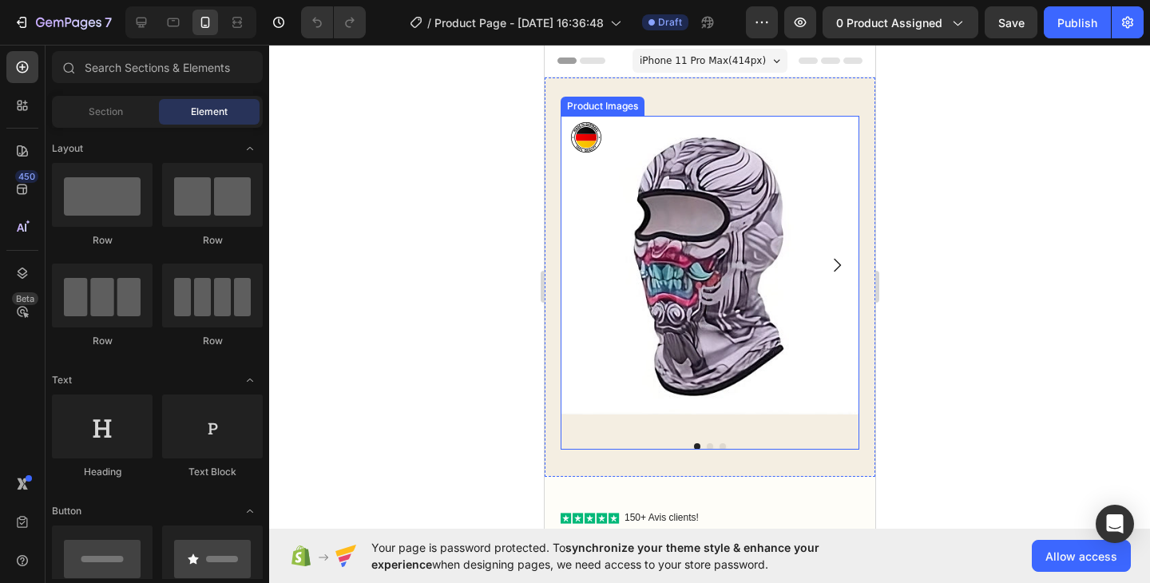
click at [683, 246] on img at bounding box center [709, 265] width 299 height 299
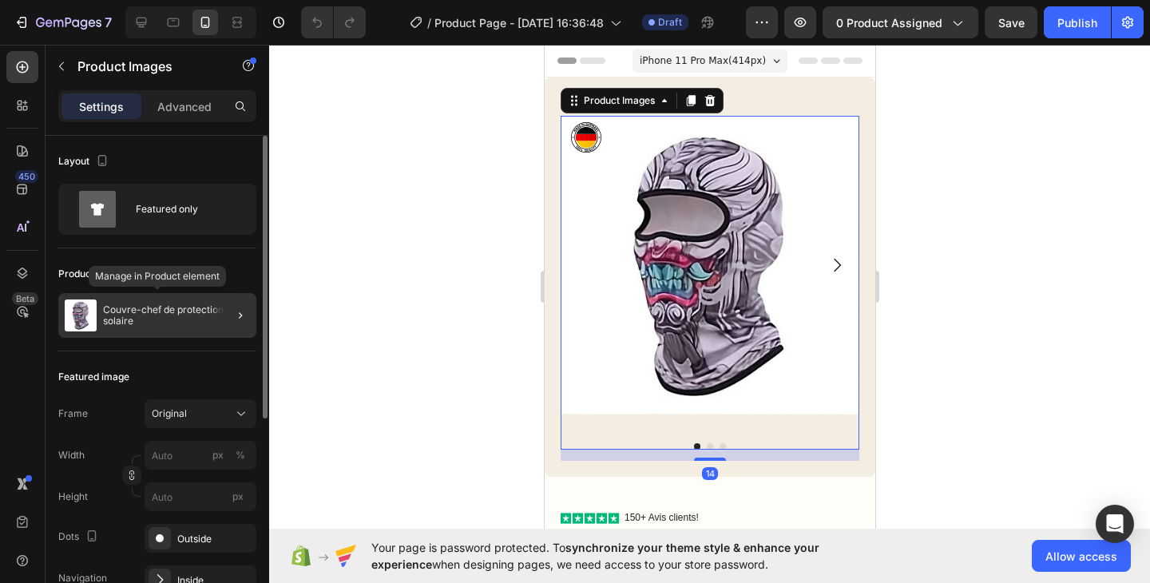
click at [192, 323] on p "Couvre-chef de protection solaire" at bounding box center [176, 315] width 147 height 22
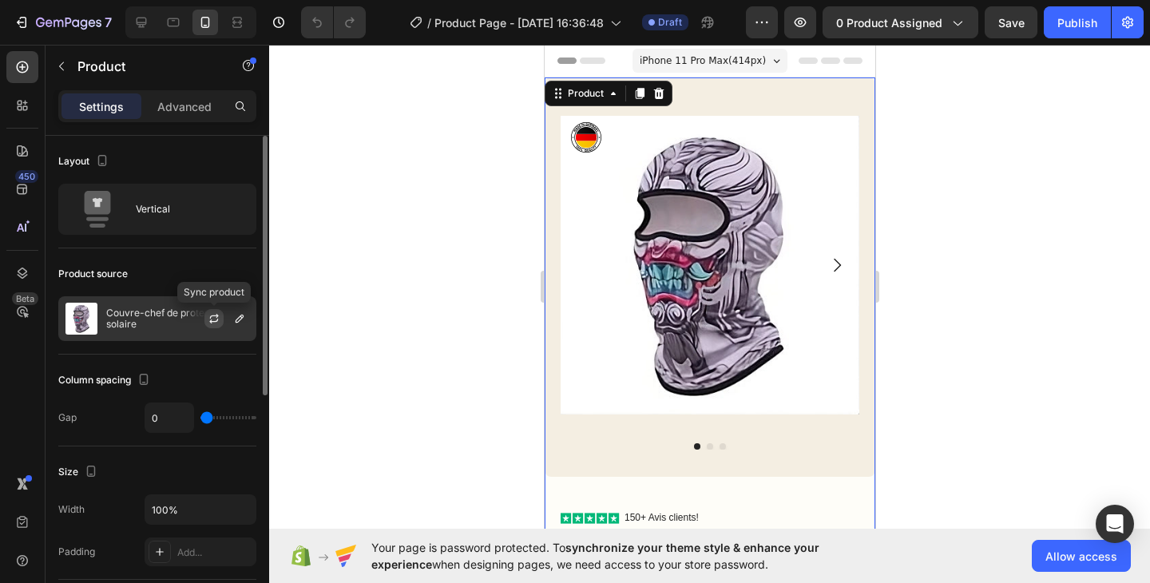
click at [211, 315] on icon "button" at bounding box center [214, 316] width 9 height 5
click at [232, 322] on button "button" at bounding box center [239, 318] width 19 height 19
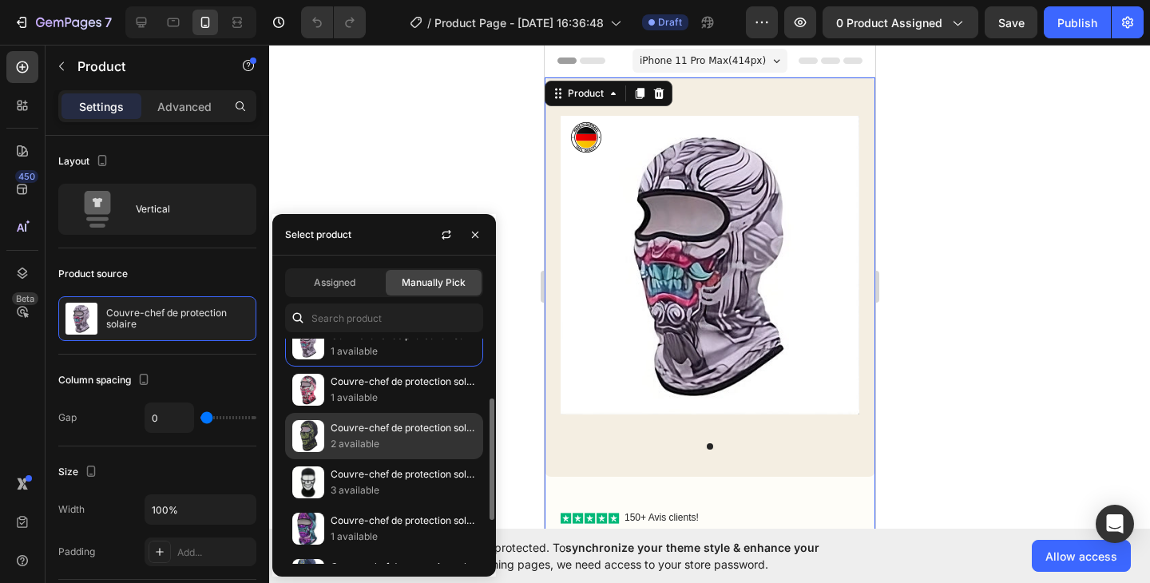
scroll to position [192, 0]
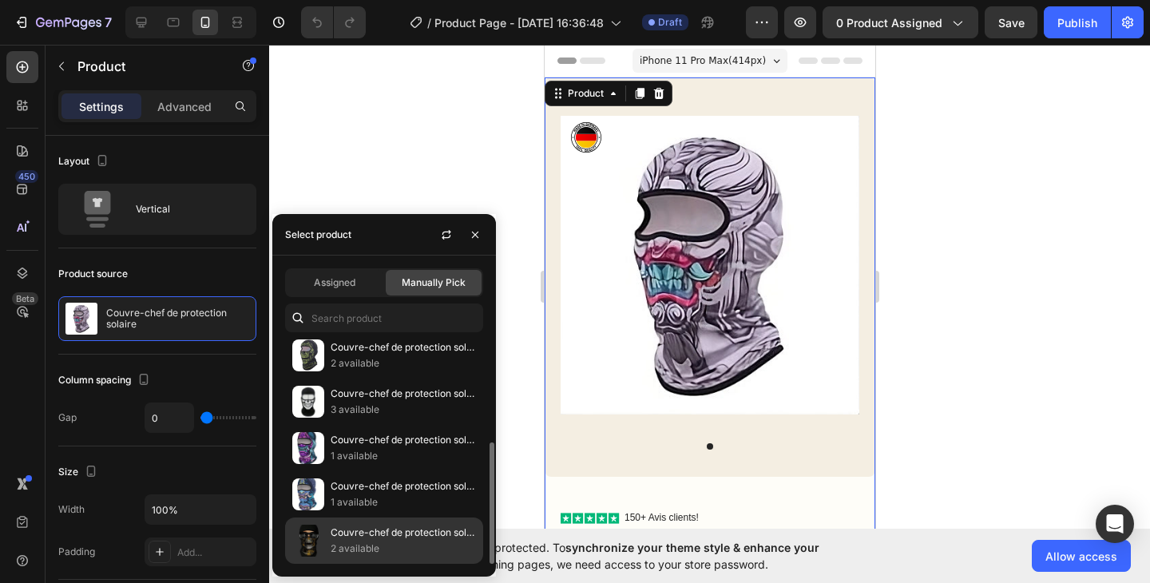
click at [365, 532] on p "Couvre-chef de protection solaire" at bounding box center [402, 532] width 145 height 16
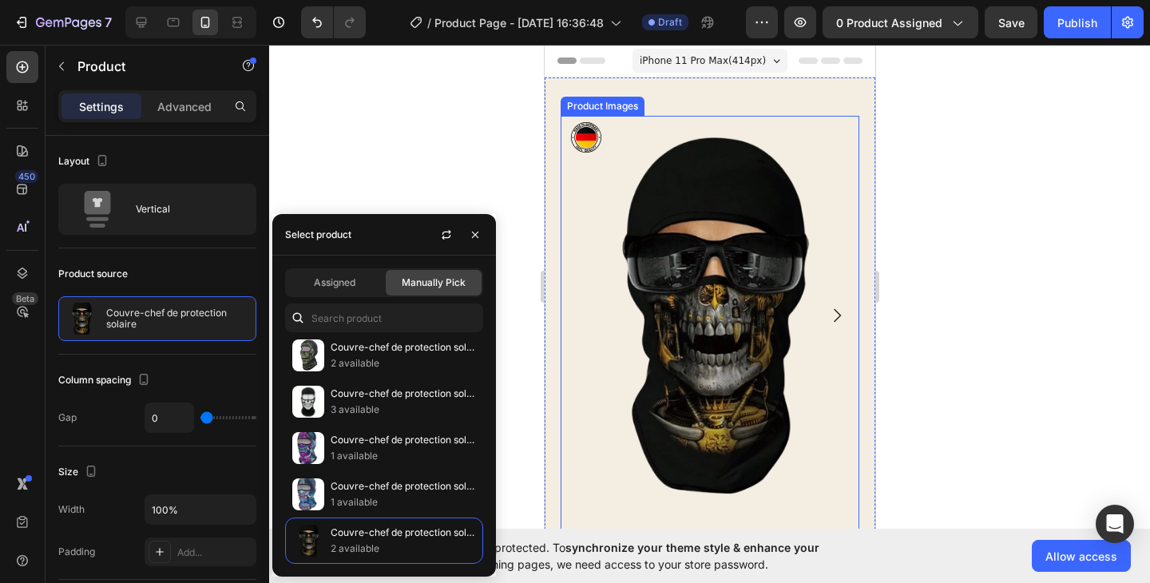
scroll to position [3, 0]
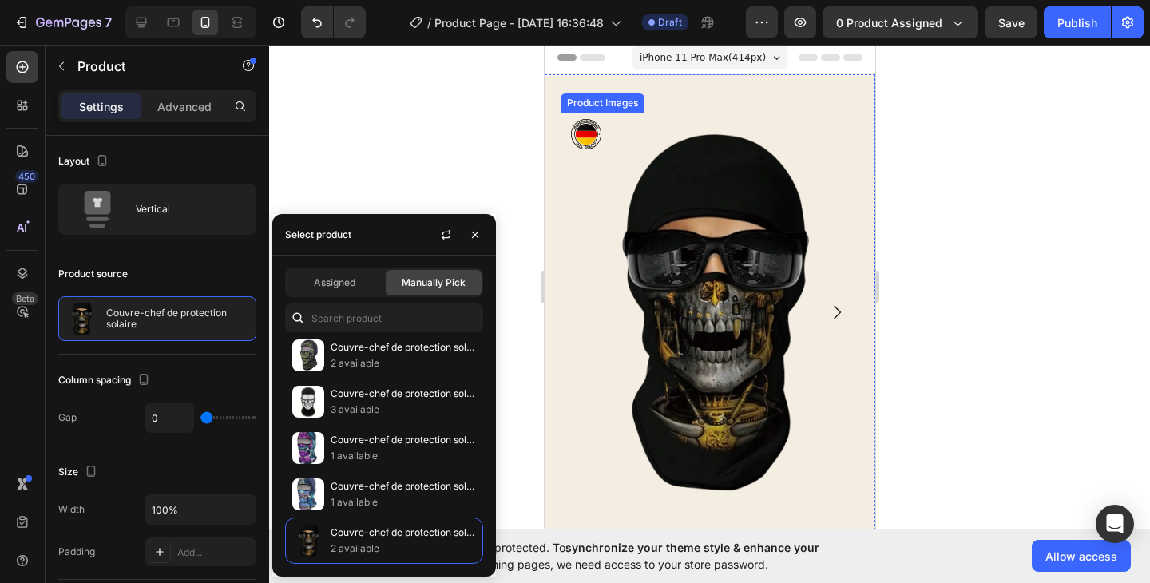
click at [826, 303] on icon "Carousel Next Arrow" at bounding box center [835, 312] width 19 height 19
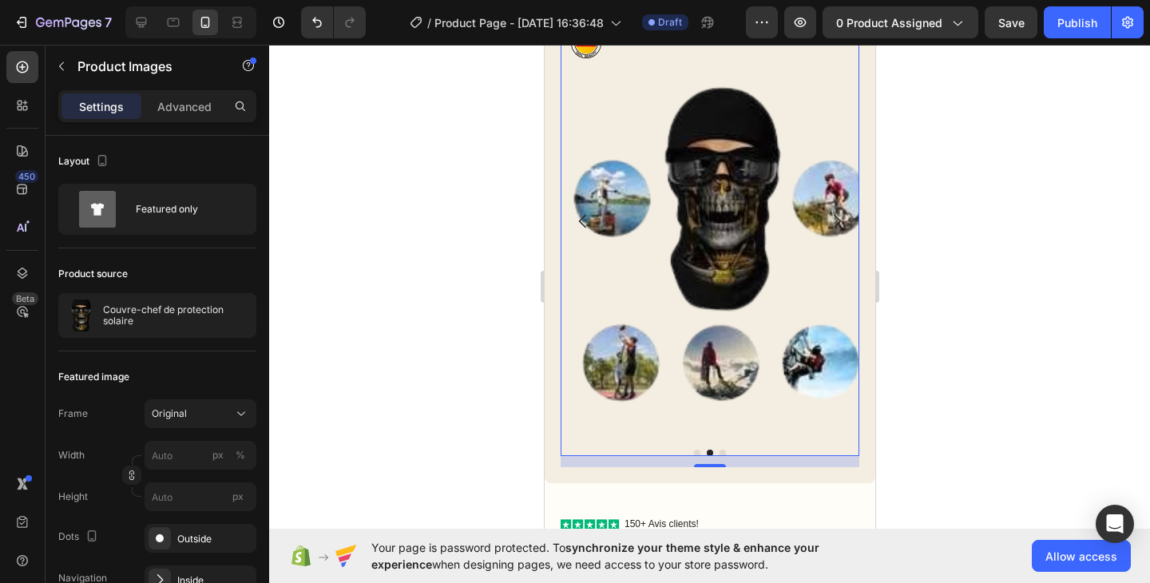
scroll to position [92, 0]
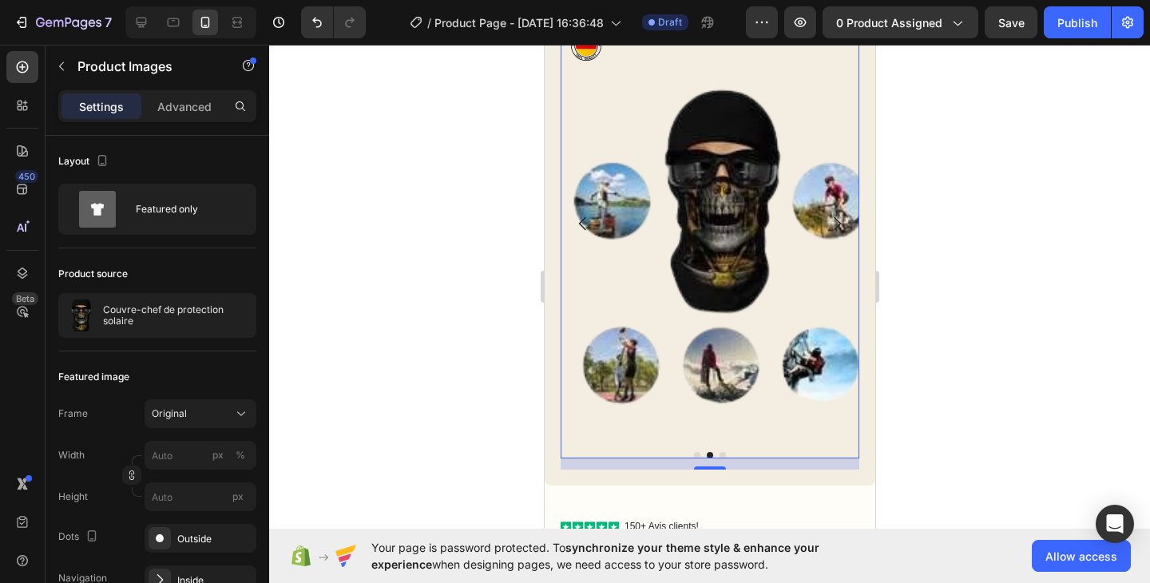
click at [718, 452] on button "Dot" at bounding box center [721, 455] width 6 height 6
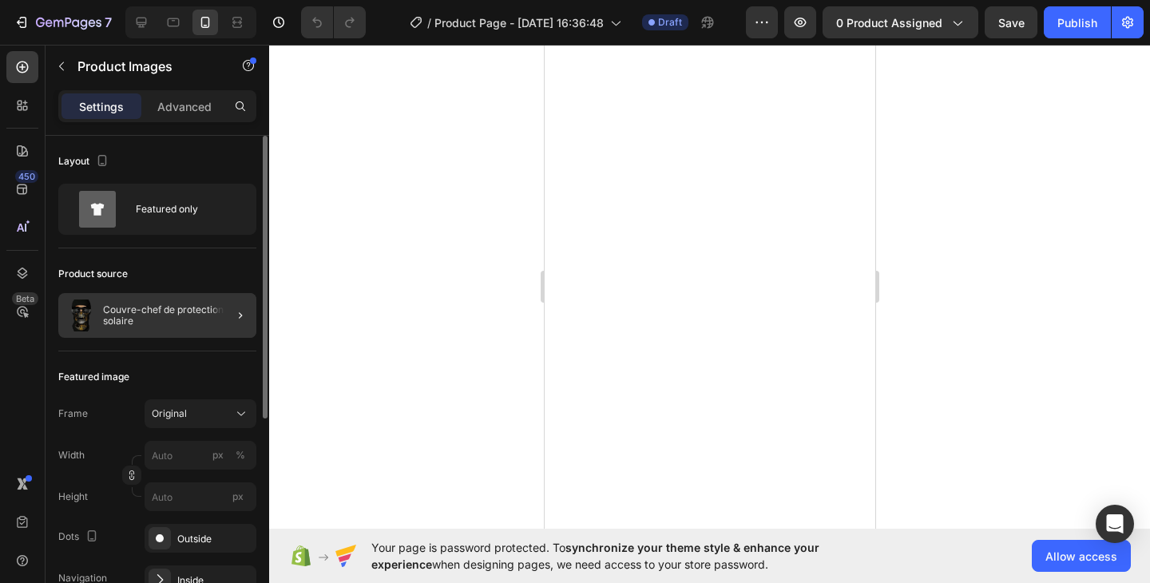
click at [216, 314] on div at bounding box center [234, 315] width 45 height 45
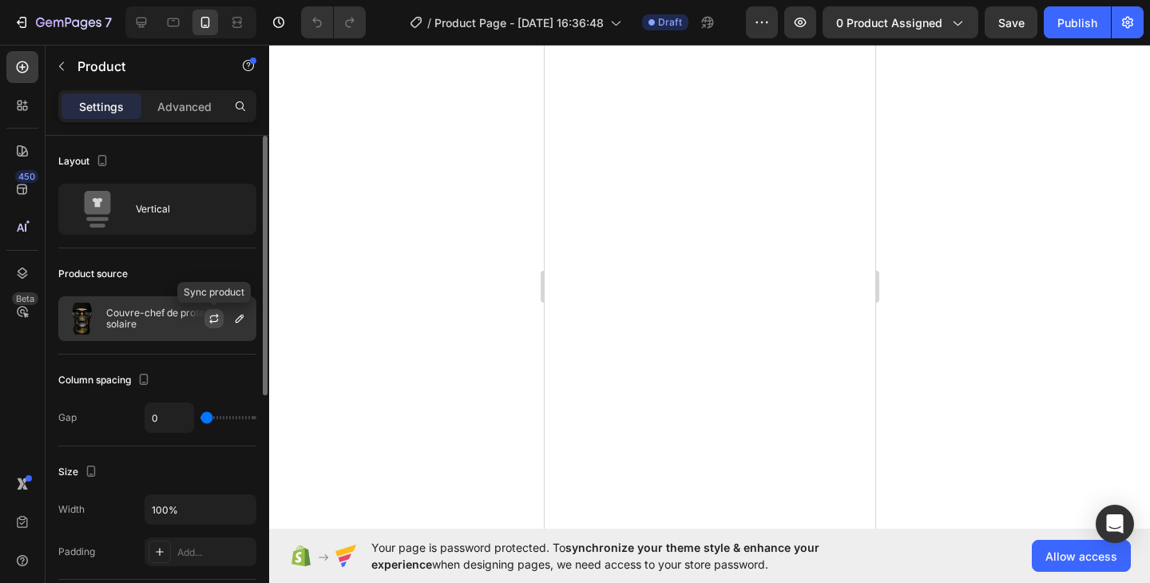
click at [220, 321] on button "button" at bounding box center [213, 318] width 19 height 19
click at [235, 317] on icon "button" at bounding box center [239, 318] width 13 height 13
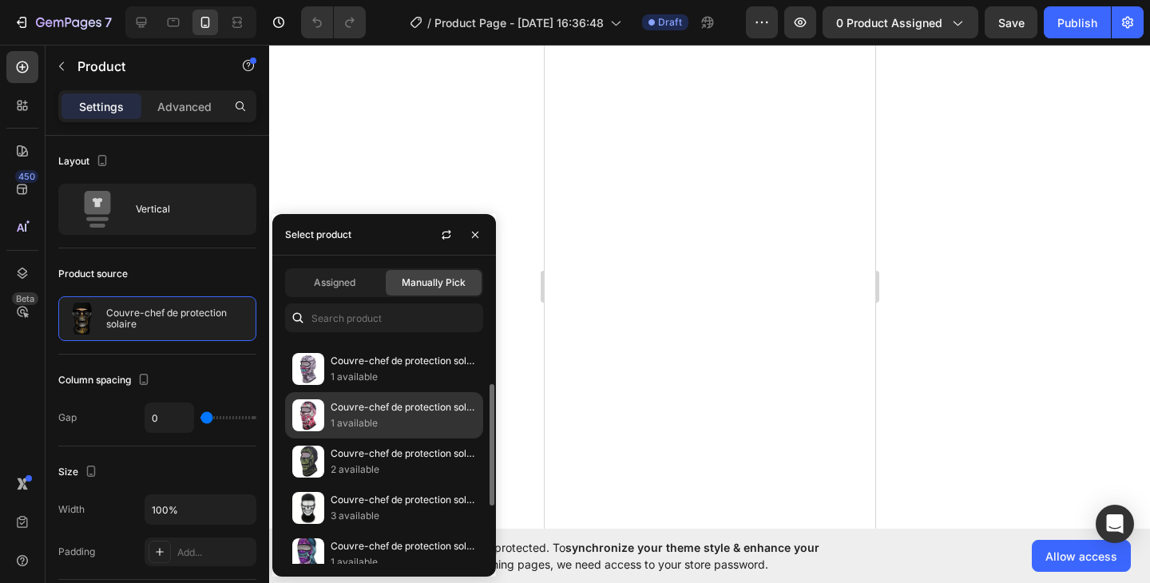
scroll to position [100, 0]
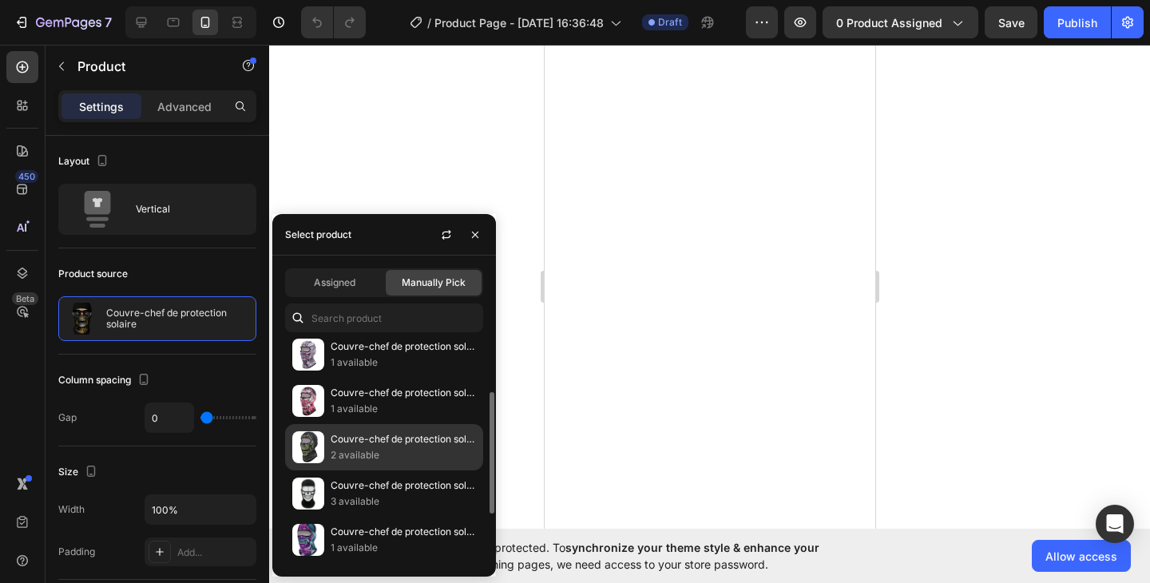
click at [378, 433] on p "Couvre-chef de protection solaire" at bounding box center [402, 439] width 145 height 16
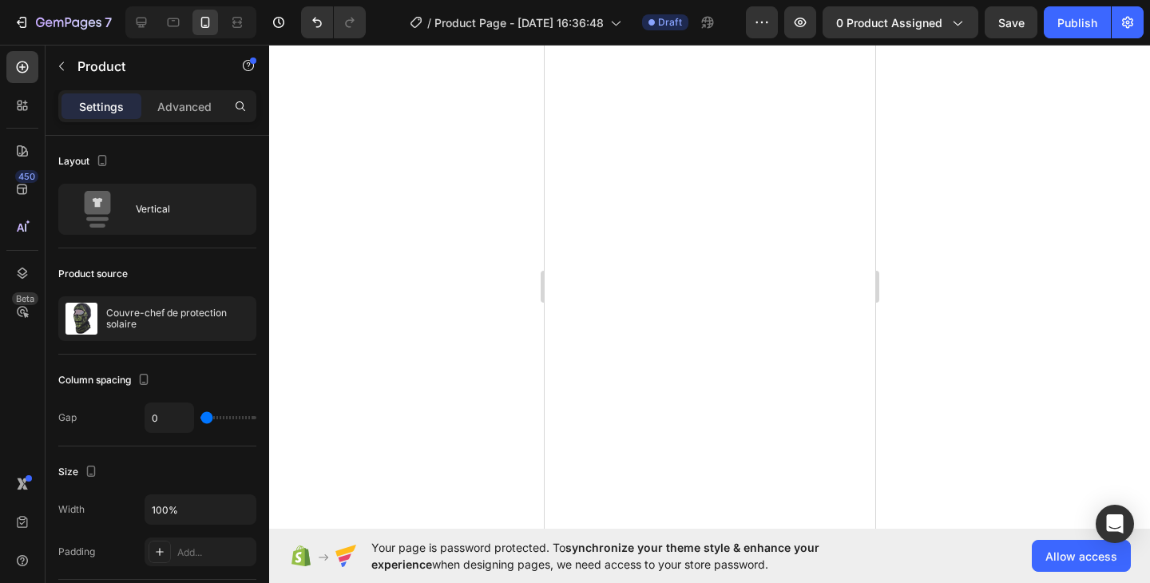
click at [490, 166] on div at bounding box center [709, 314] width 881 height 538
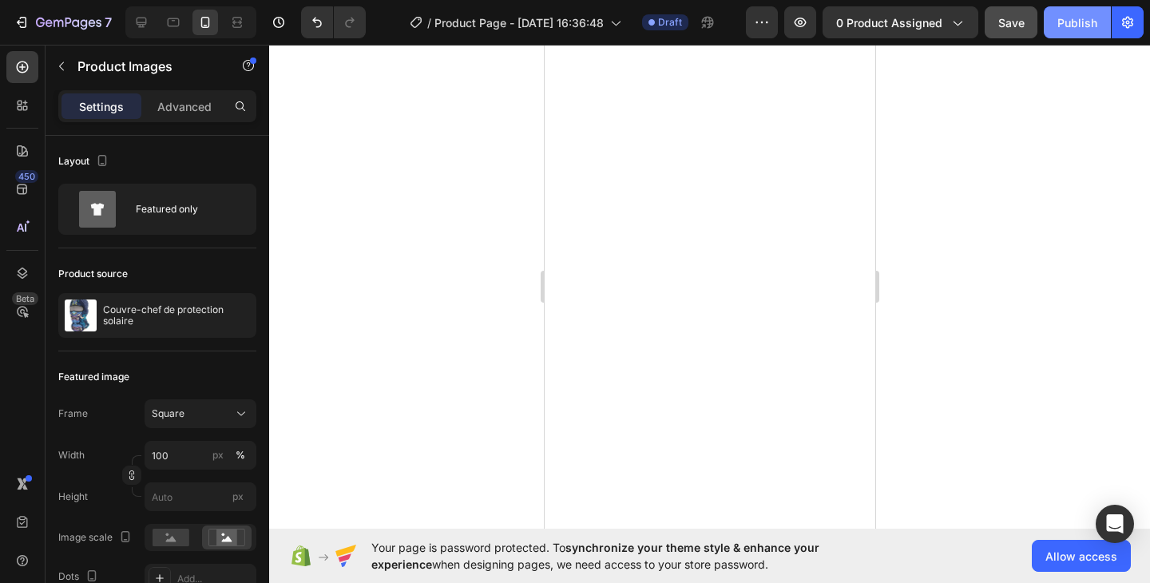
click at [1064, 23] on div "Publish" at bounding box center [1077, 22] width 40 height 17
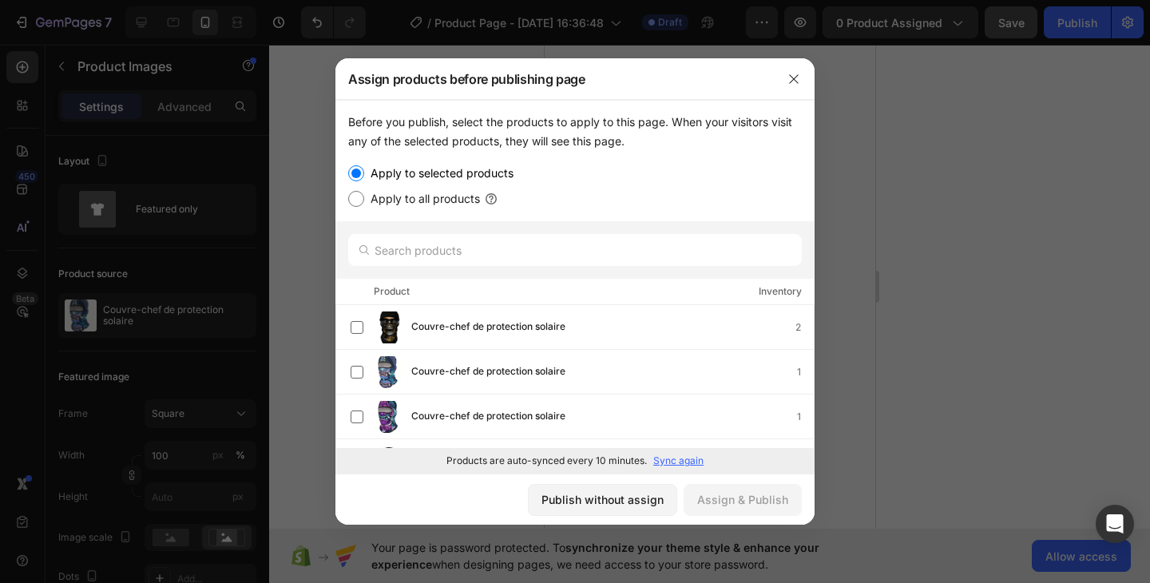
click at [370, 199] on label "Apply to all products" at bounding box center [422, 198] width 116 height 19
click at [364, 199] on input "Apply to all products" at bounding box center [356, 199] width 16 height 16
radio input "true"
click at [737, 497] on div "Assign & Publish" at bounding box center [742, 499] width 91 height 17
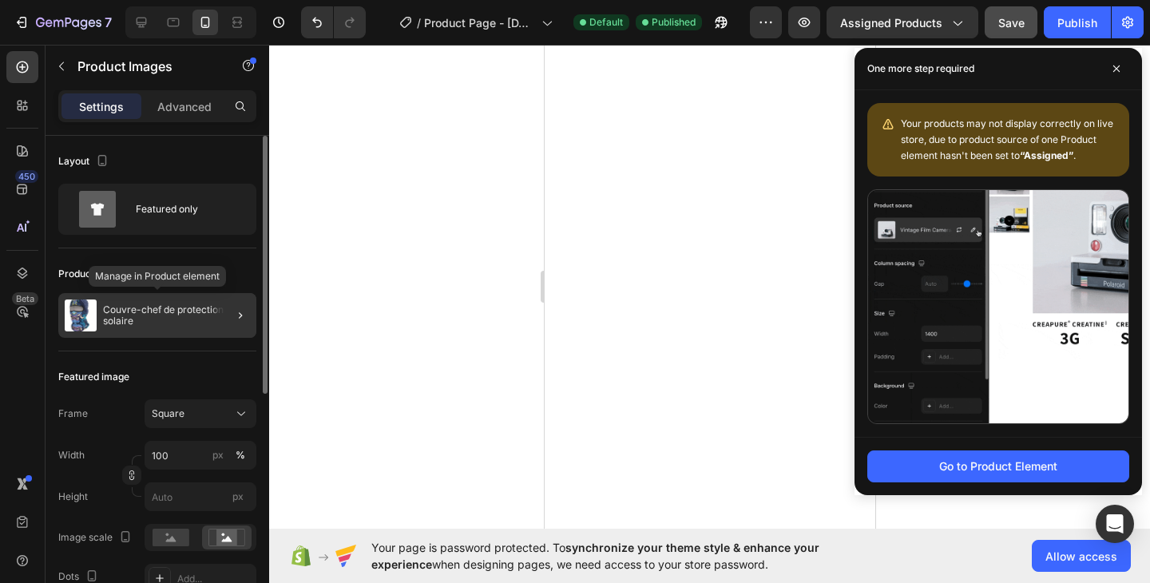
click at [179, 299] on div "Couvre-chef de protection solaire" at bounding box center [157, 315] width 198 height 45
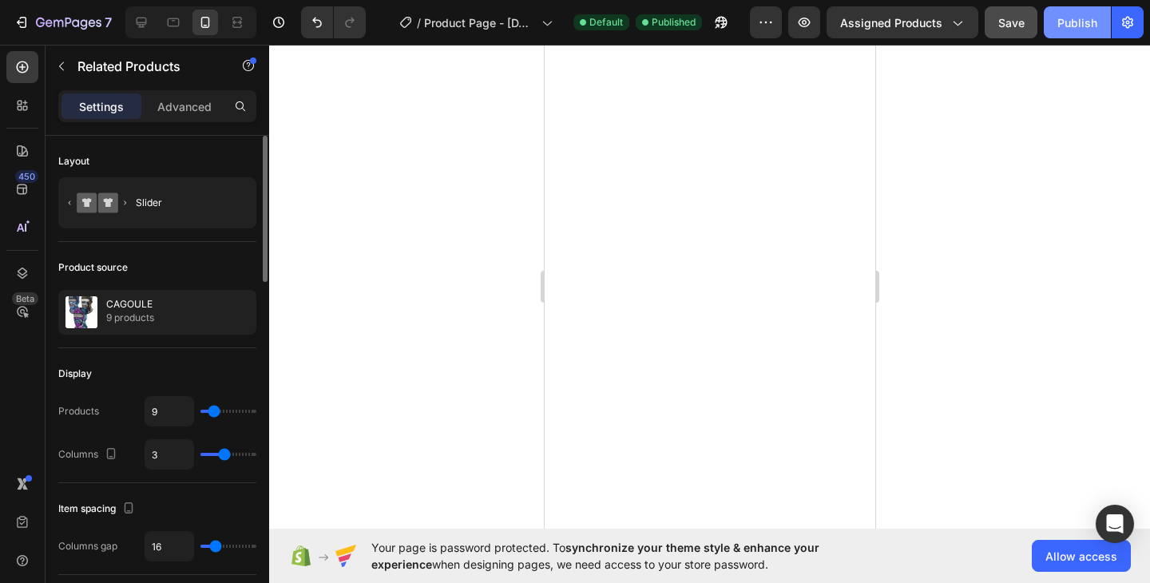
click at [1056, 18] on button "Publish" at bounding box center [1076, 22] width 67 height 32
